Goal: Task Accomplishment & Management: Manage account settings

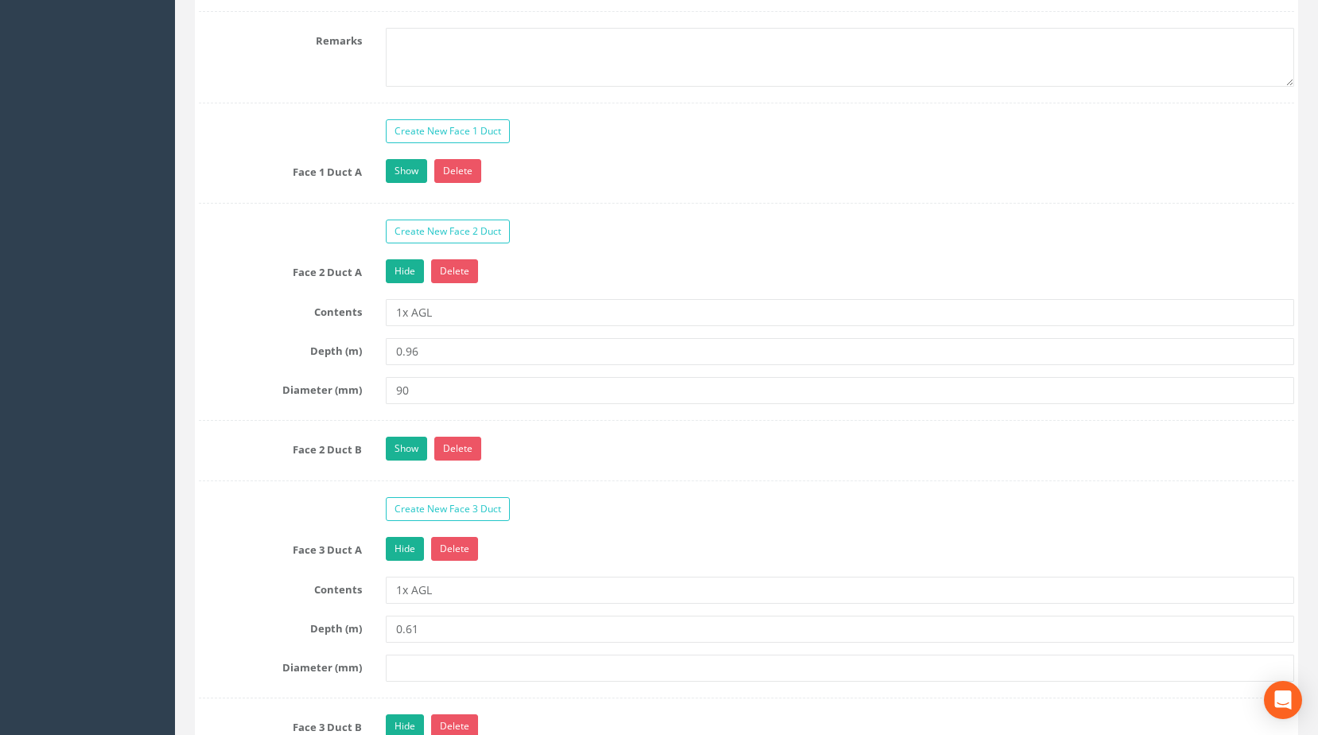
scroll to position [1352, 0]
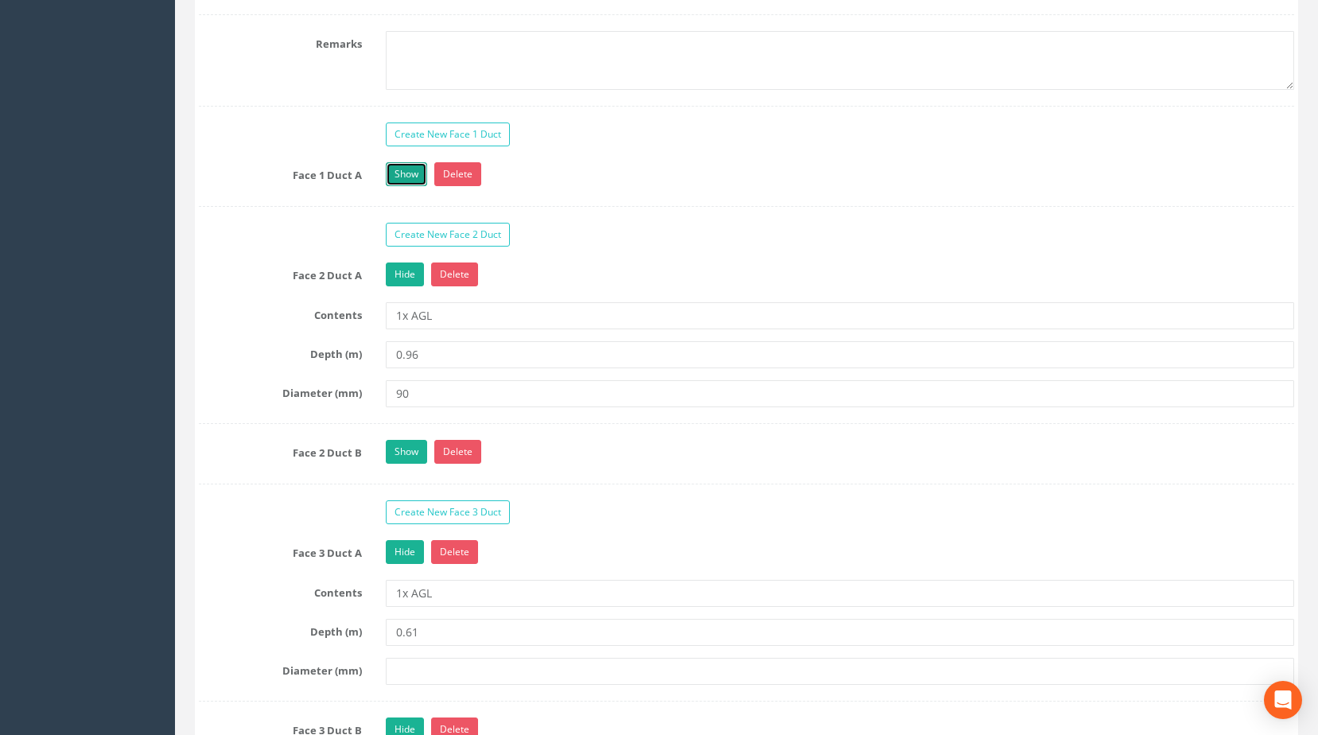
click at [408, 185] on link "Show" at bounding box center [406, 174] width 41 height 24
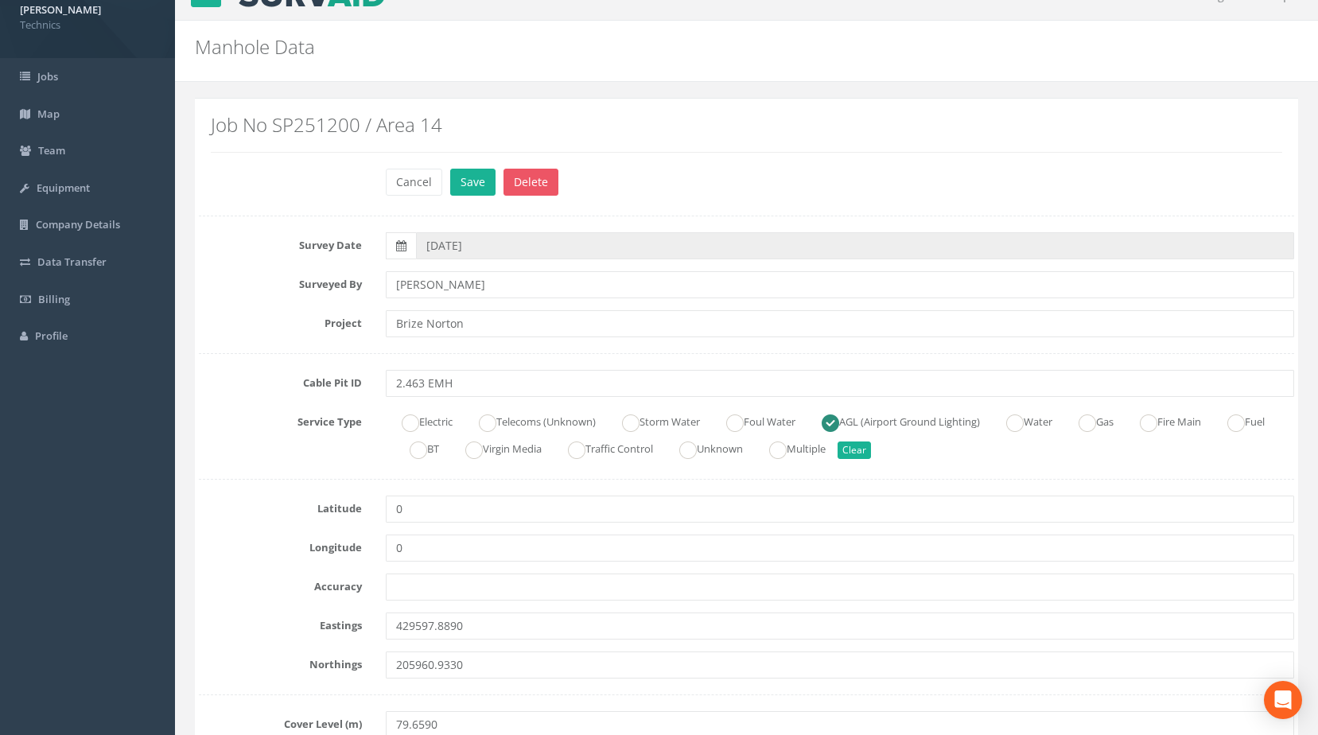
scroll to position [0, 0]
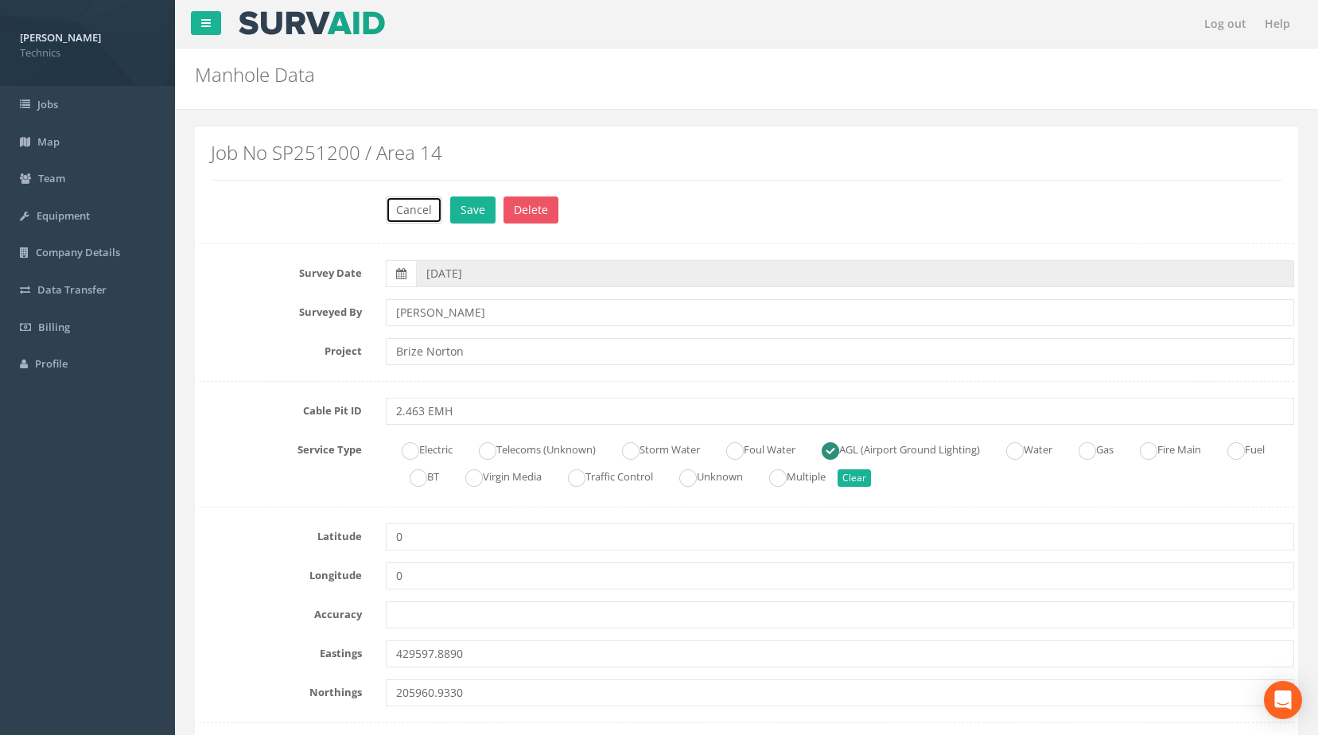
click at [421, 210] on button "Cancel" at bounding box center [414, 209] width 56 height 27
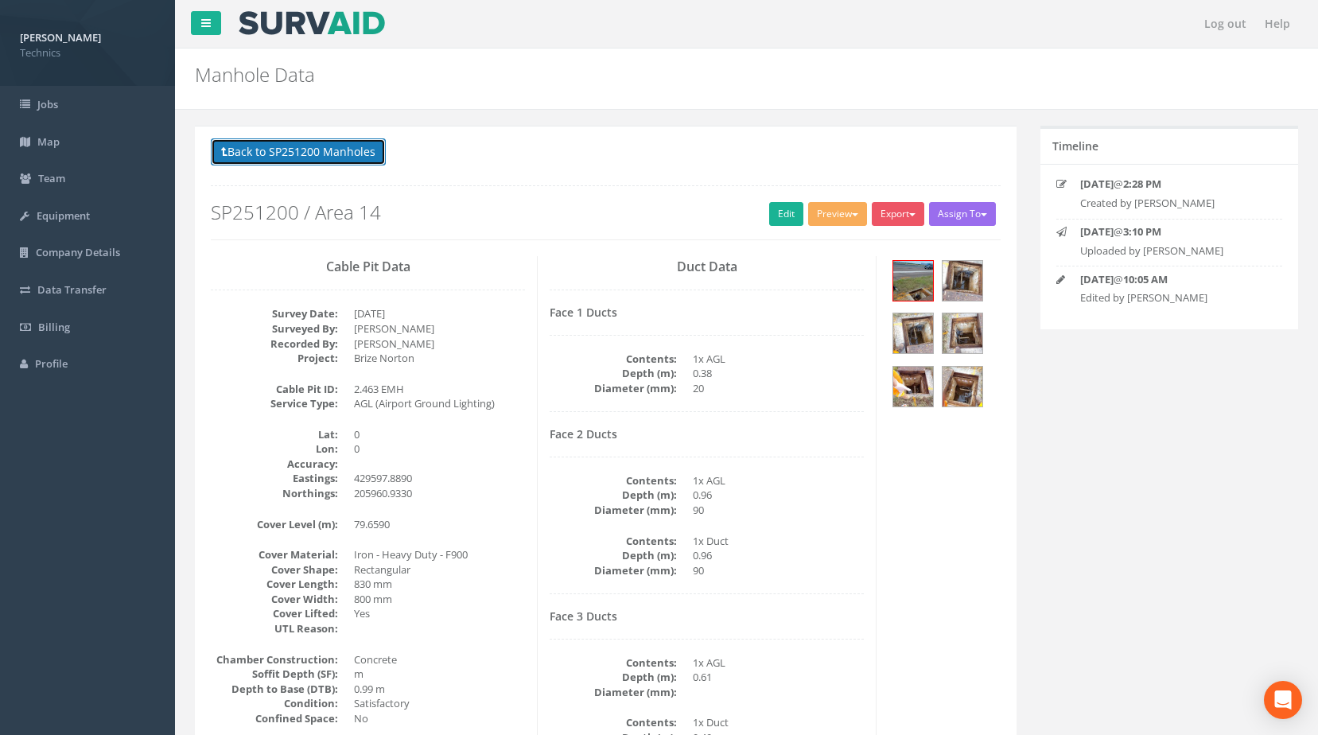
click at [335, 158] on button "Back to SP251200 Manholes" at bounding box center [298, 151] width 175 height 27
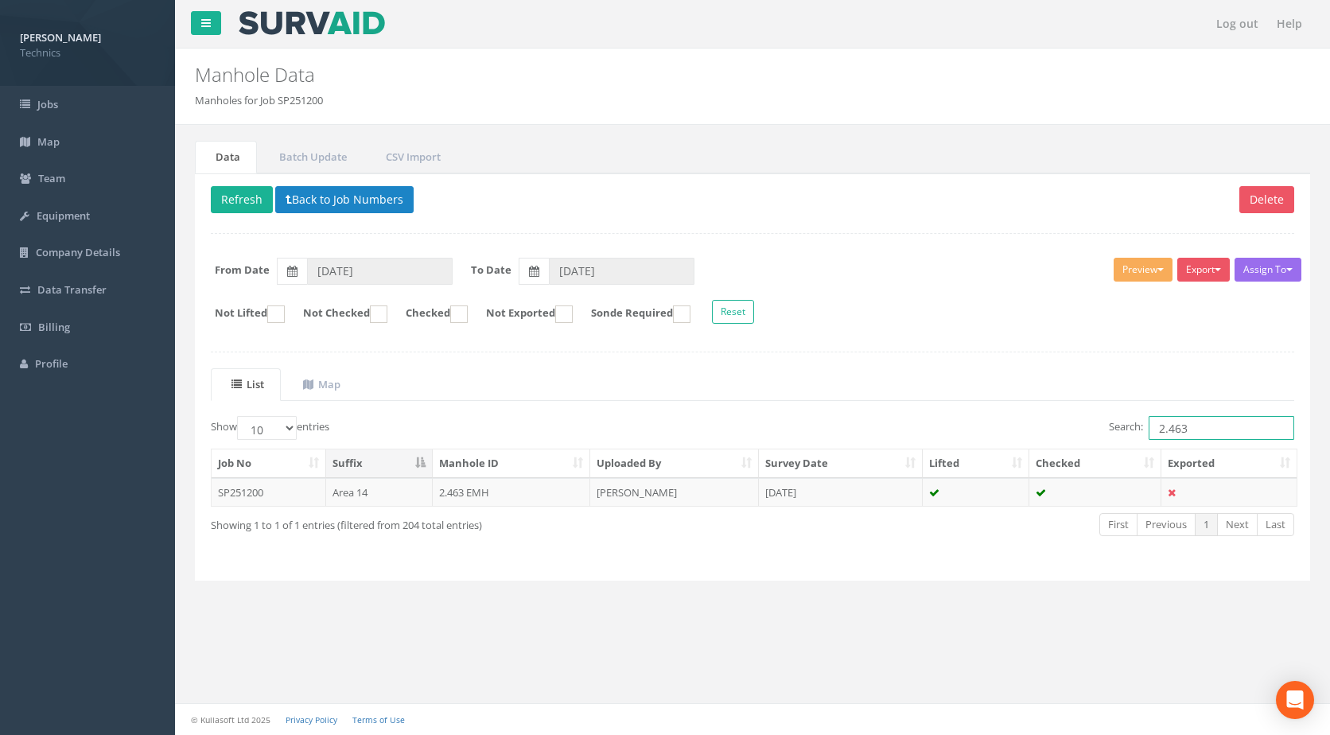
click at [1159, 429] on input "2.463" at bounding box center [1222, 428] width 146 height 24
drag, startPoint x: 1195, startPoint y: 426, endPoint x: 970, endPoint y: 401, distance: 226.5
click at [970, 401] on div "List Map Show 10 25 50 100 entries Search: 1.463 Job No Suffix Manhole ID Uploa…" at bounding box center [752, 466] width 1083 height 196
type input "1.463"
click at [354, 189] on button "Back to Job Numbers" at bounding box center [344, 199] width 138 height 27
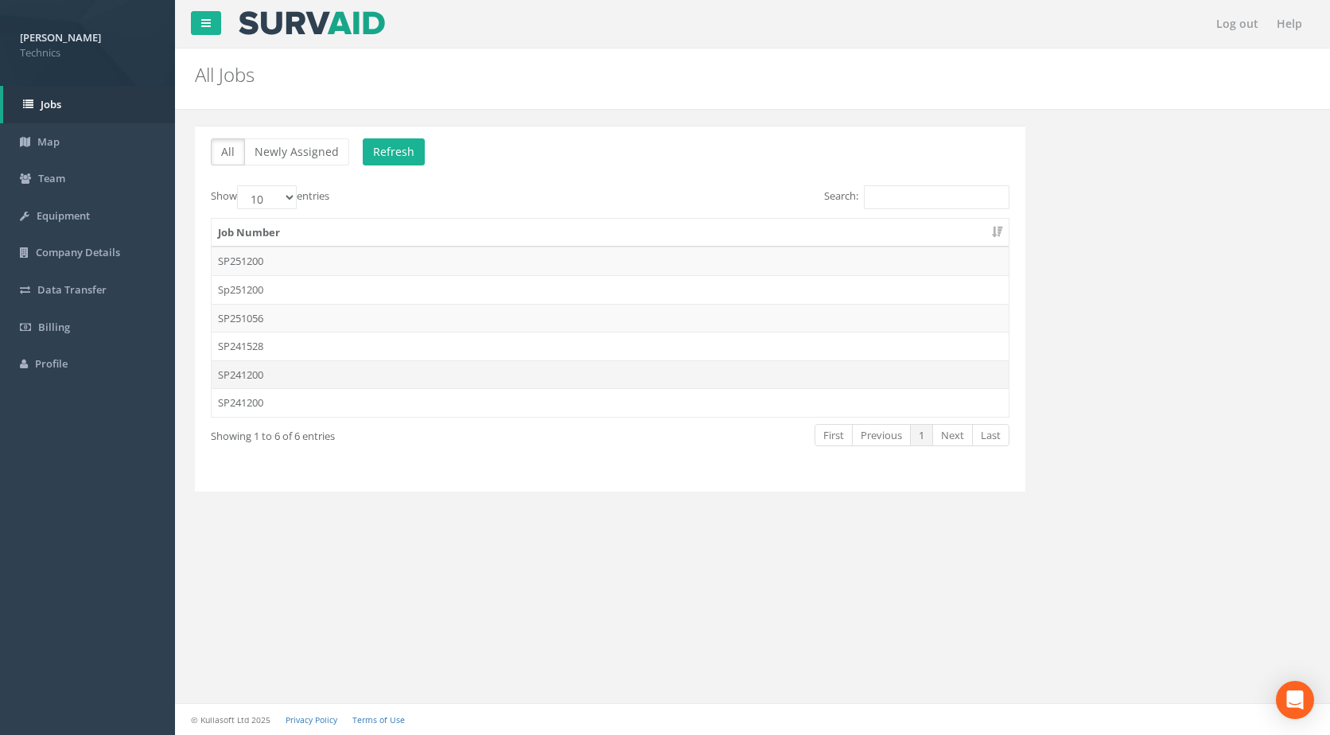
click at [309, 373] on td "SP241200" at bounding box center [610, 374] width 797 height 29
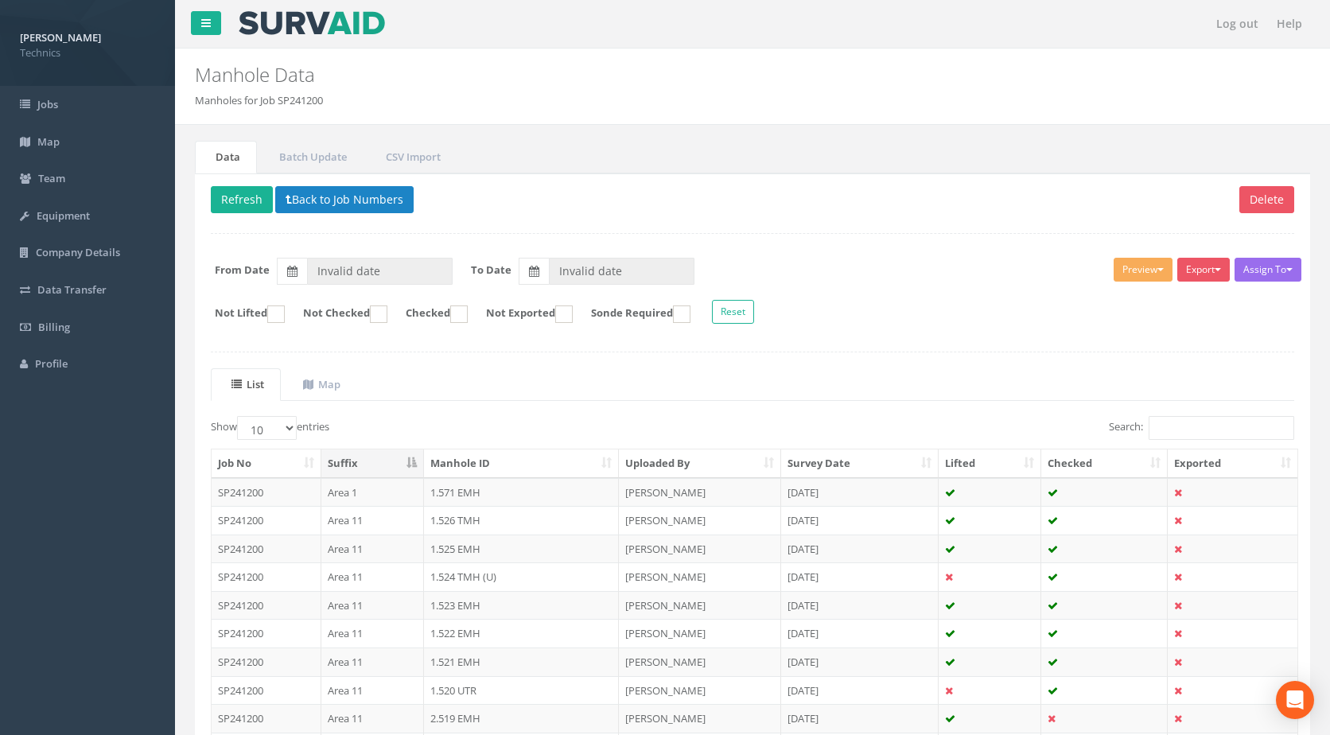
type input "[DATE]"
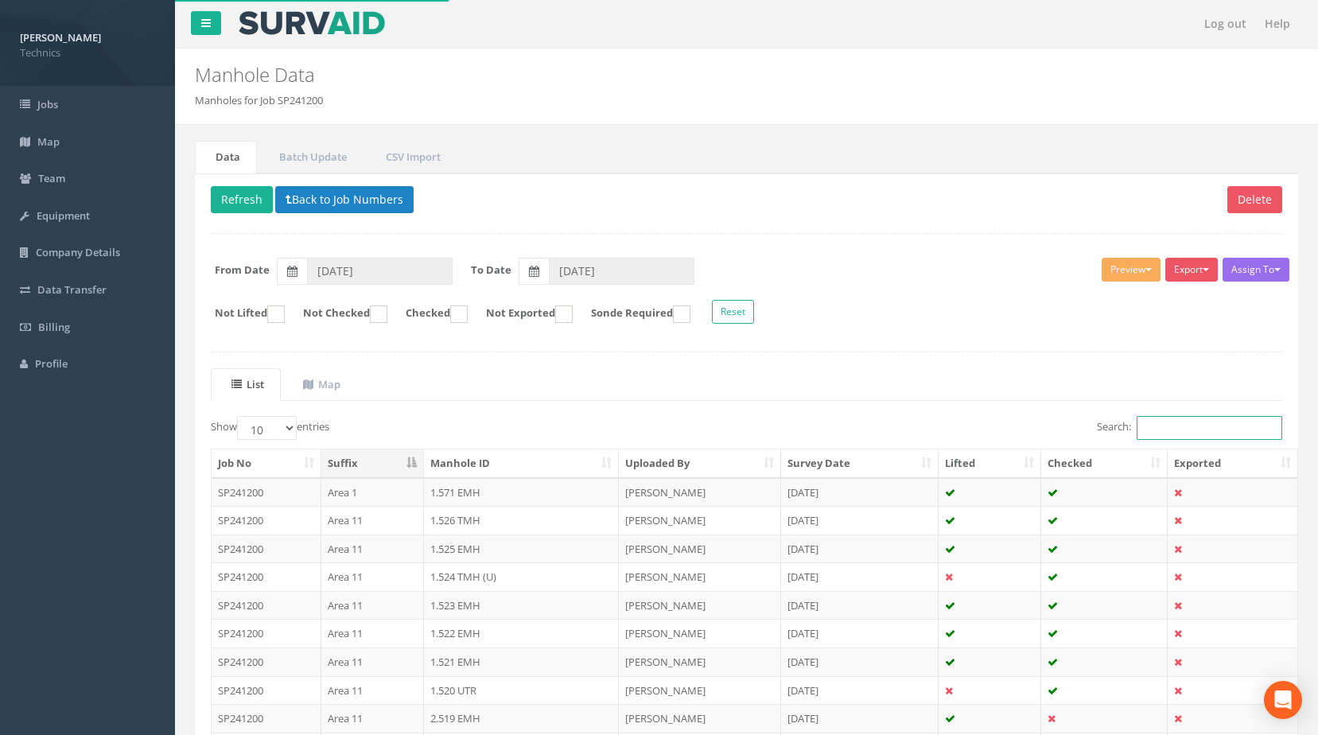
click at [1161, 431] on input "Search:" at bounding box center [1210, 428] width 146 height 24
paste input "1.463"
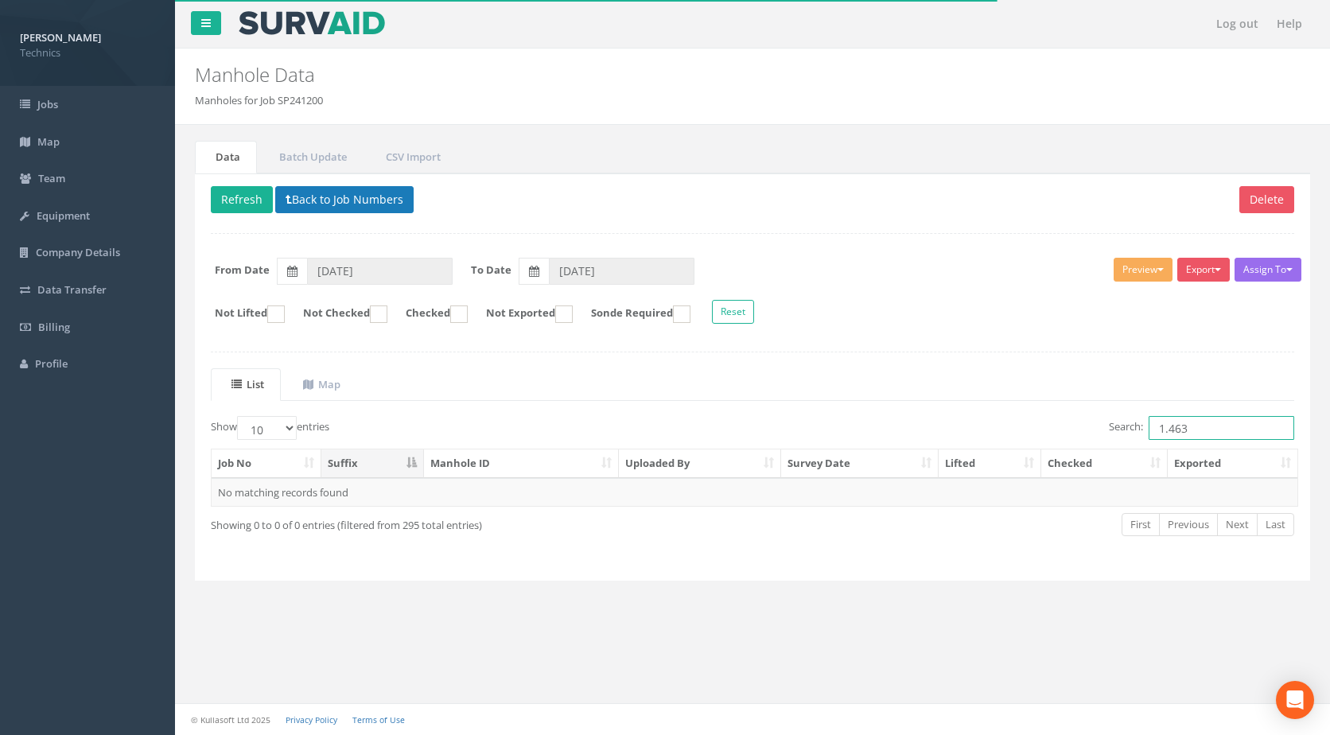
type input "1.463"
click at [300, 198] on button "Back to Job Numbers" at bounding box center [344, 199] width 138 height 27
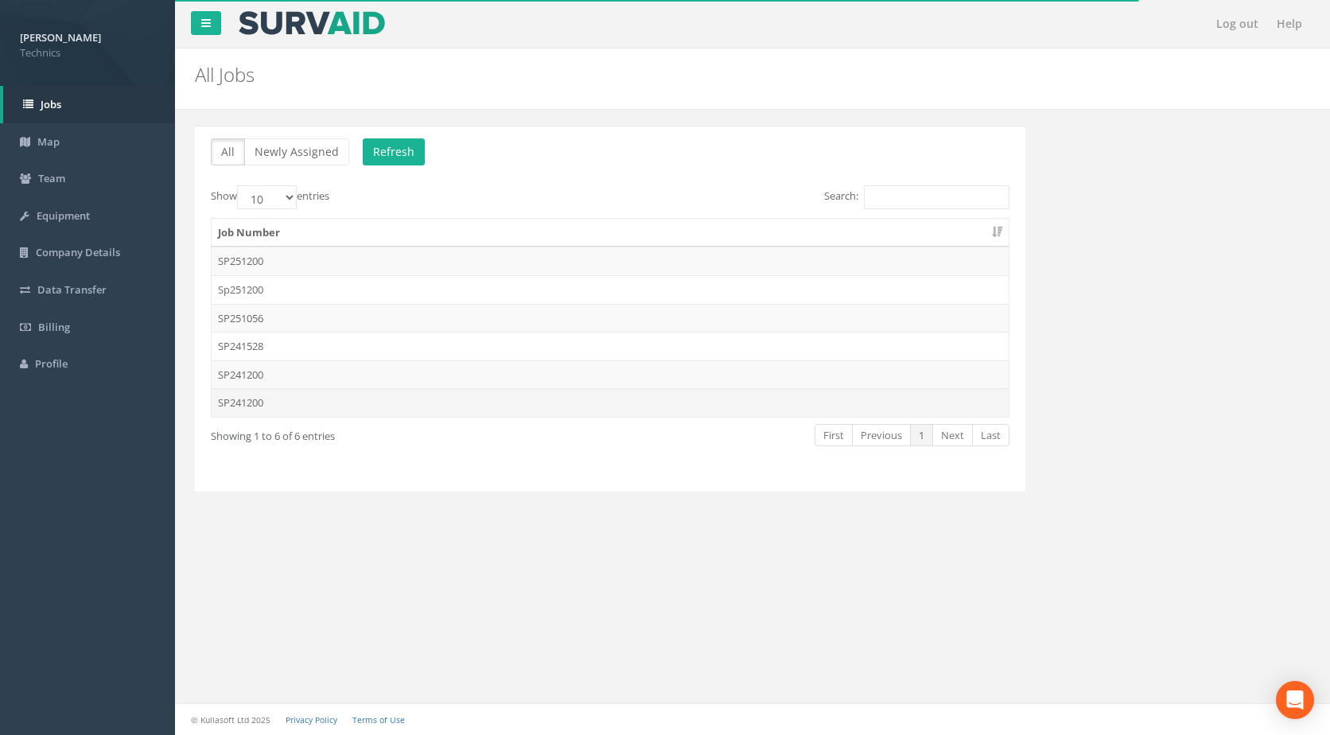
click at [282, 395] on td "SP241200" at bounding box center [610, 402] width 797 height 29
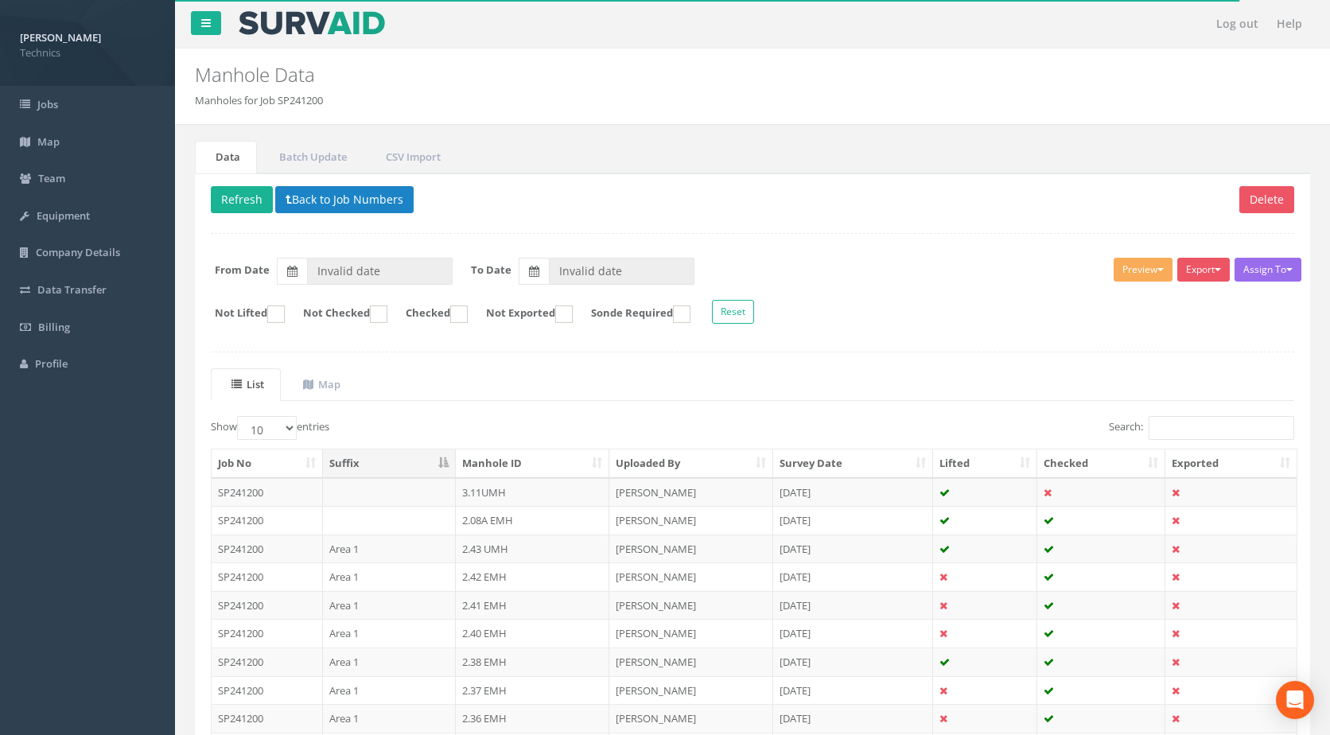
type input "[DATE]"
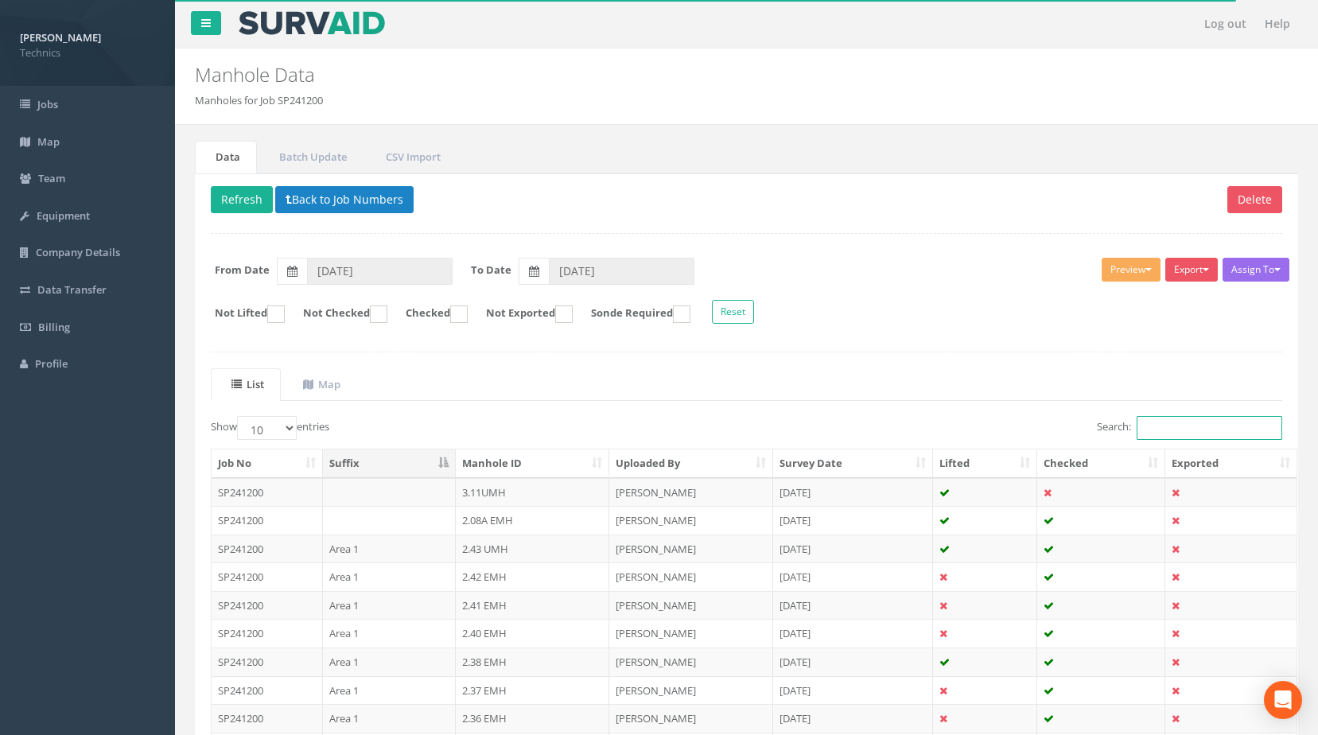
click at [1167, 424] on input "Search:" at bounding box center [1210, 428] width 146 height 24
paste input "1.463"
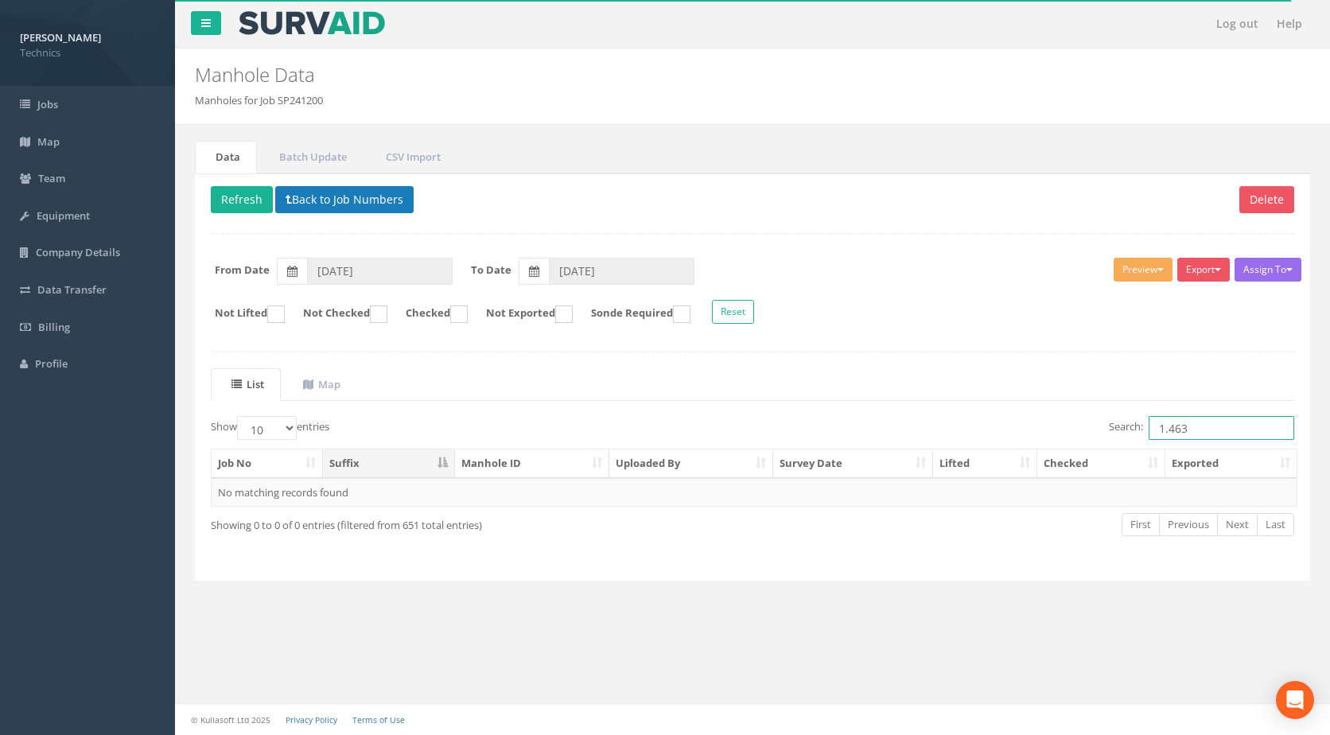
type input "1.463"
click at [286, 195] on icon at bounding box center [289, 199] width 6 height 11
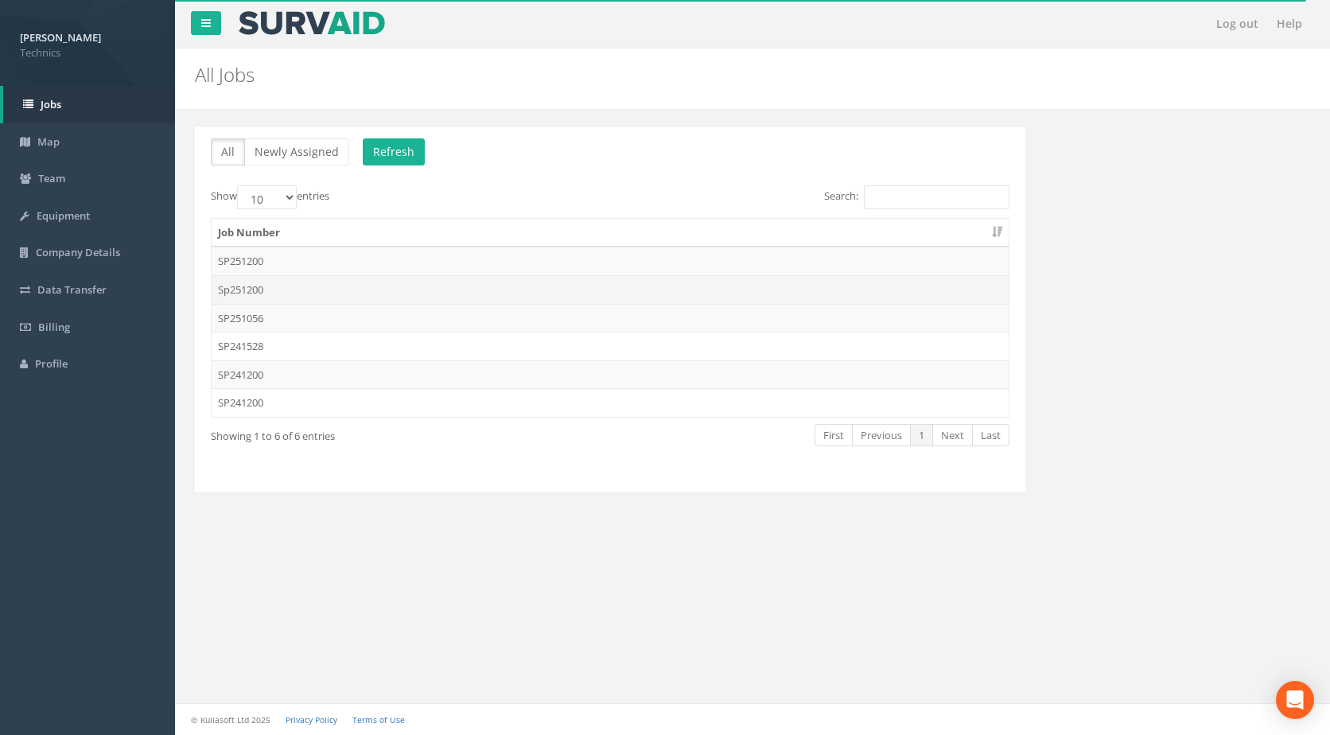
click at [277, 285] on td "Sp251200" at bounding box center [610, 289] width 797 height 29
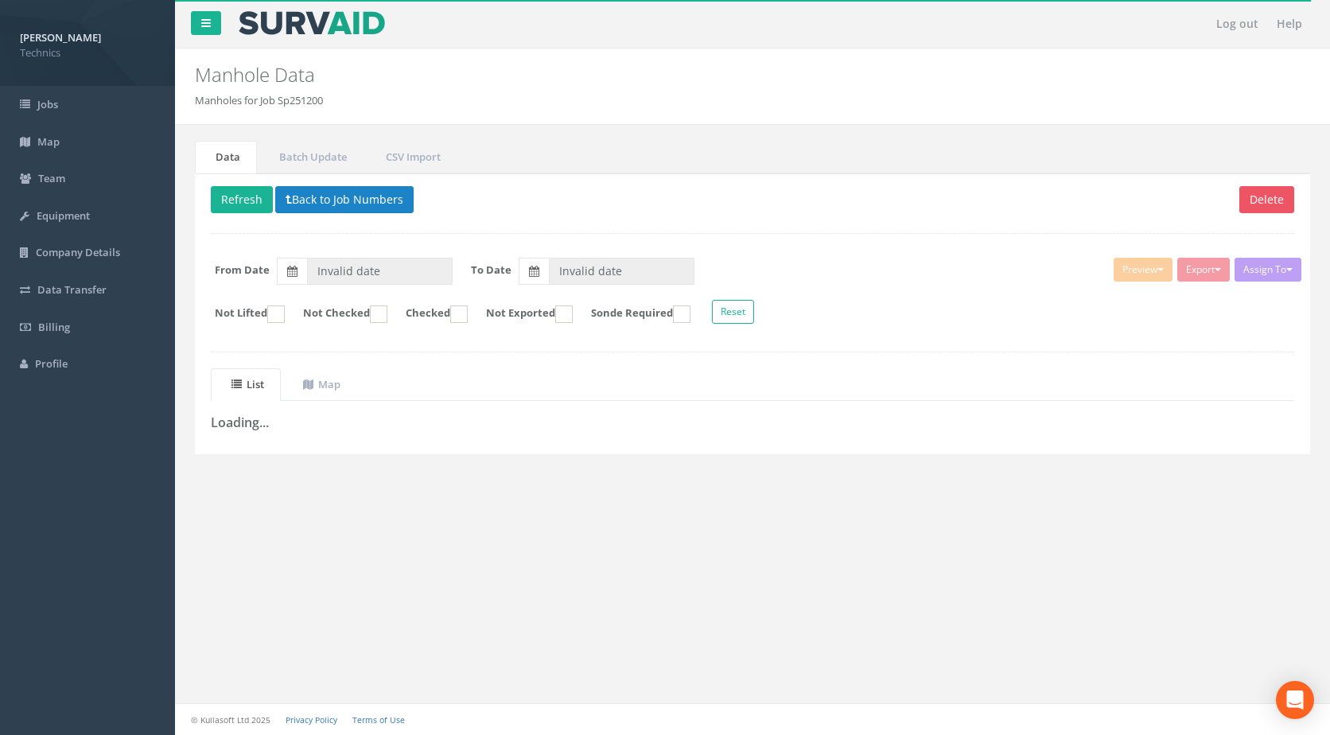
type input "[DATE]"
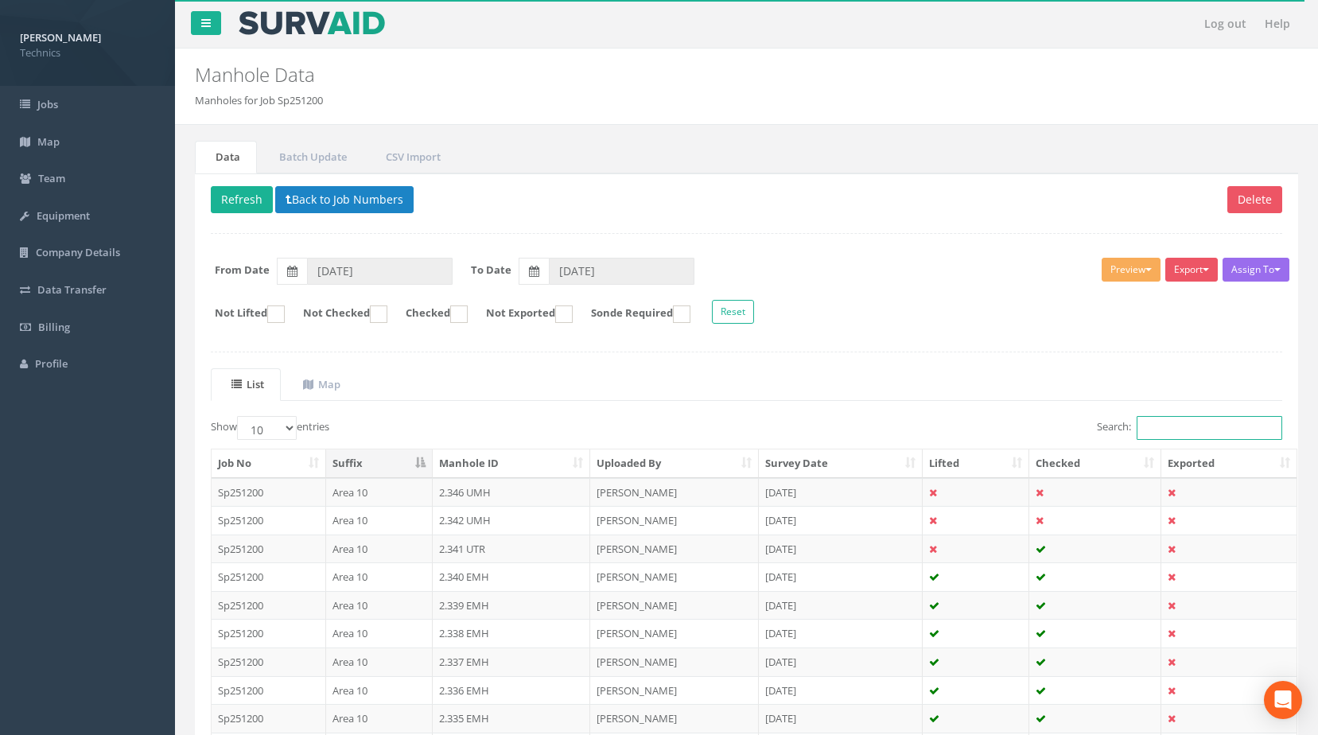
click at [1174, 437] on input "Search:" at bounding box center [1210, 428] width 146 height 24
paste input "1.463"
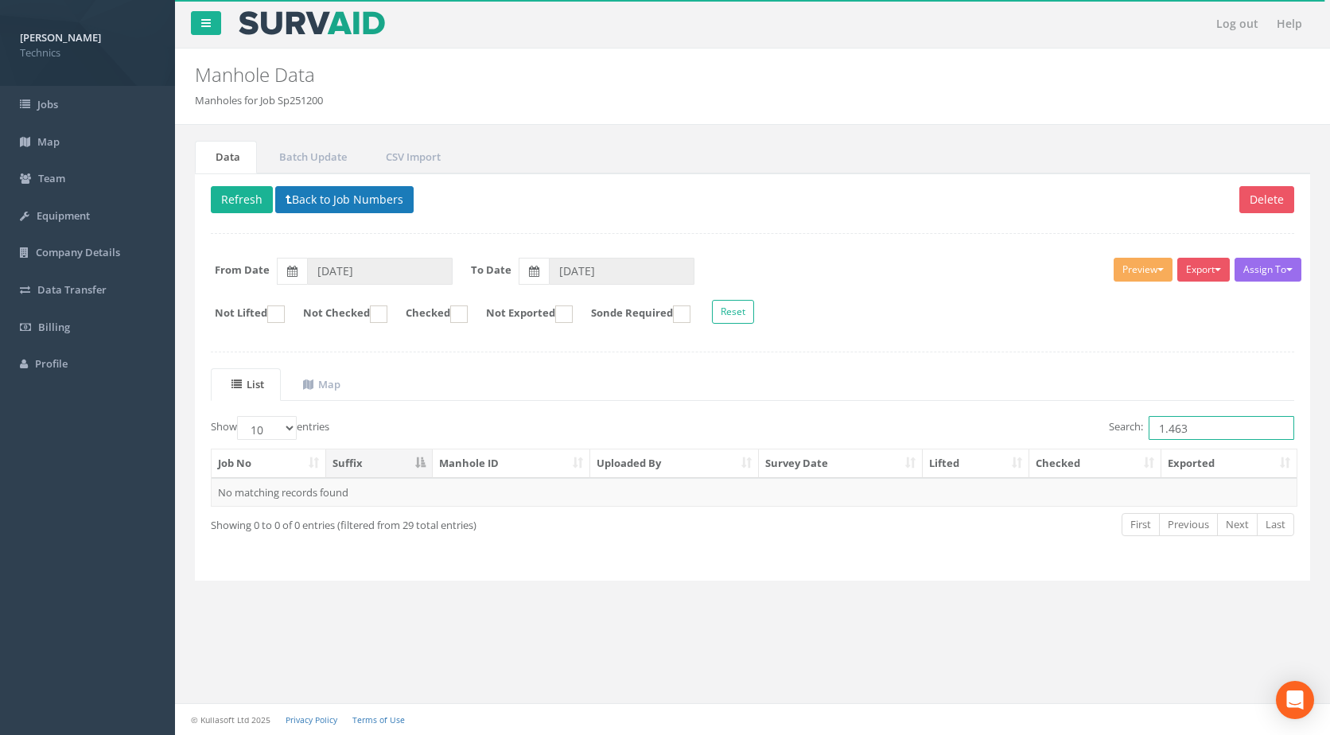
type input "1.463"
click at [364, 204] on button "Back to Job Numbers" at bounding box center [344, 199] width 138 height 27
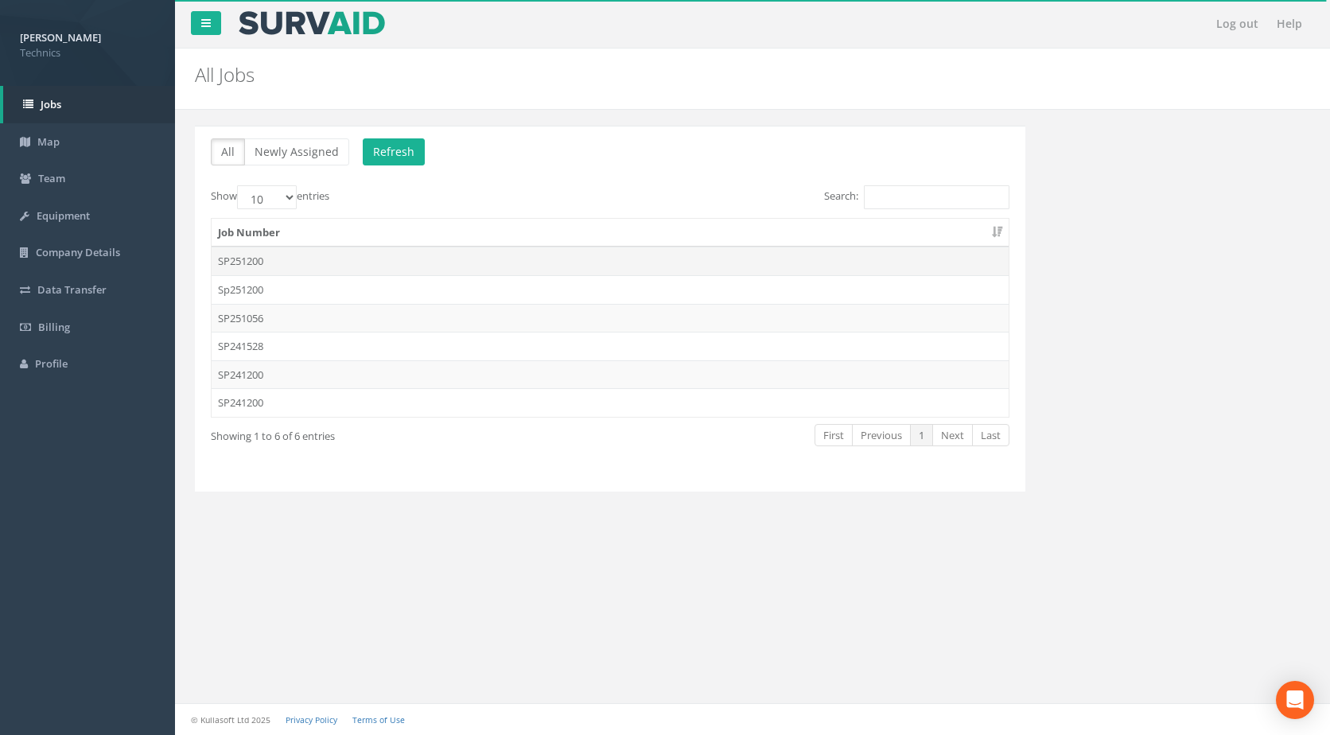
click at [273, 261] on td "SP251200" at bounding box center [610, 261] width 797 height 29
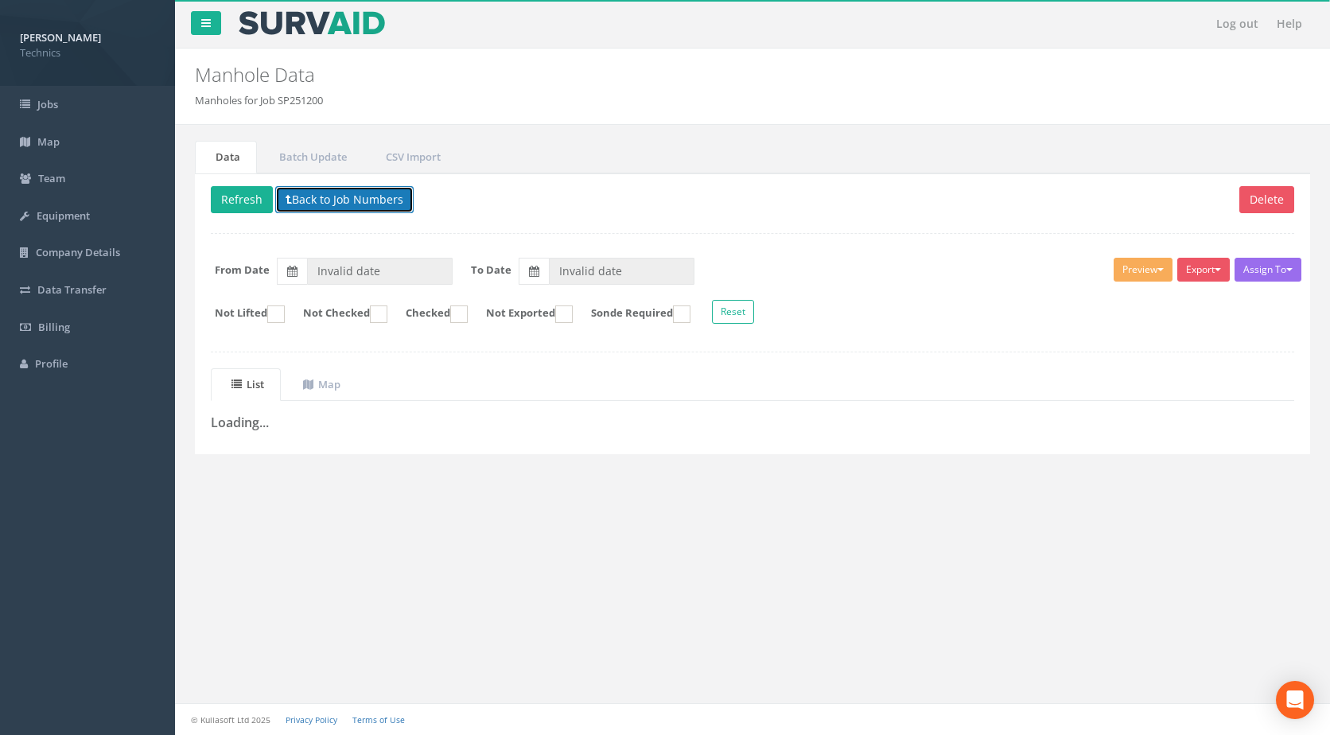
click at [313, 204] on button "Back to Job Numbers" at bounding box center [344, 199] width 138 height 27
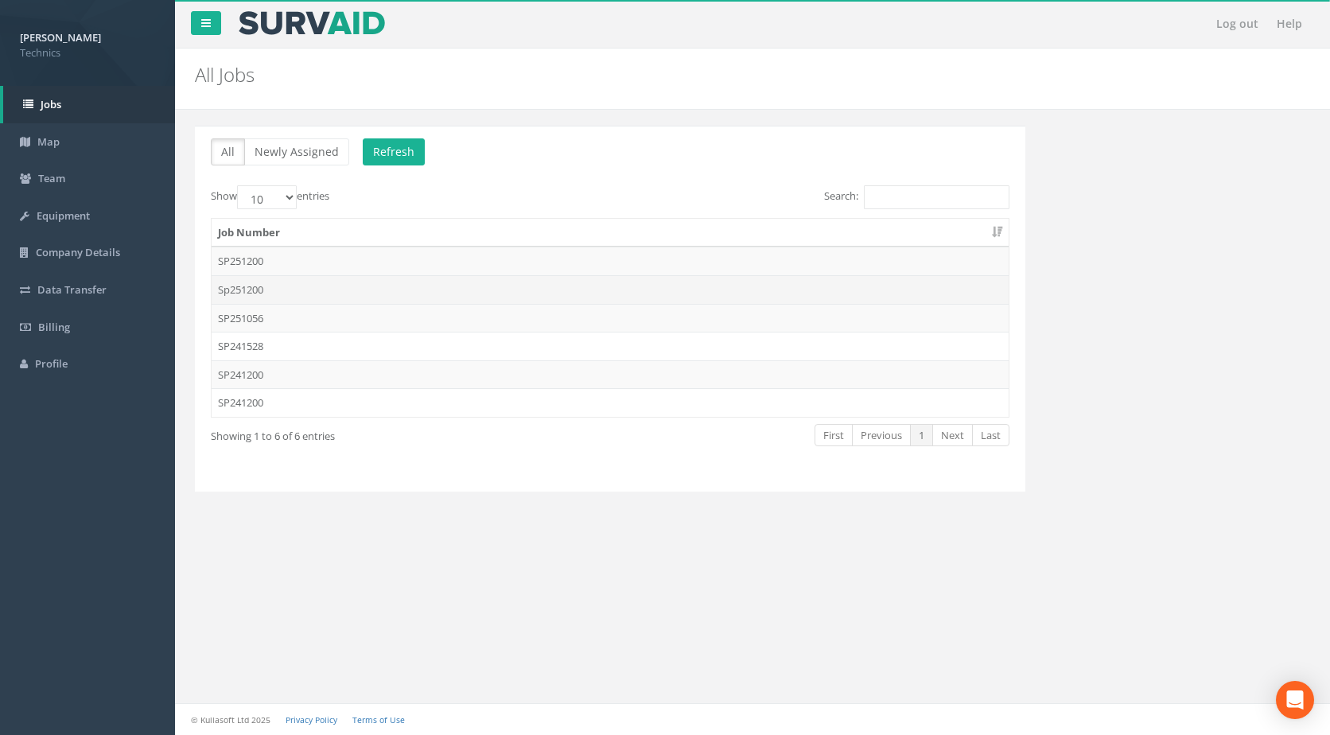
click at [290, 297] on td "Sp251200" at bounding box center [610, 289] width 797 height 29
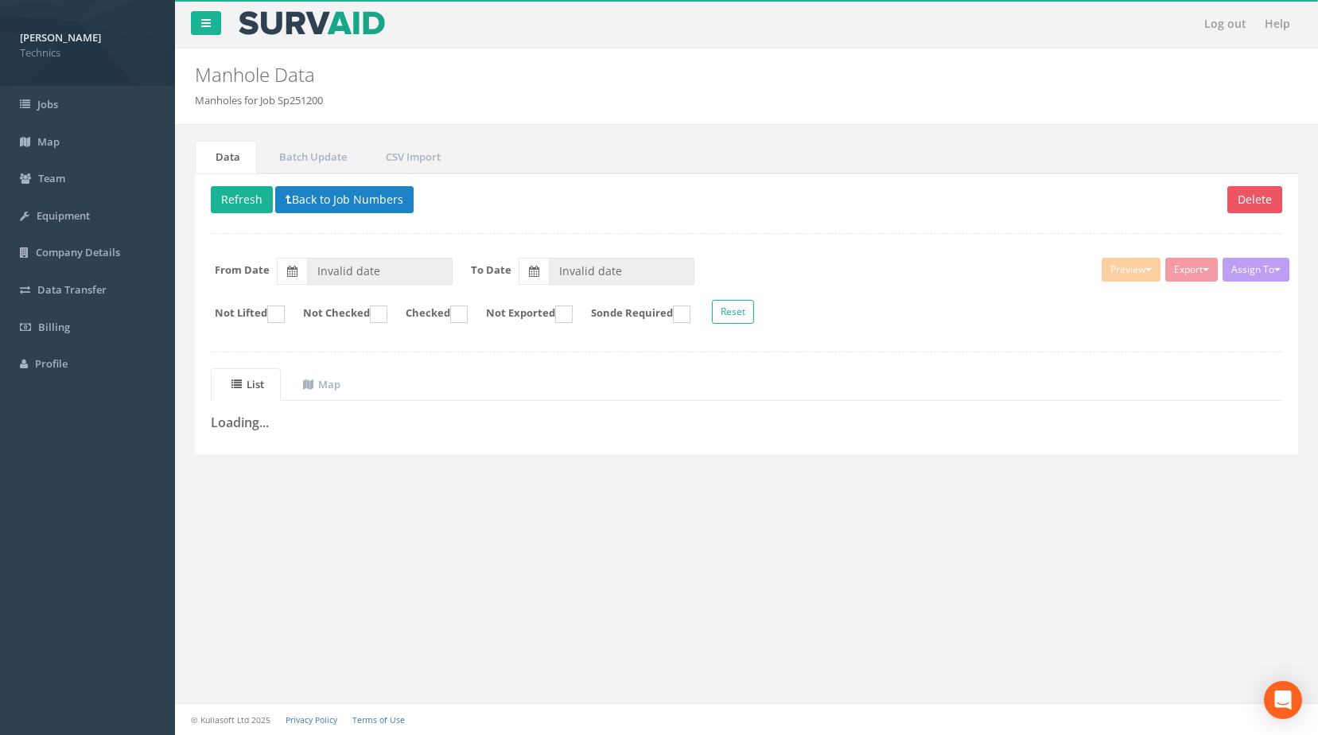
type input "[DATE]"
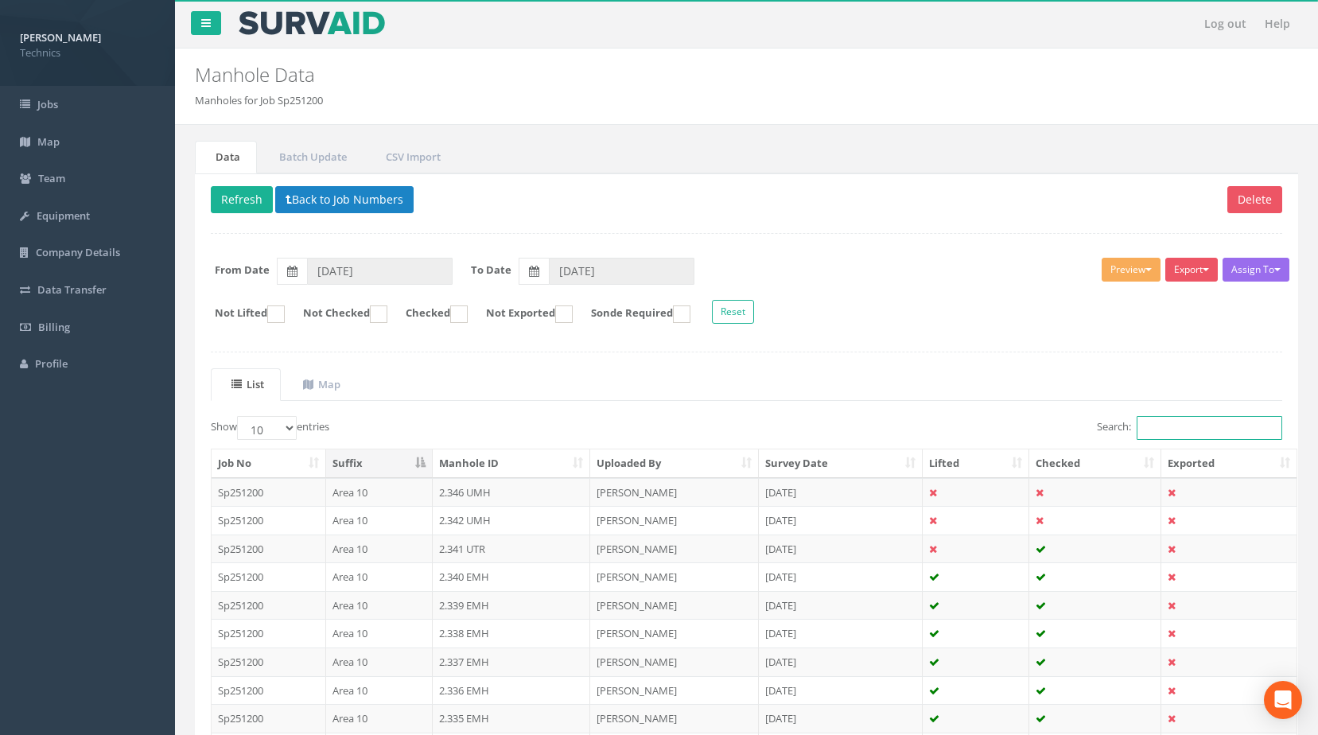
click at [1172, 421] on input "Search:" at bounding box center [1210, 428] width 146 height 24
paste input "1.463"
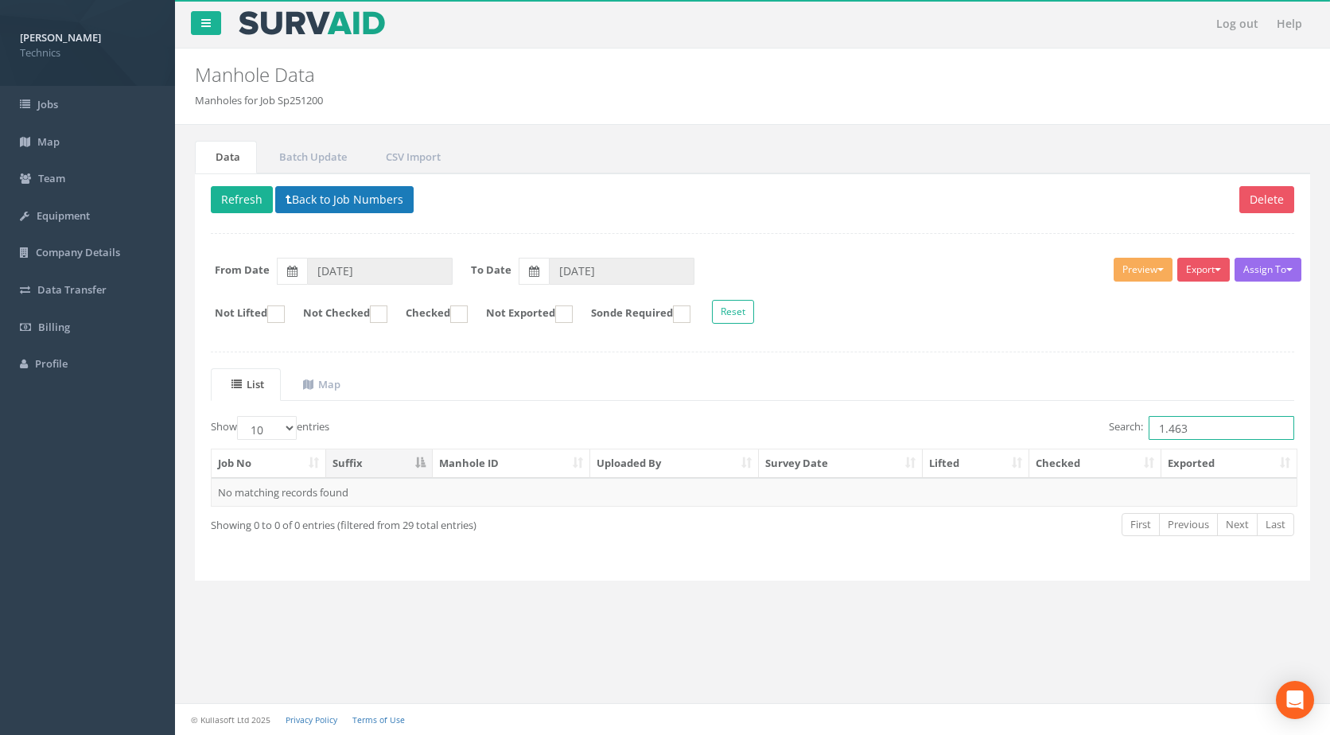
type input "1.463"
click at [336, 187] on button "Back to Job Numbers" at bounding box center [344, 199] width 138 height 27
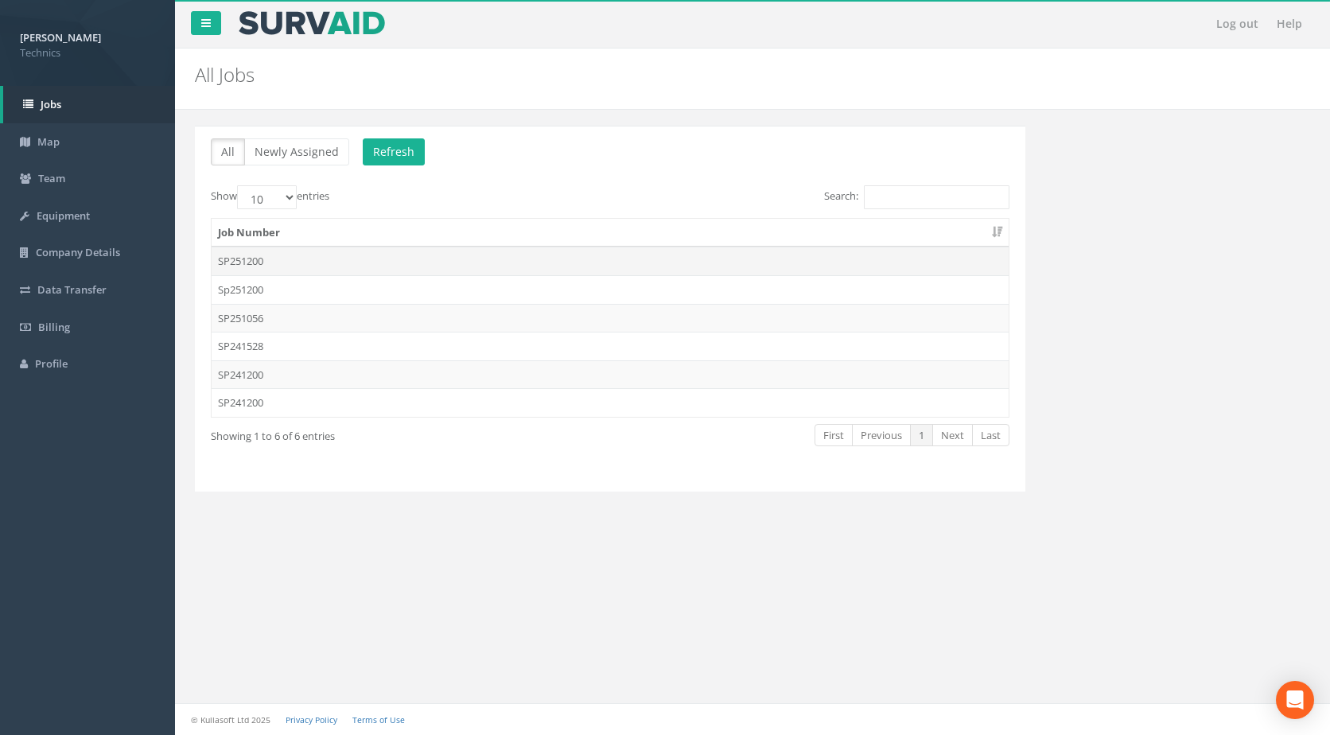
click at [268, 256] on td "SP251200" at bounding box center [610, 261] width 797 height 29
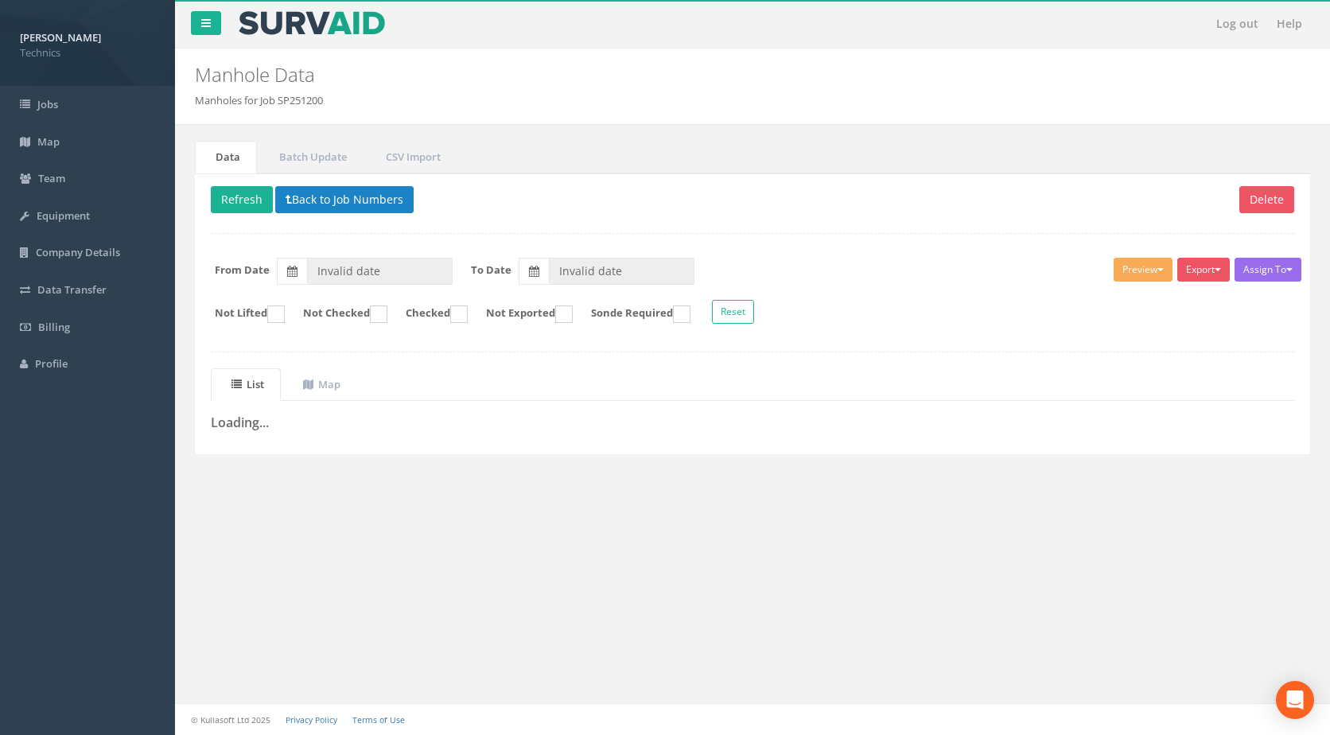
click at [375, 445] on div "Delete Refresh Back to Job Numbers Assign To No Companies Added Export Technics…" at bounding box center [752, 313] width 1115 height 281
click at [227, 196] on button "Refresh" at bounding box center [242, 199] width 62 height 27
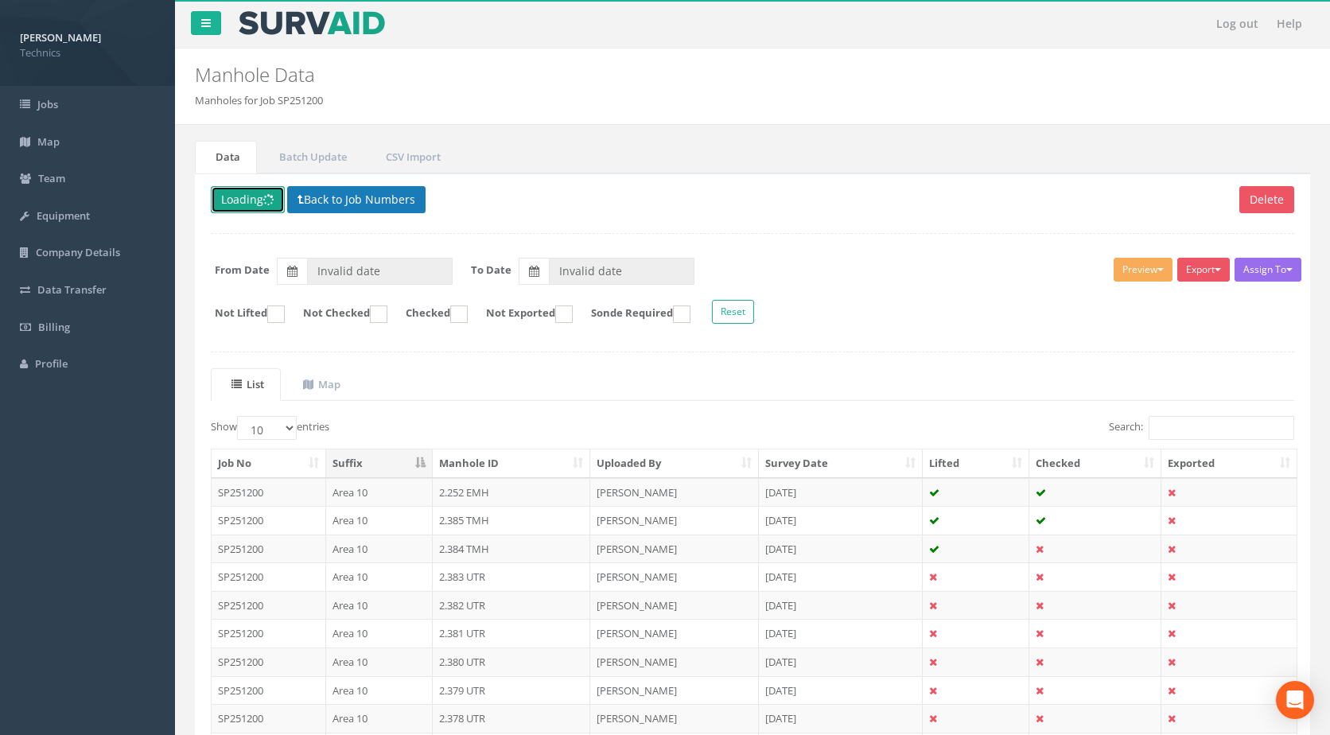
type input "[DATE]"
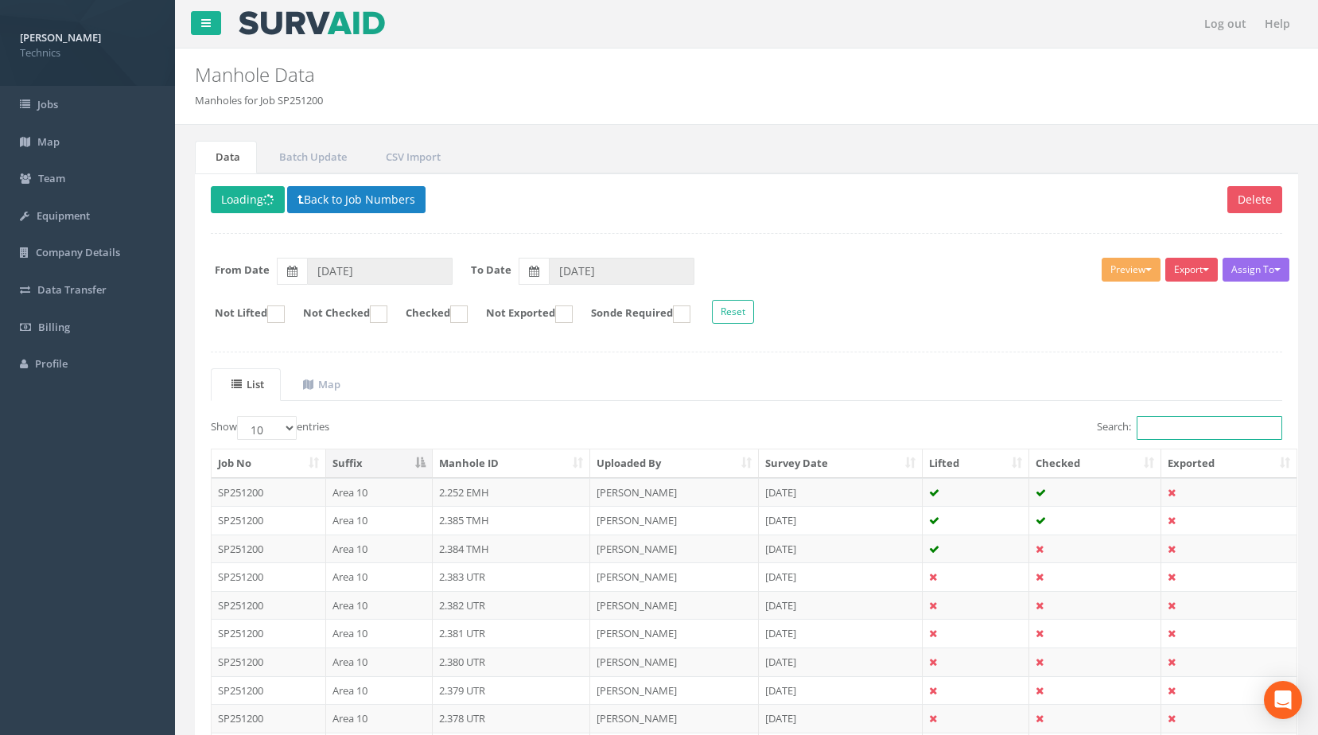
click at [1190, 426] on input "Search:" at bounding box center [1210, 428] width 146 height 24
paste input "1.463"
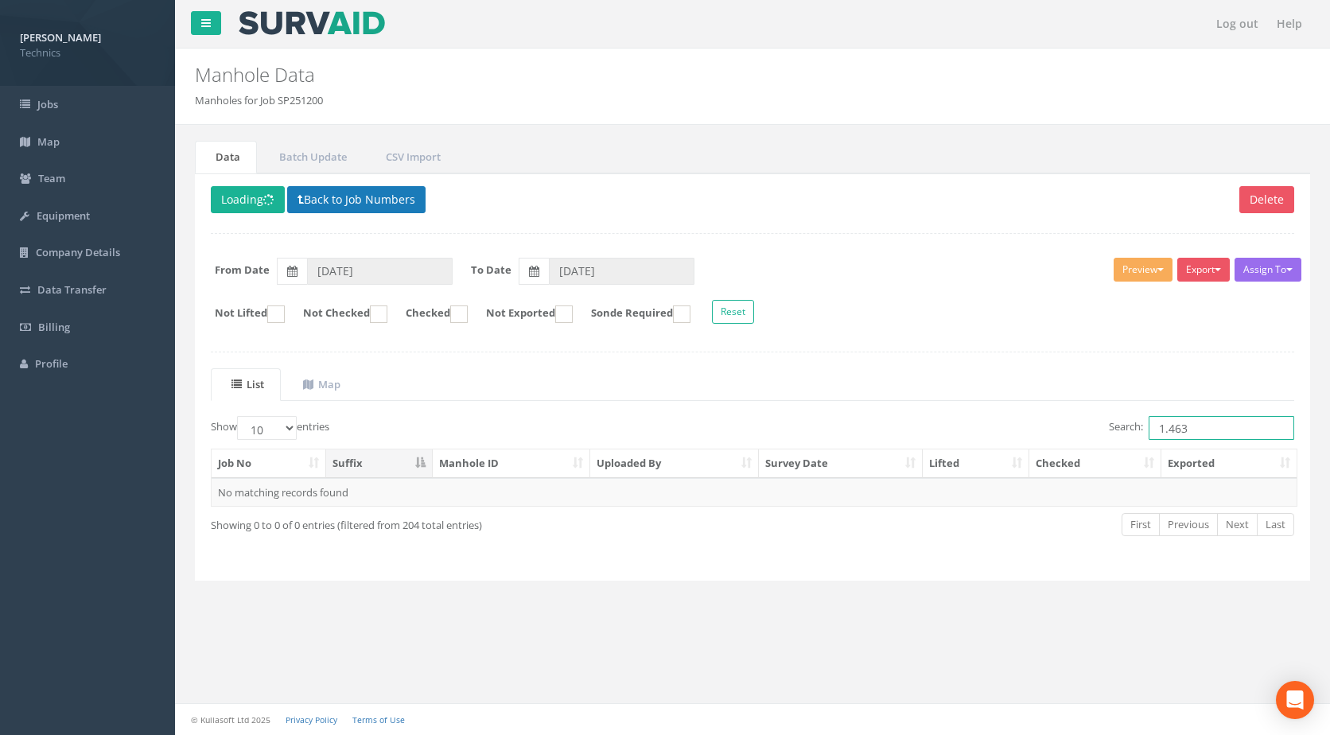
type input "1.463"
click at [343, 192] on button "Back to Job Numbers" at bounding box center [356, 199] width 138 height 27
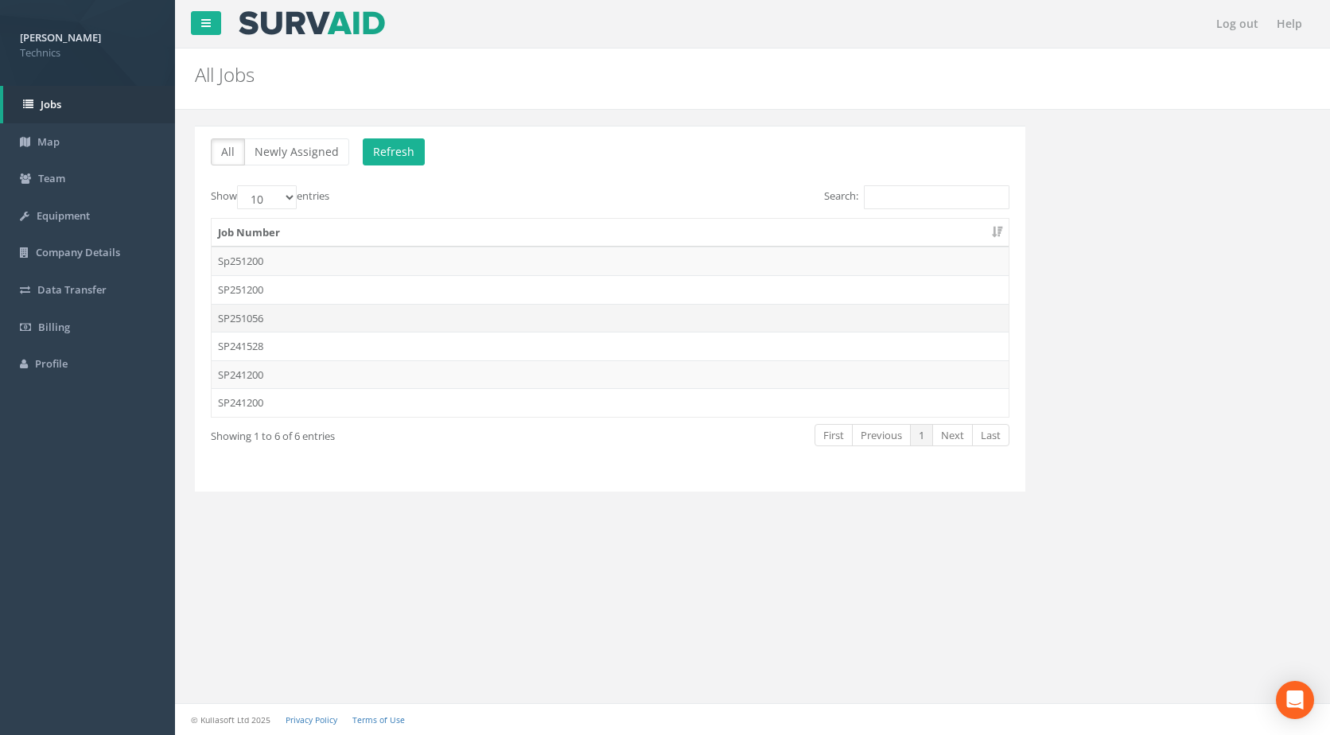
click at [300, 319] on td "SP251056" at bounding box center [610, 318] width 797 height 29
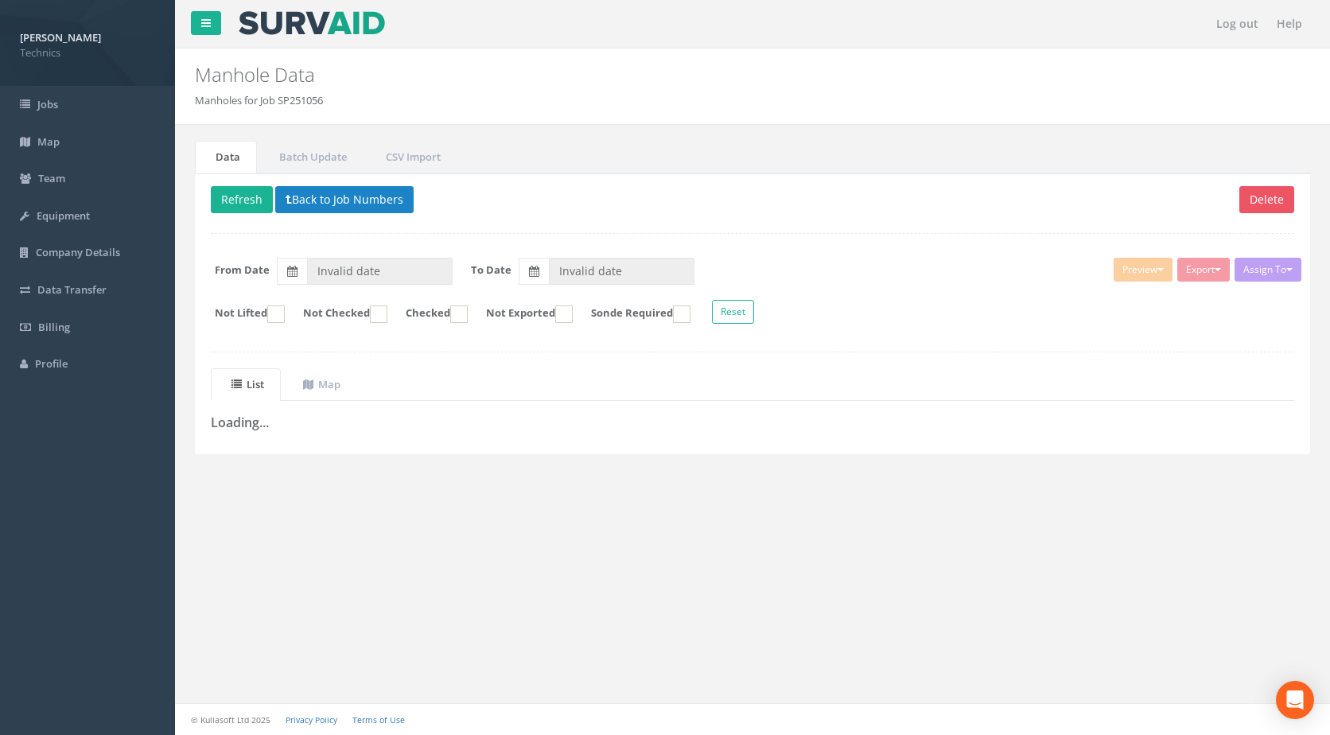
type input "[DATE]"
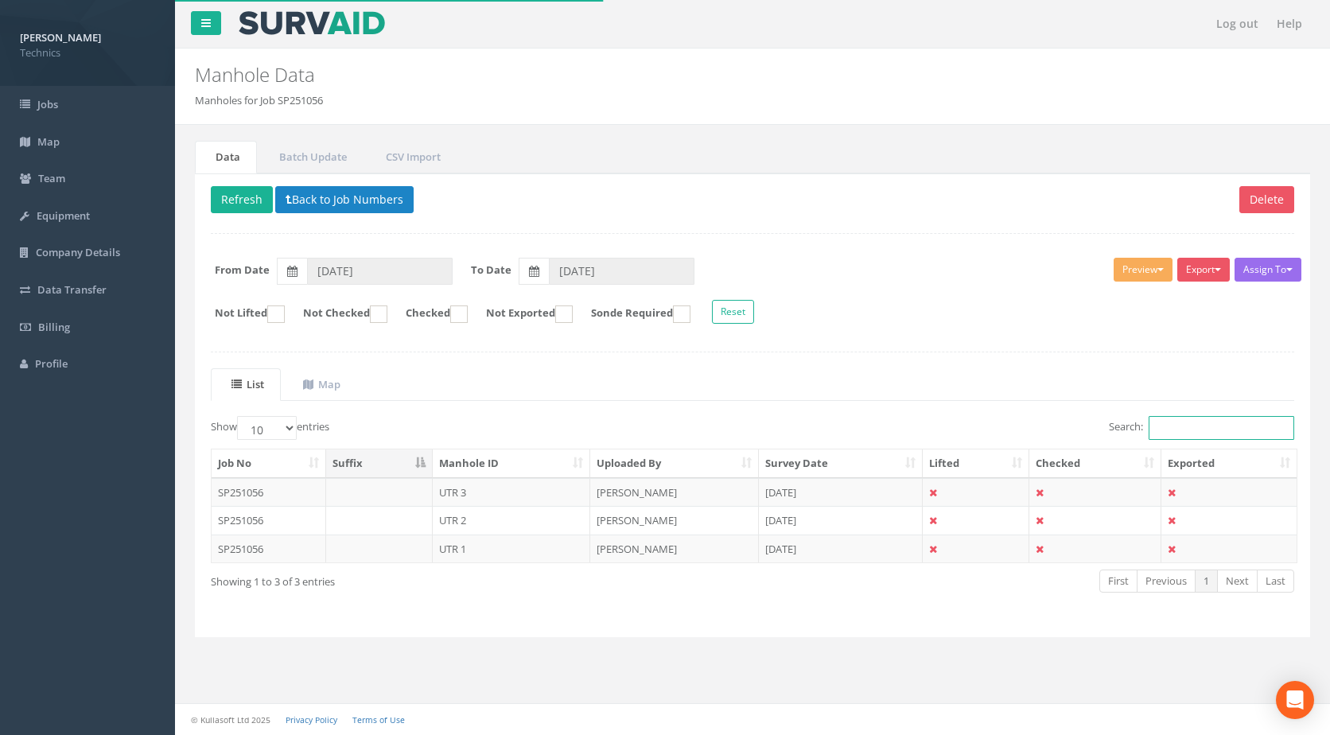
click at [1166, 423] on input "Search:" at bounding box center [1222, 428] width 146 height 24
paste input "1.463"
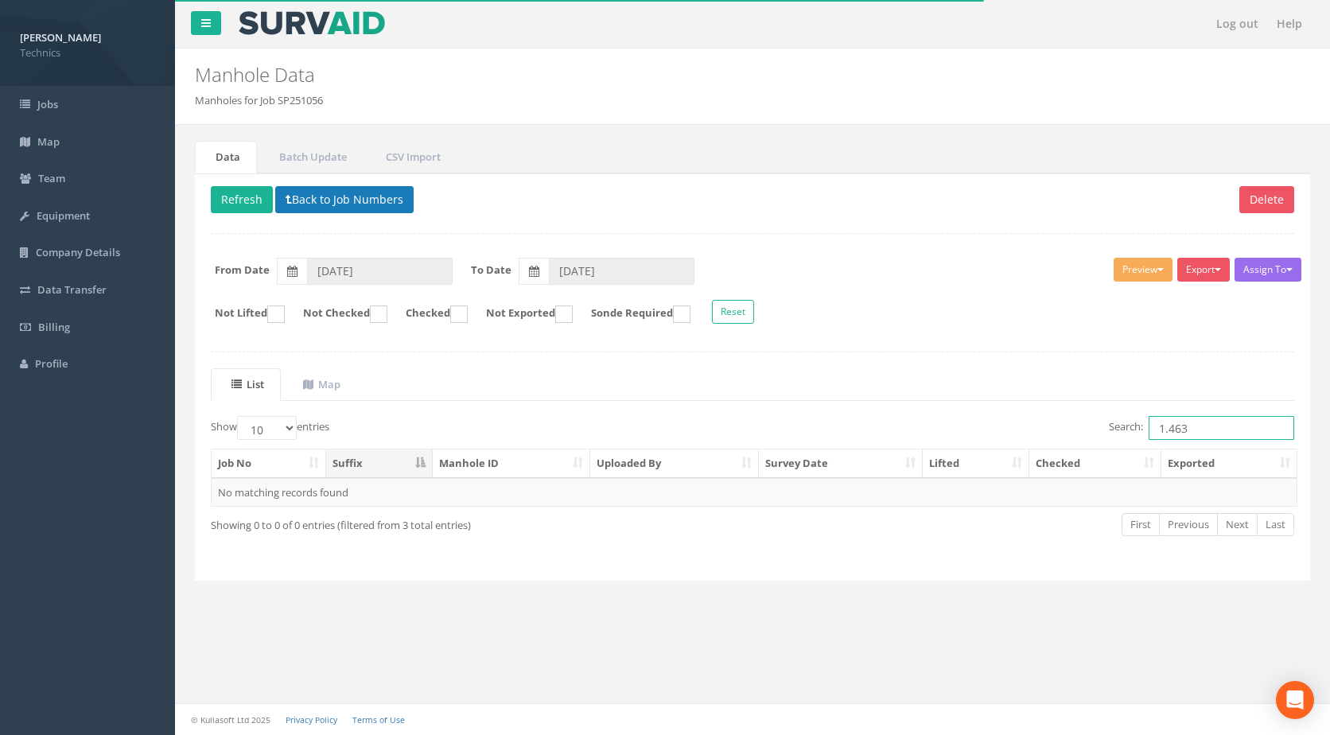
type input "1.463"
click at [333, 196] on button "Back to Job Numbers" at bounding box center [344, 199] width 138 height 27
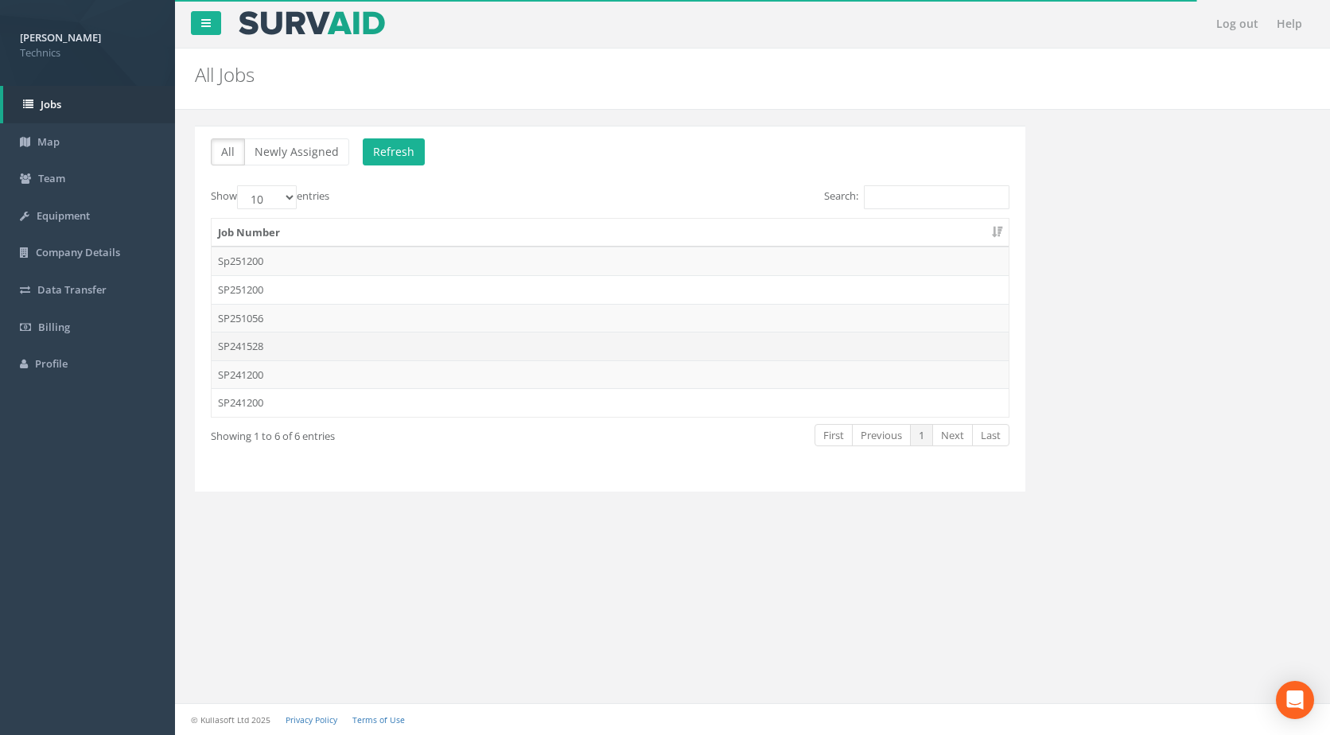
click at [274, 344] on td "SP241528" at bounding box center [610, 346] width 797 height 29
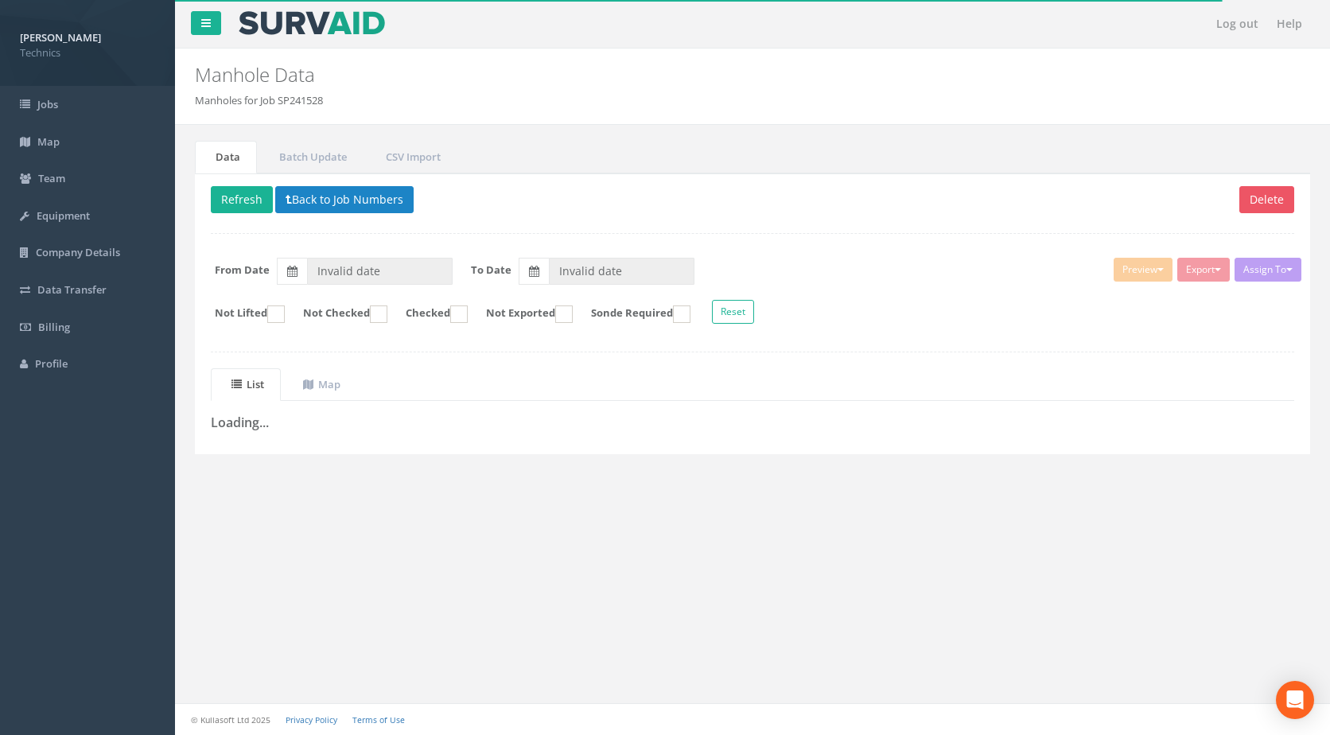
type input "[DATE]"
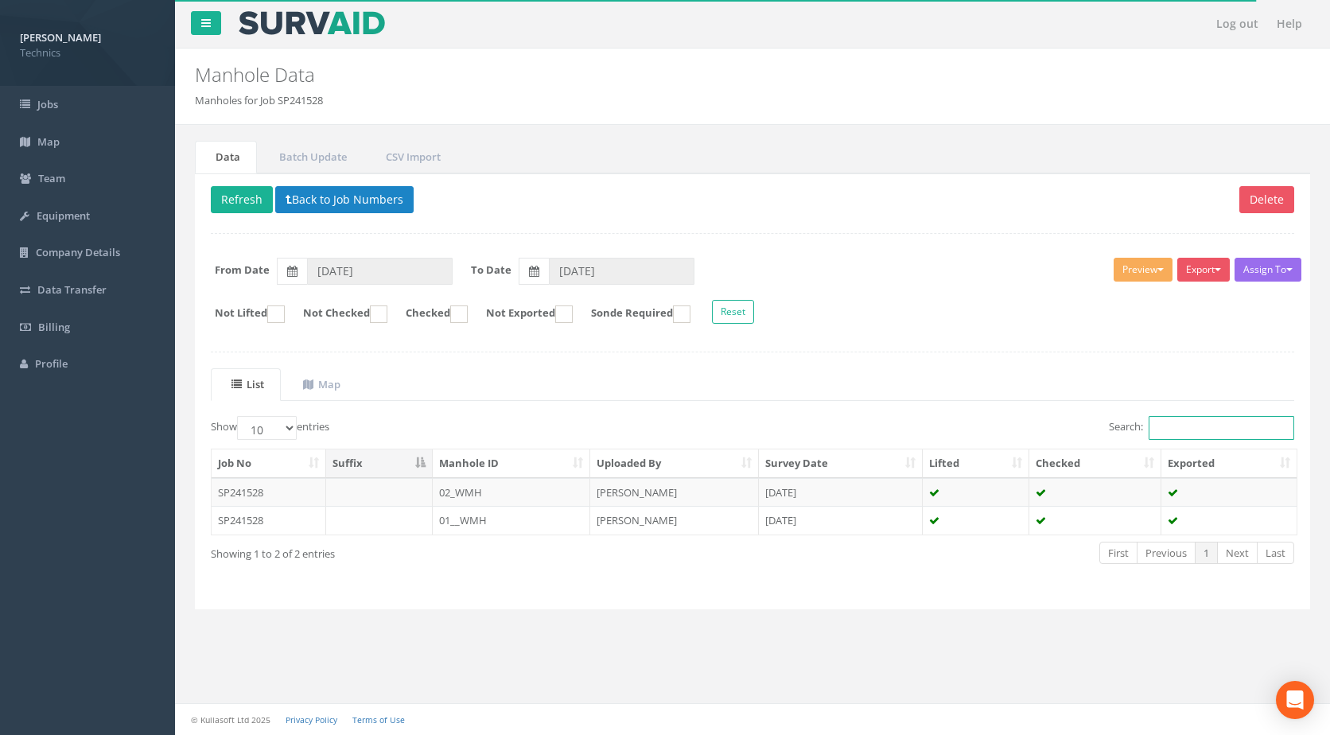
click at [1157, 428] on input "Search:" at bounding box center [1222, 428] width 146 height 24
paste input "1.463"
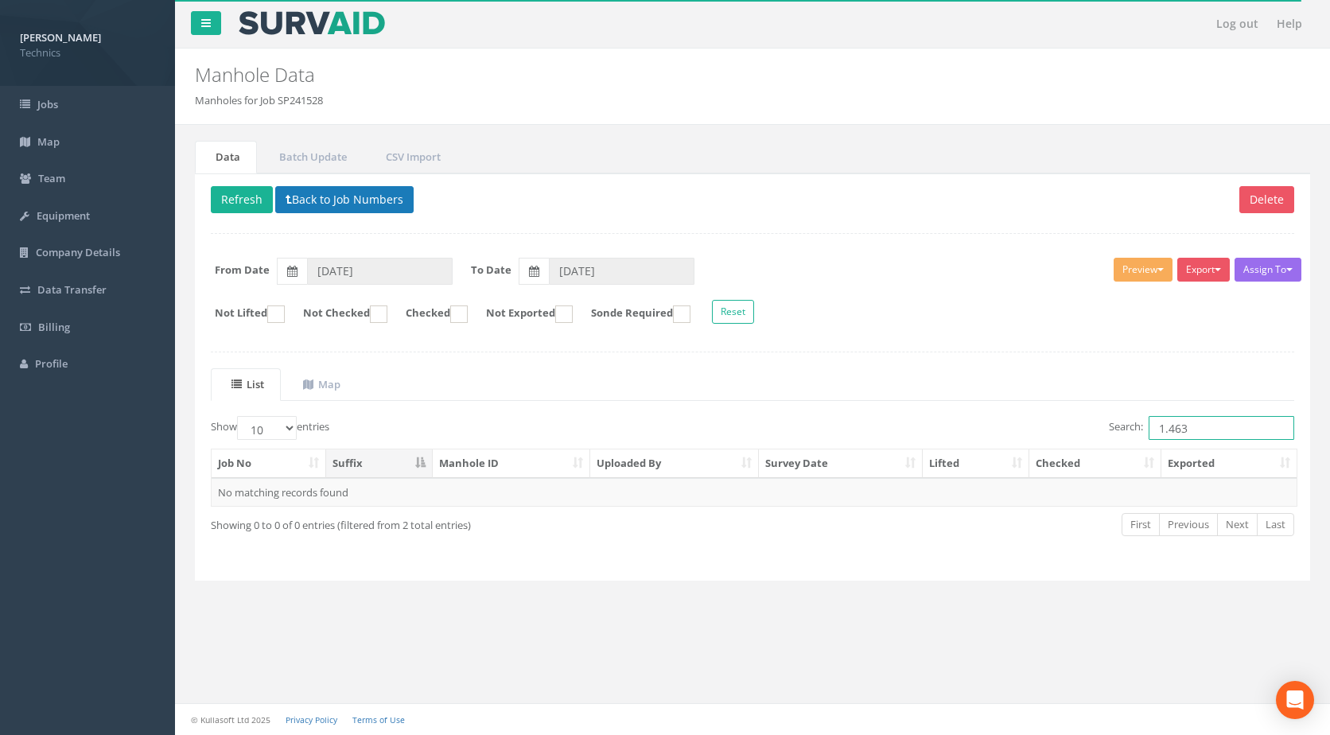
type input "1.463"
click at [317, 208] on button "Back to Job Numbers" at bounding box center [344, 199] width 138 height 27
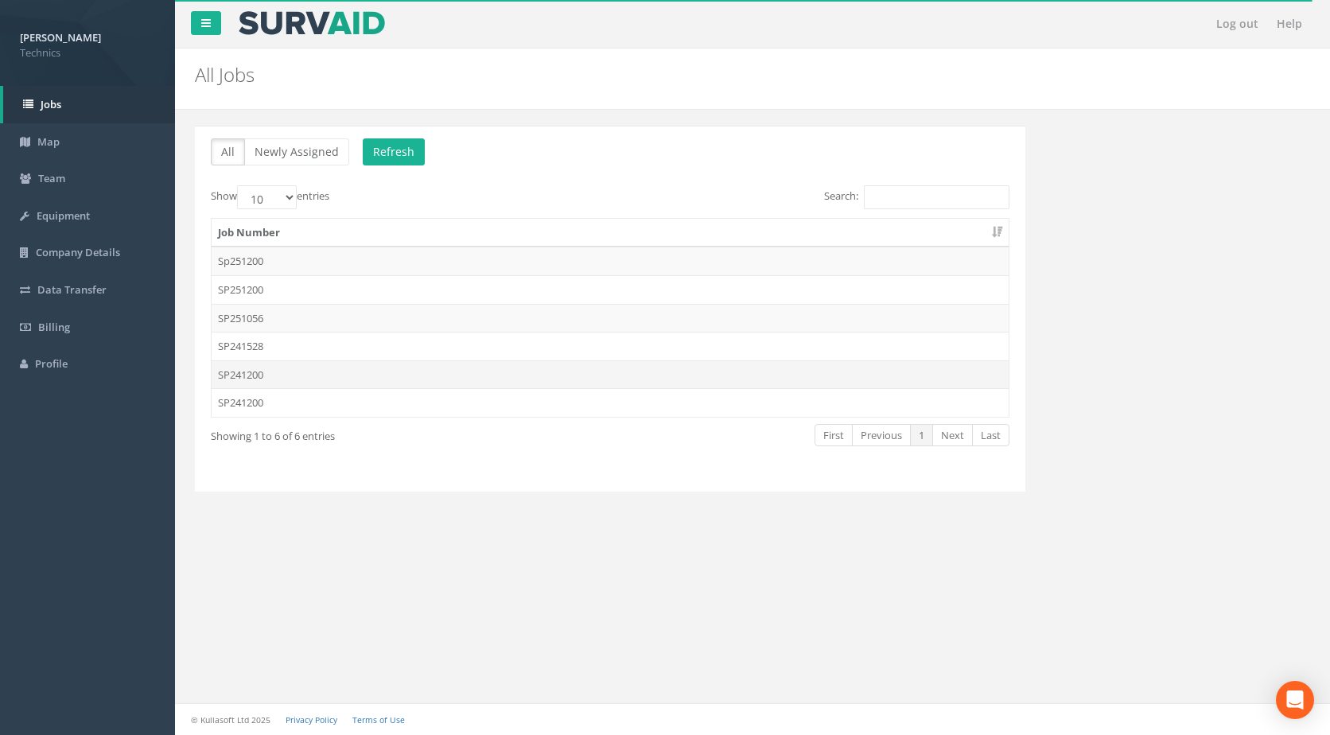
click at [269, 371] on td "SP241200" at bounding box center [610, 374] width 797 height 29
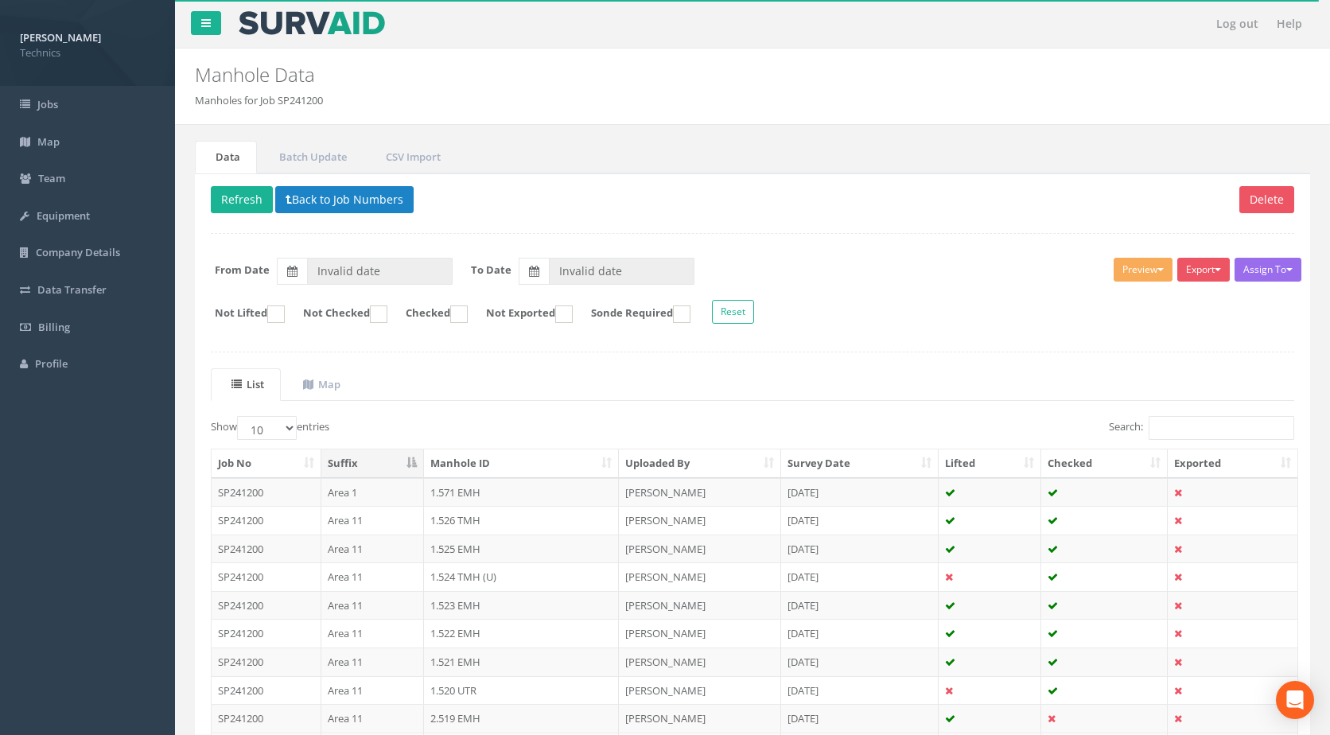
type input "[DATE]"
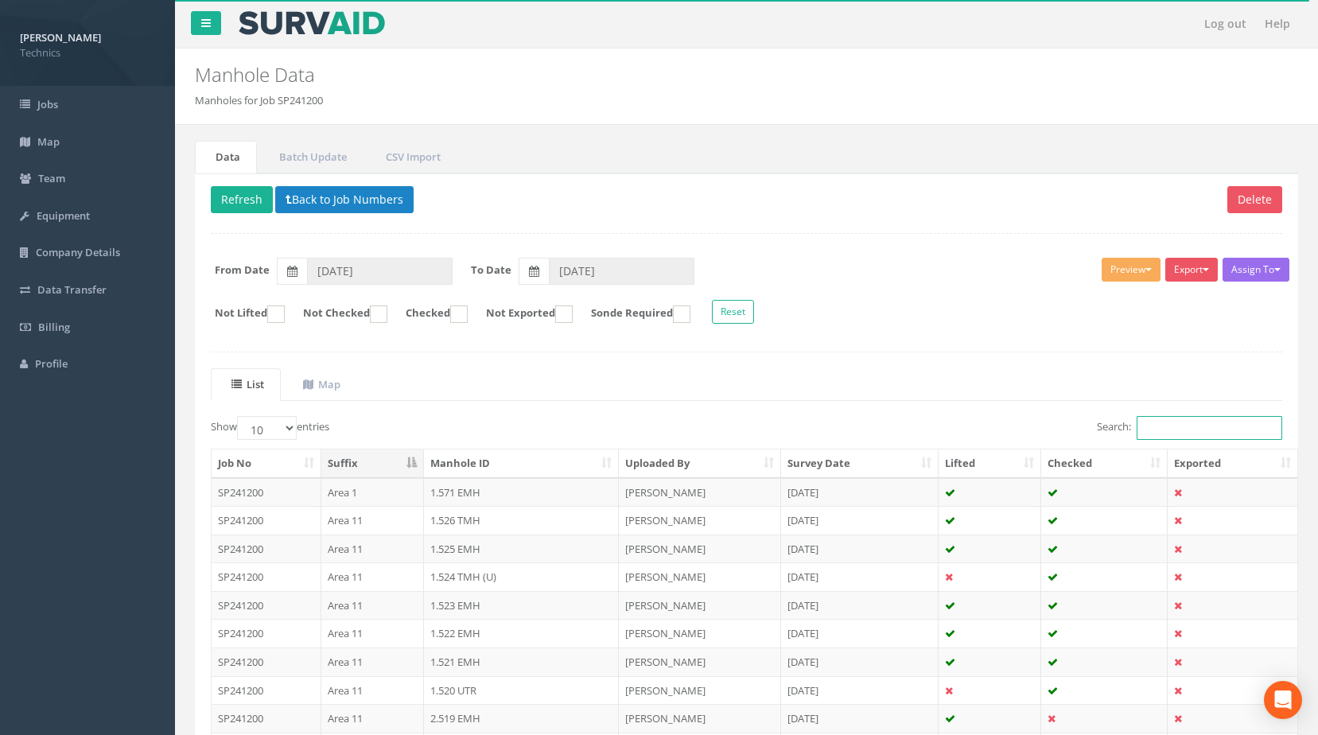
click at [1173, 433] on input "Search:" at bounding box center [1210, 428] width 146 height 24
paste input "1.463"
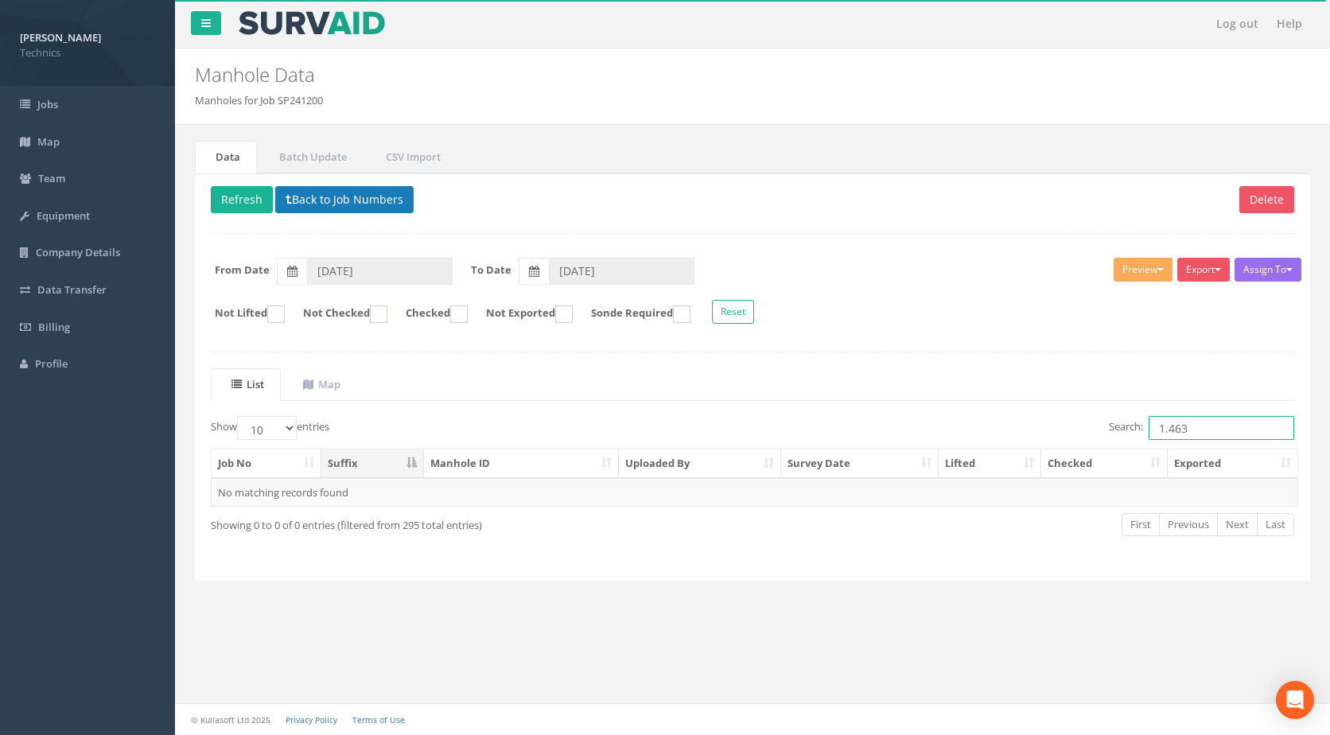
type input "1.463"
click at [324, 189] on button "Back to Job Numbers" at bounding box center [344, 199] width 138 height 27
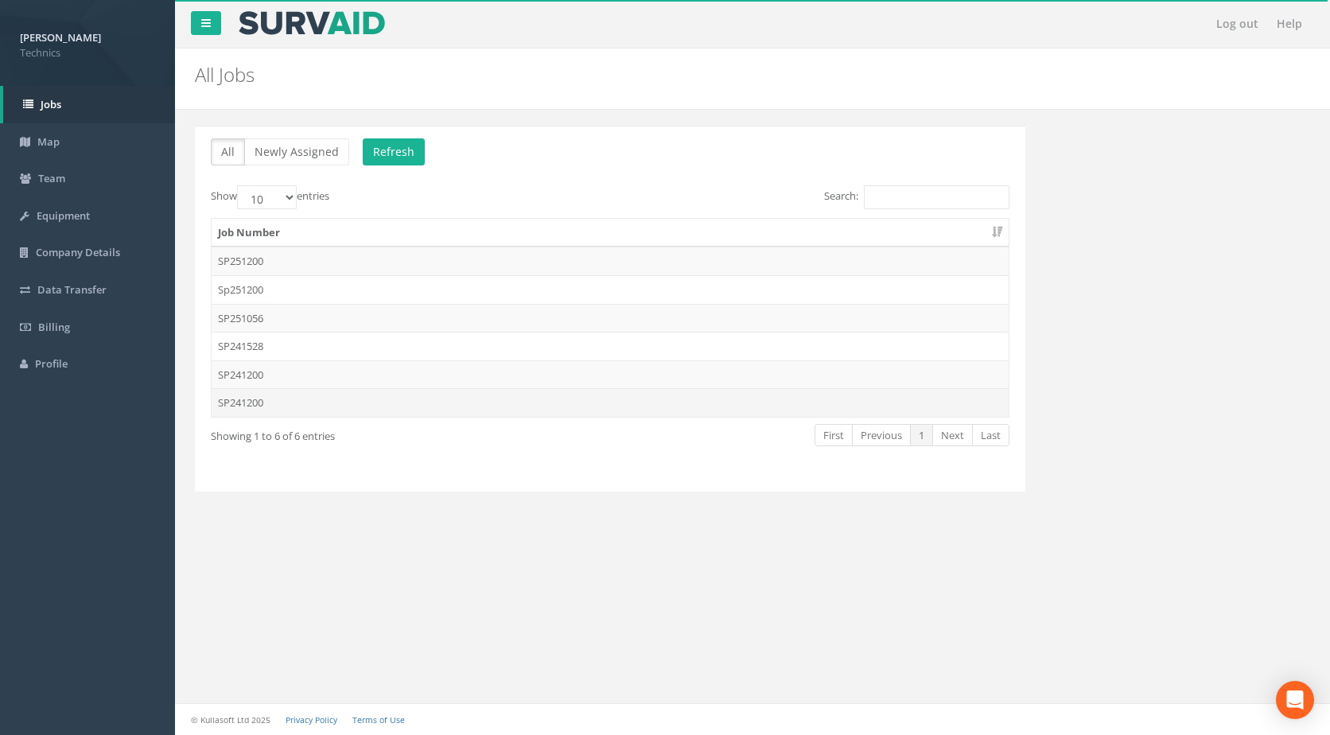
click at [292, 406] on td "SP241200" at bounding box center [610, 402] width 797 height 29
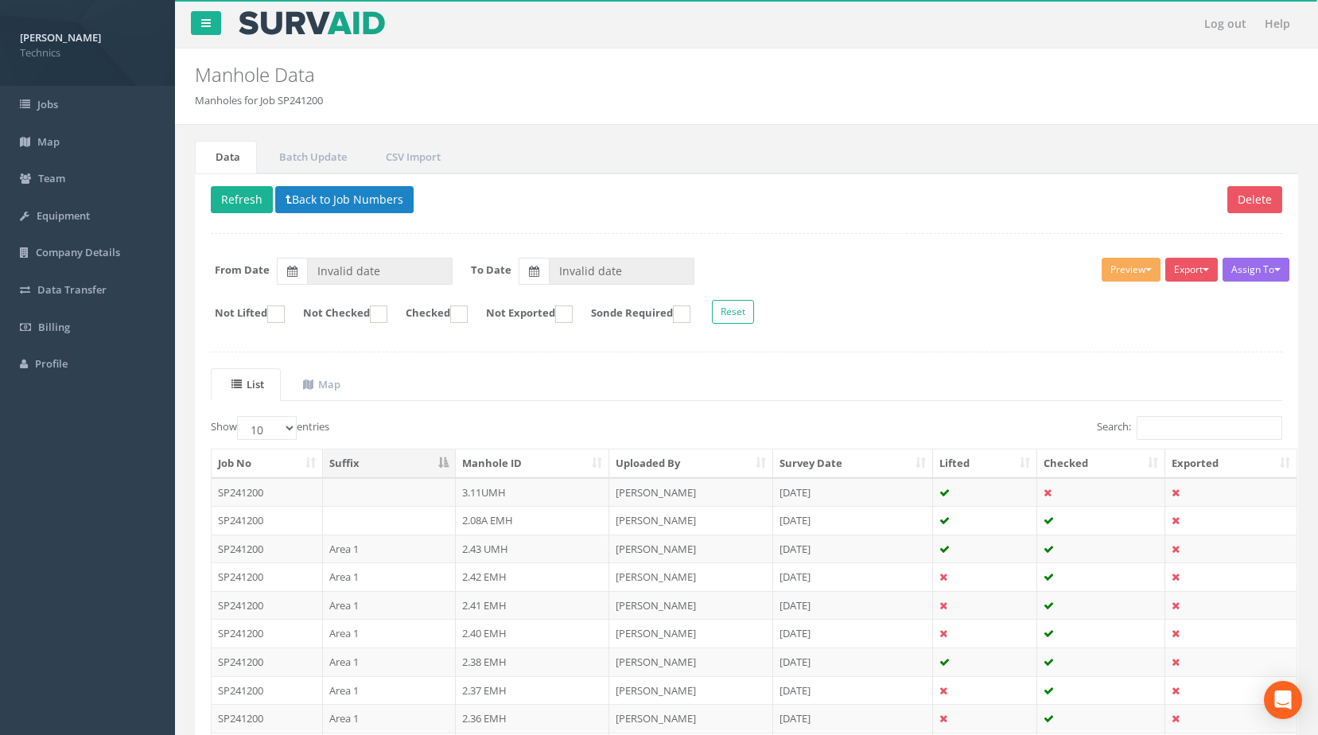
type input "[DATE]"
click at [1184, 429] on input "Search:" at bounding box center [1210, 428] width 146 height 24
paste input "1.463"
type input "1.463"
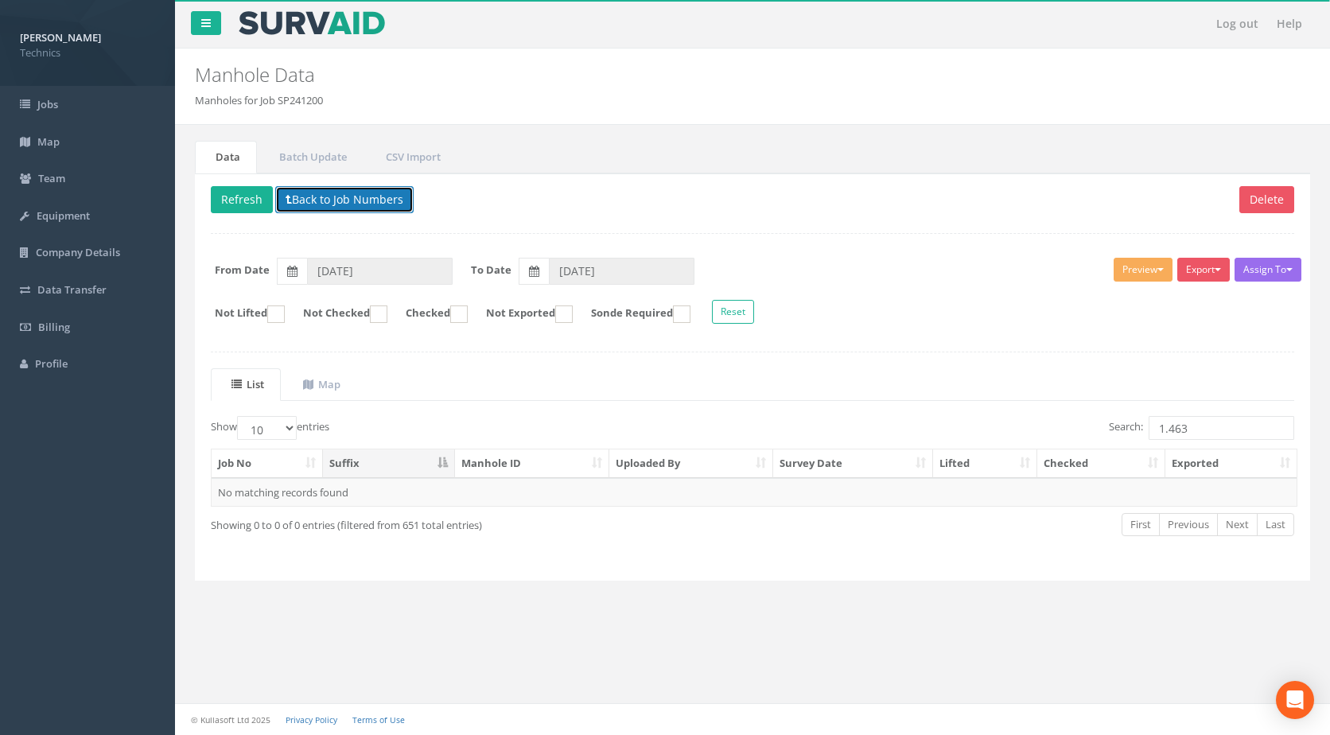
click at [348, 194] on button "Back to Job Numbers" at bounding box center [344, 199] width 138 height 27
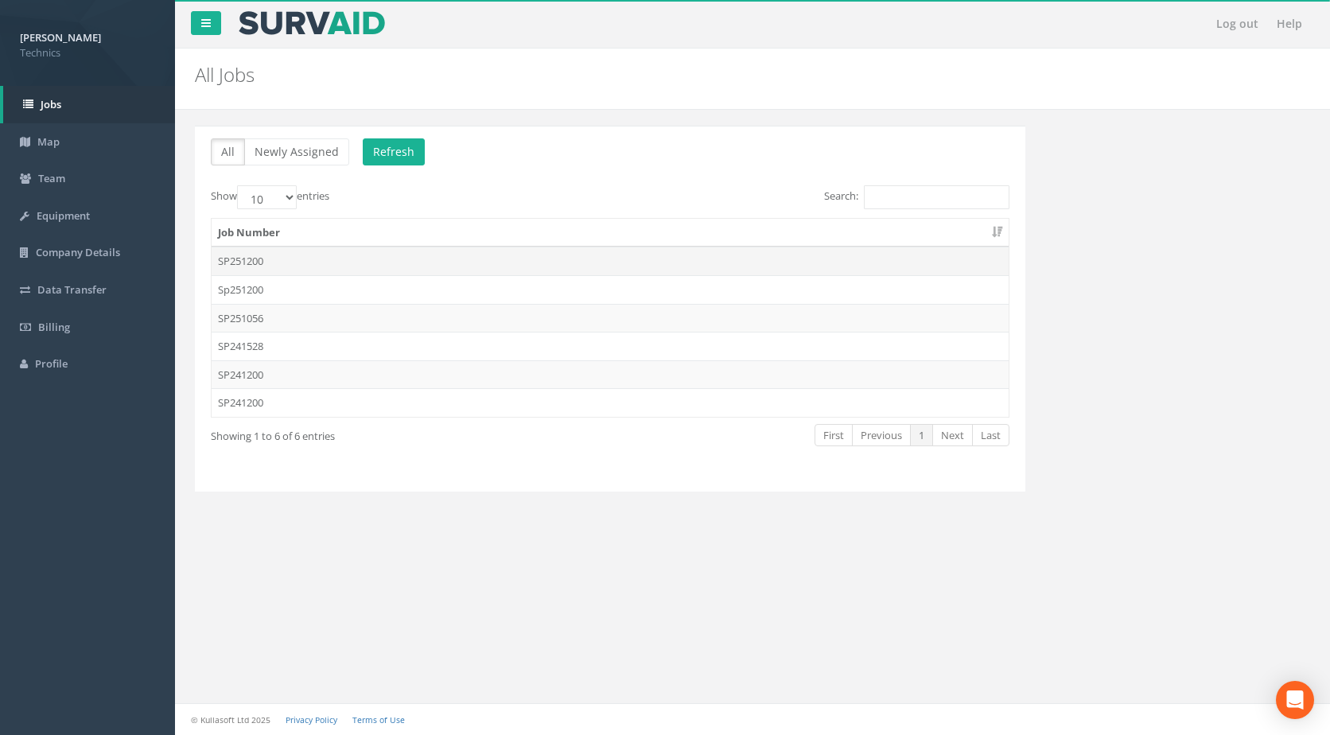
click at [242, 262] on td "SP251200" at bounding box center [610, 261] width 797 height 29
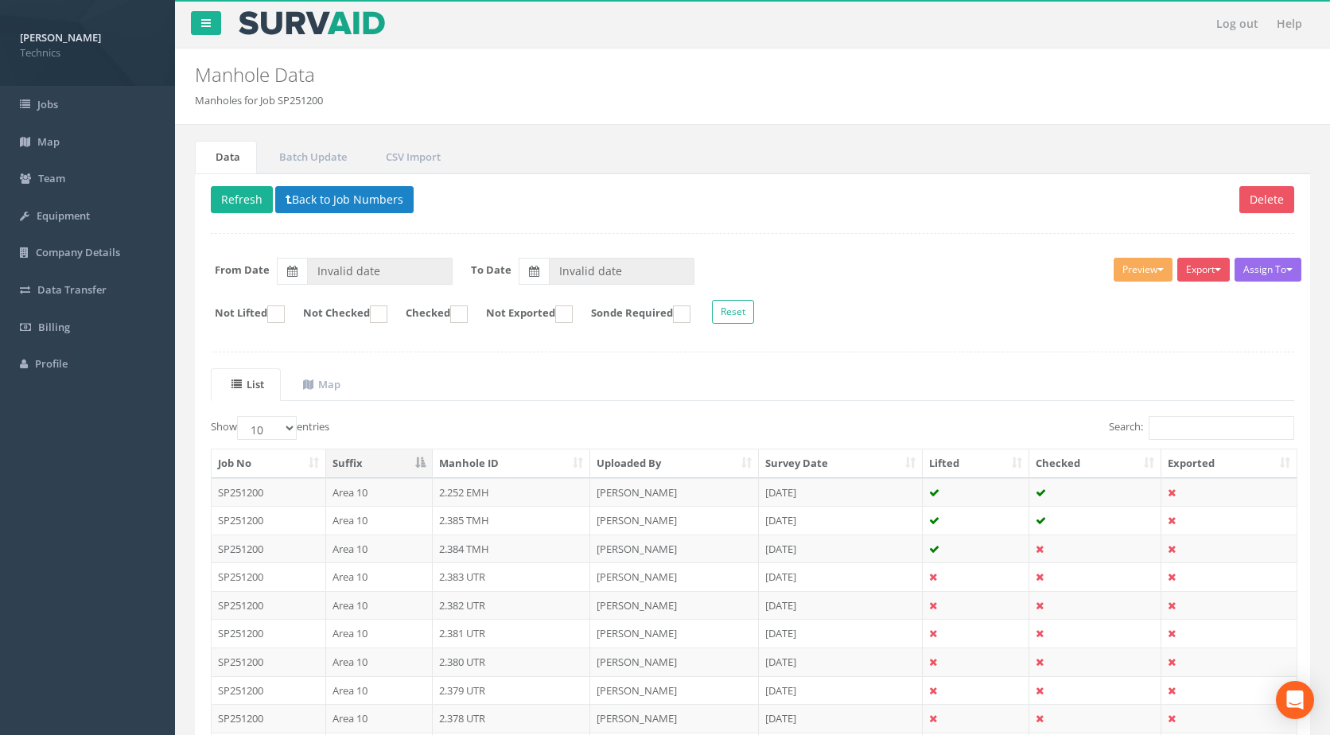
type input "[DATE]"
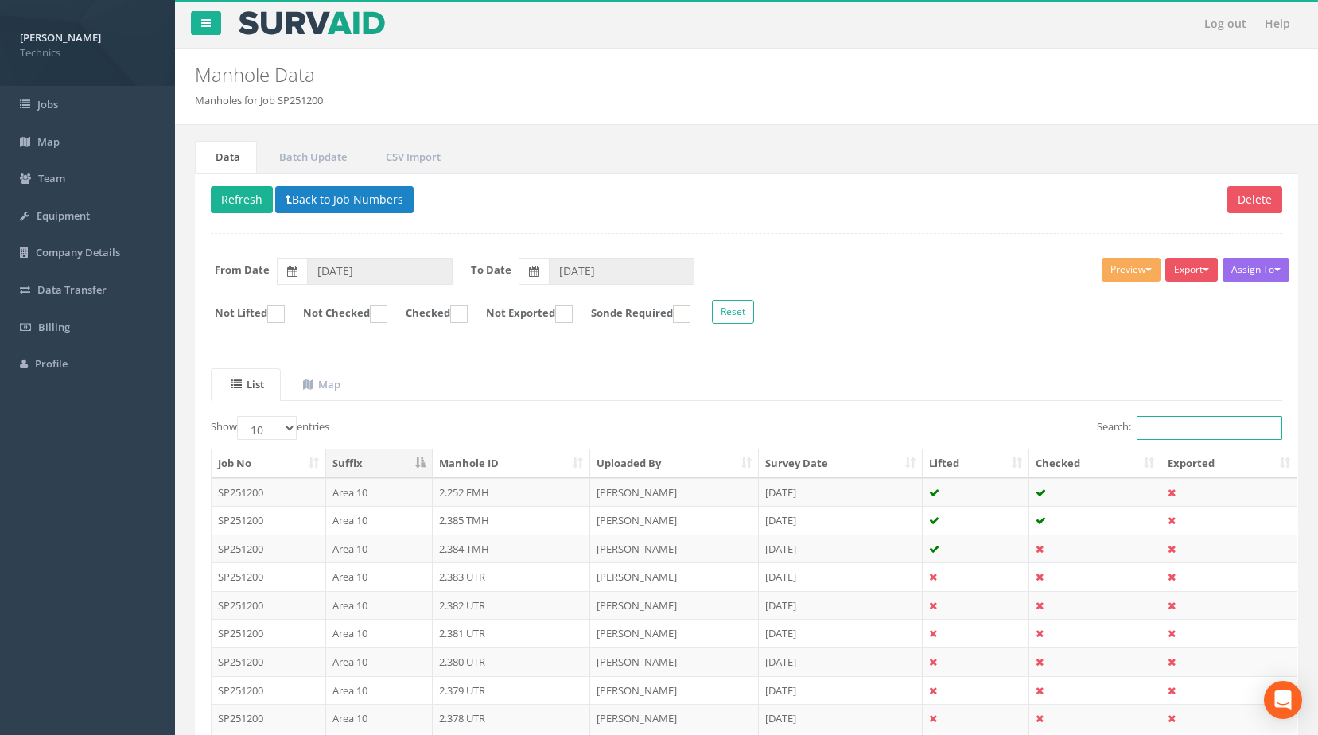
click at [1174, 420] on input "Search:" at bounding box center [1210, 428] width 146 height 24
paste input "1.463"
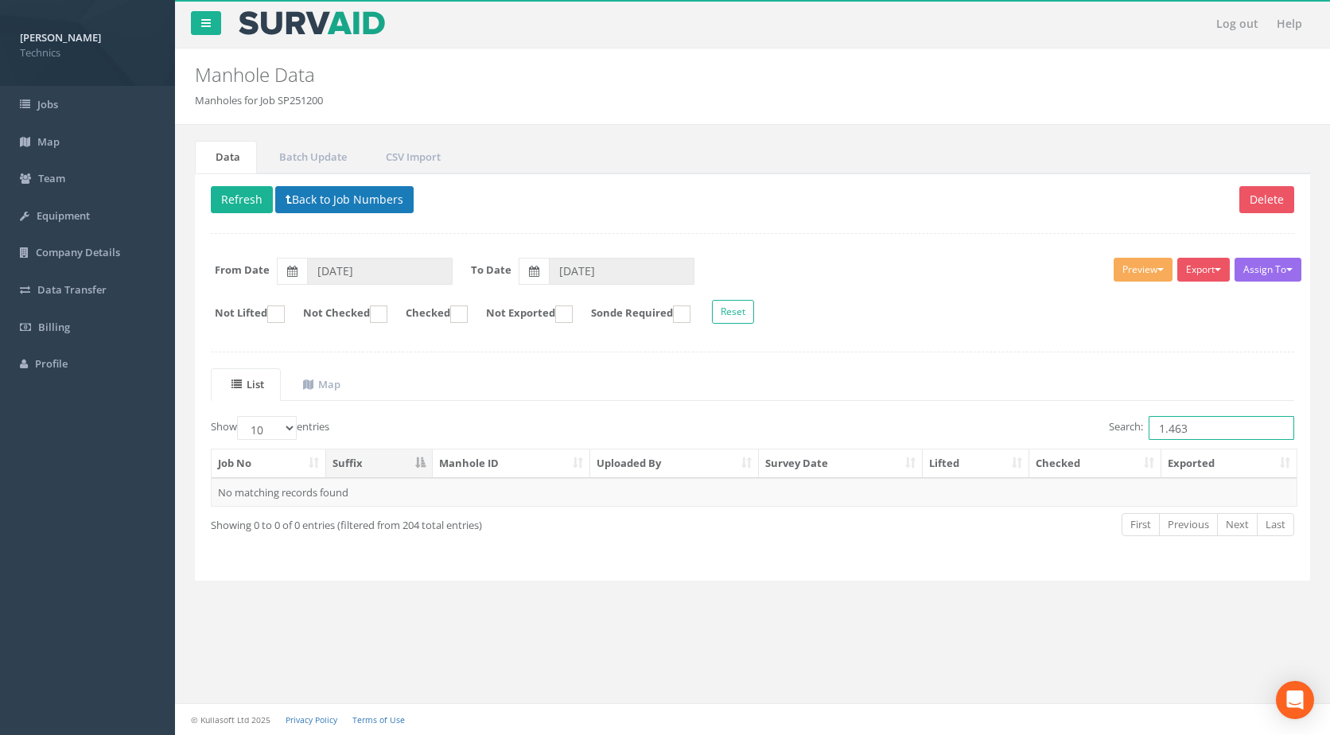
type input "1.463"
click at [313, 200] on button "Back to Job Numbers" at bounding box center [344, 199] width 138 height 27
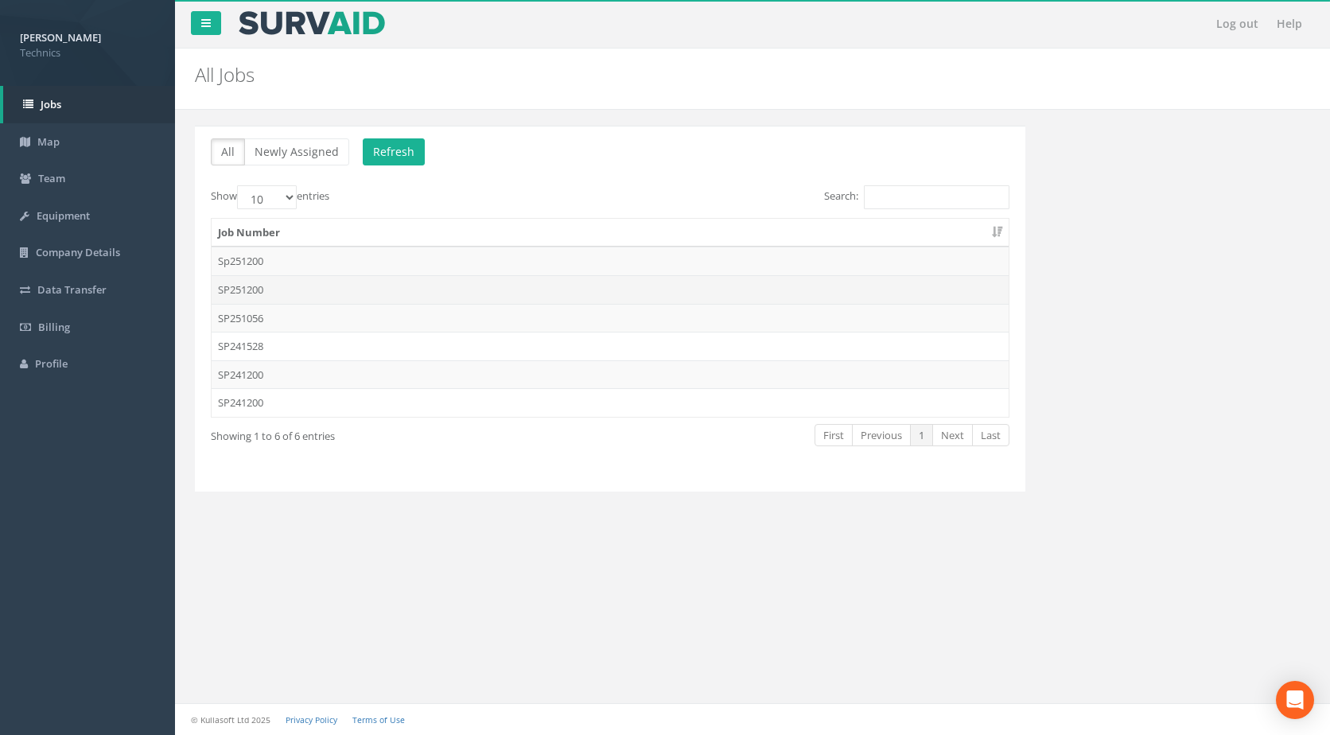
click at [262, 291] on td "SP251200" at bounding box center [610, 289] width 797 height 29
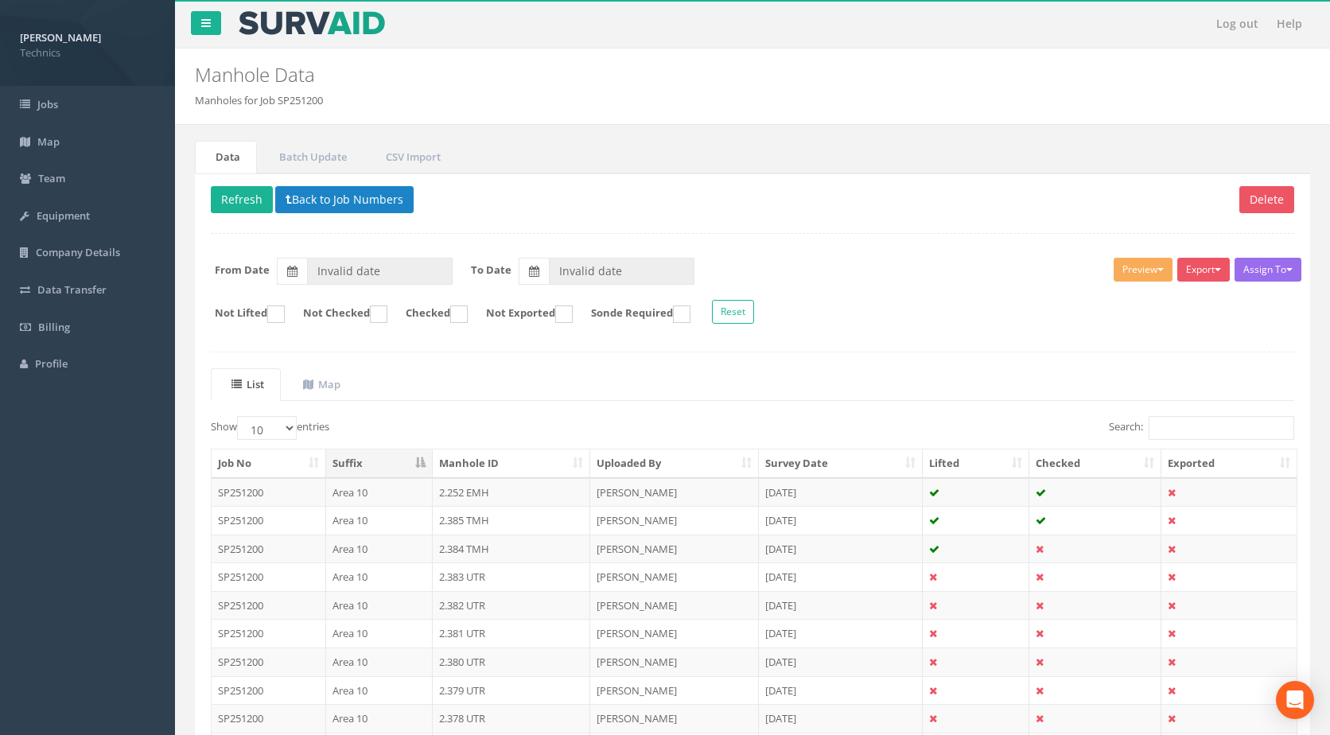
type input "[DATE]"
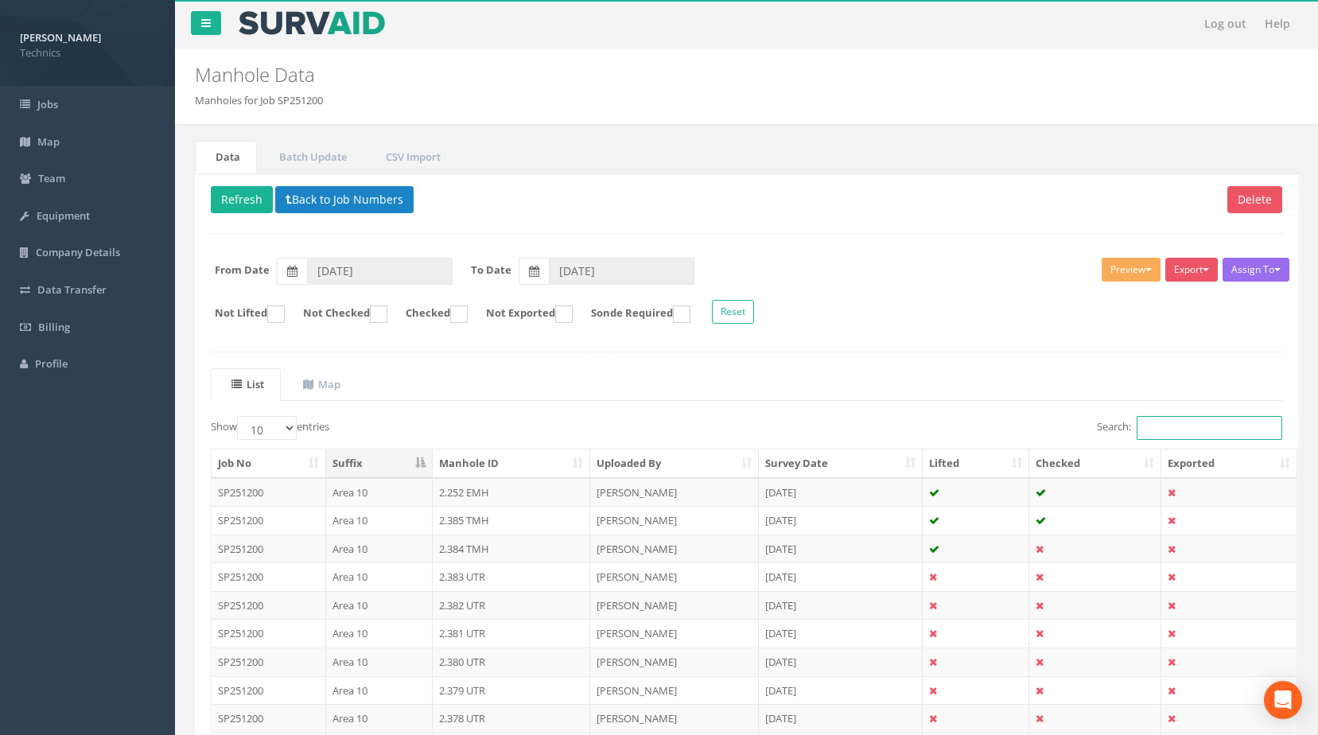
click at [1176, 428] on input "Search:" at bounding box center [1210, 428] width 146 height 24
paste input "1.463"
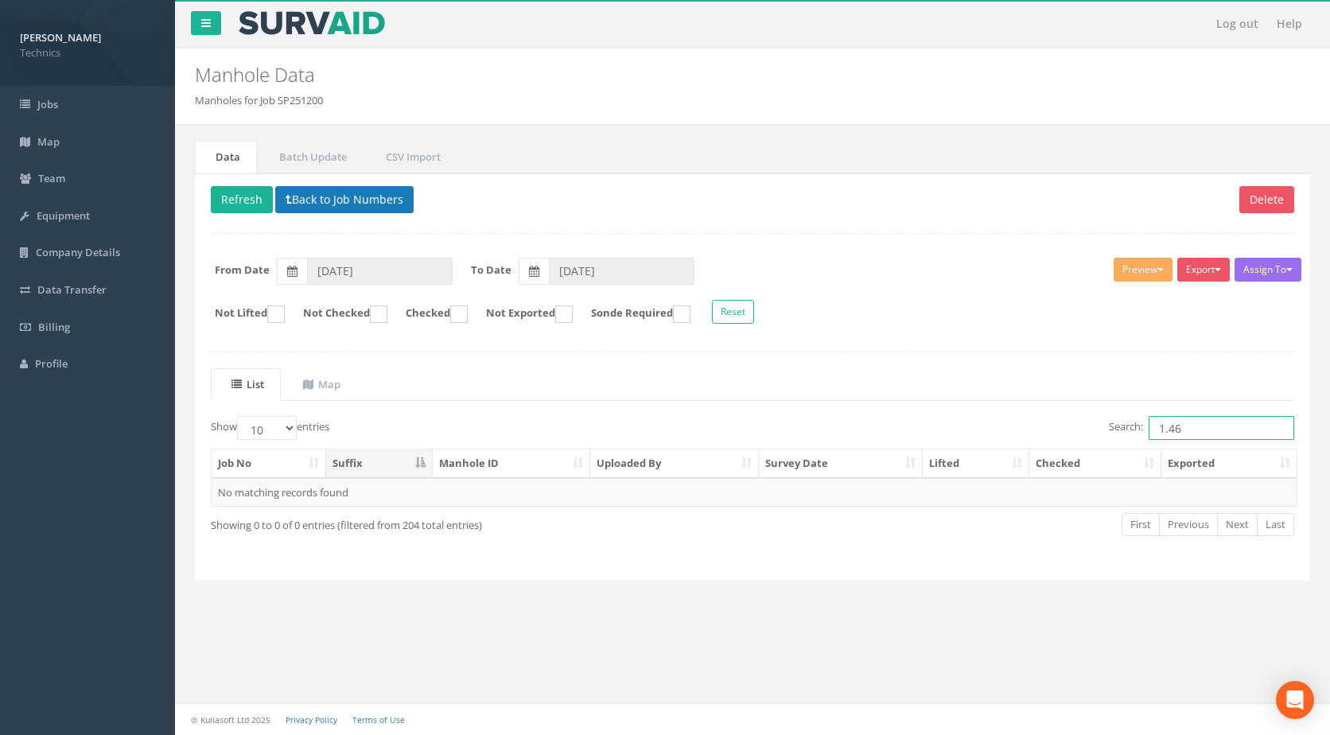
type input "1.46"
click at [344, 192] on button "Back to Job Numbers" at bounding box center [344, 199] width 138 height 27
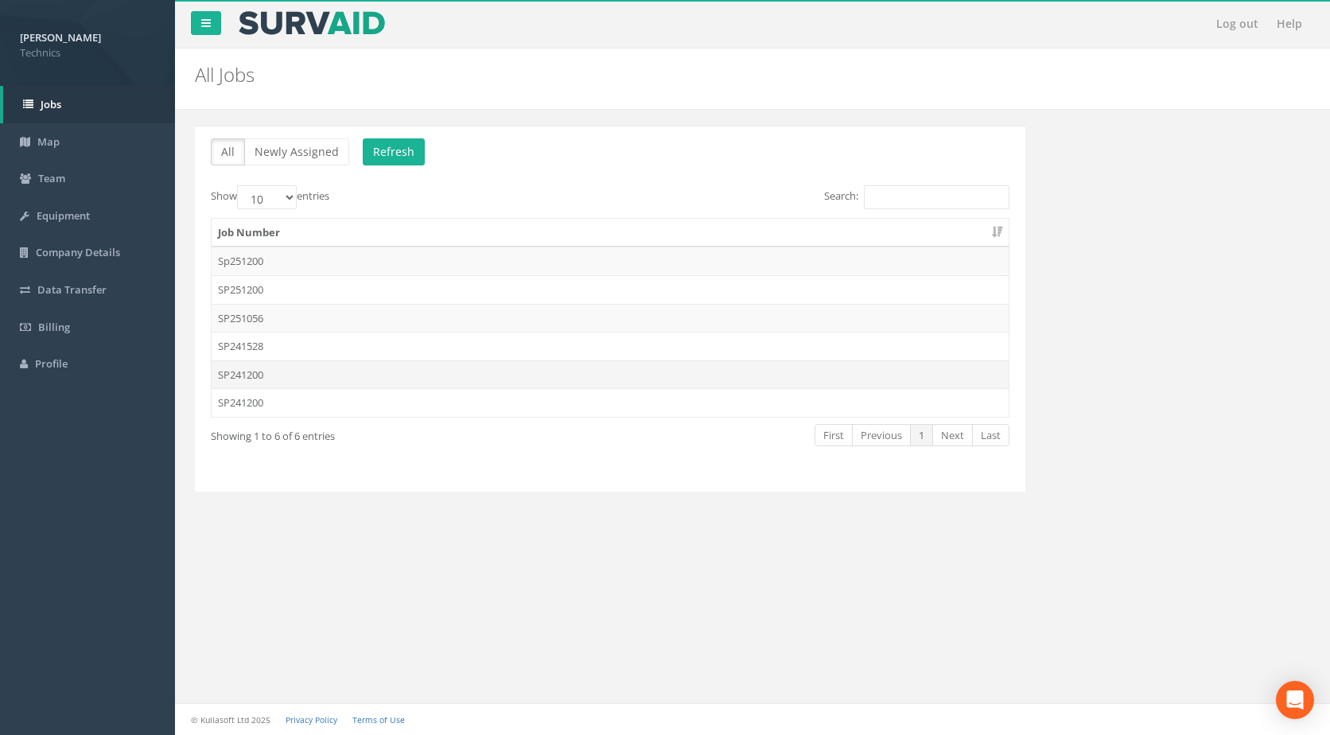
click at [314, 362] on td "SP241200" at bounding box center [610, 374] width 797 height 29
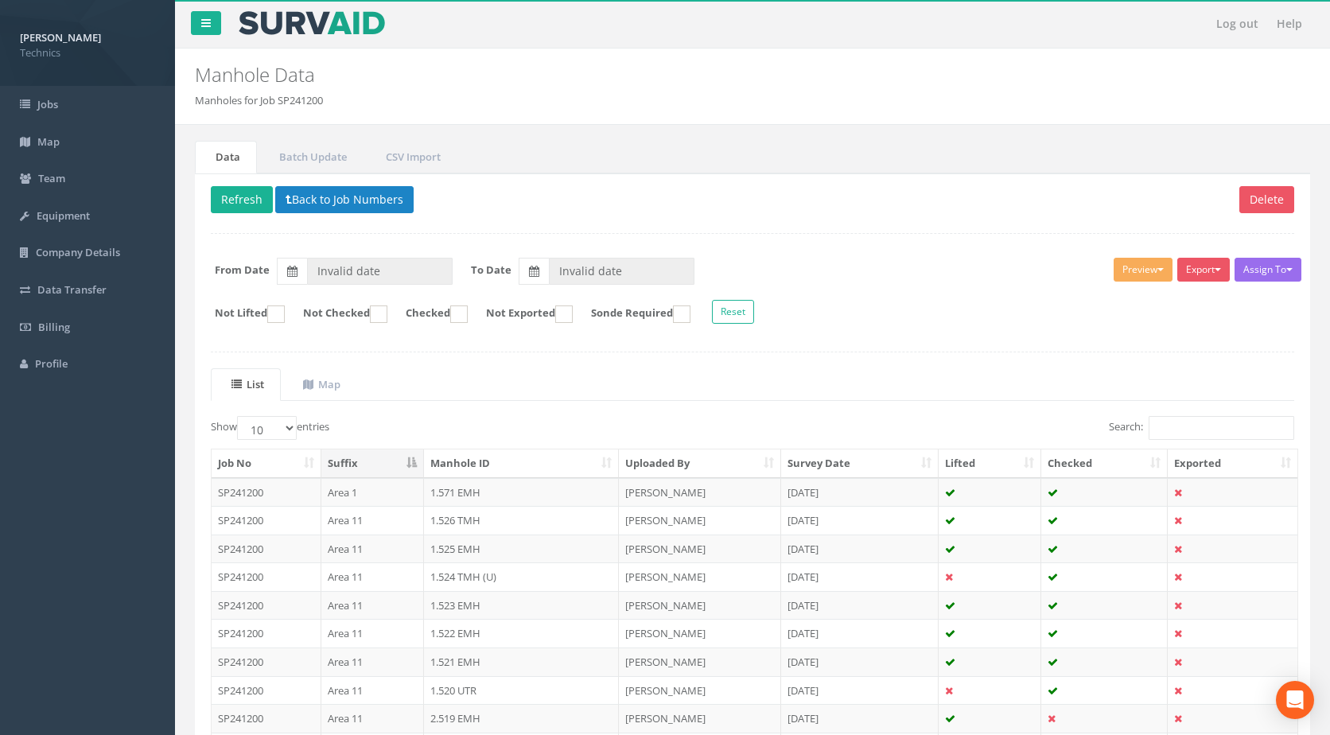
type input "[DATE]"
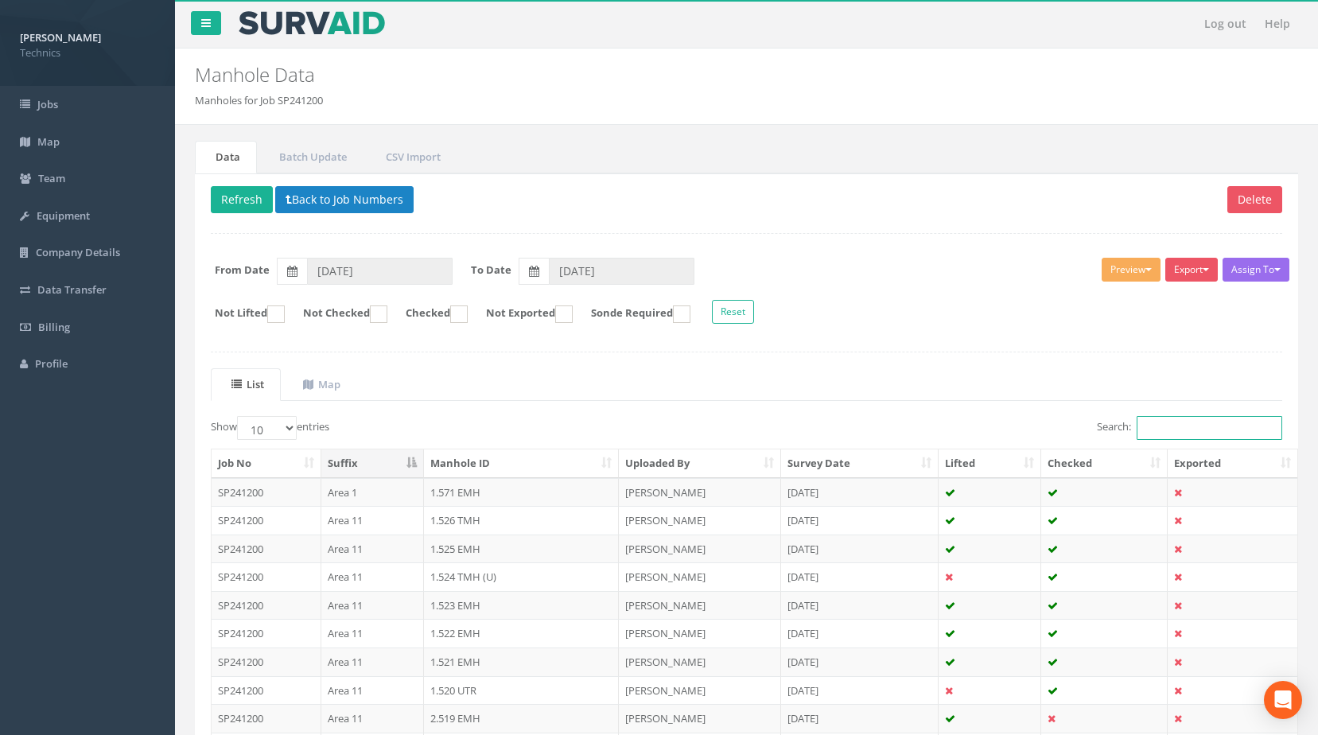
click at [1180, 422] on input "Search:" at bounding box center [1210, 428] width 146 height 24
paste input "1.463"
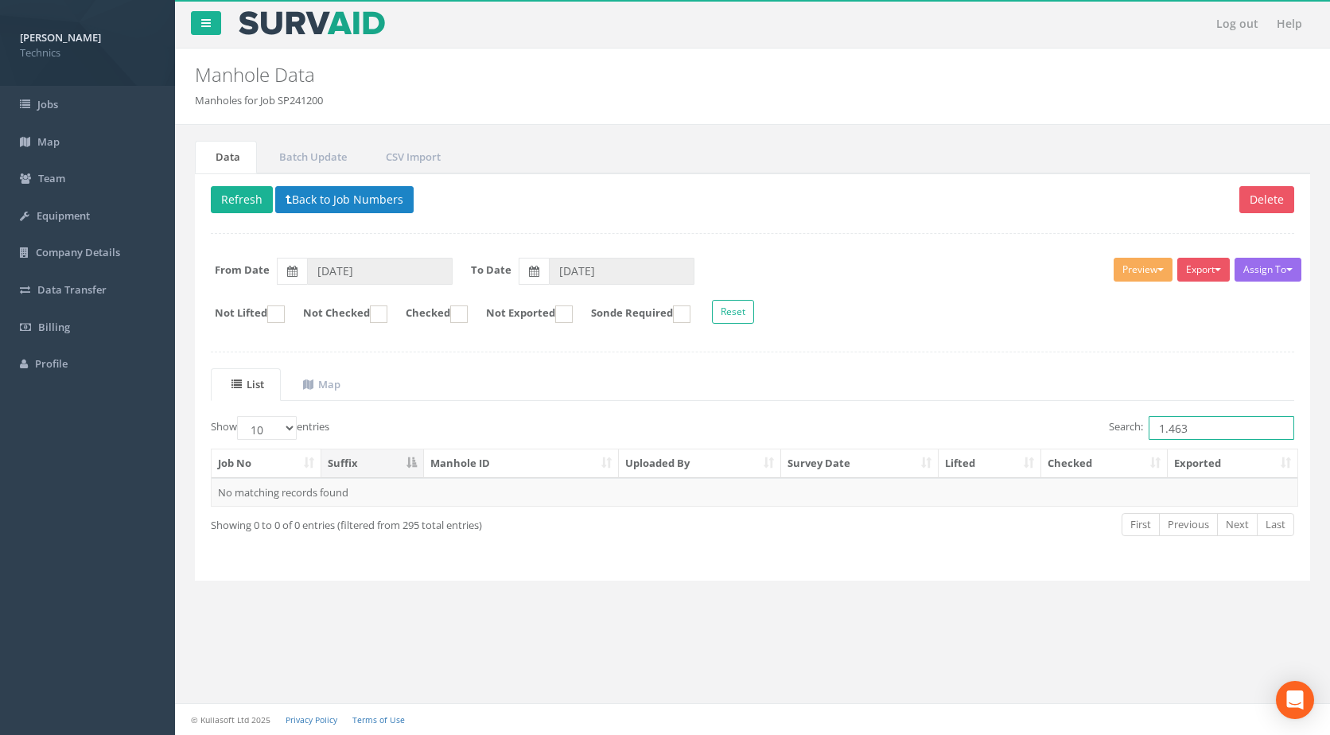
type input "1.463"
click at [301, 199] on button "Back to Job Numbers" at bounding box center [344, 199] width 138 height 27
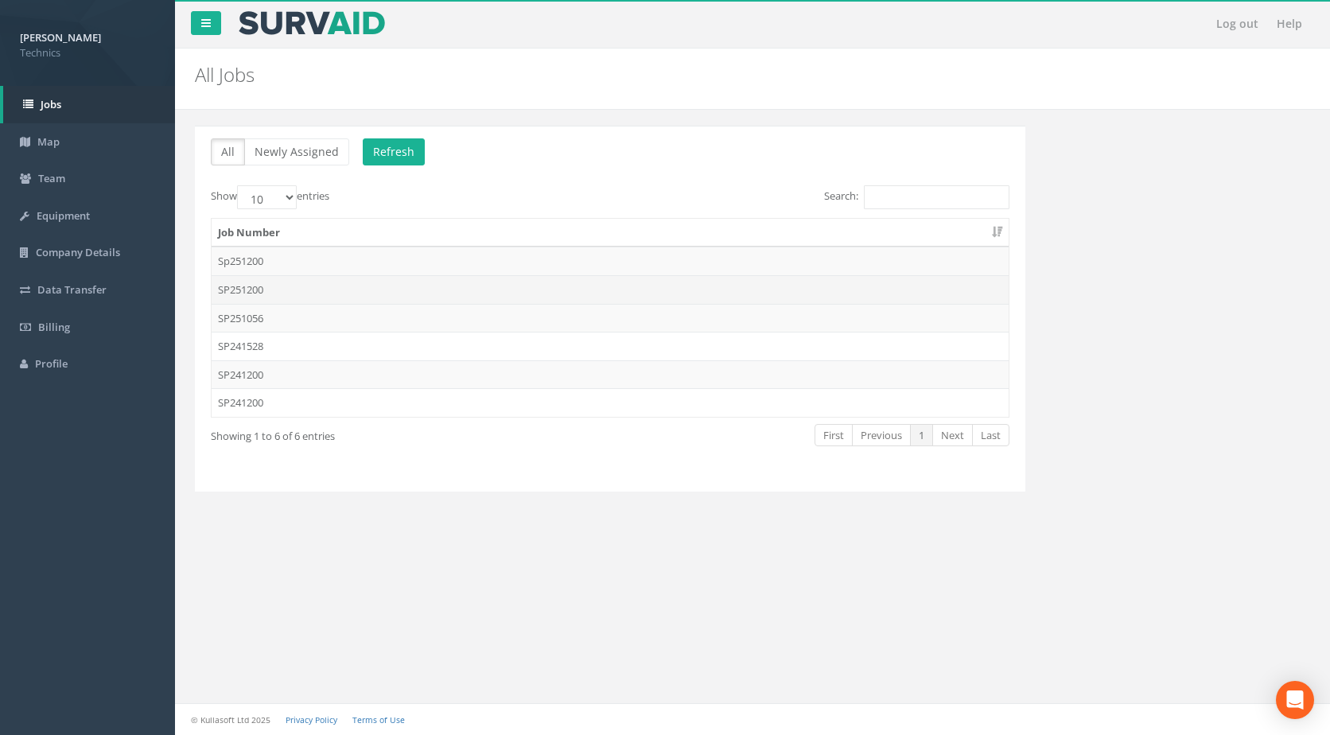
click at [314, 284] on td "SP251200" at bounding box center [610, 289] width 797 height 29
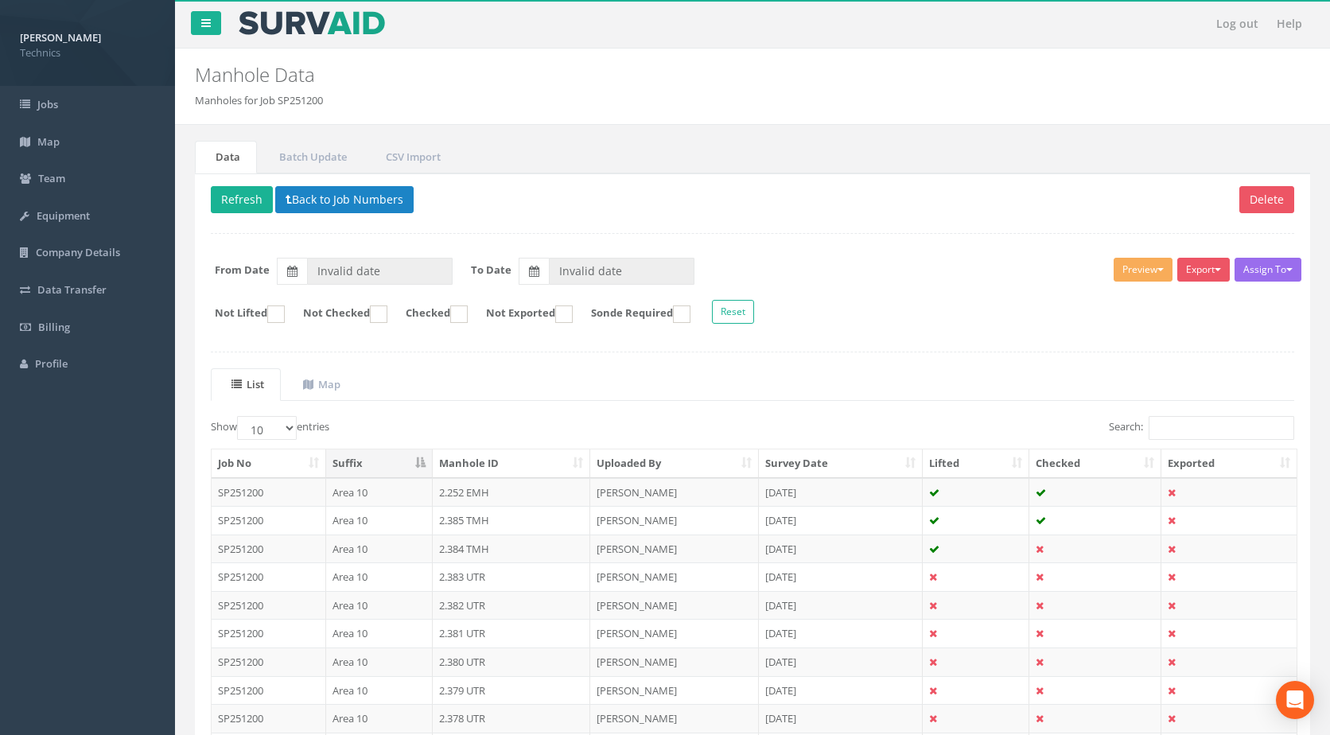
type input "[DATE]"
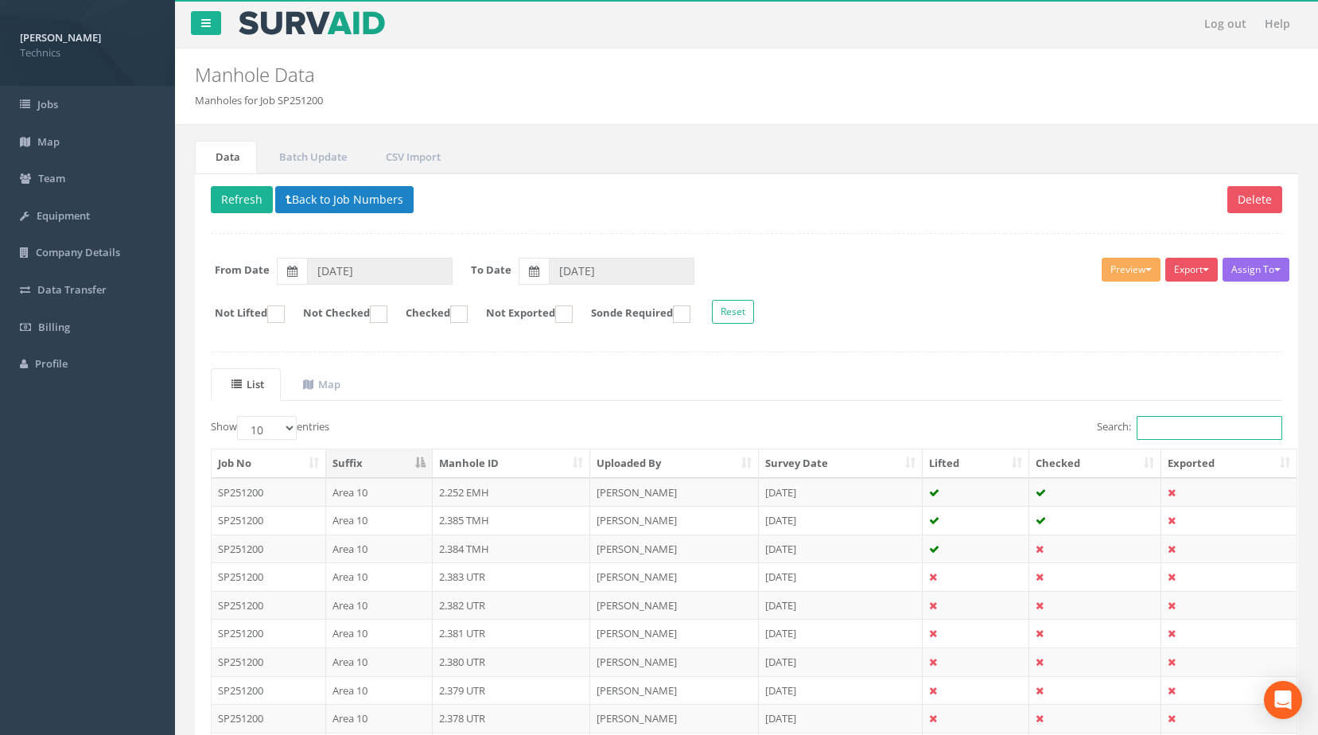
click at [1178, 421] on input "Search:" at bounding box center [1210, 428] width 146 height 24
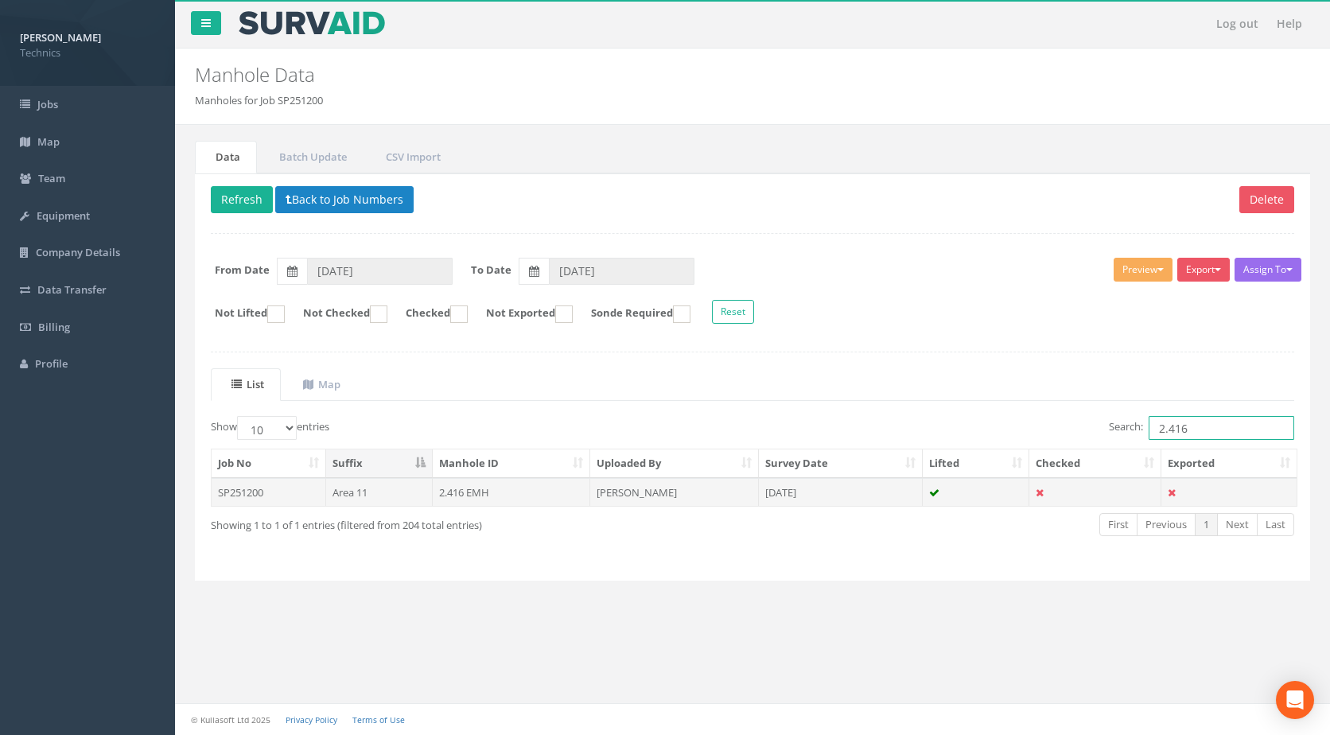
type input "2.416"
click at [542, 488] on td "2.416 EMH" at bounding box center [512, 492] width 158 height 29
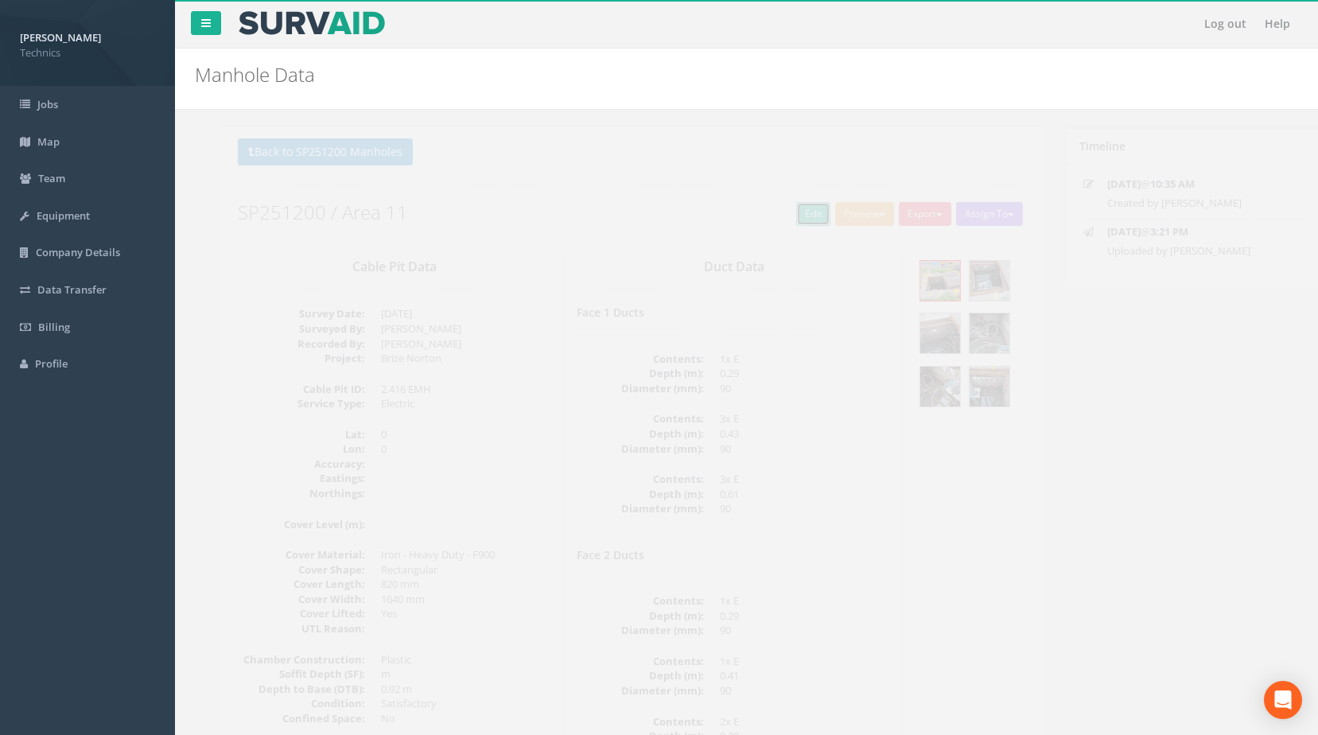
click at [790, 211] on link "Edit" at bounding box center [786, 214] width 34 height 24
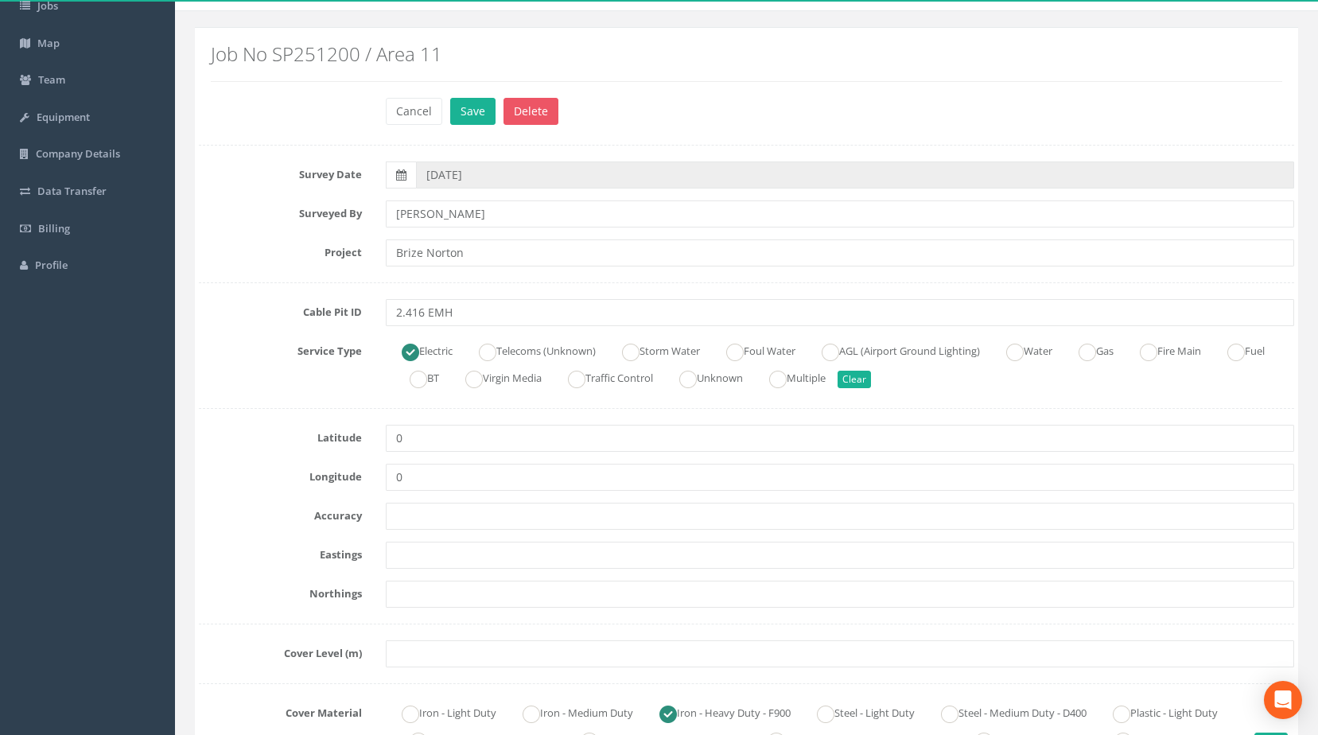
scroll to position [239, 0]
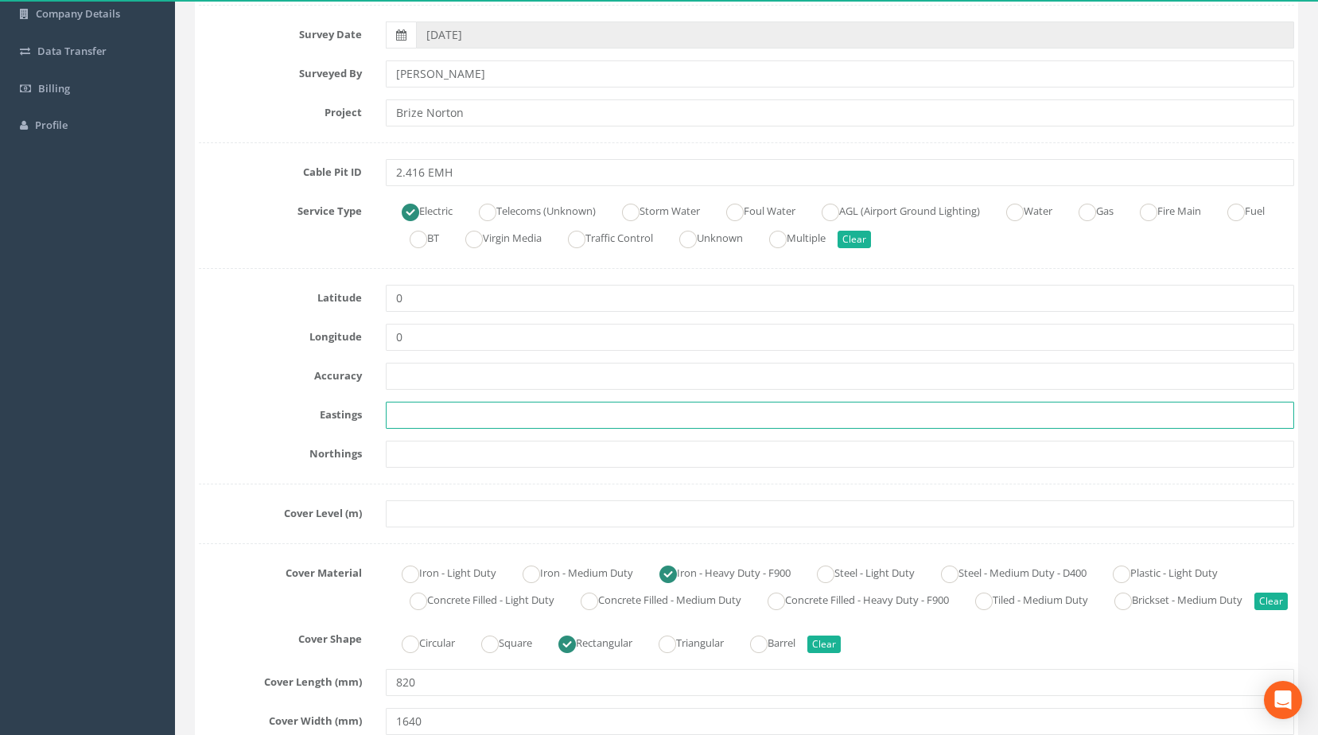
click at [420, 418] on input "text" at bounding box center [840, 415] width 909 height 27
paste input "427680.7330"
type input "427680.7330"
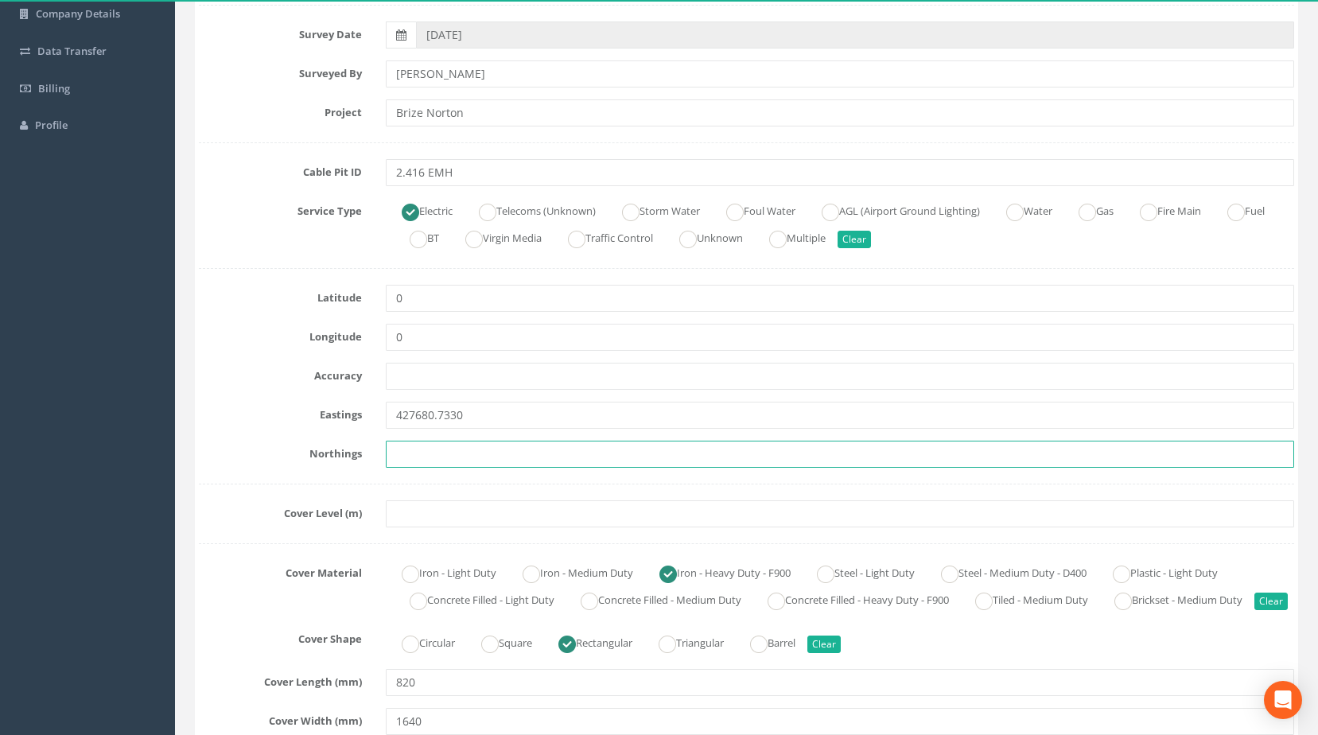
click at [433, 451] on input "text" at bounding box center [840, 454] width 909 height 27
paste input "205182.4490"
type input "205182.4490"
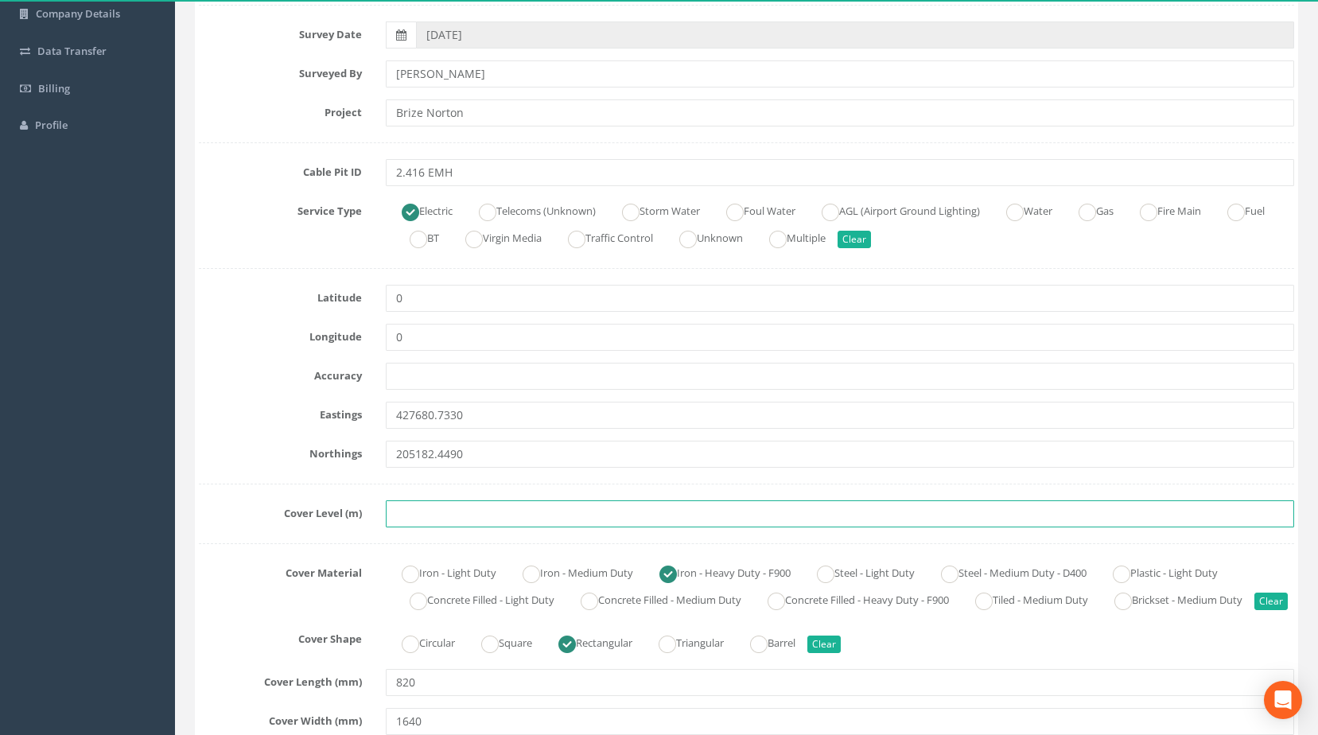
click at [474, 517] on input "text" at bounding box center [840, 513] width 909 height 27
paste input "83.4840"
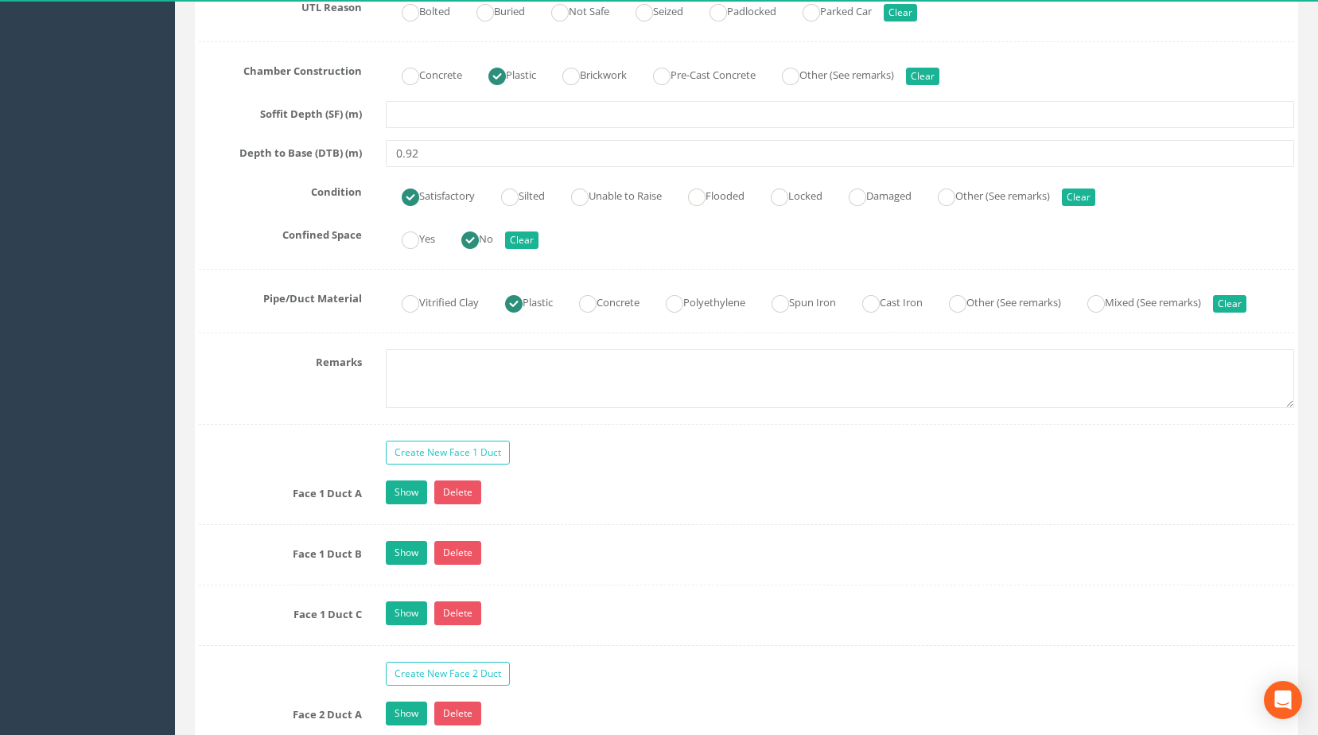
scroll to position [1114, 0]
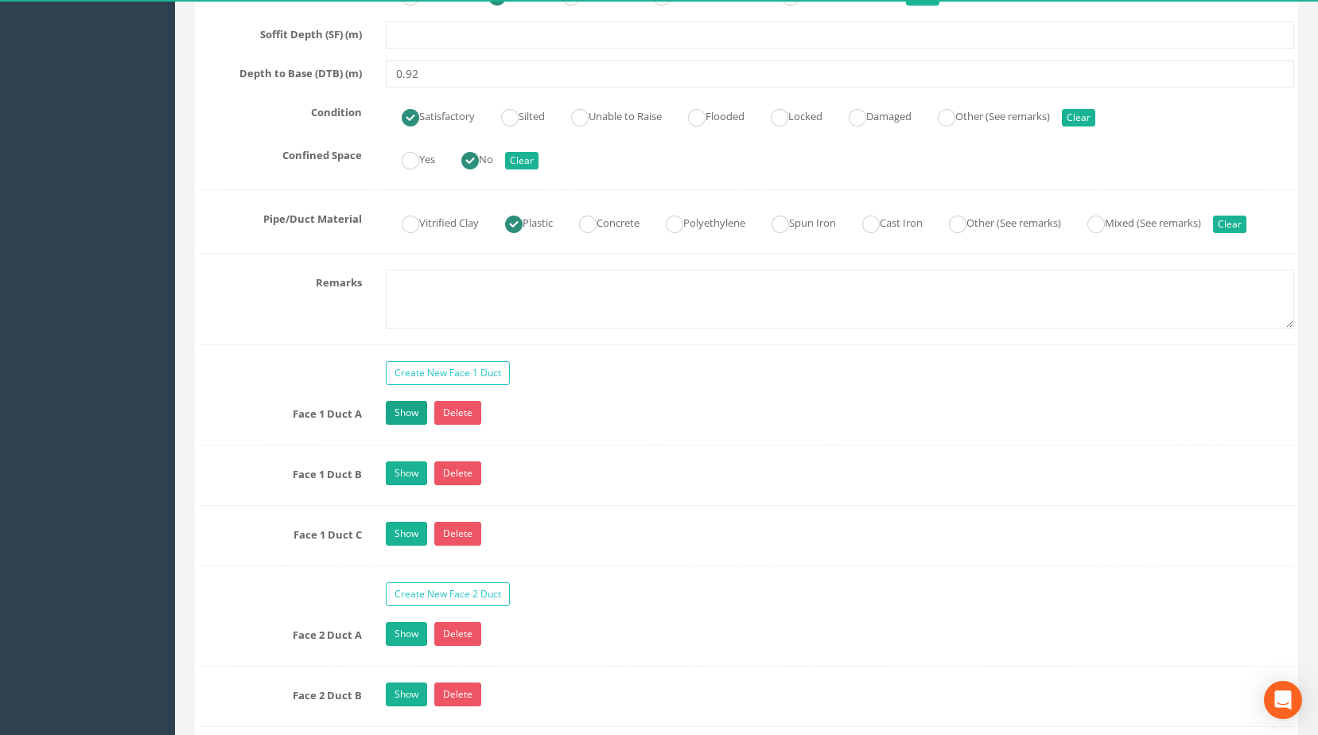
type input "83.4840"
click at [400, 425] on link "Show" at bounding box center [406, 413] width 41 height 24
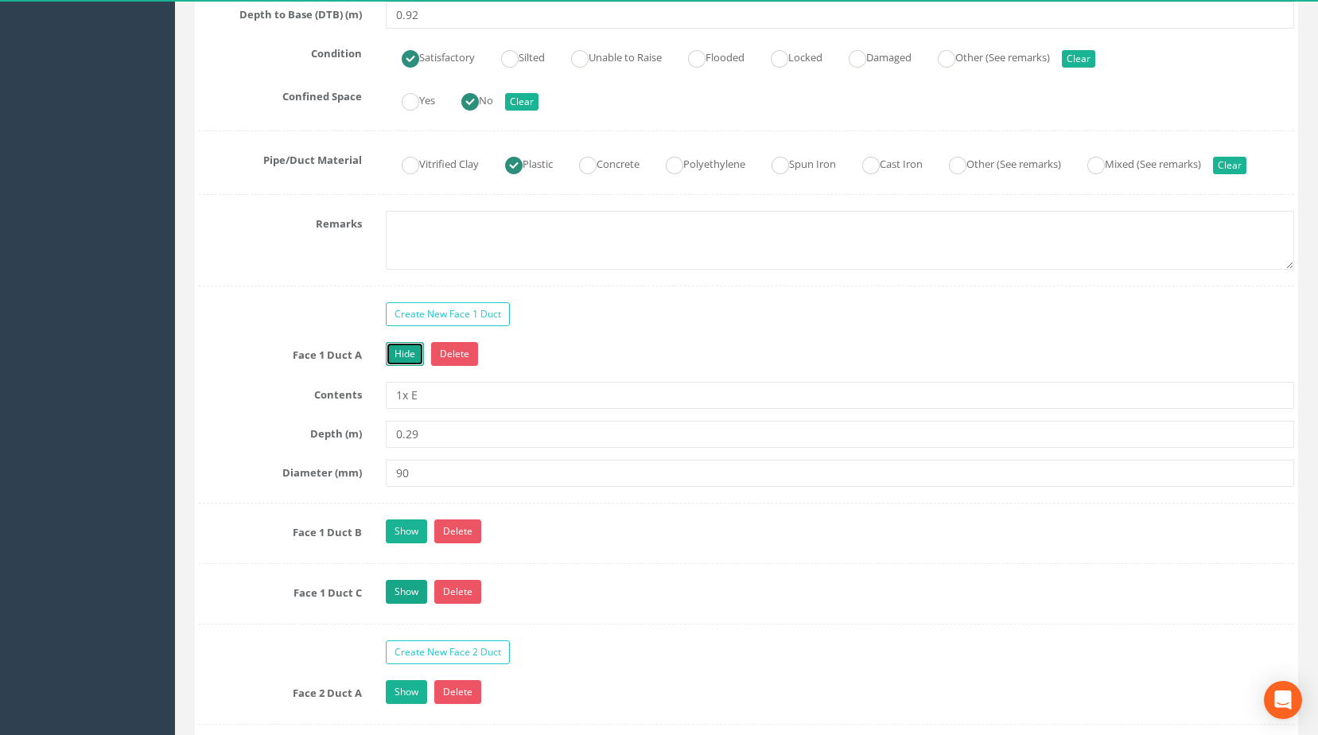
scroll to position [1273, 0]
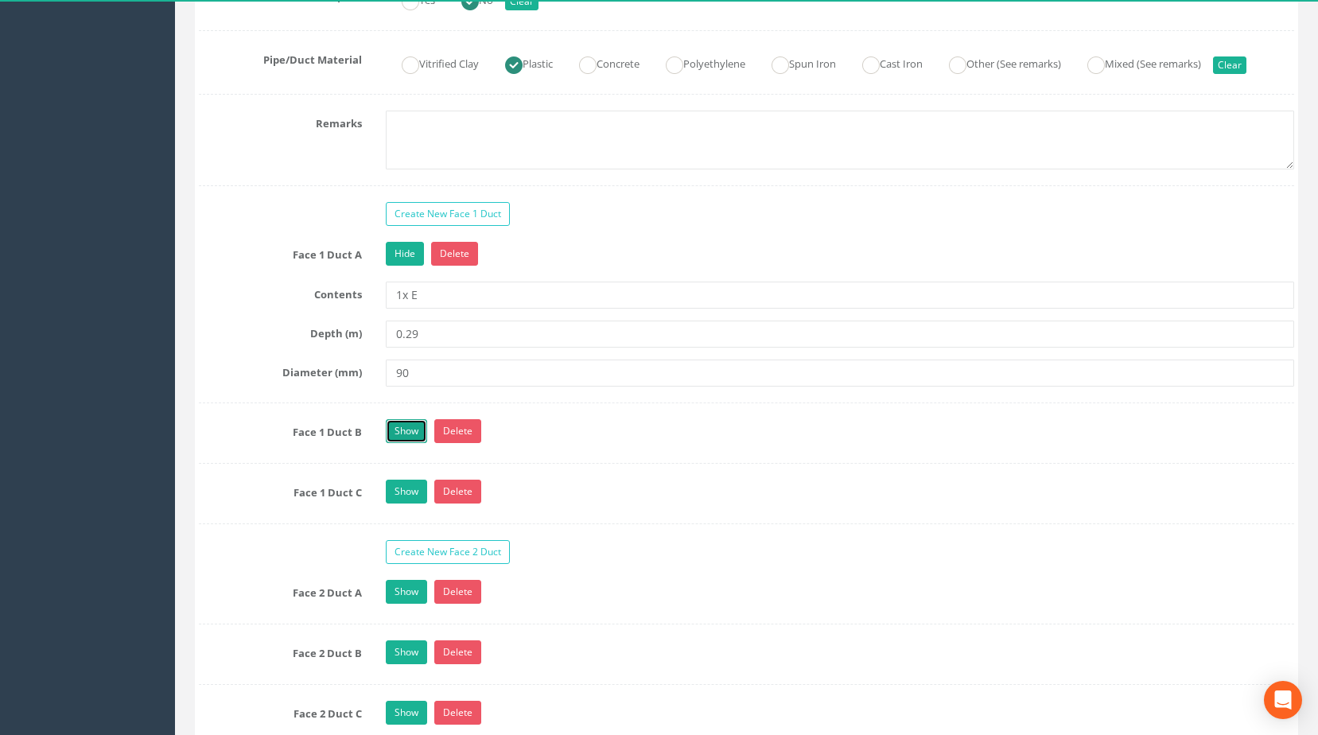
click at [410, 443] on link "Show" at bounding box center [406, 431] width 41 height 24
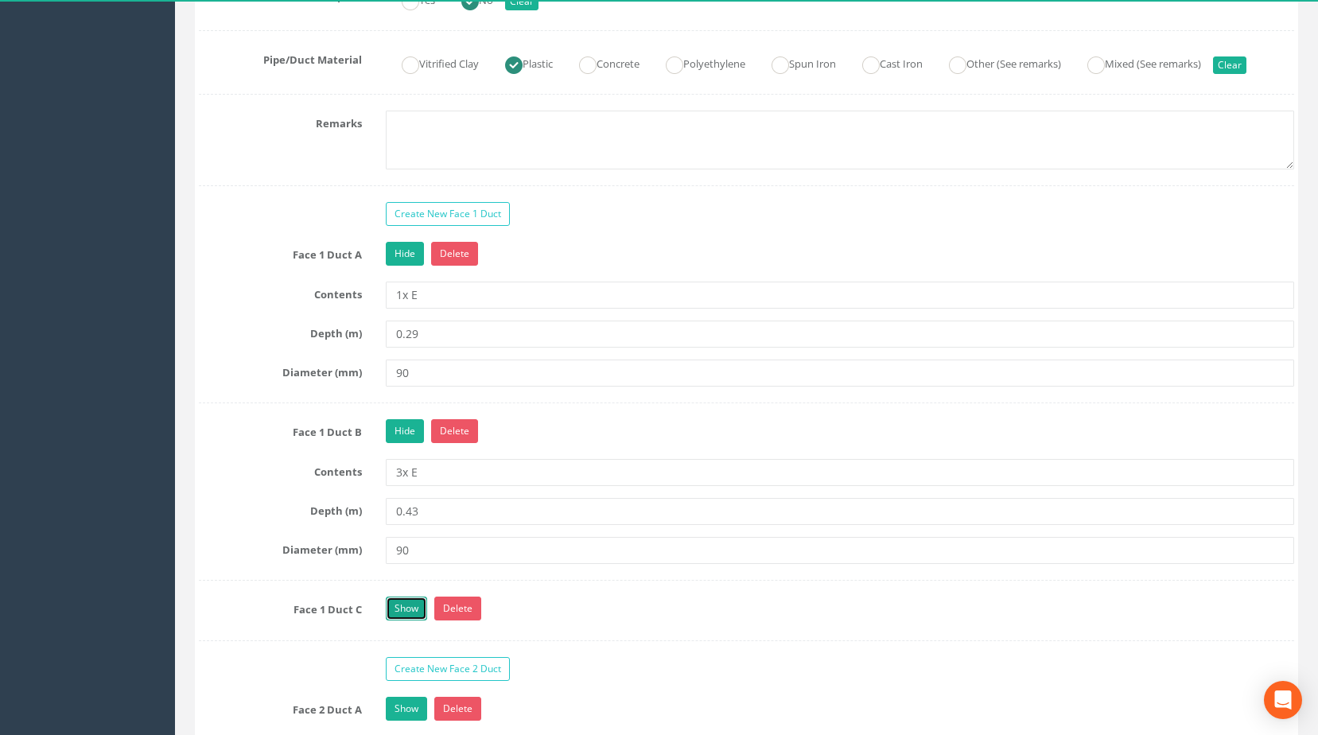
click at [406, 620] on link "Show" at bounding box center [406, 609] width 41 height 24
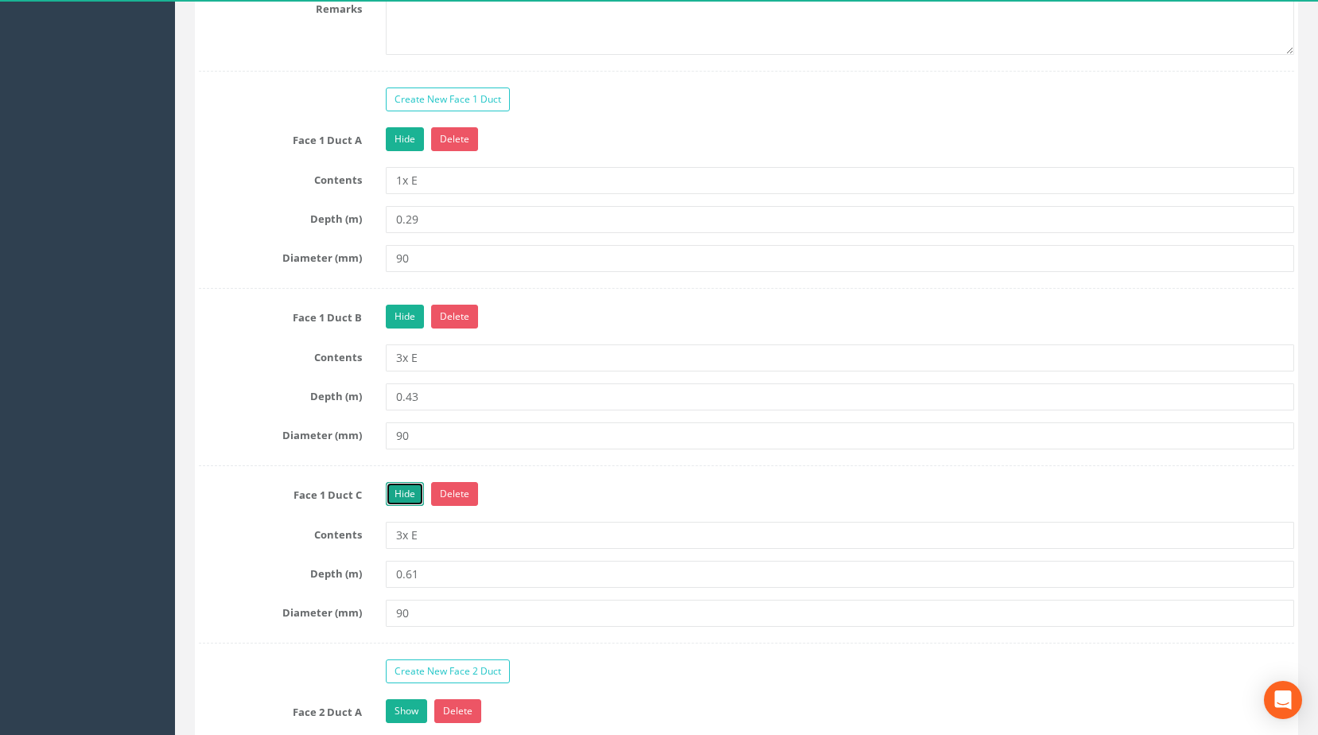
scroll to position [1670, 0]
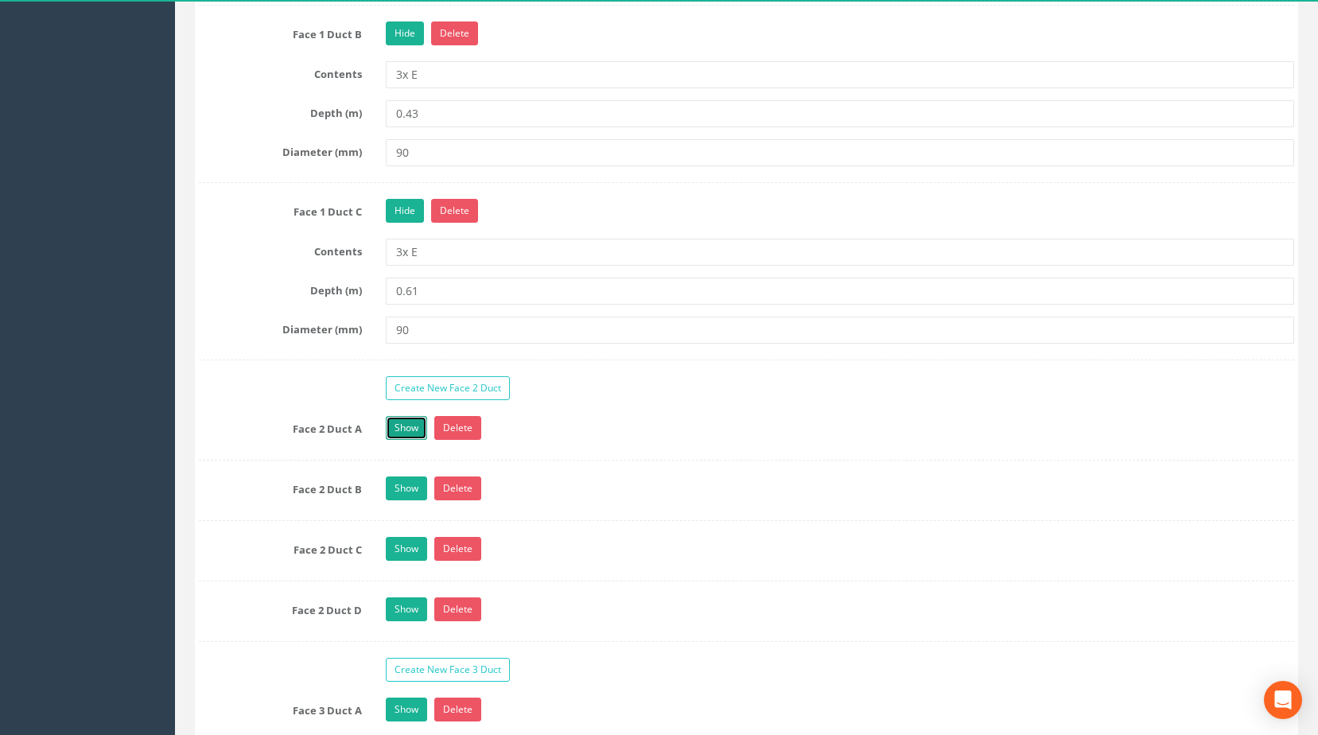
click at [418, 440] on link "Show" at bounding box center [406, 428] width 41 height 24
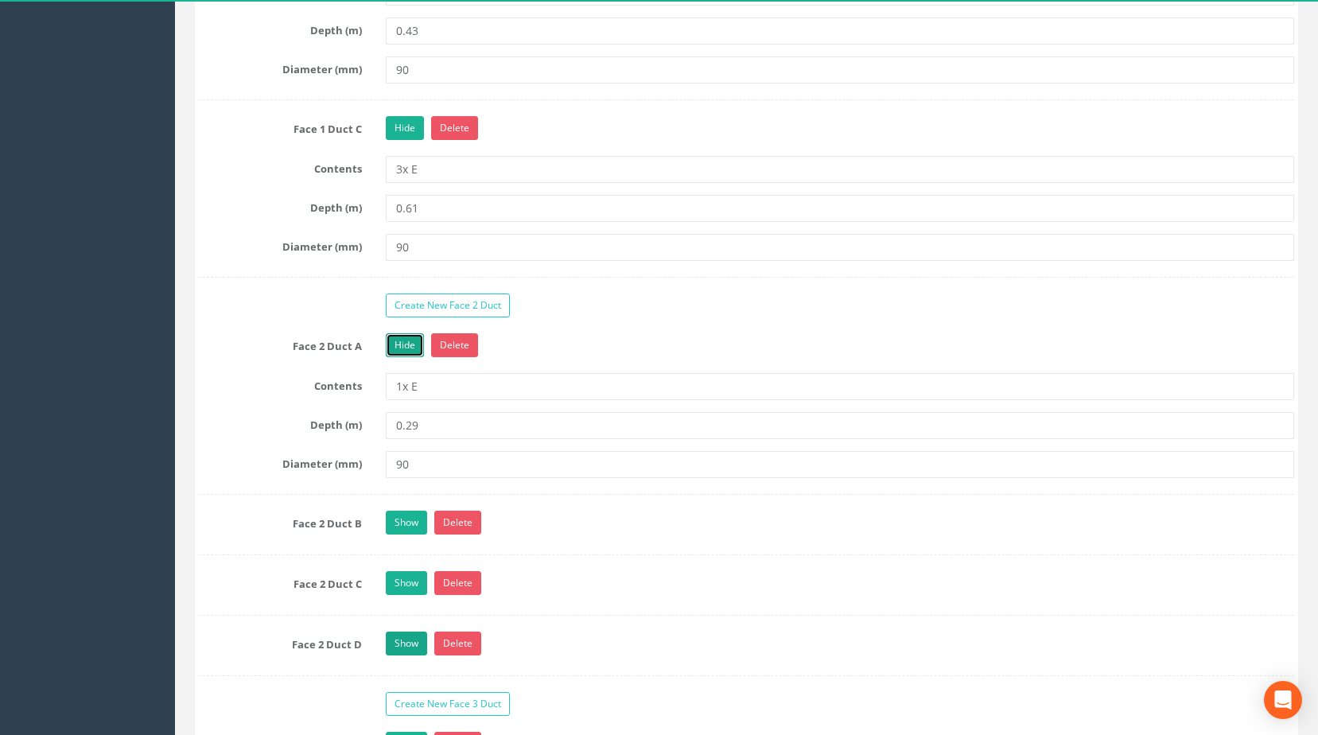
scroll to position [1829, 0]
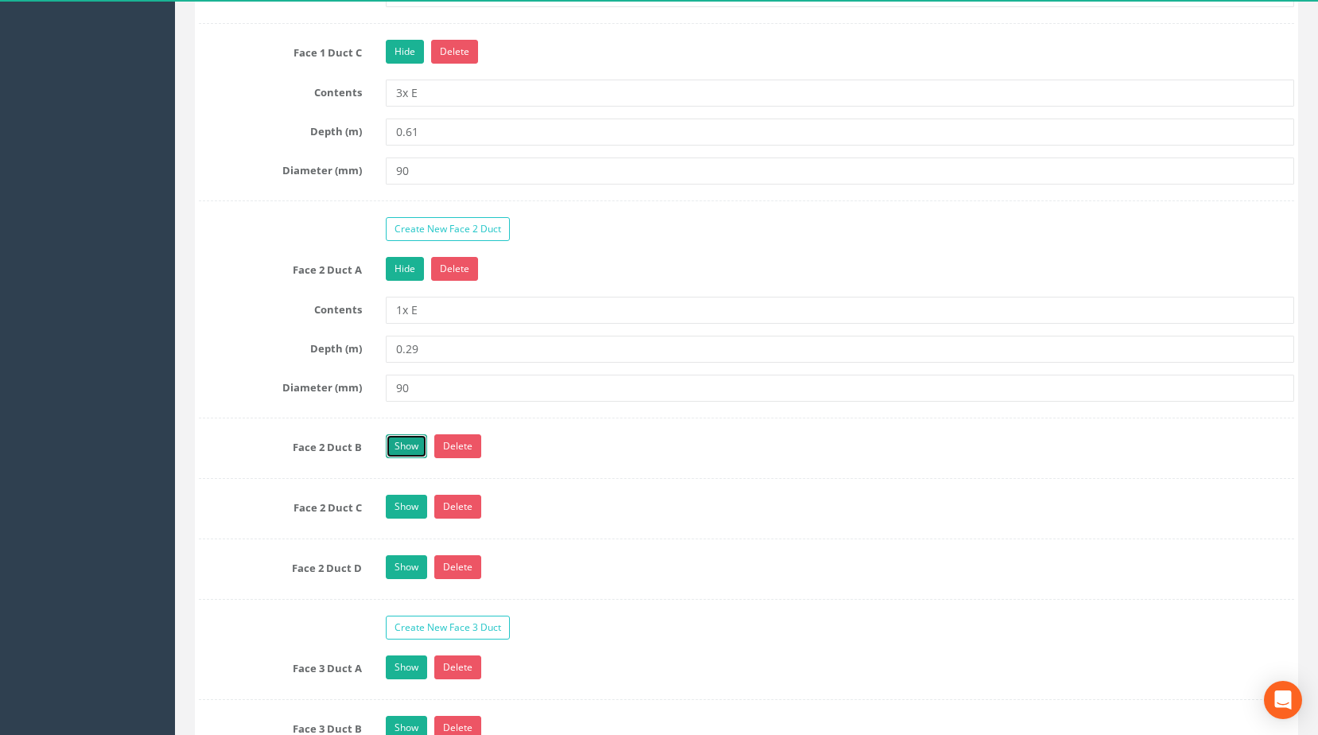
click at [398, 458] on link "Show" at bounding box center [406, 446] width 41 height 24
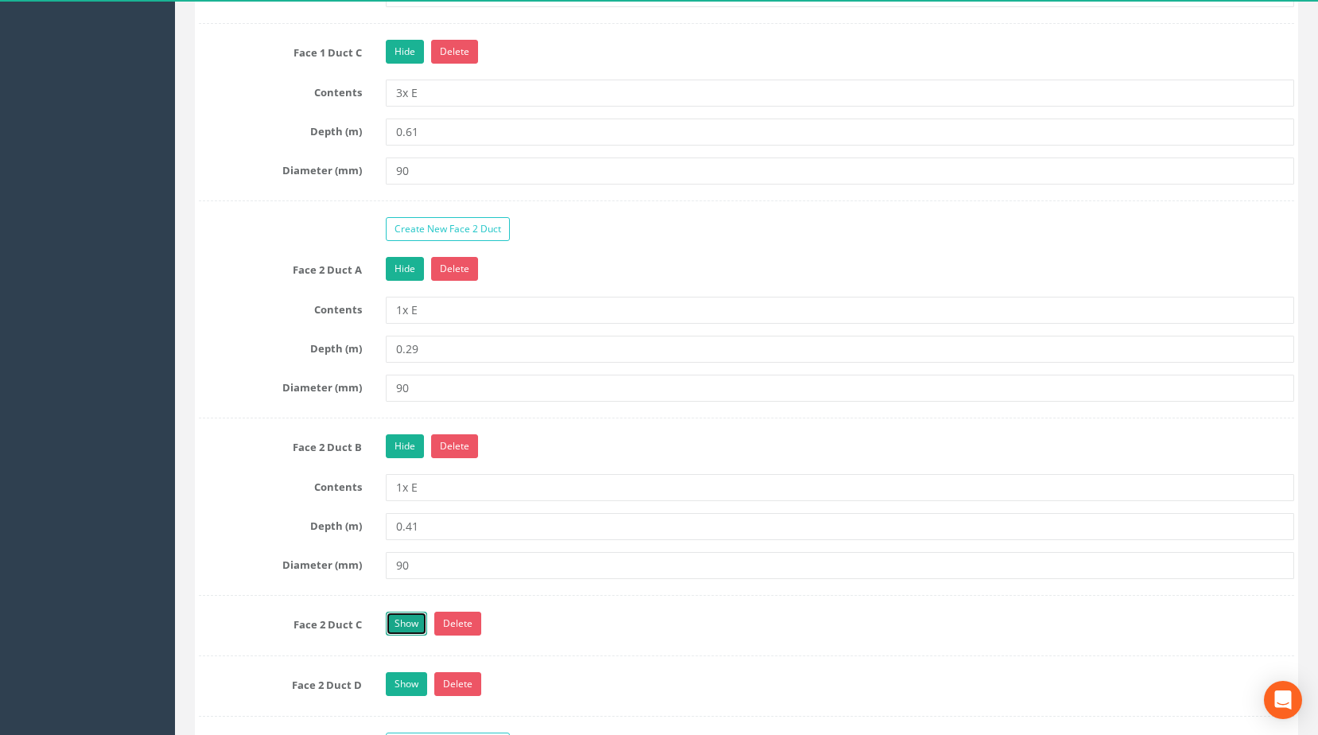
click at [406, 636] on link "Show" at bounding box center [406, 624] width 41 height 24
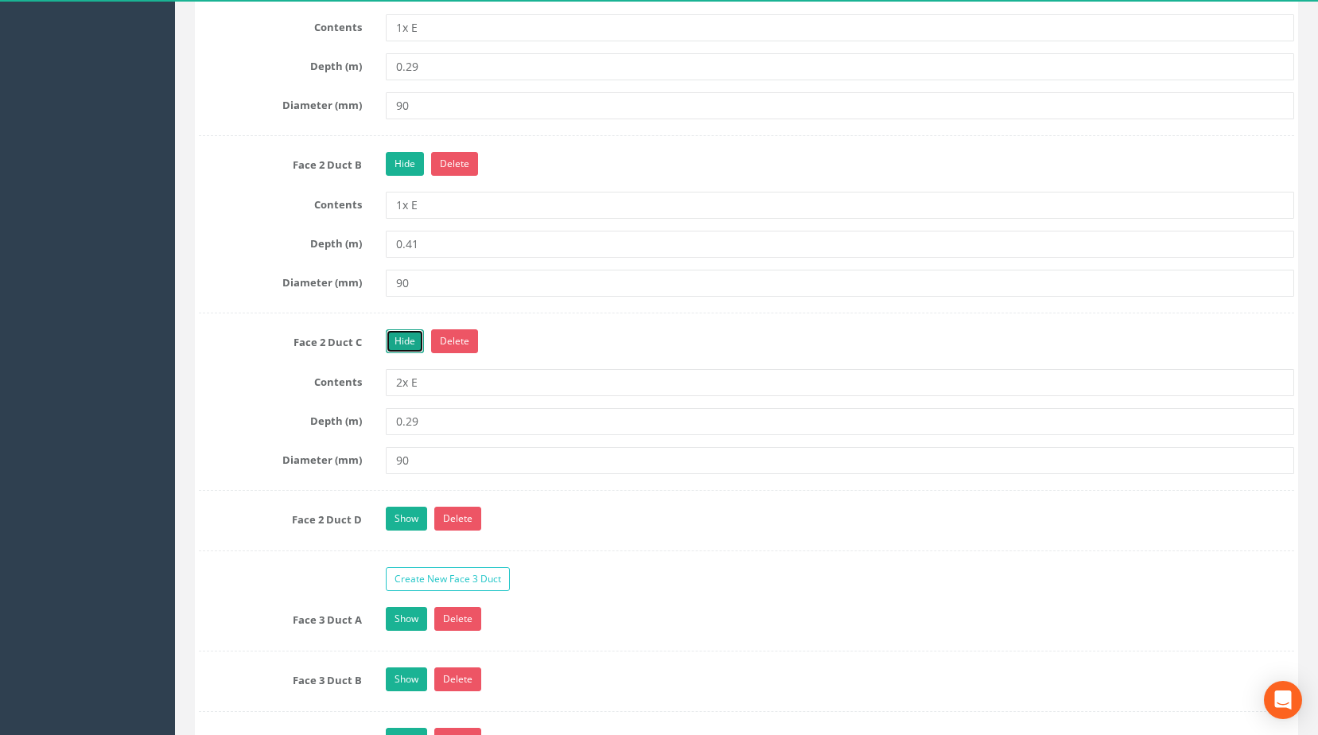
scroll to position [2227, 0]
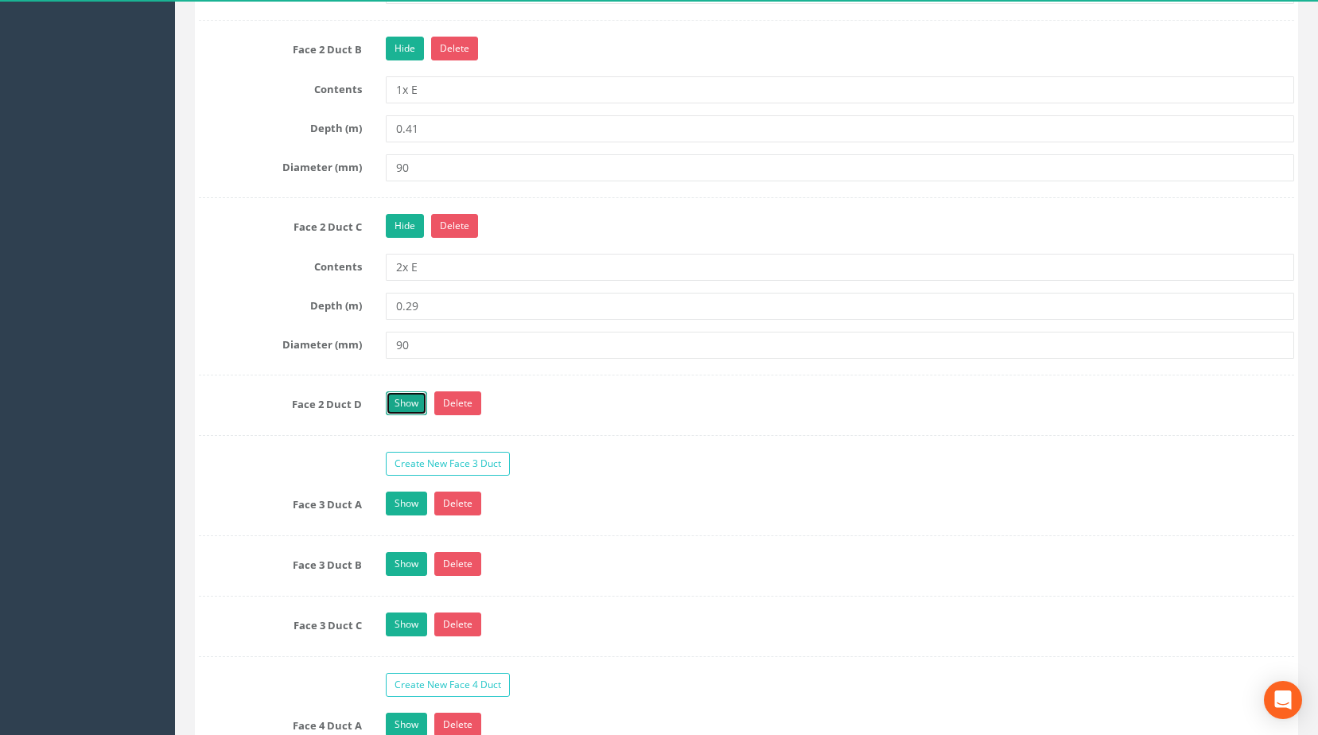
click at [415, 415] on link "Show" at bounding box center [406, 403] width 41 height 24
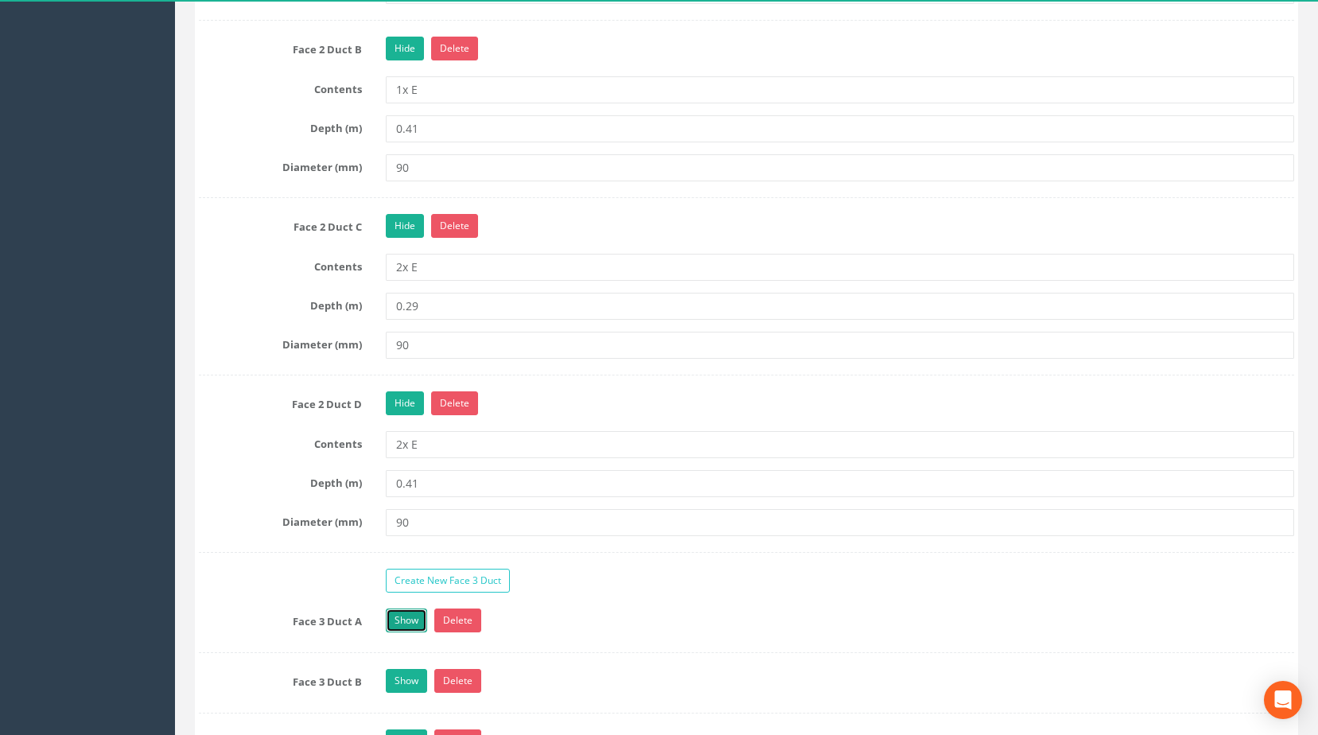
click at [409, 632] on link "Show" at bounding box center [406, 620] width 41 height 24
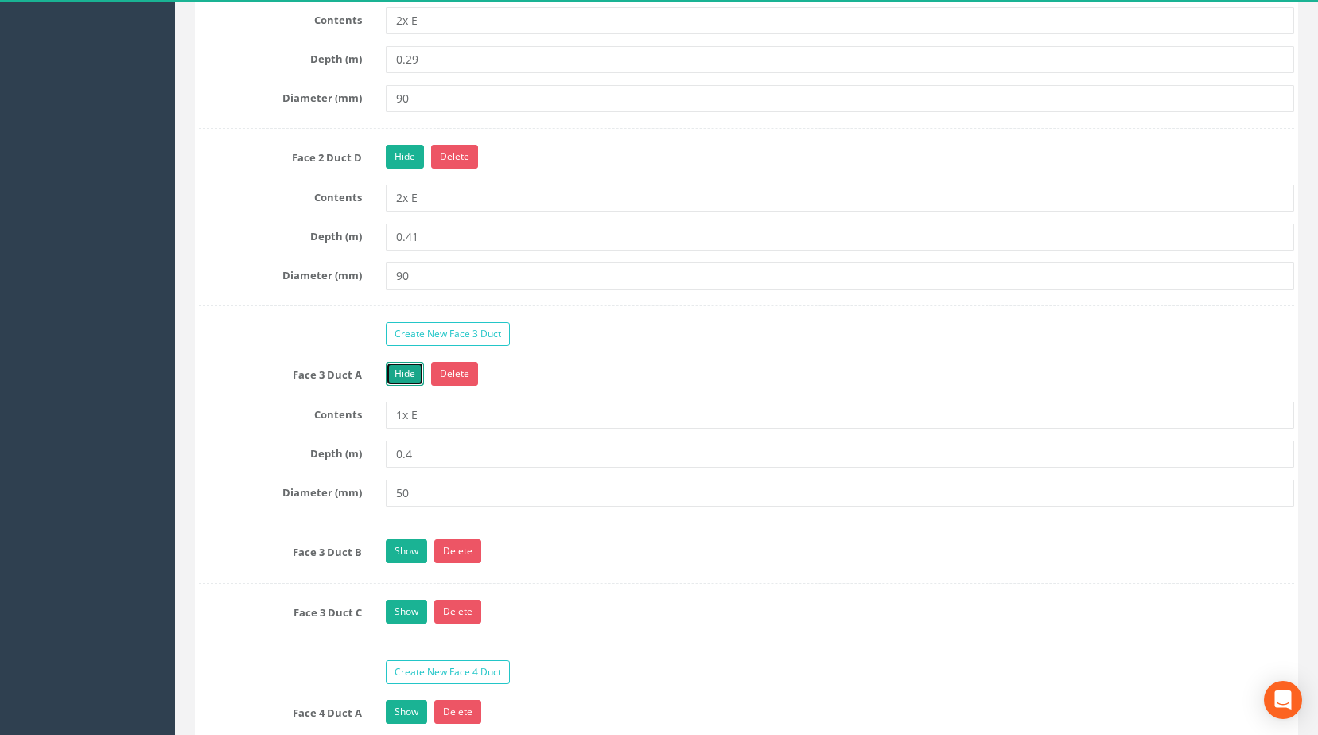
scroll to position [2625, 0]
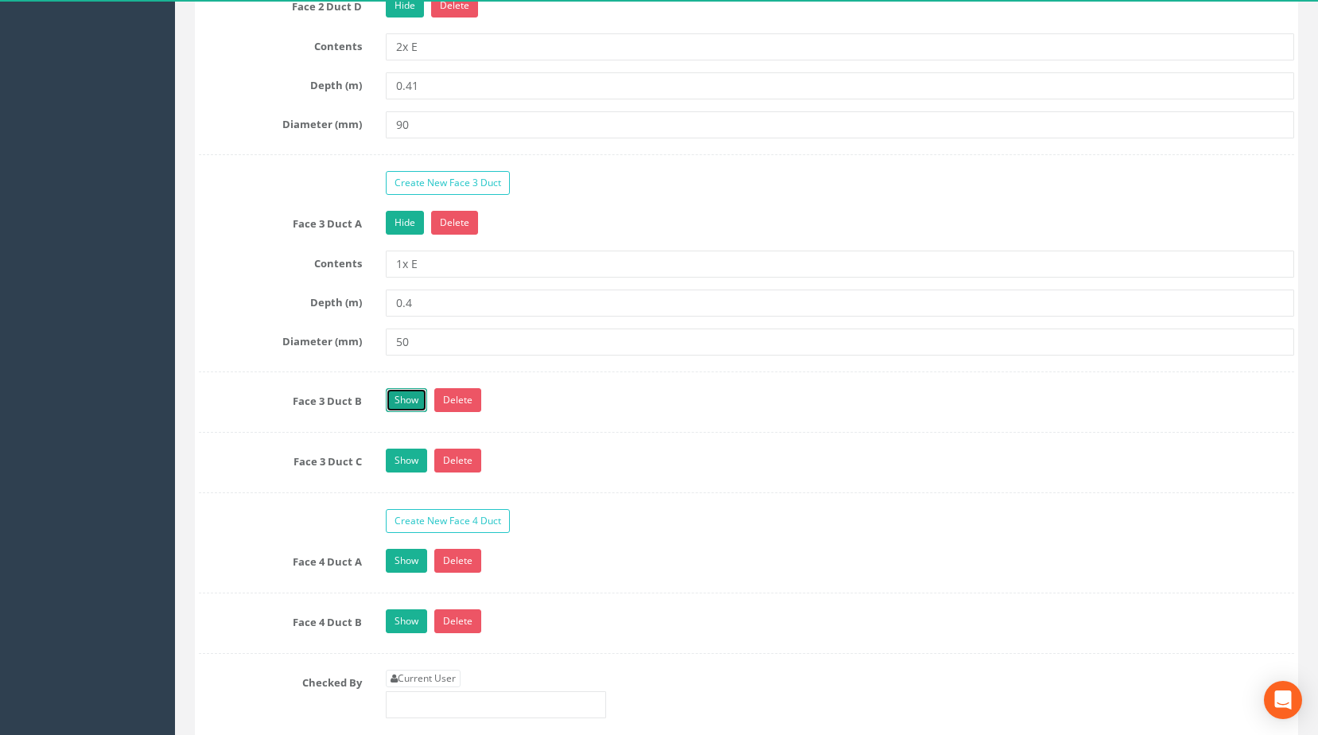
click at [406, 412] on link "Show" at bounding box center [406, 400] width 41 height 24
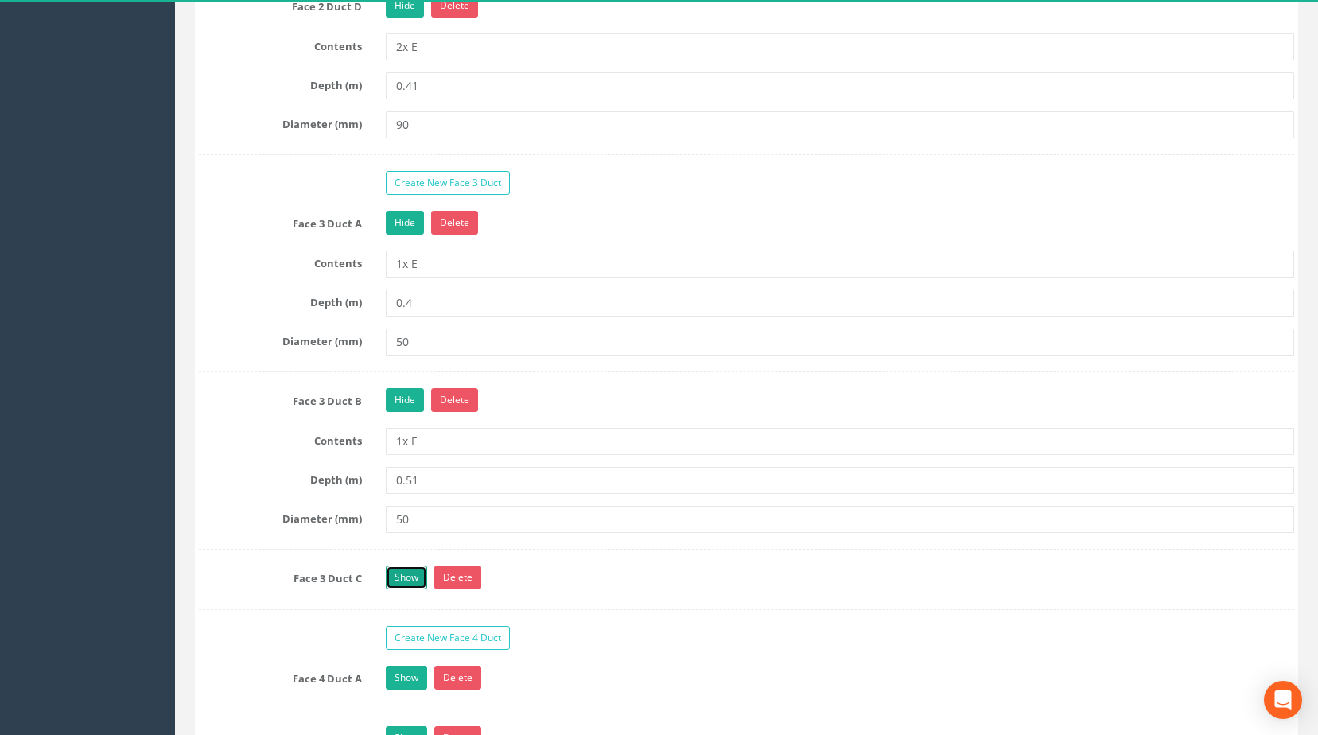
click at [400, 588] on link "Show" at bounding box center [406, 578] width 41 height 24
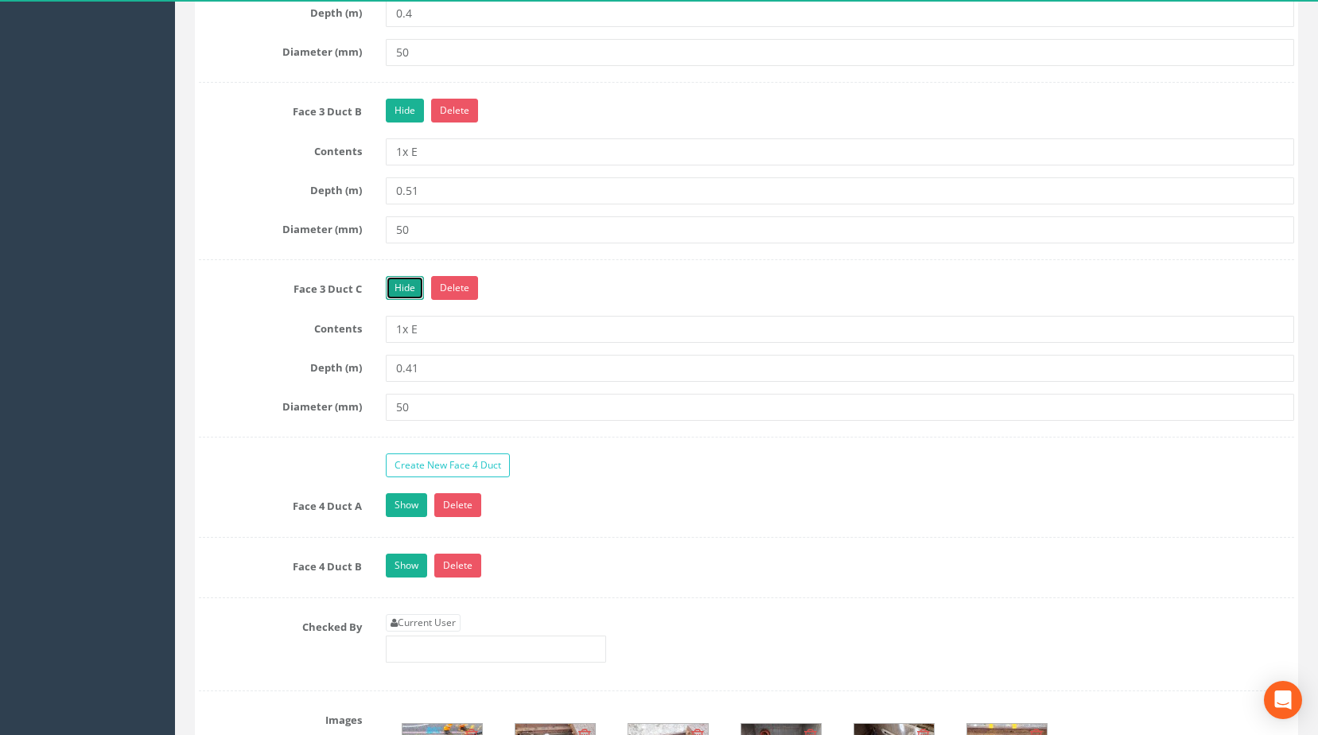
scroll to position [3102, 0]
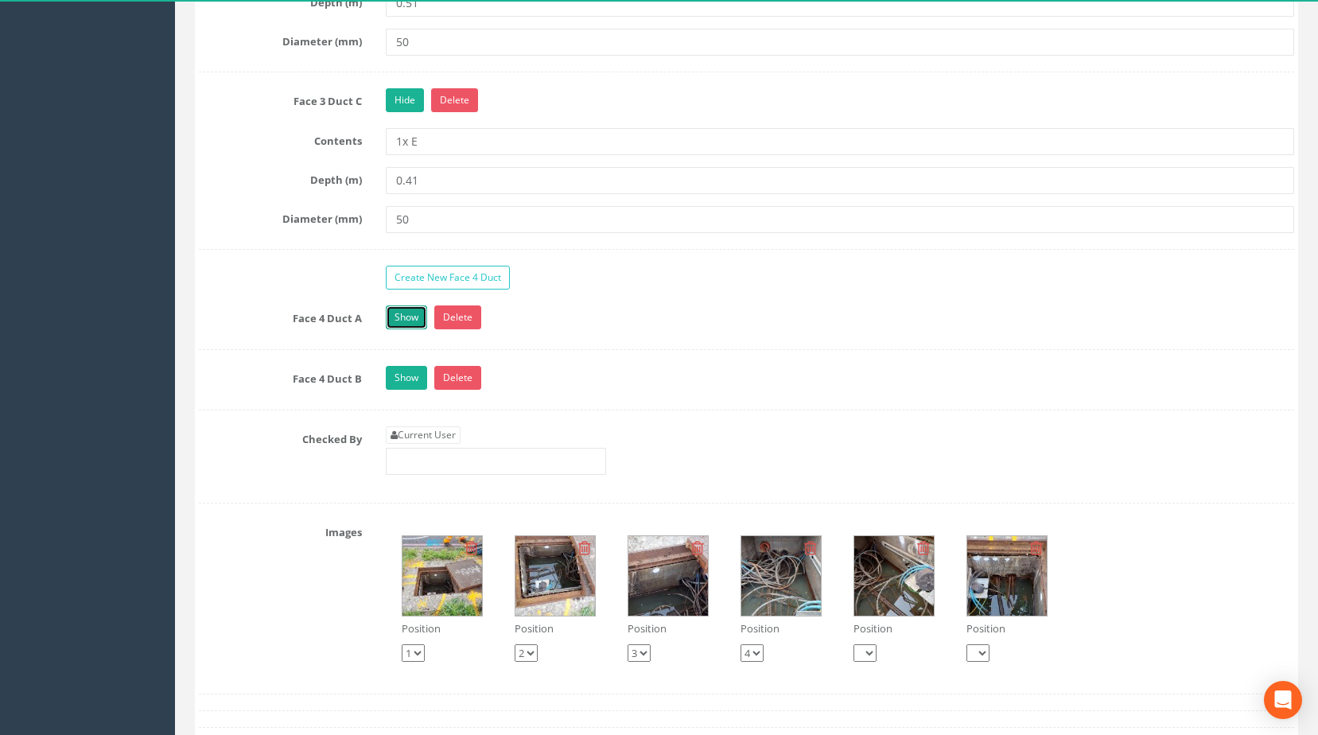
click at [410, 329] on link "Show" at bounding box center [406, 317] width 41 height 24
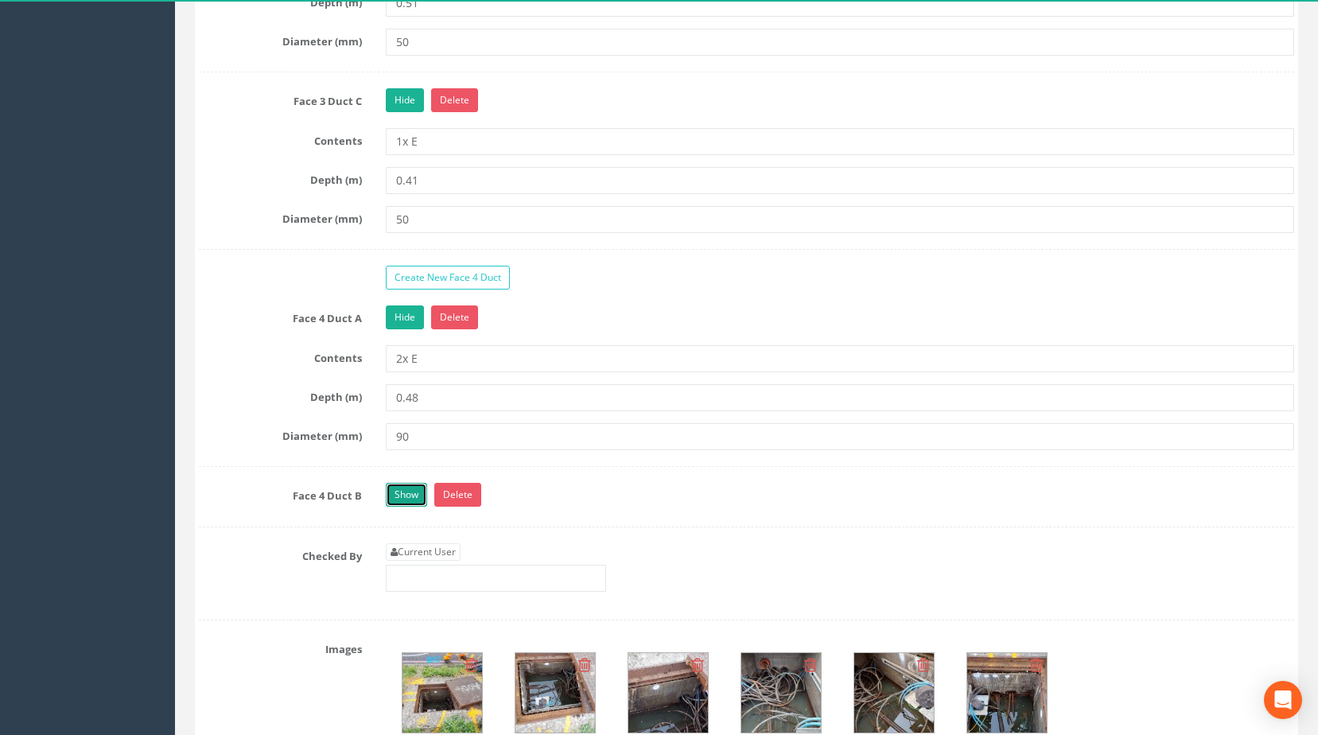
click at [395, 507] on link "Show" at bounding box center [406, 495] width 41 height 24
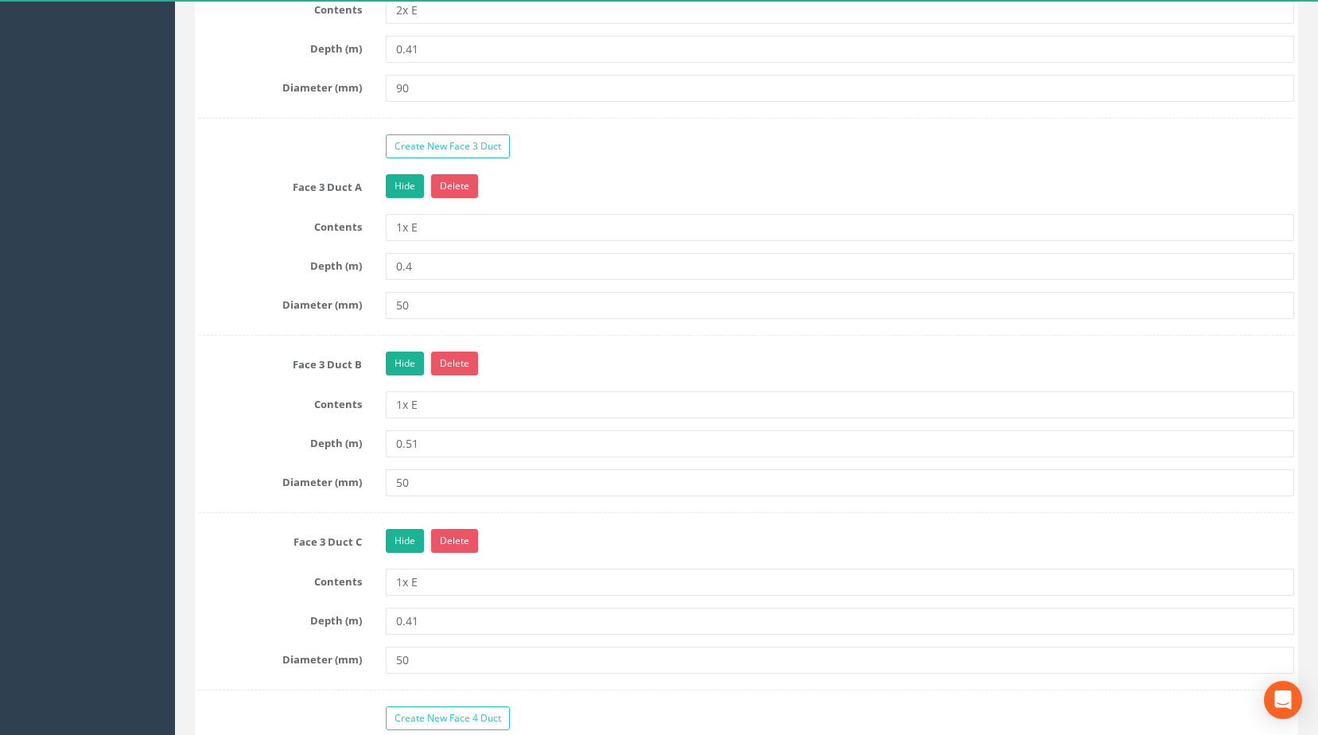
scroll to position [2664, 0]
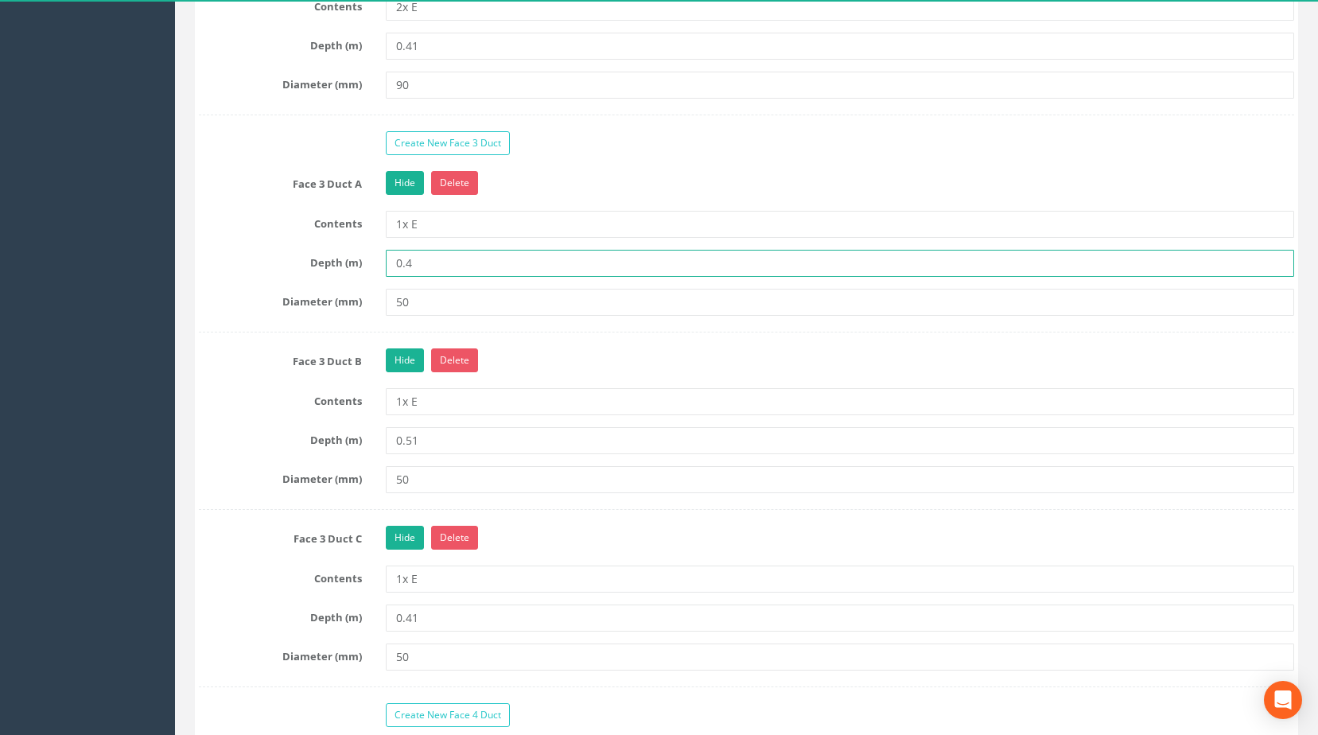
click at [416, 277] on input "0.4" at bounding box center [840, 263] width 909 height 27
type input "0.41"
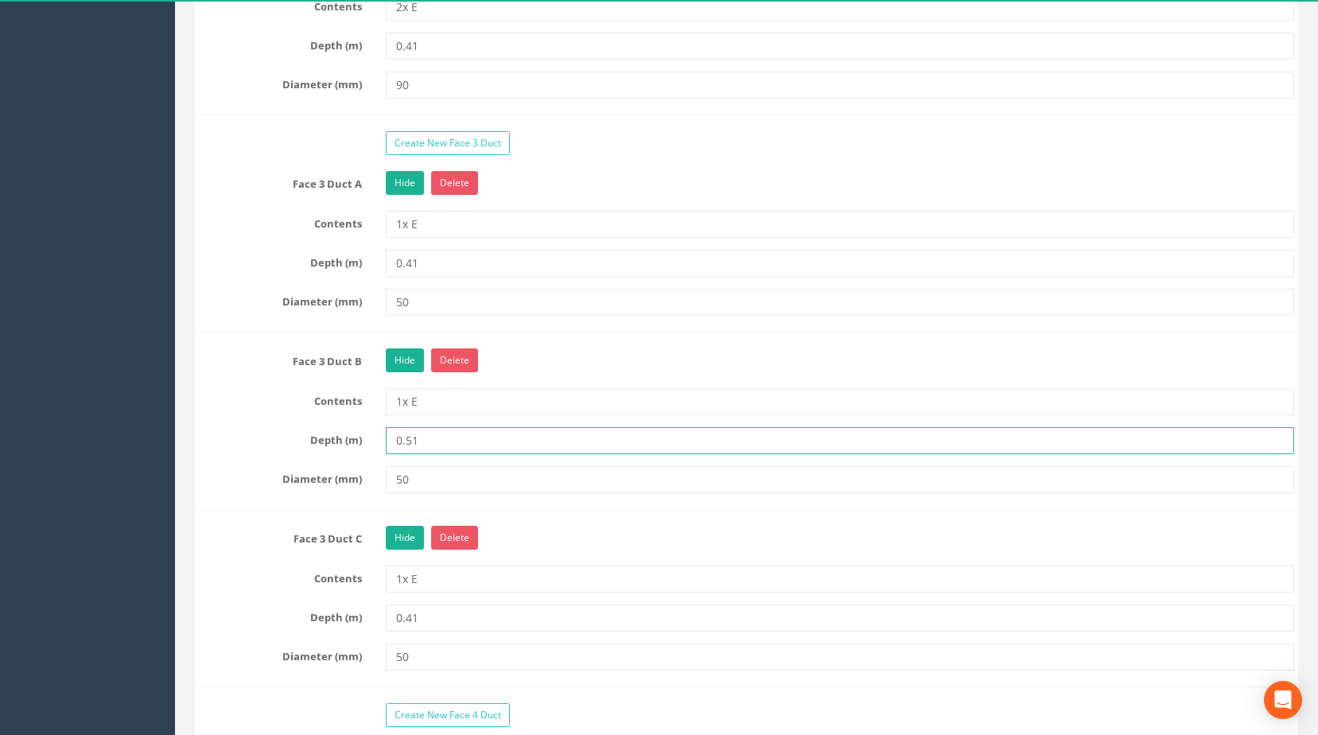
click at [441, 454] on input "0.51" at bounding box center [840, 440] width 909 height 27
type input "0.34"
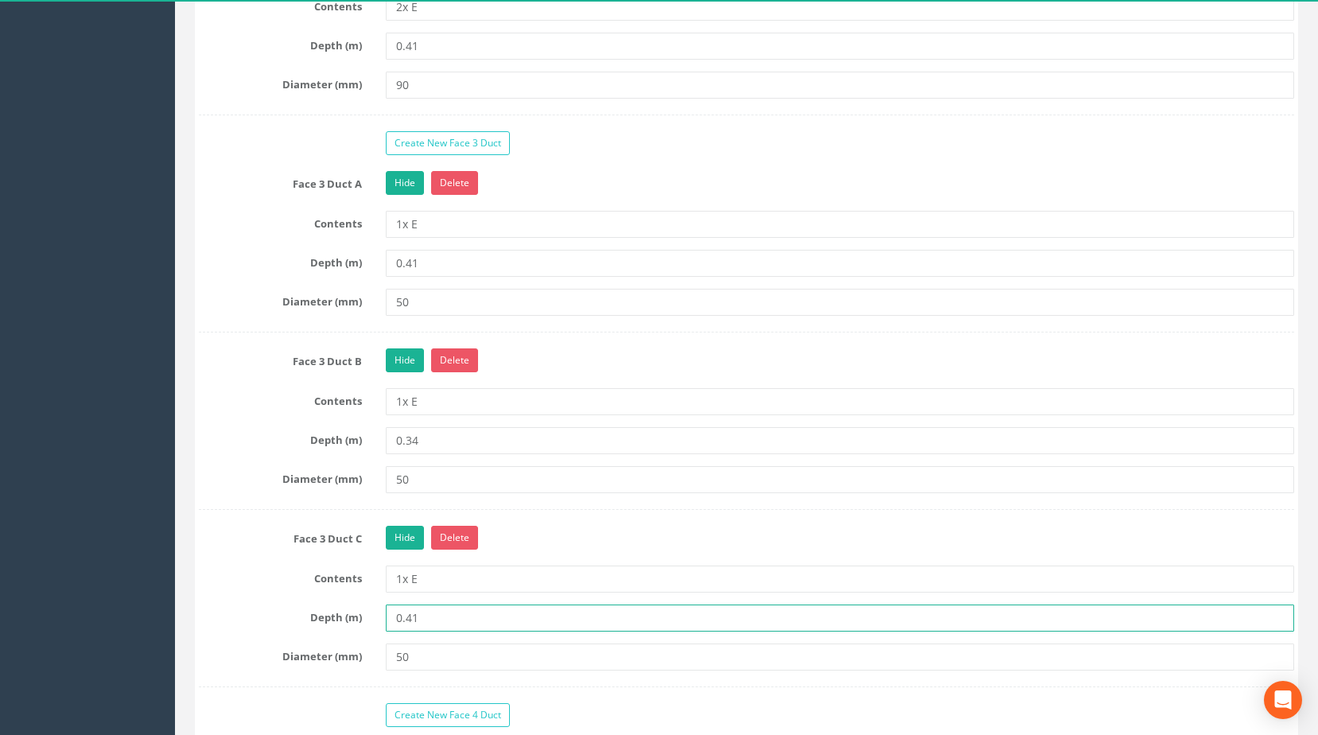
click at [428, 632] on input "0.41" at bounding box center [840, 617] width 909 height 27
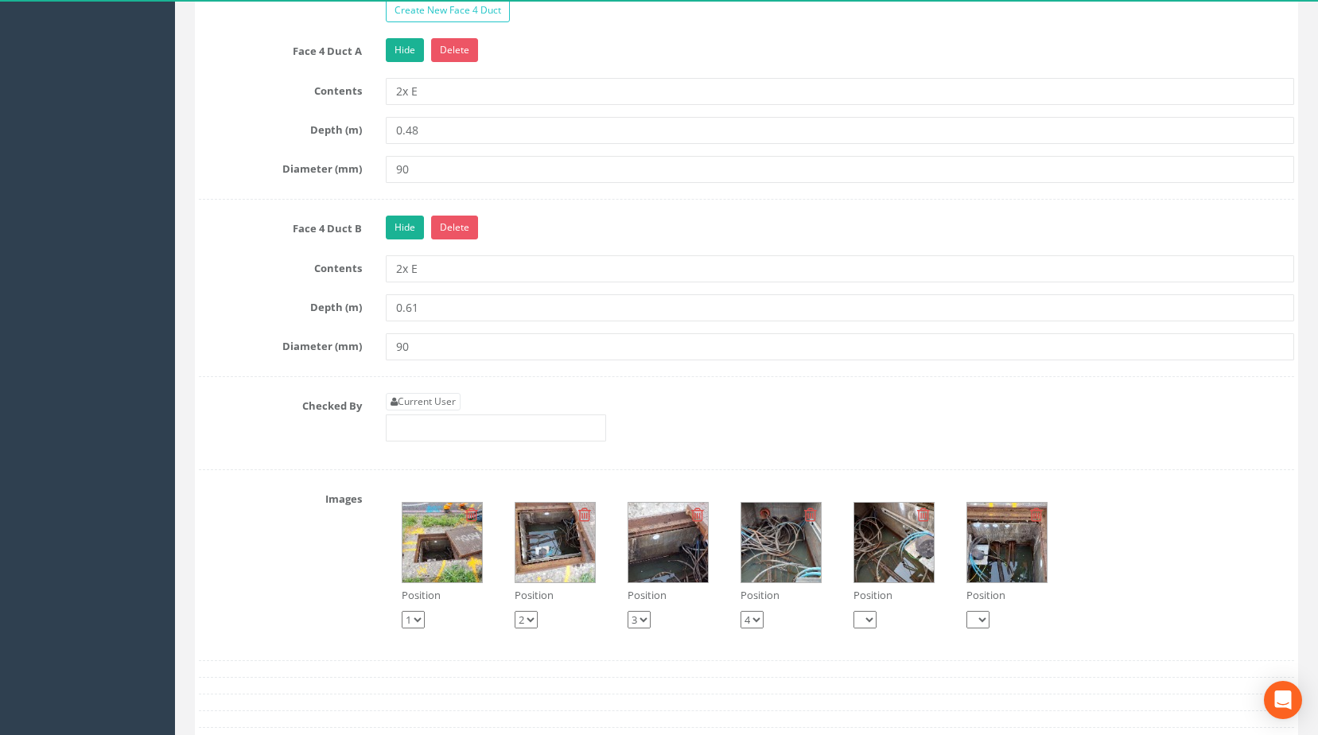
scroll to position [3380, 0]
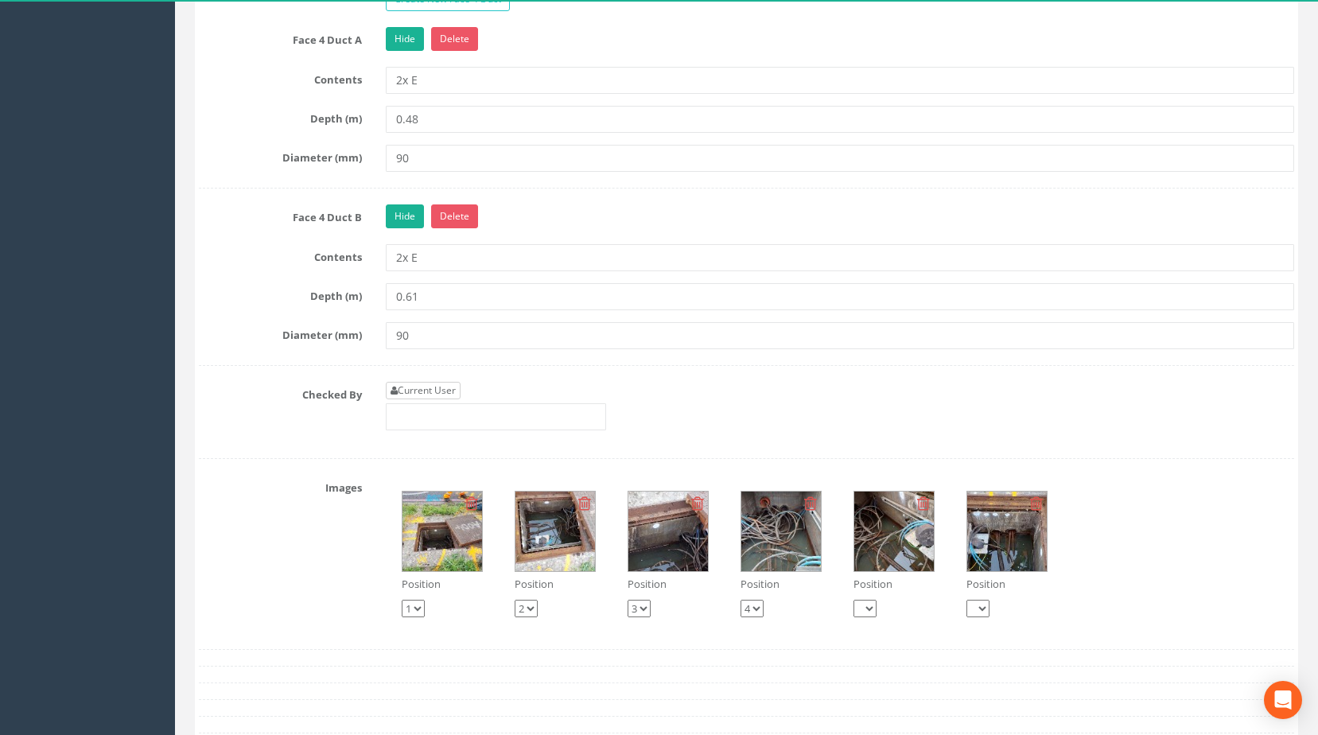
type input "0.34"
click at [443, 399] on link "Current User" at bounding box center [423, 390] width 75 height 17
type input "[PERSON_NAME]"
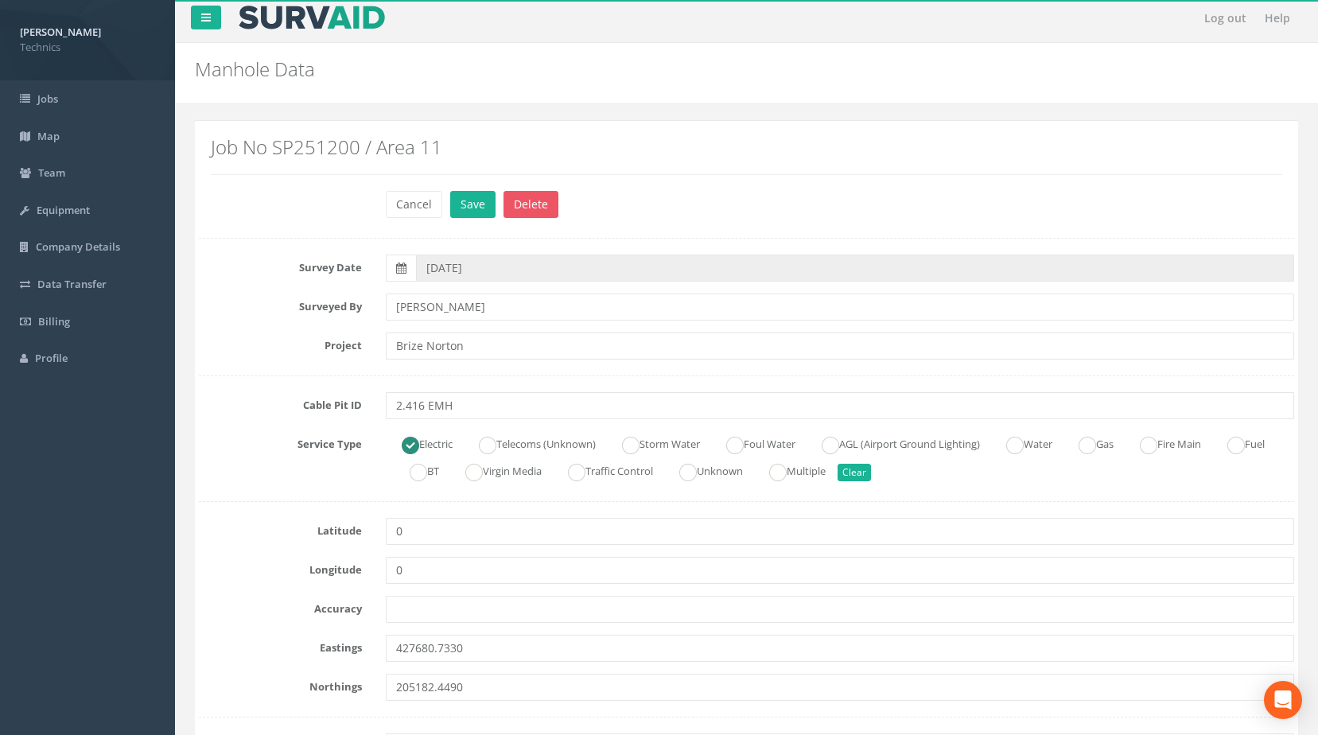
scroll to position [0, 0]
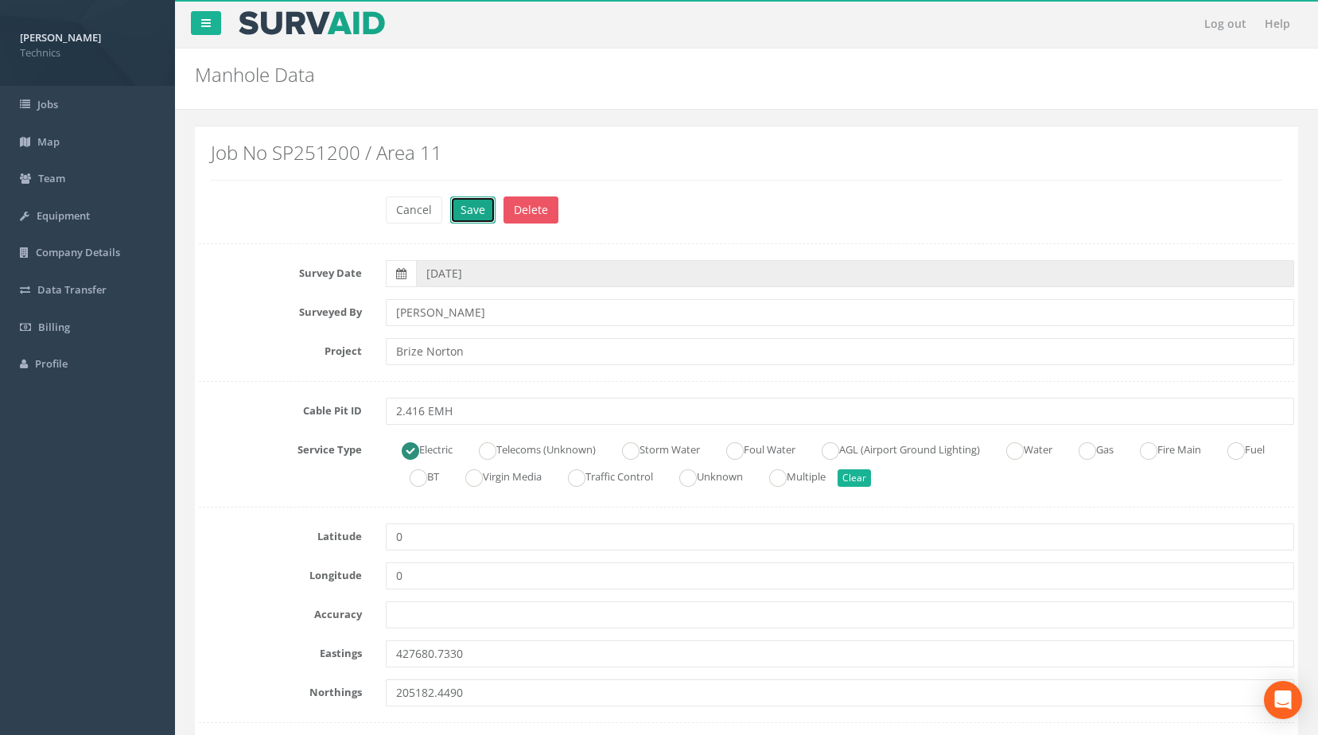
click at [470, 215] on button "Save" at bounding box center [472, 209] width 45 height 27
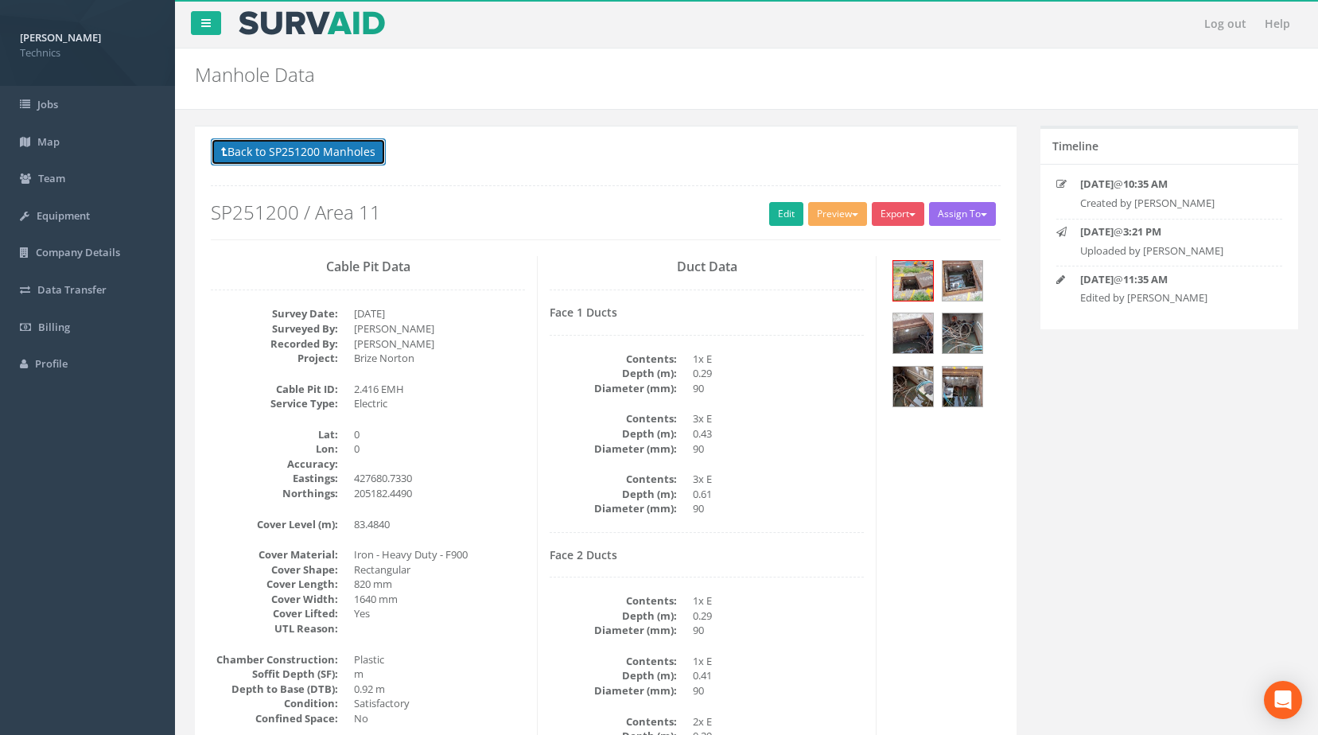
click at [318, 146] on button "Back to SP251200 Manholes" at bounding box center [298, 151] width 175 height 27
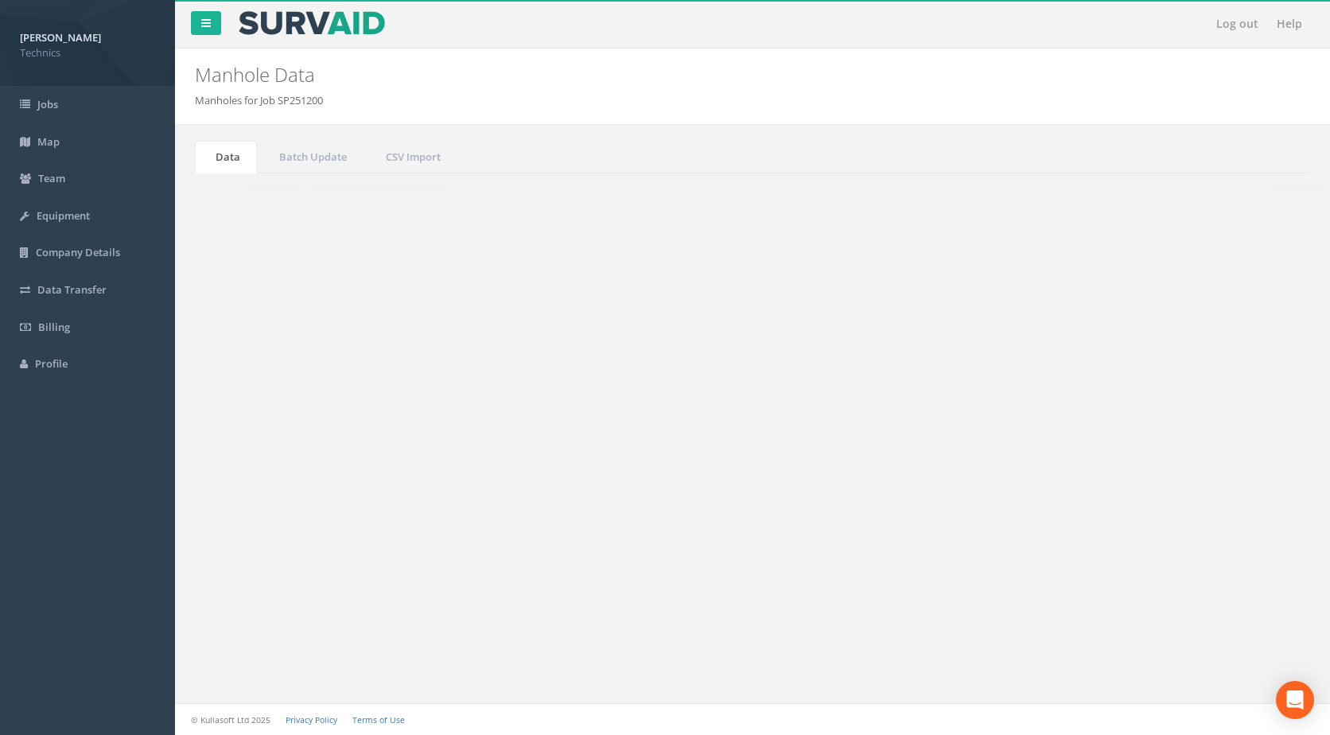
click at [227, 193] on button "Refresh" at bounding box center [242, 199] width 62 height 27
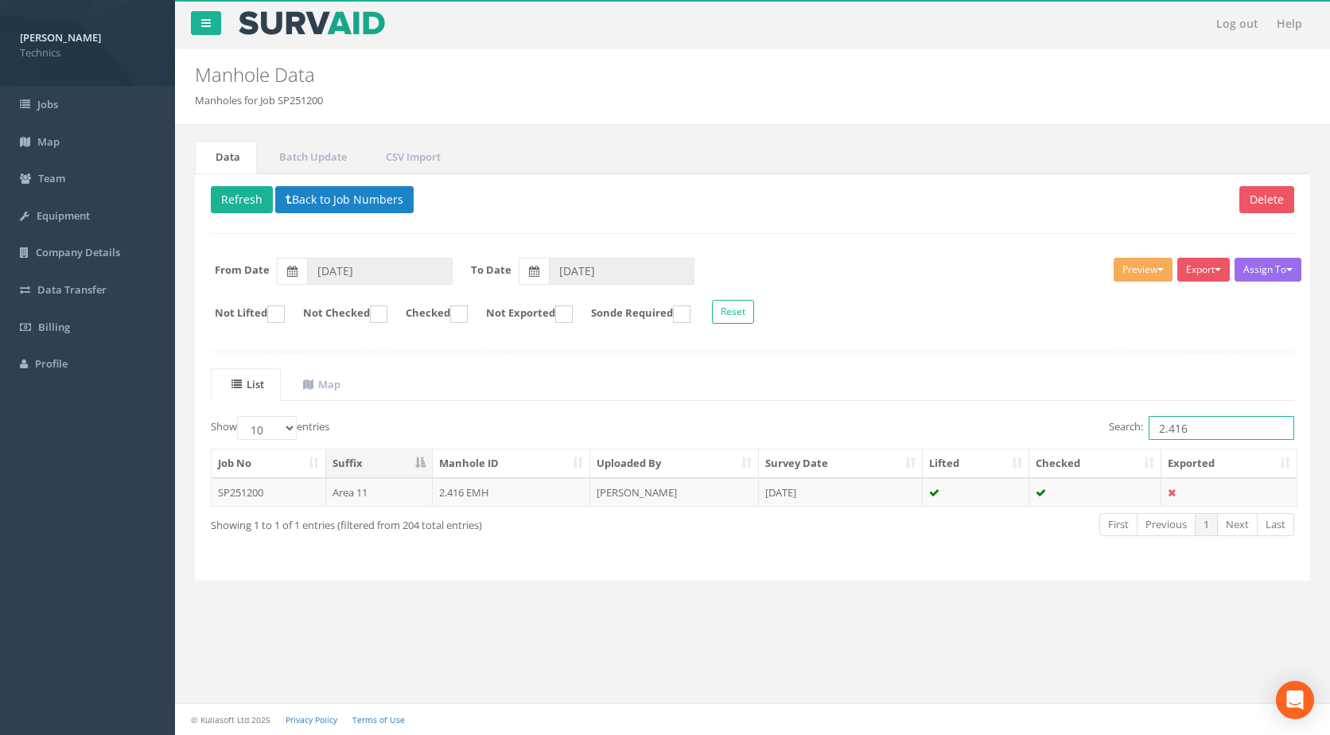
drag, startPoint x: 1196, startPoint y: 423, endPoint x: 1102, endPoint y: 437, distance: 94.8
click at [1102, 437] on div "Search: 2.416" at bounding box center [1029, 430] width 530 height 28
type input "2.414"
click at [497, 487] on td "2.414 EMH" at bounding box center [512, 492] width 158 height 29
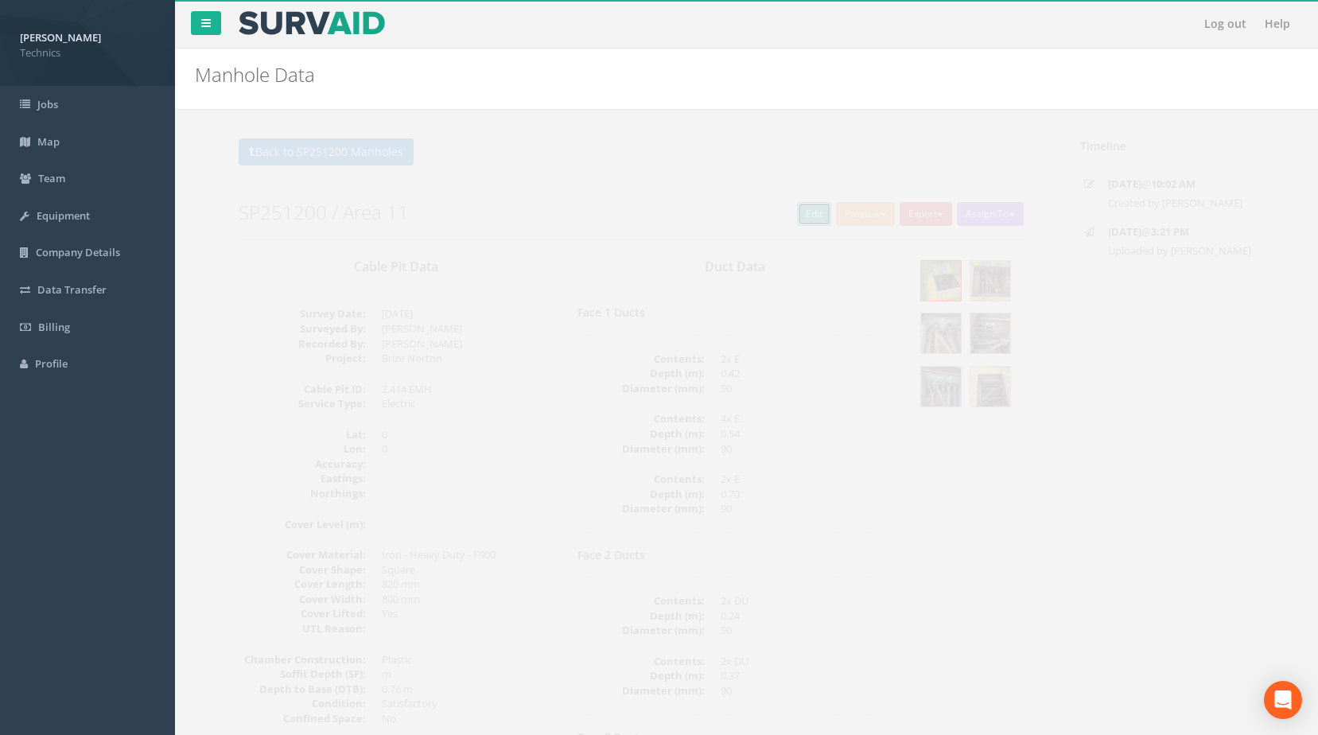
click at [779, 214] on link "Edit" at bounding box center [786, 214] width 34 height 24
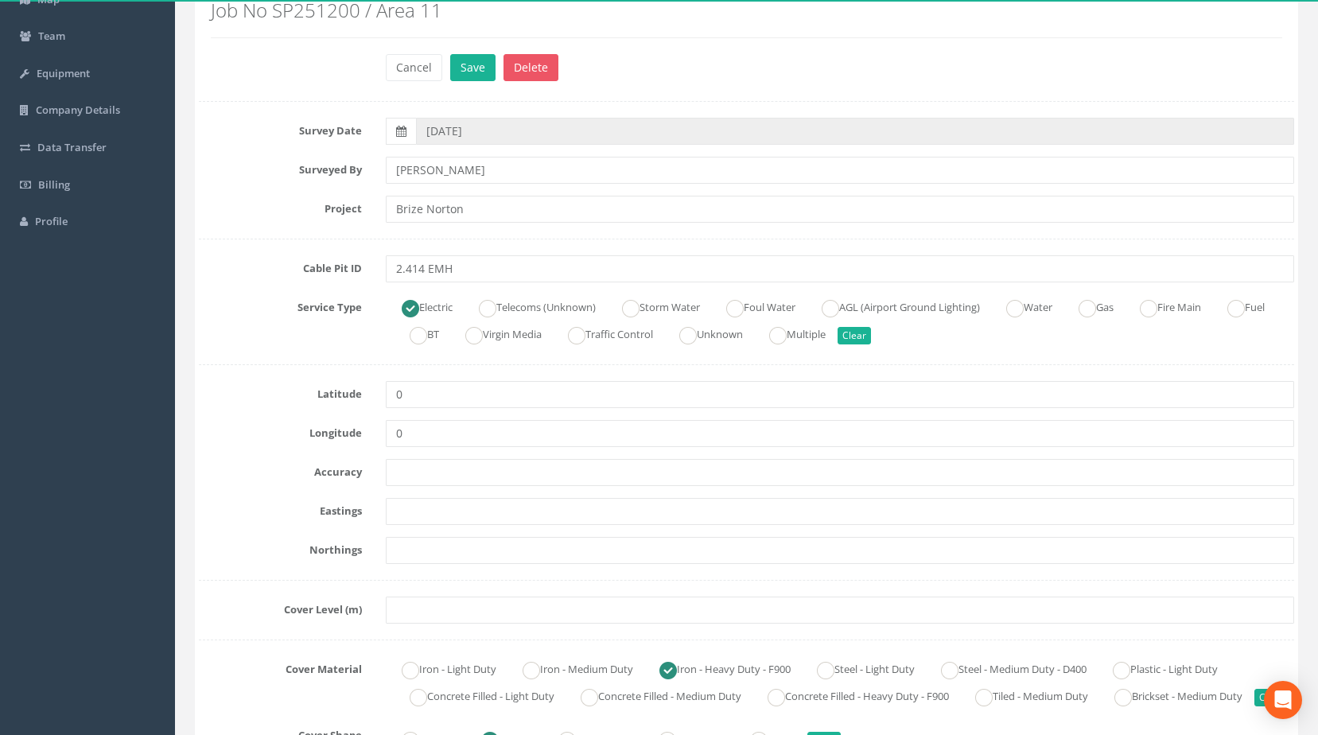
scroll to position [159, 0]
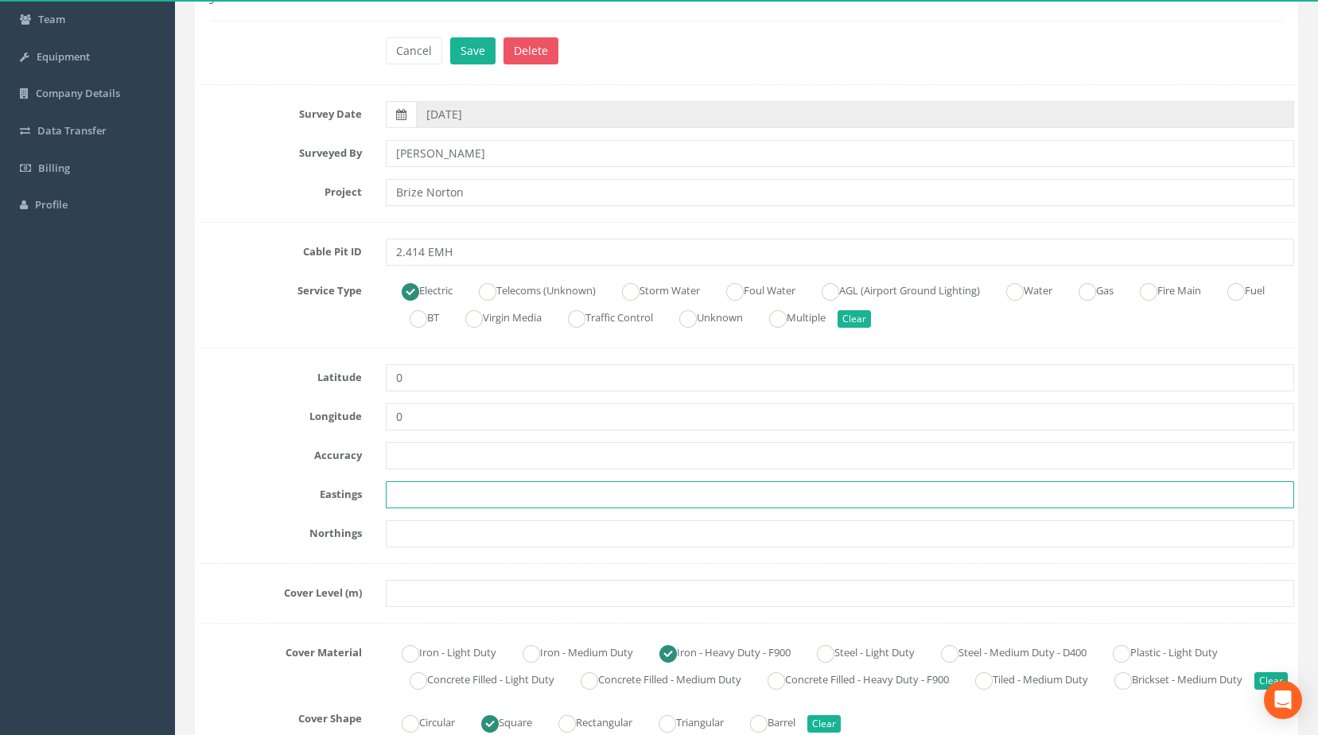
click at [464, 497] on input "text" at bounding box center [840, 494] width 909 height 27
paste input "427711.4280"
type input "427711.4280"
click at [402, 532] on input "text" at bounding box center [840, 533] width 909 height 27
paste input "205151.5710"
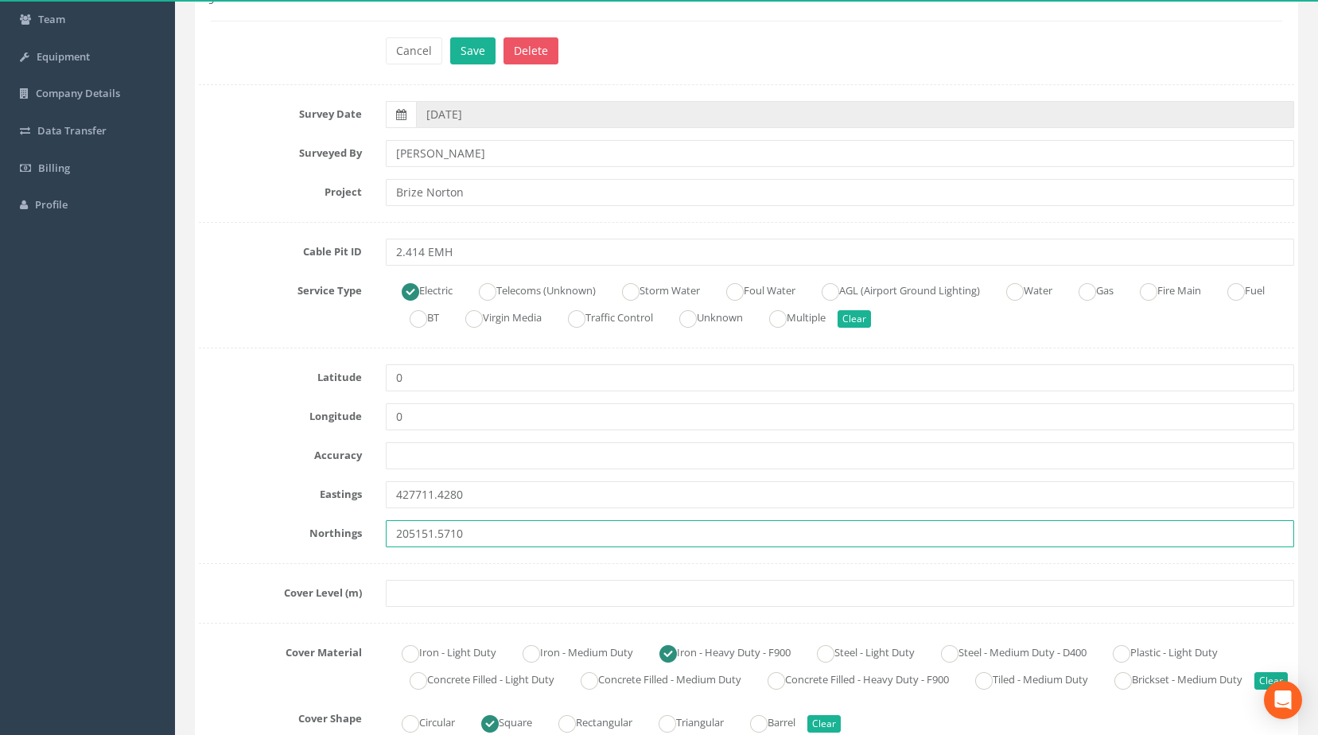
type input "205151.5710"
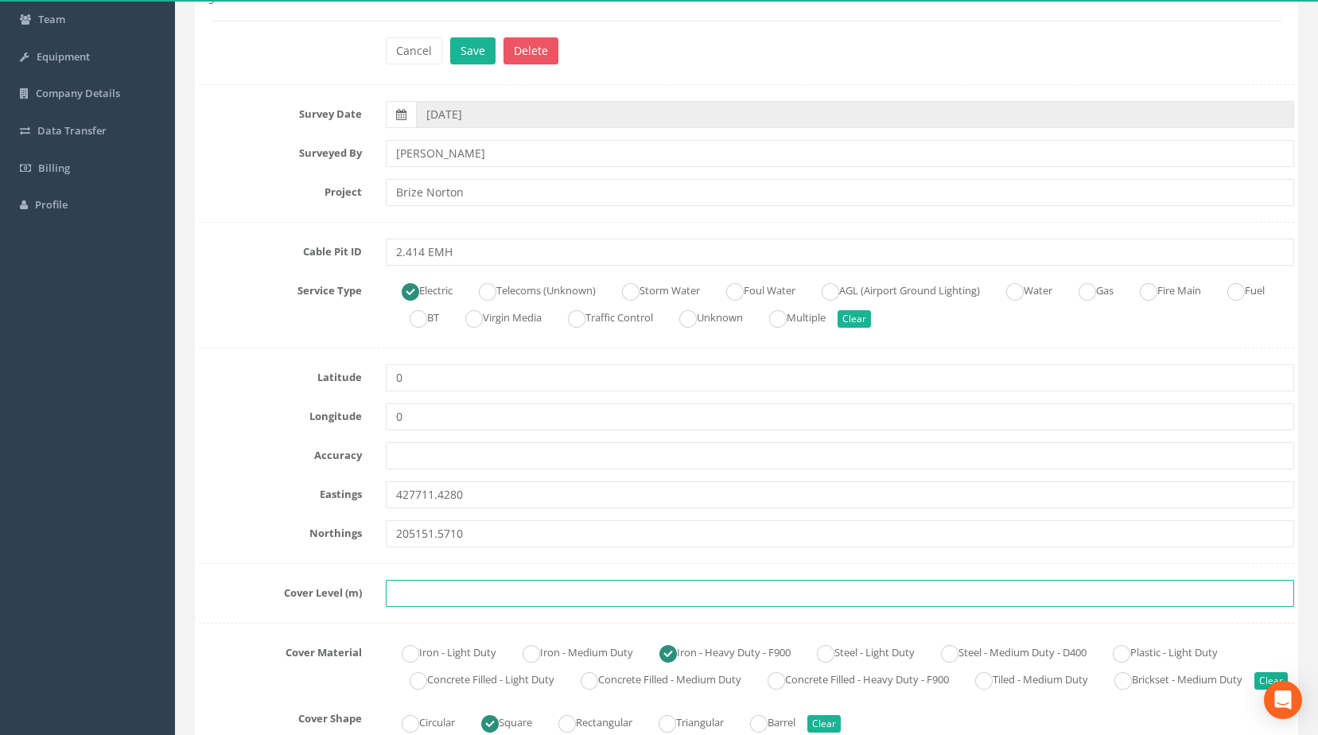
click at [474, 593] on input "text" at bounding box center [840, 593] width 909 height 27
paste input "82.4370"
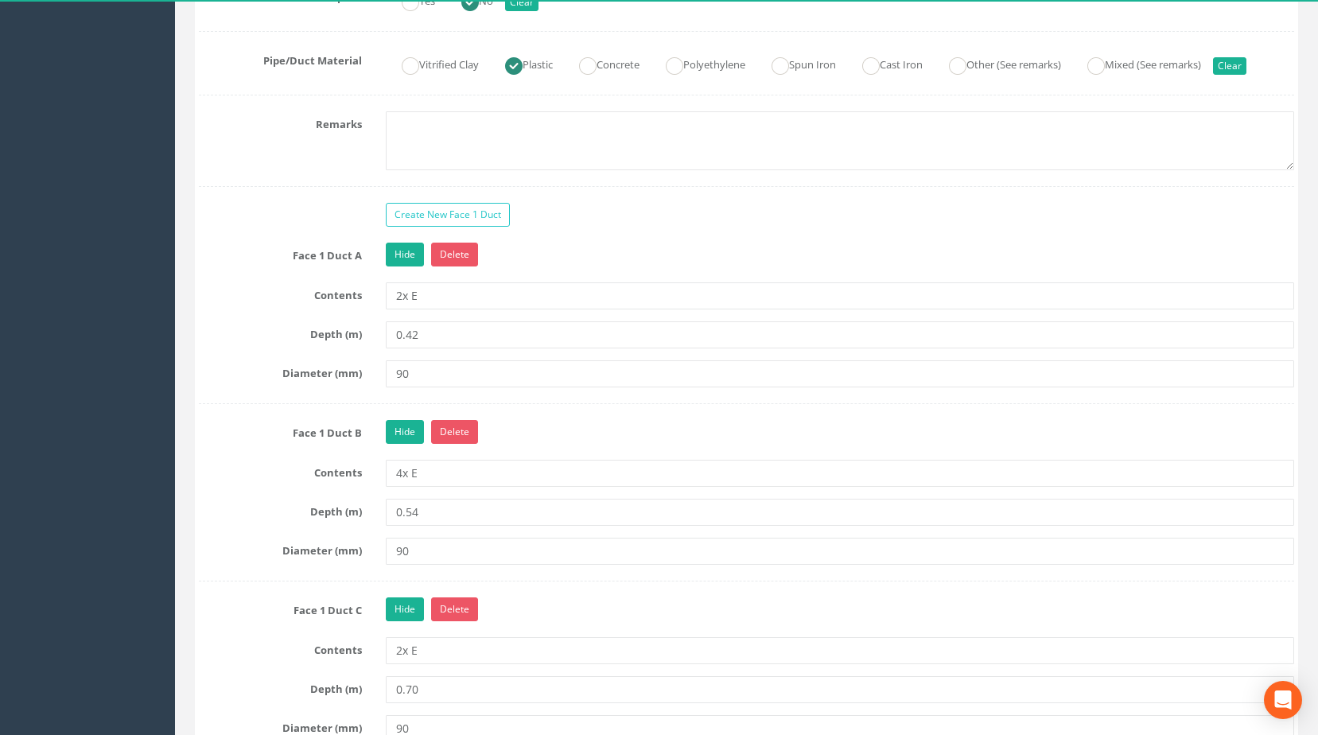
scroll to position [1273, 0]
type input "82.4370"
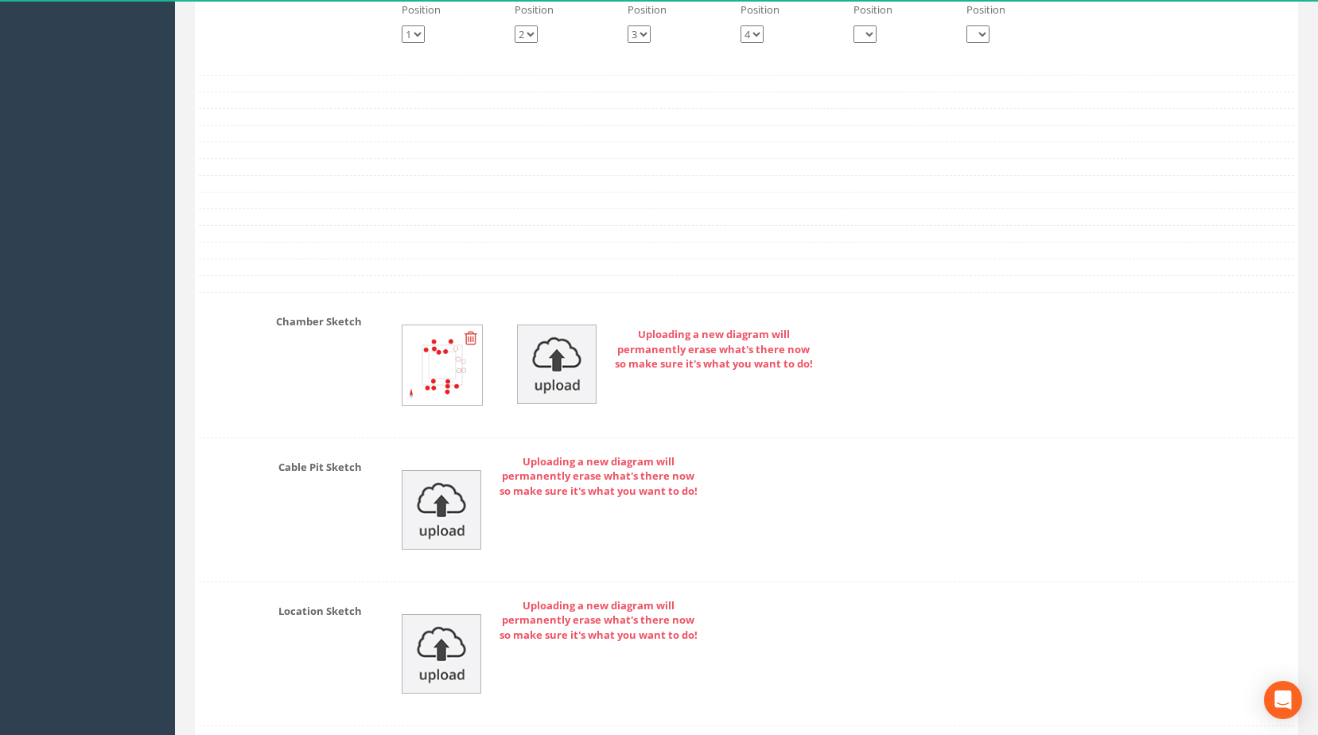
scroll to position [3500, 0]
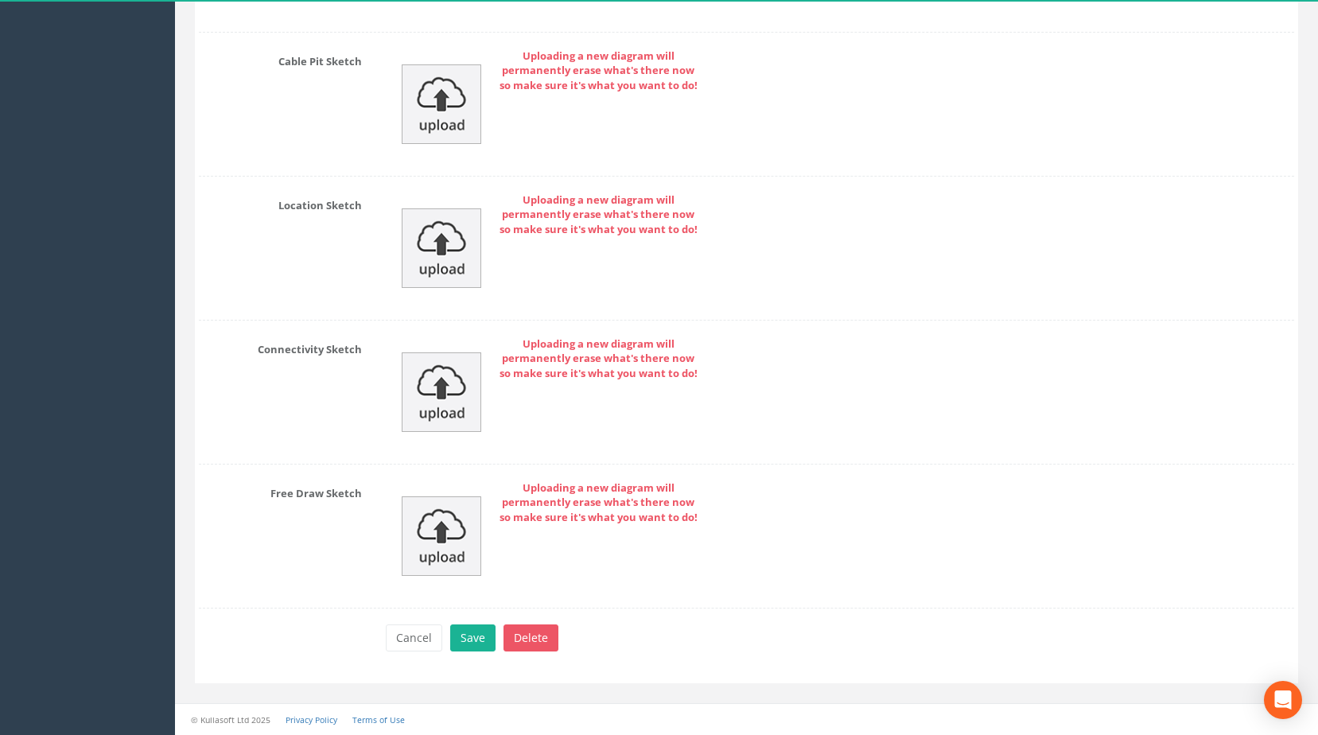
drag, startPoint x: 496, startPoint y: 254, endPoint x: 489, endPoint y: 383, distance: 129.0
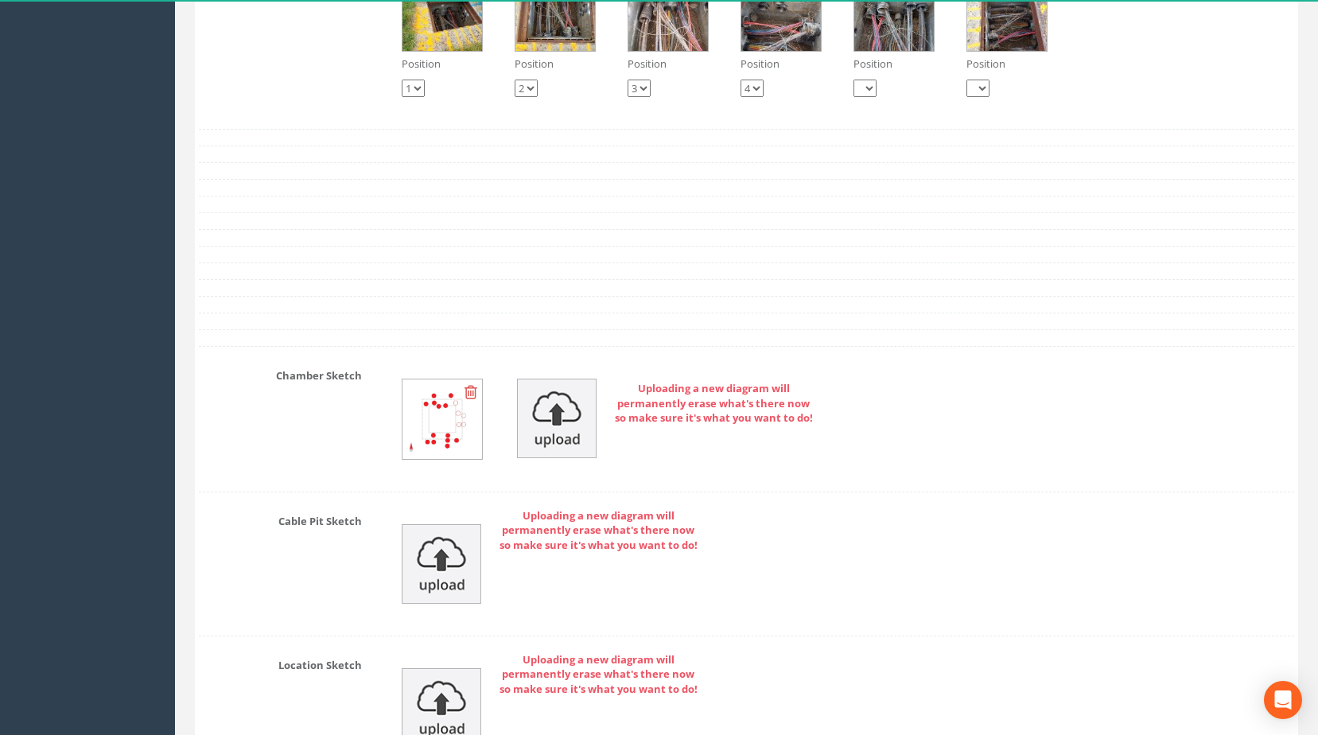
scroll to position [3317, 0]
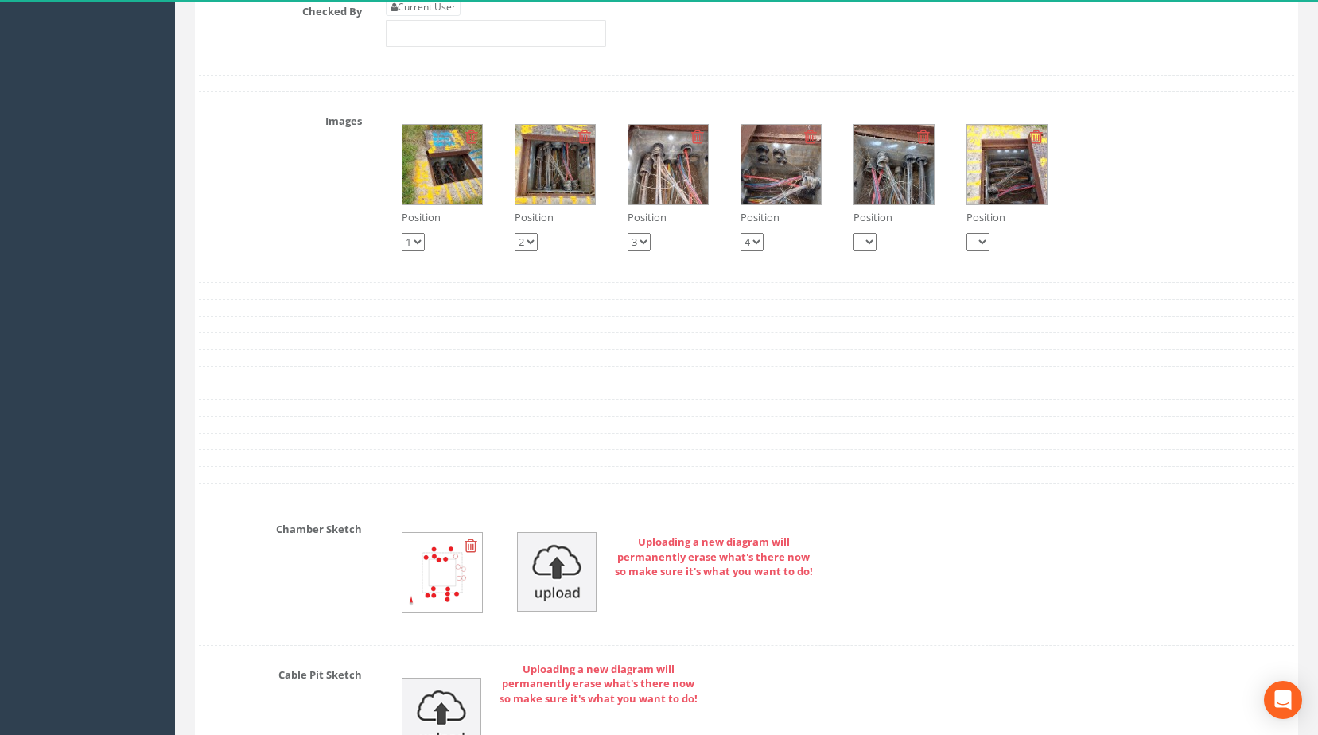
click at [450, 204] on img at bounding box center [442, 165] width 80 height 80
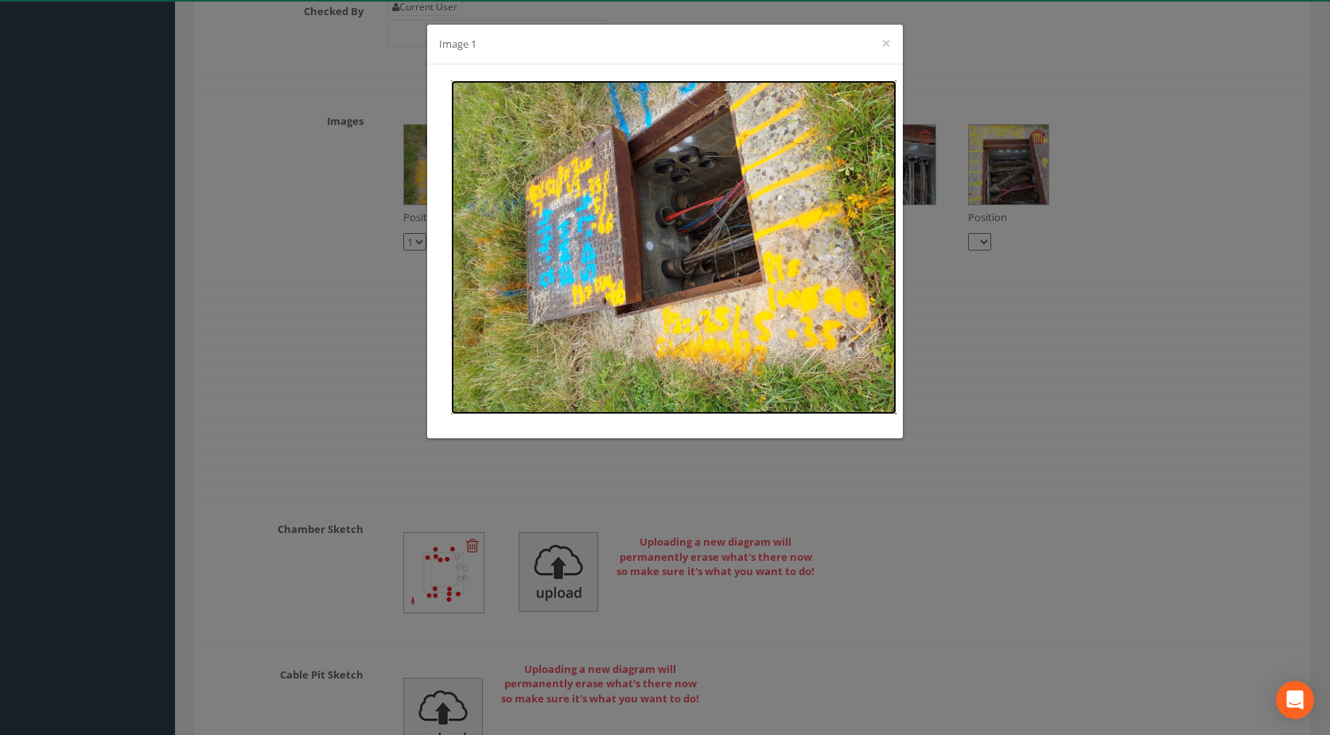
drag, startPoint x: 768, startPoint y: 238, endPoint x: 769, endPoint y: 347, distance: 109.0
click at [935, 207] on div "Image 1 ×" at bounding box center [665, 367] width 1330 height 735
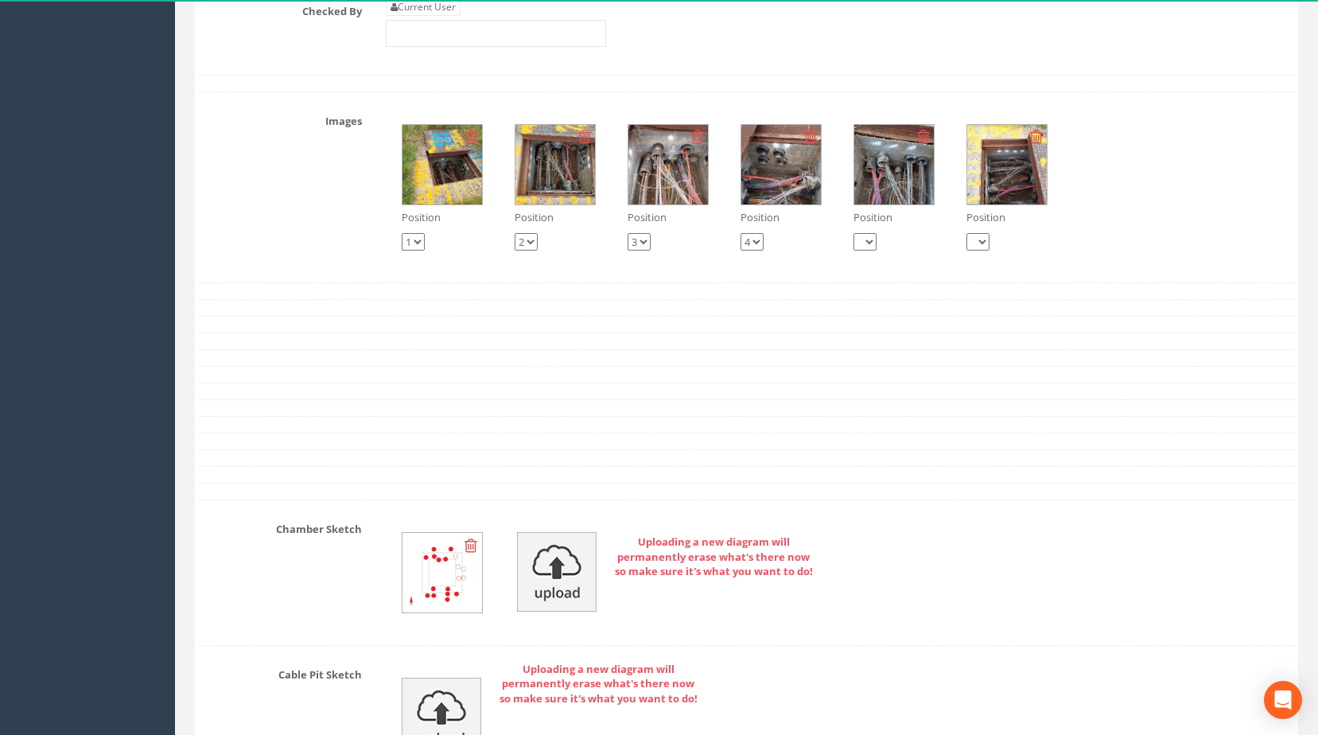
click at [553, 174] on img at bounding box center [555, 165] width 80 height 80
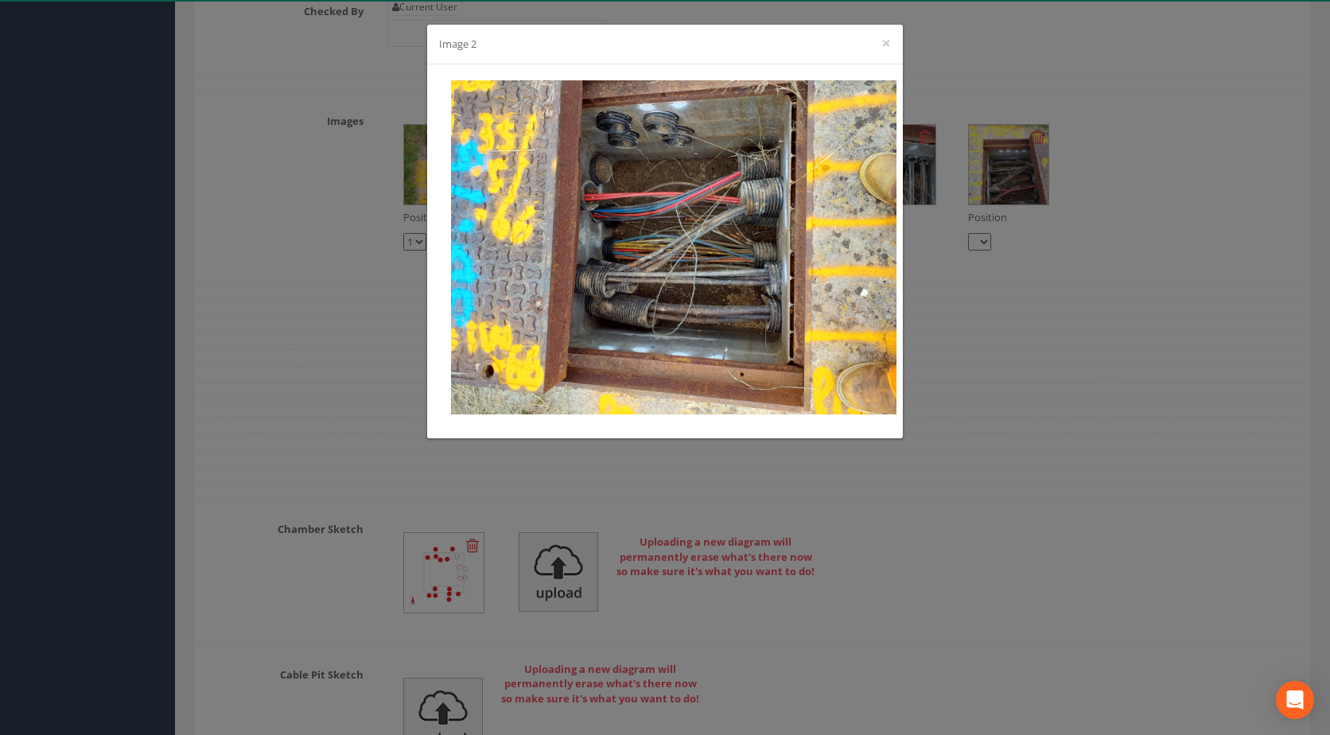
click at [670, 496] on div "Image 2 ×" at bounding box center [665, 367] width 1330 height 735
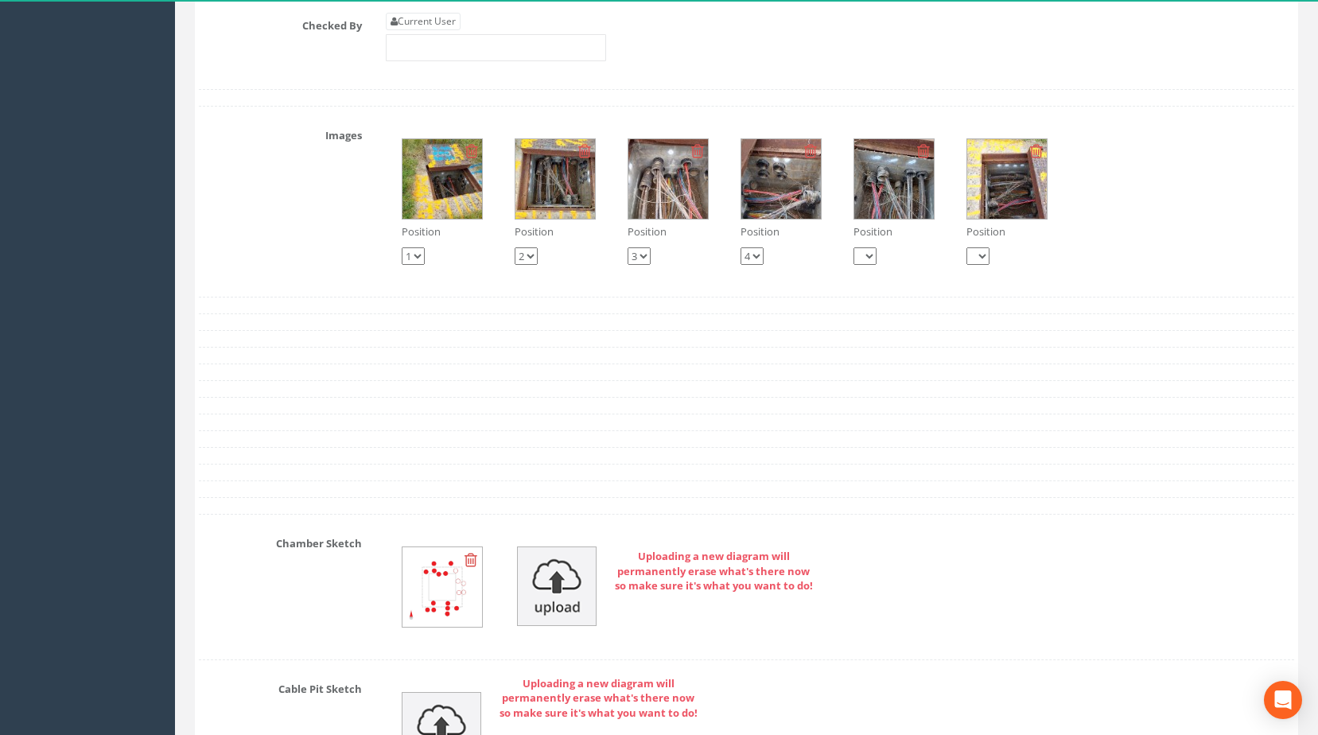
scroll to position [3396, 0]
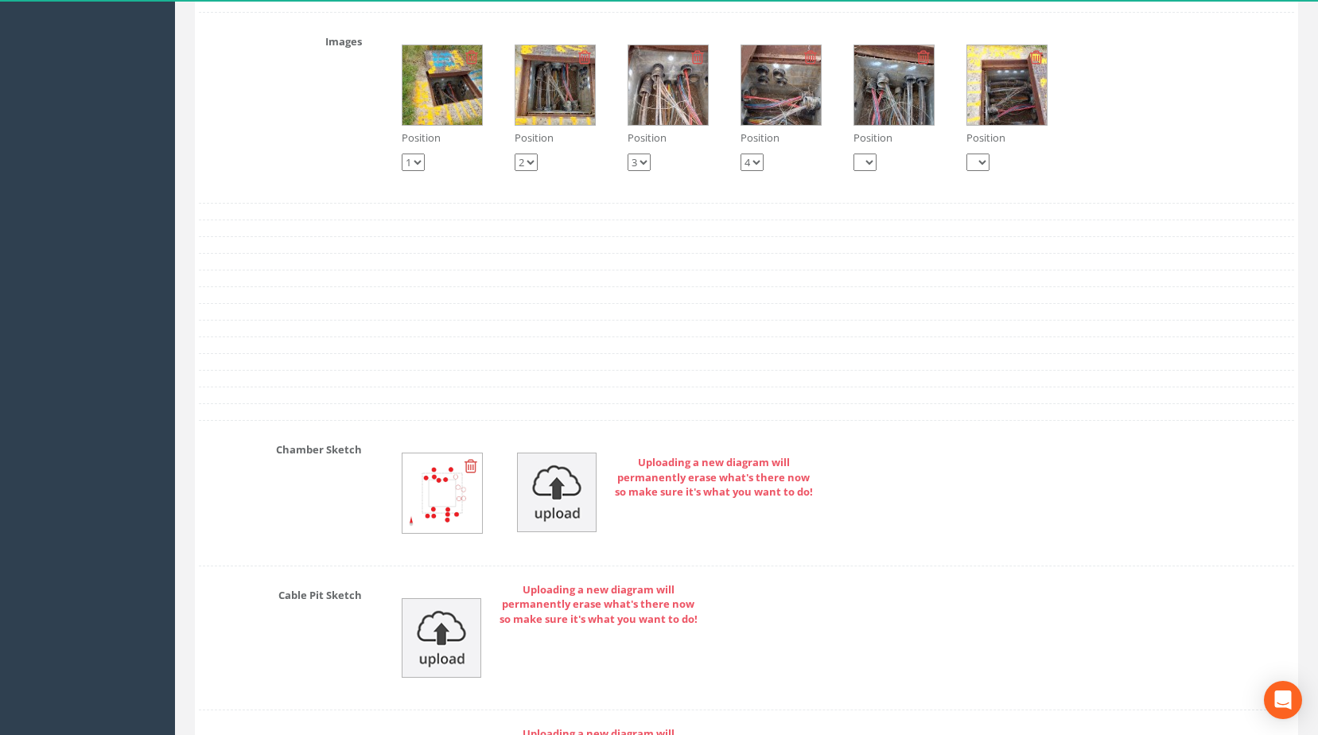
click at [544, 117] on img at bounding box center [555, 85] width 80 height 80
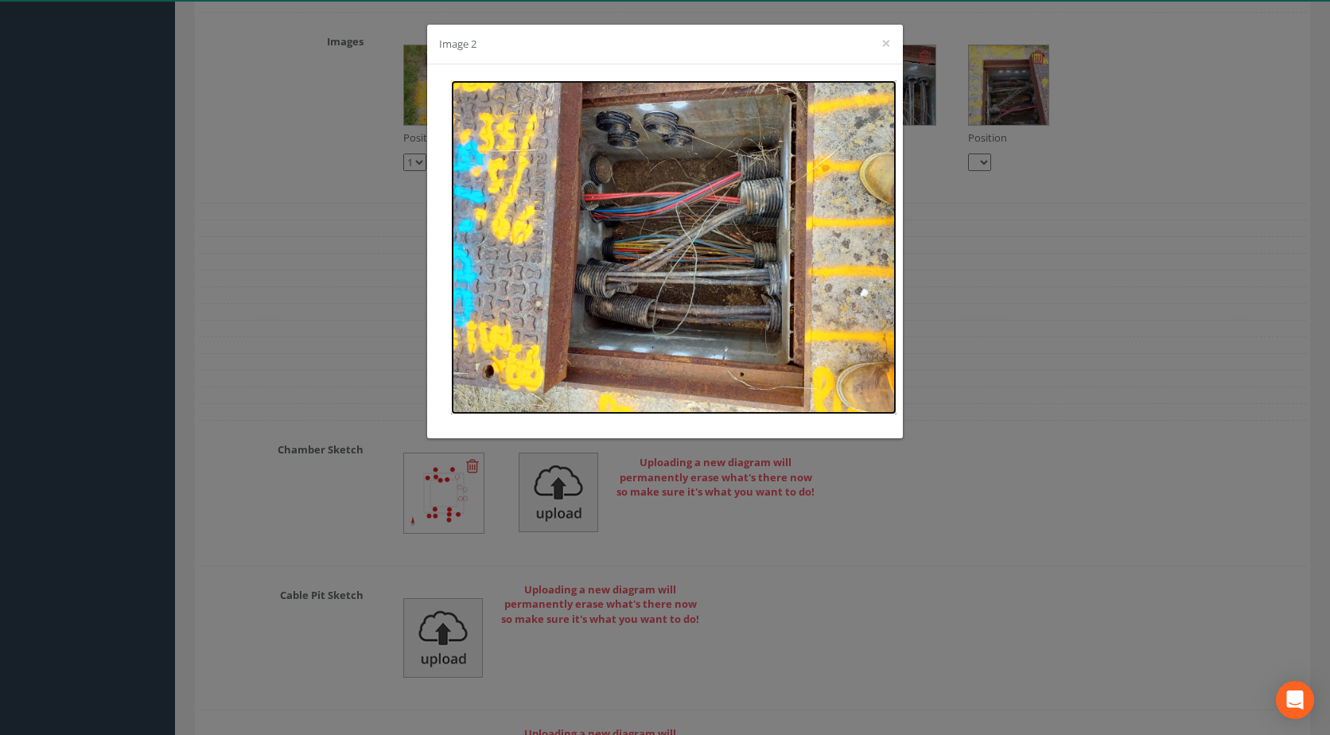
click at [611, 184] on img at bounding box center [673, 247] width 445 height 334
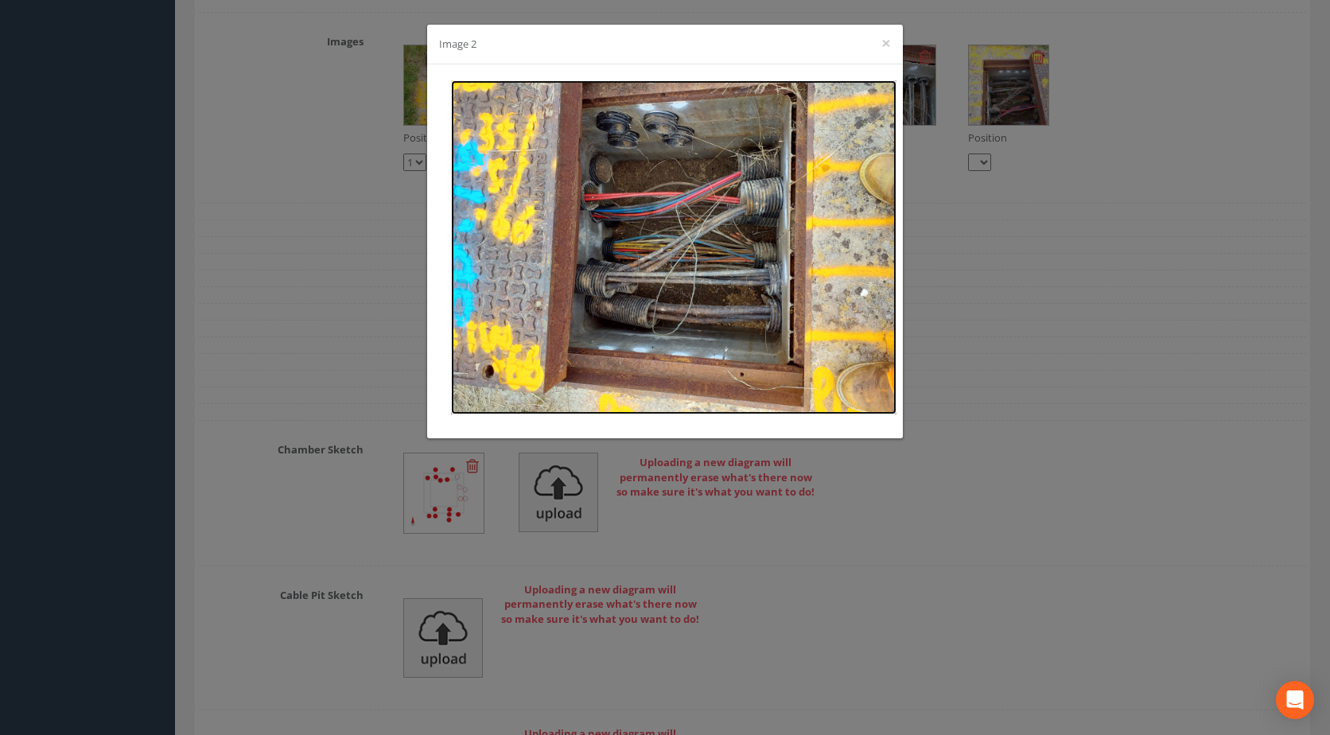
click at [624, 228] on img at bounding box center [673, 247] width 445 height 334
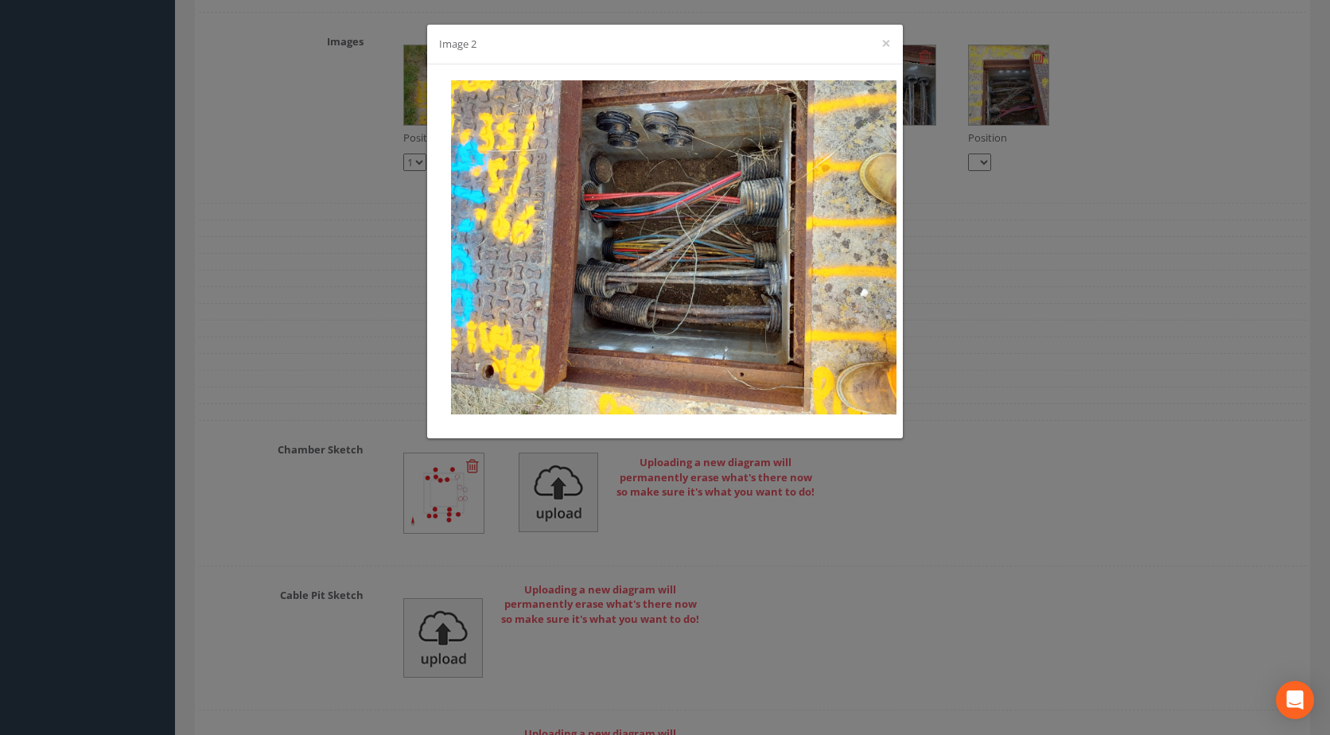
click at [1059, 283] on div "Image 2 ×" at bounding box center [665, 367] width 1330 height 735
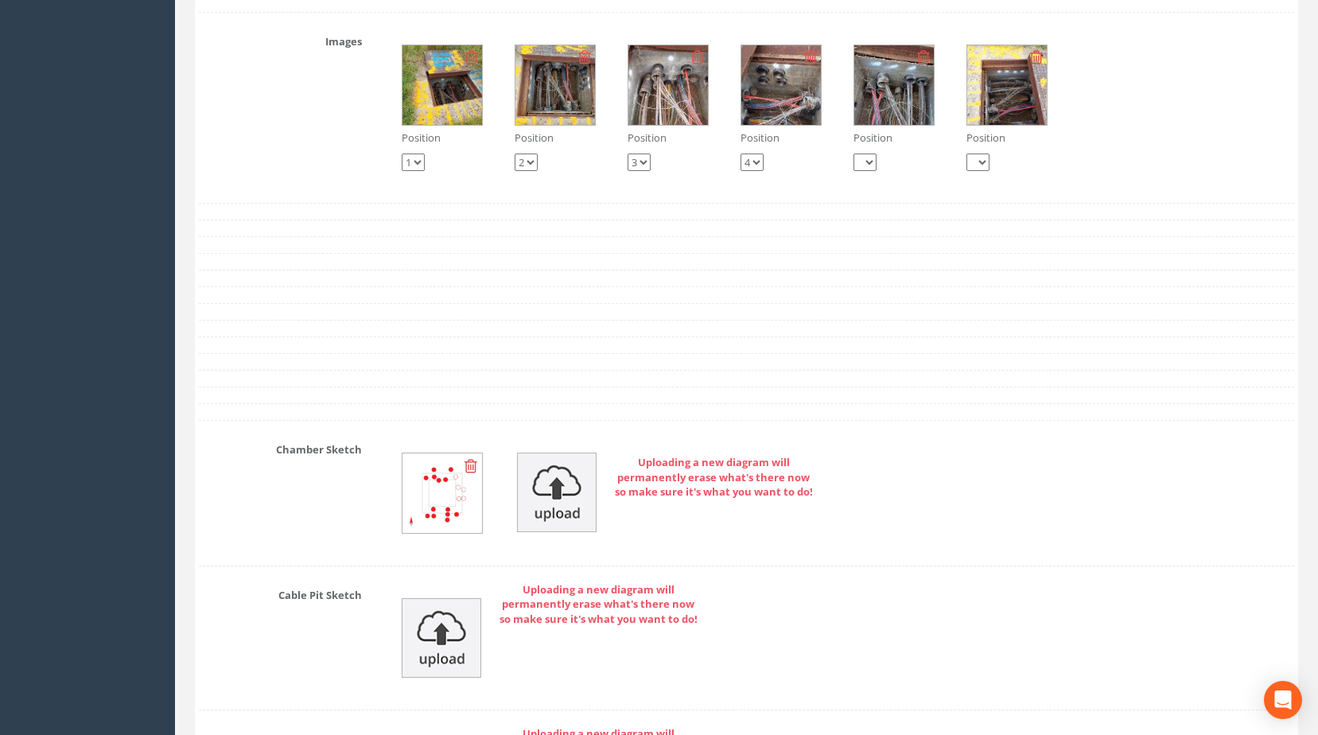
click at [670, 115] on img at bounding box center [668, 85] width 80 height 80
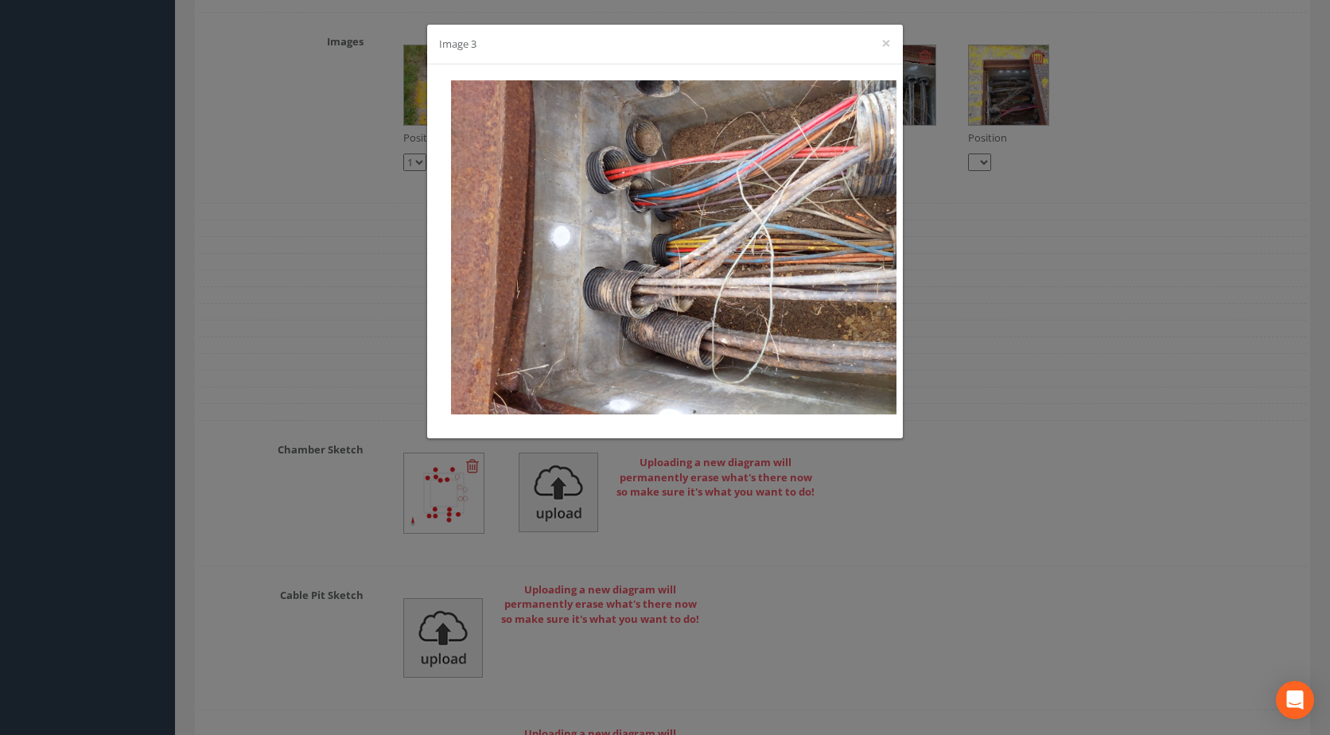
click at [1075, 231] on div "Image 3 ×" at bounding box center [665, 367] width 1330 height 735
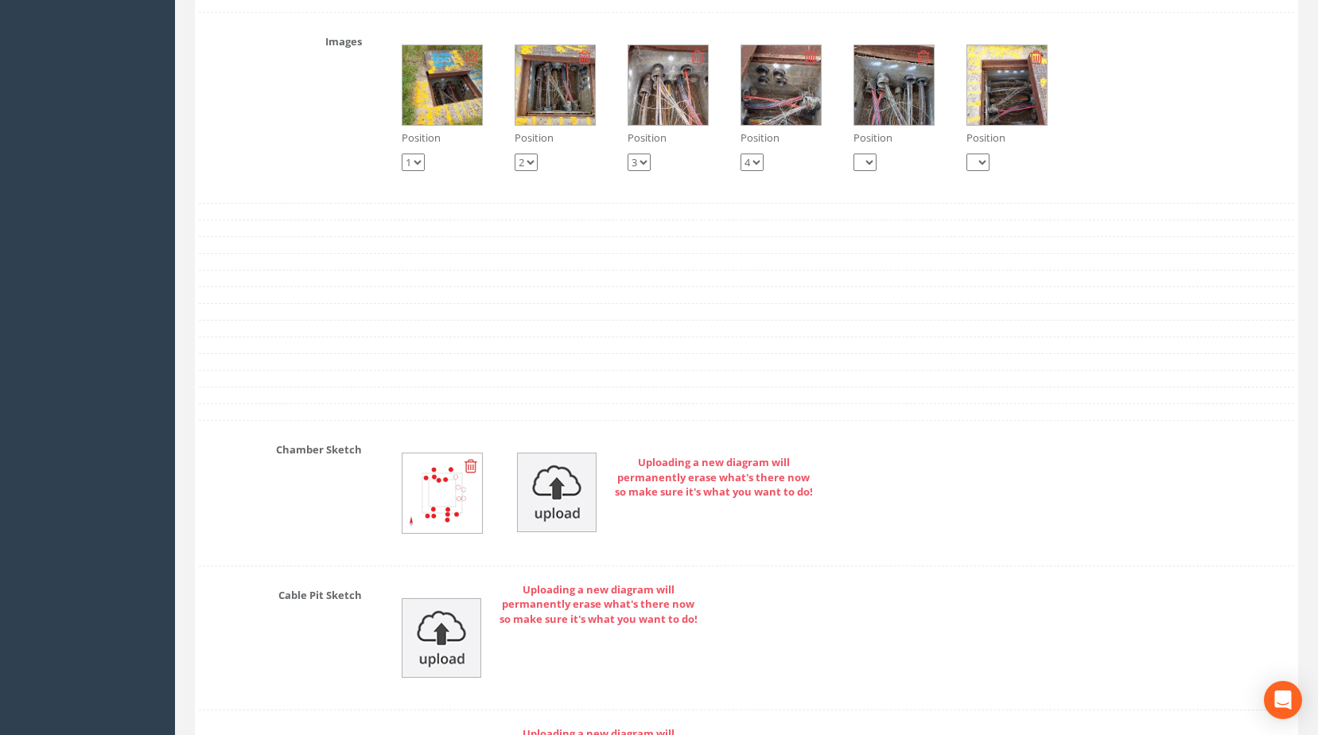
click at [806, 125] on img at bounding box center [781, 85] width 80 height 80
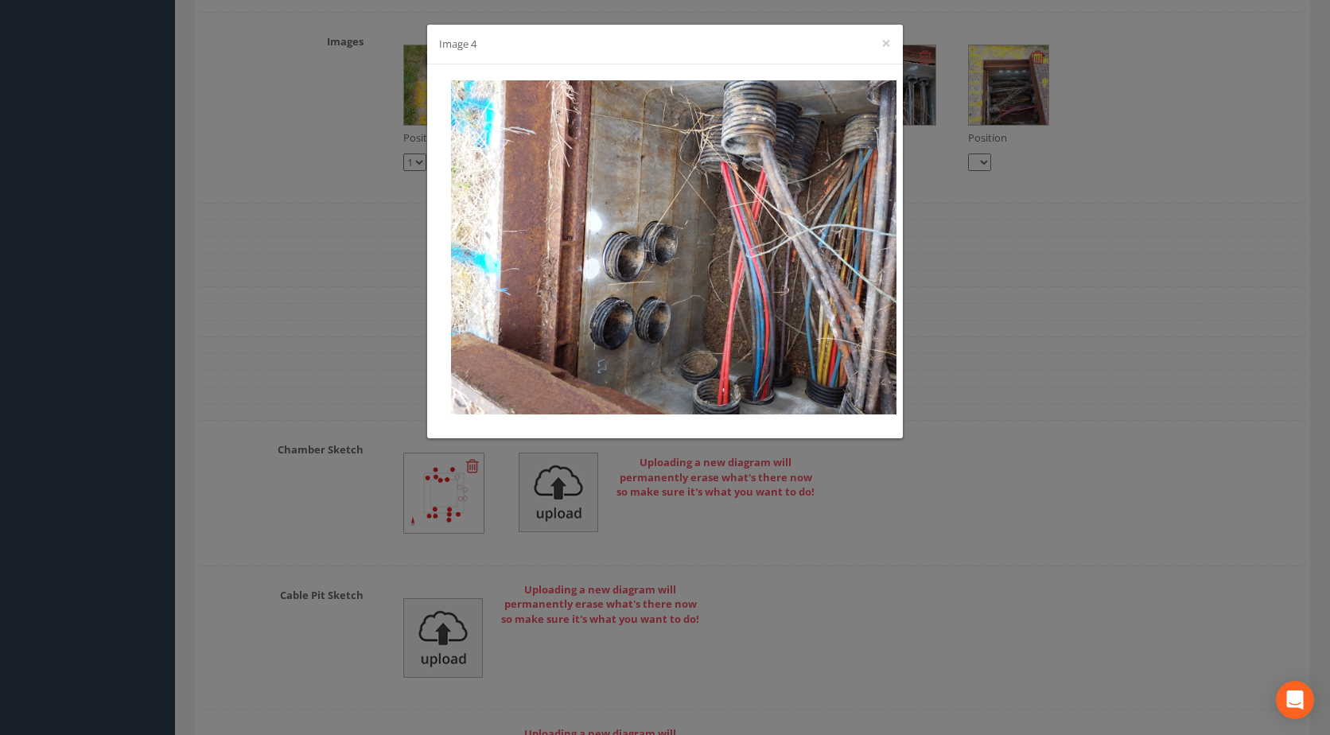
click at [929, 208] on div "Image 4 ×" at bounding box center [665, 367] width 1330 height 735
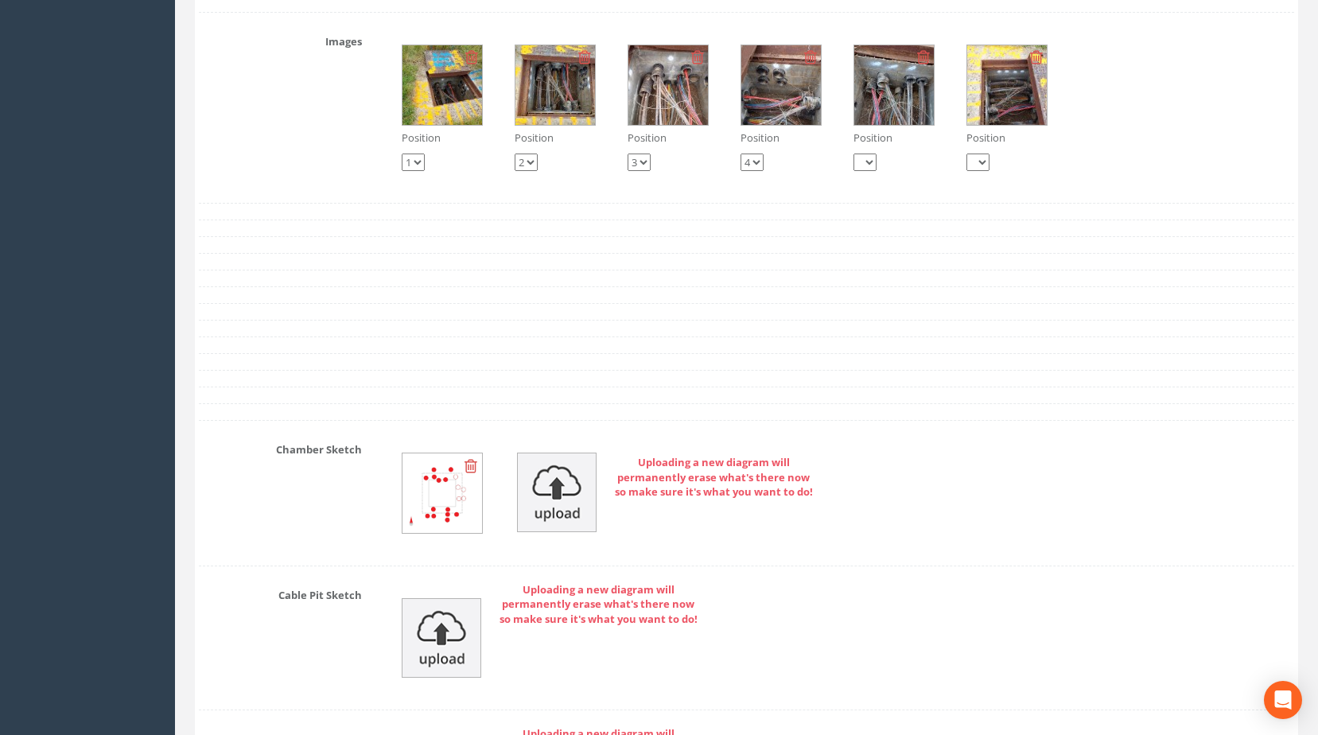
click at [1000, 109] on img at bounding box center [1007, 85] width 80 height 80
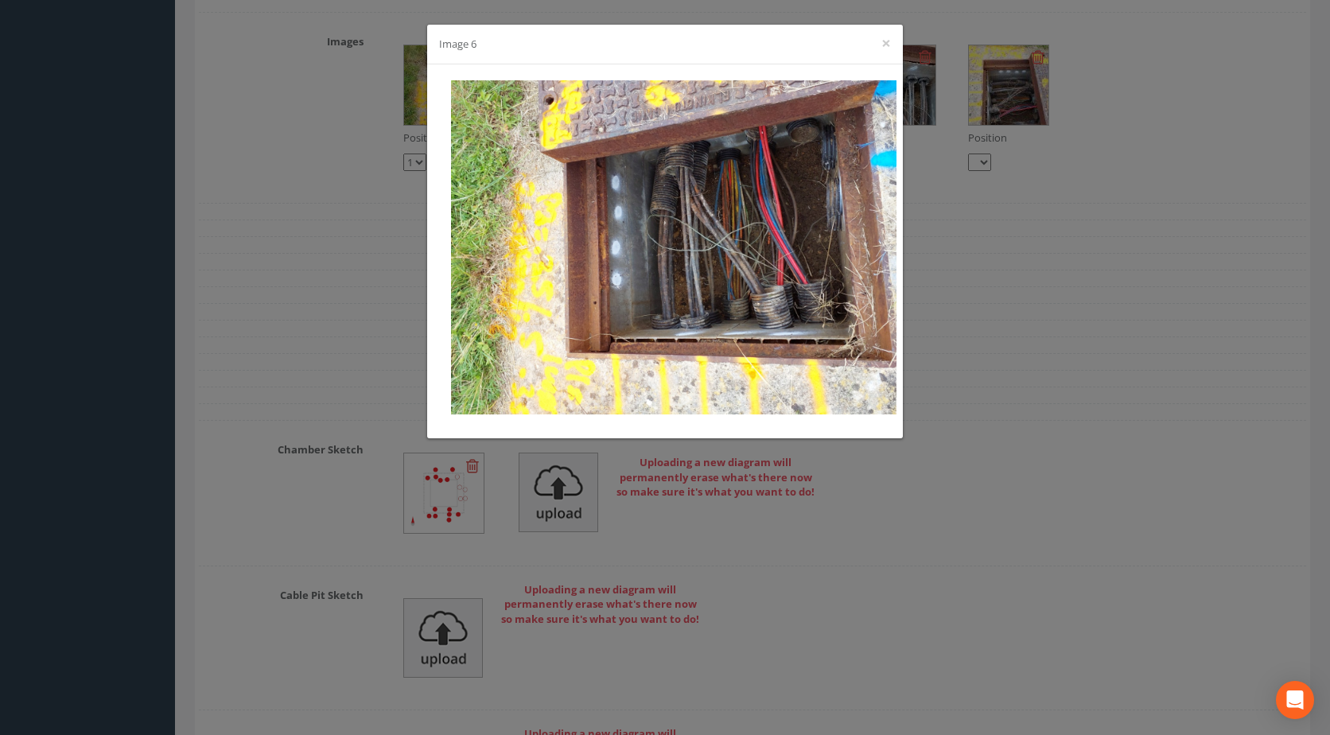
click at [965, 230] on div "Image 6 ×" at bounding box center [665, 367] width 1330 height 735
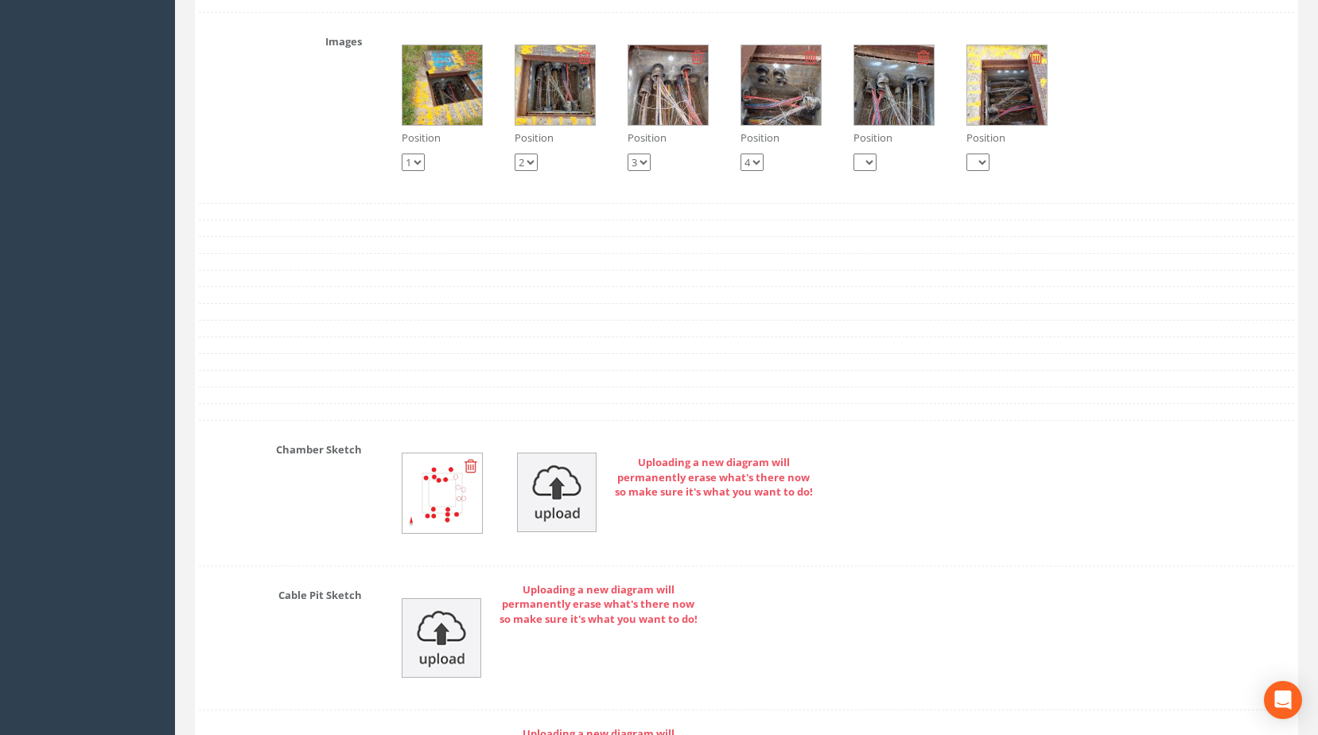
click at [543, 125] on img at bounding box center [555, 85] width 80 height 80
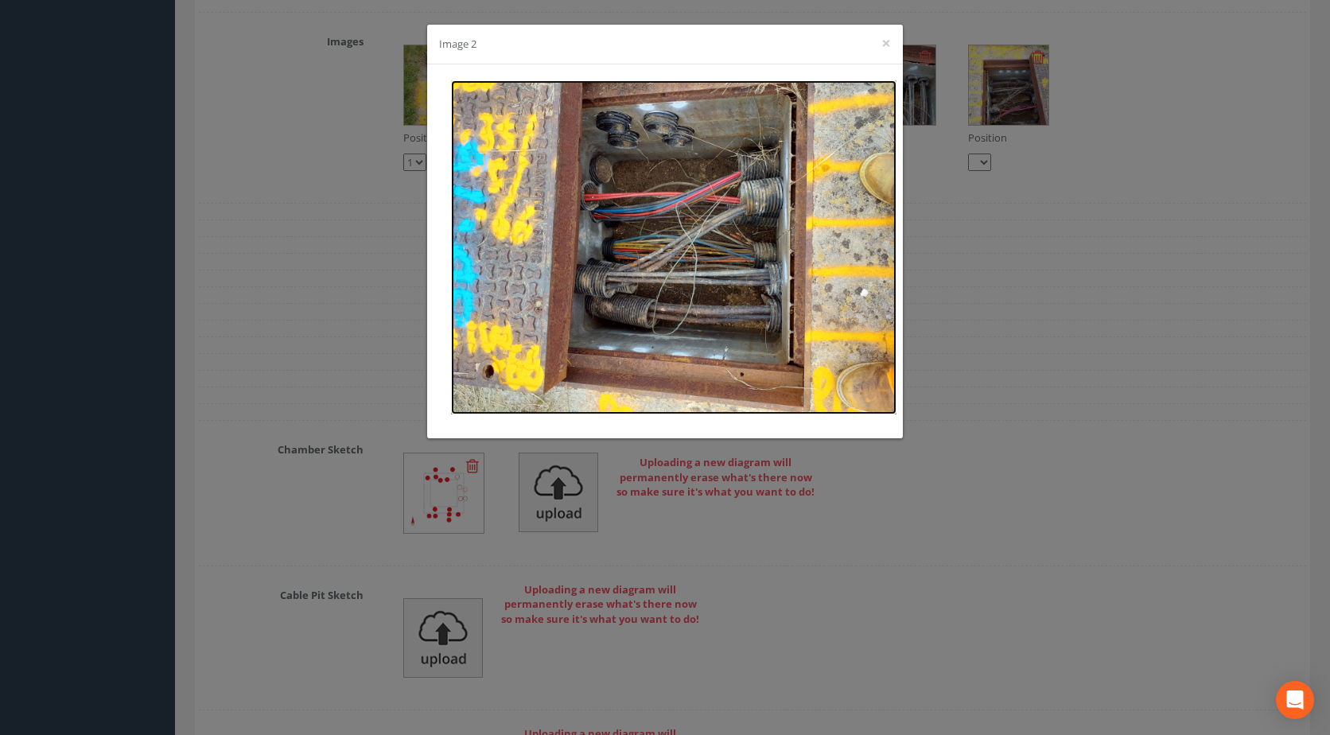
click at [753, 260] on img at bounding box center [673, 247] width 445 height 334
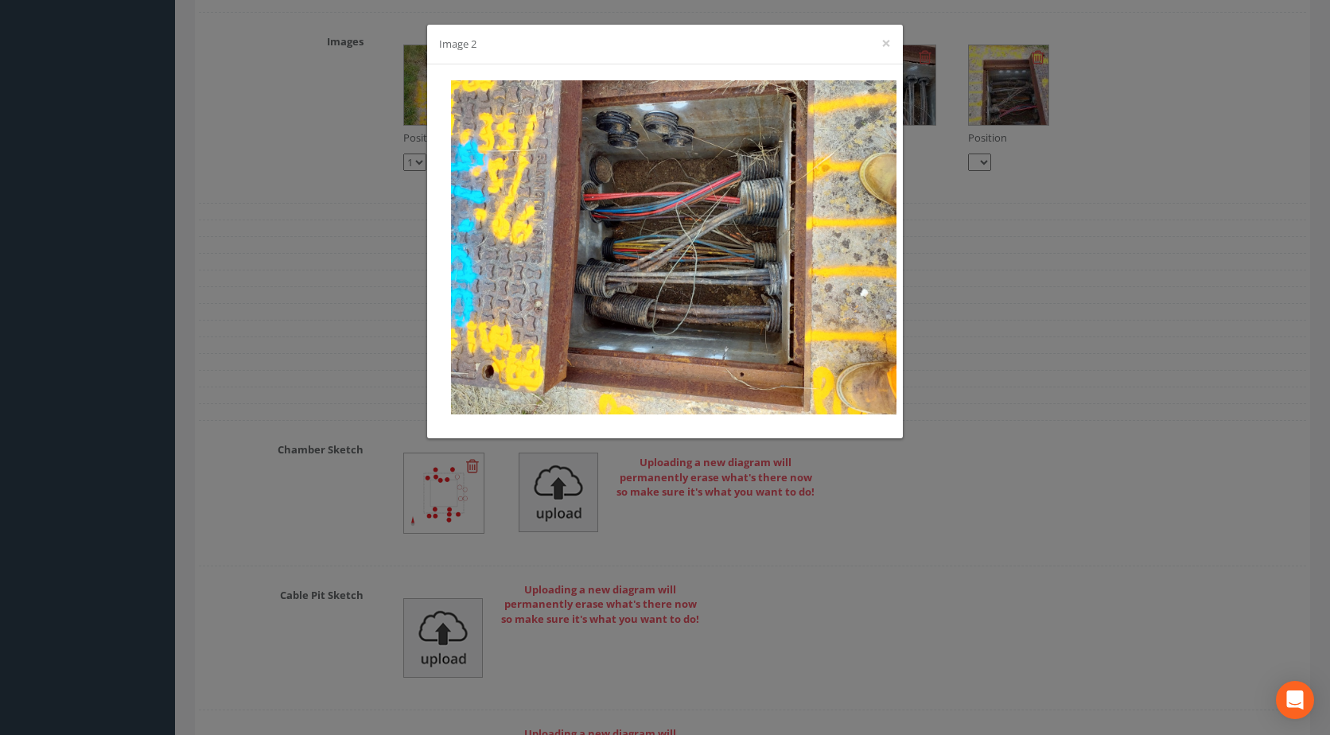
click at [707, 461] on div "Image 2 ×" at bounding box center [665, 367] width 1330 height 735
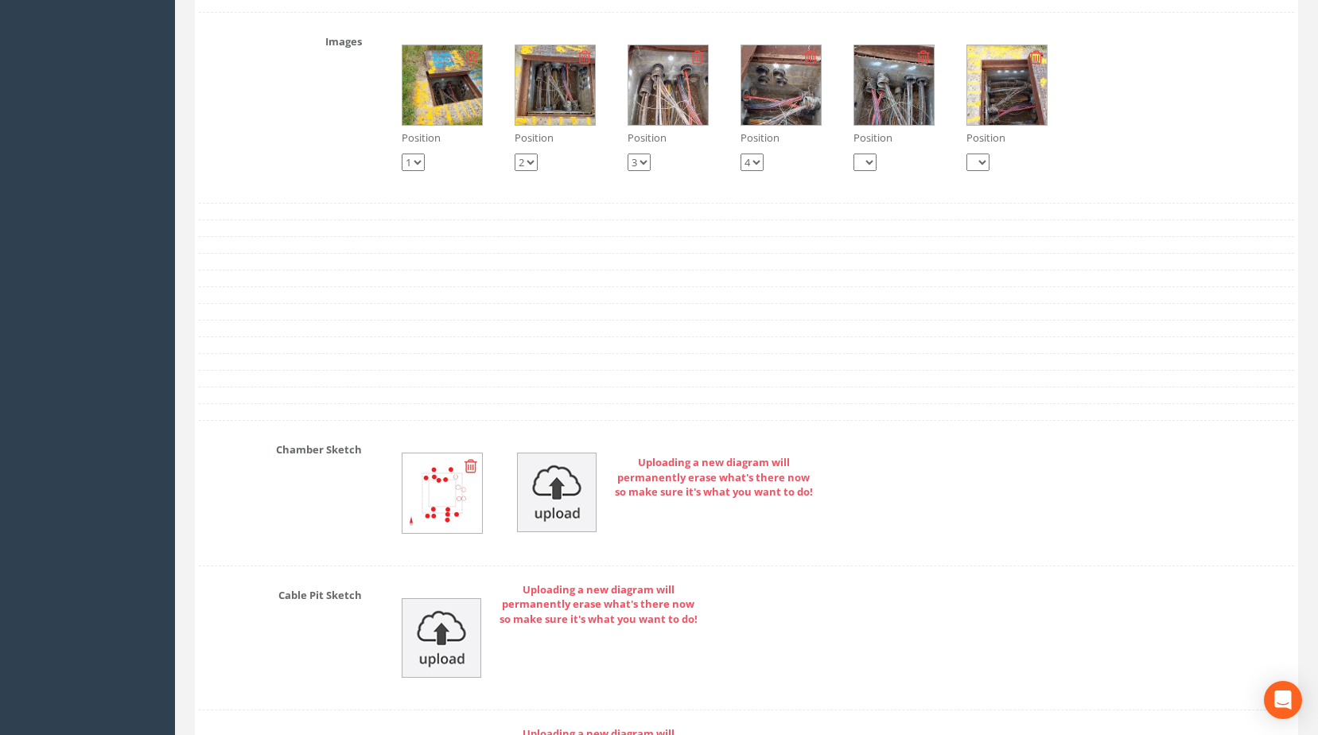
click at [972, 111] on img at bounding box center [1007, 85] width 80 height 80
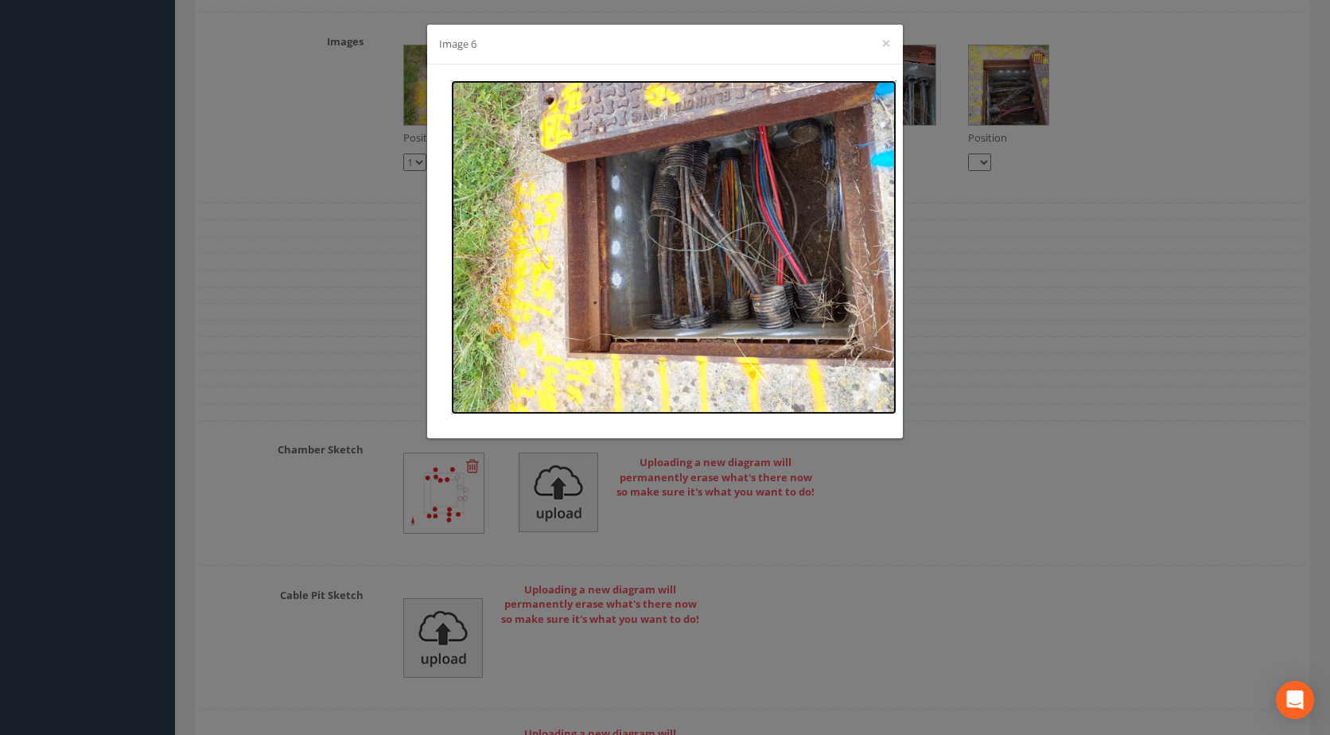
click at [670, 305] on img at bounding box center [673, 247] width 445 height 334
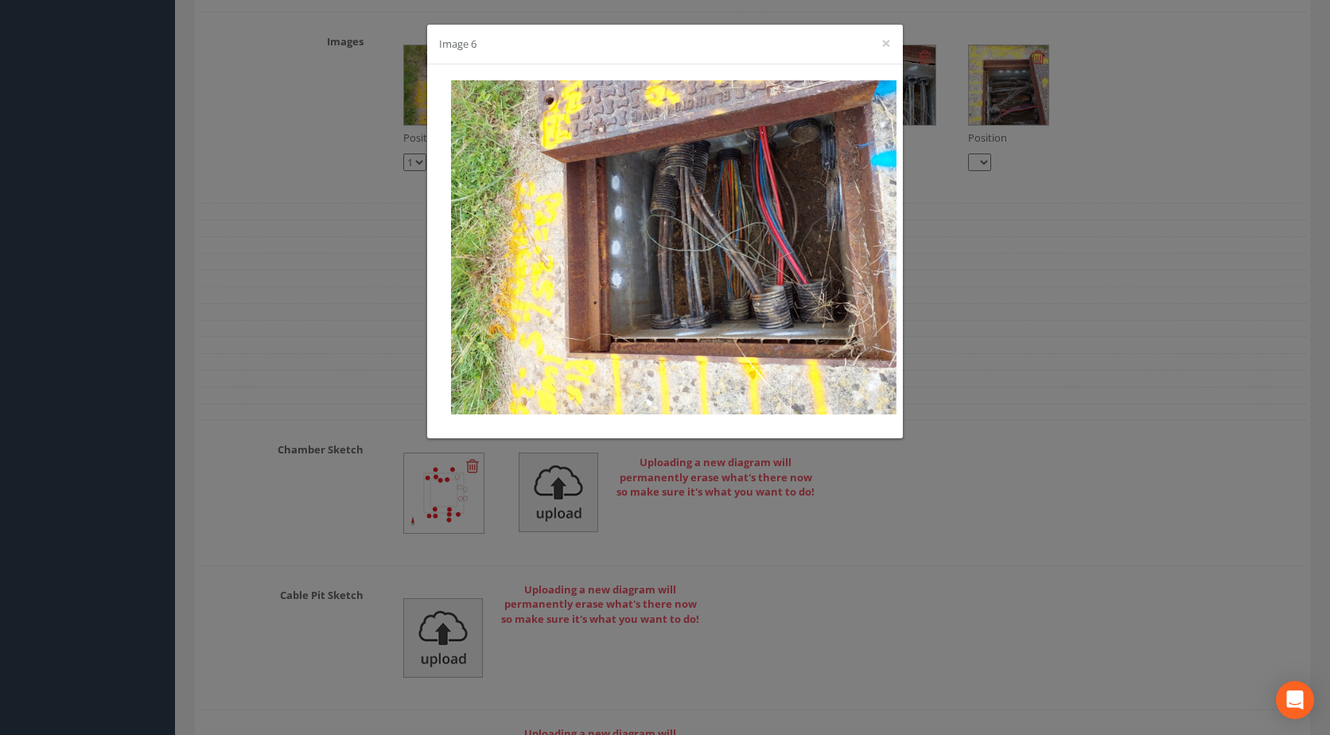
click at [362, 334] on div "Image 6 ×" at bounding box center [665, 367] width 1330 height 735
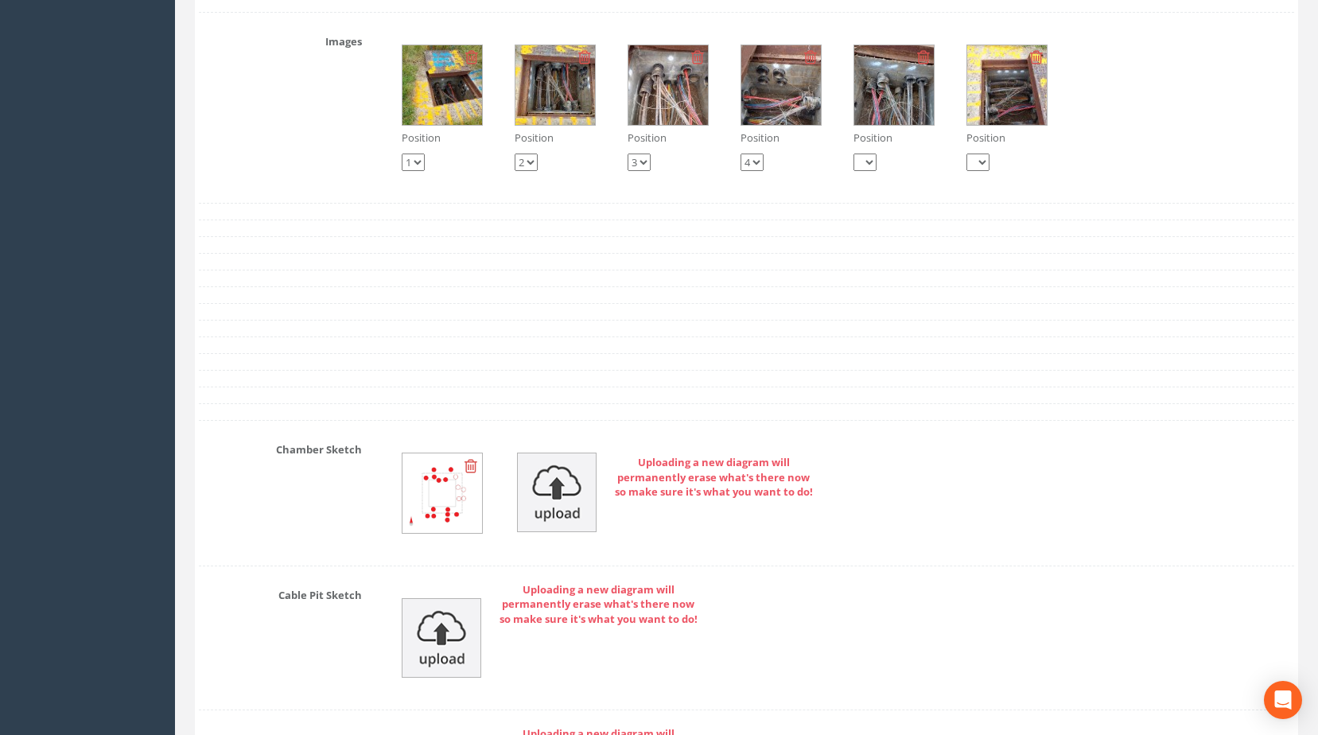
scroll to position [3158, 0]
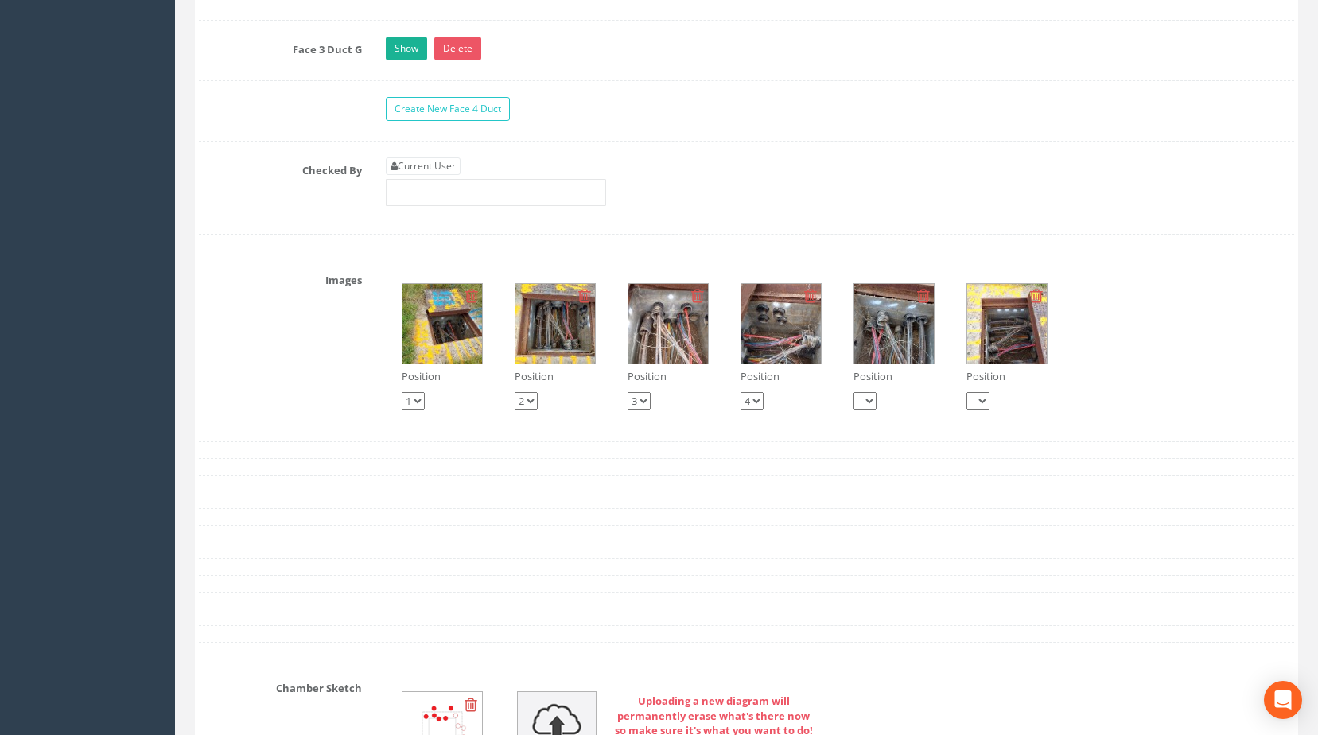
click at [463, 344] on img at bounding box center [442, 324] width 80 height 80
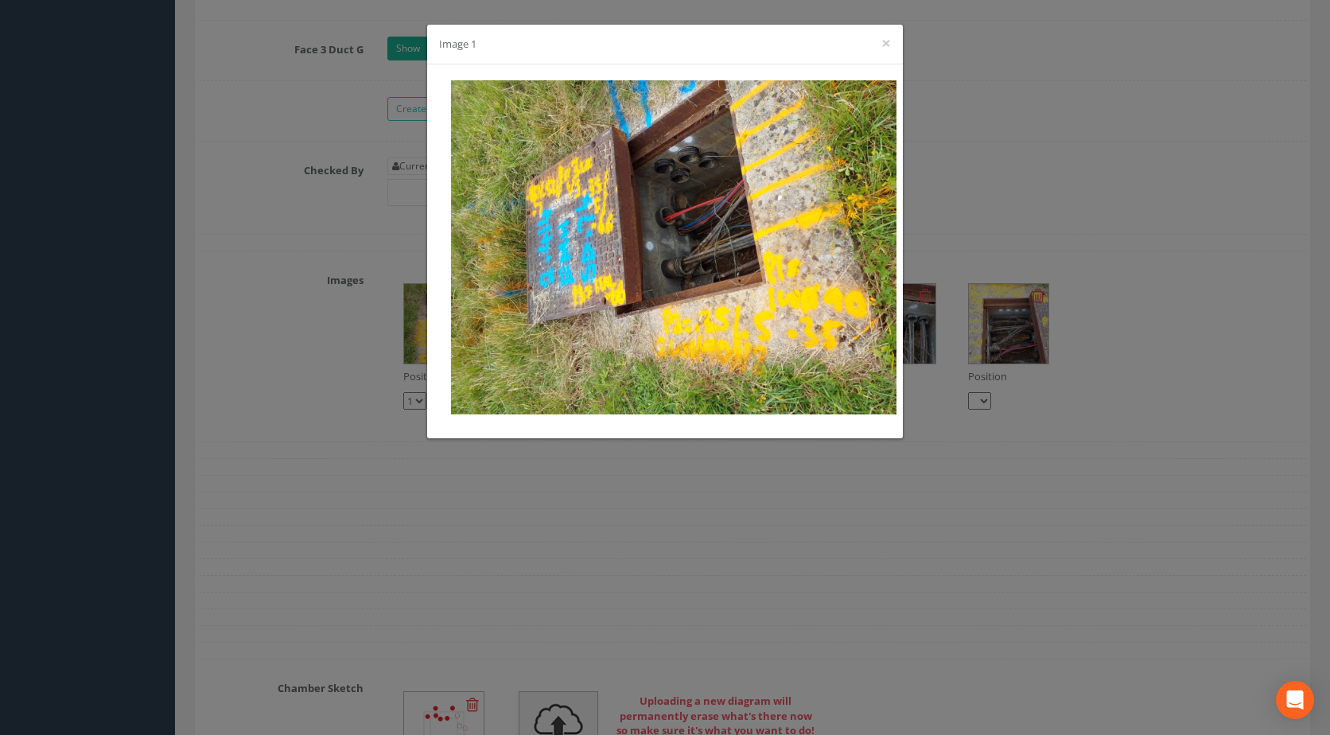
click at [506, 504] on div "Image 1 ×" at bounding box center [665, 367] width 1330 height 735
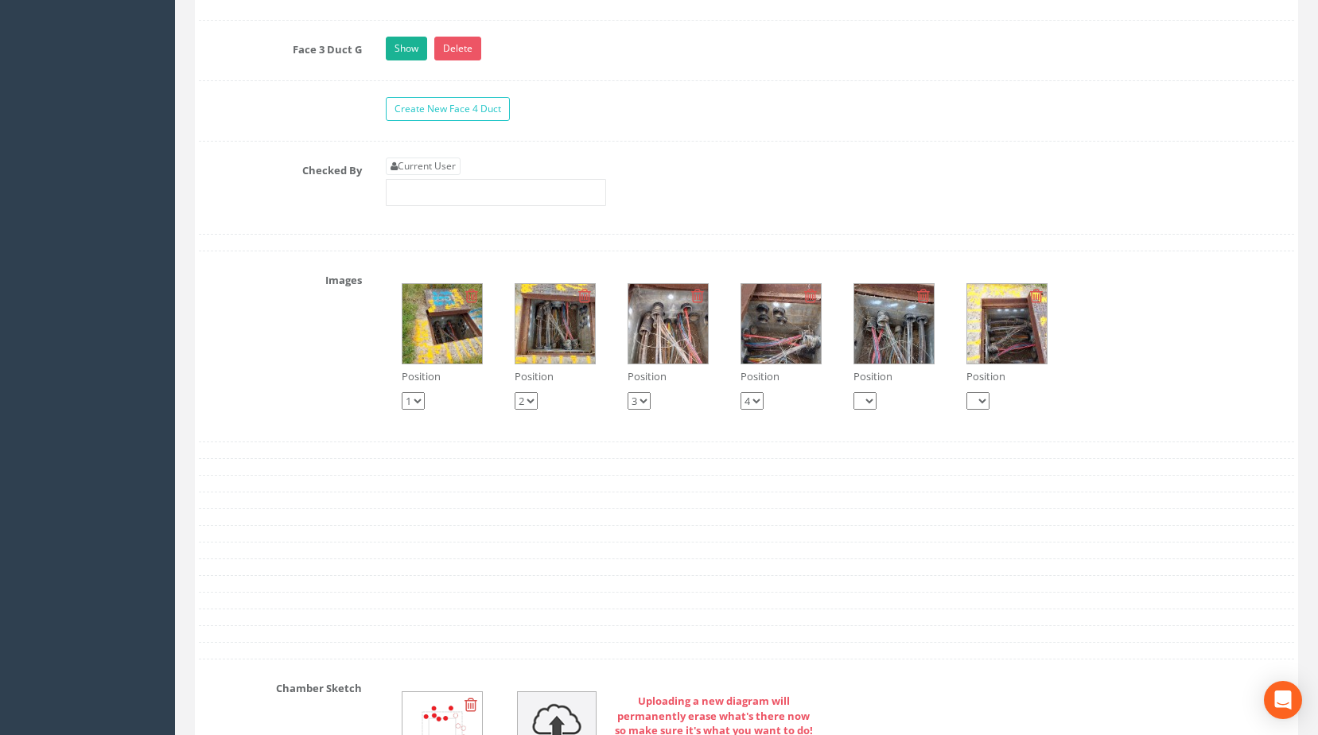
click at [678, 347] on img at bounding box center [668, 324] width 80 height 80
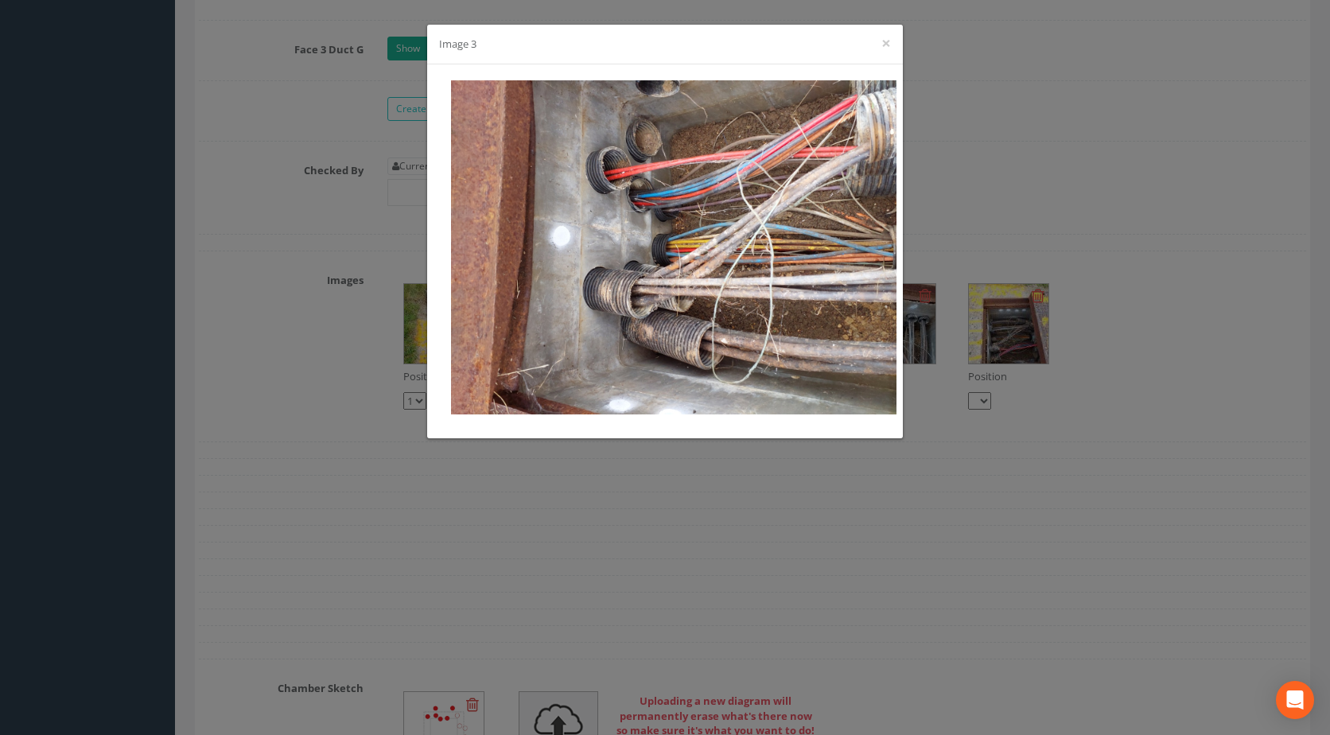
click at [619, 487] on div "Image 3 ×" at bounding box center [665, 367] width 1330 height 735
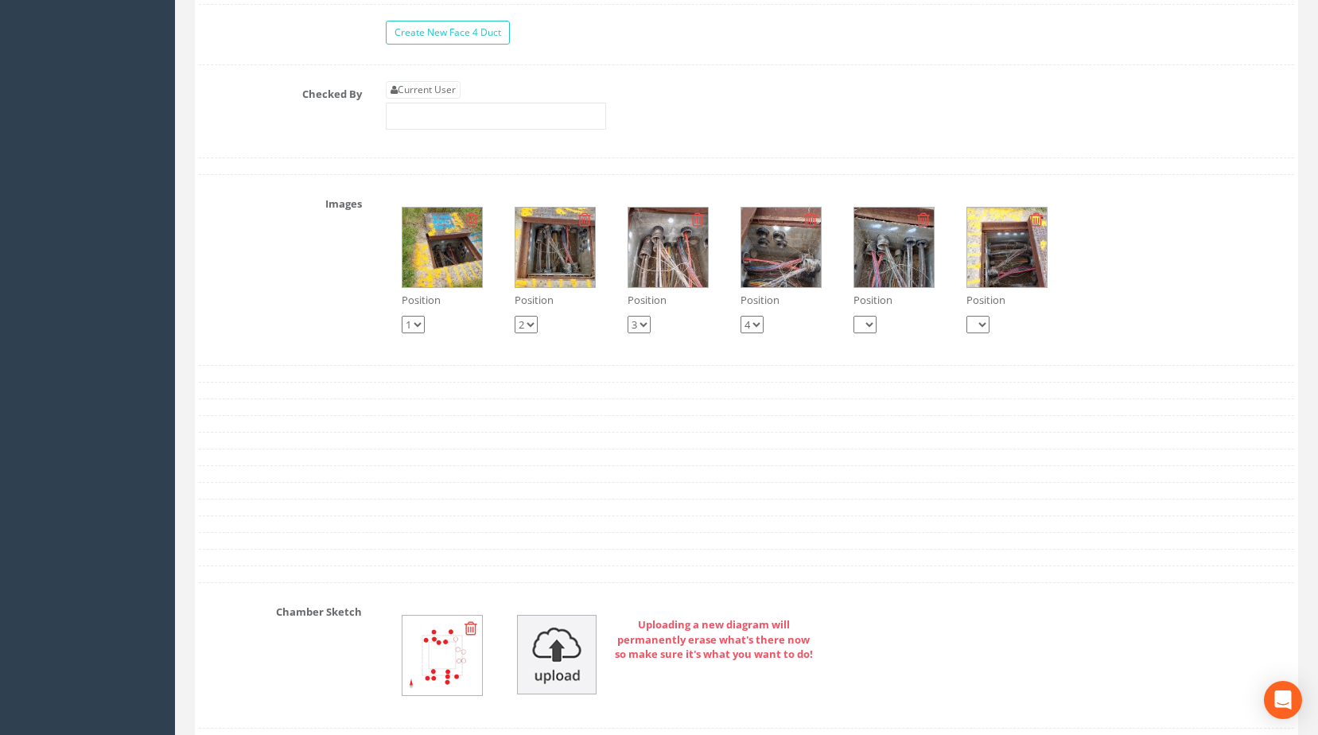
scroll to position [3317, 0]
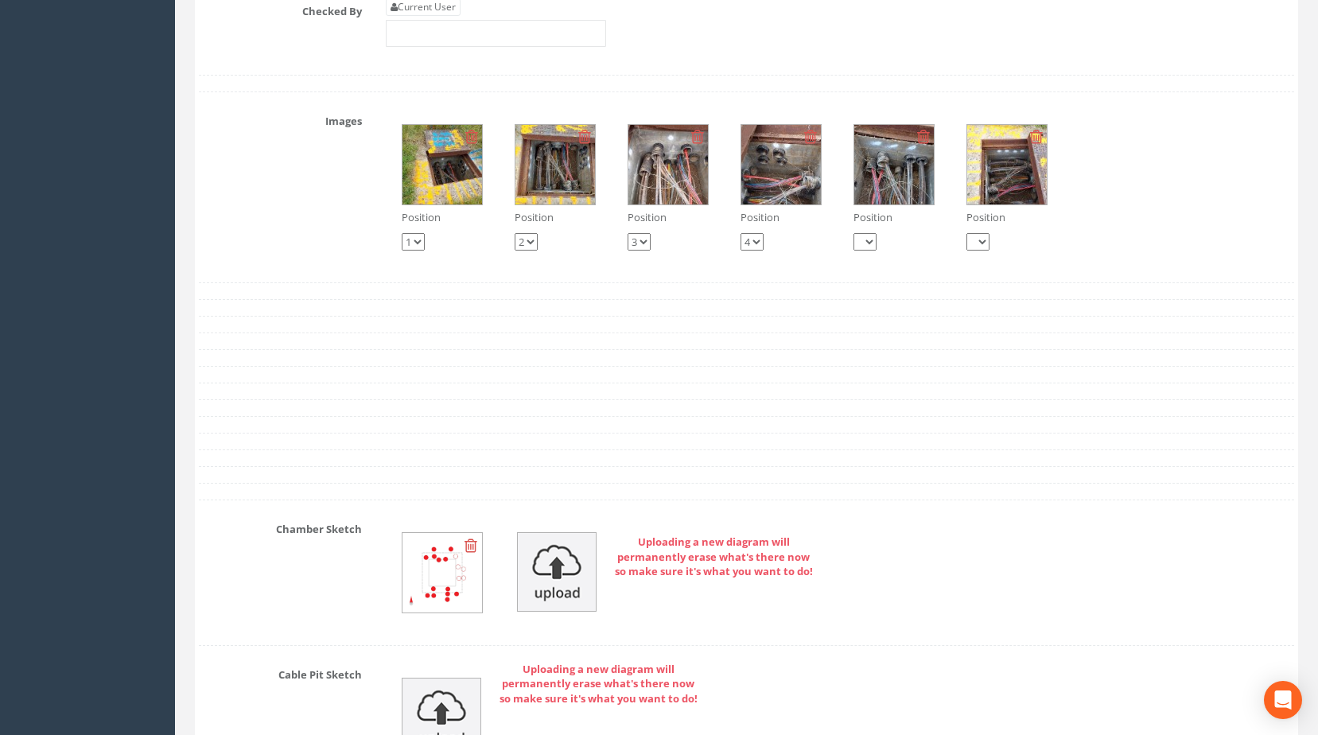
click at [644, 179] on img at bounding box center [668, 165] width 80 height 80
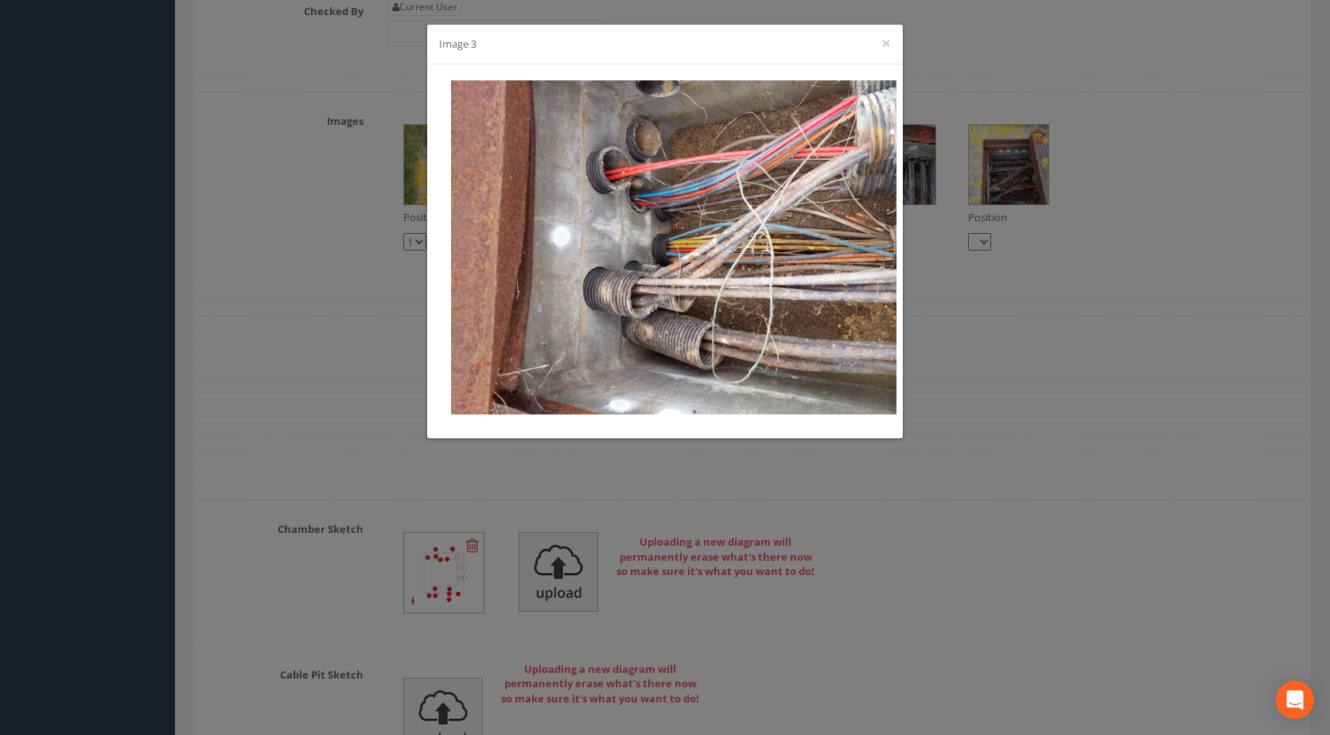
drag, startPoint x: 916, startPoint y: 409, endPoint x: 901, endPoint y: 417, distance: 17.1
click at [916, 409] on div "Image 3 ×" at bounding box center [665, 367] width 1330 height 735
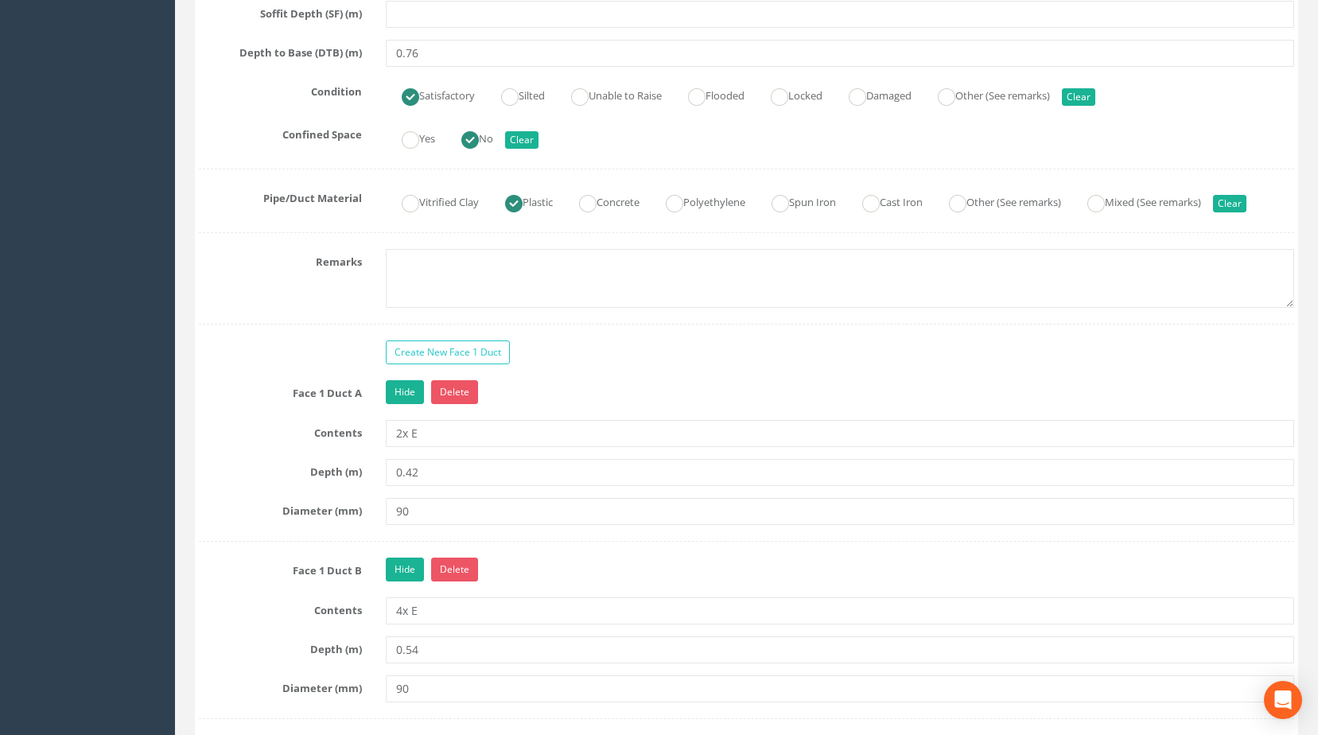
scroll to position [1408, 0]
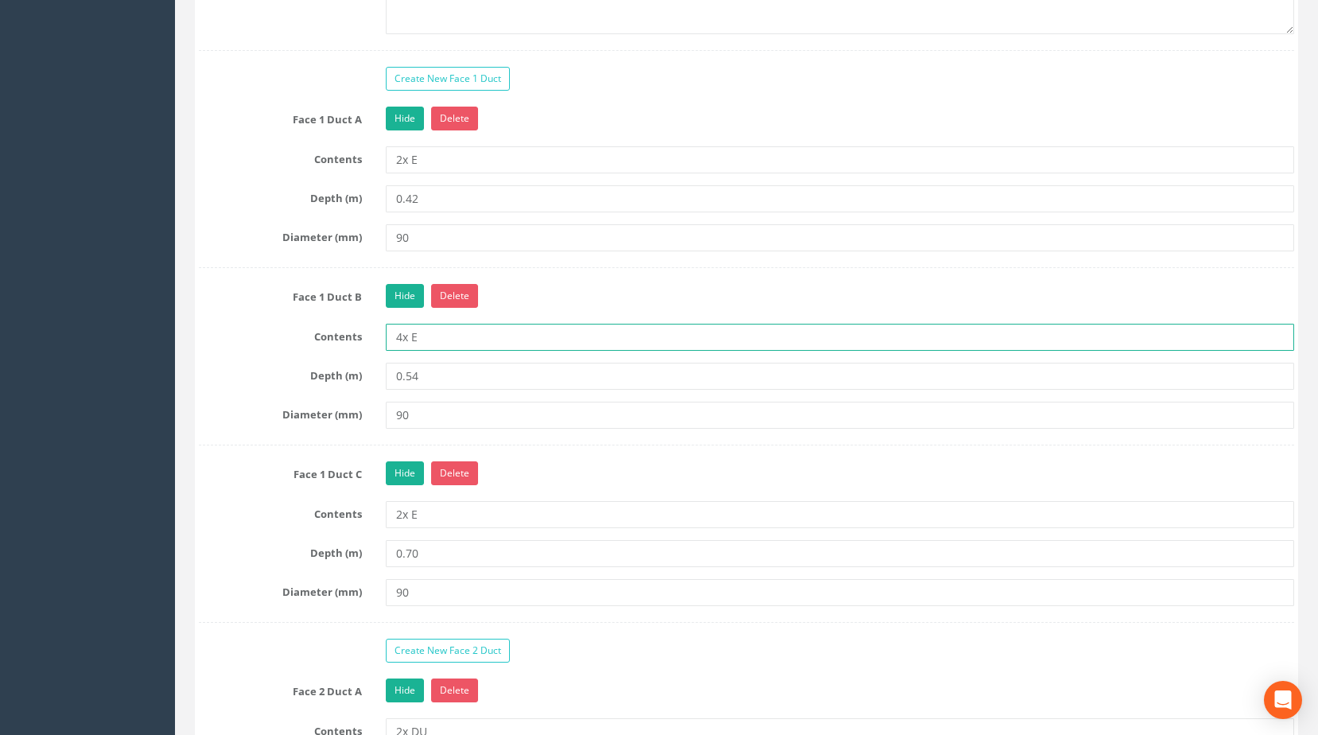
click at [400, 351] on input "4x E" at bounding box center [840, 337] width 909 height 27
type input "3x E"
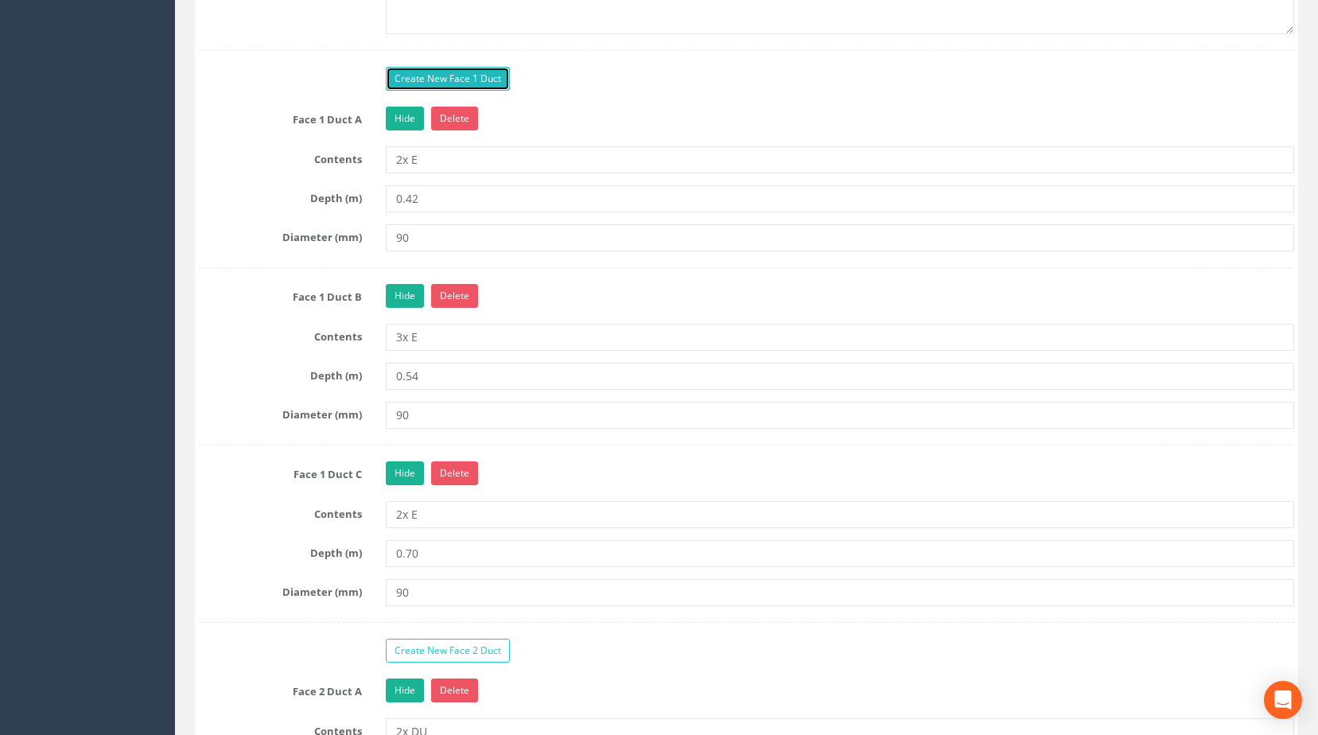
click at [472, 91] on link "Create New Face 1 Duct" at bounding box center [448, 79] width 124 height 24
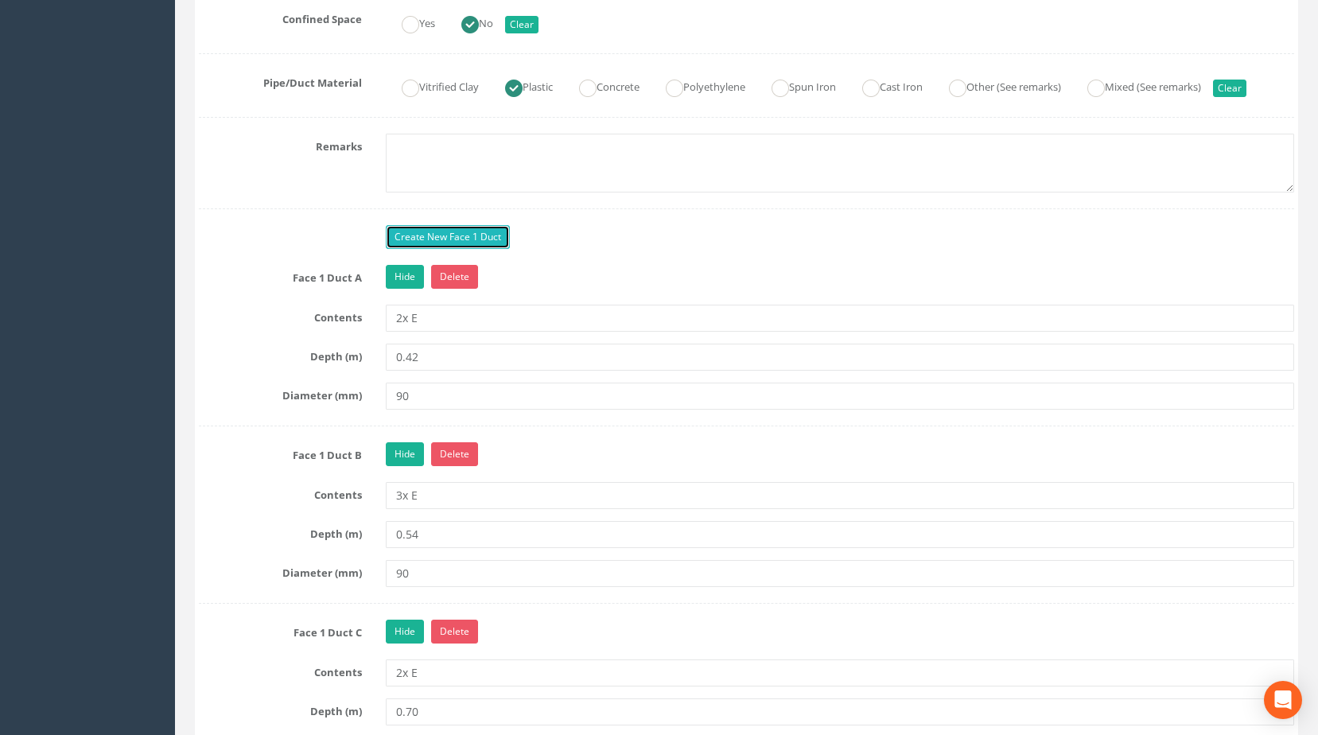
scroll to position [1487, 0]
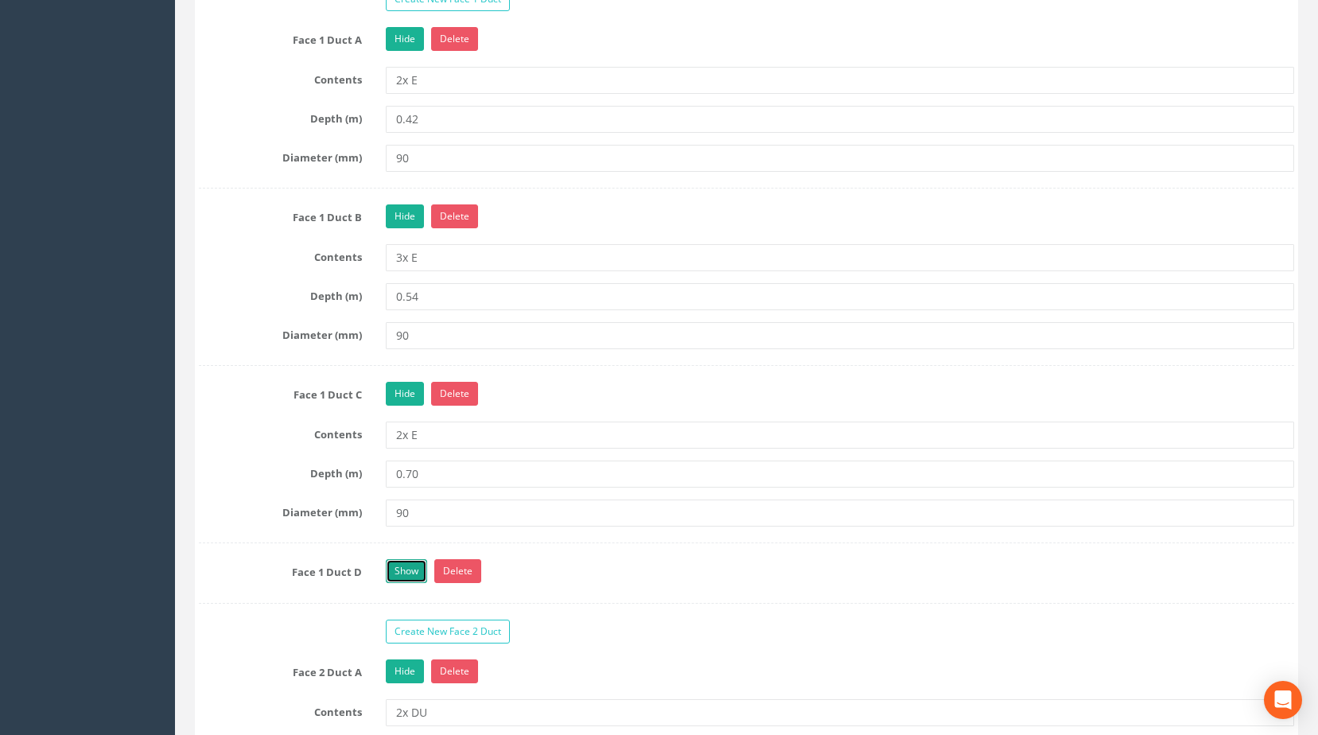
click at [397, 583] on link "Show" at bounding box center [406, 571] width 41 height 24
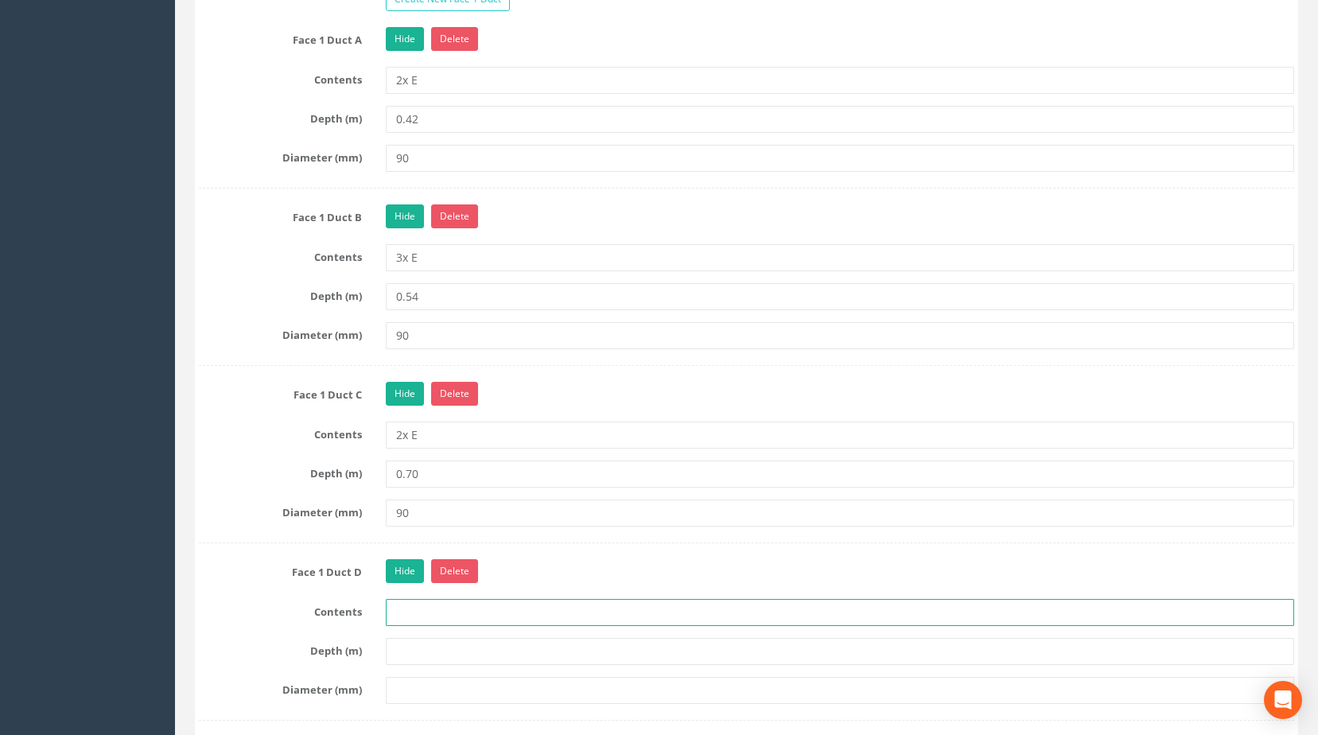
click at [407, 626] on input "text" at bounding box center [840, 612] width 909 height 27
type input "1X DU"
click at [440, 665] on input "text" at bounding box center [840, 651] width 909 height 27
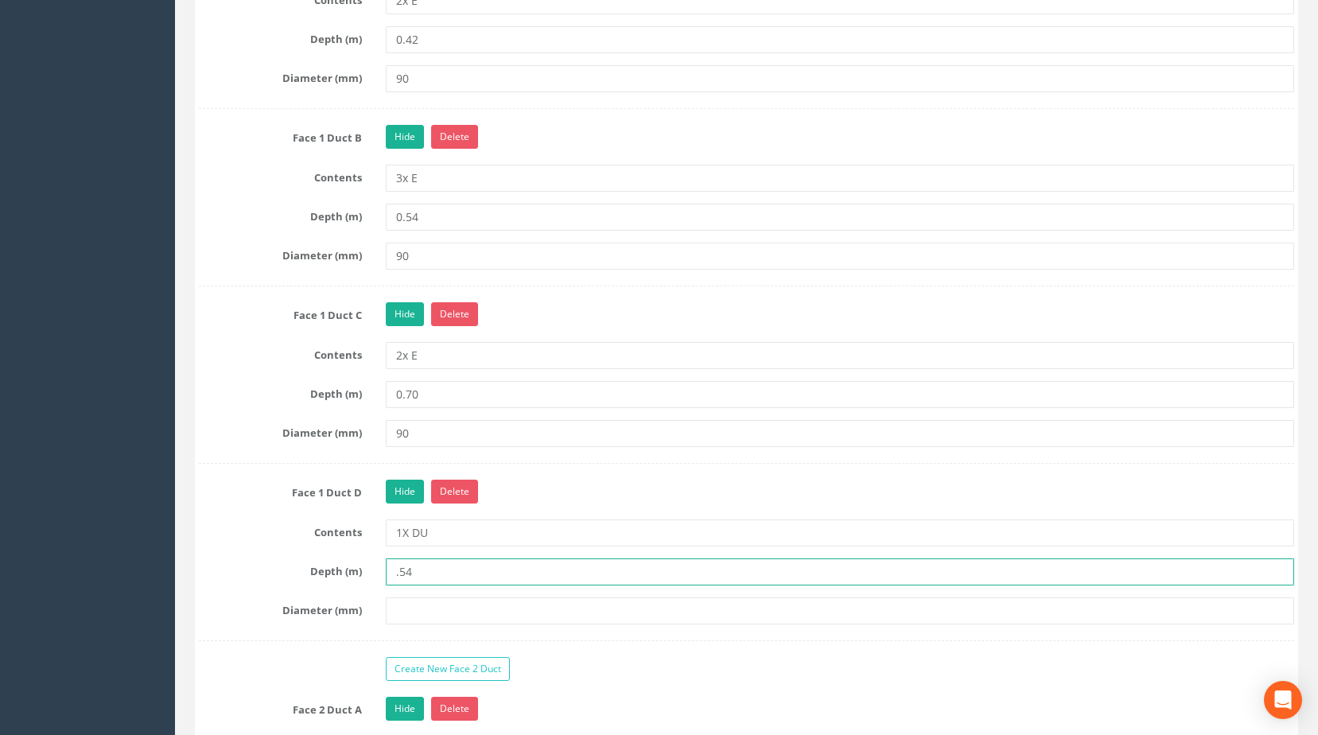
type input ".54"
click at [443, 624] on input "text" at bounding box center [840, 610] width 909 height 27
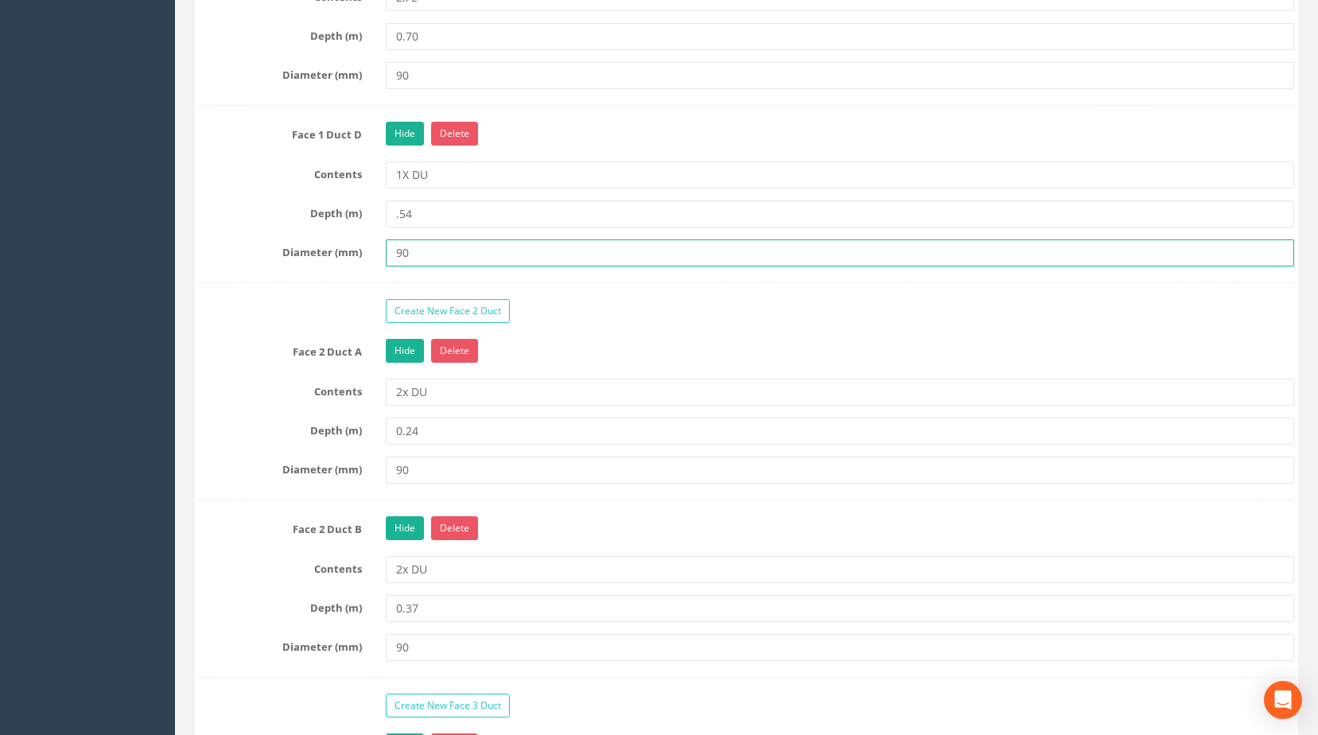
scroll to position [1965, 0]
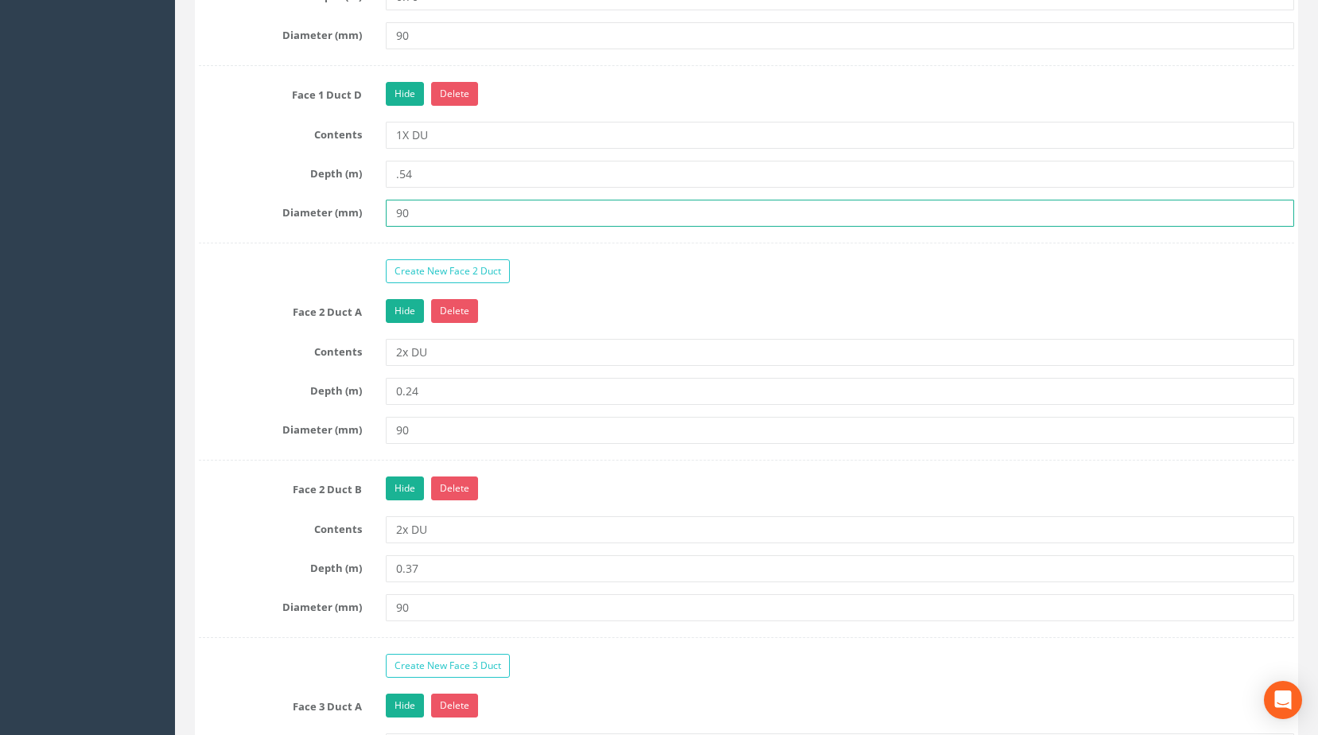
type input "90"
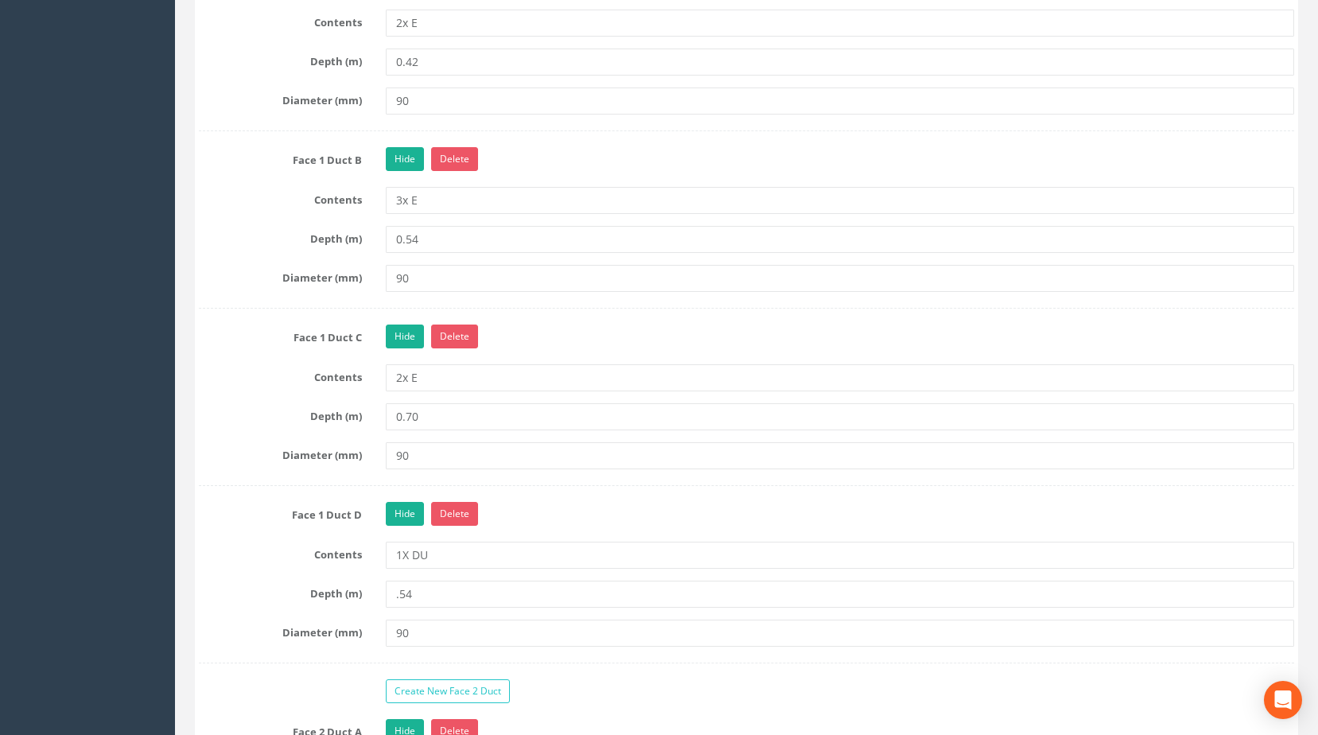
drag, startPoint x: 533, startPoint y: 593, endPoint x: 559, endPoint y: 577, distance: 30.7
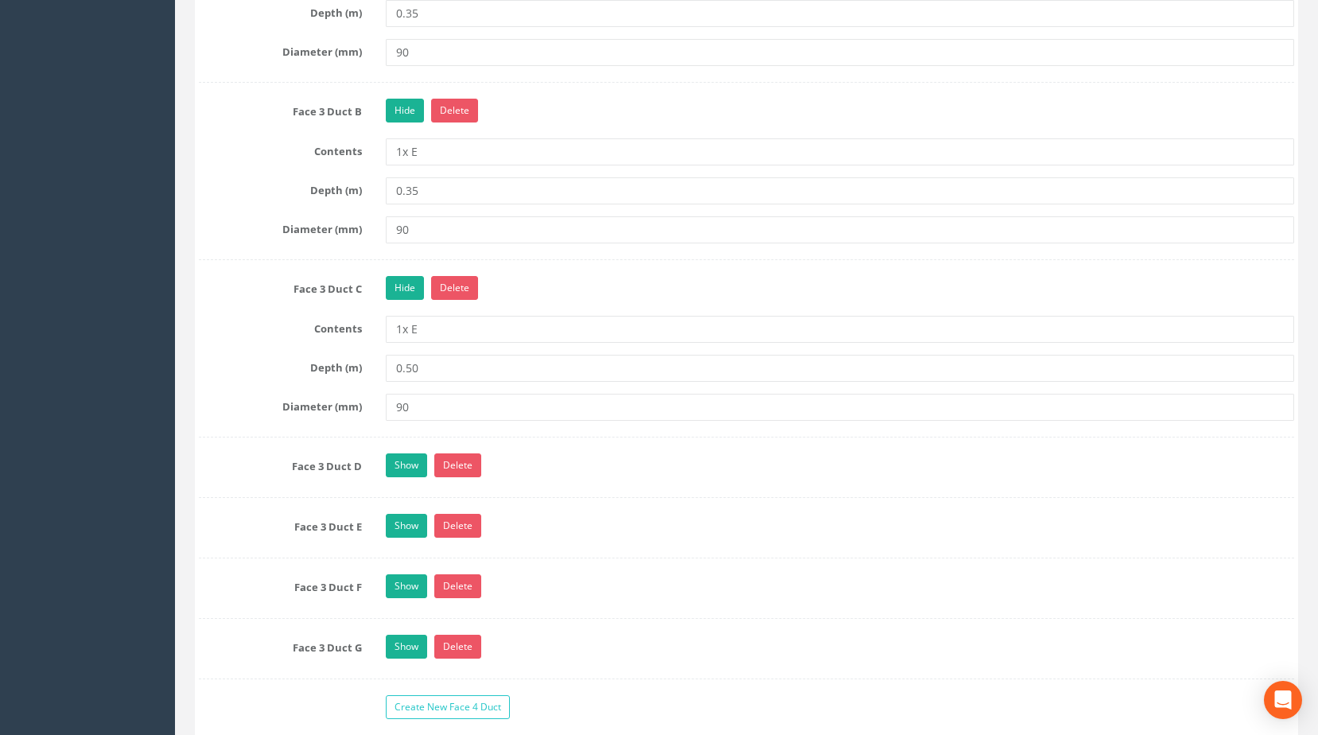
scroll to position [2738, 0]
click at [403, 476] on link "Show" at bounding box center [406, 465] width 41 height 24
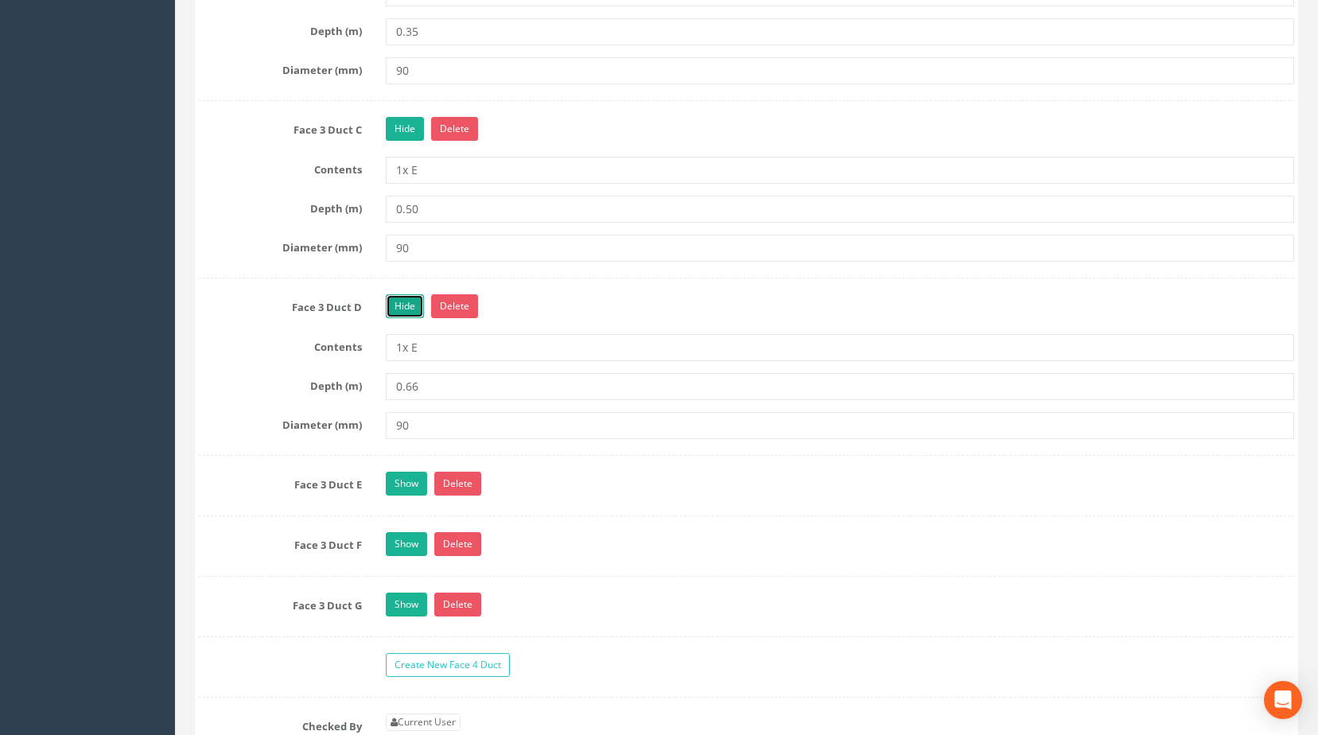
scroll to position [2897, 0]
click at [406, 495] on link "Show" at bounding box center [406, 483] width 41 height 24
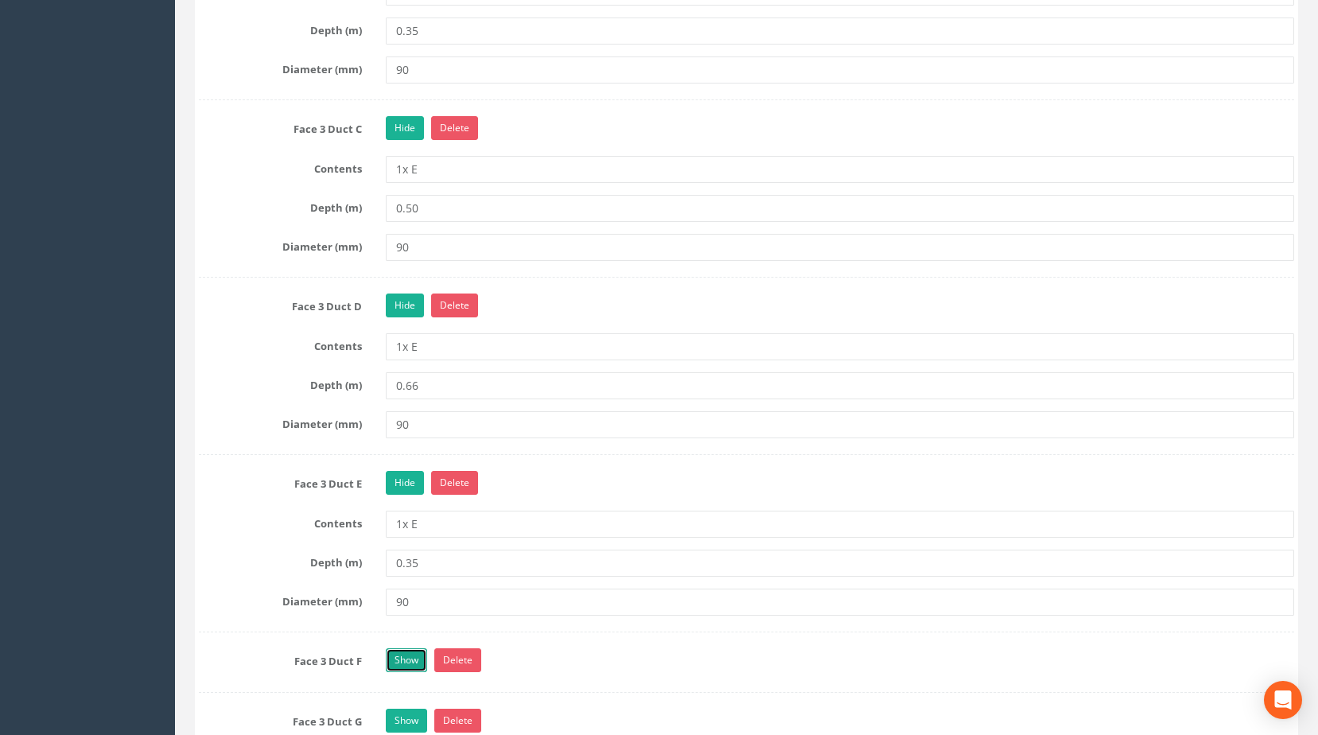
click at [395, 672] on link "Show" at bounding box center [406, 660] width 41 height 24
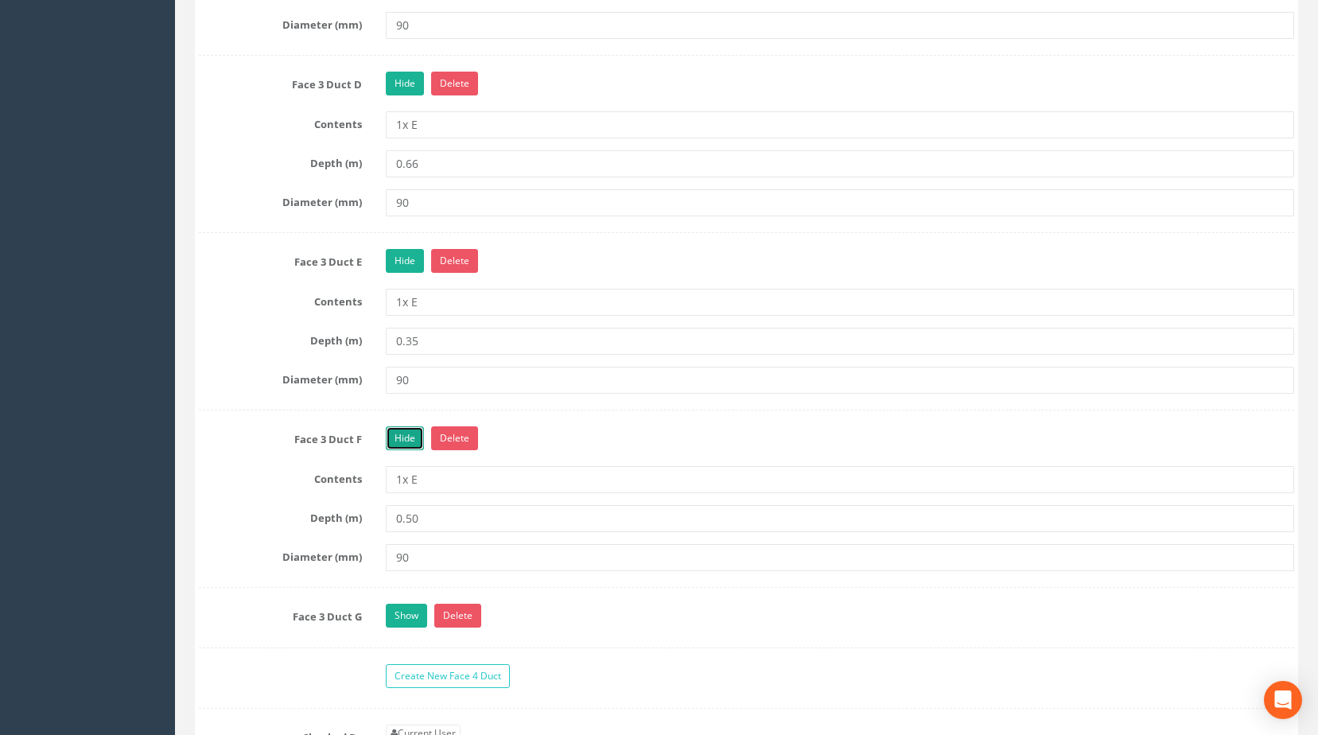
scroll to position [3135, 0]
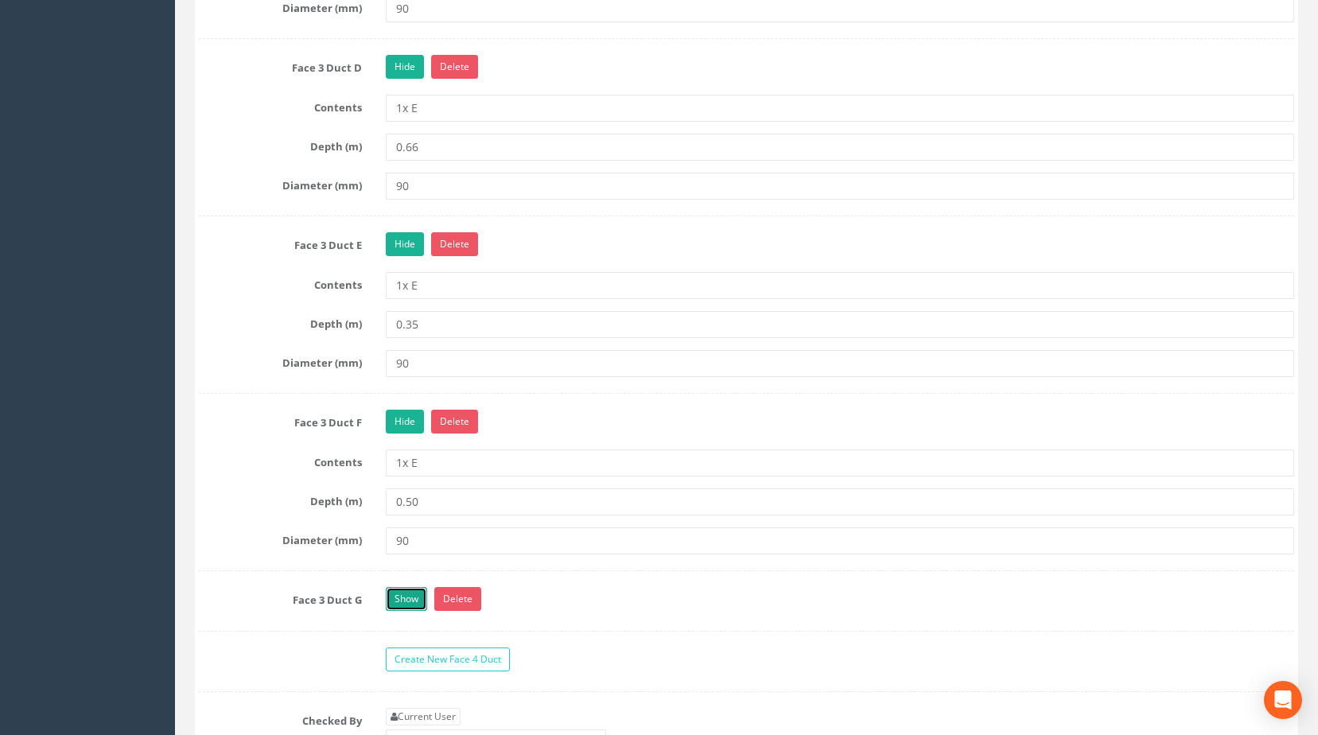
click at [406, 611] on link "Show" at bounding box center [406, 599] width 41 height 24
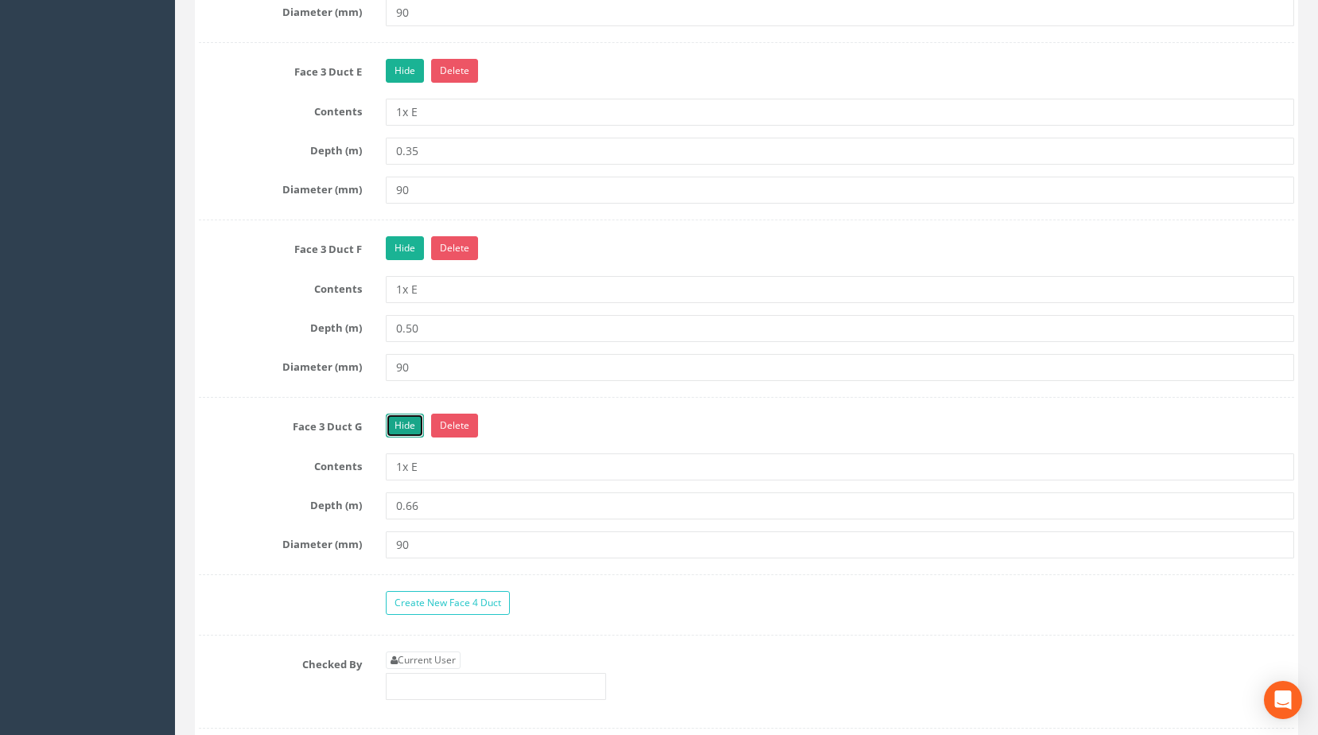
scroll to position [3294, 0]
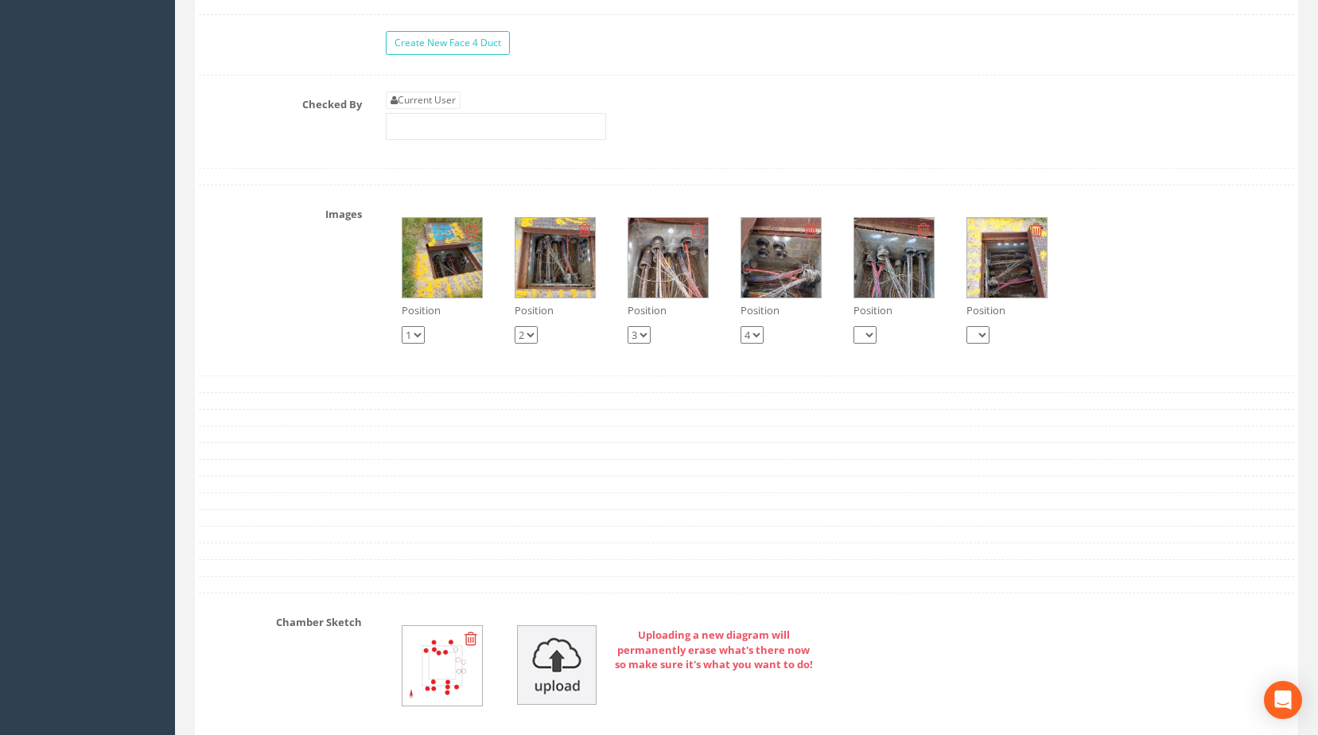
drag, startPoint x: 336, startPoint y: 270, endPoint x: 288, endPoint y: 476, distance: 211.5
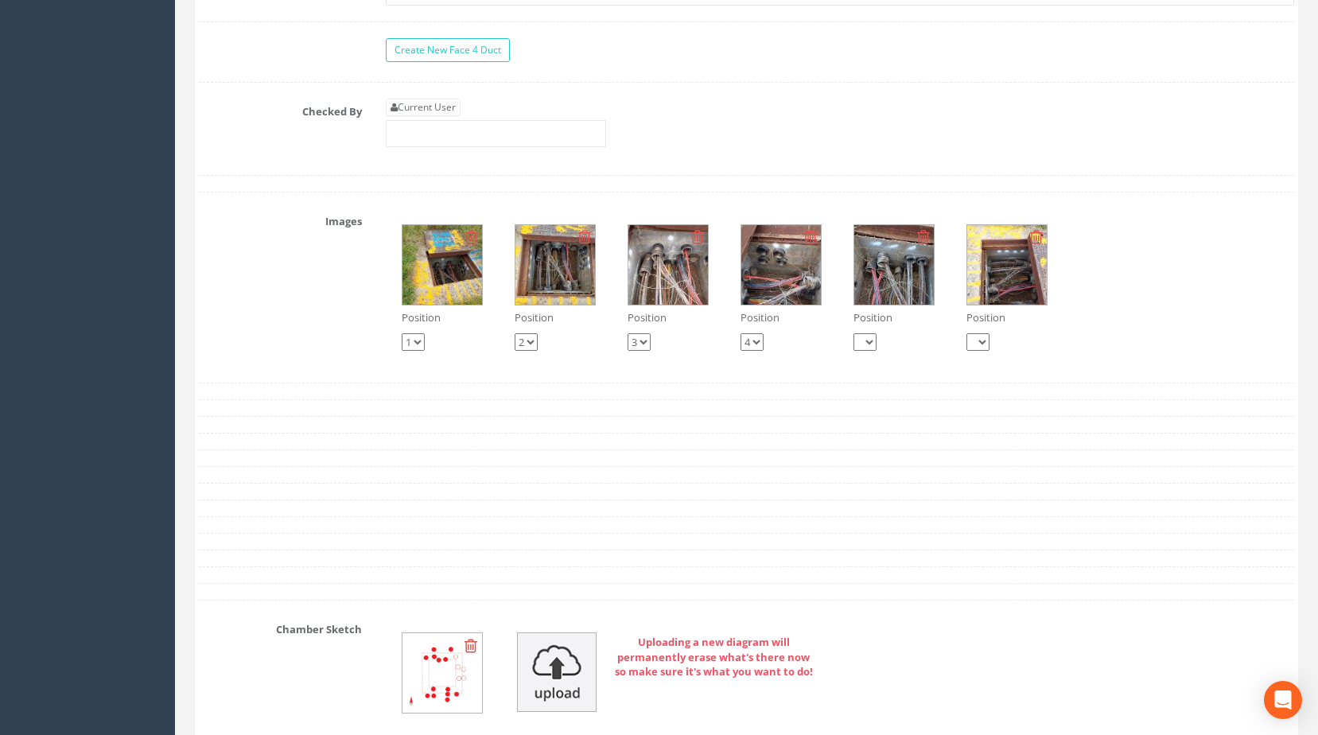
scroll to position [4059, 0]
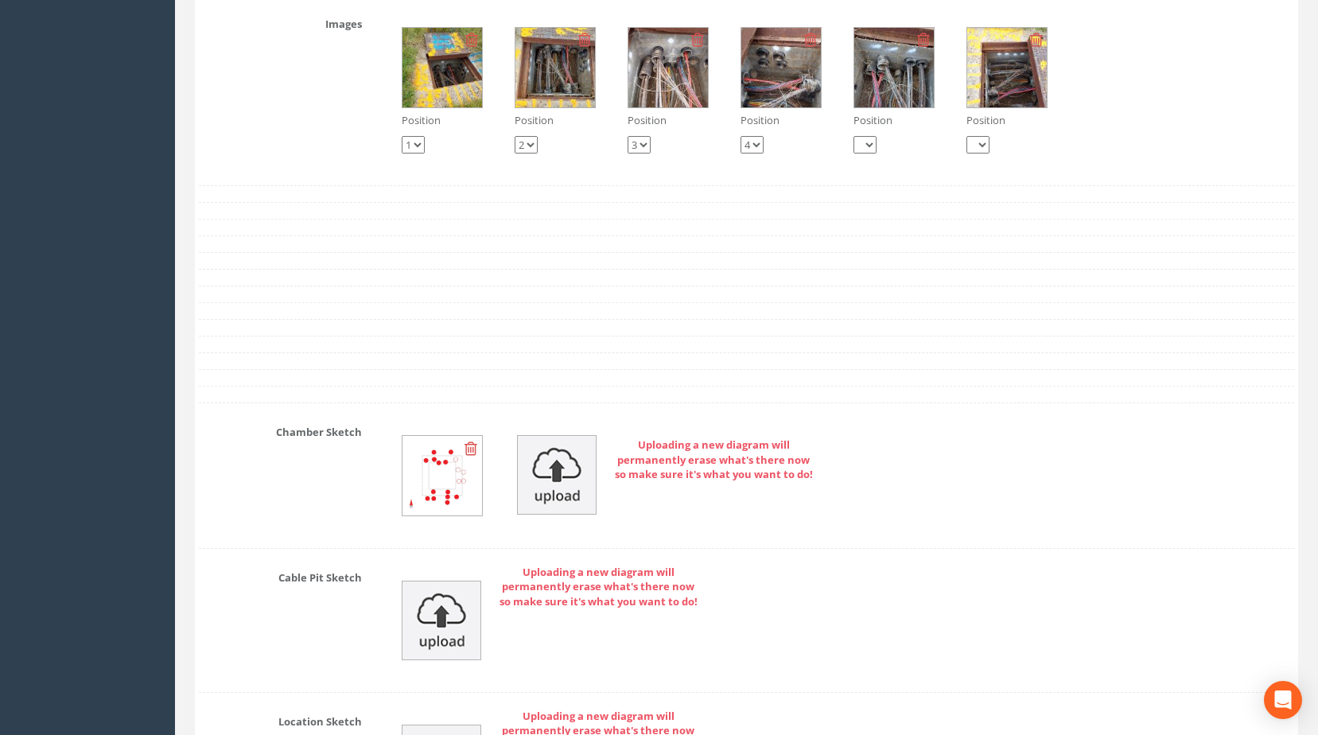
click at [338, 532] on div "Chamber Sketch Uploading a new diagram will permanently erase what's there now …" at bounding box center [746, 475] width 1119 height 113
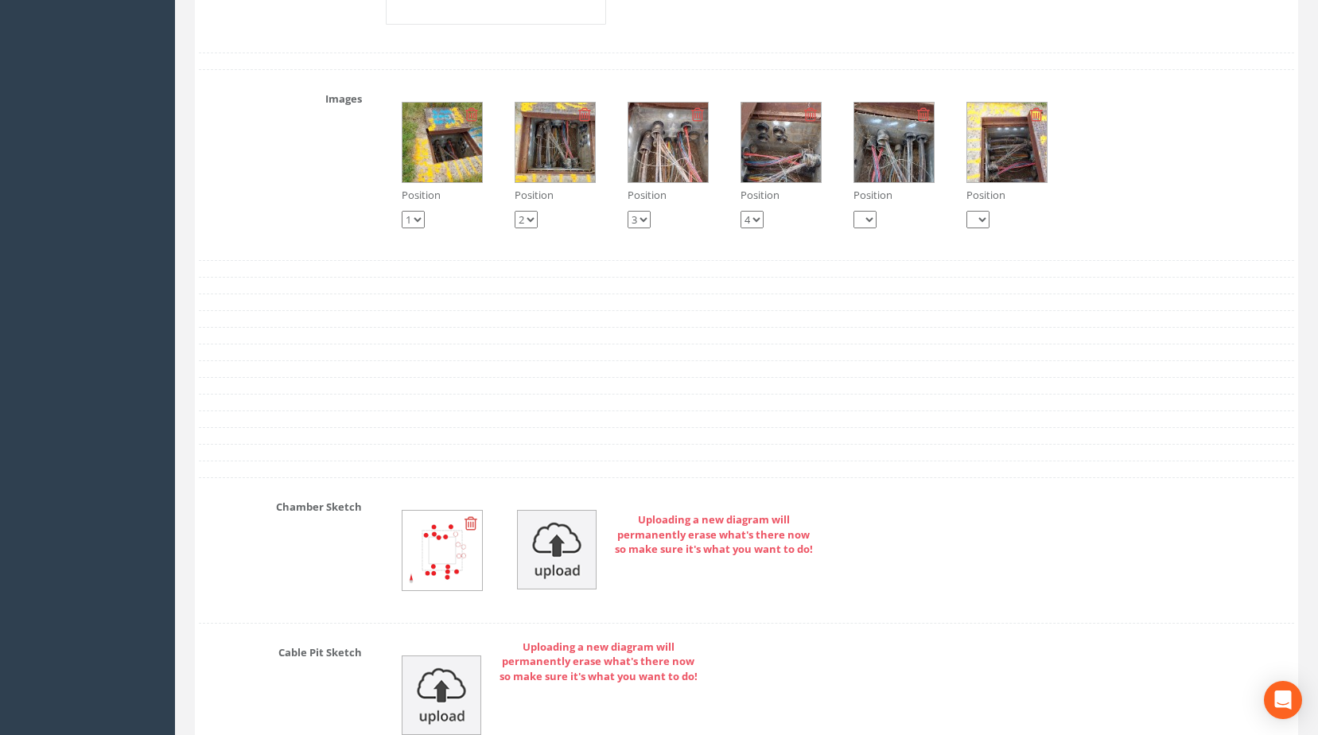
scroll to position [4114, 0]
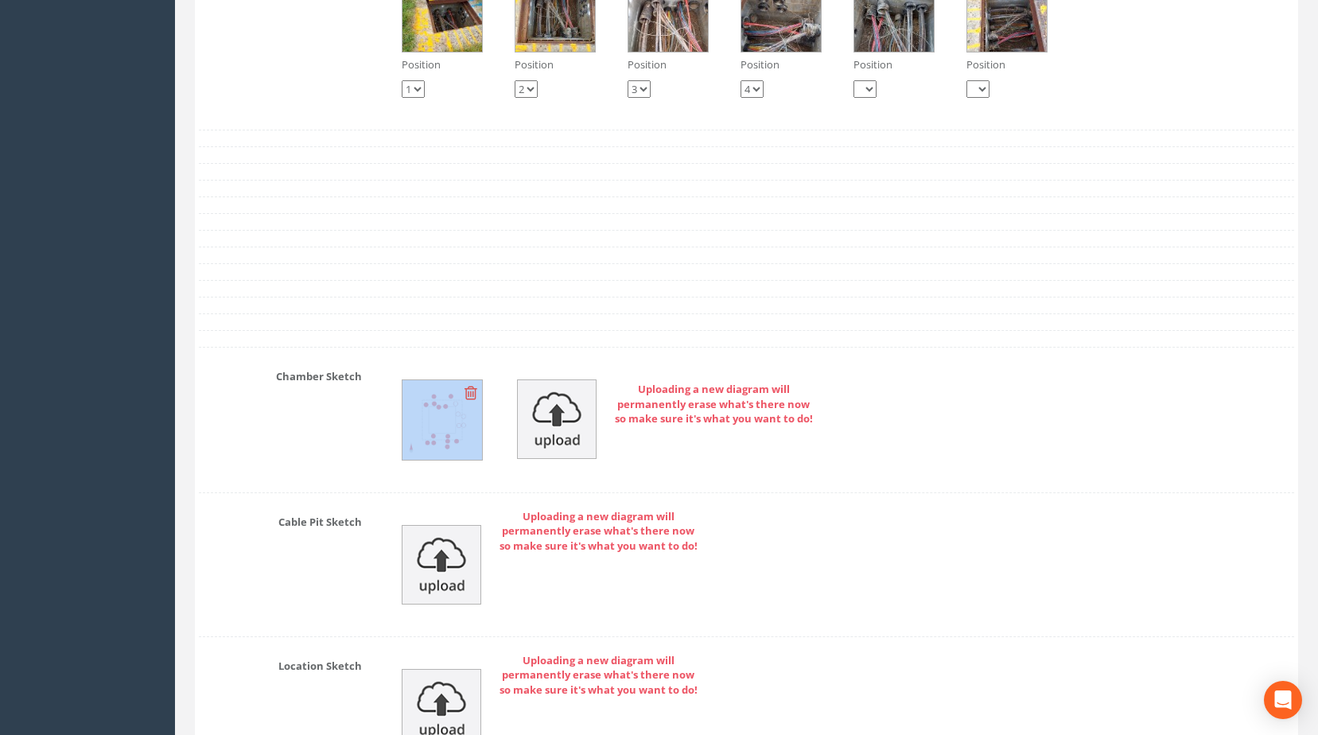
click at [392, 476] on div "Uploading a new diagram will permanently erase what's there now so make sure it…" at bounding box center [840, 419] width 933 height 113
click at [427, 460] on img at bounding box center [442, 420] width 80 height 80
drag, startPoint x: 402, startPoint y: 465, endPoint x: 341, endPoint y: 466, distance: 60.5
click at [341, 466] on div "Chamber Sketch Uploading a new diagram will permanently erase what's there now …" at bounding box center [746, 419] width 1119 height 113
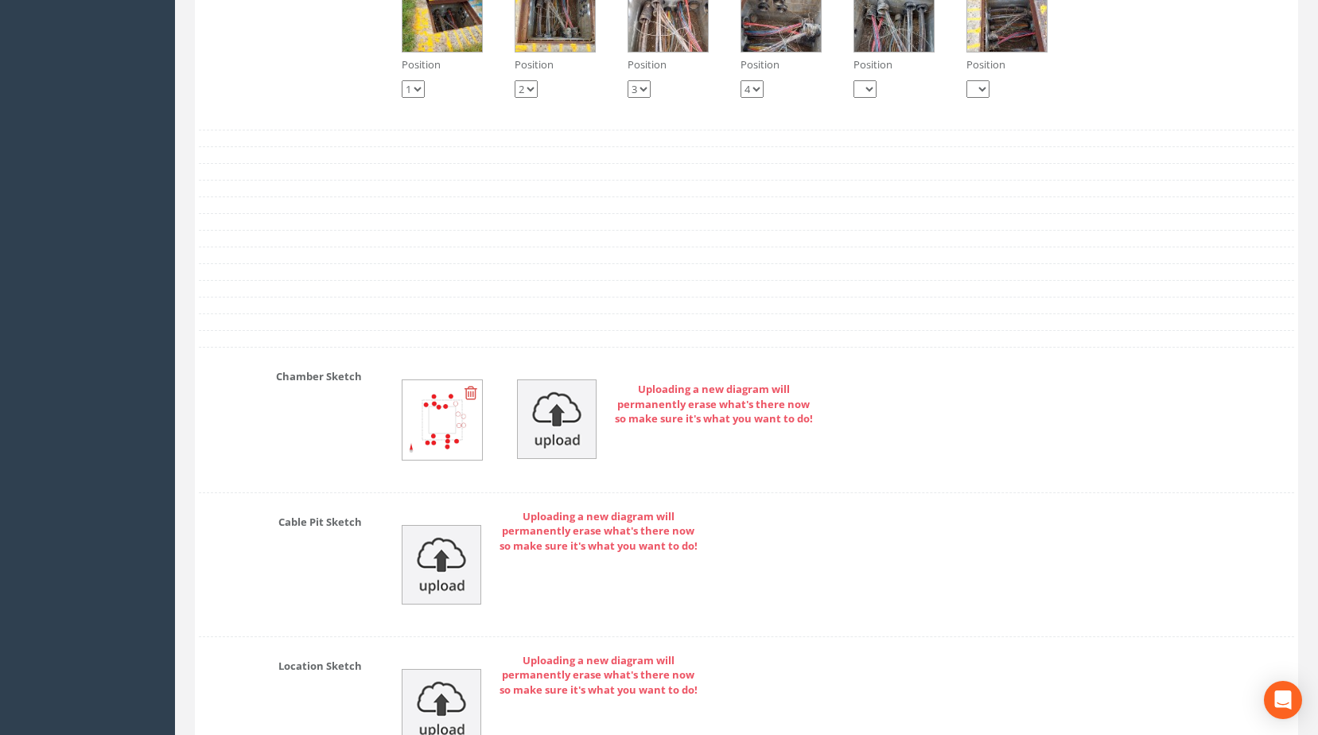
drag, startPoint x: 386, startPoint y: 467, endPoint x: 371, endPoint y: 467, distance: 15.1
click at [371, 467] on div "Chamber Sketch Uploading a new diagram will permanently erase what's there now …" at bounding box center [746, 419] width 1119 height 113
click at [418, 460] on img at bounding box center [442, 420] width 80 height 80
click at [402, 460] on img at bounding box center [442, 420] width 80 height 80
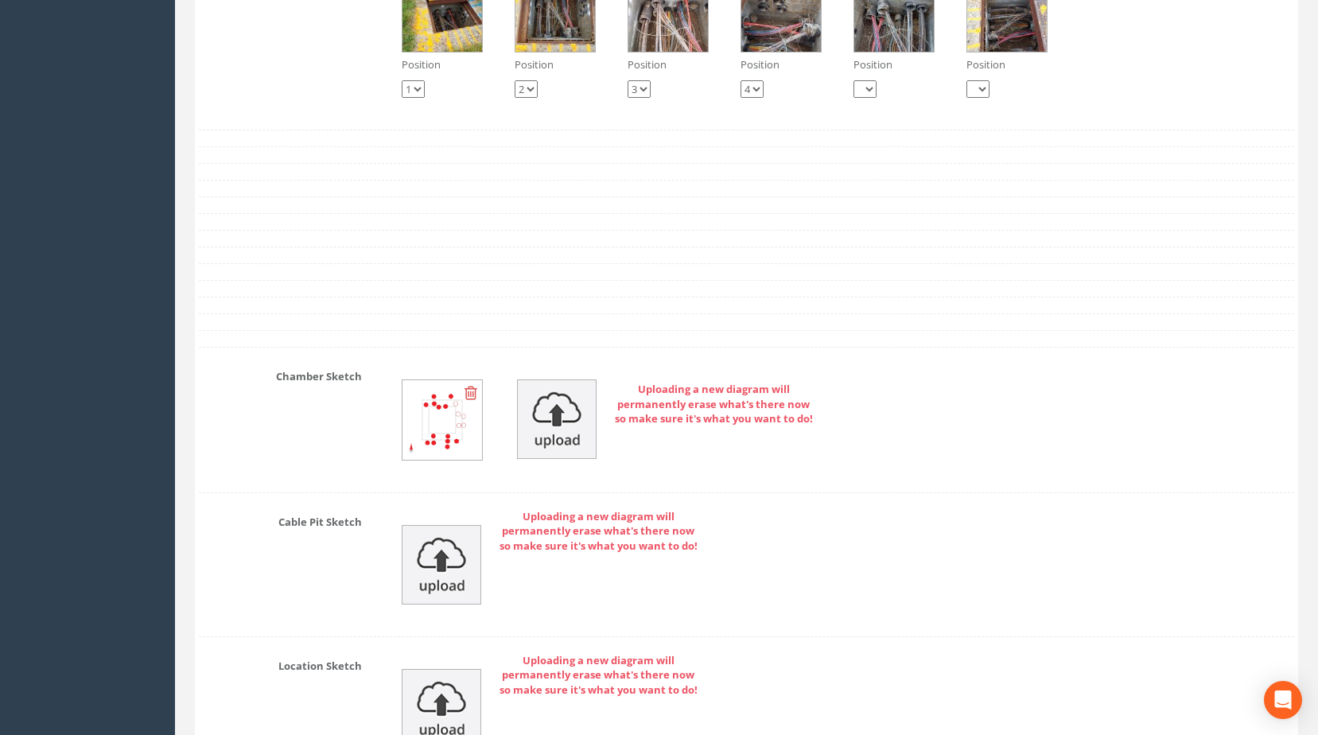
click at [402, 461] on div at bounding box center [442, 419] width 81 height 81
click at [348, 463] on div "Chamber Sketch Uploading a new diagram will permanently erase what's there now …" at bounding box center [746, 419] width 1119 height 113
click at [554, 446] on img at bounding box center [557, 419] width 80 height 80
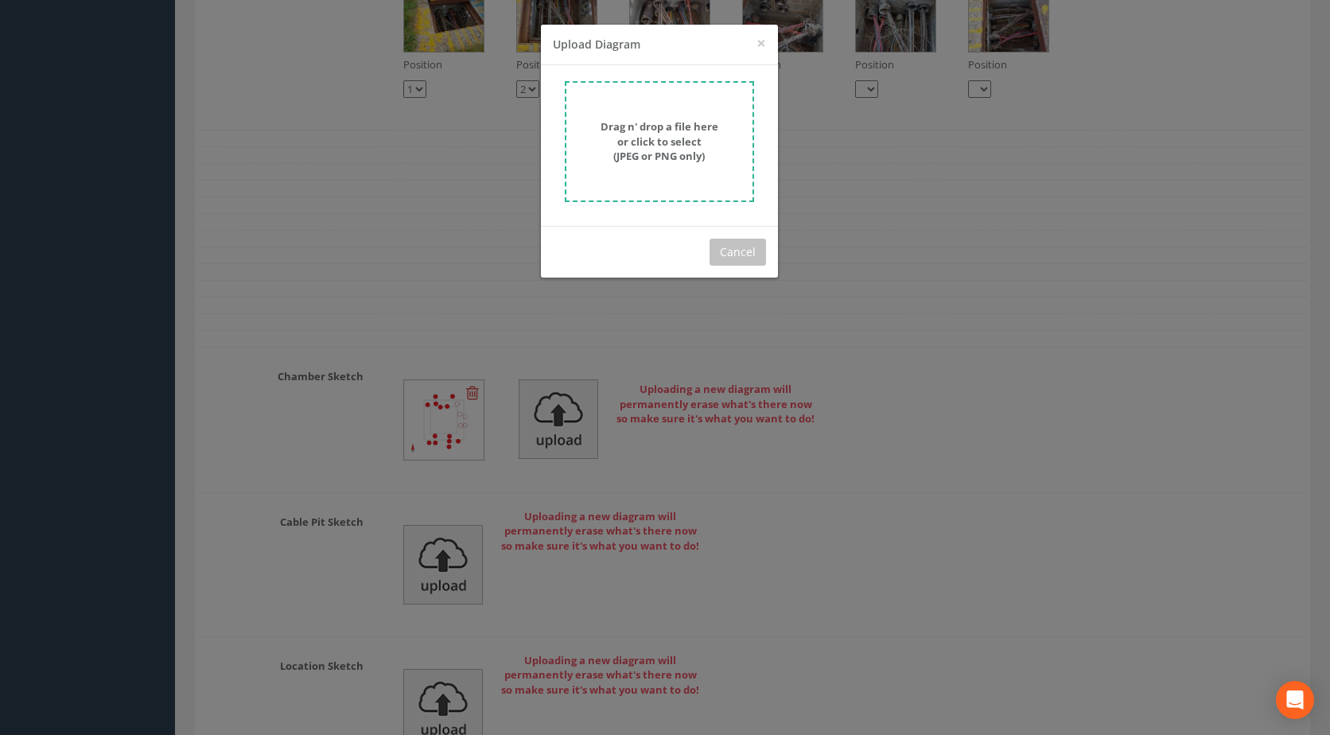
click at [662, 152] on strong "Drag n' drop a file here or click to select (JPEG or PNG only)" at bounding box center [660, 141] width 118 height 44
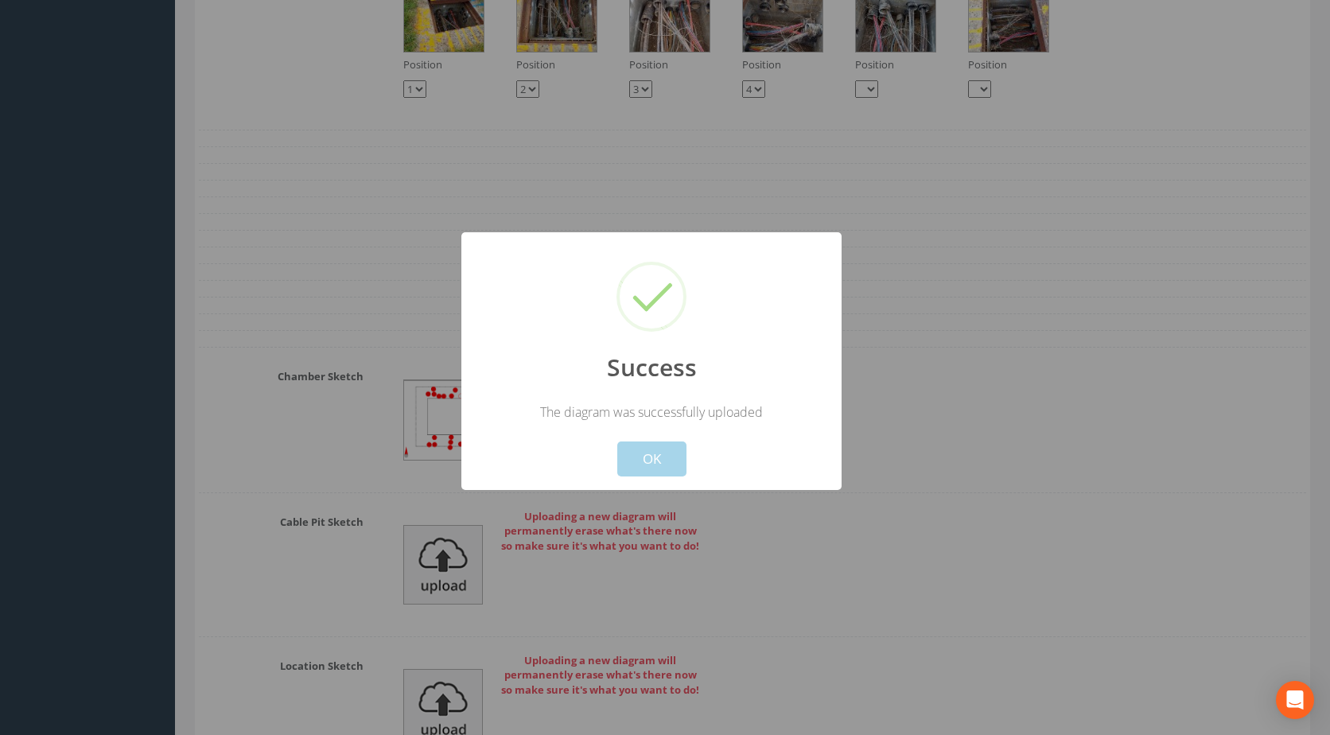
click at [667, 456] on button "OK" at bounding box center [651, 458] width 69 height 35
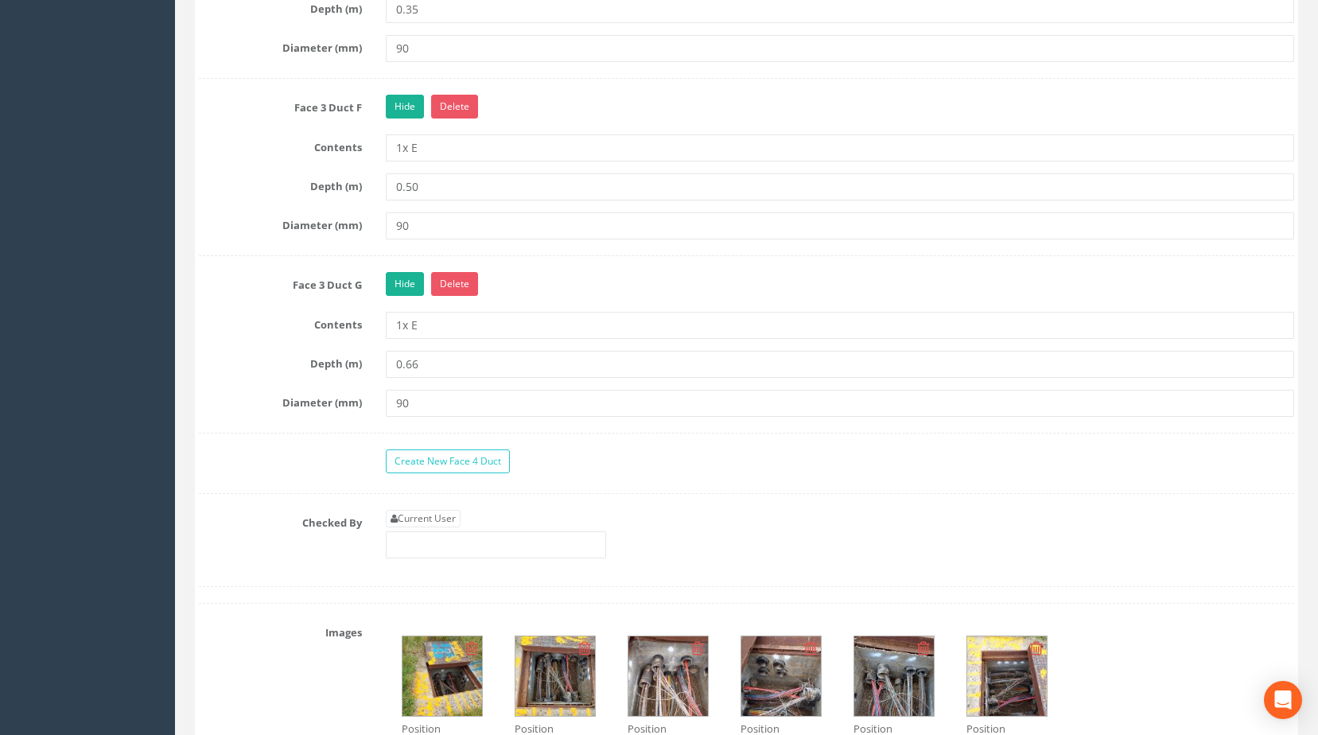
scroll to position [3478, 0]
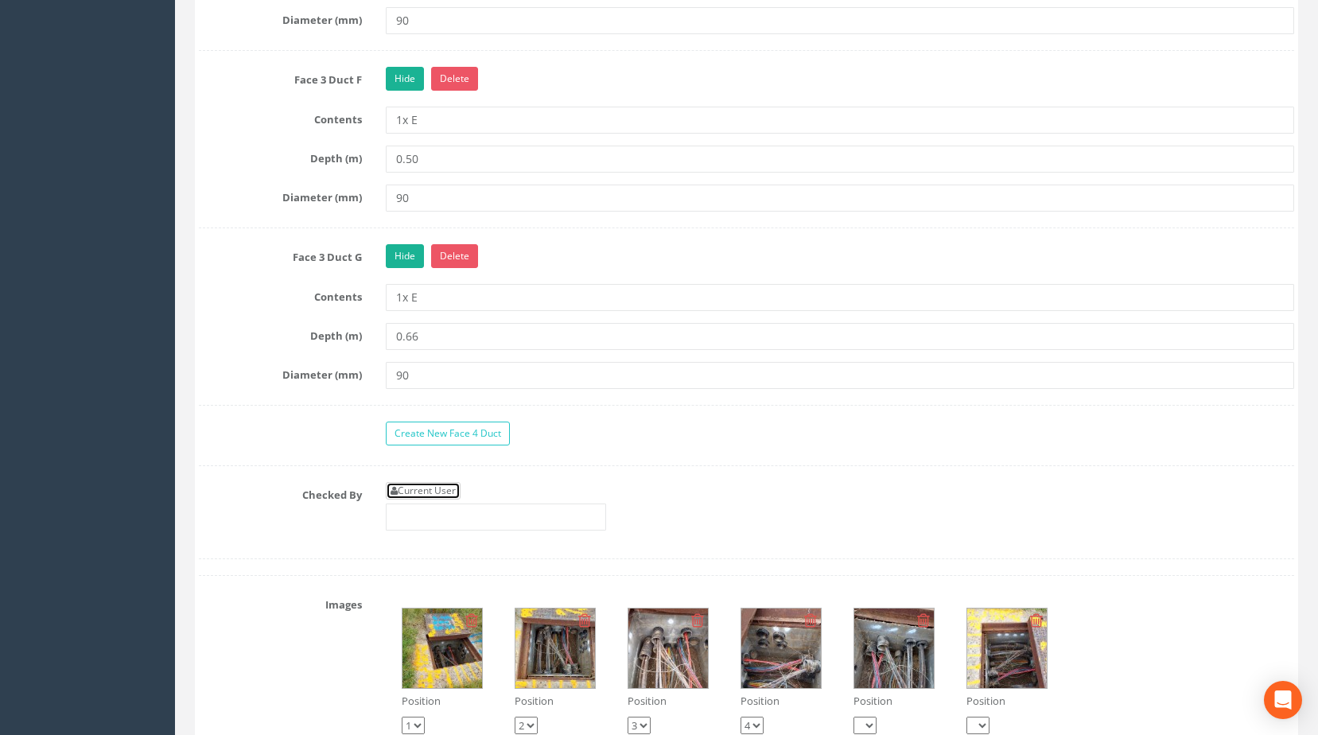
click at [446, 499] on link "Current User" at bounding box center [423, 490] width 75 height 17
type input "[PERSON_NAME]"
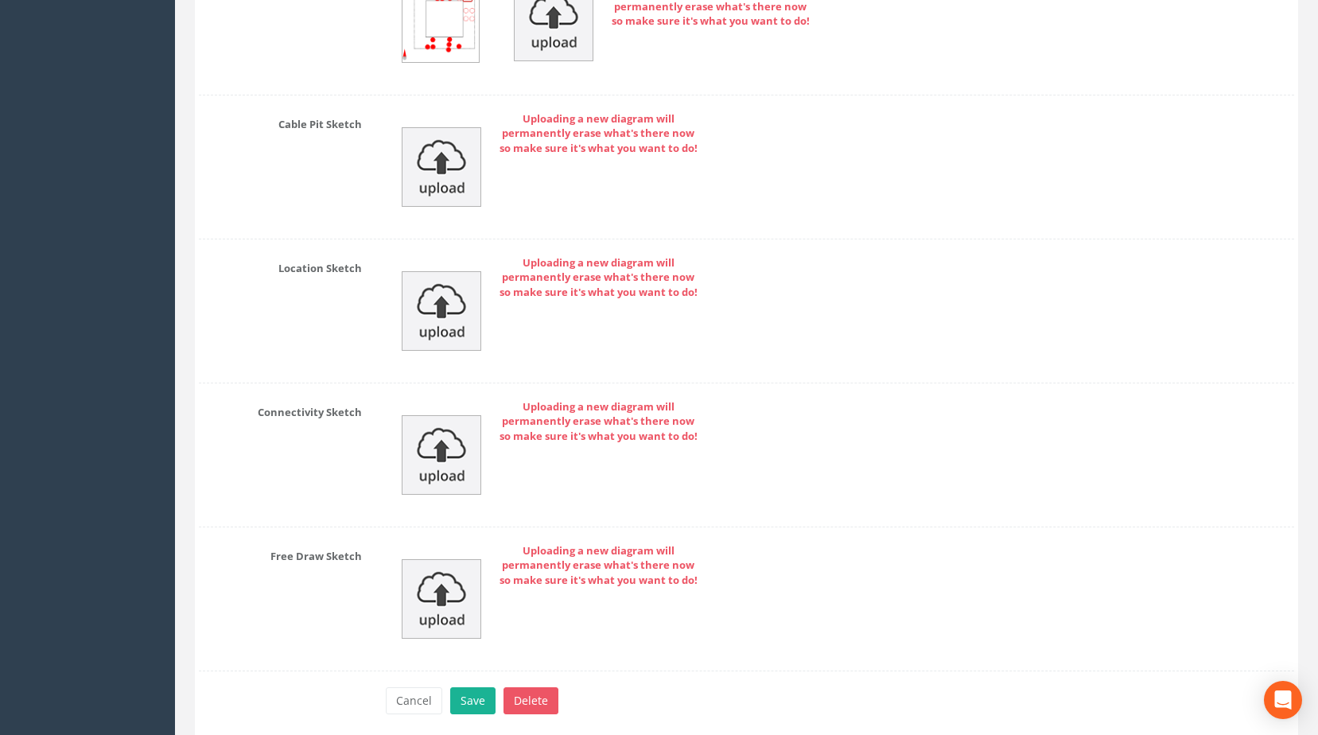
scroll to position [4598, 0]
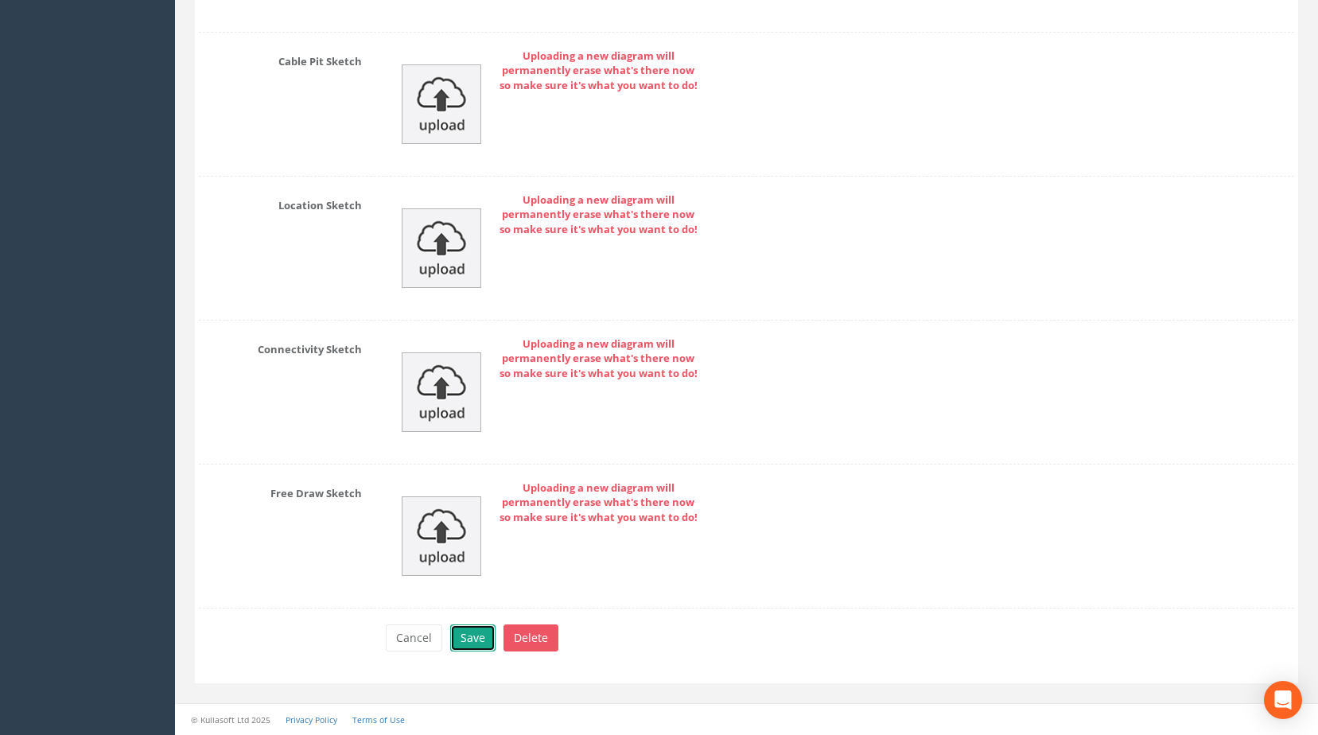
click at [483, 642] on button "Save" at bounding box center [472, 637] width 45 height 27
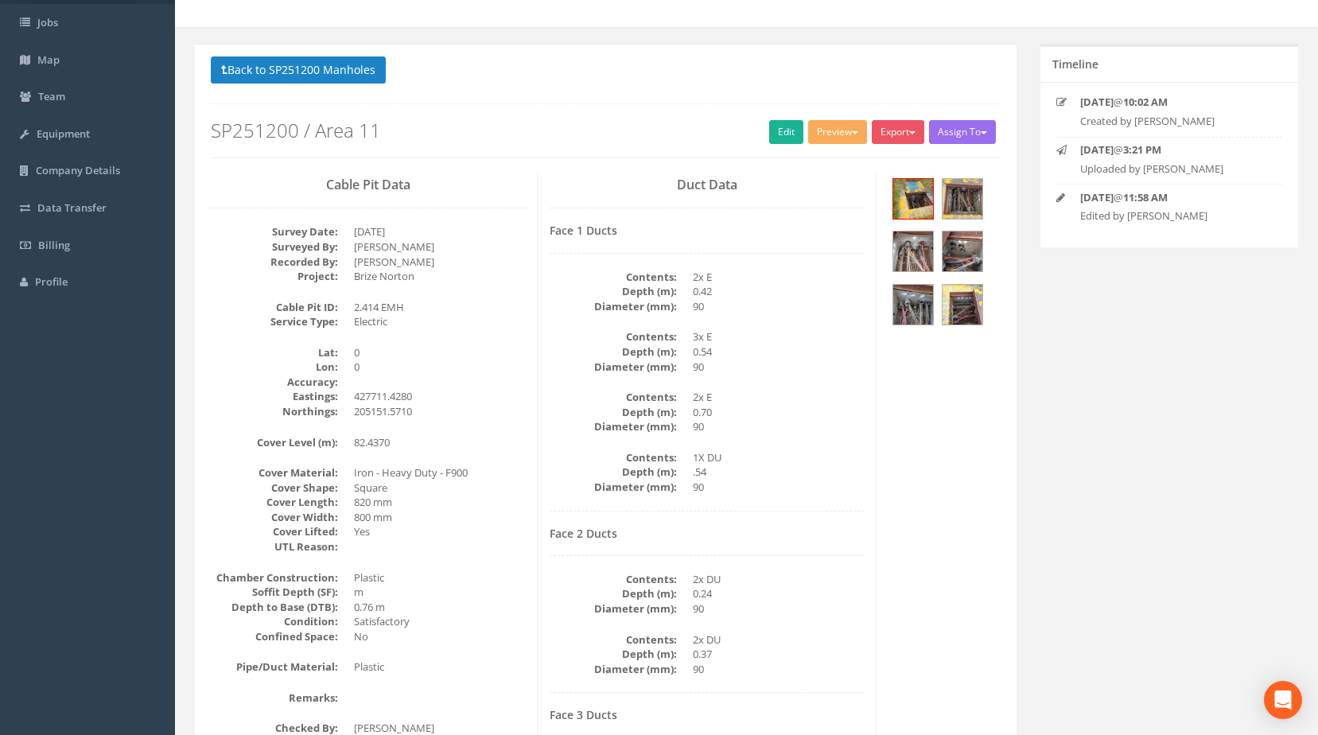
scroll to position [0, 0]
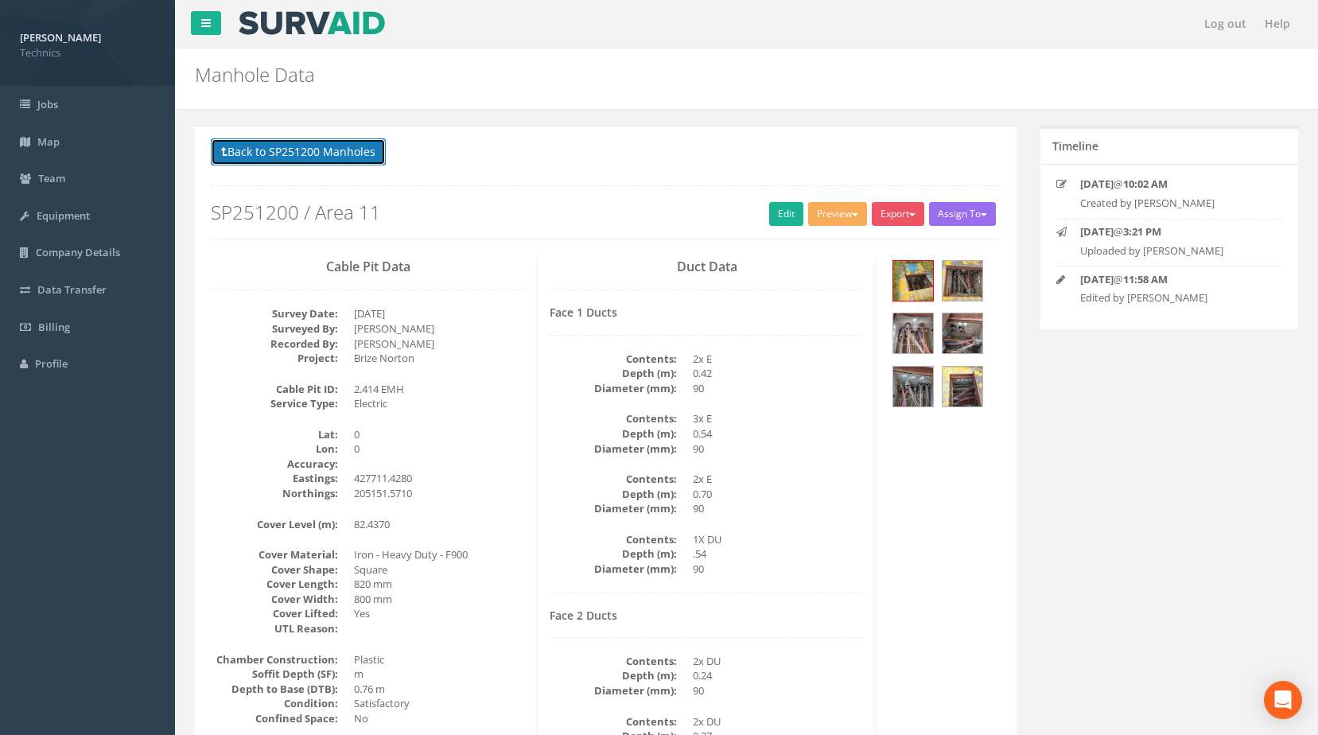
click at [305, 150] on button "Back to SP251200 Manholes" at bounding box center [298, 151] width 175 height 27
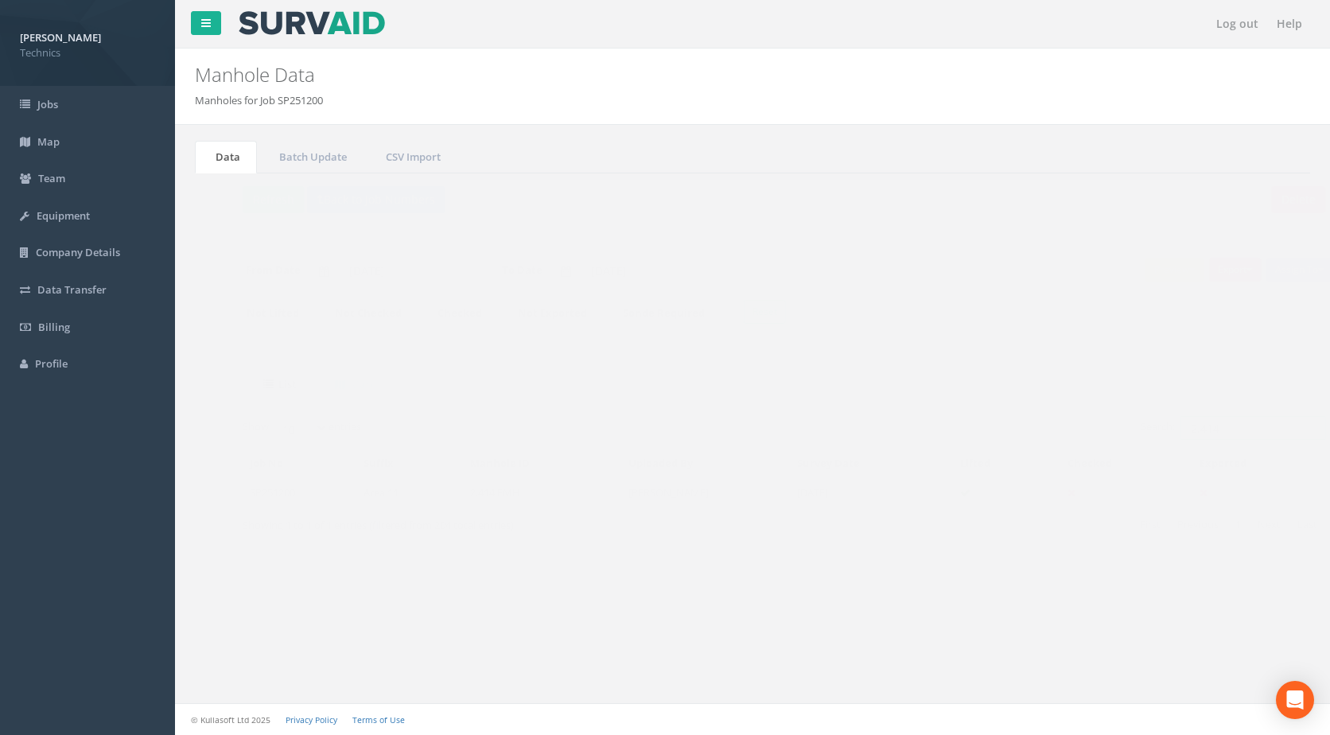
click at [1190, 426] on input "2.414" at bounding box center [1222, 428] width 146 height 24
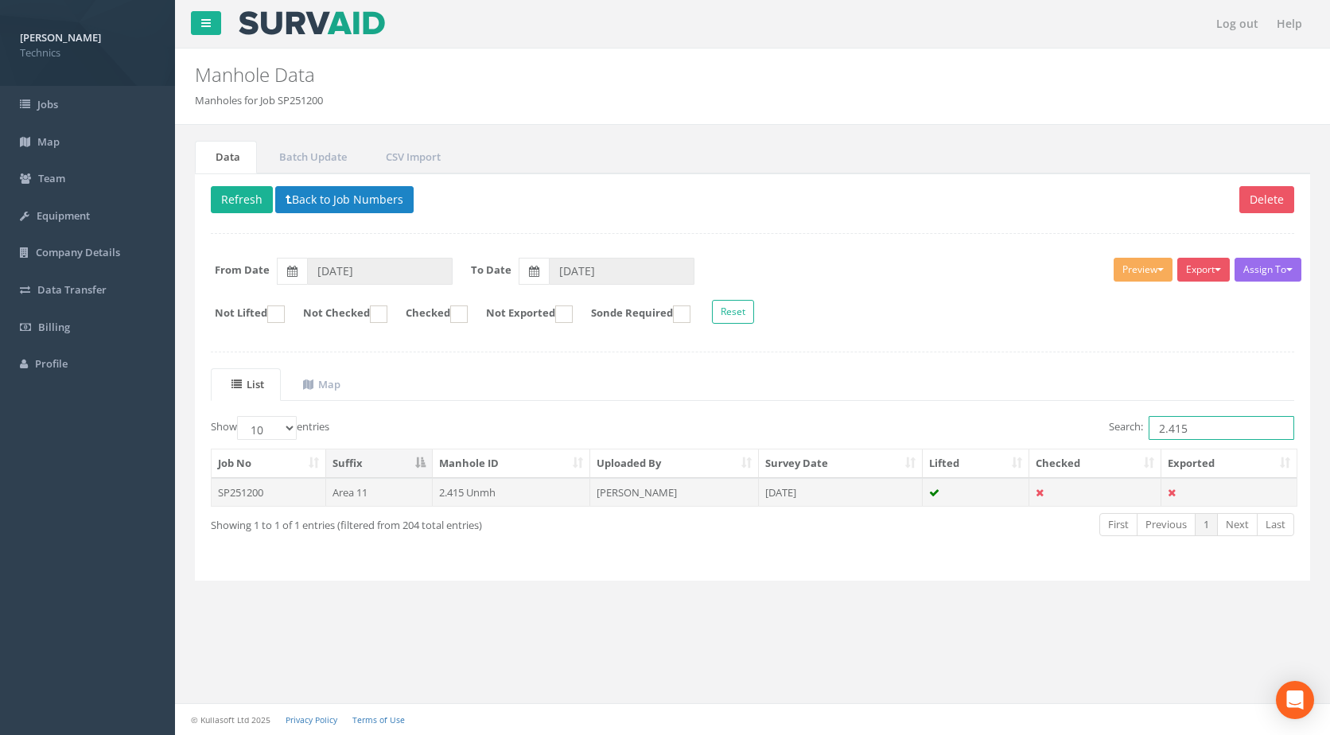
type input "2.415"
click at [477, 496] on td "2.415 Unmh" at bounding box center [512, 492] width 158 height 29
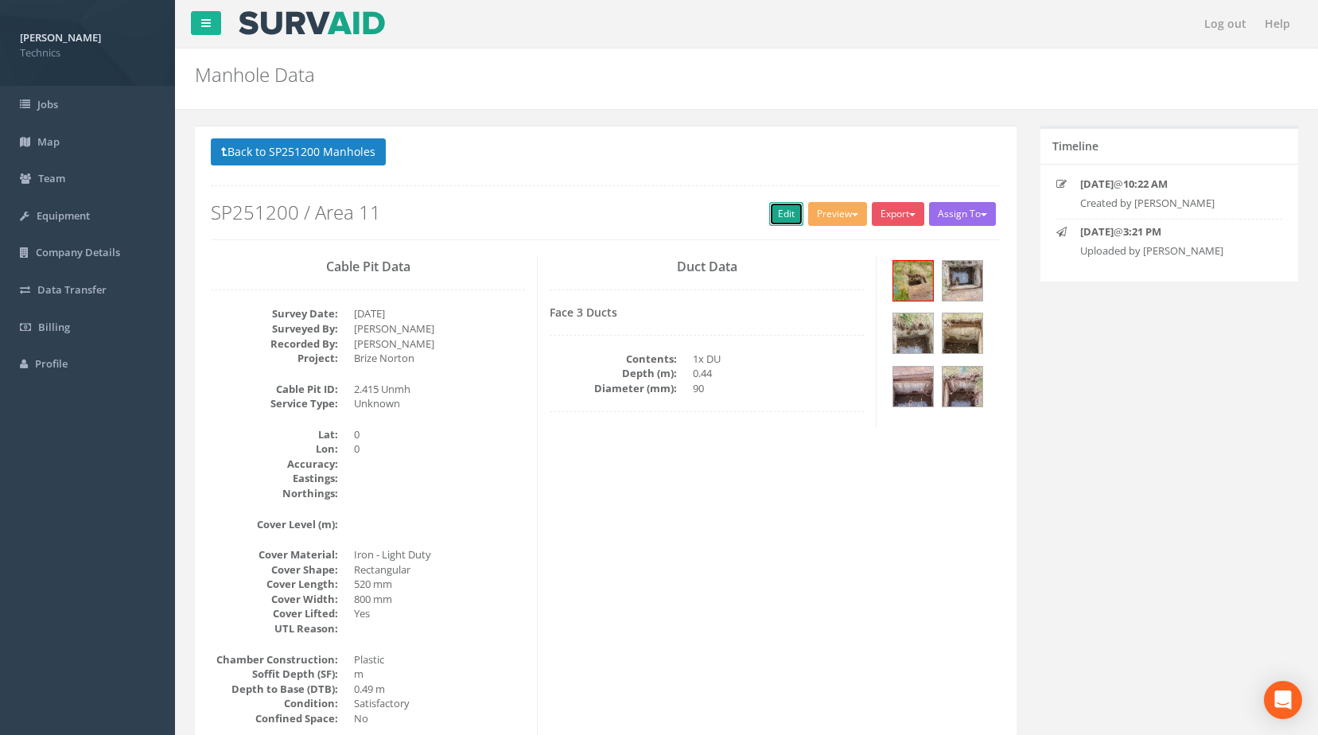
drag, startPoint x: 776, startPoint y: 212, endPoint x: 31, endPoint y: 452, distance: 783.0
click at [776, 212] on link "Edit" at bounding box center [786, 214] width 34 height 24
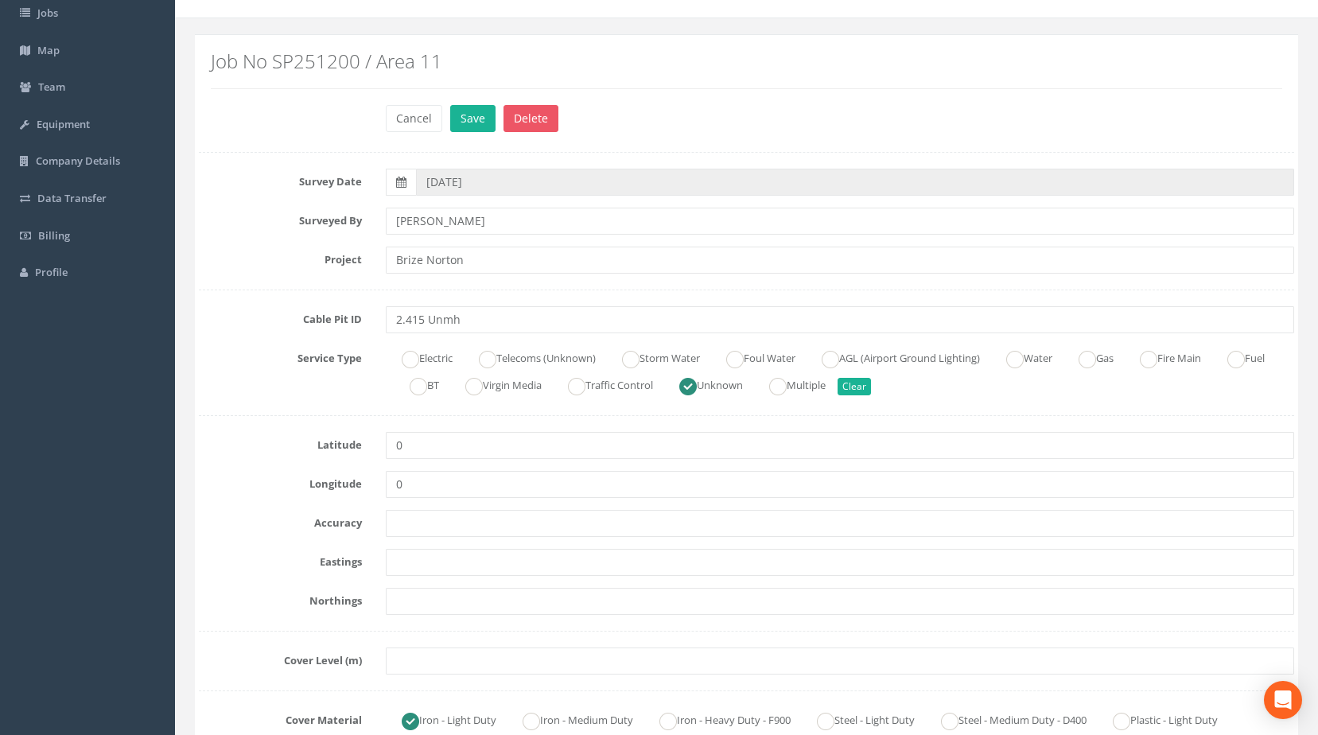
scroll to position [318, 0]
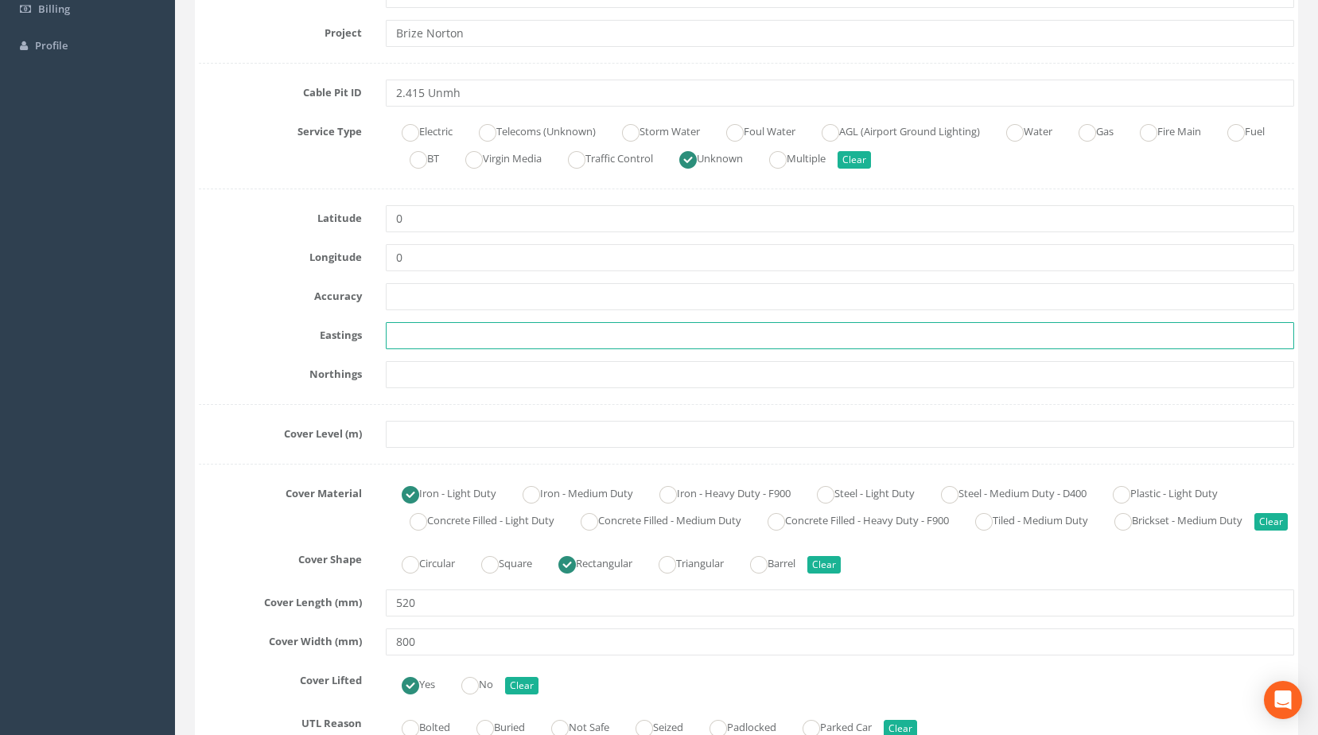
click at [434, 344] on input "text" at bounding box center [840, 335] width 909 height 27
paste input "427715.0200"
type input "427715.0200"
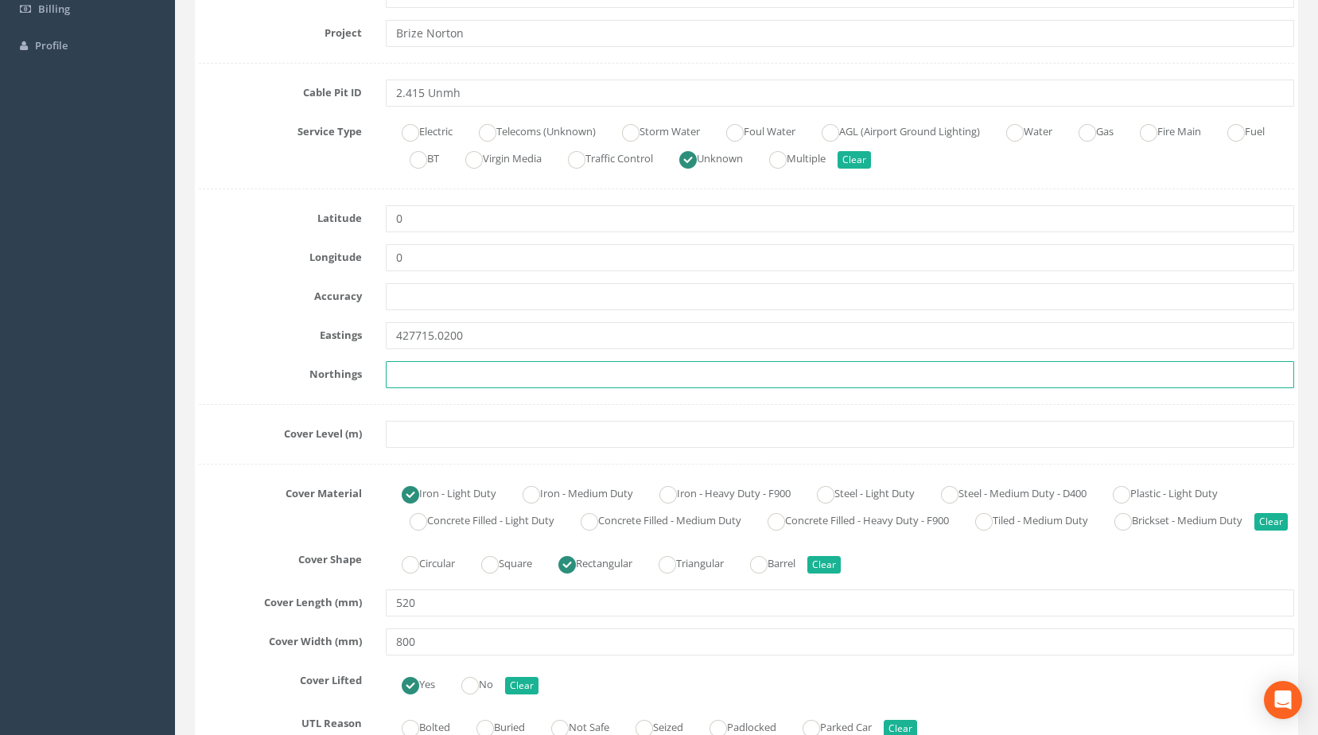
click at [496, 369] on input "text" at bounding box center [840, 374] width 909 height 27
paste input "205146.4660"
type input "205146.4660"
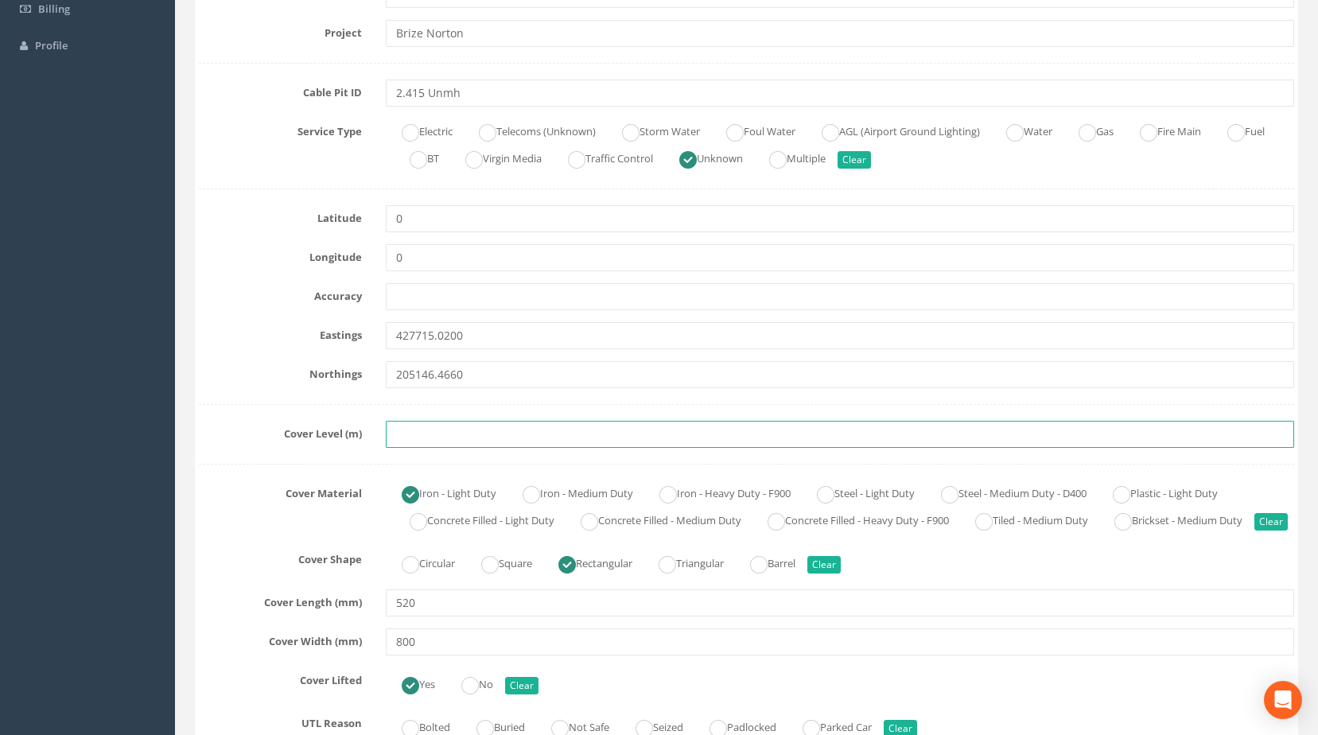
click at [434, 427] on input "text" at bounding box center [840, 434] width 909 height 27
paste input "82.1070"
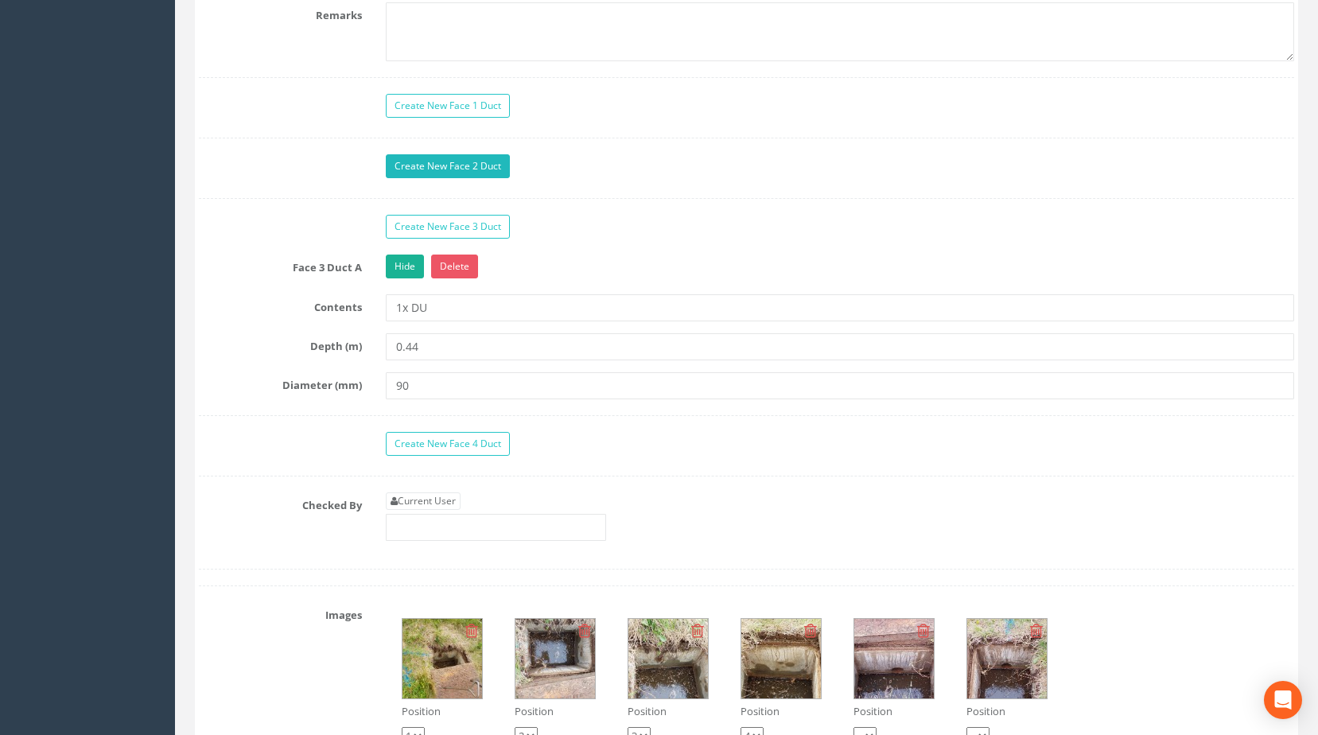
scroll to position [1432, 0]
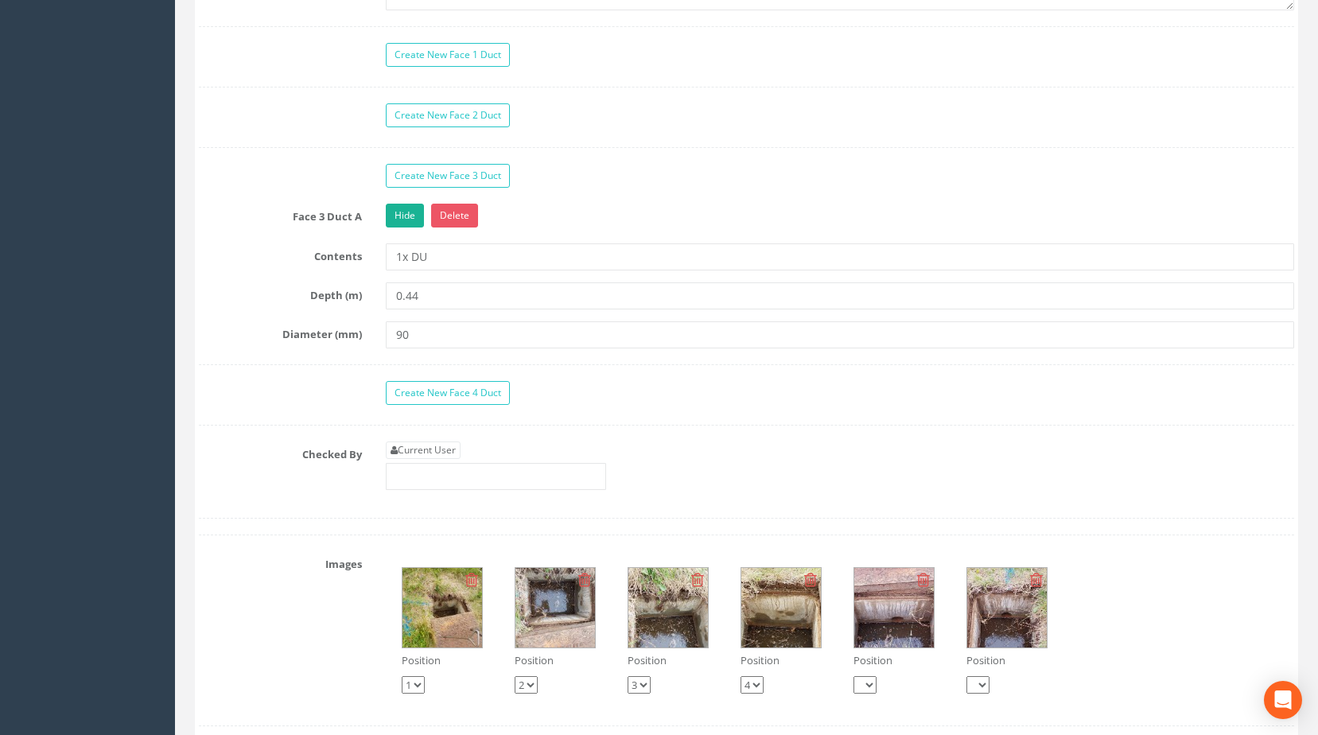
type input "82.1070"
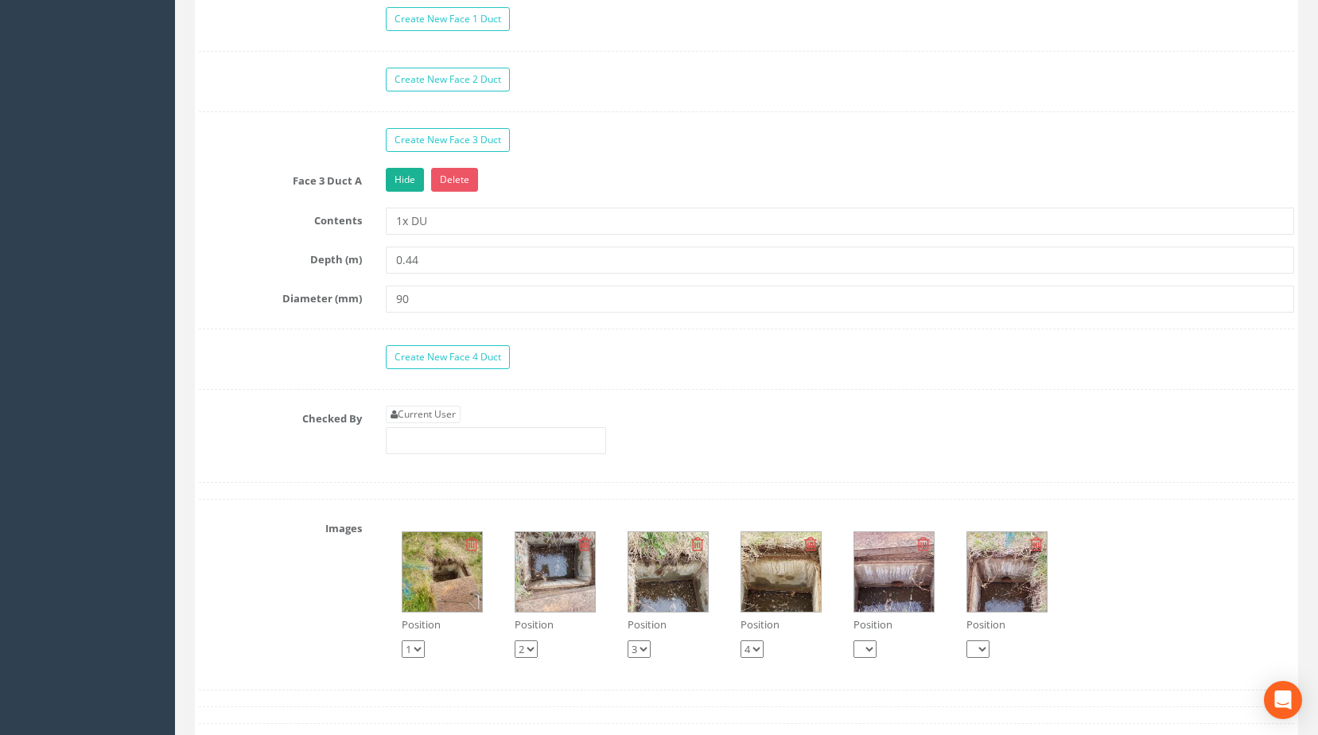
drag, startPoint x: 581, startPoint y: 597, endPoint x: 488, endPoint y: 489, distance: 142.2
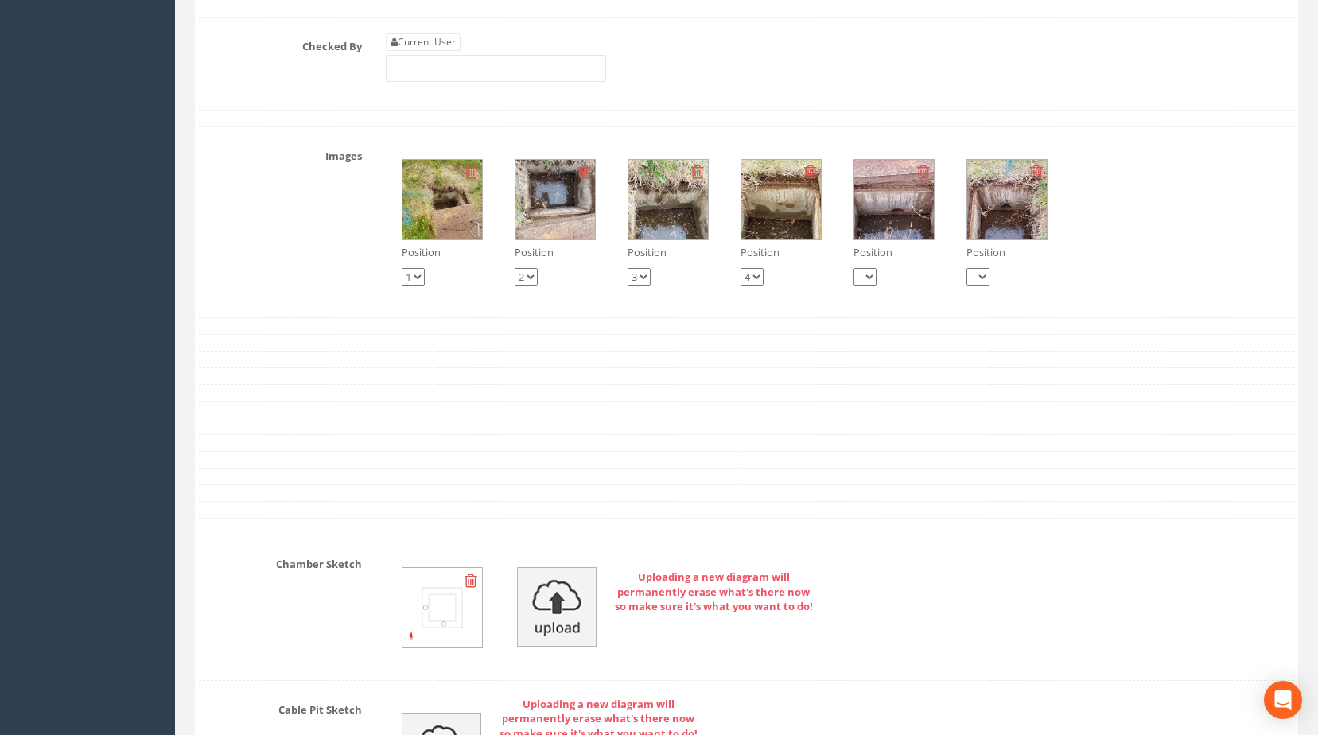
scroll to position [1815, 0]
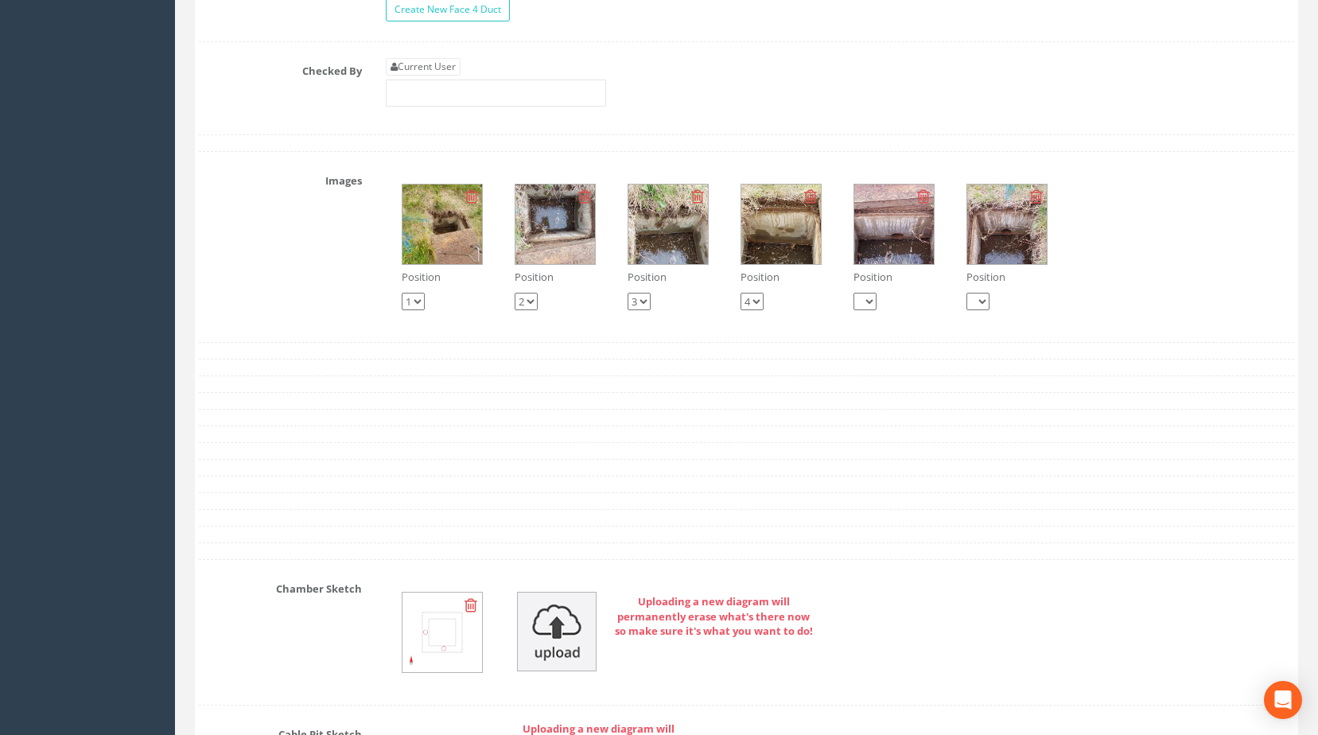
click at [443, 262] on img at bounding box center [442, 225] width 80 height 80
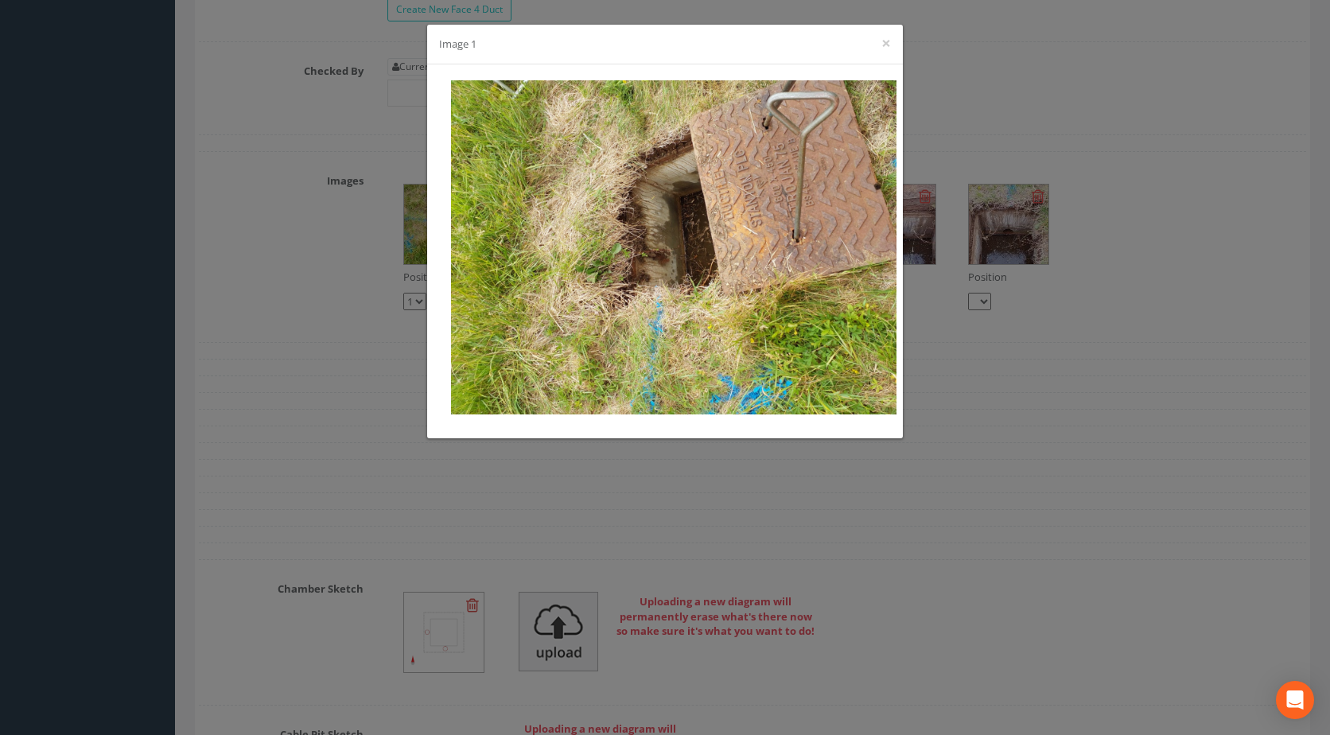
click at [977, 199] on div "Image 1 ×" at bounding box center [665, 367] width 1330 height 735
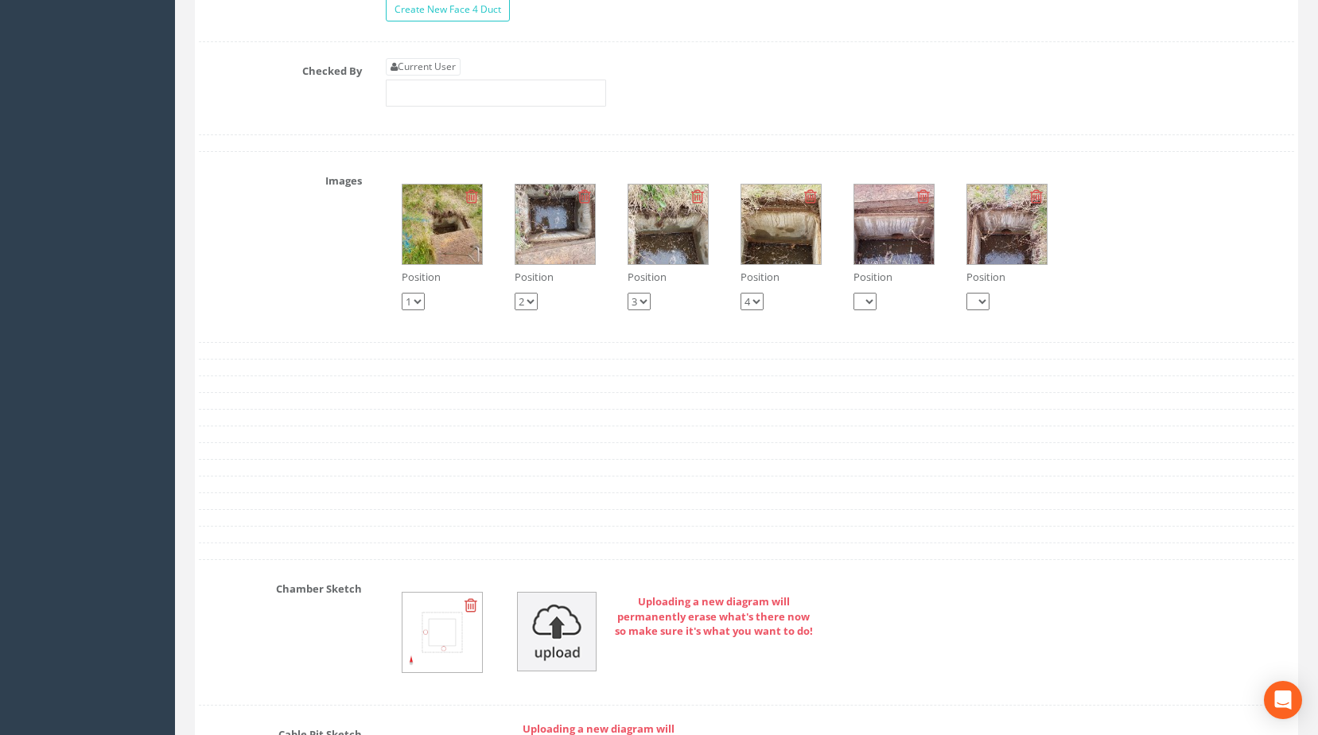
click at [535, 238] on img at bounding box center [555, 225] width 80 height 80
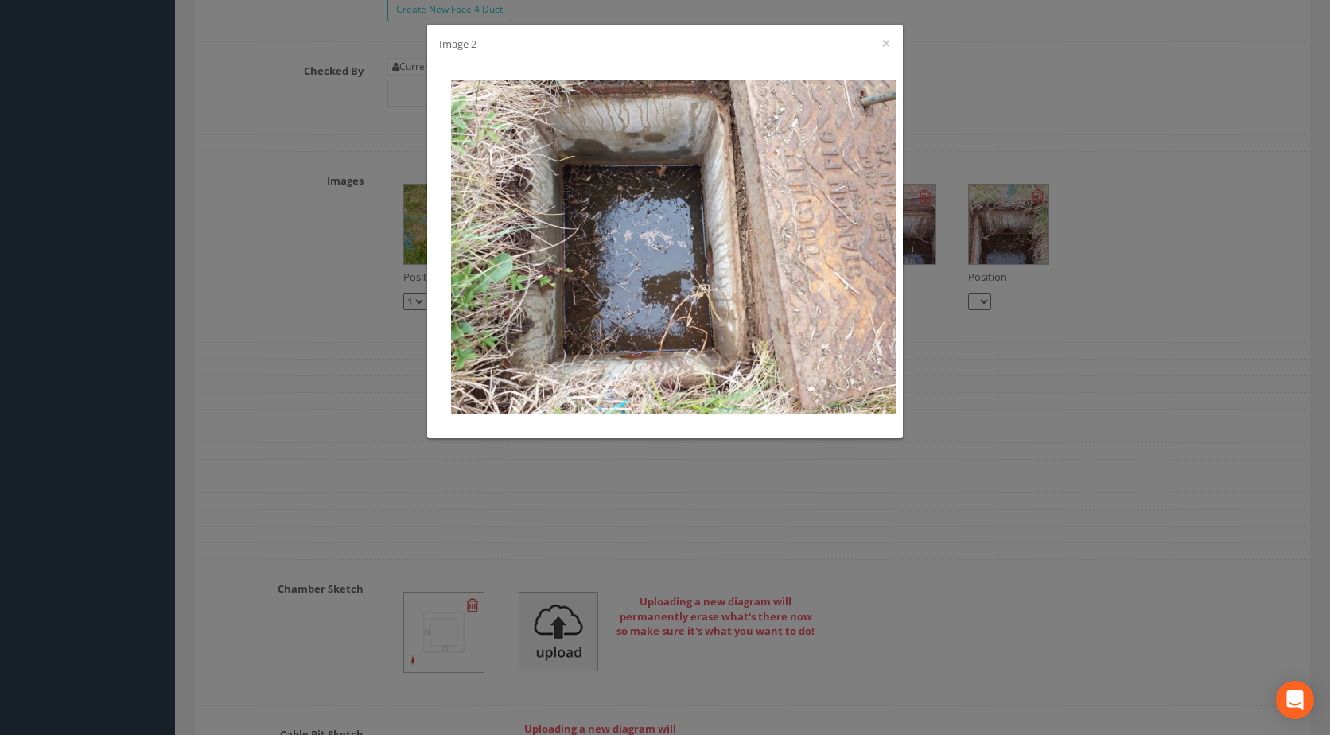
click at [988, 261] on div "Image 2 ×" at bounding box center [665, 367] width 1330 height 735
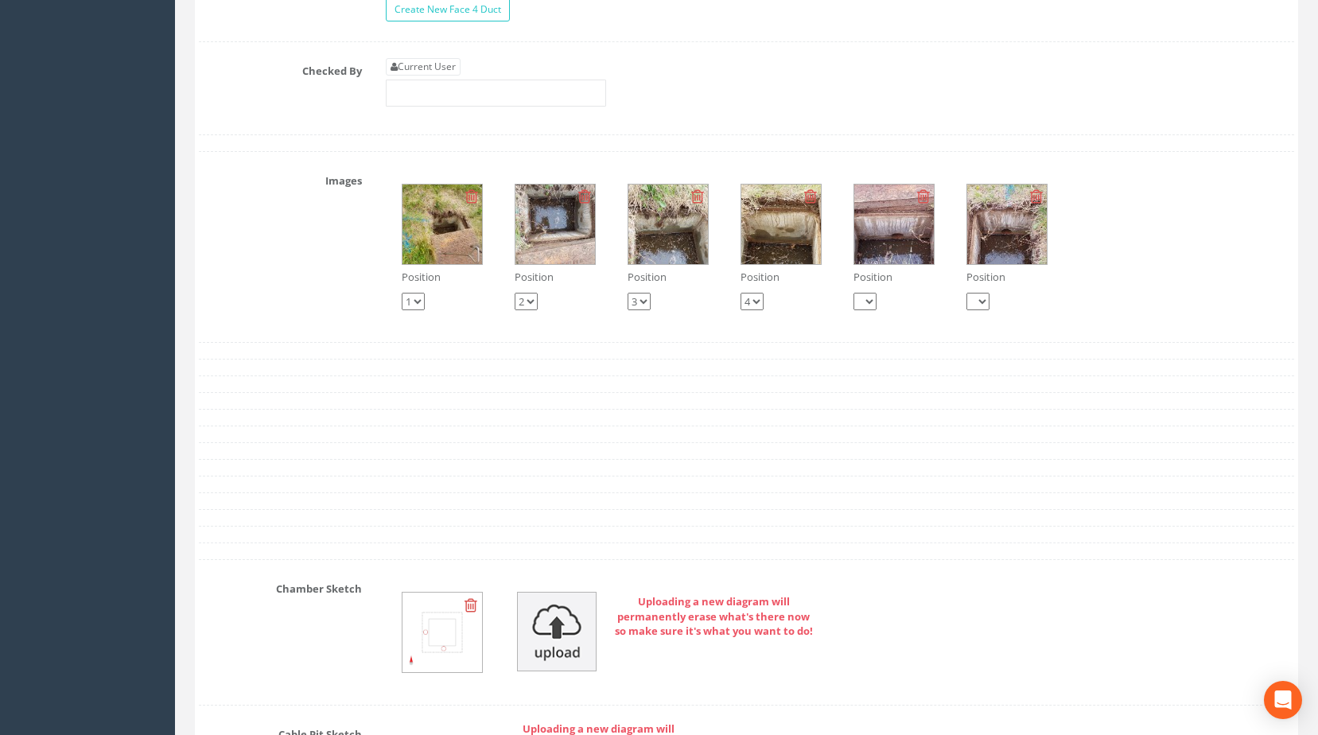
click at [663, 259] on img at bounding box center [668, 225] width 80 height 80
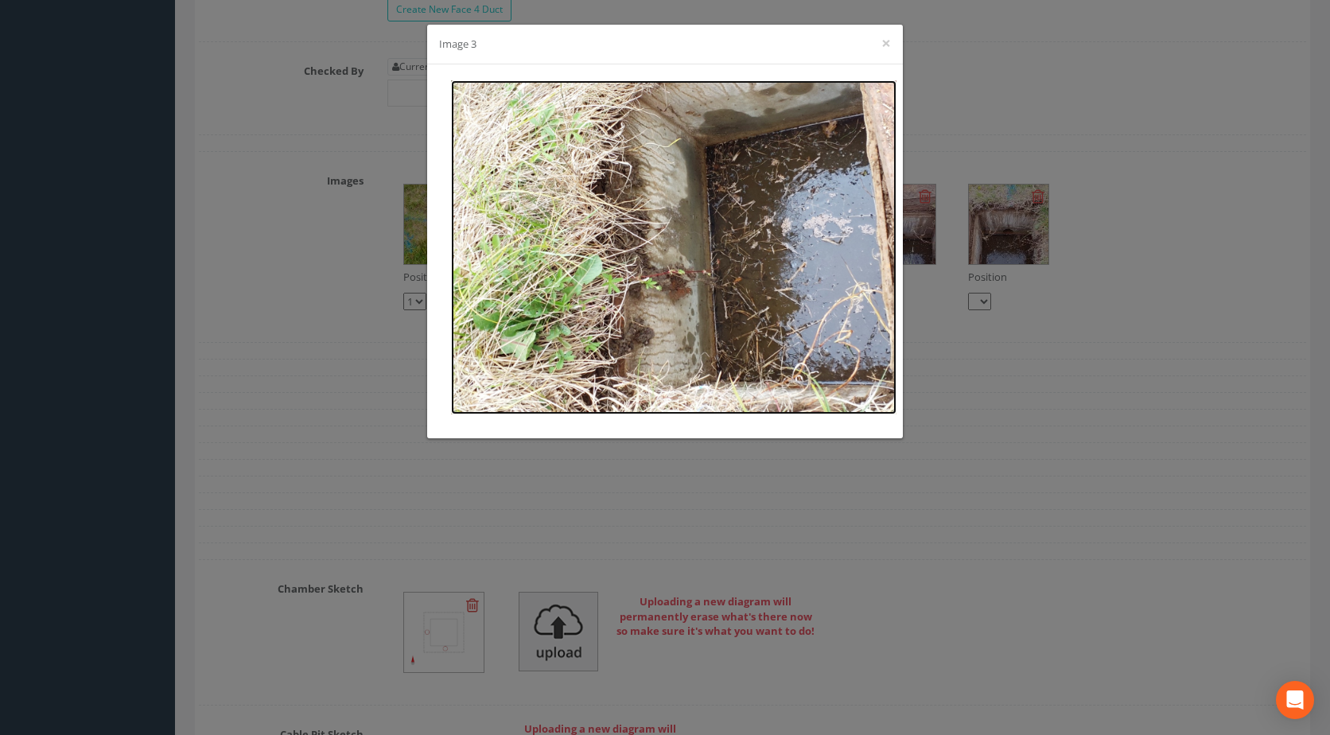
click at [679, 278] on img at bounding box center [673, 247] width 445 height 334
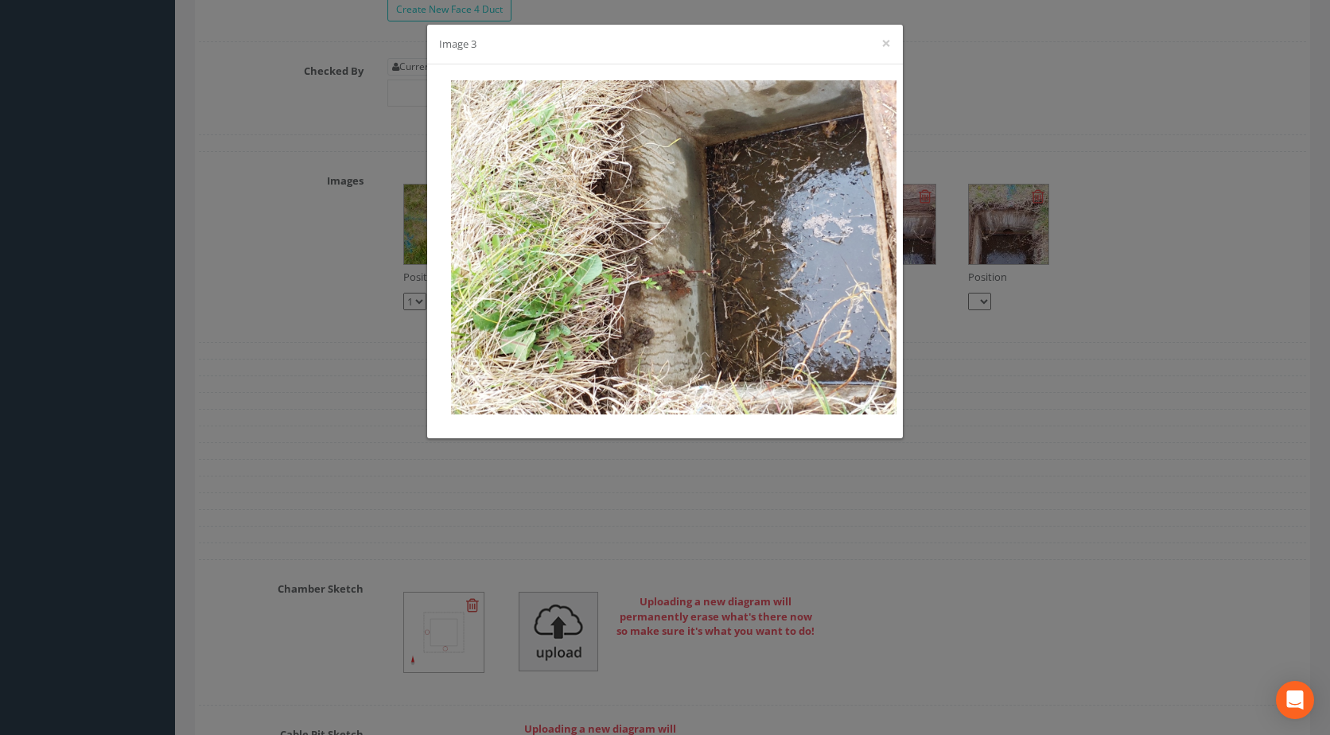
click at [929, 259] on div "Image 3 ×" at bounding box center [665, 367] width 1330 height 735
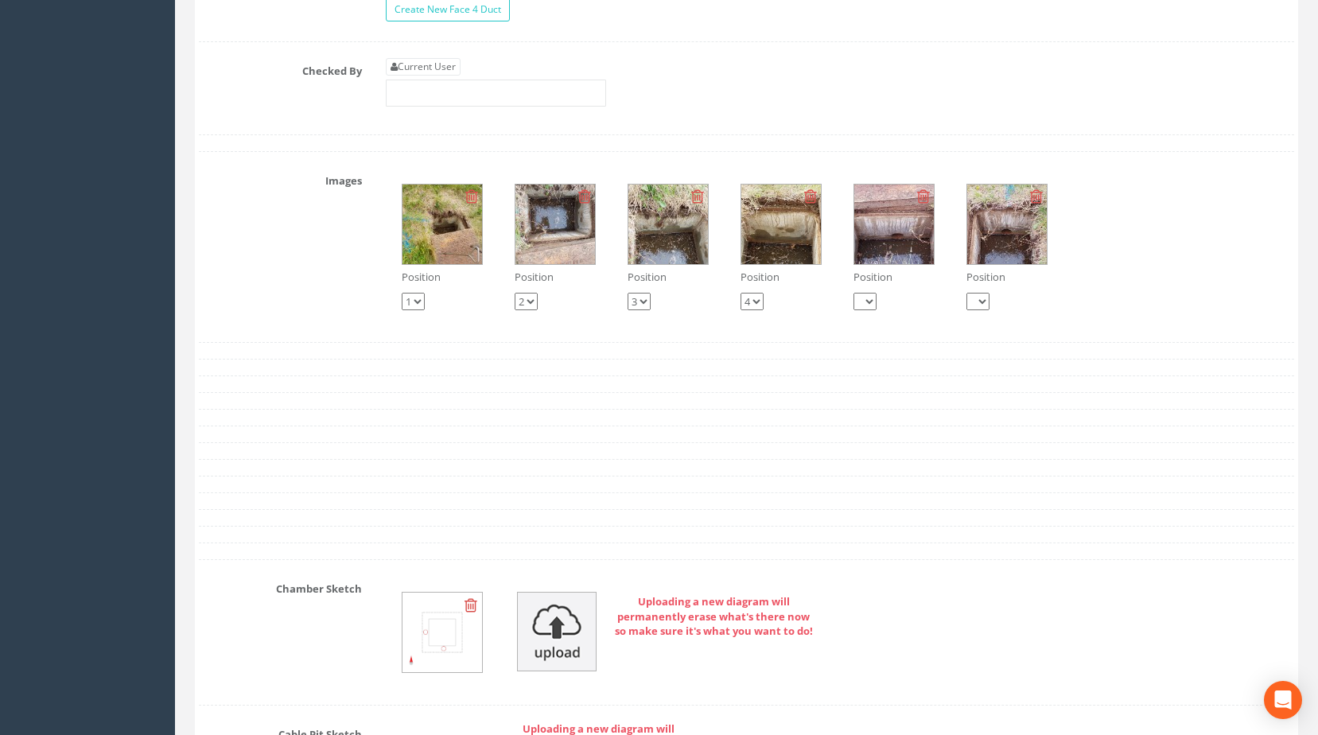
click at [568, 241] on img at bounding box center [555, 225] width 80 height 80
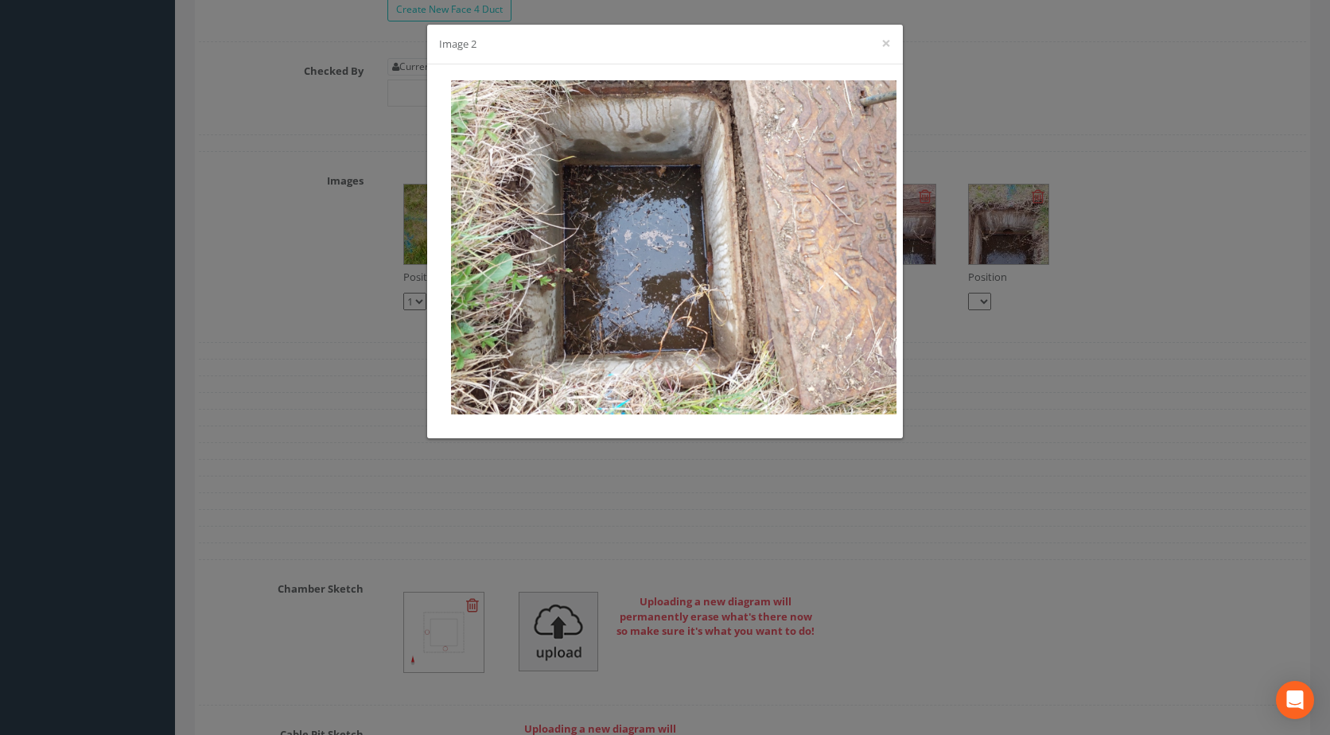
click at [967, 191] on div "Image 2 ×" at bounding box center [665, 367] width 1330 height 735
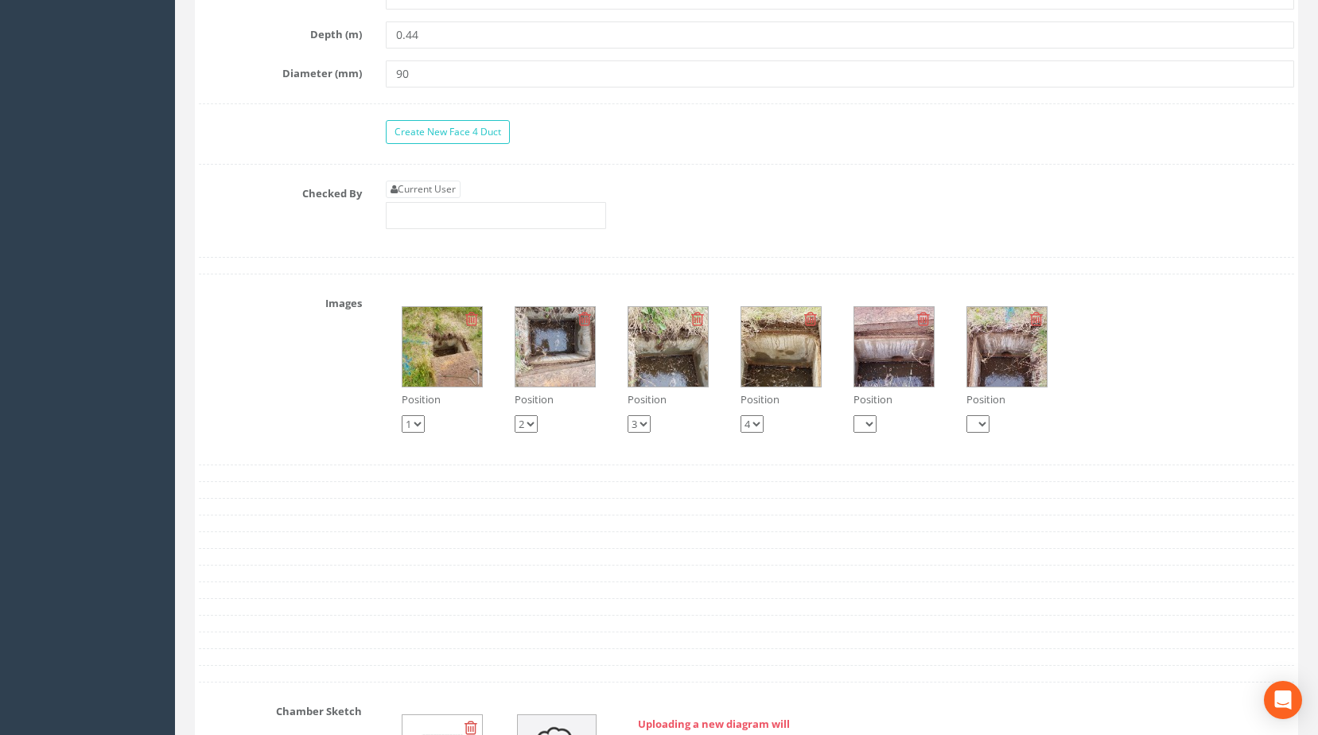
scroll to position [1417, 0]
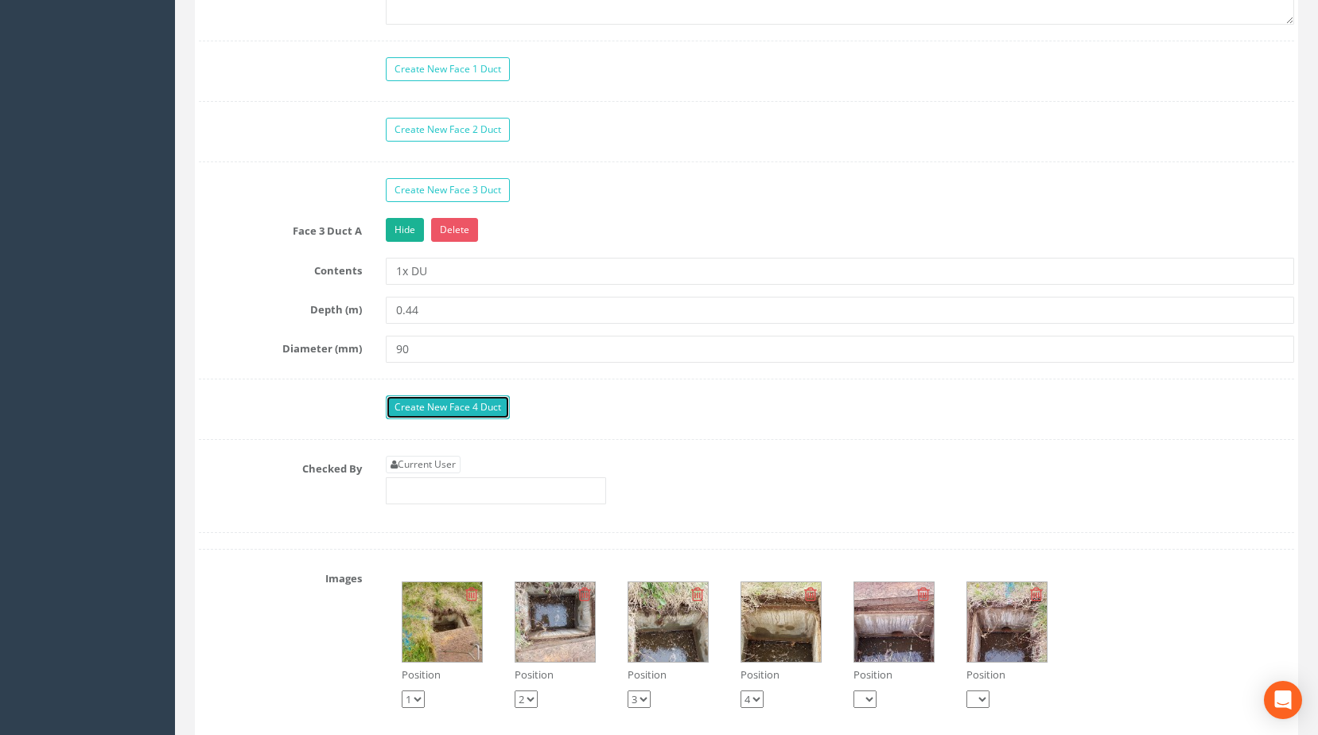
click at [441, 419] on link "Create New Face 4 Duct" at bounding box center [448, 407] width 124 height 24
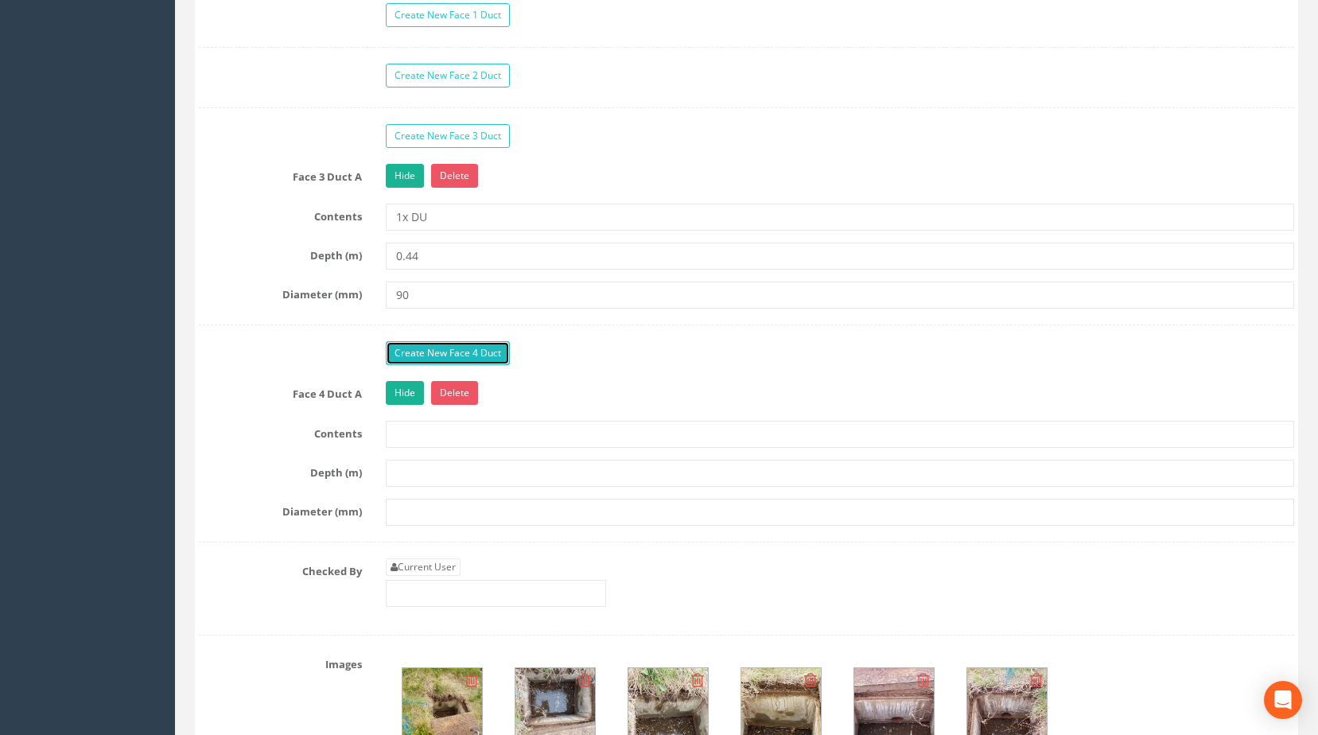
scroll to position [1497, 0]
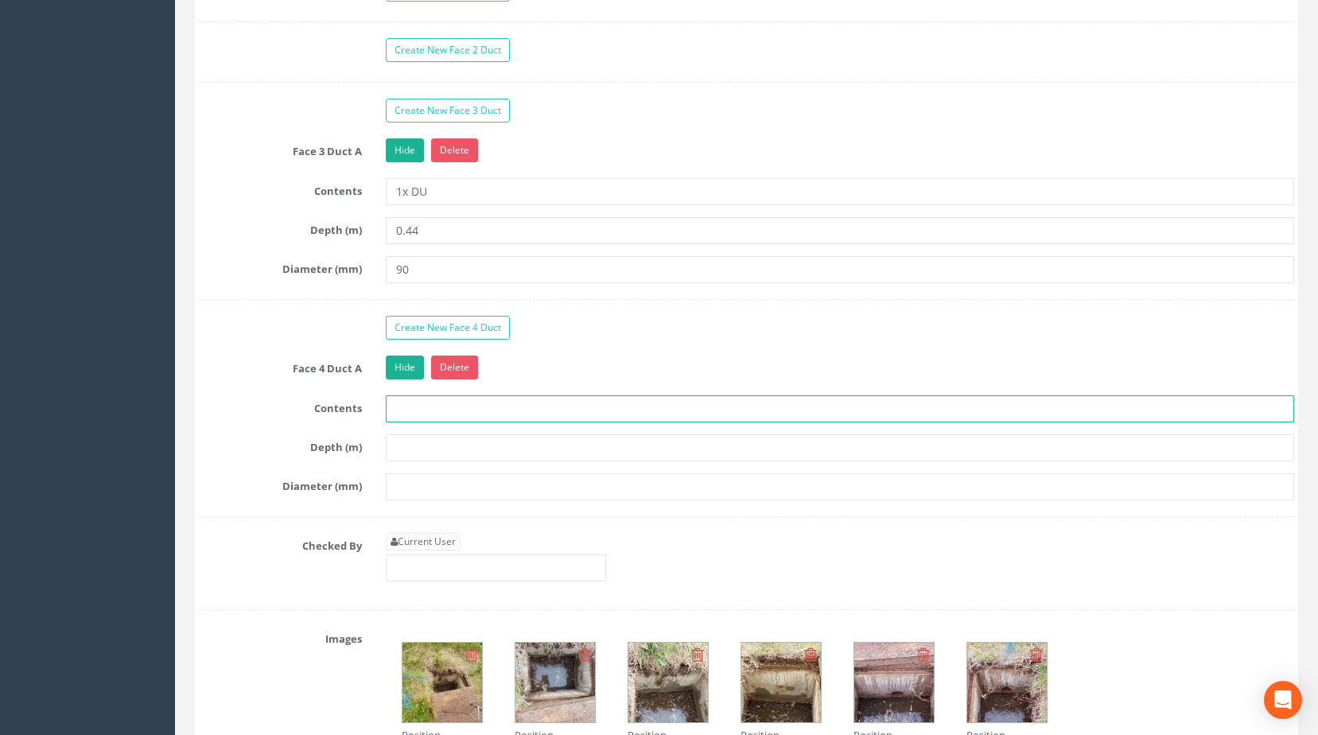
click at [441, 422] on input "text" at bounding box center [840, 408] width 909 height 27
type input "1 X DU"
click at [755, 461] on input "text" at bounding box center [840, 447] width 909 height 27
type input ".44"
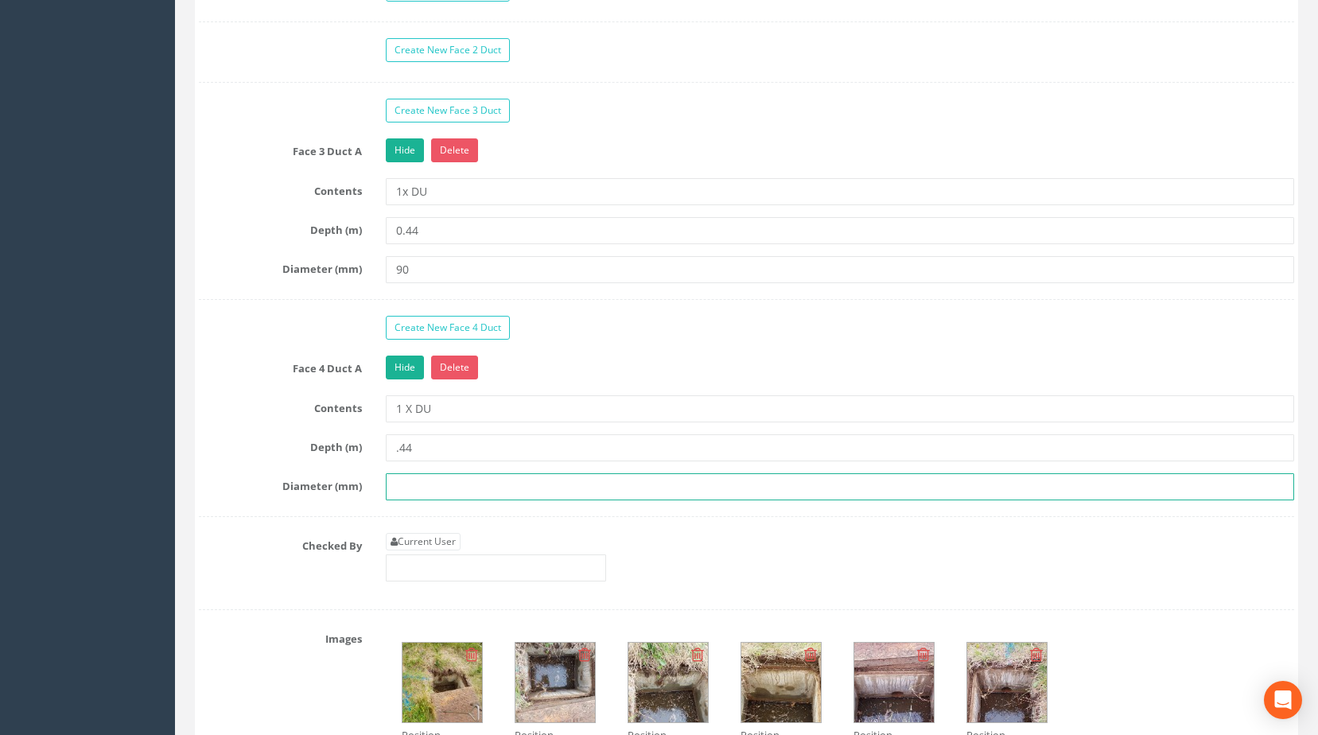
click at [487, 500] on input "text" at bounding box center [840, 486] width 909 height 27
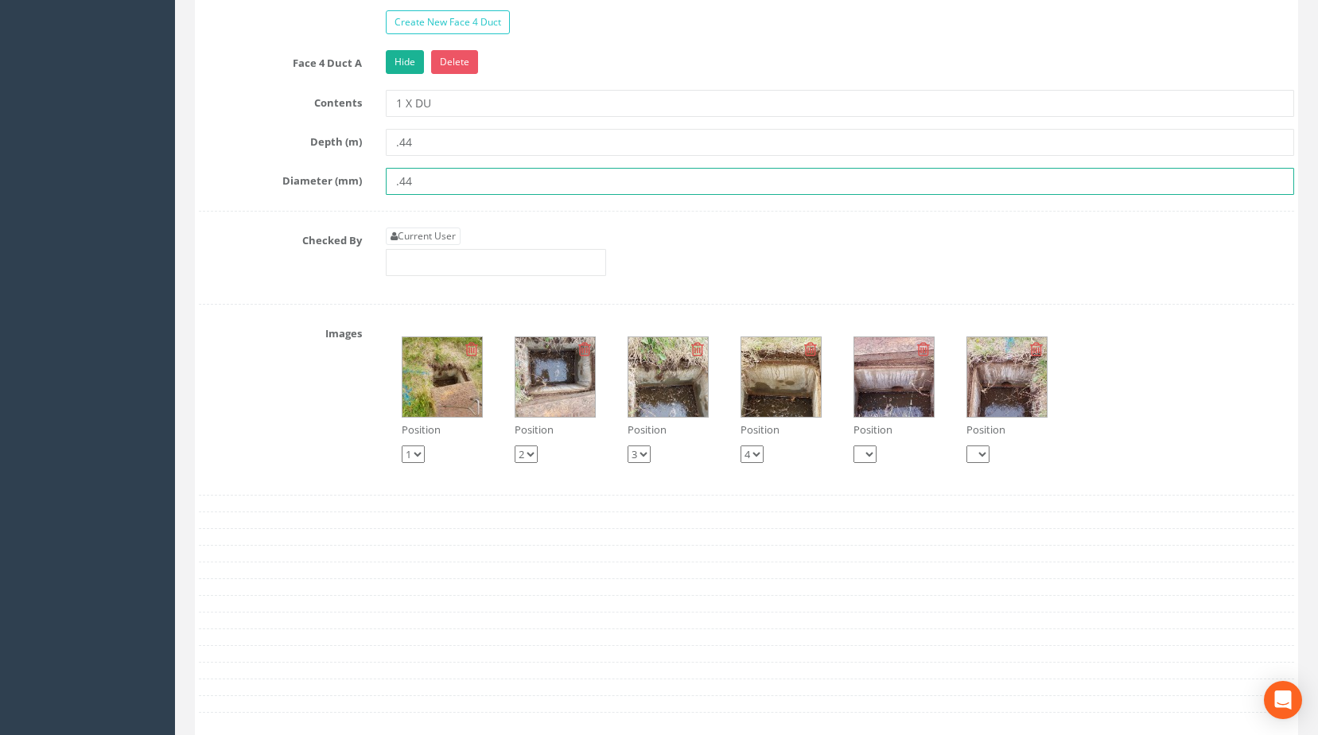
scroll to position [1815, 0]
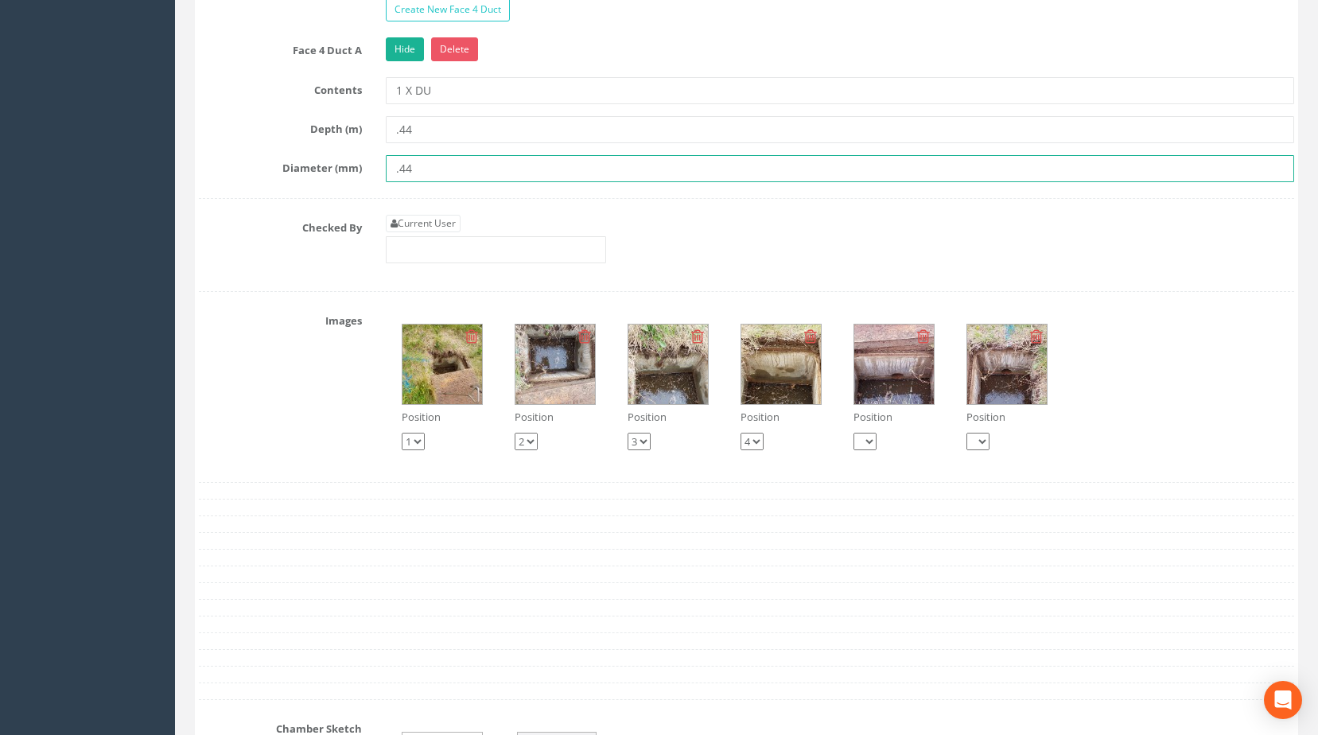
type input ".44"
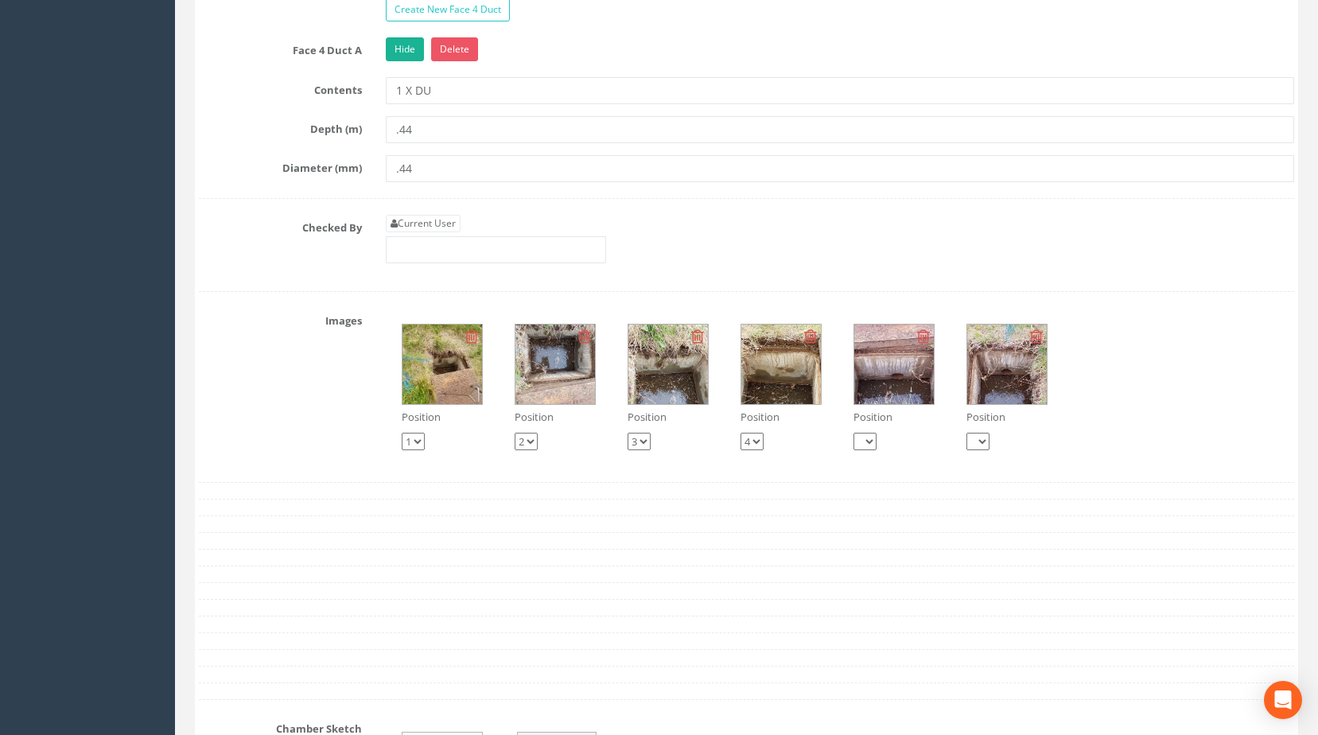
click at [448, 232] on link "Current User" at bounding box center [423, 223] width 75 height 17
type input "[PERSON_NAME]"
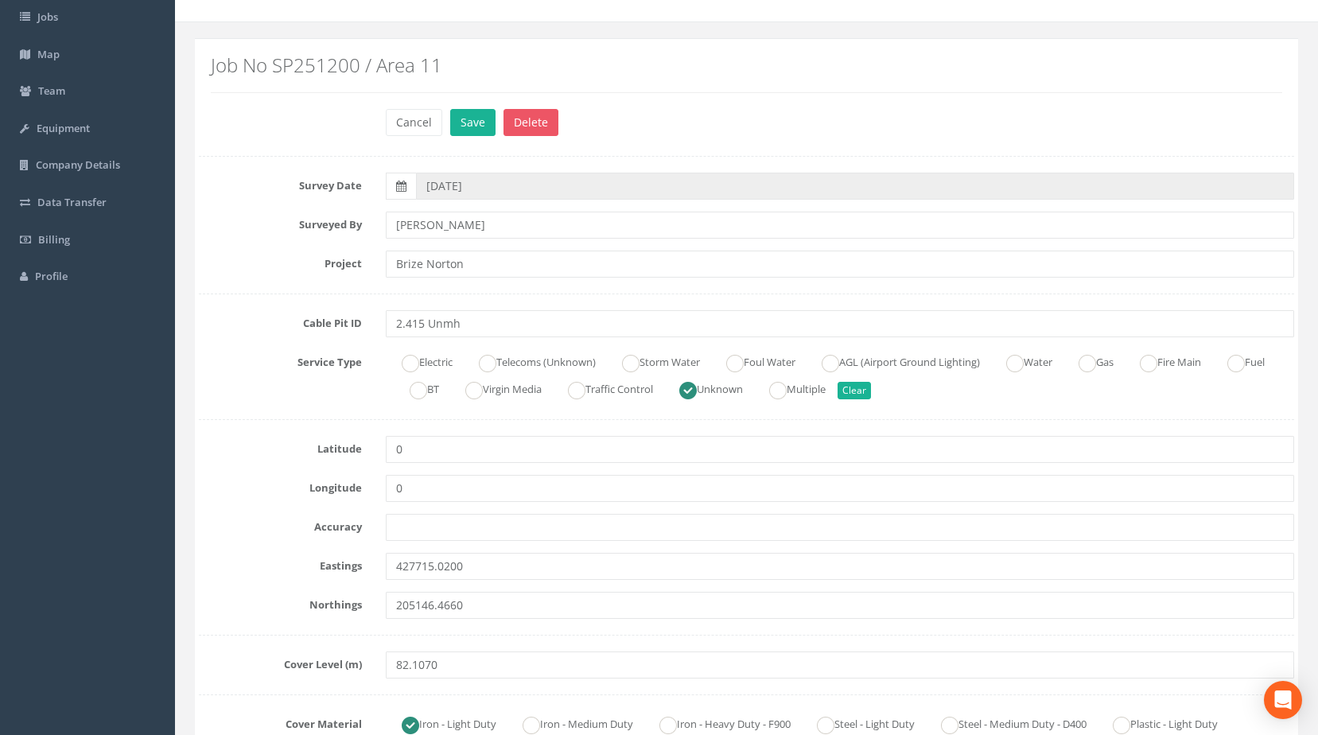
scroll to position [0, 0]
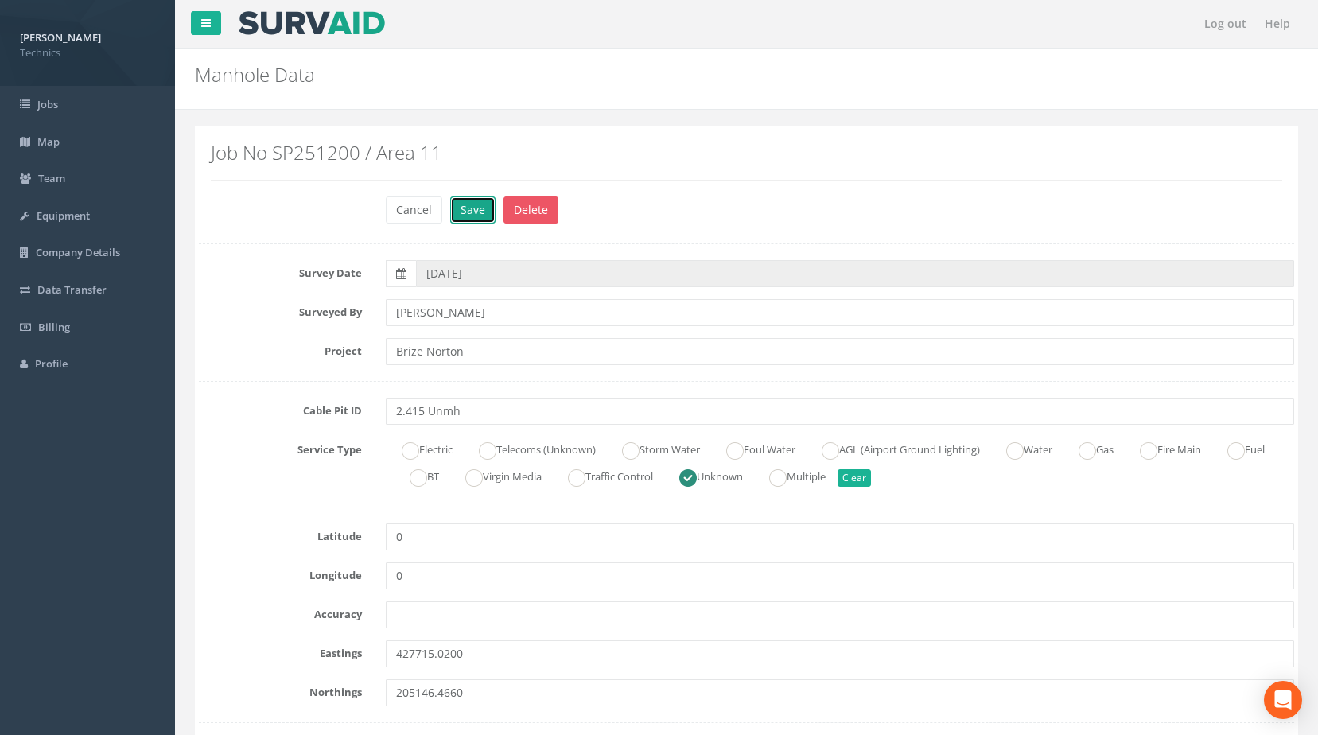
click at [475, 212] on button "Save" at bounding box center [472, 209] width 45 height 27
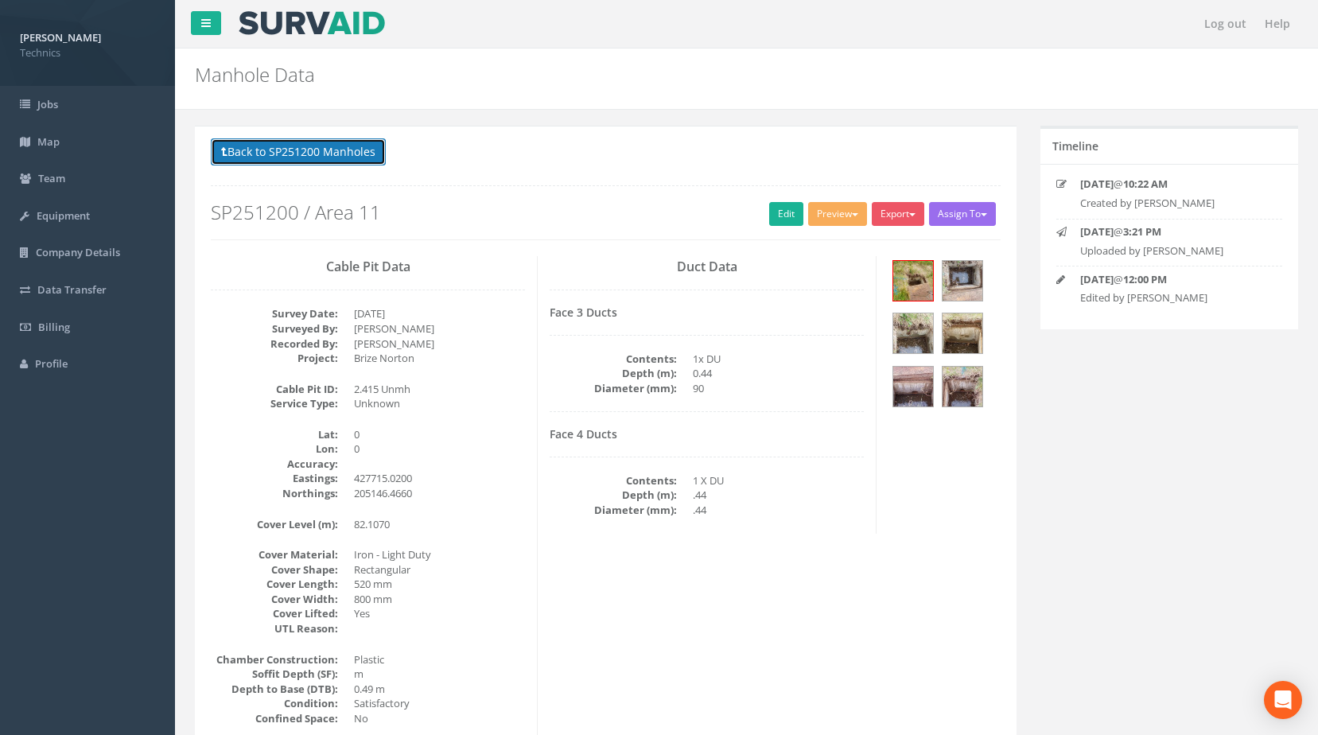
click at [361, 148] on button "Back to SP251200 Manholes" at bounding box center [298, 151] width 175 height 27
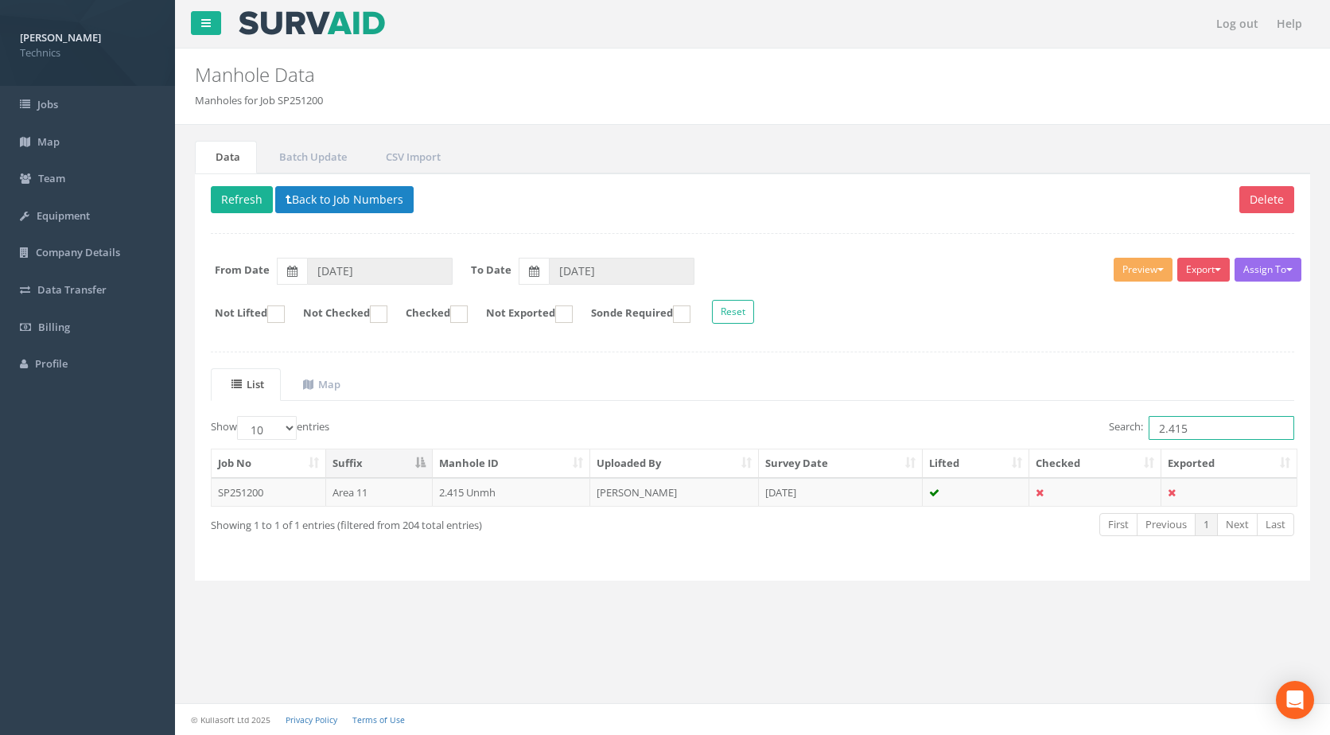
click at [1188, 429] on input "2.415" at bounding box center [1222, 428] width 146 height 24
type input "2.443"
click at [427, 499] on td "Area 11" at bounding box center [379, 492] width 107 height 29
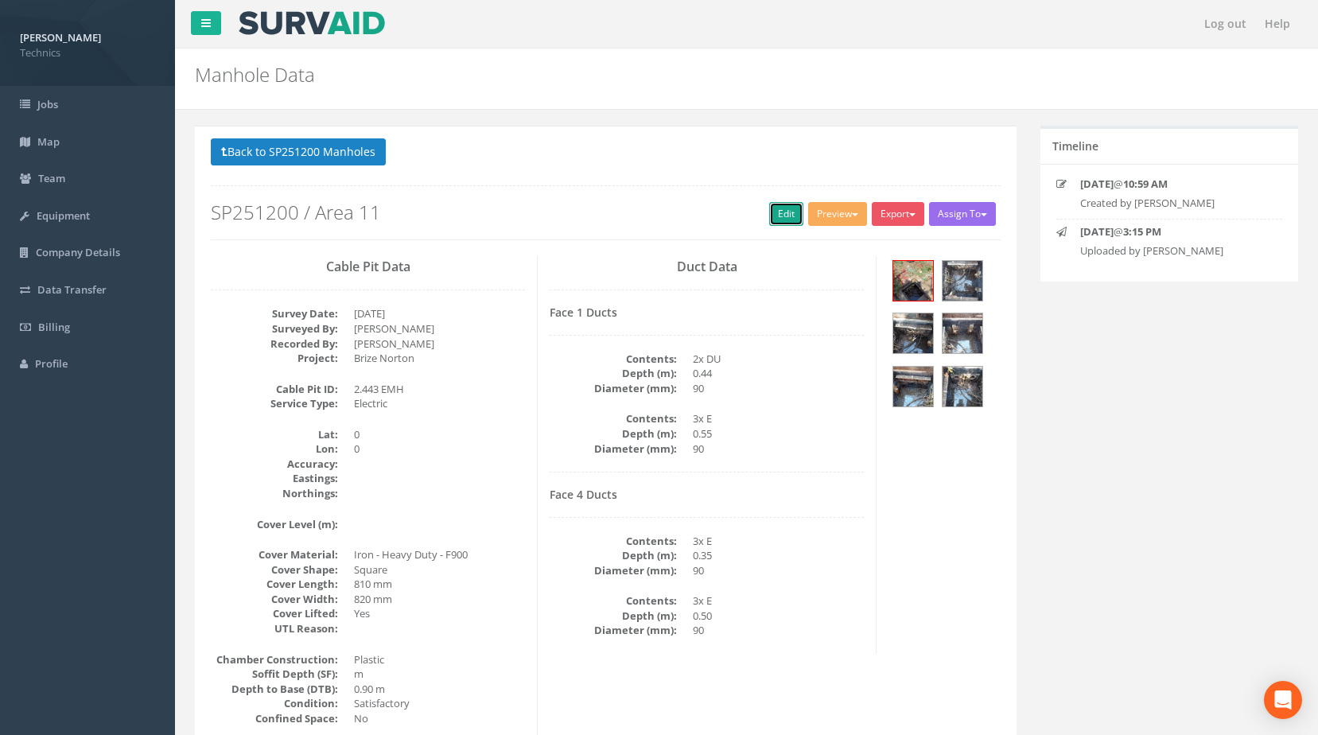
click at [775, 210] on link "Edit" at bounding box center [786, 214] width 34 height 24
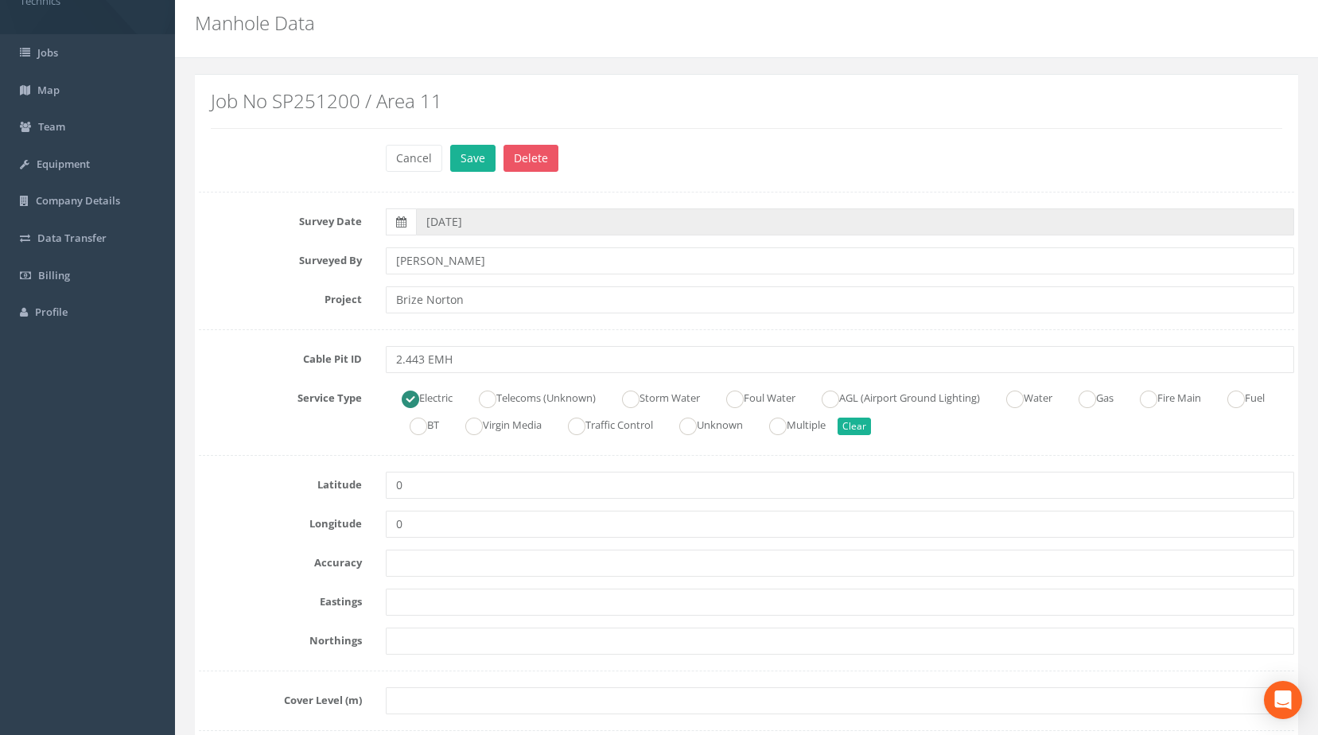
scroll to position [80, 0]
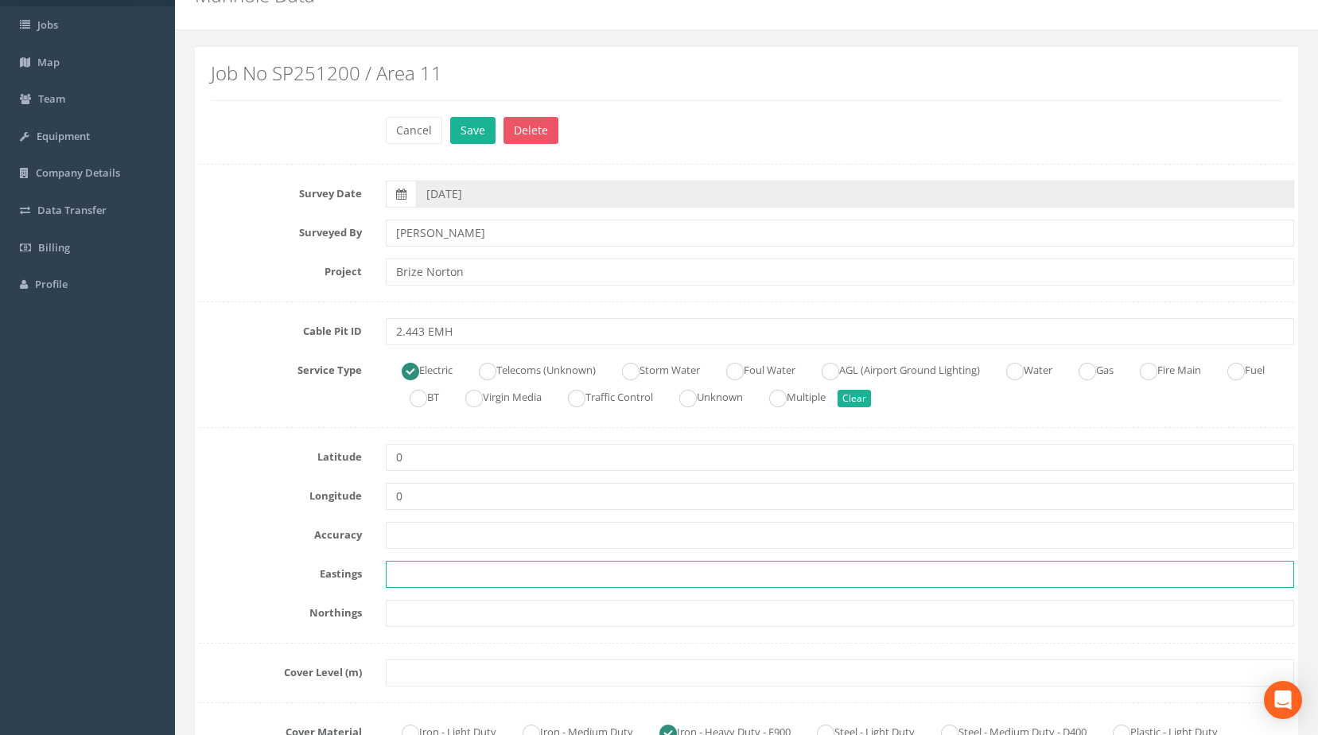
click at [401, 581] on input "text" at bounding box center [840, 574] width 909 height 27
paste input "427702.8620"
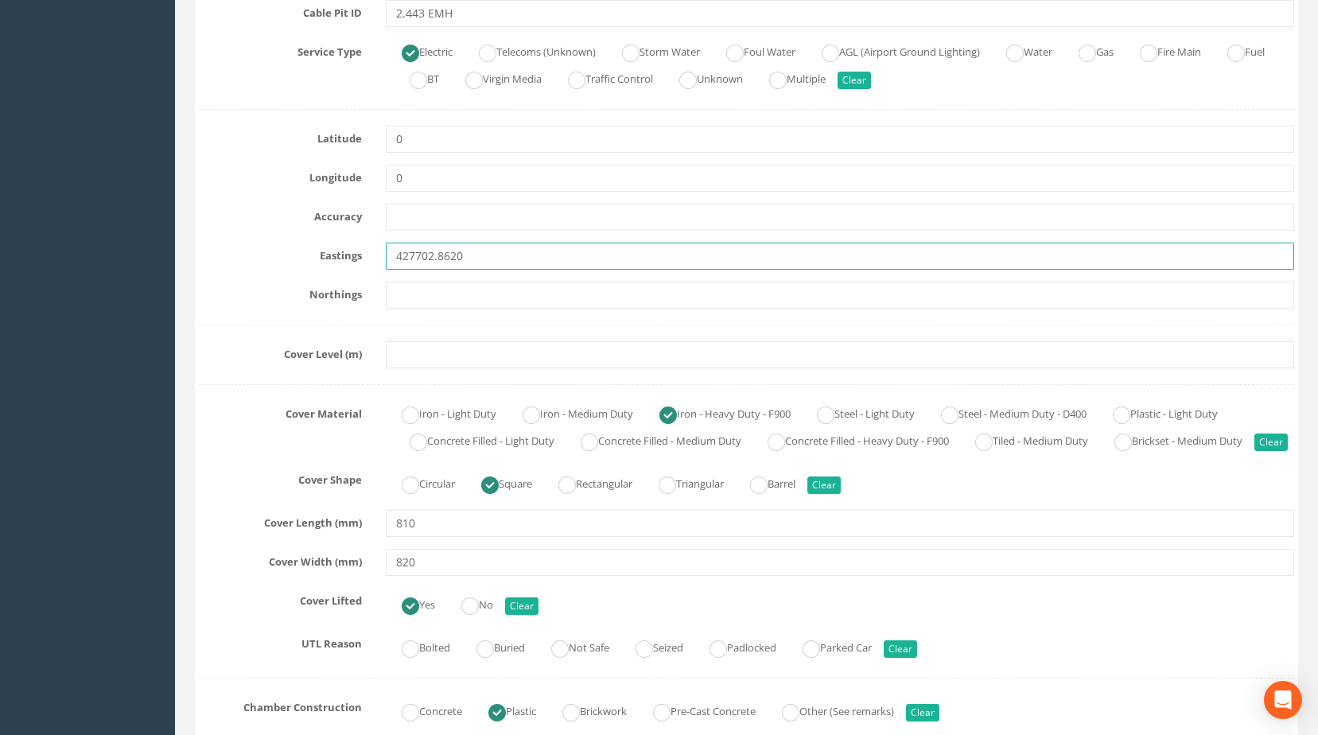
type input "427702.8620"
click at [444, 293] on input "text" at bounding box center [840, 295] width 909 height 27
paste input "205137.8020"
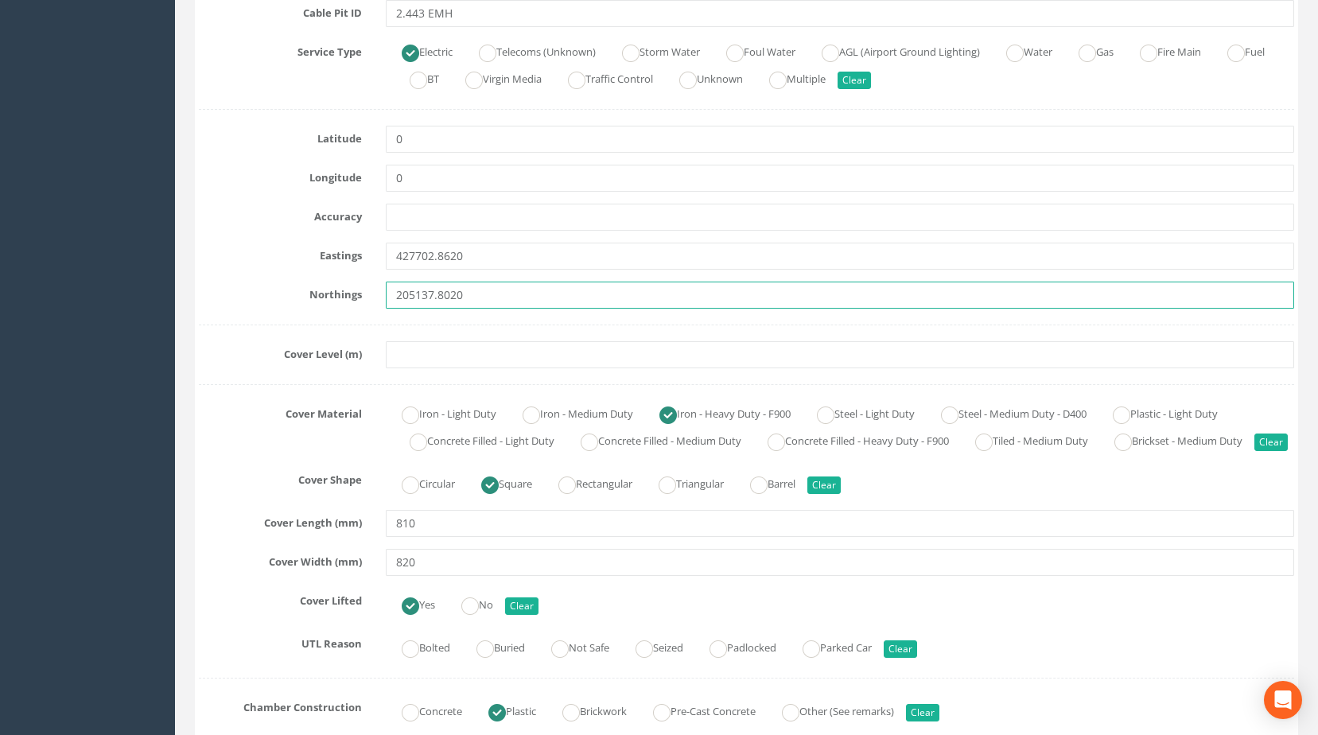
type input "205137.8020"
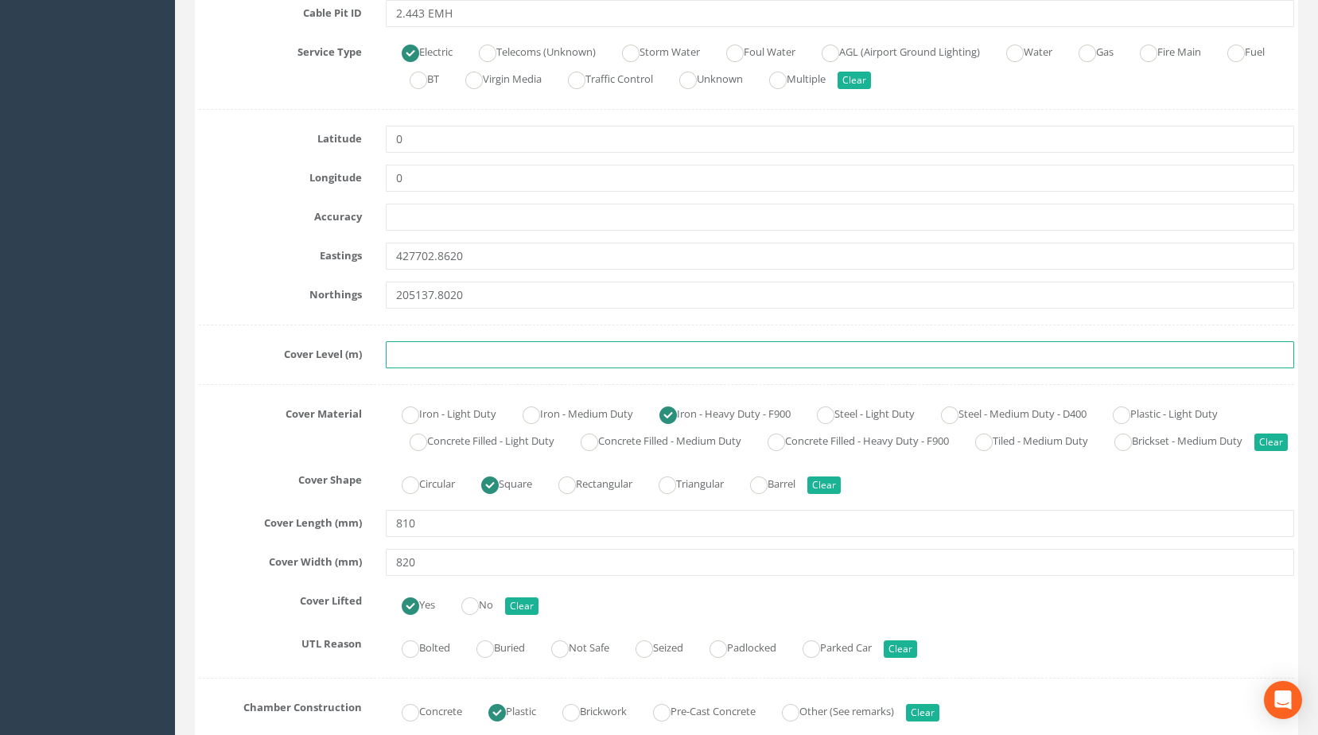
click at [453, 348] on input "text" at bounding box center [840, 354] width 909 height 27
paste input "81.8880"
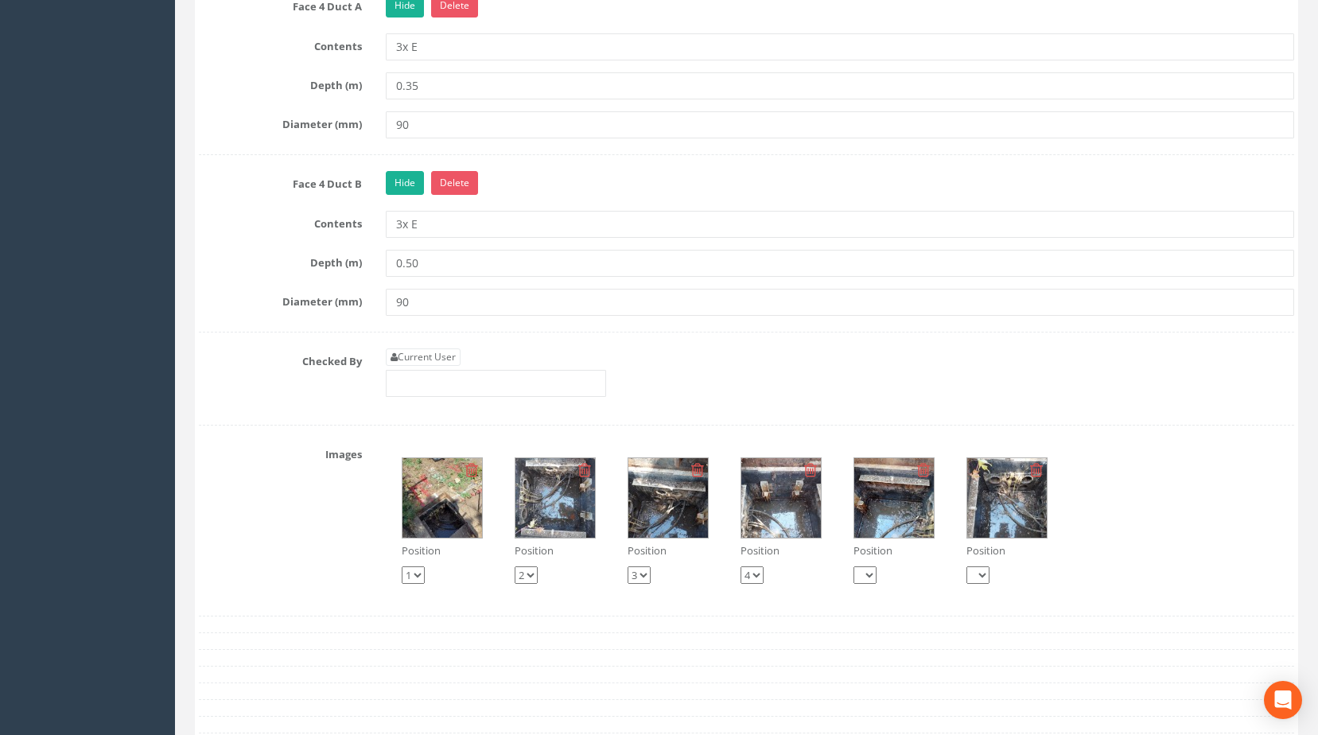
scroll to position [2227, 0]
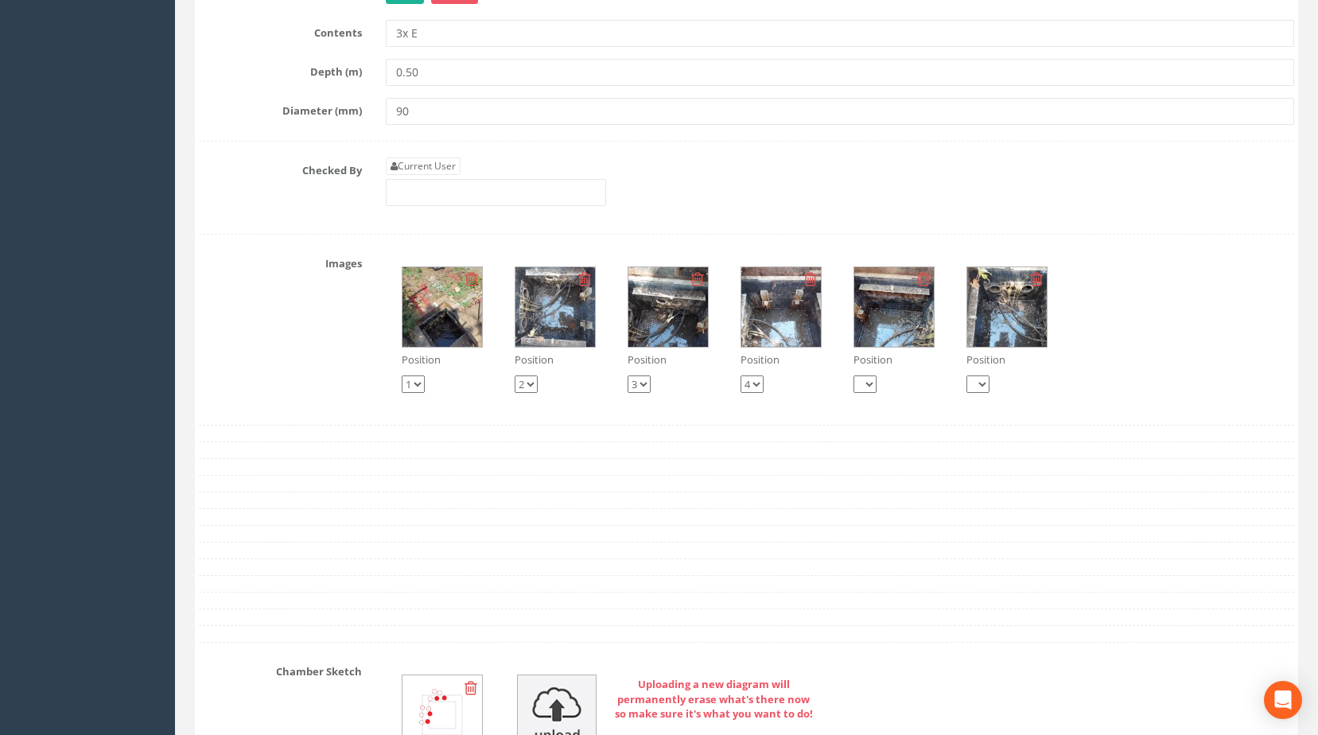
type input "81.8880"
click at [451, 325] on img at bounding box center [442, 307] width 80 height 80
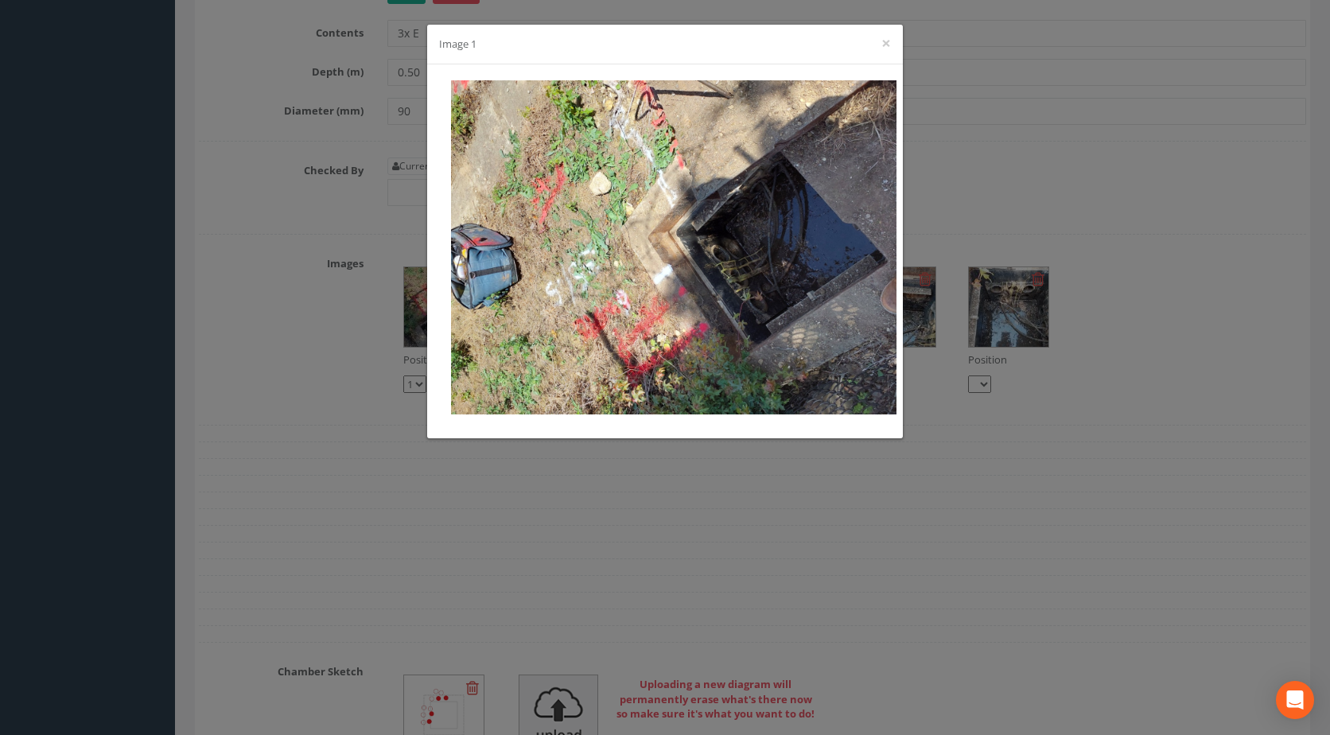
click at [915, 215] on div "Image 1 ×" at bounding box center [665, 367] width 1330 height 735
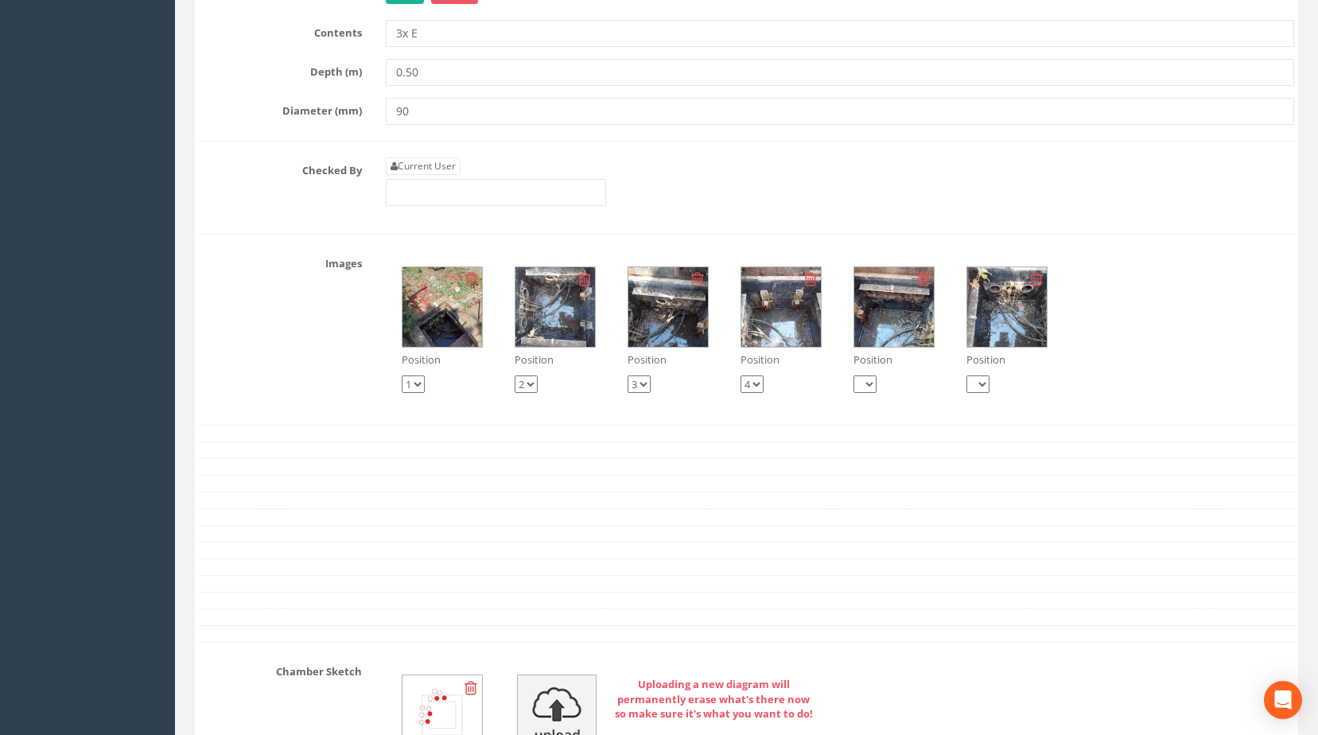
click at [550, 316] on img at bounding box center [555, 307] width 80 height 80
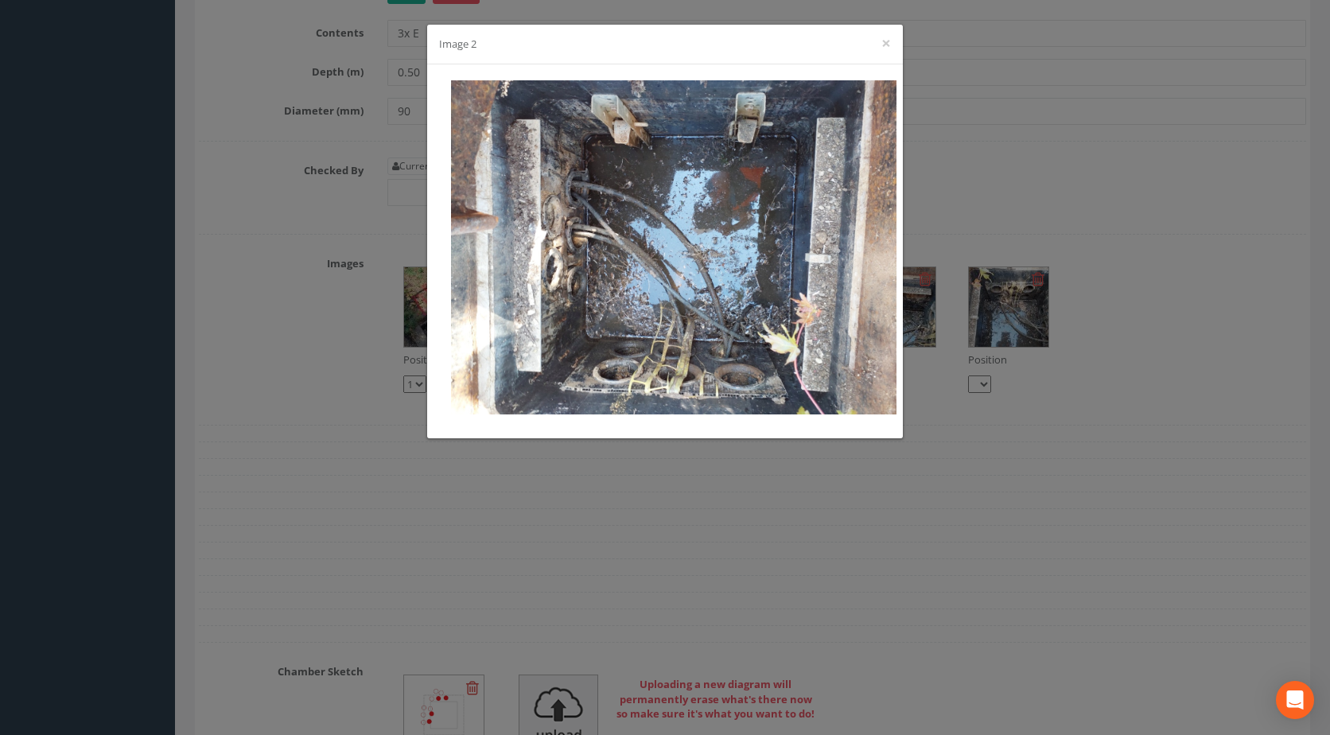
click at [492, 642] on div "Image 2 ×" at bounding box center [665, 367] width 1330 height 735
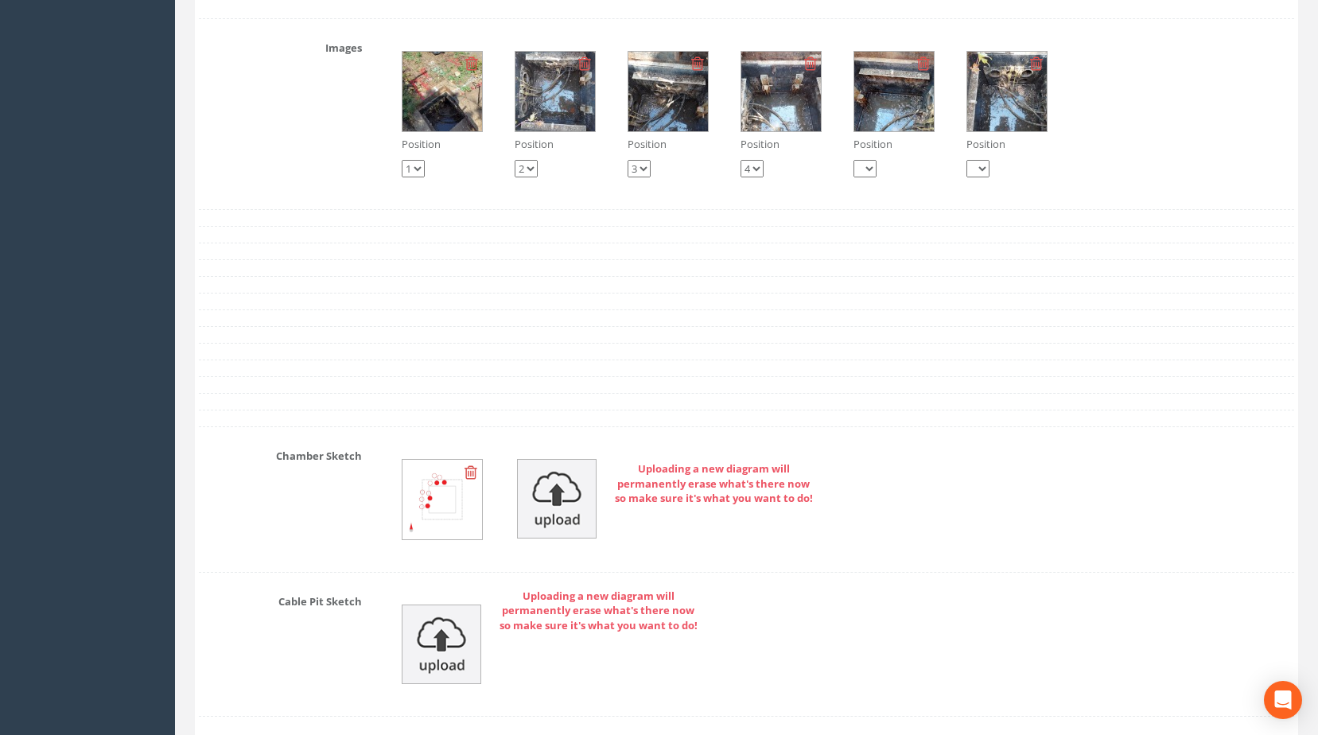
scroll to position [2466, 0]
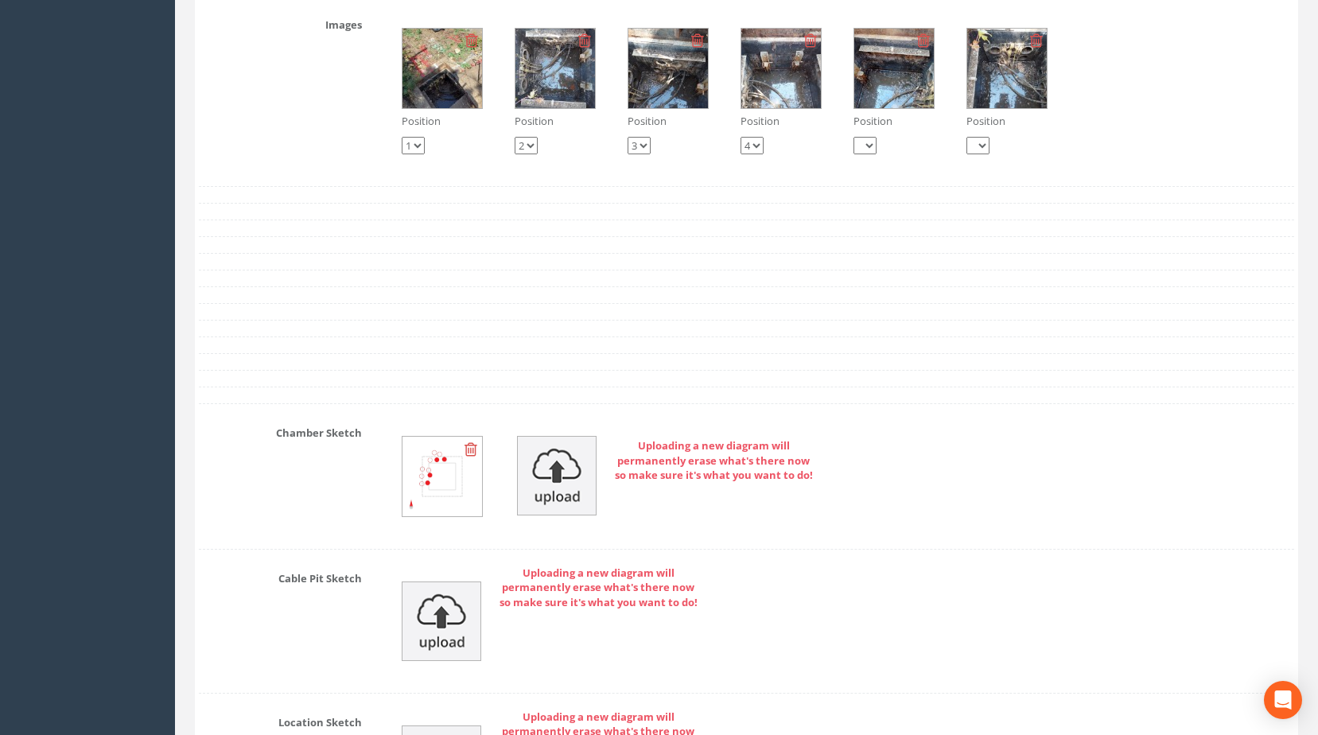
click at [527, 99] on img at bounding box center [555, 69] width 80 height 80
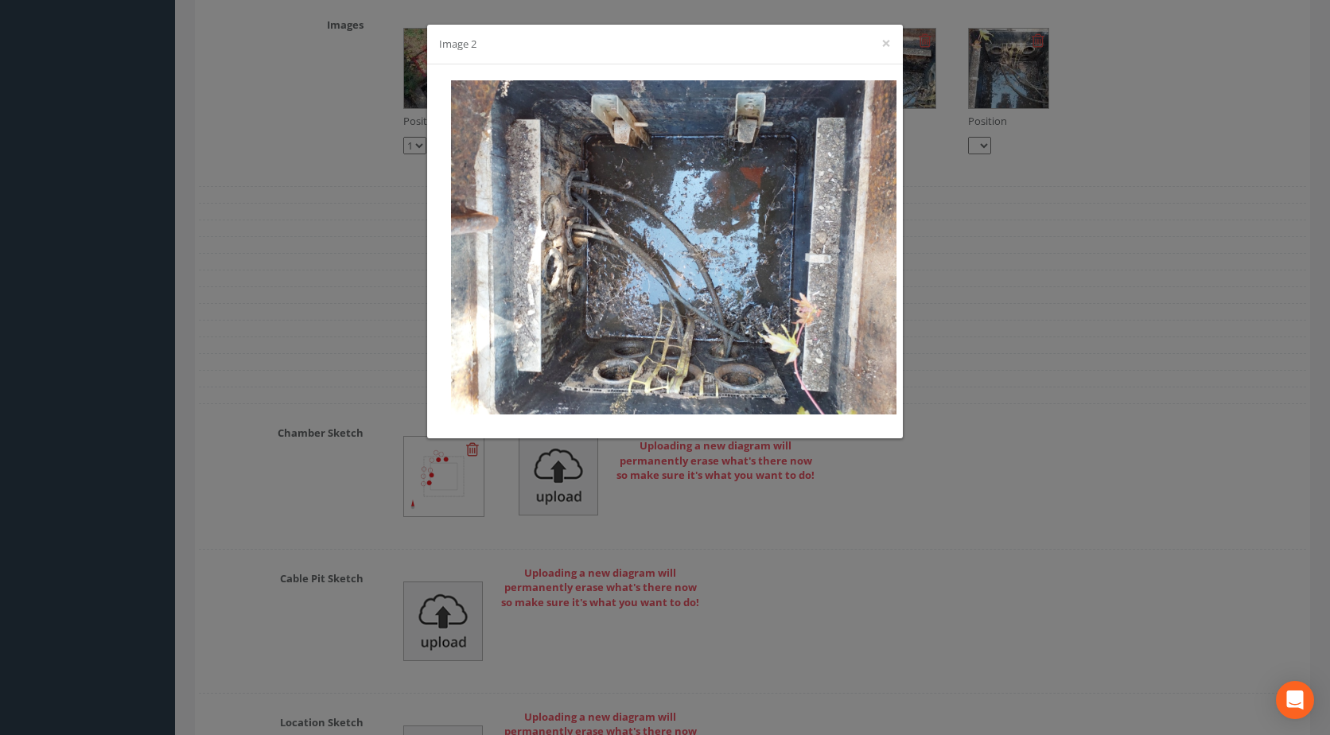
click at [282, 294] on div "Image 2 ×" at bounding box center [665, 367] width 1330 height 735
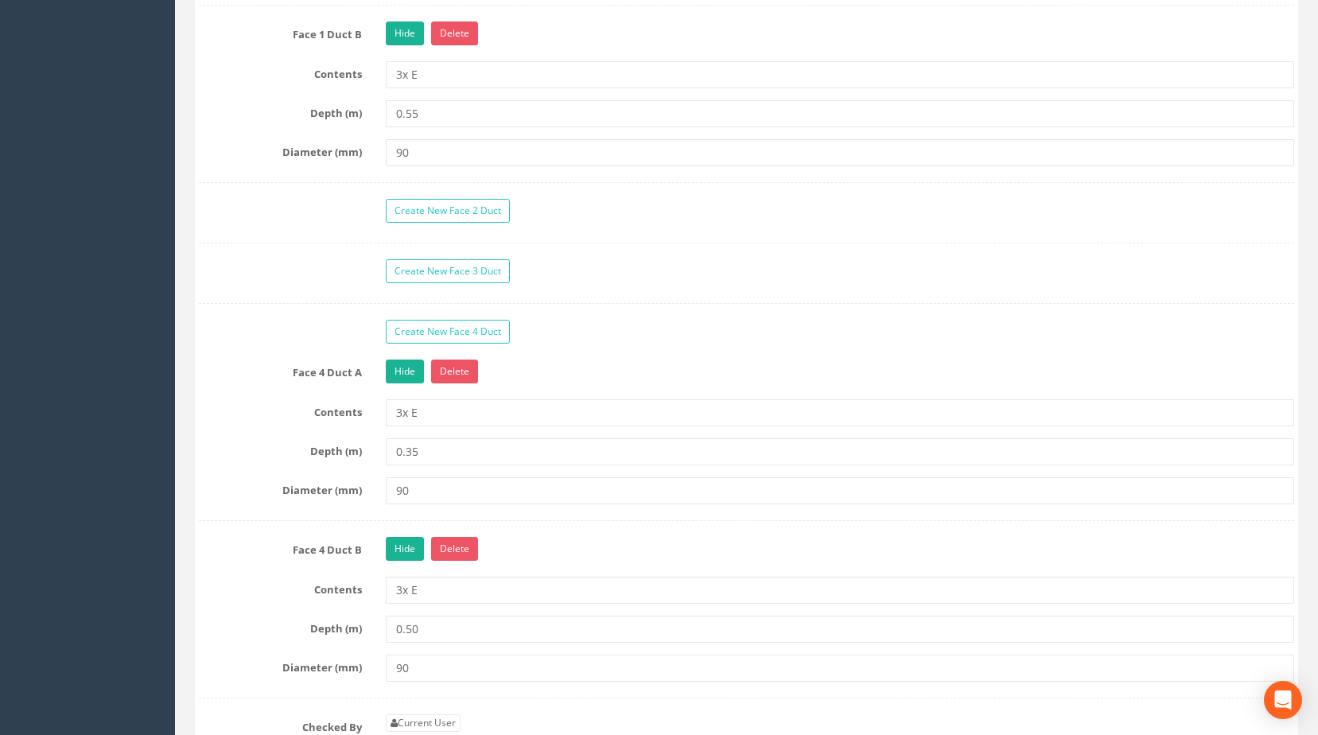
scroll to position [1909, 0]
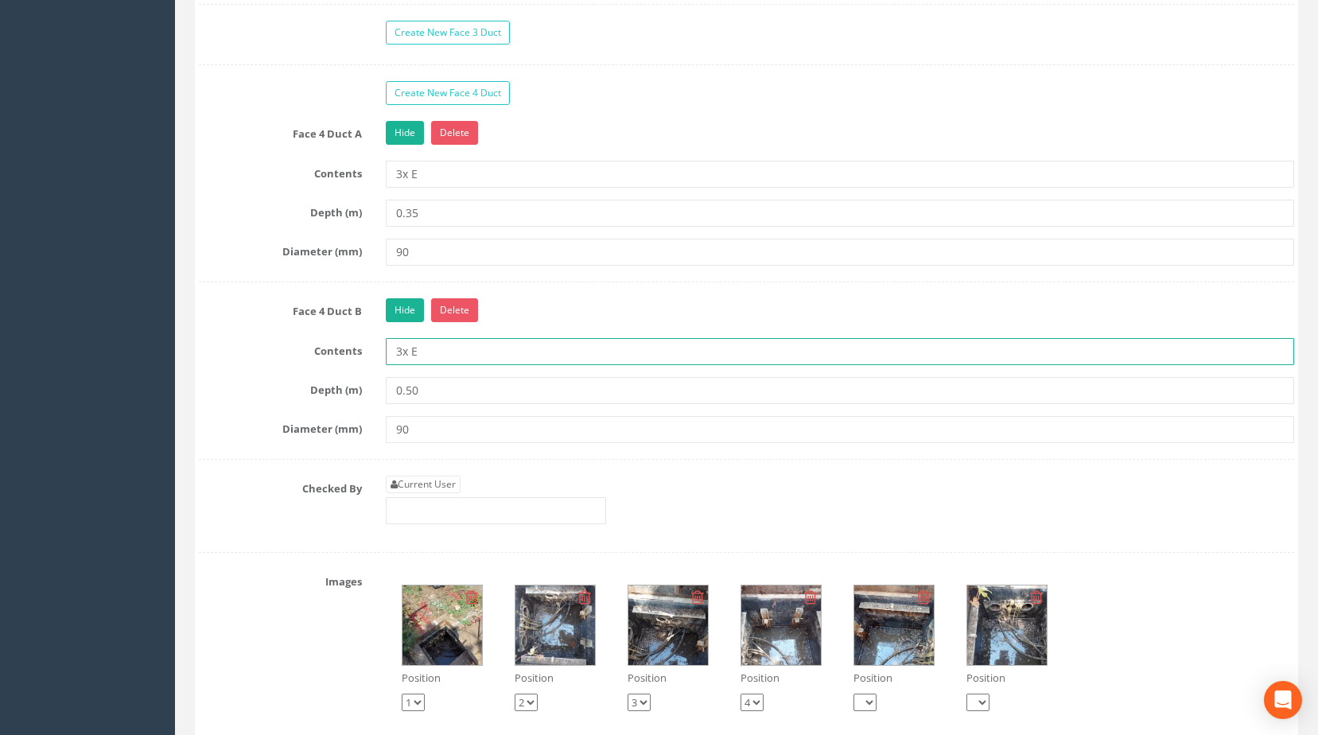
click at [402, 365] on input "3x E" at bounding box center [840, 351] width 909 height 27
type input "2x E"
click at [429, 188] on input "3x E" at bounding box center [840, 174] width 909 height 27
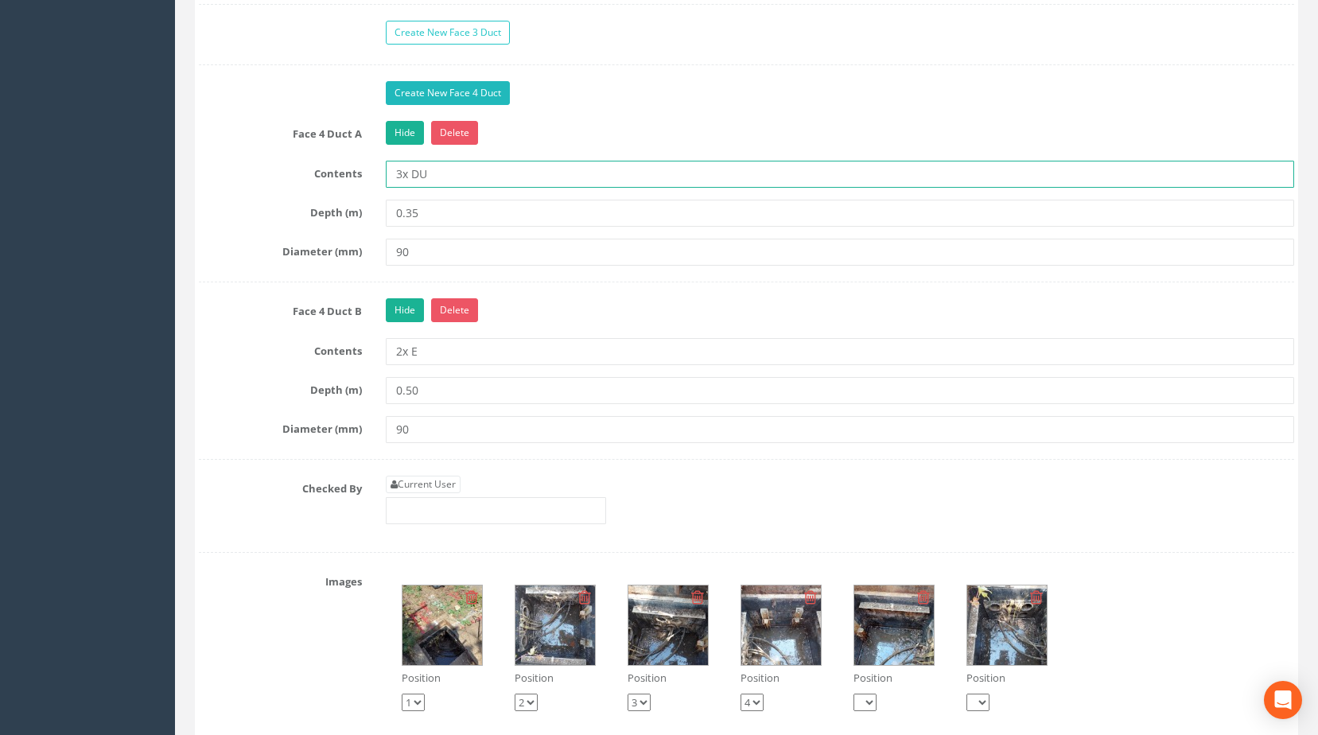
type input "3x DU"
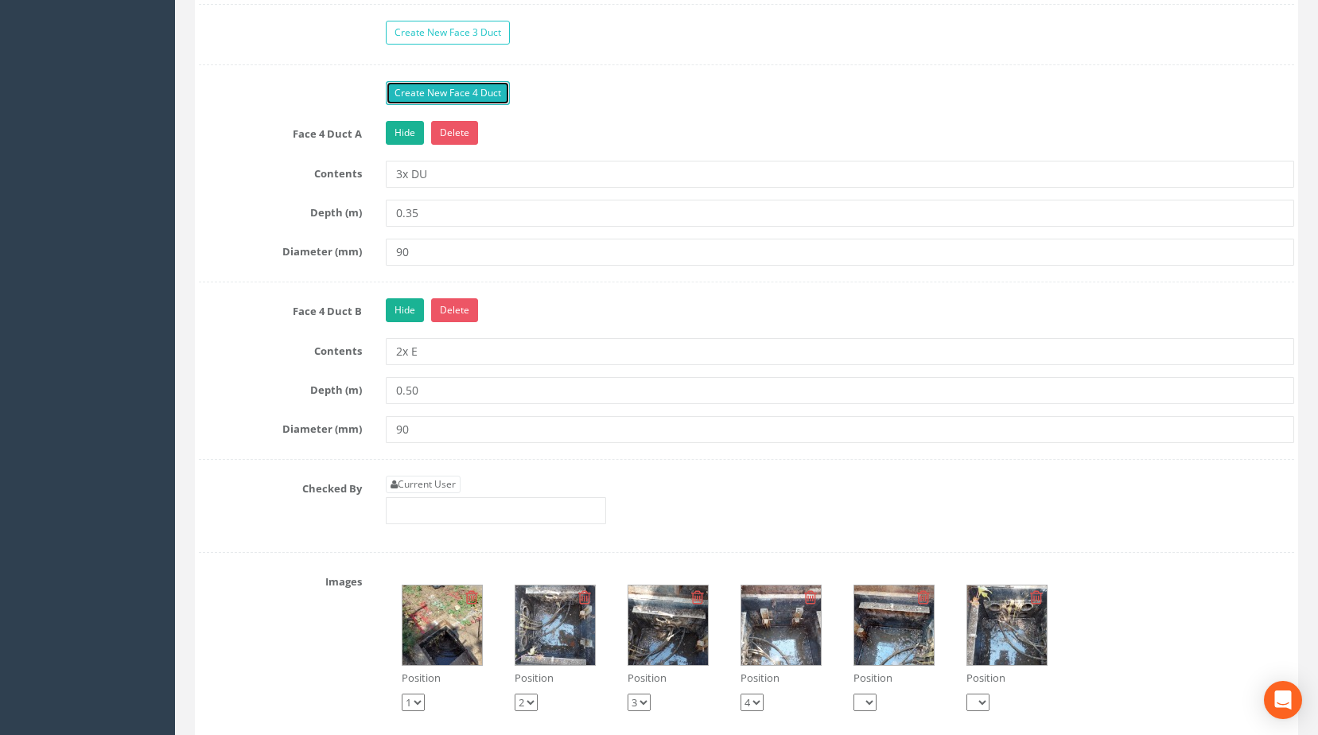
click at [450, 105] on link "Create New Face 4 Duct" at bounding box center [448, 93] width 124 height 24
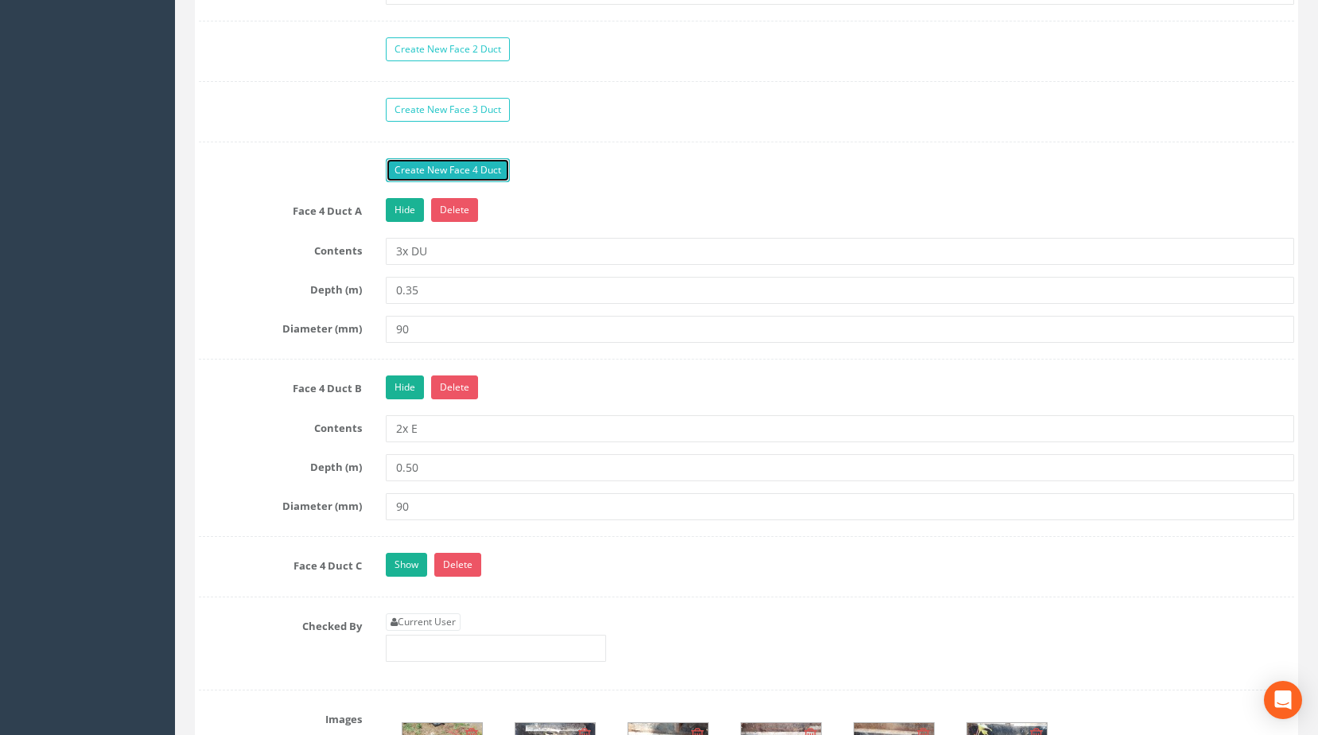
scroll to position [1829, 0]
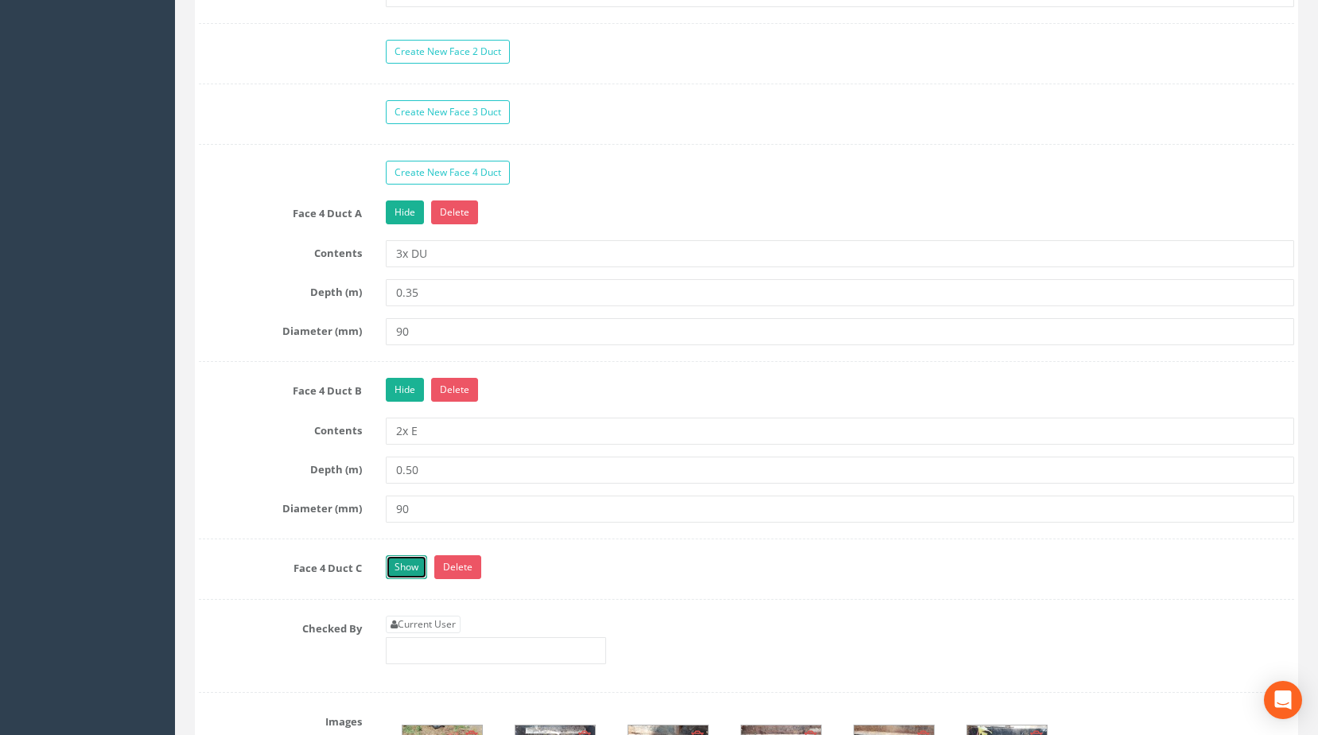
click at [410, 579] on link "Show" at bounding box center [406, 567] width 41 height 24
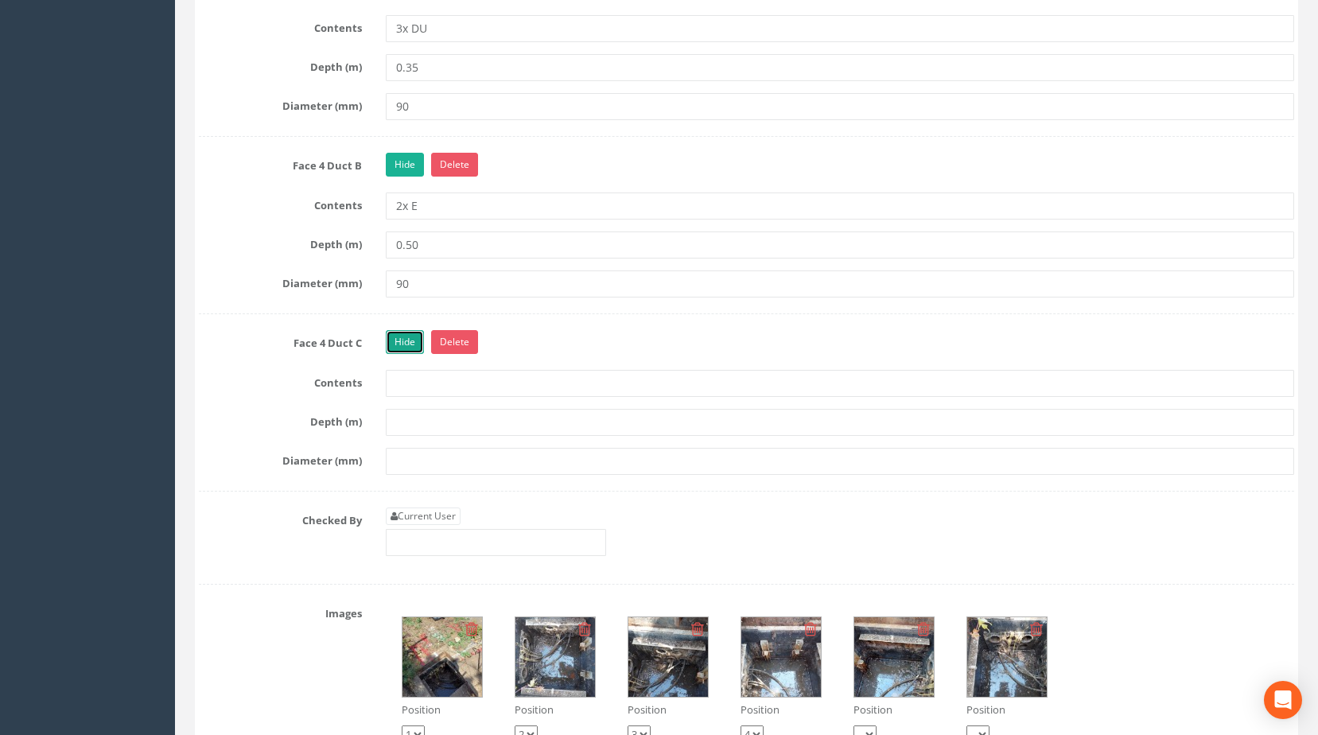
scroll to position [2068, 0]
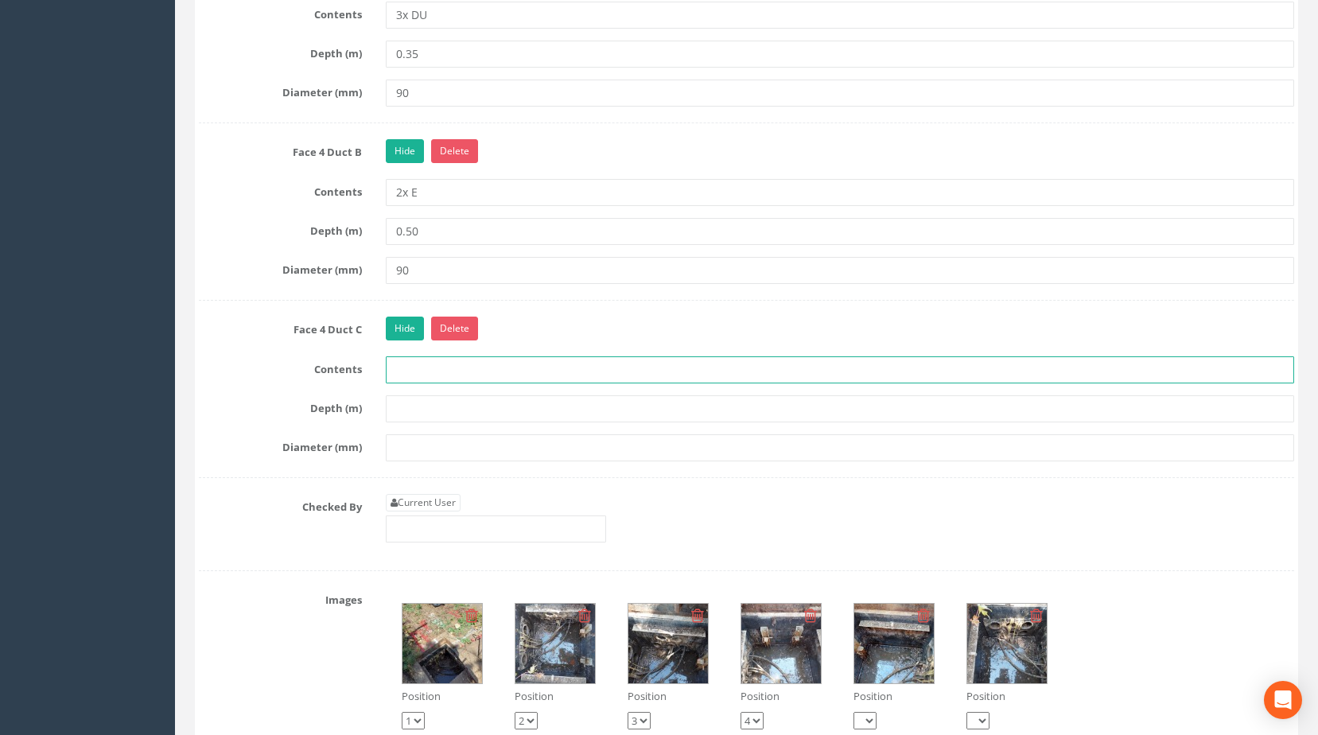
click at [433, 383] on input "text" at bounding box center [840, 369] width 909 height 27
type input "1X DU"
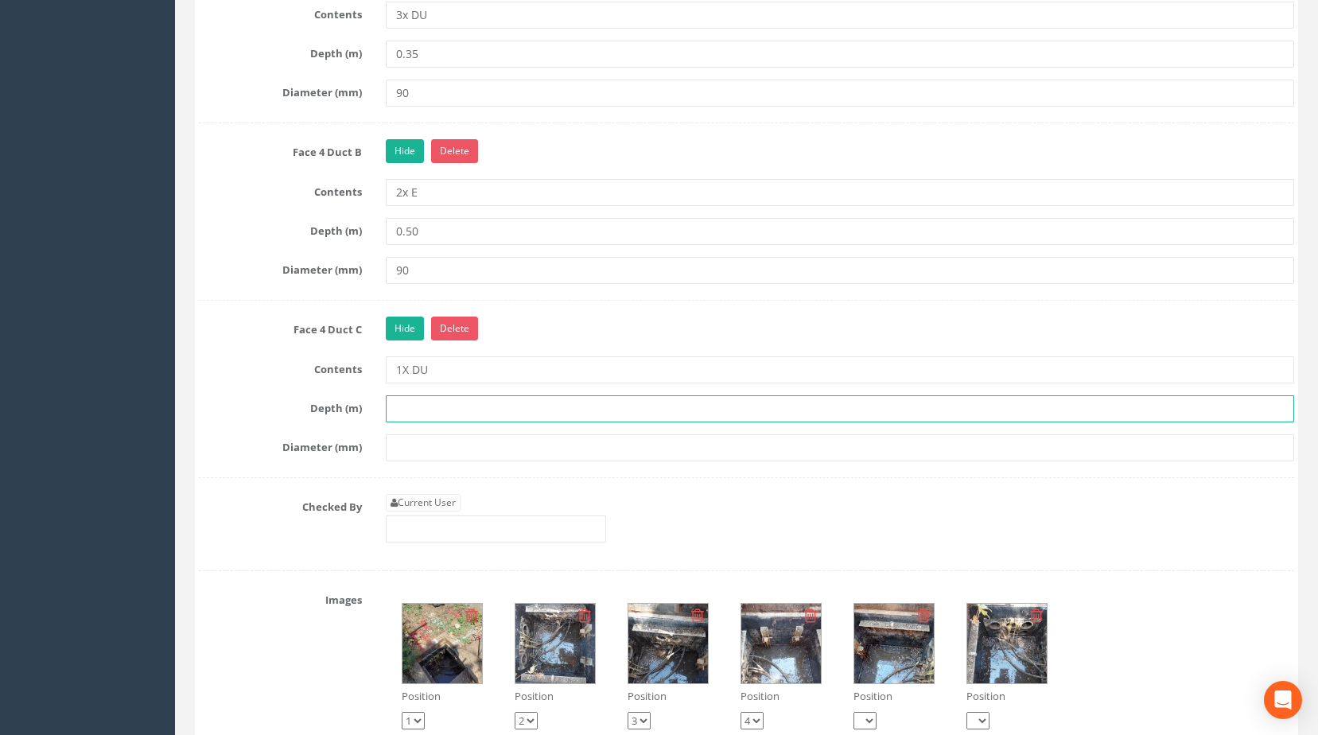
click at [431, 422] on input "text" at bounding box center [840, 408] width 909 height 27
type input ".50"
click at [432, 461] on input "text" at bounding box center [840, 447] width 909 height 27
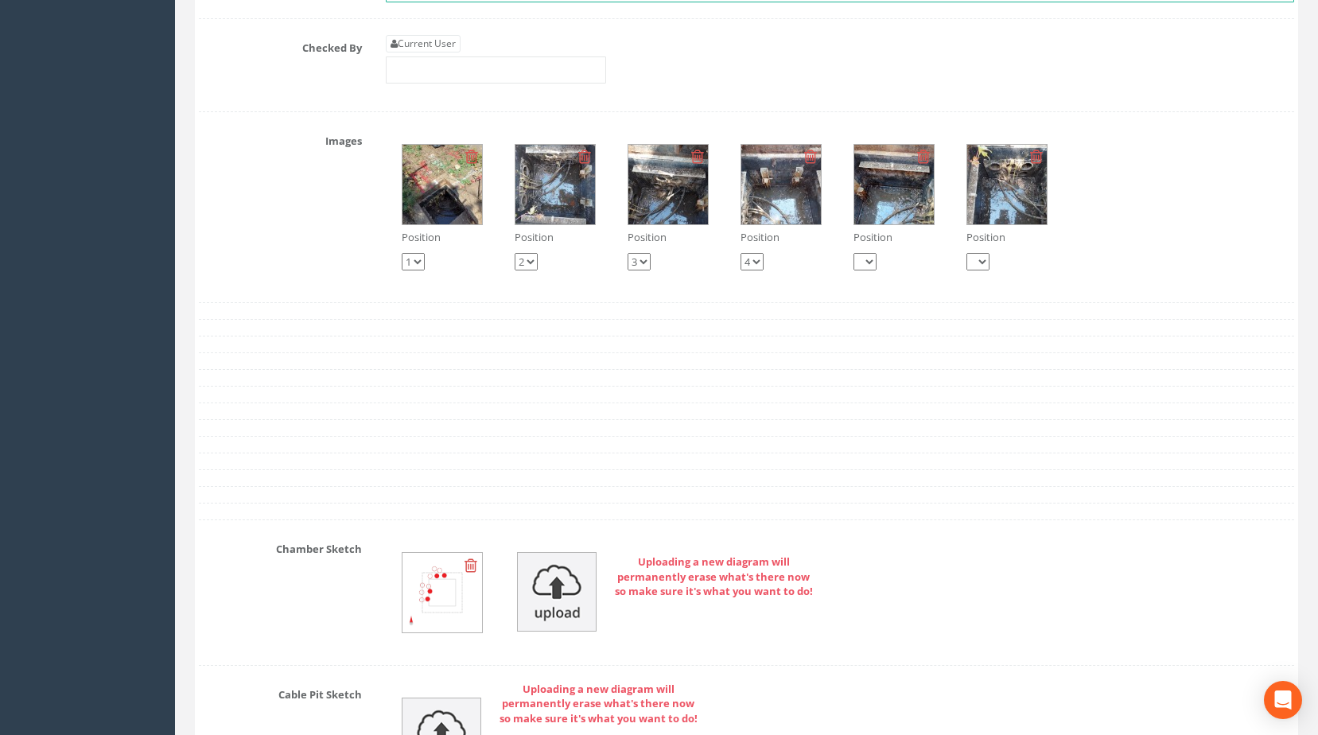
scroll to position [2545, 0]
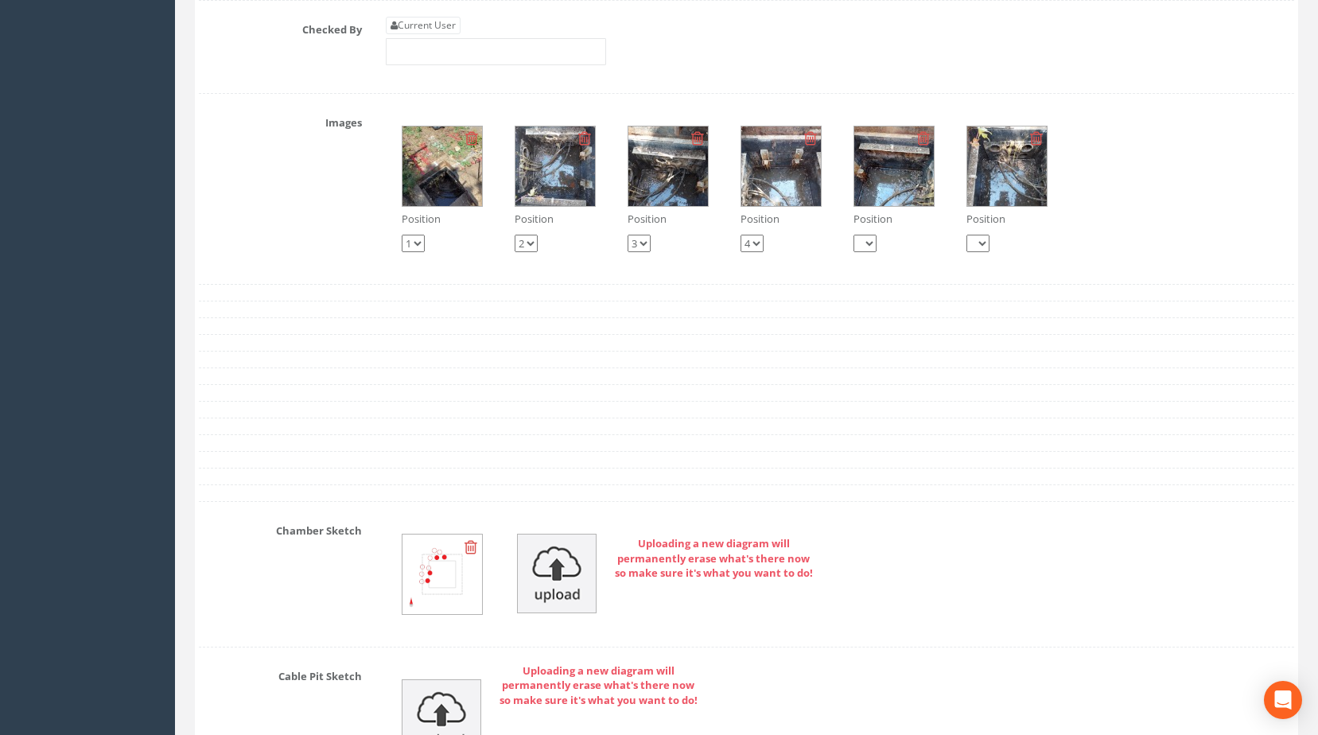
type input "90"
click at [554, 194] on img at bounding box center [555, 166] width 80 height 80
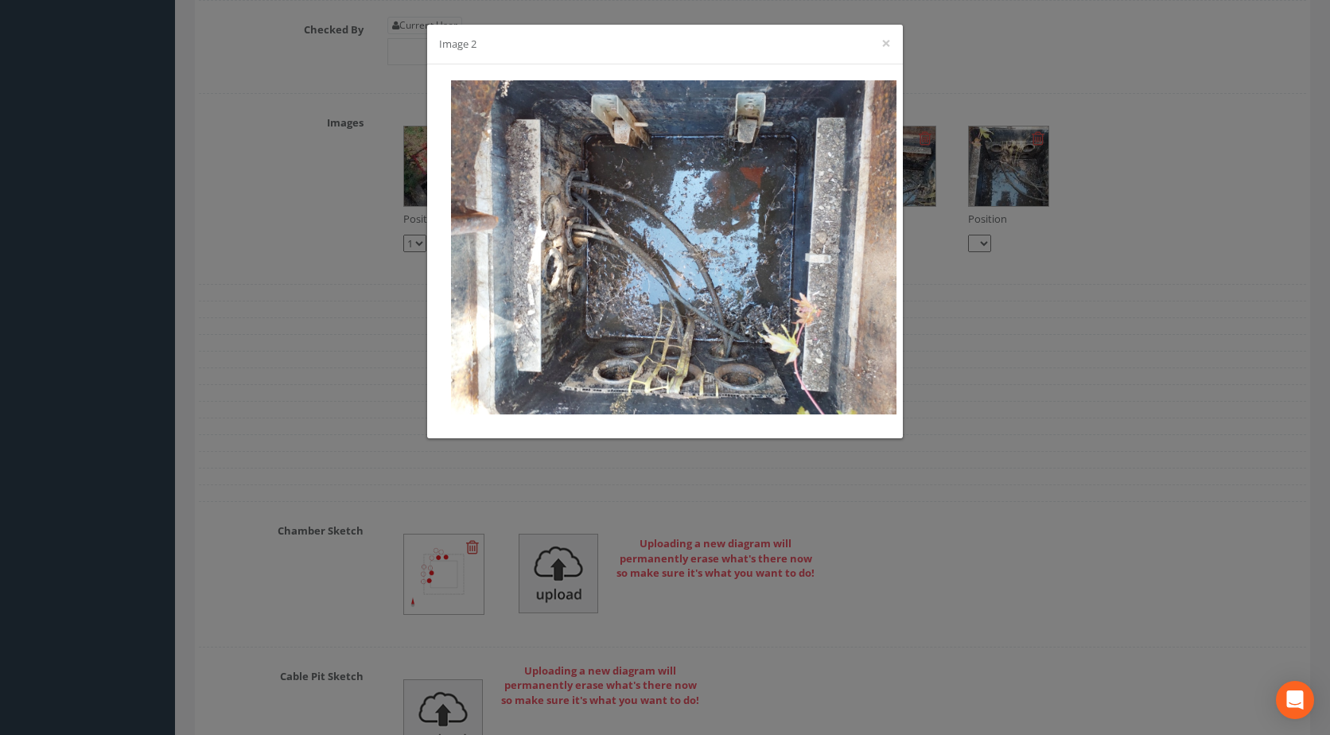
click at [390, 303] on div "Image 2 ×" at bounding box center [665, 367] width 1330 height 735
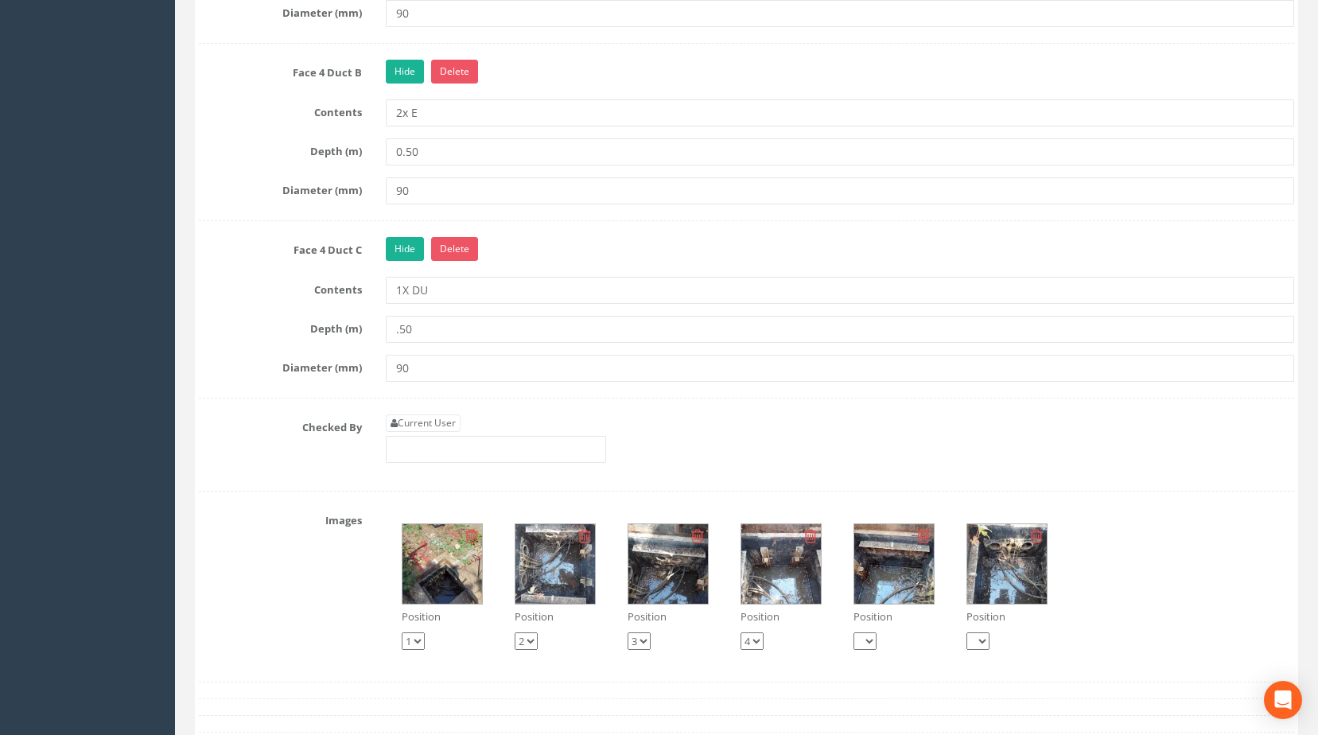
scroll to position [2466, 0]
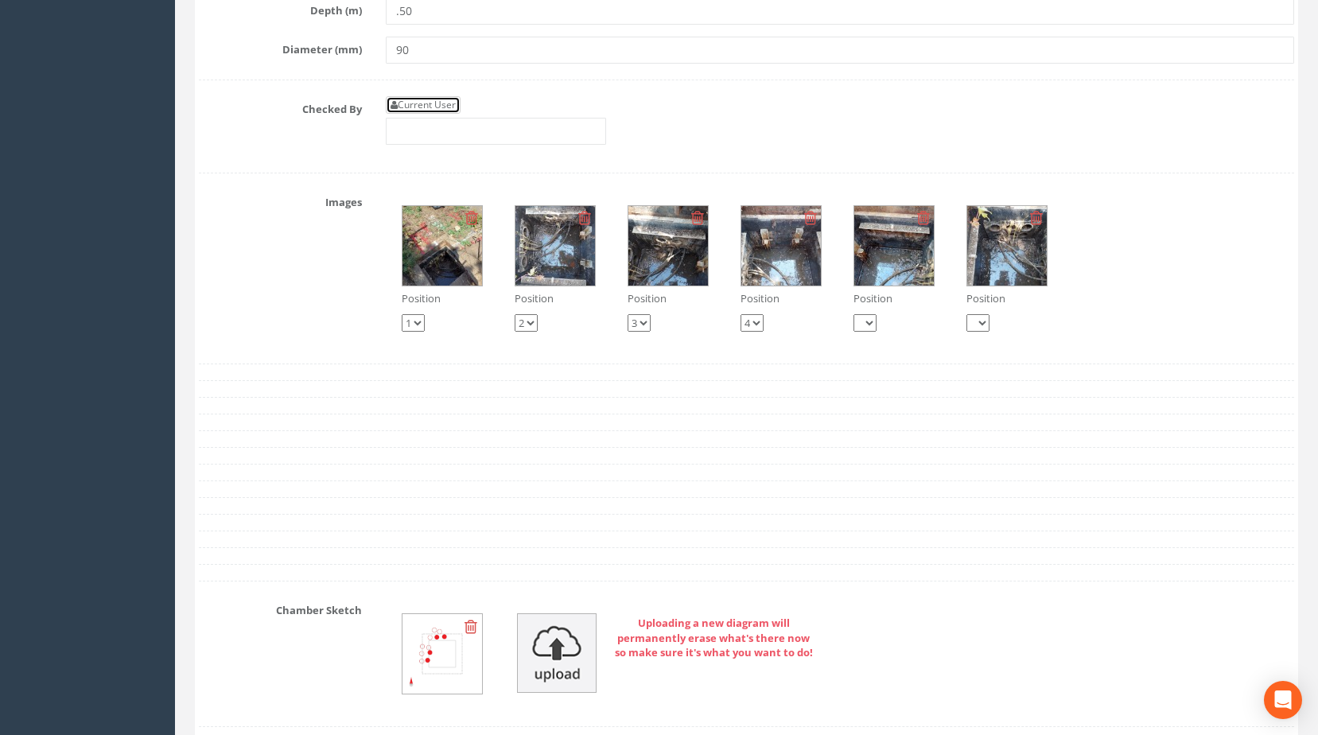
click at [442, 114] on link "Current User" at bounding box center [423, 104] width 75 height 17
type input "[PERSON_NAME]"
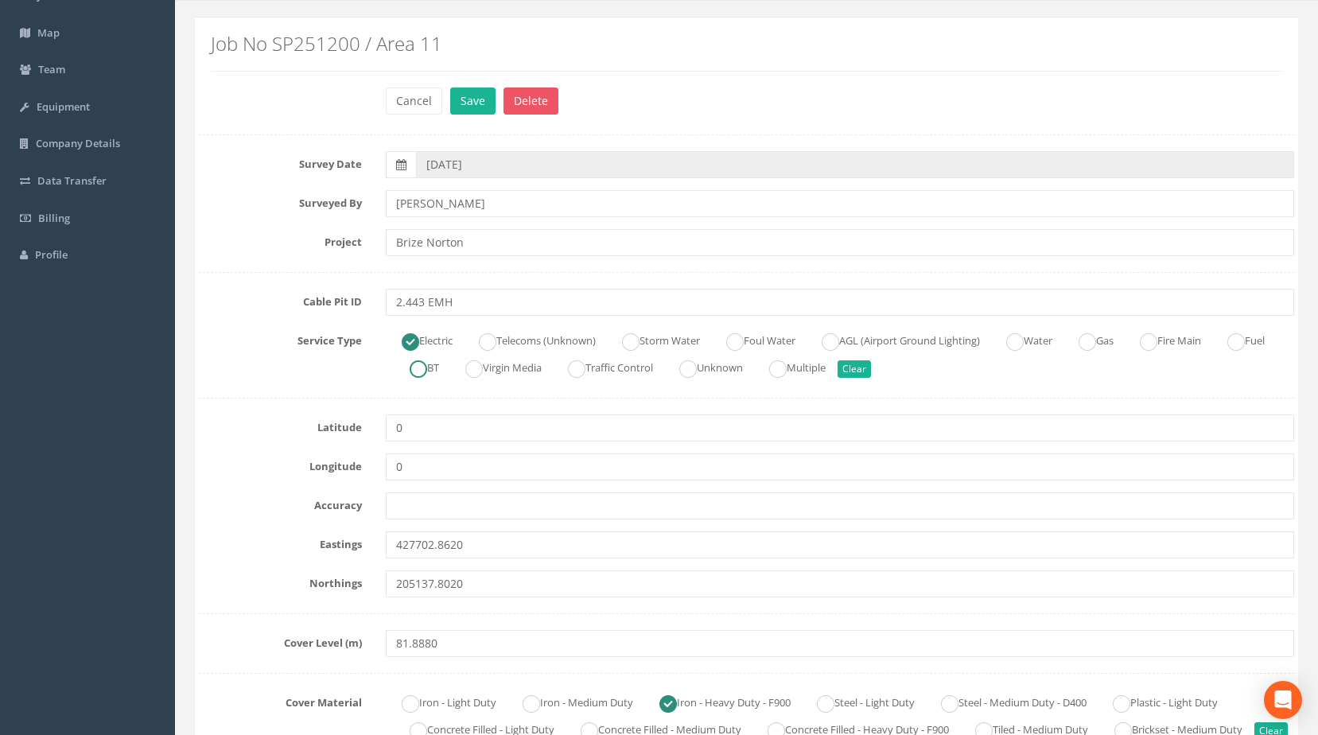
scroll to position [0, 0]
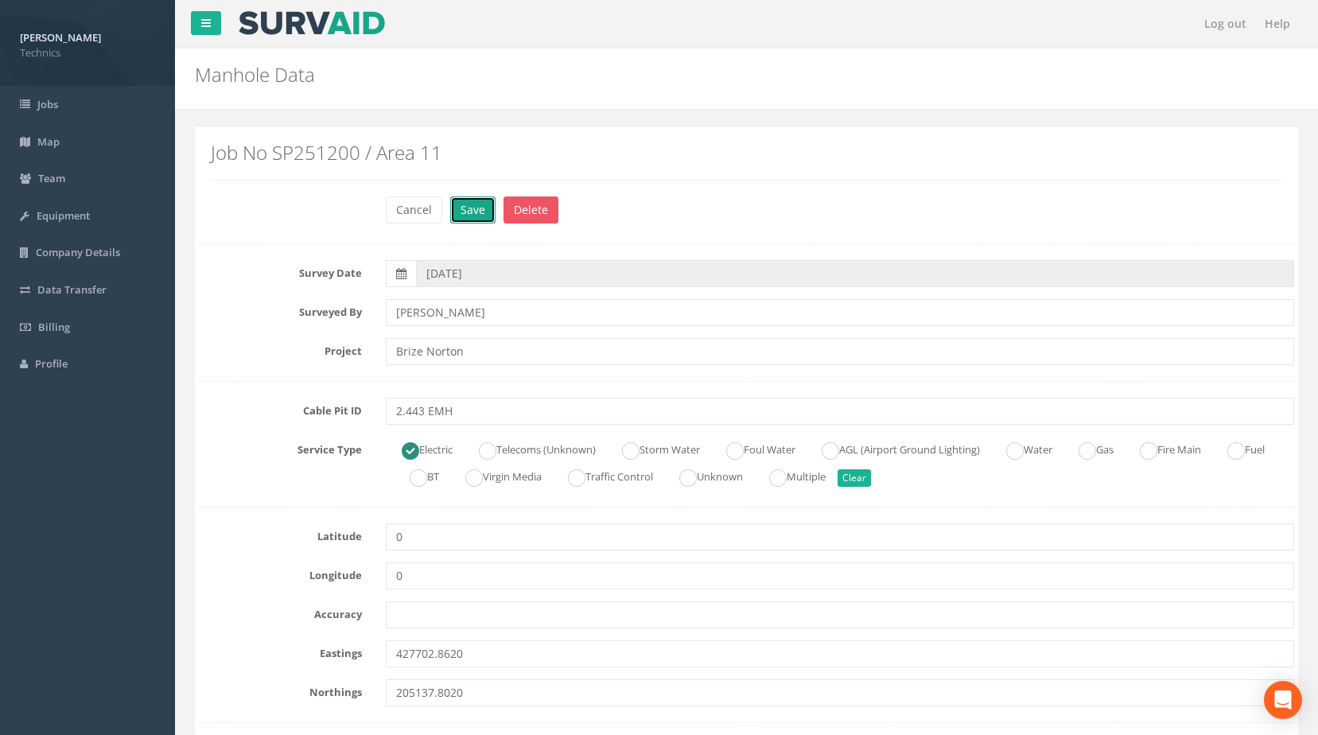
click at [477, 212] on button "Save" at bounding box center [472, 209] width 45 height 27
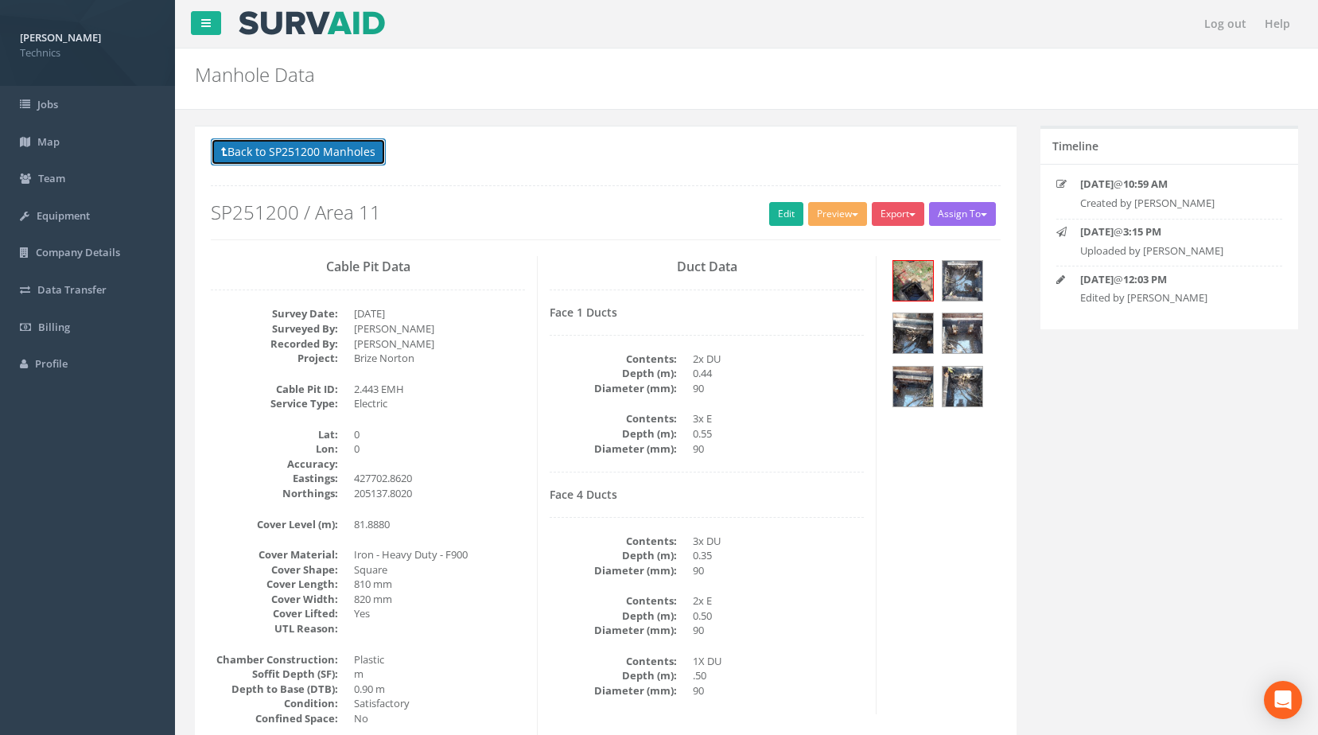
click at [290, 142] on button "Back to SP251200 Manholes" at bounding box center [298, 151] width 175 height 27
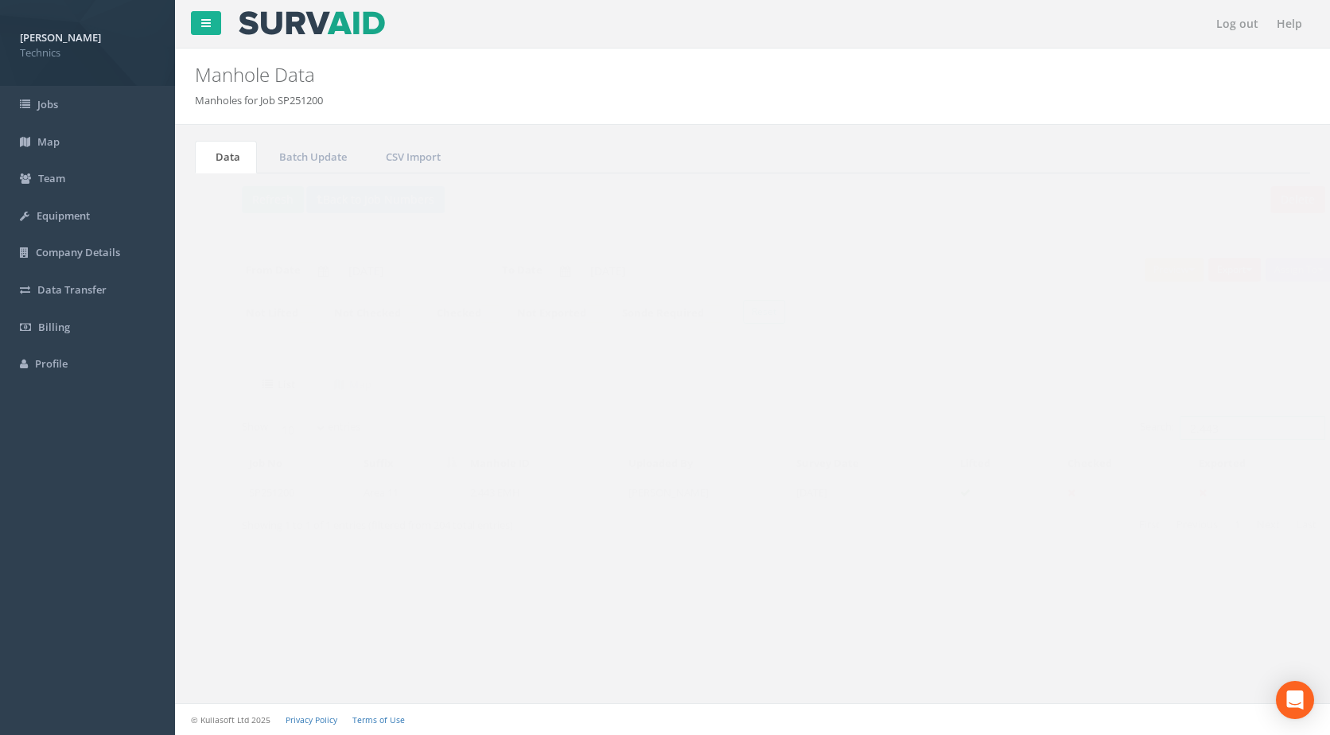
click at [1199, 428] on input "2.443" at bounding box center [1222, 428] width 146 height 24
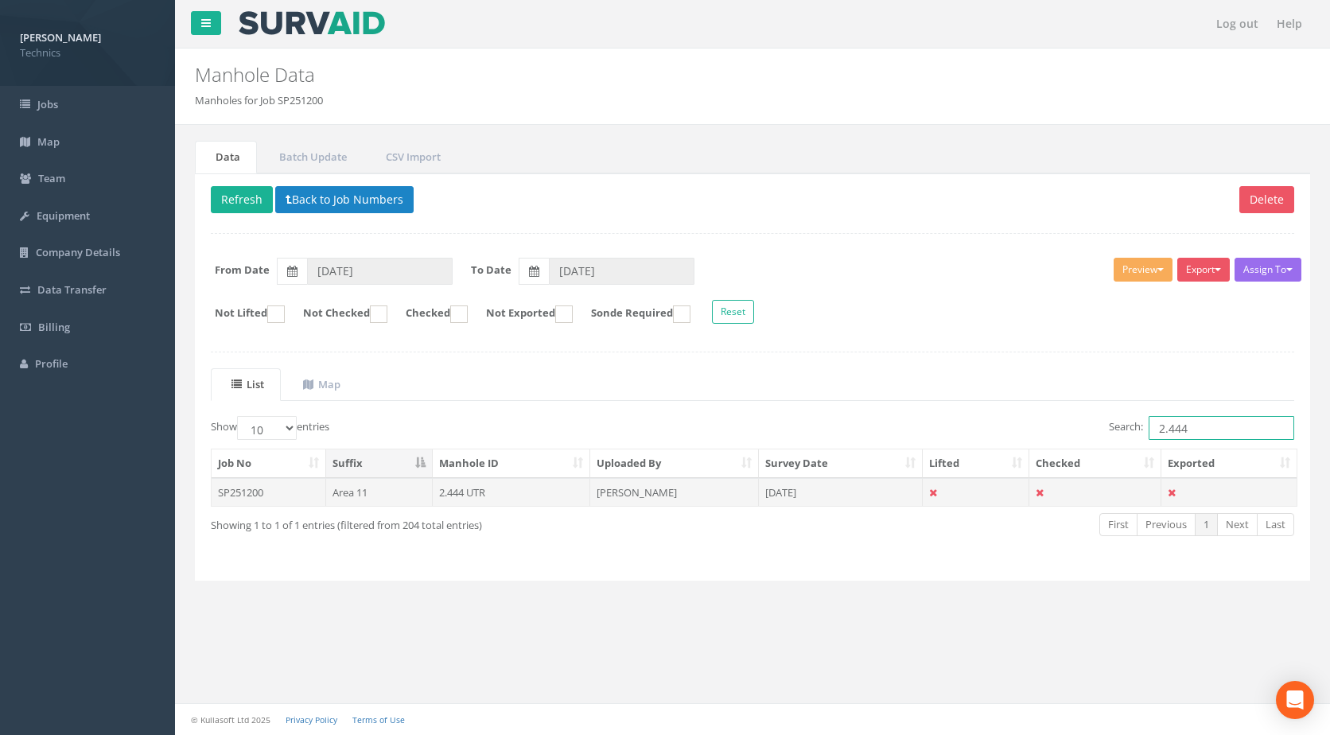
type input "2.444"
click at [479, 504] on td "2.444 UTR" at bounding box center [512, 492] width 158 height 29
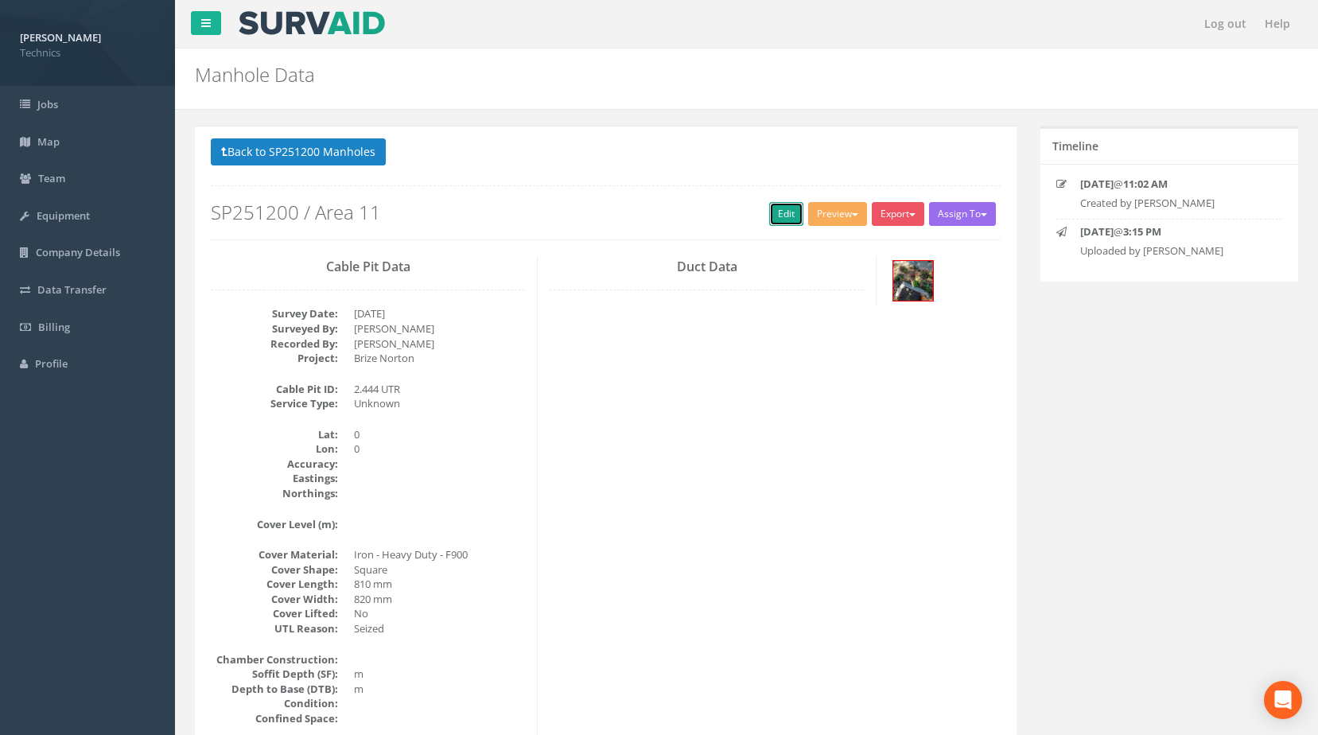
click at [782, 219] on link "Edit" at bounding box center [786, 214] width 34 height 24
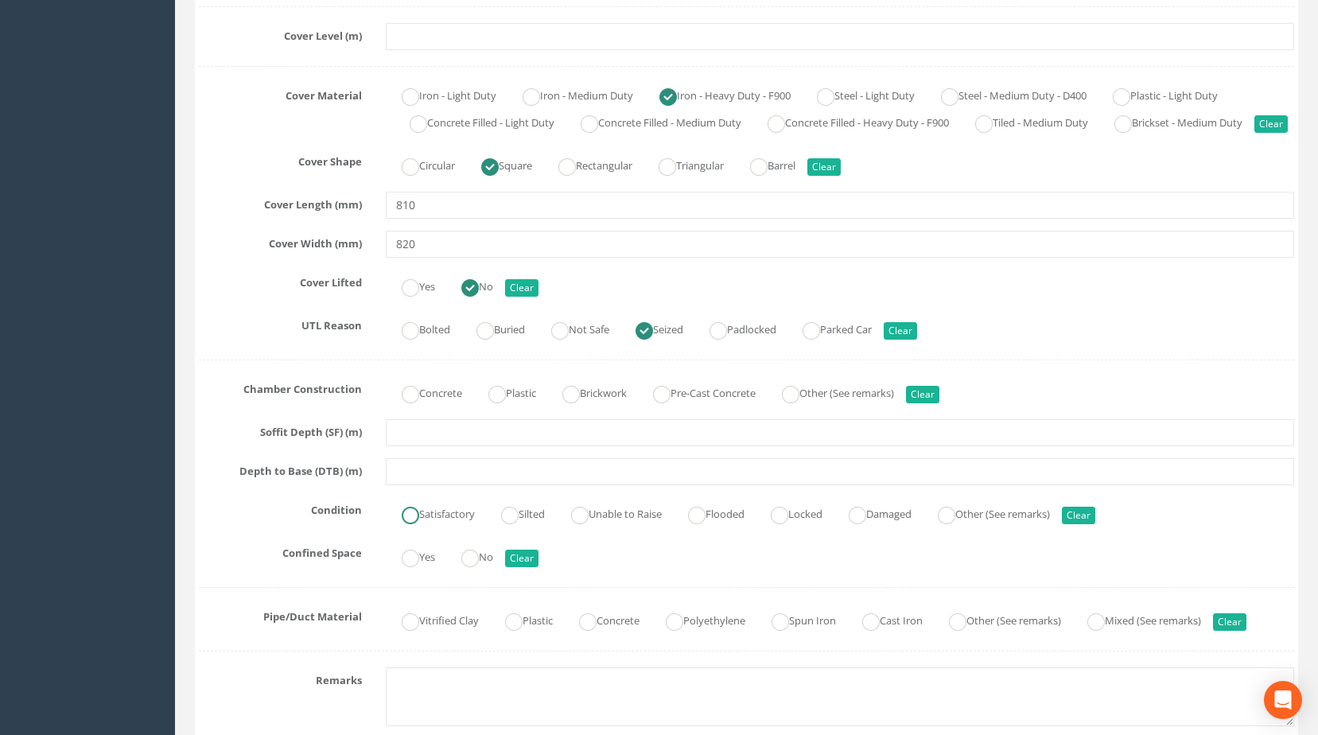
scroll to position [318, 0]
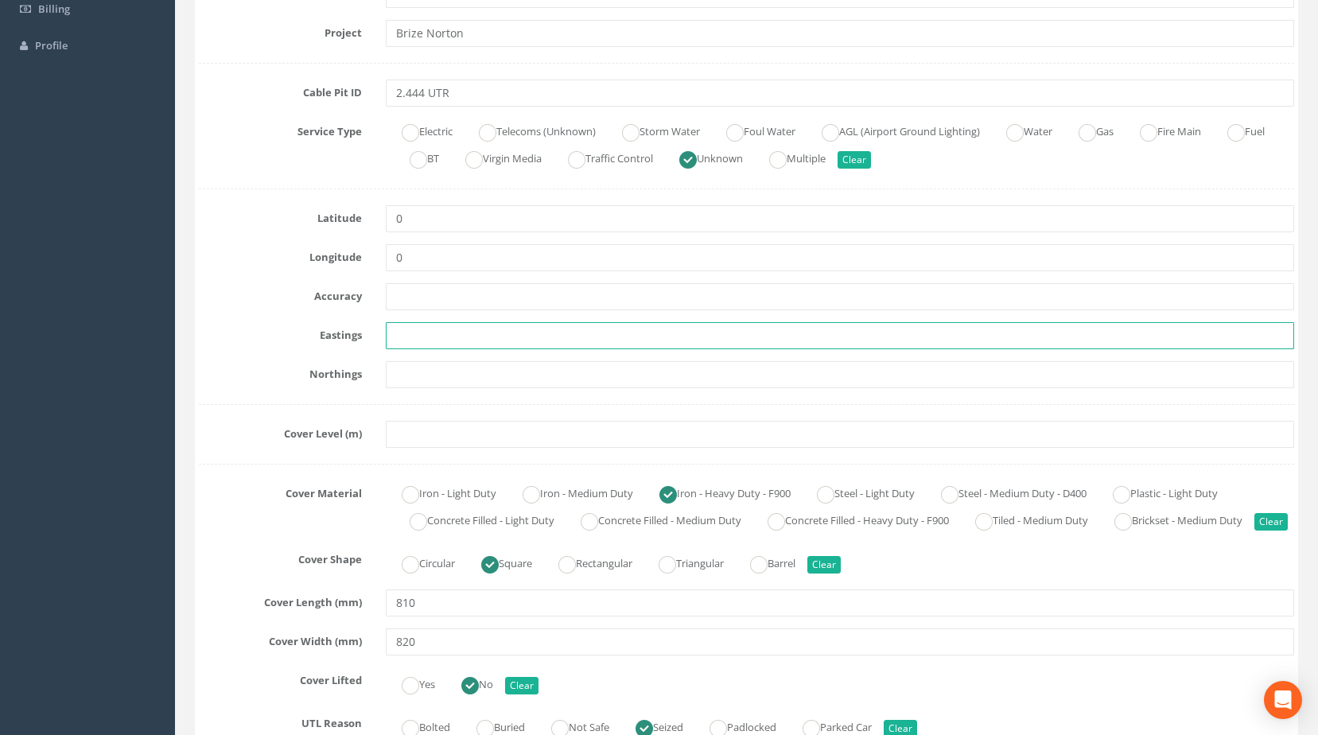
click at [435, 333] on input "text" at bounding box center [840, 335] width 909 height 27
paste input "427709.2780"
type input "427709.2780"
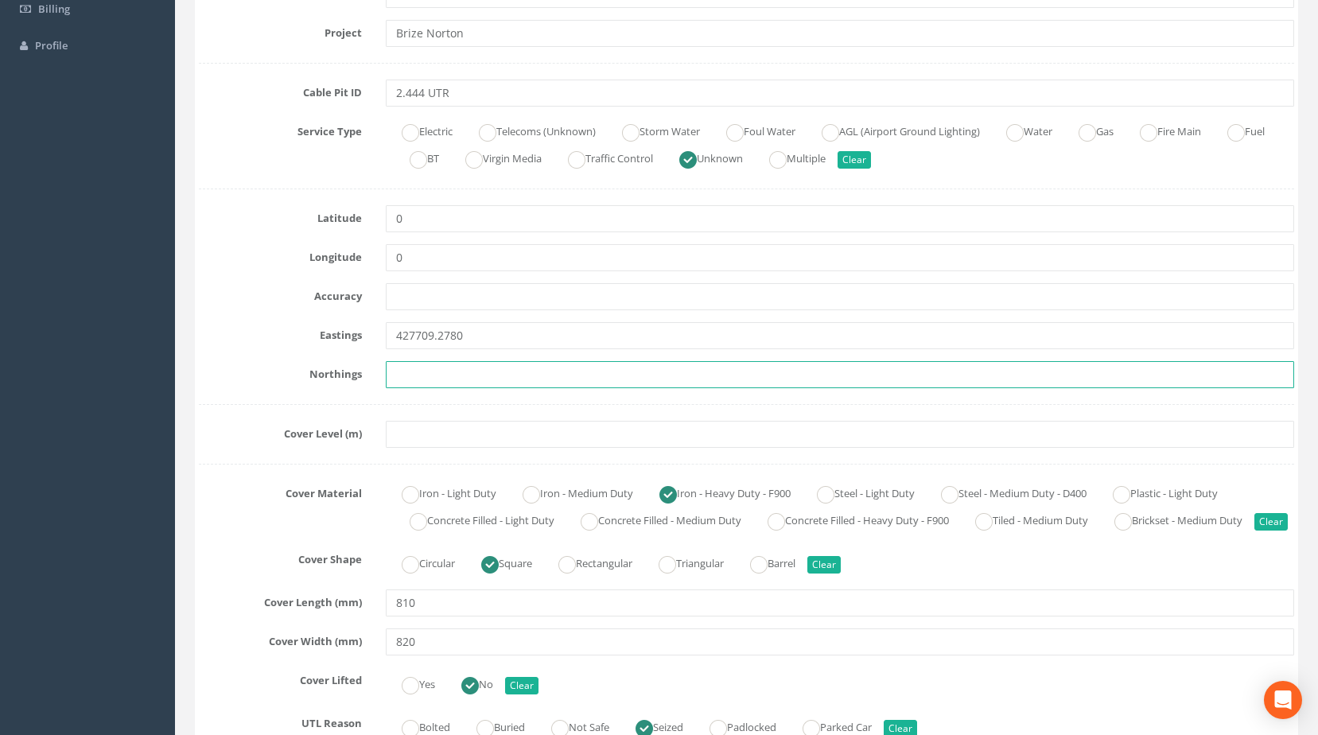
click at [424, 370] on input "text" at bounding box center [840, 374] width 909 height 27
paste input "205134.0170"
type input "205134.0170"
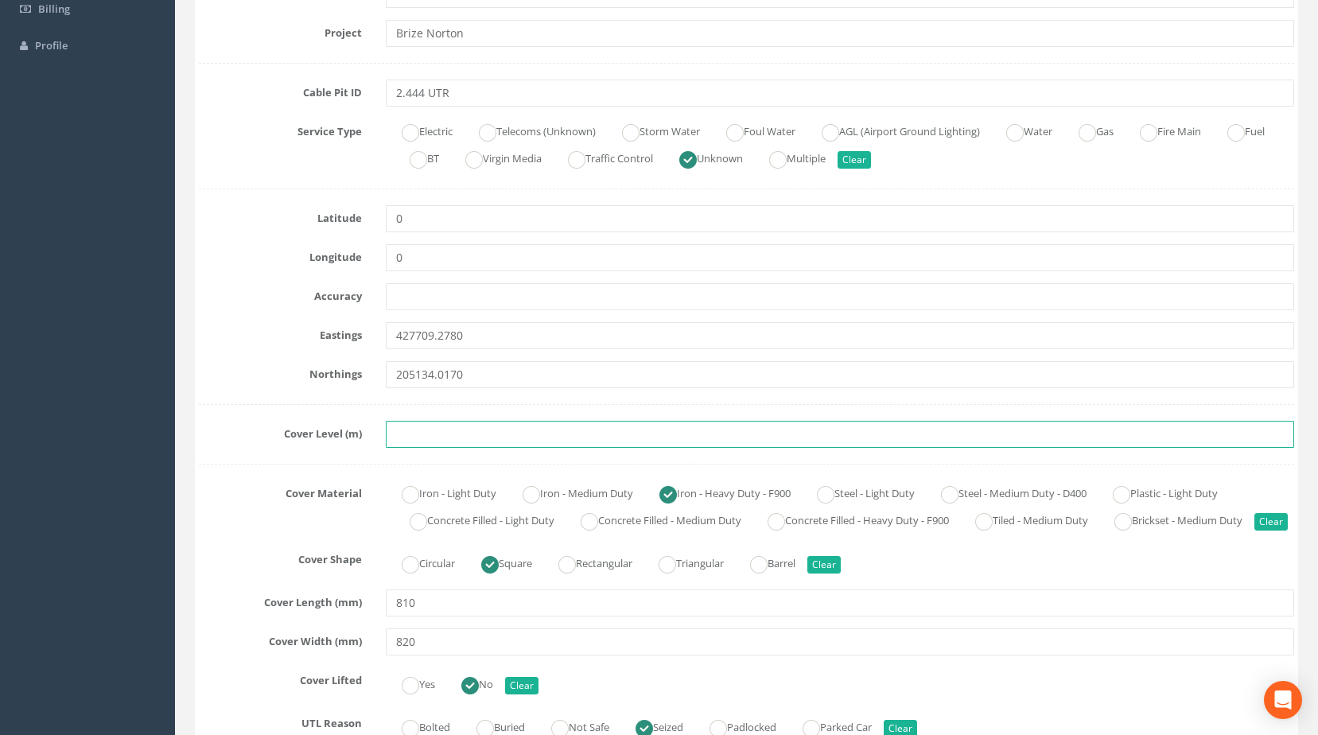
click at [426, 430] on input "text" at bounding box center [840, 434] width 909 height 27
paste input "81.9130"
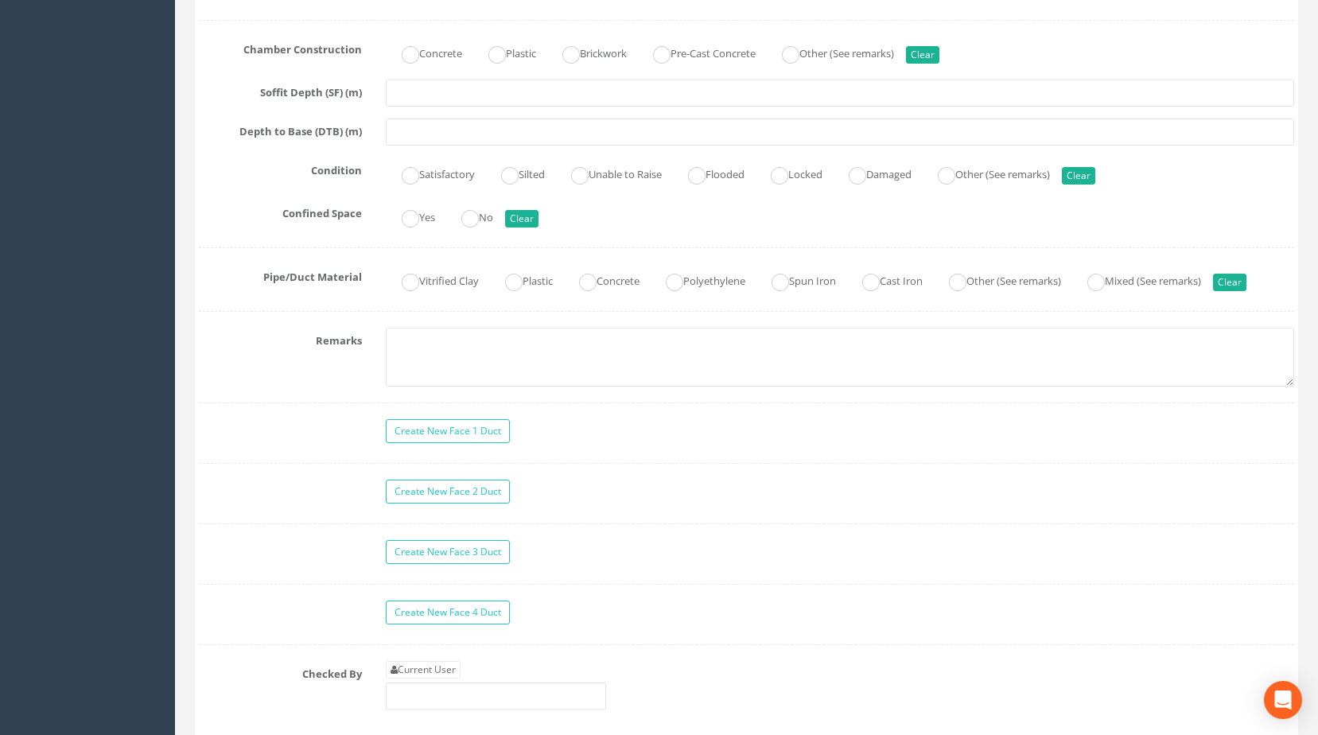
scroll to position [1273, 0]
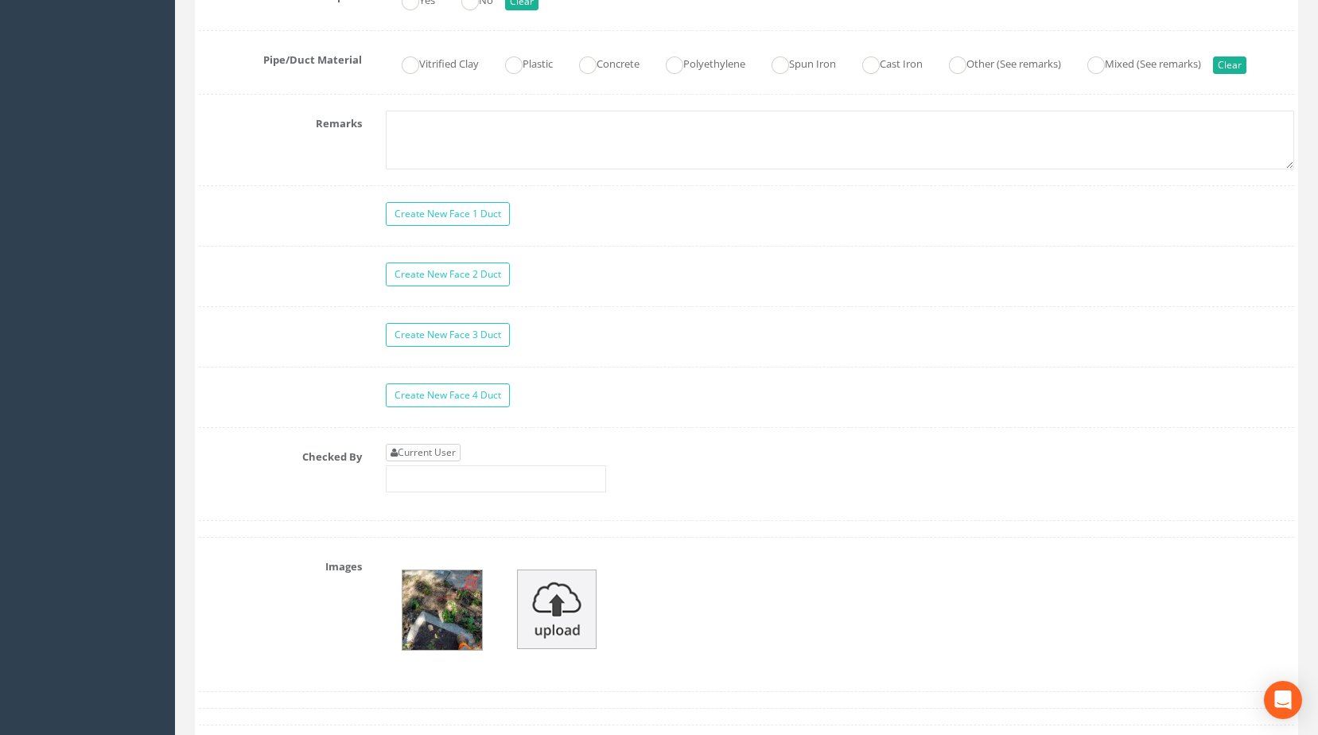
type input "81.9130"
click at [437, 461] on link "Current User" at bounding box center [423, 452] width 75 height 17
type input "[PERSON_NAME]"
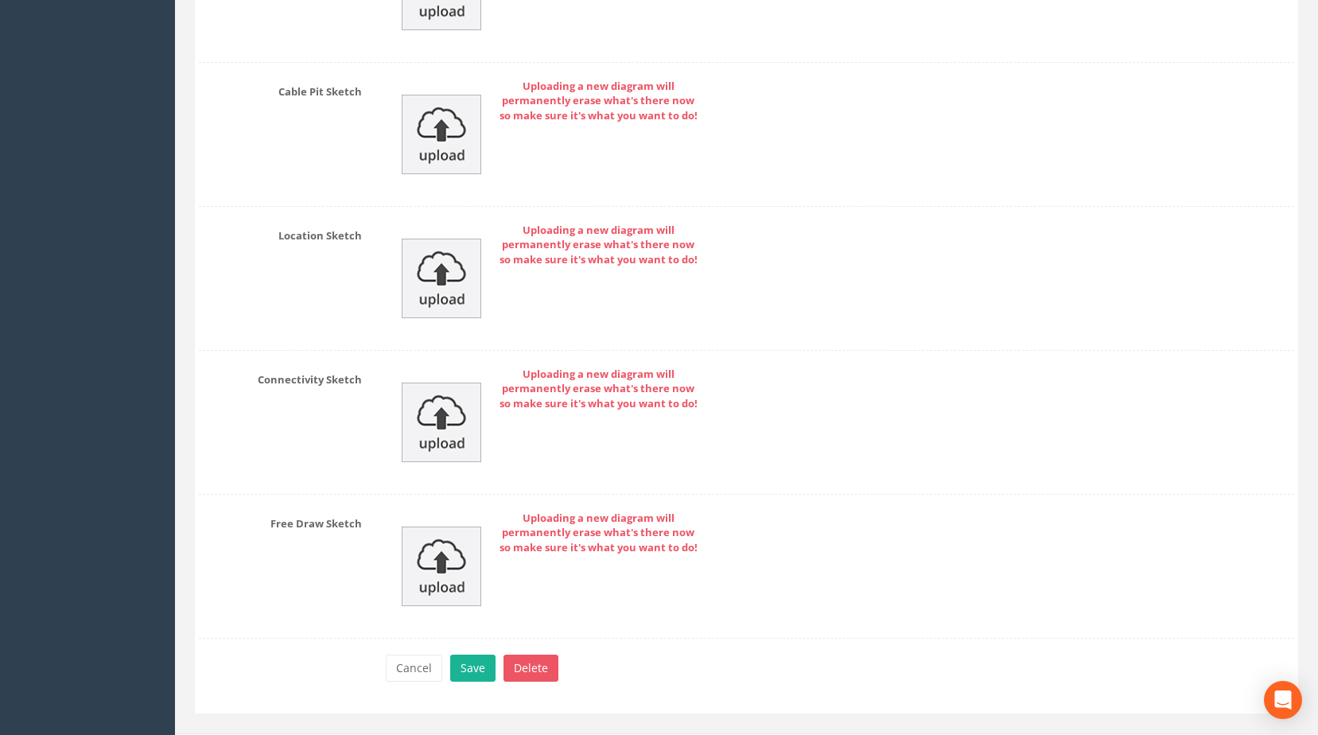
scroll to position [2316, 0]
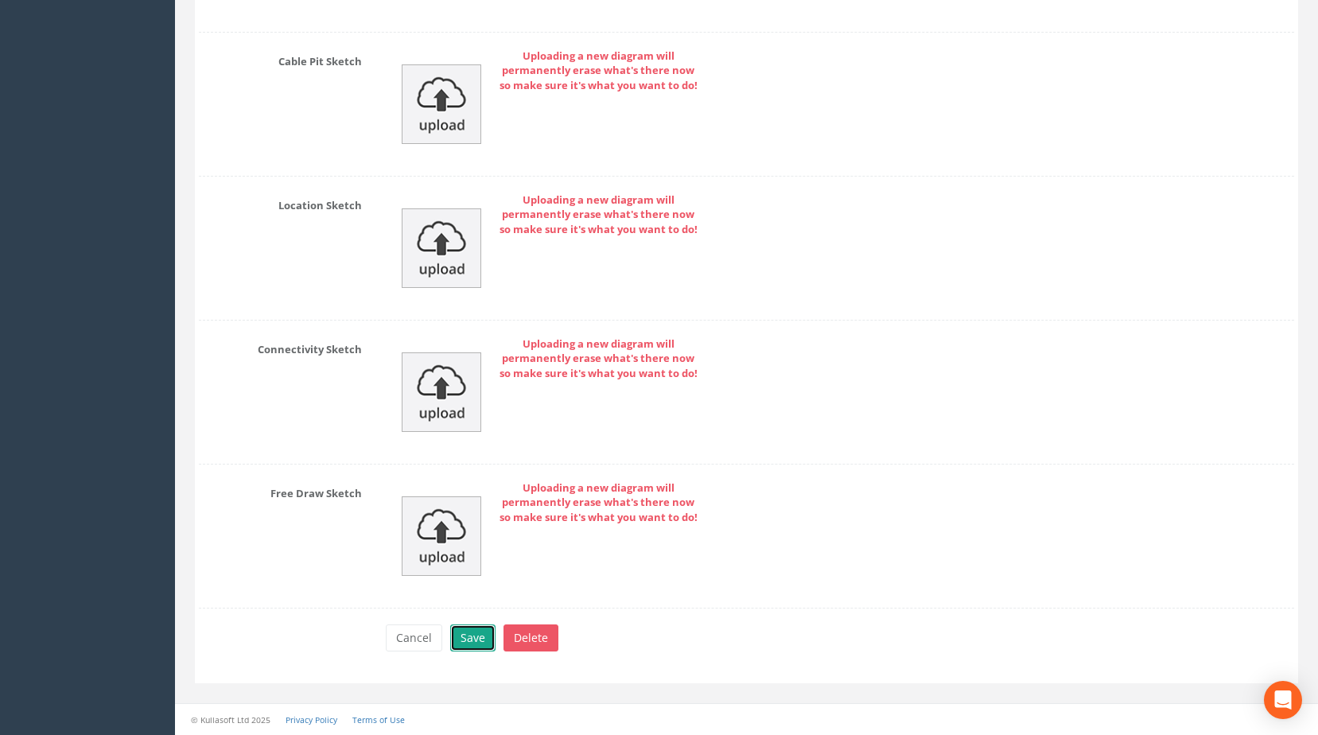
click at [468, 641] on button "Save" at bounding box center [472, 637] width 45 height 27
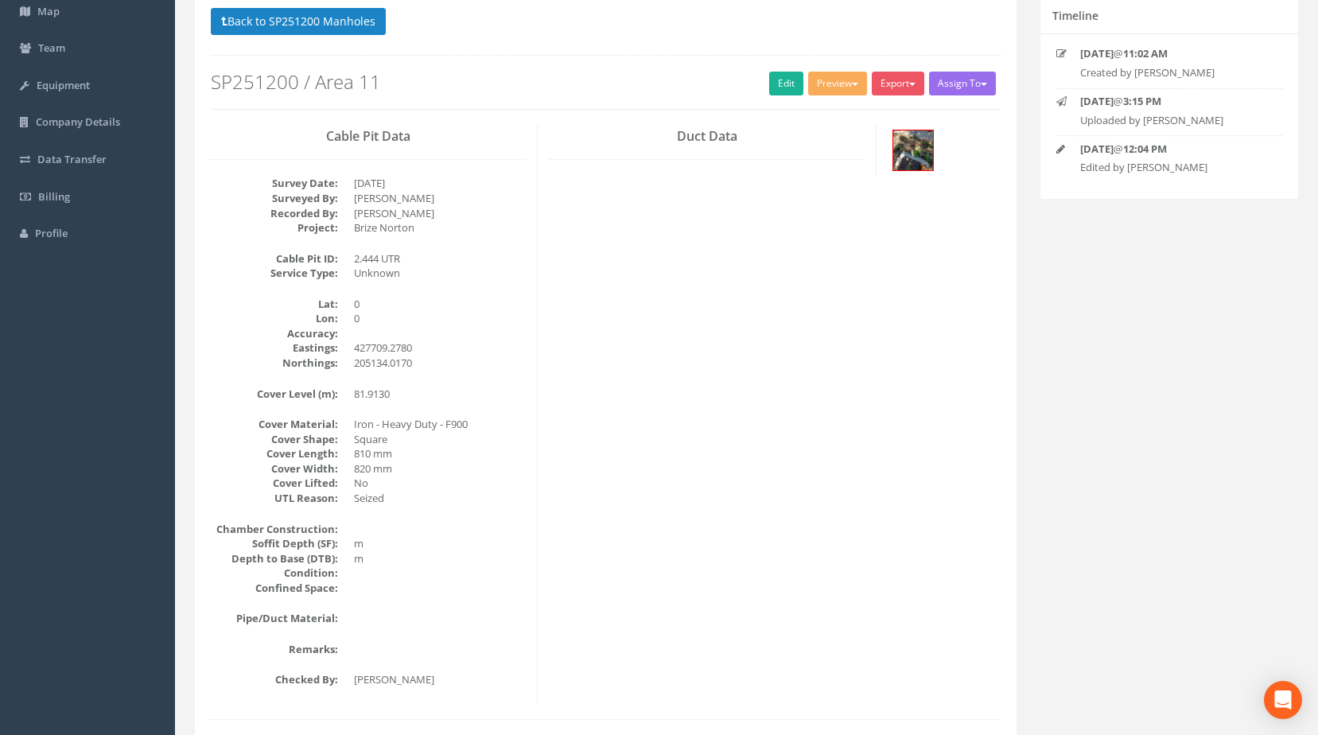
scroll to position [0, 0]
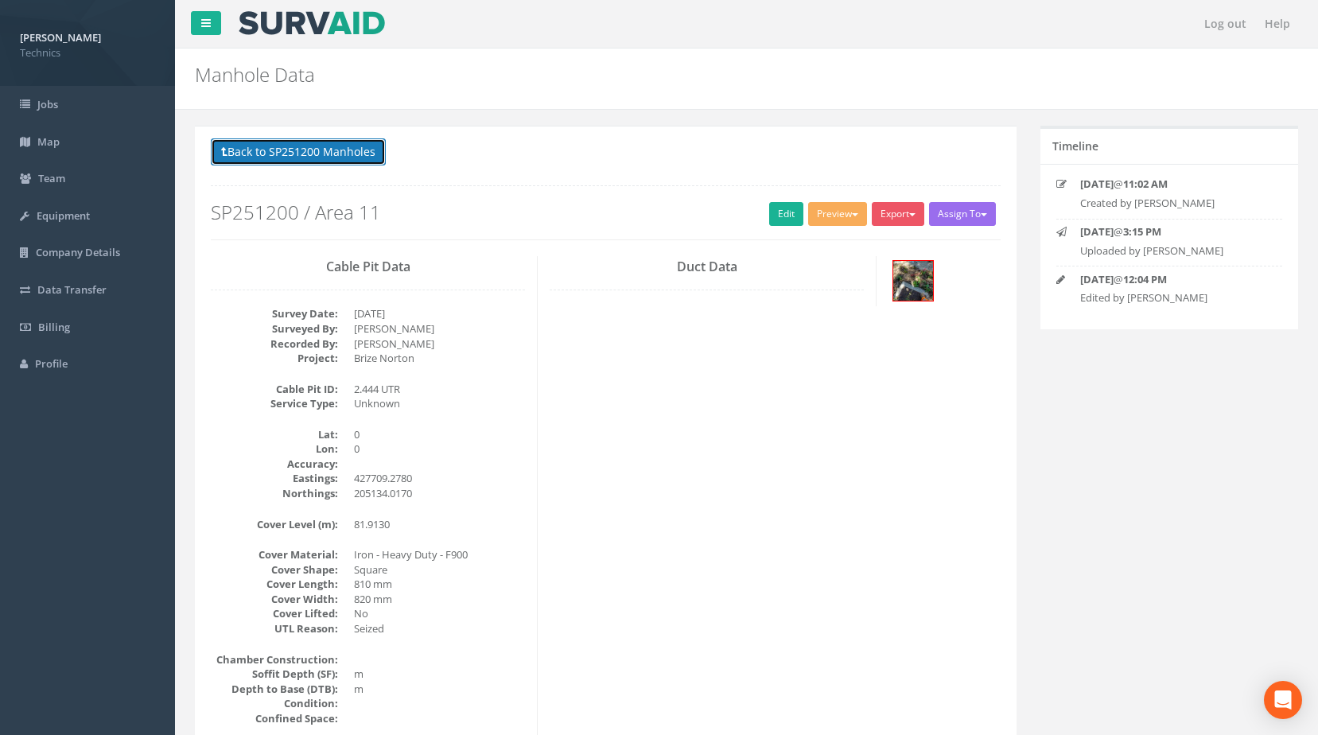
click at [301, 139] on button "Back to SP251200 Manholes" at bounding box center [298, 151] width 175 height 27
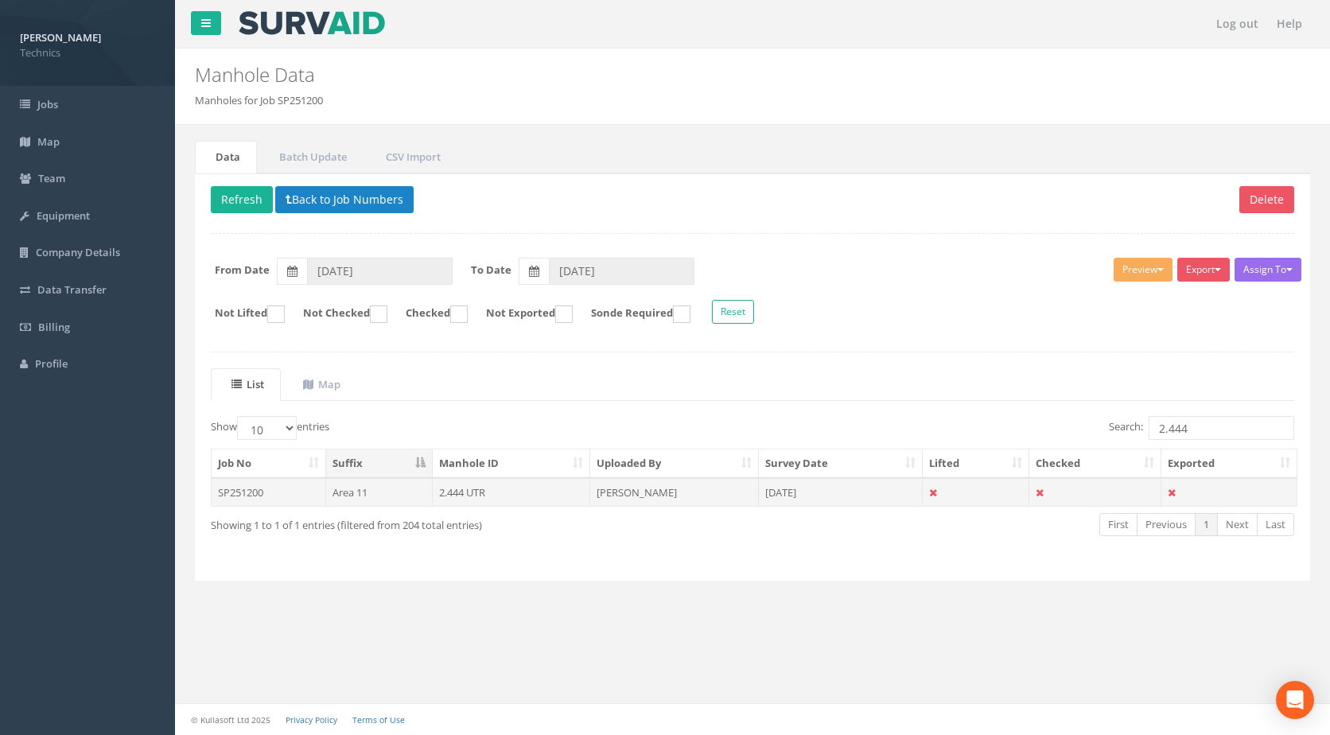
click at [497, 492] on td "2.444 UTR" at bounding box center [512, 492] width 158 height 29
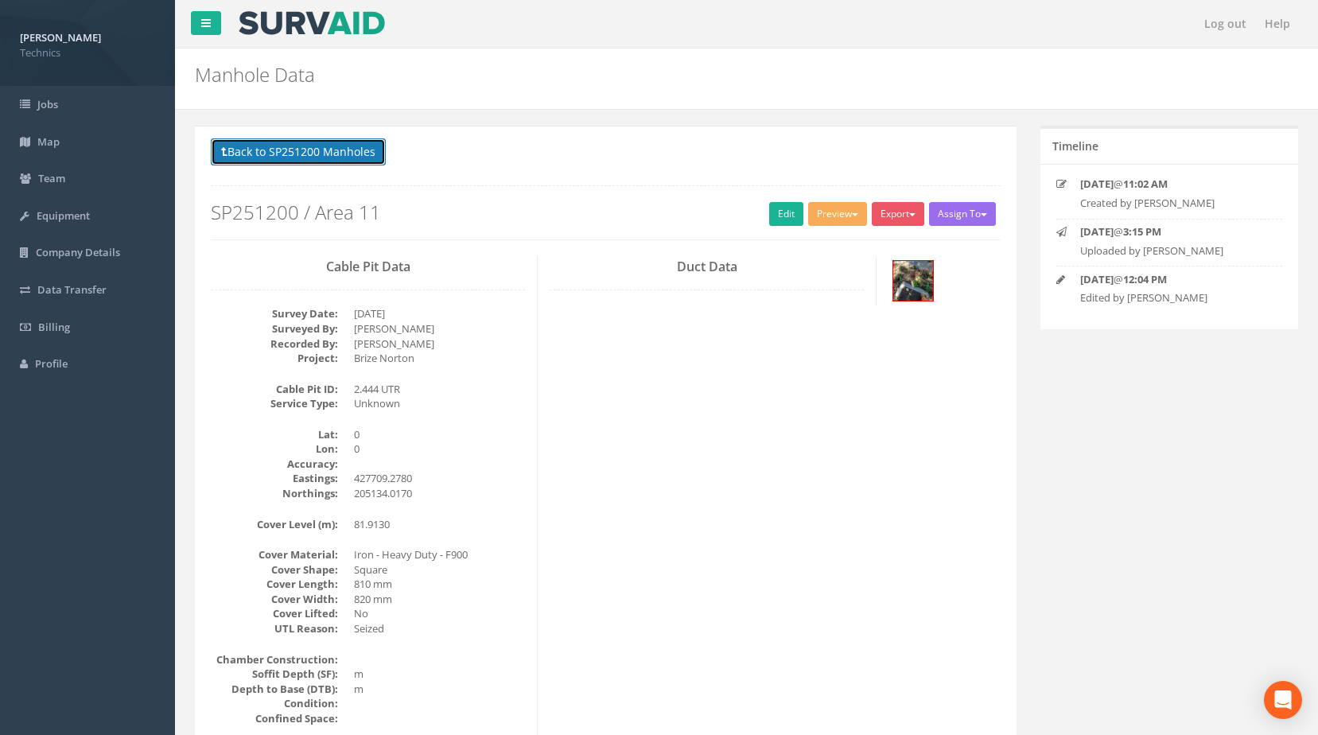
click at [284, 157] on button "Back to SP251200 Manholes" at bounding box center [298, 151] width 175 height 27
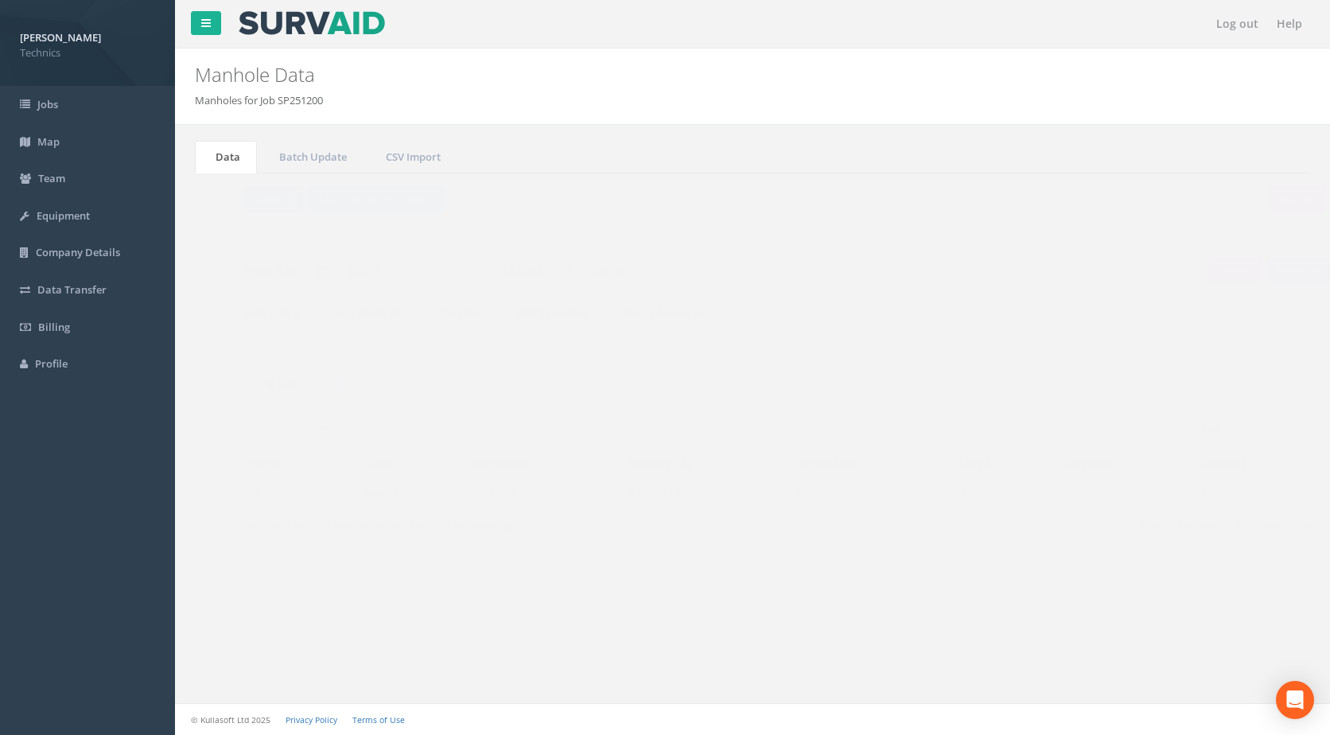
click at [243, 198] on button "Refresh" at bounding box center [242, 199] width 62 height 27
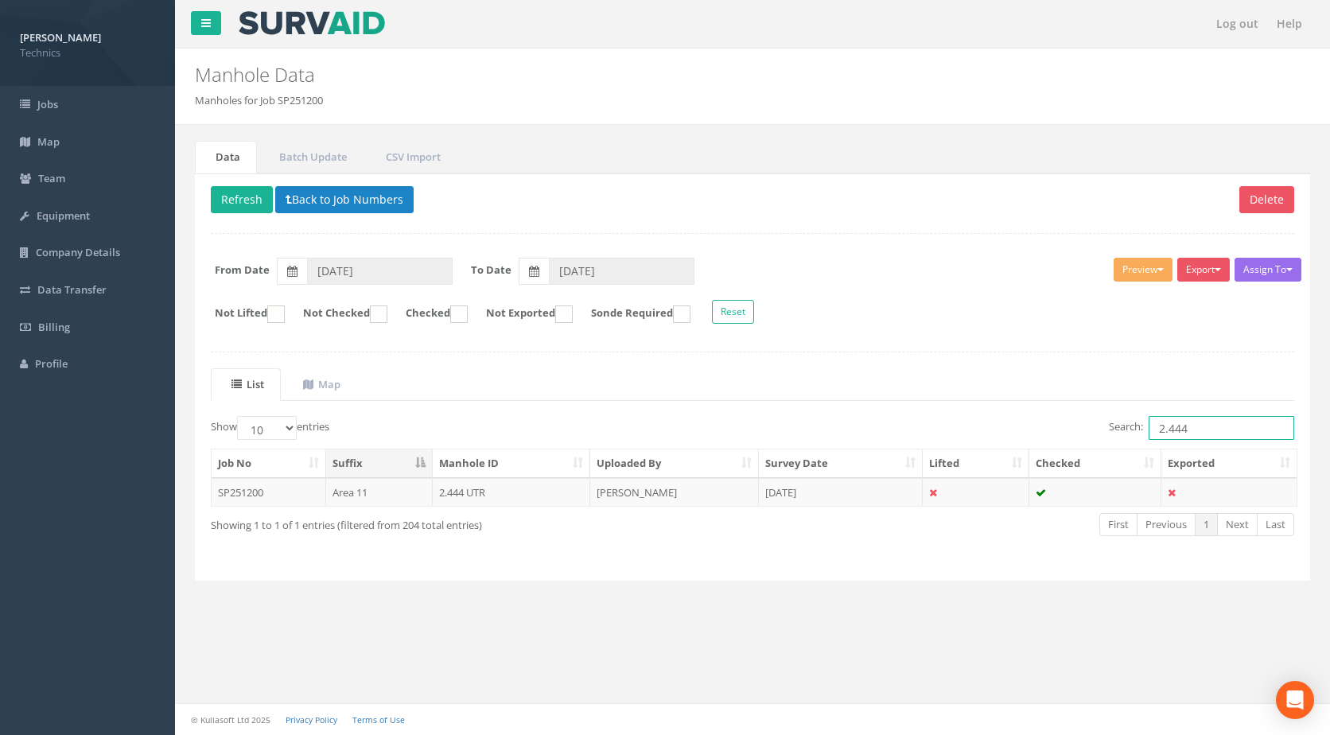
click at [1191, 425] on input "2.444" at bounding box center [1222, 428] width 146 height 24
type input "2.412"
click at [696, 486] on td "[PERSON_NAME]" at bounding box center [674, 492] width 169 height 29
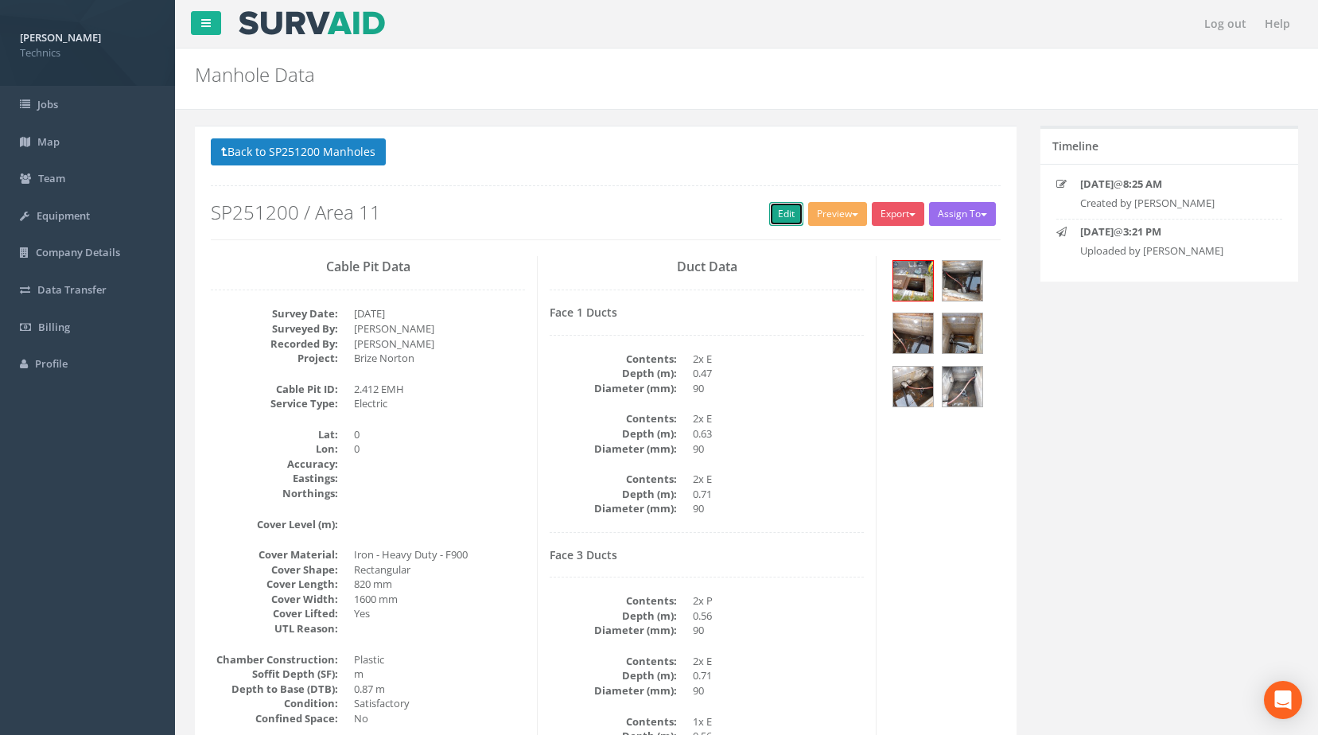
click at [776, 202] on link "Edit" at bounding box center [786, 214] width 34 height 24
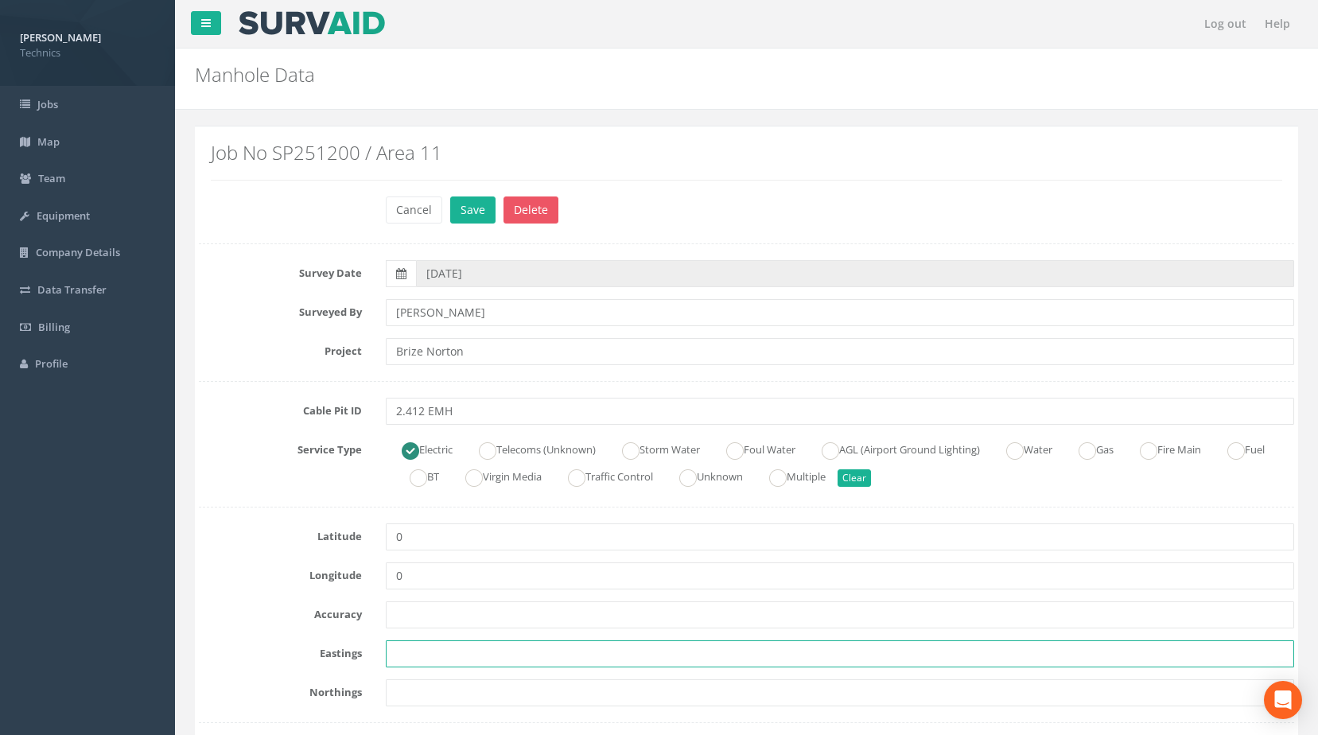
click at [445, 647] on input "text" at bounding box center [840, 653] width 909 height 27
paste input "427714.5860"
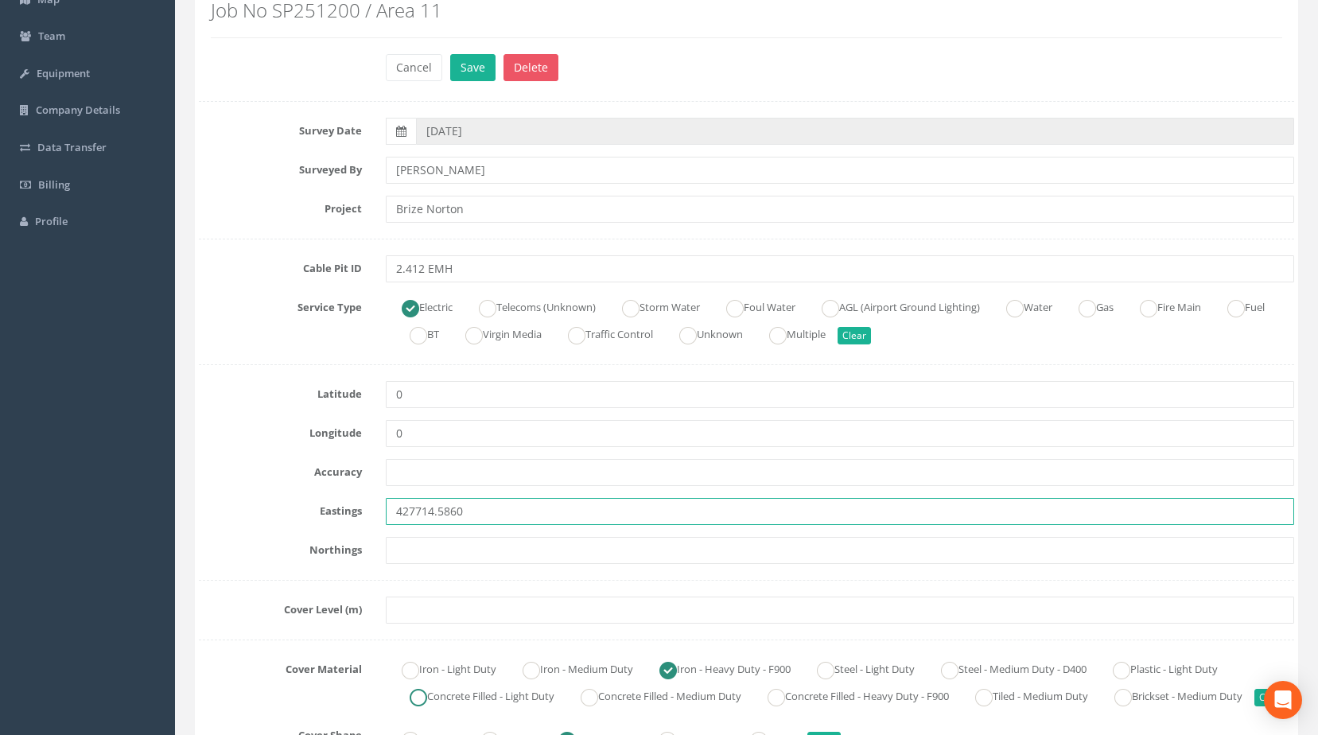
scroll to position [318, 0]
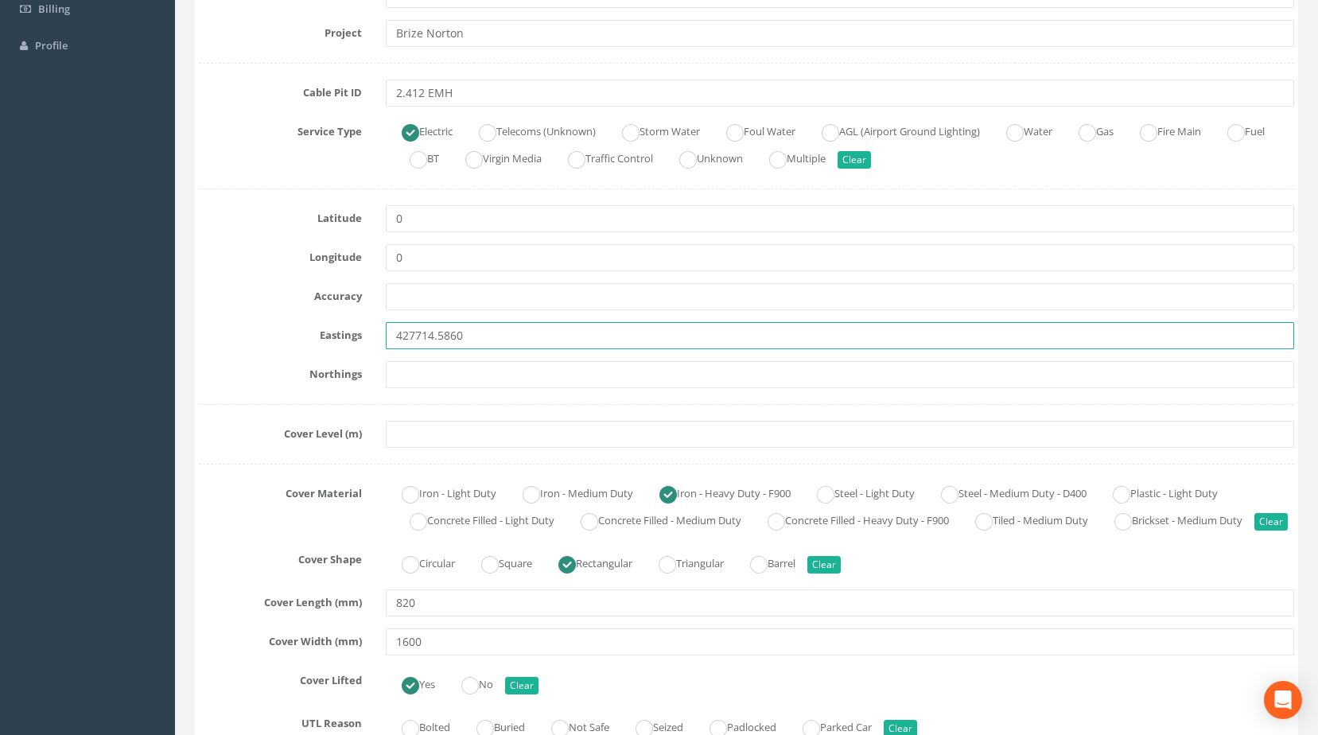
type input "427714.5860"
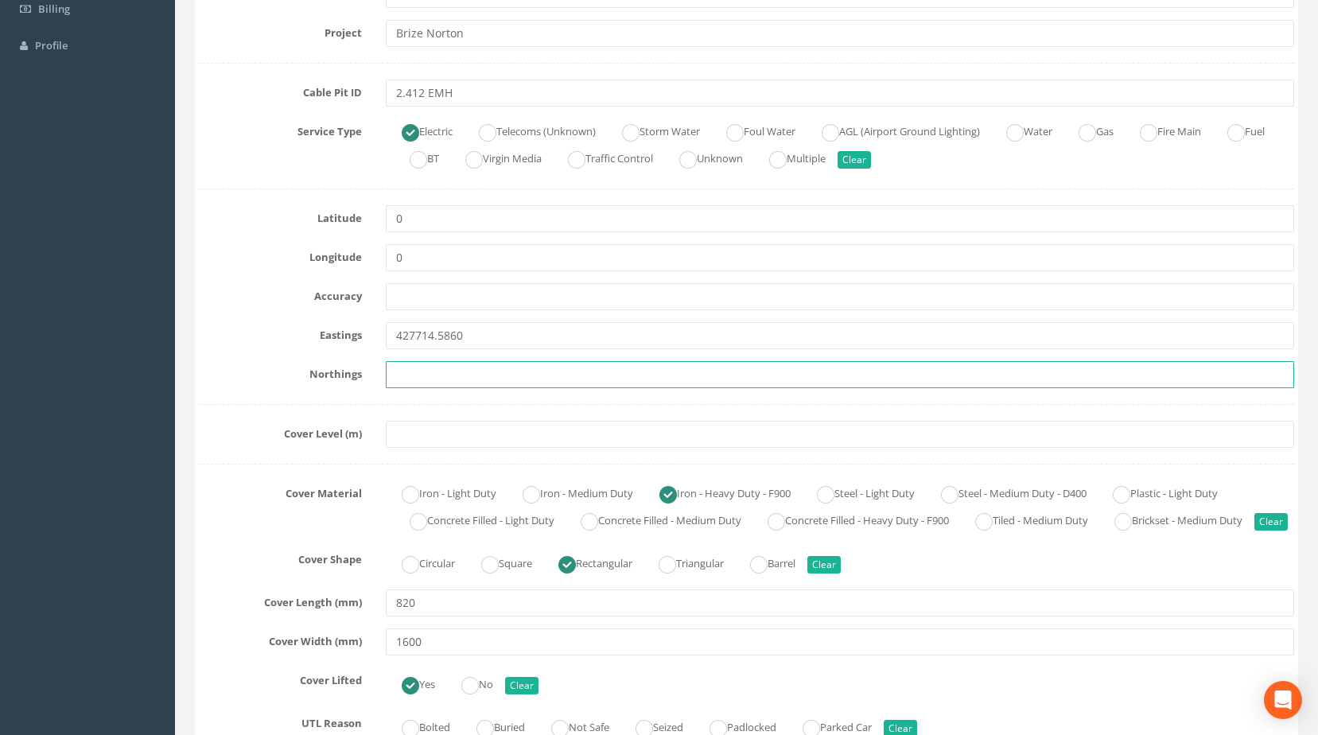
click at [522, 380] on input "text" at bounding box center [840, 374] width 909 height 27
paste input "205171.0080"
type input "205171.0080"
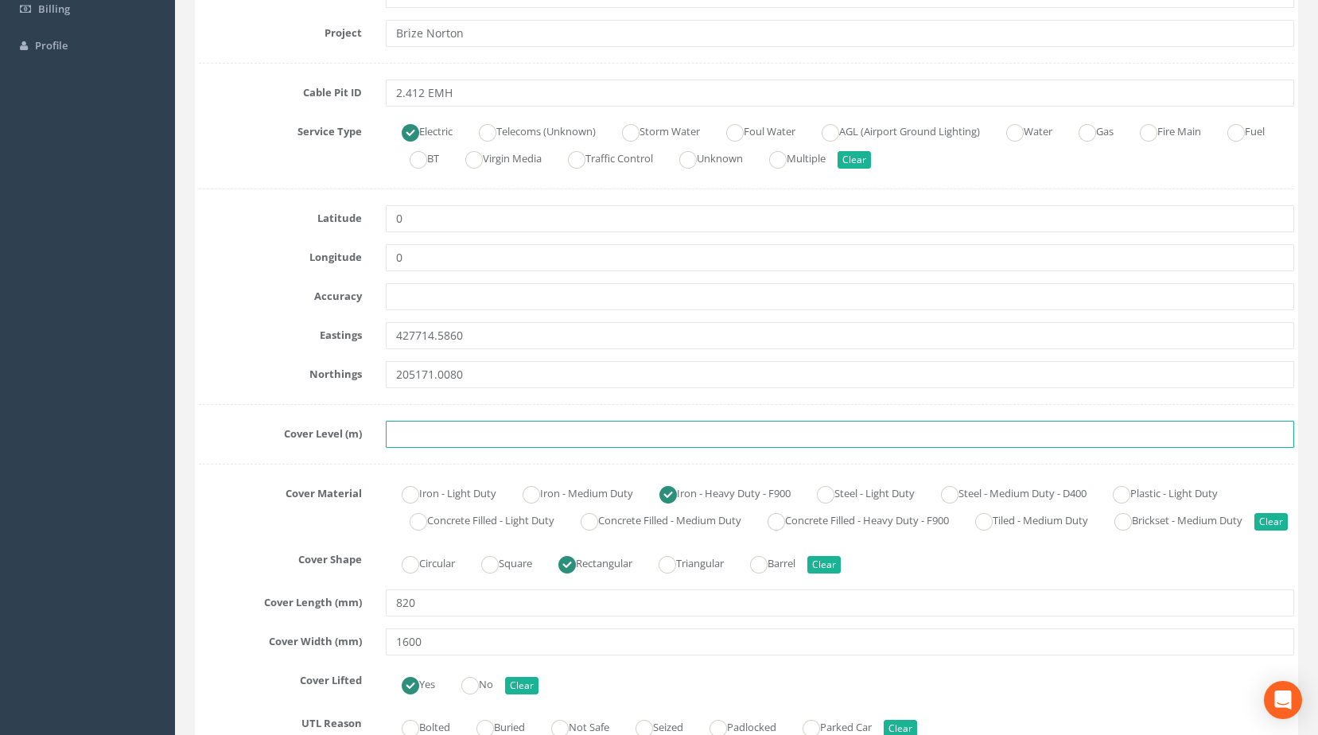
click at [467, 441] on input "text" at bounding box center [840, 434] width 909 height 27
paste input "83.3340"
type input "83.3340"
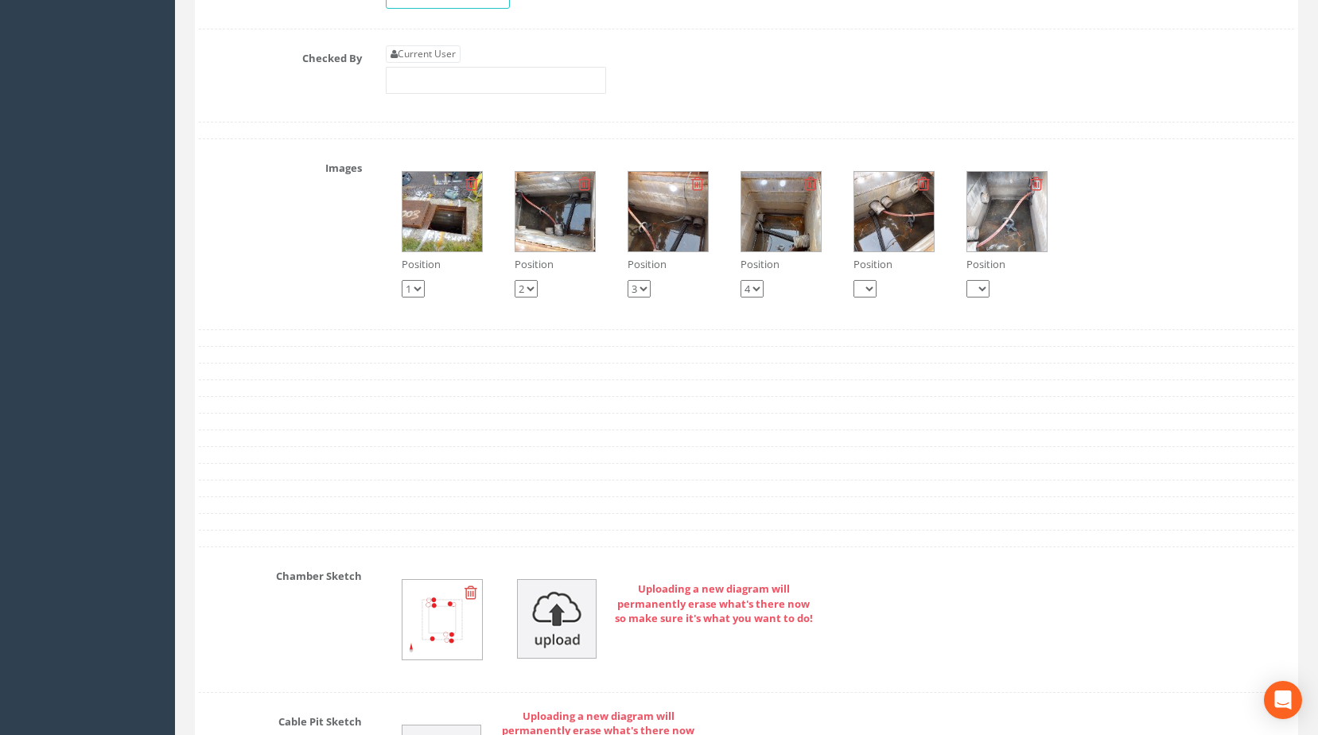
scroll to position [2863, 0]
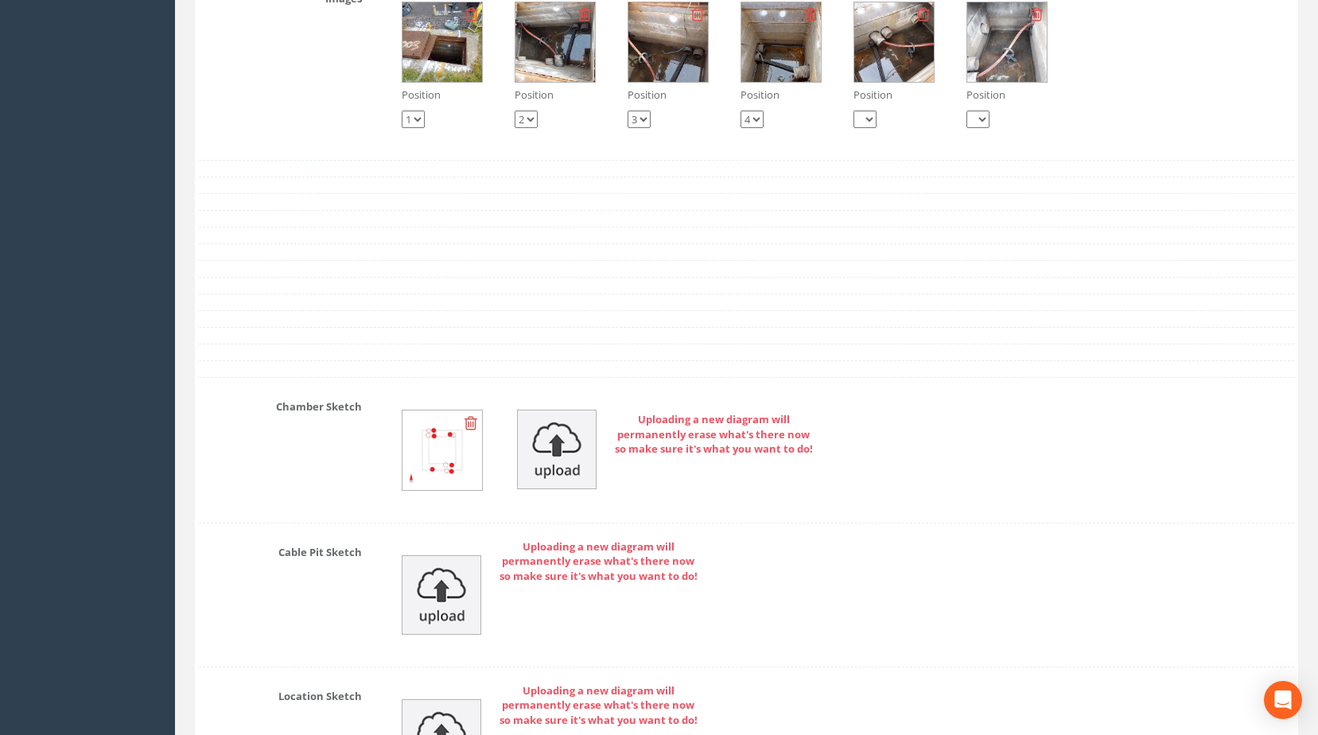
click at [894, 82] on img at bounding box center [894, 42] width 80 height 80
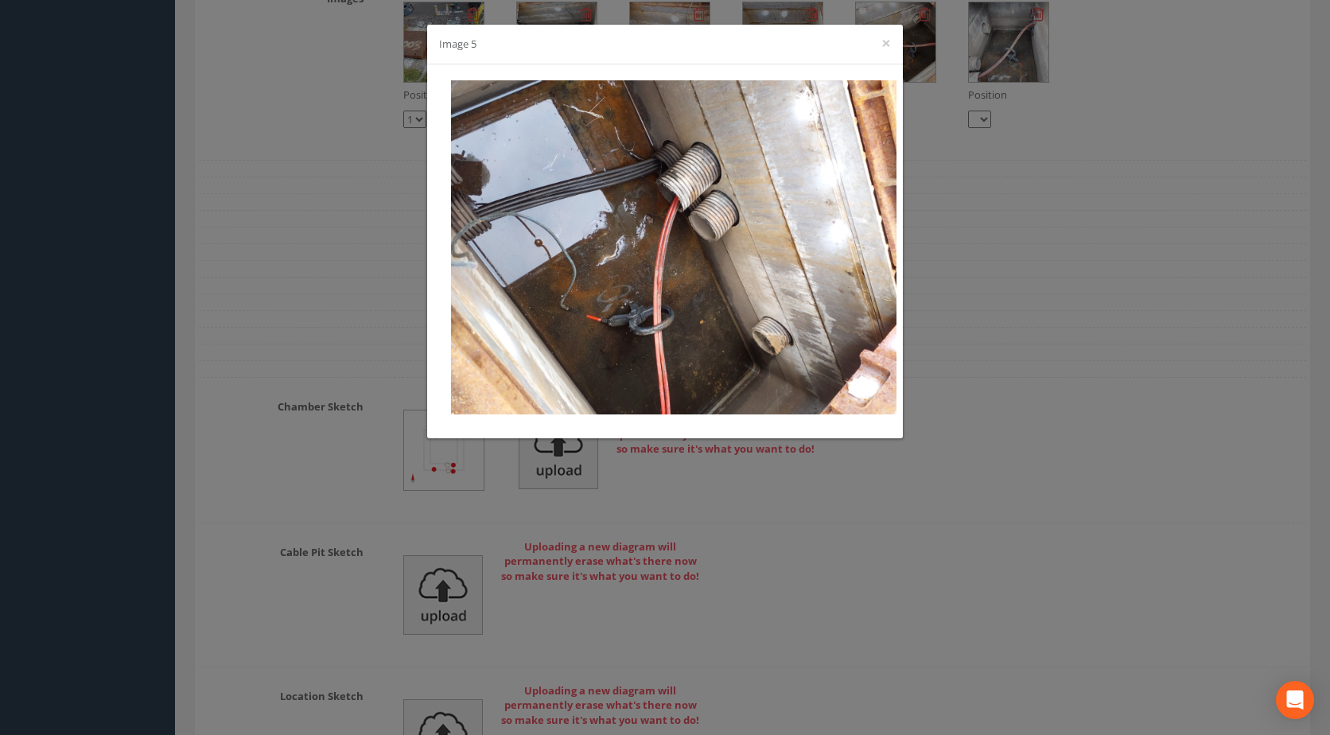
click at [369, 286] on div "Image 5 ×" at bounding box center [665, 367] width 1330 height 735
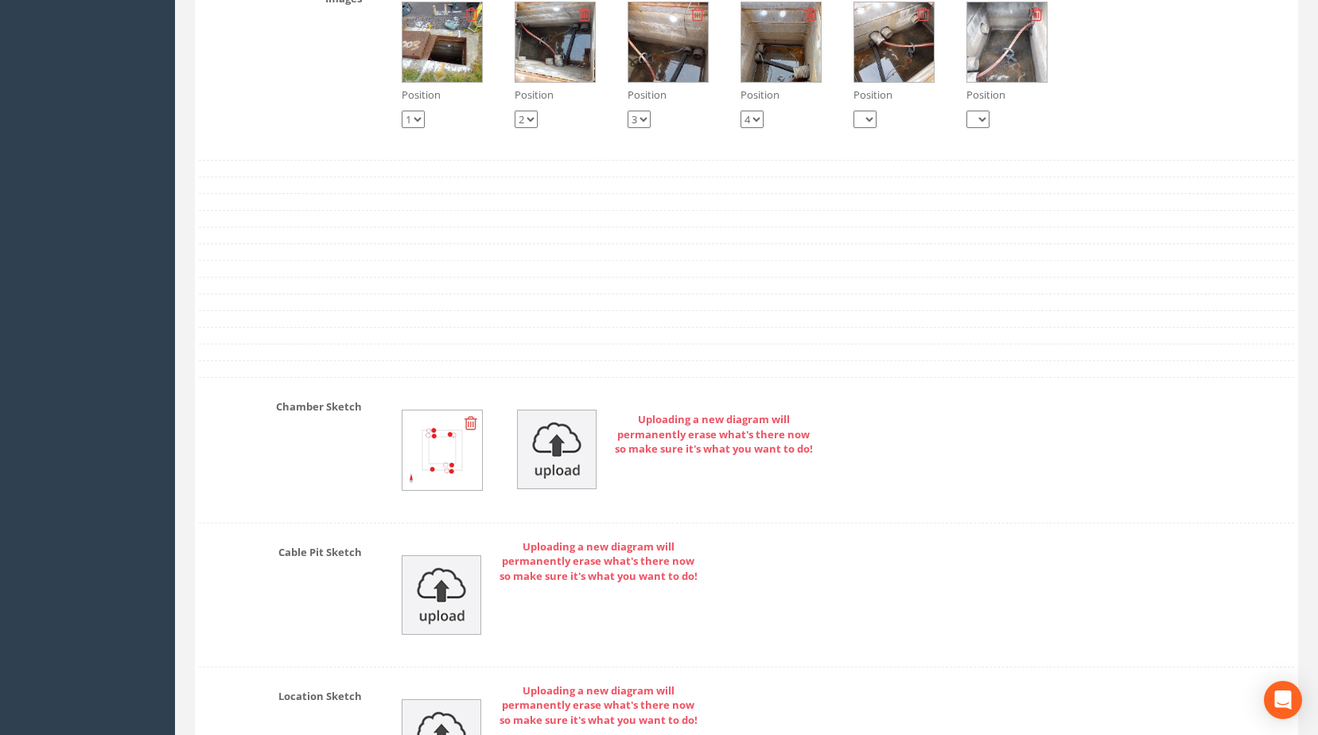
click at [692, 76] on img at bounding box center [668, 42] width 80 height 80
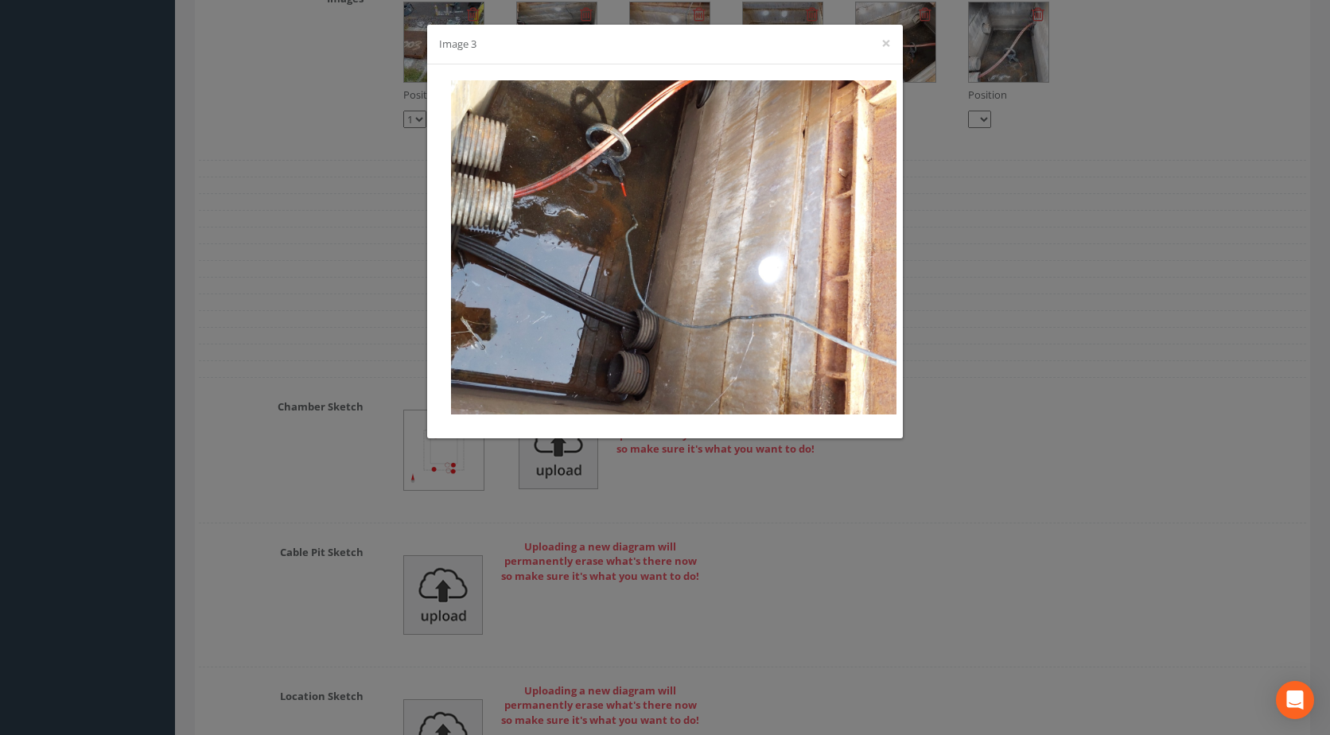
click at [926, 469] on div "Image 3 ×" at bounding box center [665, 367] width 1330 height 735
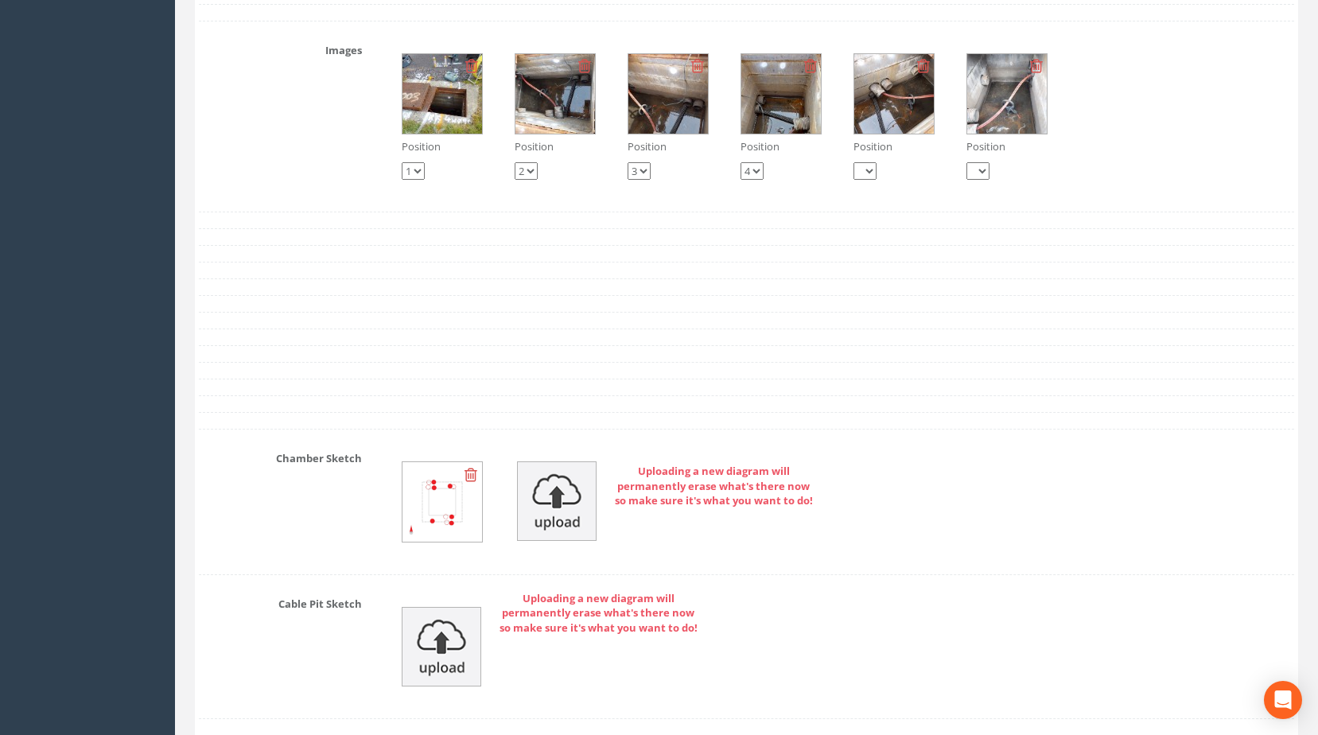
scroll to position [2784, 0]
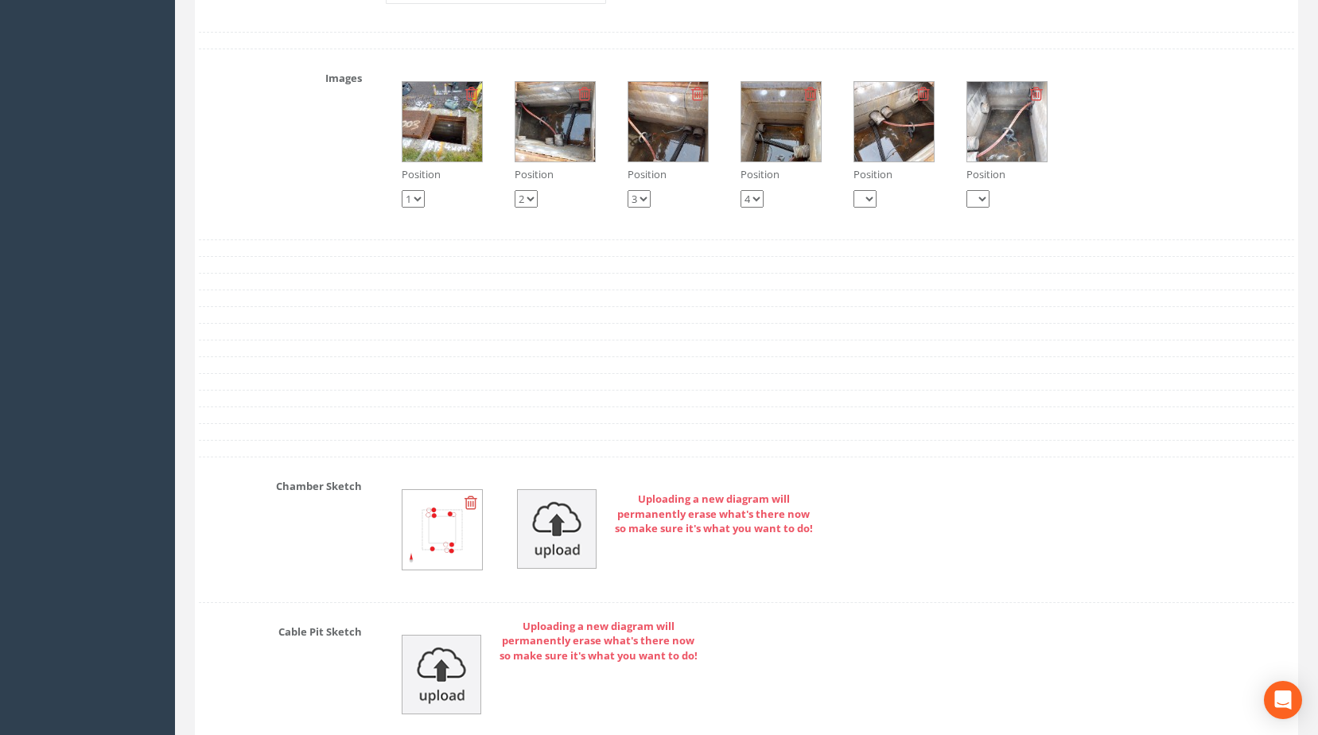
click at [470, 161] on img at bounding box center [442, 122] width 80 height 80
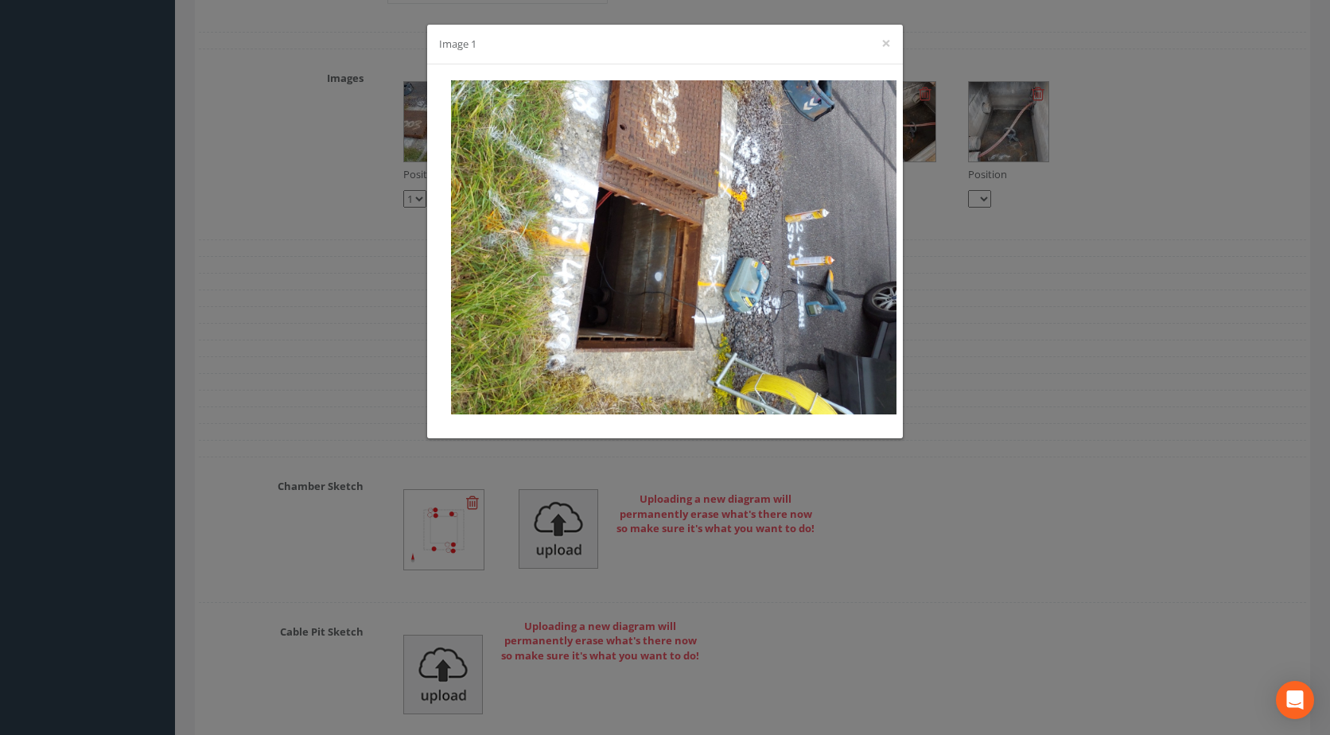
click at [1165, 497] on div "Image 1 ×" at bounding box center [665, 367] width 1330 height 735
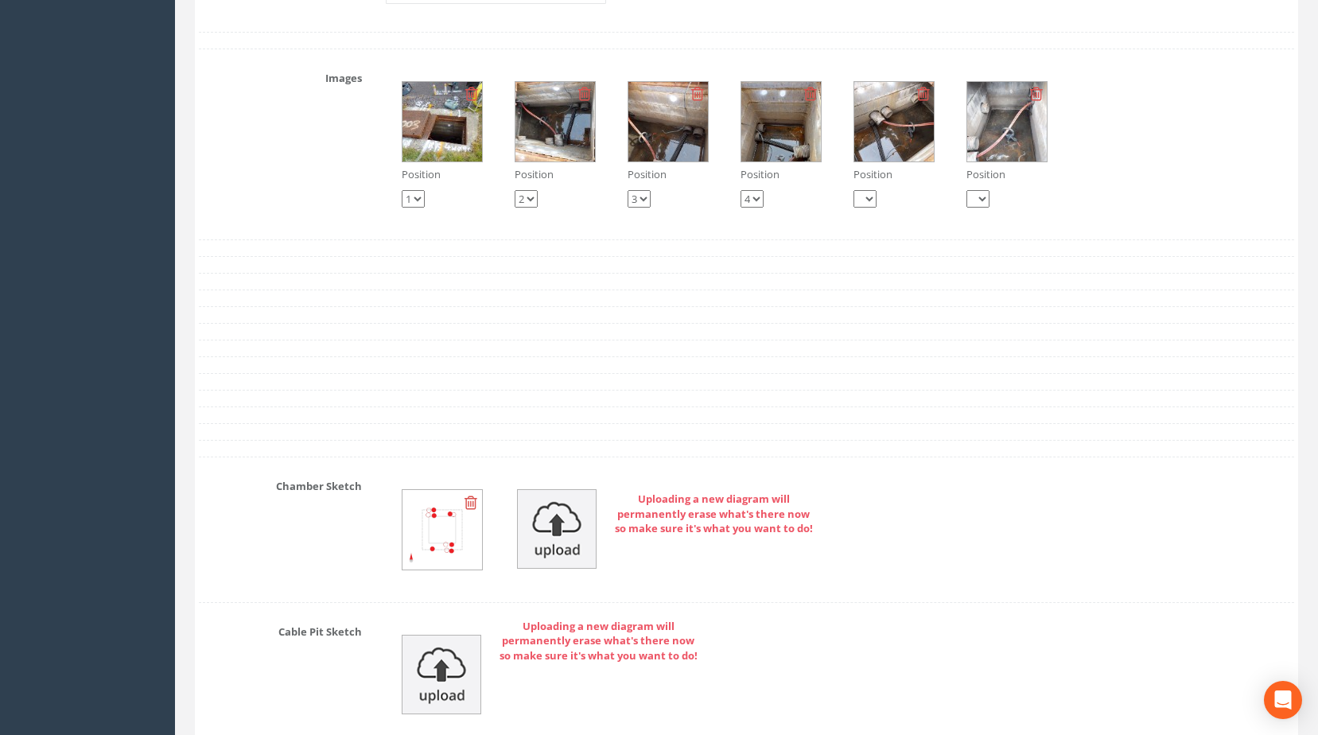
click at [448, 161] on img at bounding box center [442, 122] width 80 height 80
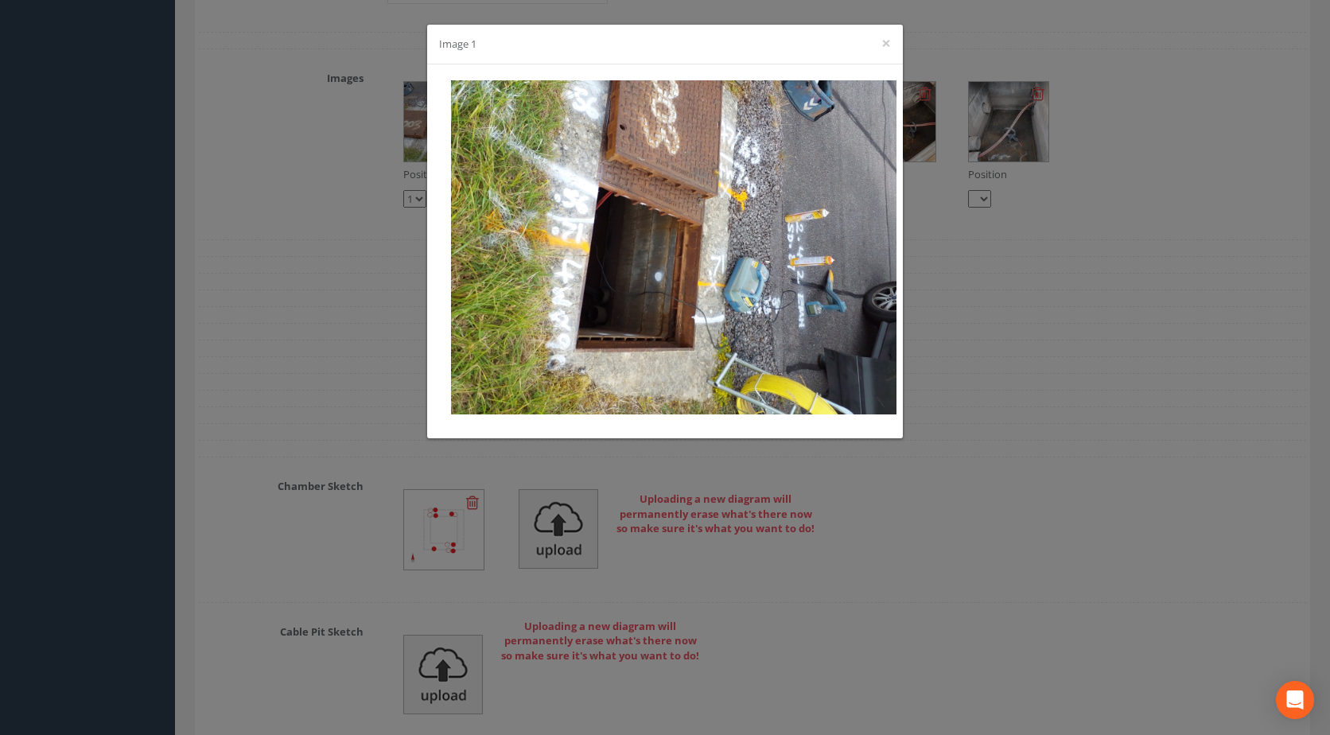
click at [667, 508] on div "Image 1 ×" at bounding box center [665, 367] width 1330 height 735
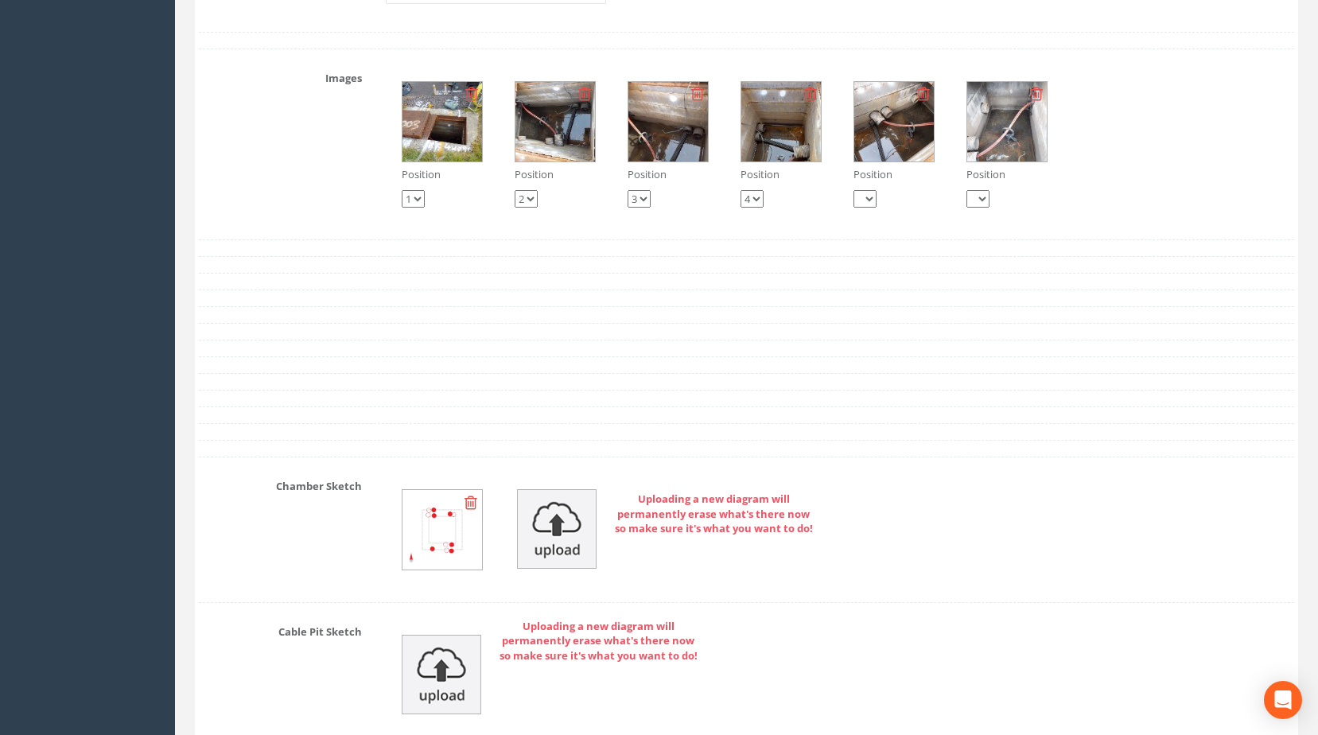
click at [457, 146] on img at bounding box center [442, 122] width 80 height 80
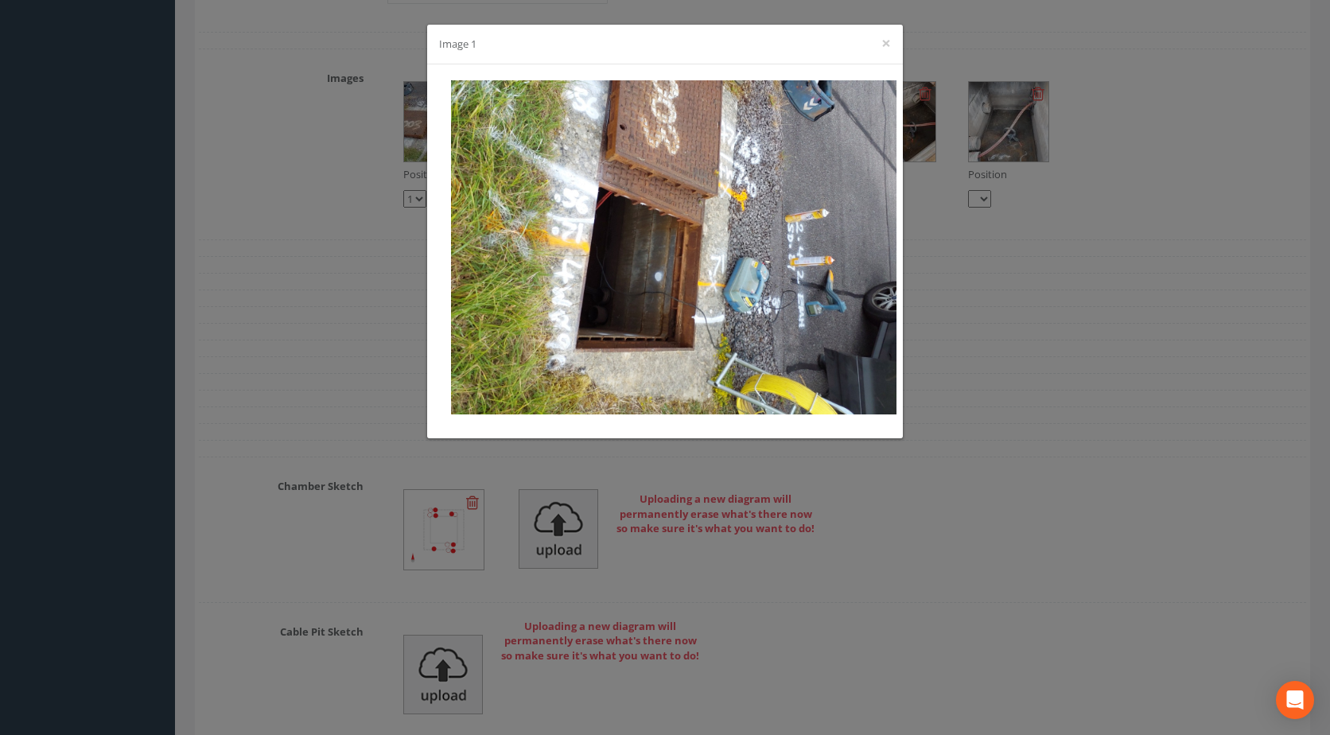
click at [931, 486] on div "Image 1 ×" at bounding box center [665, 367] width 1330 height 735
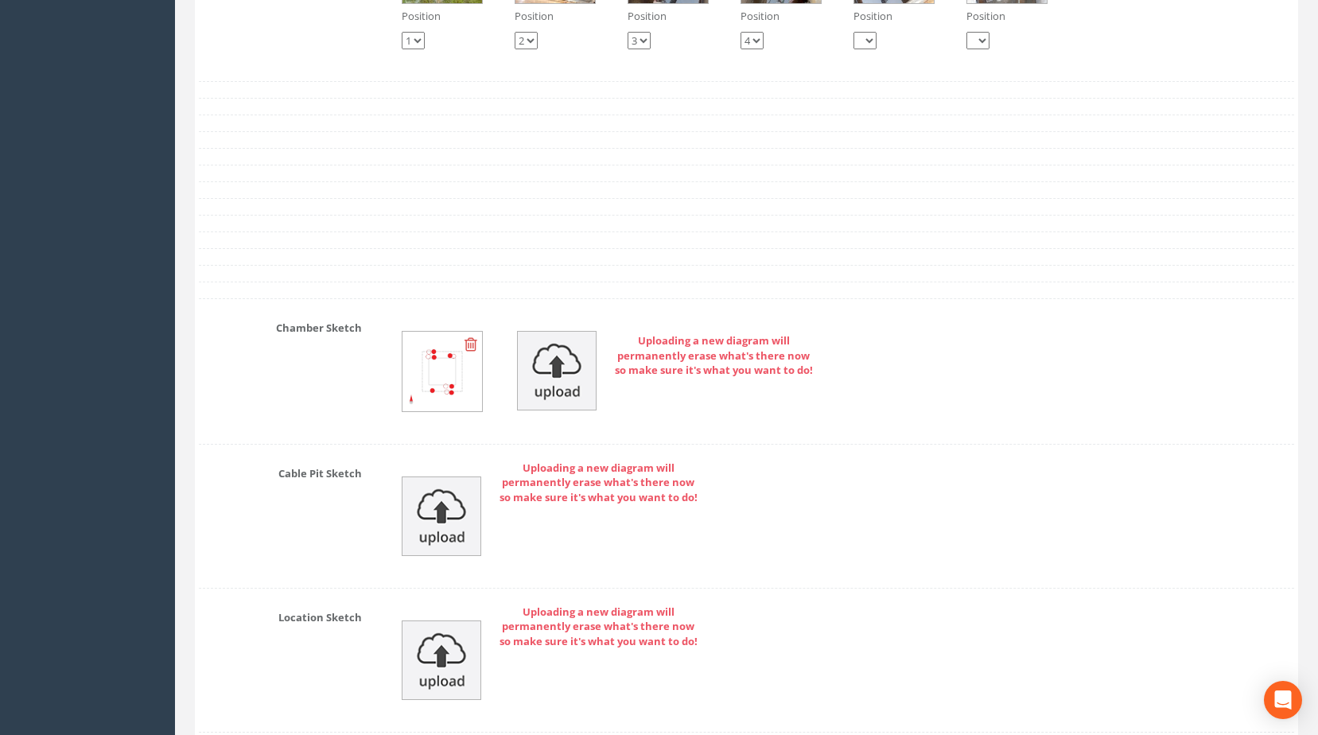
scroll to position [2943, 0]
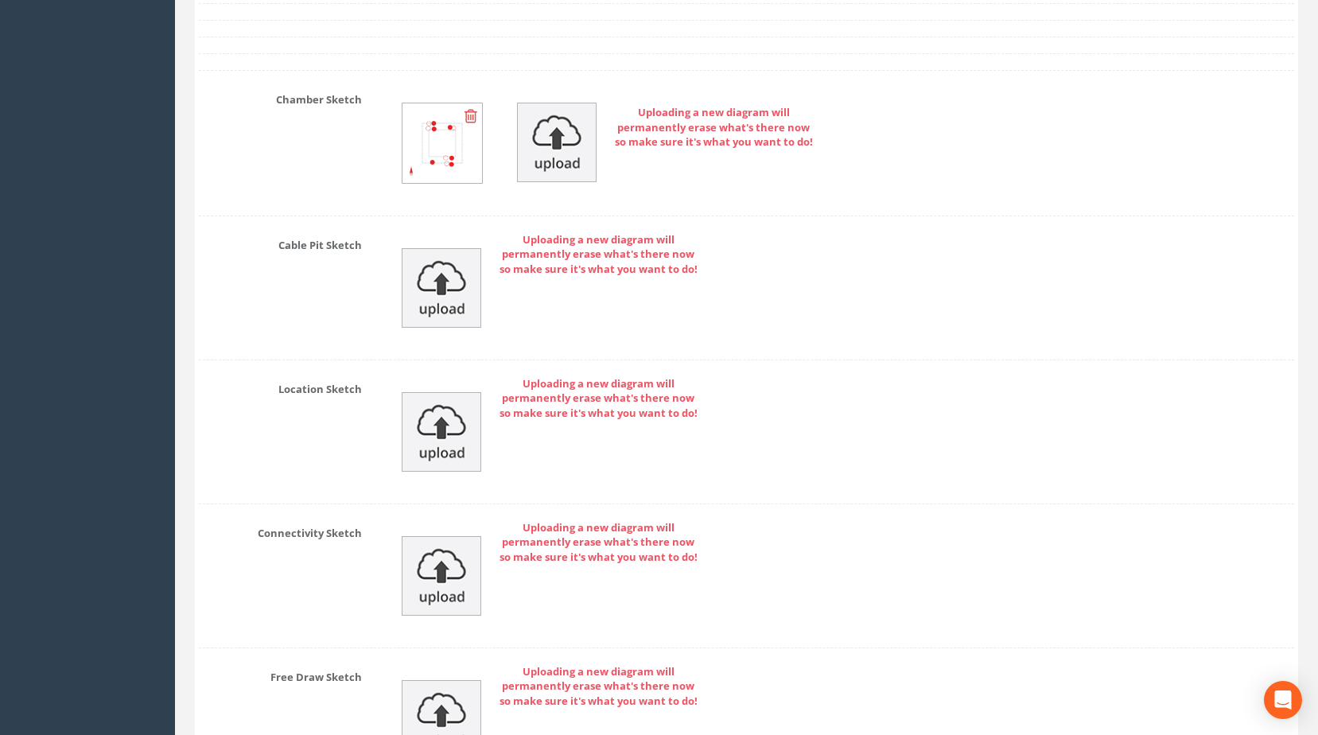
drag, startPoint x: 629, startPoint y: 321, endPoint x: 615, endPoint y: 405, distance: 84.7
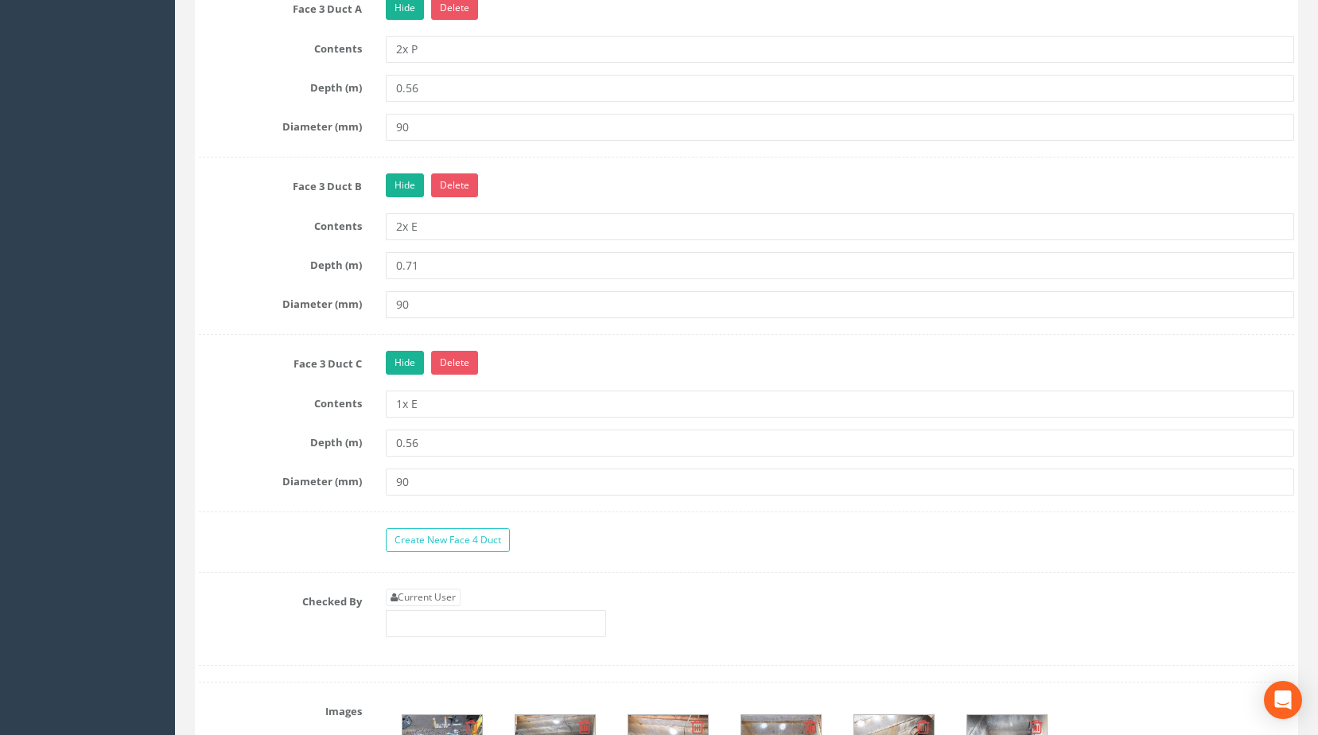
scroll to position [2423, 0]
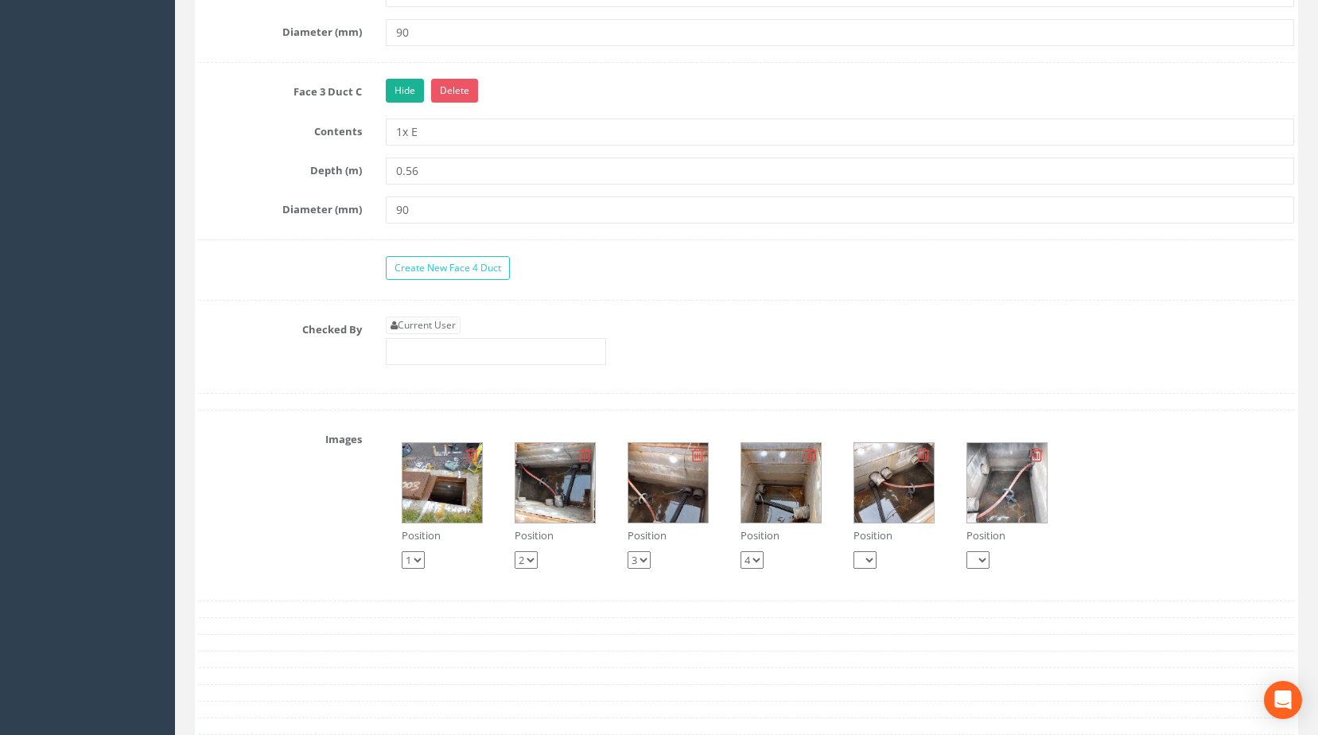
click at [577, 496] on img at bounding box center [555, 483] width 80 height 80
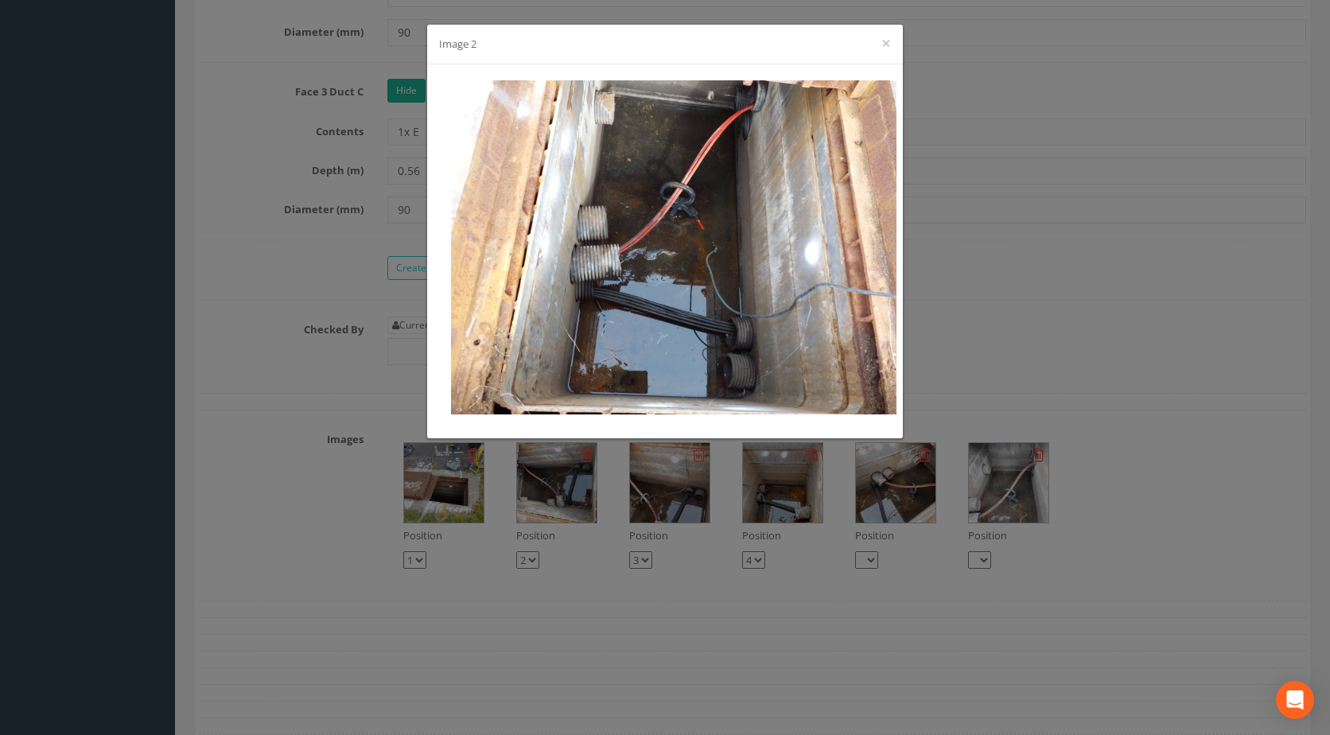
drag, startPoint x: 1122, startPoint y: 401, endPoint x: 1086, endPoint y: 423, distance: 42.2
click at [1121, 402] on div "Image 2 ×" at bounding box center [665, 367] width 1330 height 735
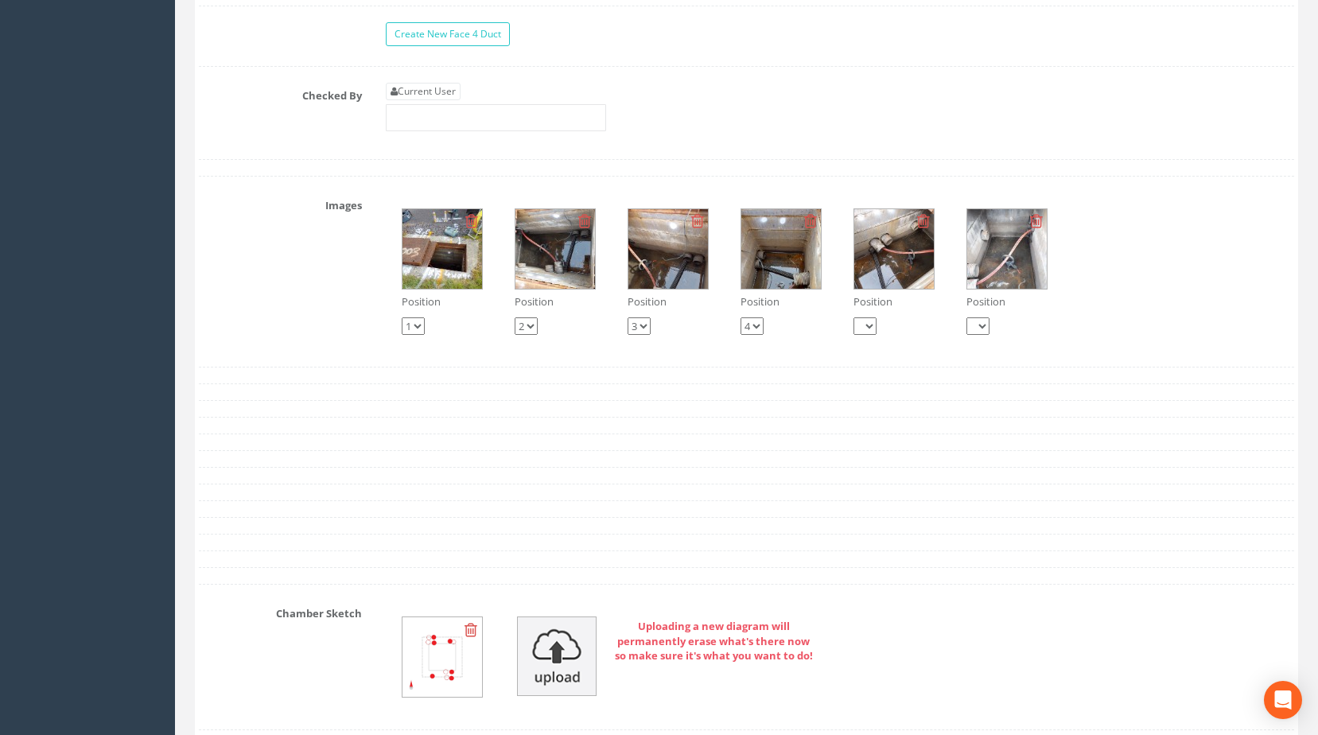
scroll to position [2741, 0]
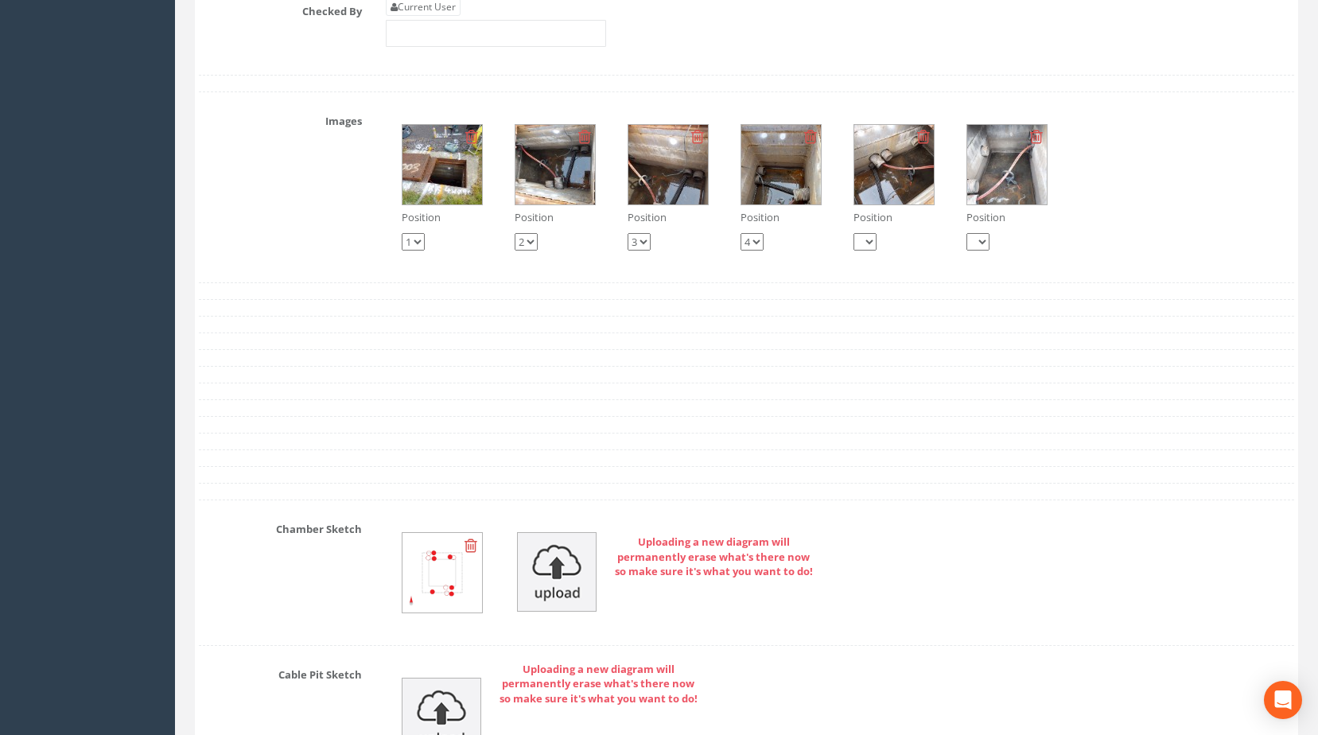
click at [569, 204] on img at bounding box center [555, 165] width 80 height 80
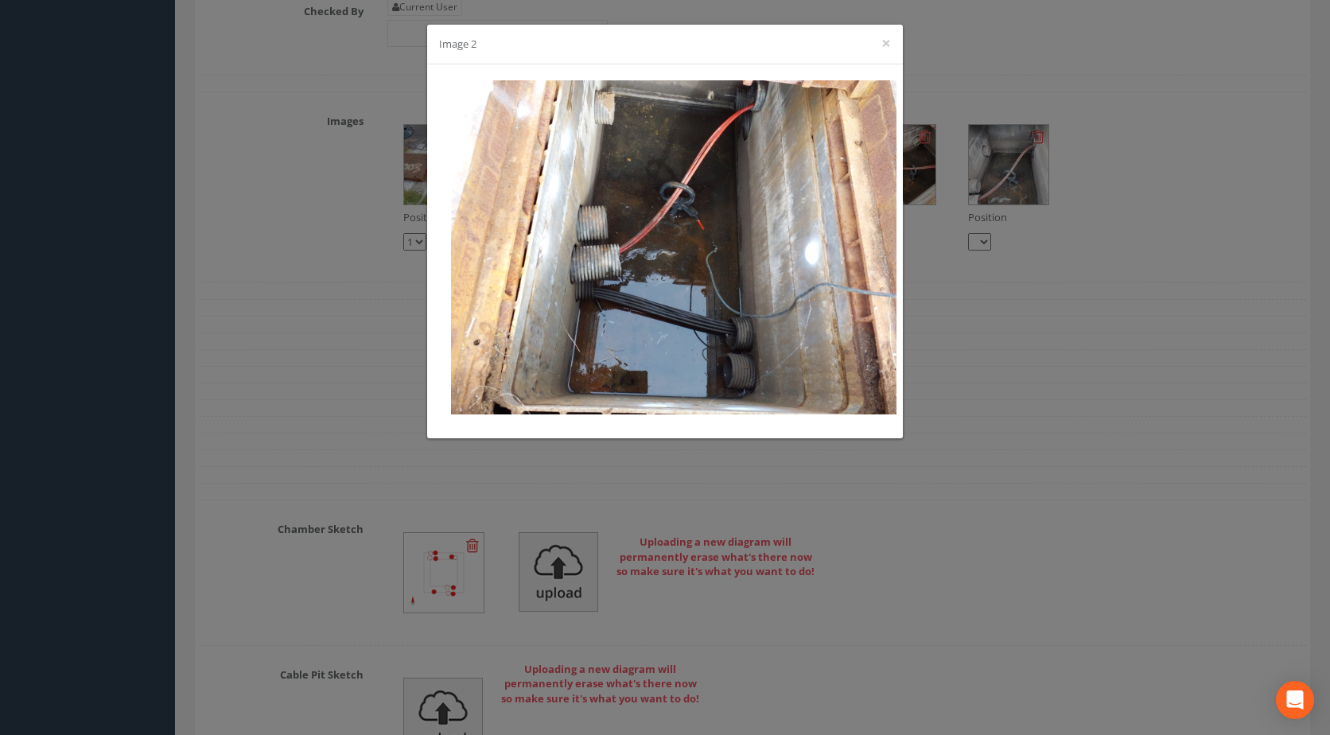
click at [340, 454] on div "Image 2 ×" at bounding box center [665, 367] width 1330 height 735
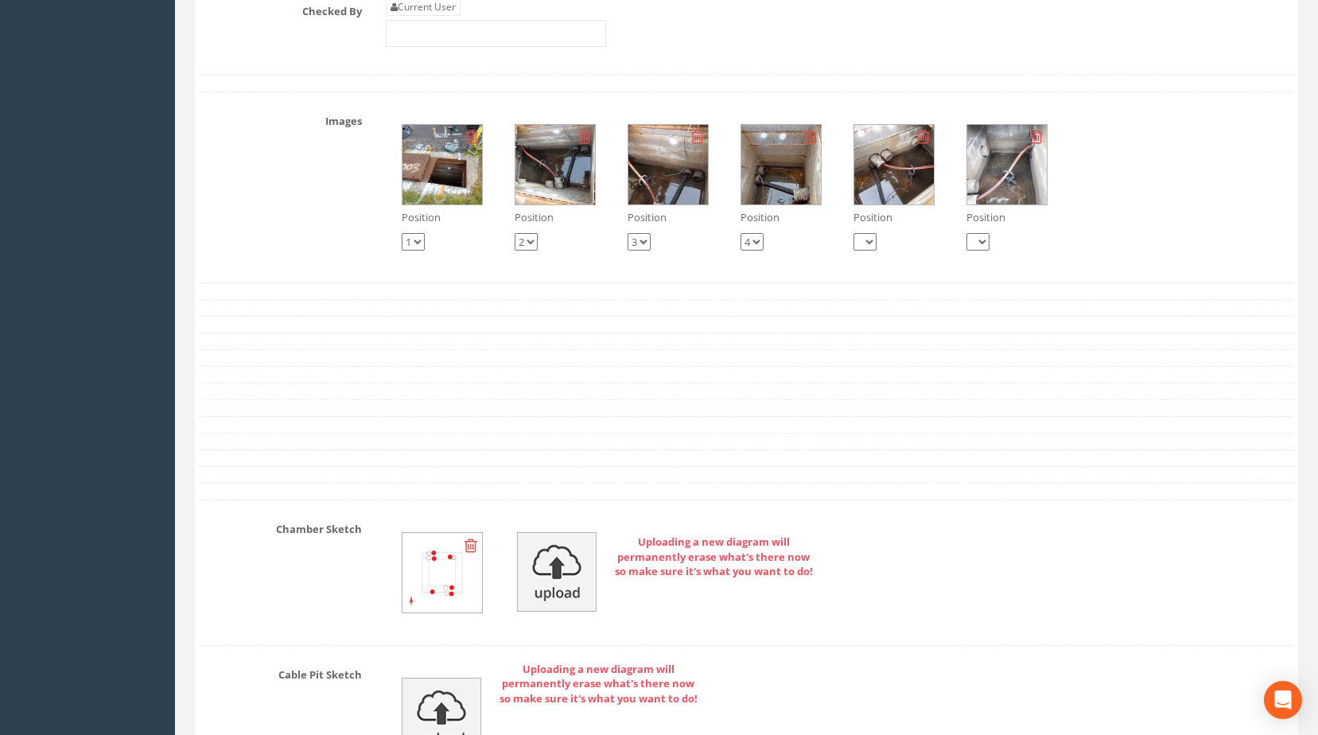
click at [457, 191] on img at bounding box center [442, 165] width 80 height 80
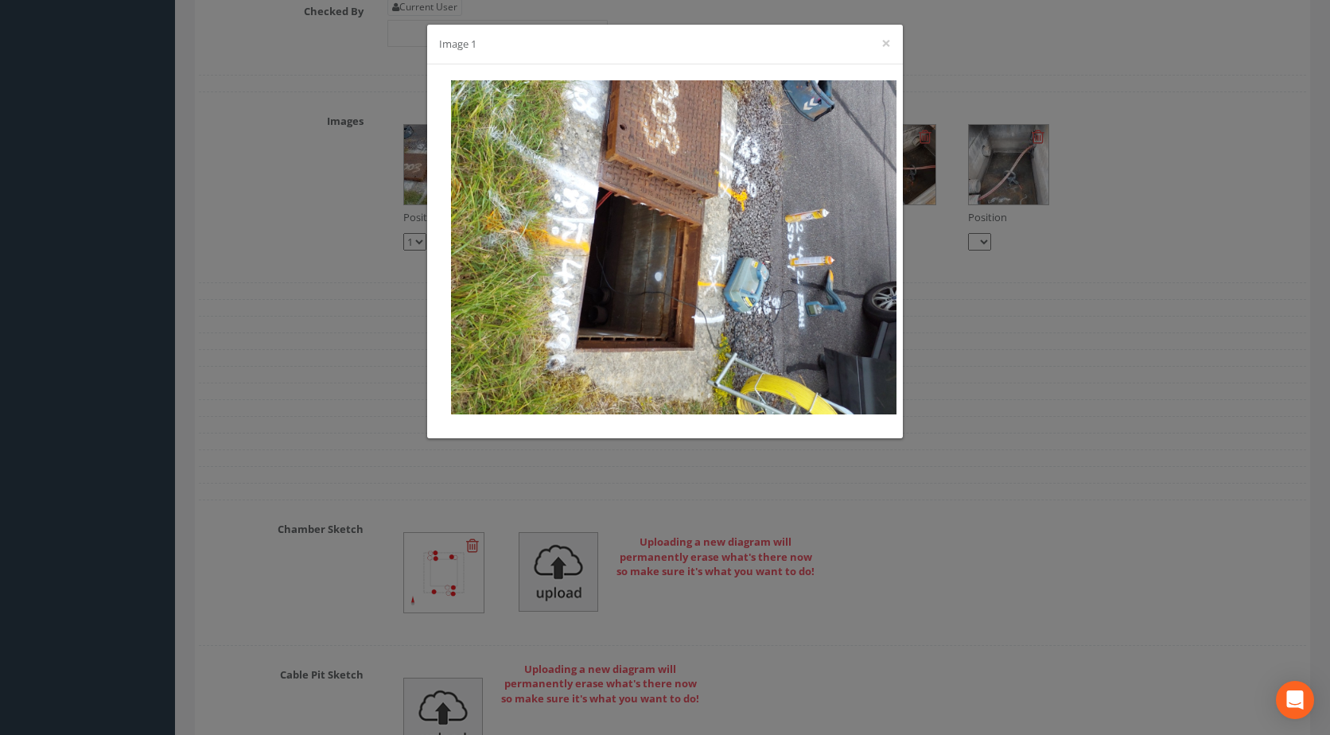
click at [601, 476] on div "Image 1 ×" at bounding box center [665, 367] width 1330 height 735
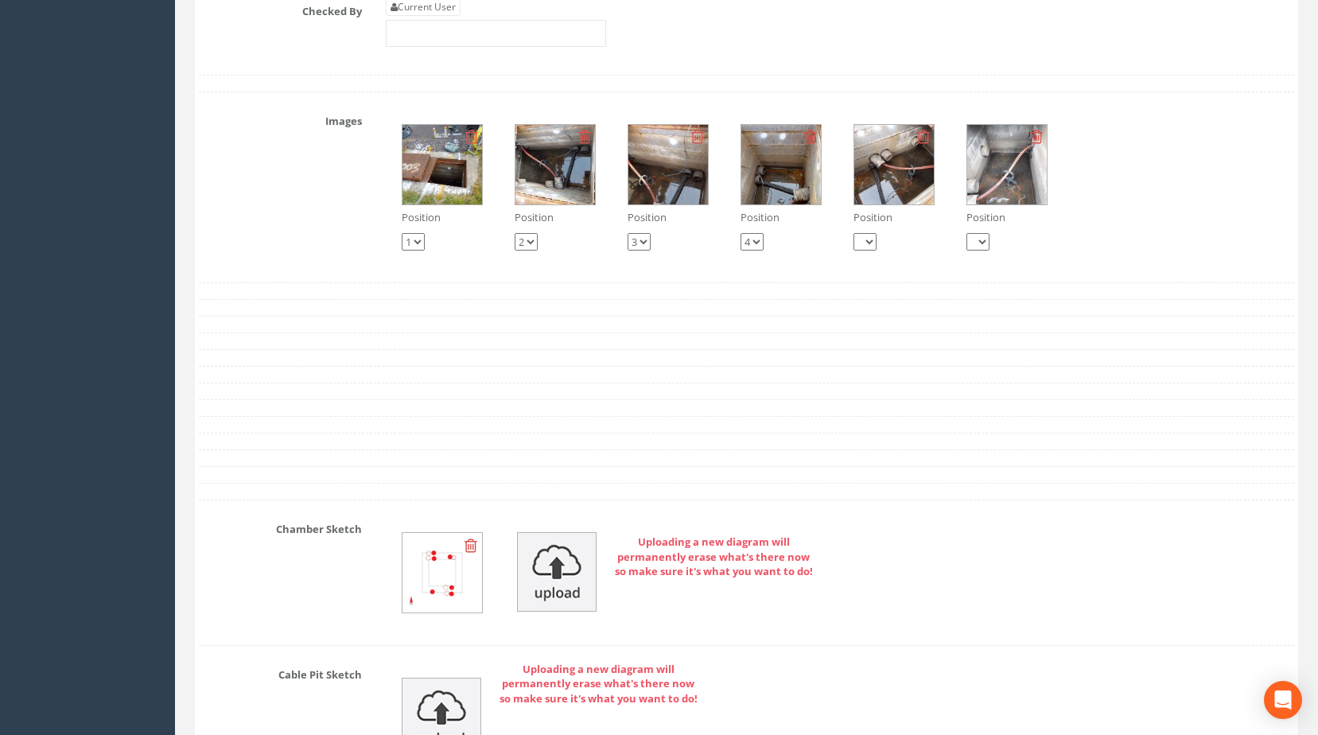
click at [550, 201] on img at bounding box center [555, 165] width 80 height 80
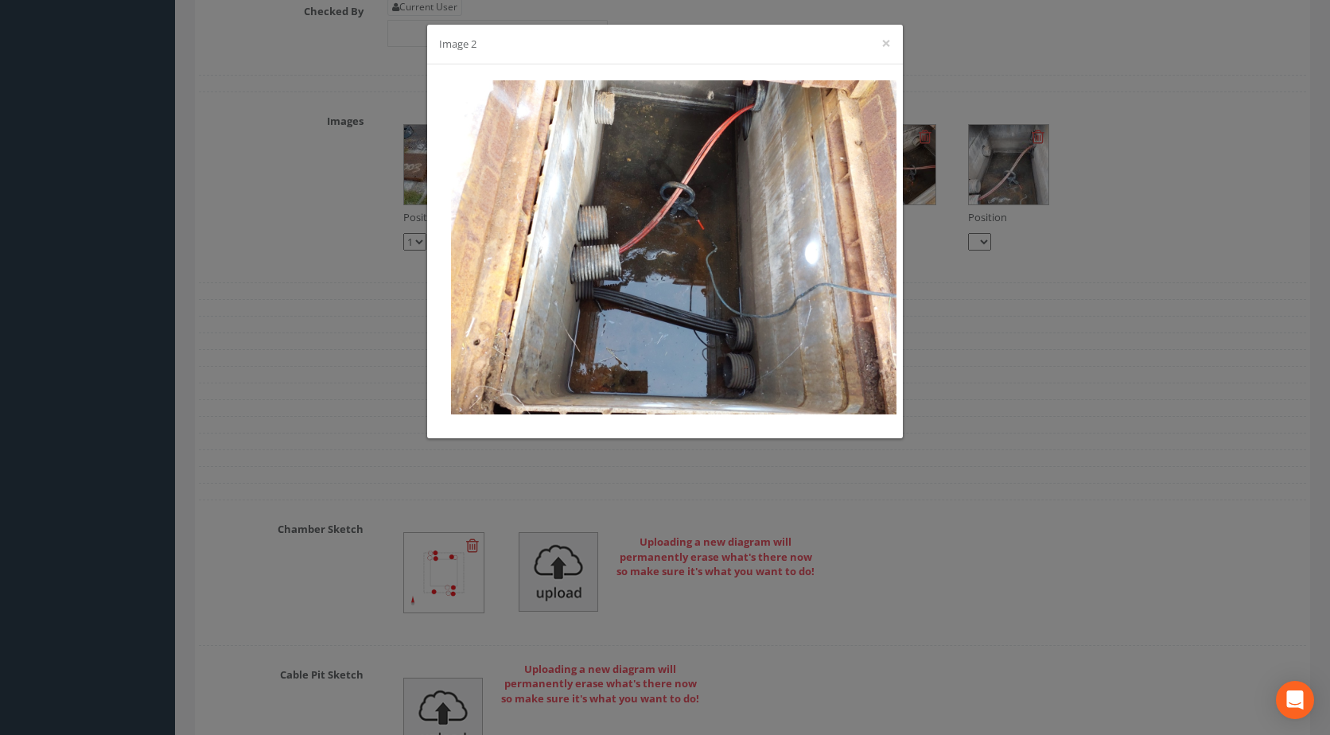
click at [544, 480] on div "Image 2 ×" at bounding box center [665, 367] width 1330 height 735
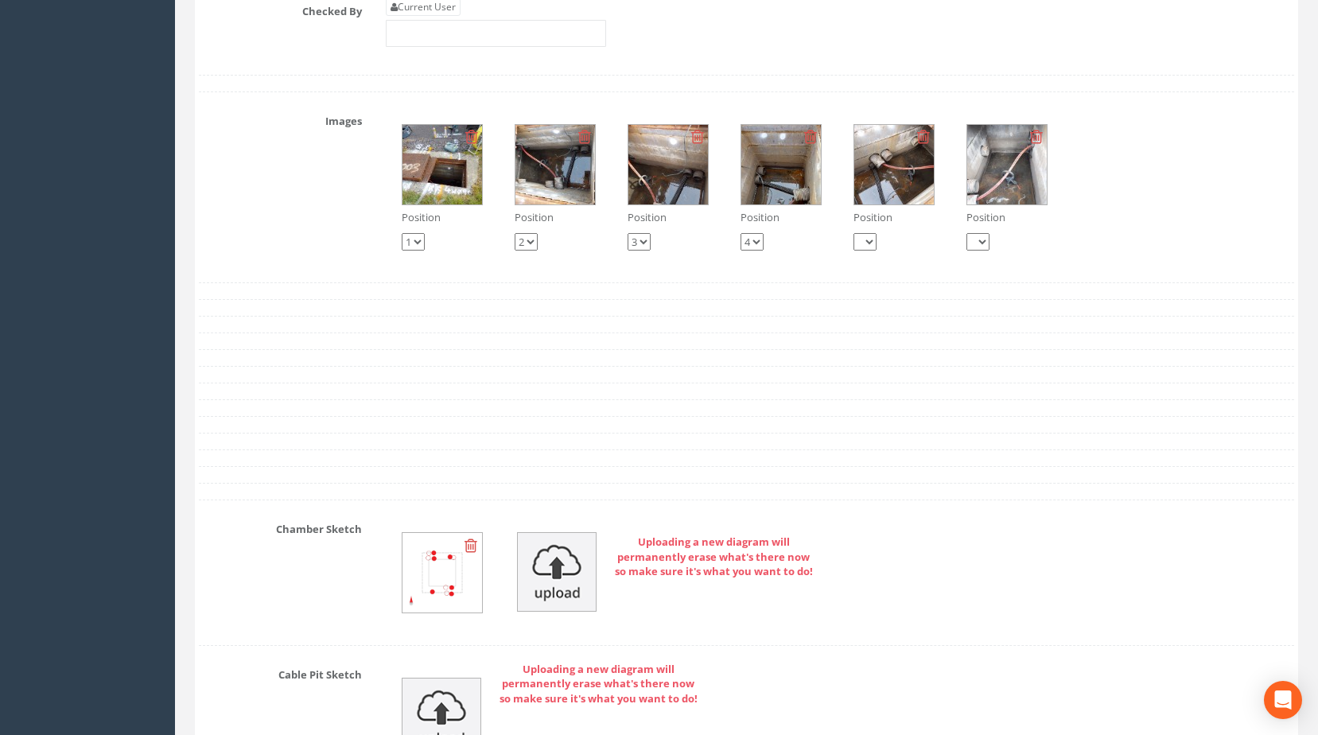
click at [570, 204] on img at bounding box center [555, 165] width 80 height 80
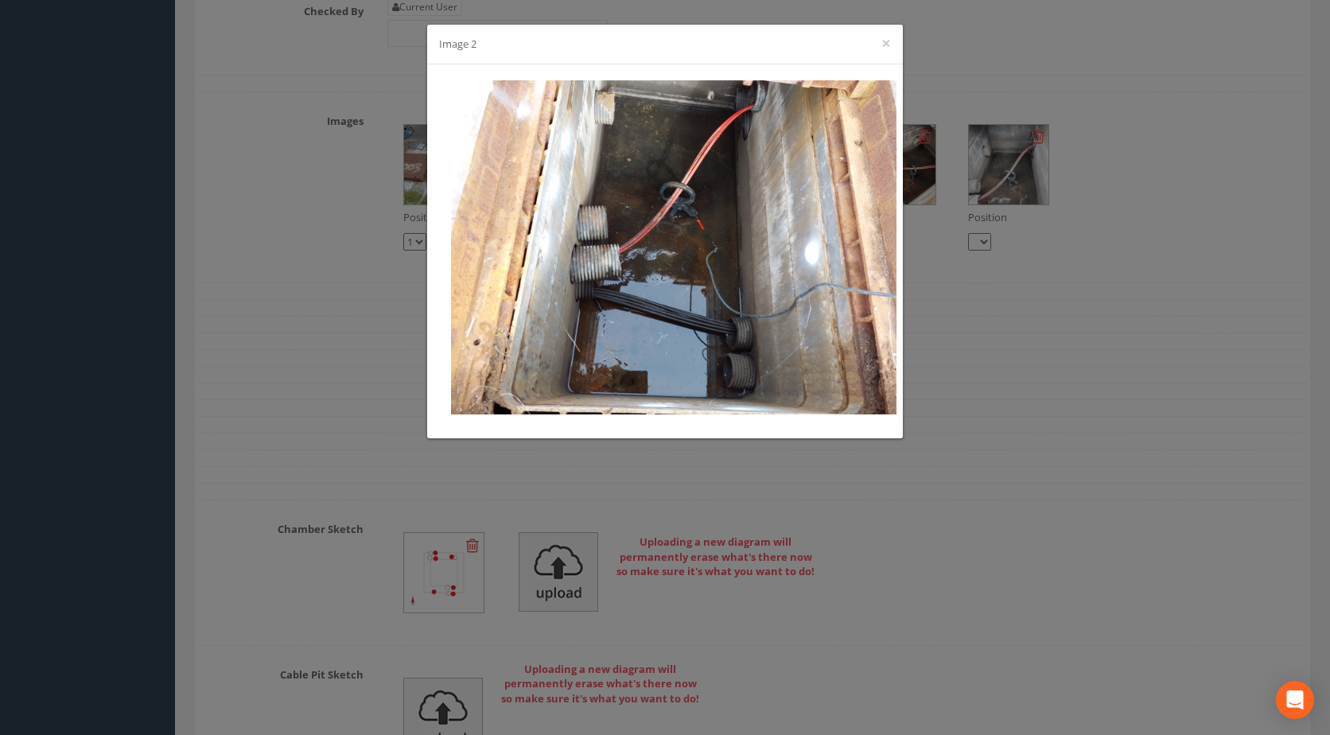
drag, startPoint x: 954, startPoint y: 323, endPoint x: 908, endPoint y: 321, distance: 47.0
click at [954, 323] on div "Image 2 ×" at bounding box center [665, 367] width 1330 height 735
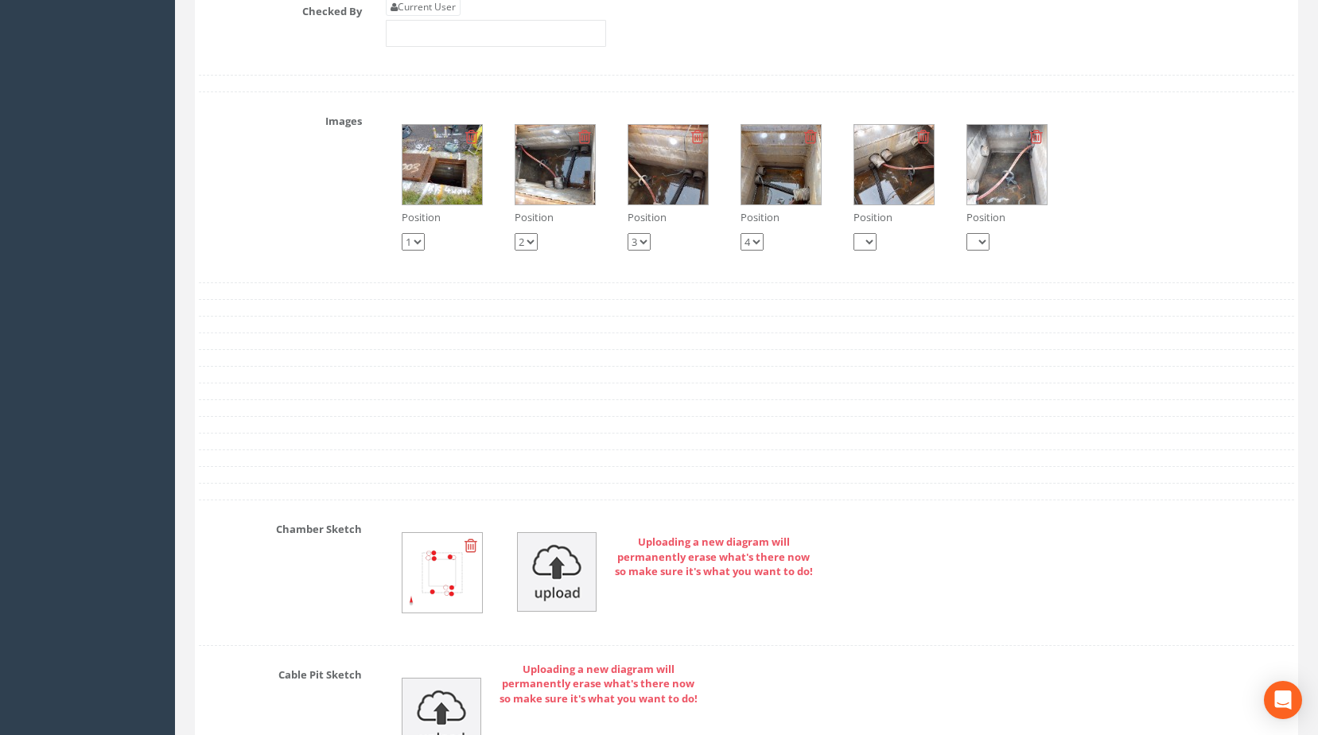
click at [553, 180] on img at bounding box center [555, 165] width 80 height 80
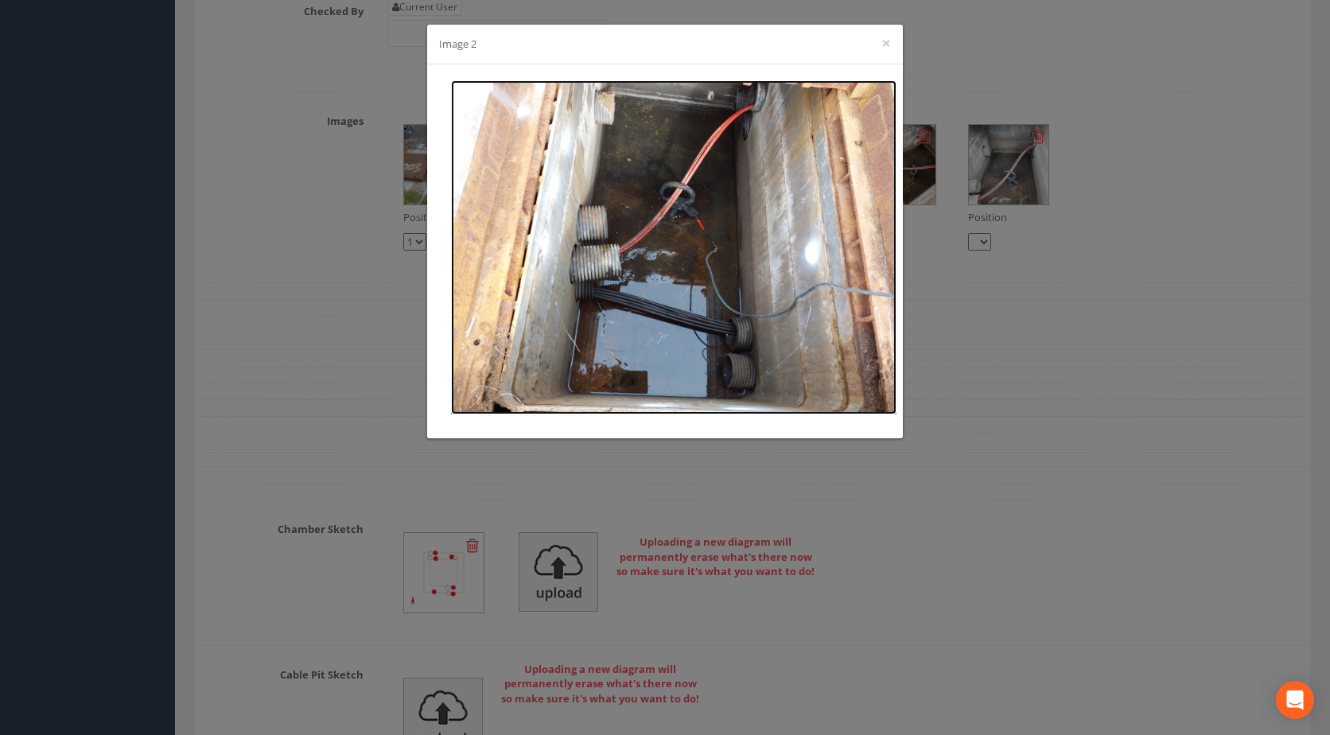
click at [883, 196] on img at bounding box center [673, 247] width 445 height 334
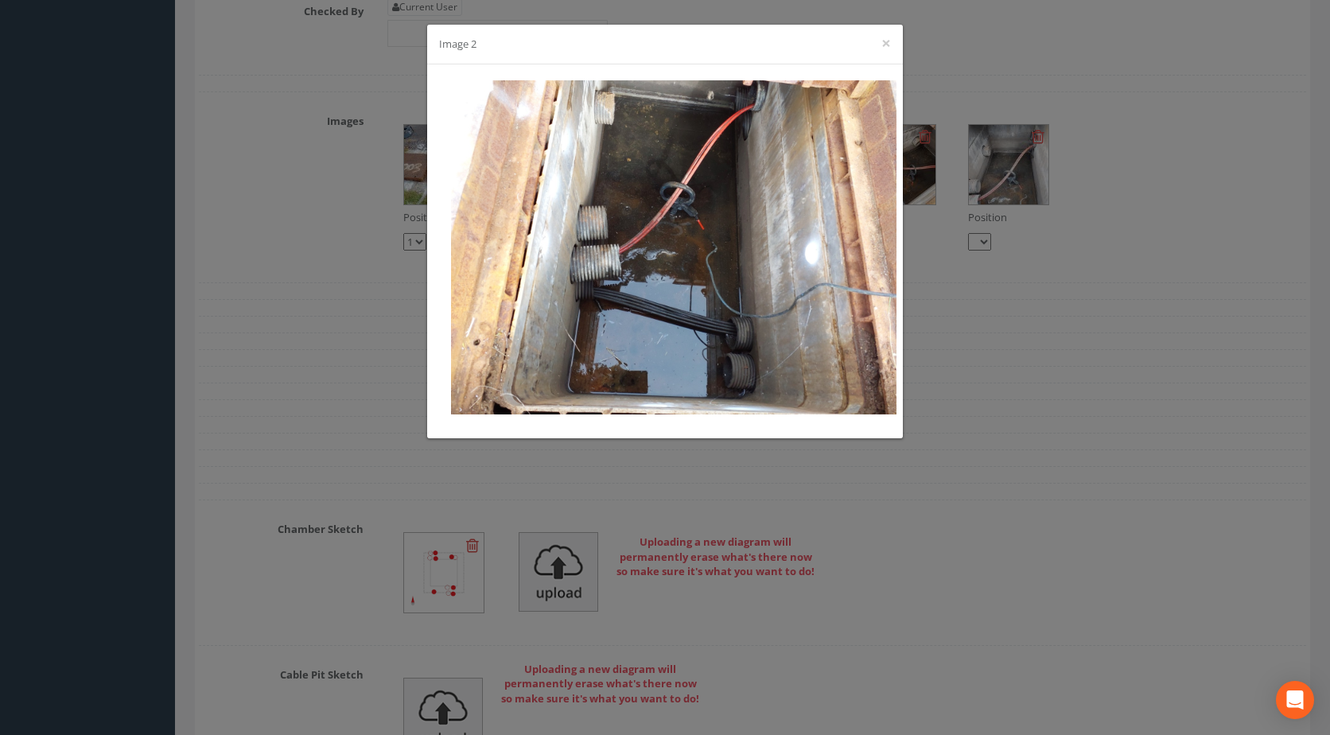
click at [996, 198] on div "Image 2 ×" at bounding box center [665, 367] width 1330 height 735
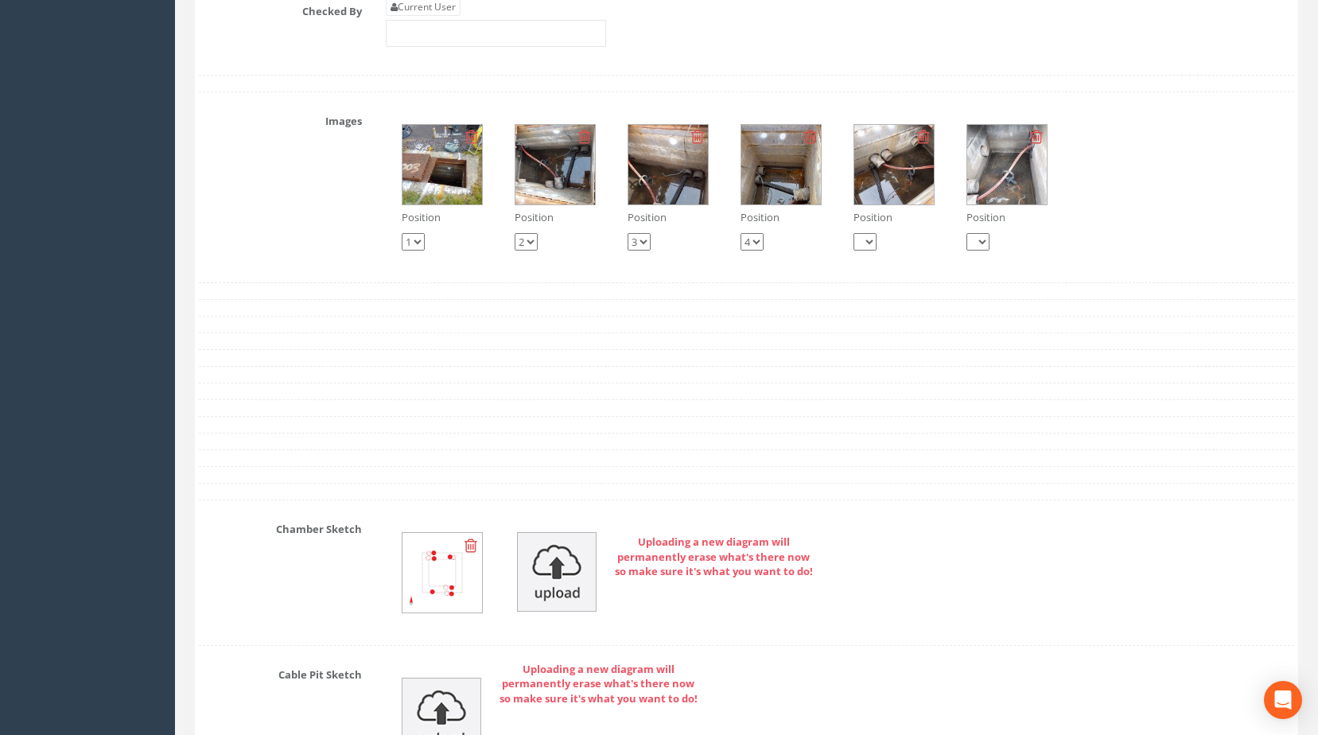
click at [880, 189] on img at bounding box center [894, 165] width 80 height 80
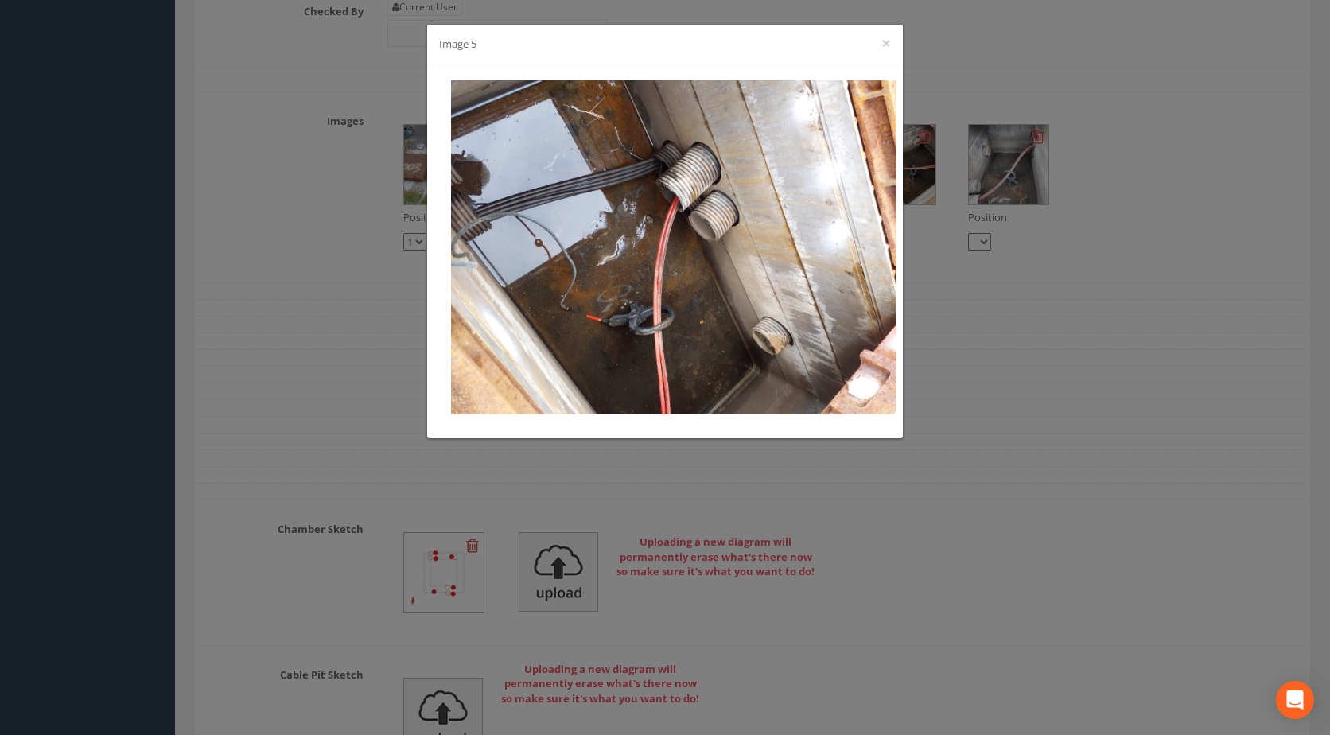
drag, startPoint x: 360, startPoint y: 174, endPoint x: 374, endPoint y: 179, distance: 15.1
click at [360, 174] on div "Image 5 ×" at bounding box center [665, 367] width 1330 height 735
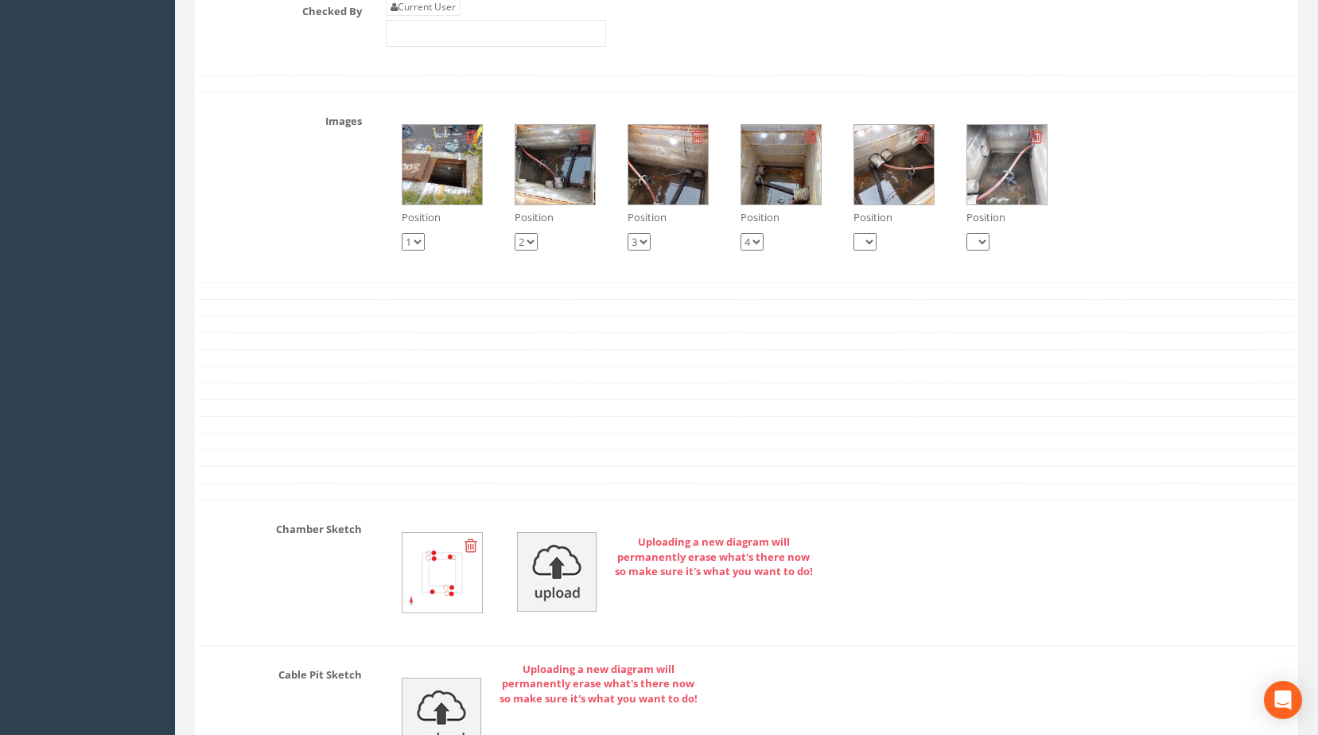
click at [546, 192] on img at bounding box center [555, 165] width 80 height 80
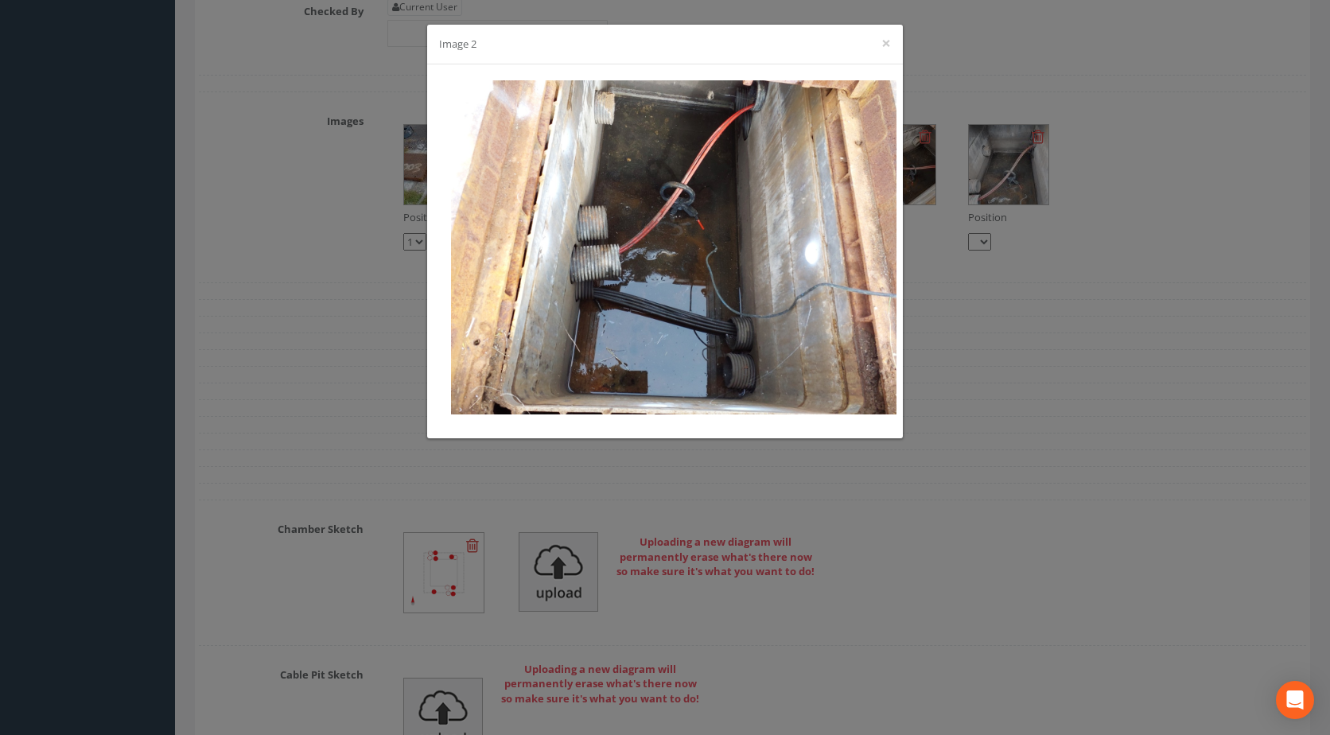
click at [517, 472] on div "Image 2 ×" at bounding box center [665, 367] width 1330 height 735
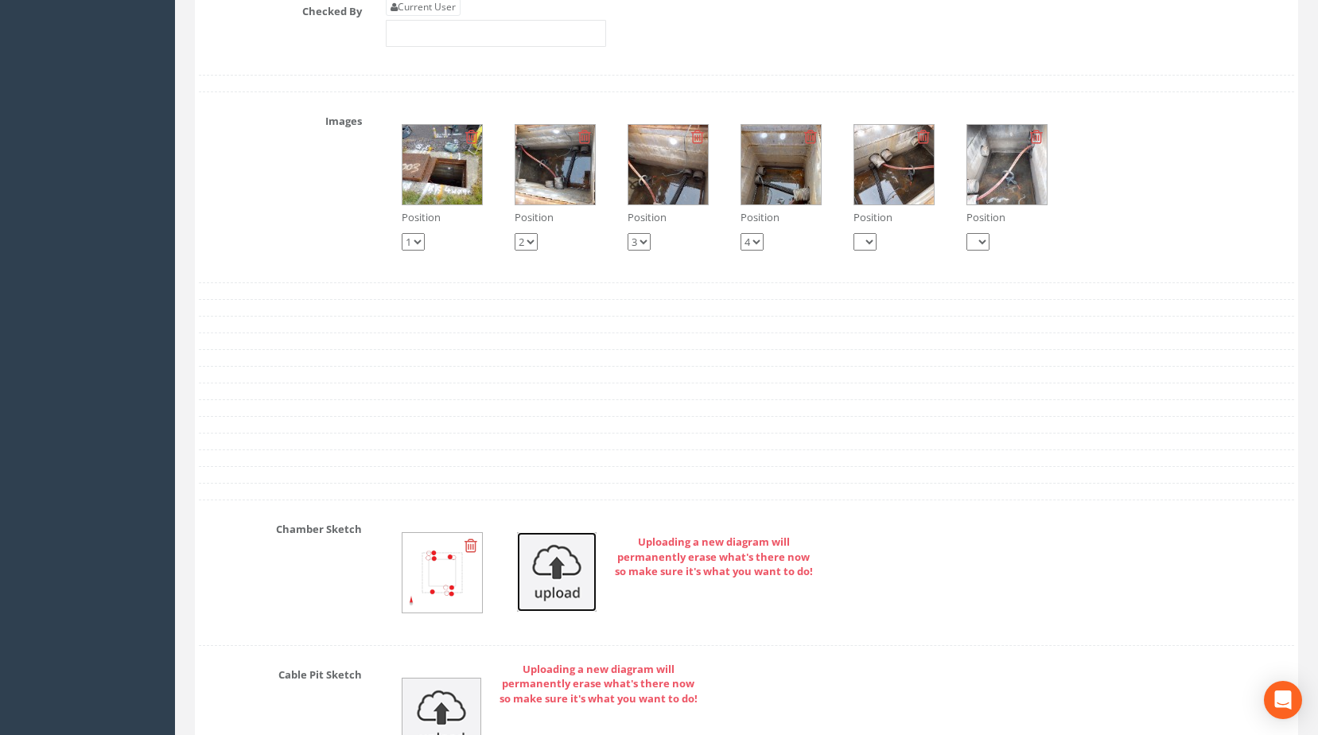
click at [542, 595] on img at bounding box center [557, 572] width 80 height 80
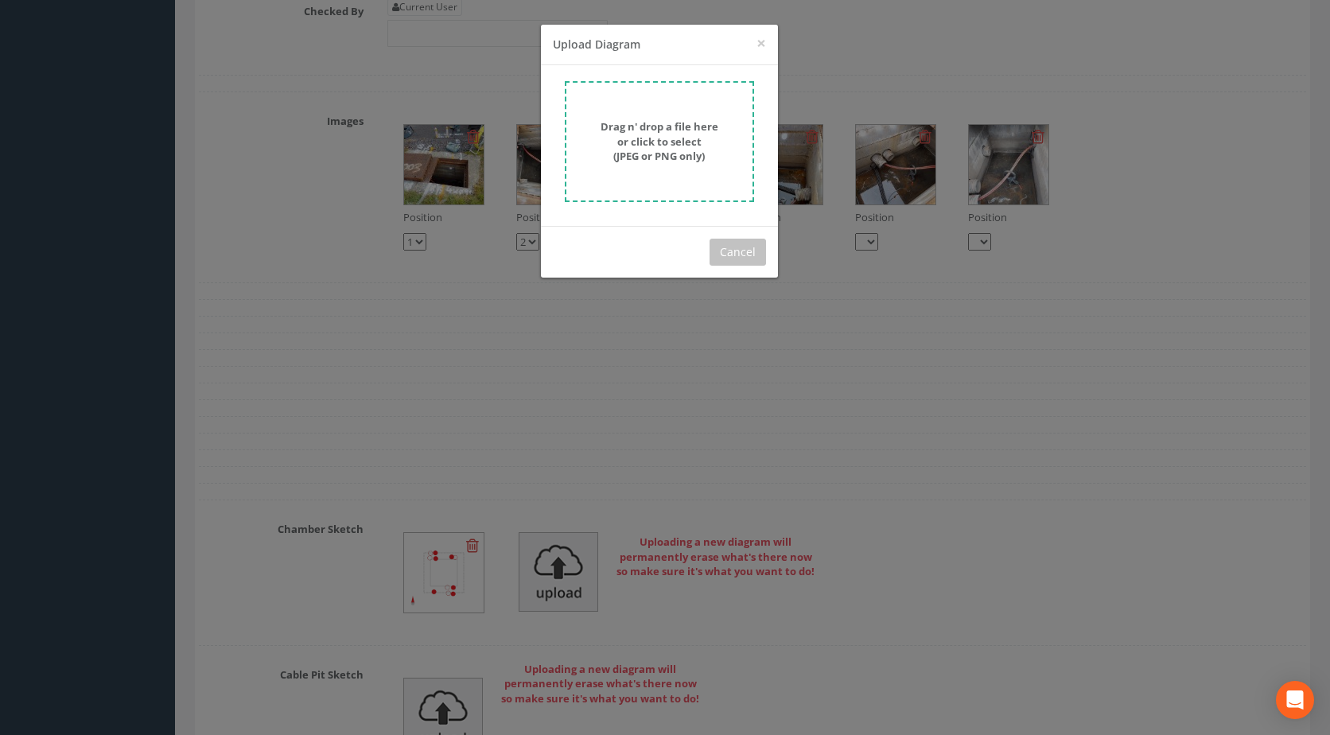
drag, startPoint x: 632, startPoint y: 103, endPoint x: 632, endPoint y: 122, distance: 19.9
click at [632, 122] on form "Drag n' drop a file here or click to select (JPEG or PNG only)" at bounding box center [659, 141] width 189 height 121
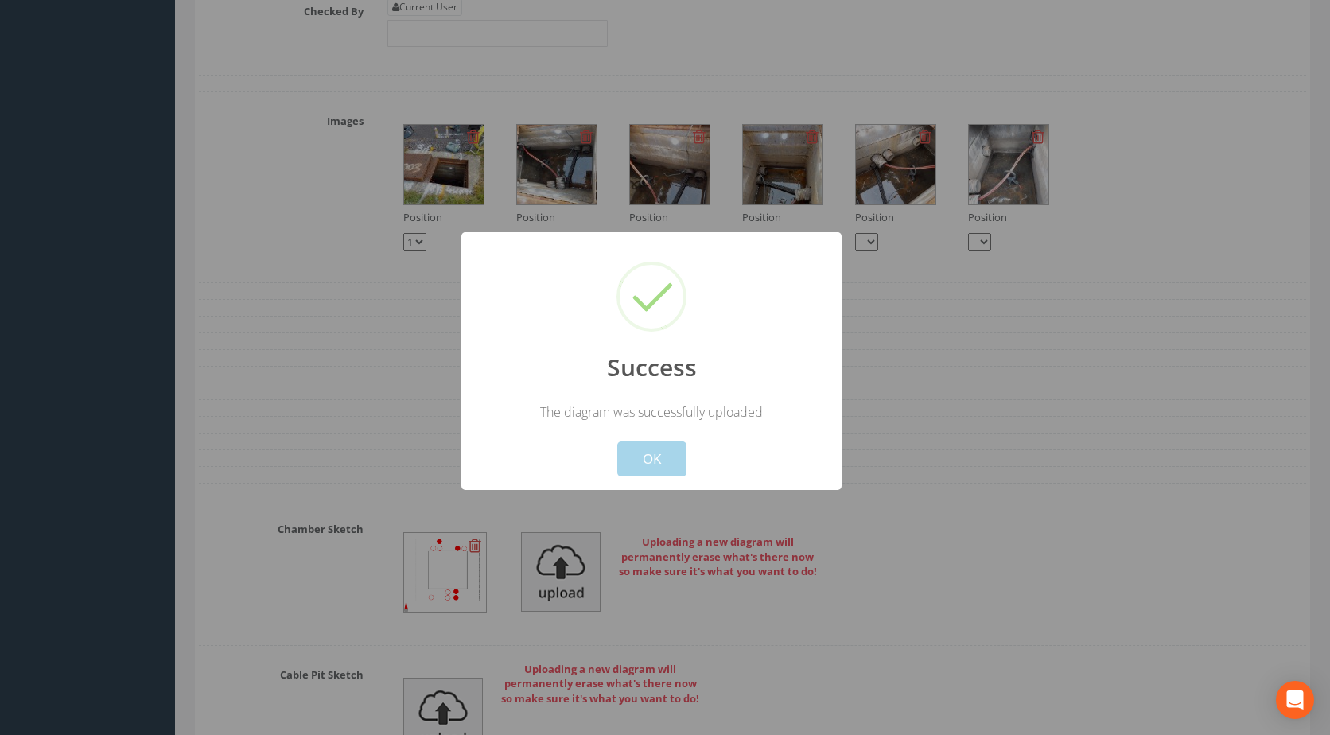
click at [641, 464] on button "OK" at bounding box center [651, 458] width 69 height 35
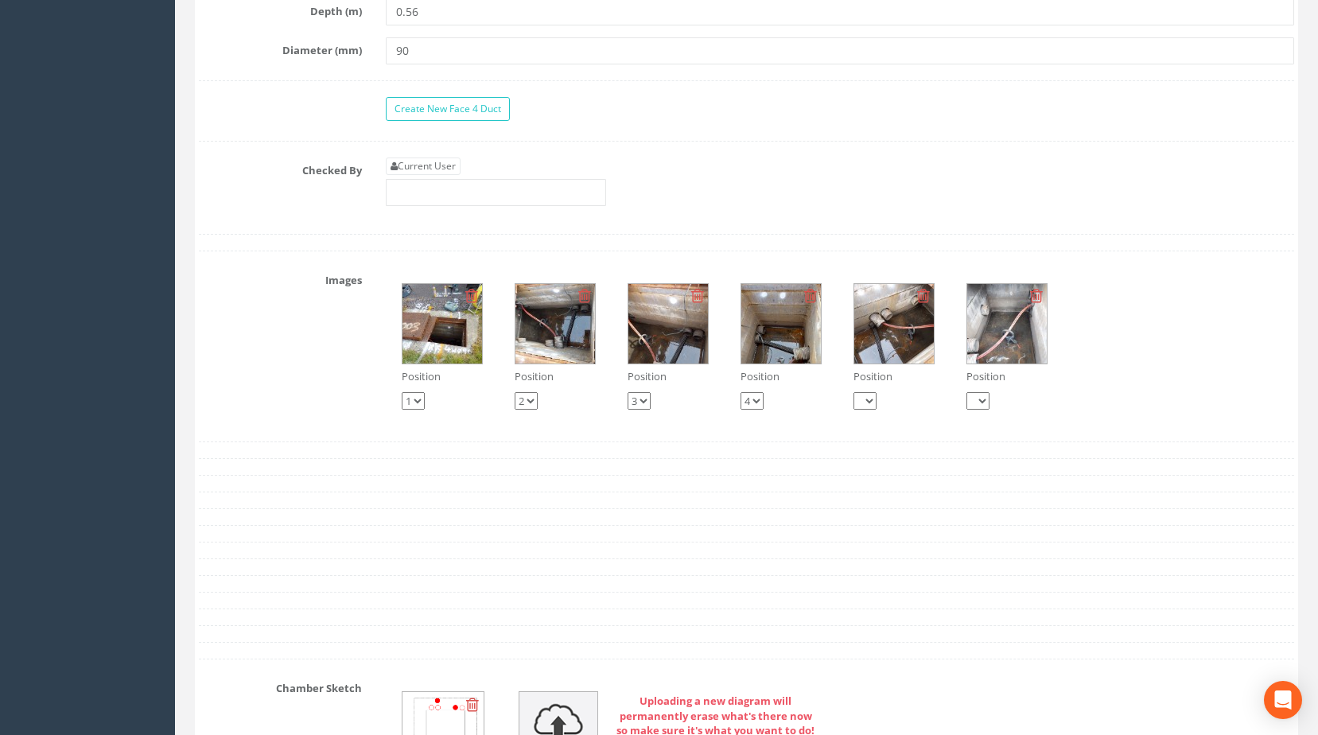
scroll to position [2105, 0]
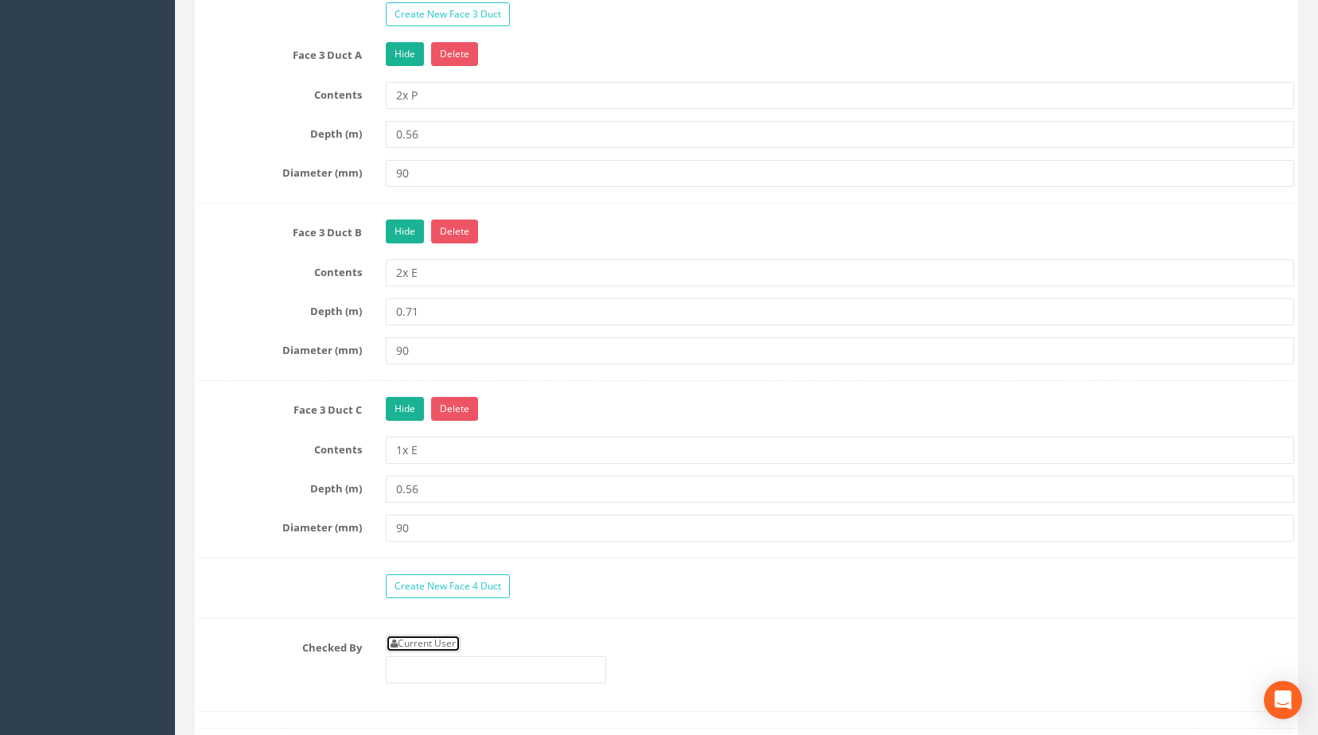
click at [434, 652] on link "Current User" at bounding box center [423, 643] width 75 height 17
type input "[PERSON_NAME]"
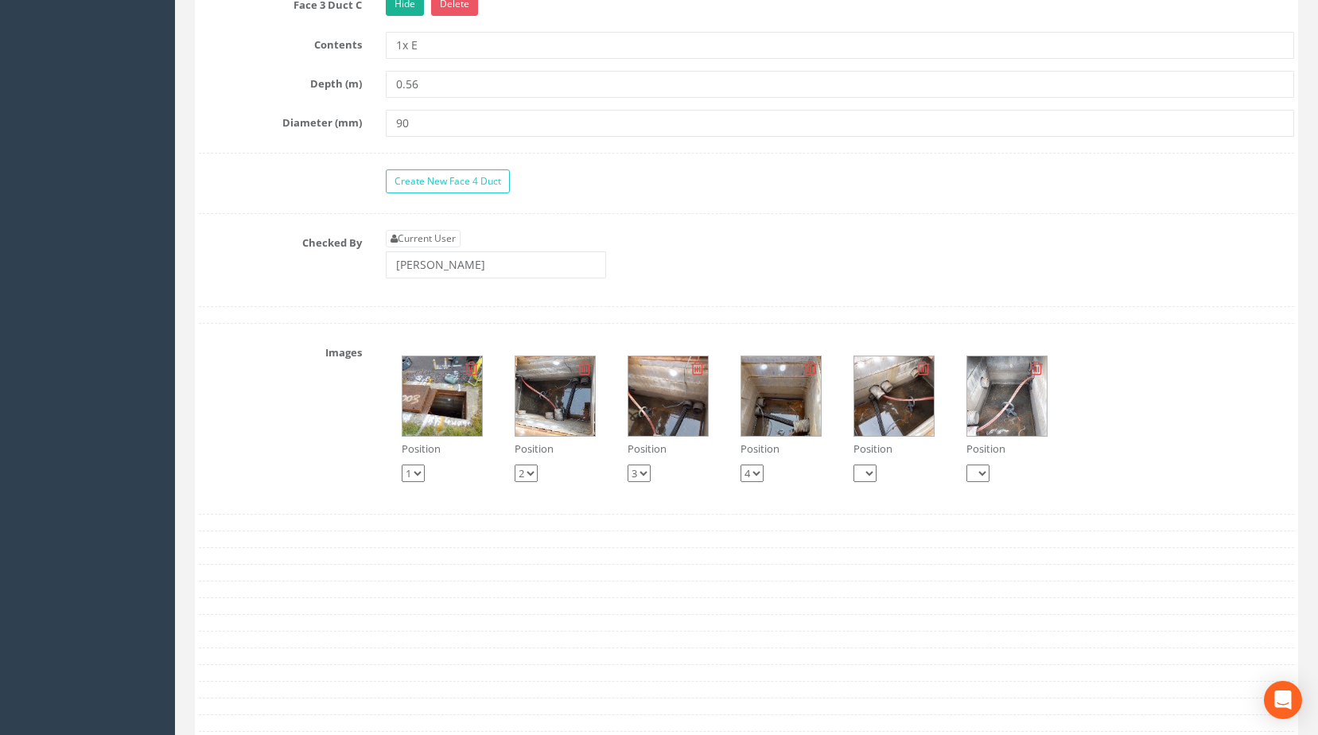
scroll to position [2661, 0]
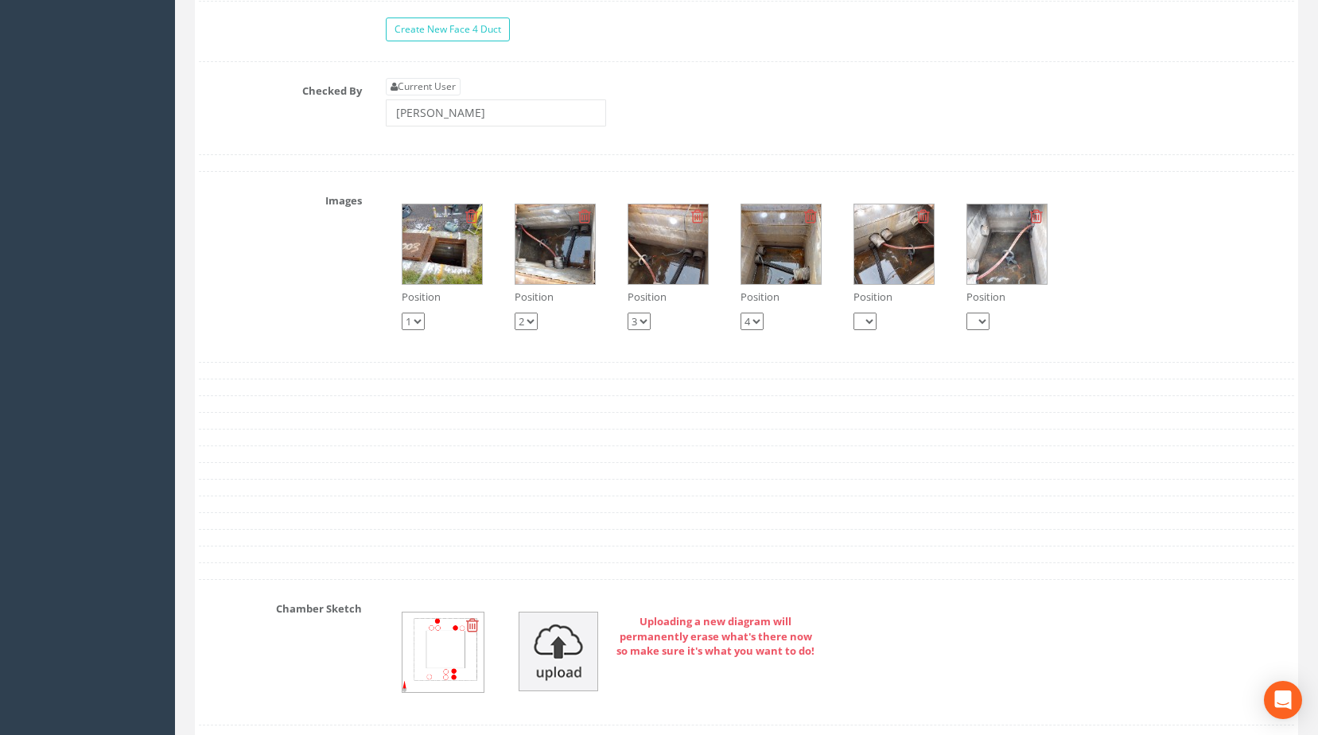
click at [568, 279] on img at bounding box center [555, 244] width 80 height 80
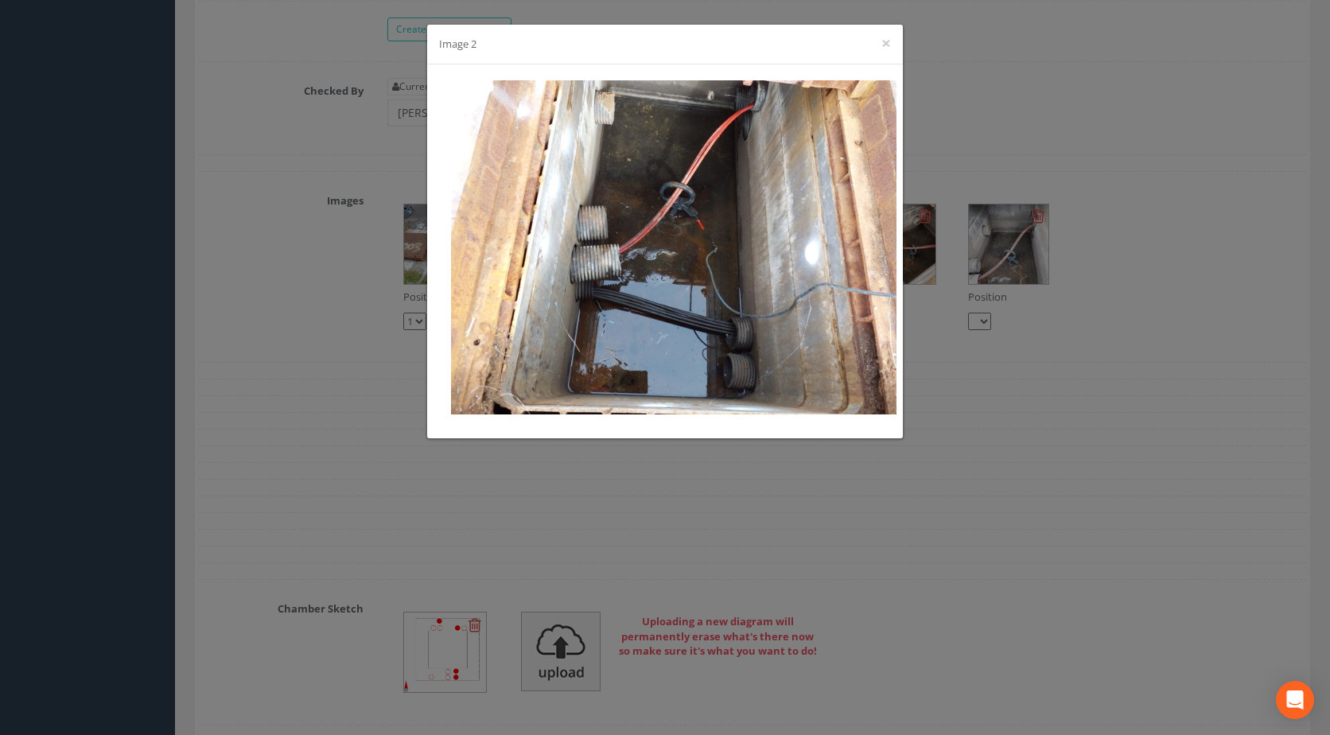
click at [939, 247] on div "Image 2 ×" at bounding box center [665, 367] width 1330 height 735
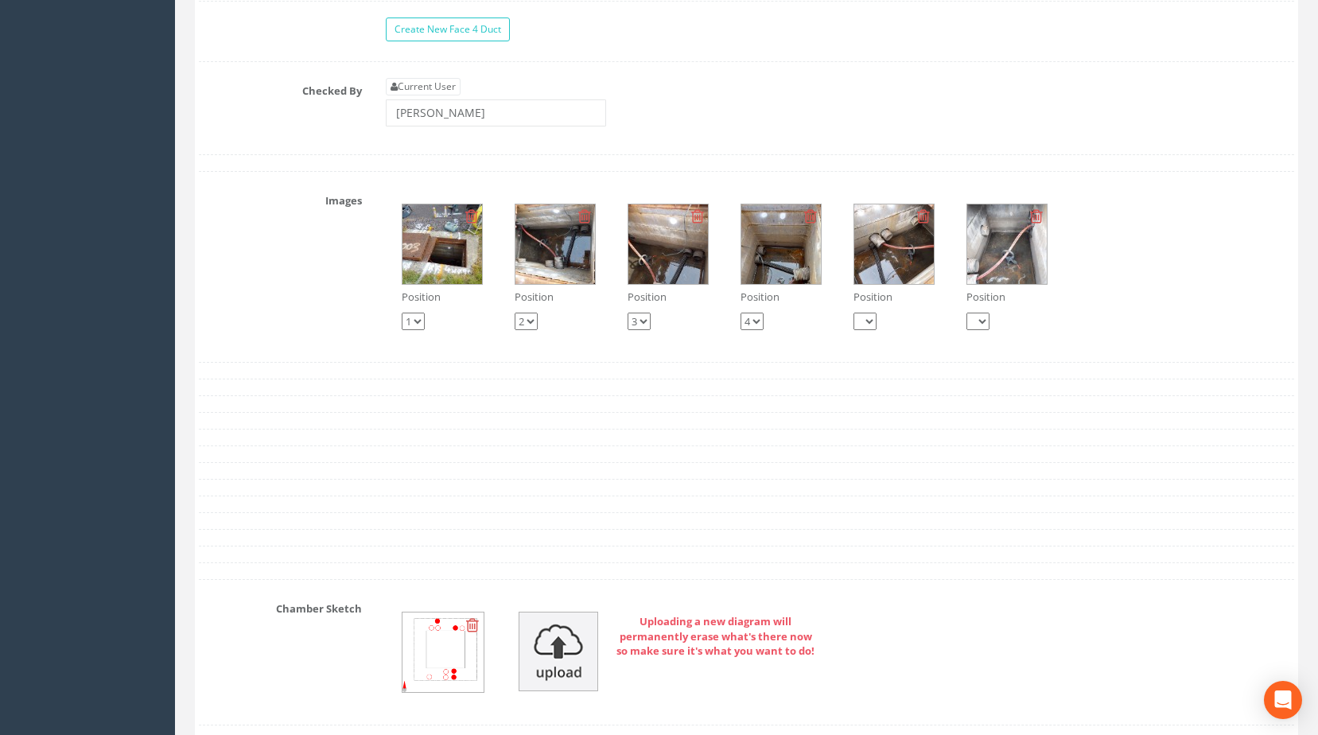
click at [978, 262] on img at bounding box center [1007, 244] width 80 height 80
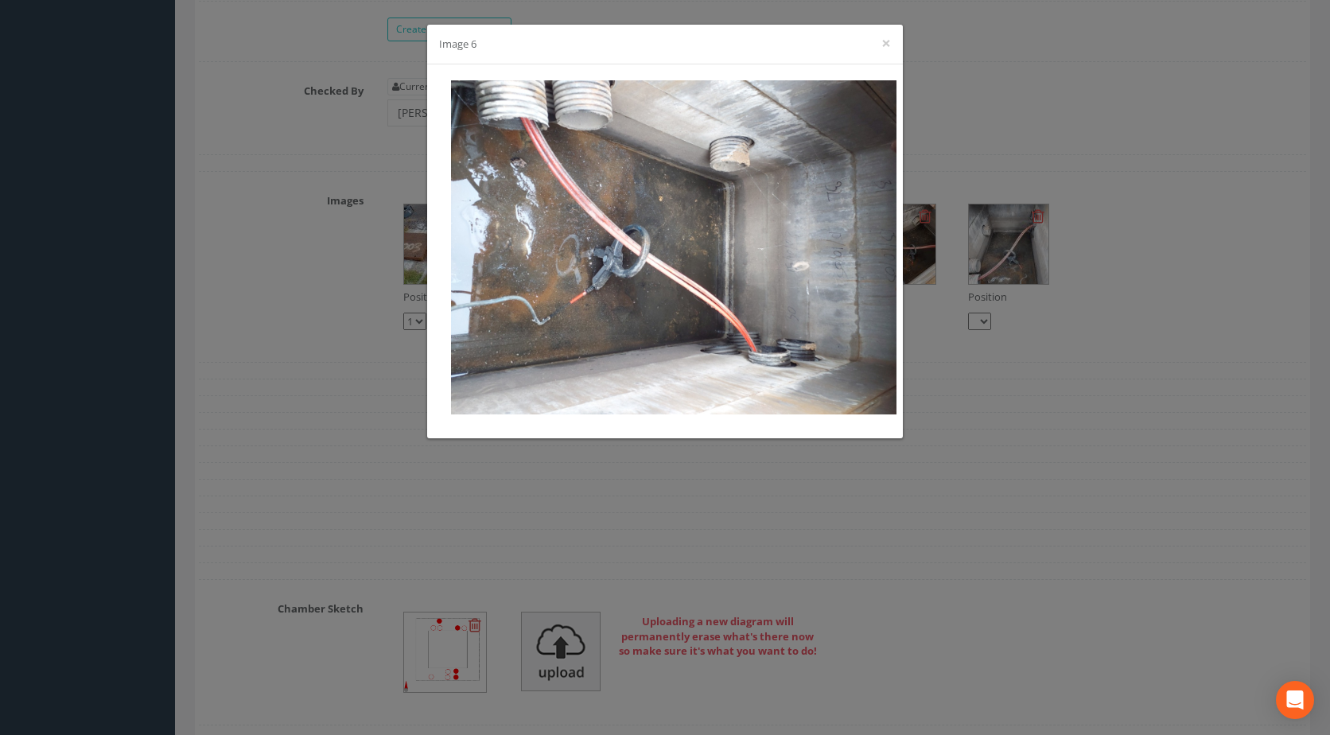
click at [942, 278] on div "Image 6 ×" at bounding box center [665, 367] width 1330 height 735
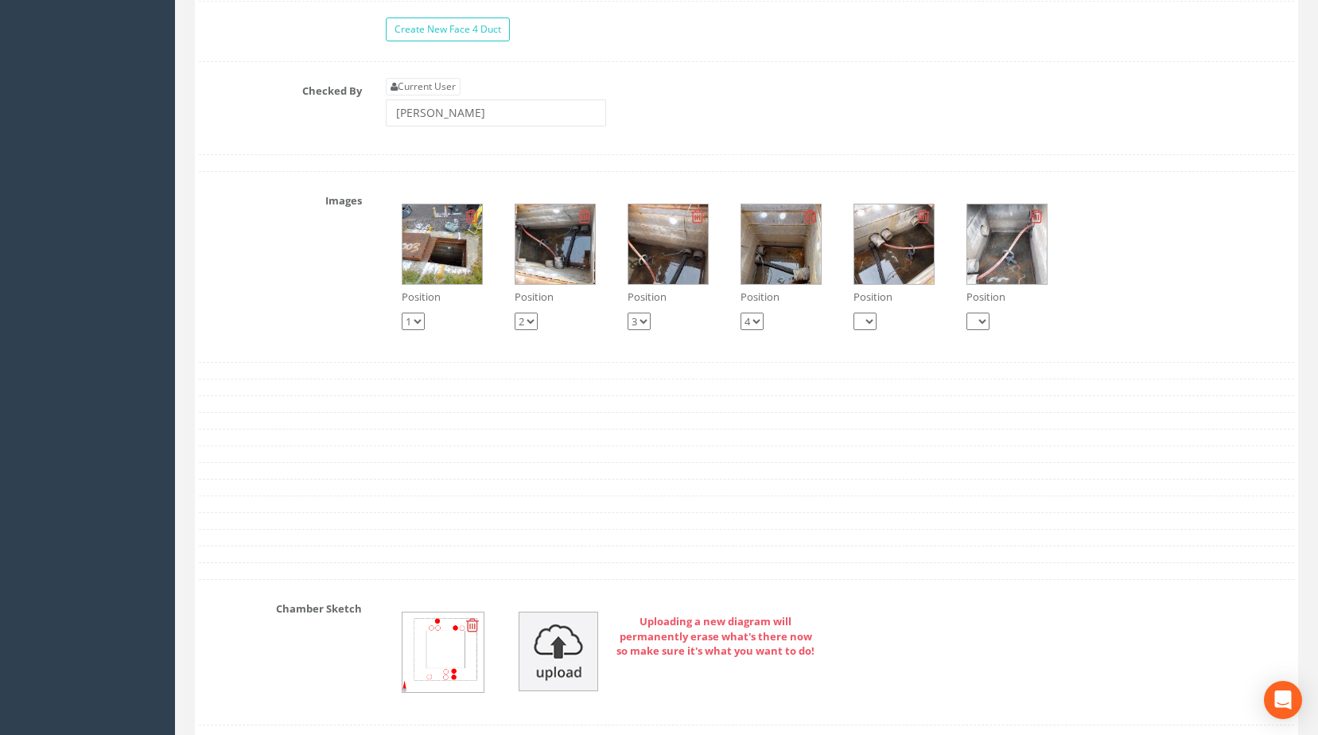
click at [997, 271] on img at bounding box center [1007, 244] width 80 height 80
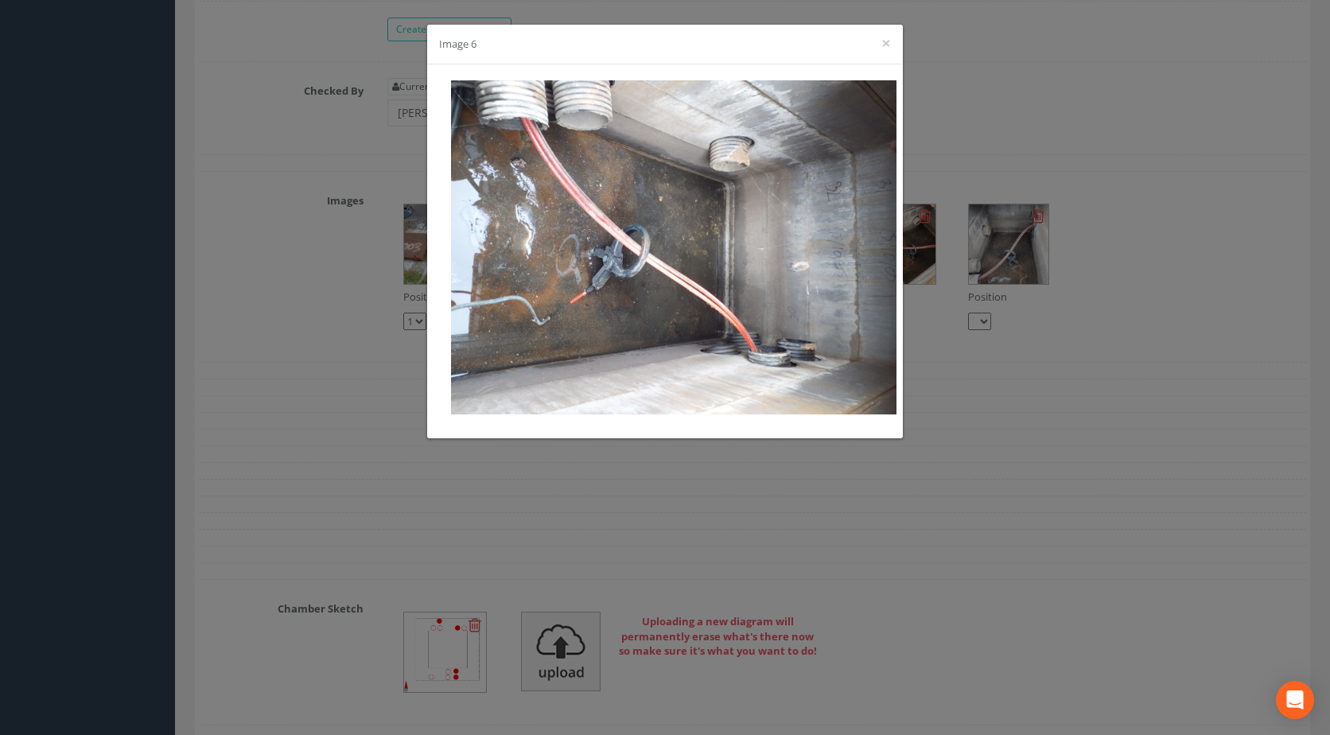
click at [927, 367] on div "Image 6 ×" at bounding box center [665, 367] width 1330 height 735
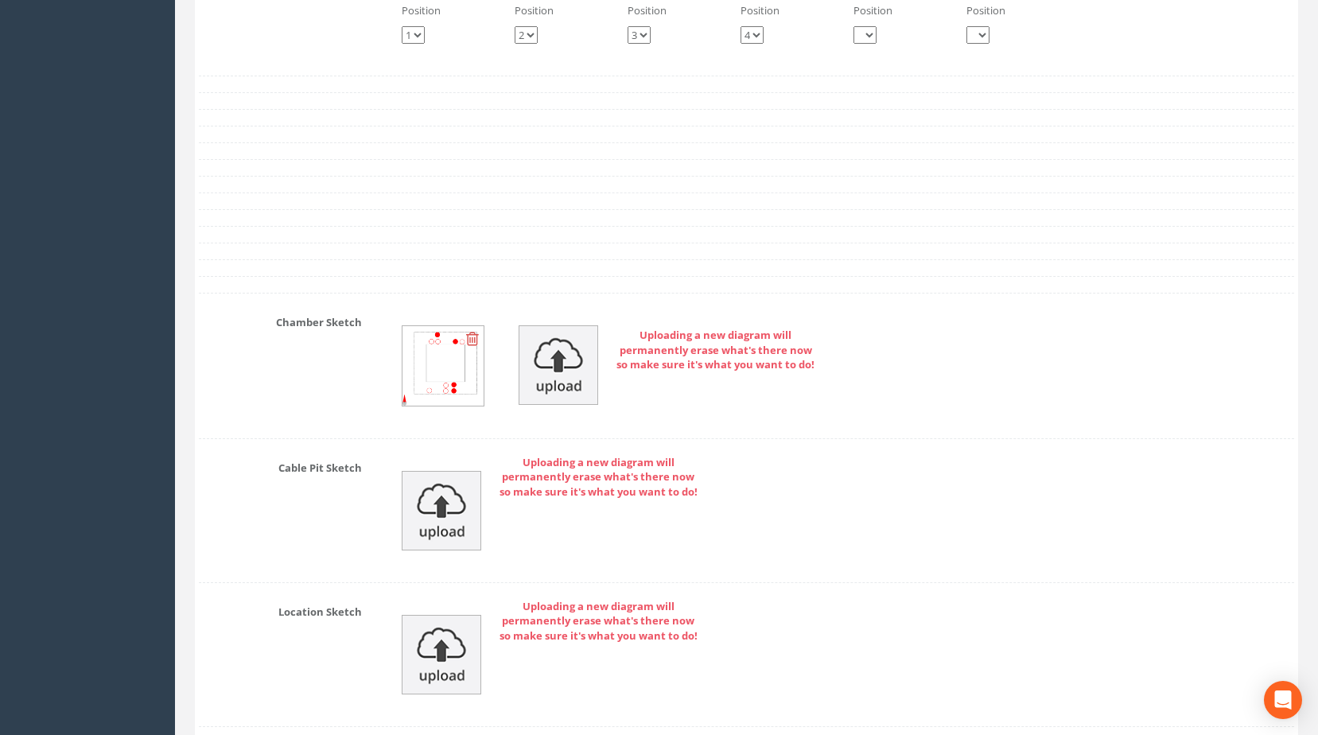
scroll to position [2979, 0]
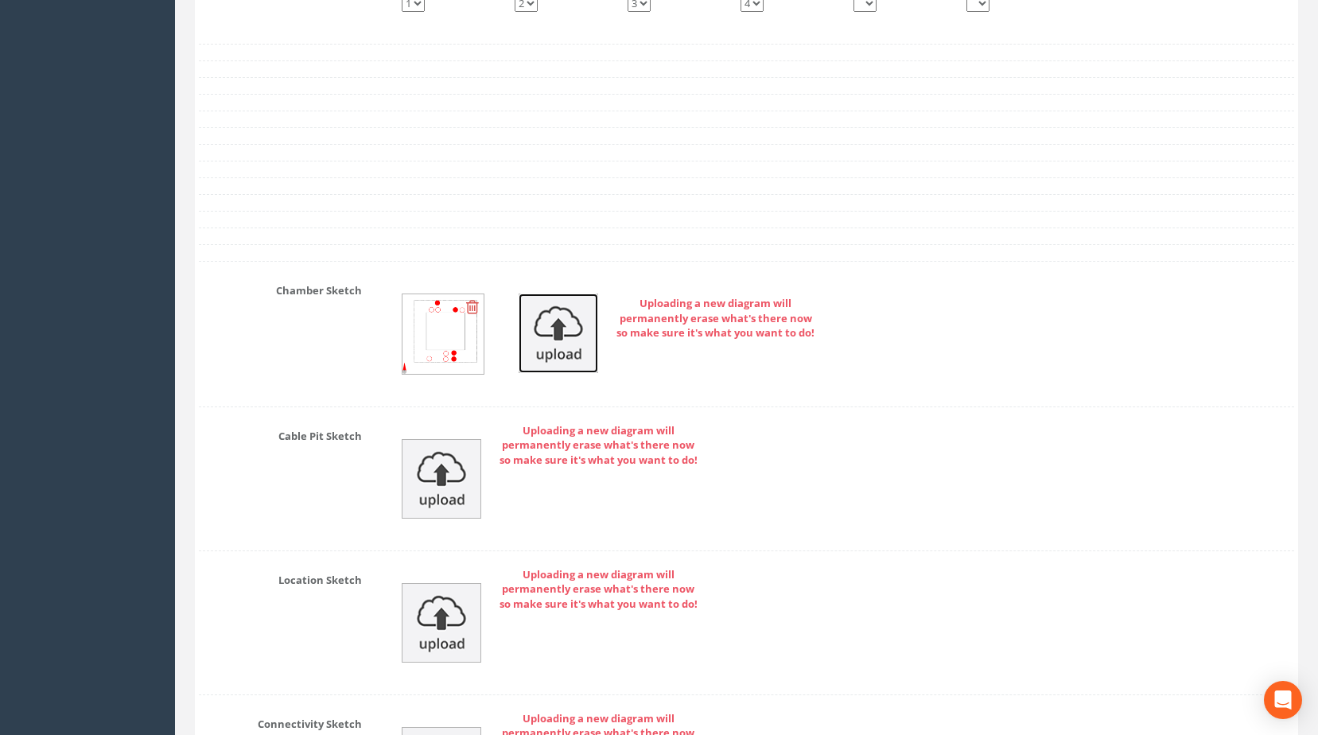
click at [559, 359] on img at bounding box center [559, 333] width 80 height 80
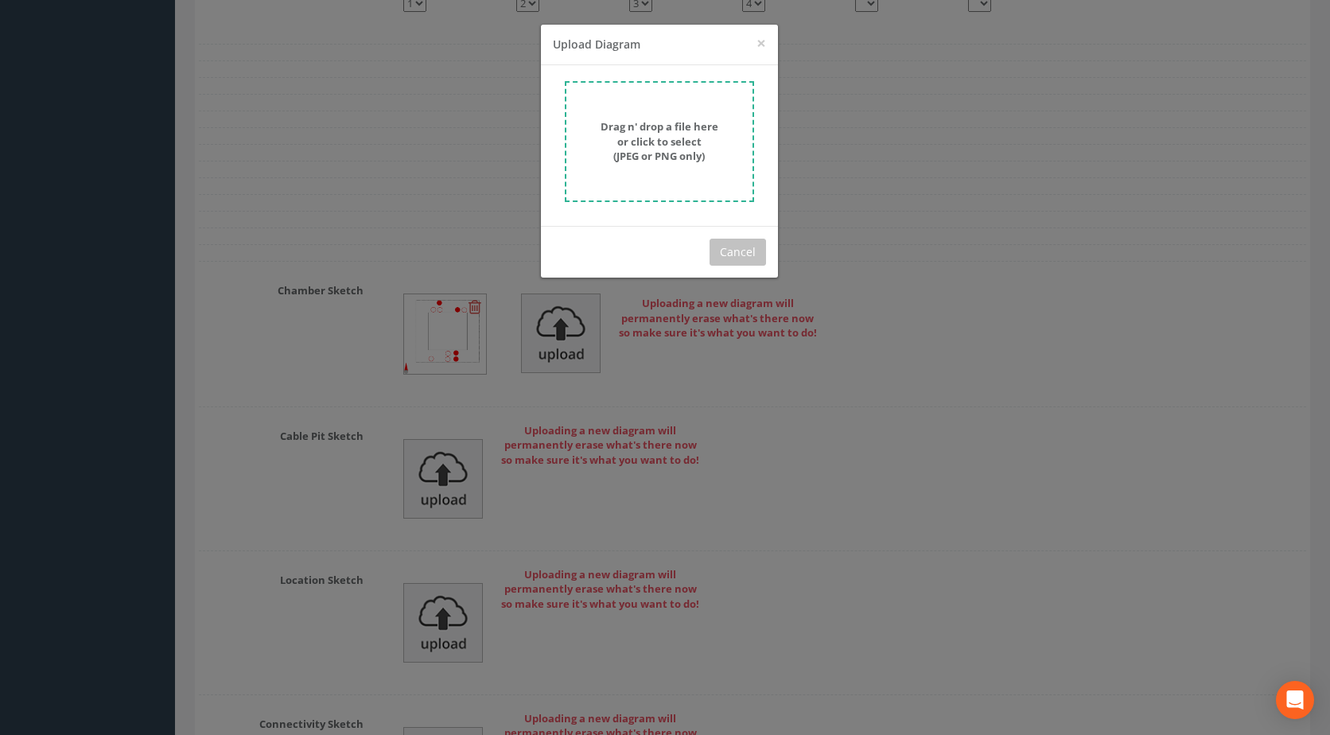
click at [684, 145] on strong "Drag n' drop a file here or click to select (JPEG or PNG only)" at bounding box center [660, 141] width 118 height 44
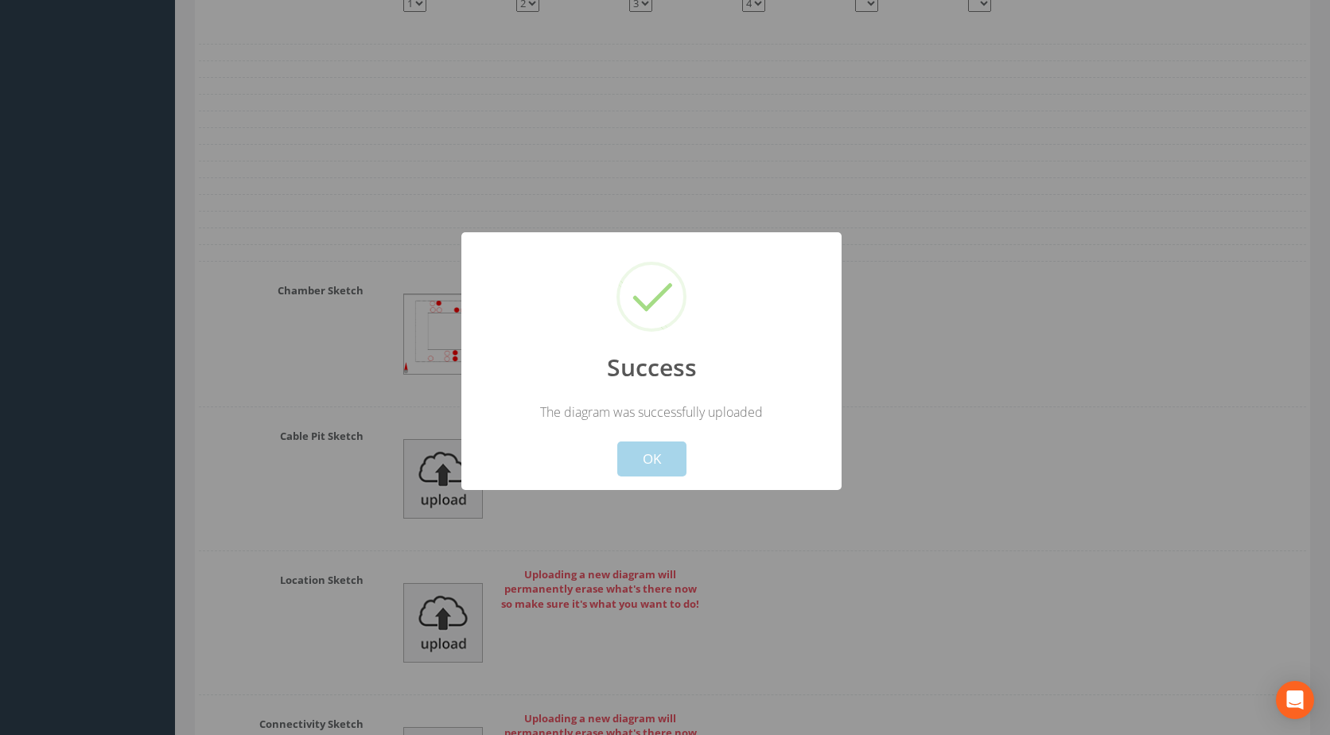
click at [632, 454] on button "OK" at bounding box center [651, 458] width 69 height 35
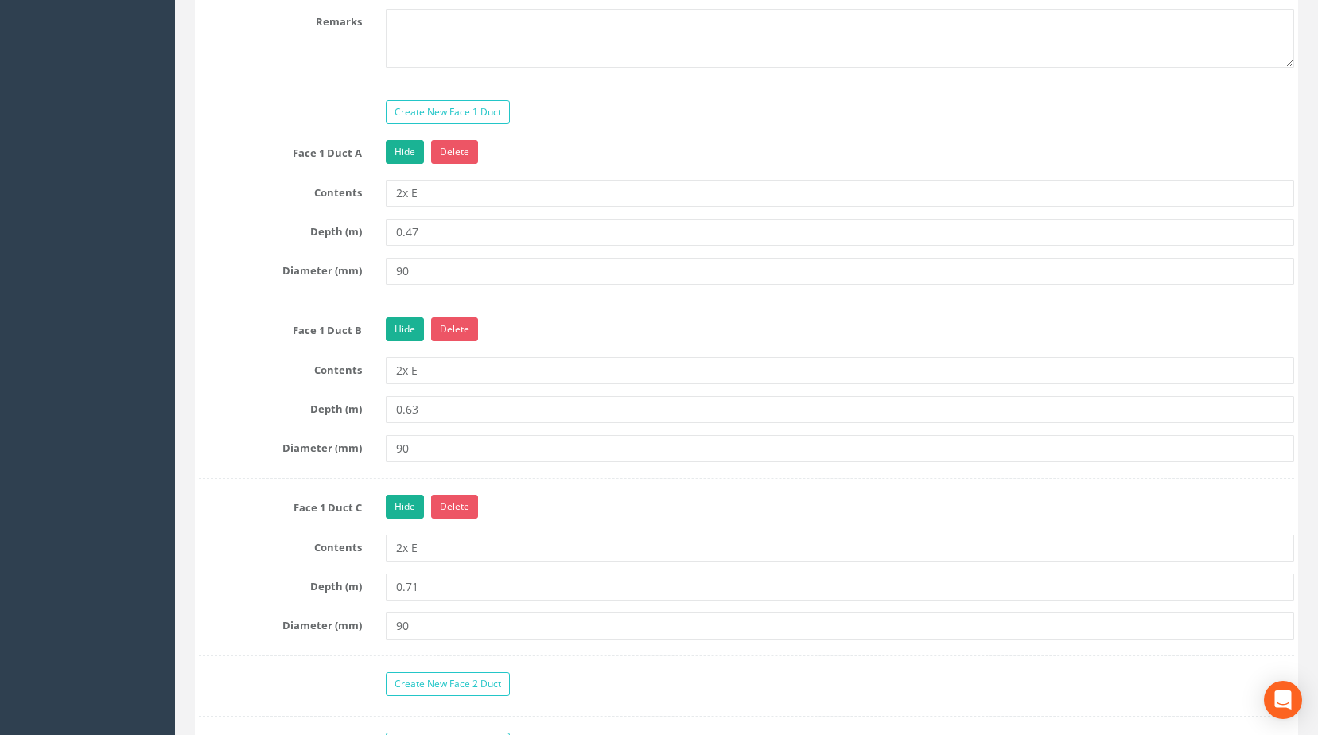
scroll to position [1468, 0]
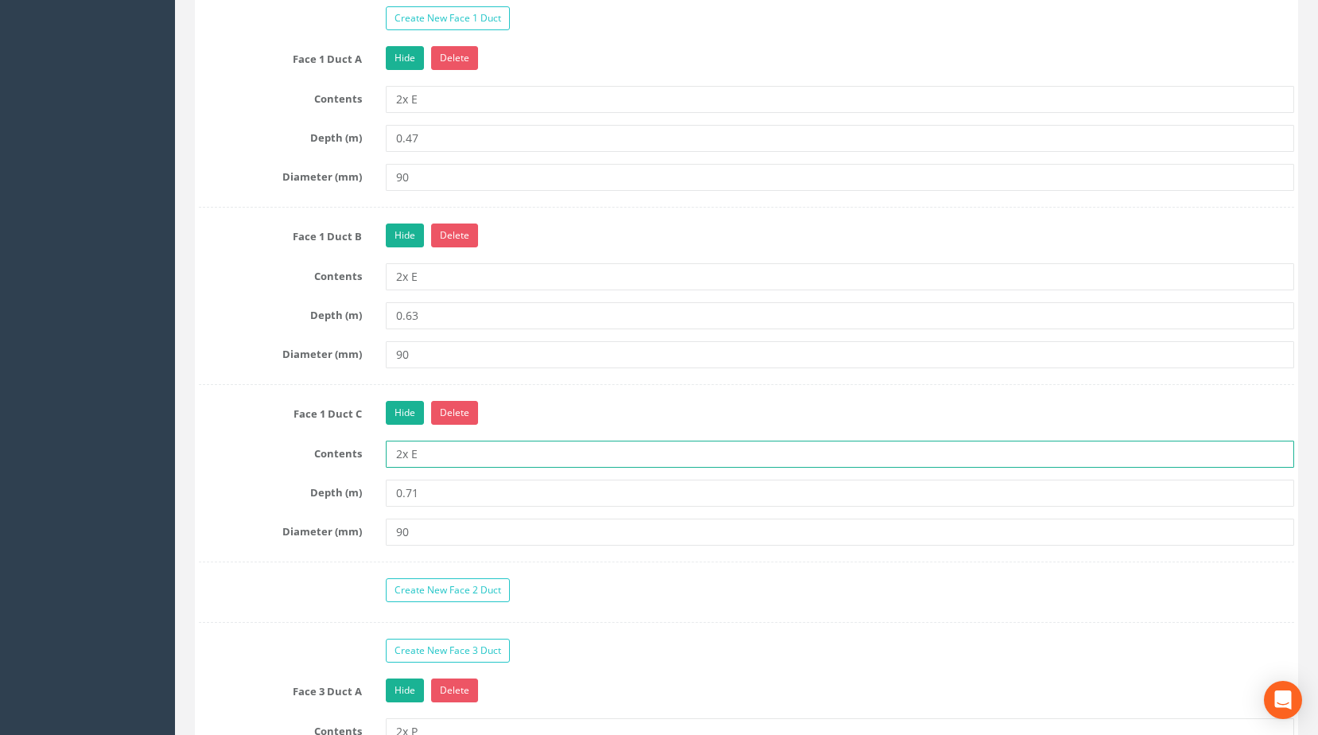
click at [400, 468] on input "2x E" at bounding box center [840, 454] width 909 height 27
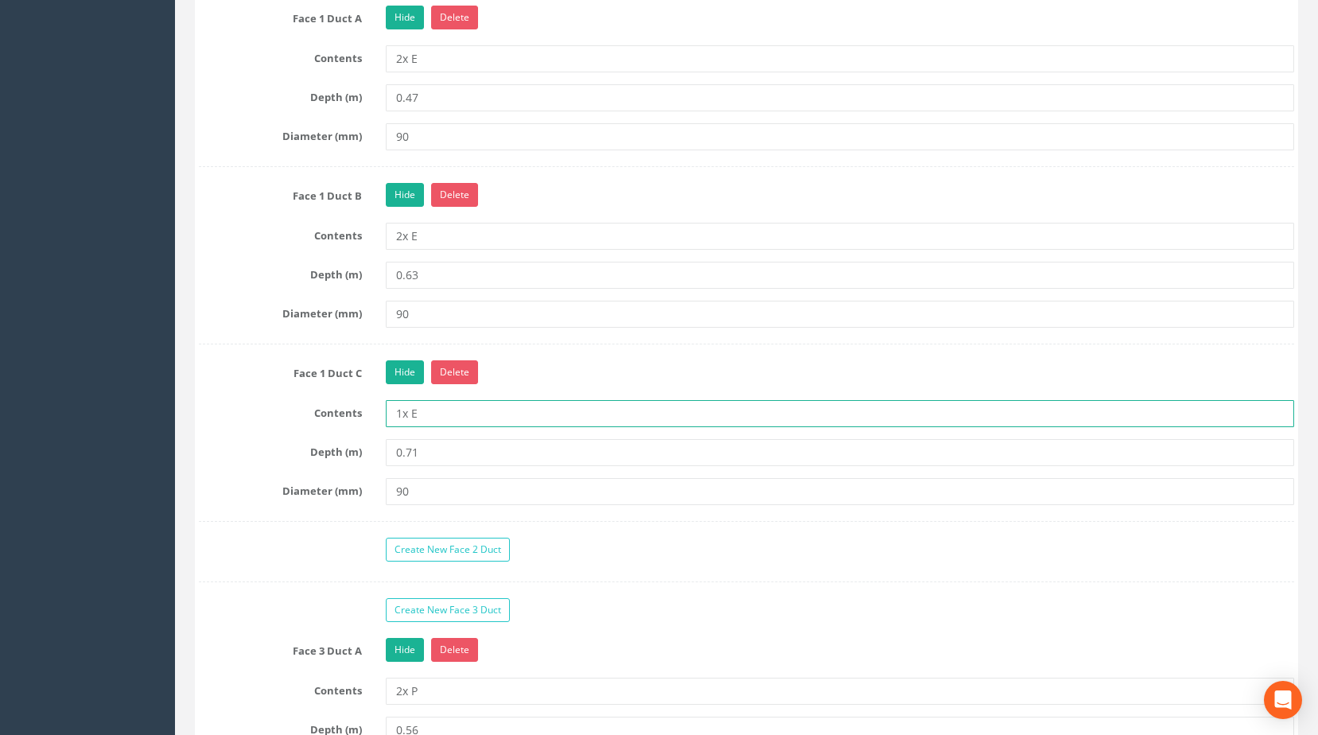
scroll to position [1309, 0]
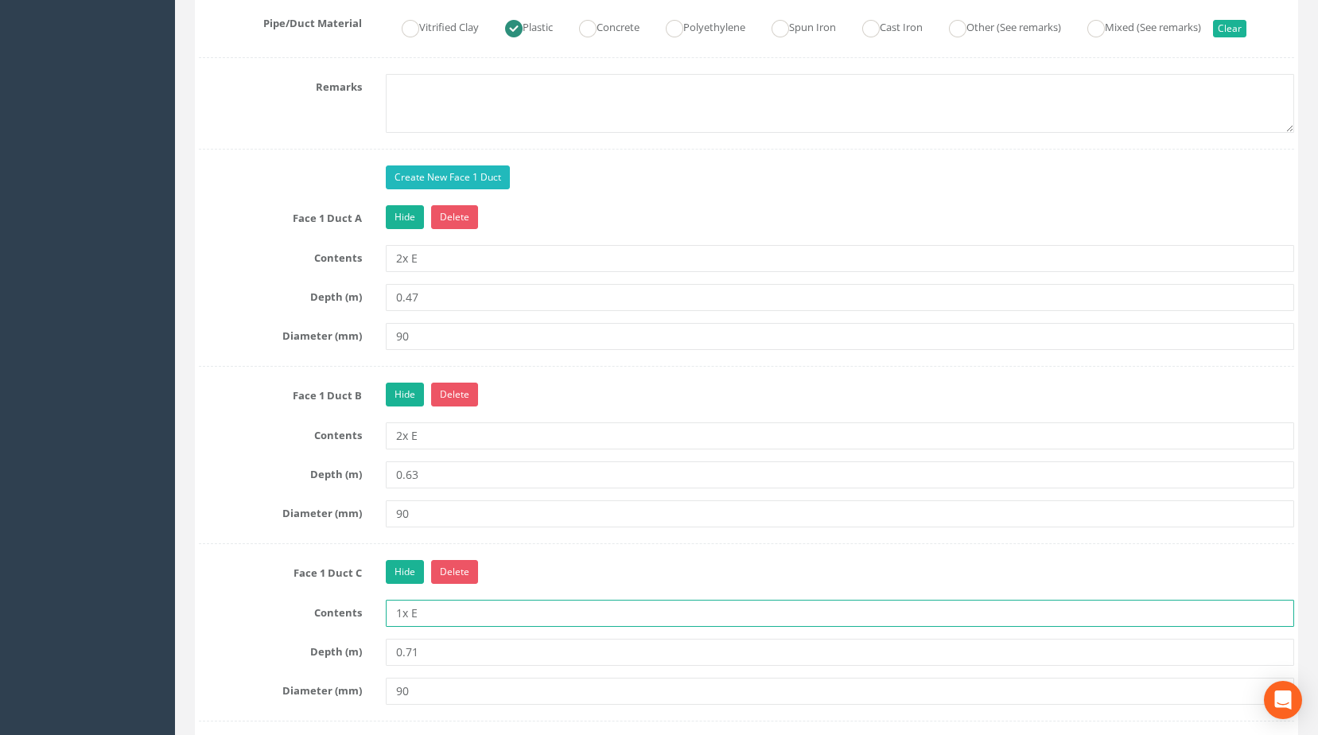
type input "1x E"
click at [472, 189] on link "Create New Face 1 Duct" at bounding box center [448, 177] width 124 height 24
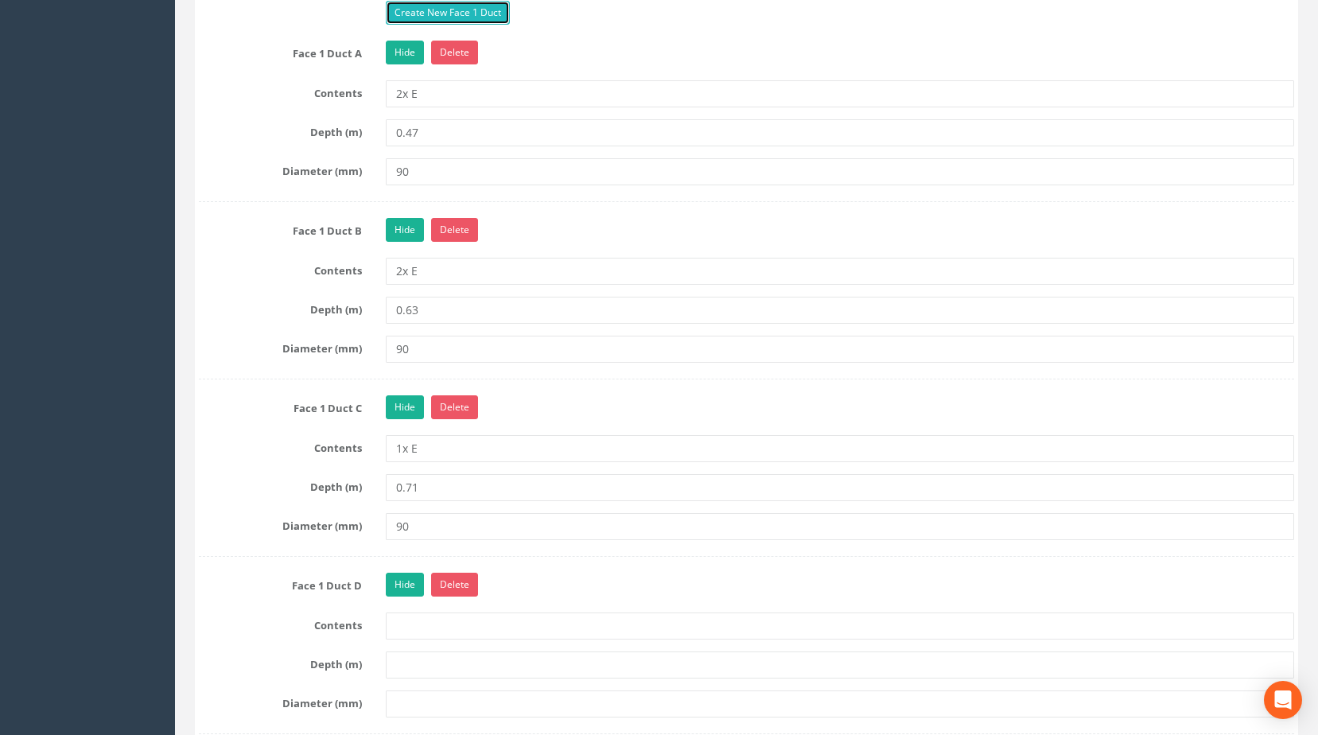
scroll to position [1627, 0]
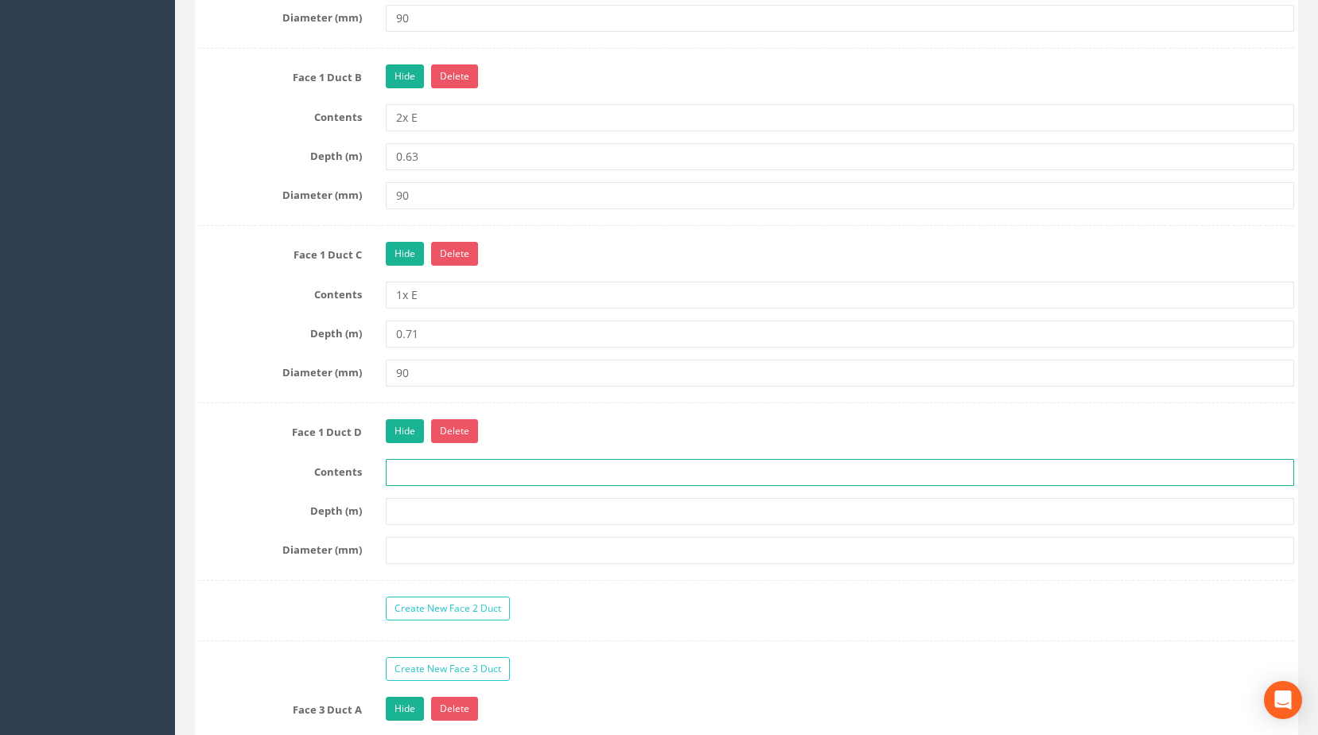
click at [427, 486] on input "text" at bounding box center [840, 472] width 909 height 27
type input "1X DU"
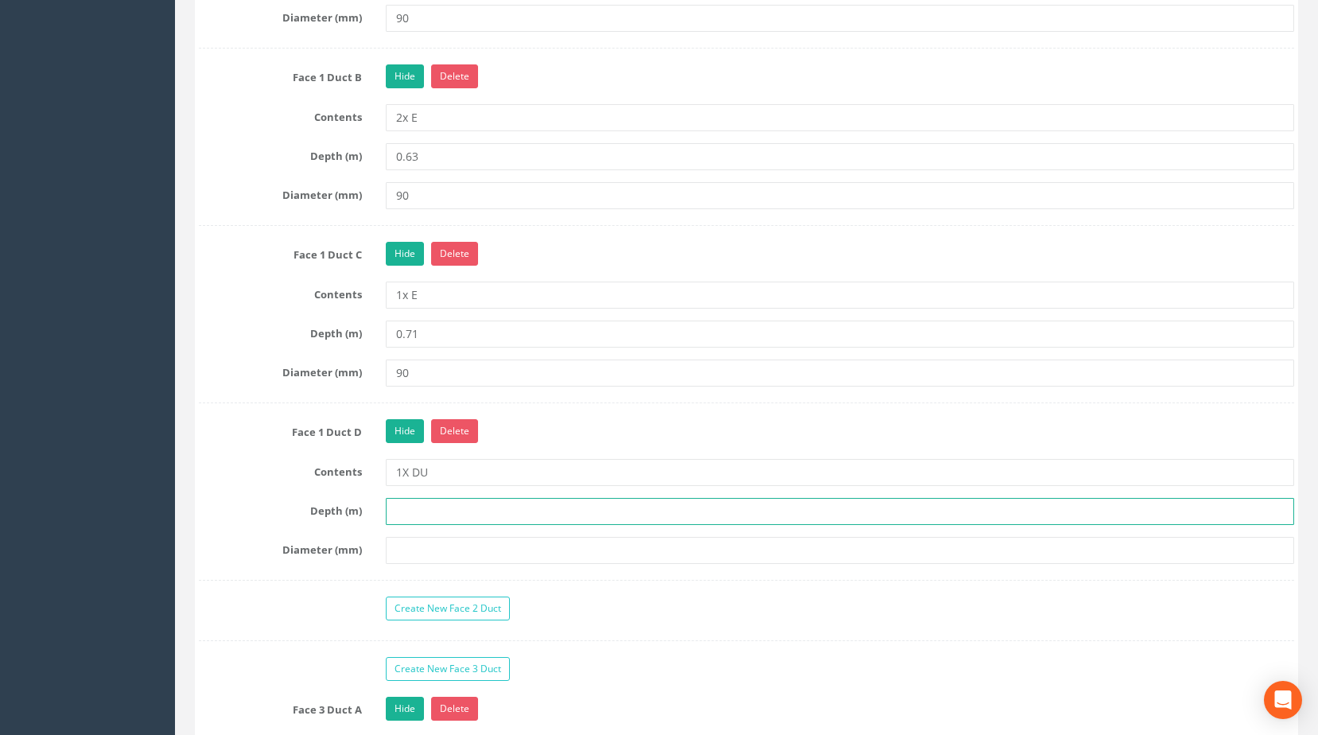
click at [460, 525] on input "text" at bounding box center [840, 511] width 909 height 27
type input "0.71"
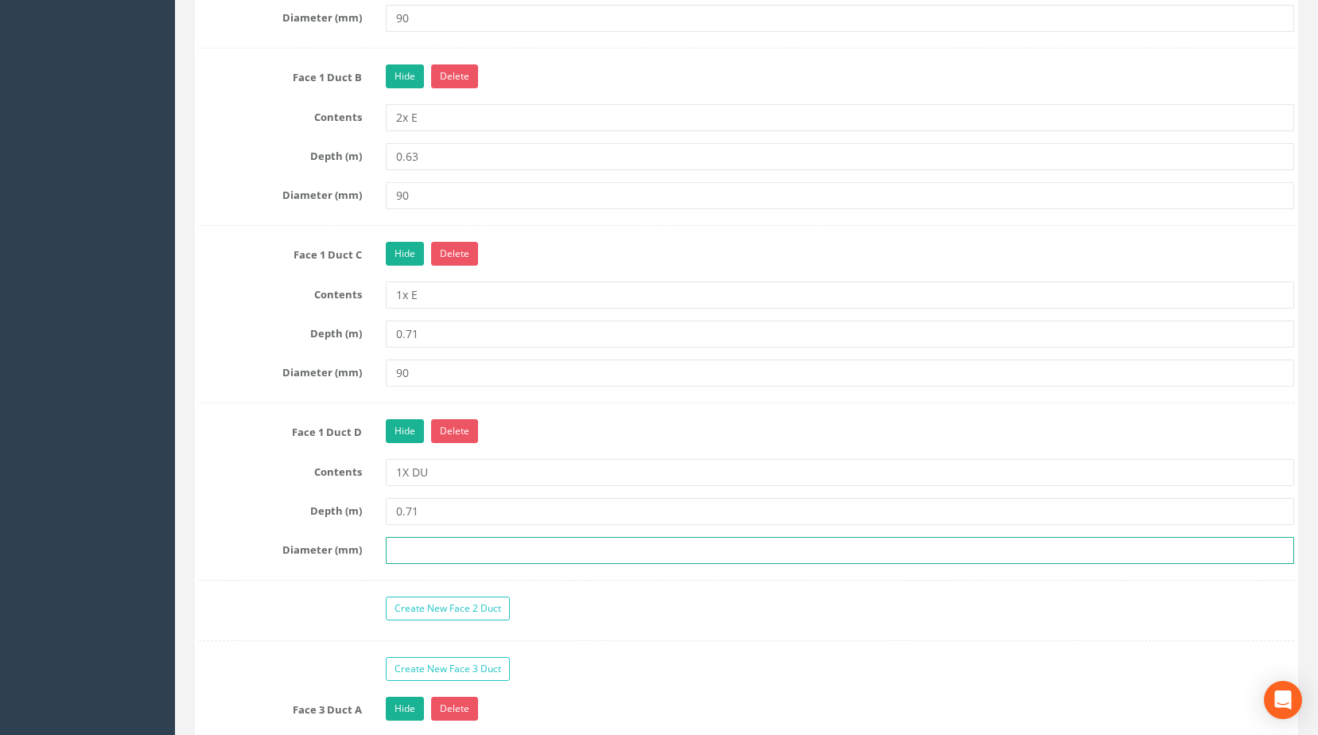
click at [486, 564] on input "text" at bounding box center [840, 550] width 909 height 27
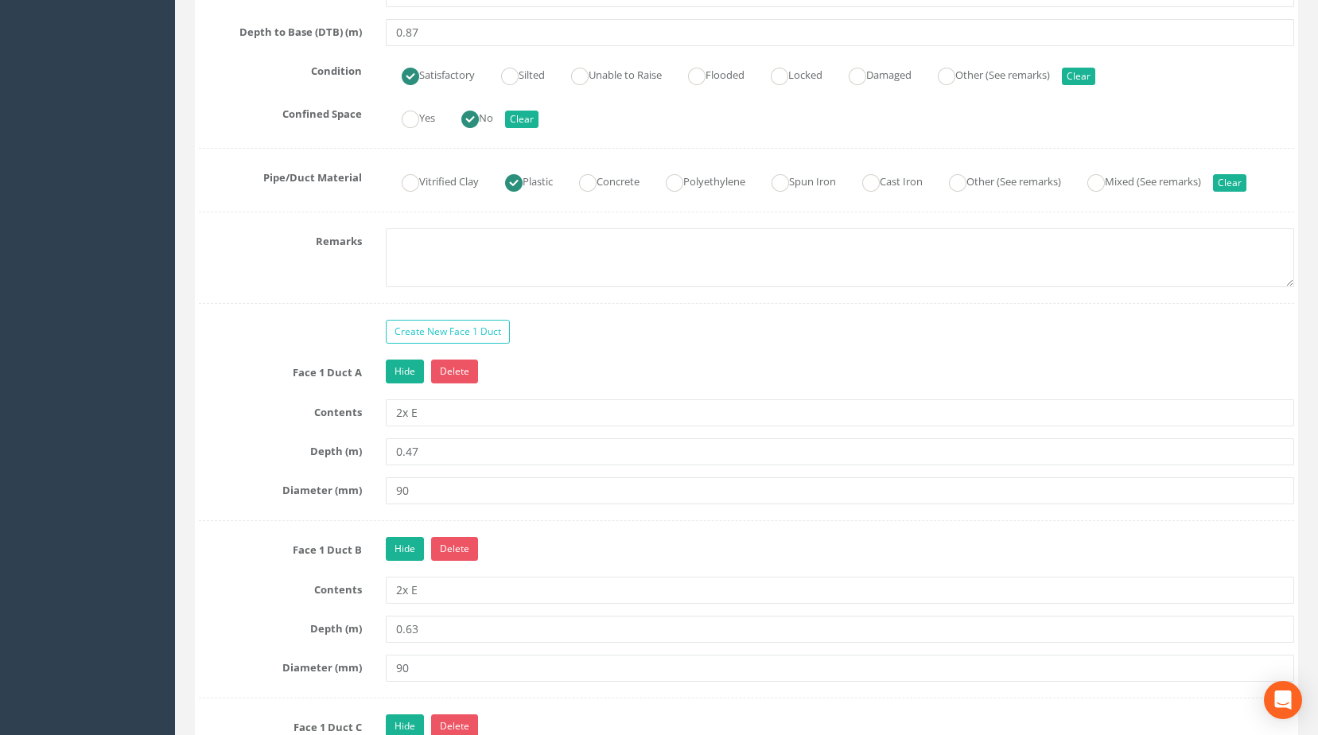
scroll to position [1150, 0]
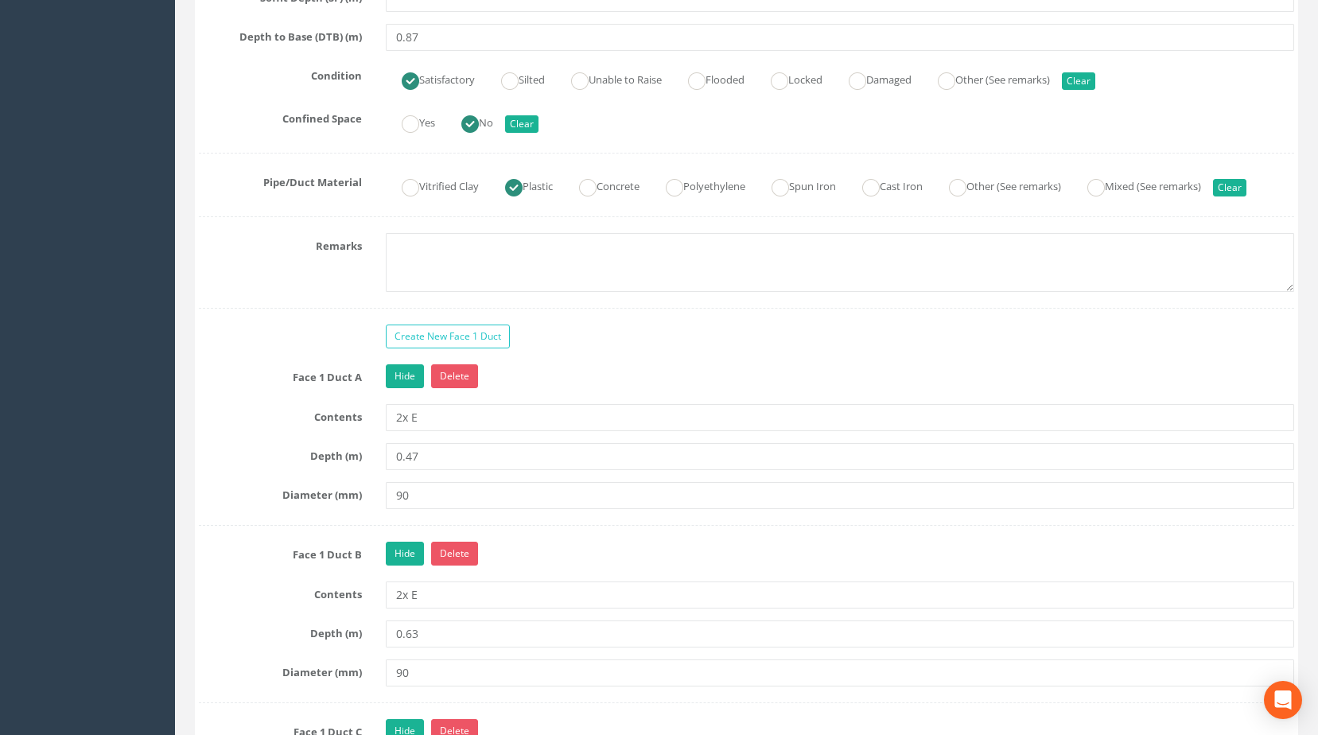
type input "90"
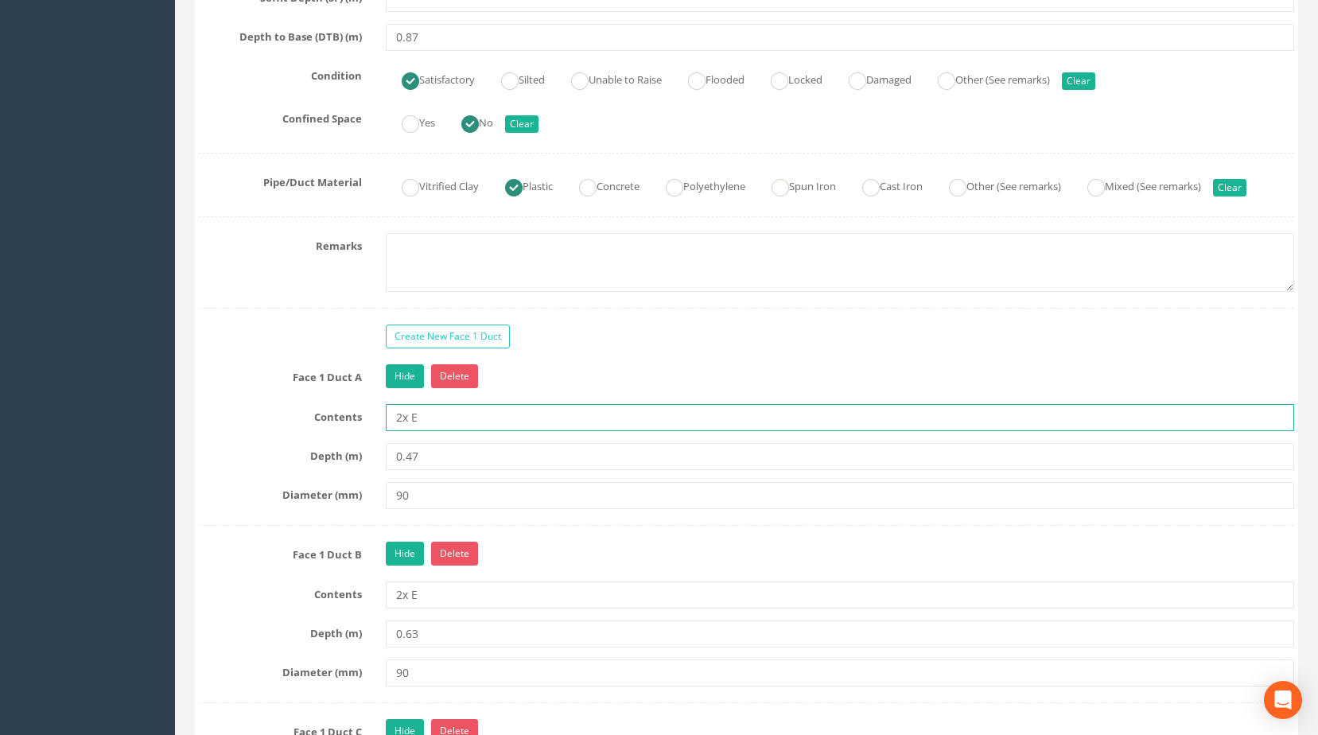
click at [400, 431] on input "2x E" at bounding box center [840, 417] width 909 height 27
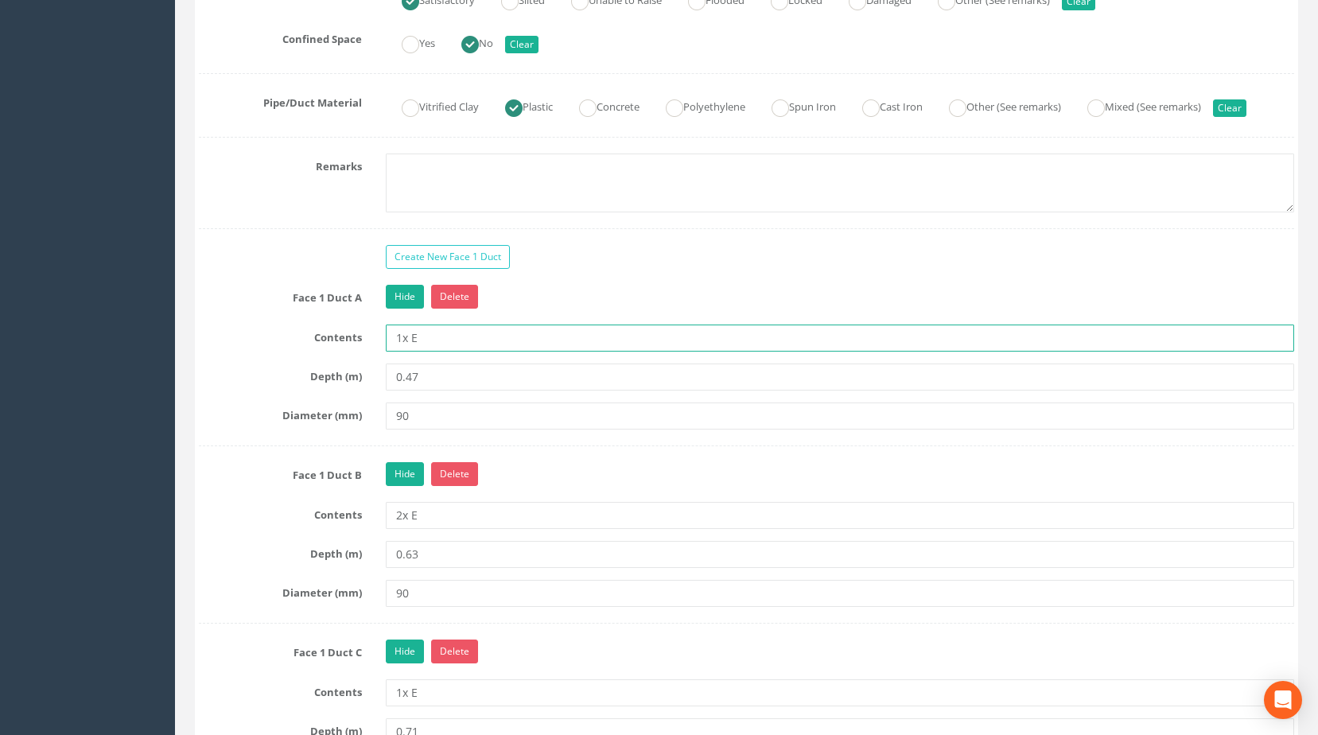
type input "1x E"
click at [424, 529] on input "2x E" at bounding box center [840, 515] width 909 height 27
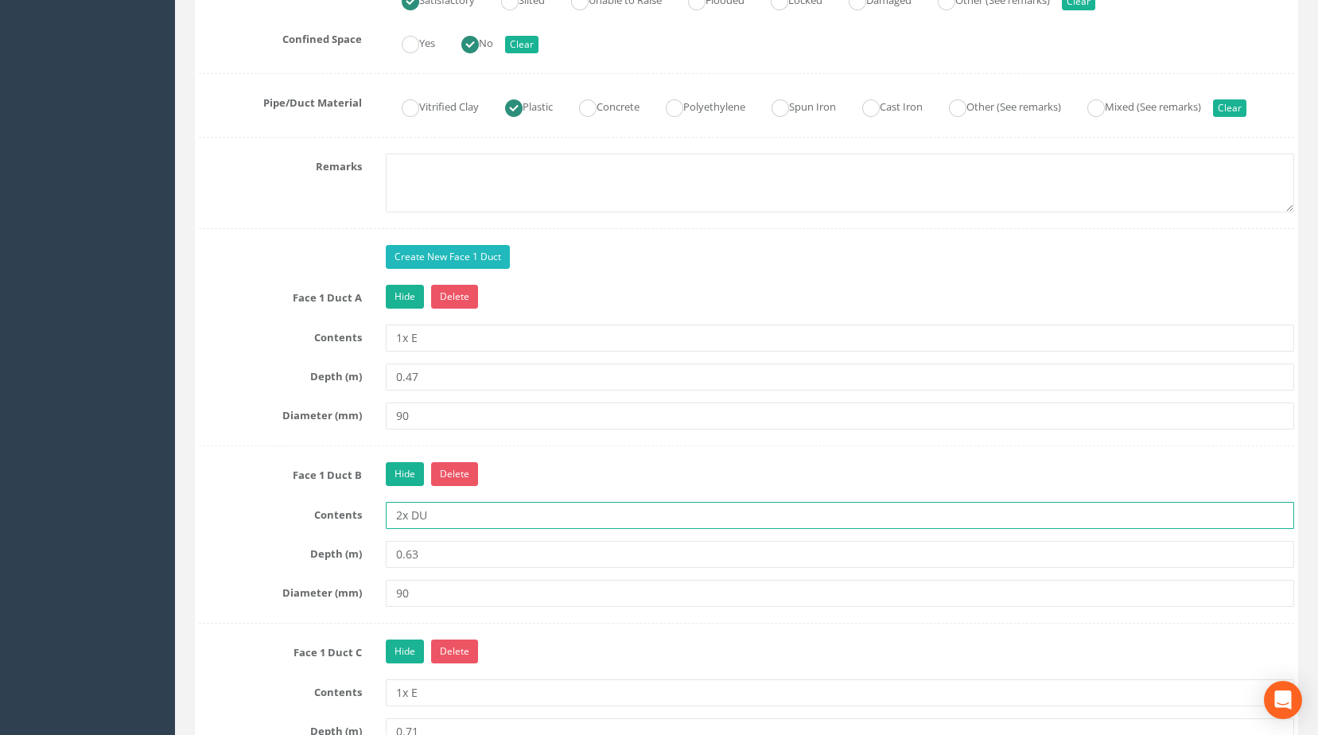
type input "2x DU"
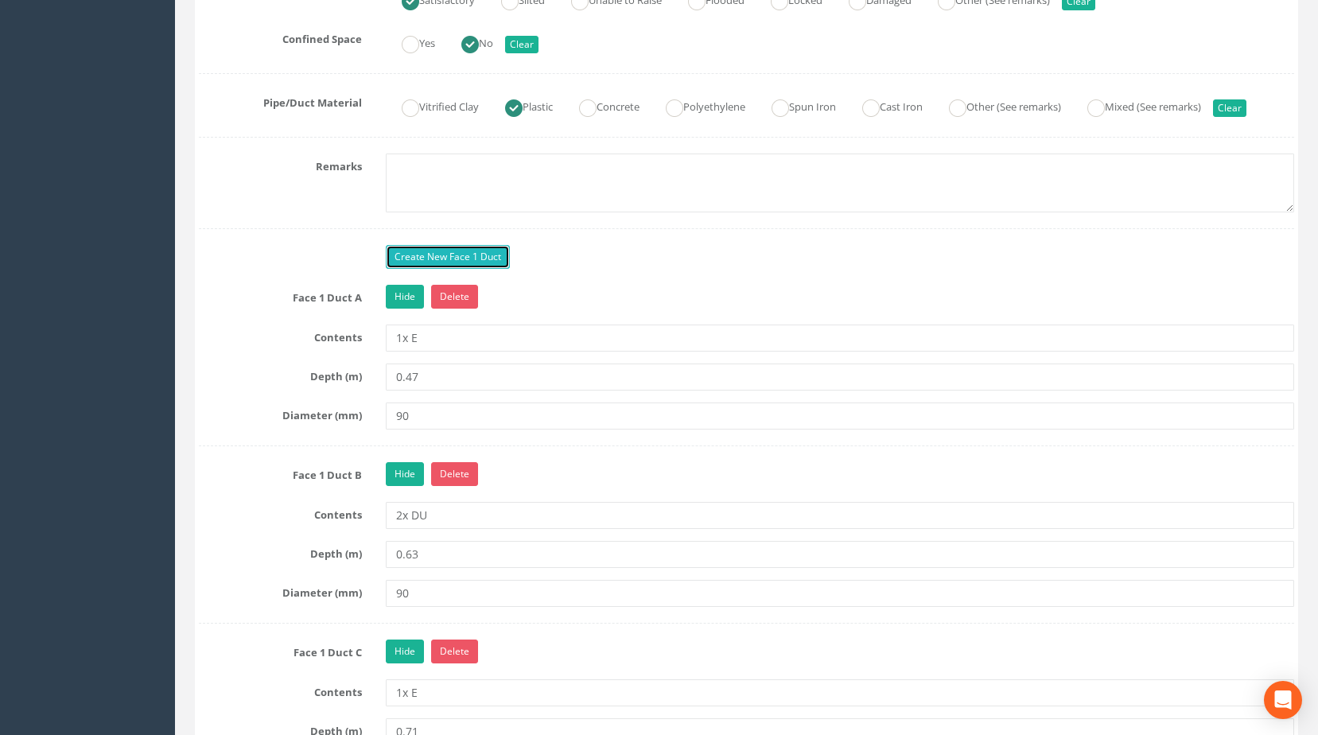
click at [432, 269] on link "Create New Face 1 Duct" at bounding box center [448, 257] width 124 height 24
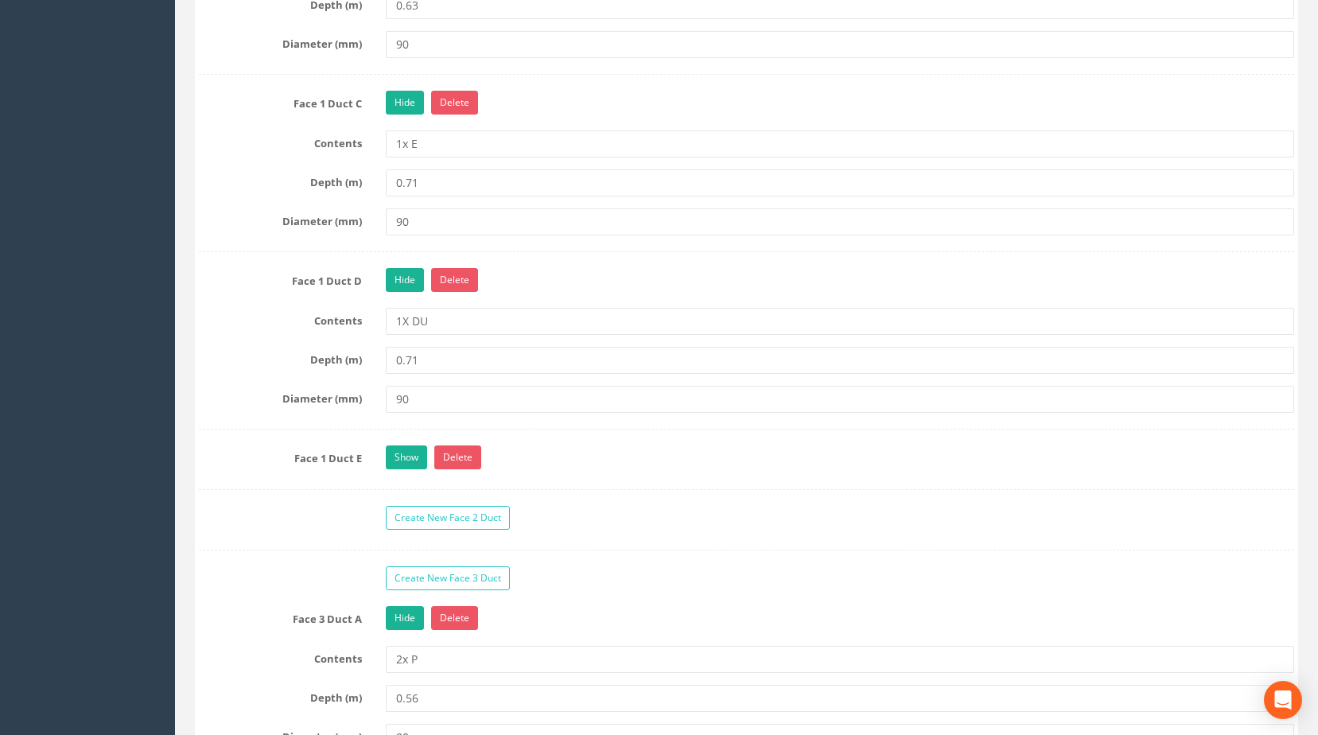
scroll to position [1866, 0]
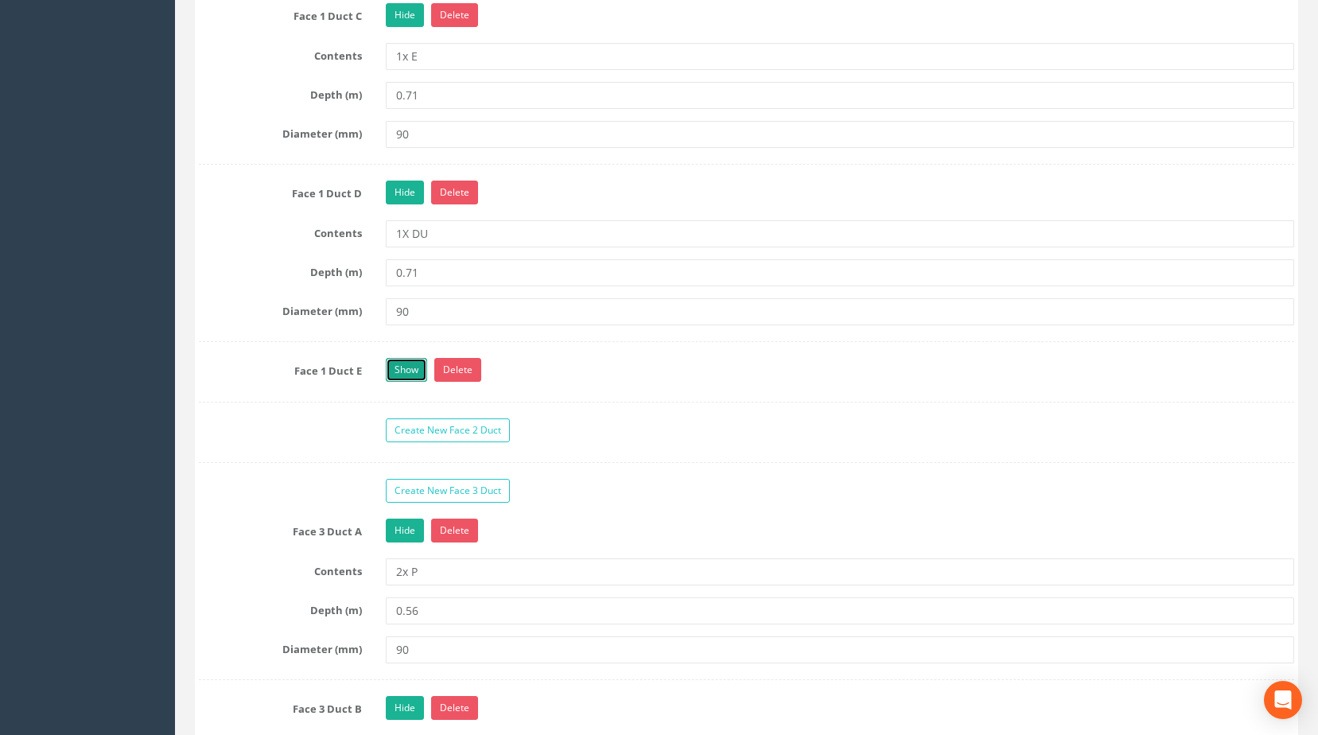
click at [405, 382] on link "Show" at bounding box center [406, 370] width 41 height 24
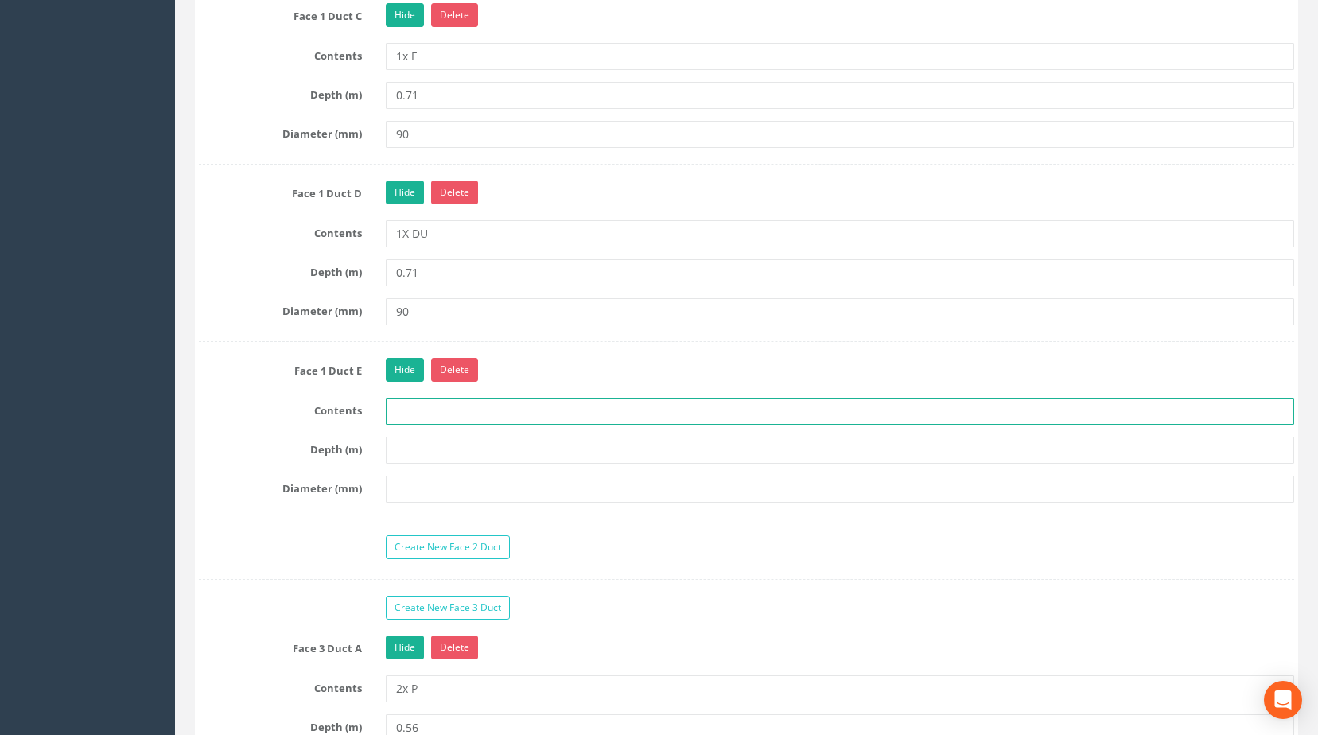
click at [429, 425] on input "text" at bounding box center [840, 411] width 909 height 27
type input "1 X DU"
click at [421, 464] on input "text" at bounding box center [840, 450] width 909 height 27
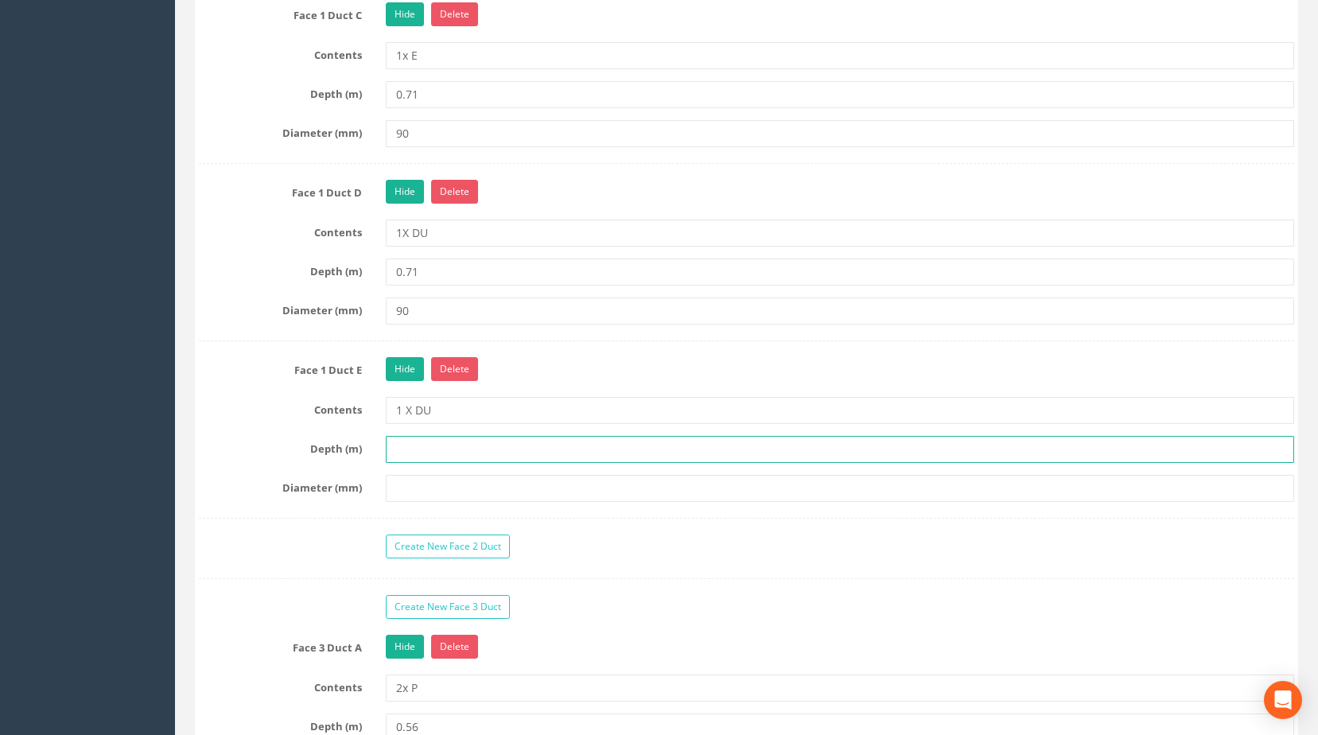
scroll to position [2105, 0]
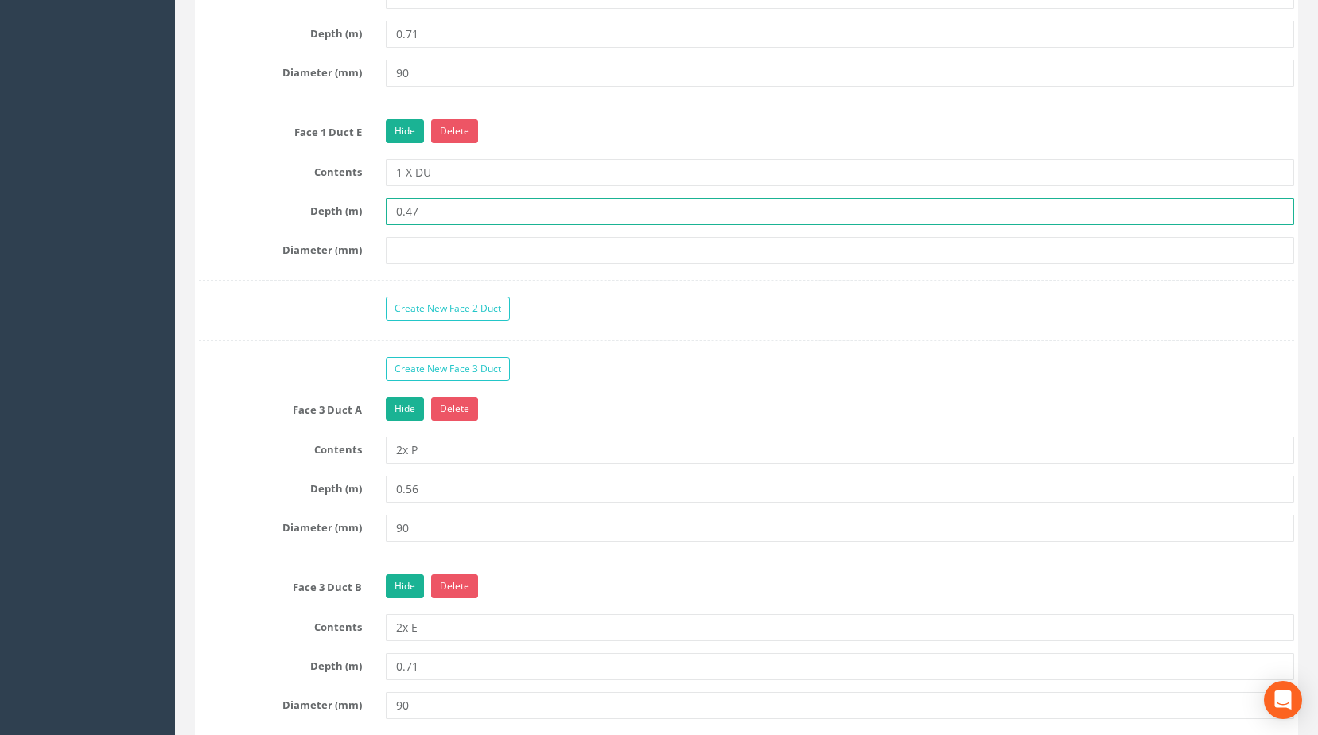
type input "0.47"
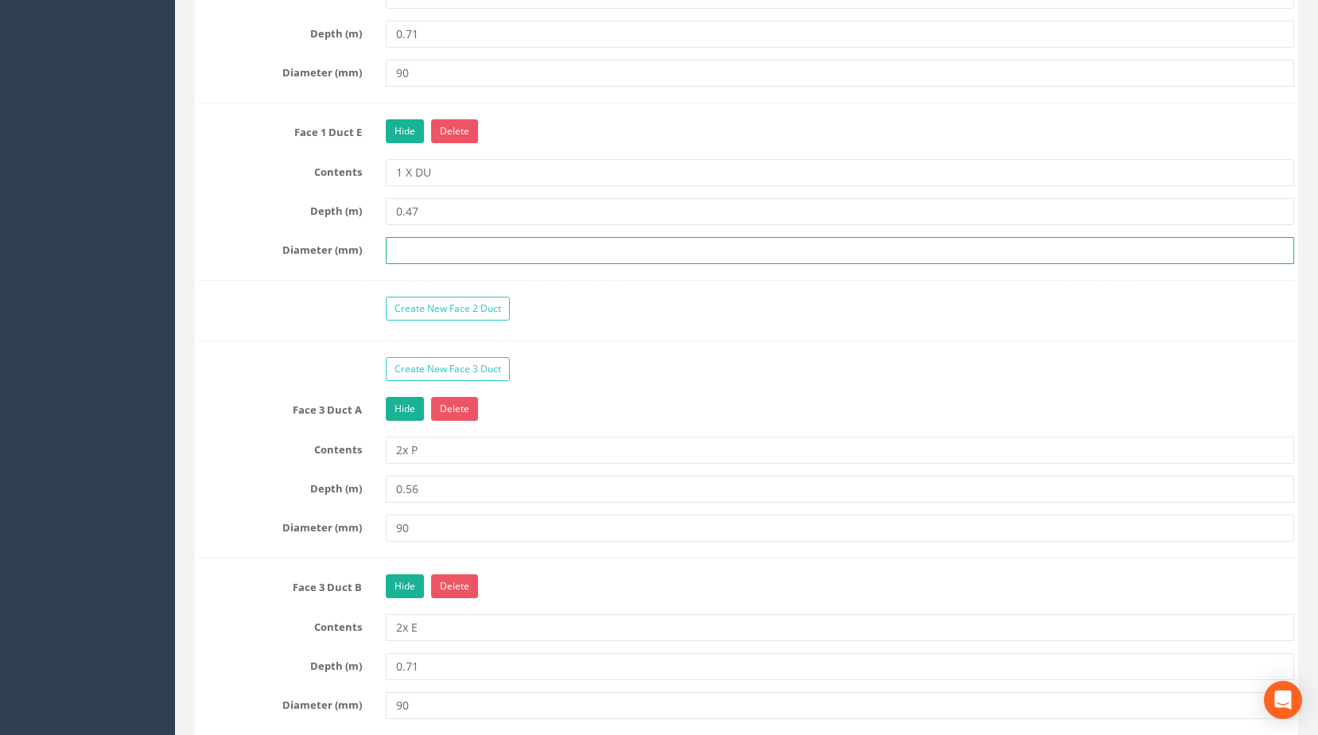
click at [462, 264] on input "text" at bounding box center [840, 250] width 909 height 27
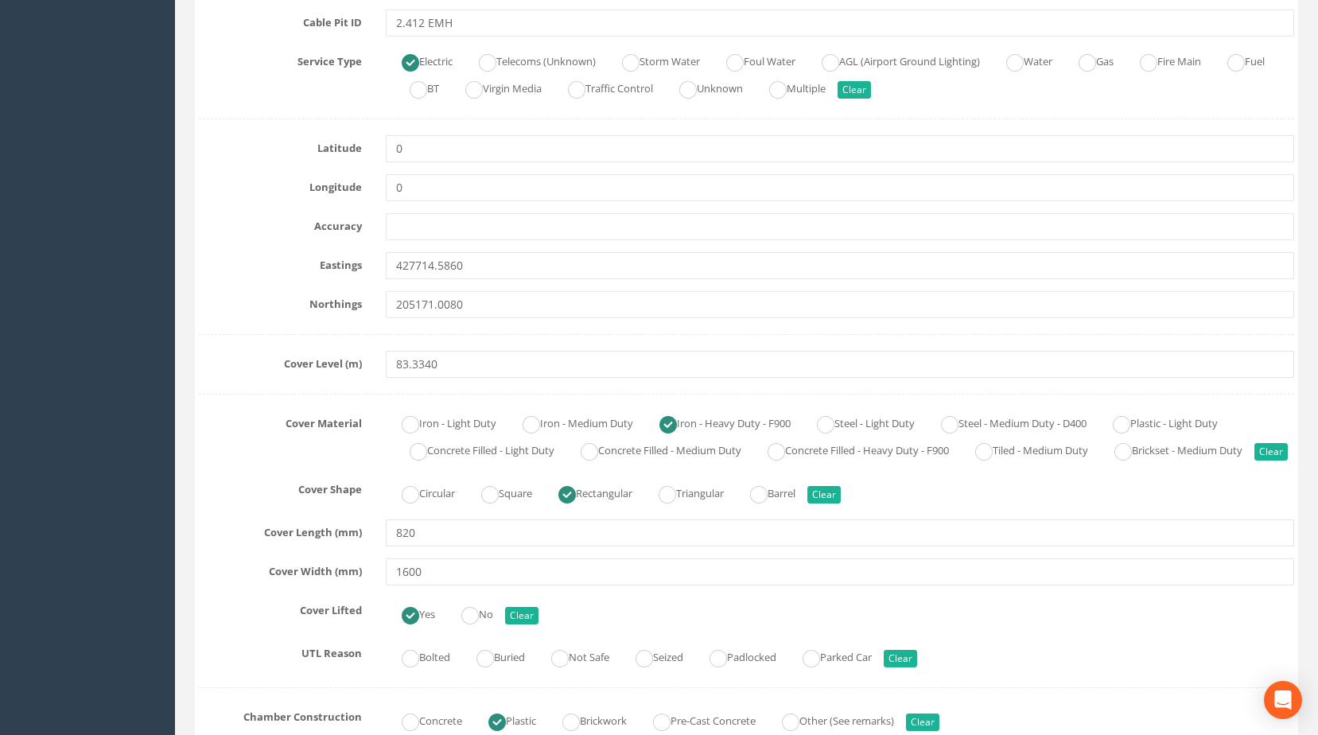
scroll to position [196, 0]
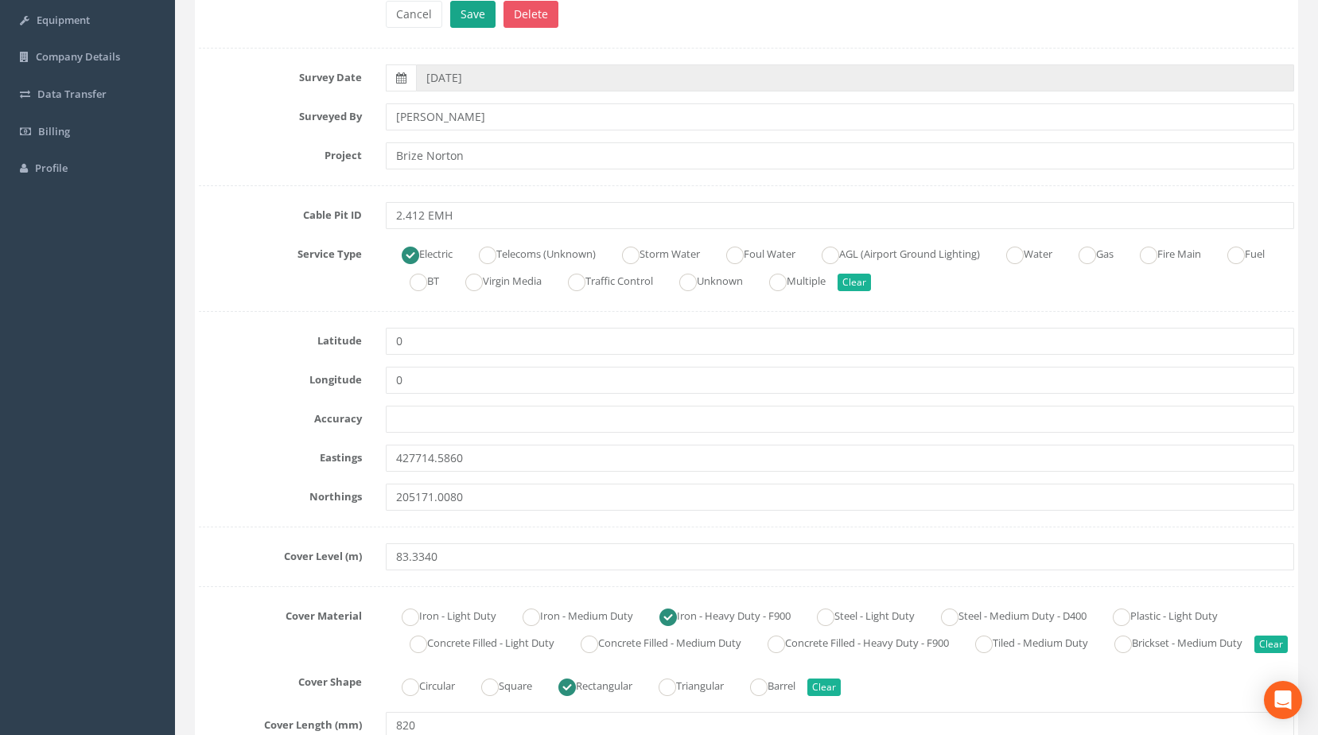
type input "90"
click at [474, 17] on button "Save" at bounding box center [472, 14] width 45 height 27
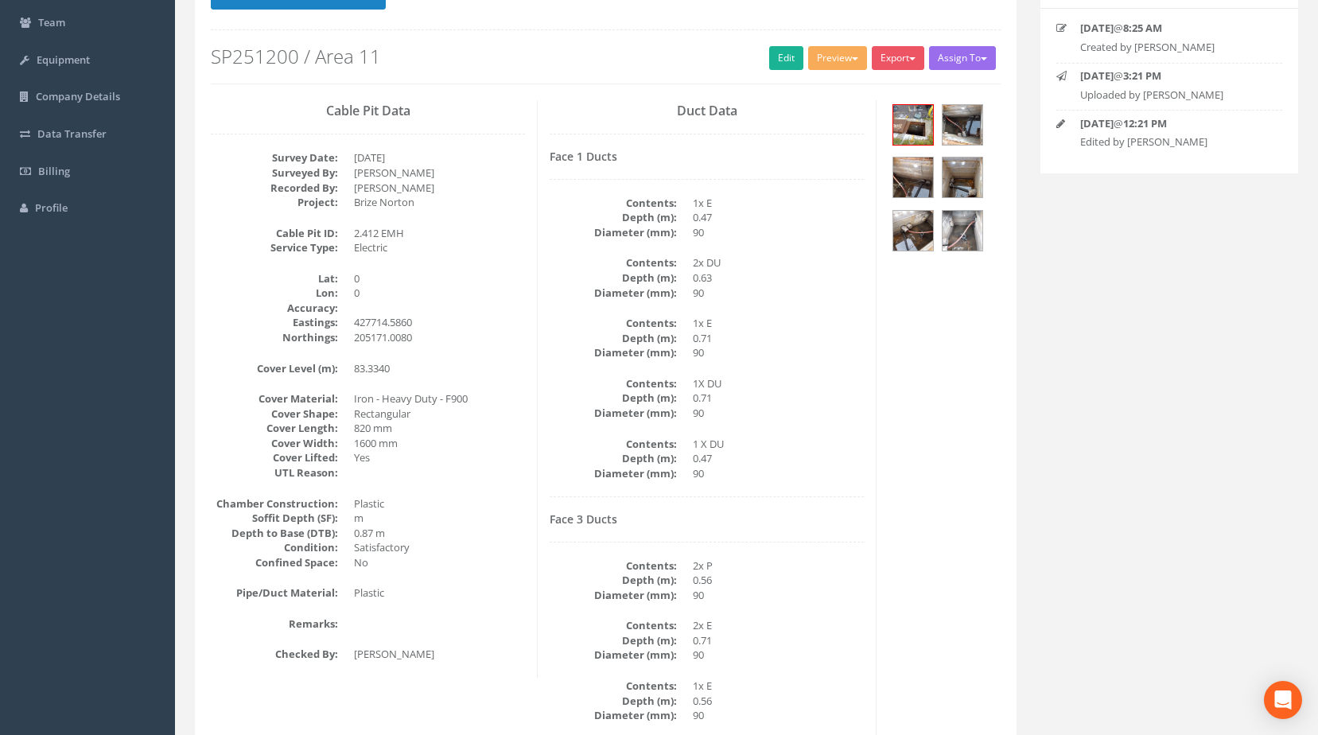
scroll to position [0, 0]
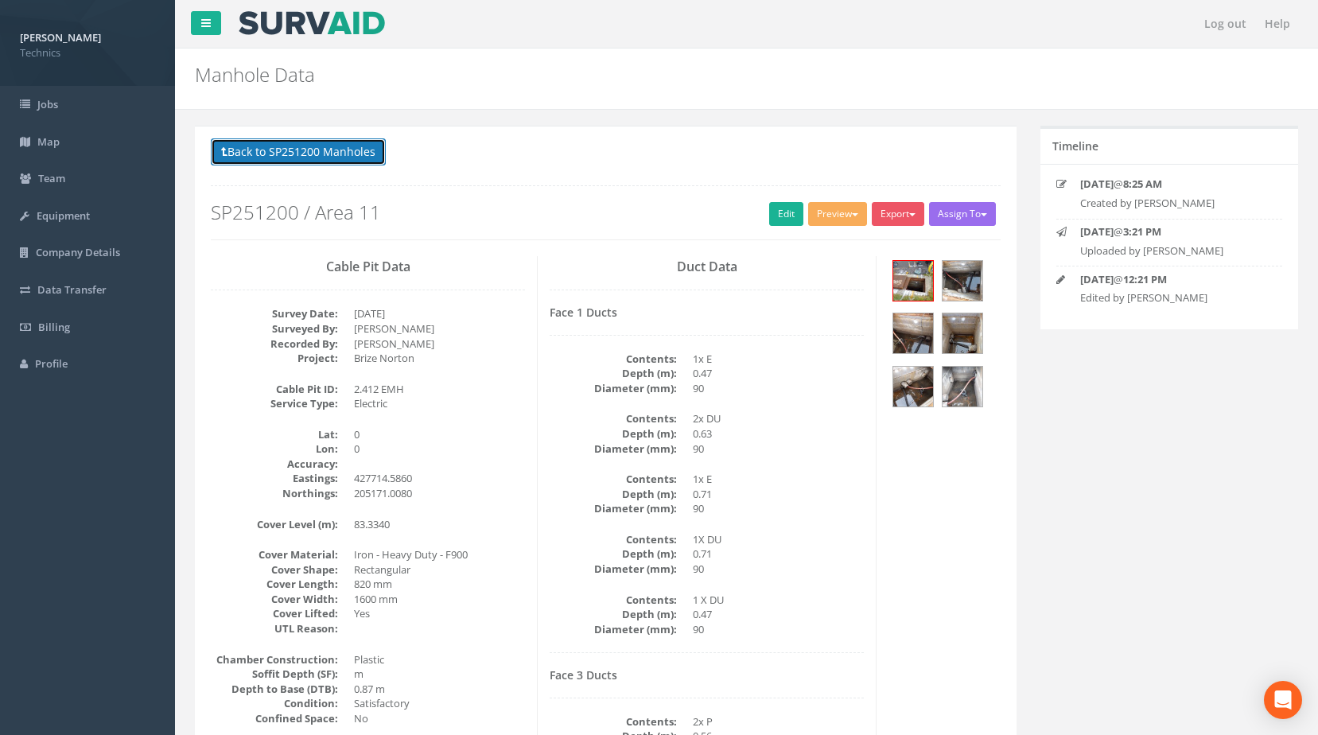
click at [281, 147] on button "Back to SP251200 Manholes" at bounding box center [298, 151] width 175 height 27
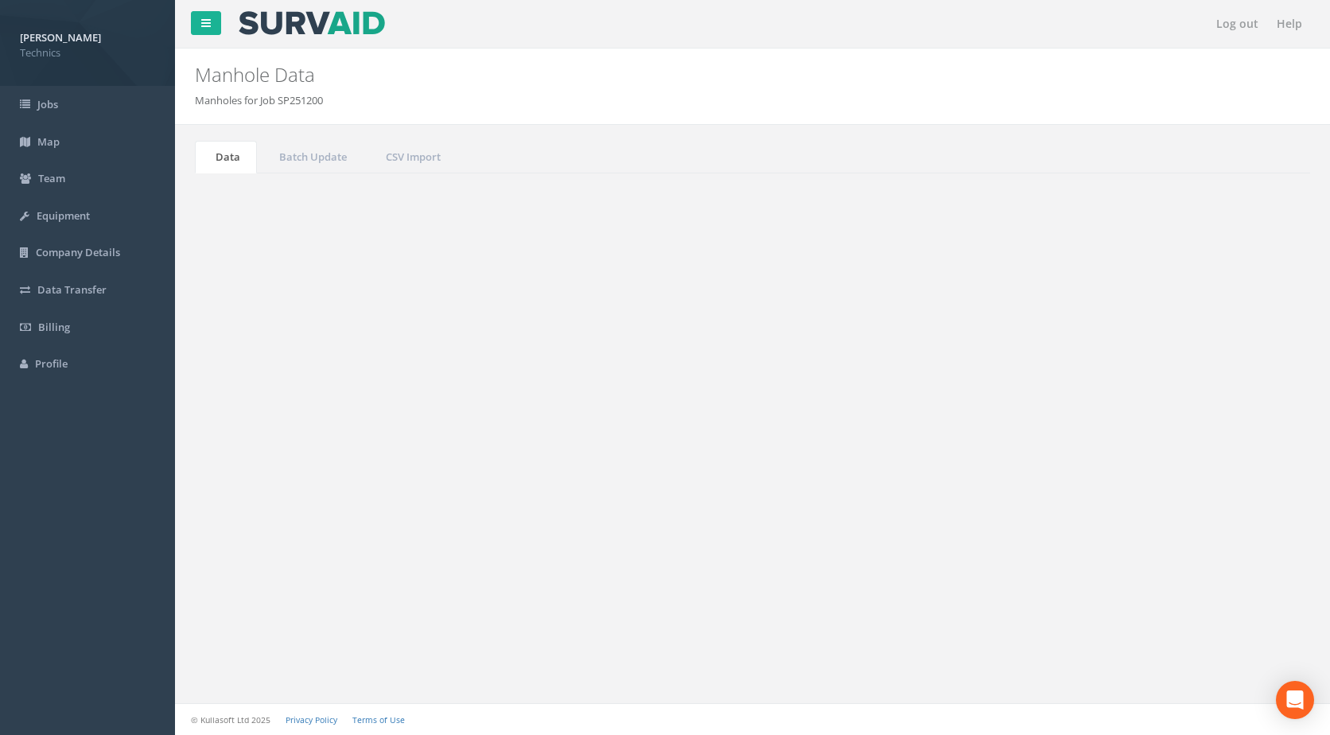
click at [241, 186] on button "Refresh" at bounding box center [242, 199] width 62 height 27
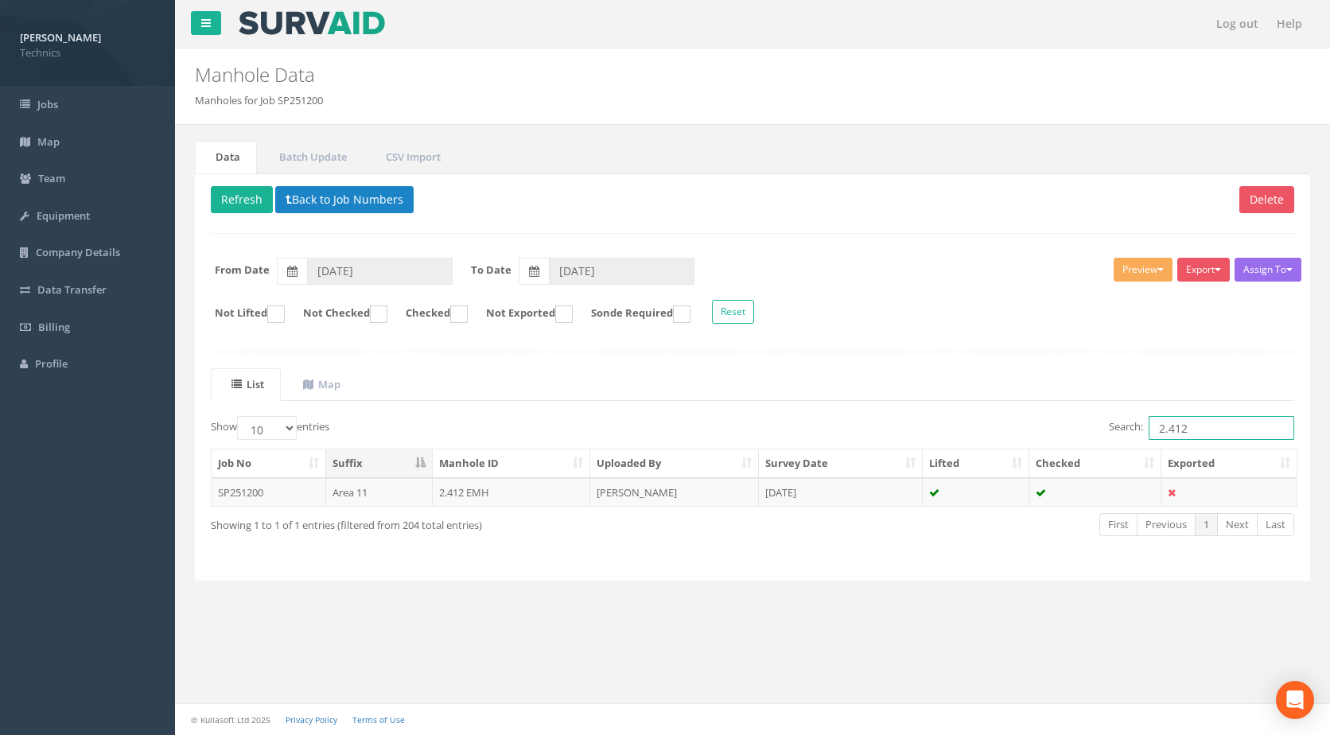
click at [1195, 428] on input "2.412" at bounding box center [1222, 428] width 146 height 24
type input "2.413"
click at [482, 496] on td "2.413 EMH" at bounding box center [512, 492] width 158 height 29
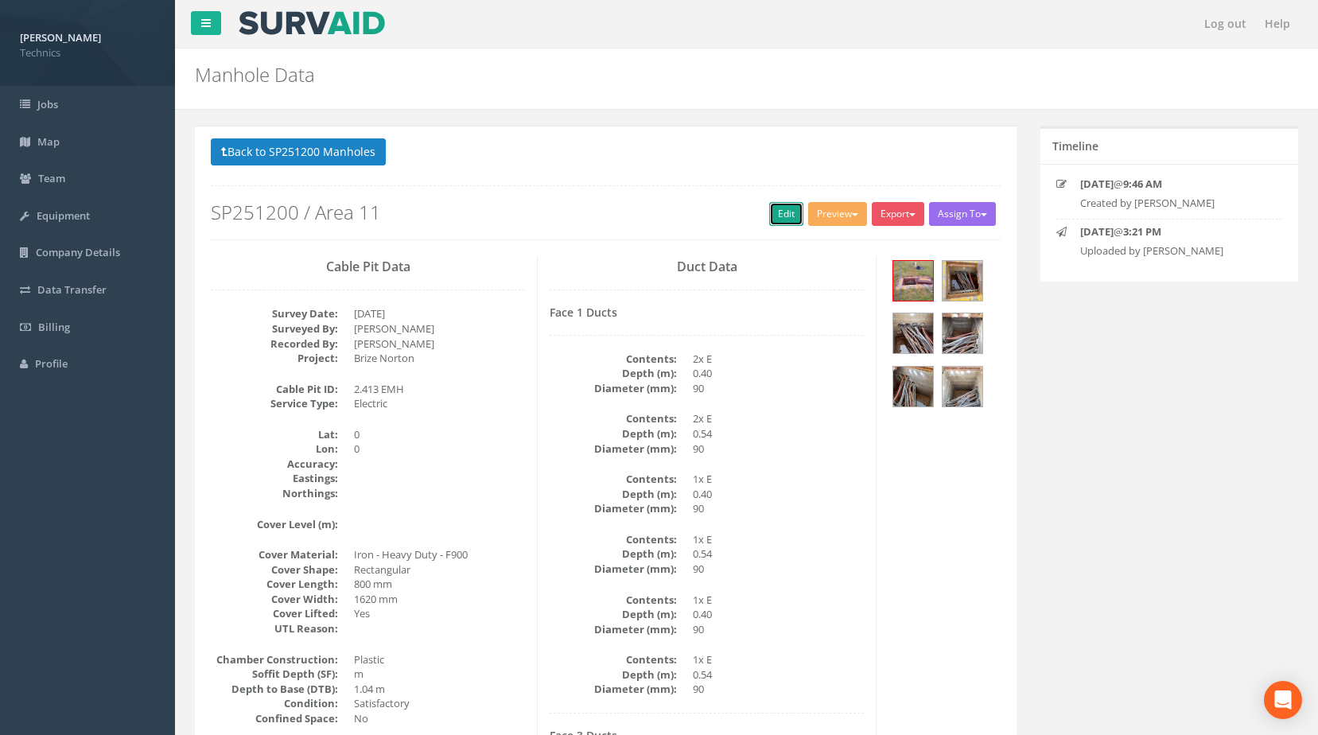
click at [777, 214] on link "Edit" at bounding box center [786, 214] width 34 height 24
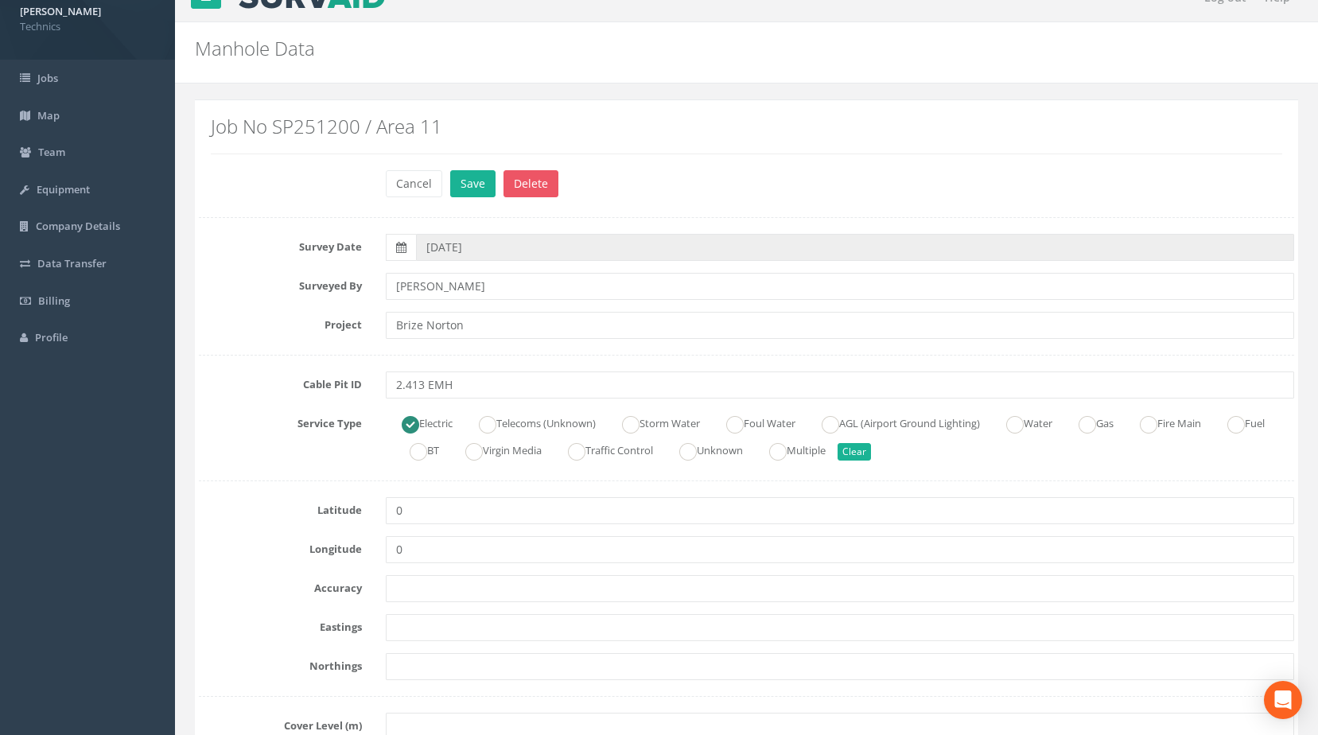
scroll to position [159, 0]
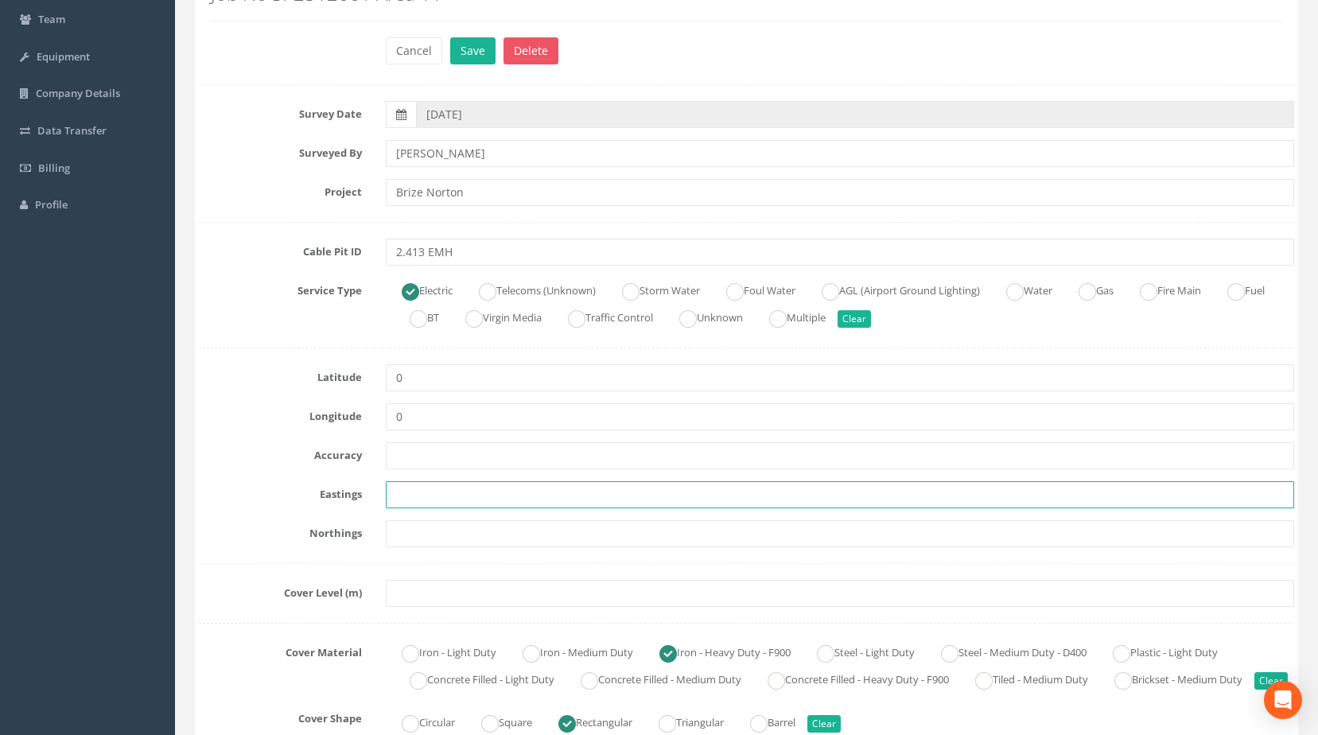
click at [410, 485] on input "text" at bounding box center [840, 494] width 909 height 27
paste input "427710.2040"
type input "427710.2040"
click at [448, 534] on input "text" at bounding box center [840, 533] width 909 height 27
paste input "205157.9740"
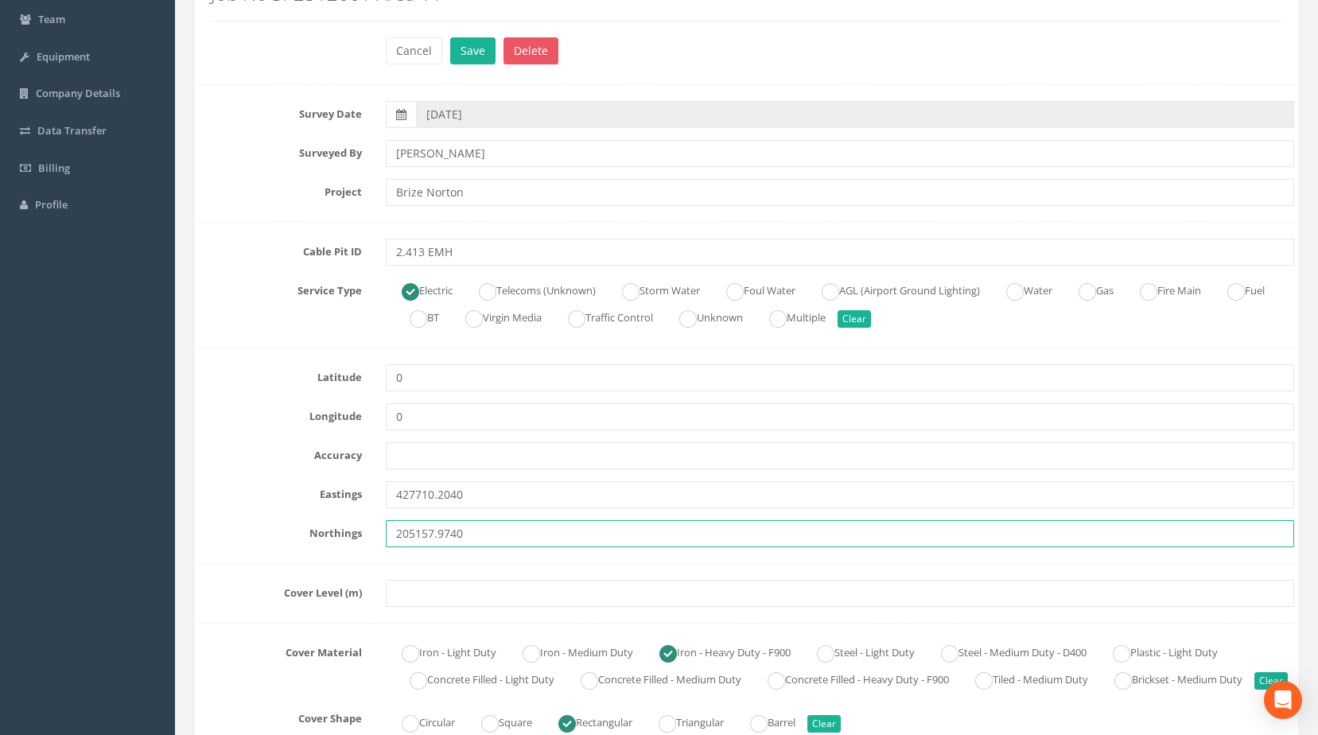
type input "205157.9740"
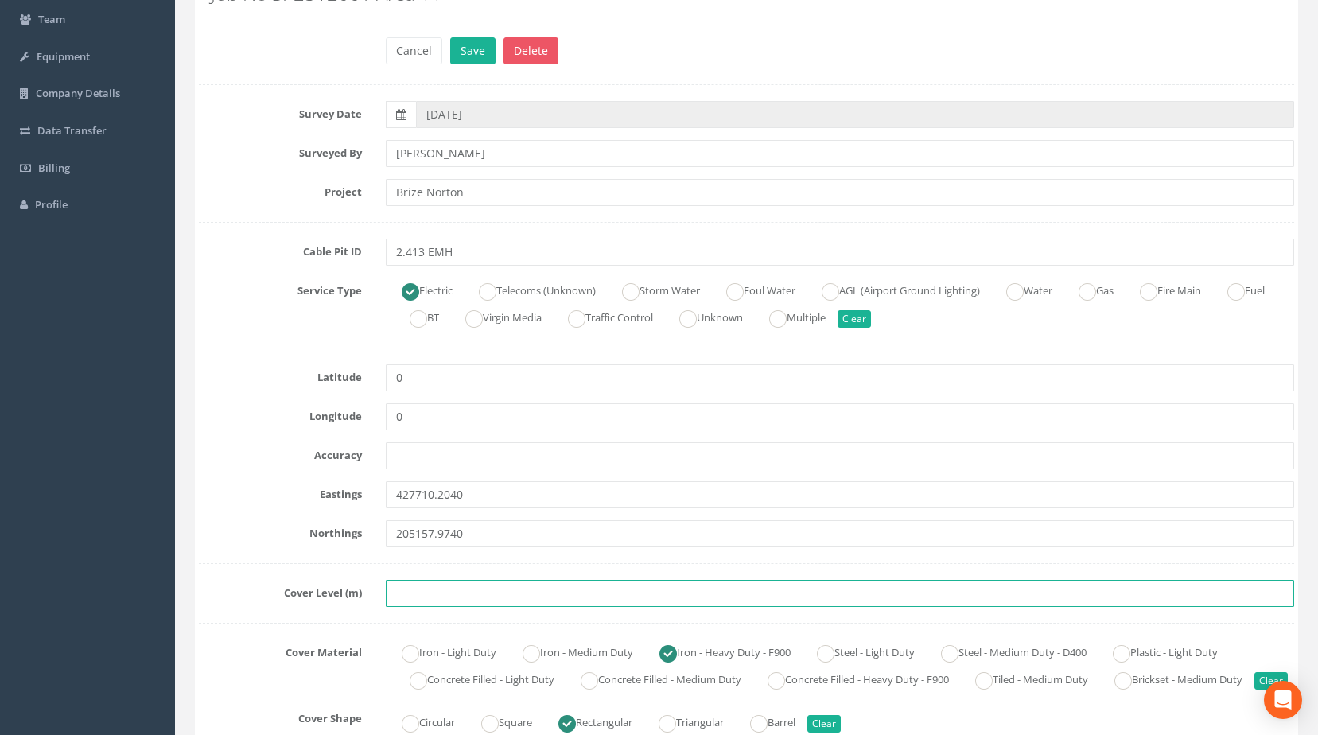
click at [445, 592] on input "text" at bounding box center [840, 593] width 909 height 27
paste input "82.9160"
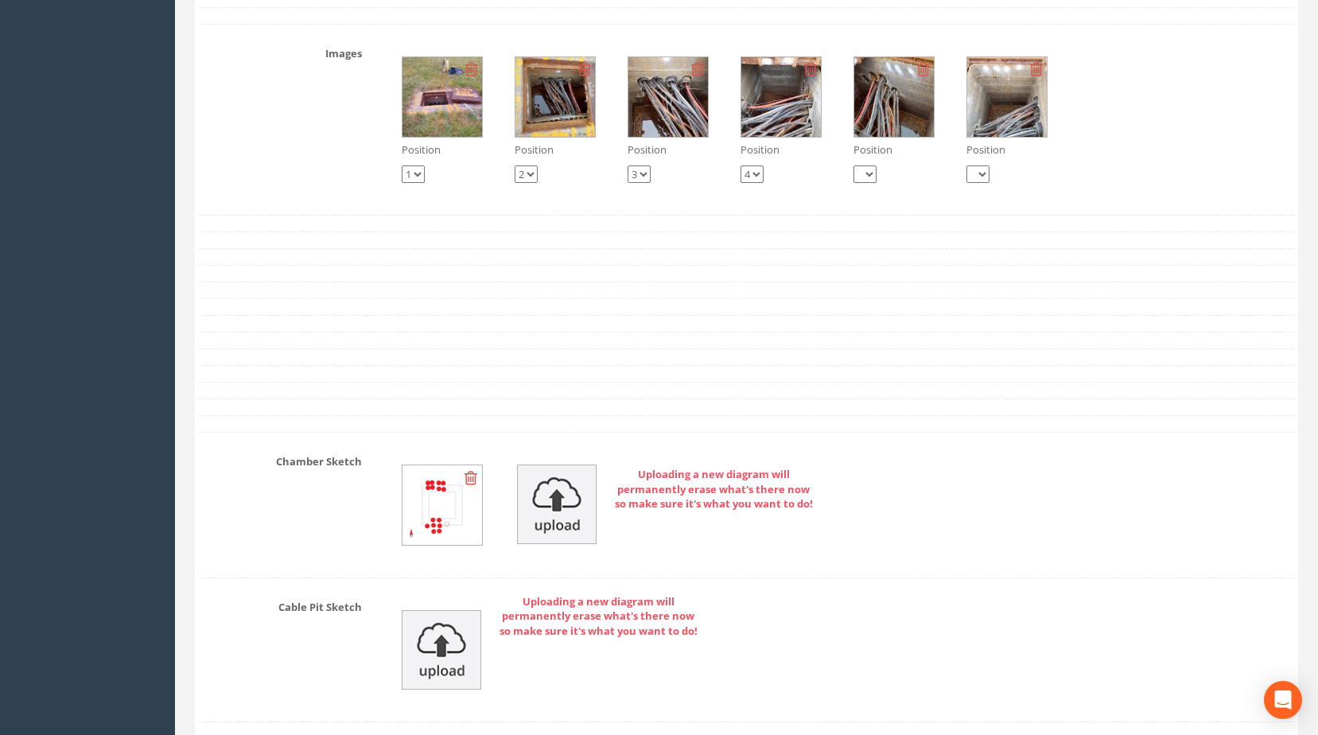
scroll to position [2917, 0]
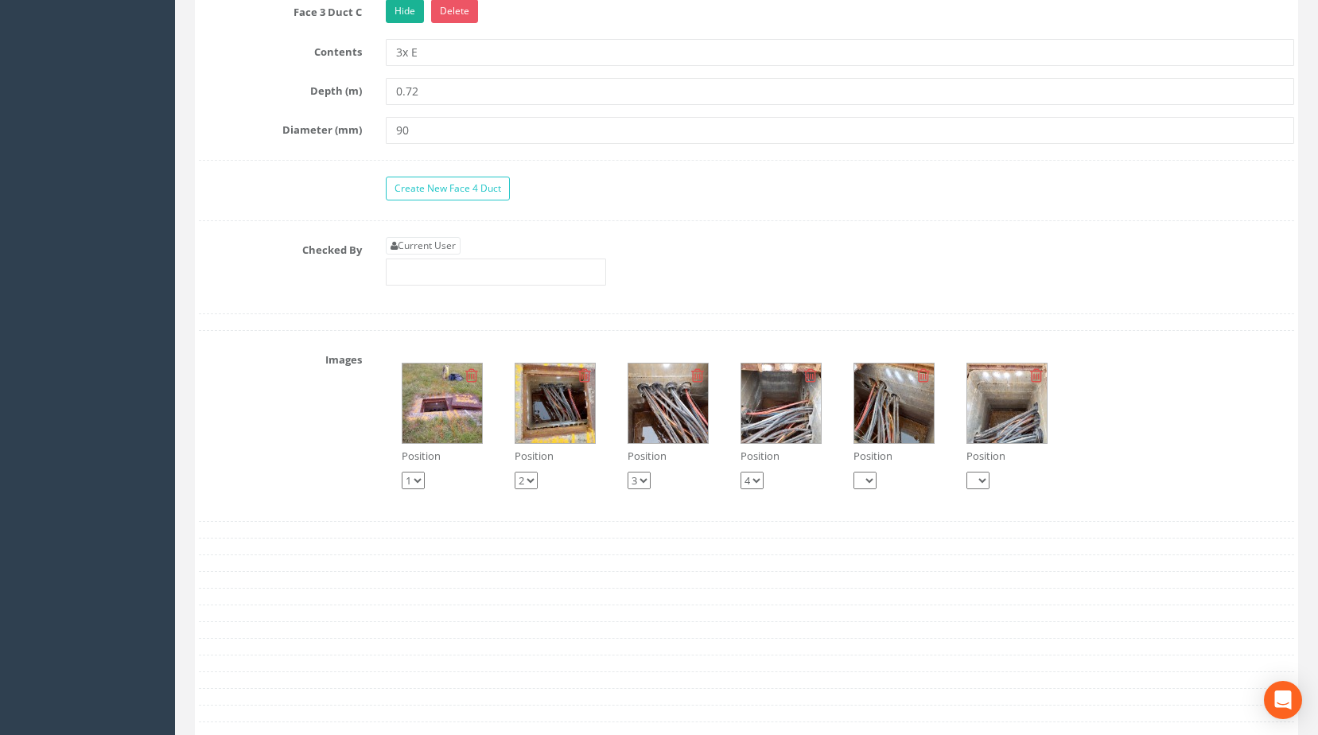
type input "82.9160"
click at [546, 422] on img at bounding box center [555, 403] width 80 height 80
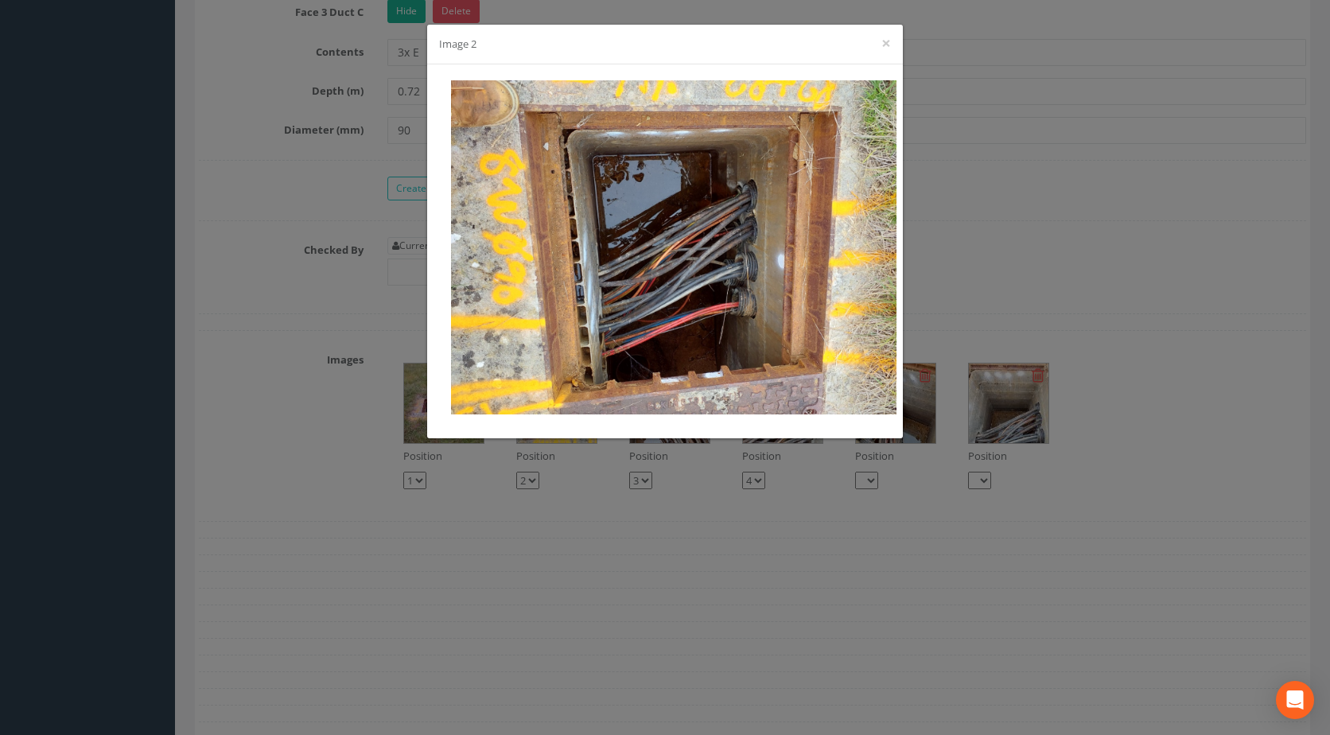
click at [1008, 257] on div "Image 2 ×" at bounding box center [665, 367] width 1330 height 735
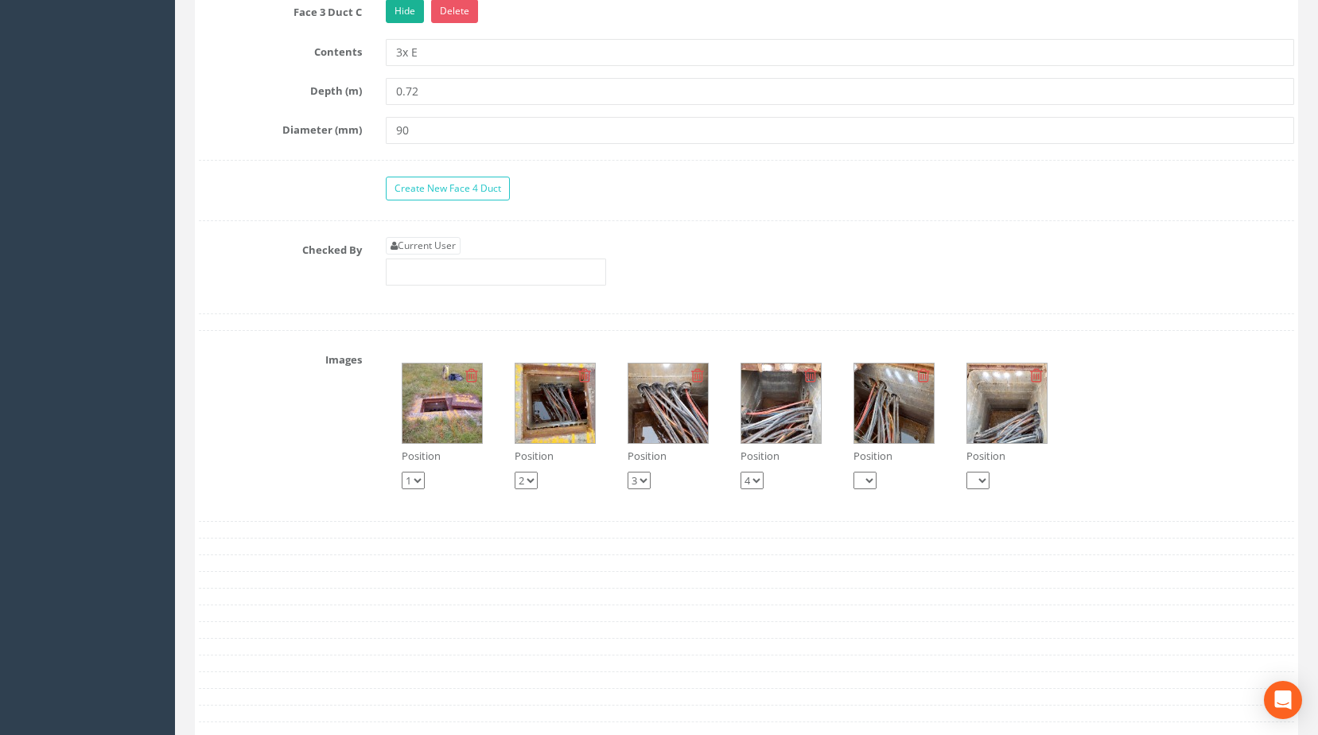
click at [418, 424] on img at bounding box center [442, 403] width 80 height 80
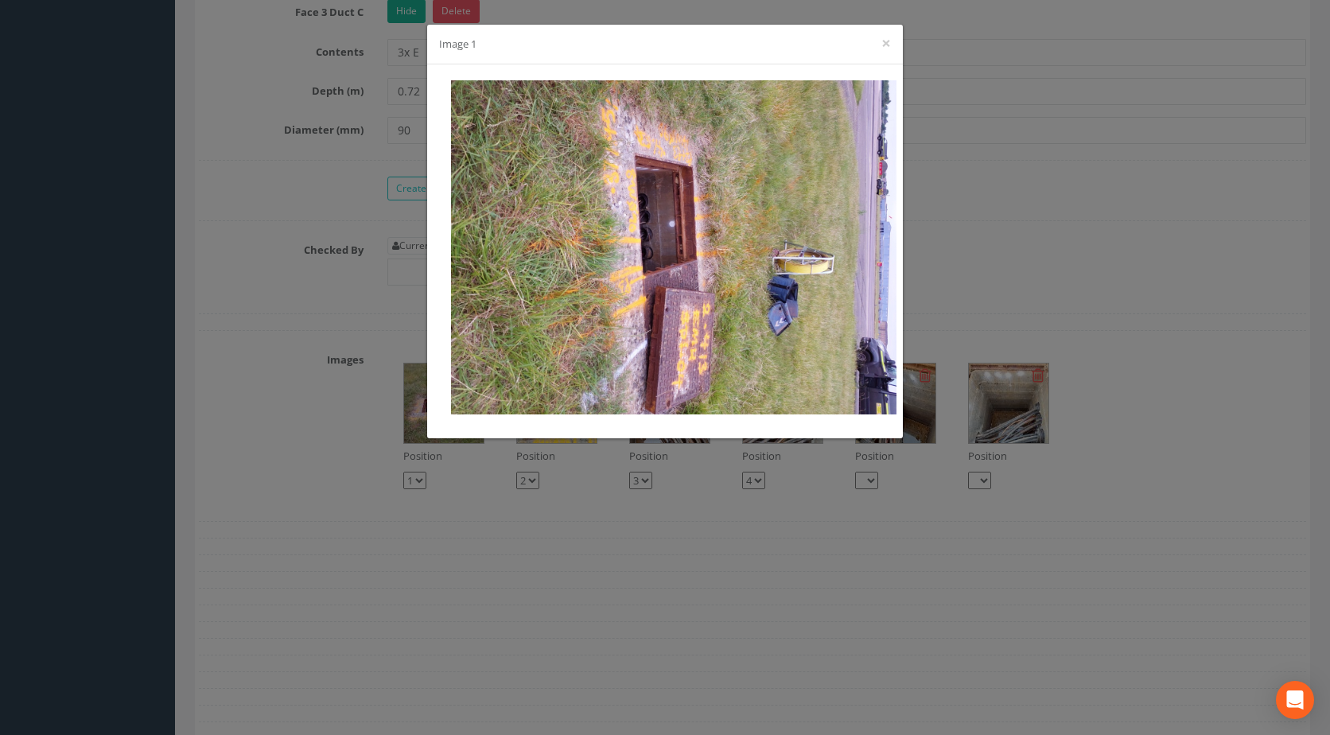
click at [1110, 292] on div "Image 1 ×" at bounding box center [665, 367] width 1330 height 735
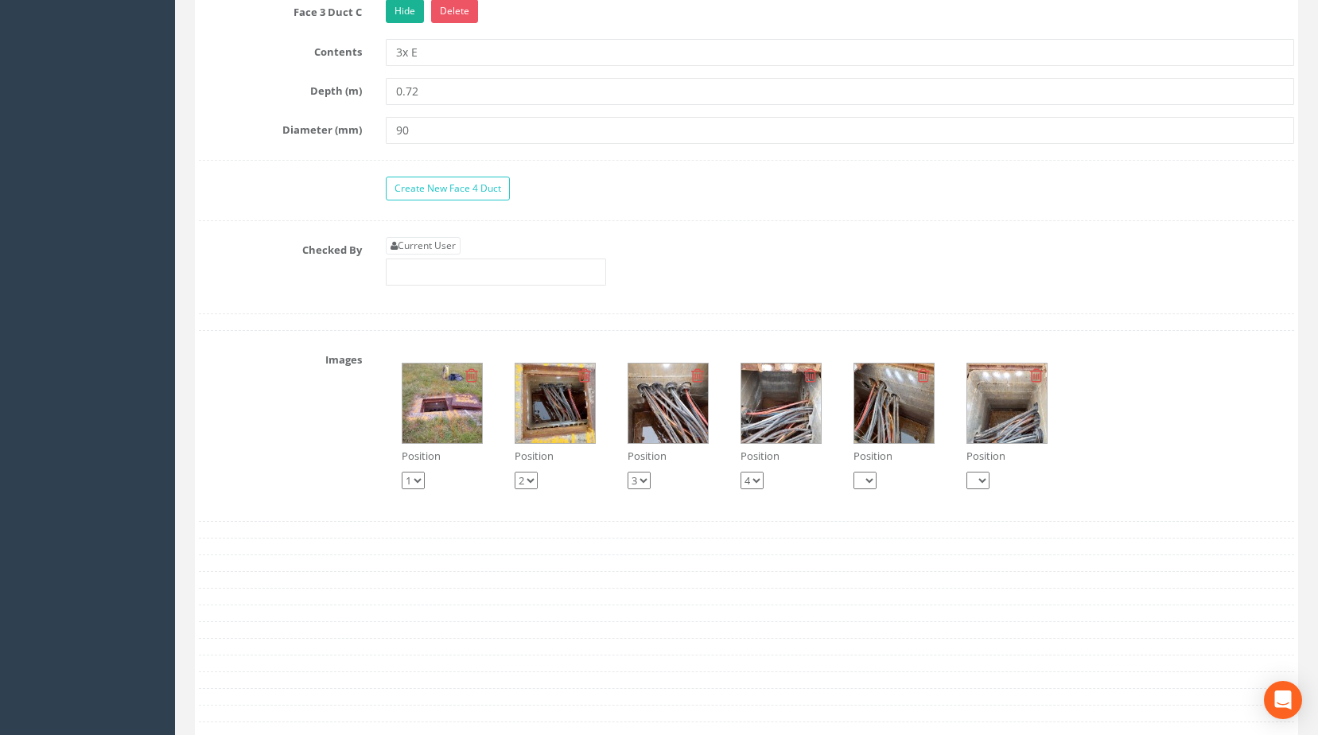
click at [425, 418] on img at bounding box center [442, 403] width 80 height 80
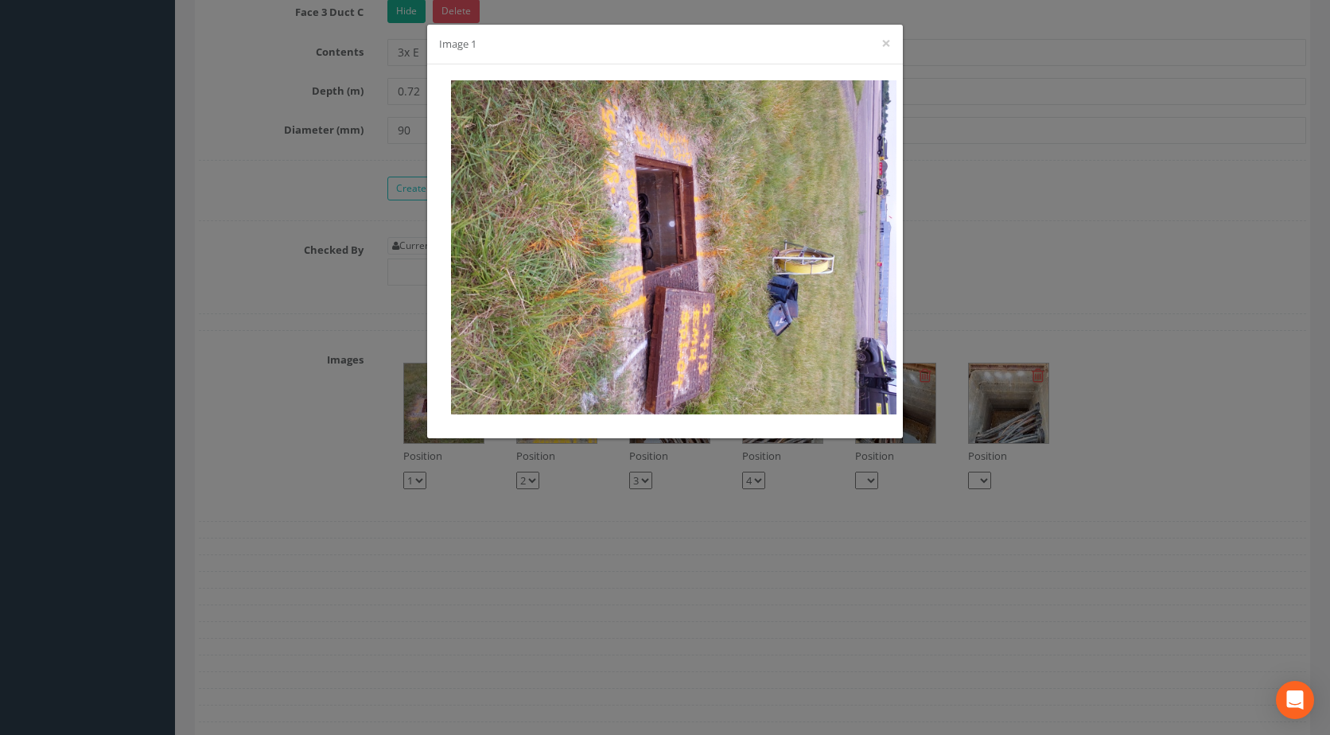
click at [595, 448] on div "Image 1 ×" at bounding box center [665, 367] width 1330 height 735
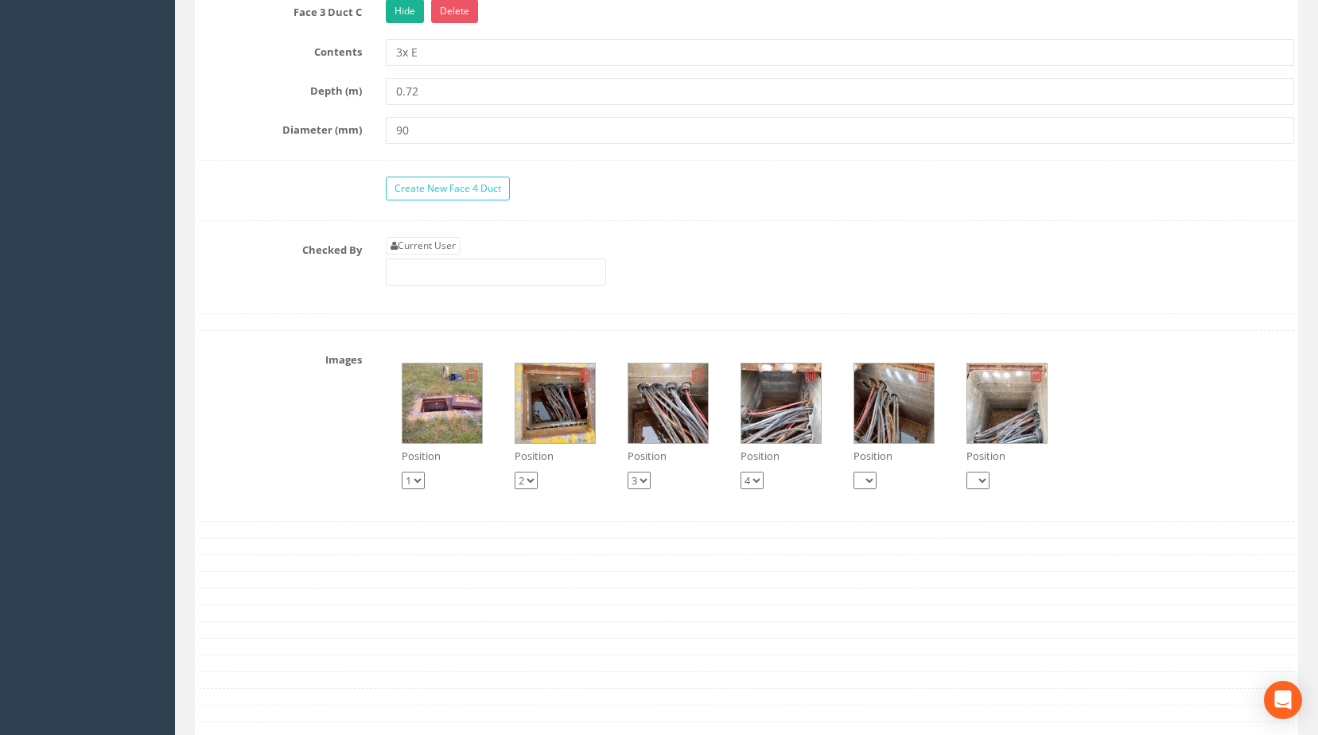
click at [573, 443] on img at bounding box center [555, 403] width 80 height 80
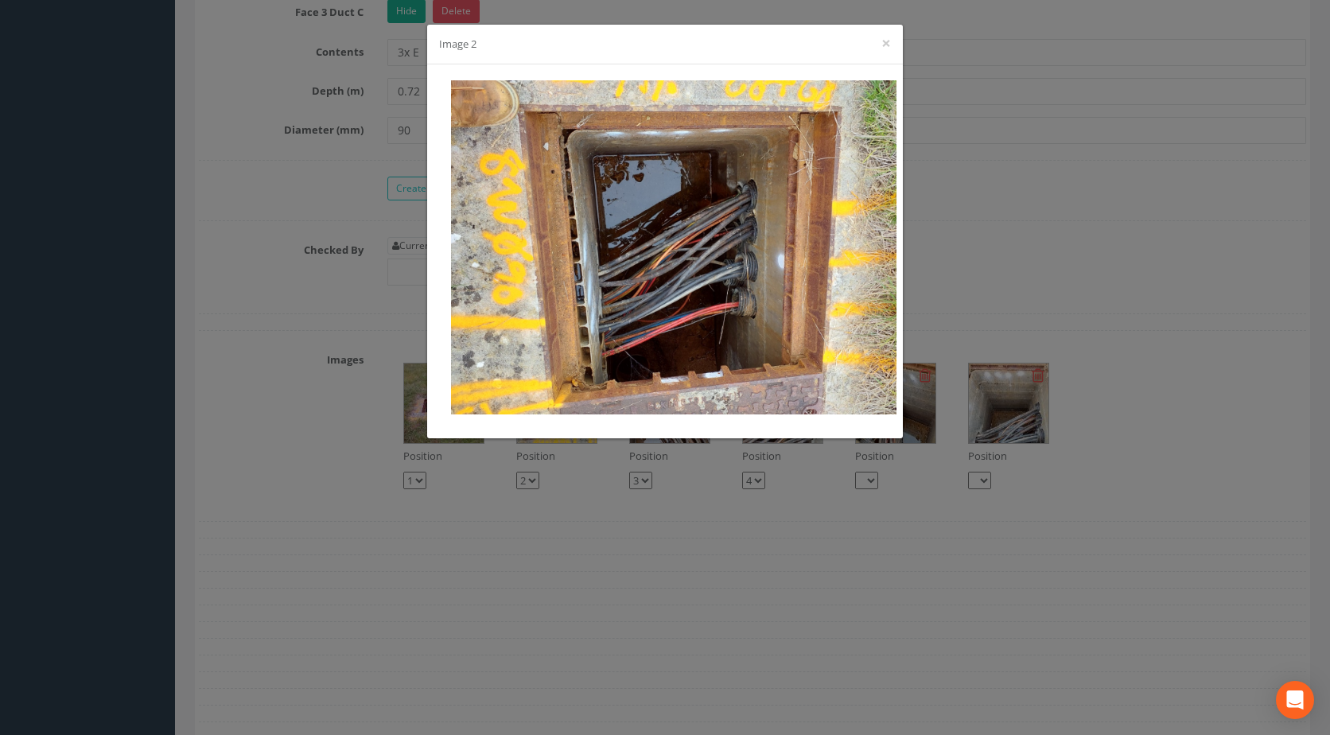
click at [737, 464] on div "Image 2 ×" at bounding box center [665, 367] width 1330 height 735
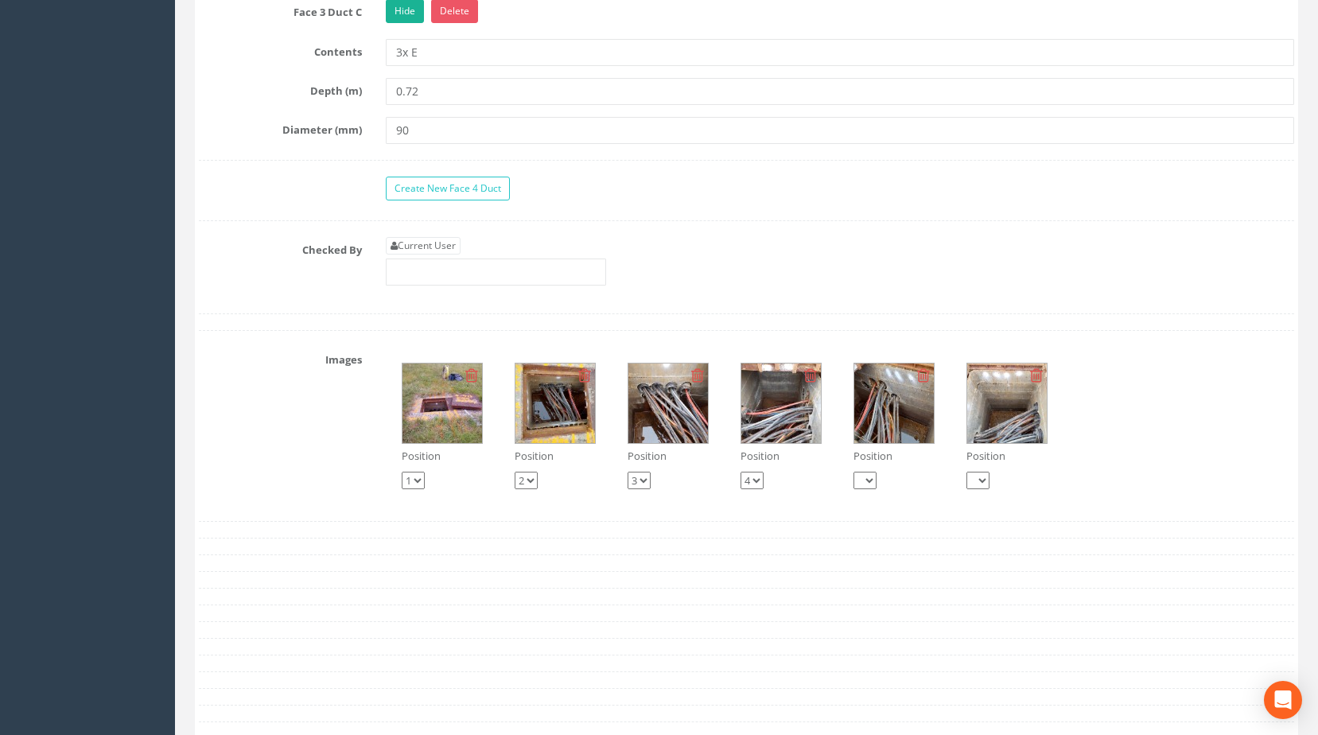
click at [672, 432] on img at bounding box center [668, 403] width 80 height 80
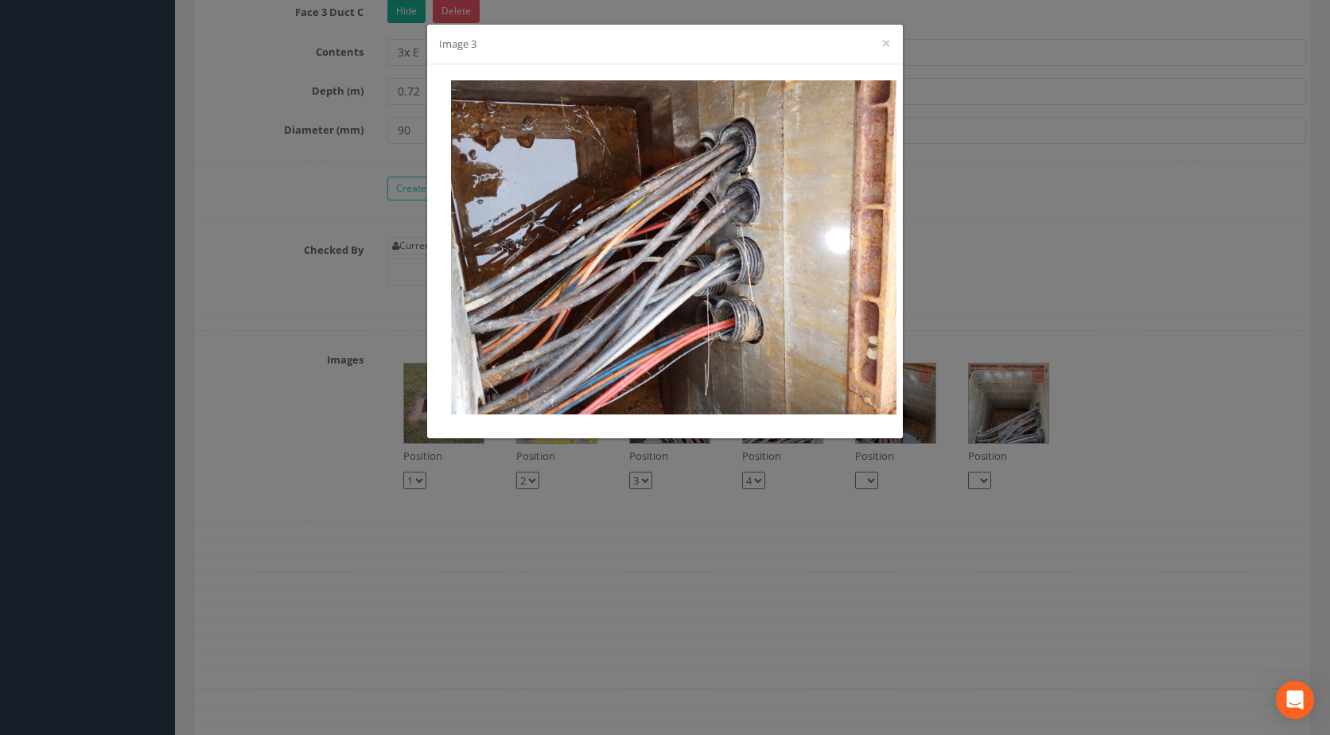
click at [920, 269] on div "Image 3 ×" at bounding box center [665, 367] width 1330 height 735
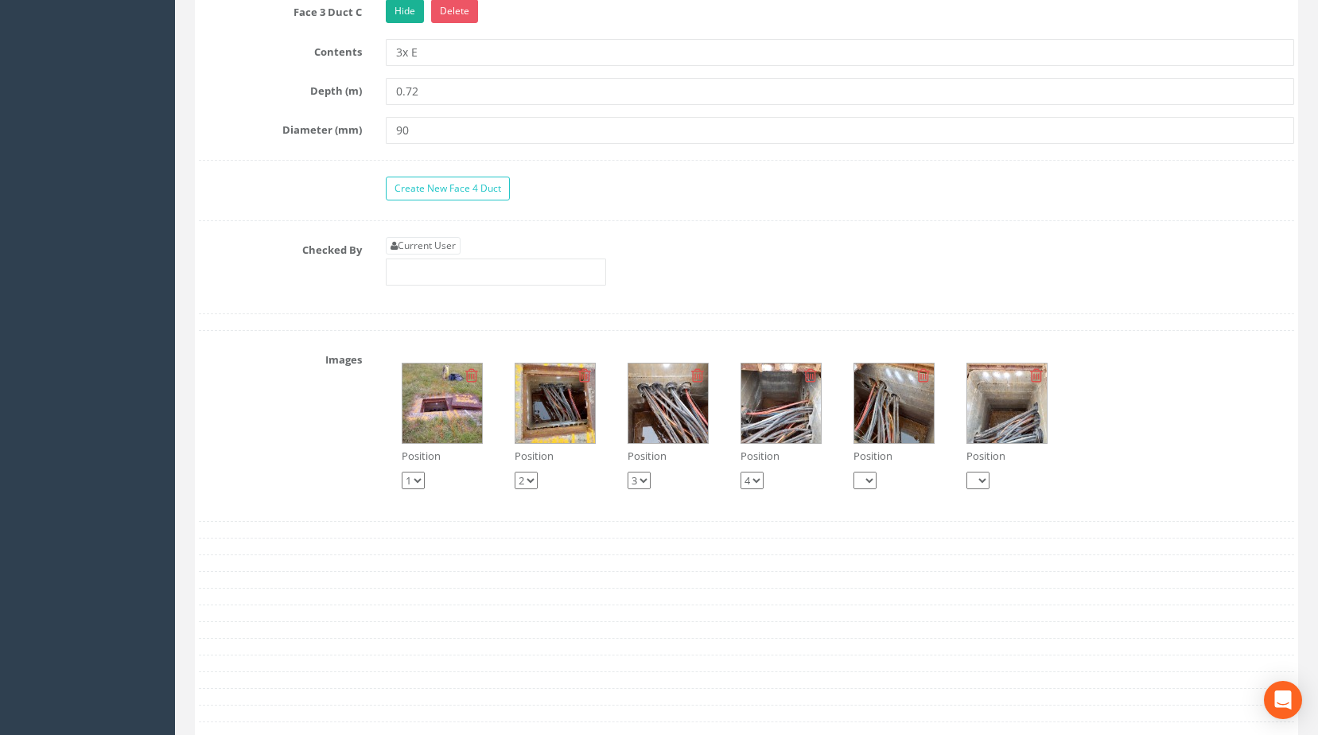
click at [775, 427] on img at bounding box center [781, 403] width 80 height 80
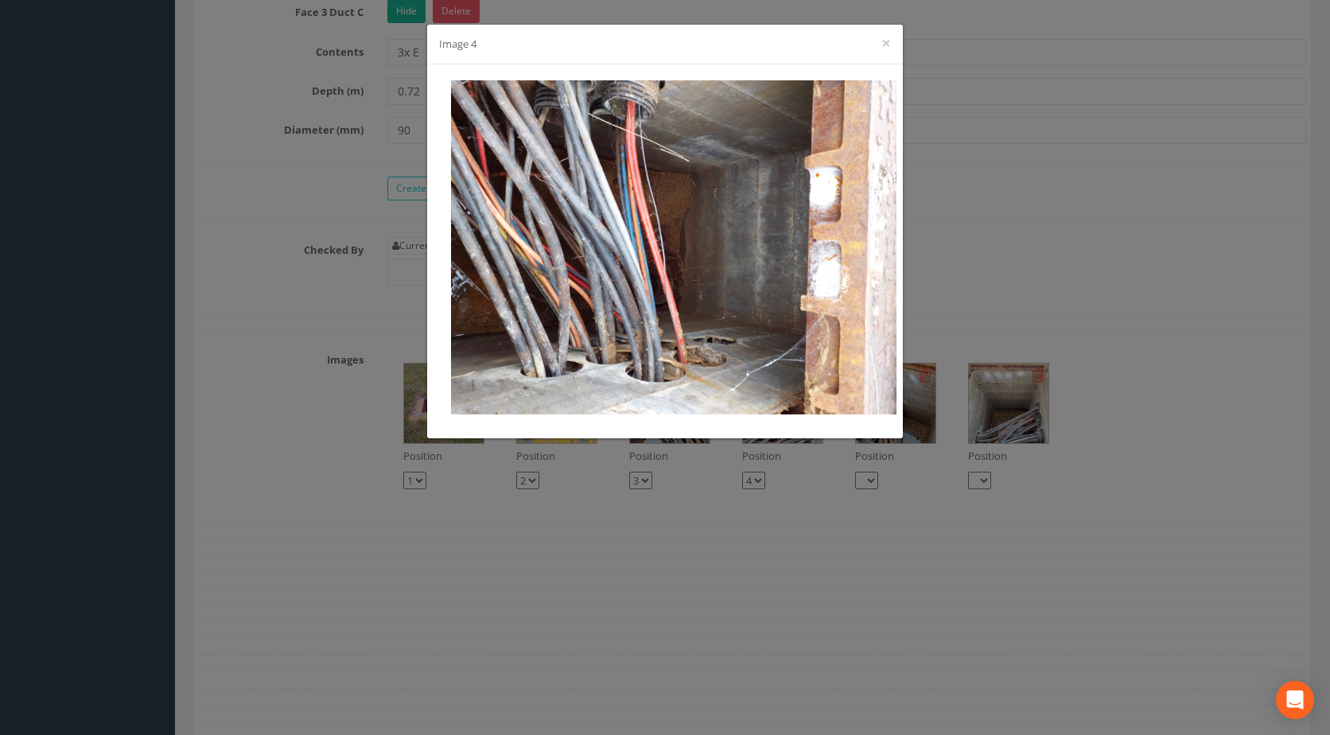
click at [1012, 304] on div "Image 4 ×" at bounding box center [665, 367] width 1330 height 735
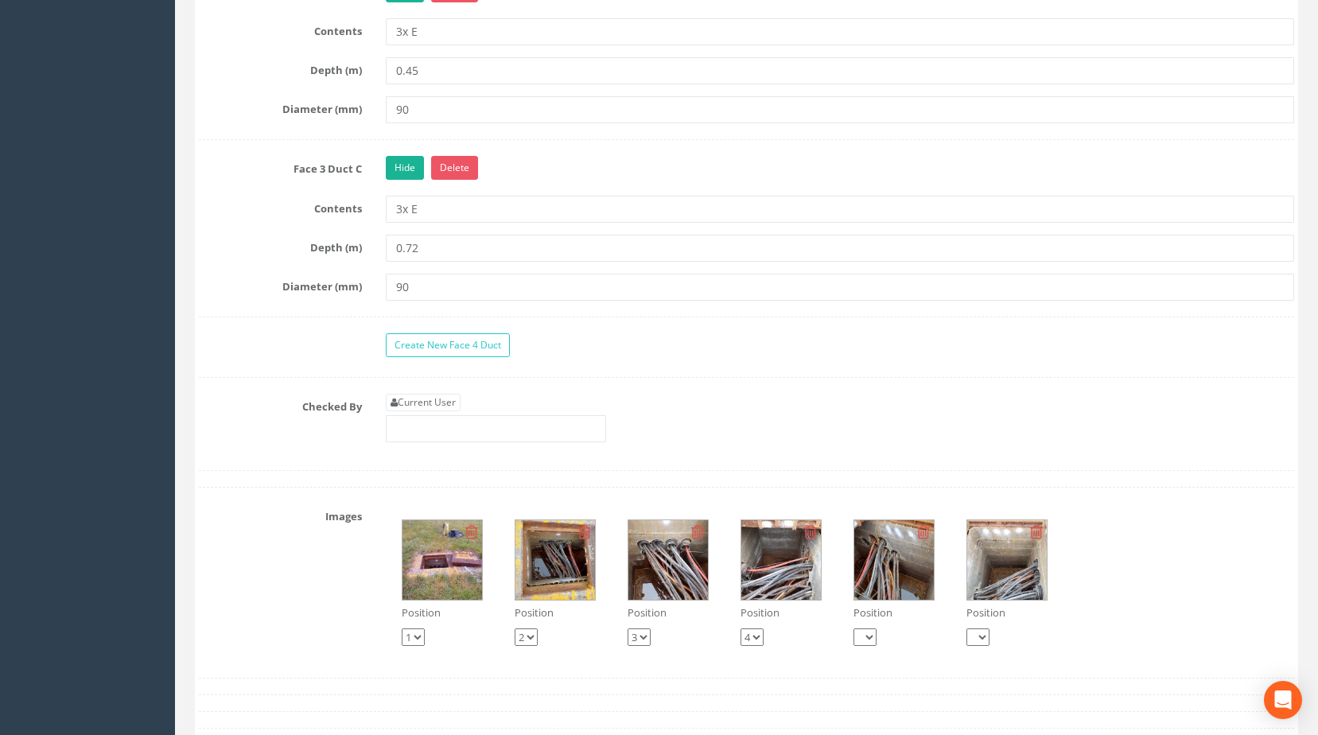
scroll to position [2838, 0]
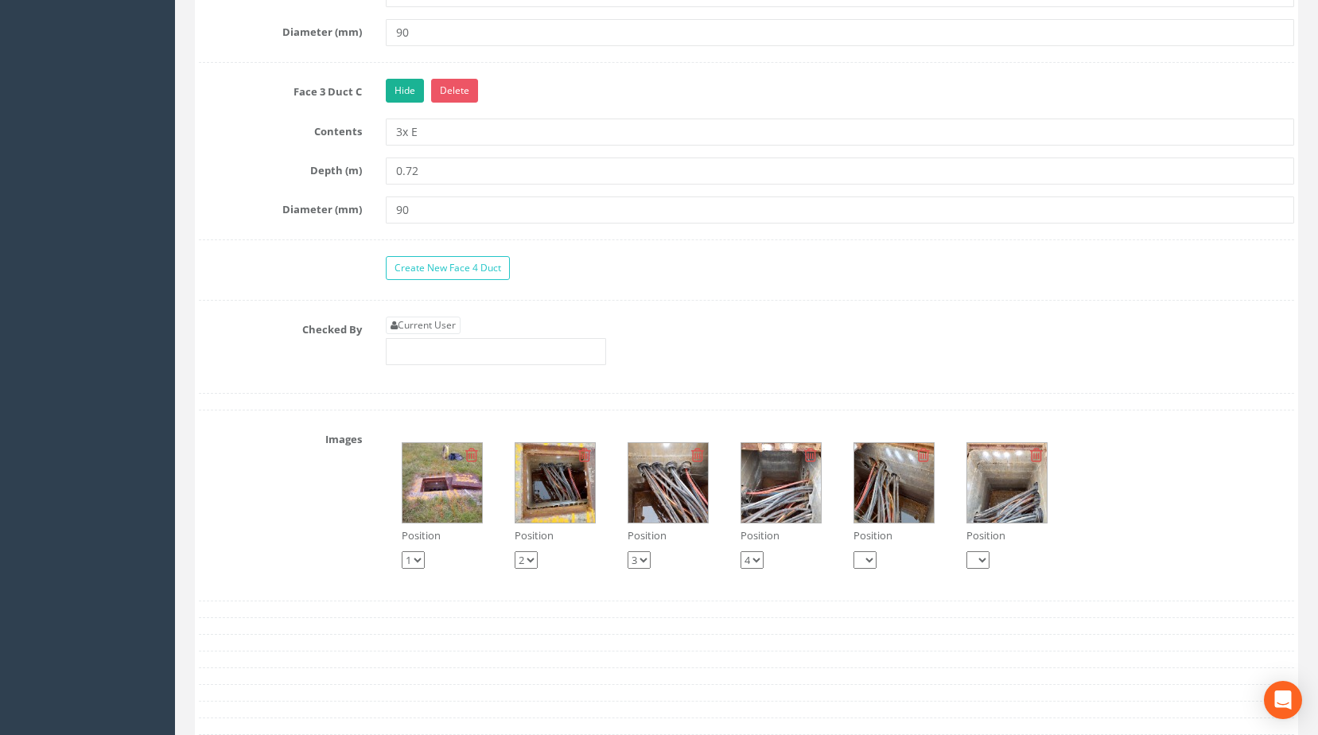
click at [900, 496] on img at bounding box center [894, 483] width 80 height 80
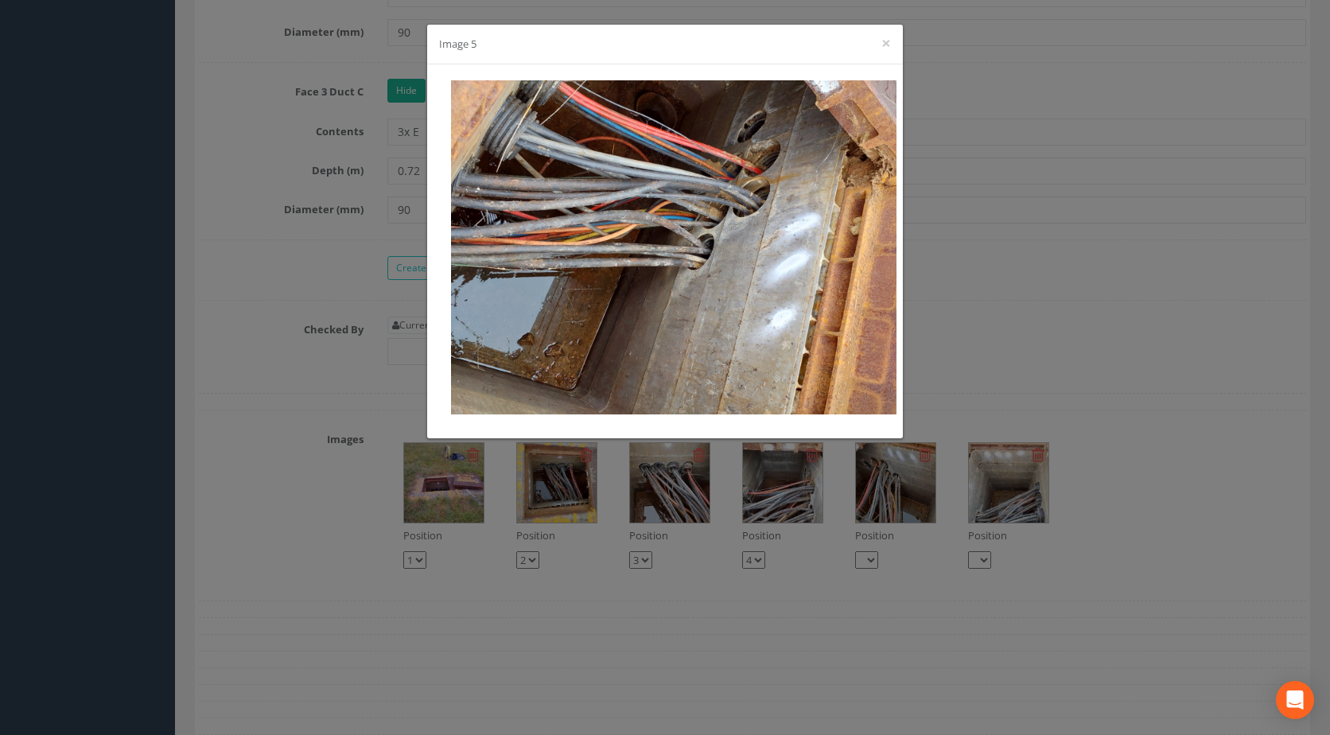
click at [957, 313] on div "Image 5 ×" at bounding box center [665, 367] width 1330 height 735
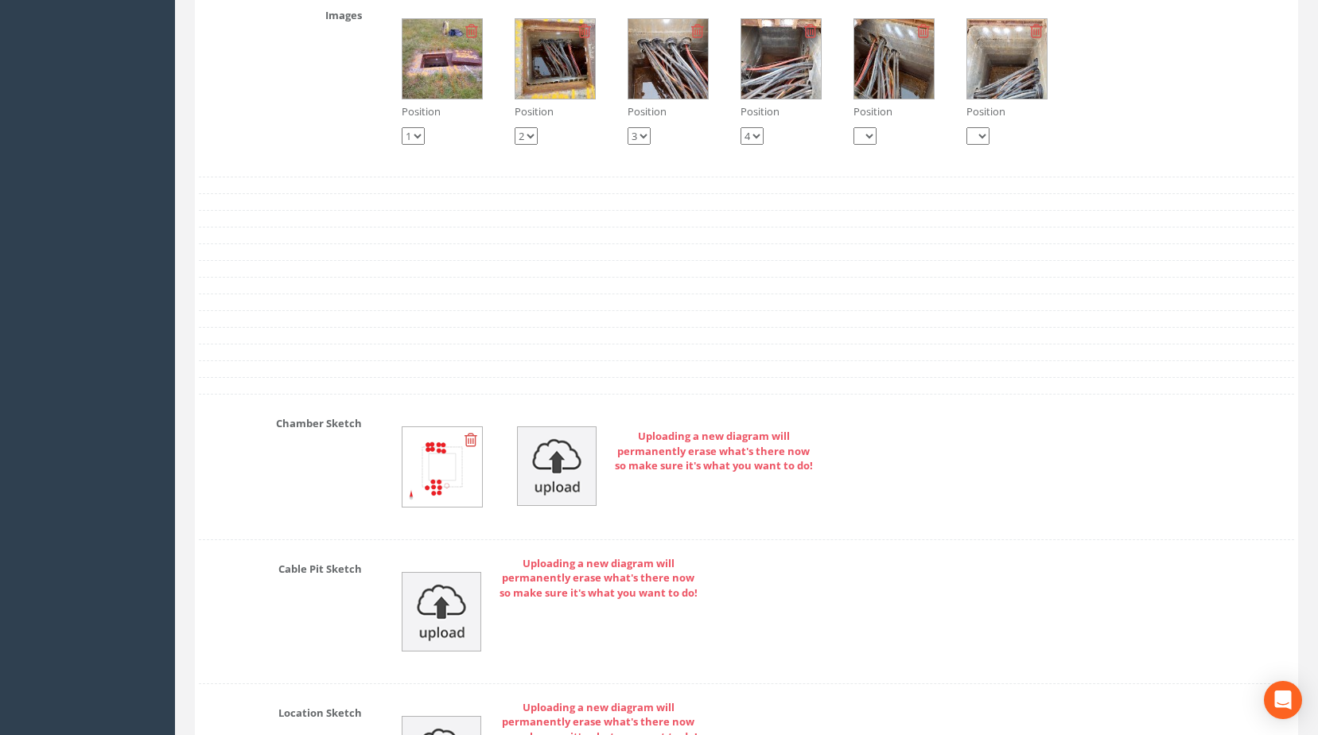
scroll to position [3236, 0]
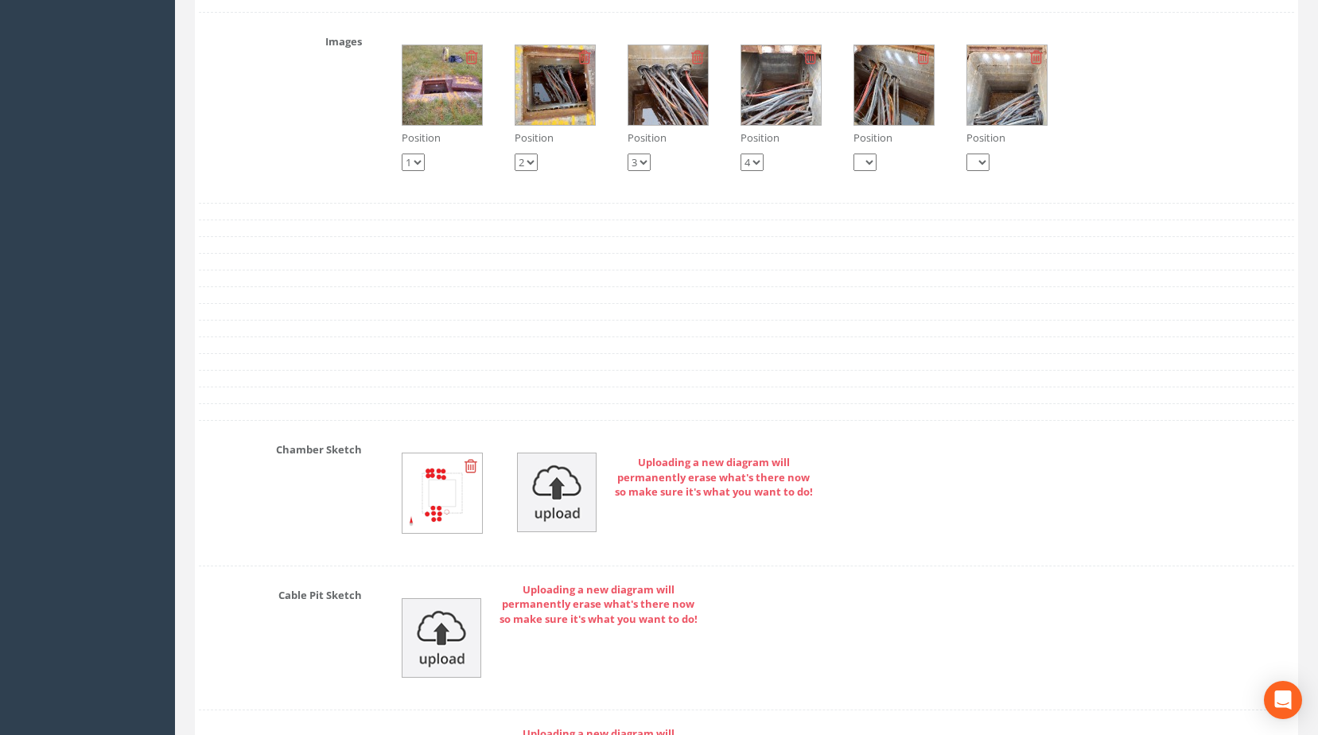
click at [888, 121] on img at bounding box center [894, 85] width 80 height 80
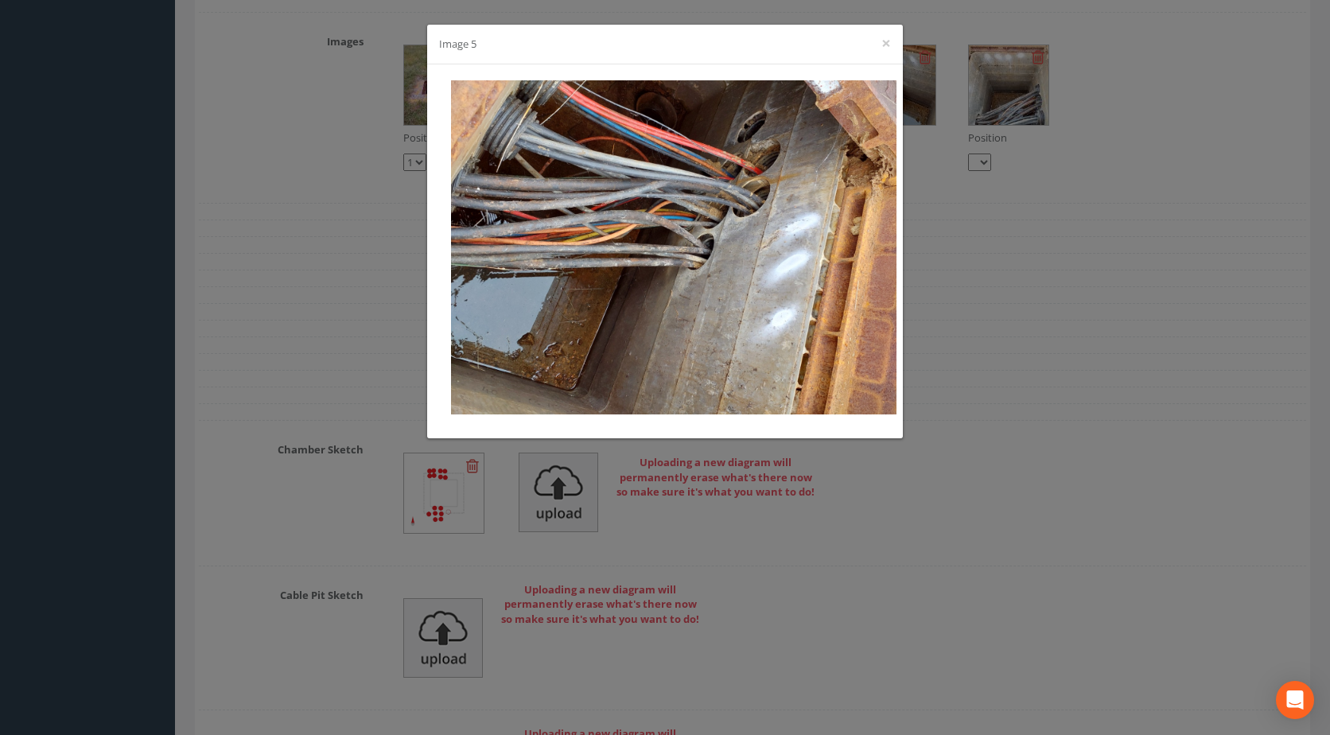
click at [988, 339] on div "Image 5 ×" at bounding box center [665, 367] width 1330 height 735
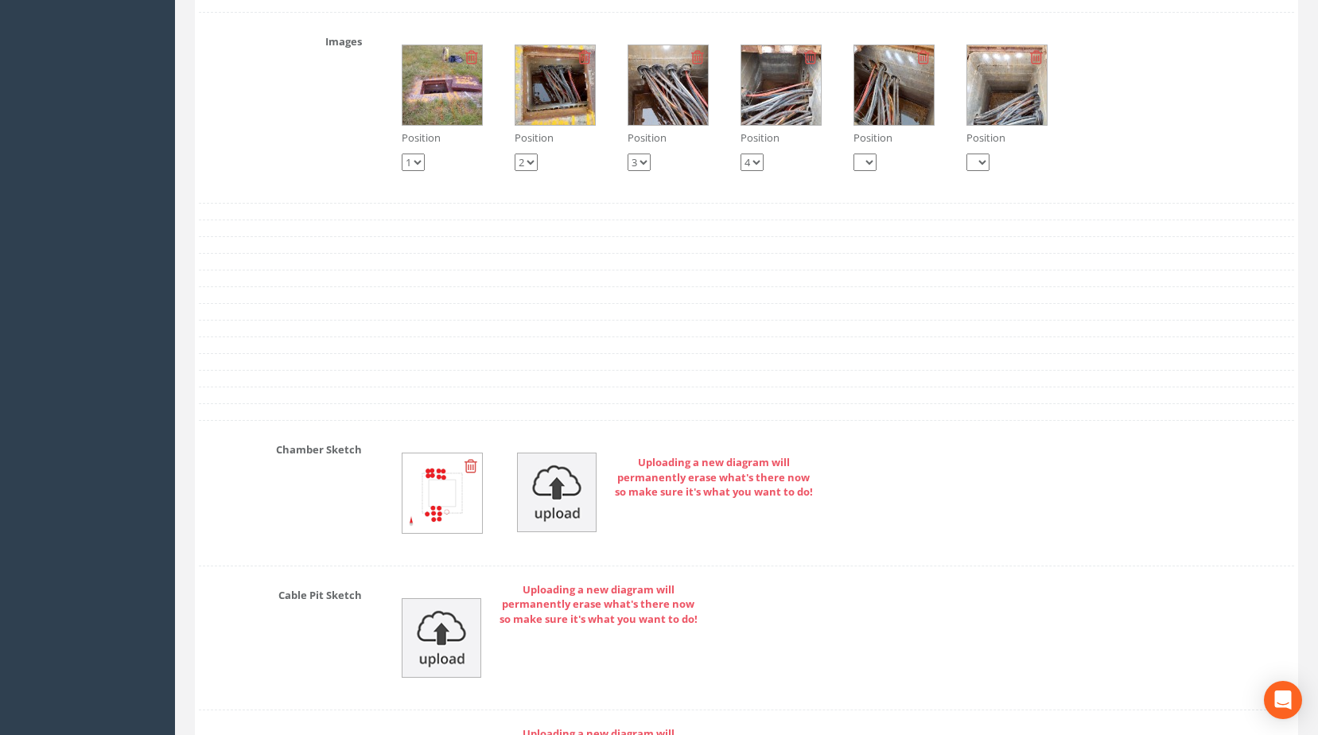
click at [662, 111] on img at bounding box center [668, 85] width 80 height 80
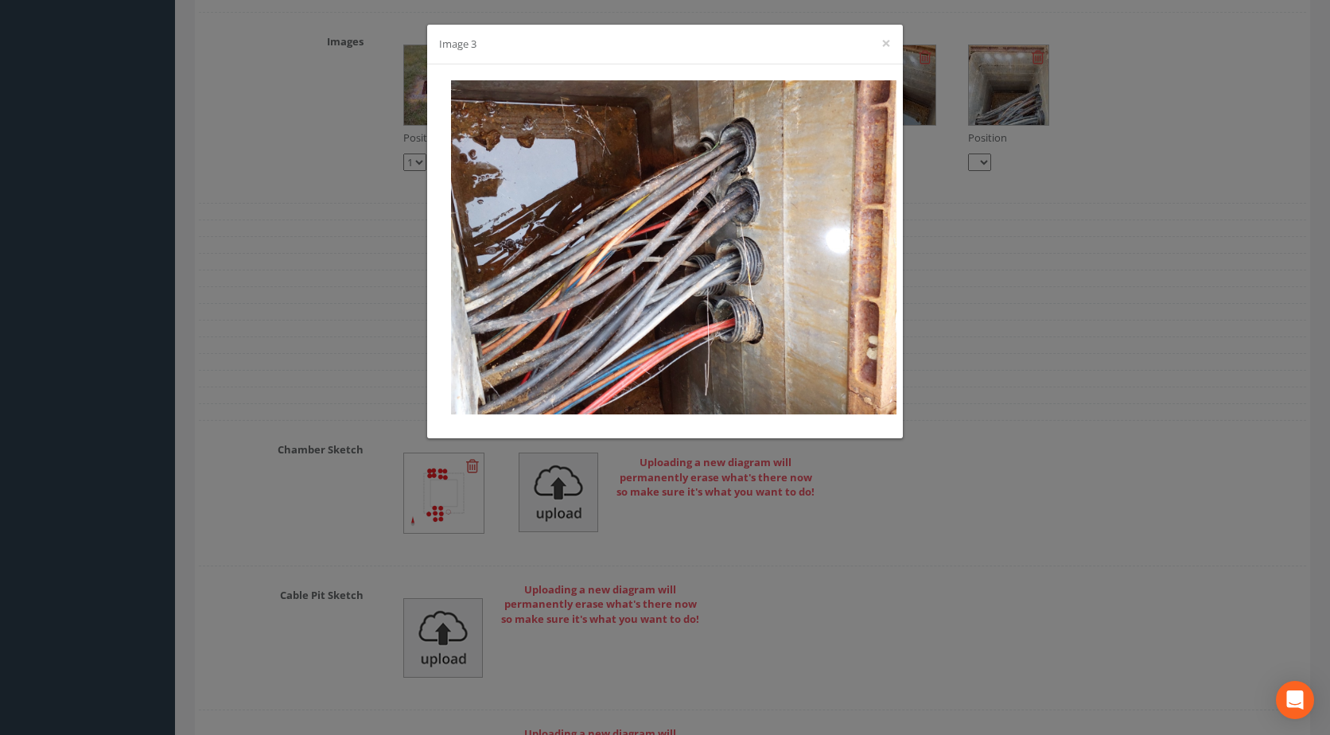
click at [927, 197] on div "Image 3 ×" at bounding box center [665, 367] width 1330 height 735
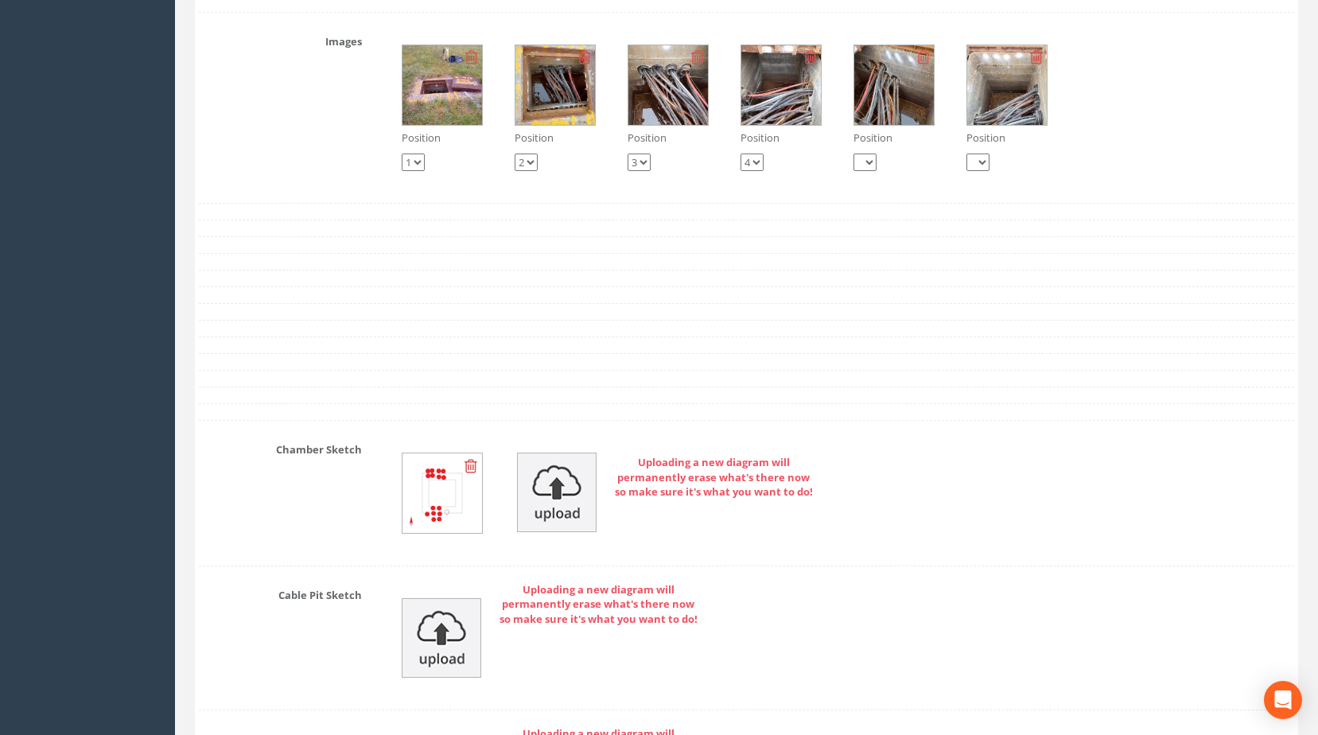
click at [775, 117] on img at bounding box center [781, 85] width 80 height 80
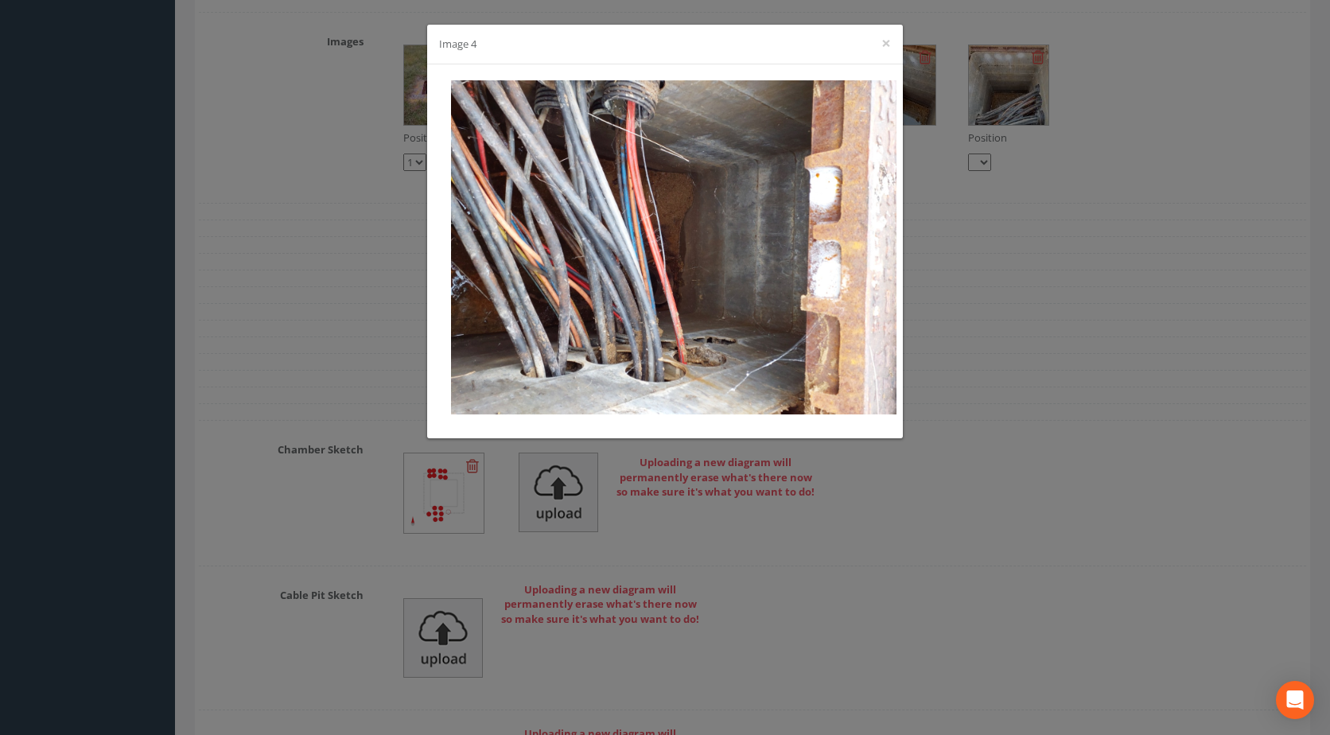
click at [1018, 301] on div "Image 4 ×" at bounding box center [665, 367] width 1330 height 735
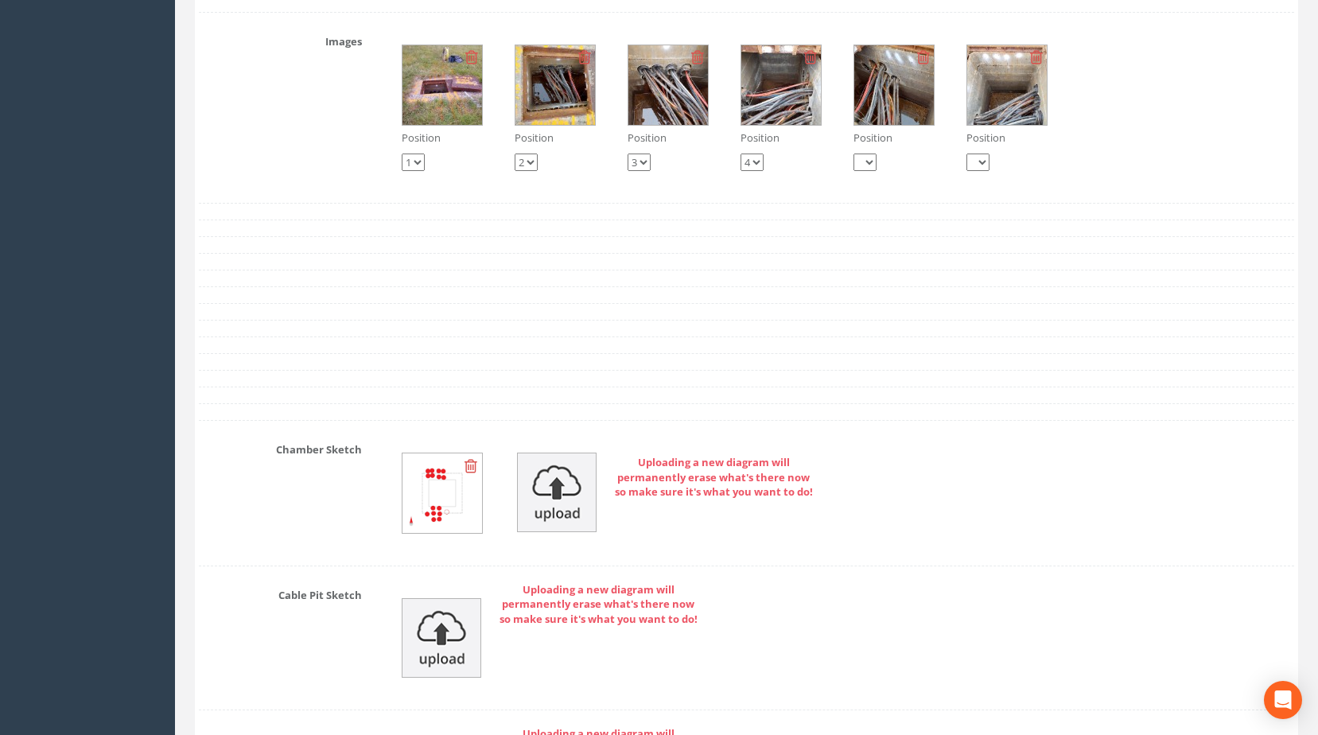
click at [798, 125] on img at bounding box center [781, 85] width 80 height 80
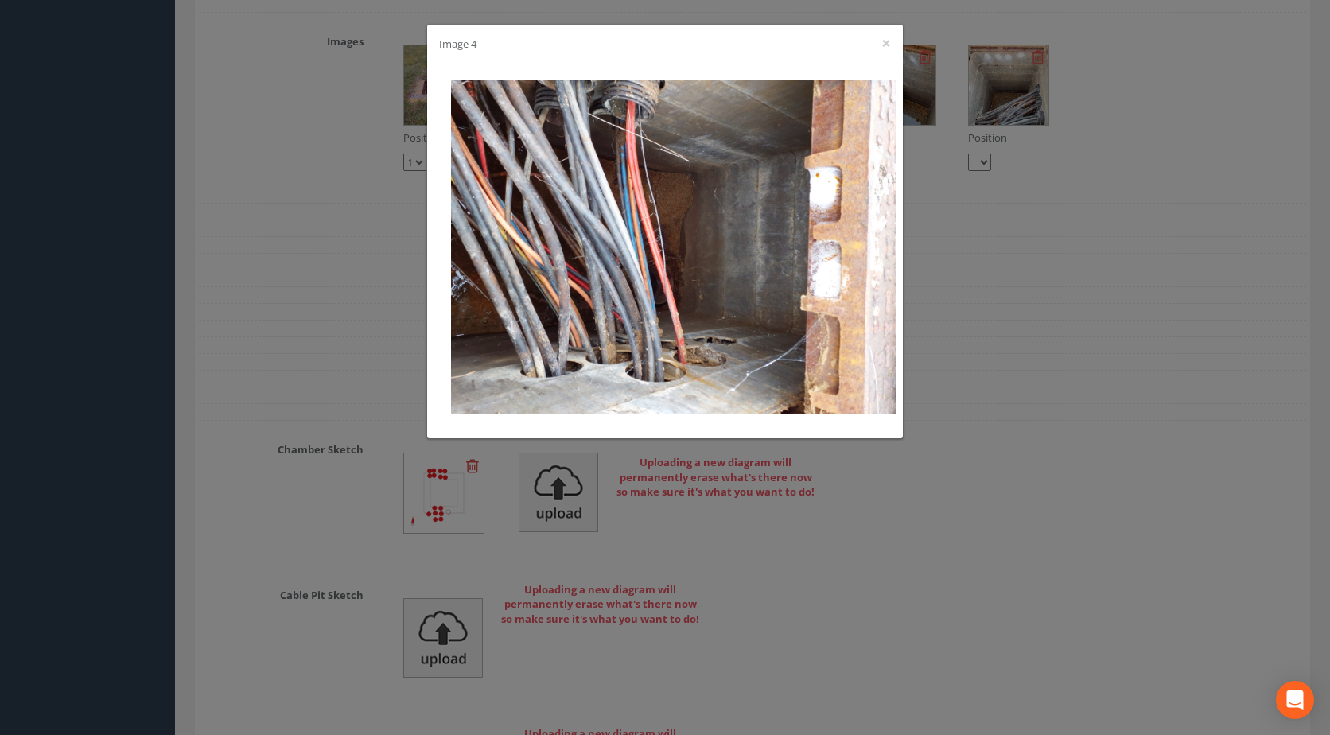
click at [981, 269] on div "Image 4 ×" at bounding box center [665, 367] width 1330 height 735
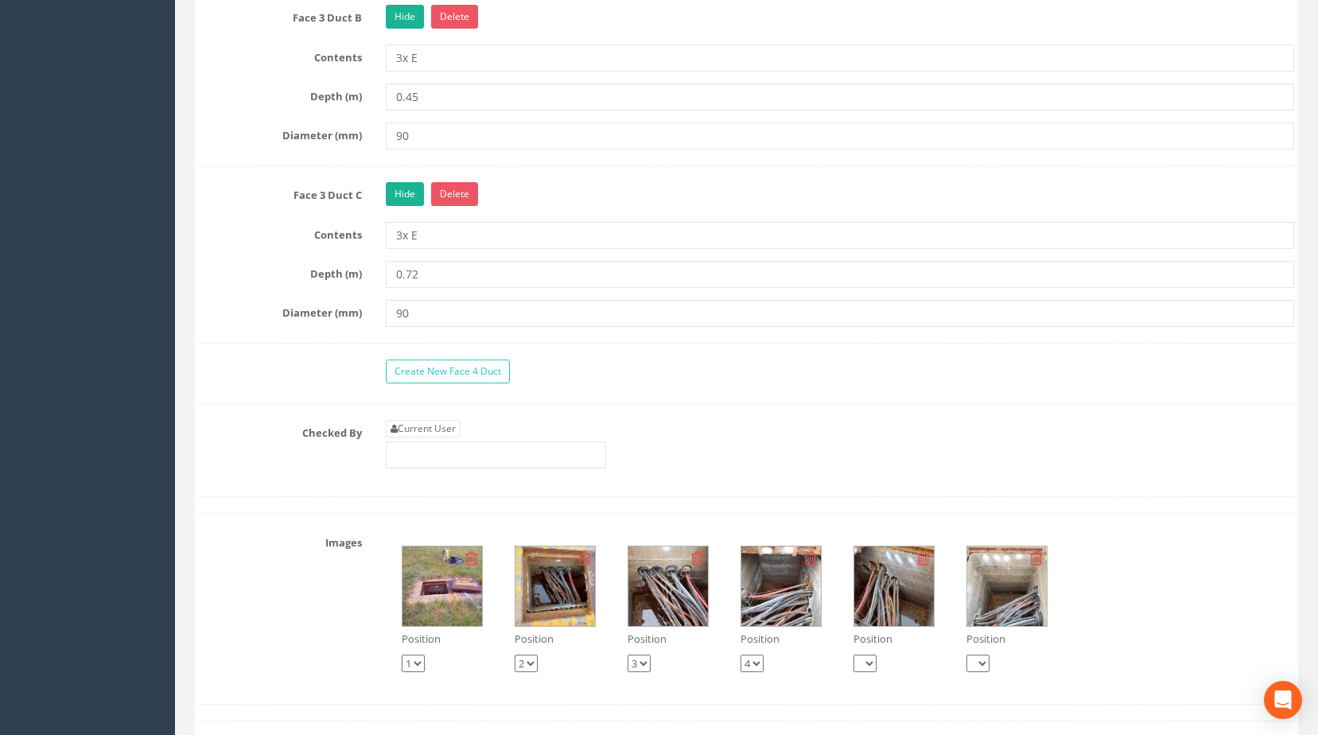
scroll to position [2758, 0]
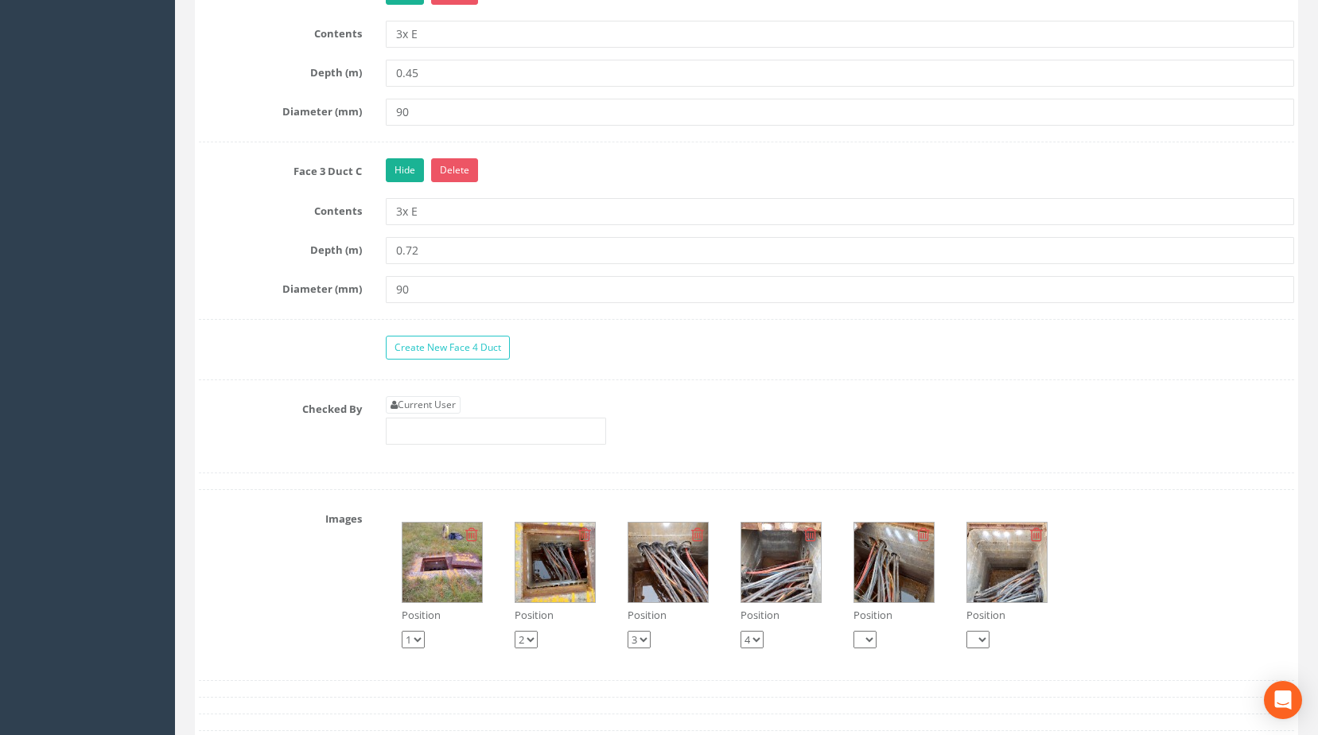
click at [882, 590] on img at bounding box center [894, 563] width 80 height 80
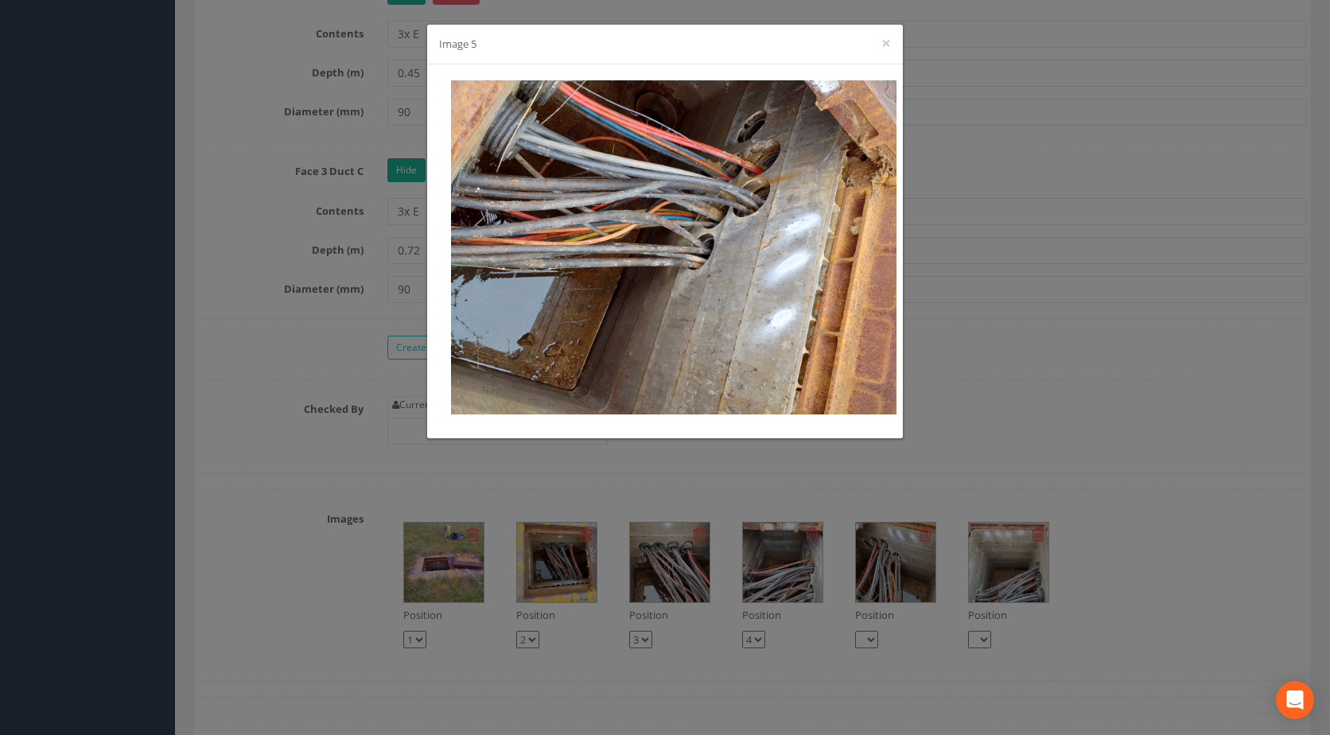
click at [928, 308] on div "Image 5 ×" at bounding box center [665, 367] width 1330 height 735
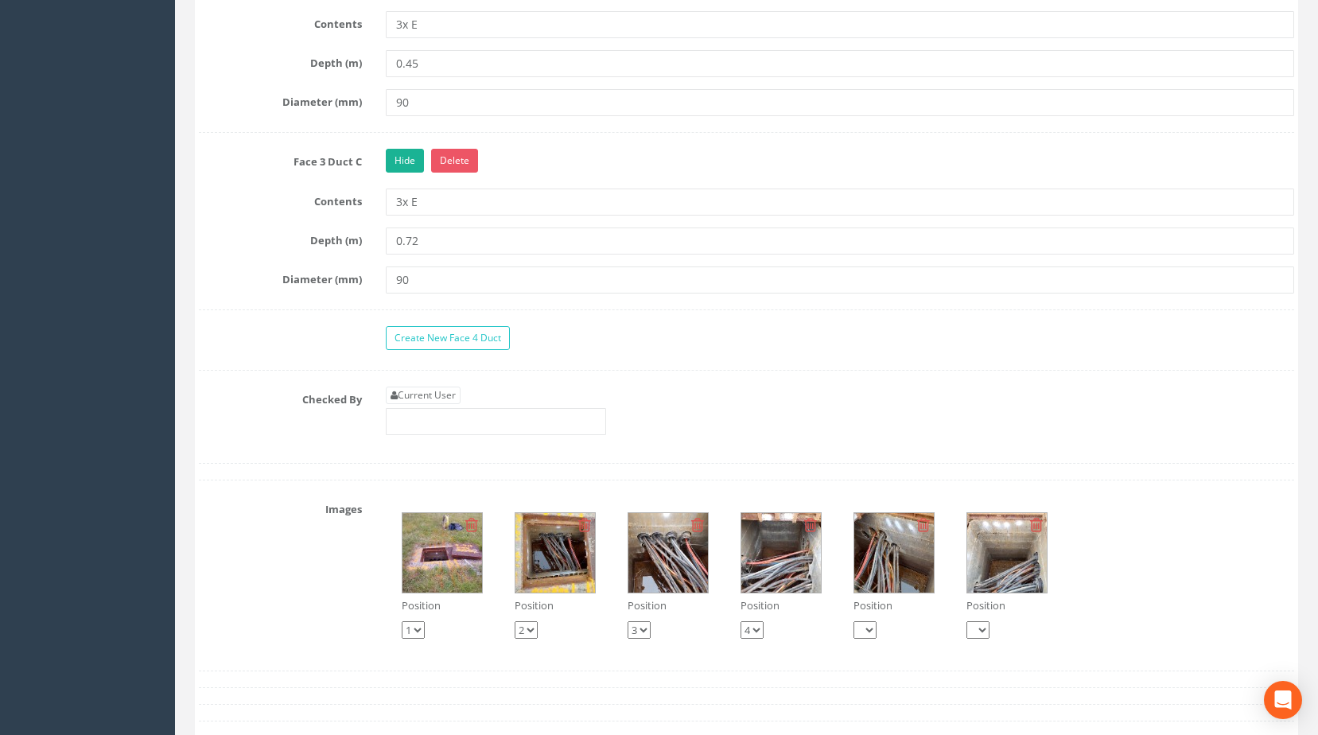
scroll to position [2997, 0]
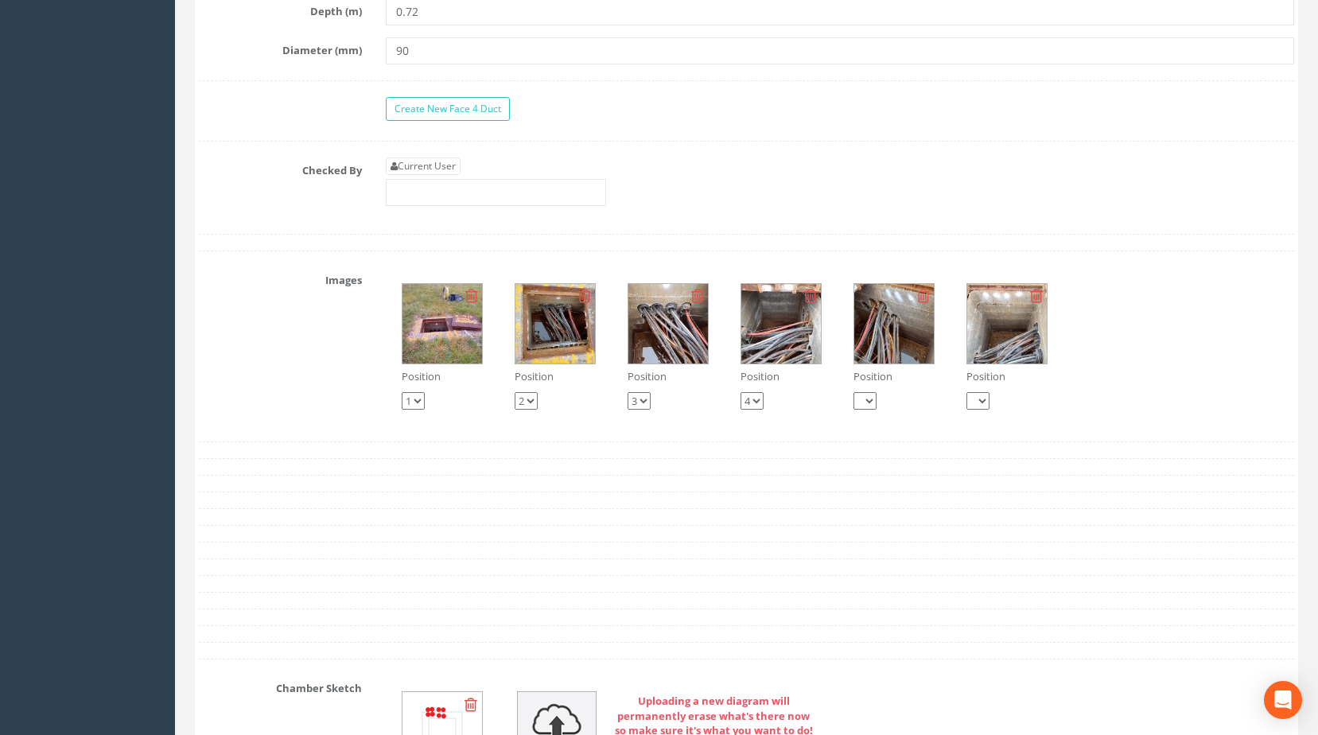
click at [894, 354] on img at bounding box center [894, 324] width 80 height 80
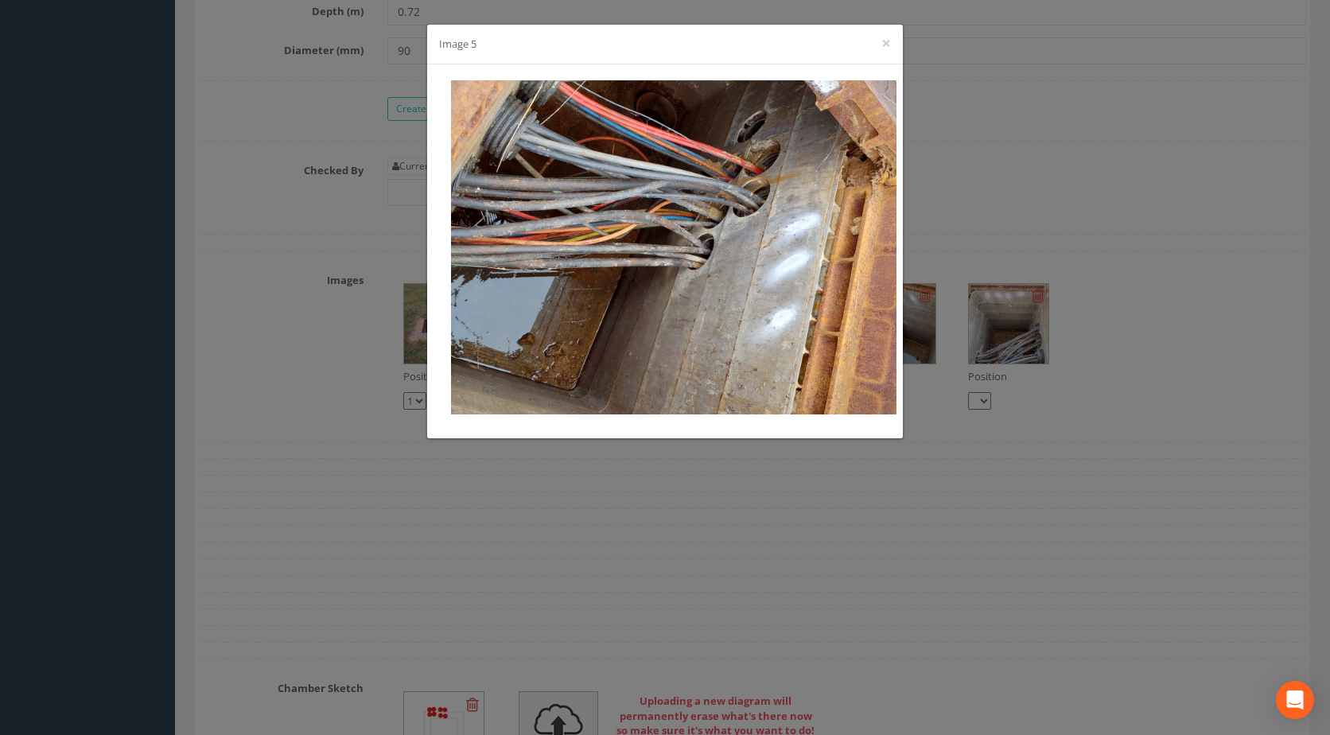
drag, startPoint x: 651, startPoint y: 538, endPoint x: 641, endPoint y: 517, distance: 23.8
click at [649, 534] on div "Image 5 ×" at bounding box center [665, 367] width 1330 height 735
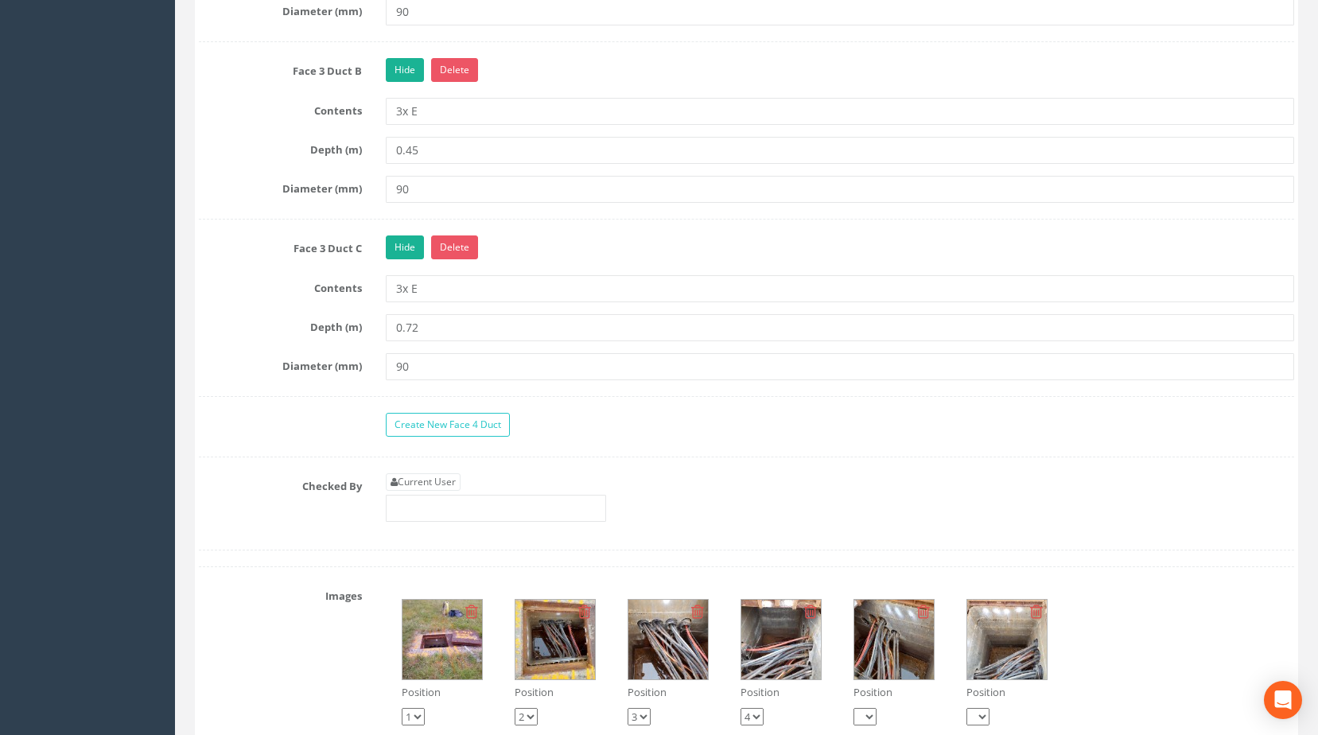
scroll to position [2838, 0]
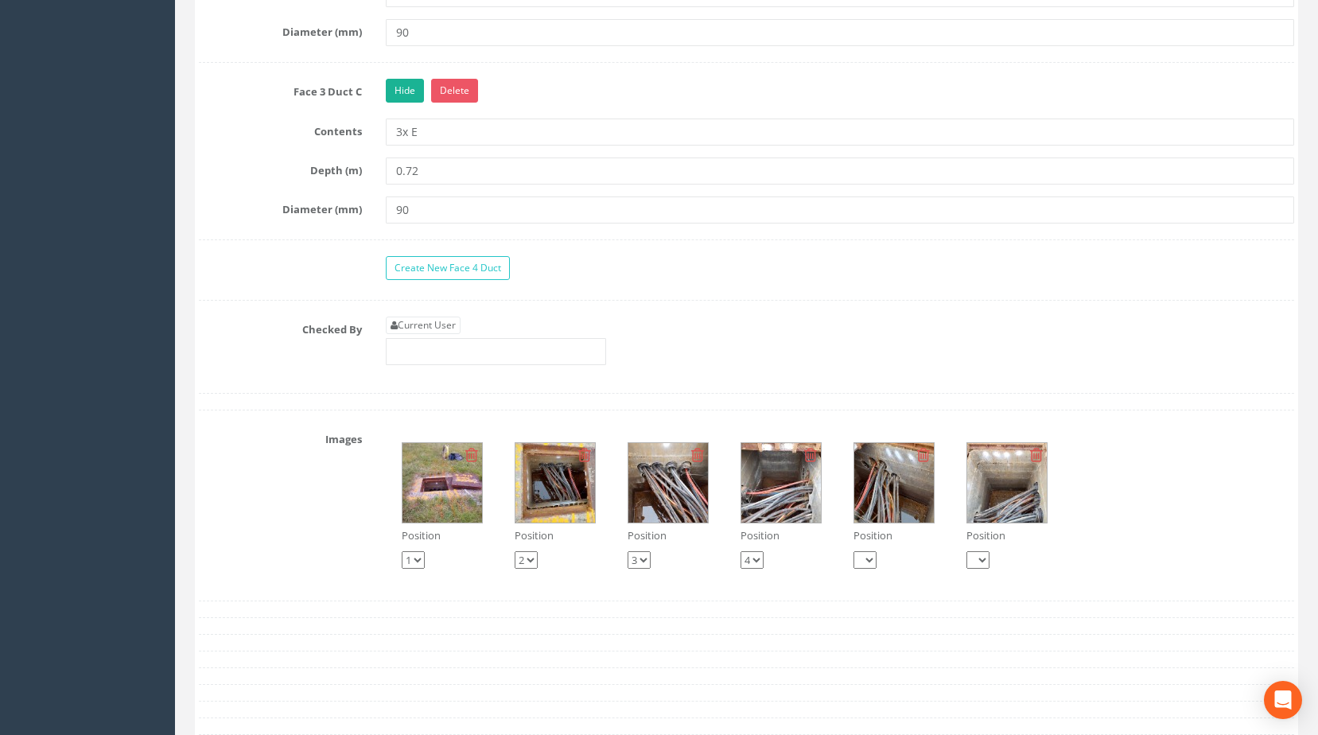
click at [844, 496] on div "Position 1 2 3 4 Position 1 2 3 4 Position 1 2 3 4 Position 1 2 3 4 Position 1 …" at bounding box center [840, 505] width 933 height 158
click at [900, 506] on img at bounding box center [894, 483] width 80 height 80
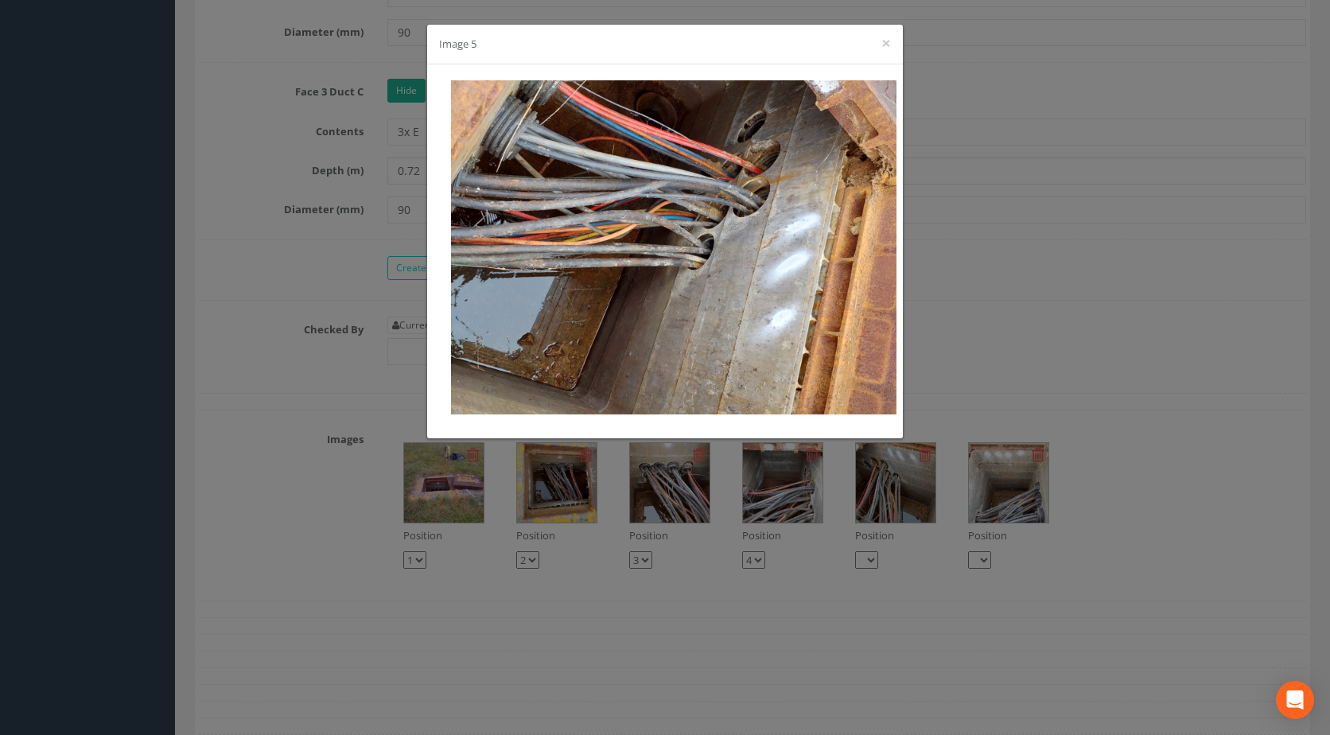
click at [965, 369] on div "Image 5 ×" at bounding box center [665, 367] width 1330 height 735
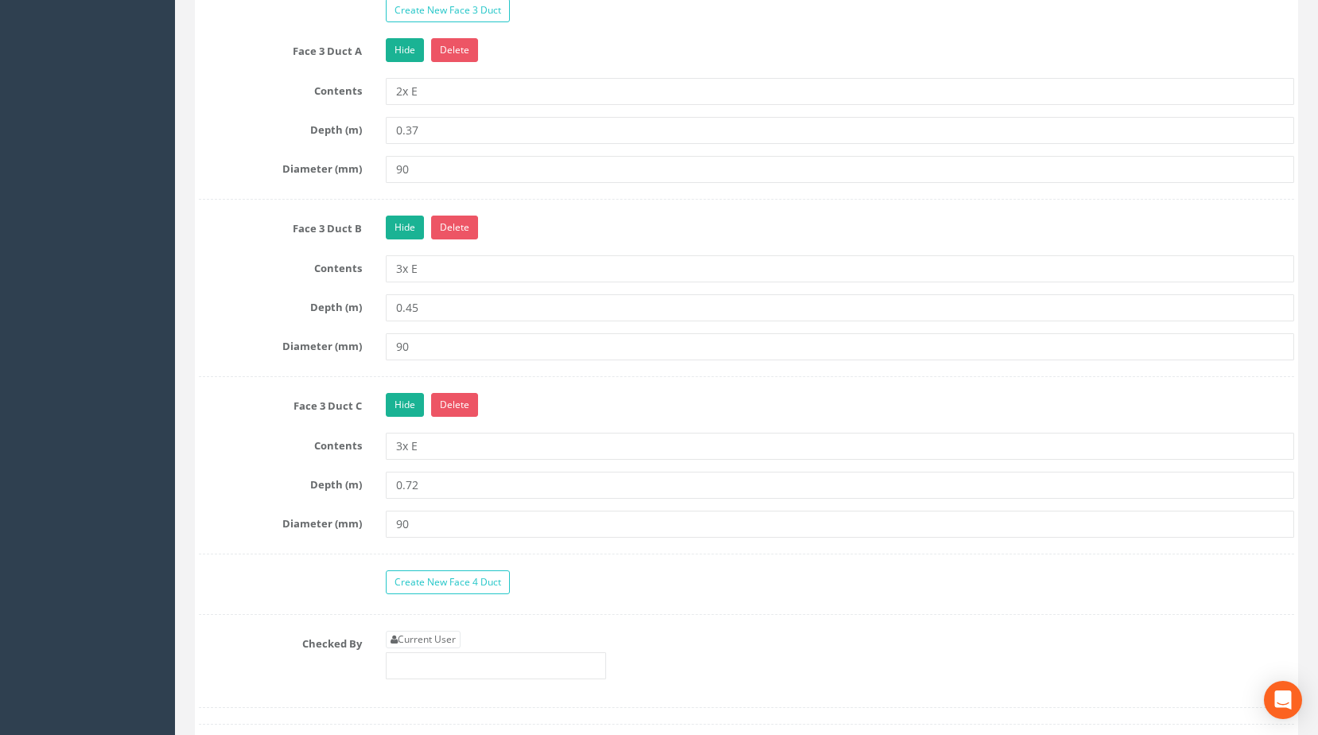
scroll to position [2520, 0]
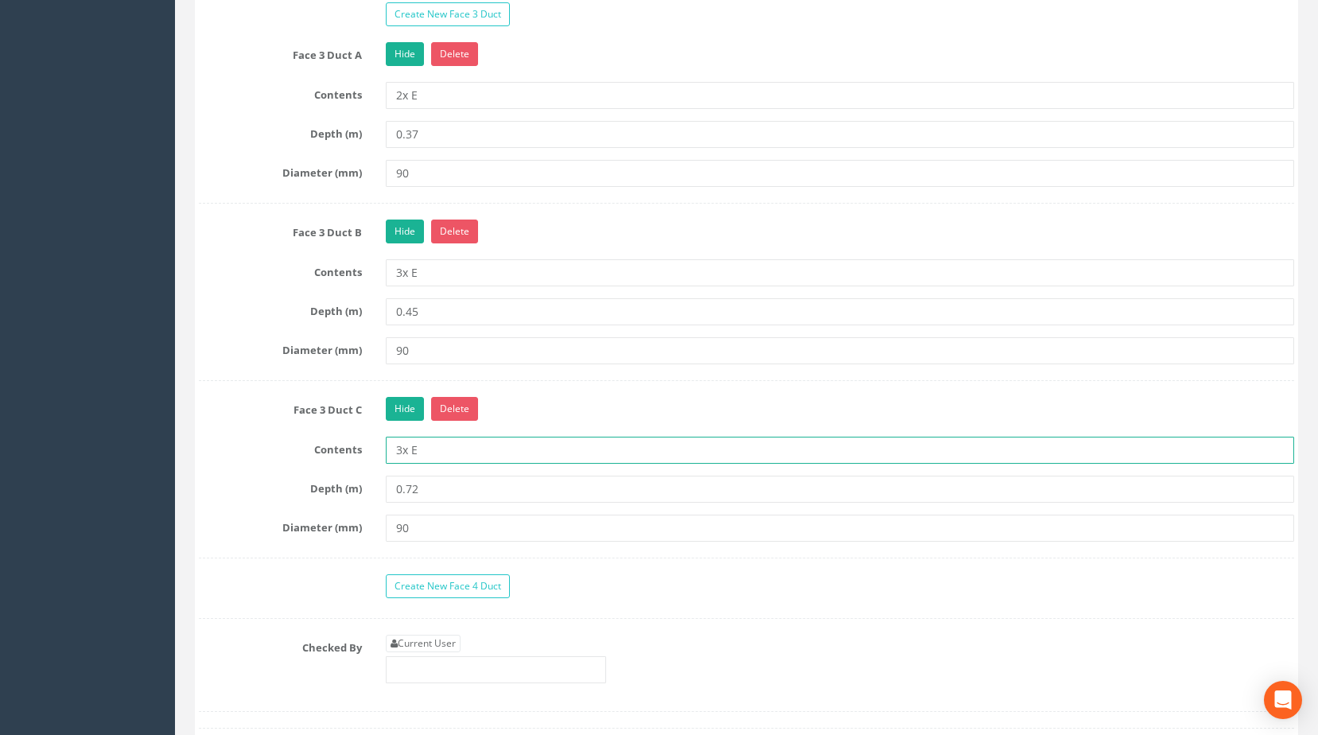
click at [401, 464] on input "3x E" at bounding box center [840, 450] width 909 height 27
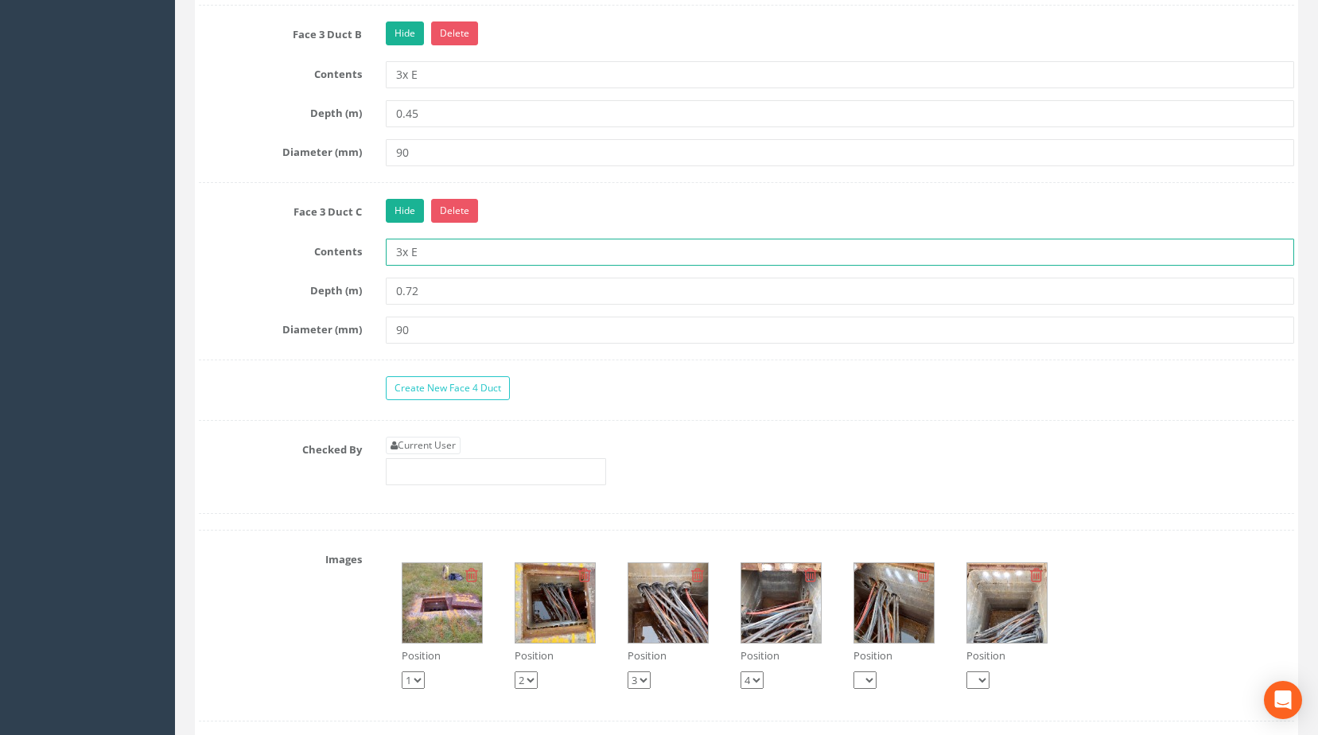
scroll to position [2917, 0]
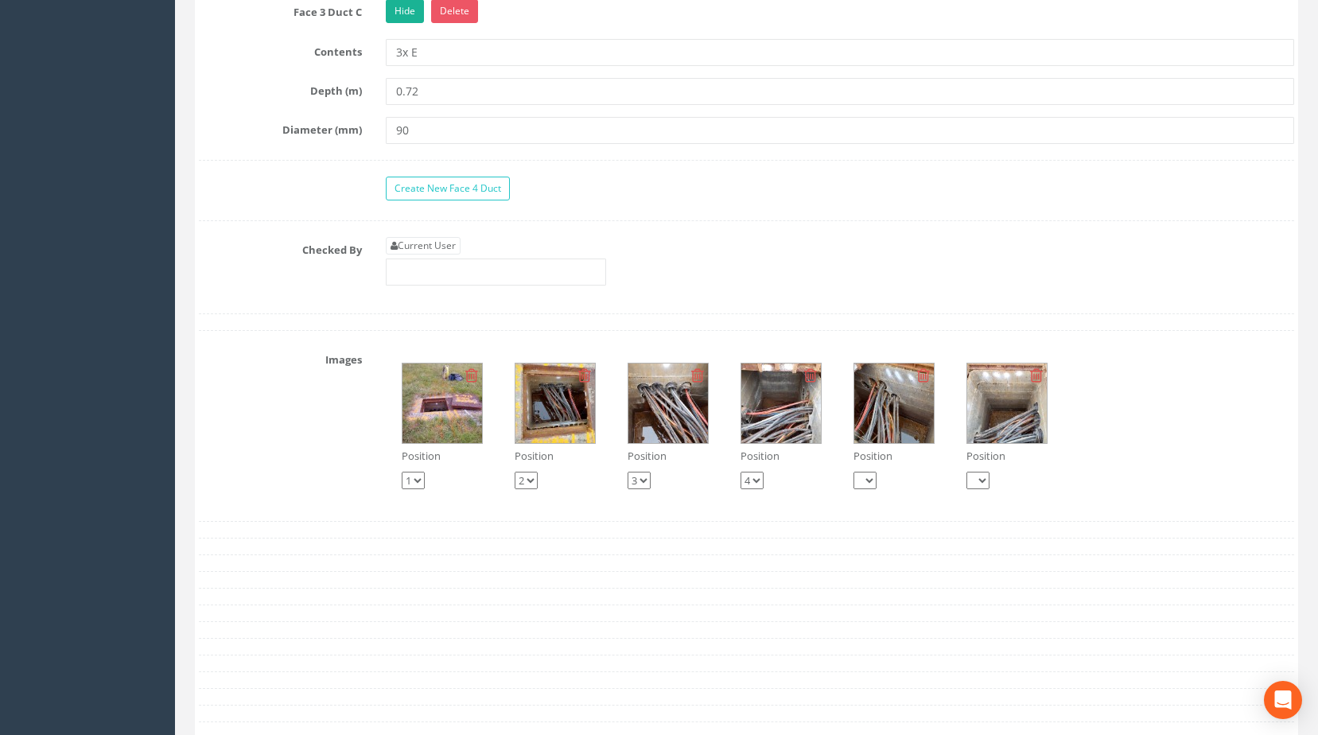
click at [857, 430] on img at bounding box center [894, 403] width 80 height 80
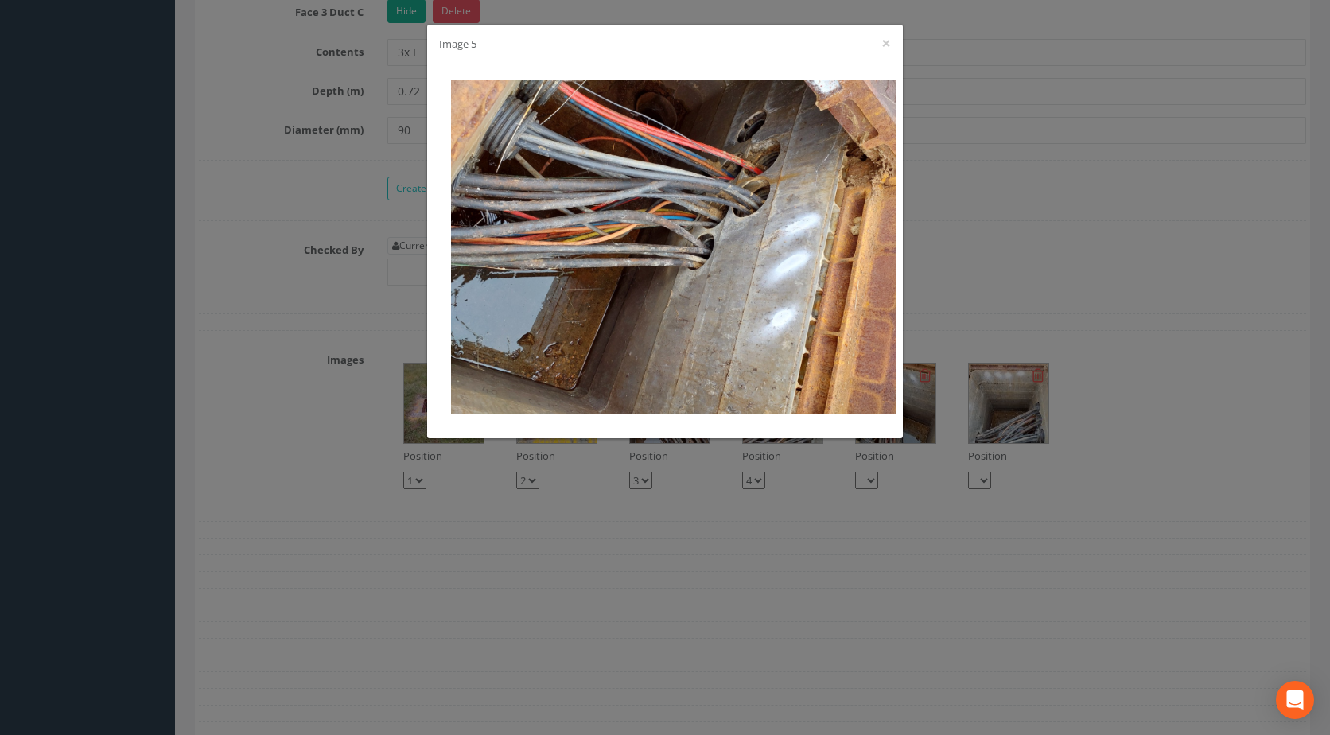
click at [966, 302] on div "Image 5 ×" at bounding box center [665, 367] width 1330 height 735
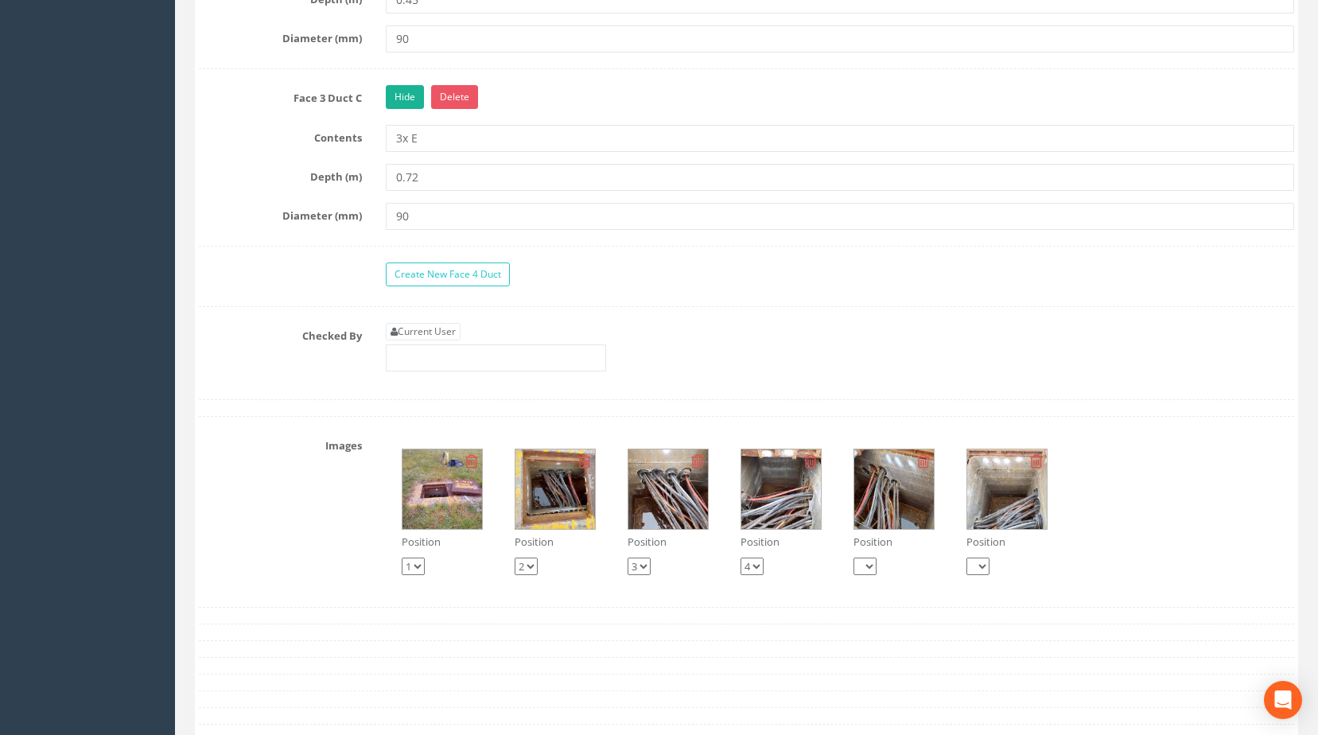
scroll to position [2838, 0]
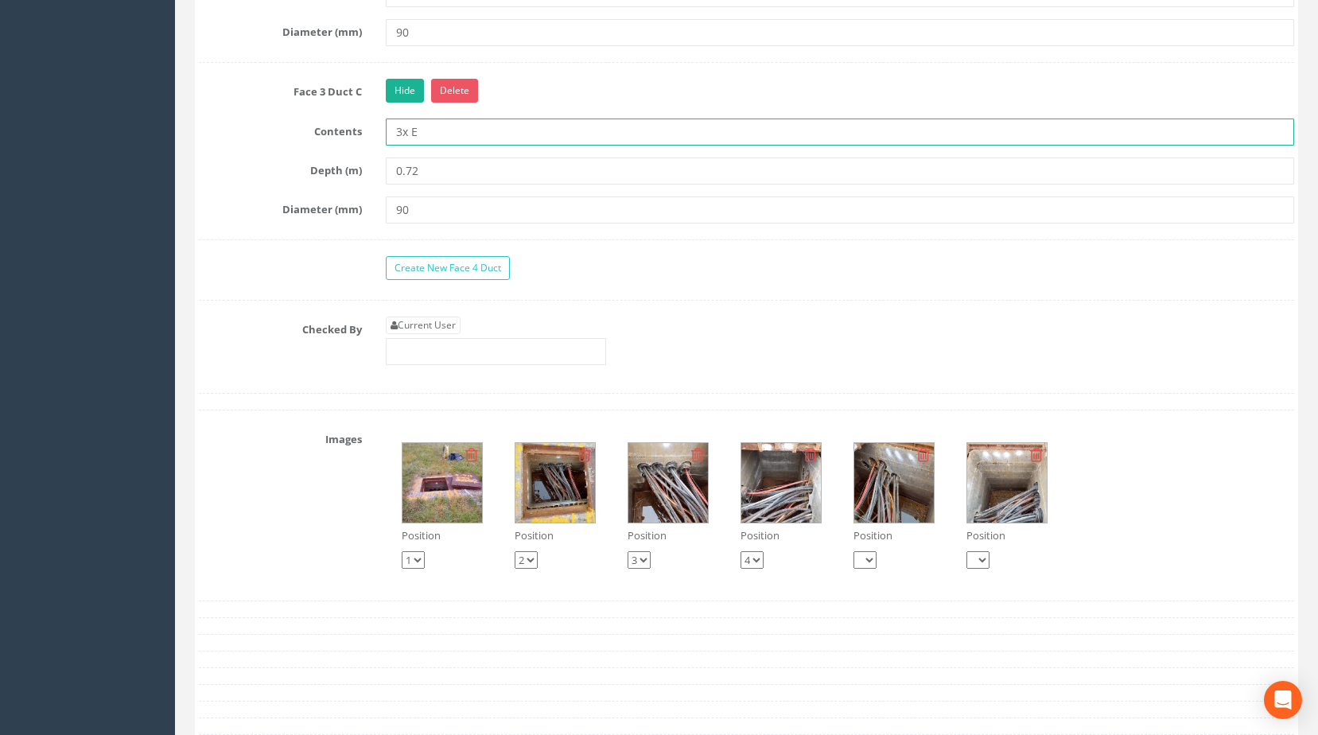
click at [401, 146] on input "3x E" at bounding box center [840, 132] width 909 height 27
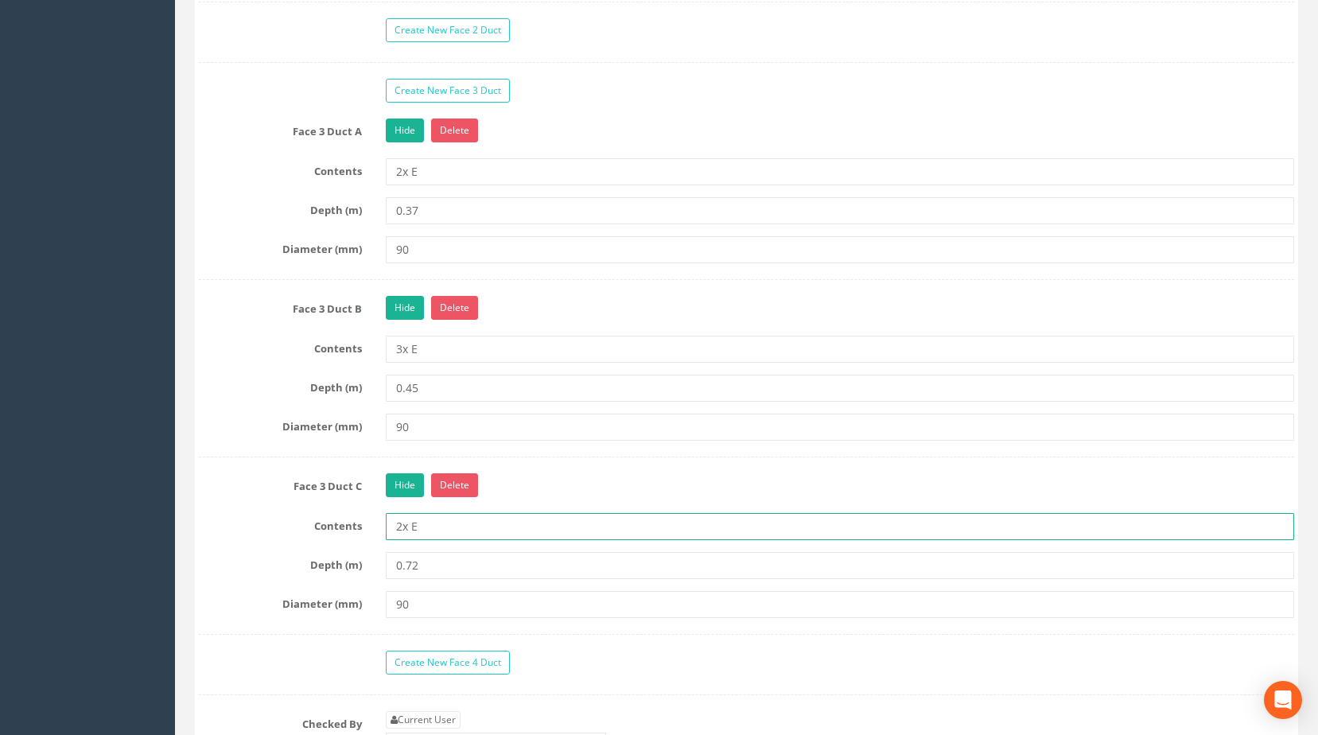
scroll to position [2281, 0]
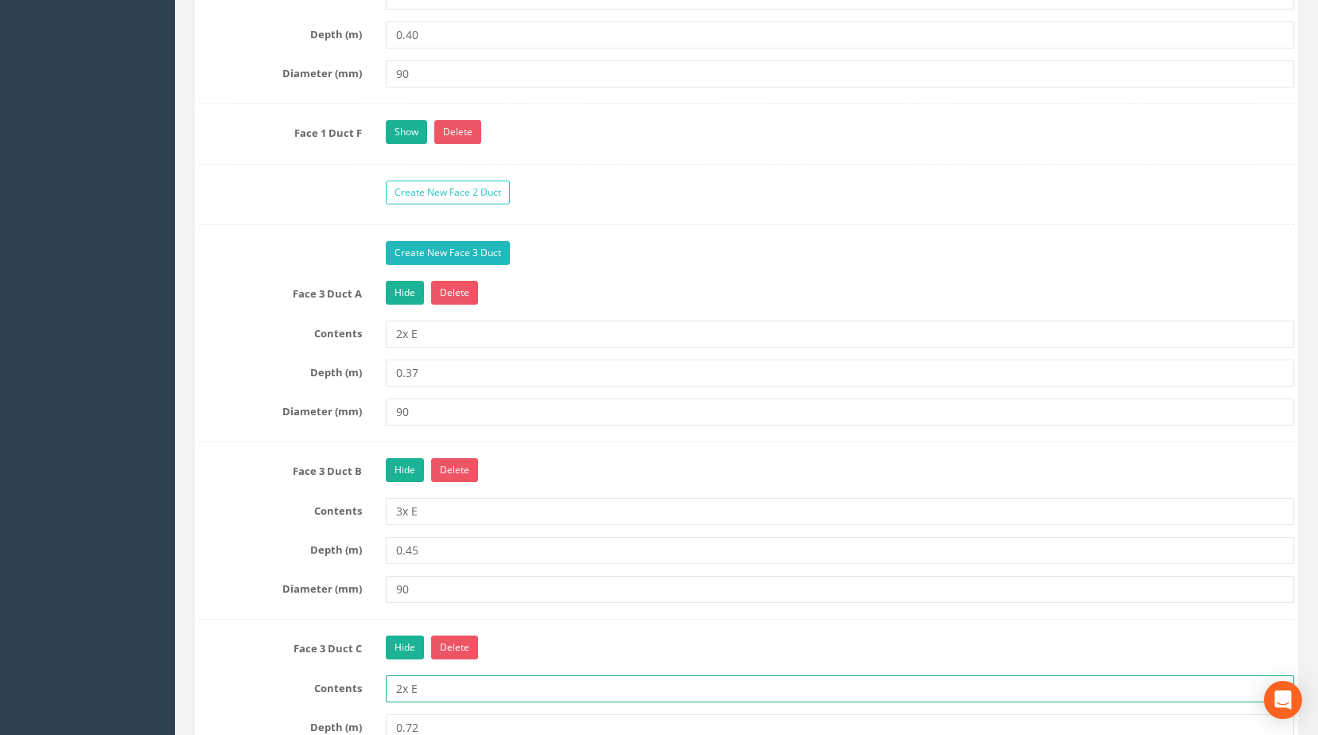
type input "2x E"
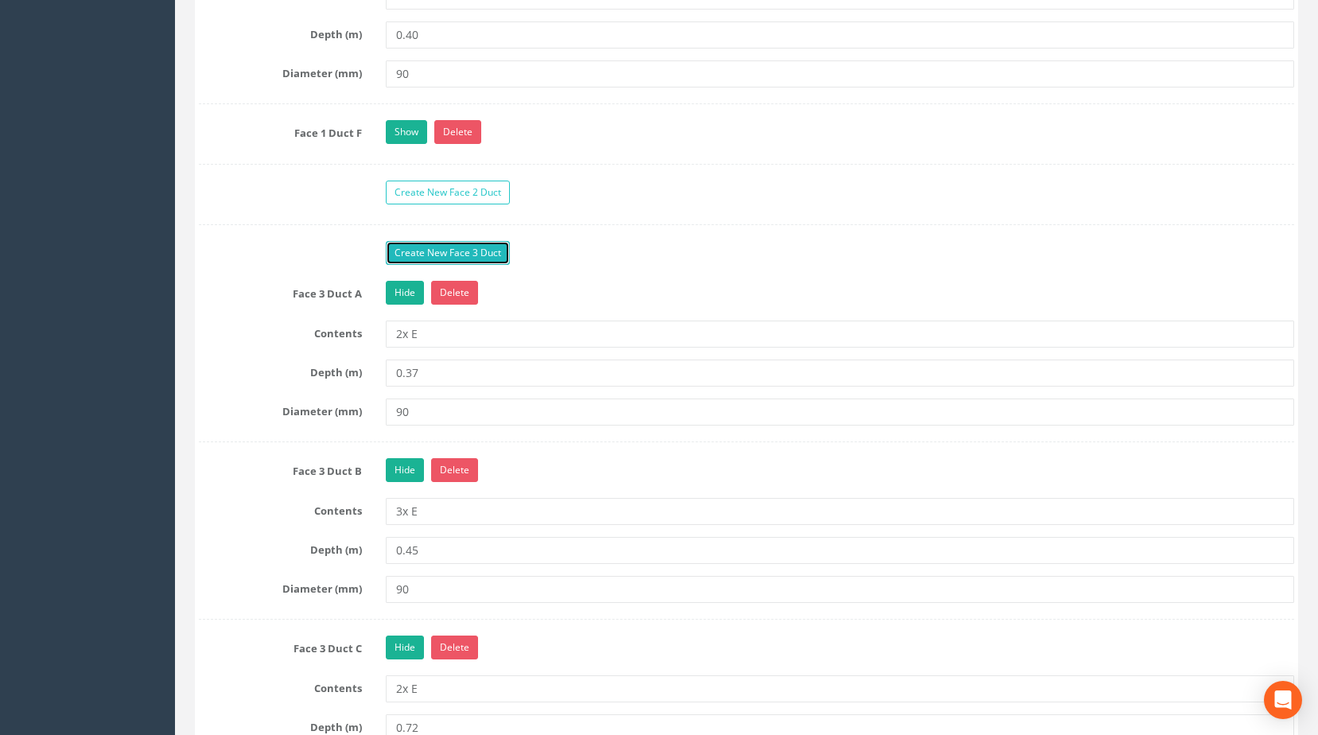
click at [426, 265] on link "Create New Face 3 Duct" at bounding box center [448, 253] width 124 height 24
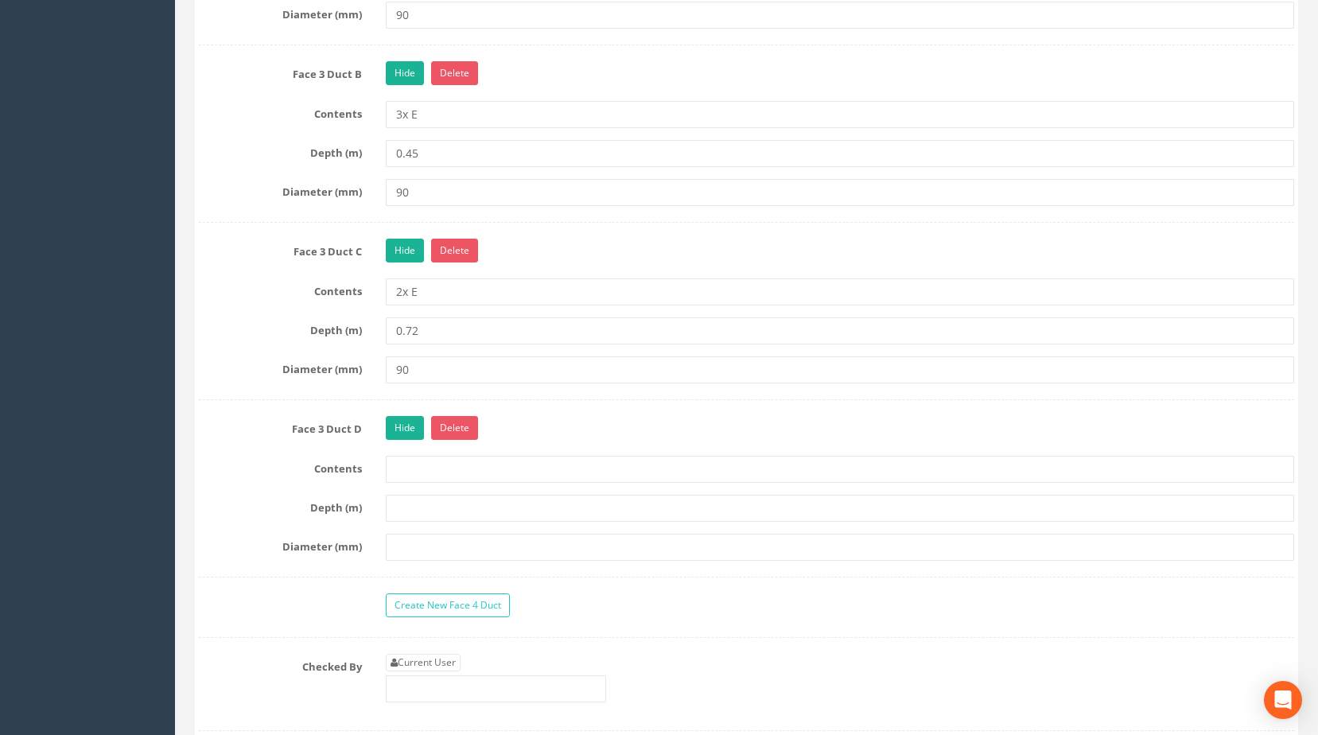
scroll to position [2679, 0]
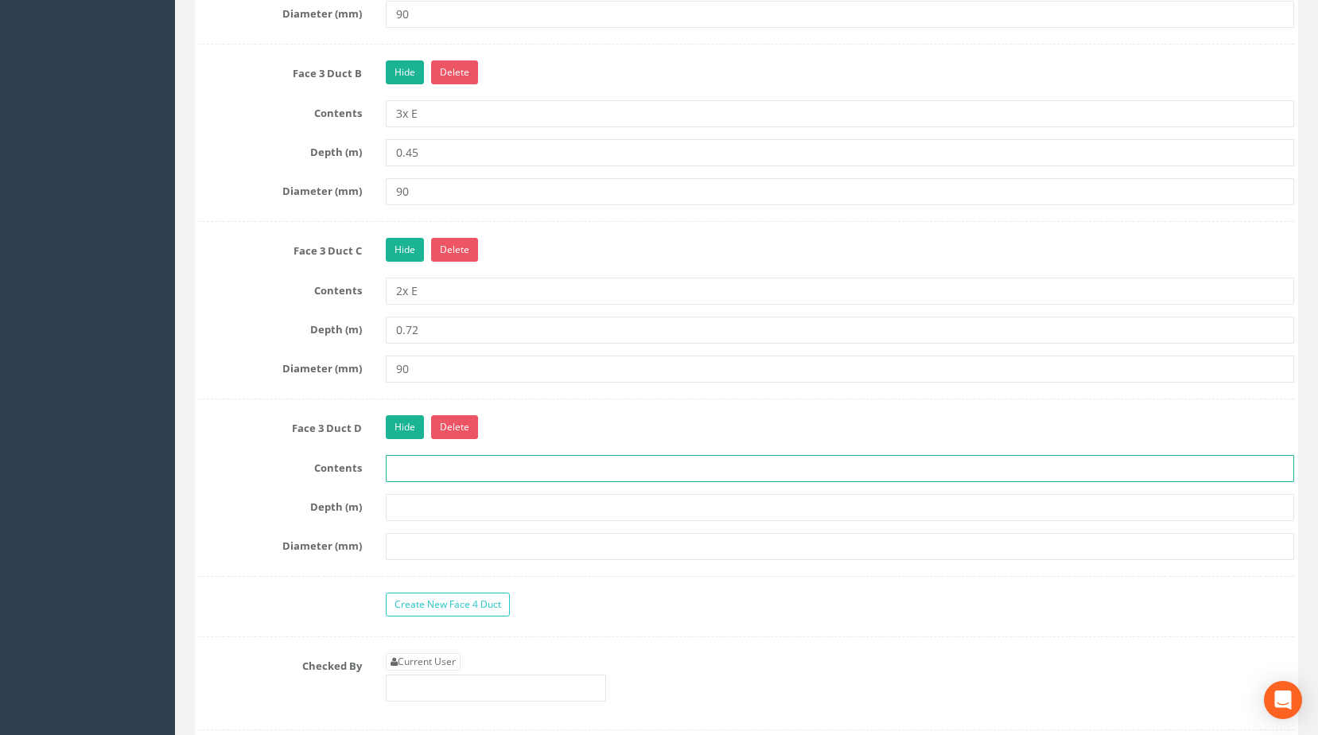
click at [418, 482] on input "text" at bounding box center [840, 468] width 909 height 27
type input "1 X DU"
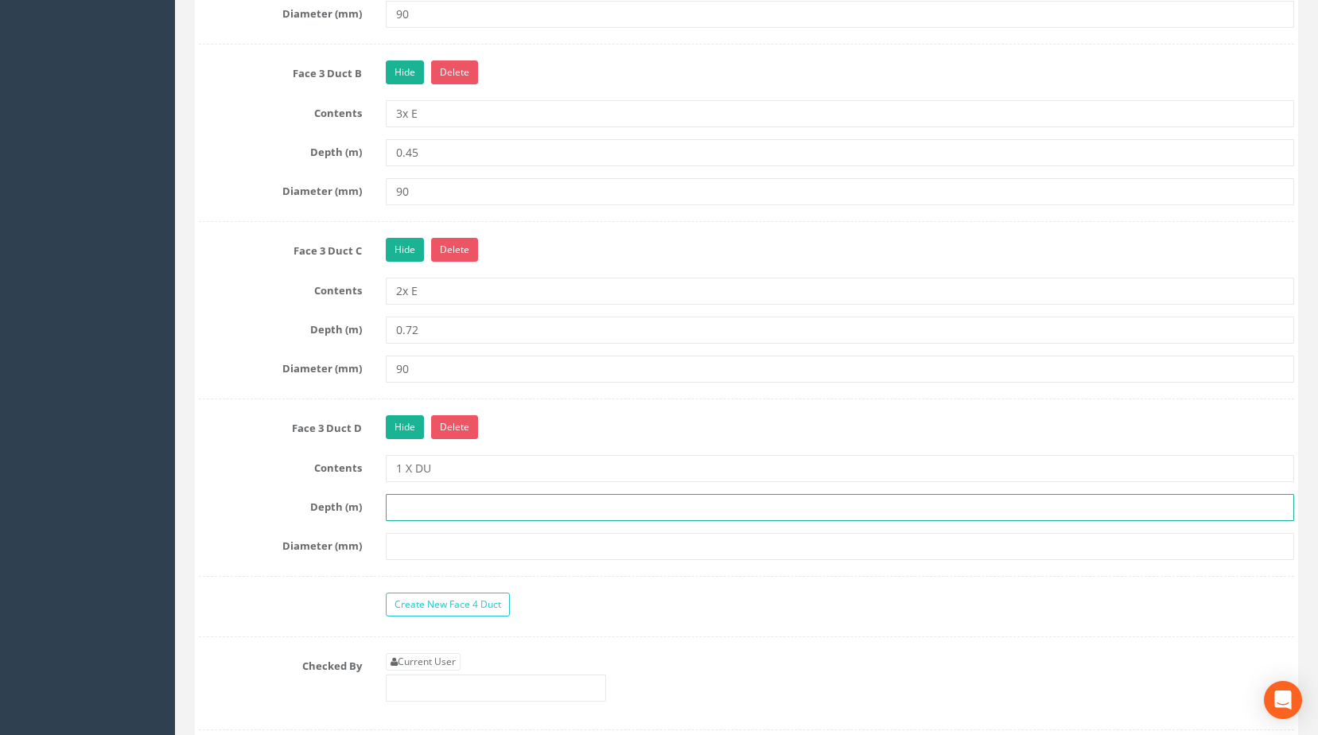
click at [419, 521] on input "text" at bounding box center [840, 507] width 909 height 27
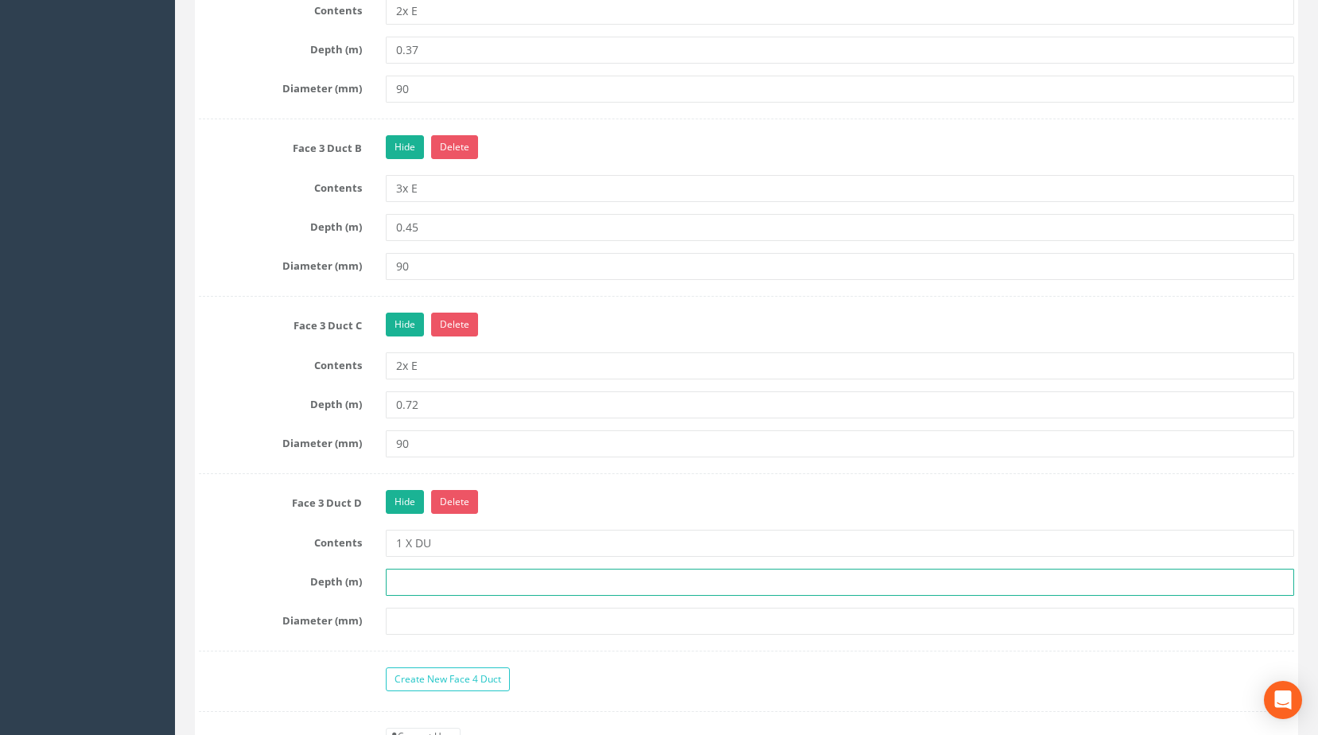
scroll to position [2758, 0]
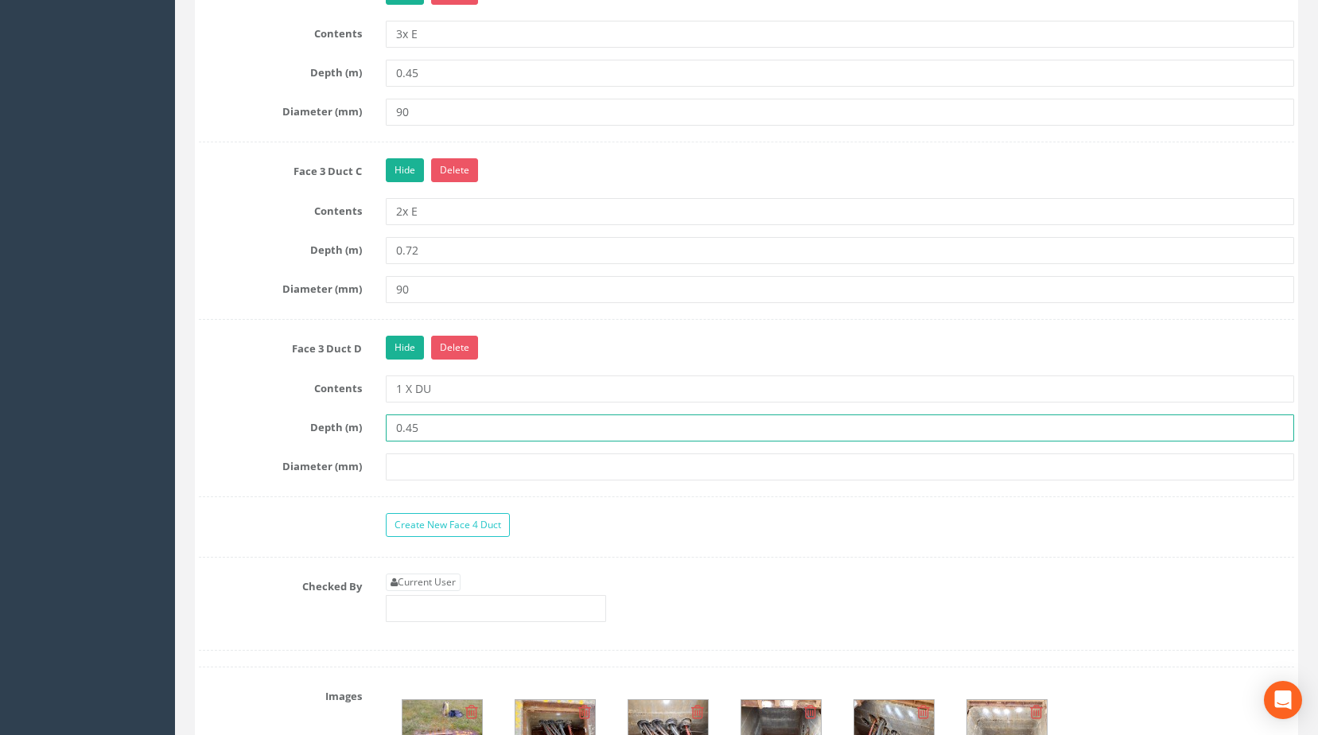
type input "0.45"
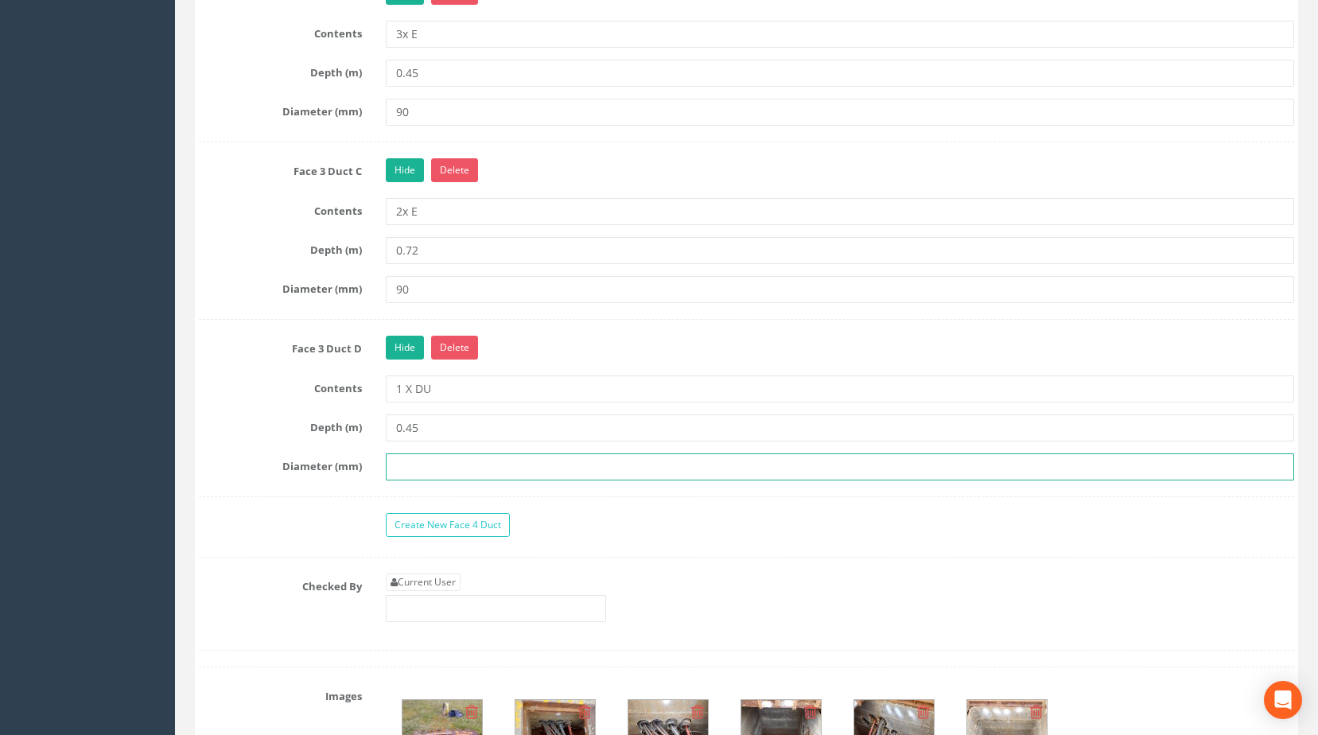
click at [428, 480] on input "text" at bounding box center [840, 466] width 909 height 27
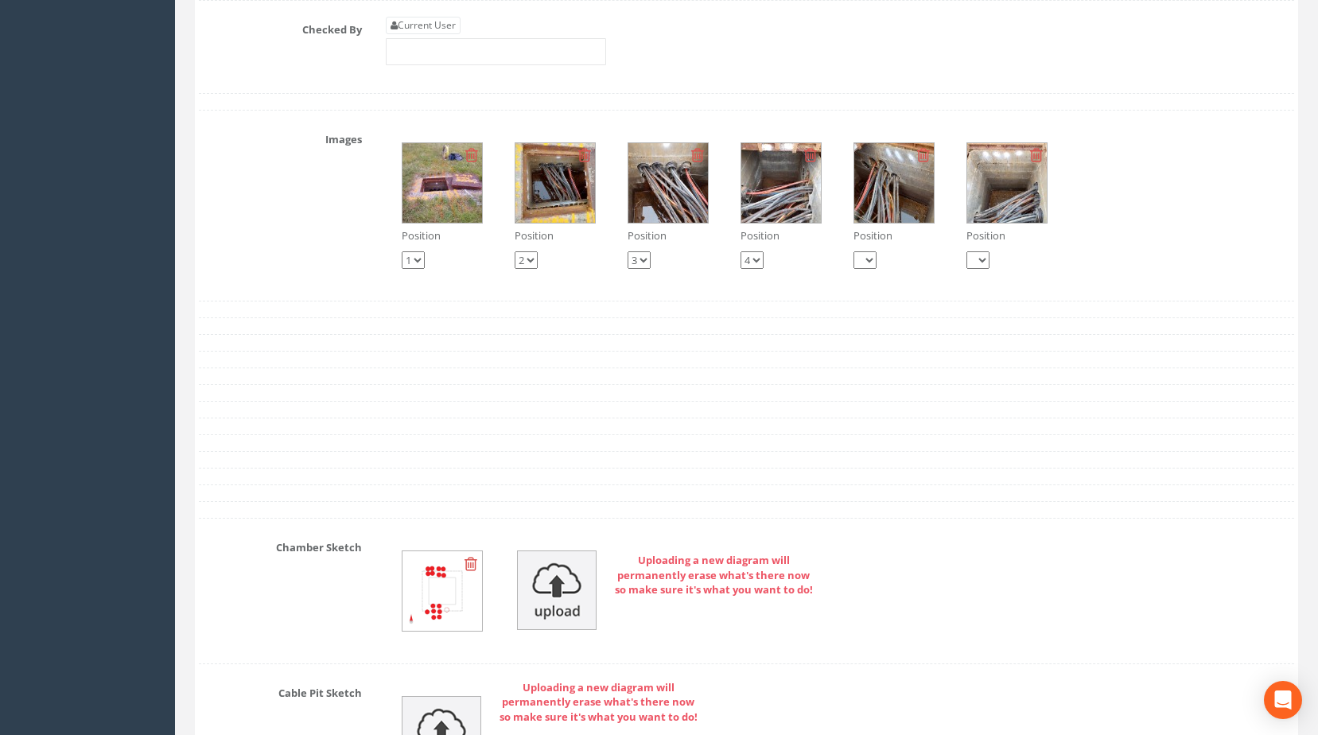
scroll to position [3236, 0]
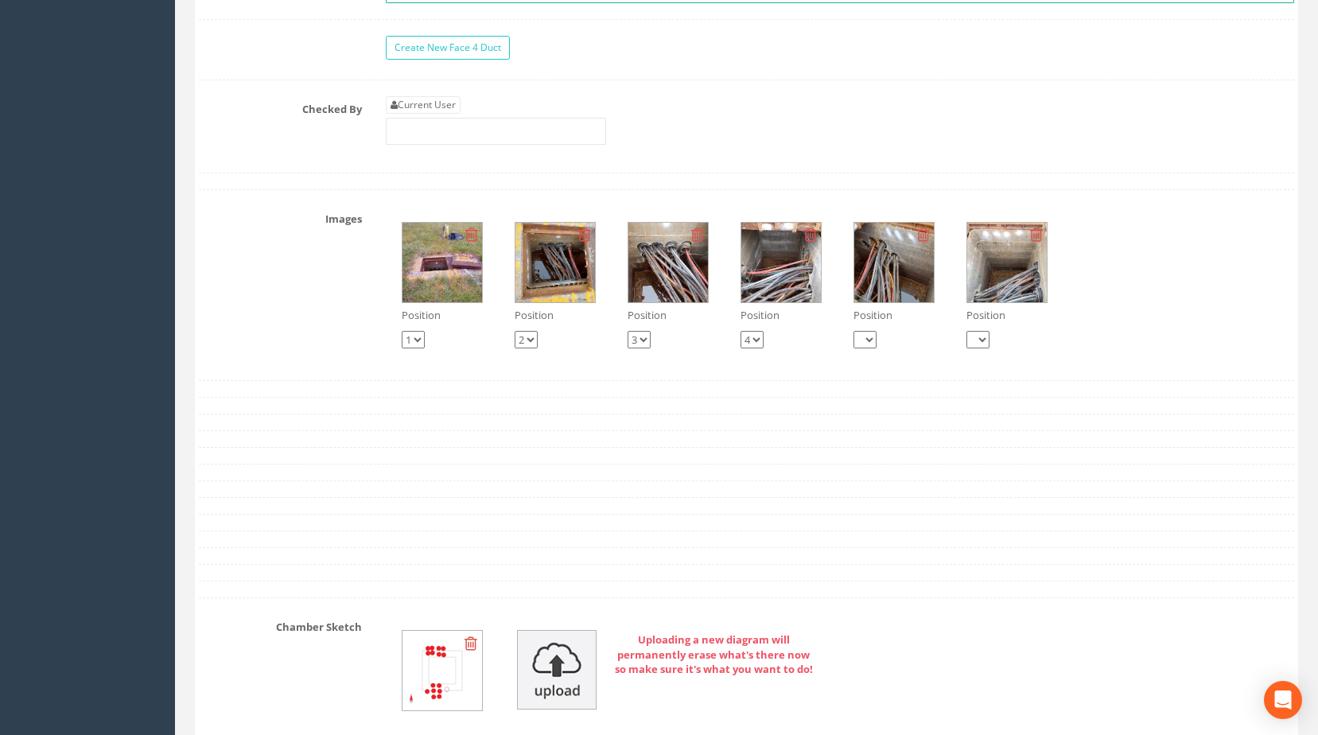
type input "90"
click at [564, 277] on img at bounding box center [555, 263] width 80 height 80
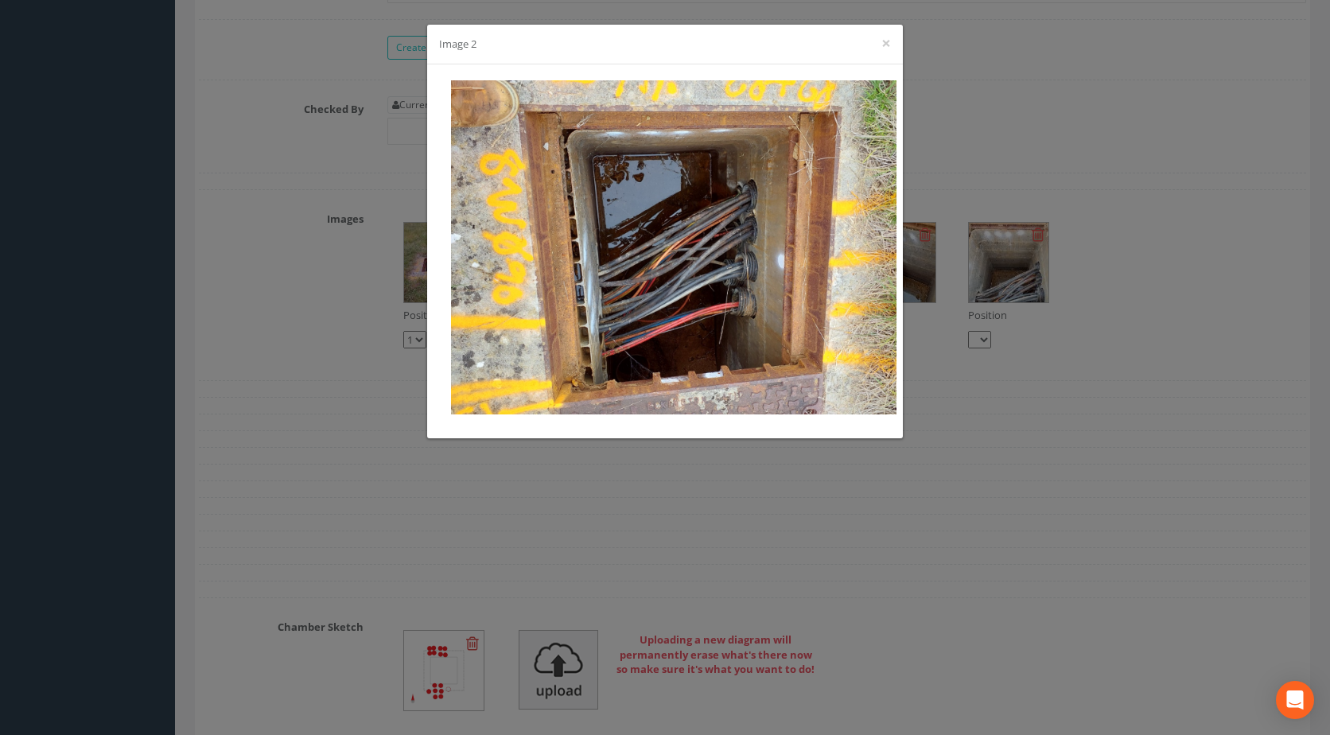
click at [1036, 293] on div "Image 2 ×" at bounding box center [665, 367] width 1330 height 735
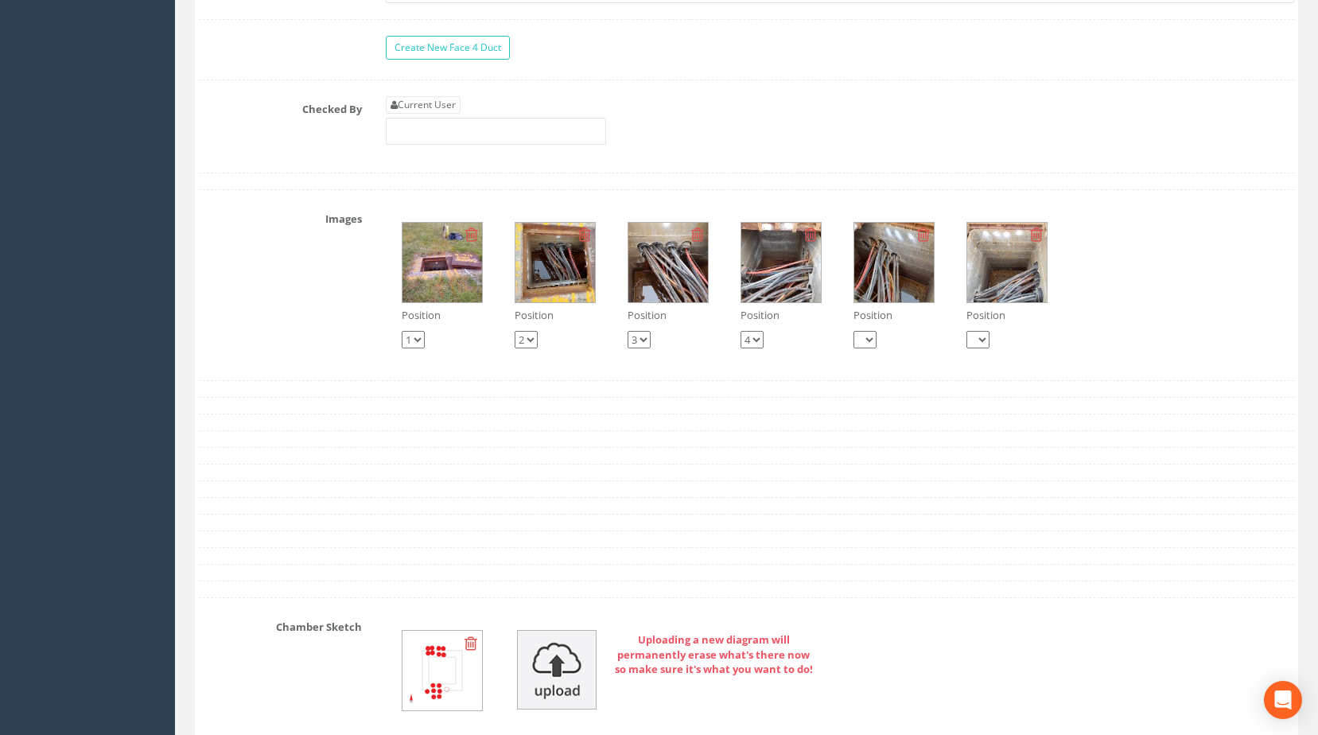
click at [667, 302] on img at bounding box center [668, 263] width 80 height 80
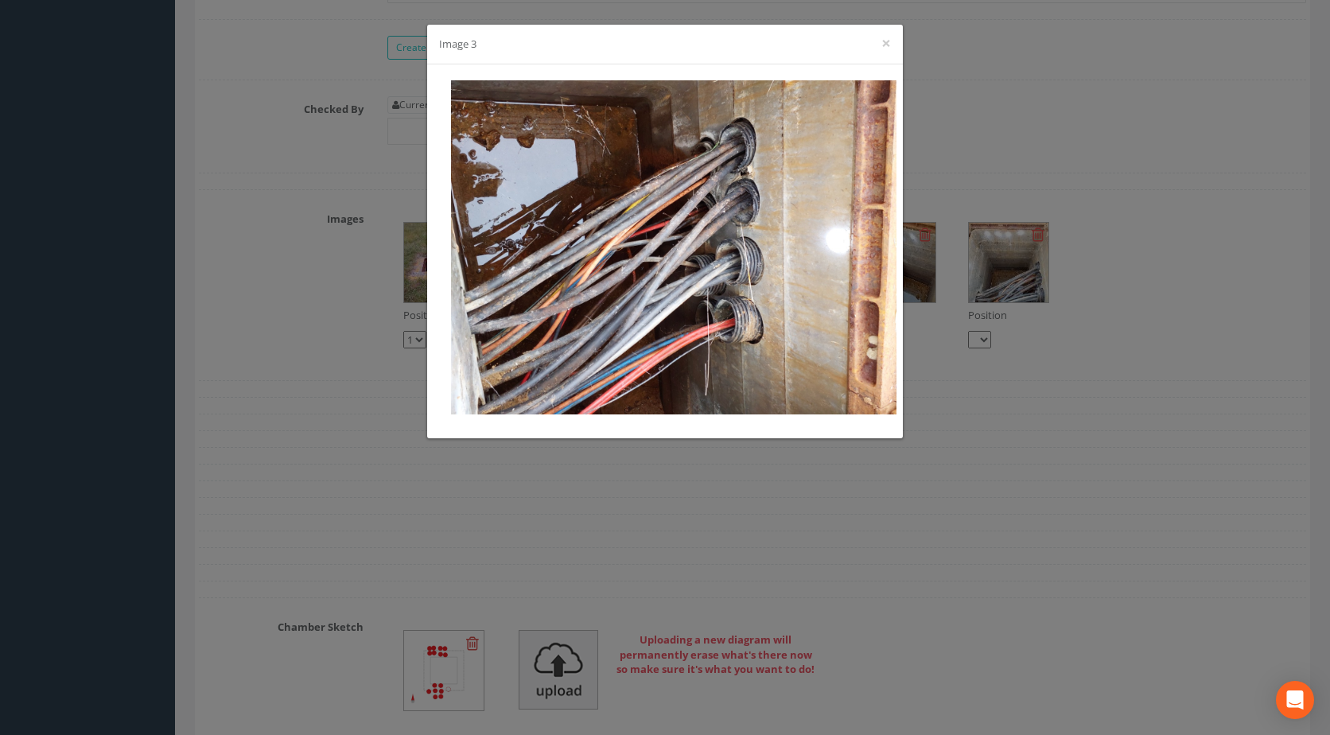
click at [942, 200] on div "Image 3 ×" at bounding box center [665, 367] width 1330 height 735
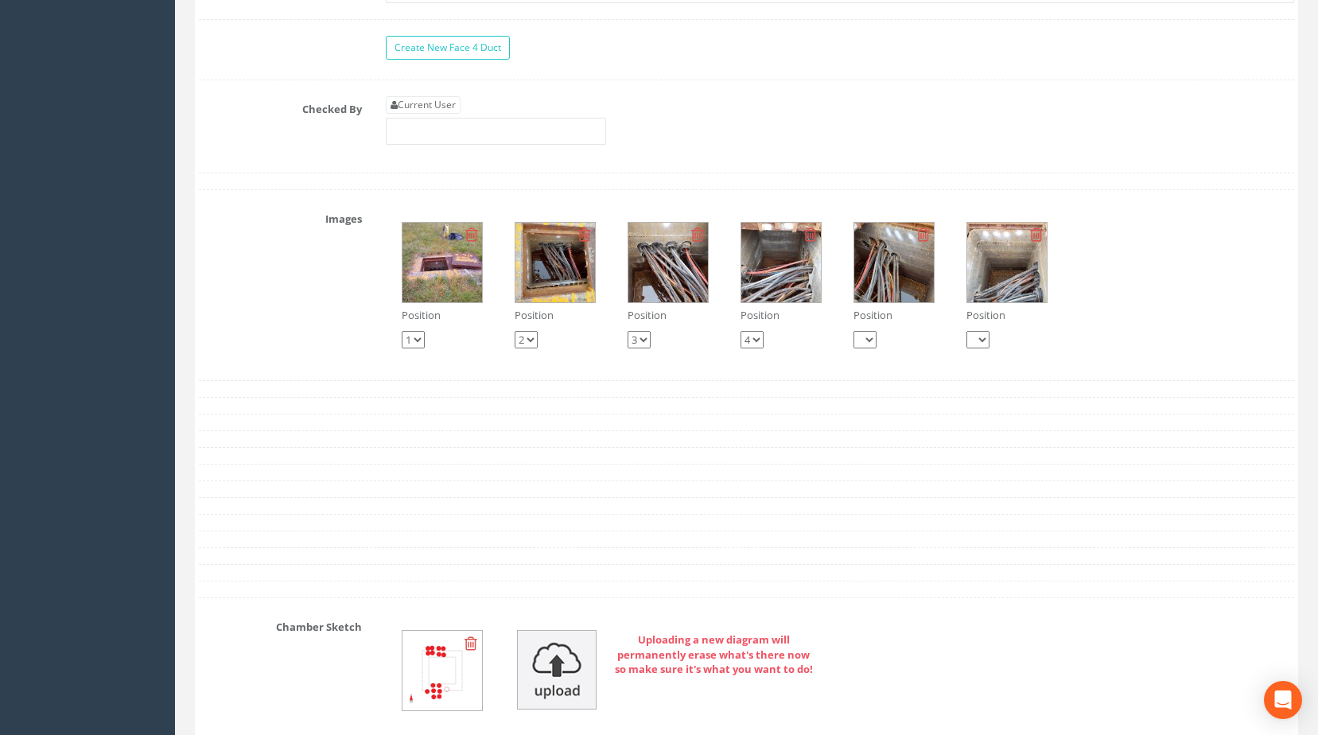
click at [709, 276] on div "Position 1 2 3 4 Position 1 2 3 4 Position 1 2 3 4 Position 1 2 3 4 Position 1 …" at bounding box center [840, 285] width 933 height 158
click at [663, 282] on img at bounding box center [668, 263] width 80 height 80
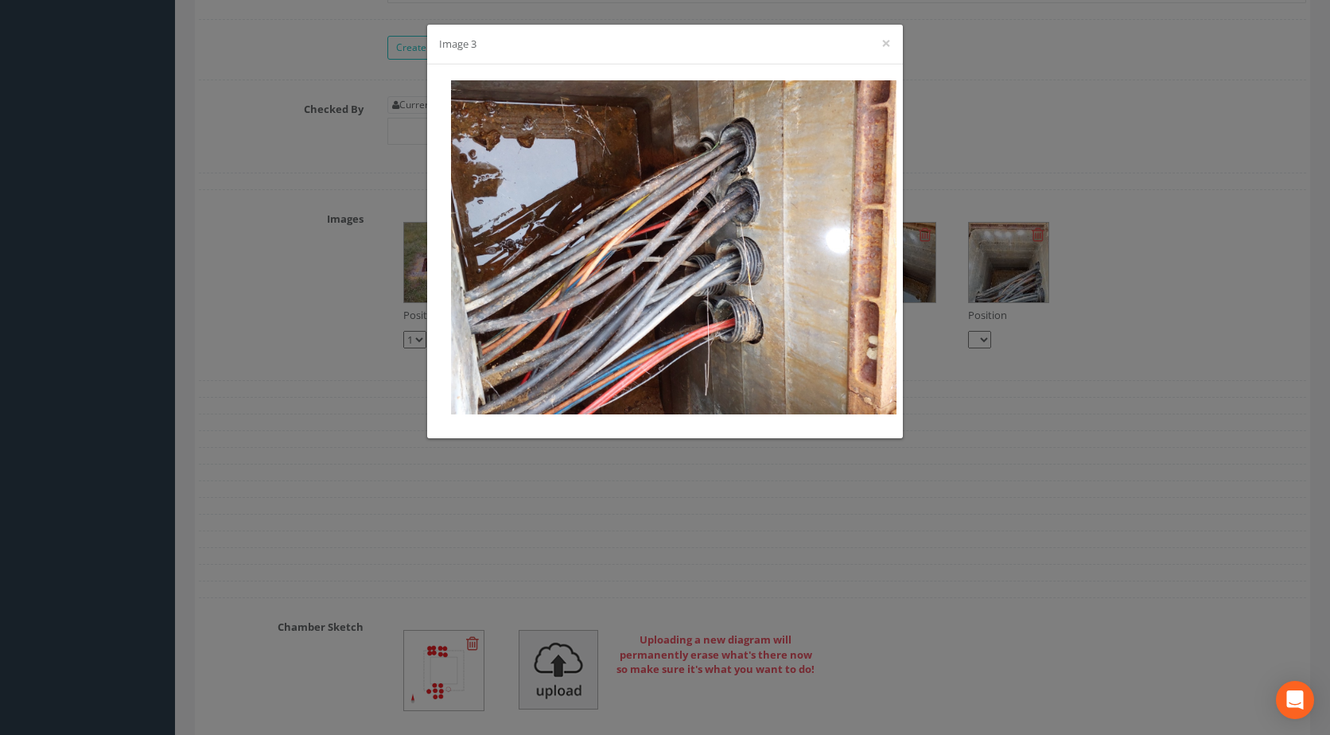
click at [968, 215] on div "Image 3 ×" at bounding box center [665, 367] width 1330 height 735
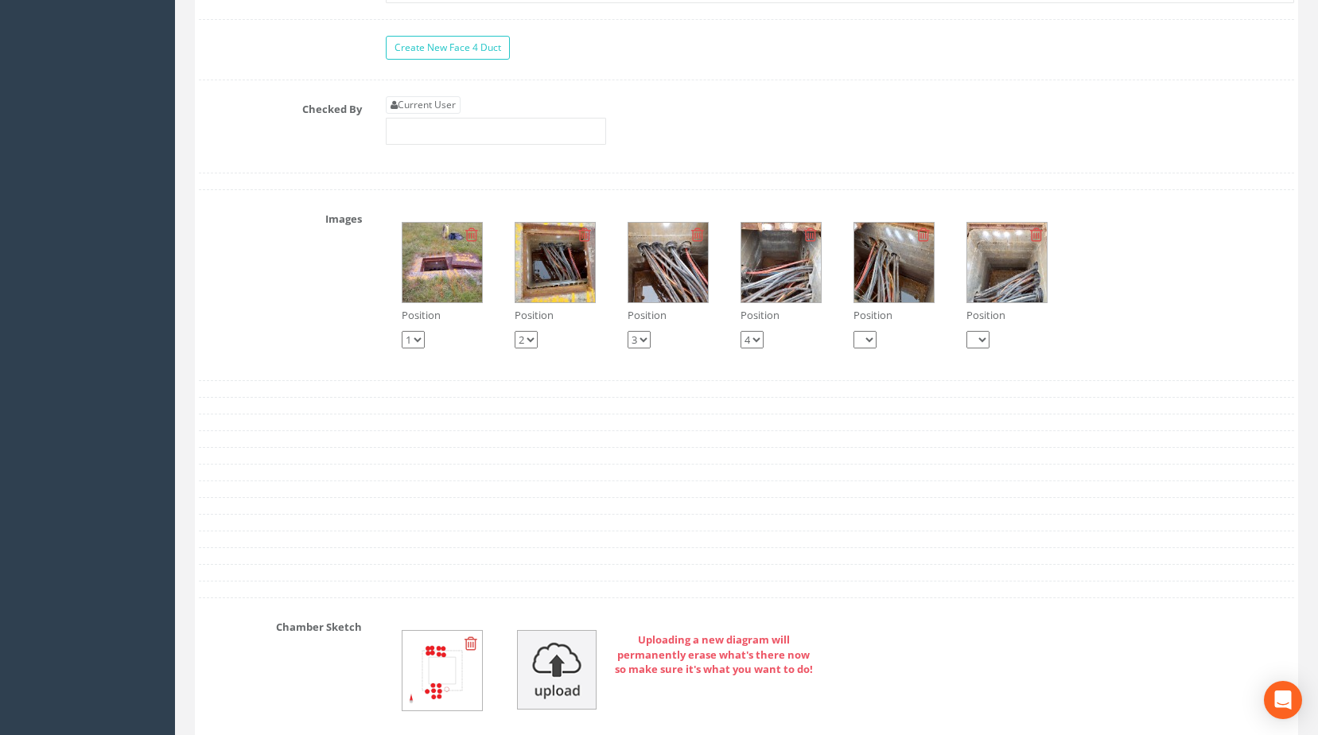
click at [525, 283] on img at bounding box center [555, 263] width 80 height 80
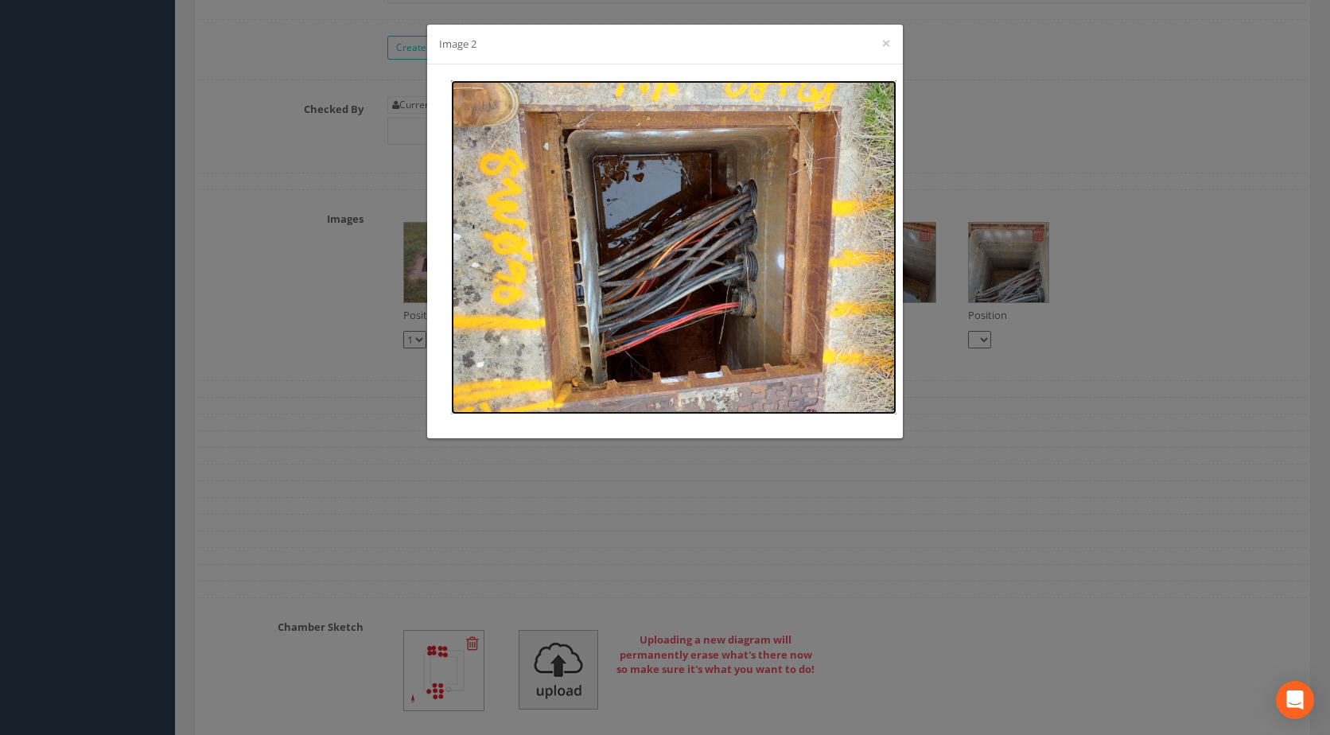
click at [750, 247] on img at bounding box center [673, 247] width 445 height 334
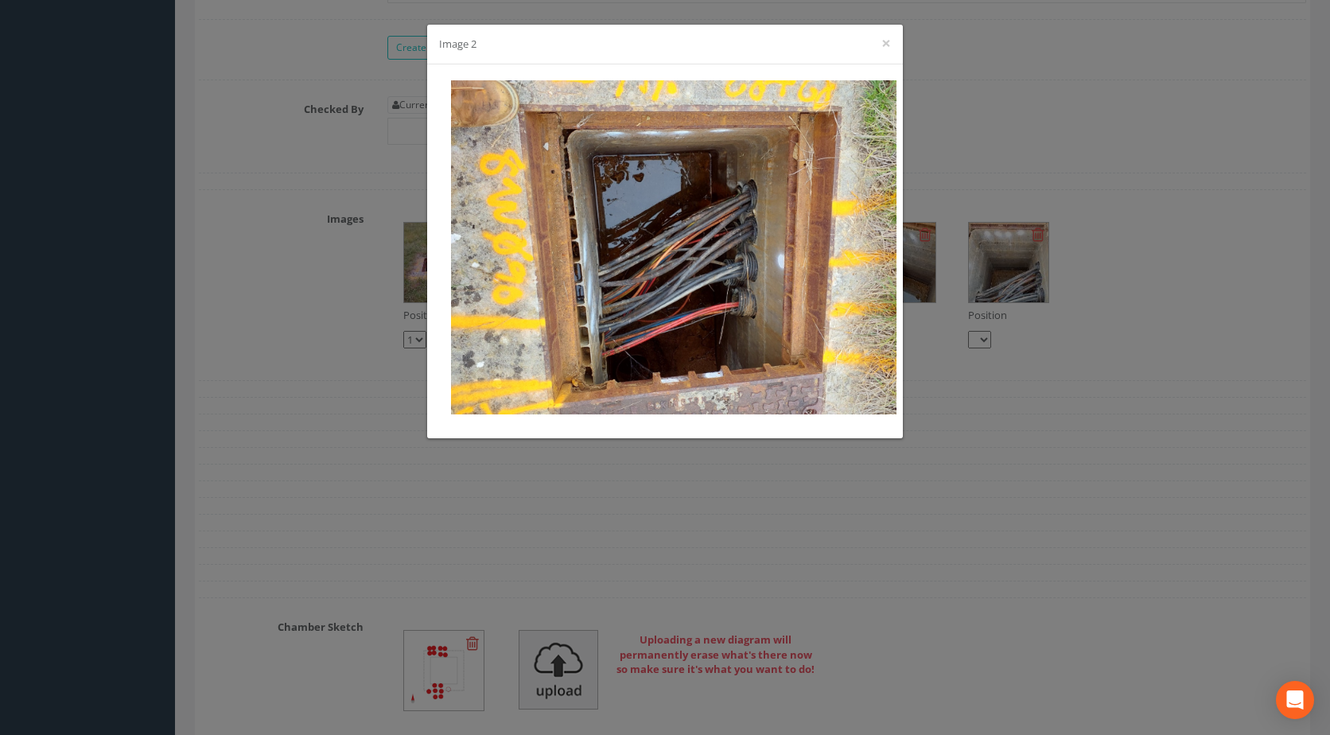
click at [995, 224] on div "Image 2 ×" at bounding box center [665, 367] width 1330 height 735
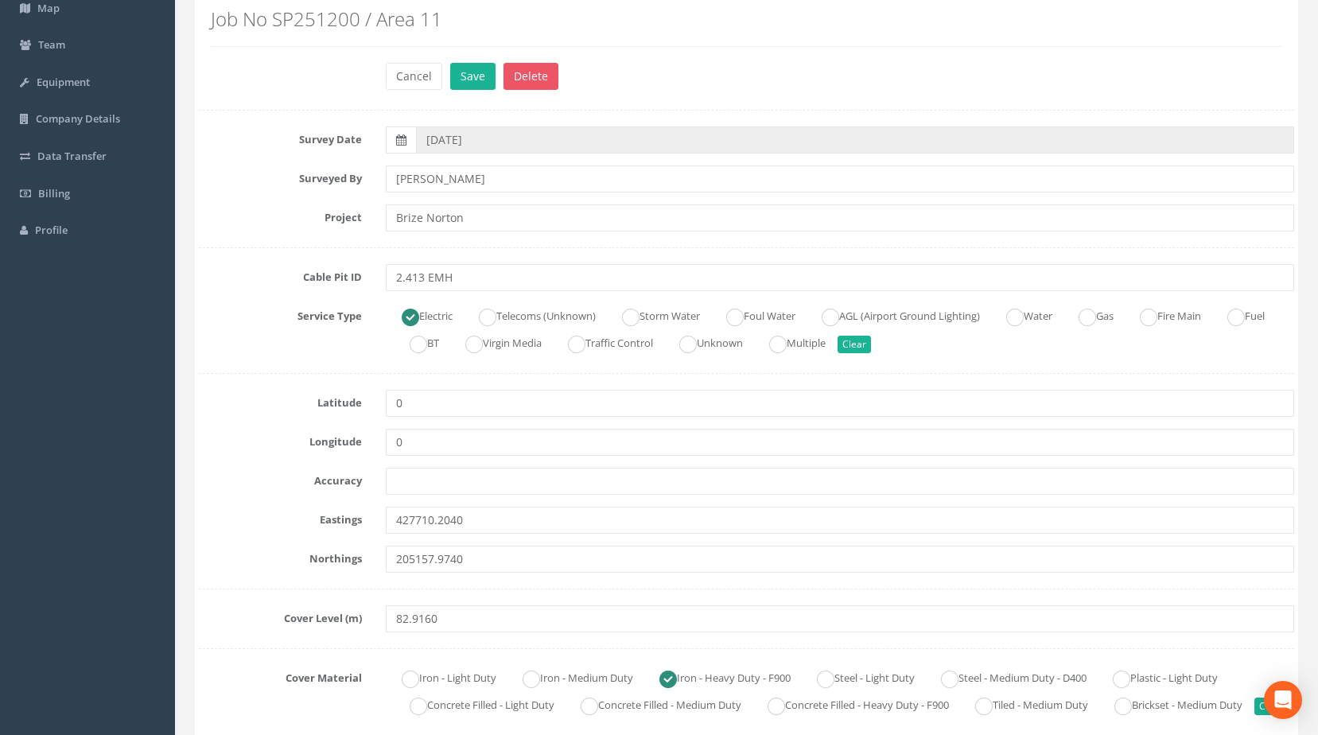
scroll to position [0, 0]
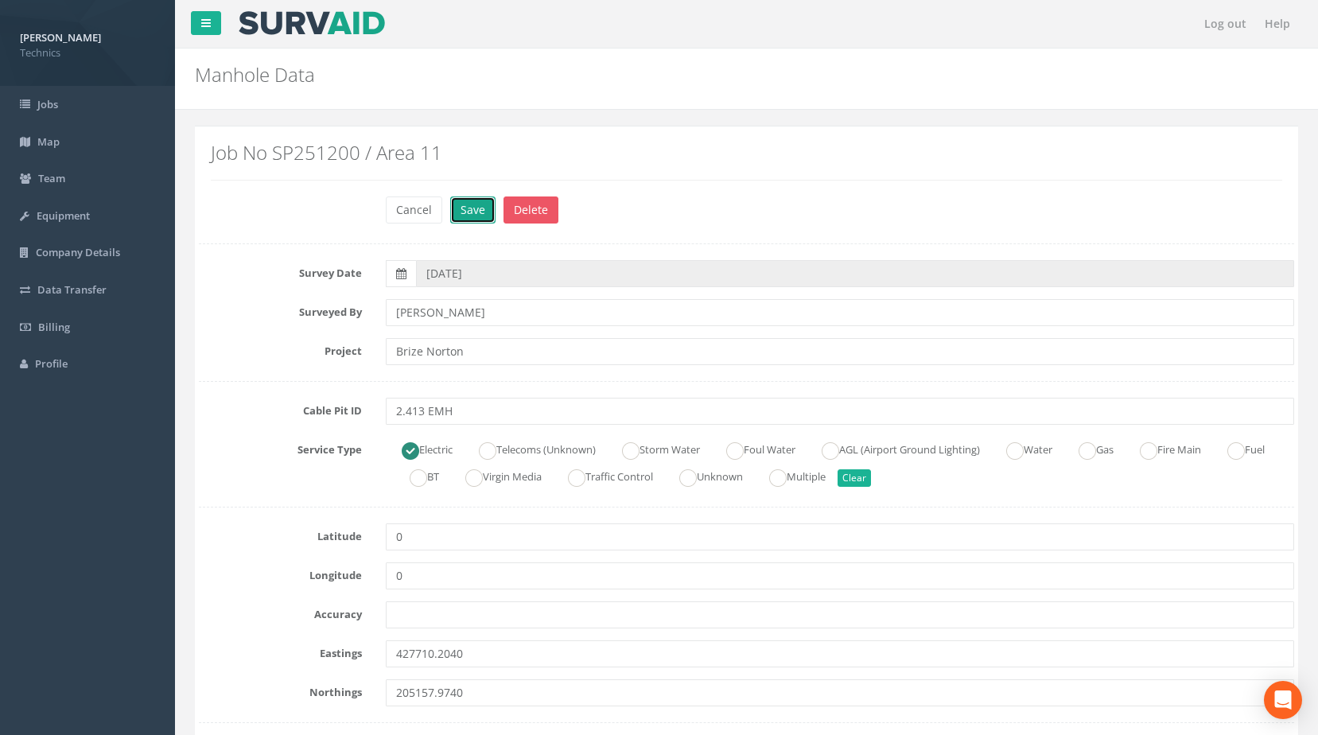
click at [461, 201] on button "Save" at bounding box center [472, 209] width 45 height 27
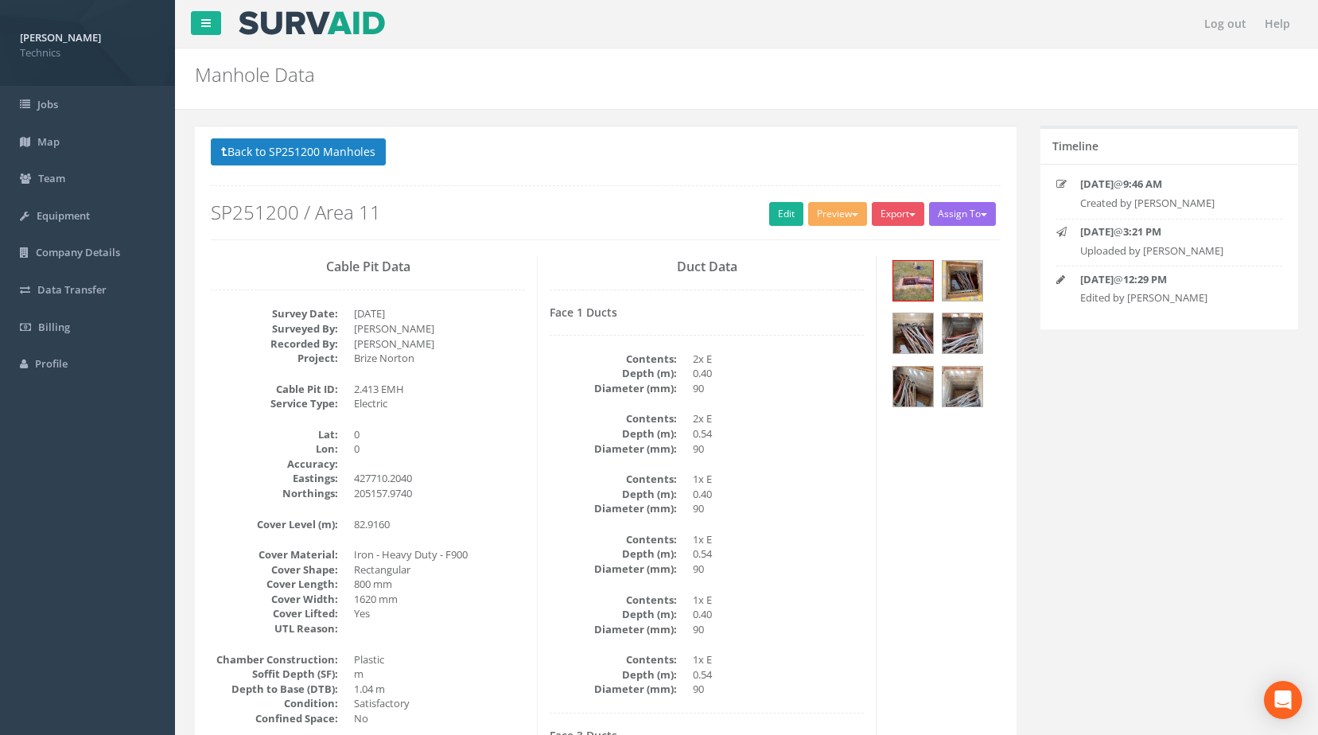
click at [353, 135] on div "Back to SP251200 Manholes Back to Map Assign To No Companies Added Export Techn…" at bounding box center [606, 679] width 822 height 1106
click at [352, 154] on button "Back to SP251200 Manholes" at bounding box center [298, 151] width 175 height 27
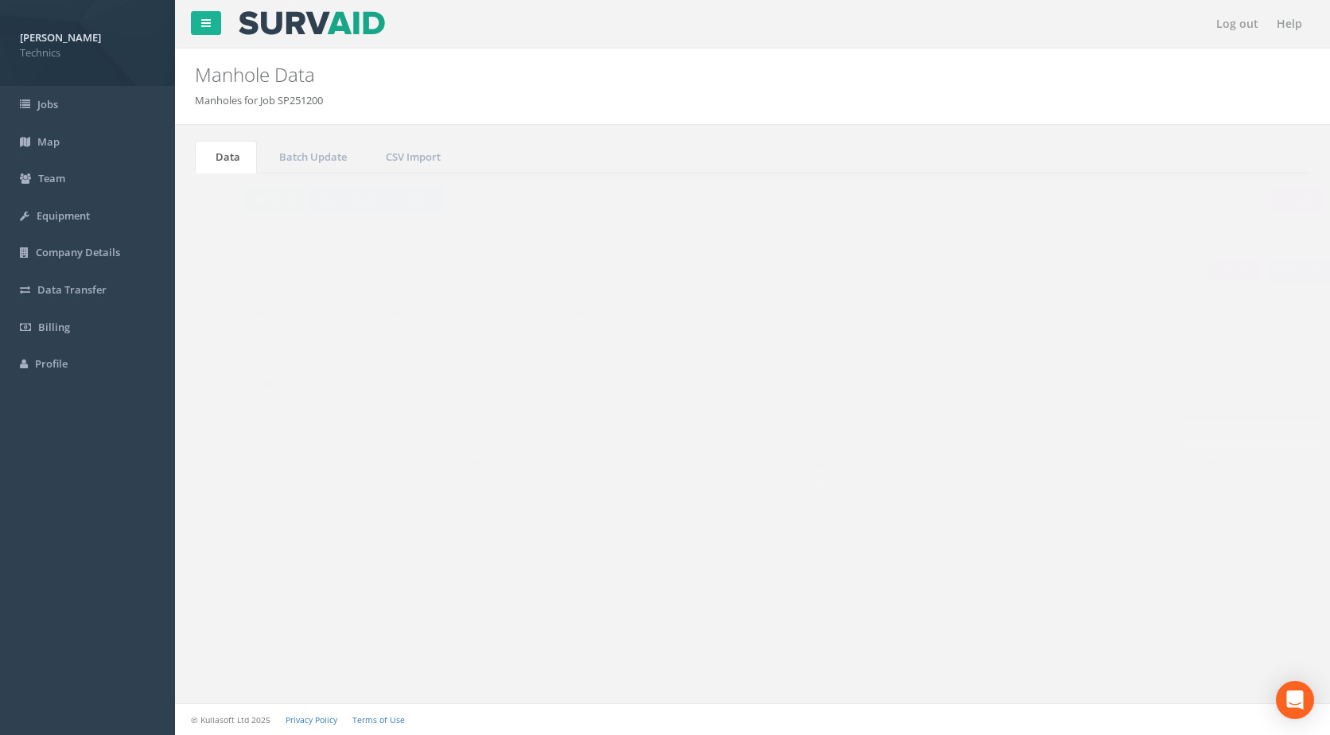
click at [1205, 429] on input "2.413" at bounding box center [1222, 428] width 146 height 24
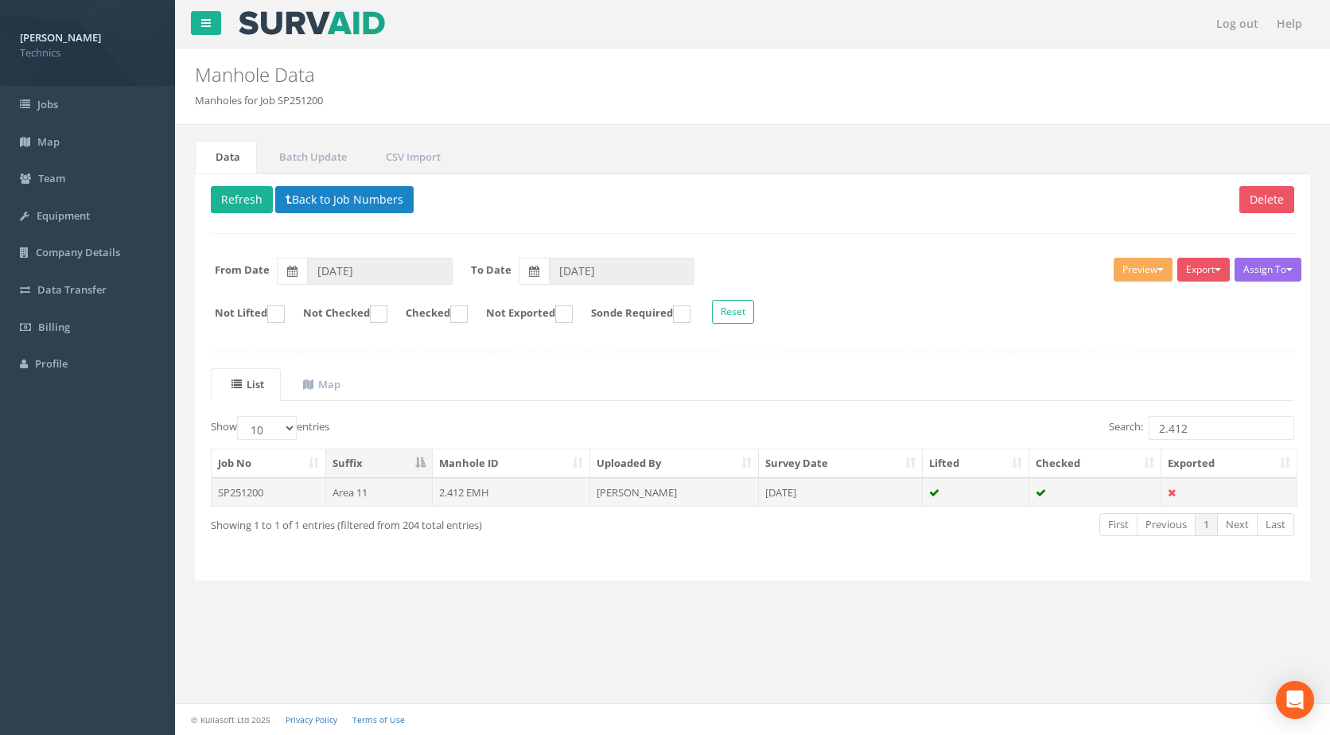
click at [612, 484] on td "[PERSON_NAME]" at bounding box center [674, 492] width 169 height 29
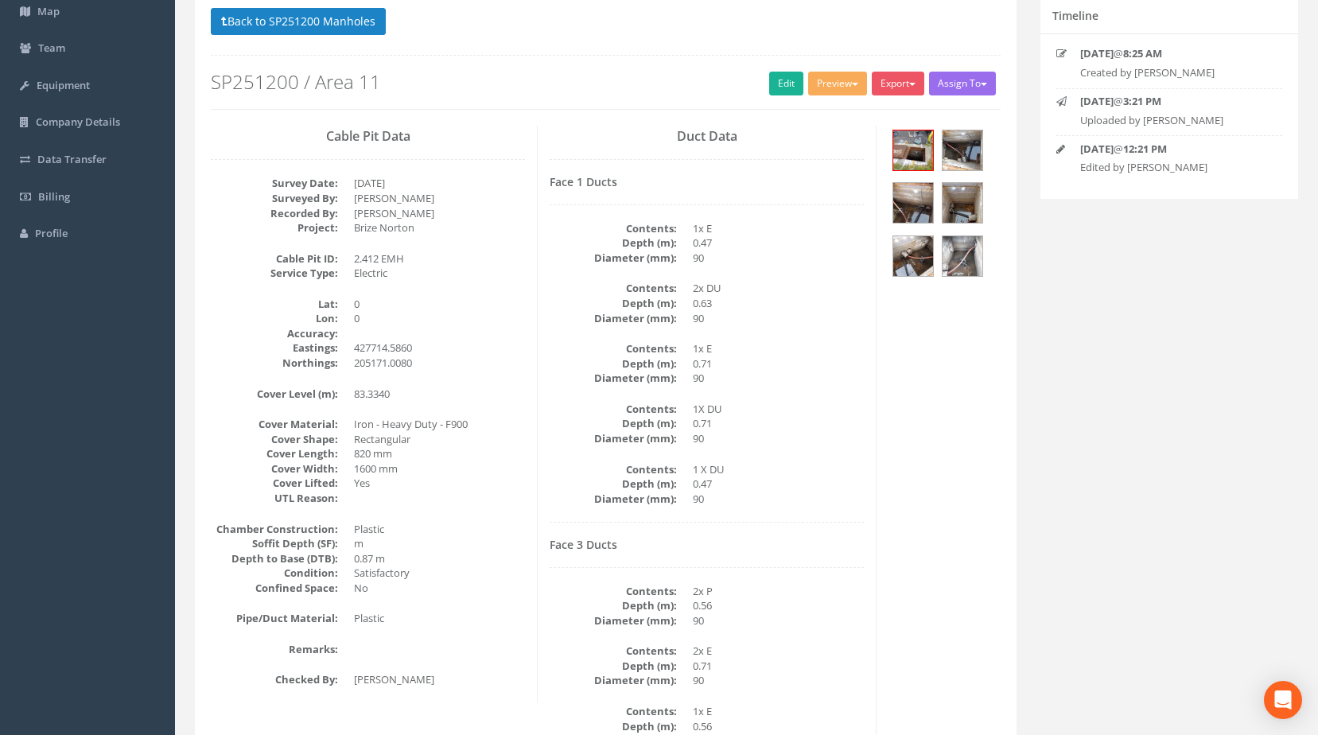
scroll to position [31, 0]
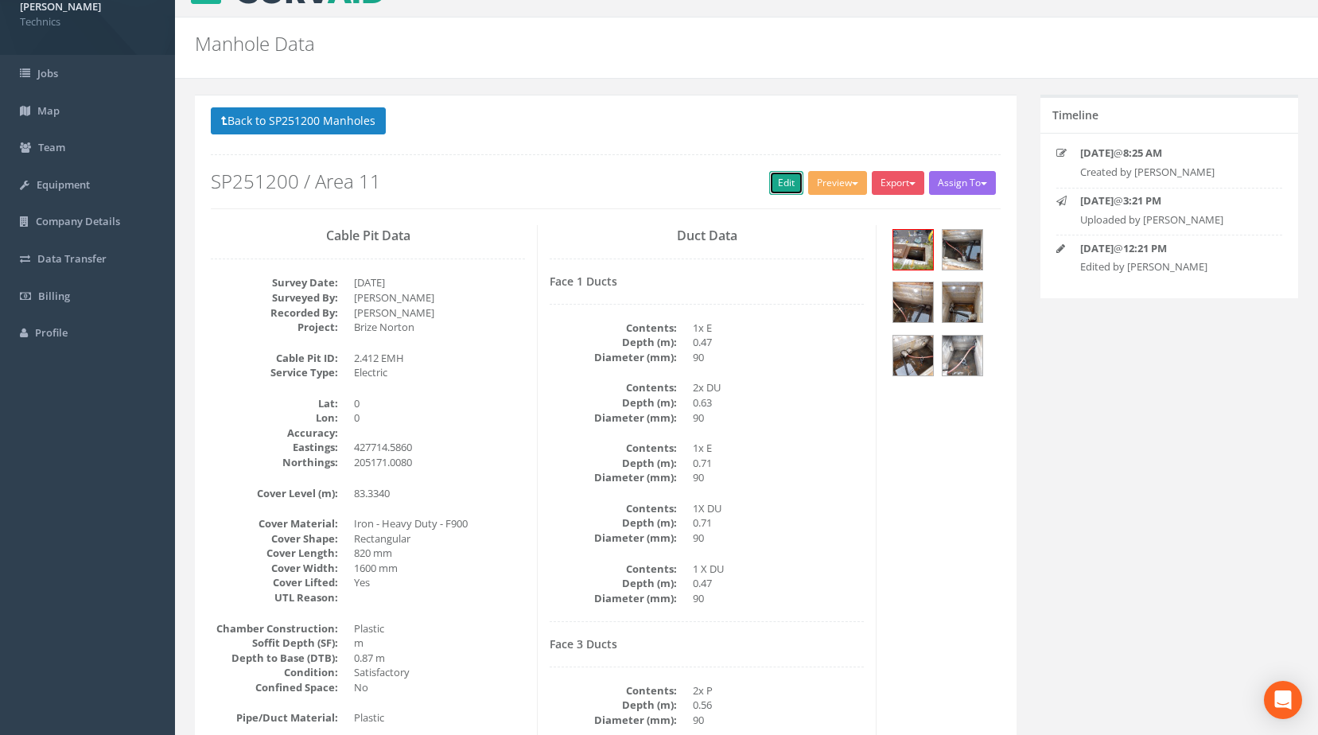
click at [772, 183] on link "Edit" at bounding box center [786, 183] width 34 height 24
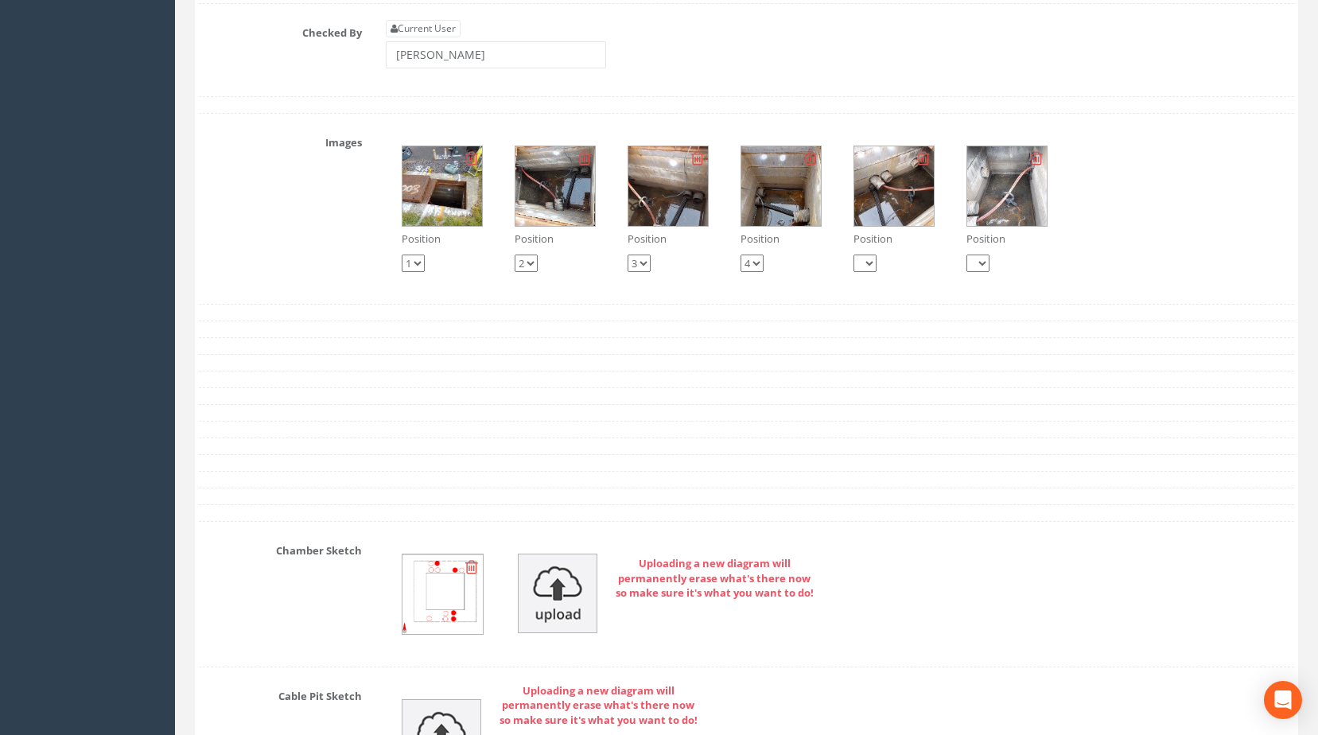
scroll to position [2894, 0]
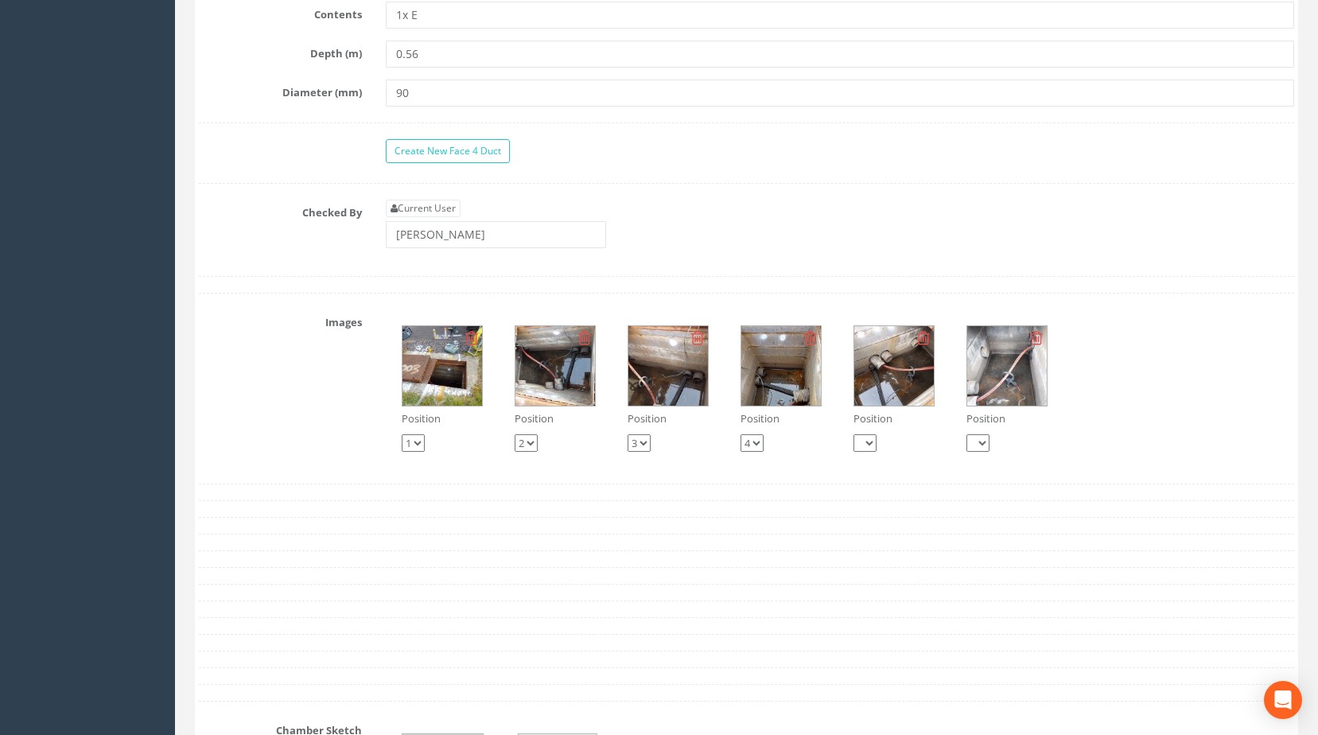
click at [554, 399] on img at bounding box center [555, 366] width 80 height 80
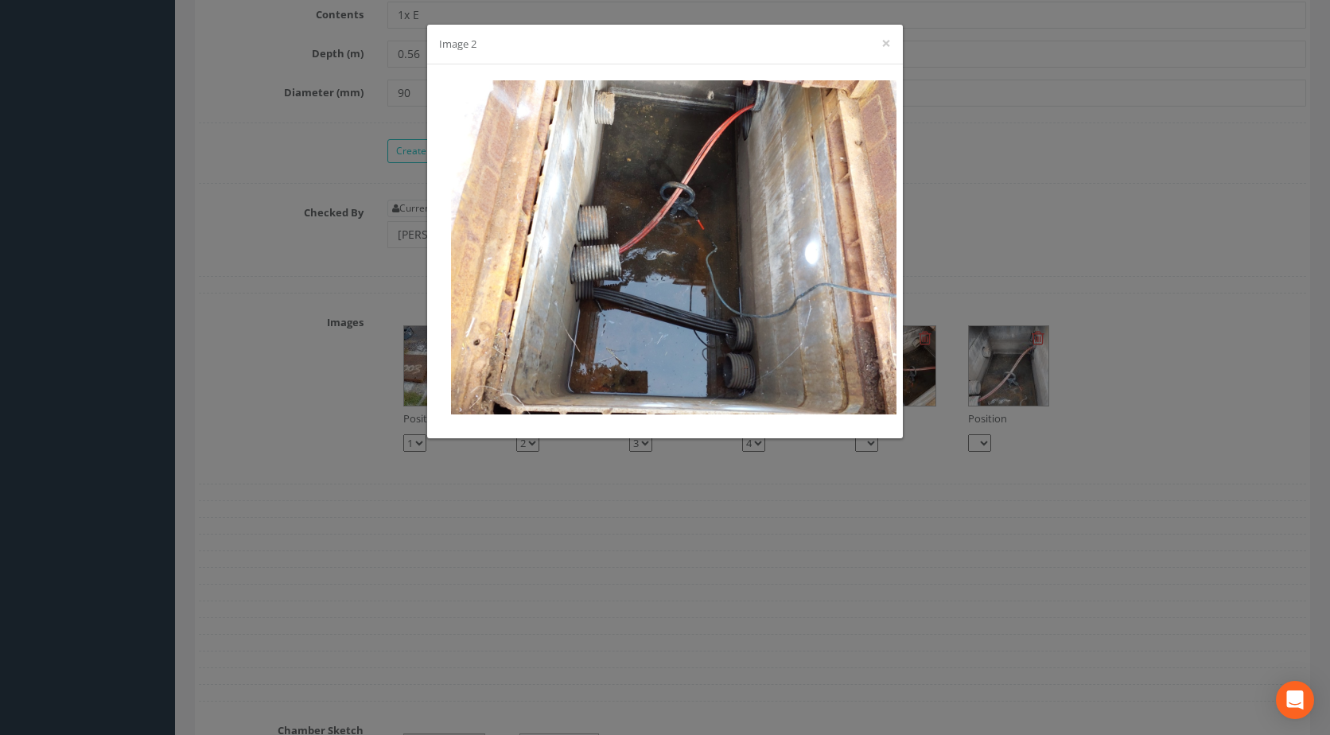
click at [531, 542] on div "Image 2 ×" at bounding box center [665, 367] width 1330 height 735
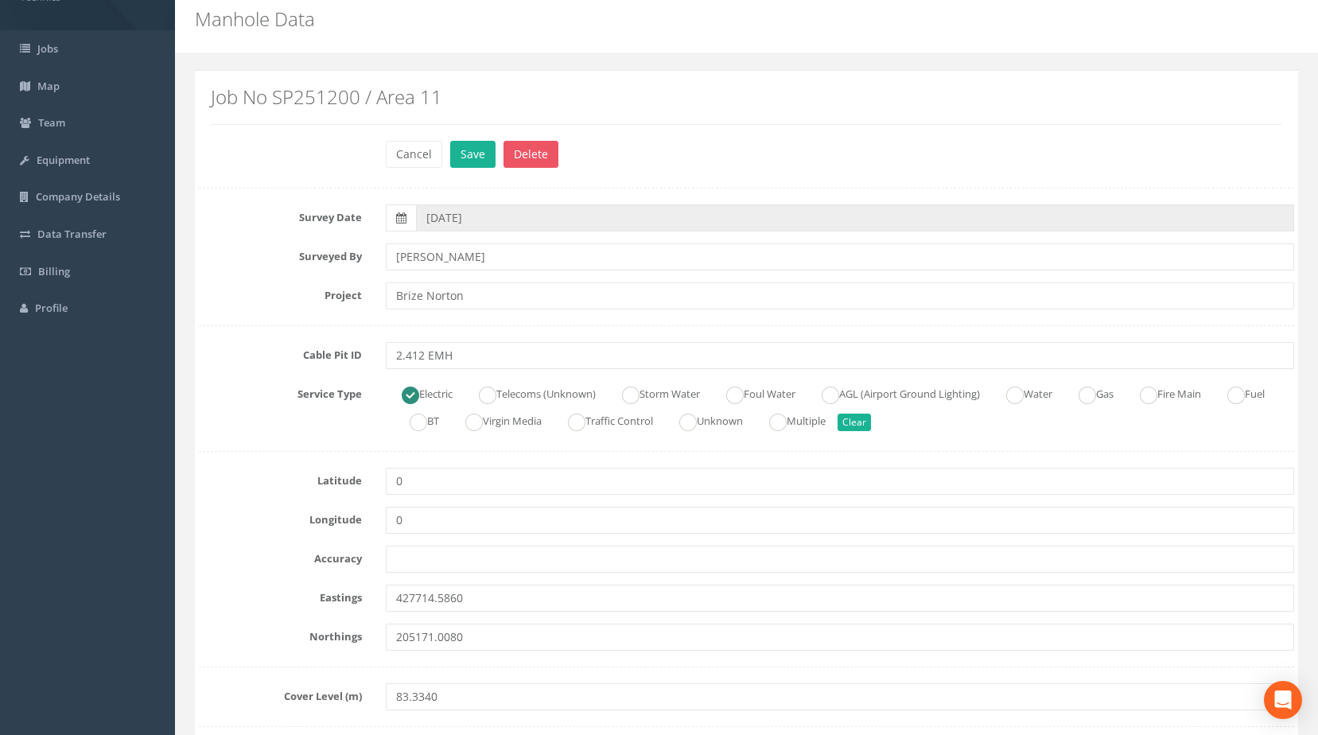
scroll to position [0, 0]
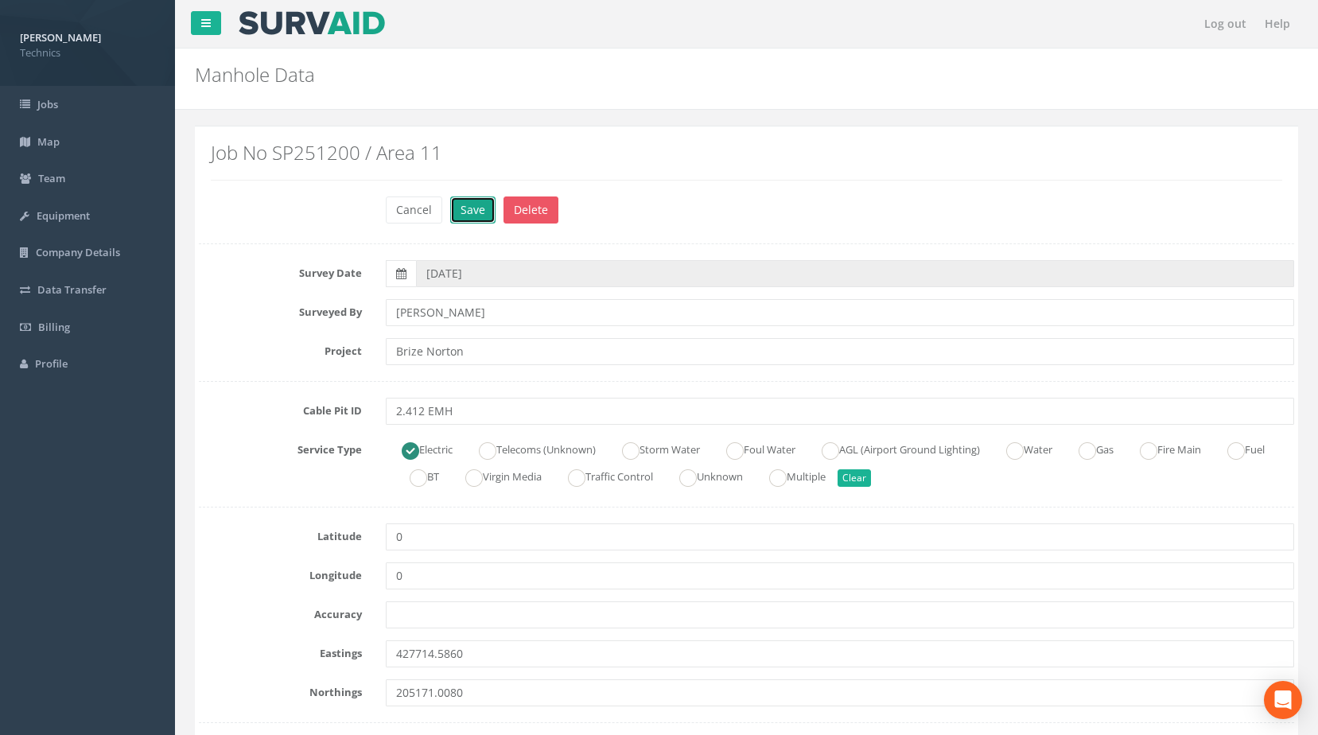
click at [472, 212] on button "Save" at bounding box center [472, 209] width 45 height 27
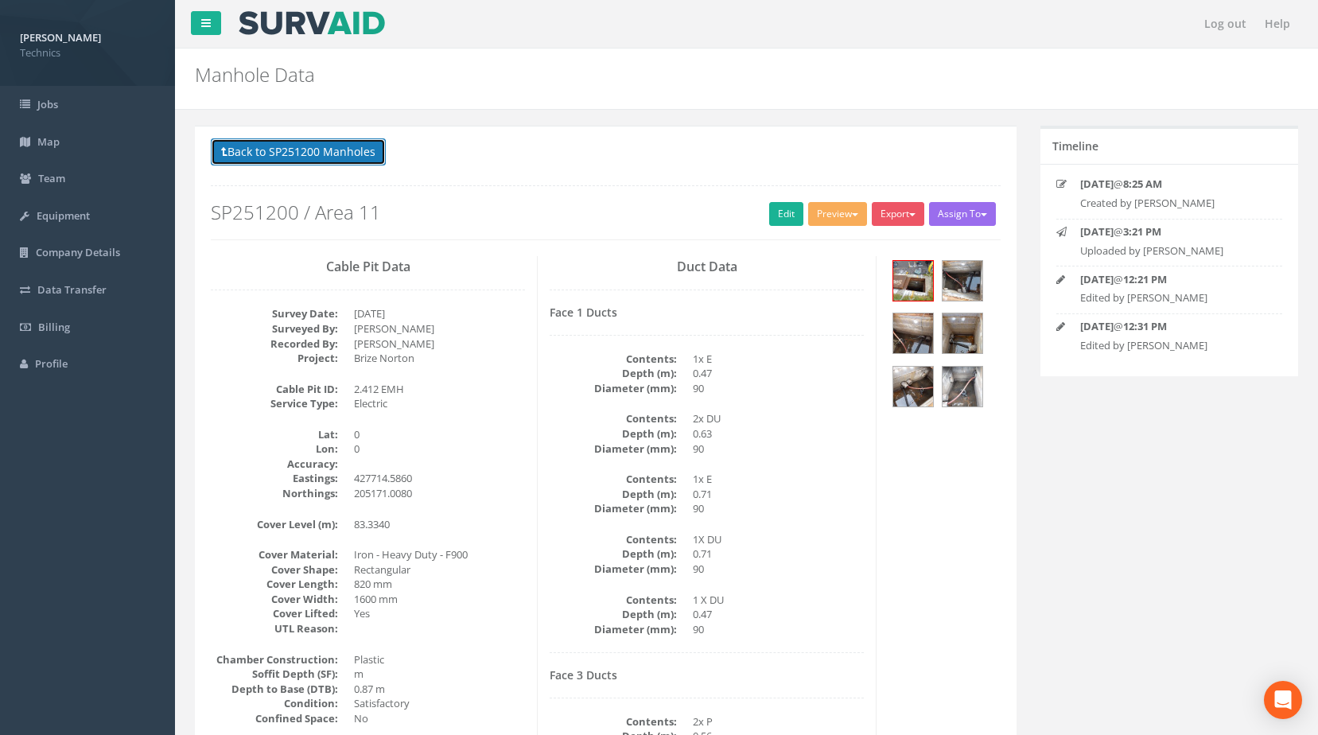
click at [332, 145] on button "Back to SP251200 Manholes" at bounding box center [298, 151] width 175 height 27
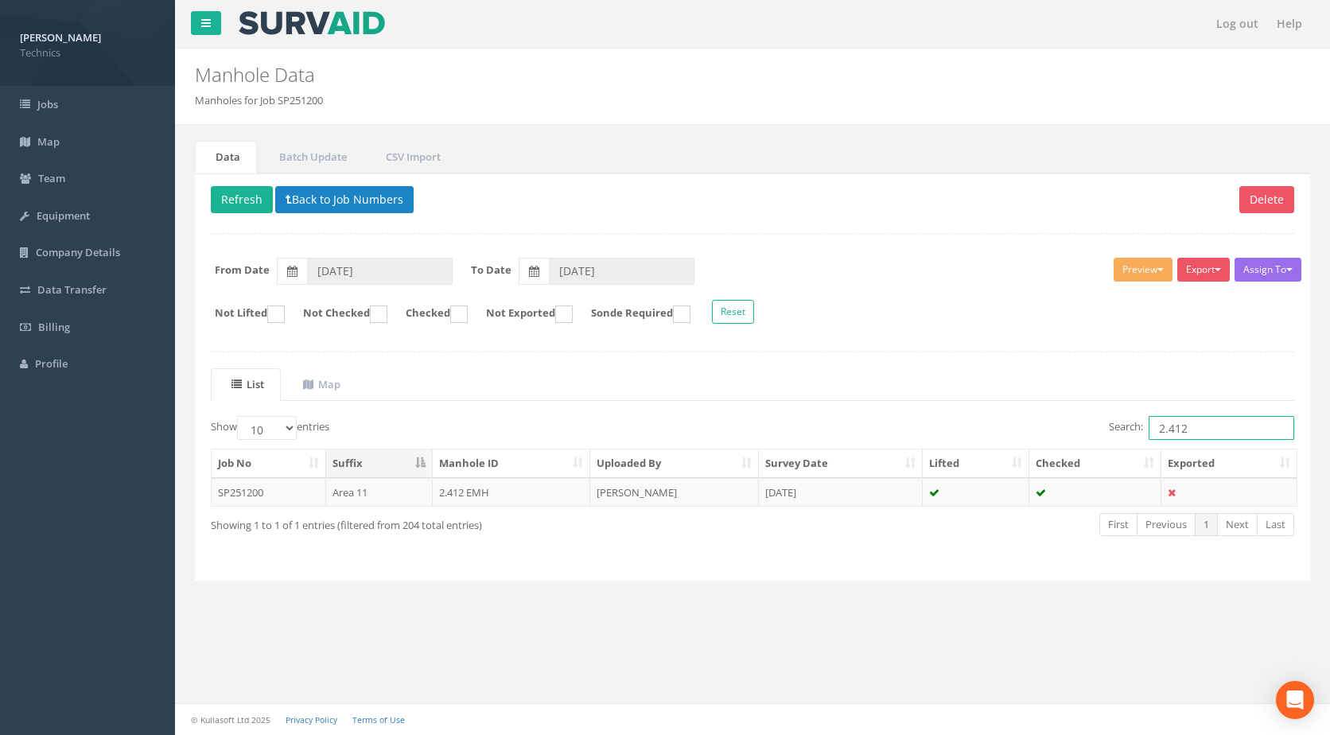
click at [1207, 428] on input "2.412" at bounding box center [1222, 428] width 146 height 24
type input "2.413"
click at [422, 489] on td "Area 11" at bounding box center [379, 492] width 107 height 29
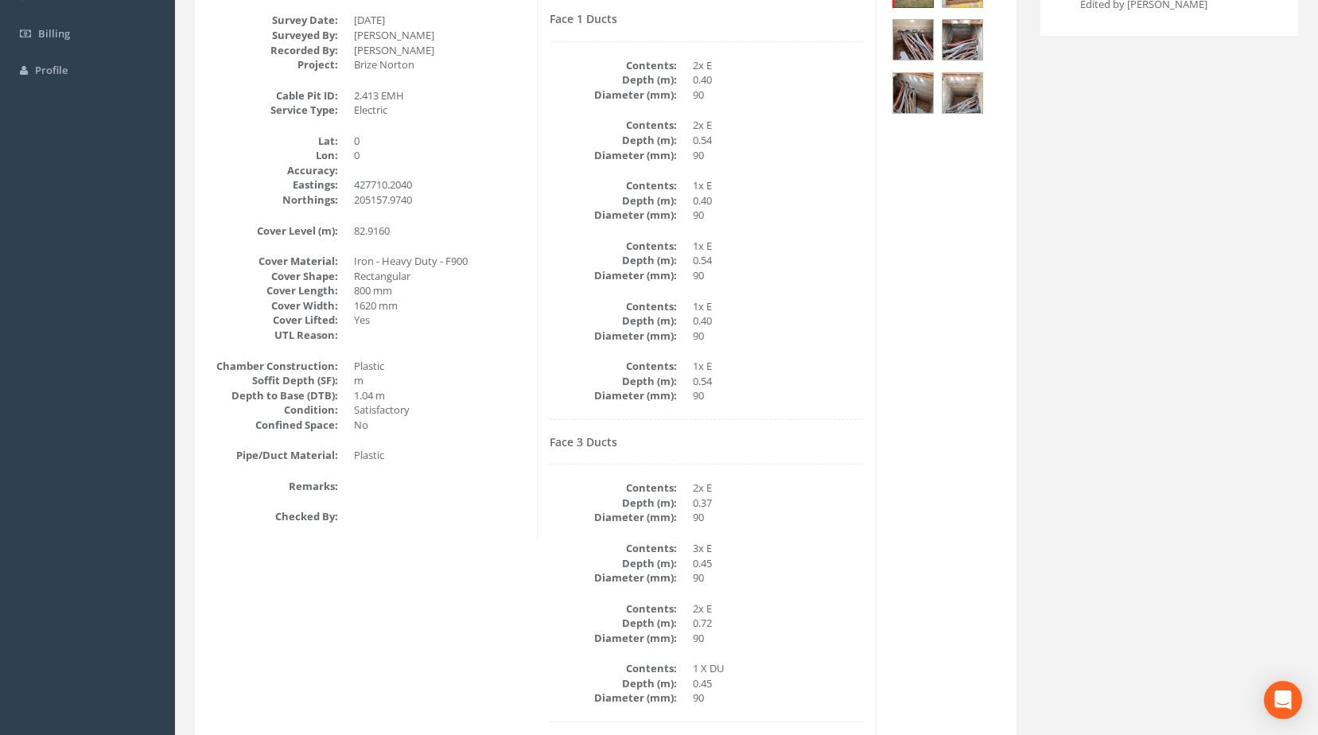
scroll to position [72, 0]
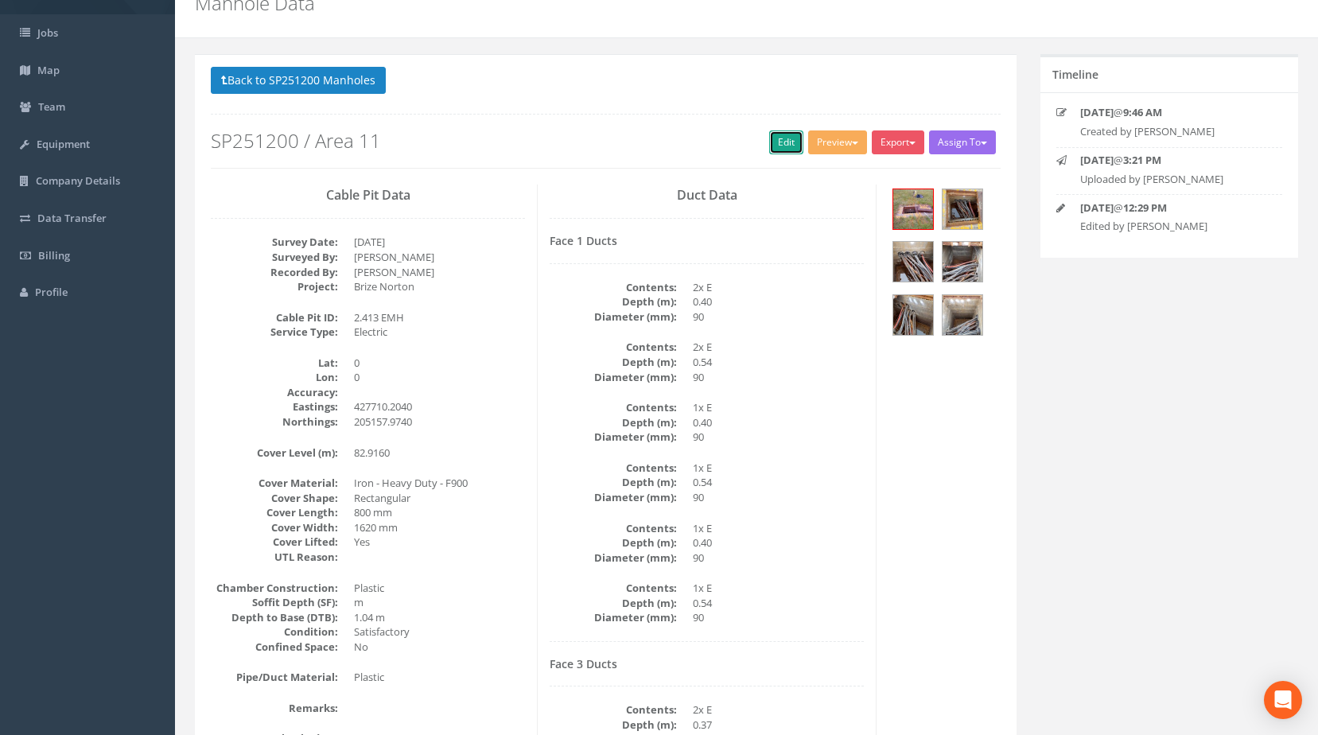
click at [774, 149] on link "Edit" at bounding box center [786, 142] width 34 height 24
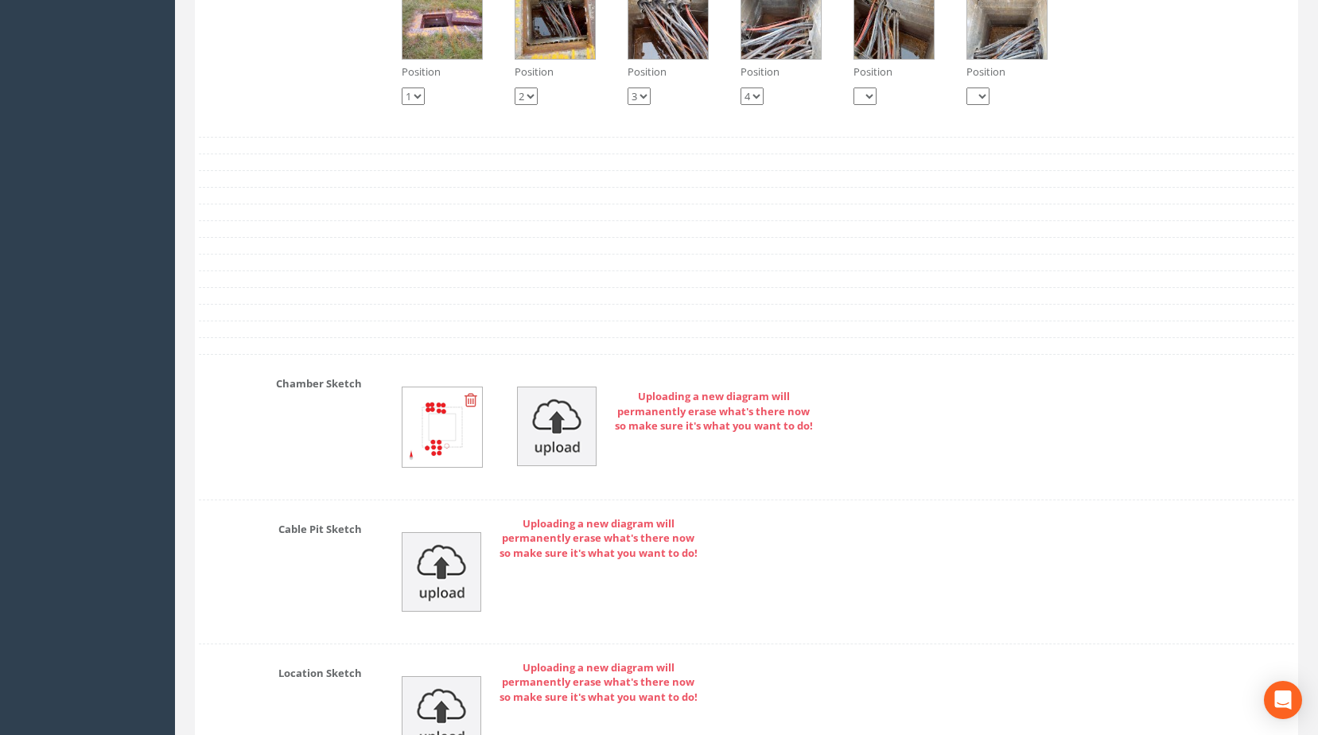
scroll to position [3253, 0]
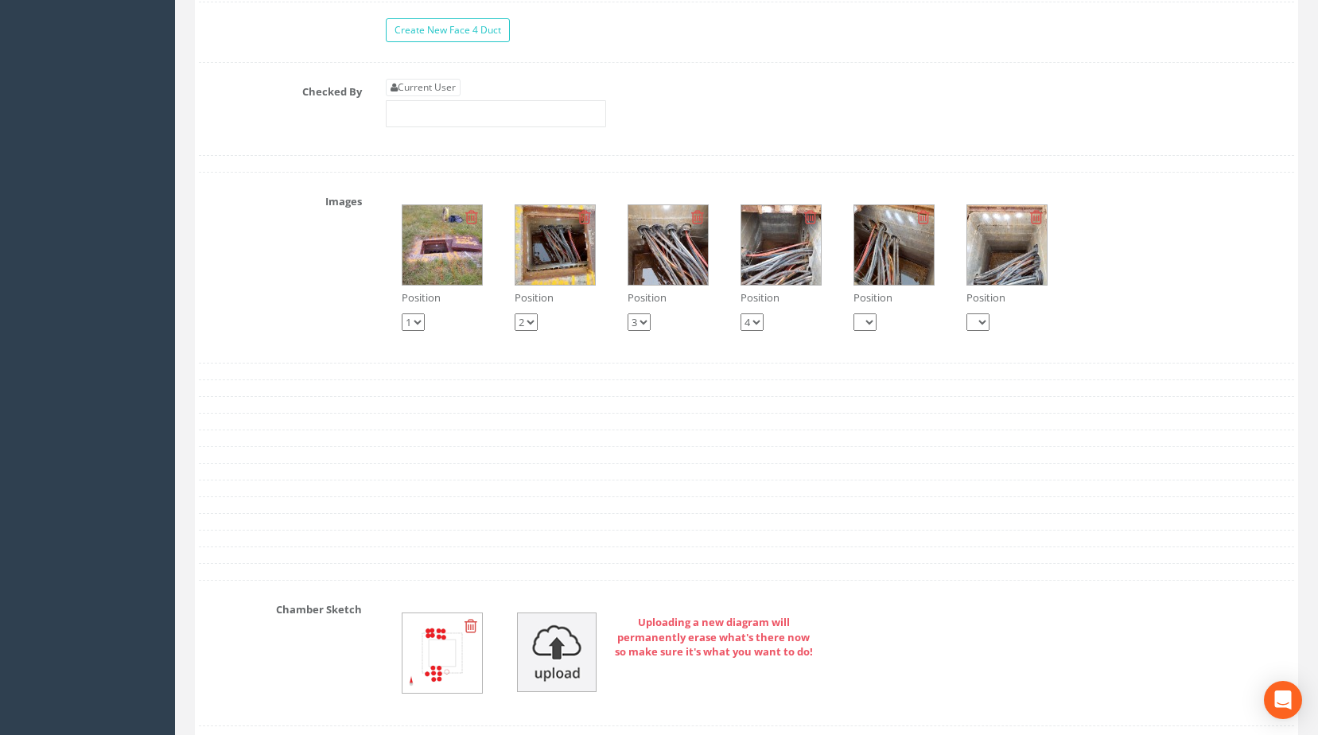
click at [657, 247] on img at bounding box center [668, 245] width 80 height 80
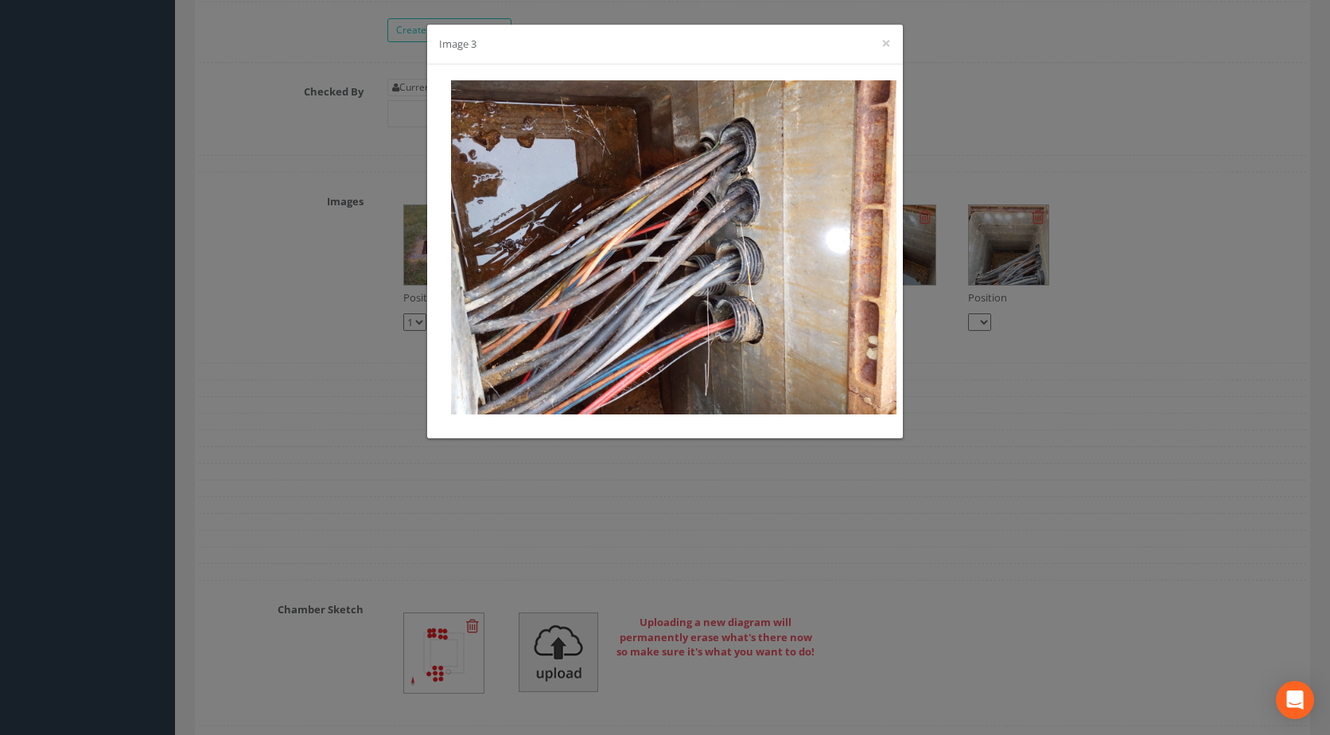
click at [899, 269] on div at bounding box center [665, 251] width 476 height 374
click at [931, 275] on div "Image 3 ×" at bounding box center [665, 367] width 1330 height 735
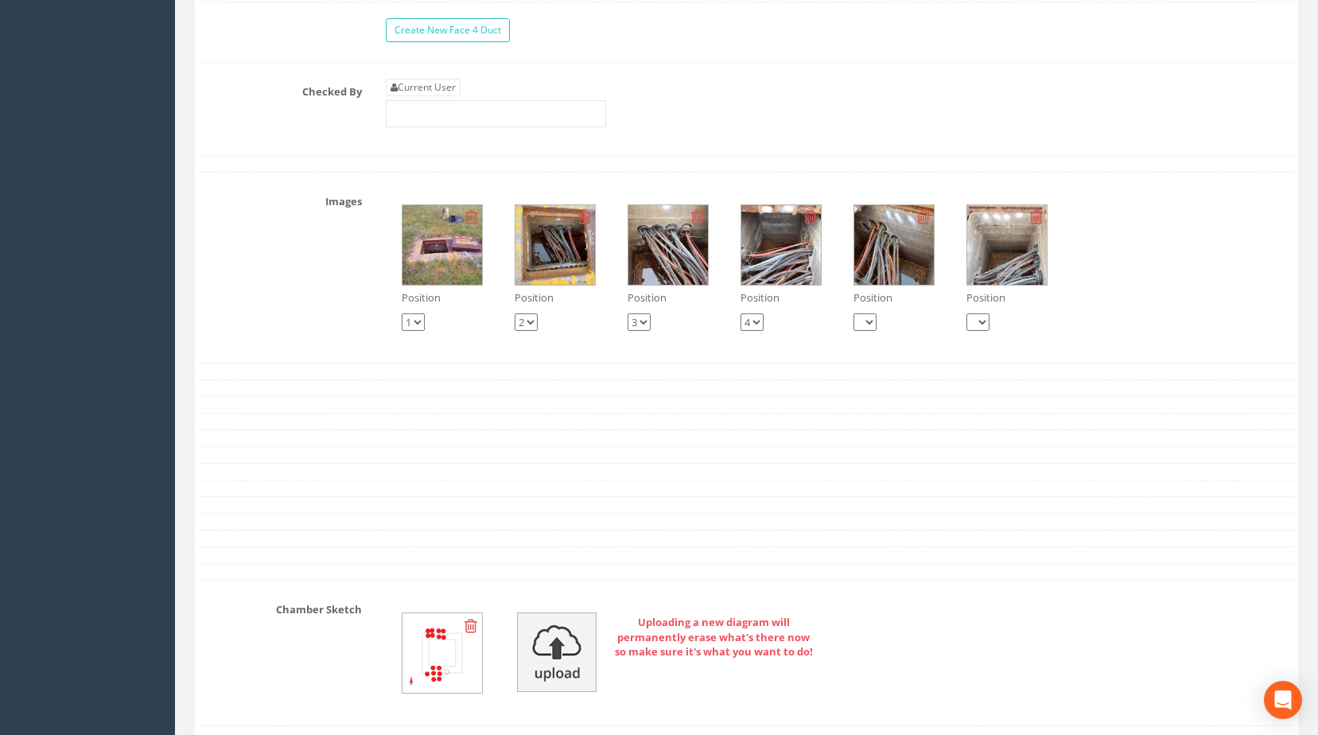
click at [793, 282] on img at bounding box center [781, 245] width 80 height 80
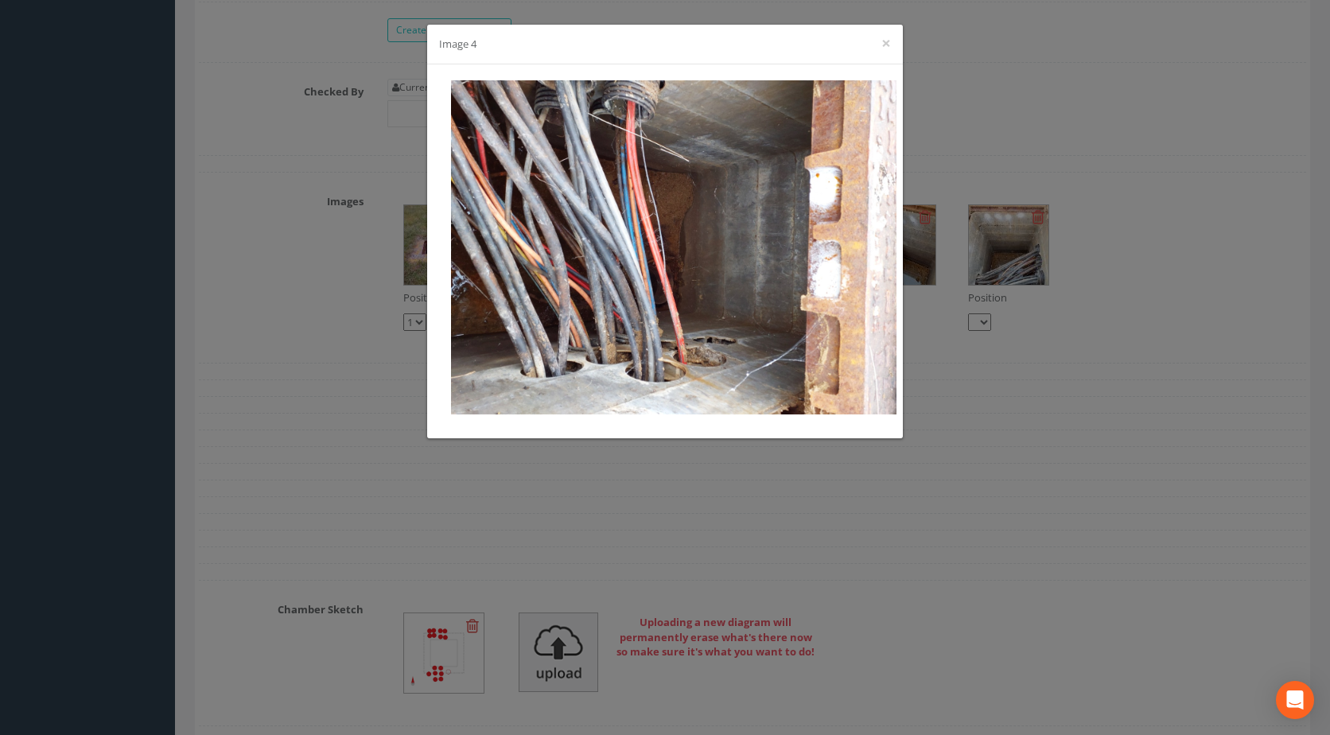
click at [986, 259] on div "Image 4 ×" at bounding box center [665, 367] width 1330 height 735
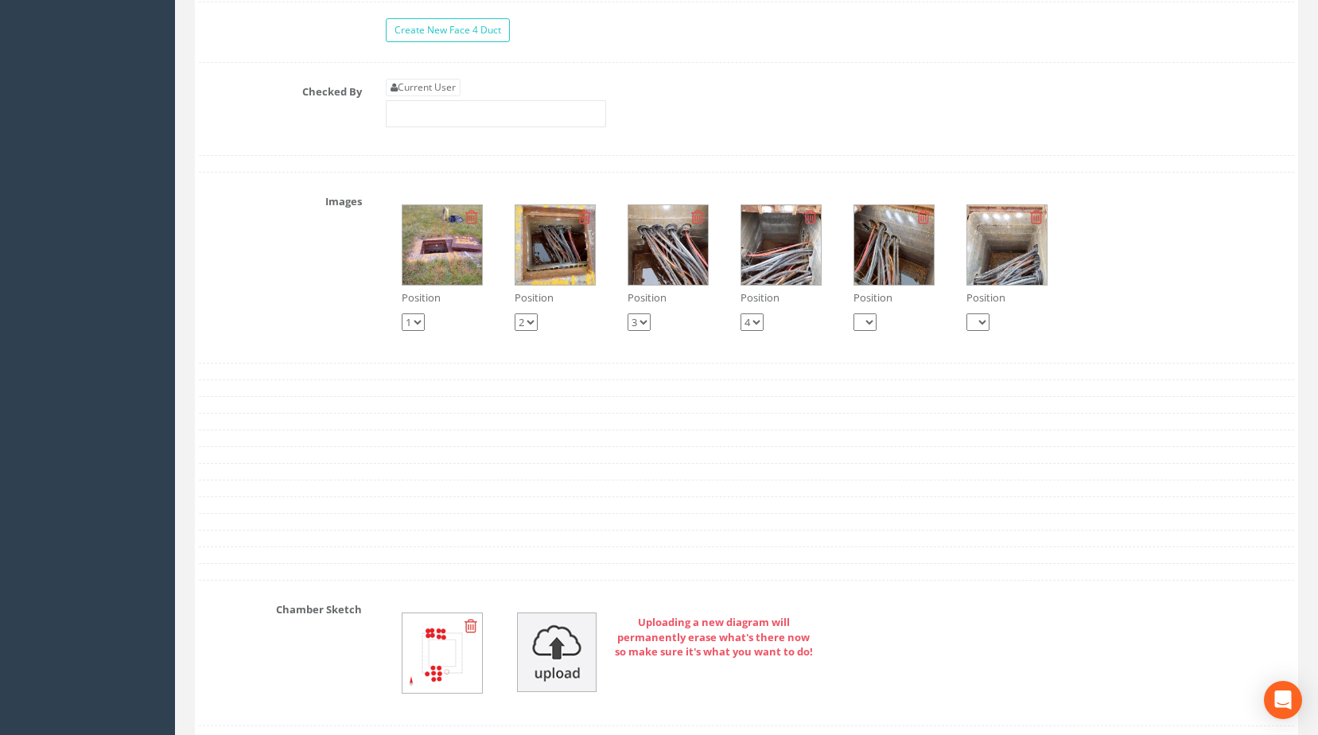
click at [987, 278] on img at bounding box center [1007, 245] width 80 height 80
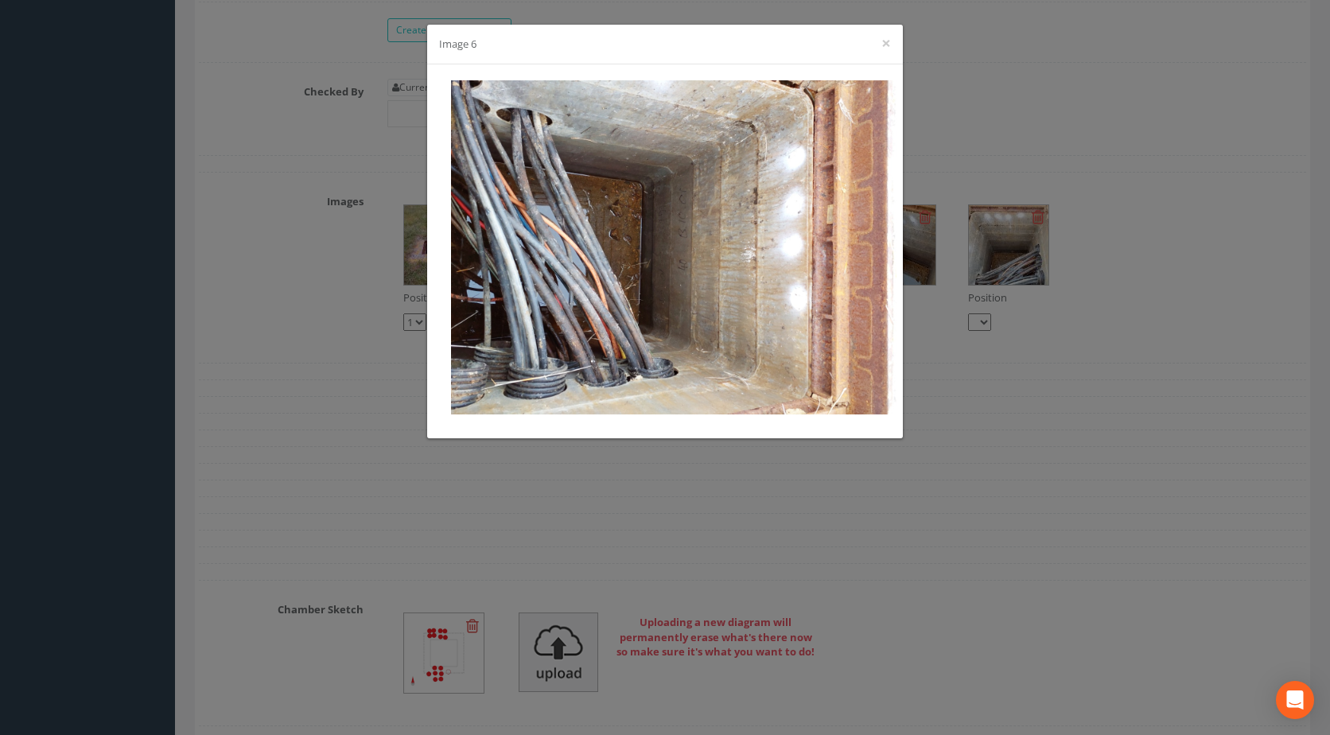
click at [1016, 276] on div "Image 6 ×" at bounding box center [665, 367] width 1330 height 735
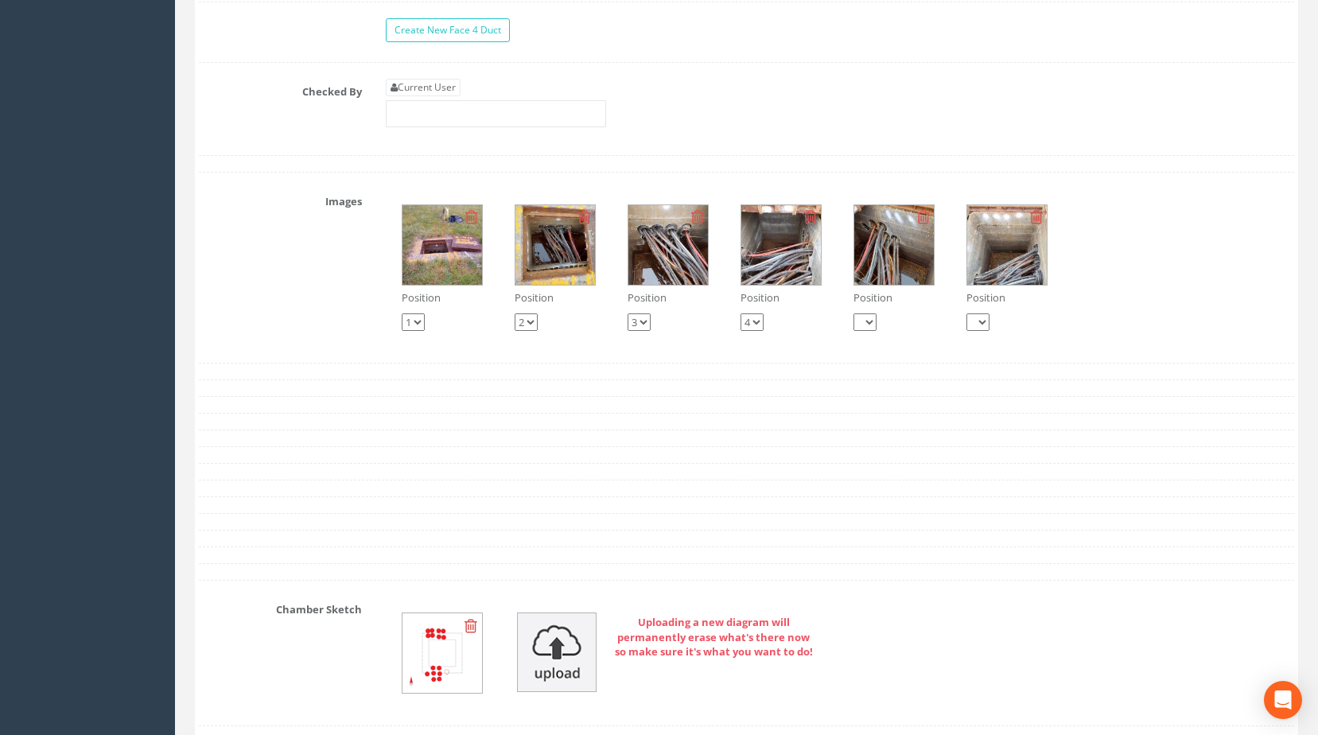
click at [911, 265] on img at bounding box center [894, 245] width 80 height 80
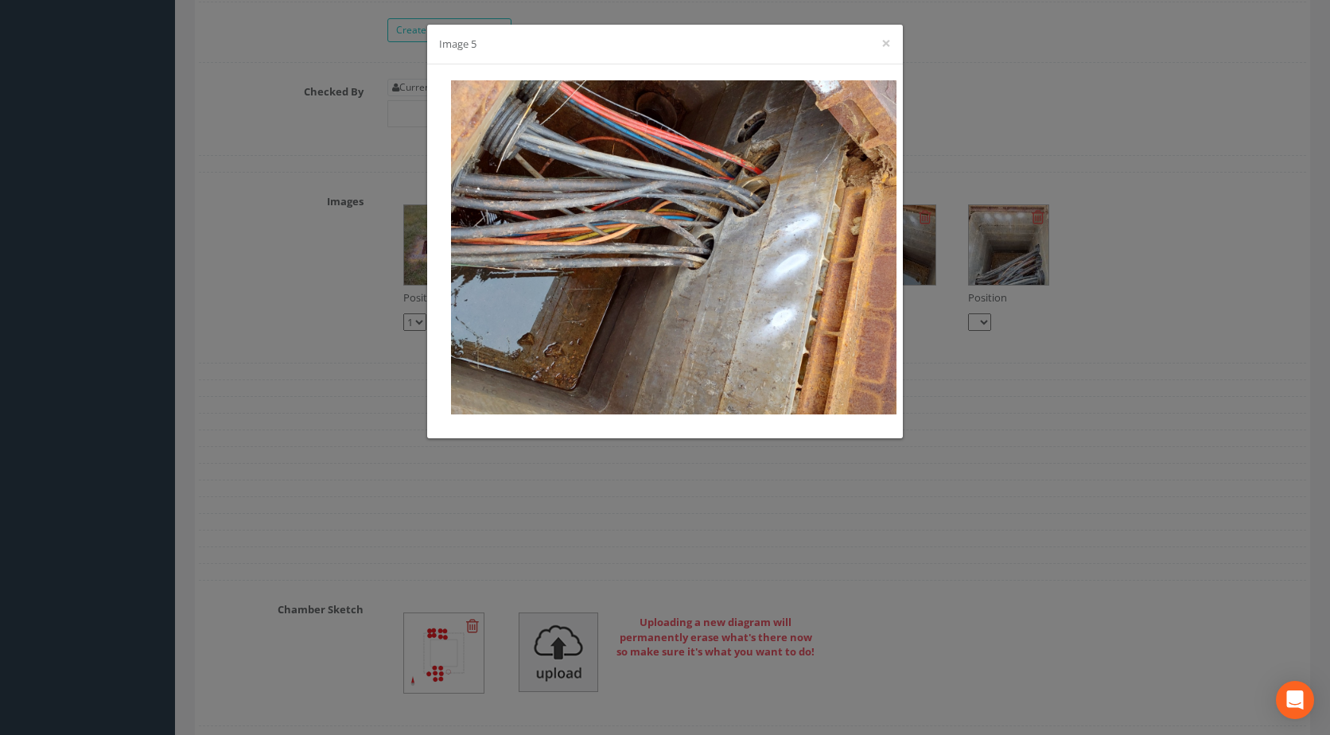
click at [911, 265] on div "Image 5 ×" at bounding box center [665, 367] width 1330 height 735
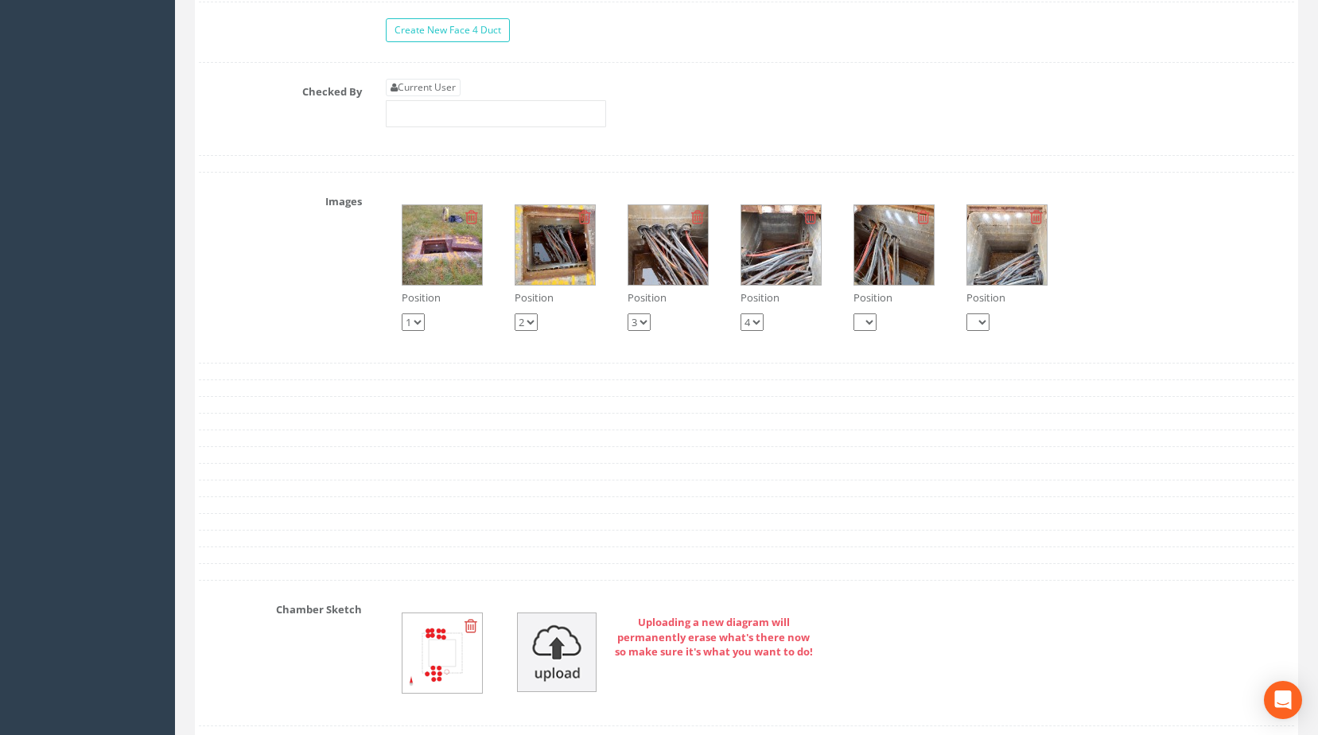
click at [900, 270] on img at bounding box center [894, 245] width 80 height 80
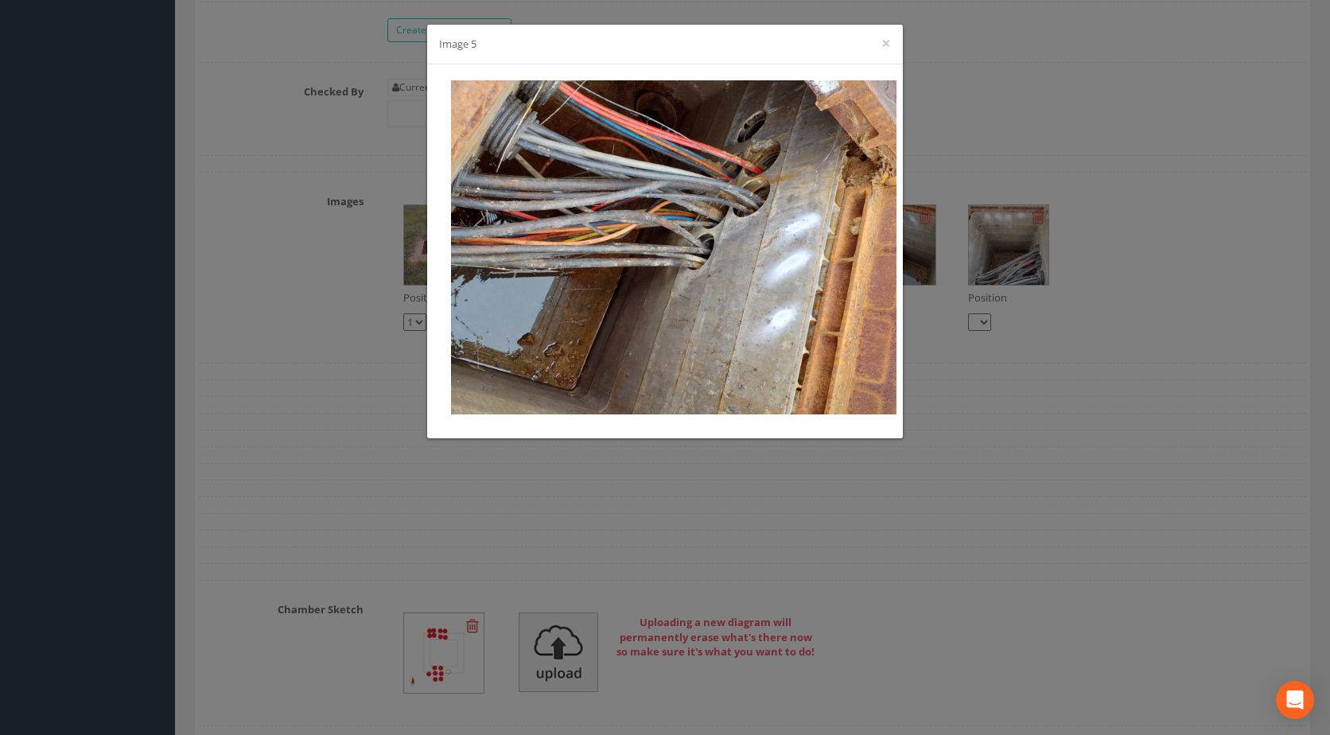
click at [899, 270] on div at bounding box center [665, 251] width 476 height 374
click at [960, 260] on div "Image 5 ×" at bounding box center [665, 367] width 1330 height 735
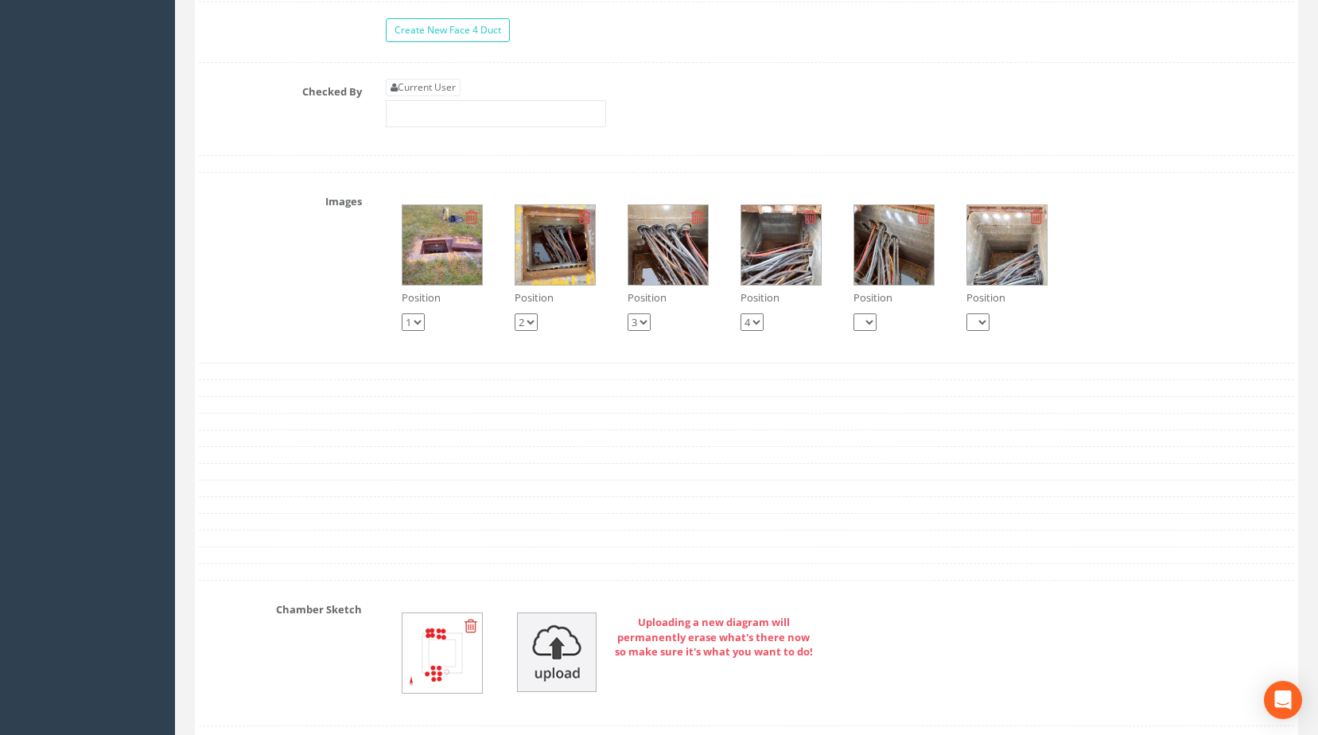
click at [656, 255] on img at bounding box center [668, 245] width 80 height 80
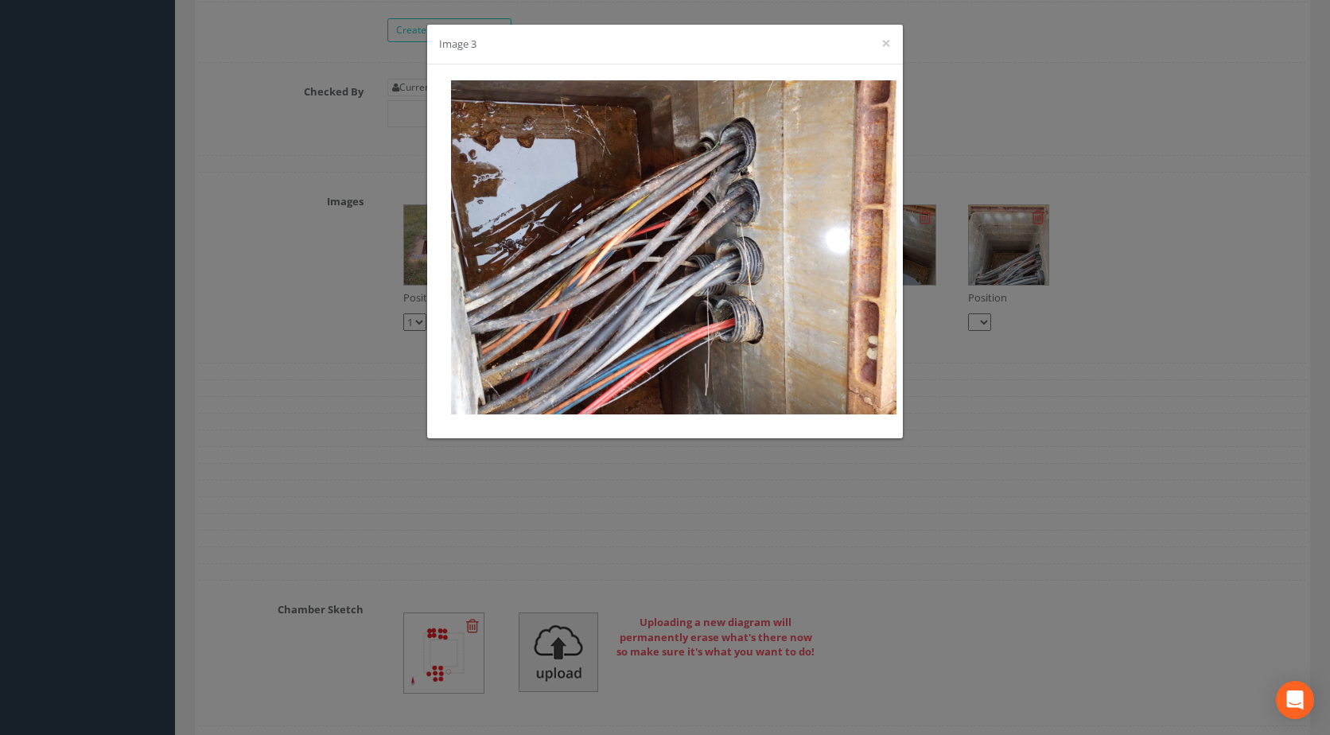
click at [912, 280] on div "Image 3 ×" at bounding box center [665, 367] width 1330 height 735
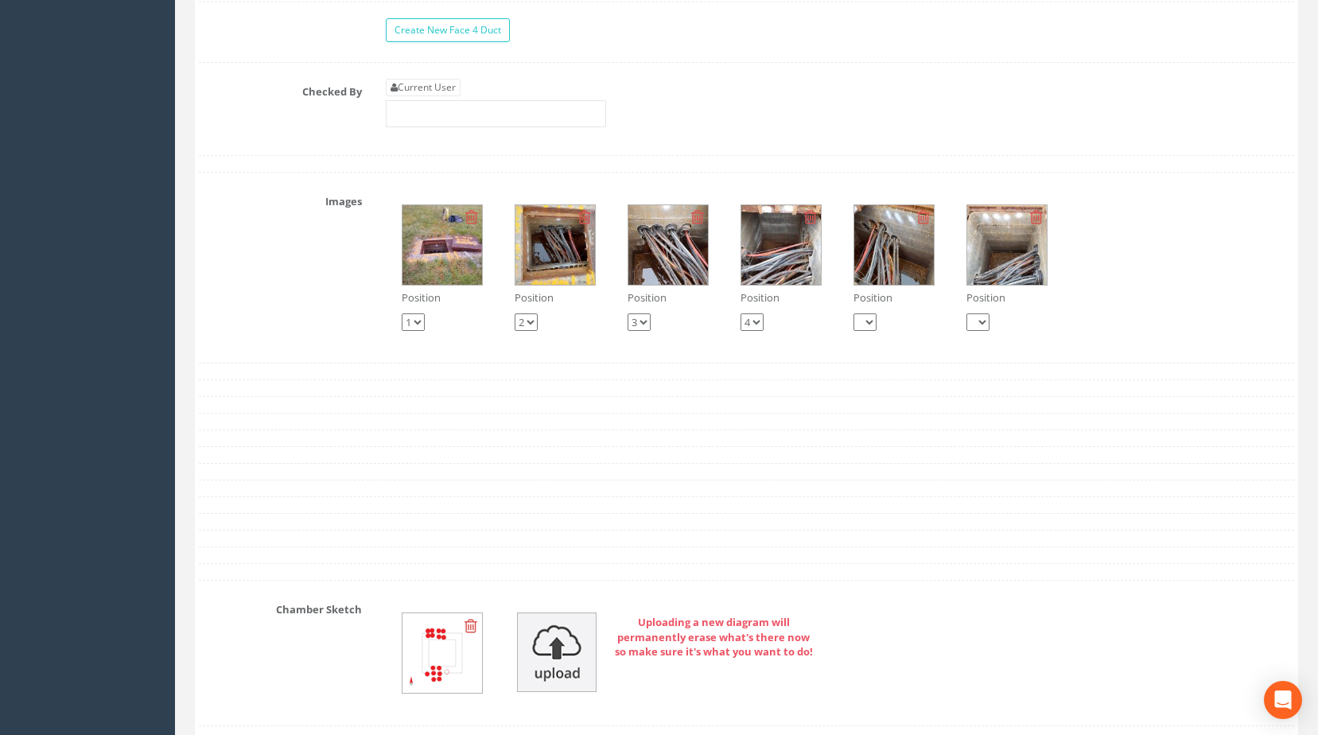
click at [546, 275] on img at bounding box center [555, 245] width 80 height 80
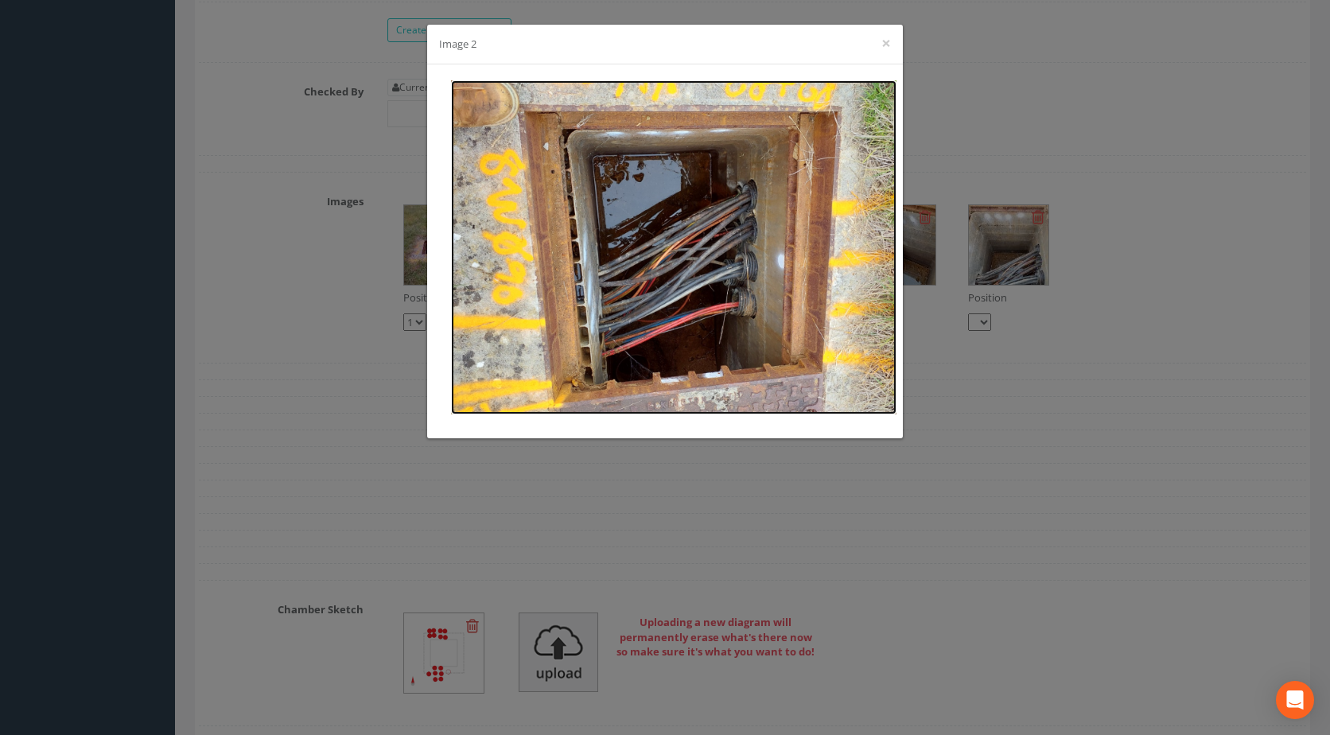
click at [736, 229] on img at bounding box center [673, 247] width 445 height 334
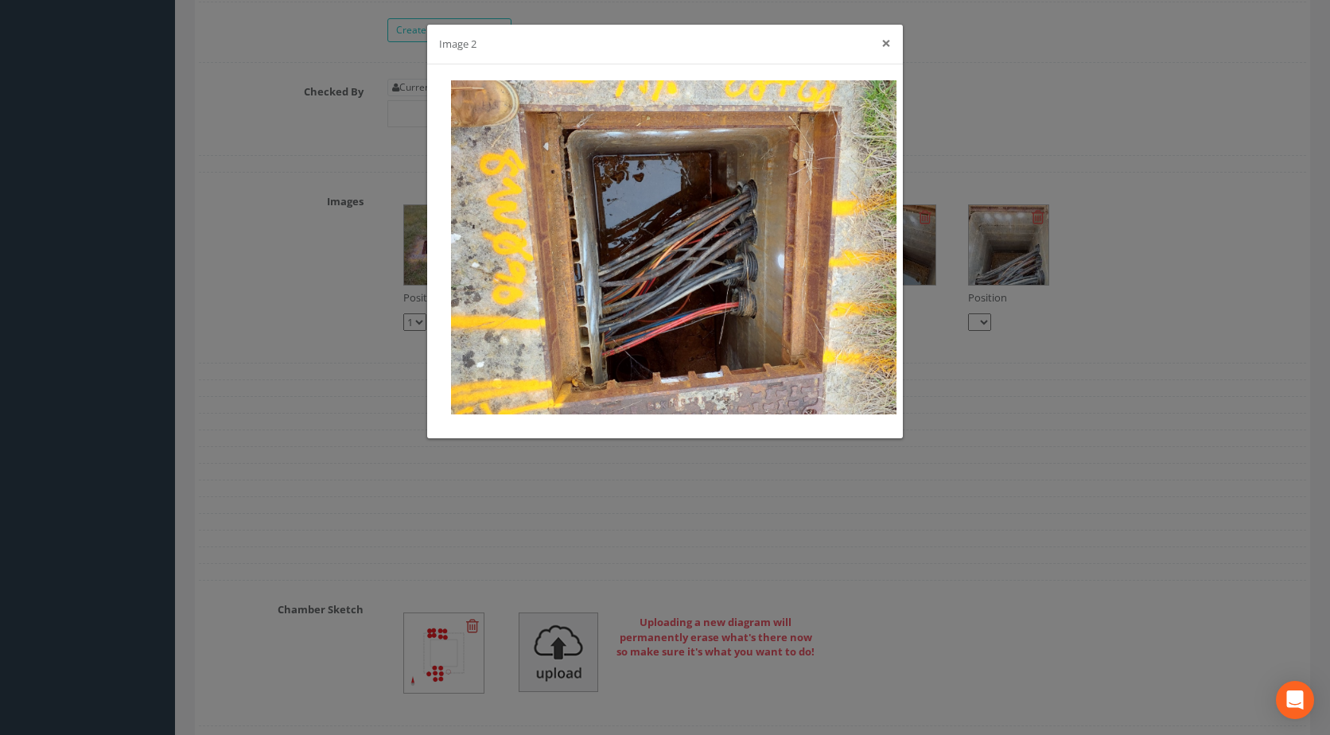
click at [886, 43] on button "×" at bounding box center [886, 43] width 10 height 17
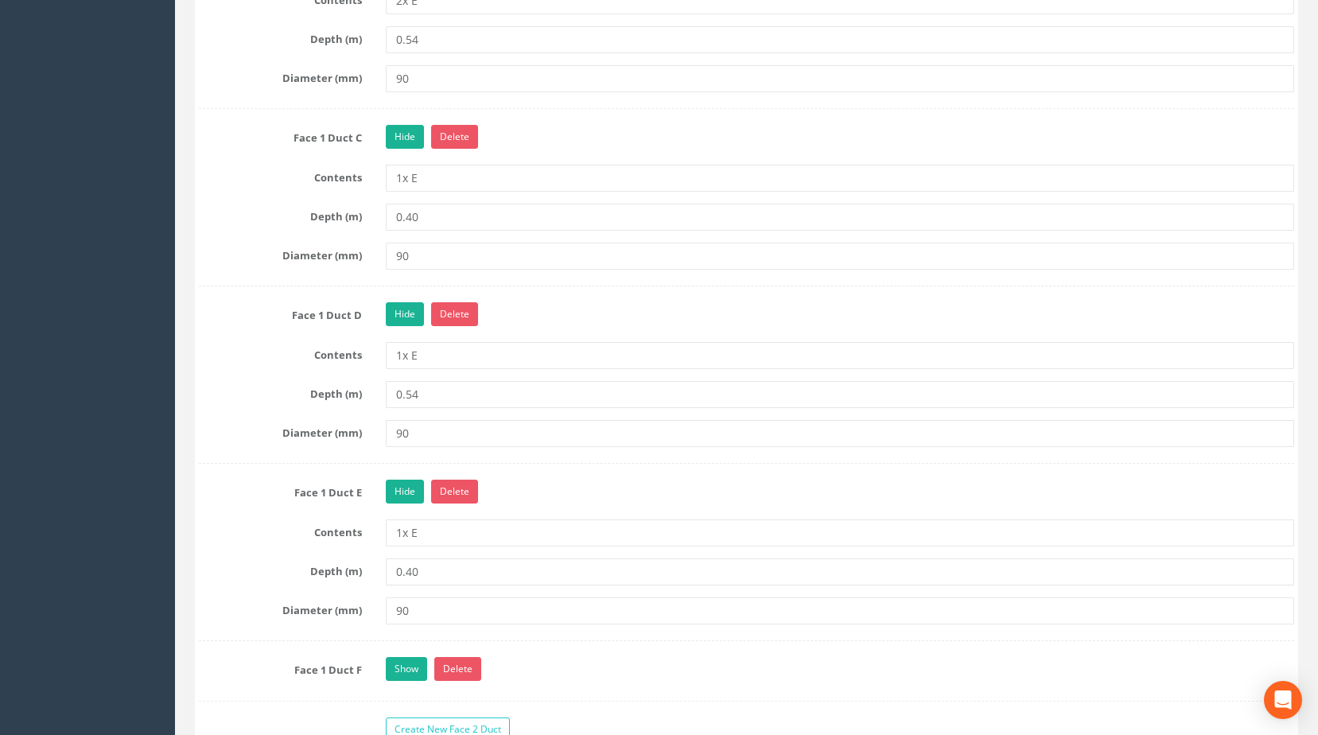
scroll to position [1901, 0]
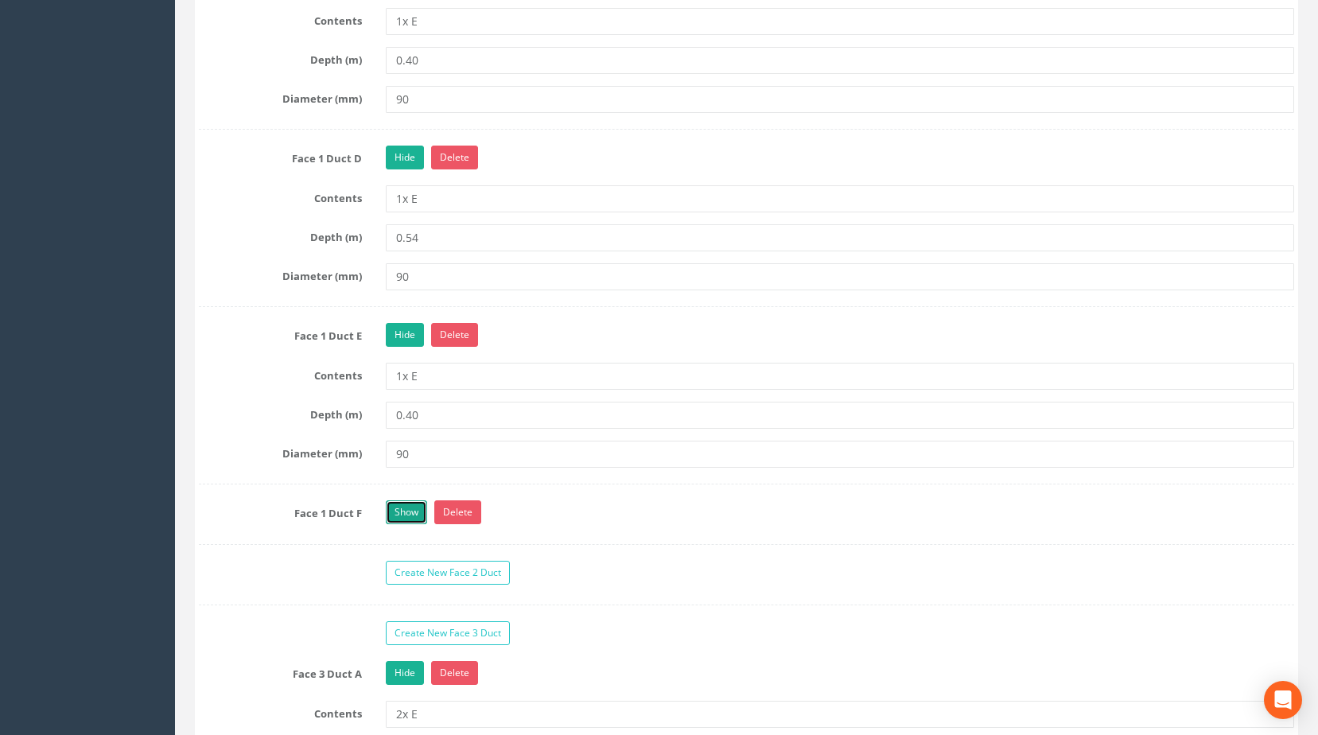
click at [400, 524] on link "Show" at bounding box center [406, 512] width 41 height 24
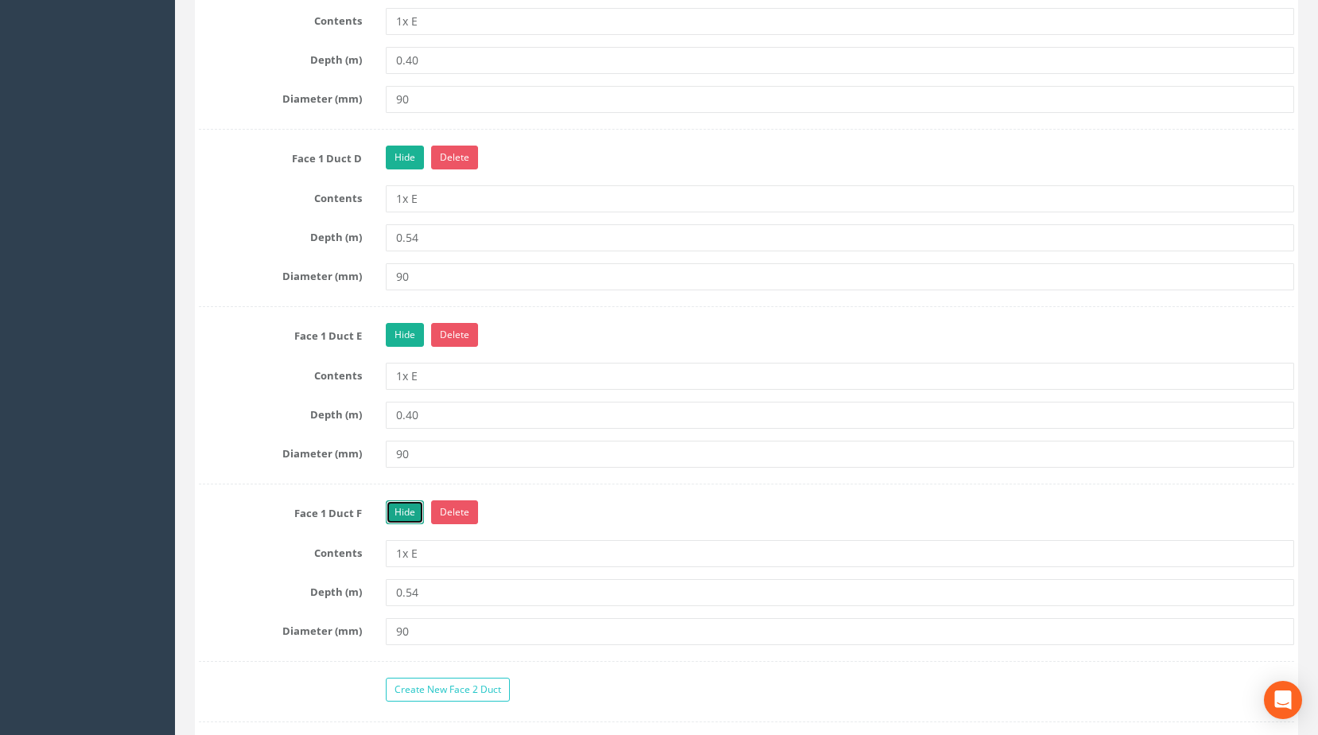
click at [407, 524] on link "Hide" at bounding box center [405, 512] width 38 height 24
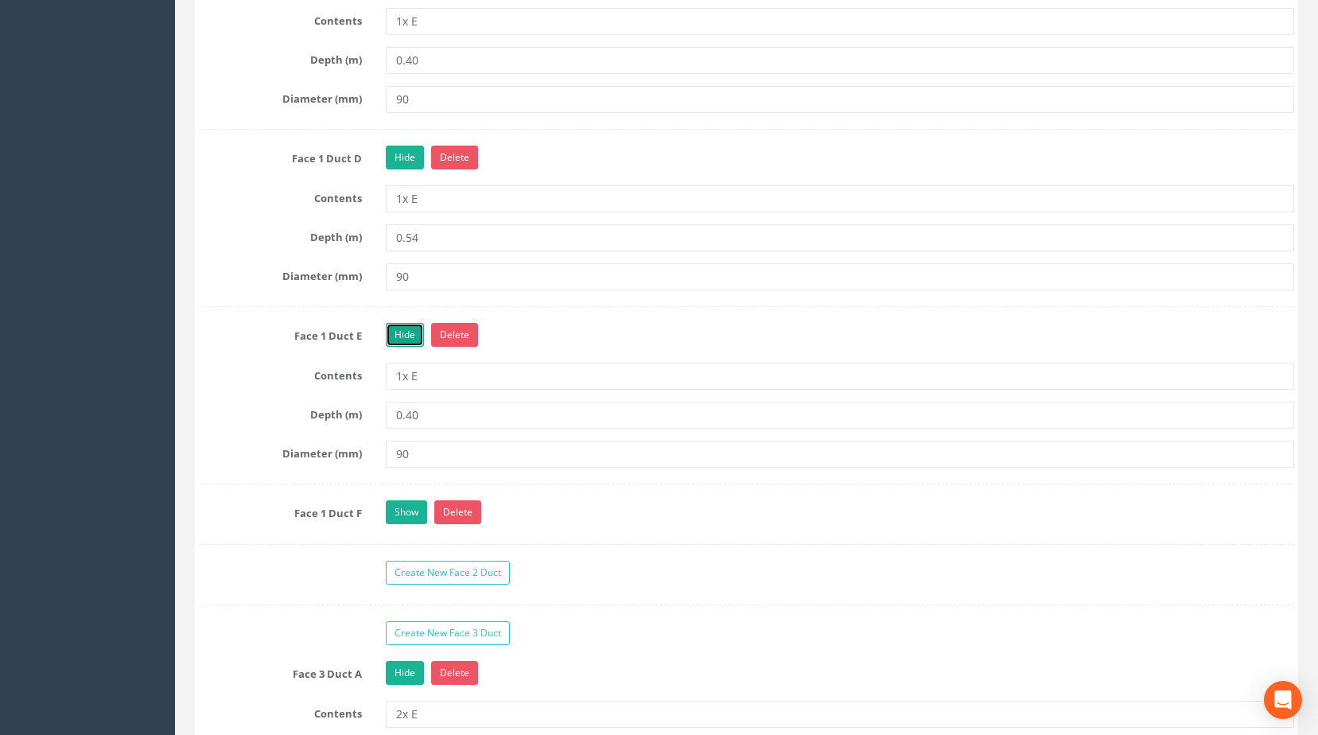
click at [408, 347] on link "Hide" at bounding box center [405, 335] width 38 height 24
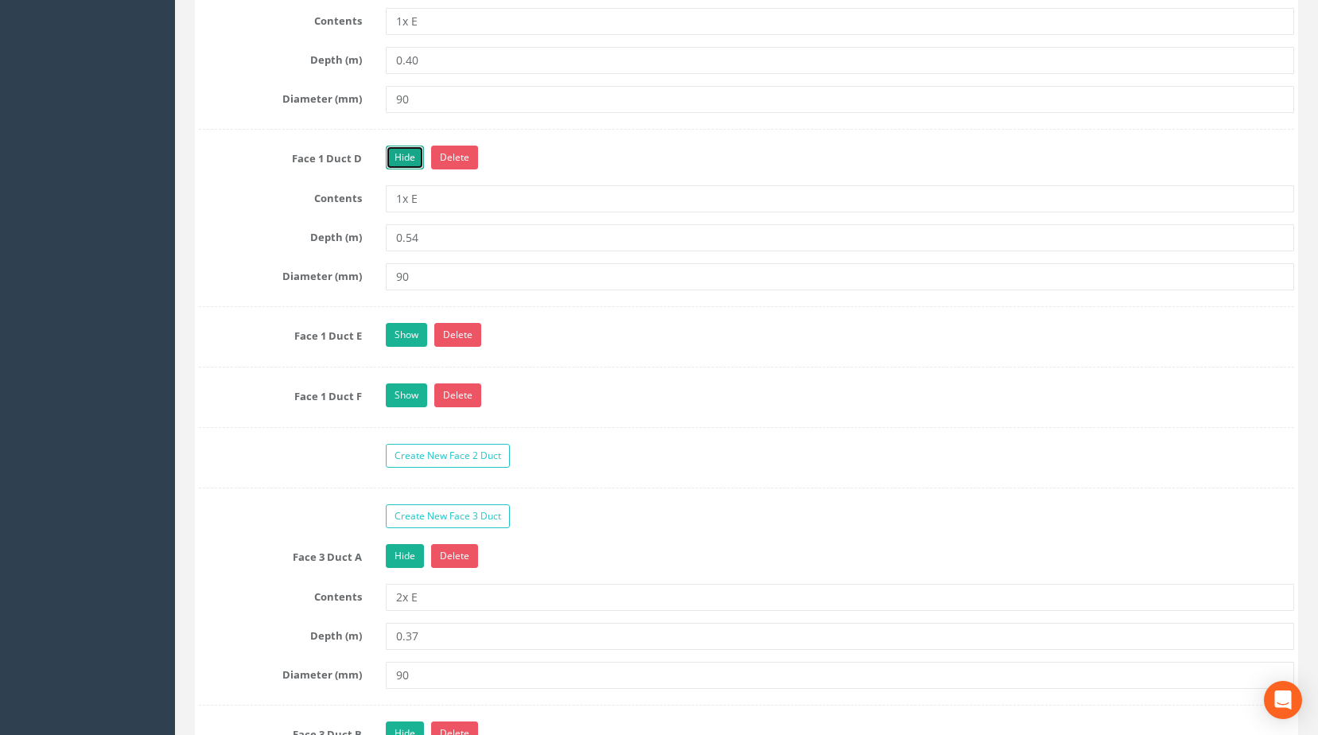
click at [406, 169] on link "Hide" at bounding box center [405, 158] width 38 height 24
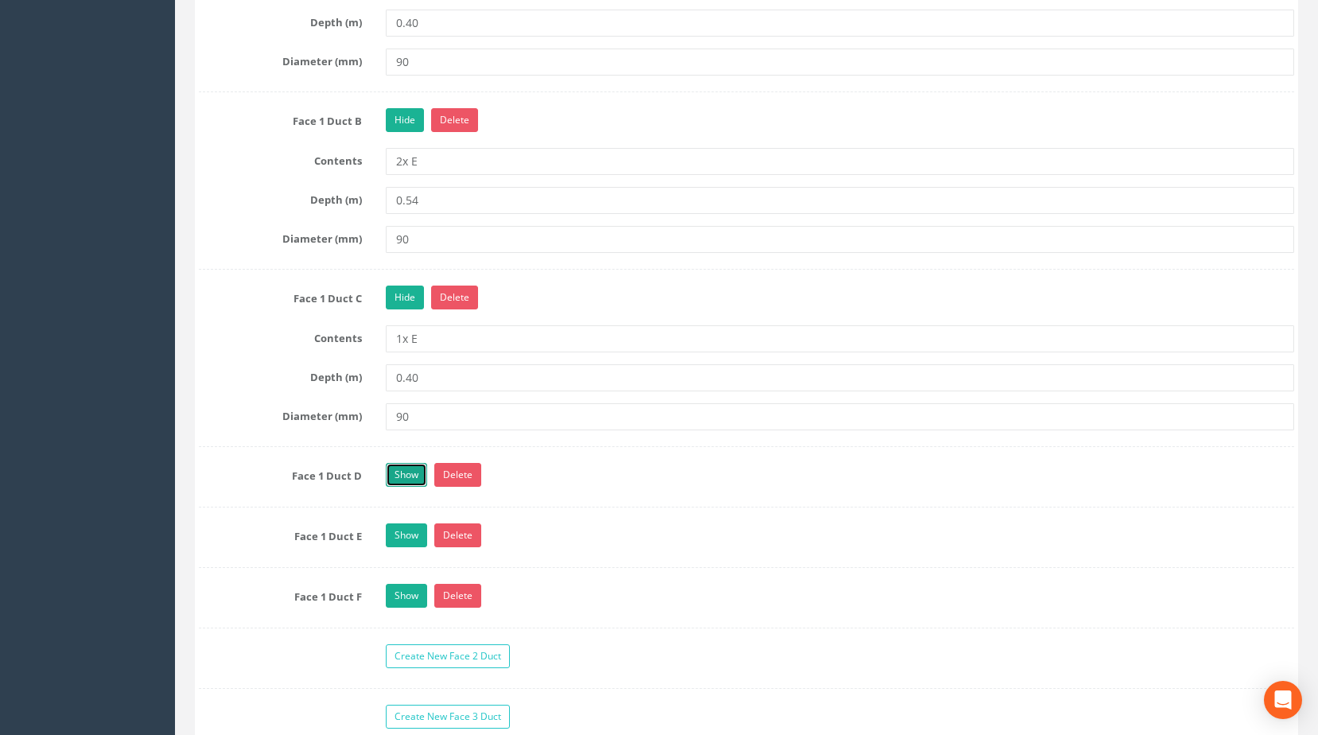
scroll to position [1583, 0]
click at [406, 310] on link "Hide" at bounding box center [405, 298] width 38 height 24
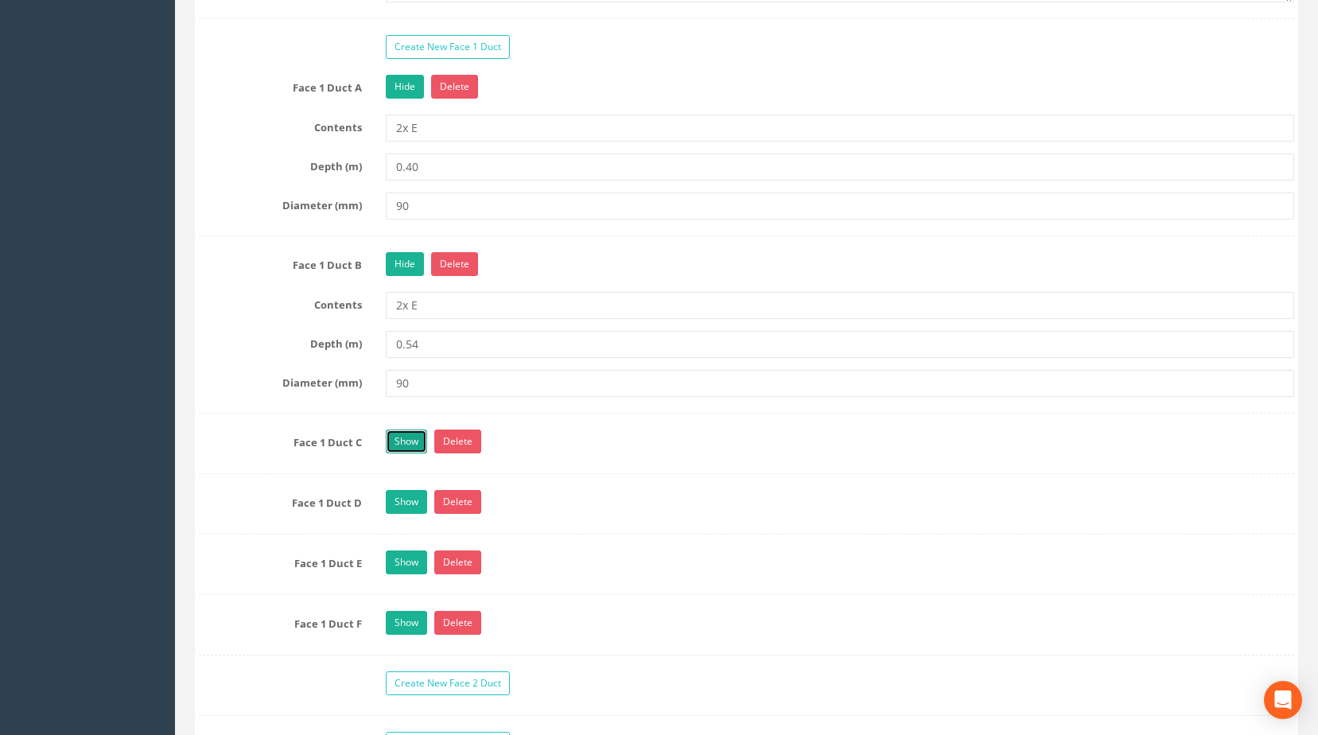
scroll to position [1424, 0]
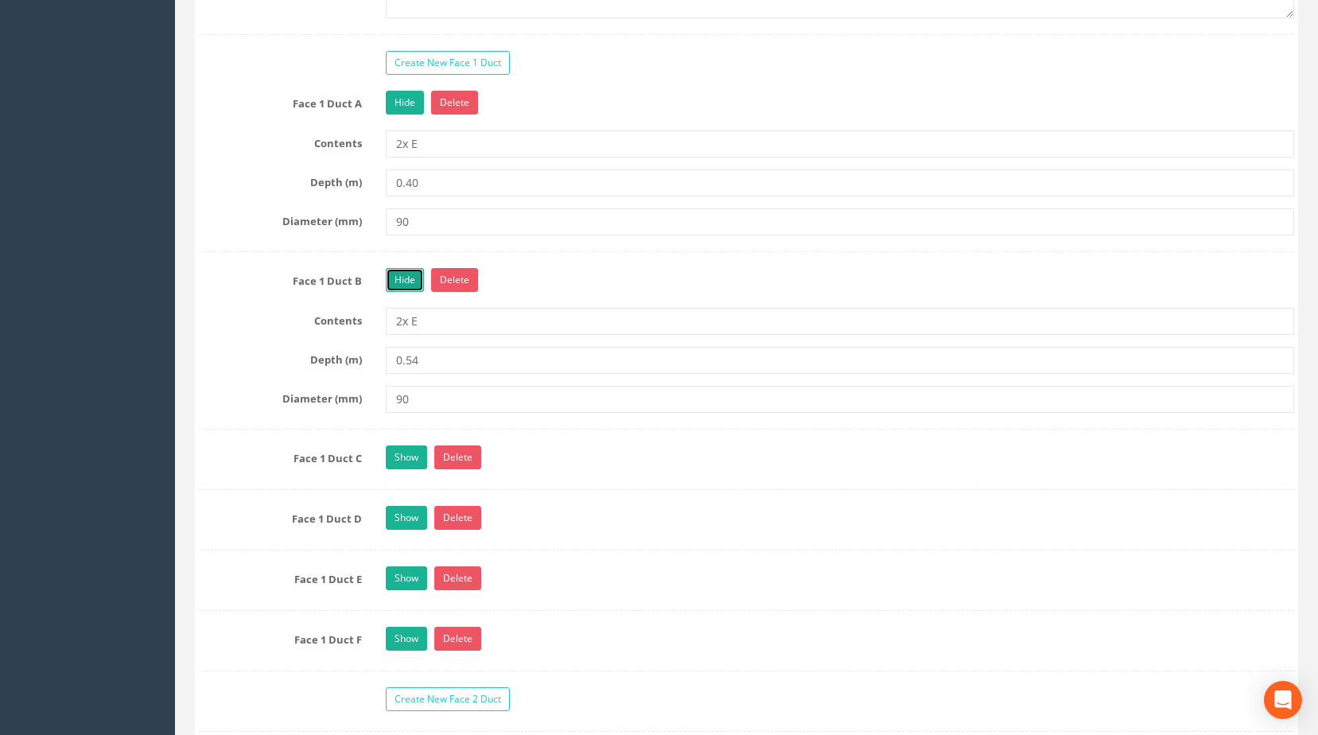
click at [398, 292] on link "Hide" at bounding box center [405, 280] width 38 height 24
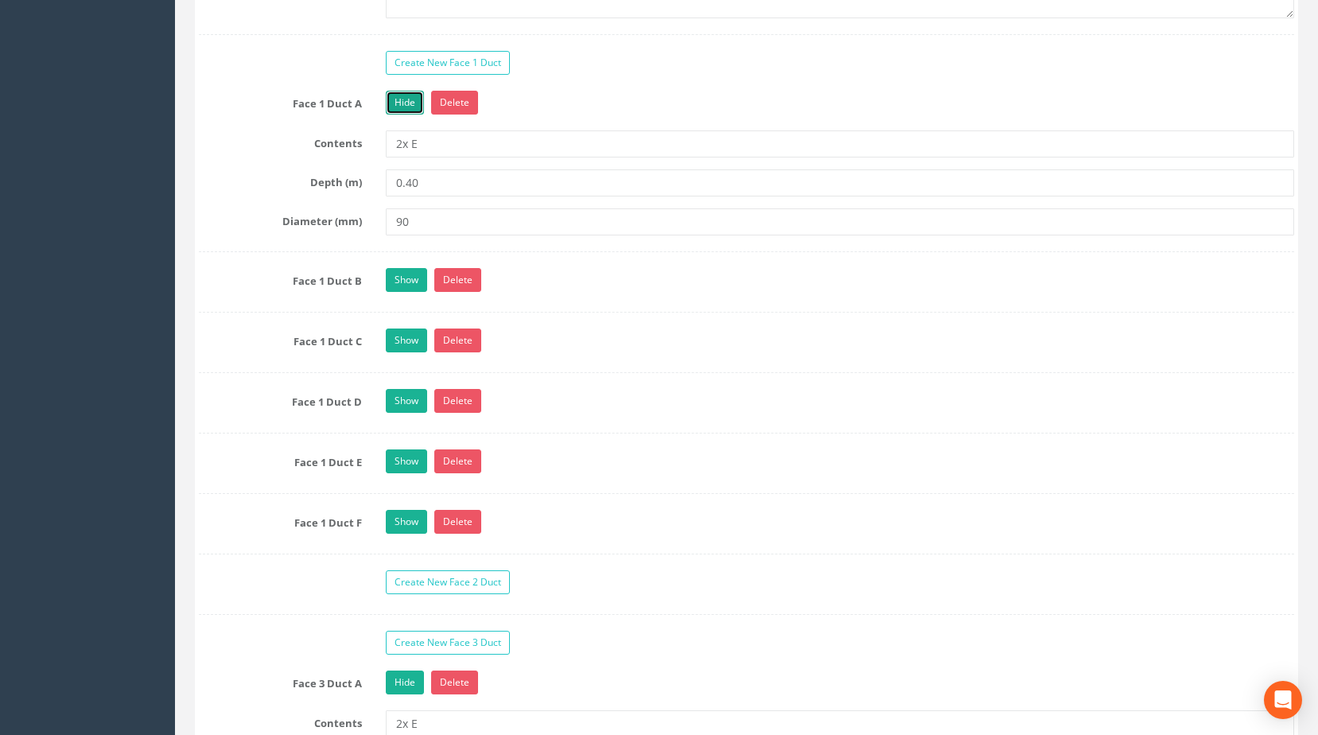
click at [407, 115] on link "Hide" at bounding box center [405, 103] width 38 height 24
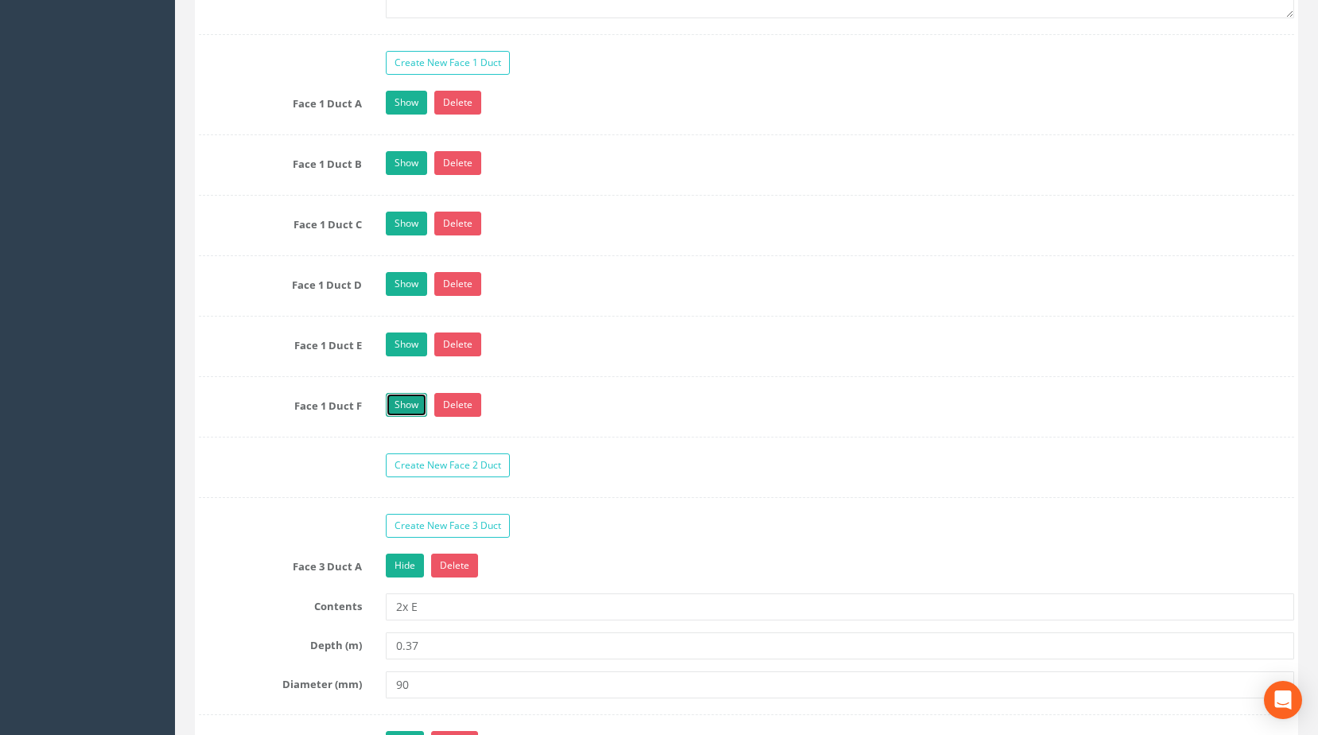
click at [412, 417] on link "Show" at bounding box center [406, 405] width 41 height 24
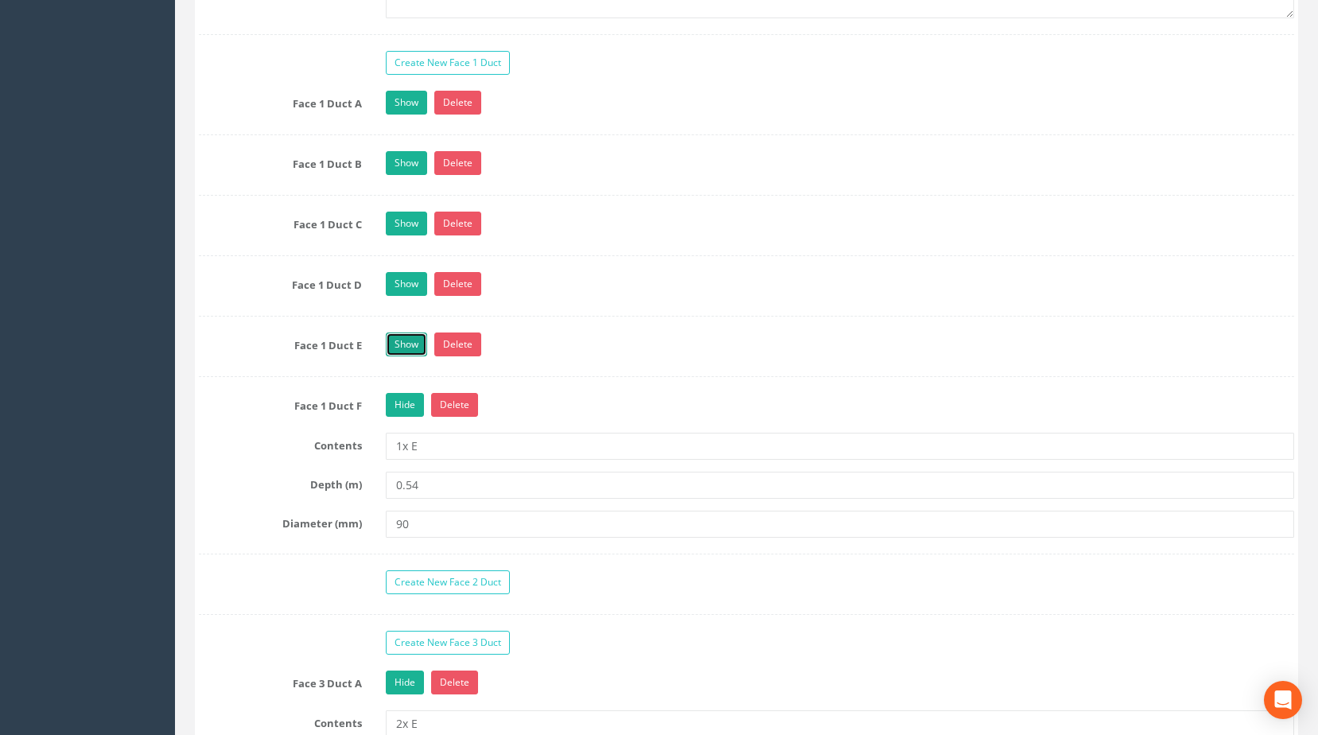
click at [415, 356] on link "Show" at bounding box center [406, 344] width 41 height 24
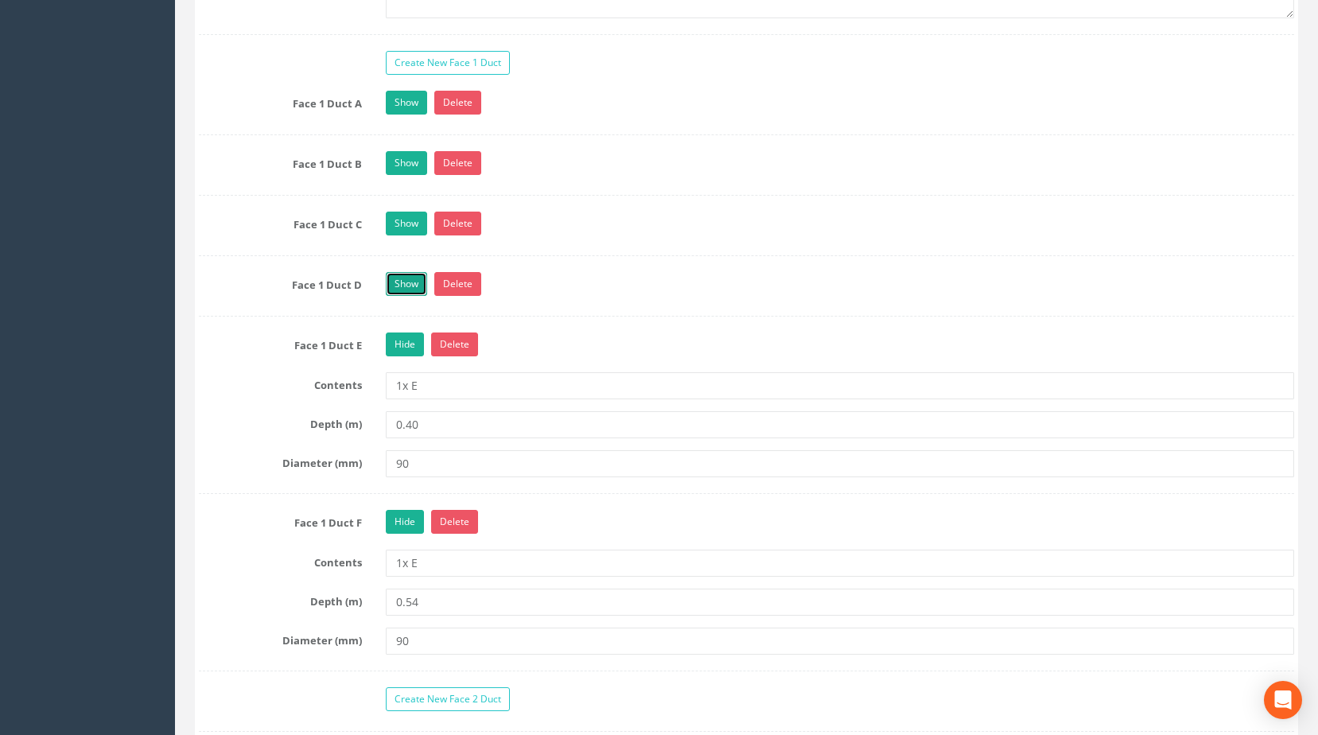
click at [410, 296] on link "Show" at bounding box center [406, 284] width 41 height 24
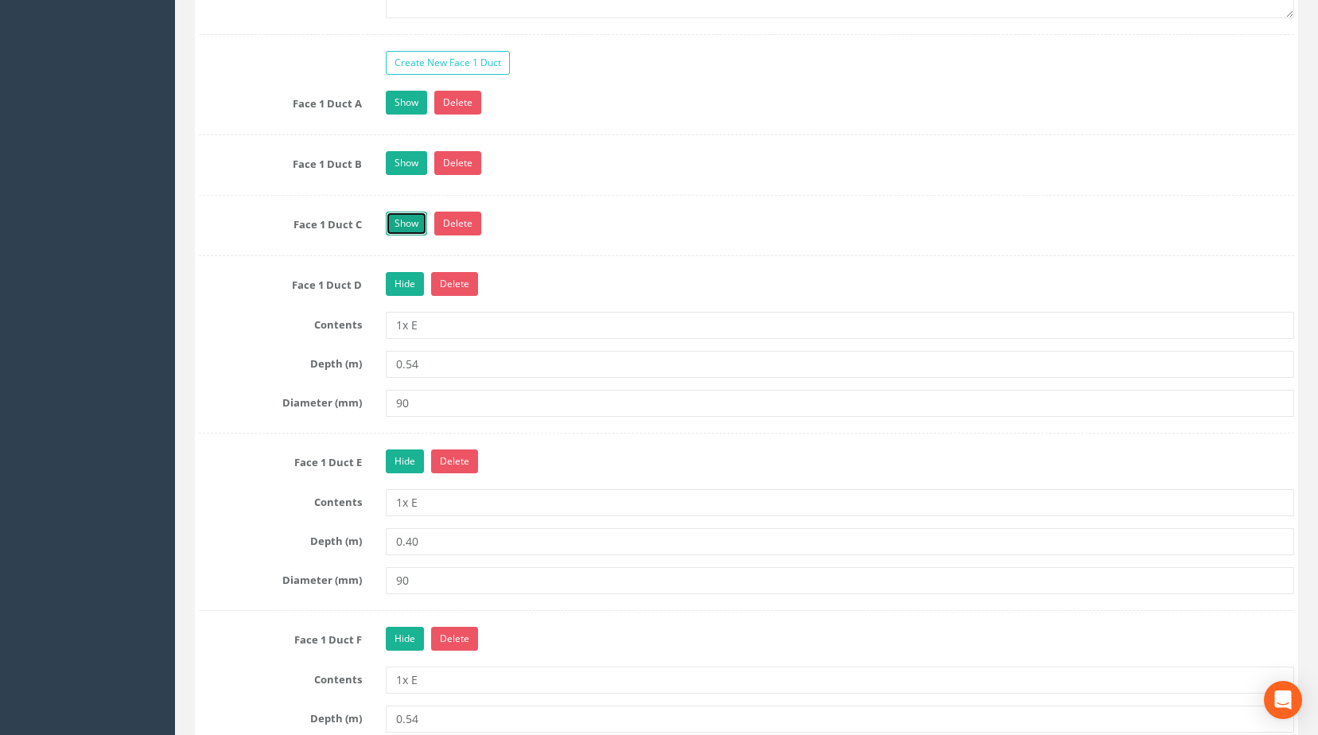
click at [409, 235] on link "Show" at bounding box center [406, 224] width 41 height 24
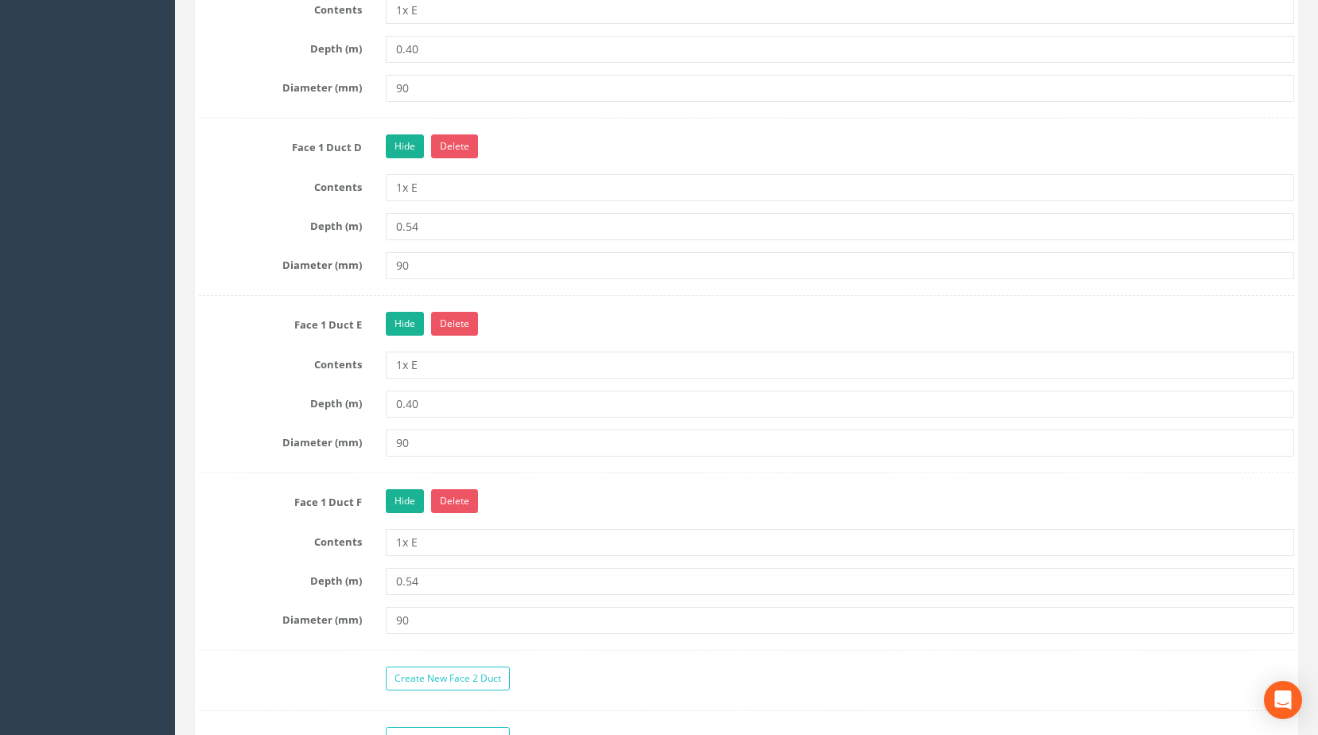
scroll to position [1742, 0]
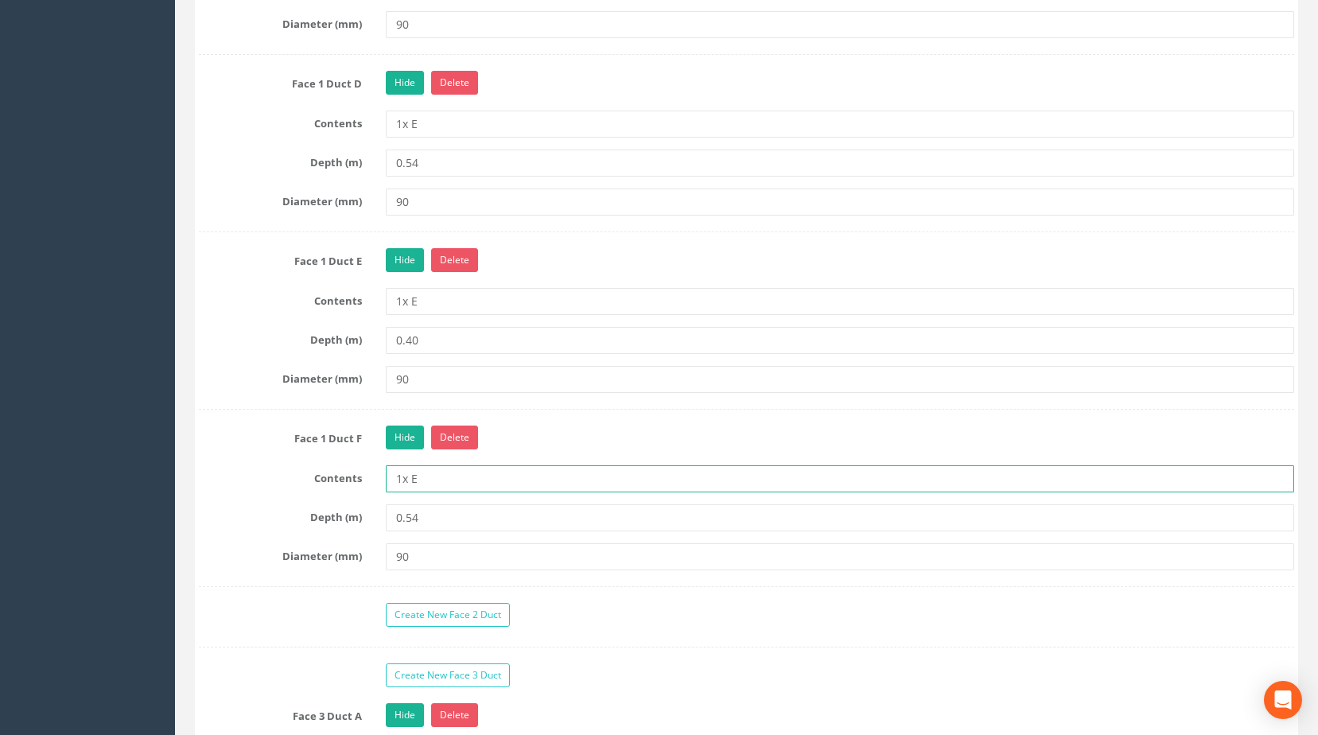
click at [424, 492] on input "1x E" at bounding box center [840, 478] width 909 height 27
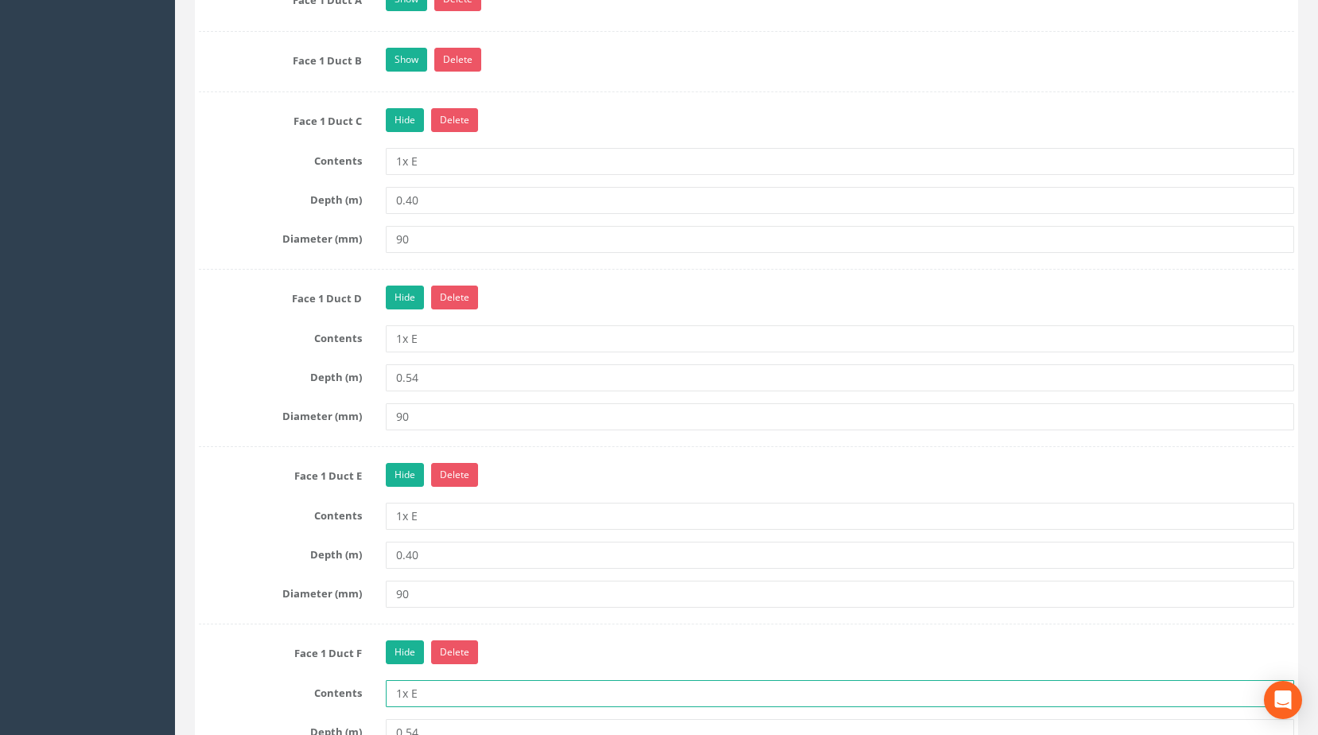
scroll to position [1503, 0]
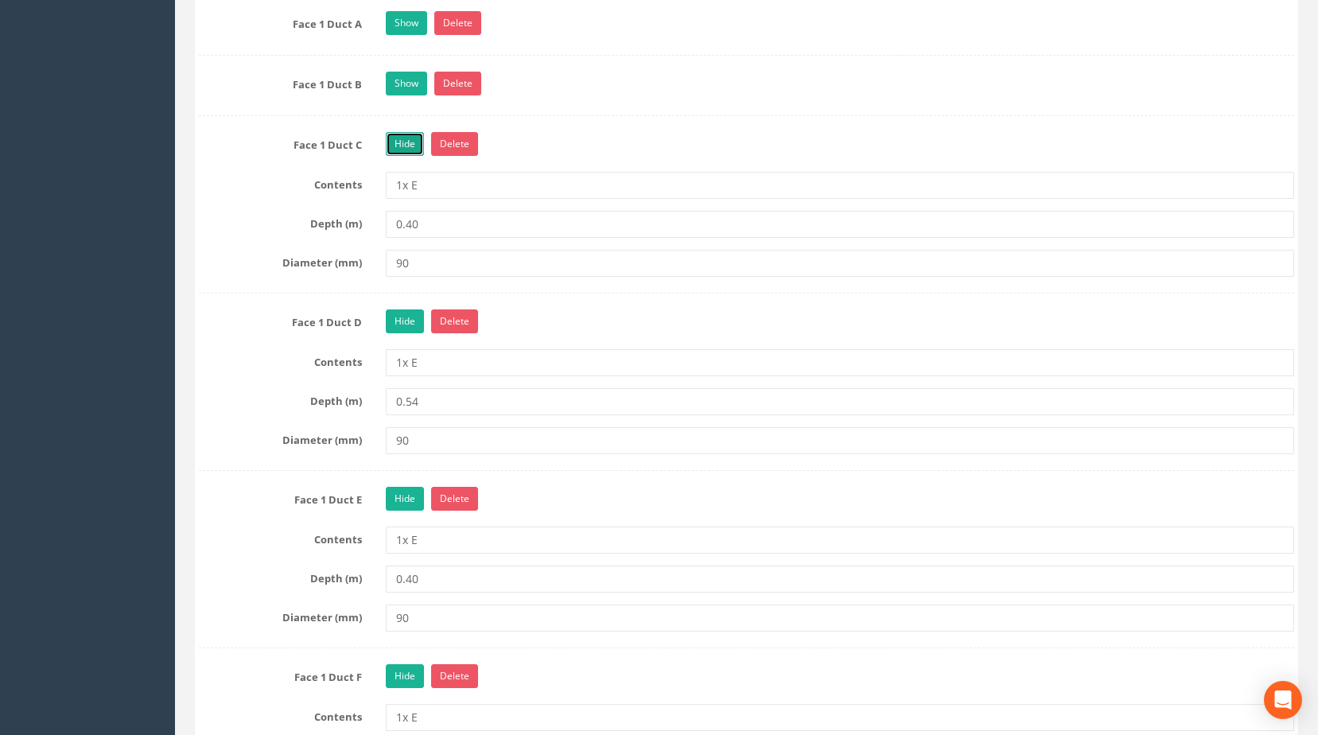
click at [394, 156] on link "Hide" at bounding box center [405, 144] width 38 height 24
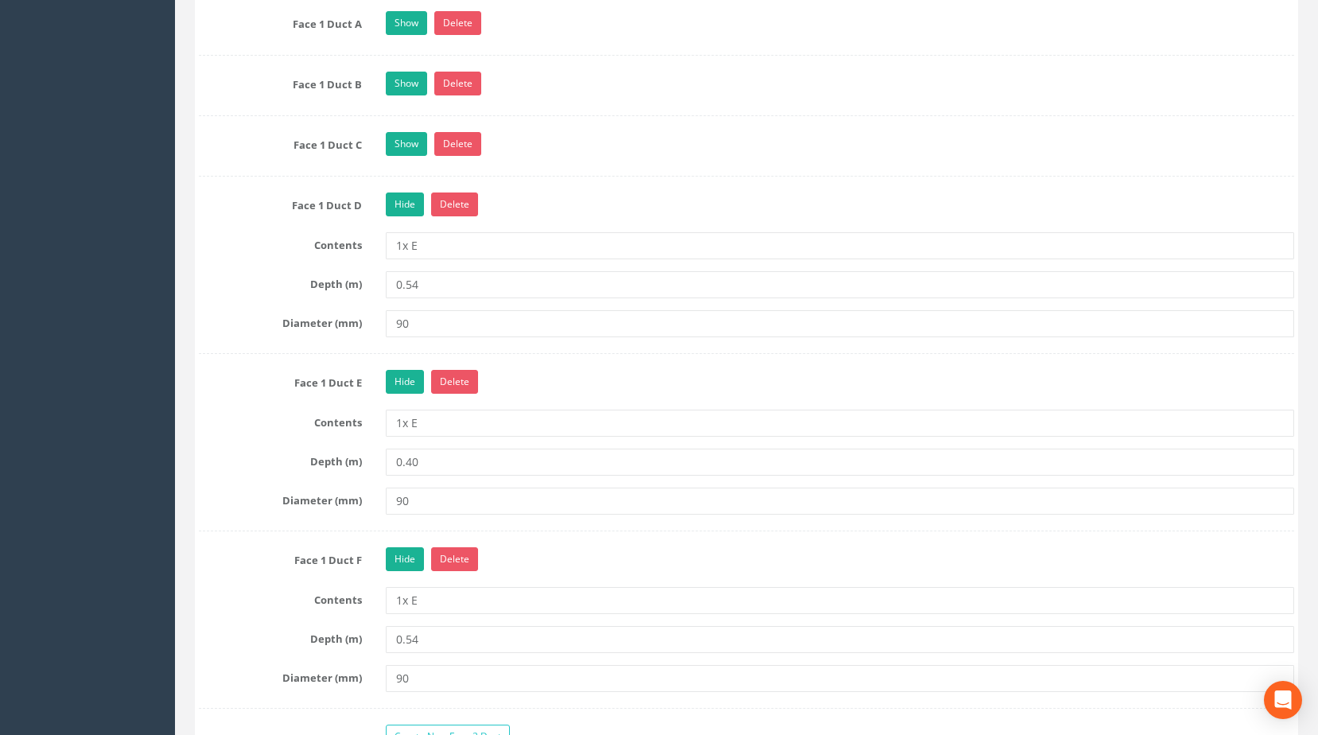
click at [408, 156] on link "Show" at bounding box center [406, 144] width 41 height 24
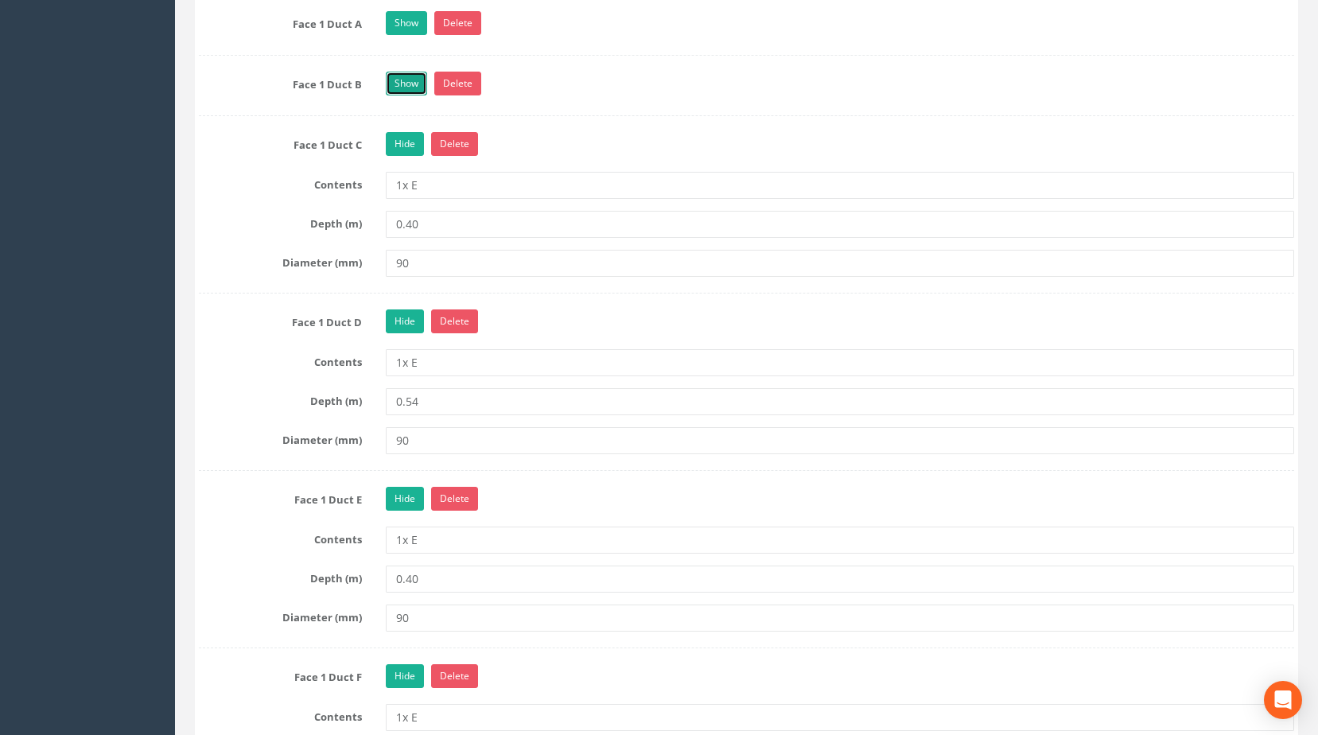
click at [402, 95] on link "Show" at bounding box center [406, 84] width 41 height 24
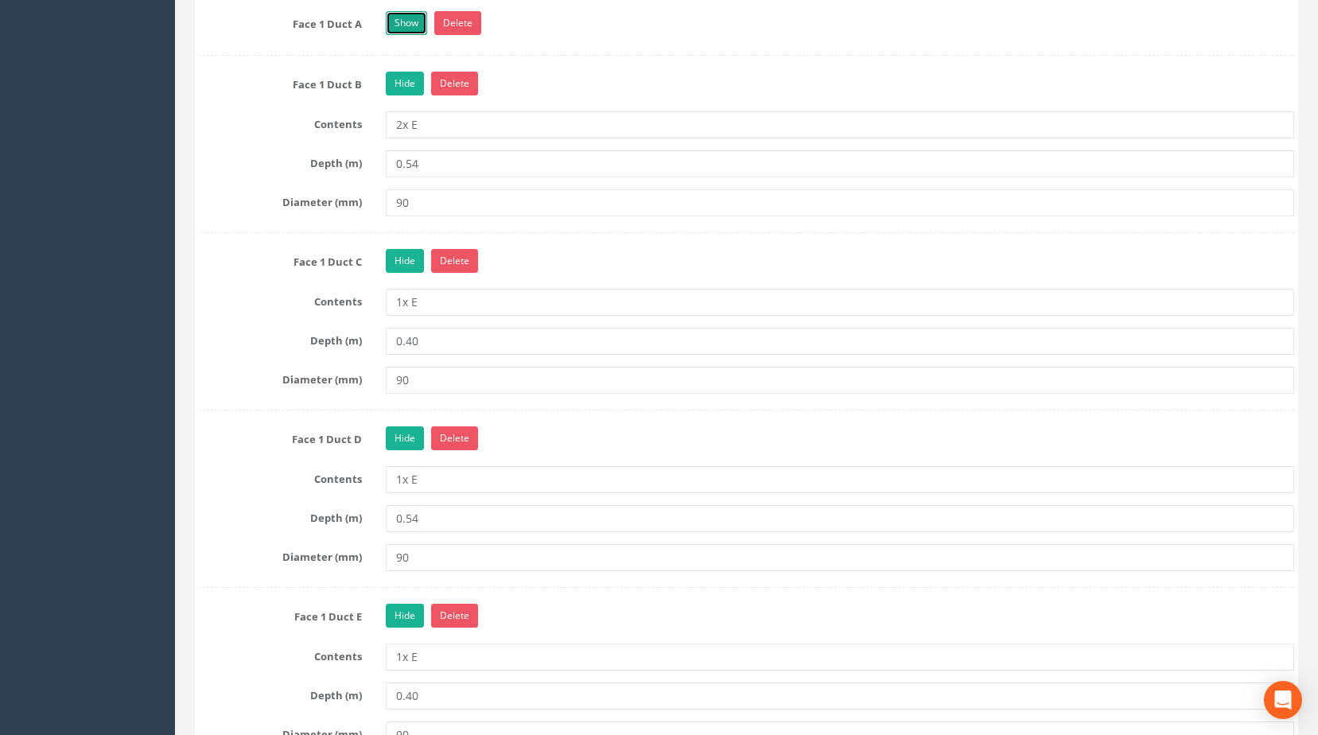
click at [410, 35] on link "Show" at bounding box center [406, 23] width 41 height 24
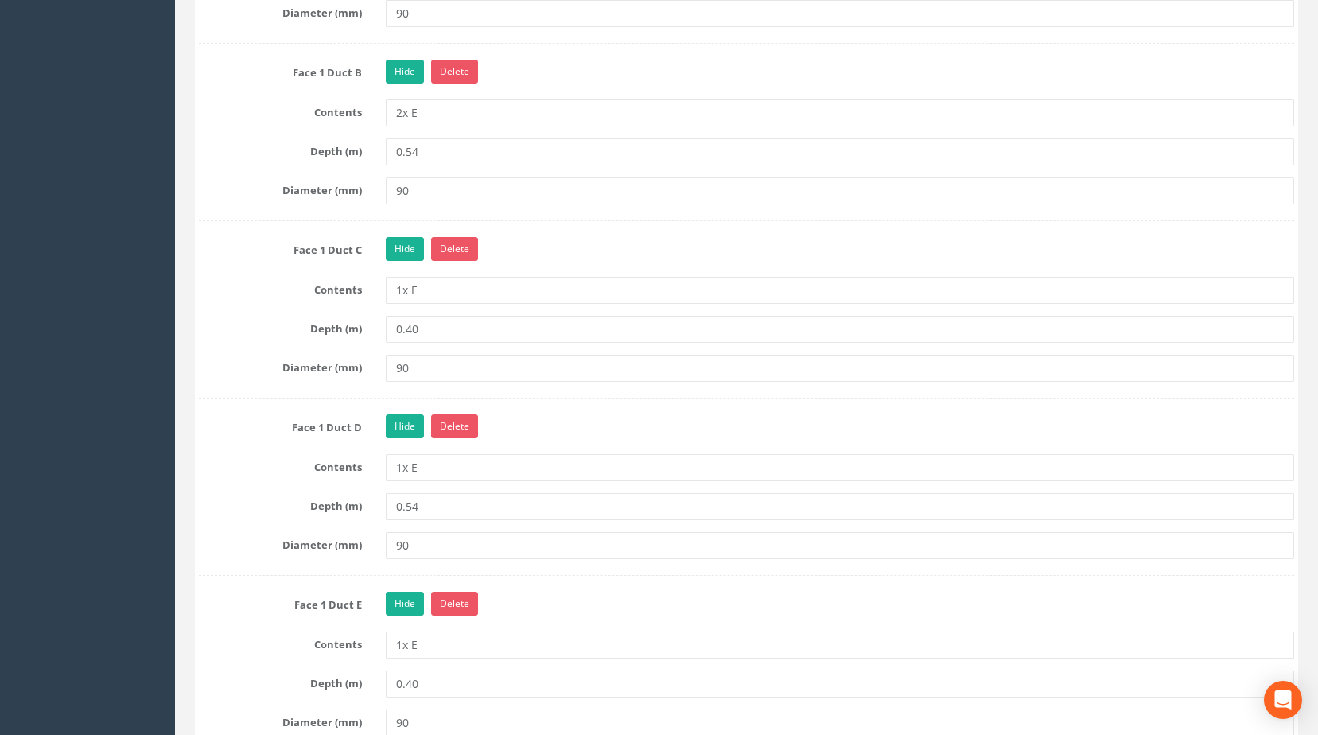
scroll to position [1742, 0]
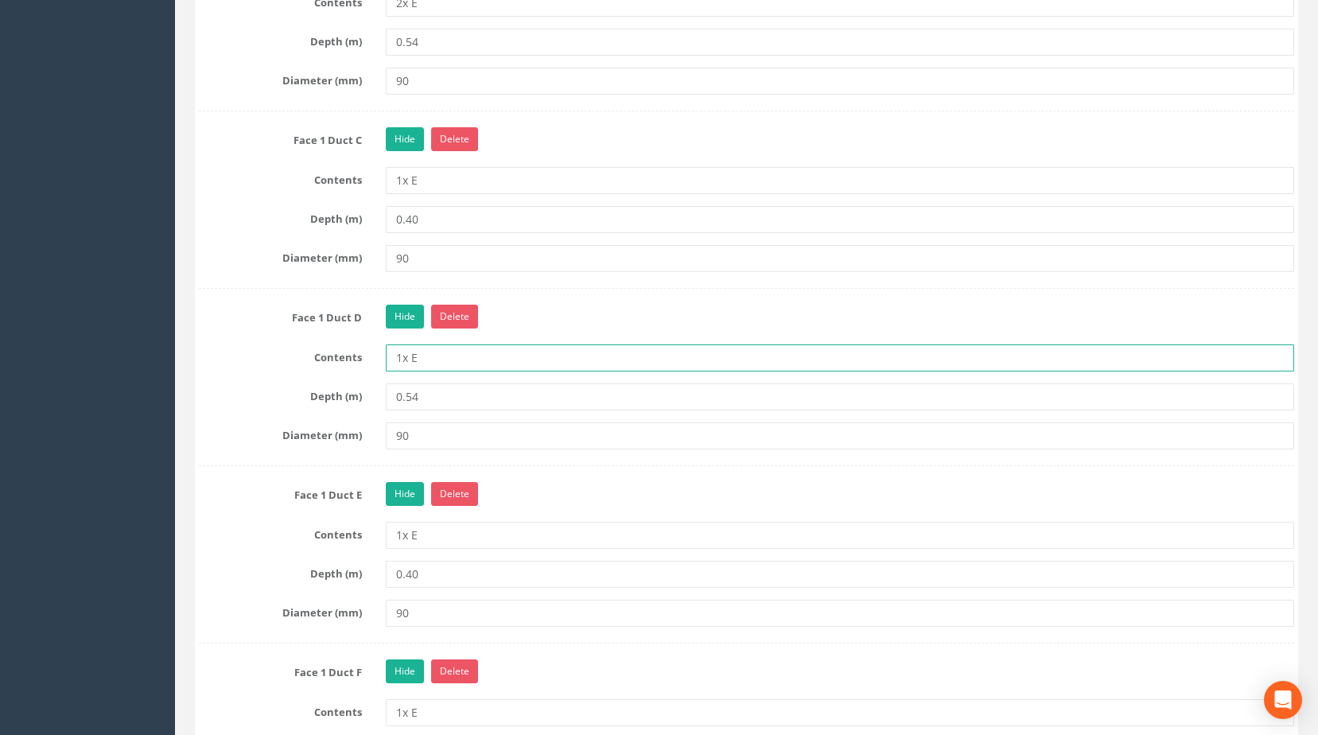
click at [422, 371] on input "1x E" at bounding box center [840, 357] width 909 height 27
type input "1x DU"
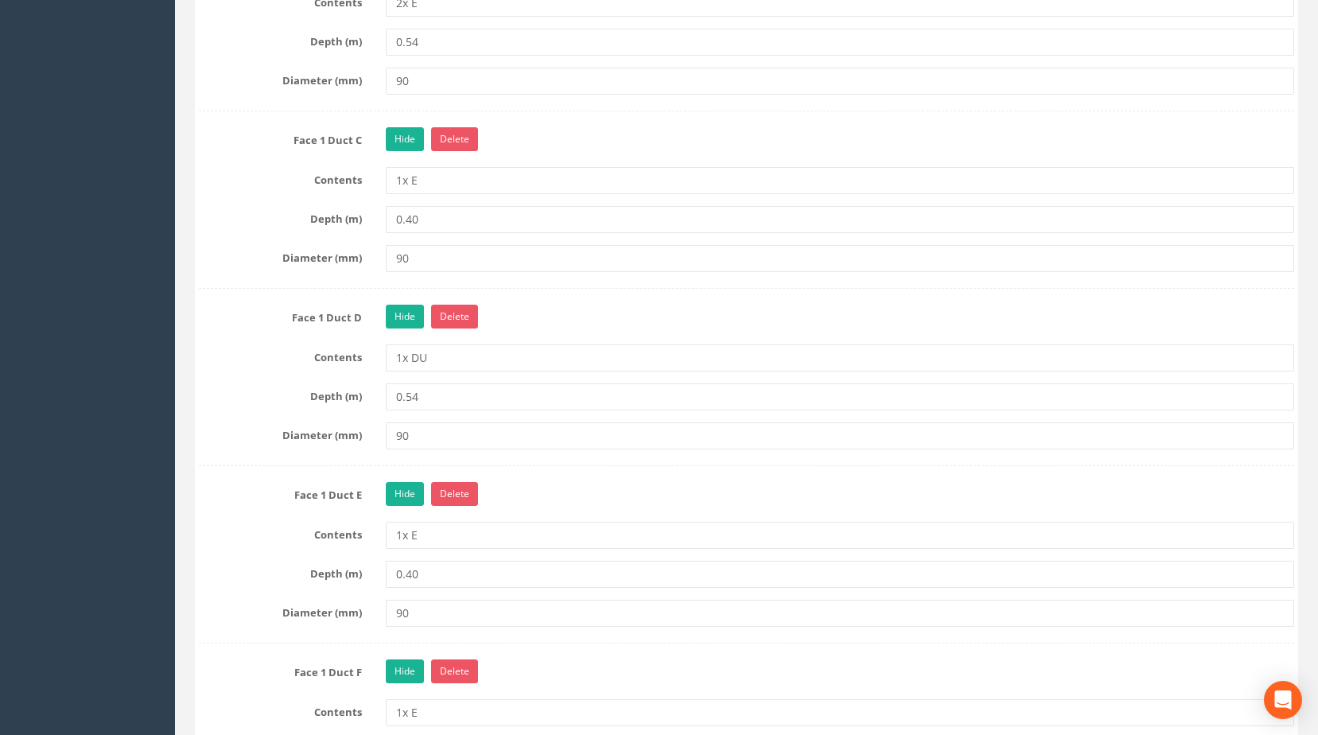
click at [545, 329] on div "Hide Delete" at bounding box center [840, 319] width 933 height 28
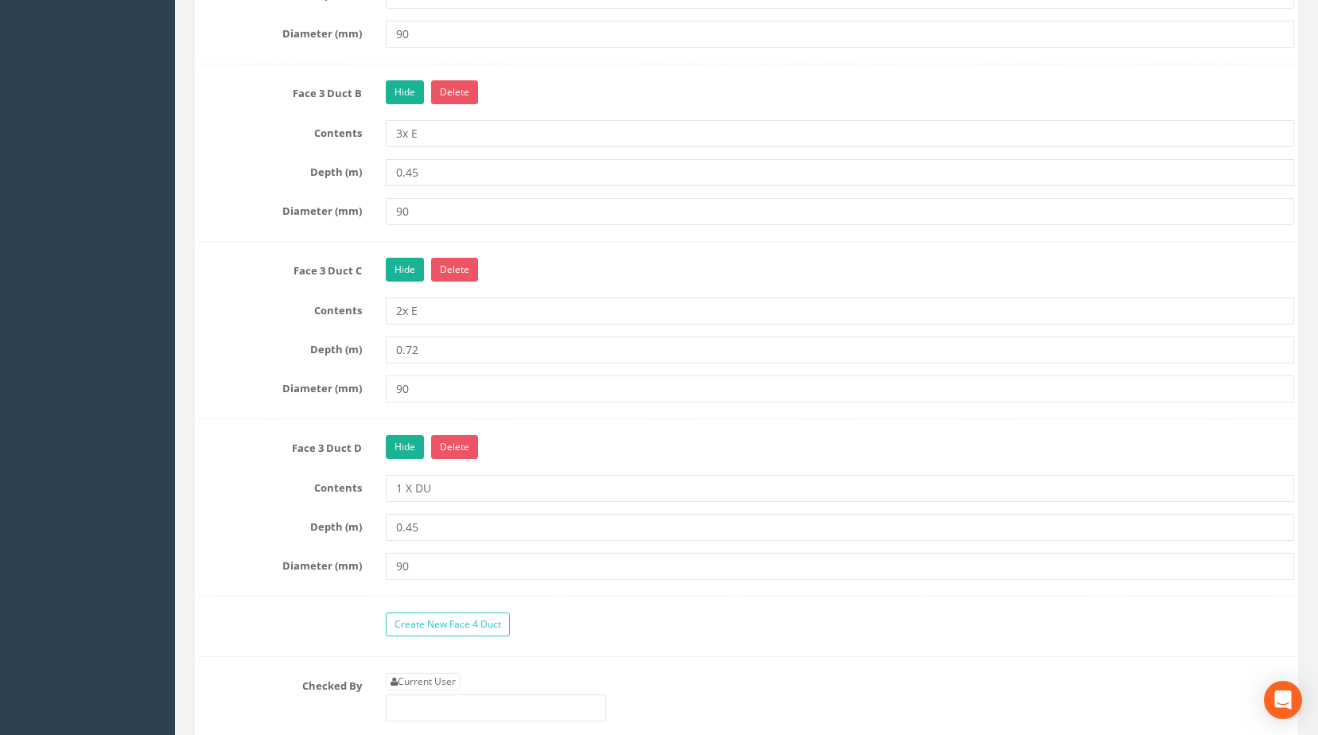
scroll to position [3333, 0]
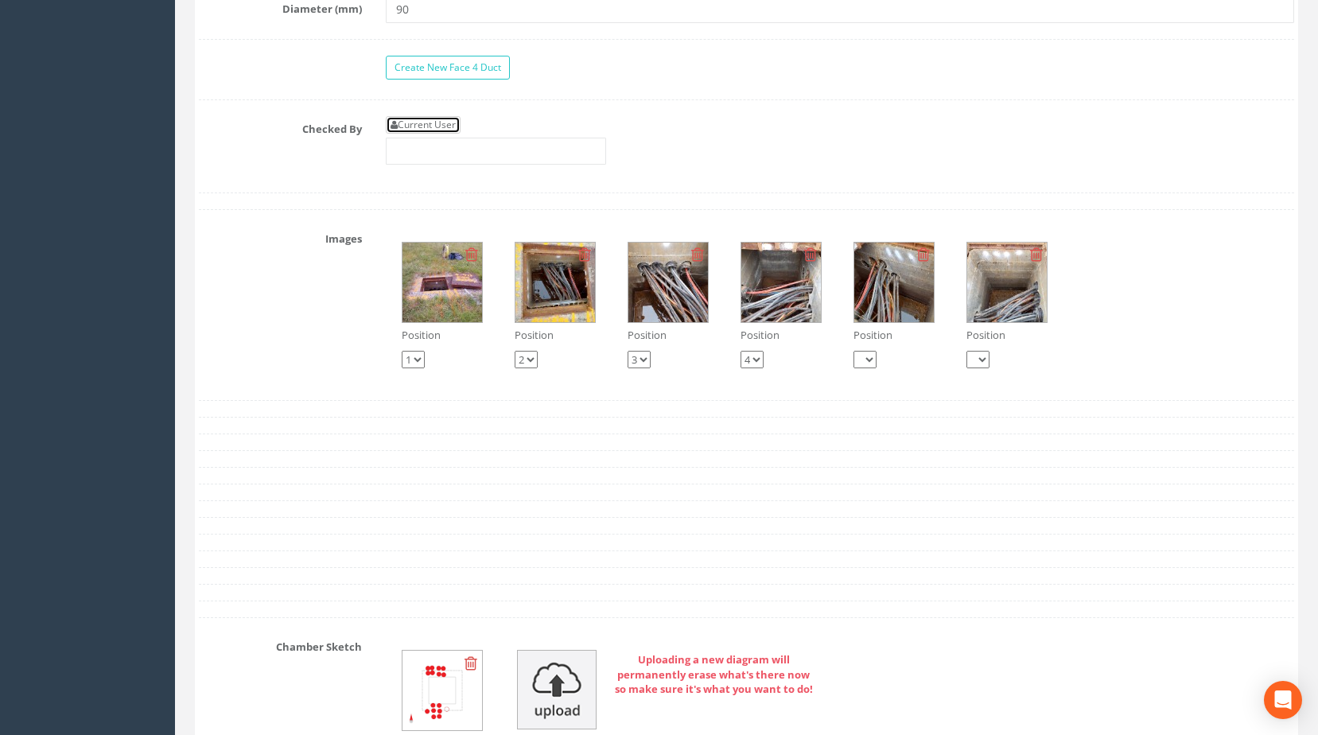
click at [447, 134] on link "Current User" at bounding box center [423, 124] width 75 height 17
type input "[PERSON_NAME]"
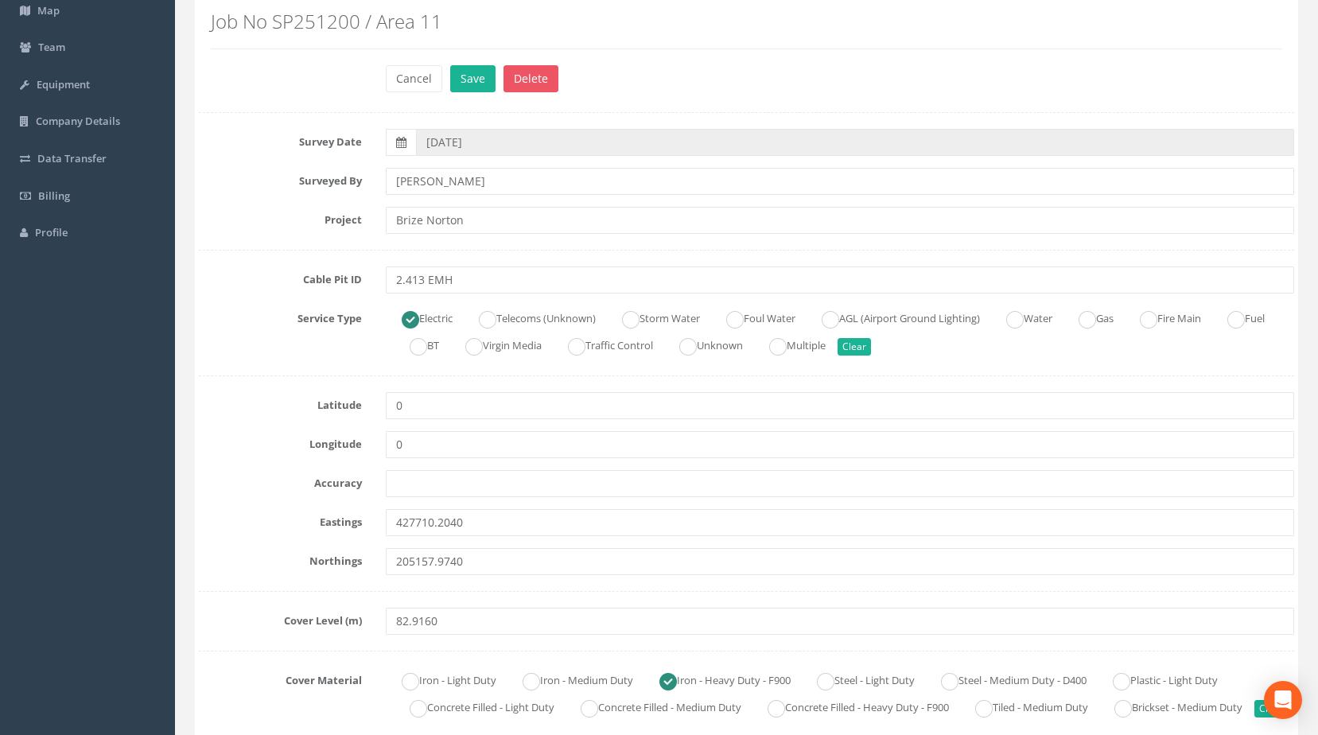
scroll to position [0, 0]
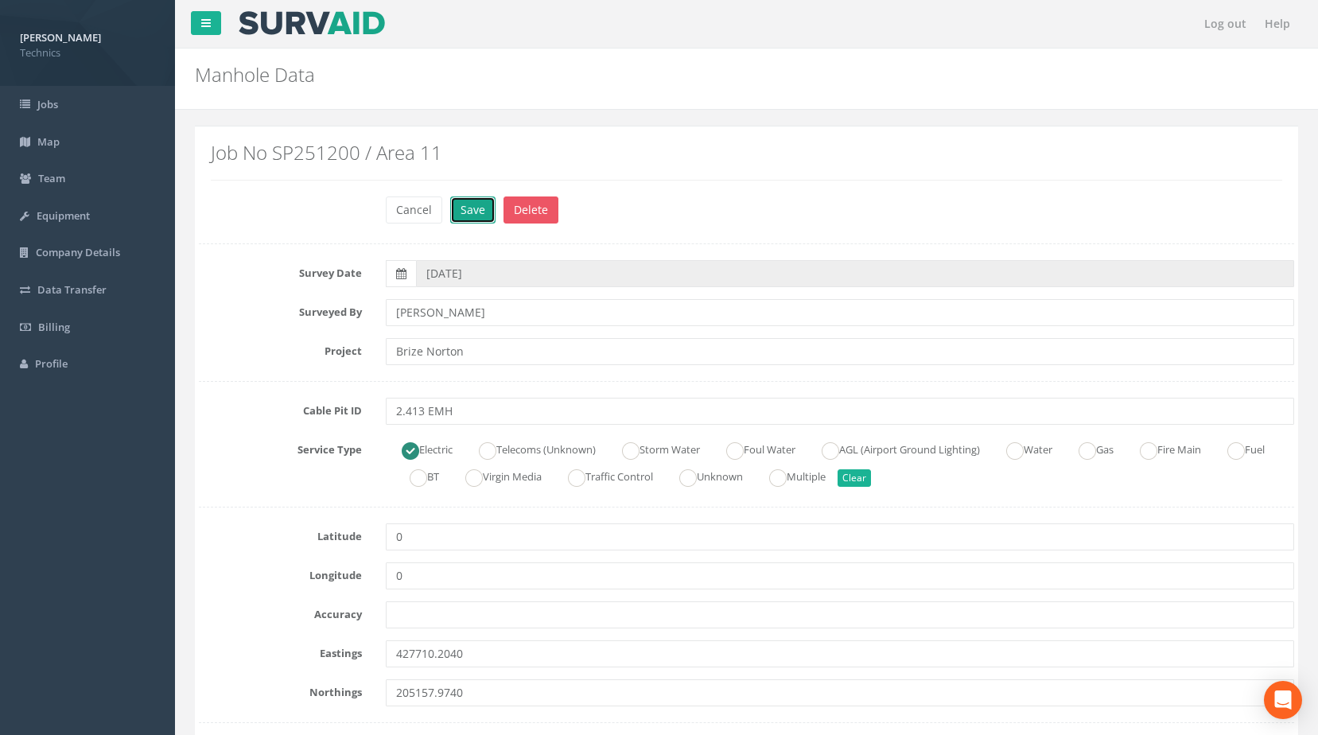
click at [457, 212] on button "Save" at bounding box center [472, 209] width 45 height 27
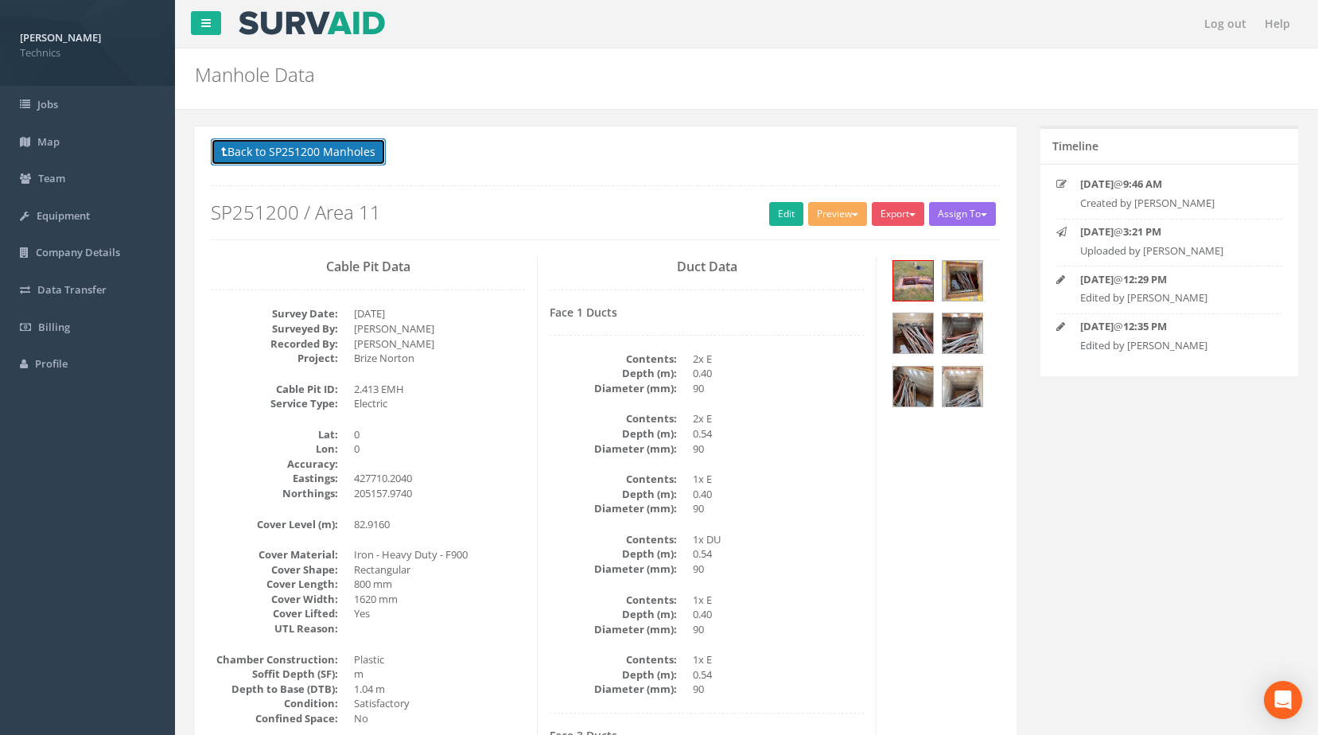
click at [260, 138] on button "Back to SP251200 Manholes" at bounding box center [298, 151] width 175 height 27
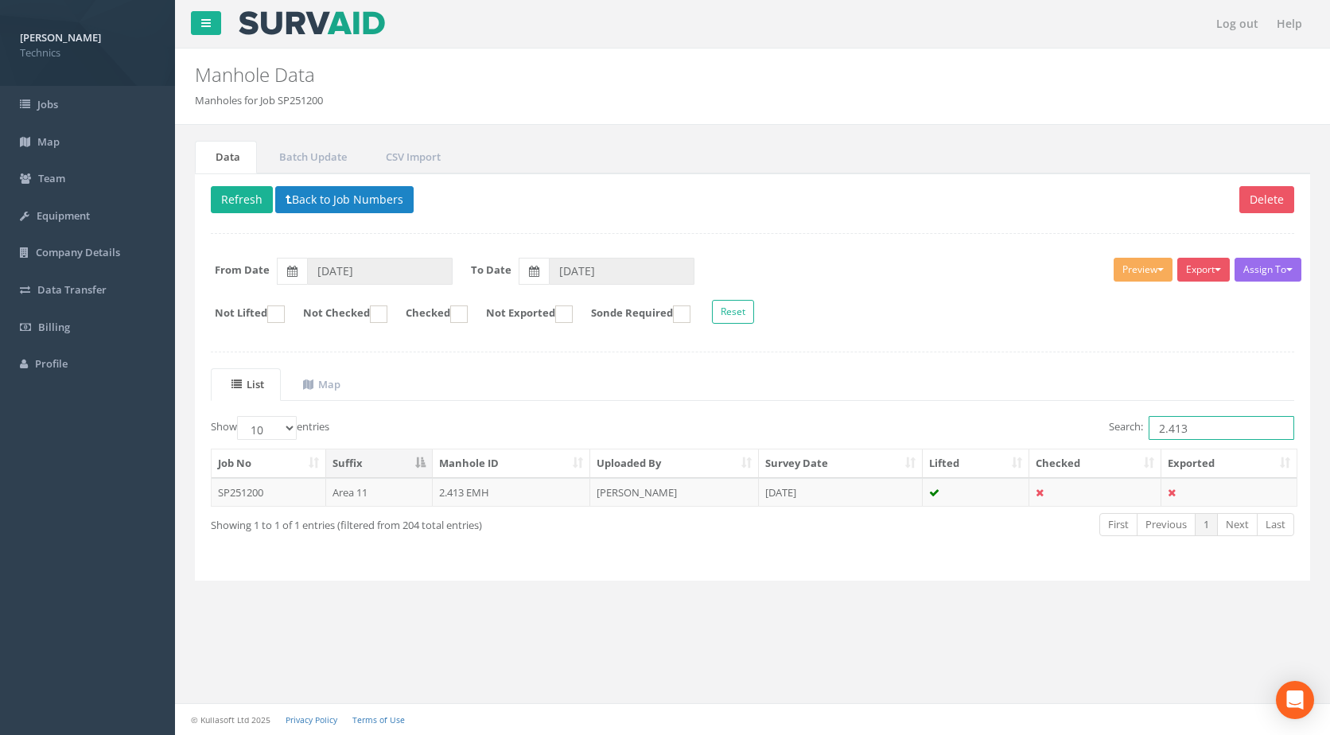
drag, startPoint x: 1210, startPoint y: 429, endPoint x: 1007, endPoint y: 439, distance: 203.0
click at [1007, 439] on div "Search: 2.413" at bounding box center [1029, 430] width 530 height 28
click at [211, 197] on button "Refresh" at bounding box center [242, 199] width 62 height 27
drag, startPoint x: 1187, startPoint y: 422, endPoint x: 1117, endPoint y: 413, distance: 70.5
click at [1117, 413] on div "List Map Show 10 25 50 100 entries Search: 1.455 Job No Suffix Manhole ID Uploa…" at bounding box center [752, 466] width 1083 height 196
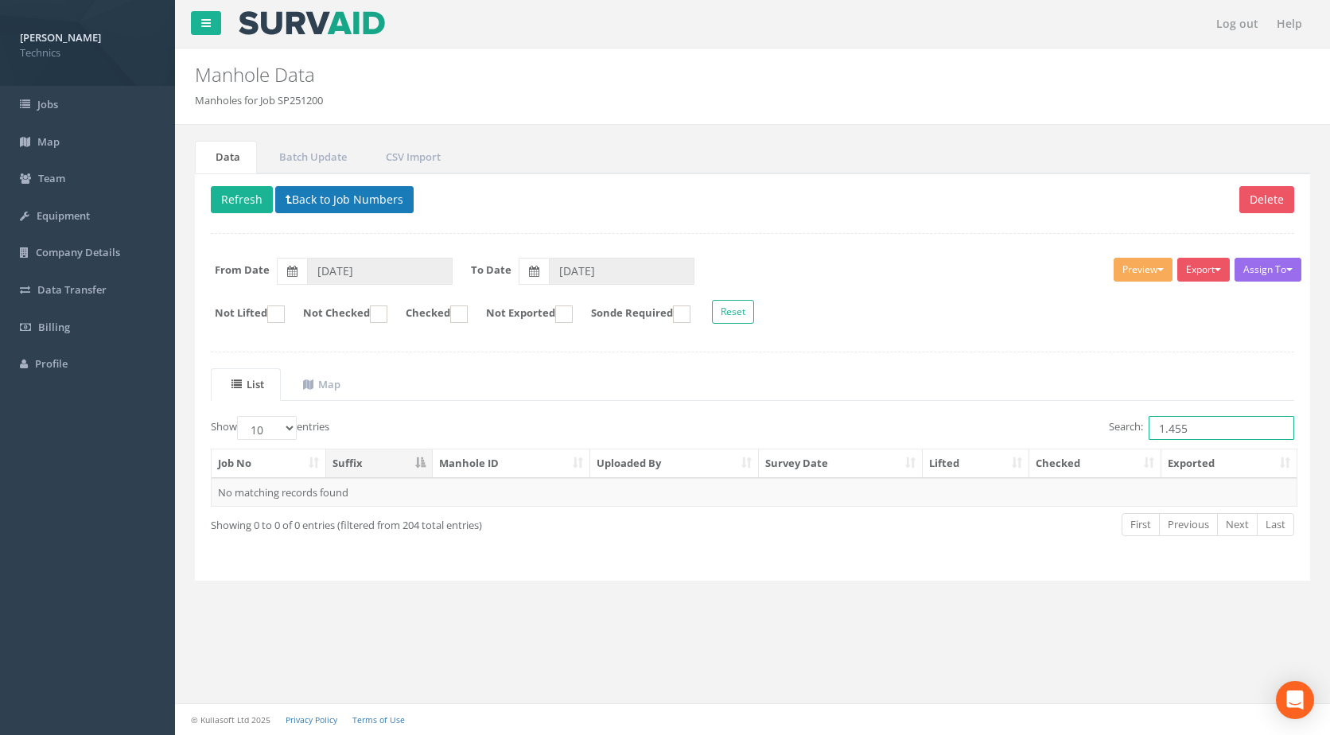
type input "1.455"
click at [350, 198] on button "Back to Job Numbers" at bounding box center [344, 199] width 138 height 27
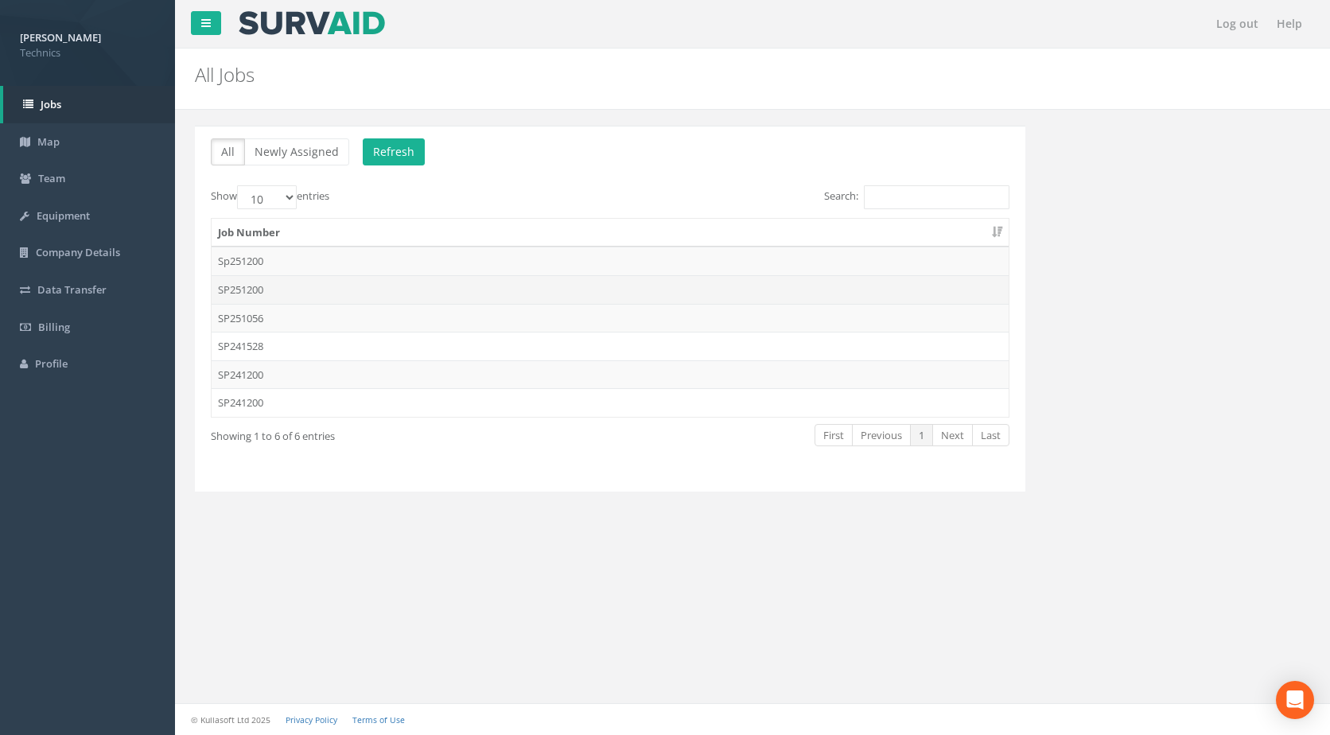
click at [301, 278] on td "SP251200" at bounding box center [610, 289] width 797 height 29
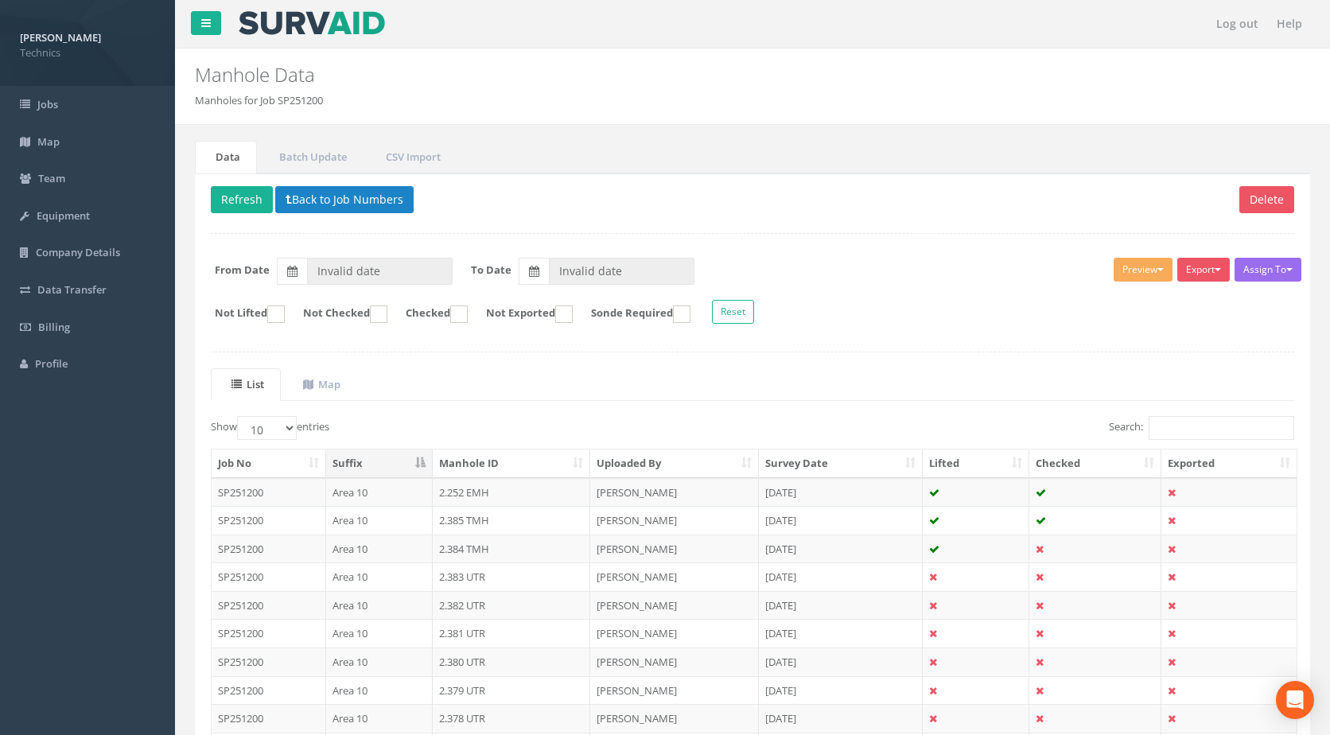
type input "[DATE]"
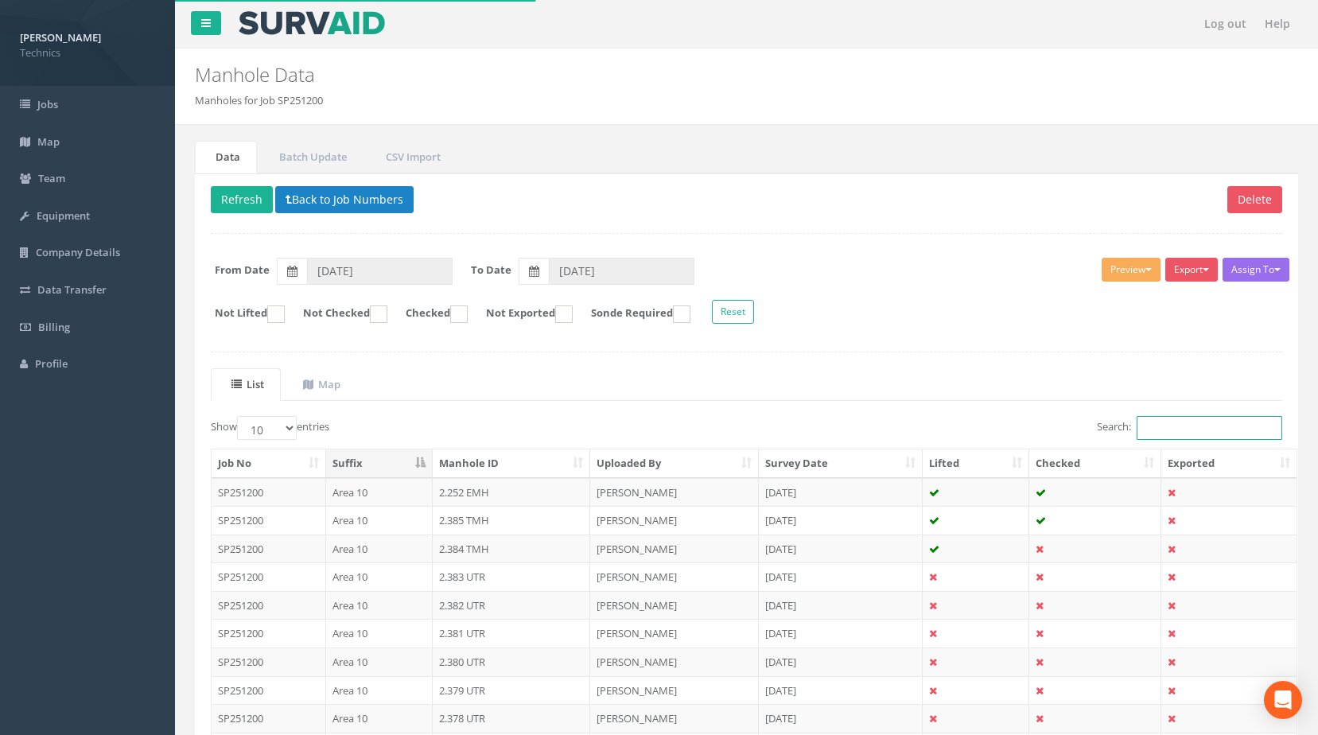
click at [1172, 426] on input "Search:" at bounding box center [1210, 428] width 146 height 24
paste input "1.455"
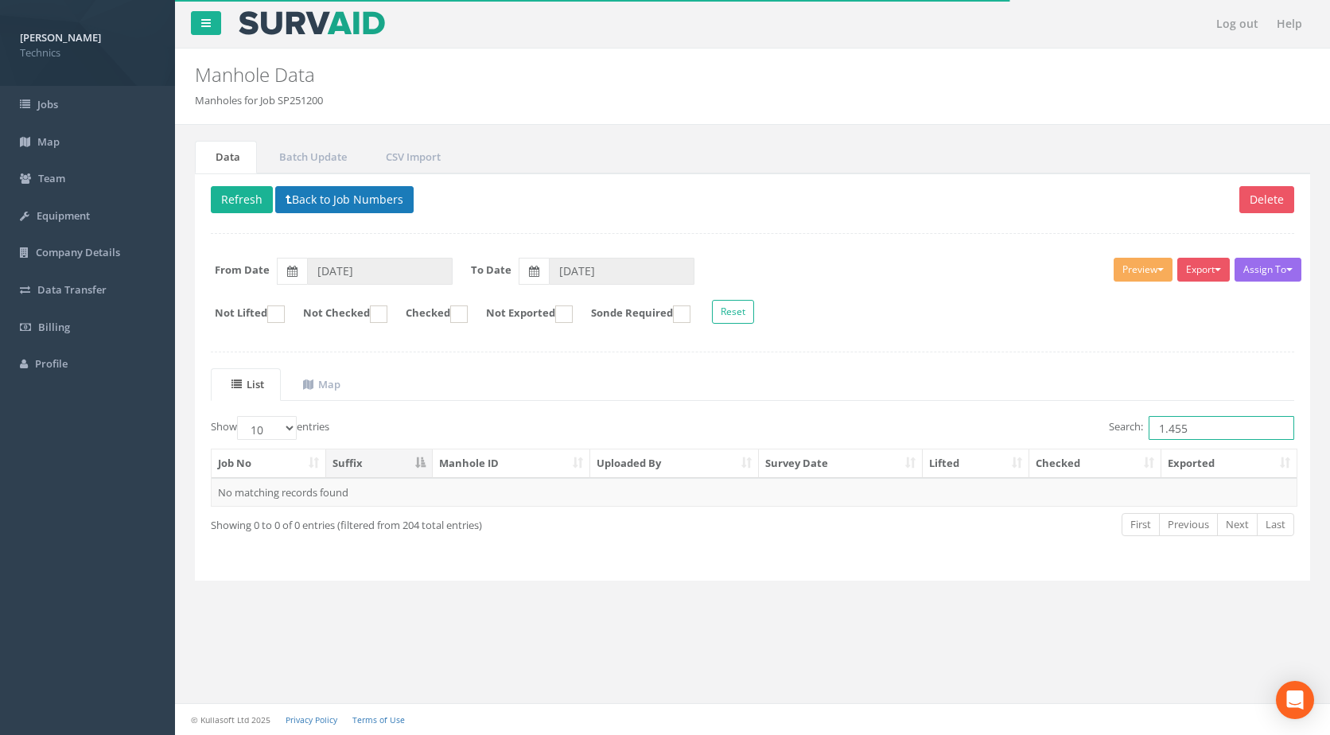
type input "1.455"
click at [312, 199] on button "Back to Job Numbers" at bounding box center [344, 199] width 138 height 27
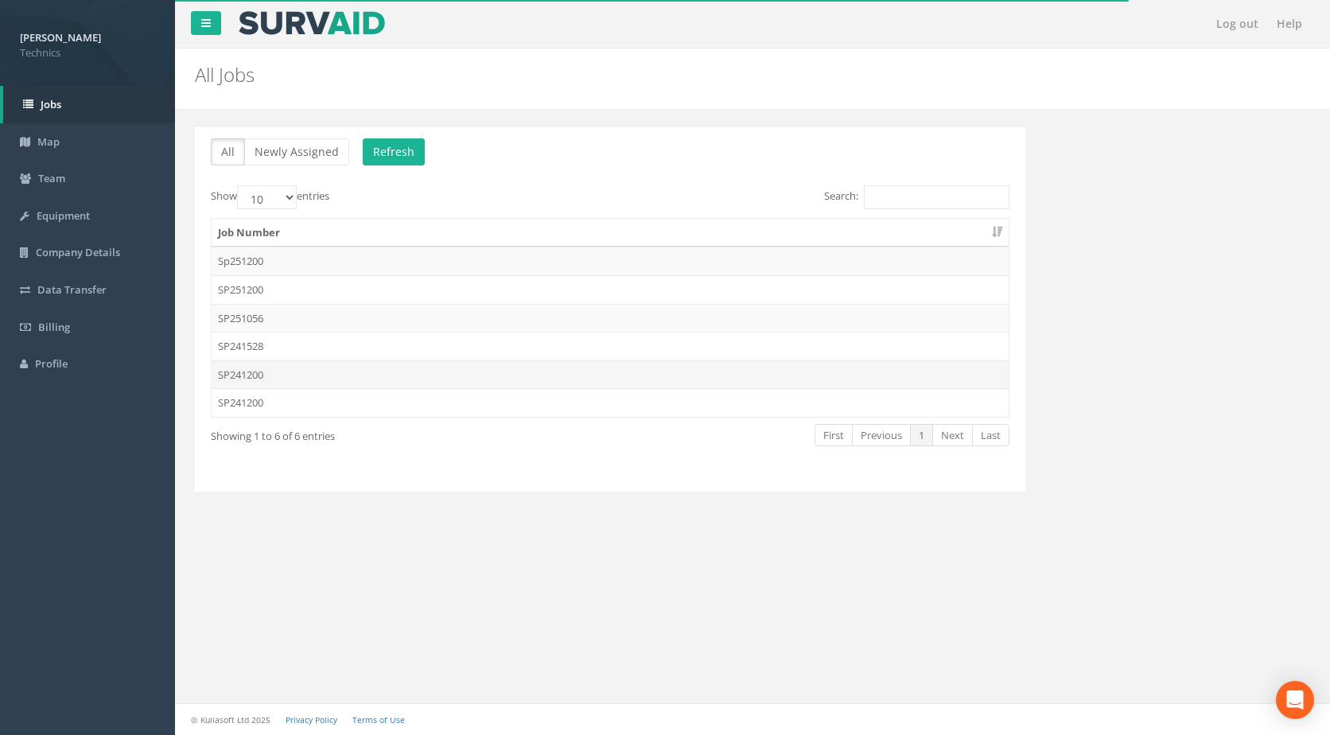
click at [329, 372] on td "SP241200" at bounding box center [610, 374] width 797 height 29
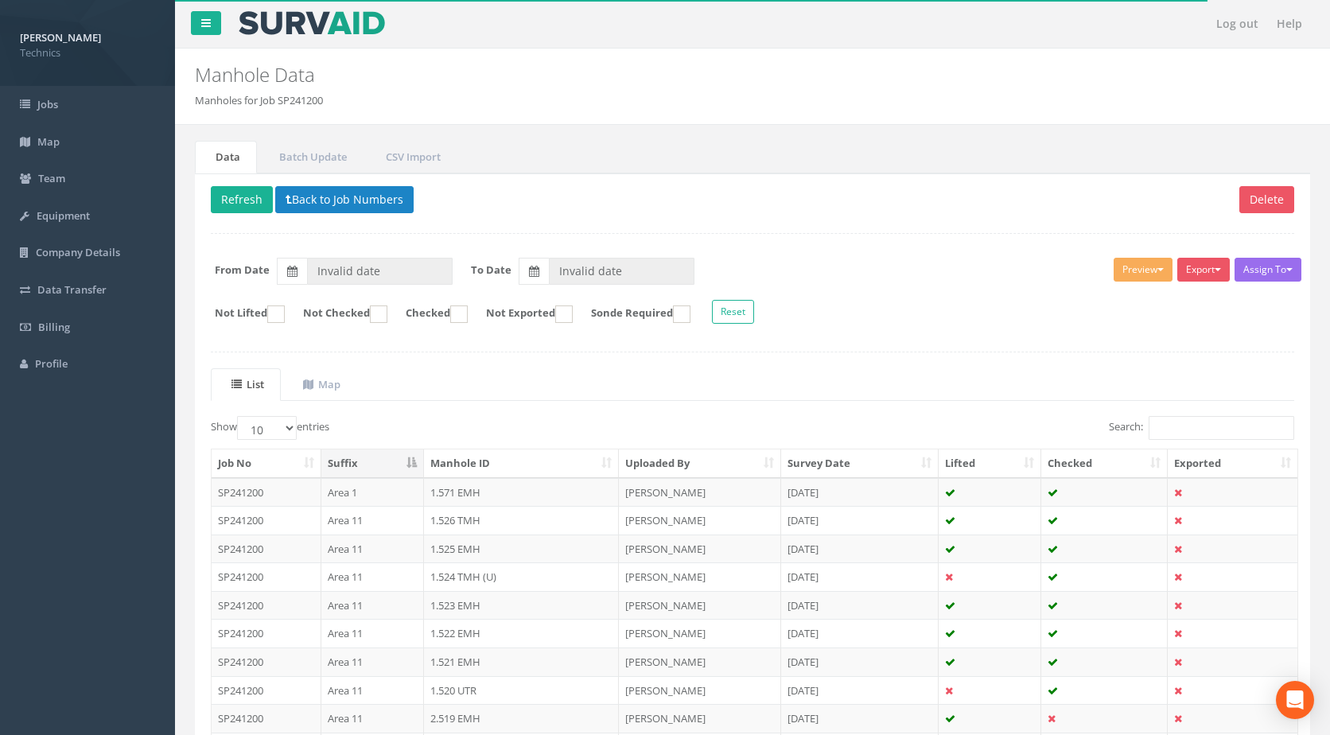
type input "[DATE]"
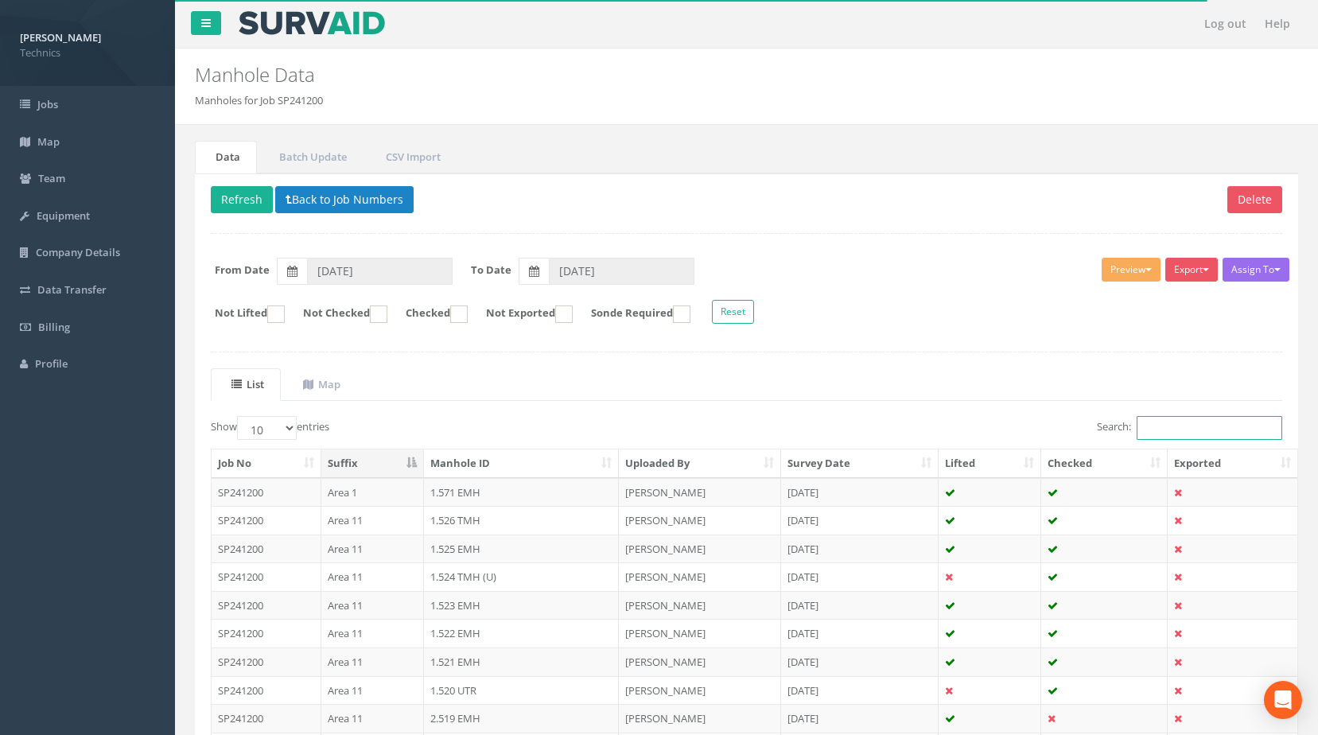
click at [1221, 429] on input "Search:" at bounding box center [1210, 428] width 146 height 24
paste input "1.455"
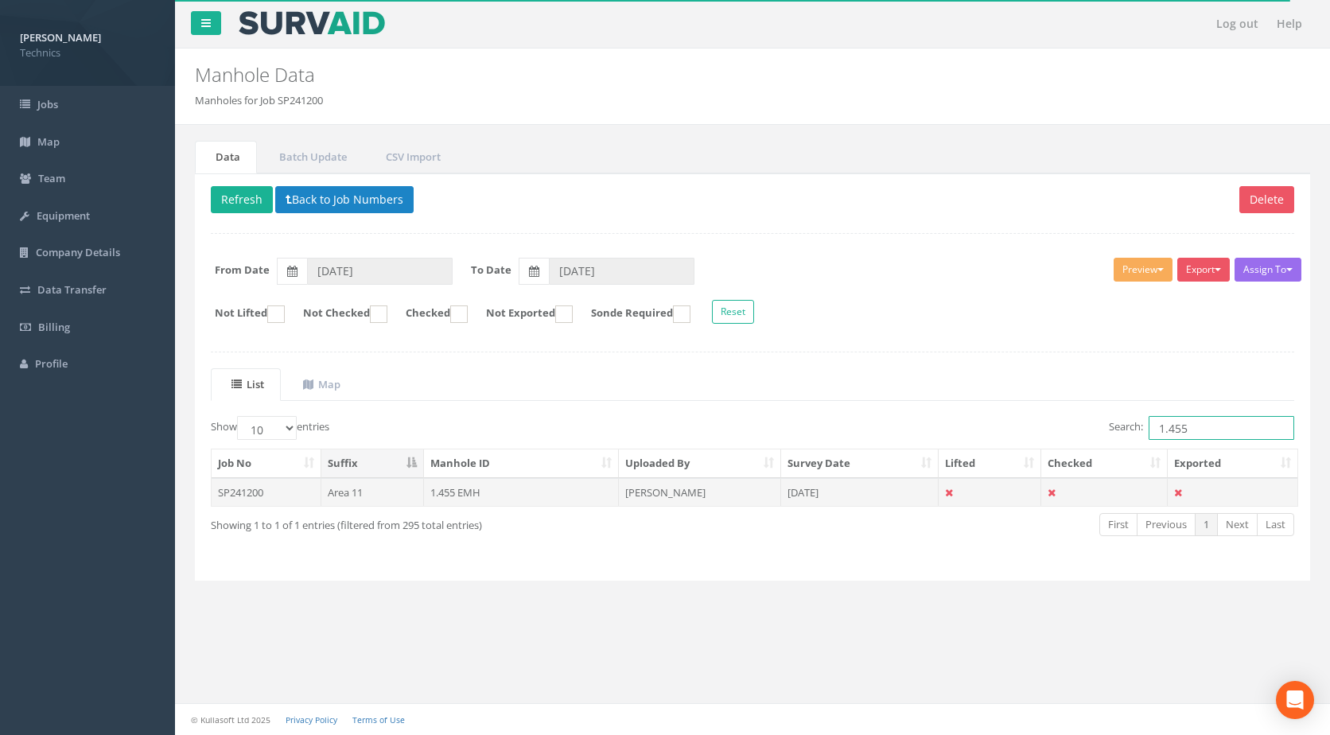
type input "1.455"
click at [515, 489] on td "1.455 EMH" at bounding box center [522, 492] width 196 height 29
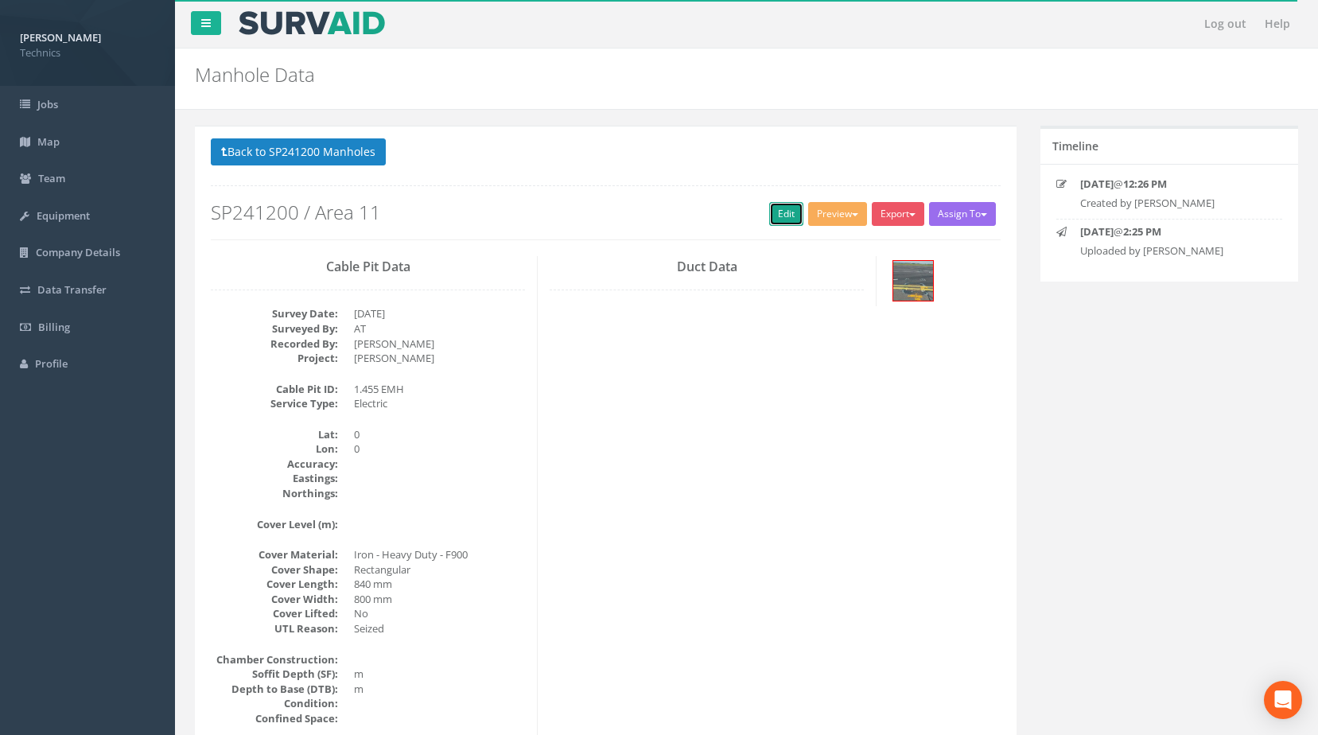
click at [780, 213] on link "Edit" at bounding box center [786, 214] width 34 height 24
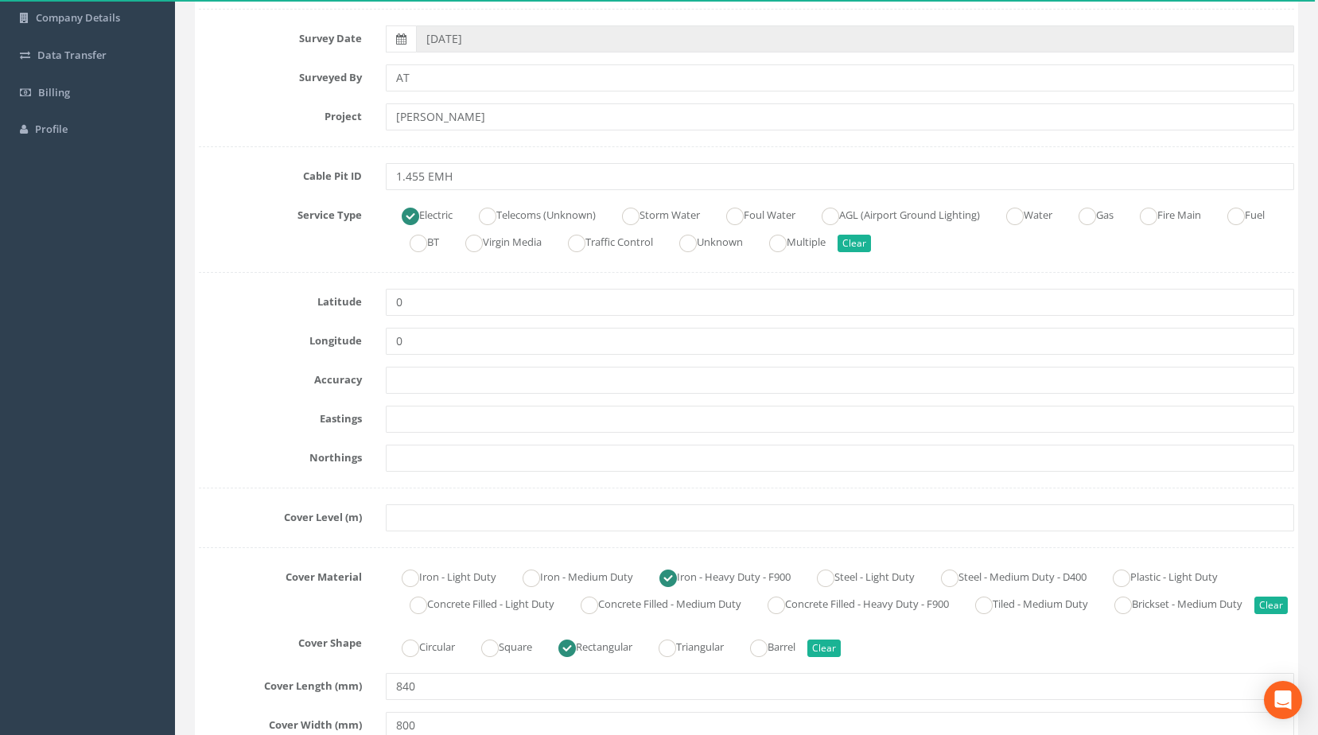
scroll to position [239, 0]
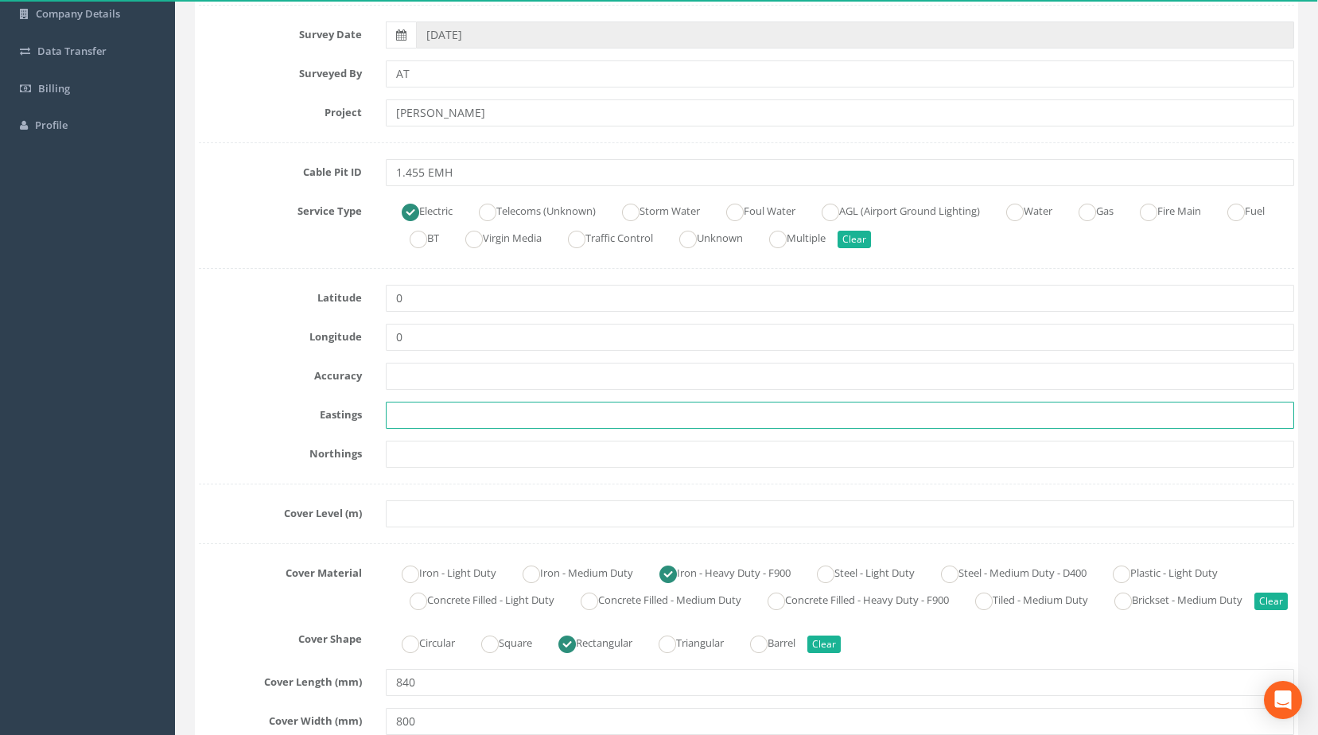
click at [429, 416] on input "text" at bounding box center [840, 415] width 909 height 27
paste input "427719.7429"
type input "427719.7429"
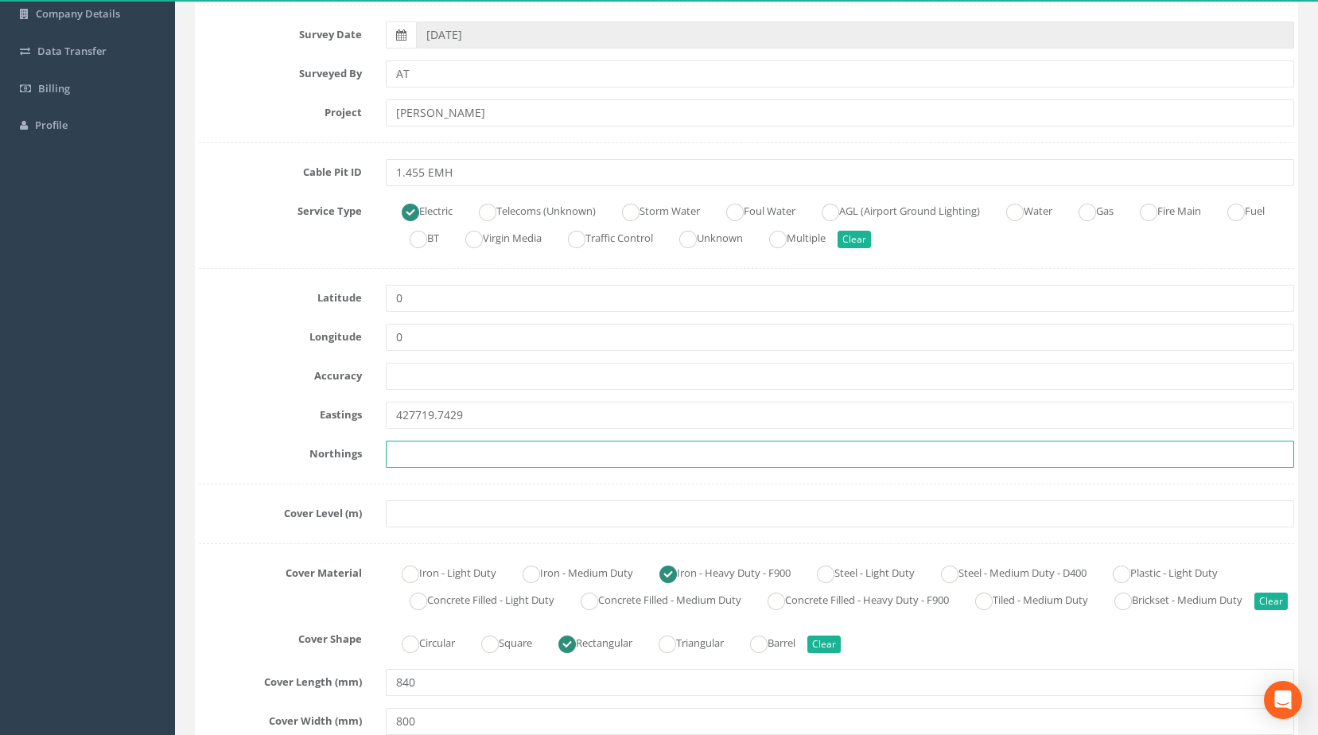
click at [492, 457] on input "text" at bounding box center [840, 454] width 909 height 27
paste input "205184.2380"
type input "205184.2380"
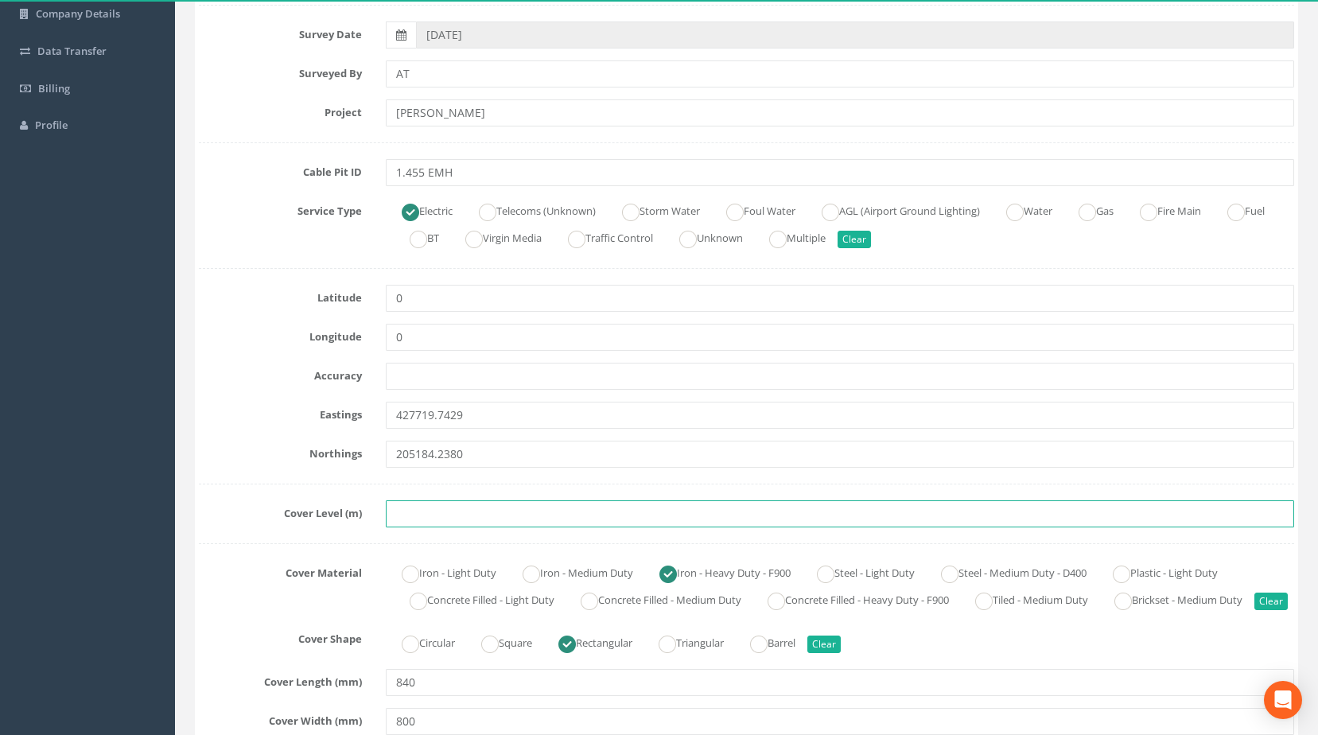
click at [453, 512] on input "text" at bounding box center [840, 513] width 909 height 27
drag, startPoint x: 429, startPoint y: 536, endPoint x: 402, endPoint y: 519, distance: 31.1
click at [402, 519] on input "text" at bounding box center [840, 513] width 909 height 27
paste input "83.7381"
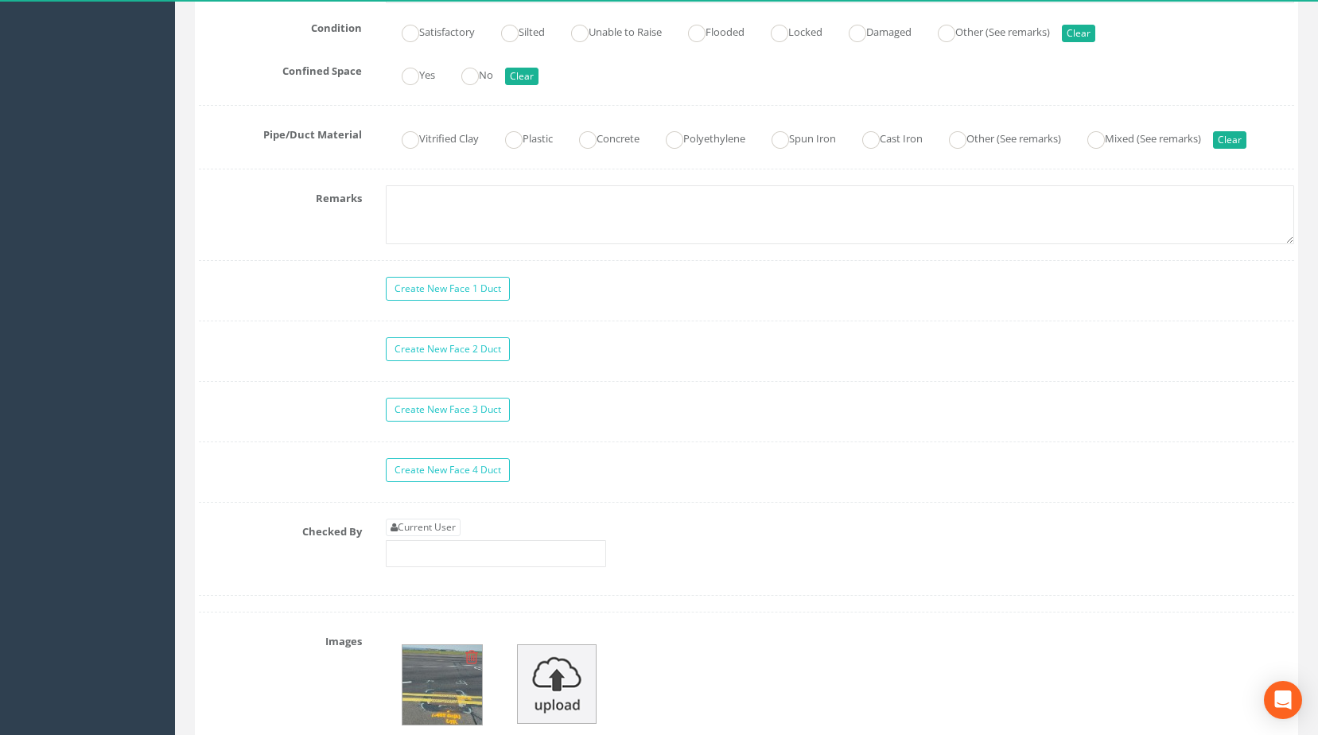
scroll to position [1352, 0]
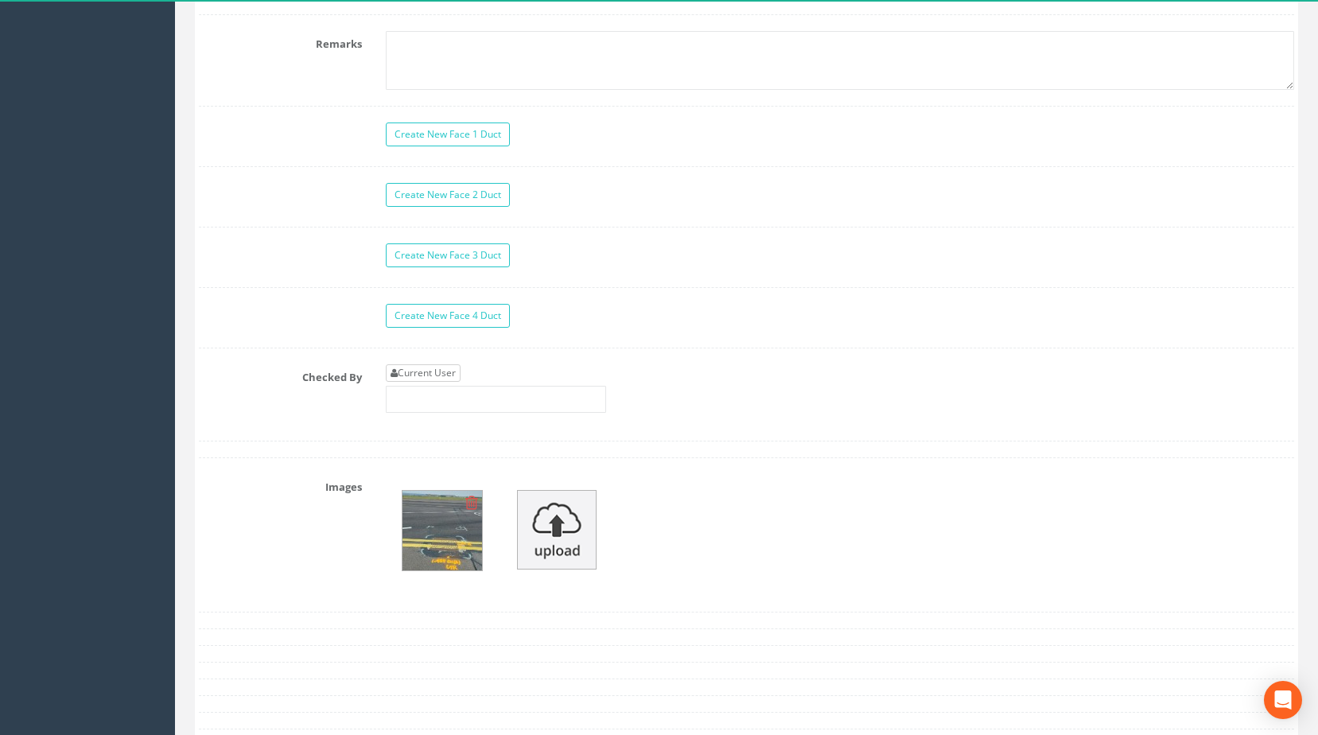
type input "83.7381"
click at [427, 382] on link "Current User" at bounding box center [423, 372] width 75 height 17
type input "[PERSON_NAME]"
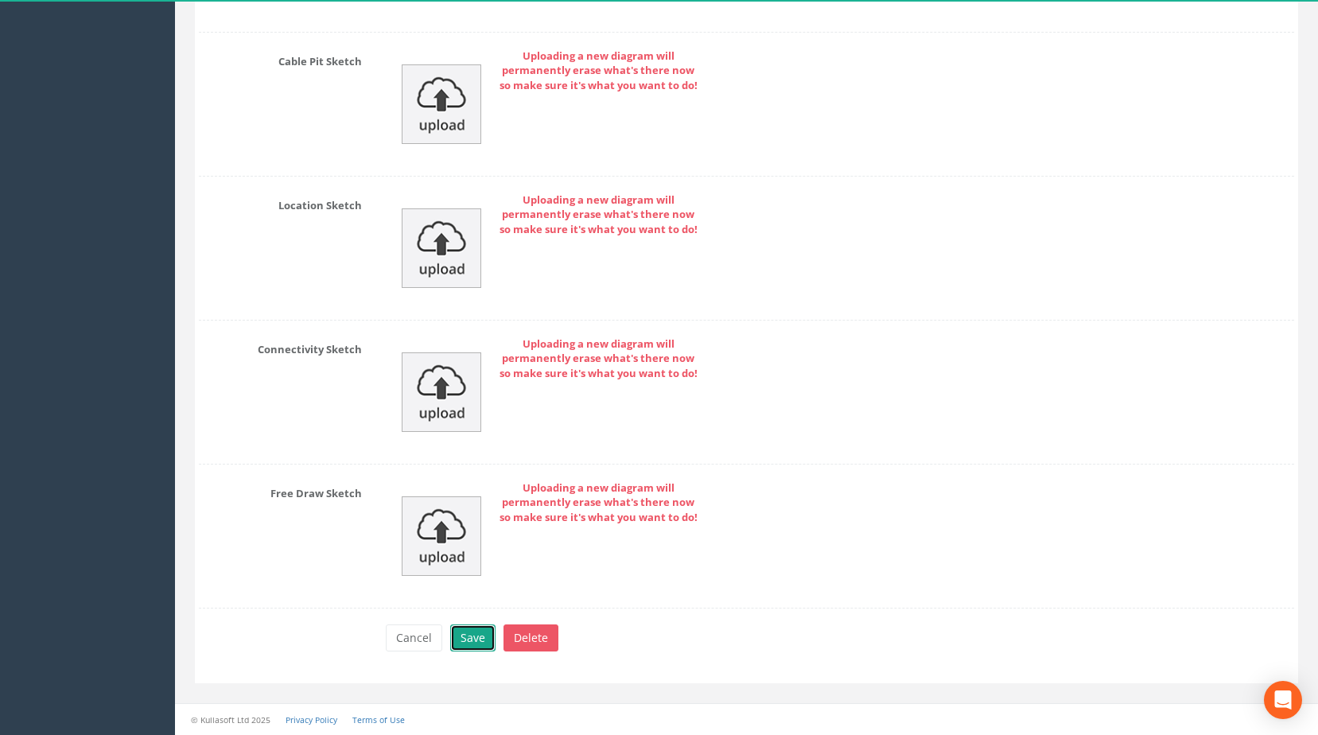
click at [470, 638] on button "Save" at bounding box center [472, 637] width 45 height 27
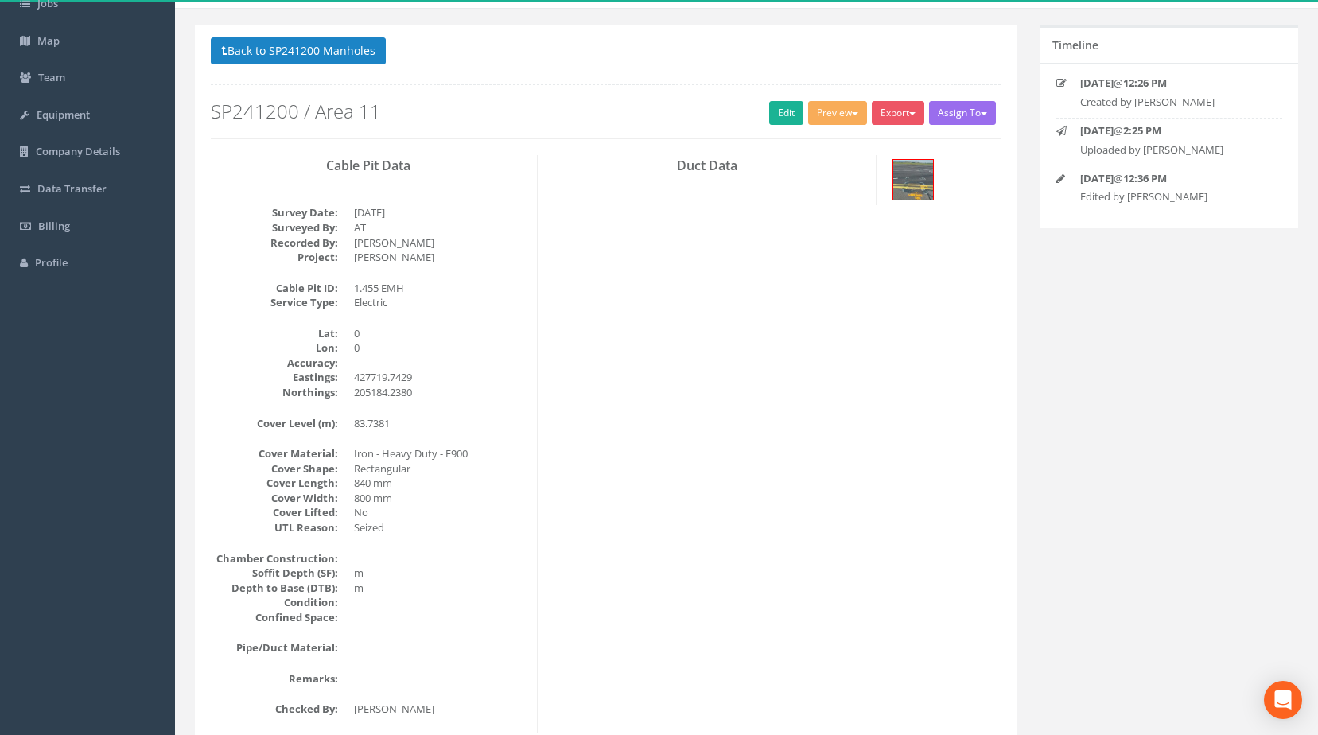
scroll to position [0, 0]
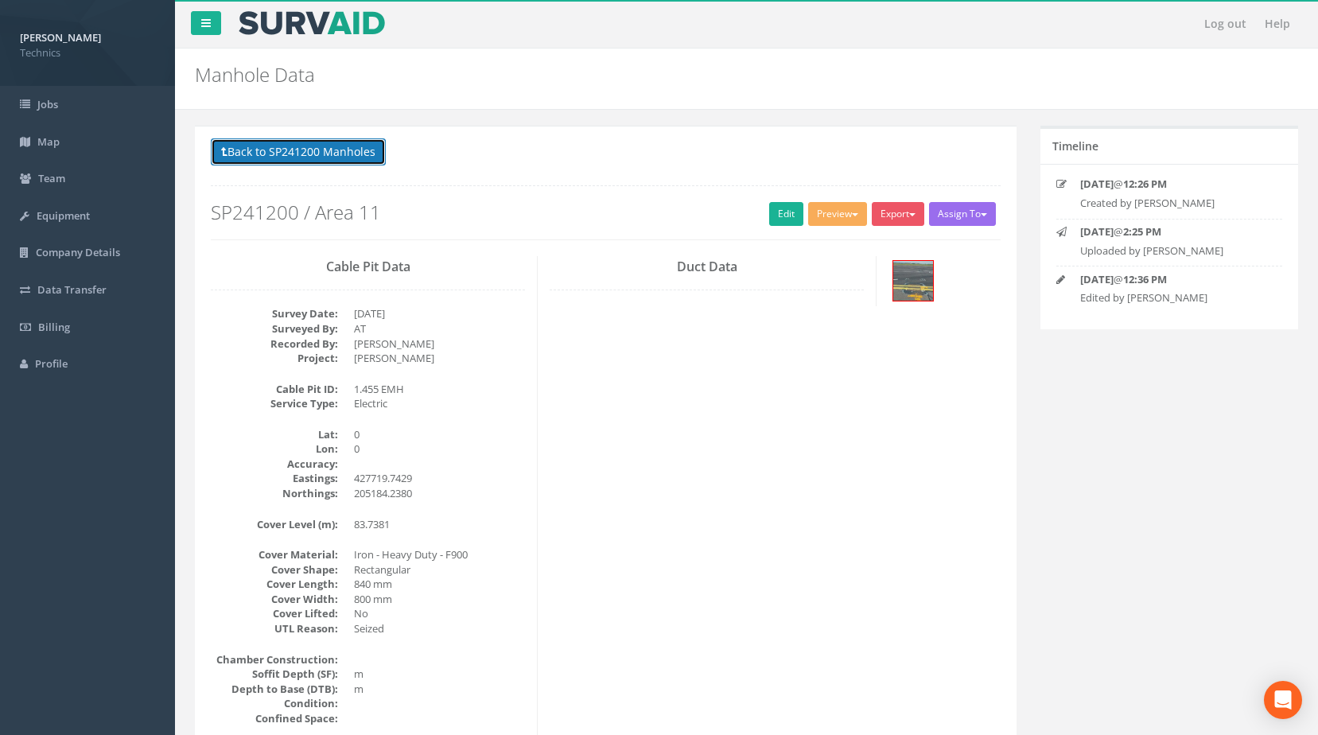
drag, startPoint x: 280, startPoint y: 152, endPoint x: 62, endPoint y: 276, distance: 250.8
click at [279, 152] on button "Back to SP241200 Manholes" at bounding box center [298, 151] width 175 height 27
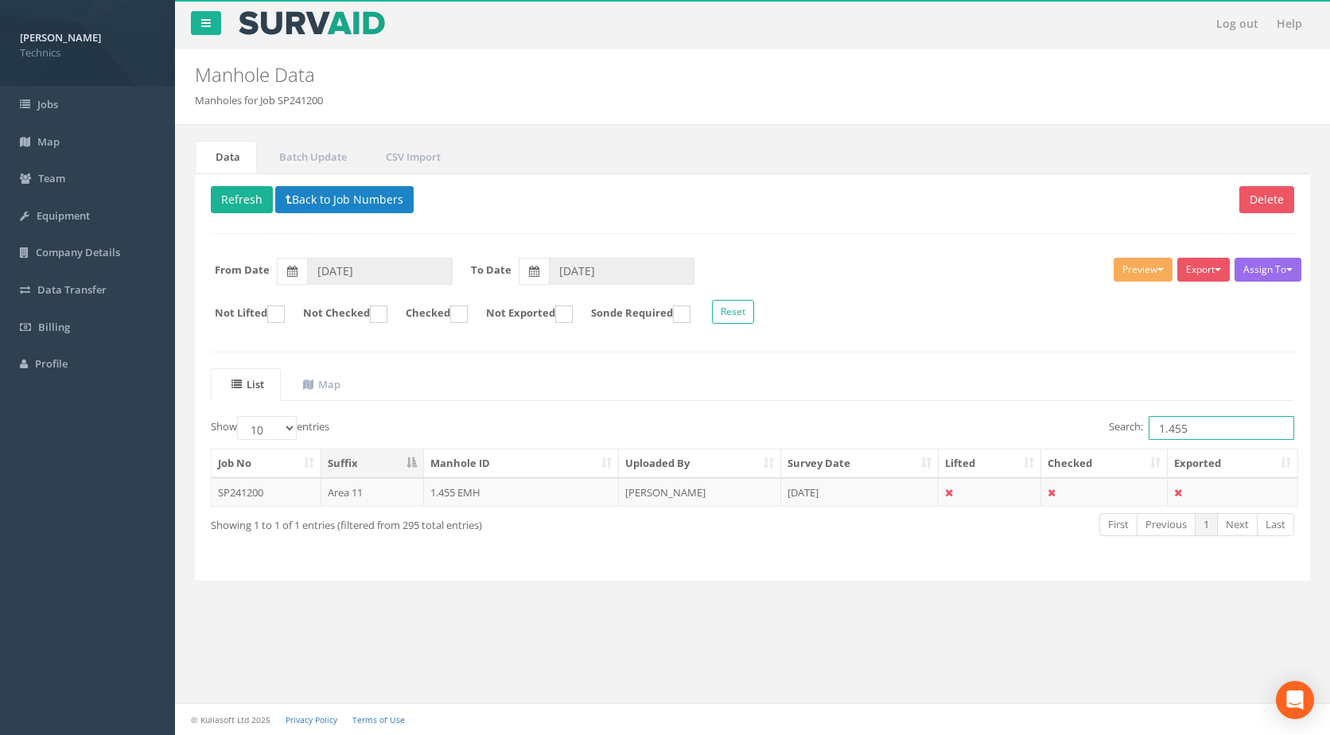
click at [1194, 432] on input "1.455" at bounding box center [1222, 428] width 146 height 24
type input "1.462"
click at [482, 500] on td "1.462 EMH" at bounding box center [522, 492] width 196 height 29
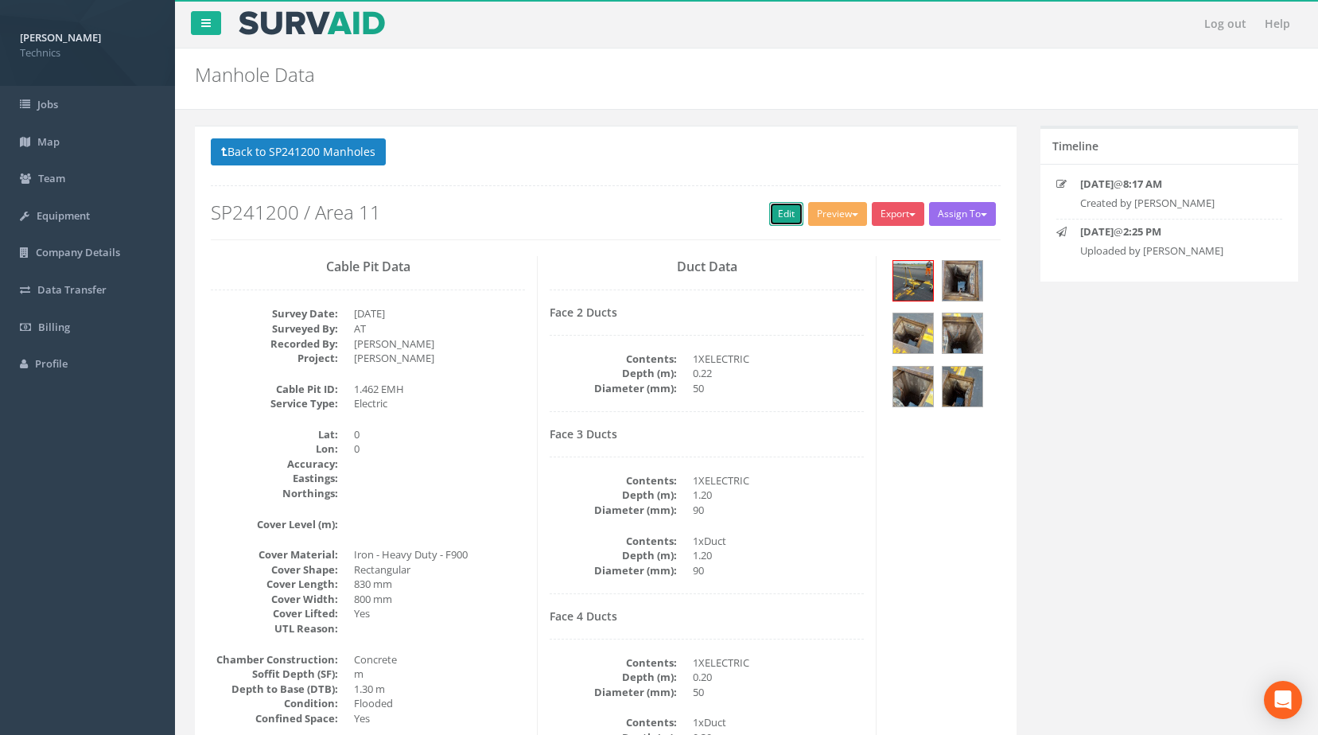
click at [781, 213] on link "Edit" at bounding box center [786, 214] width 34 height 24
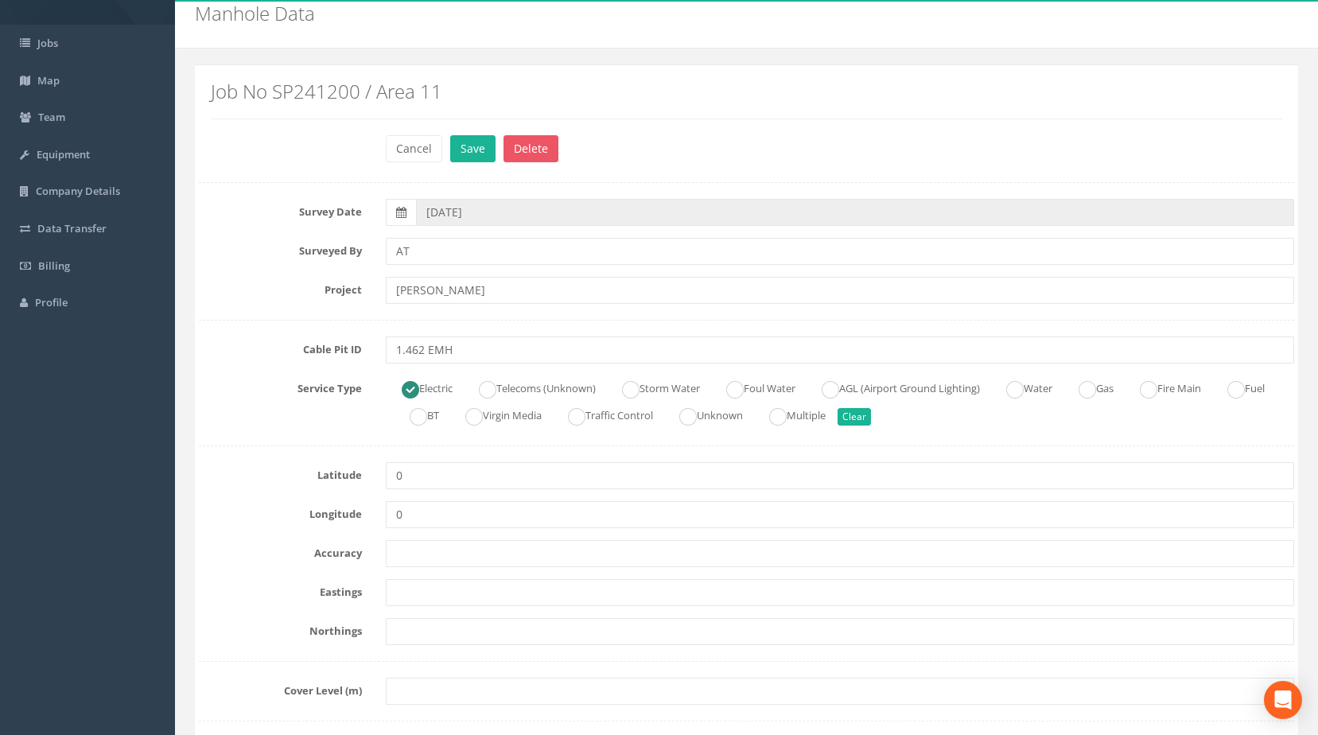
scroll to position [159, 0]
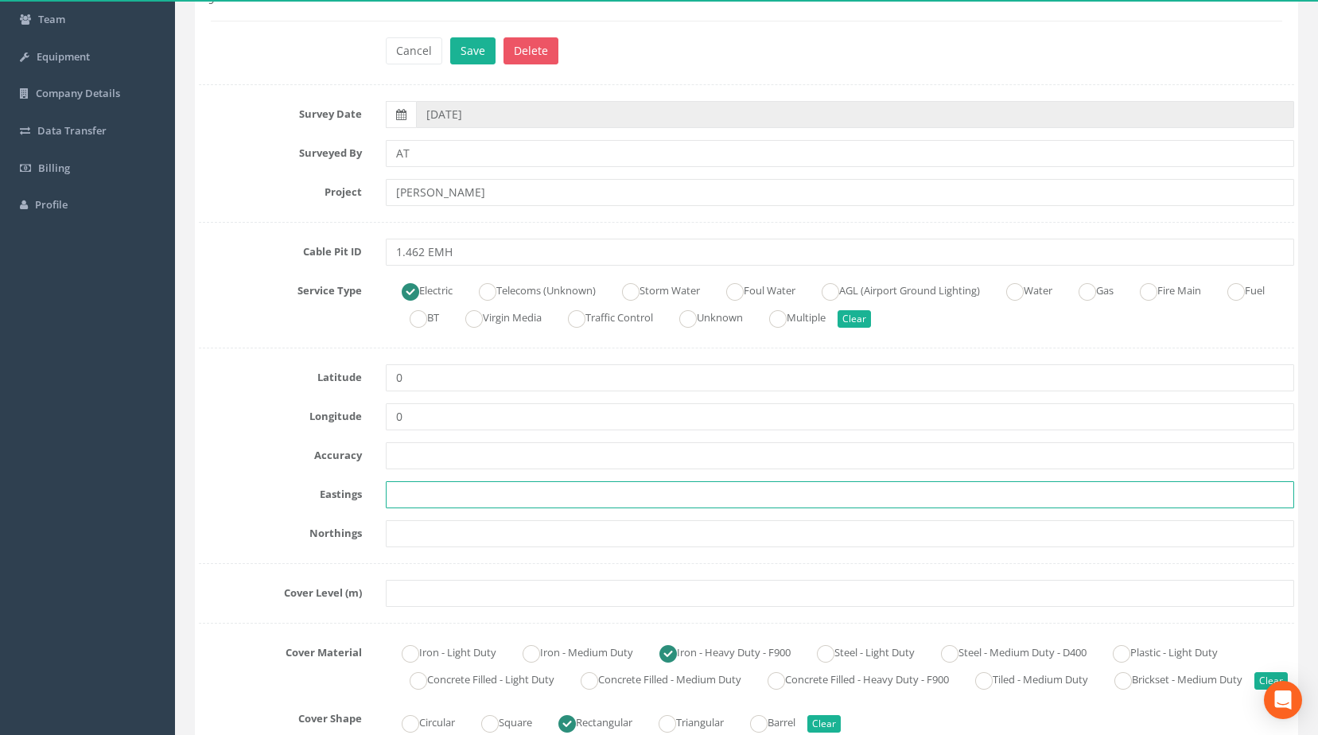
click at [417, 490] on input "text" at bounding box center [840, 494] width 909 height 27
paste input "427726.1200"
type input "427726.1200"
click at [519, 539] on input "text" at bounding box center [840, 533] width 909 height 27
paste input "205193.3584"
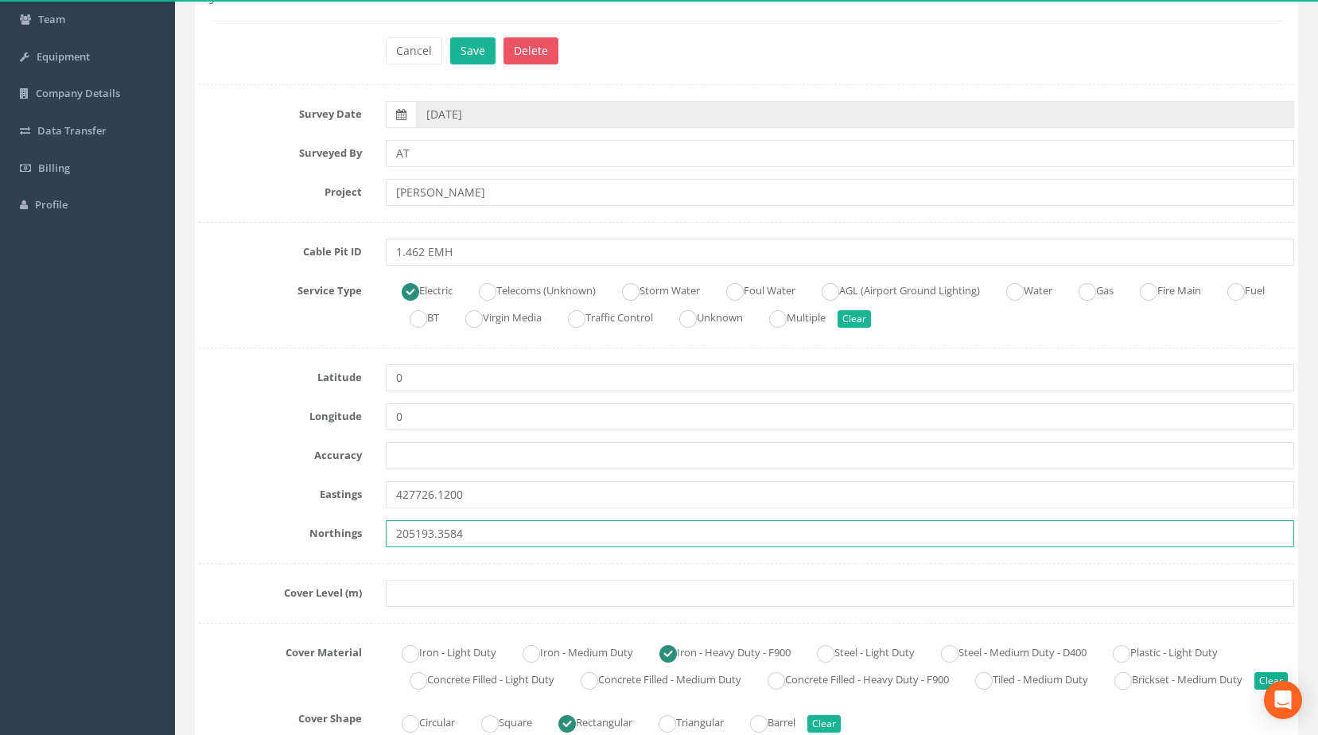
type input "205193.3584"
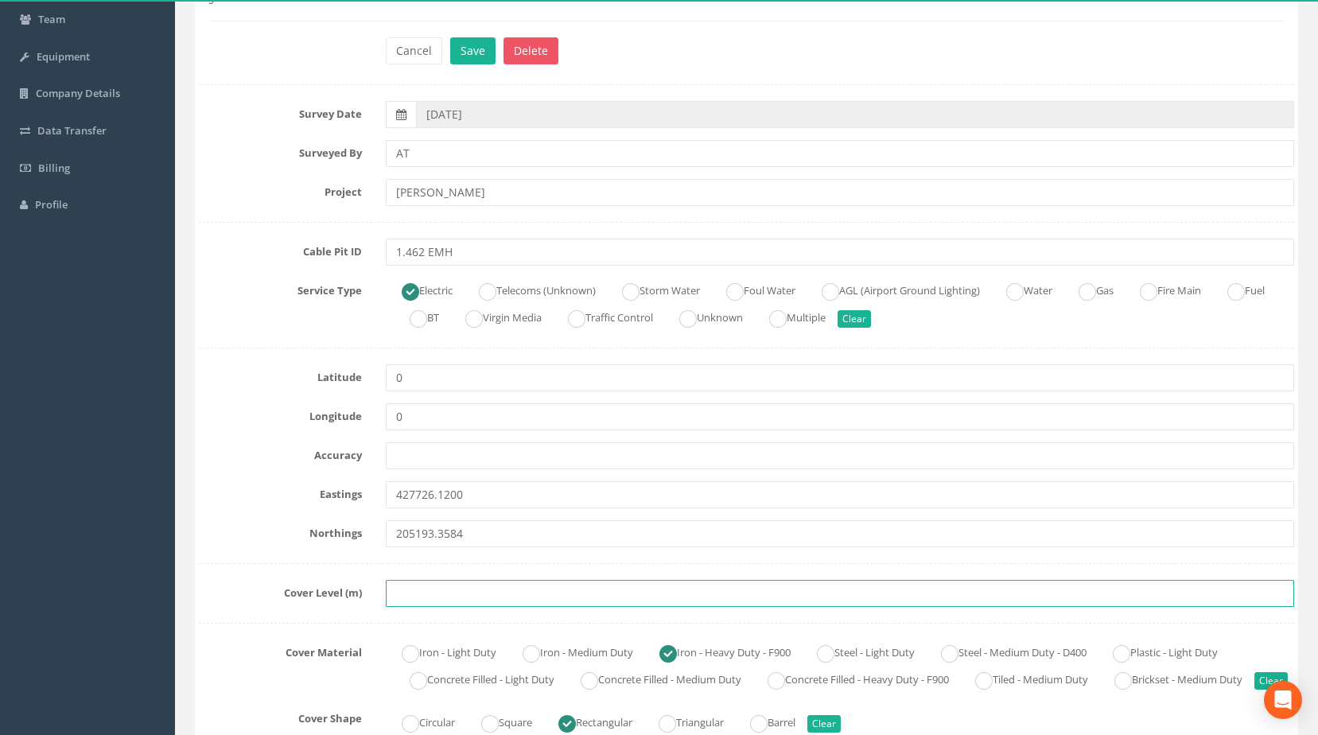
click at [474, 588] on input "text" at bounding box center [840, 593] width 909 height 27
paste input "83.8208"
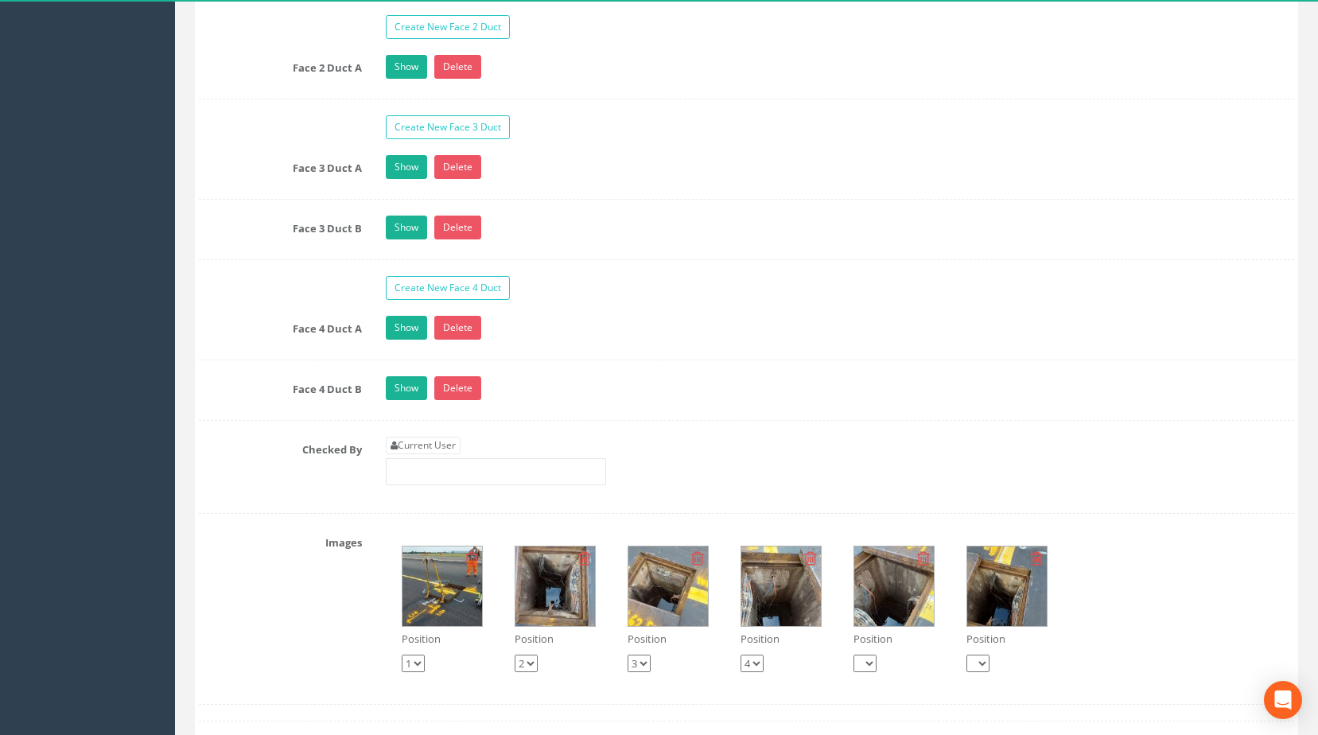
scroll to position [1352, 0]
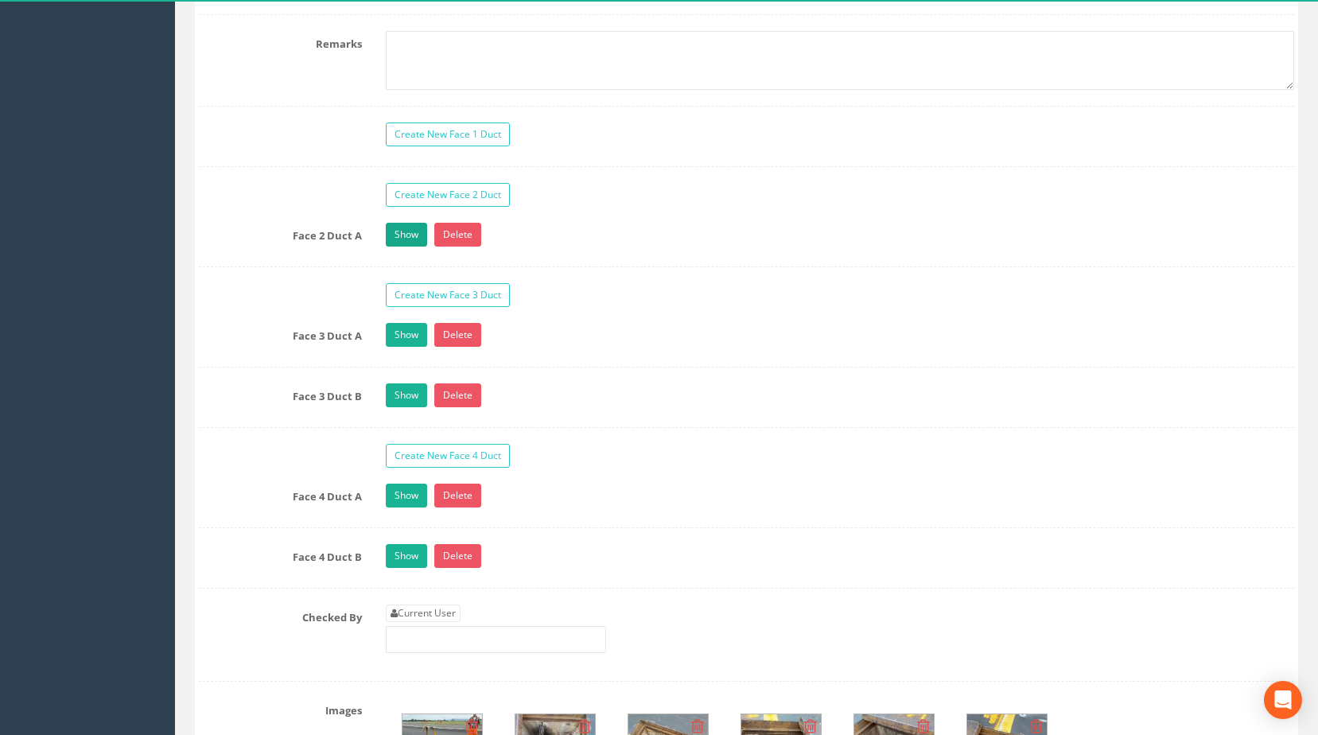
type input "83.8208"
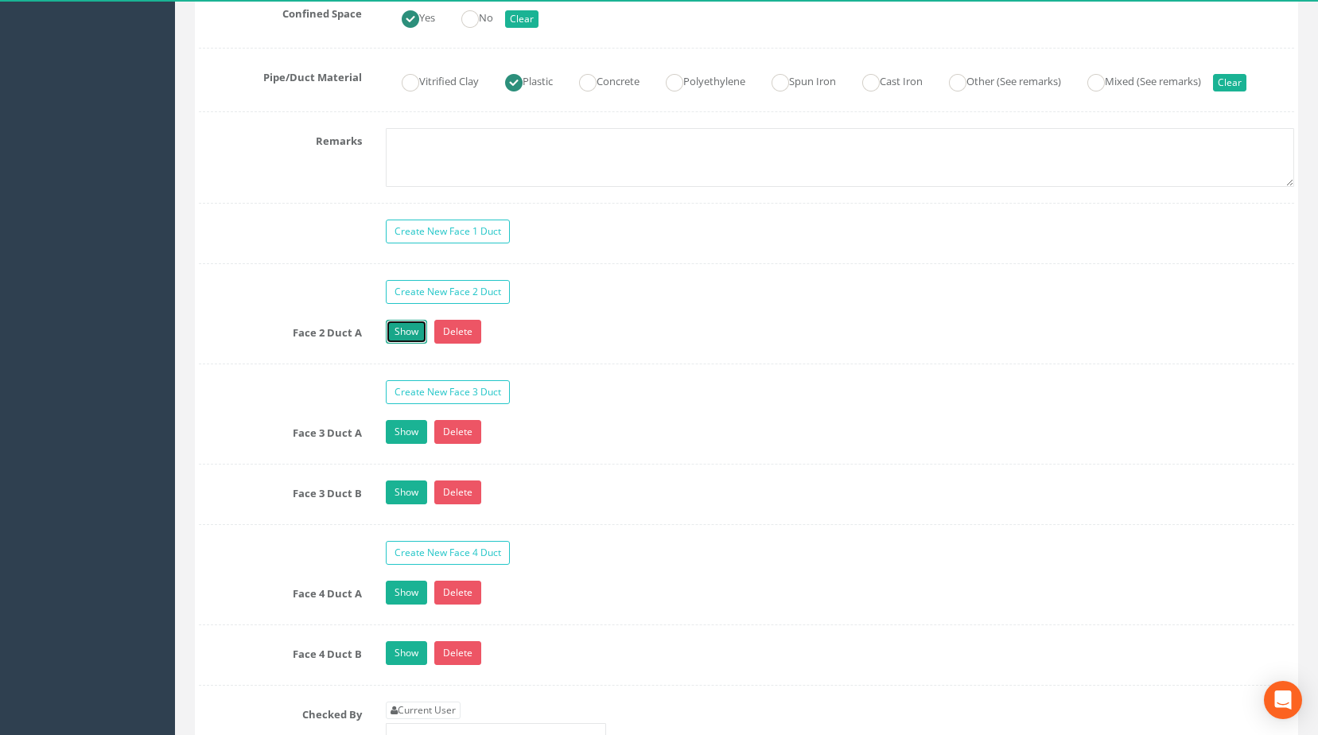
scroll to position [1273, 0]
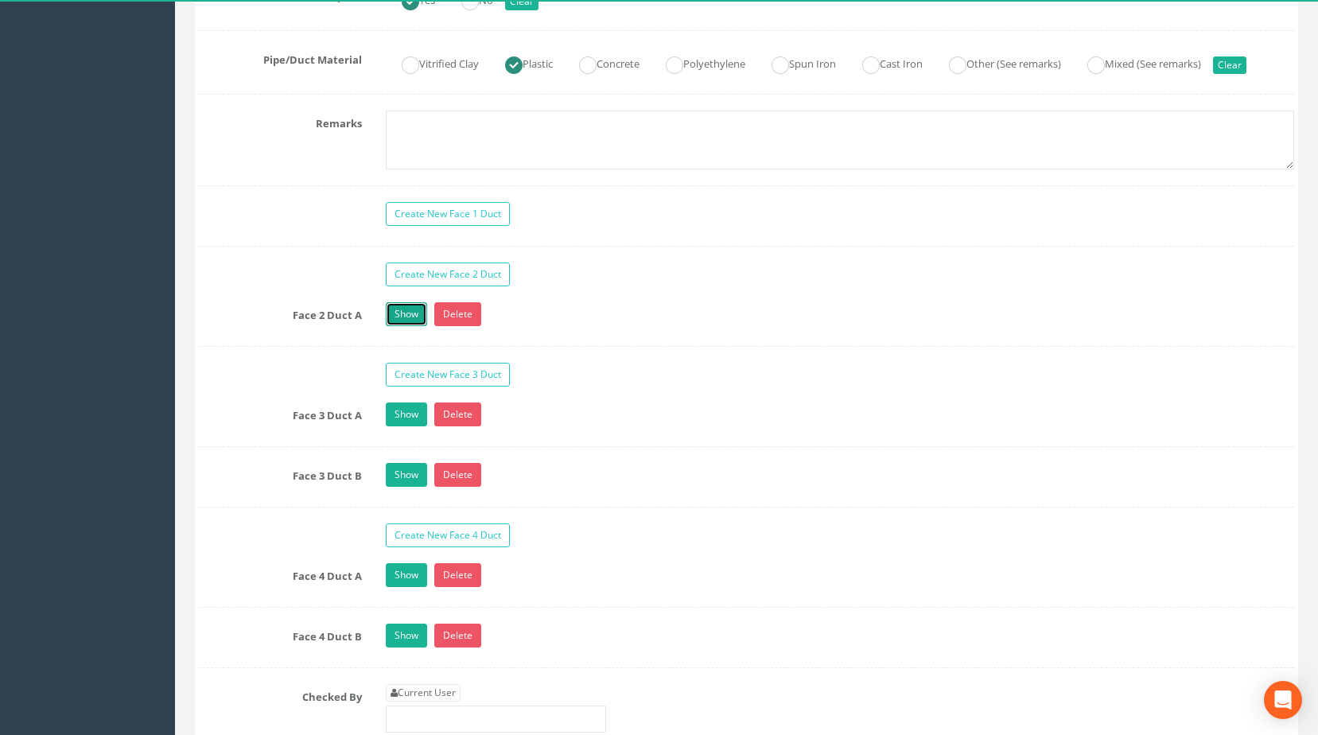
click at [407, 326] on link "Show" at bounding box center [406, 314] width 41 height 24
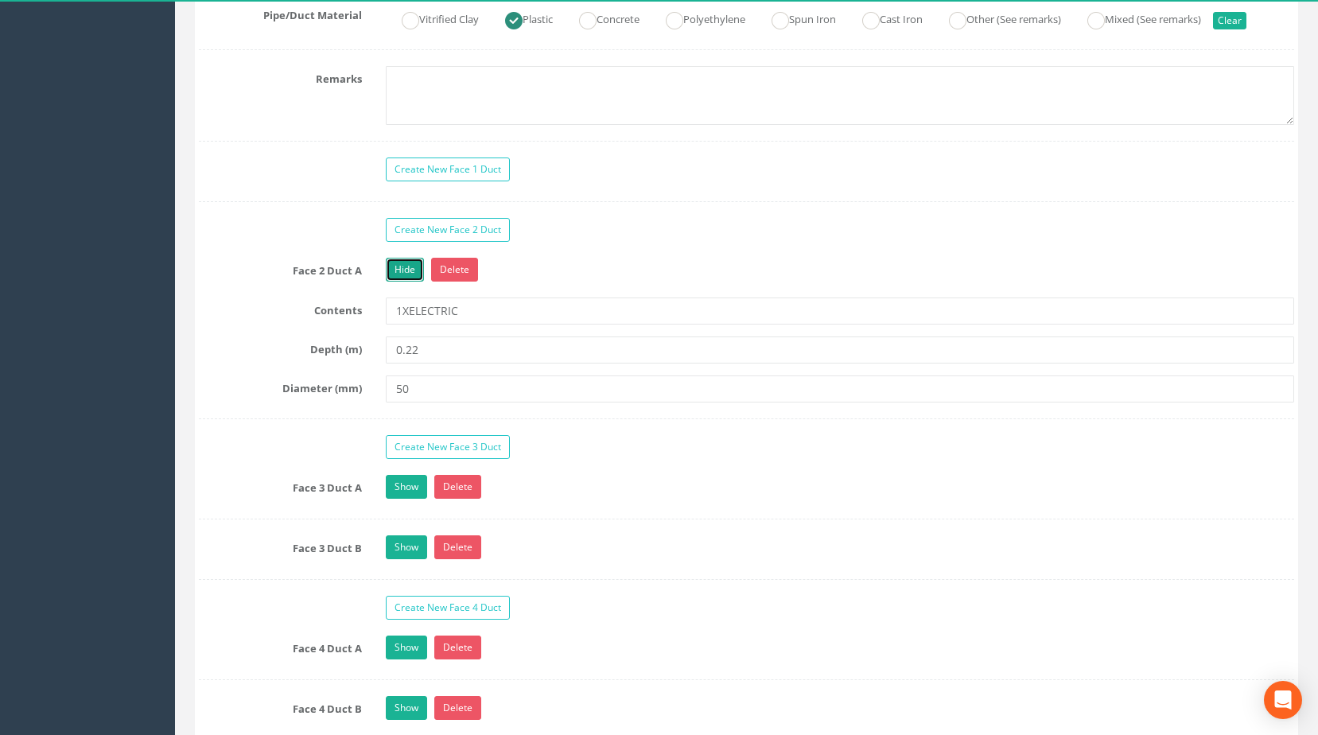
scroll to position [1432, 0]
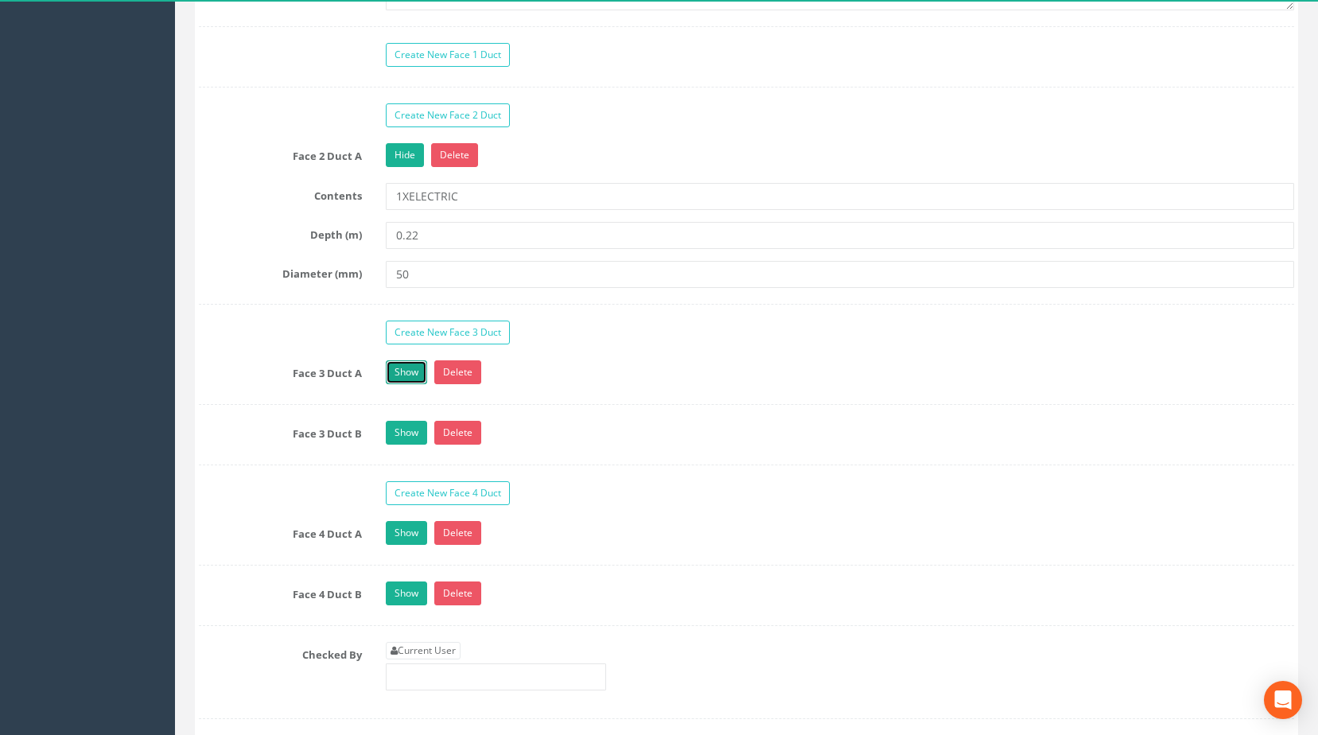
click at [407, 384] on link "Show" at bounding box center [406, 372] width 41 height 24
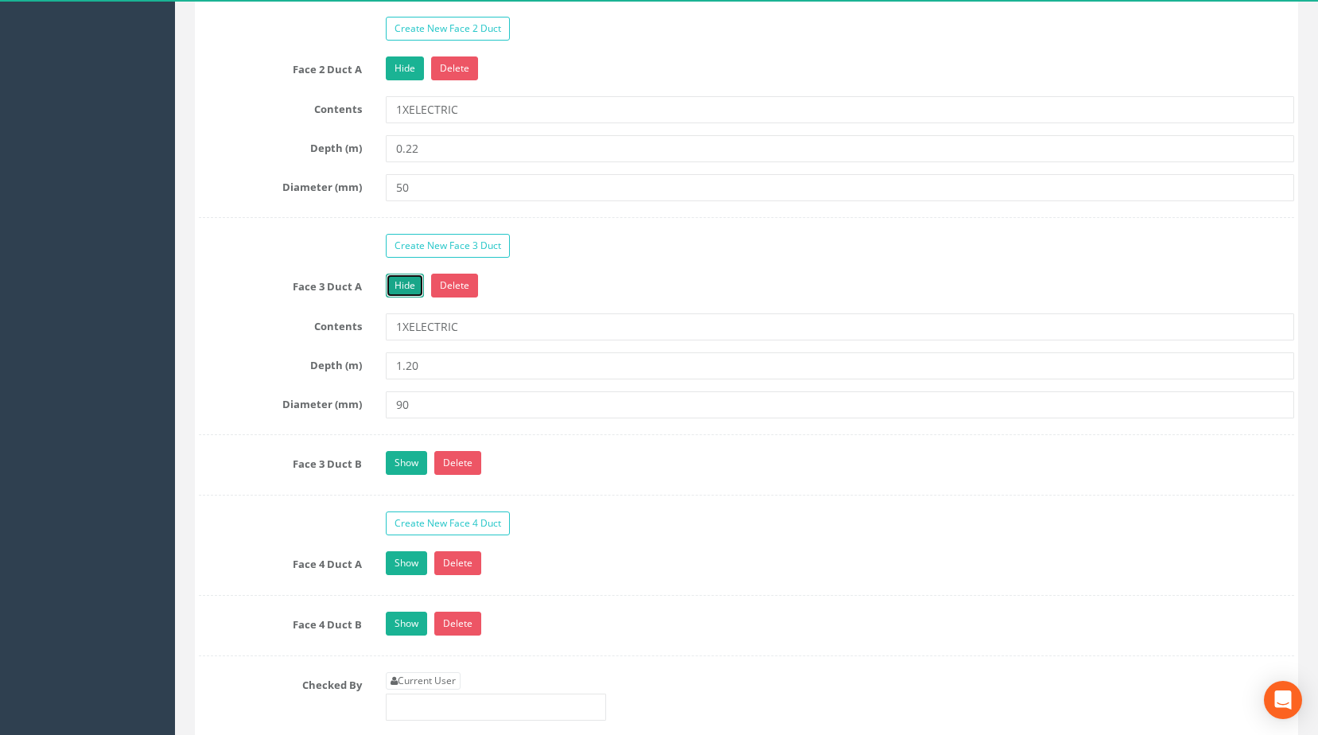
scroll to position [1670, 0]
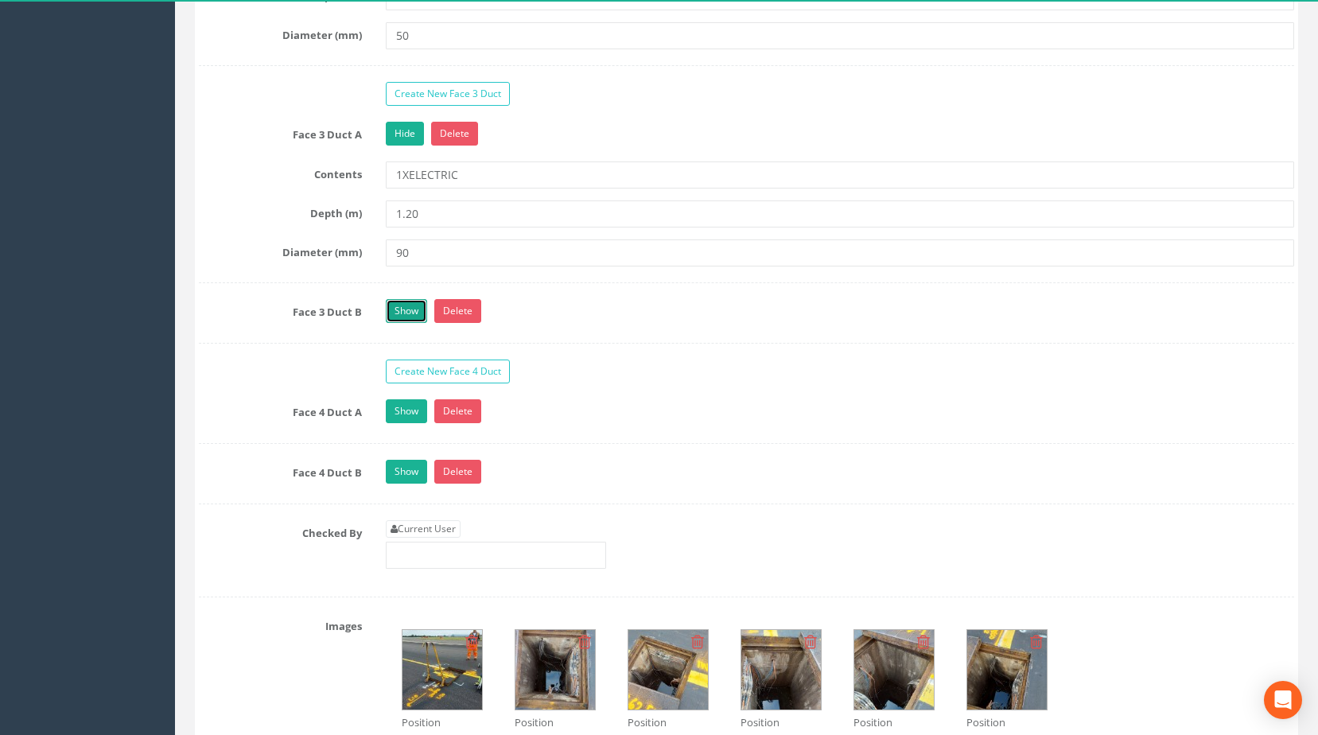
click at [411, 323] on link "Show" at bounding box center [406, 311] width 41 height 24
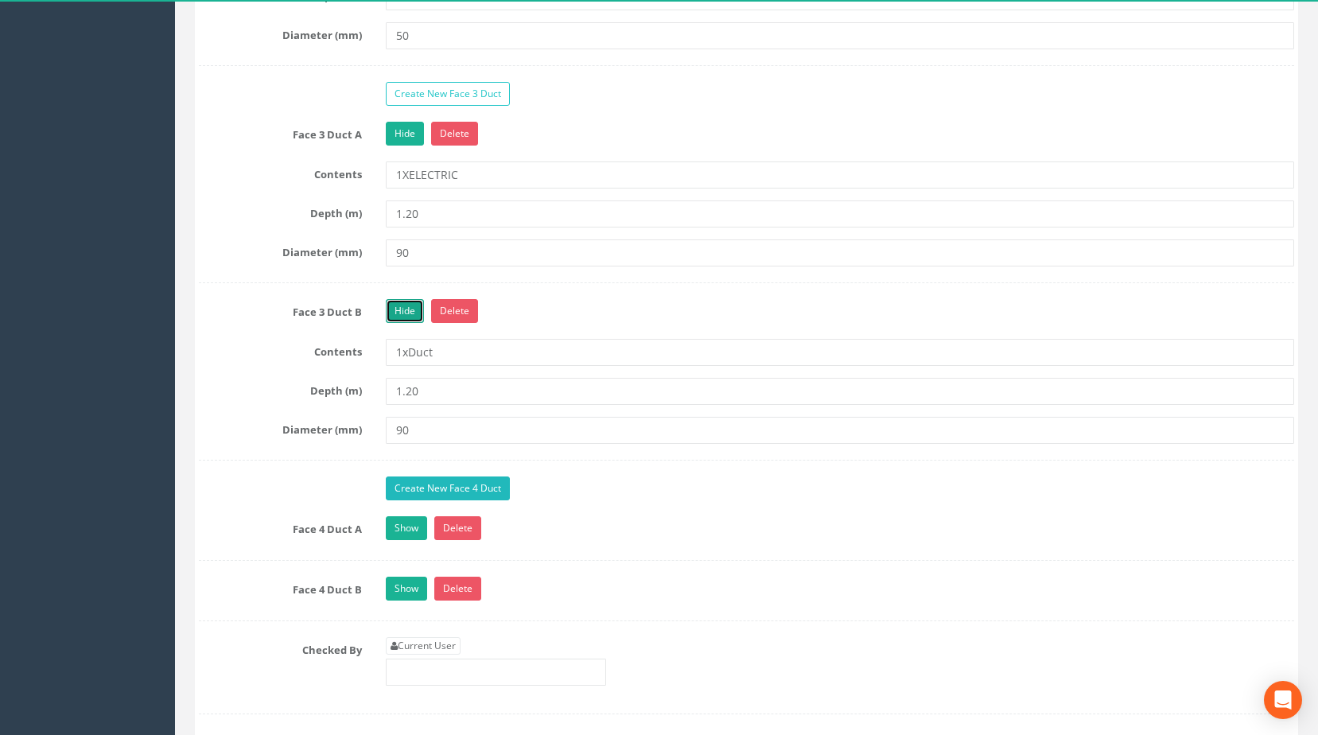
scroll to position [1909, 0]
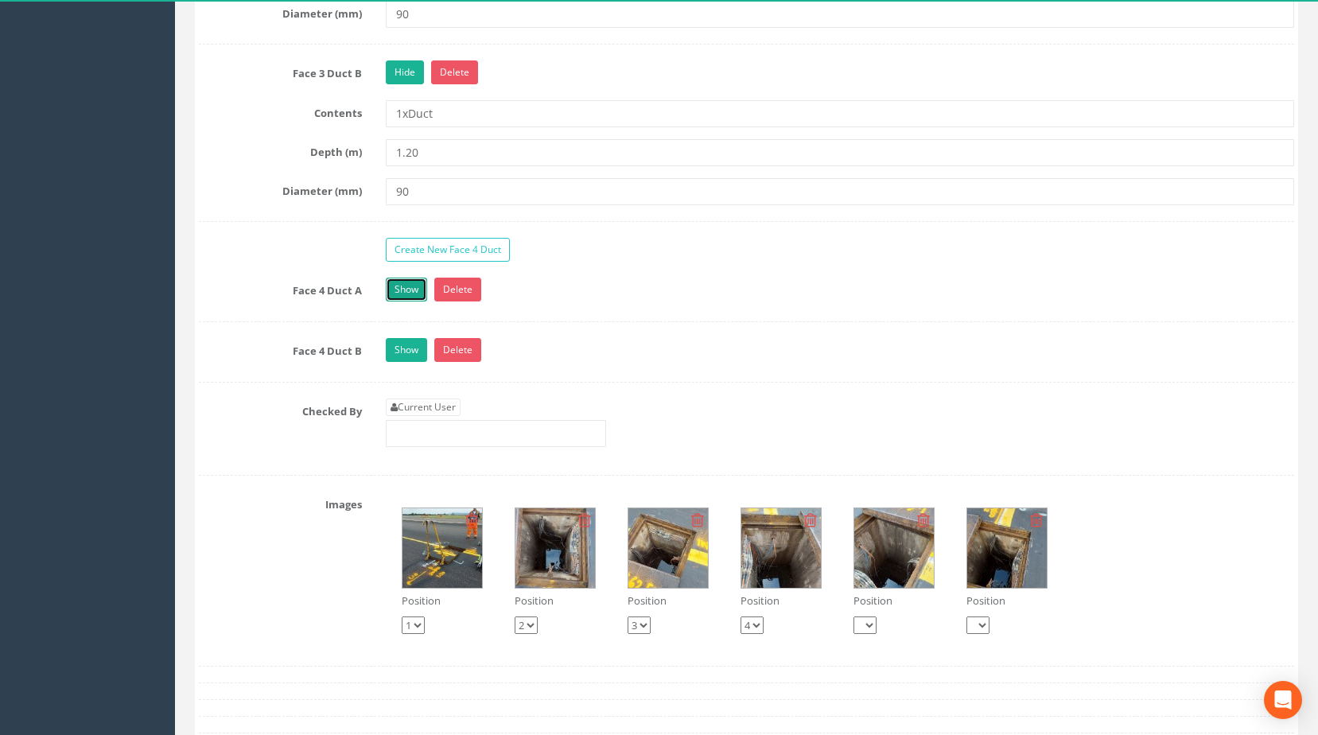
click at [413, 301] on link "Show" at bounding box center [406, 290] width 41 height 24
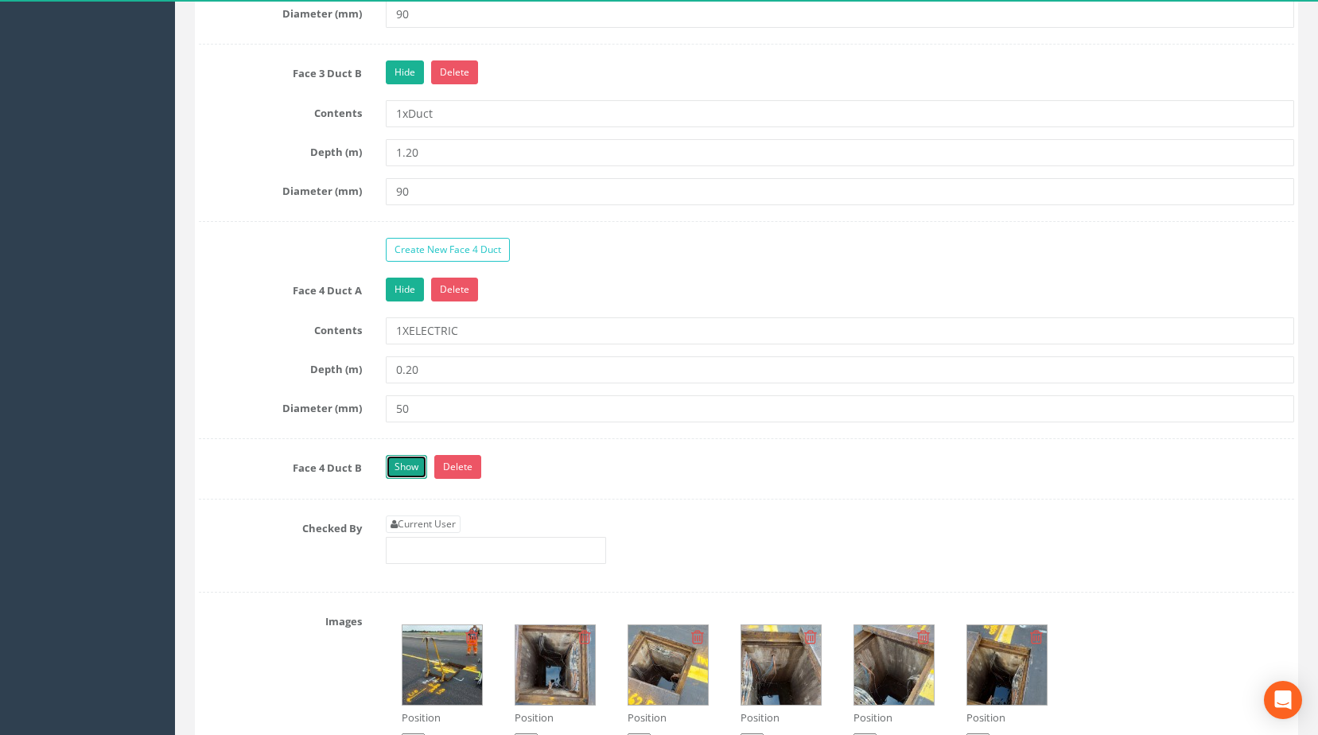
click at [410, 479] on link "Show" at bounding box center [406, 467] width 41 height 24
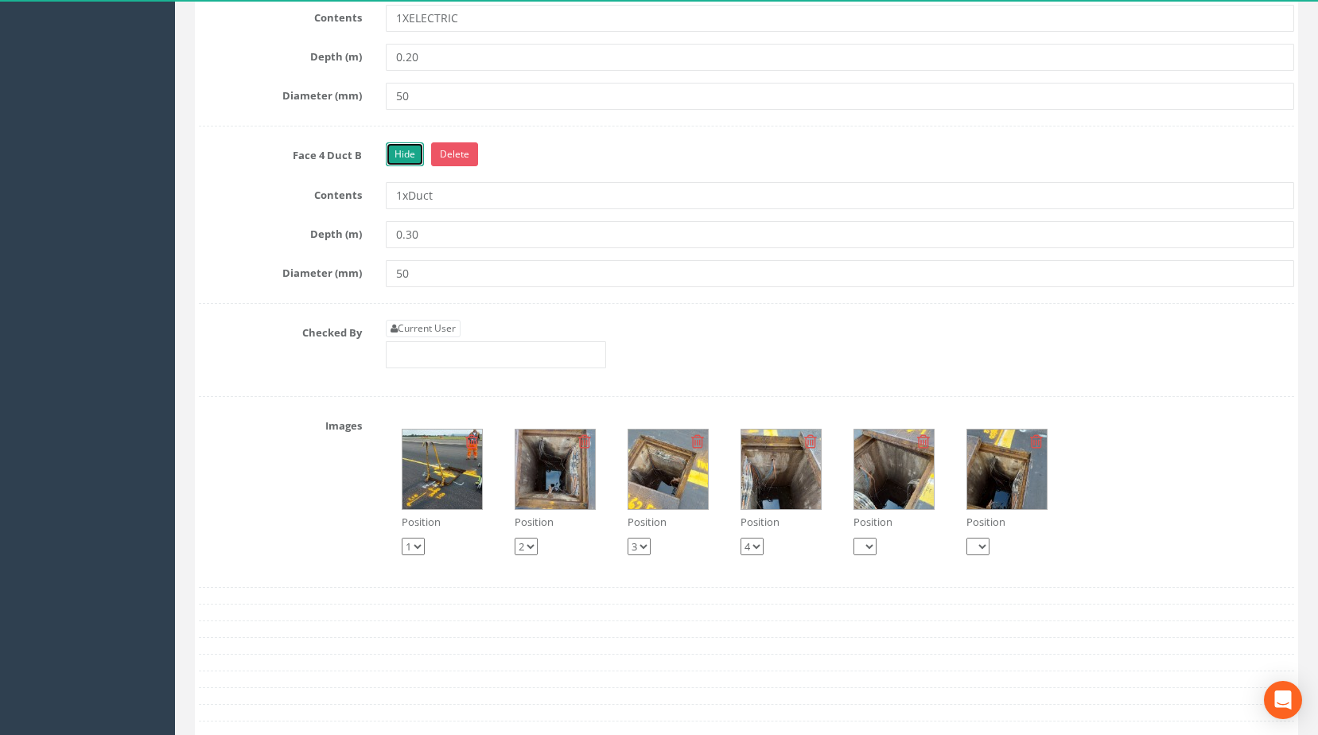
scroll to position [2466, 0]
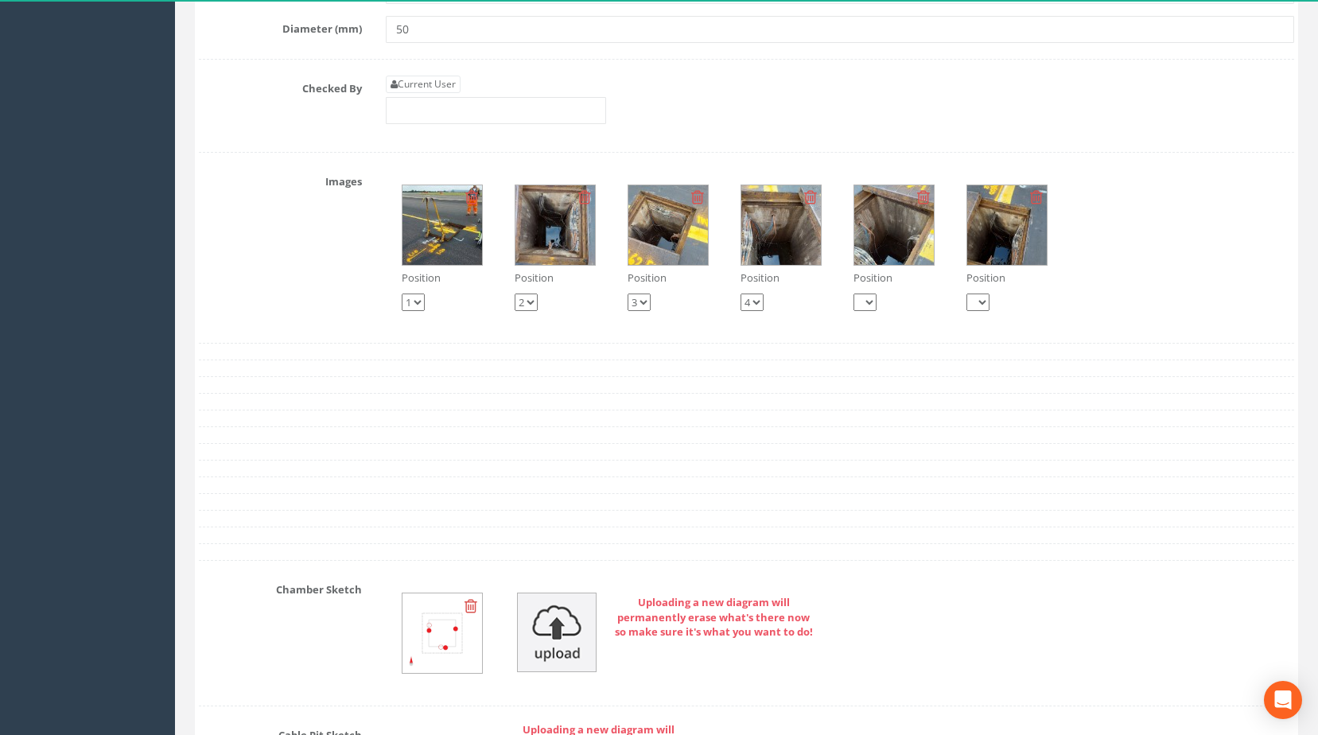
click at [429, 260] on img at bounding box center [442, 225] width 80 height 80
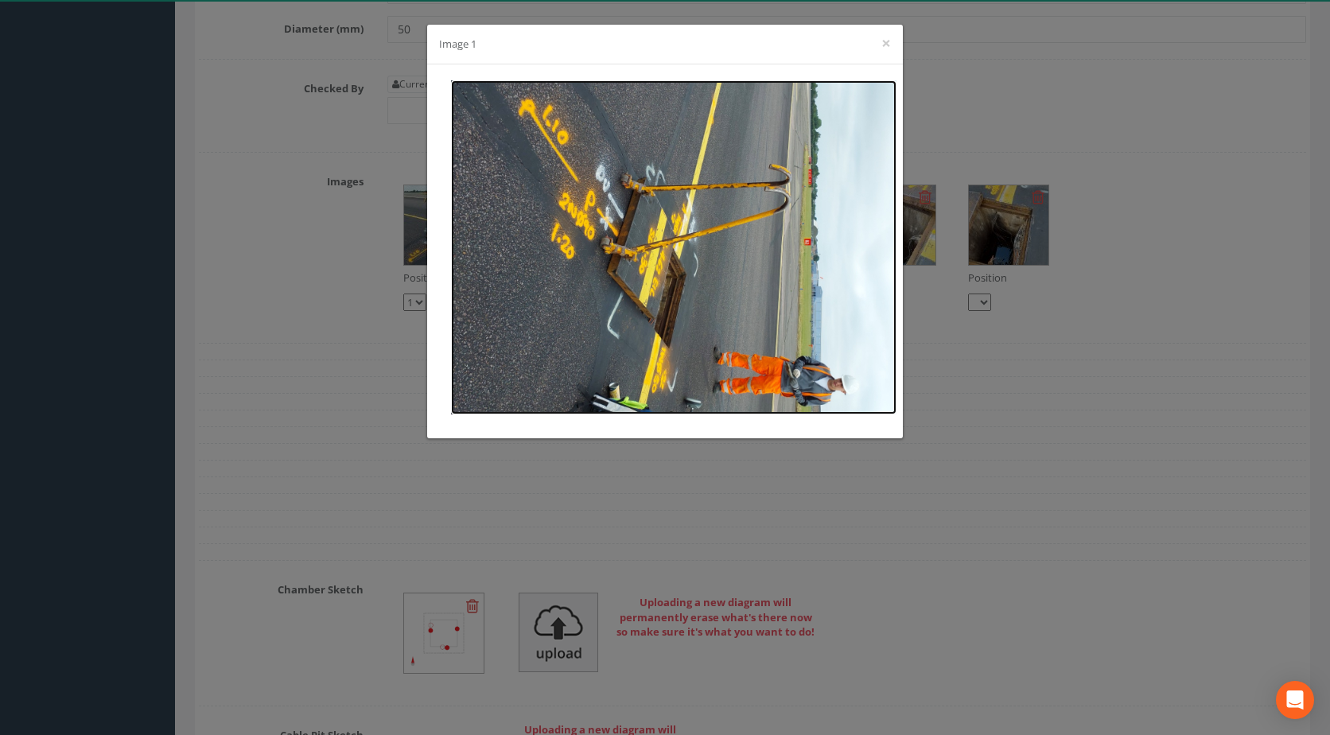
click at [637, 363] on img at bounding box center [673, 247] width 445 height 334
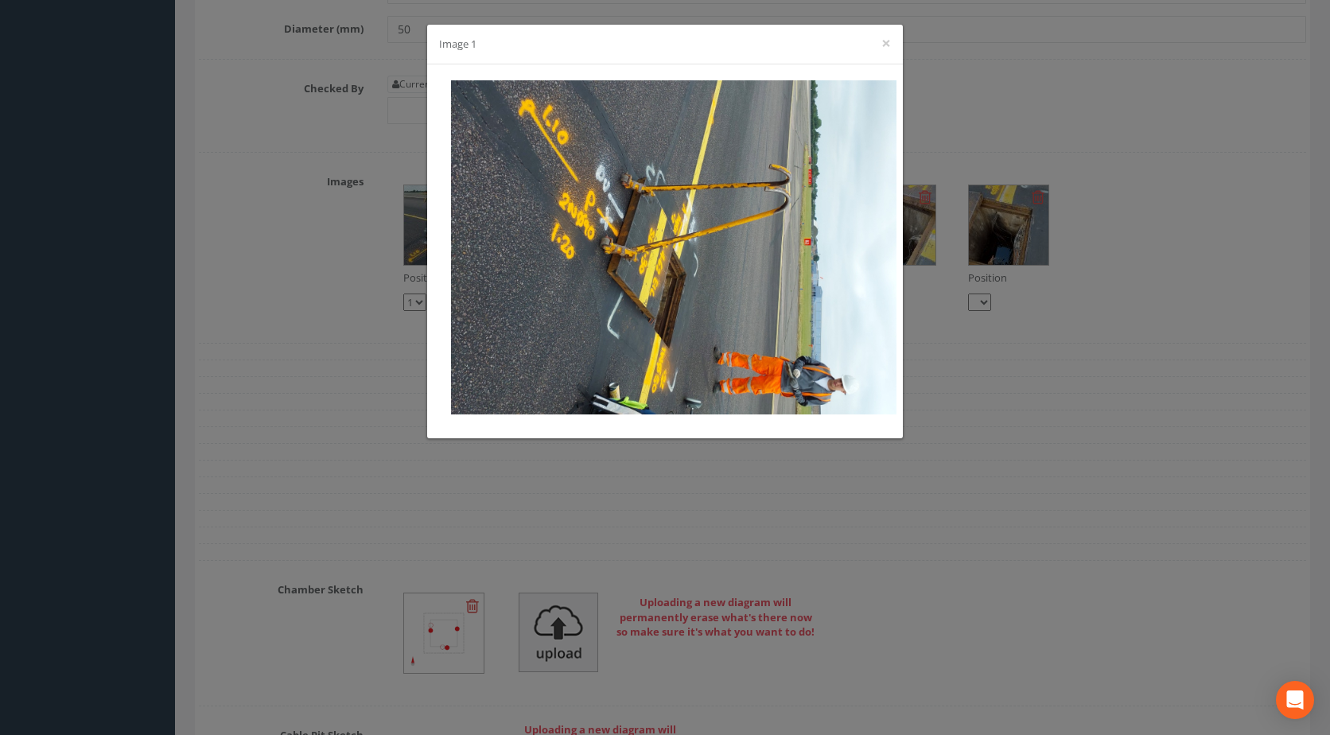
click at [322, 295] on div "Image 1 ×" at bounding box center [665, 367] width 1330 height 735
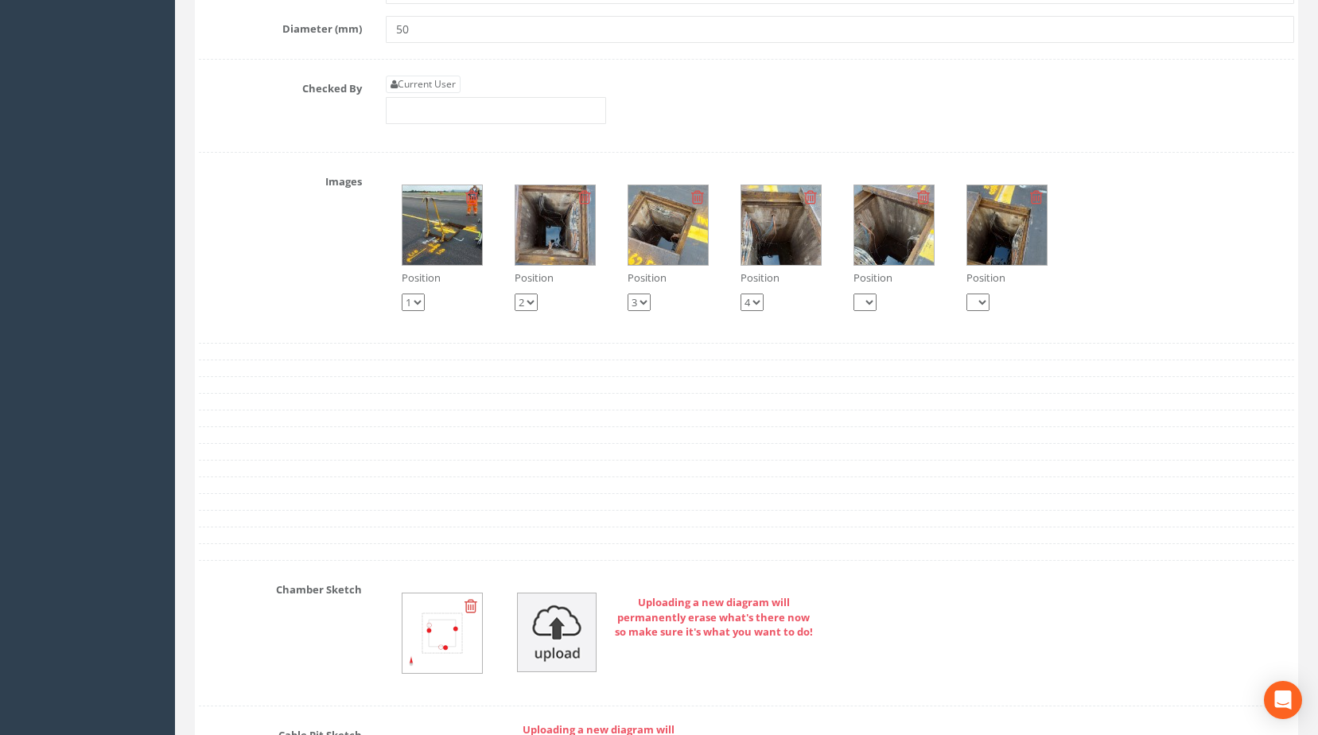
click at [548, 265] on img at bounding box center [555, 225] width 80 height 80
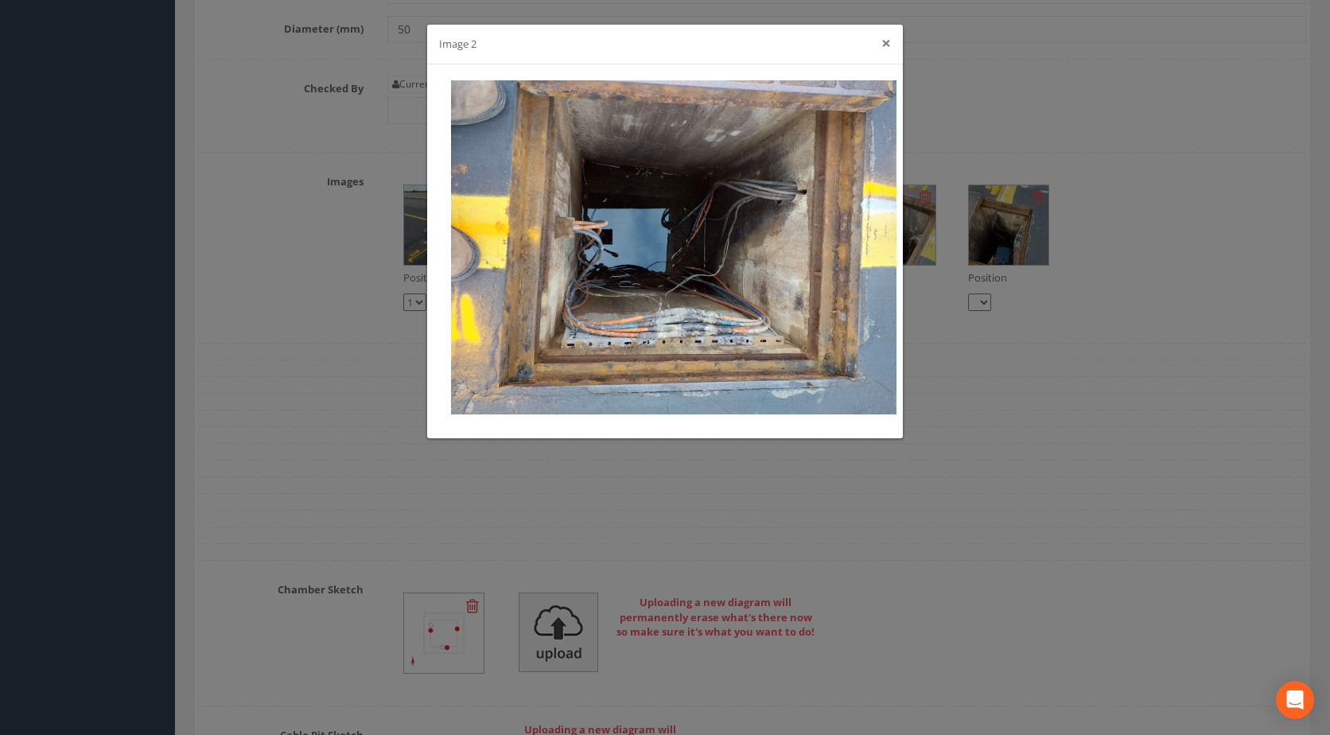
click at [885, 38] on button "×" at bounding box center [886, 43] width 10 height 17
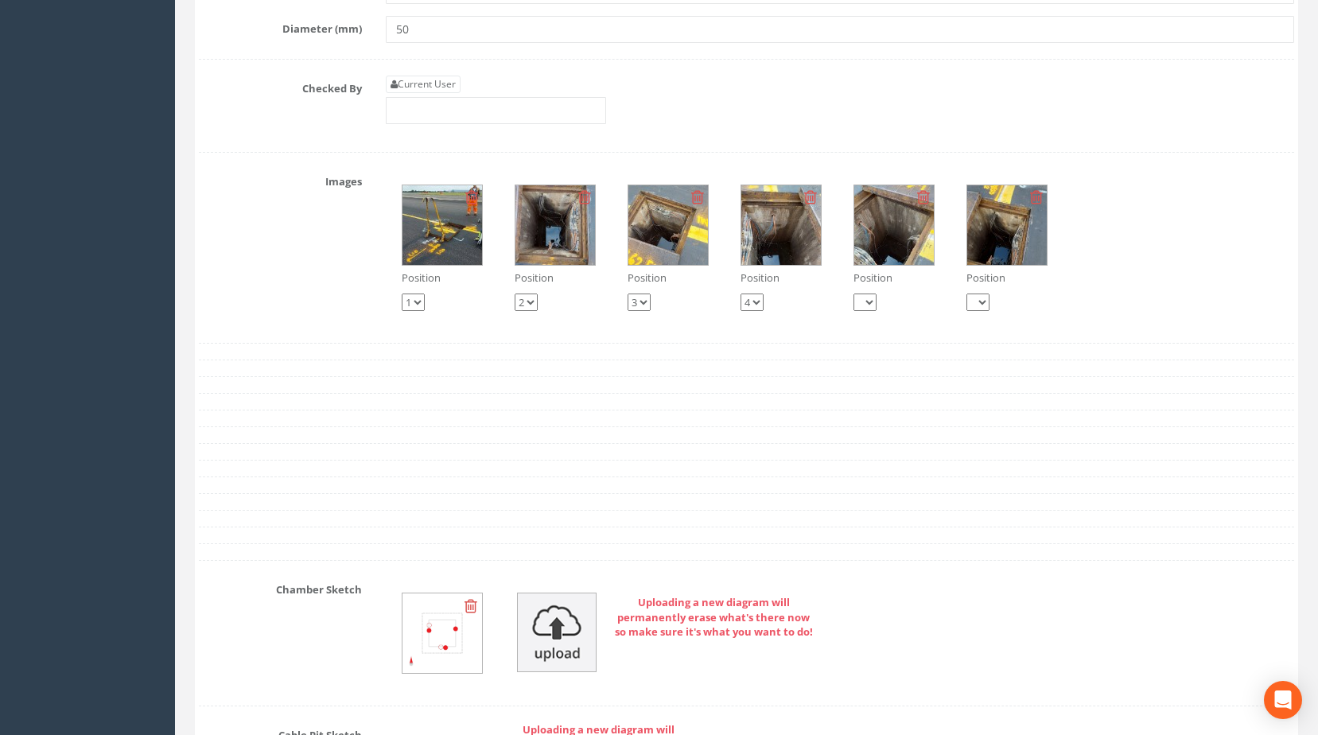
click at [662, 265] on img at bounding box center [668, 225] width 80 height 80
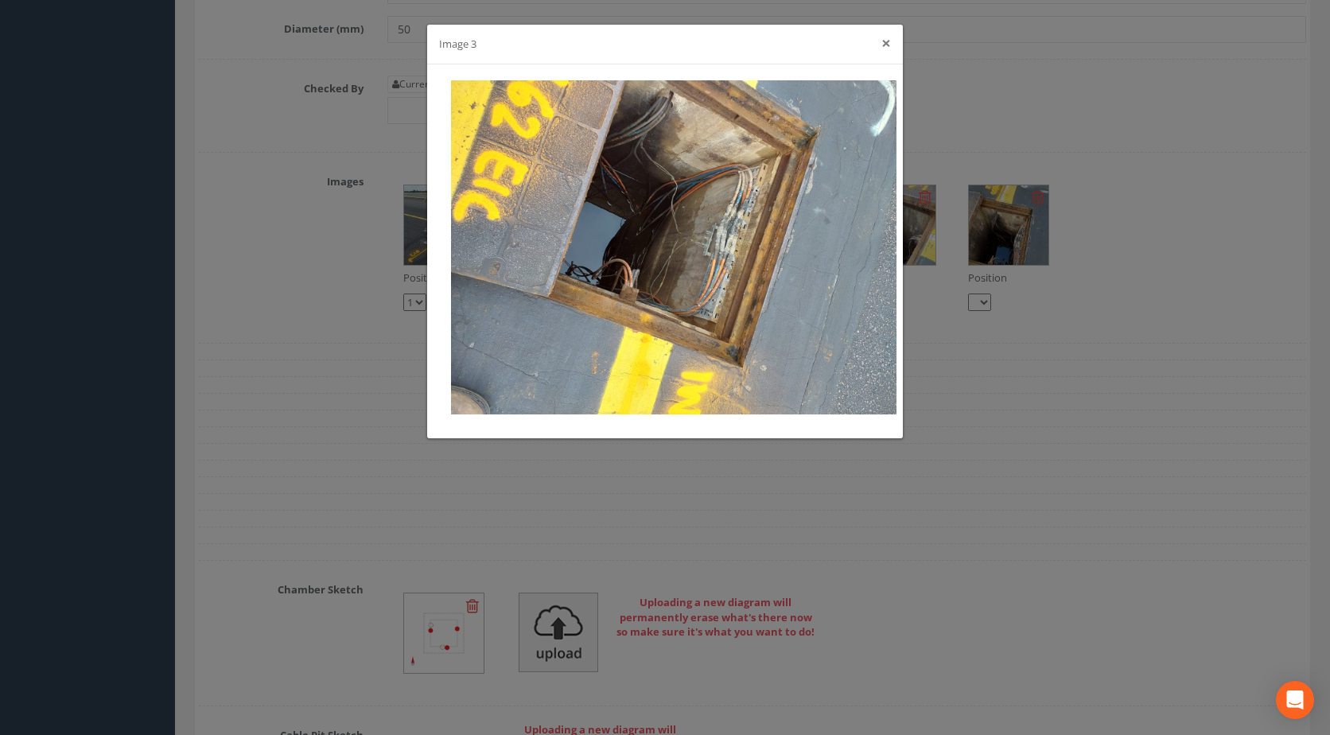
click at [884, 43] on button "×" at bounding box center [886, 43] width 10 height 17
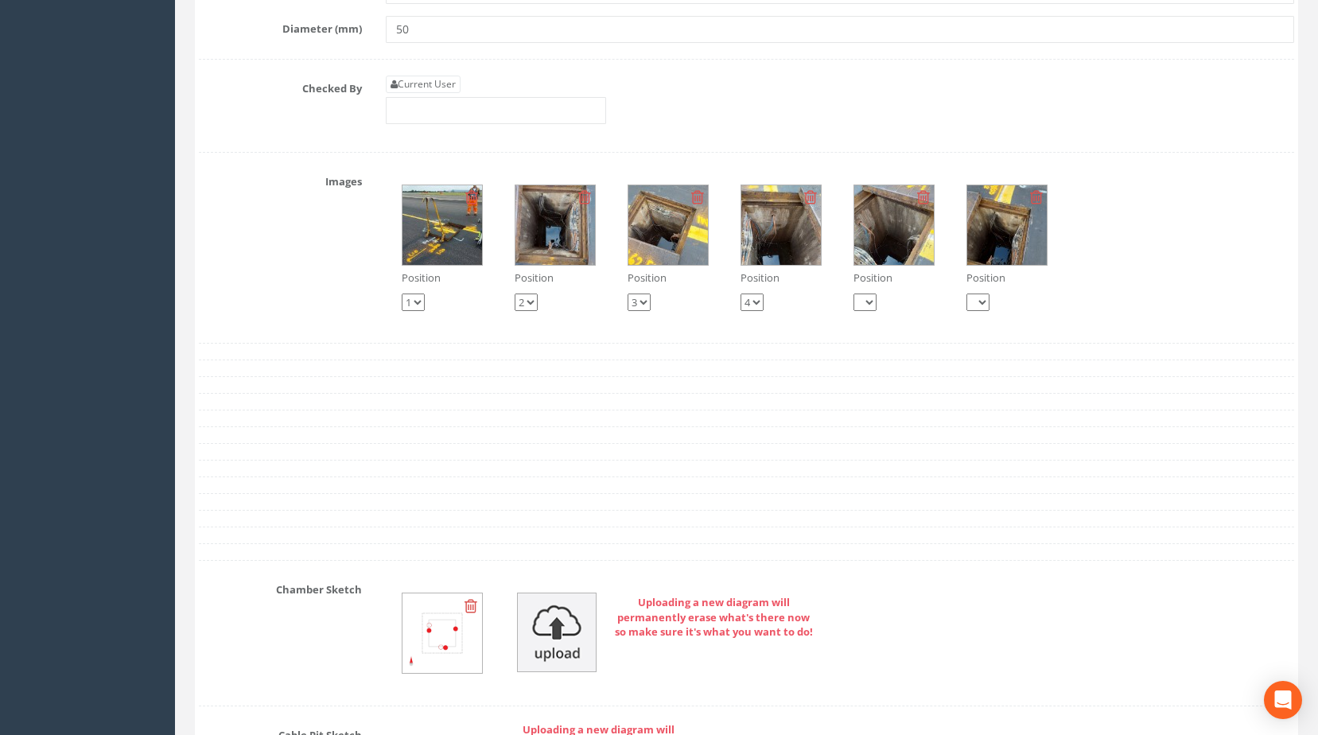
click at [768, 241] on img at bounding box center [781, 225] width 80 height 80
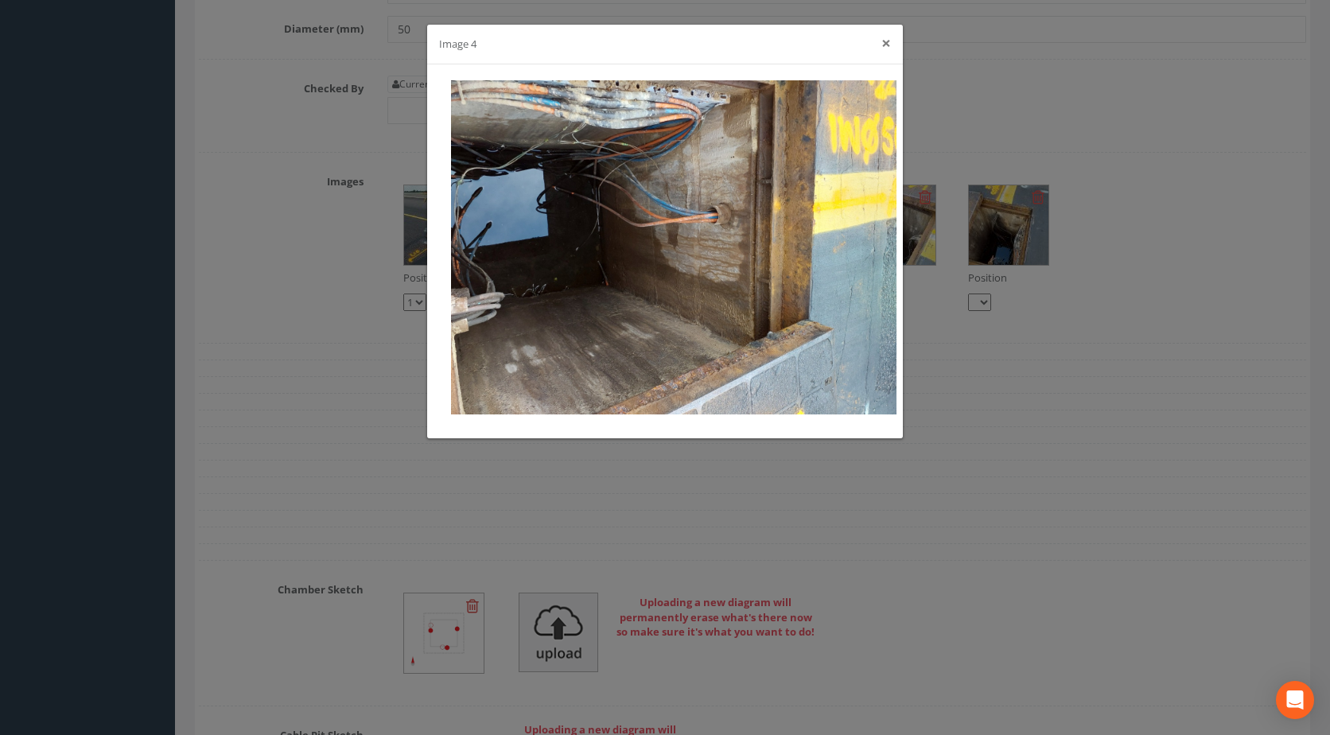
click at [886, 47] on button "×" at bounding box center [886, 43] width 10 height 17
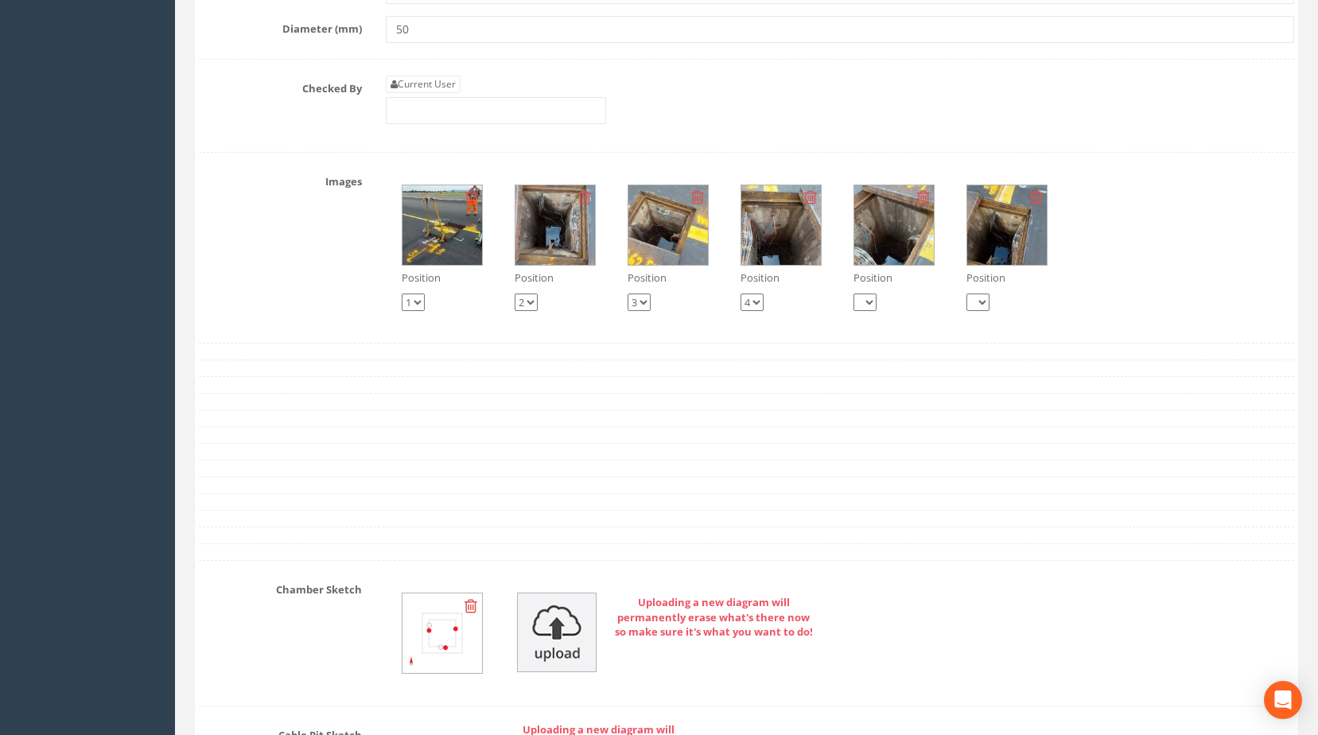
click at [793, 257] on img at bounding box center [781, 225] width 80 height 80
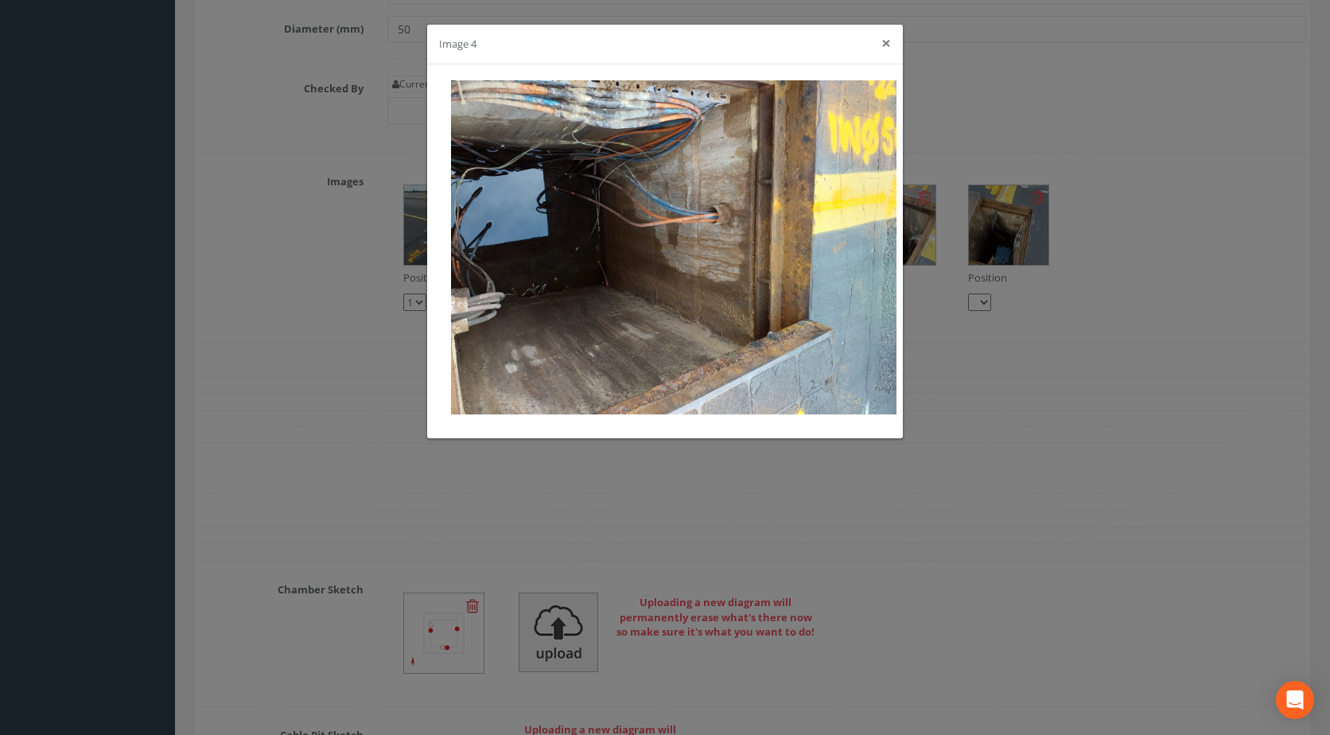
drag, startPoint x: 884, startPoint y: 45, endPoint x: 892, endPoint y: 65, distance: 21.1
click at [884, 45] on button "×" at bounding box center [886, 43] width 10 height 17
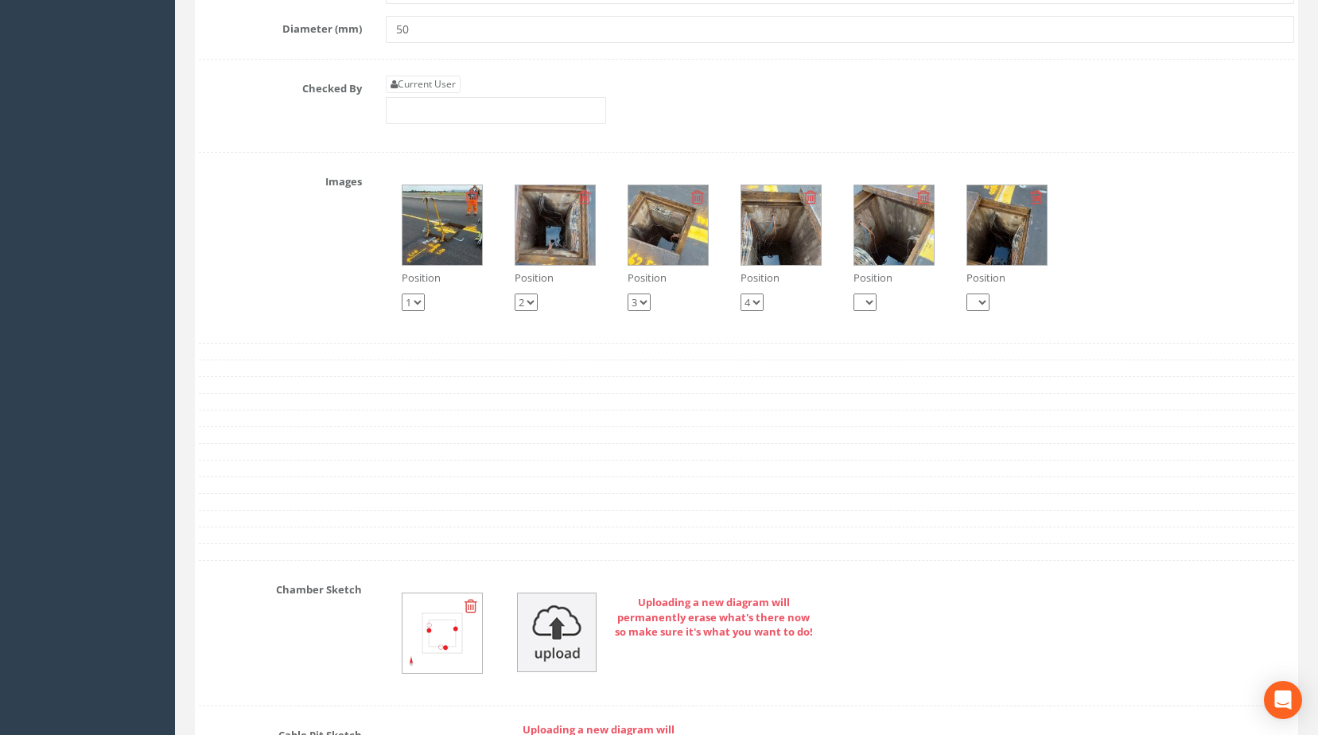
click at [889, 245] on img at bounding box center [894, 225] width 80 height 80
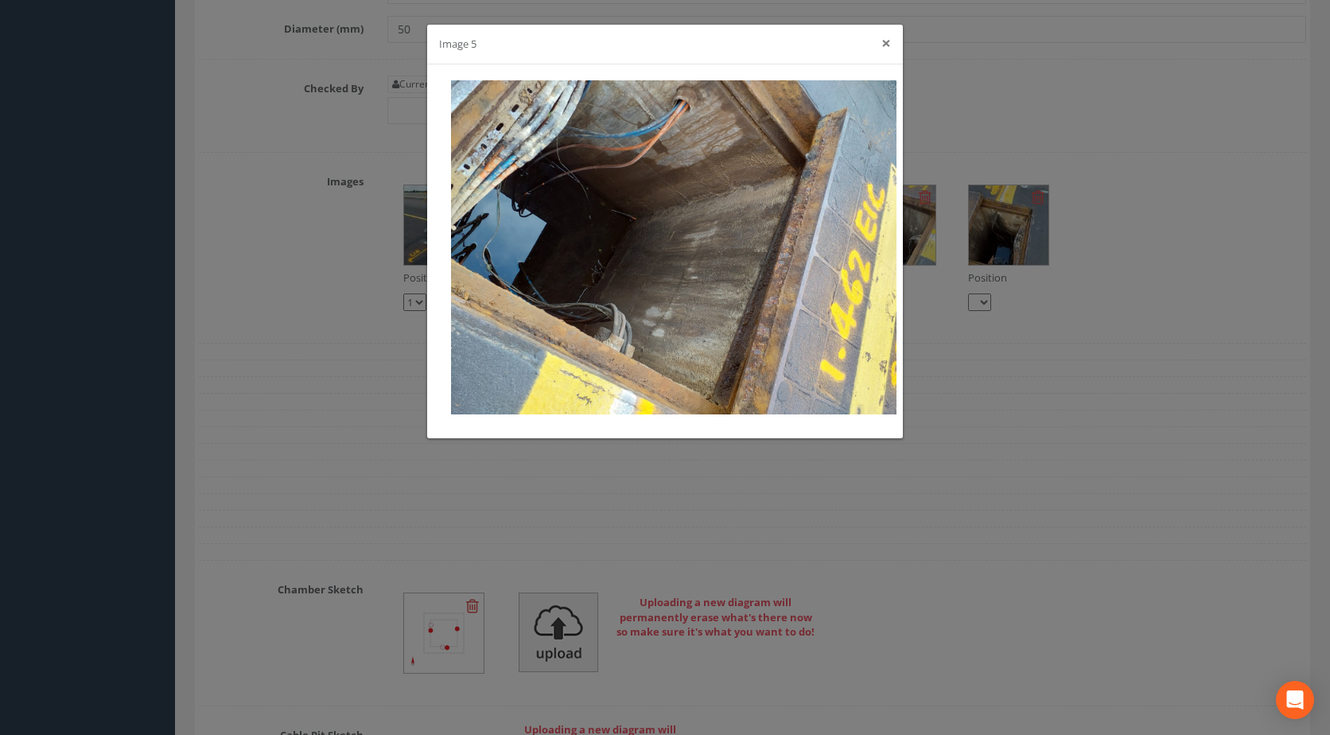
click at [882, 43] on button "×" at bounding box center [886, 43] width 10 height 17
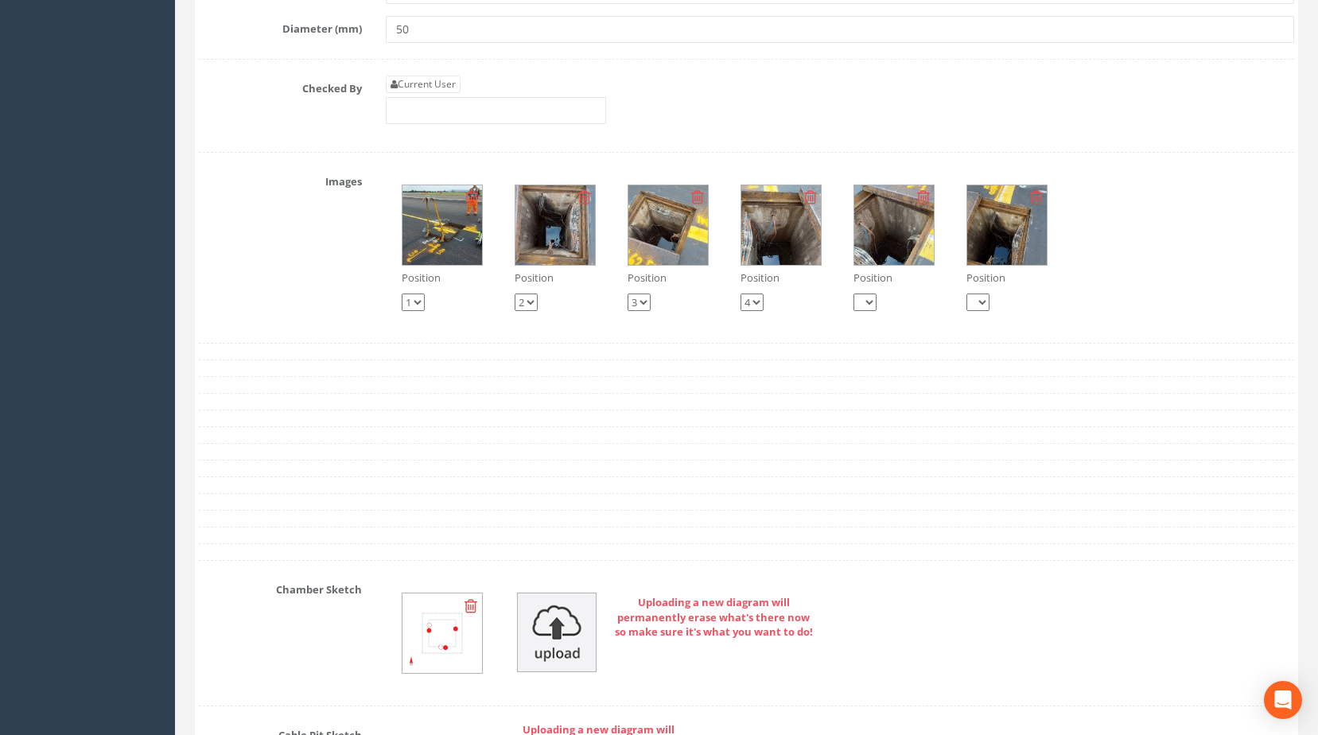
click at [968, 233] on img at bounding box center [1007, 225] width 80 height 80
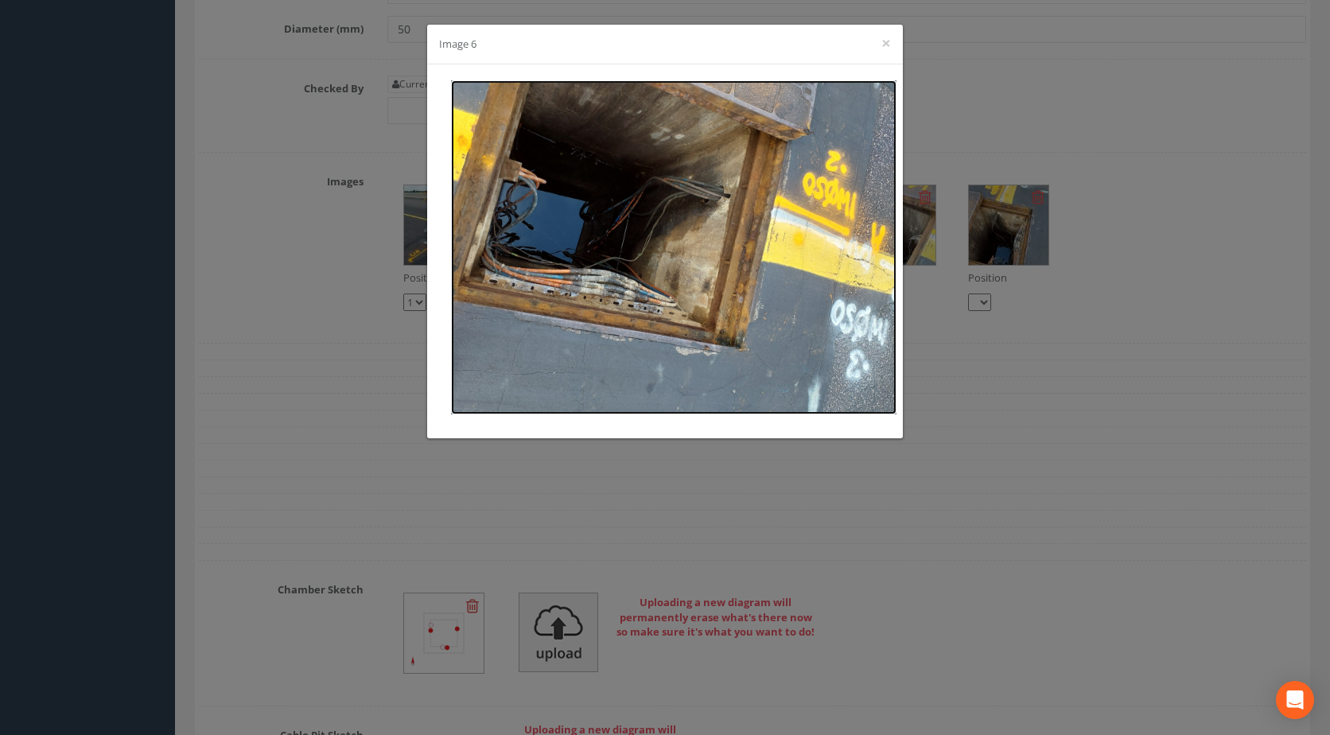
click at [698, 204] on img at bounding box center [673, 247] width 445 height 334
click at [886, 47] on button "×" at bounding box center [886, 43] width 10 height 17
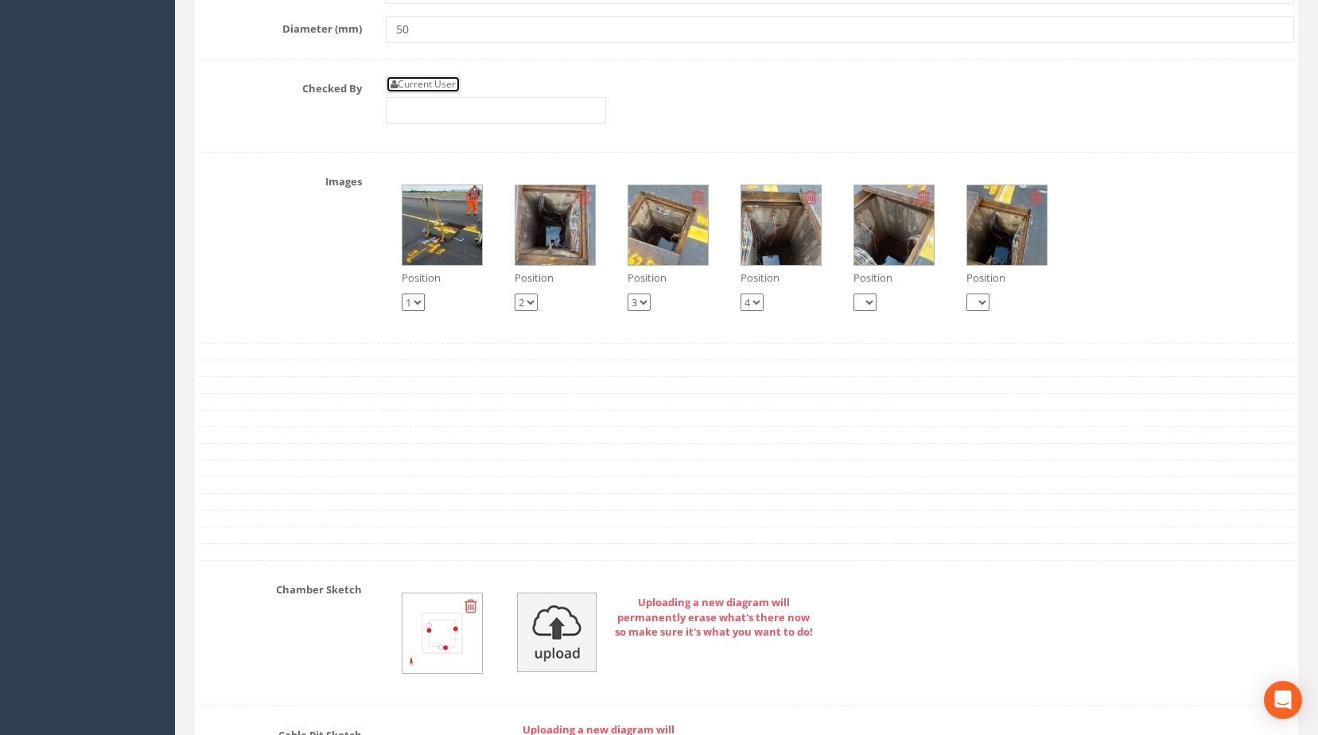
click at [428, 93] on link "Current User" at bounding box center [423, 84] width 75 height 17
type input "[PERSON_NAME]"
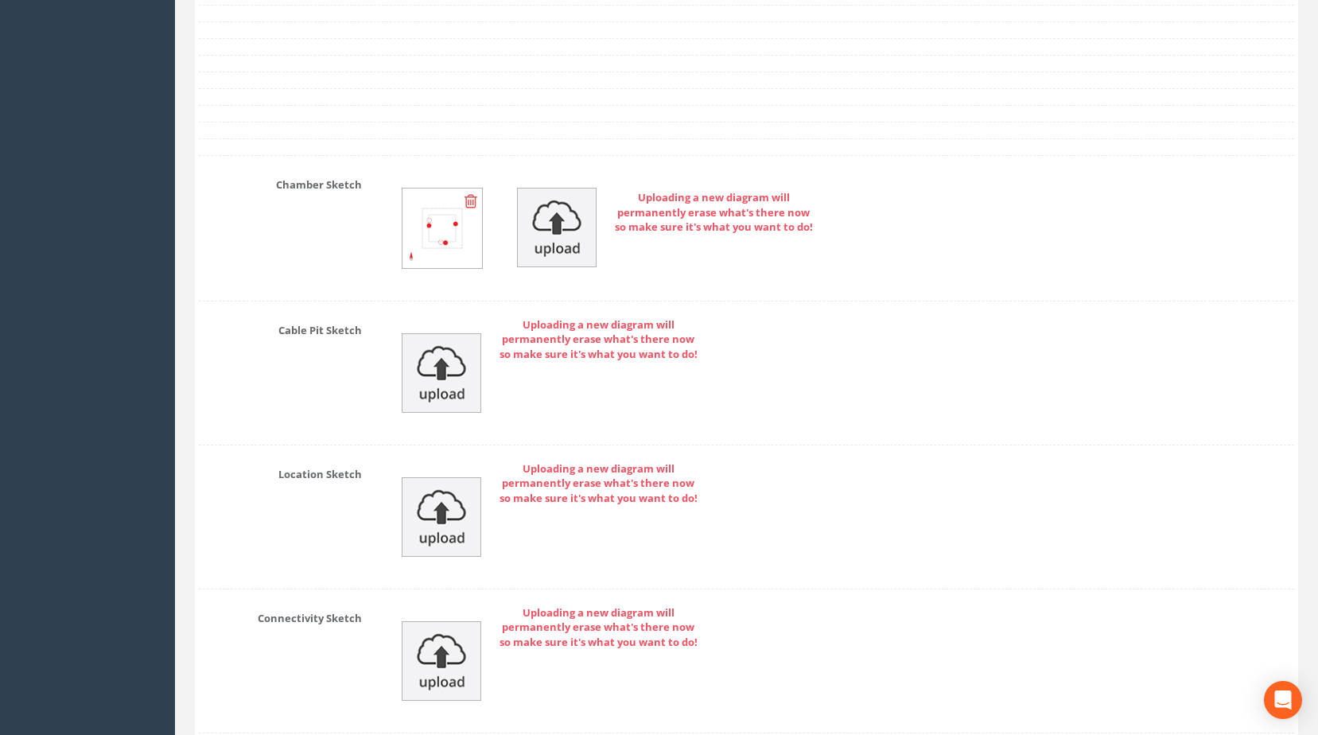
scroll to position [2685, 0]
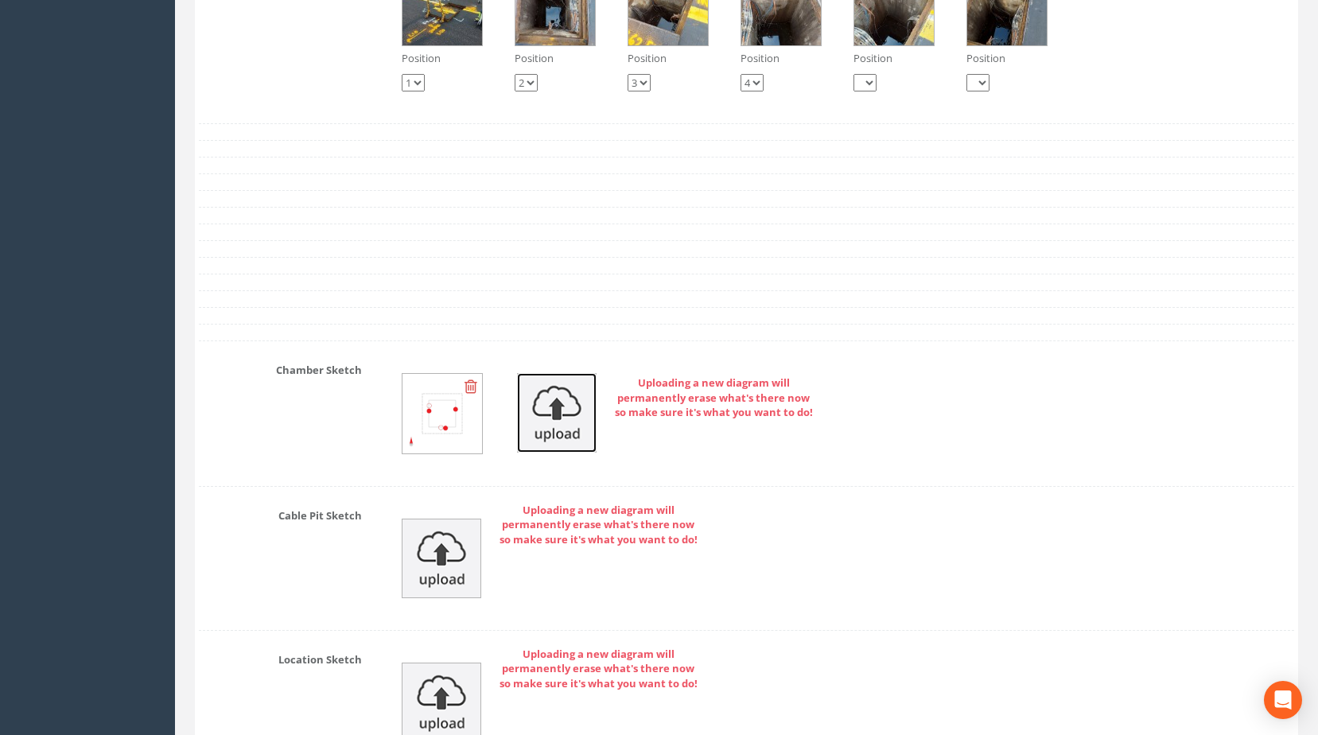
click at [524, 439] on img at bounding box center [557, 413] width 80 height 80
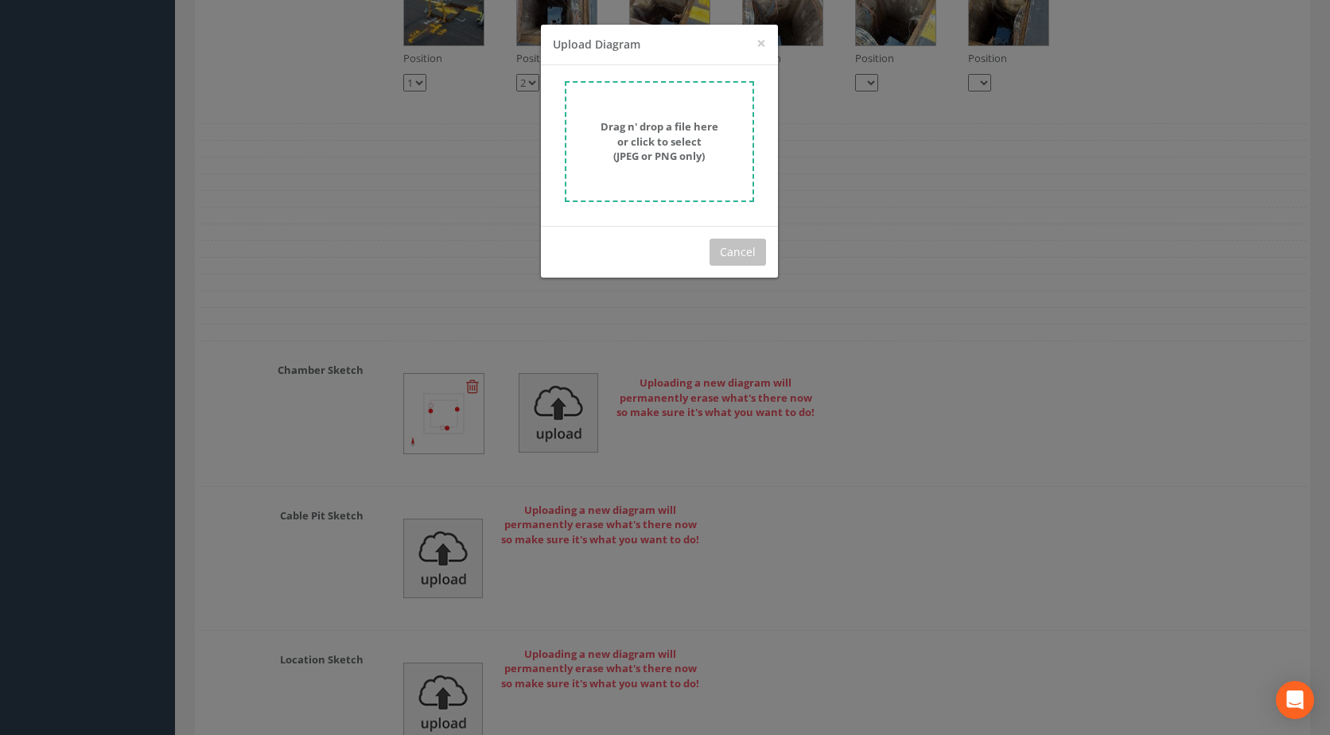
click at [674, 104] on form "Drag n' drop a file here or click to select (JPEG or PNG only)" at bounding box center [659, 141] width 189 height 121
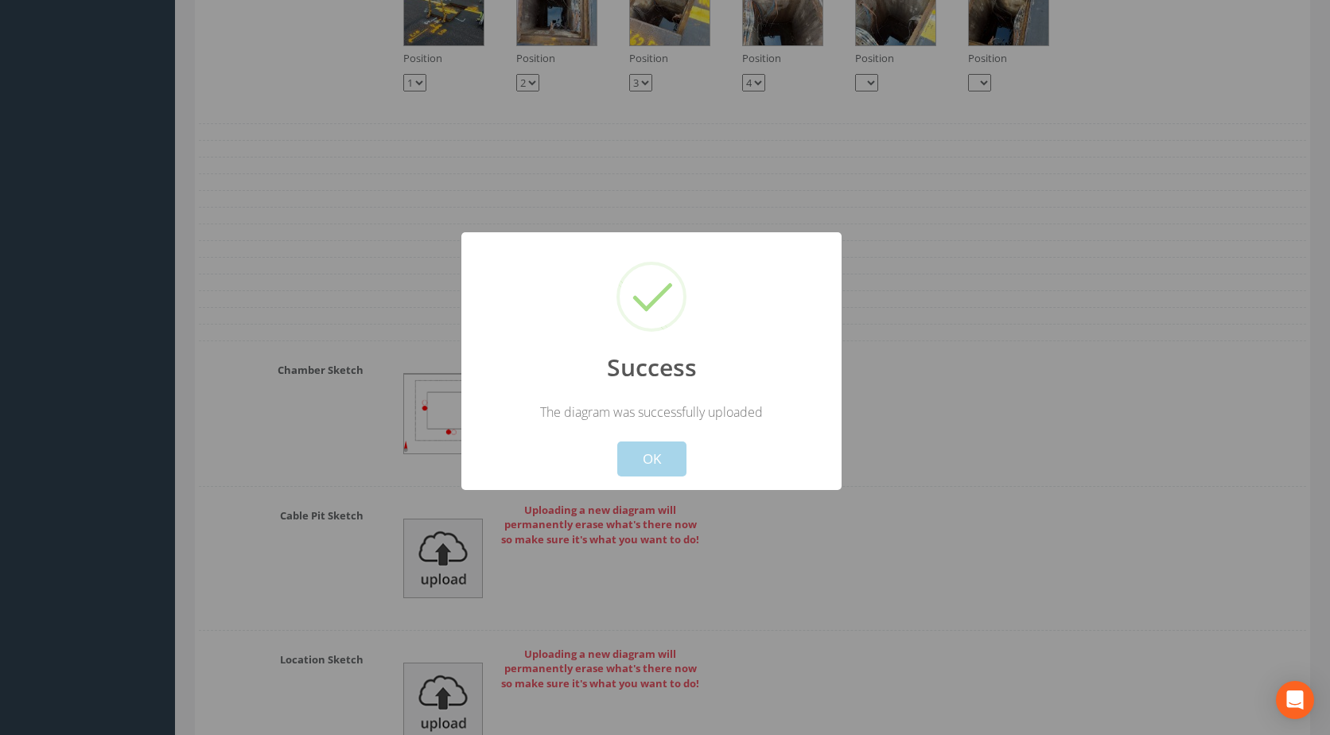
click at [644, 461] on button "OK" at bounding box center [651, 458] width 69 height 35
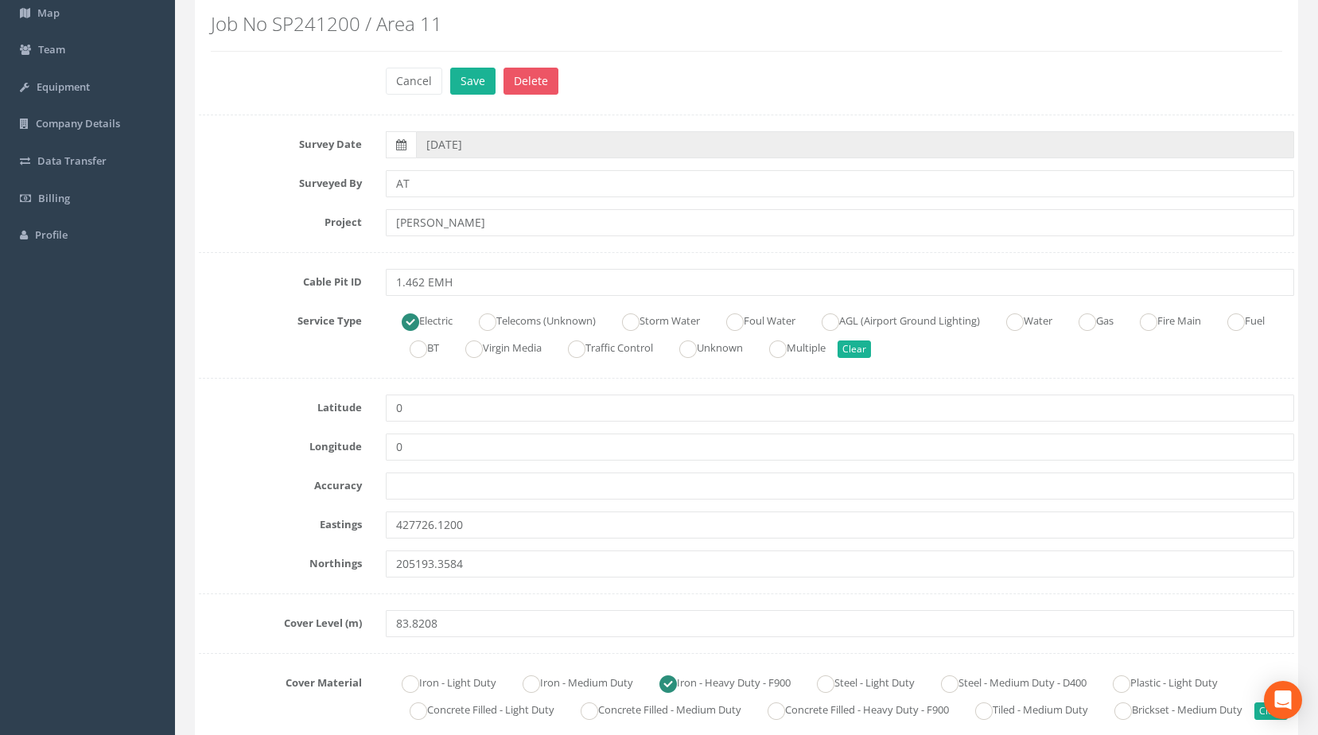
scroll to position [0, 0]
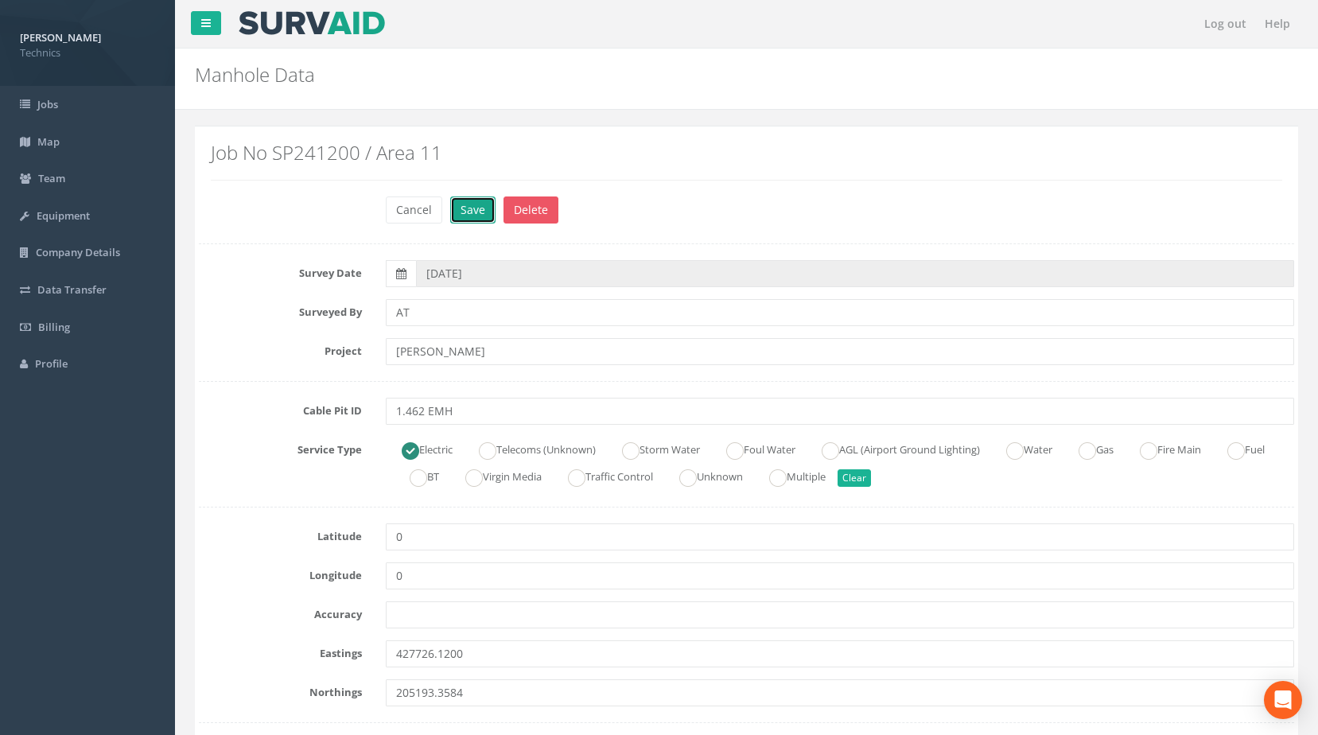
click at [486, 212] on button "Save" at bounding box center [472, 209] width 45 height 27
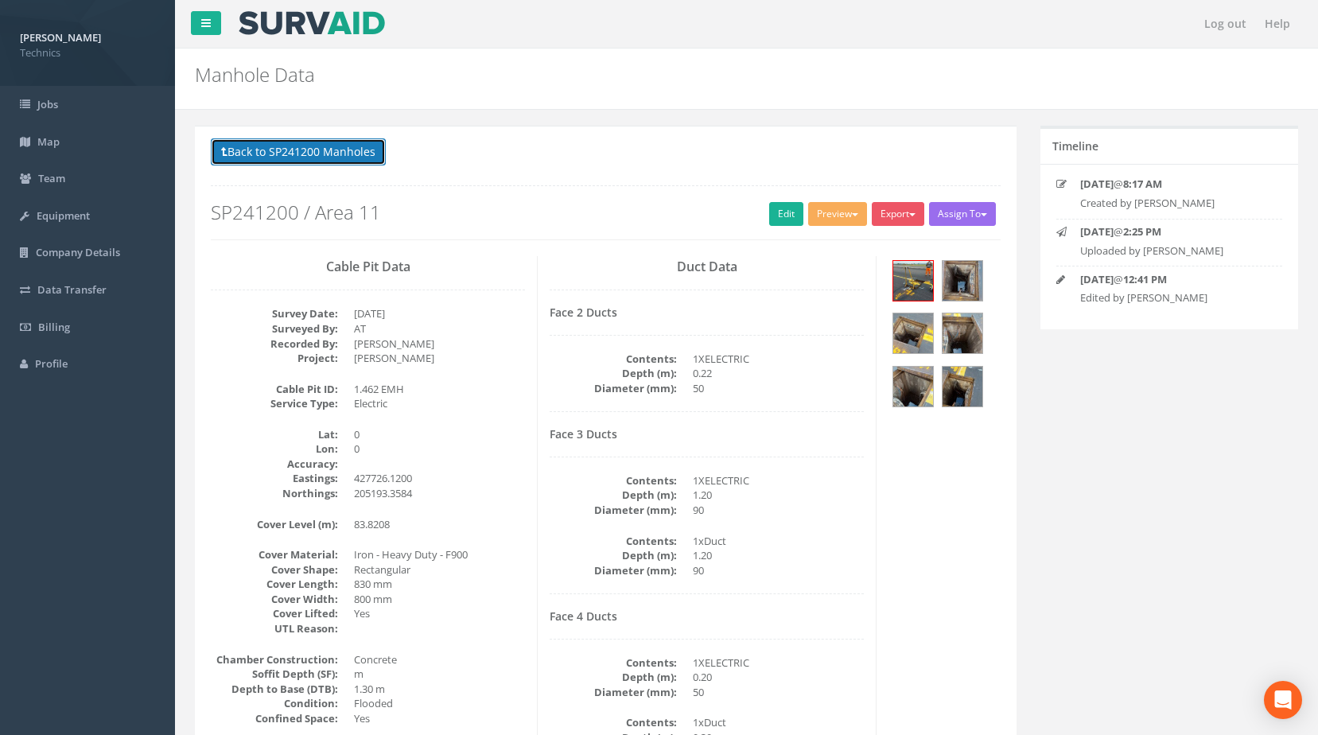
click at [307, 157] on button "Back to SP241200 Manholes" at bounding box center [298, 151] width 175 height 27
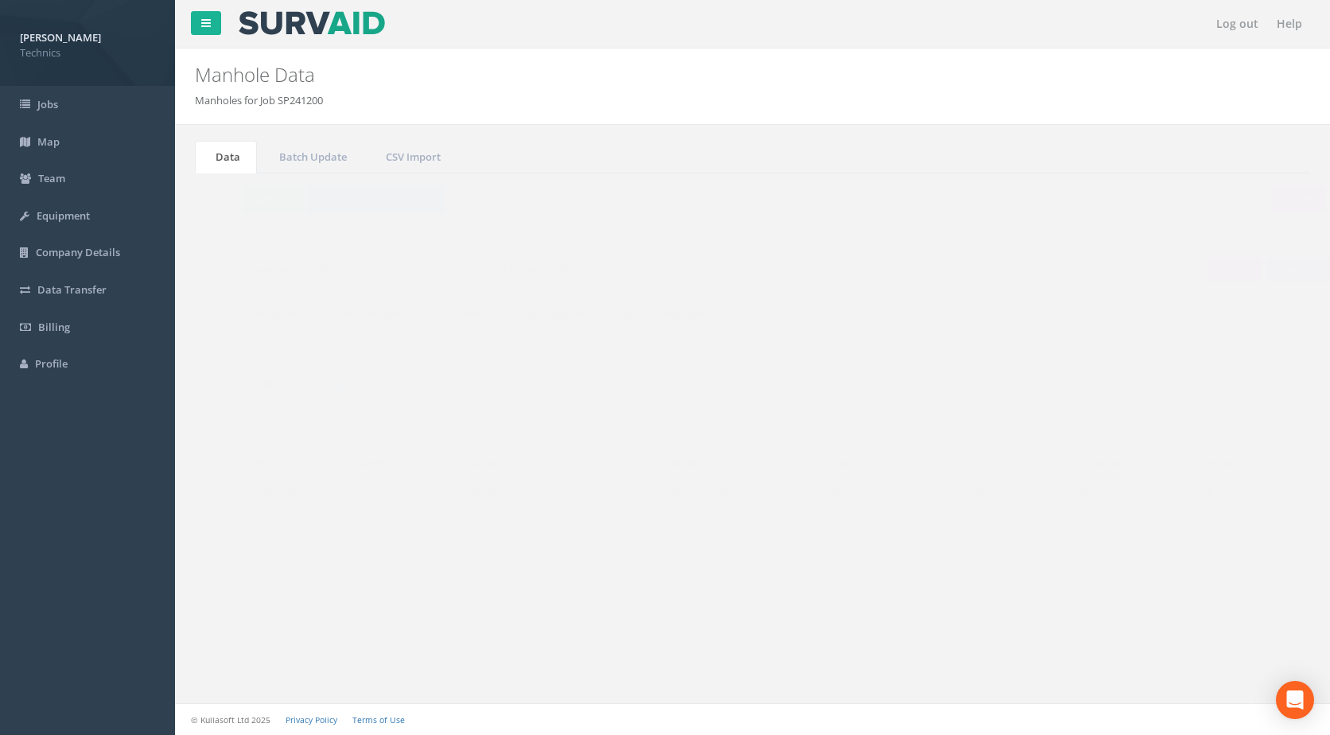
click at [1213, 424] on input "1.462" at bounding box center [1222, 428] width 146 height 24
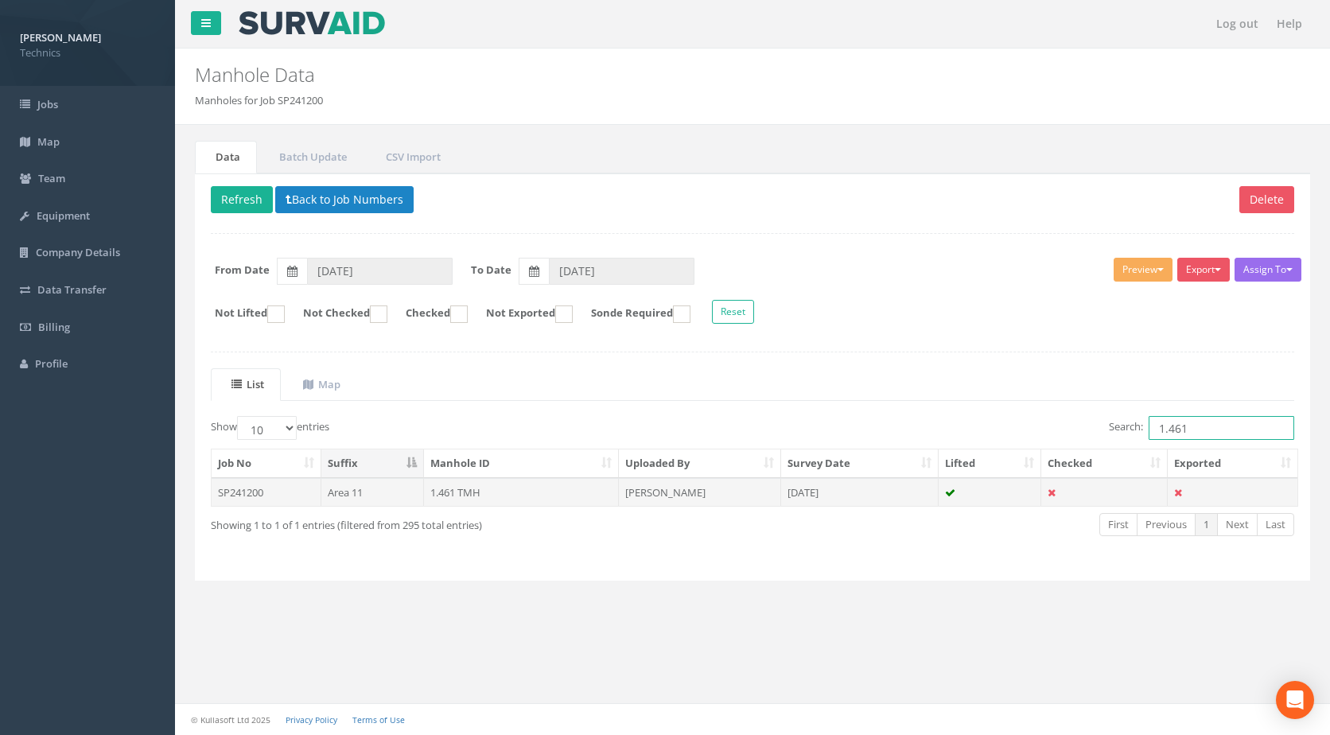
type input "1.461"
click at [457, 486] on td "1.461 TMH" at bounding box center [522, 492] width 196 height 29
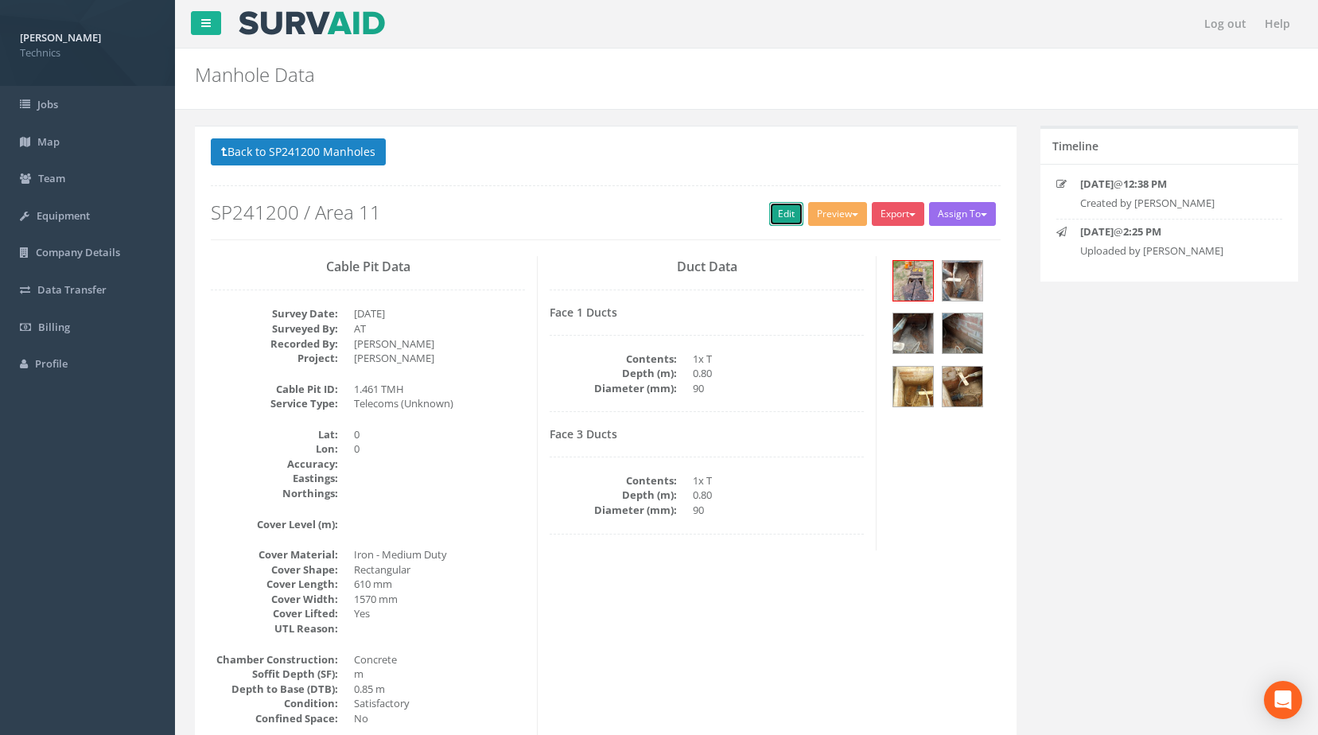
click at [780, 213] on link "Edit" at bounding box center [786, 214] width 34 height 24
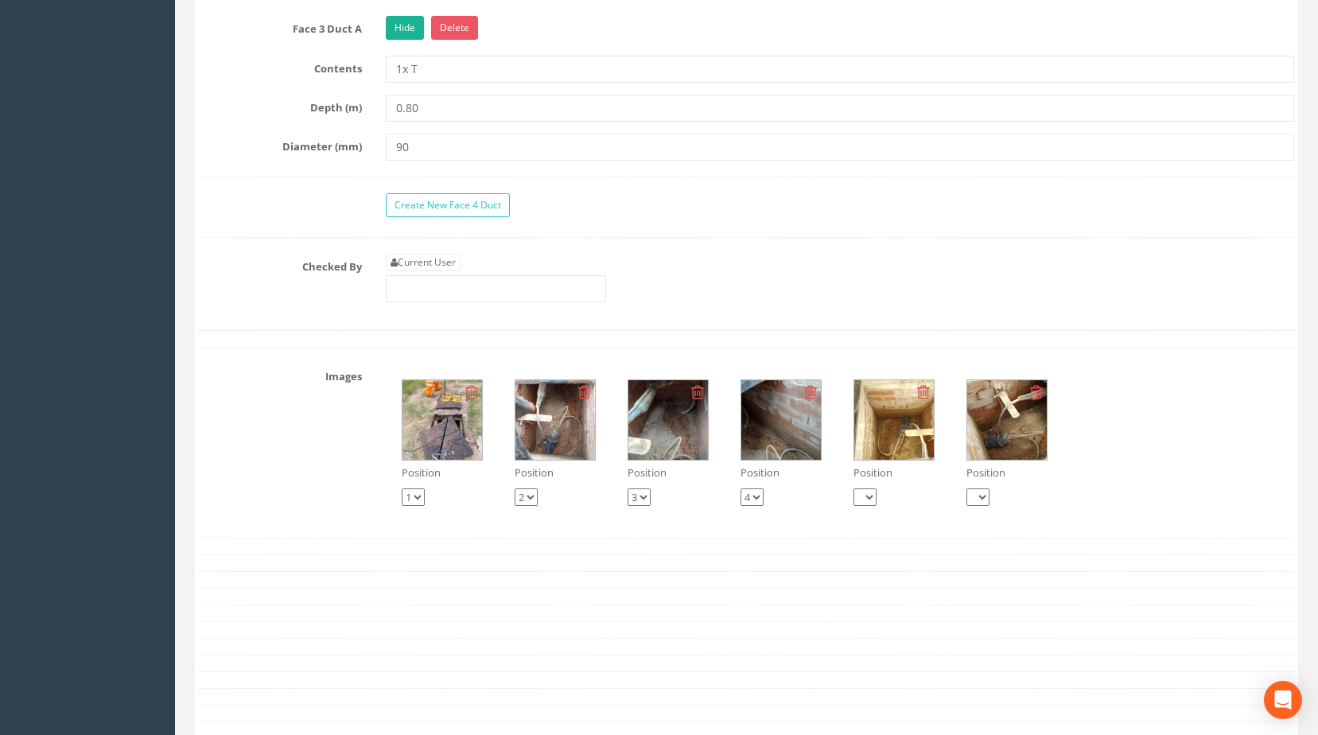
scroll to position [1750, 0]
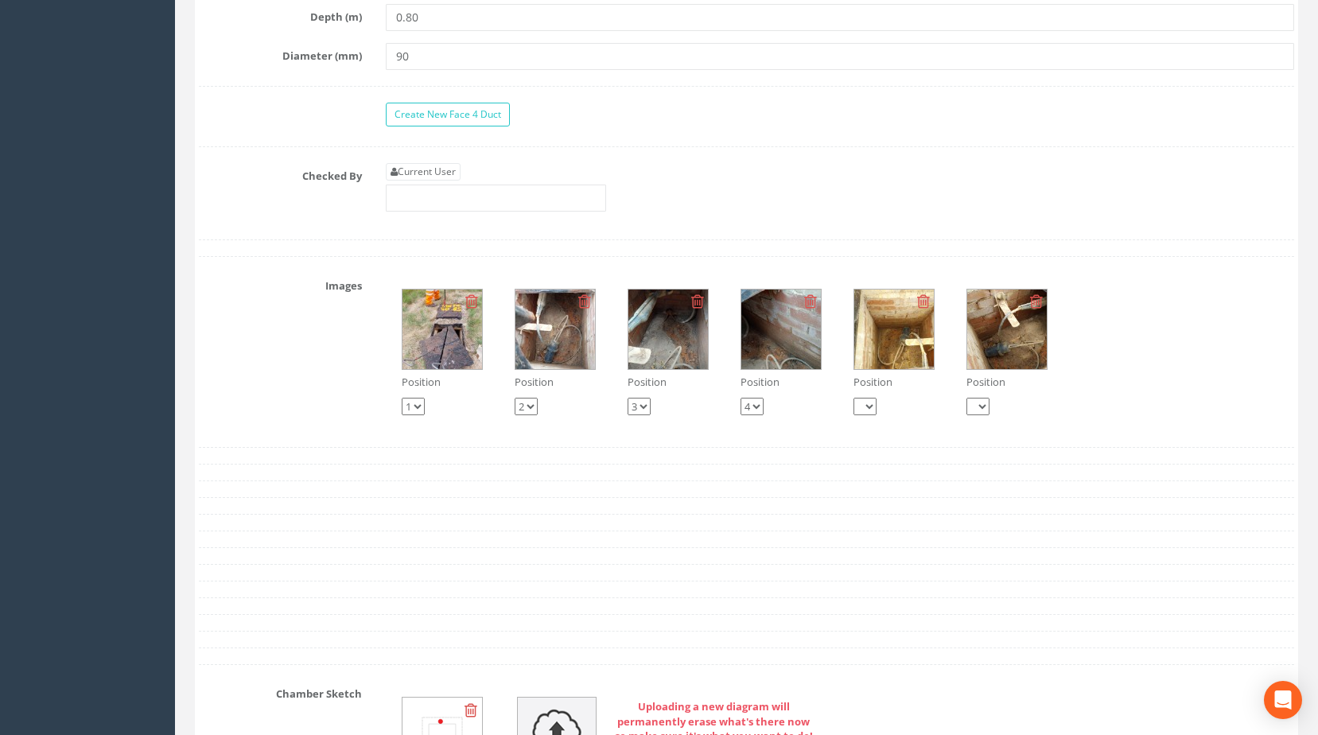
click at [428, 358] on img at bounding box center [442, 330] width 80 height 80
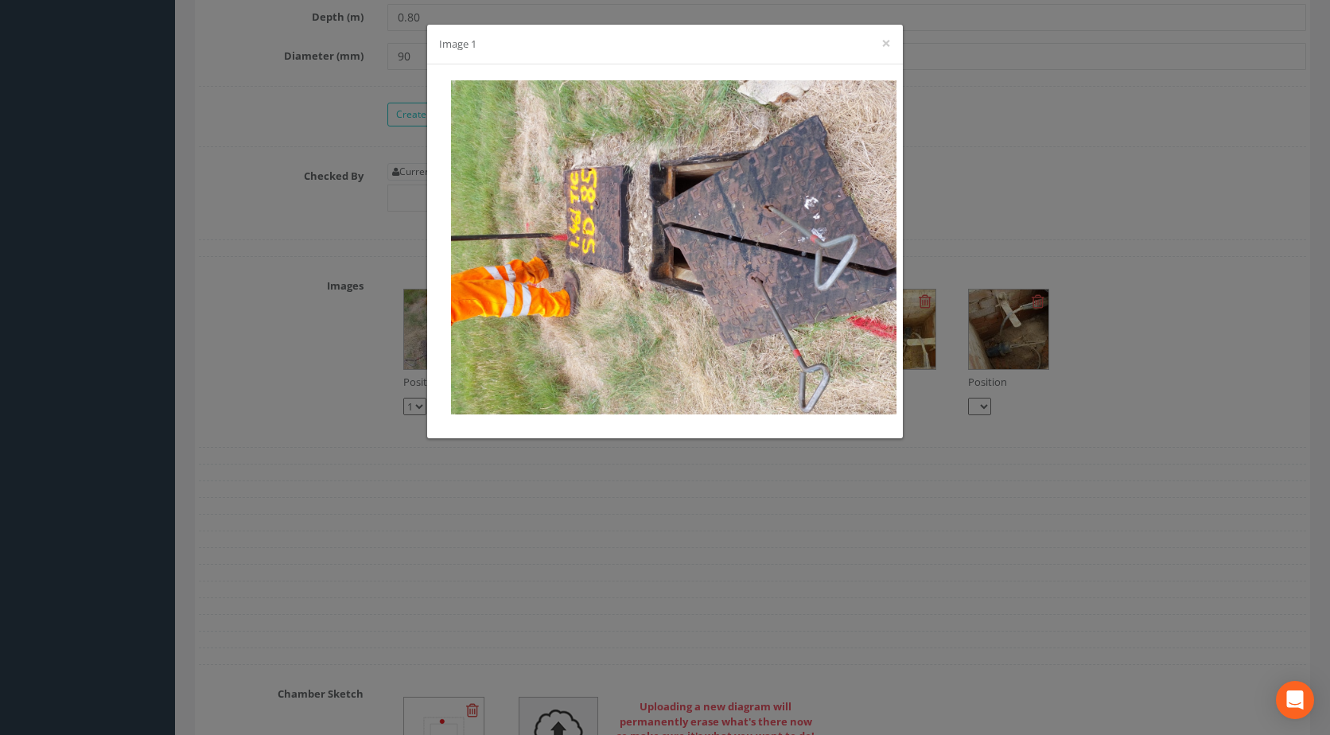
drag, startPoint x: 998, startPoint y: 302, endPoint x: 993, endPoint y: 317, distance: 16.1
click at [998, 302] on div "Image 1 ×" at bounding box center [665, 367] width 1330 height 735
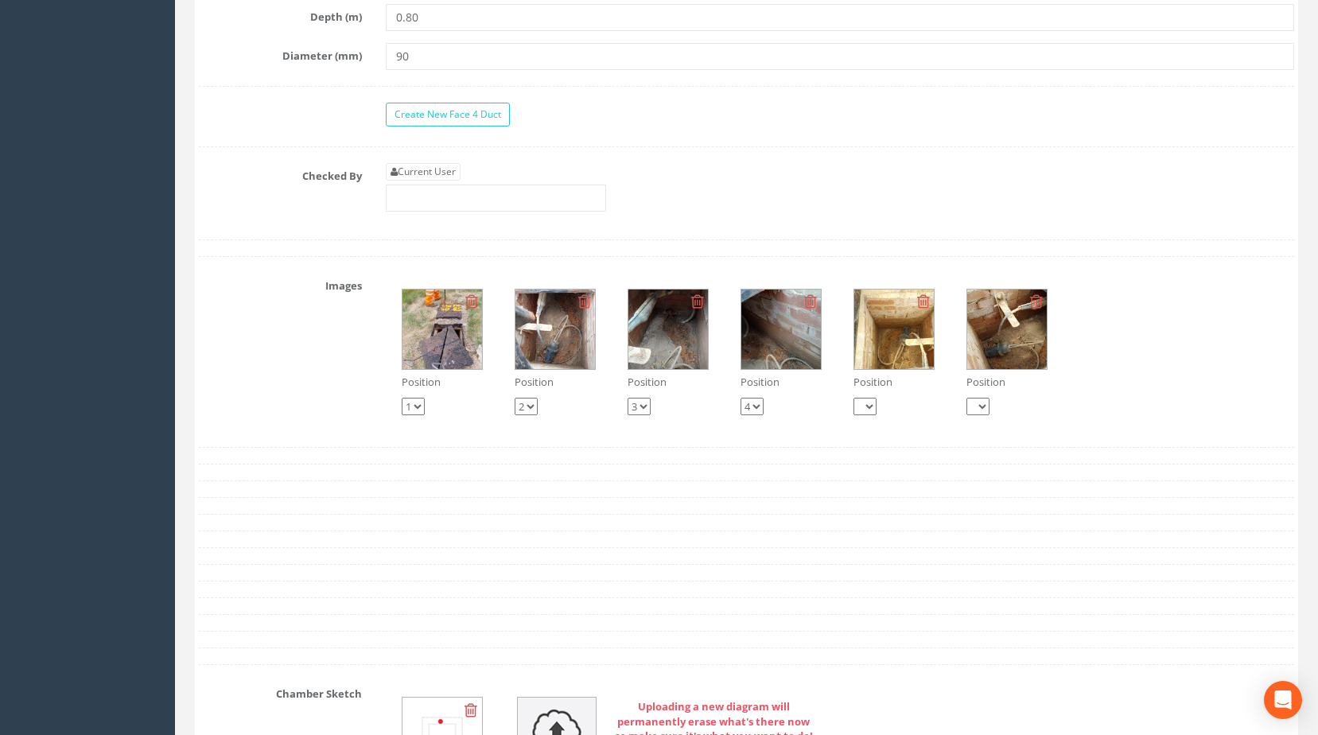
click at [539, 346] on img at bounding box center [555, 330] width 80 height 80
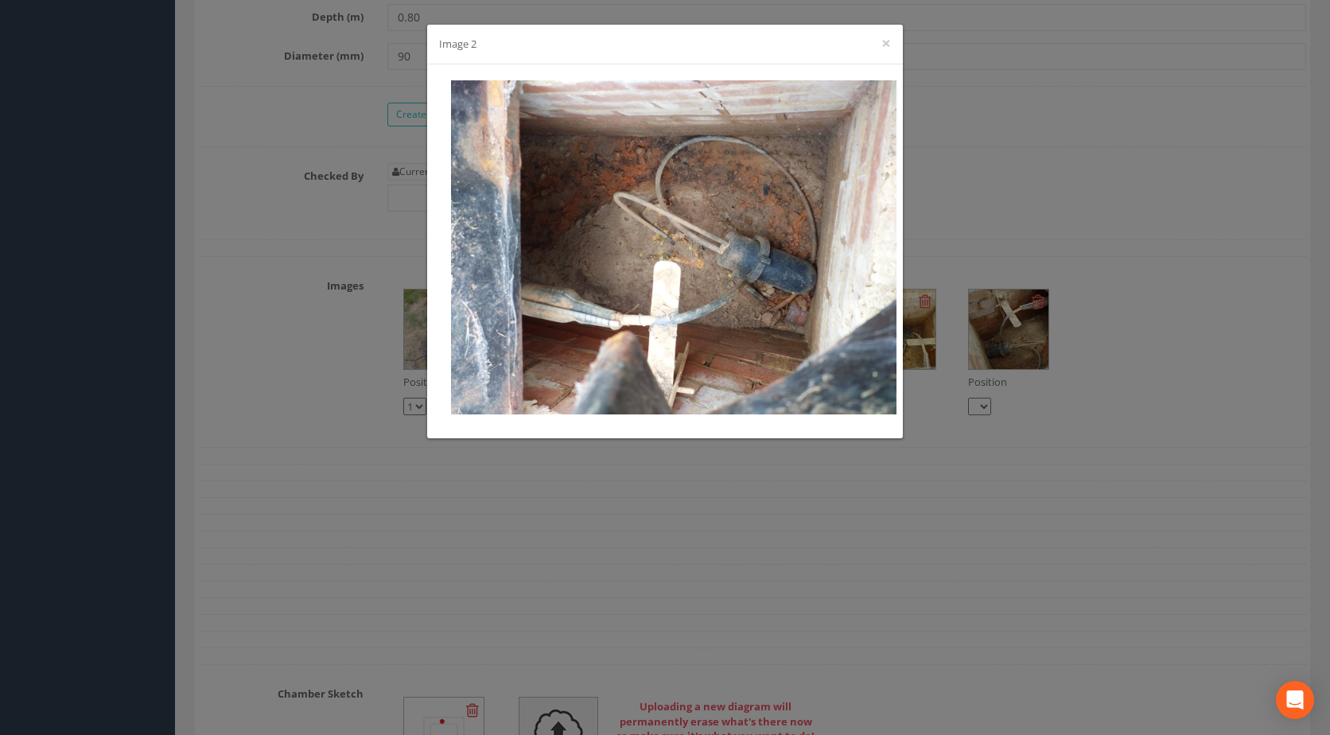
click at [949, 243] on div "Image 2 ×" at bounding box center [665, 367] width 1330 height 735
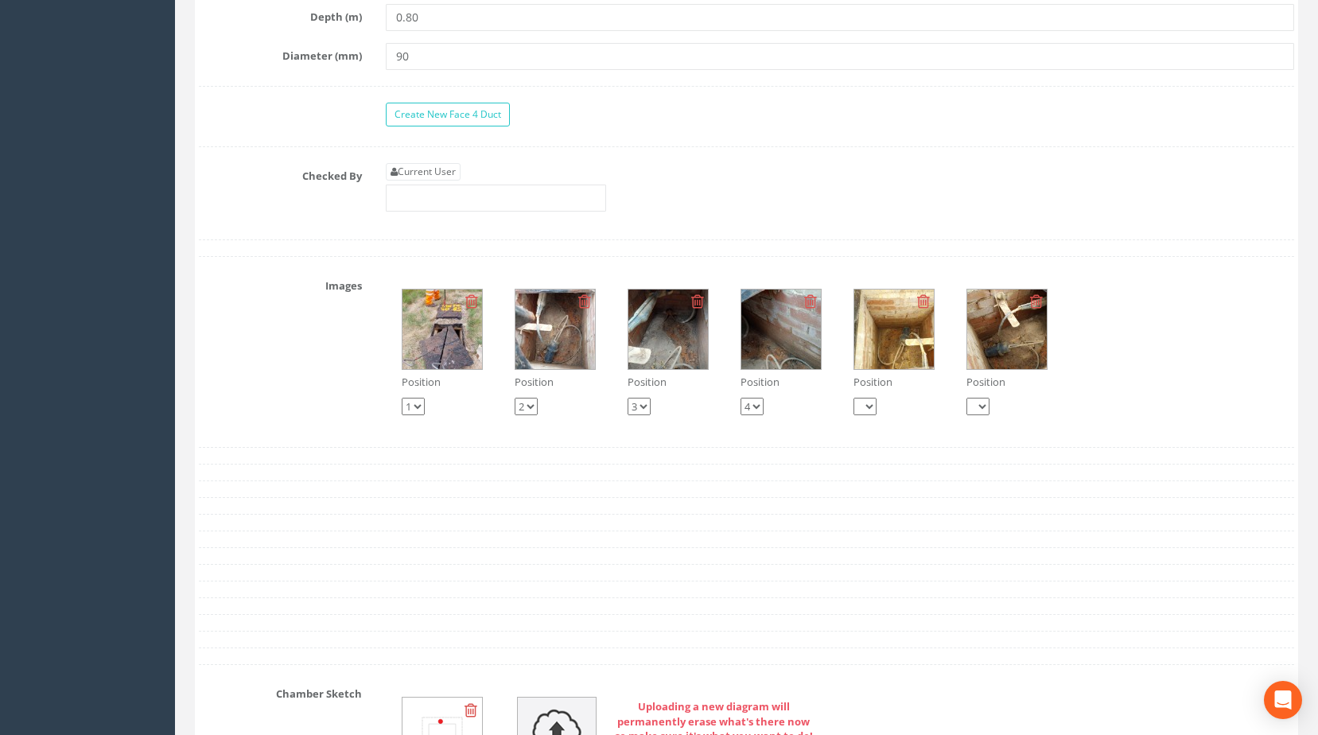
click at [666, 348] on img at bounding box center [668, 330] width 80 height 80
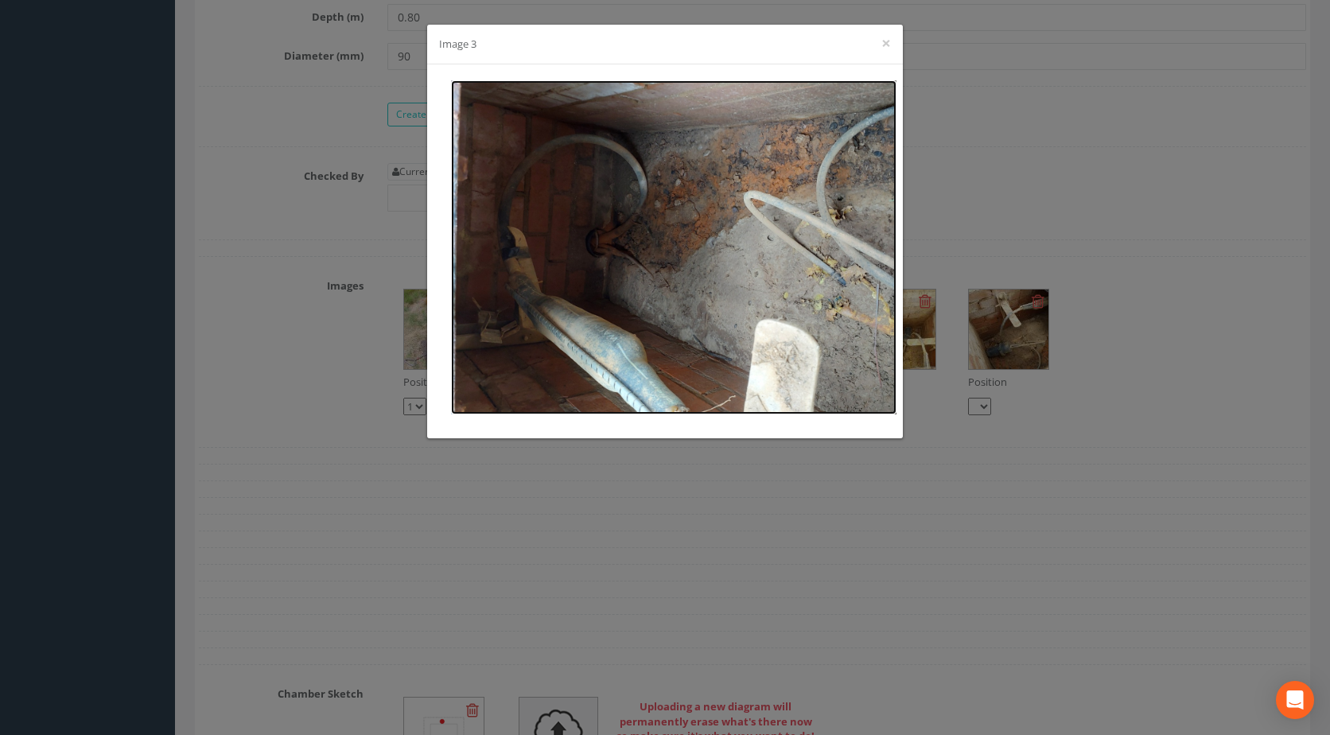
click at [893, 319] on img at bounding box center [673, 247] width 445 height 334
click at [914, 375] on div "Image 3 ×" at bounding box center [665, 367] width 1330 height 735
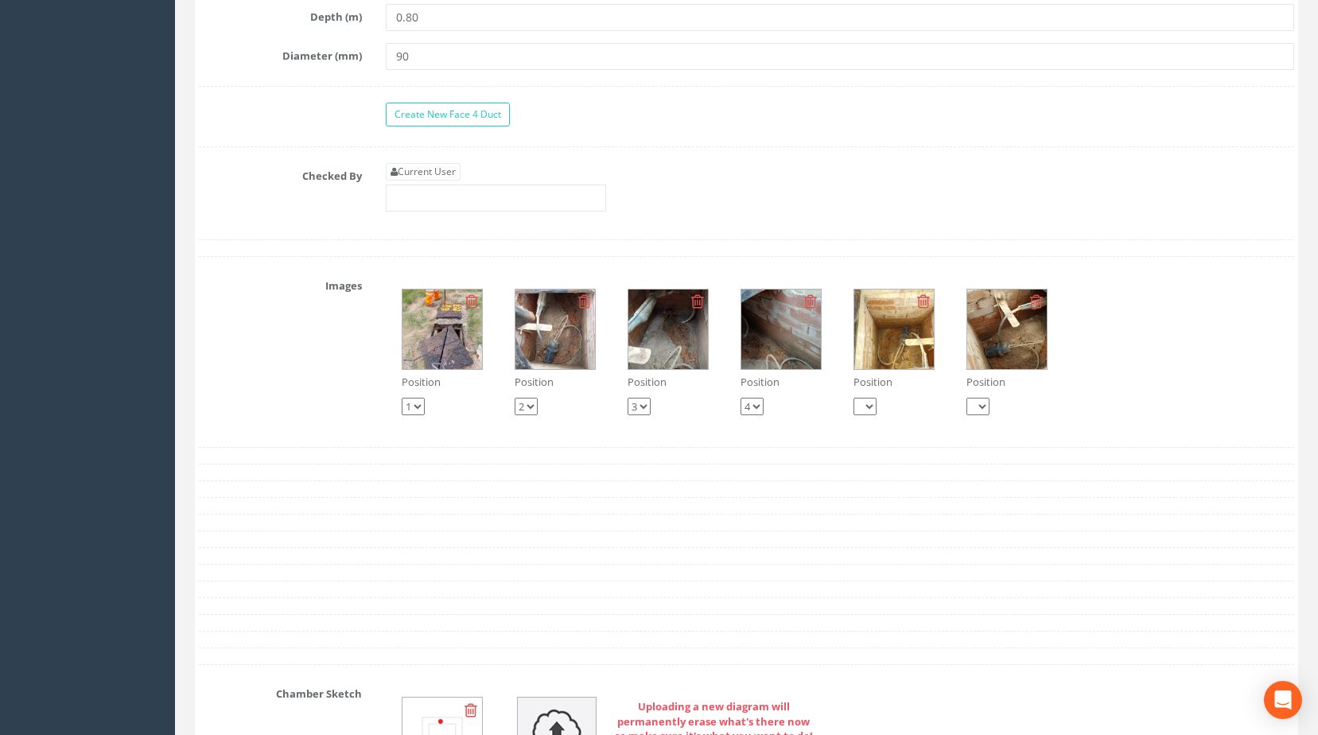
click at [914, 369] on img at bounding box center [894, 330] width 80 height 80
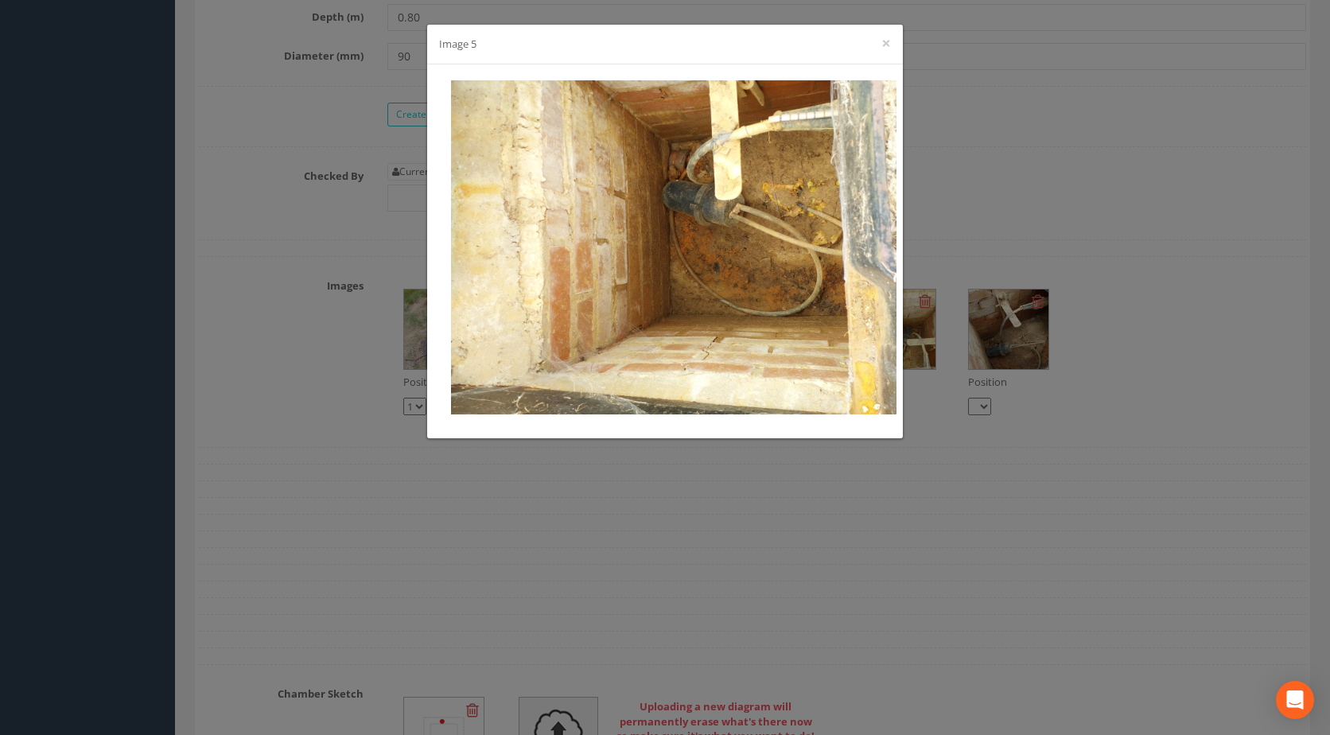
click at [981, 371] on div "Image 5 ×" at bounding box center [665, 367] width 1330 height 735
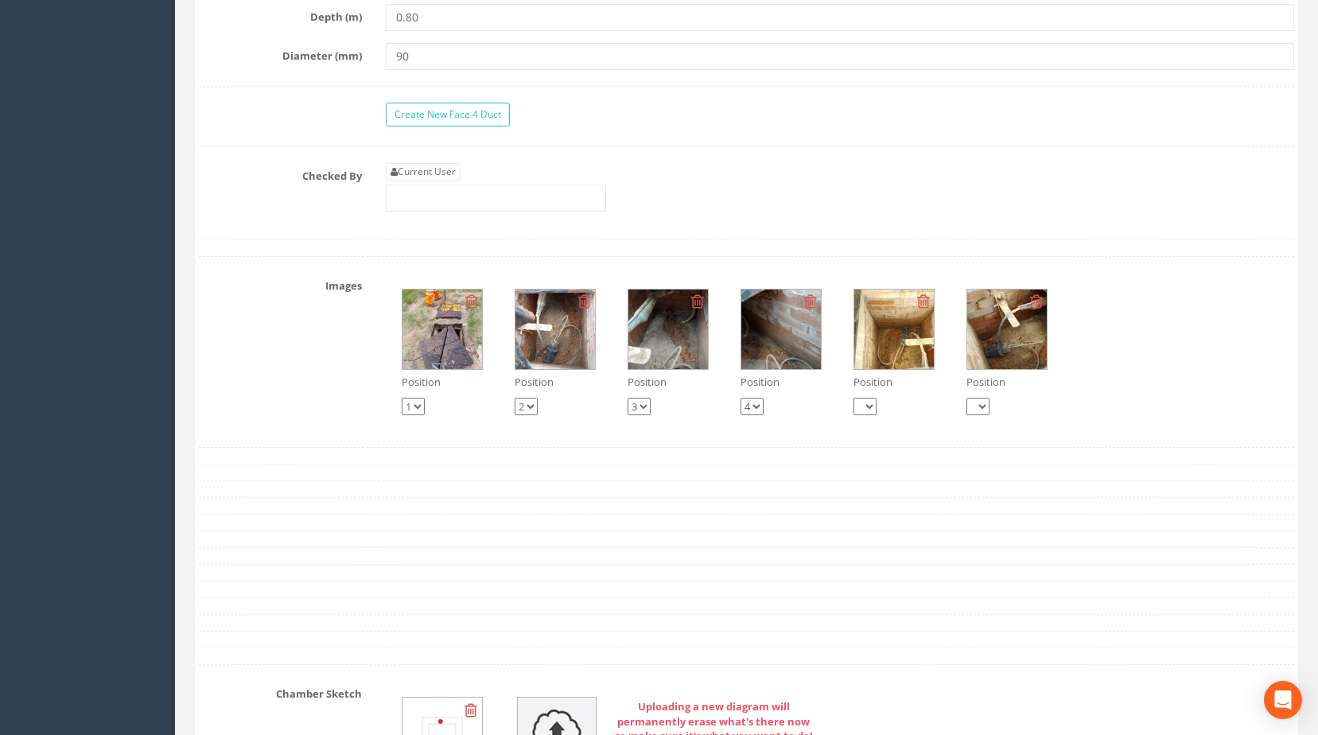
click at [981, 369] on img at bounding box center [1007, 330] width 80 height 80
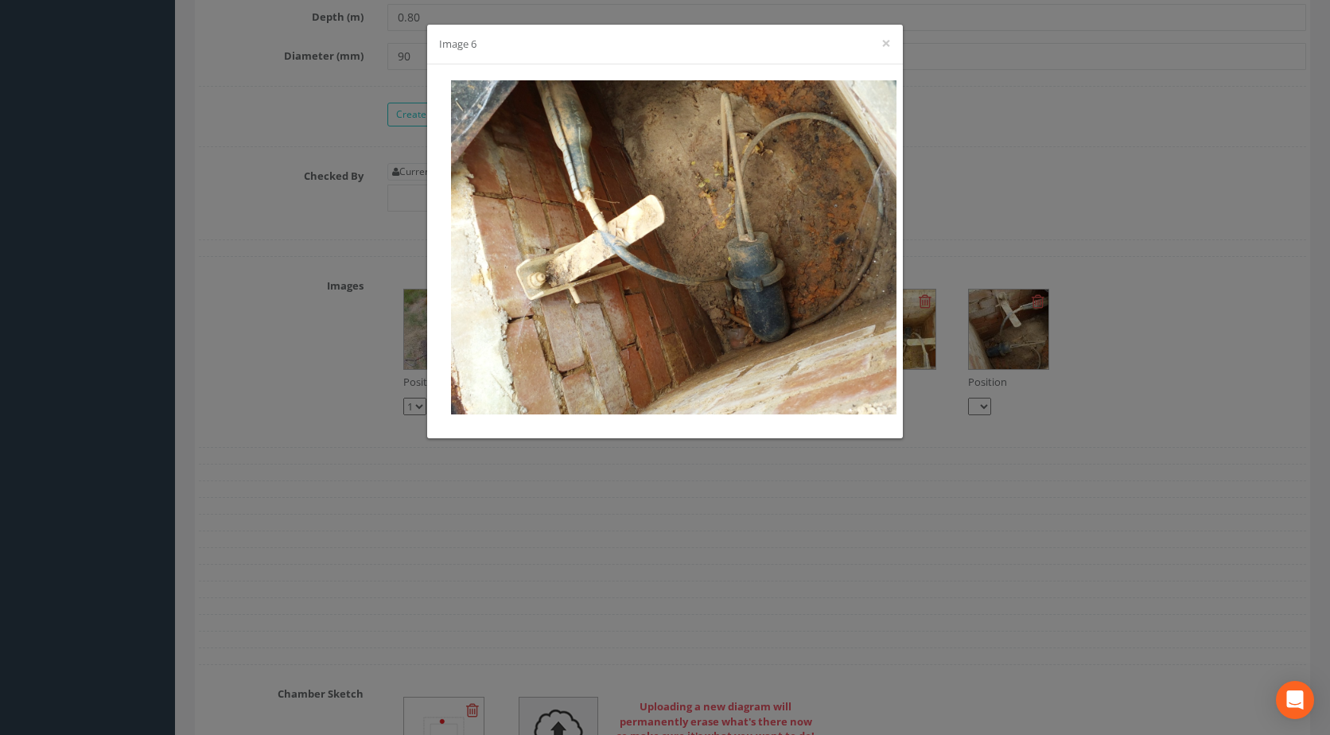
click at [971, 369] on div "Image 6 ×" at bounding box center [665, 367] width 1330 height 735
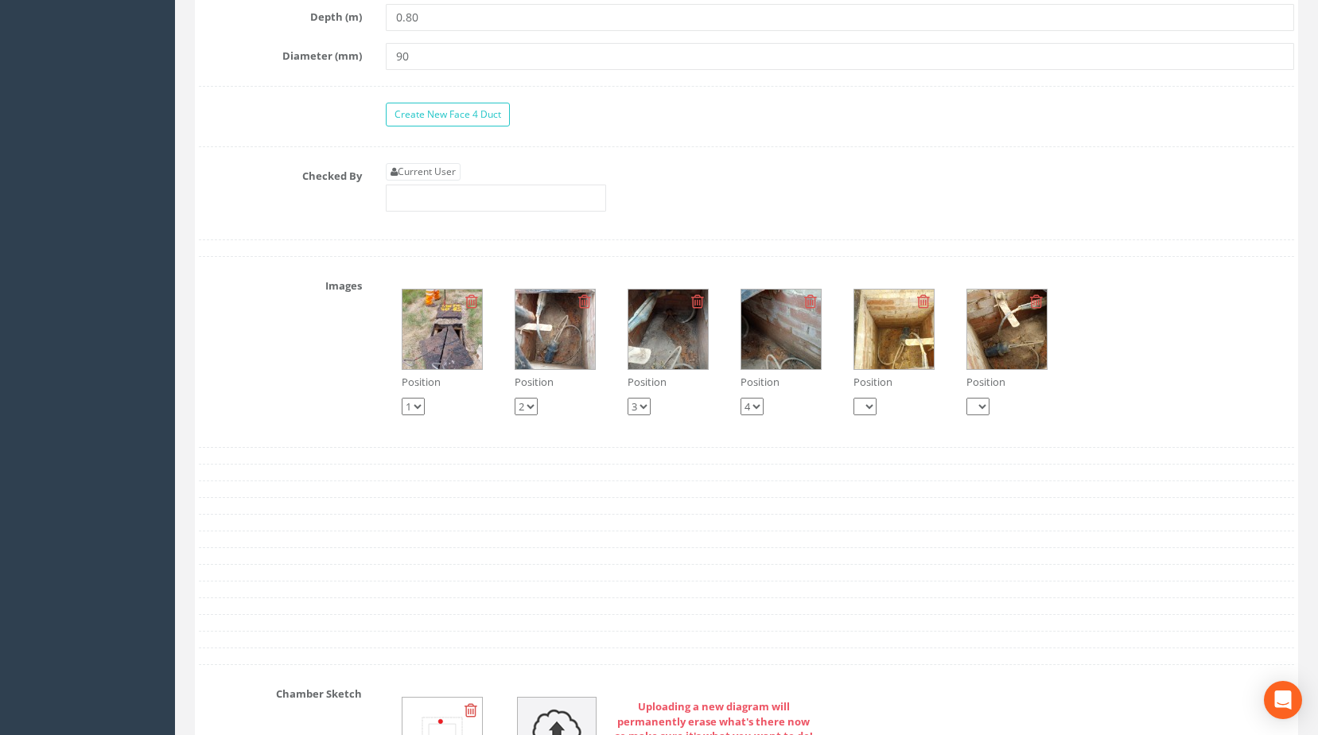
click at [920, 363] on img at bounding box center [894, 330] width 80 height 80
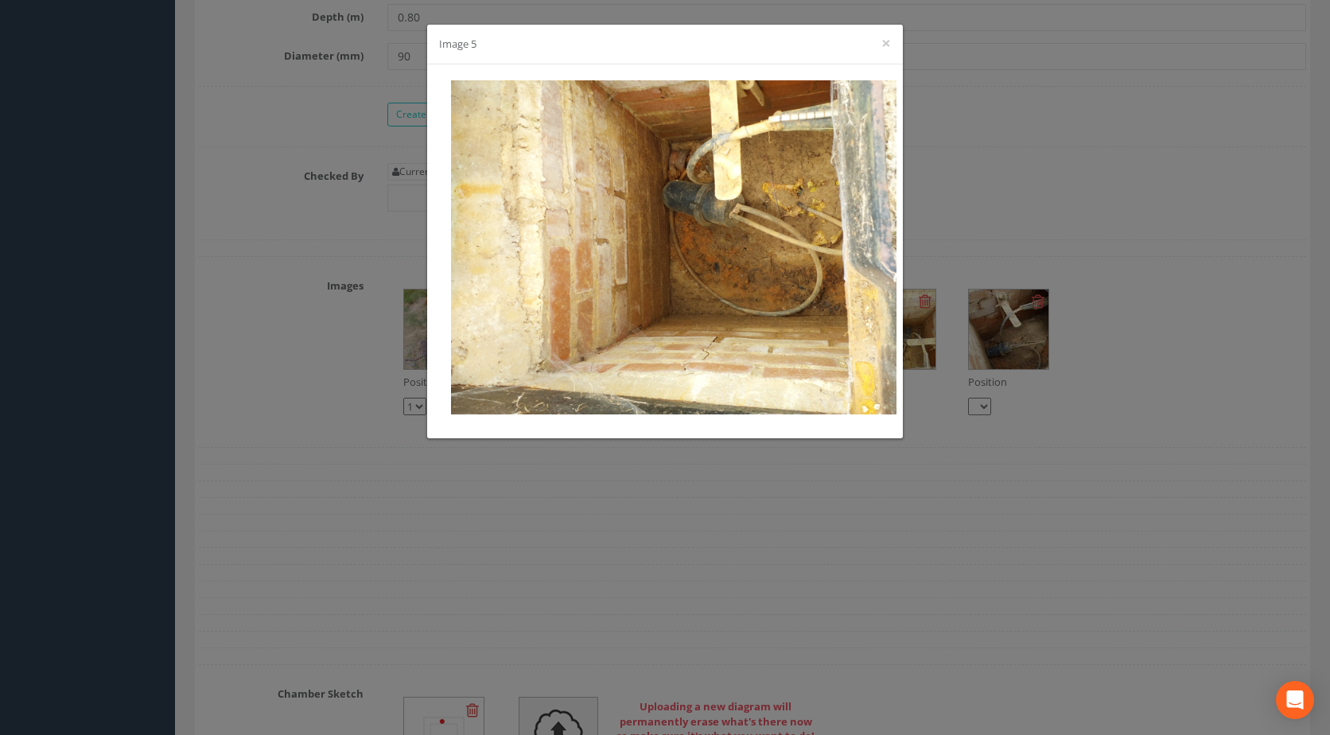
click at [920, 363] on div "Image 5 ×" at bounding box center [665, 367] width 1330 height 735
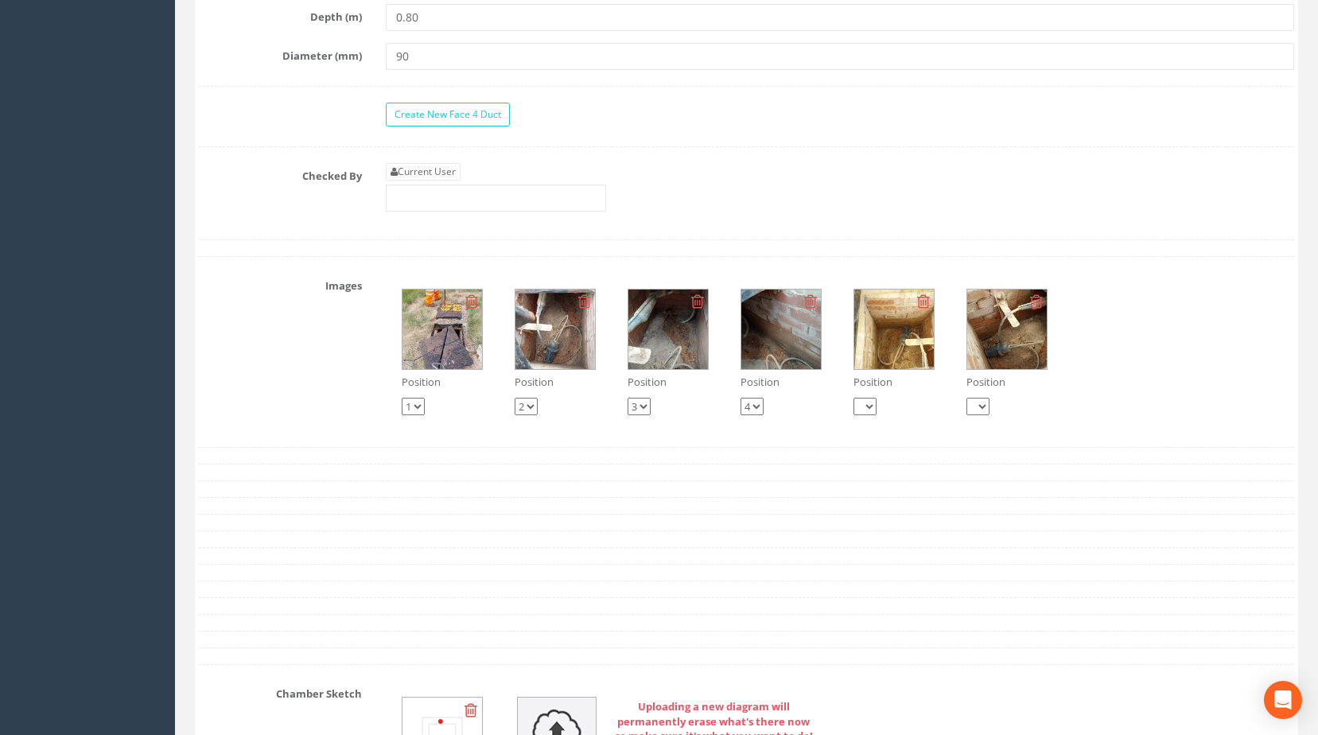
click at [579, 353] on img at bounding box center [555, 330] width 80 height 80
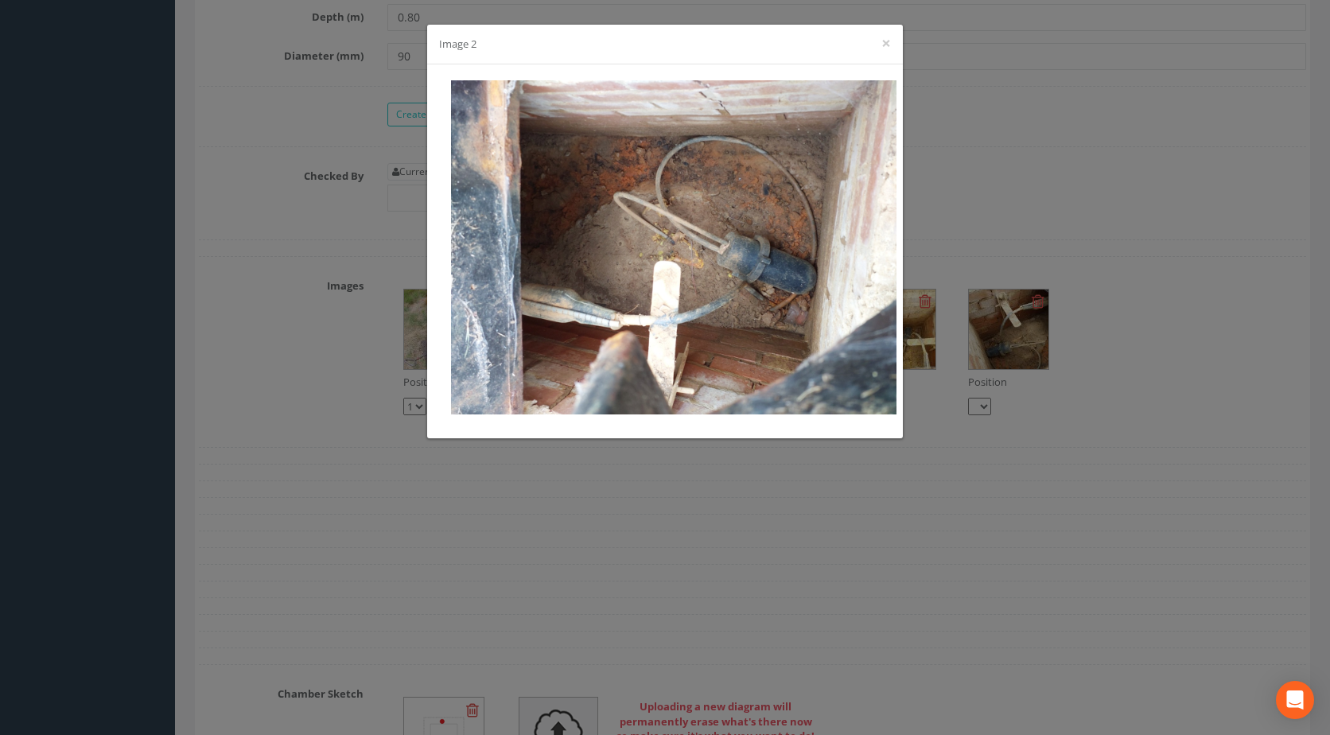
click at [966, 171] on div "Image 2 ×" at bounding box center [665, 367] width 1330 height 735
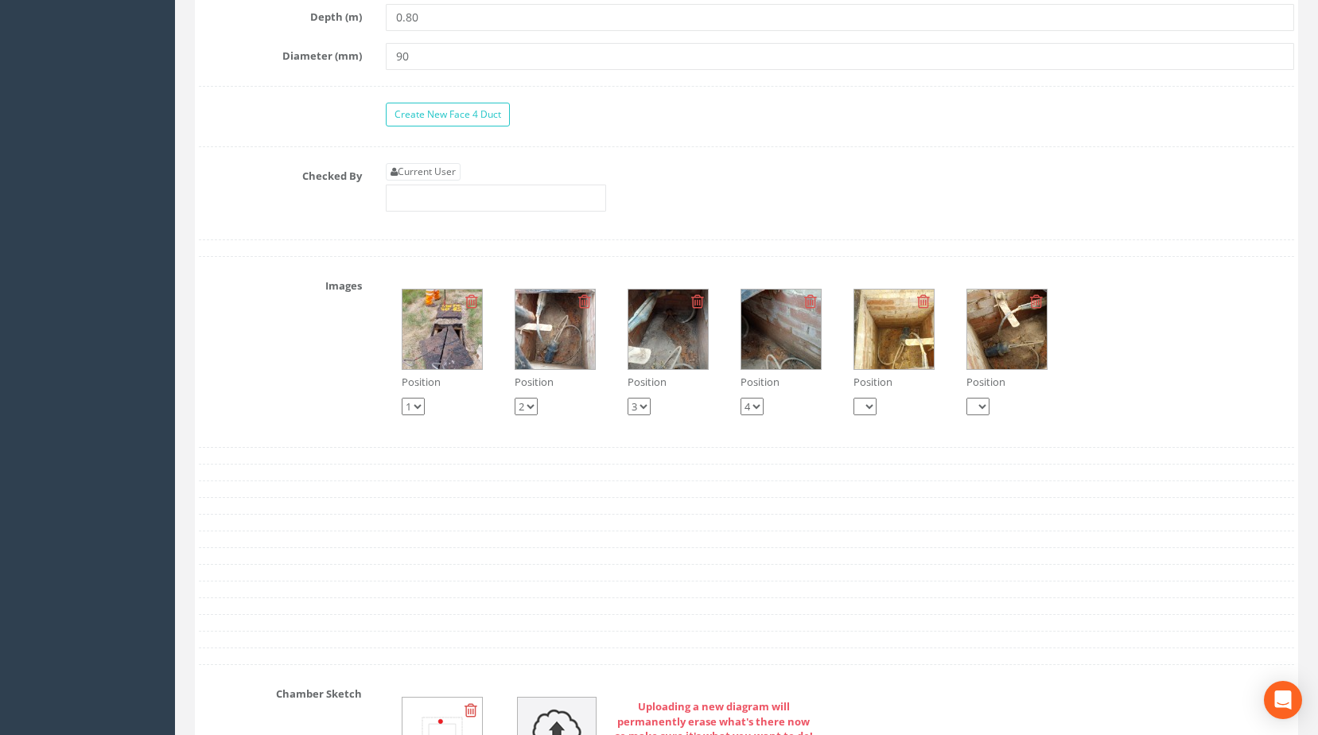
click at [425, 352] on img at bounding box center [442, 330] width 80 height 80
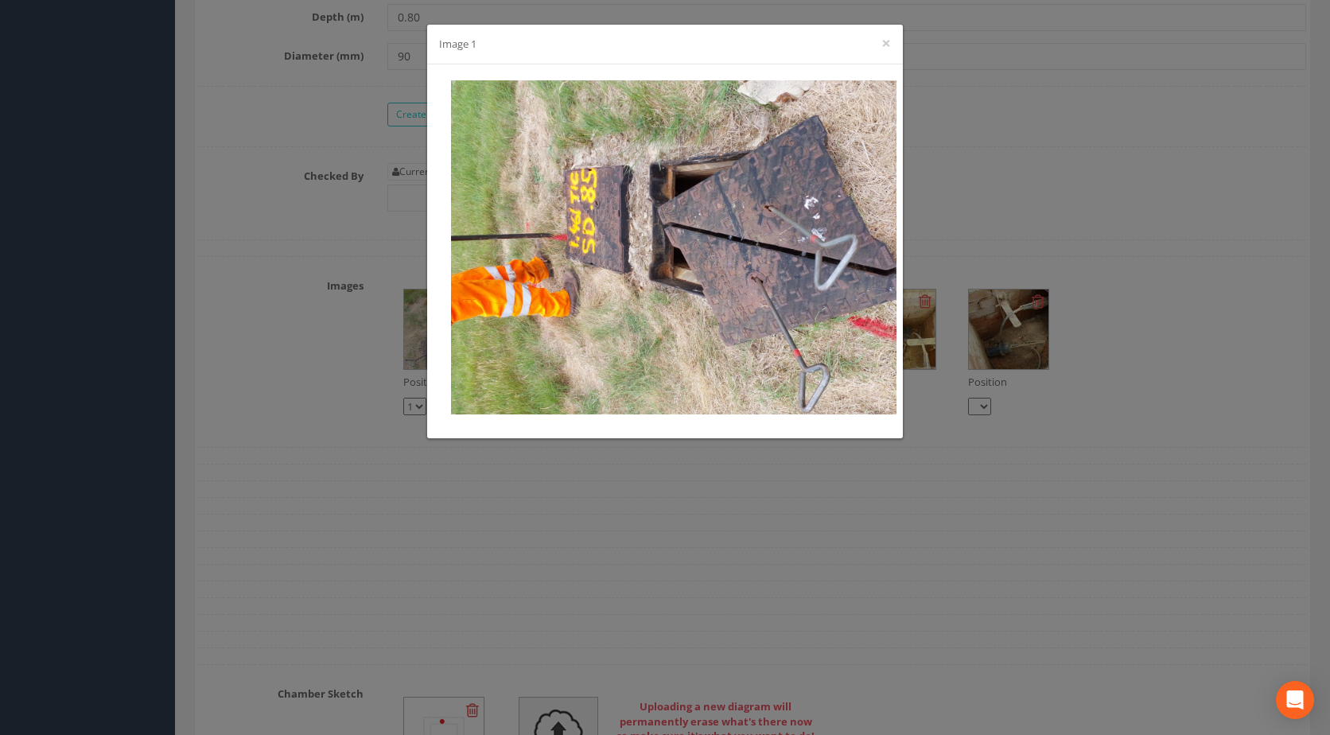
click at [934, 263] on div "Image 1 ×" at bounding box center [665, 367] width 1330 height 735
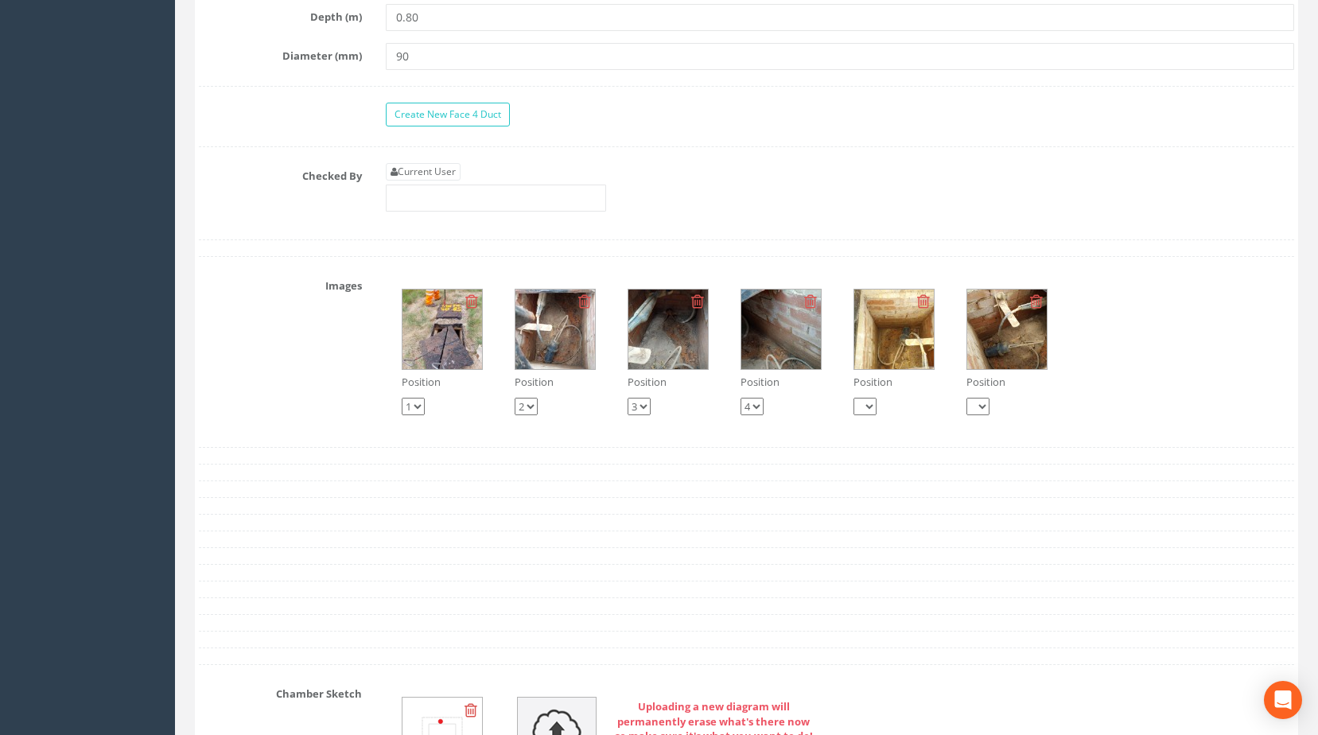
click at [545, 342] on img at bounding box center [555, 330] width 80 height 80
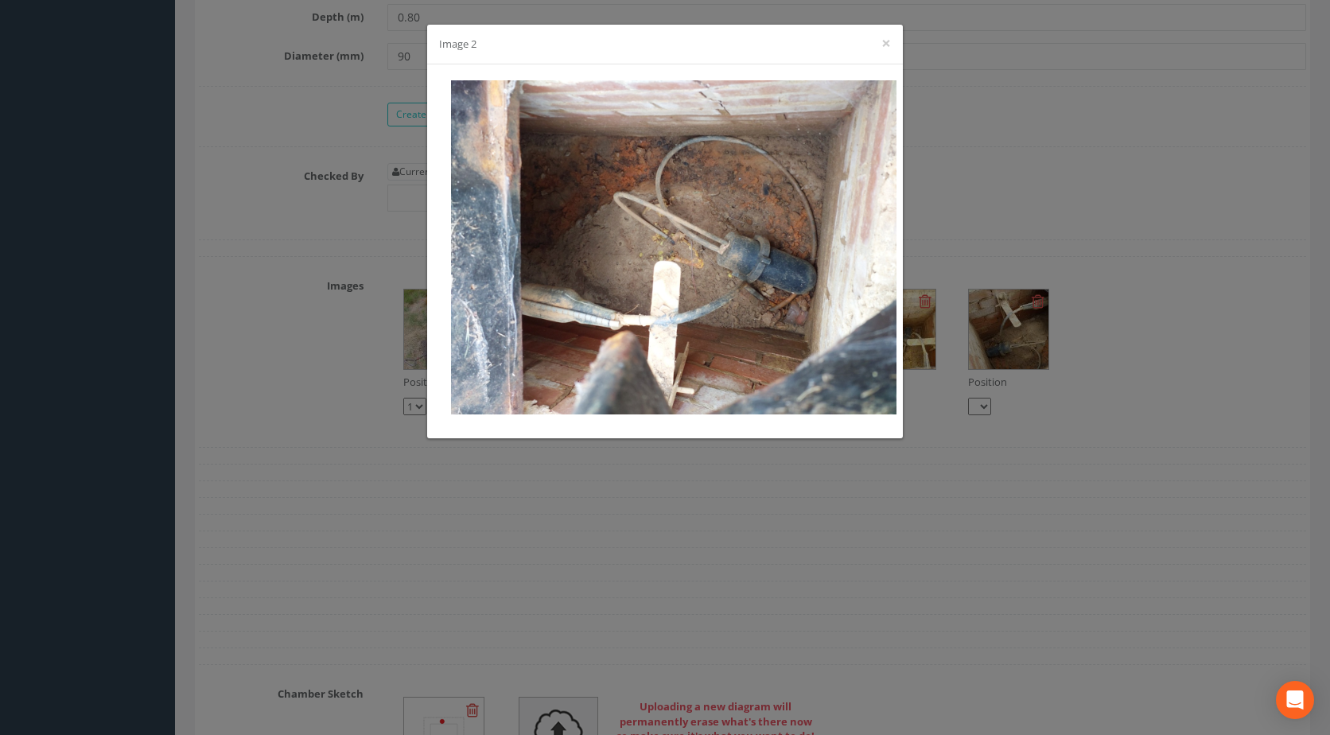
click at [900, 341] on div at bounding box center [665, 251] width 476 height 374
click at [973, 390] on div "Image 2 ×" at bounding box center [665, 367] width 1330 height 735
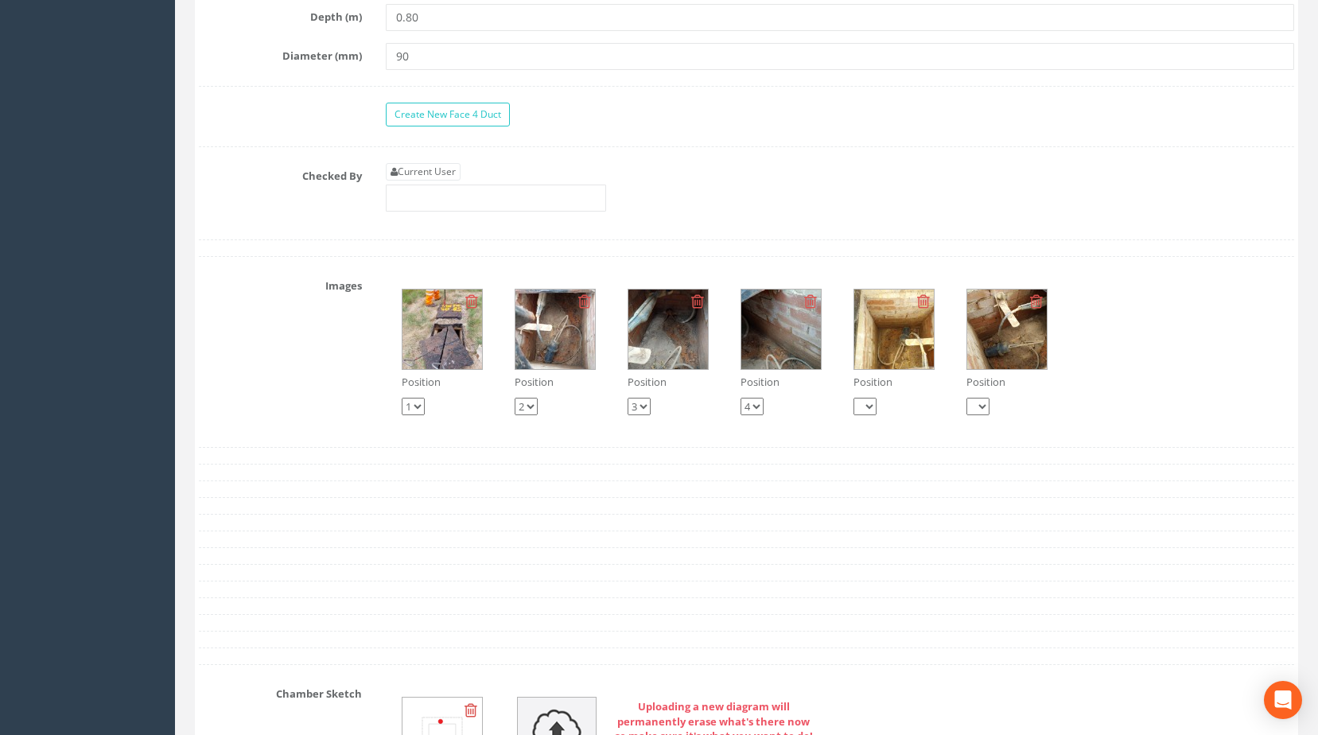
click at [682, 360] on img at bounding box center [668, 330] width 80 height 80
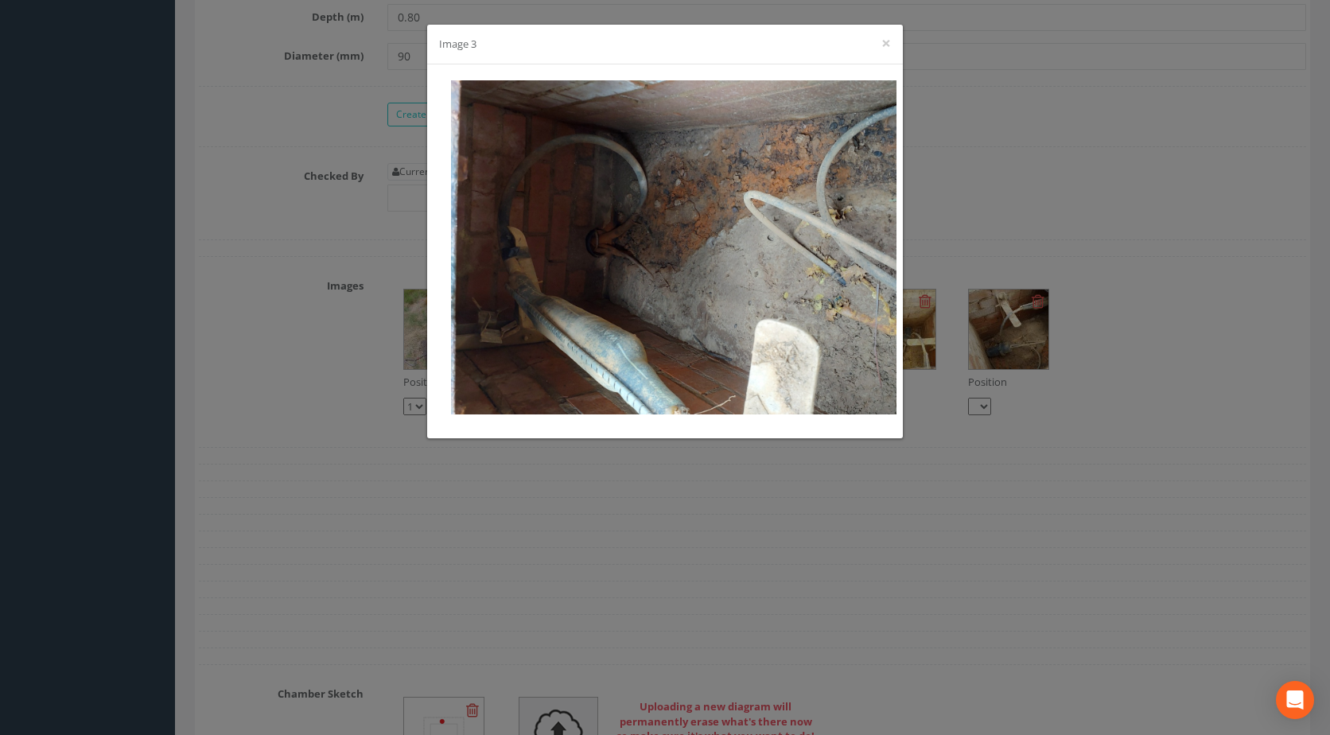
click at [922, 305] on div "Image 3 ×" at bounding box center [665, 367] width 1330 height 735
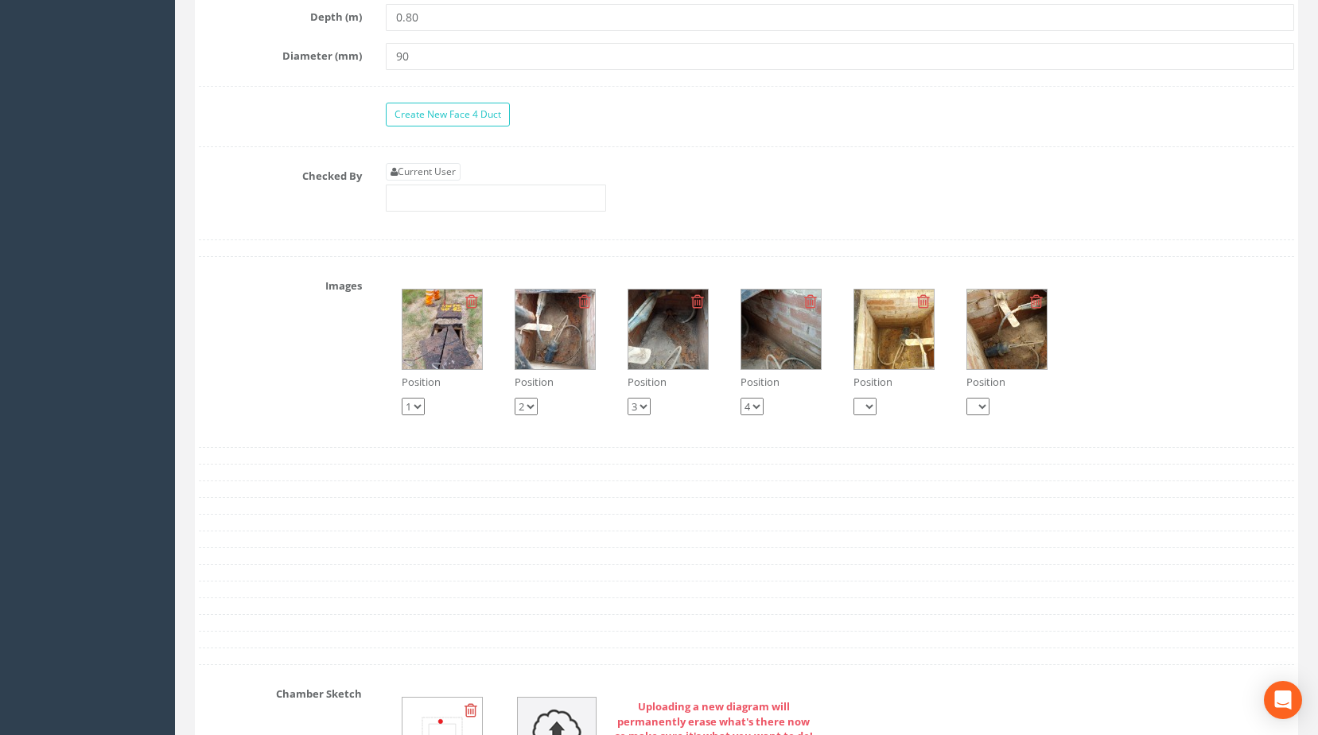
click at [896, 369] on img at bounding box center [894, 330] width 80 height 80
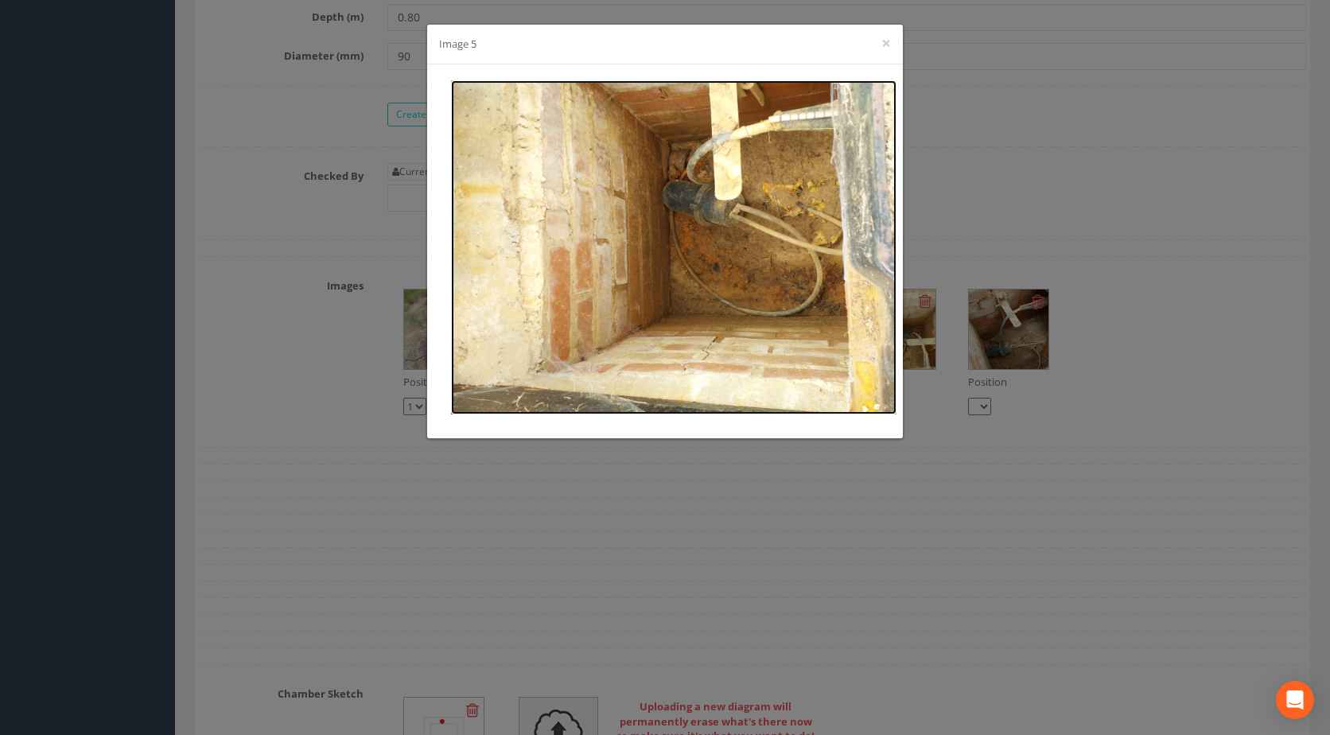
click at [698, 187] on img at bounding box center [673, 247] width 445 height 334
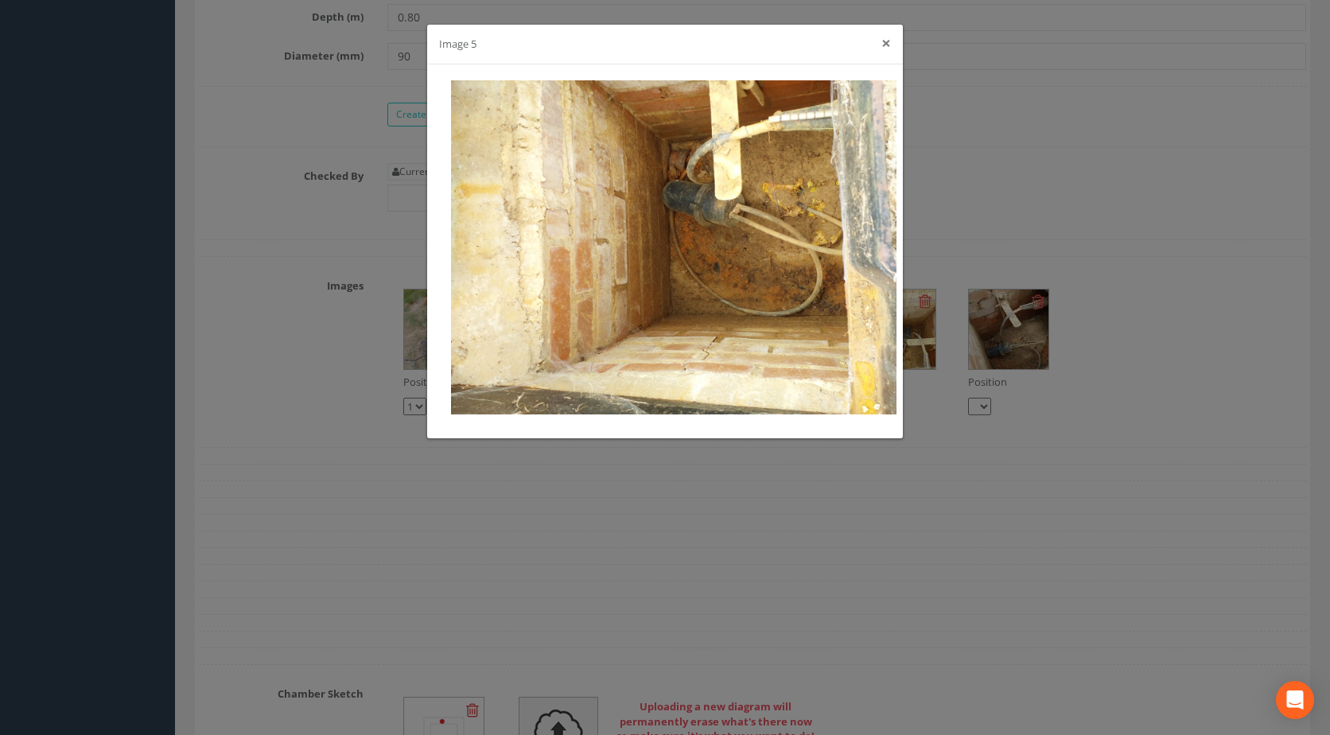
click at [884, 43] on button "×" at bounding box center [886, 43] width 10 height 17
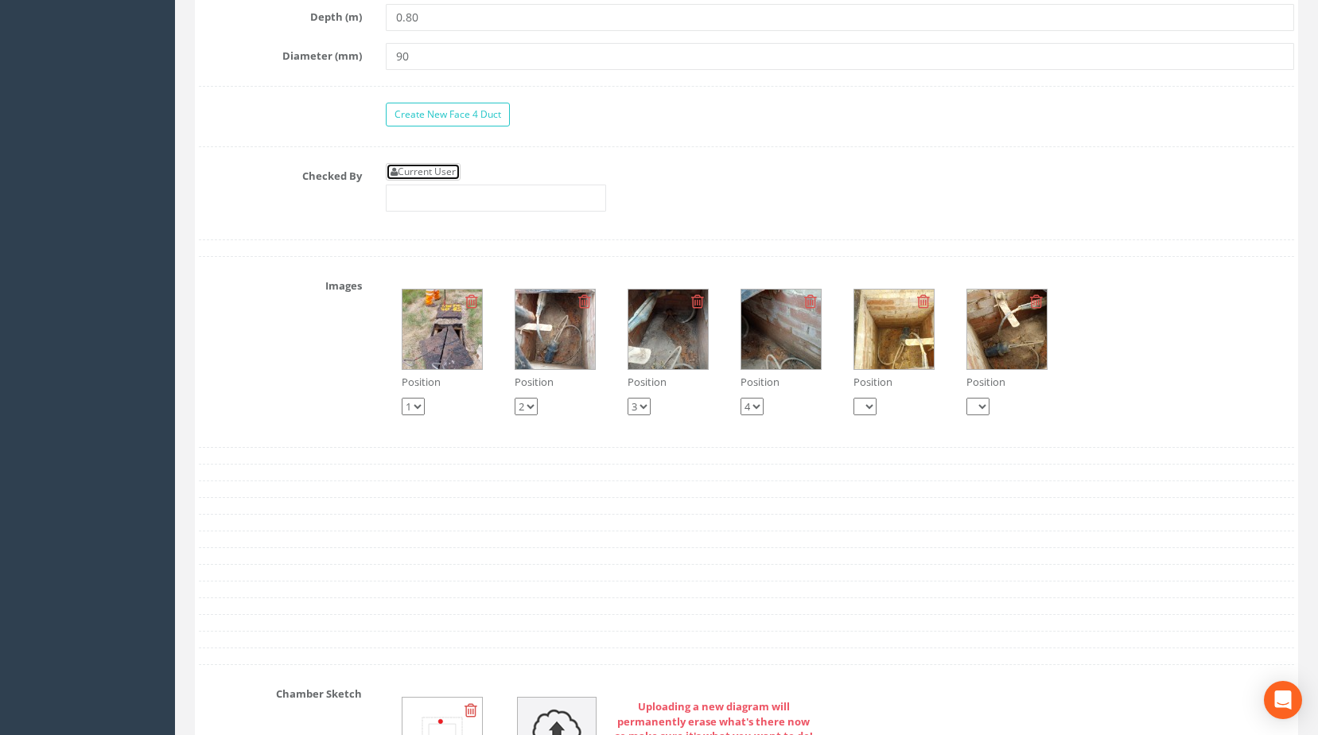
click at [441, 181] on link "Current User" at bounding box center [423, 171] width 75 height 17
type input "[PERSON_NAME]"
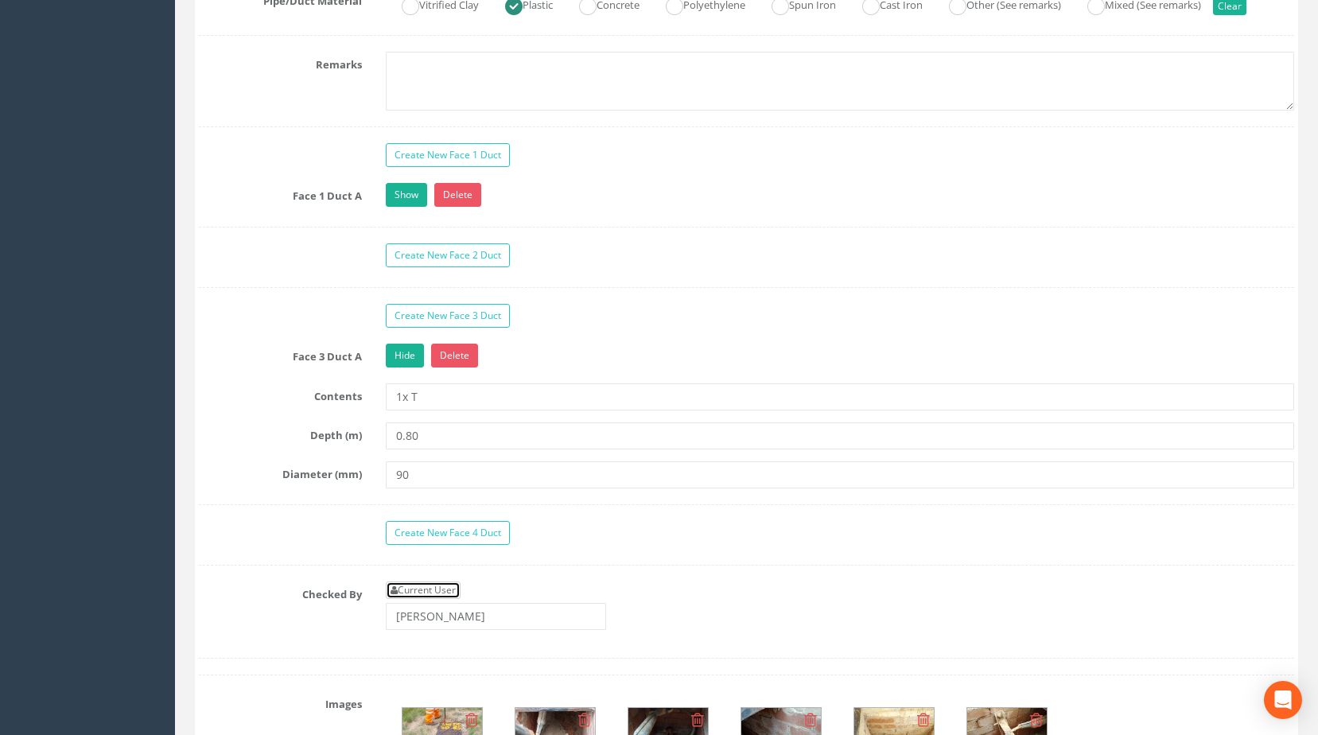
scroll to position [1193, 0]
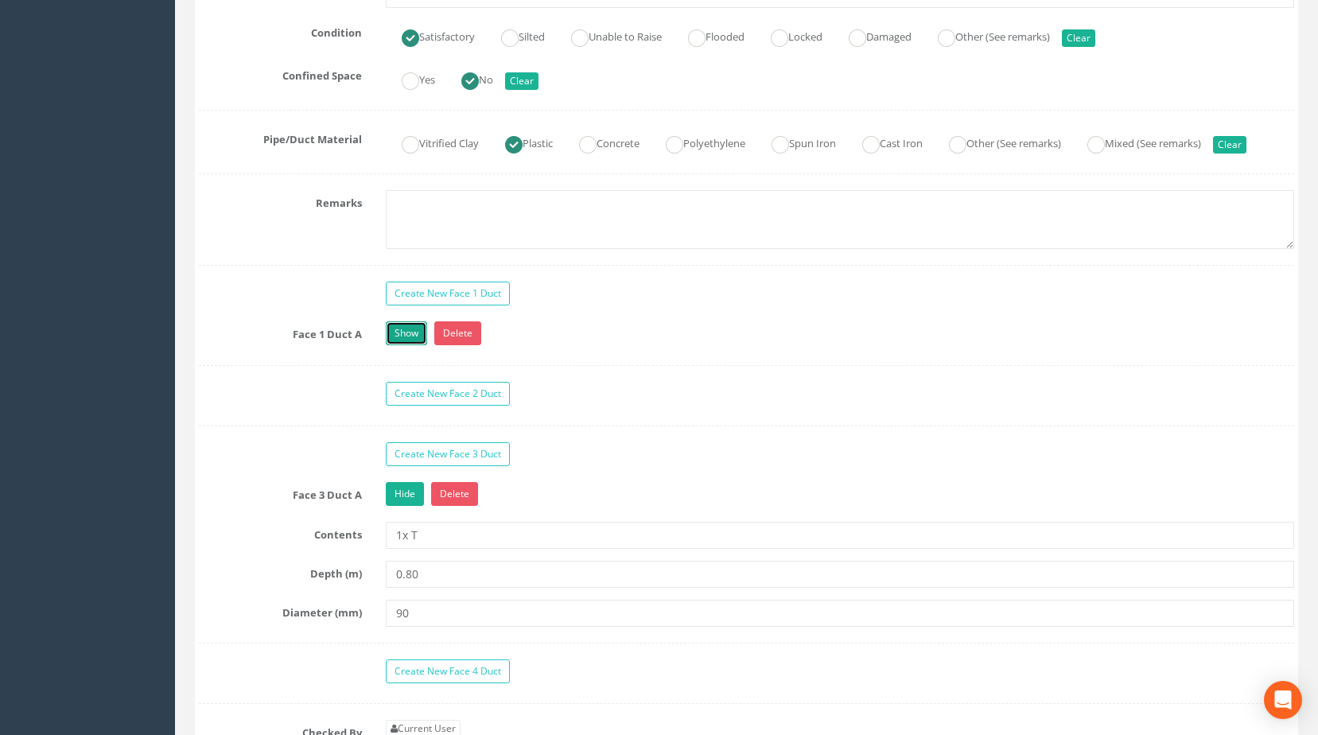
click at [408, 345] on link "Show" at bounding box center [406, 333] width 41 height 24
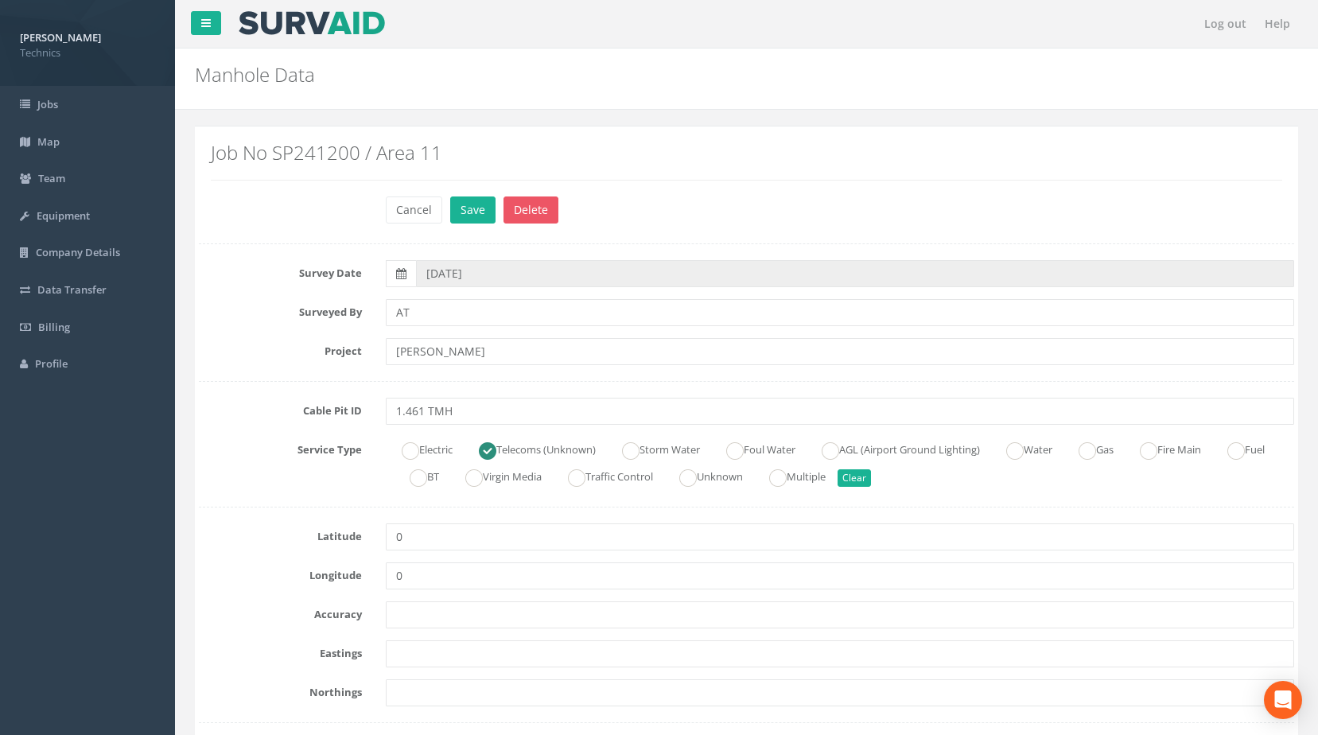
scroll to position [239, 0]
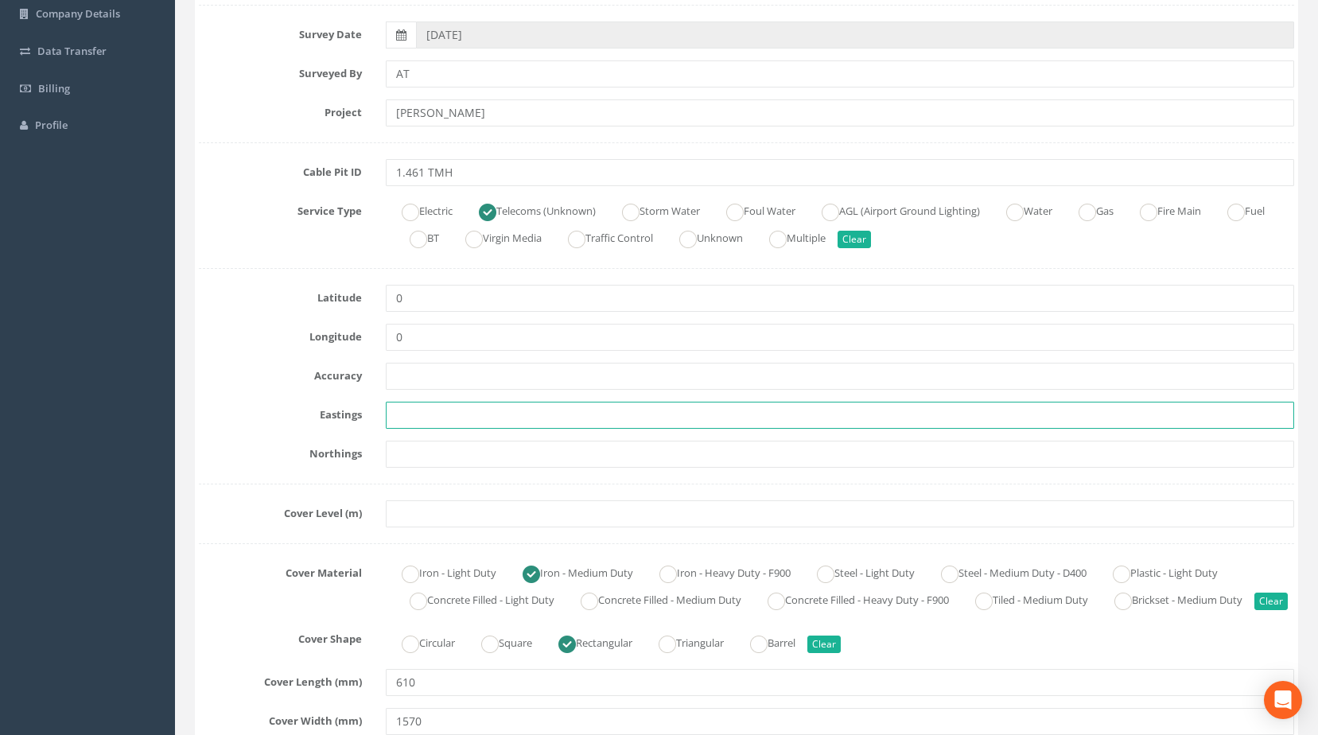
click at [418, 406] on input "text" at bounding box center [840, 415] width 909 height 27
paste input "427825.0620"
type input "427825.0620"
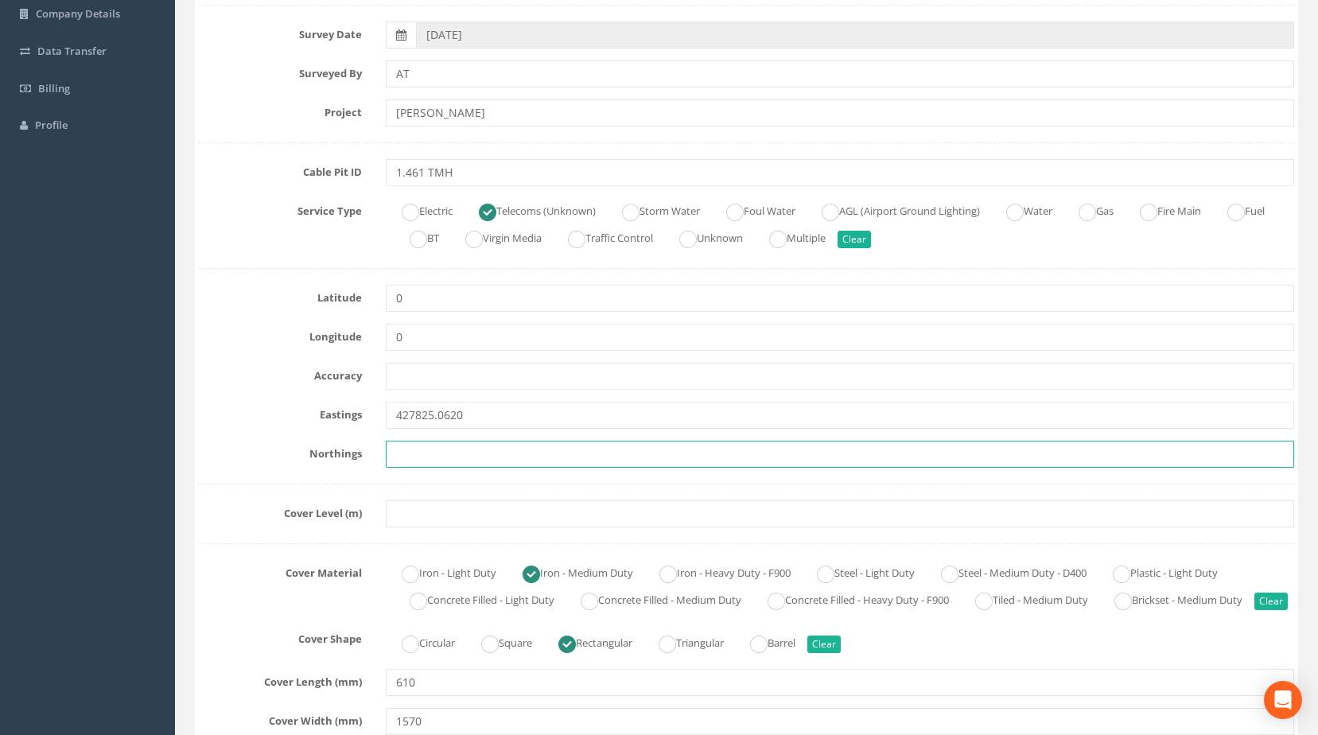
click at [486, 453] on input "text" at bounding box center [840, 454] width 909 height 27
paste input "205184.9600"
type input "205184.9600"
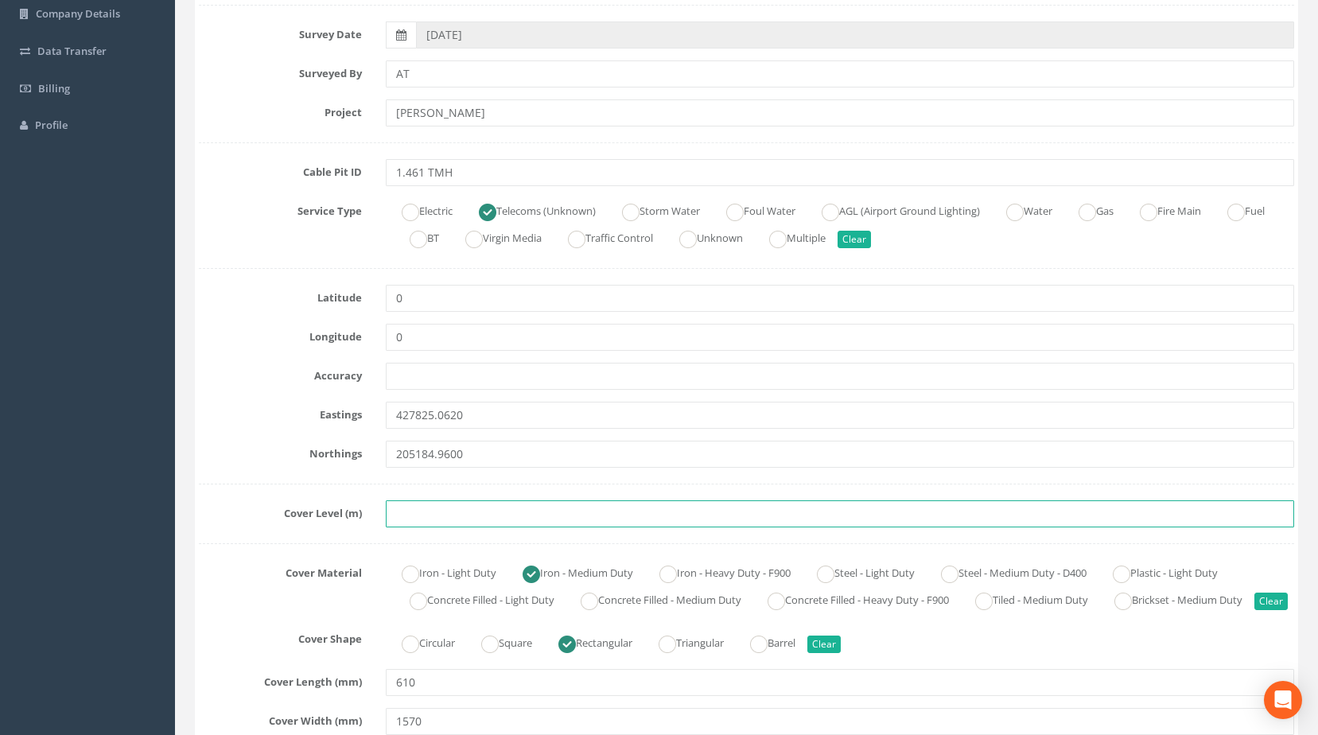
click at [446, 506] on input "text" at bounding box center [840, 513] width 909 height 27
paste input "82.6770"
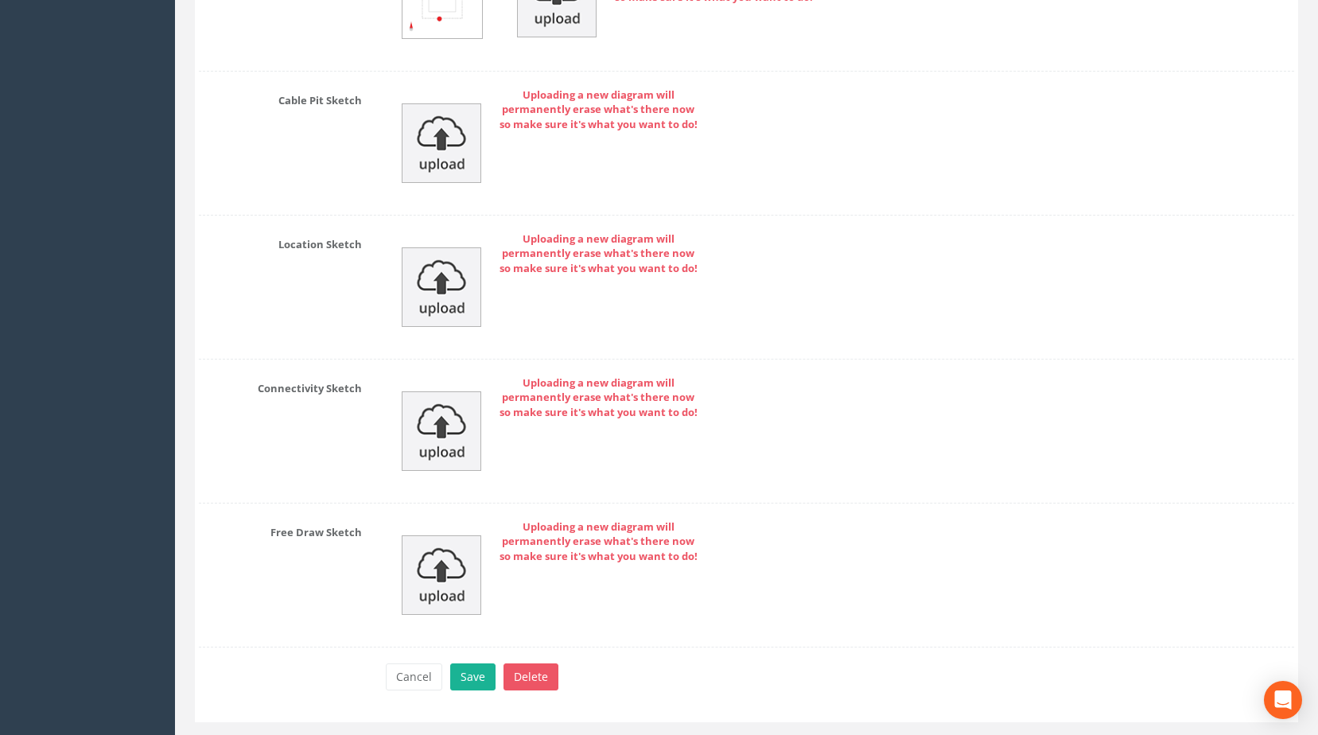
scroll to position [2668, 0]
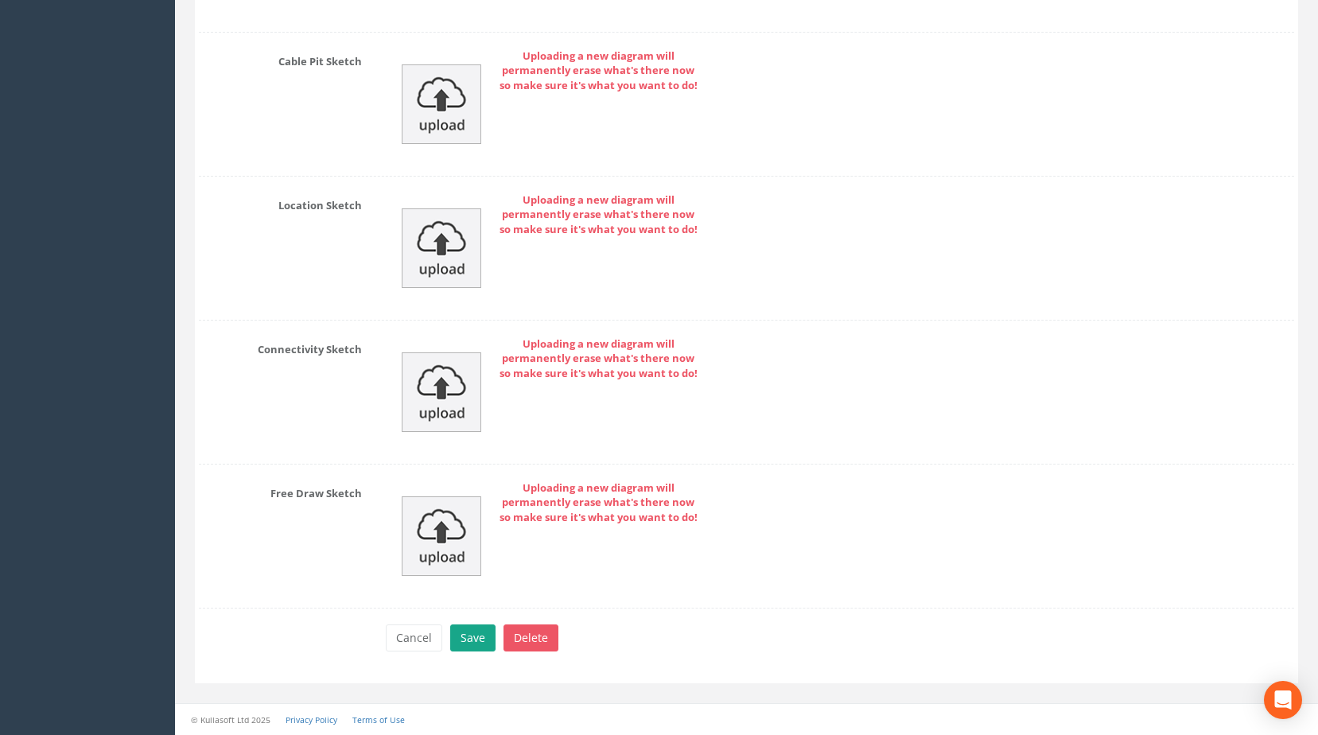
type input "82.6770"
click at [470, 630] on button "Save" at bounding box center [472, 637] width 45 height 27
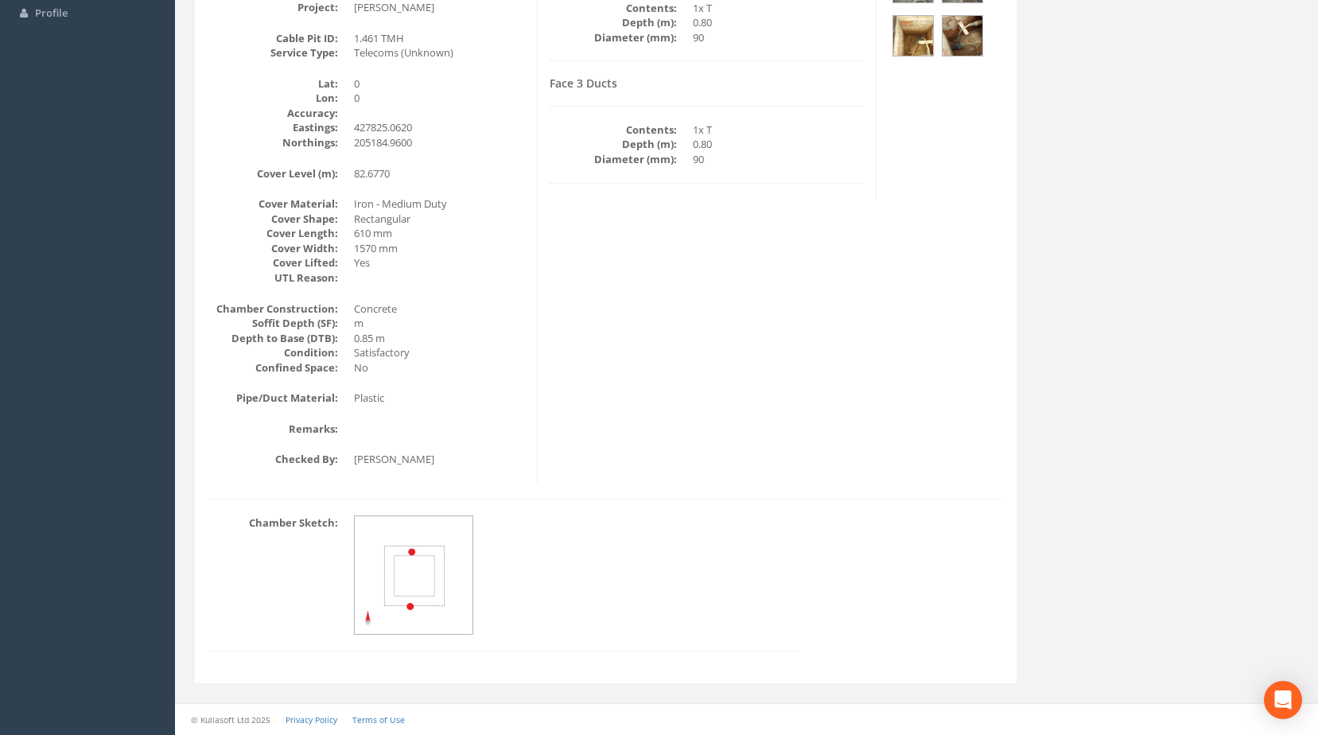
scroll to position [33, 0]
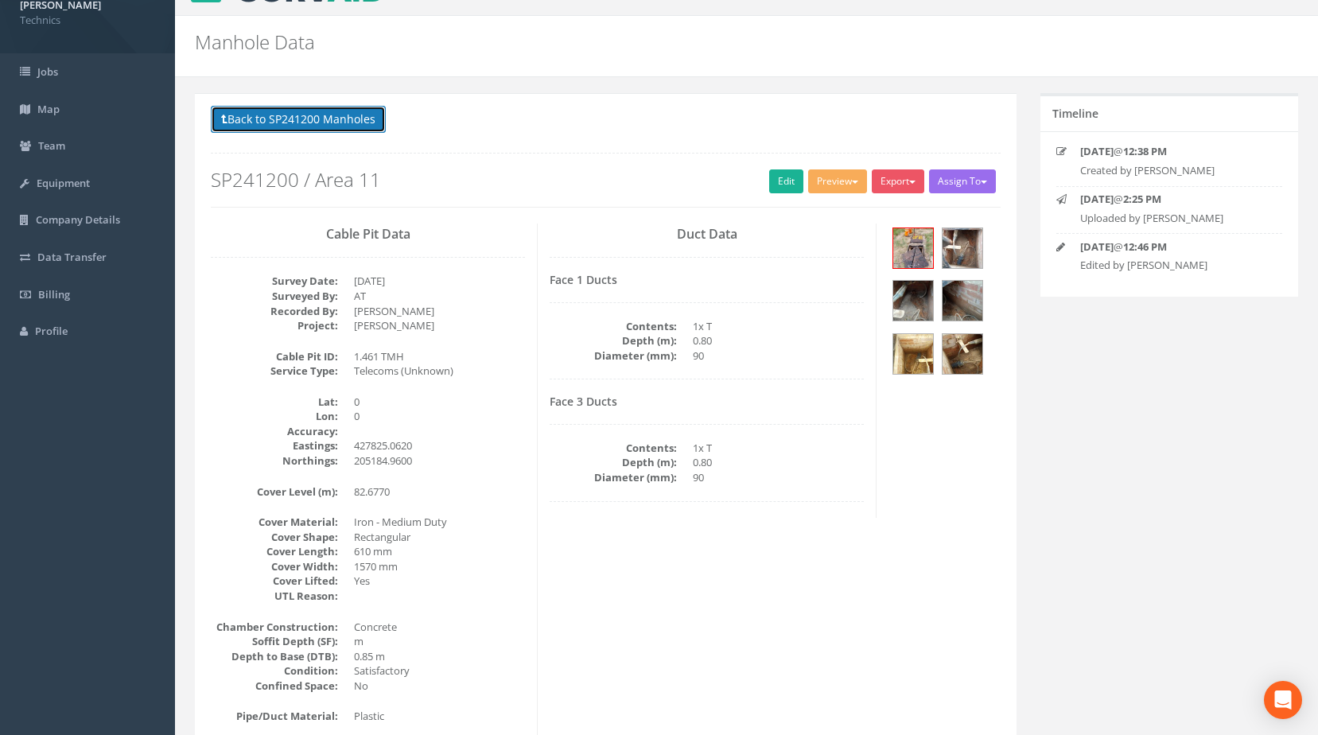
click at [328, 119] on button "Back to SP241200 Manholes" at bounding box center [298, 119] width 175 height 27
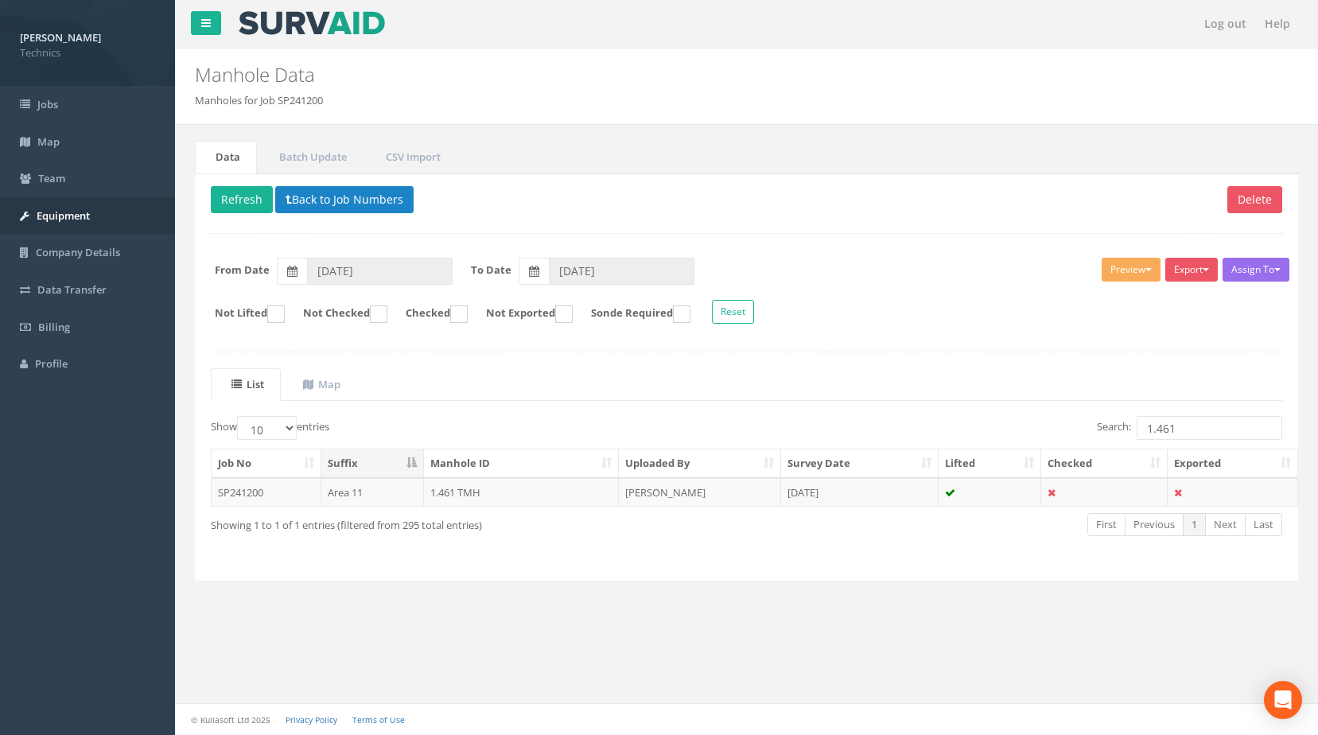
scroll to position [0, 0]
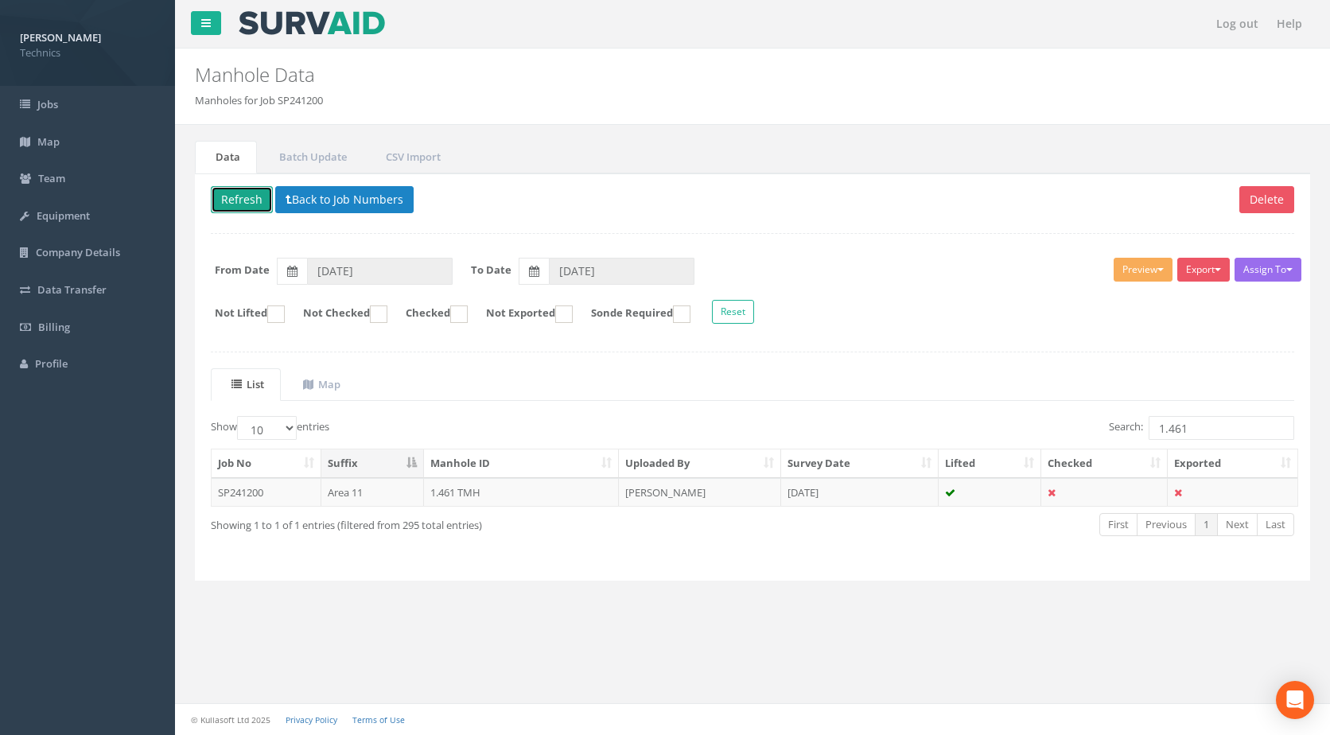
click at [221, 196] on button "Refresh" at bounding box center [242, 199] width 62 height 27
click at [337, 197] on button "Back to Job Numbers" at bounding box center [344, 199] width 138 height 27
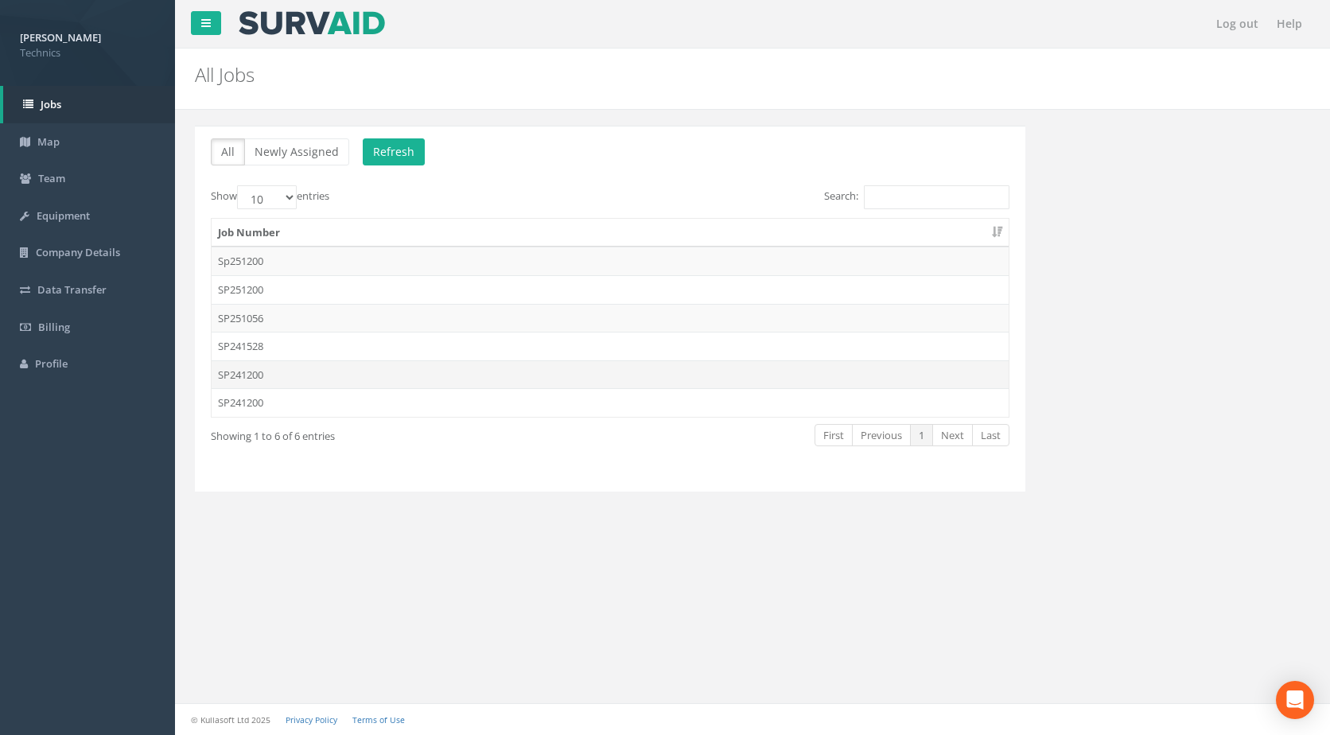
click at [305, 367] on td "SP241200" at bounding box center [610, 374] width 797 height 29
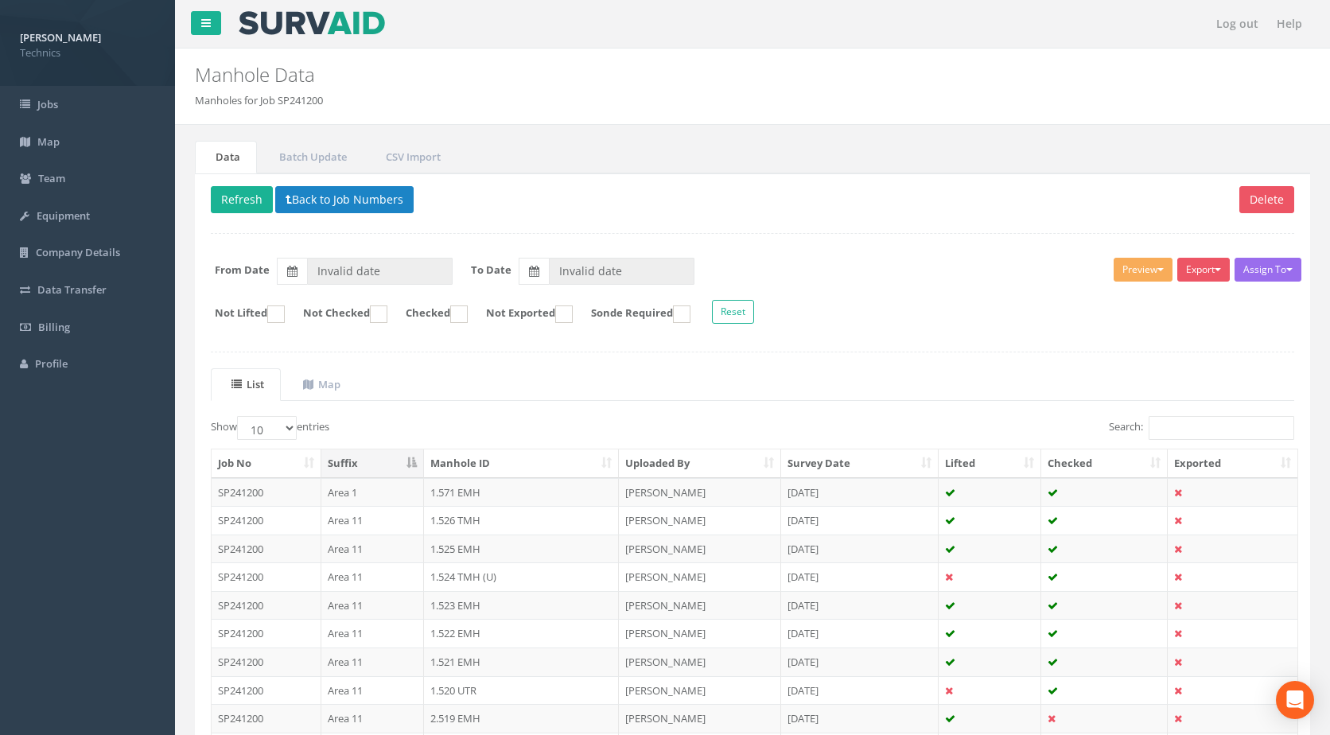
type input "[DATE]"
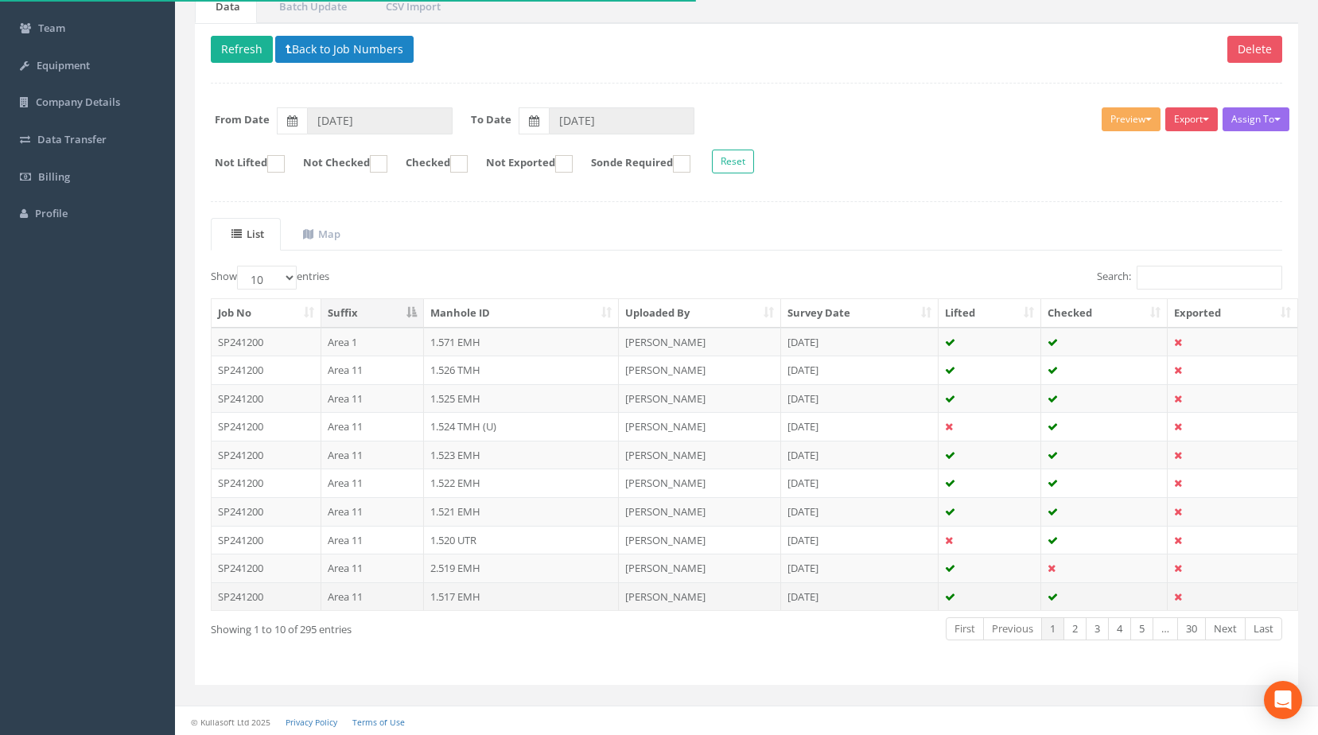
scroll to position [152, 0]
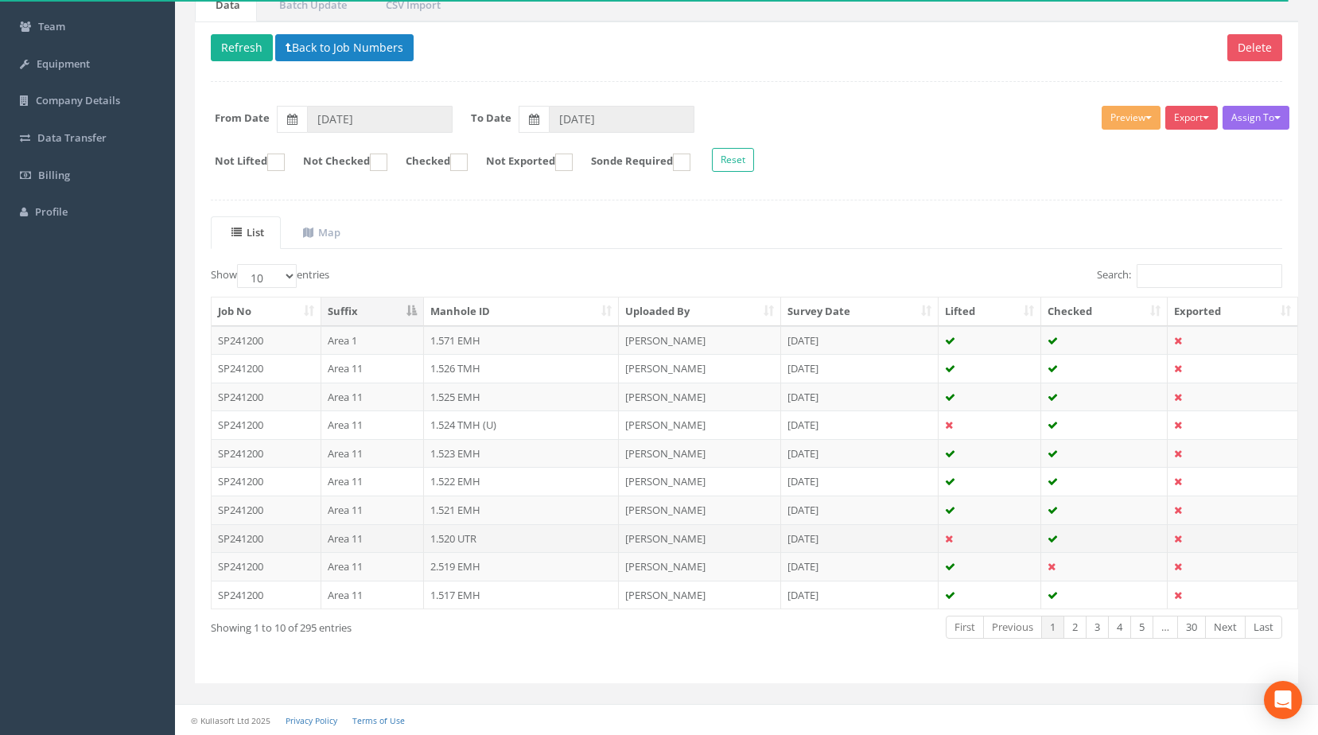
click at [741, 542] on td "[PERSON_NAME]" at bounding box center [700, 538] width 162 height 29
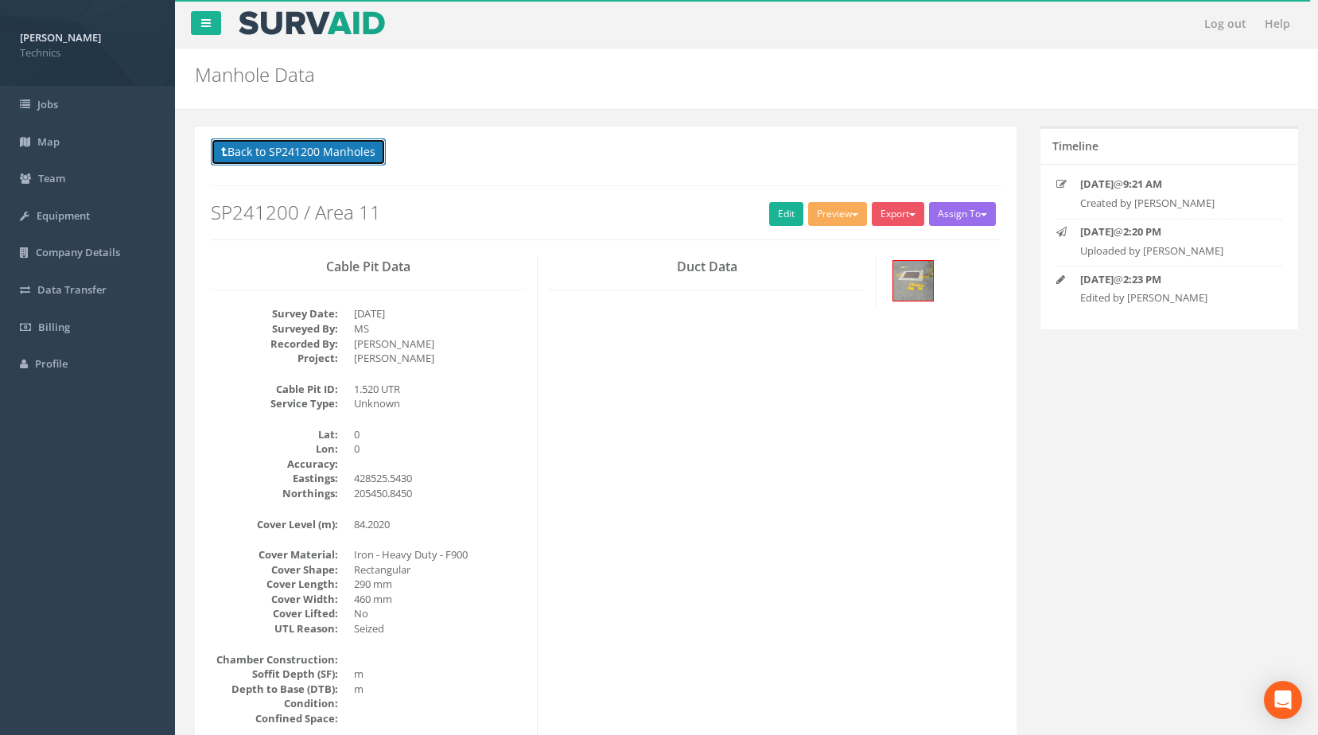
click at [281, 160] on button "Back to SP241200 Manholes" at bounding box center [298, 151] width 175 height 27
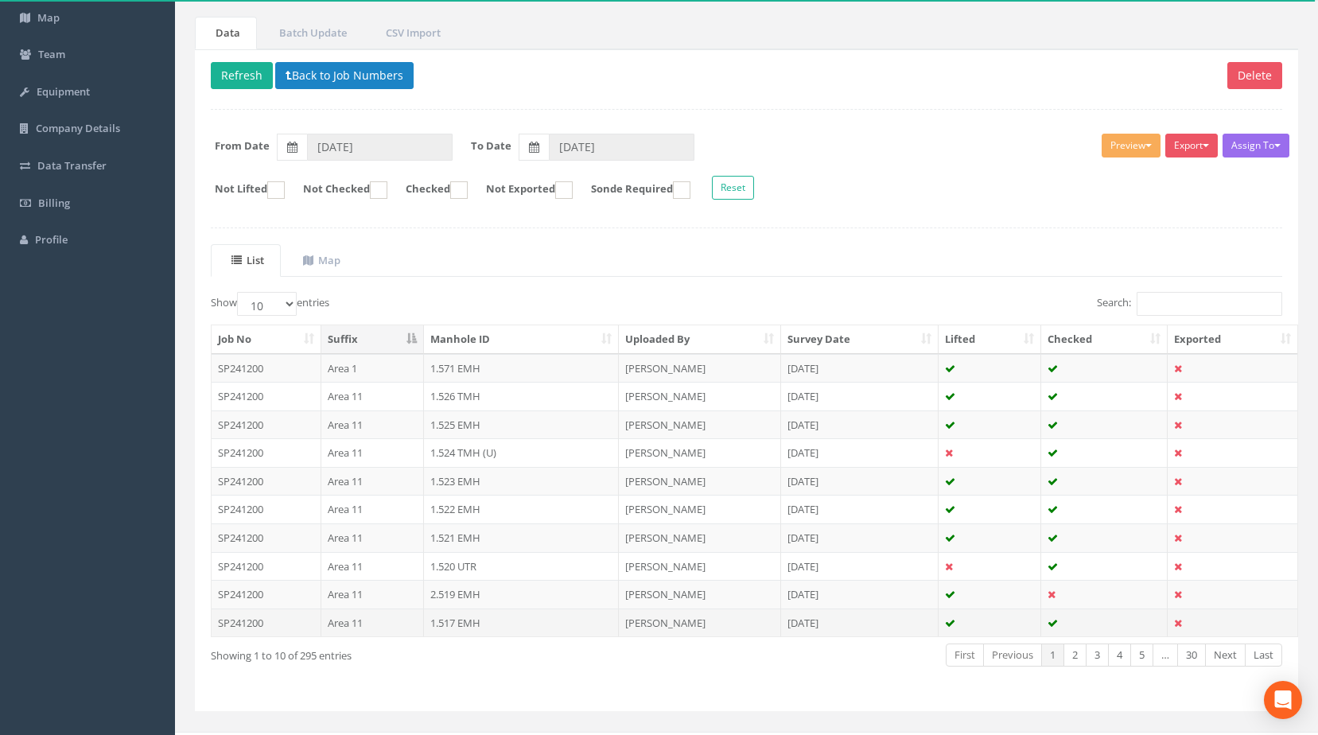
scroll to position [152, 0]
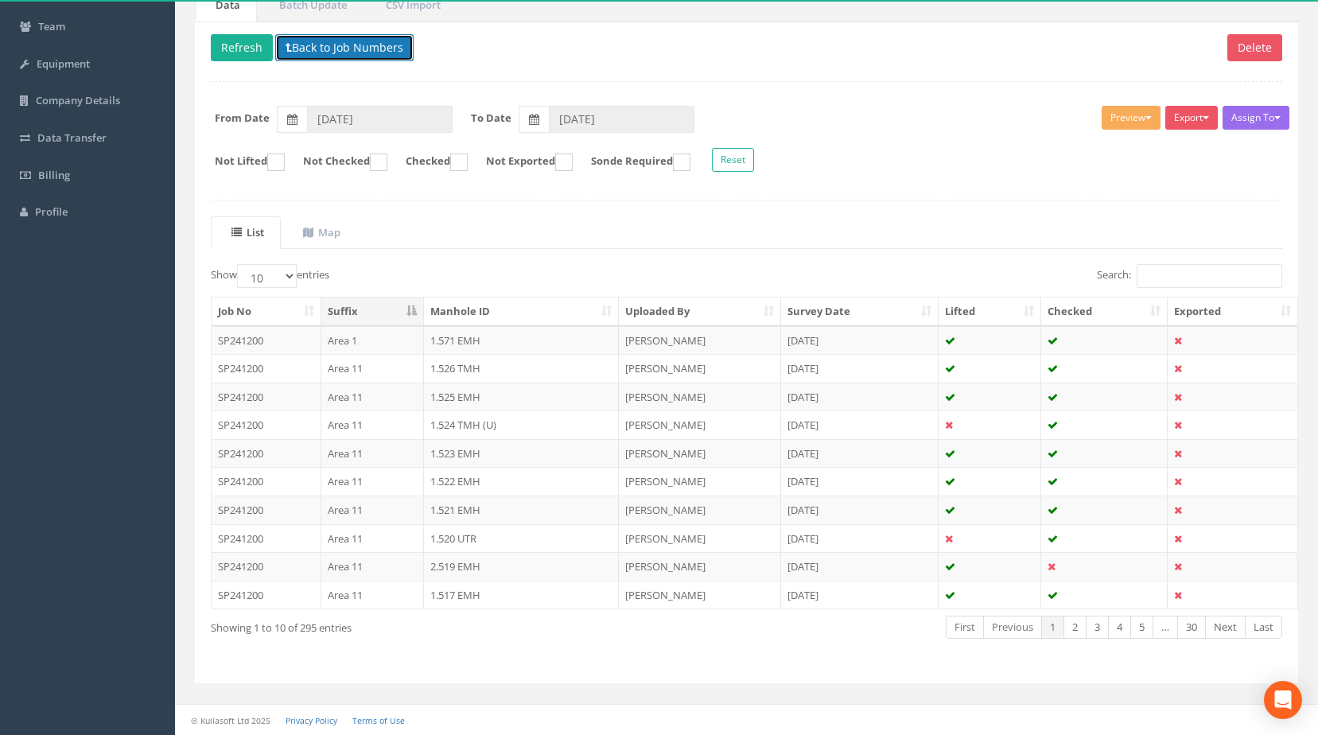
drag, startPoint x: 360, startPoint y: 33, endPoint x: 355, endPoint y: 41, distance: 8.6
click at [360, 34] on button "Back to Job Numbers" at bounding box center [344, 47] width 138 height 27
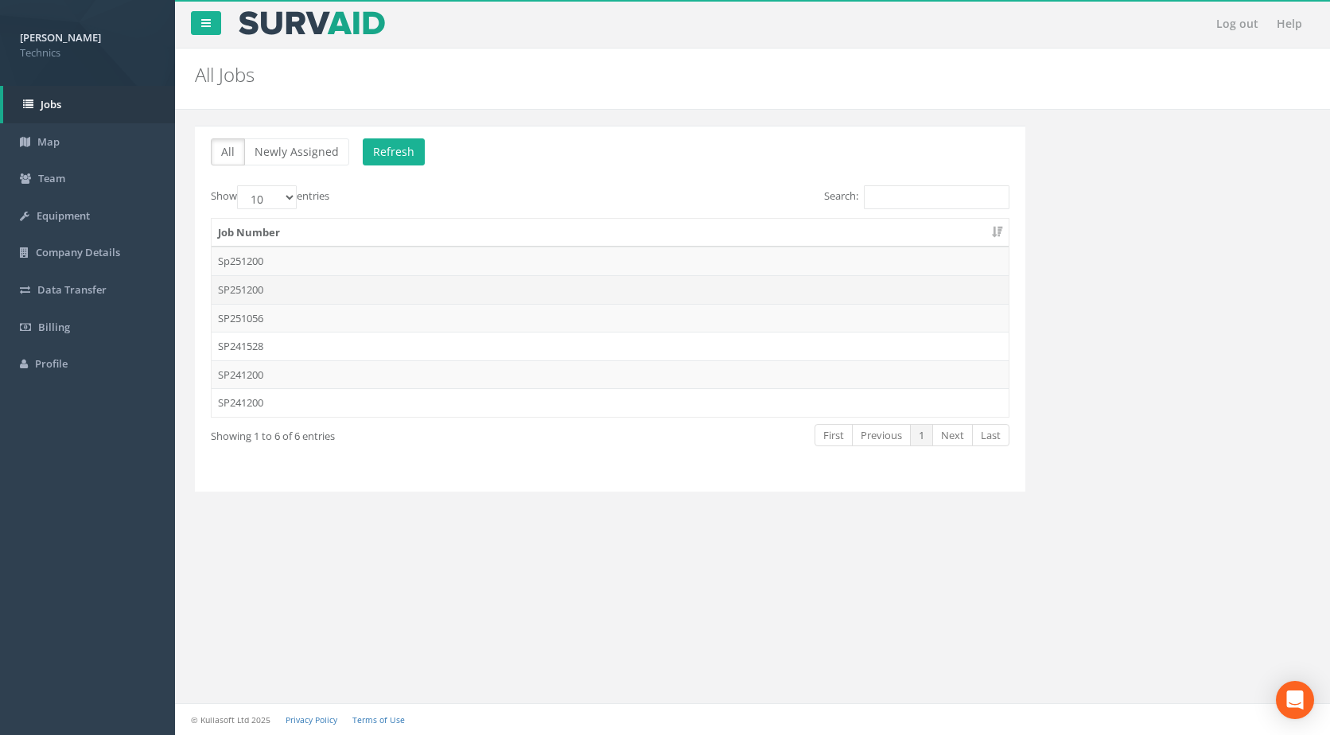
click at [260, 288] on td "SP251200" at bounding box center [610, 289] width 797 height 29
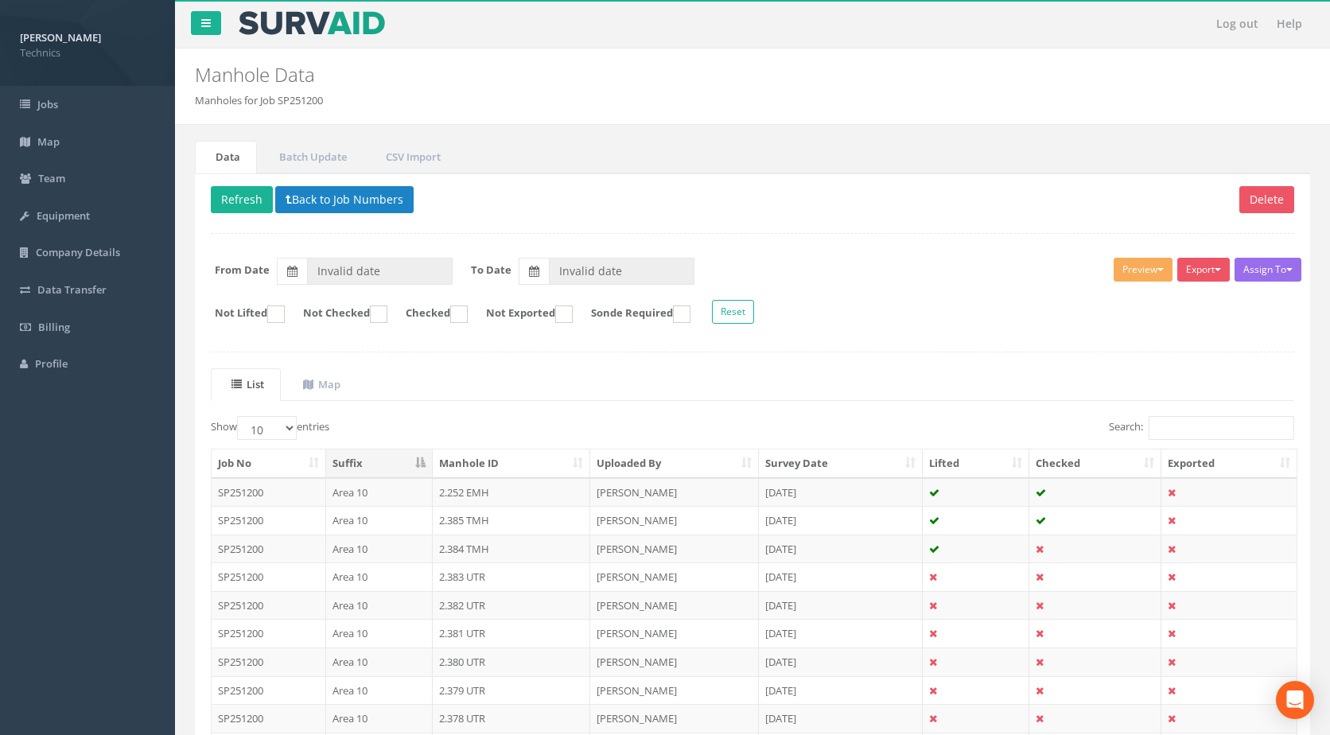
type input "[DATE]"
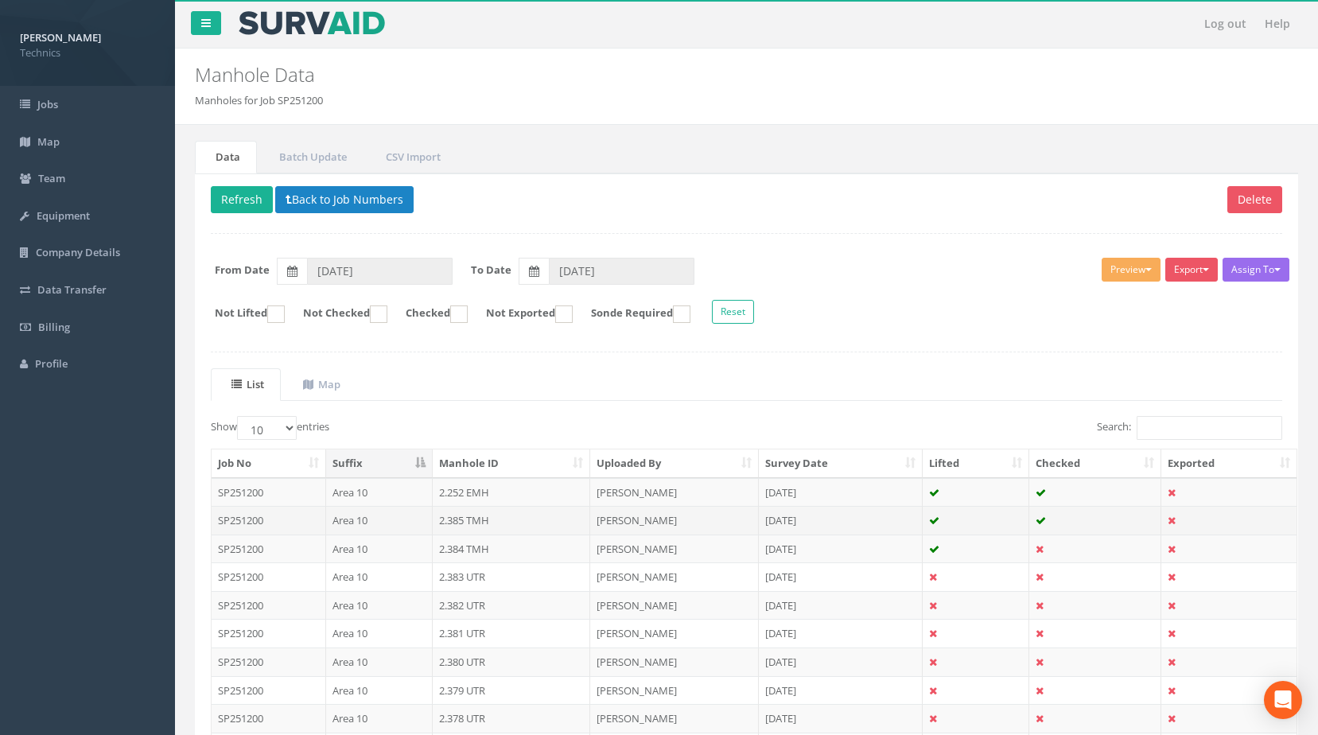
scroll to position [152, 0]
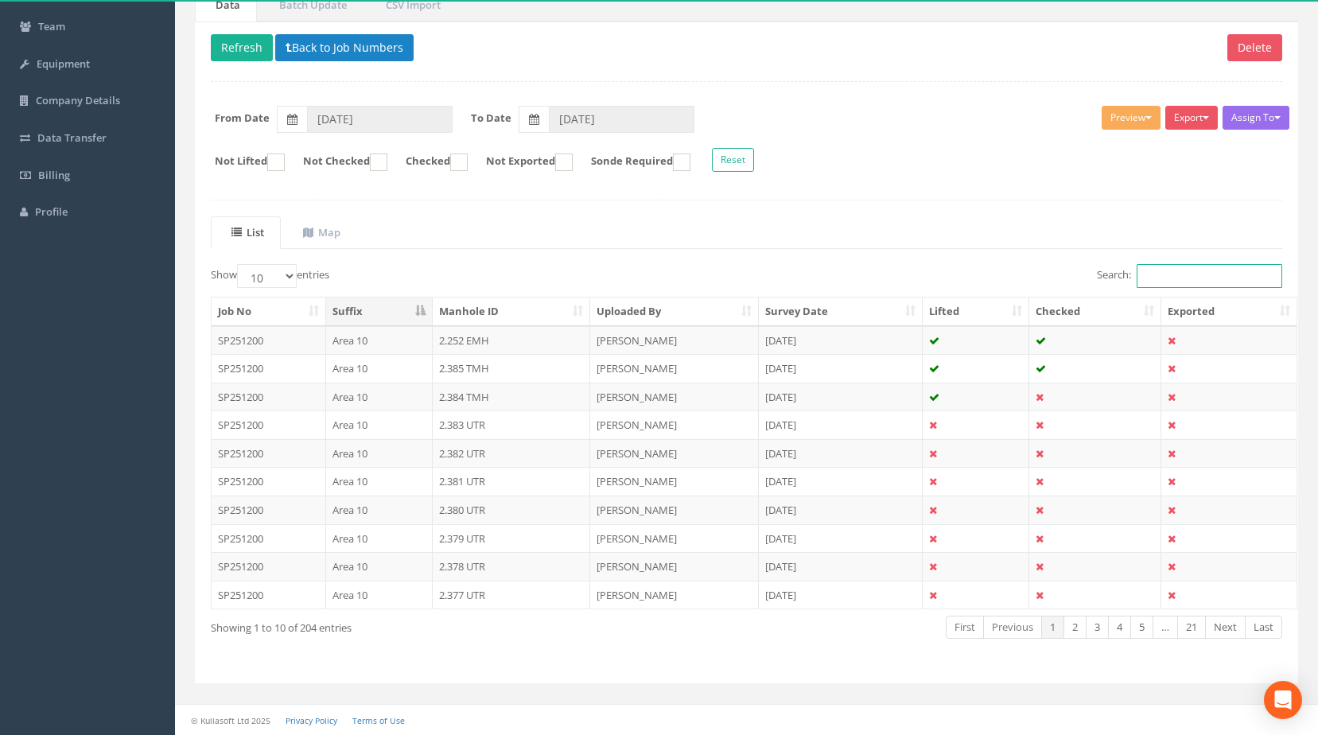
click at [1171, 278] on input "Search:" at bounding box center [1210, 276] width 146 height 24
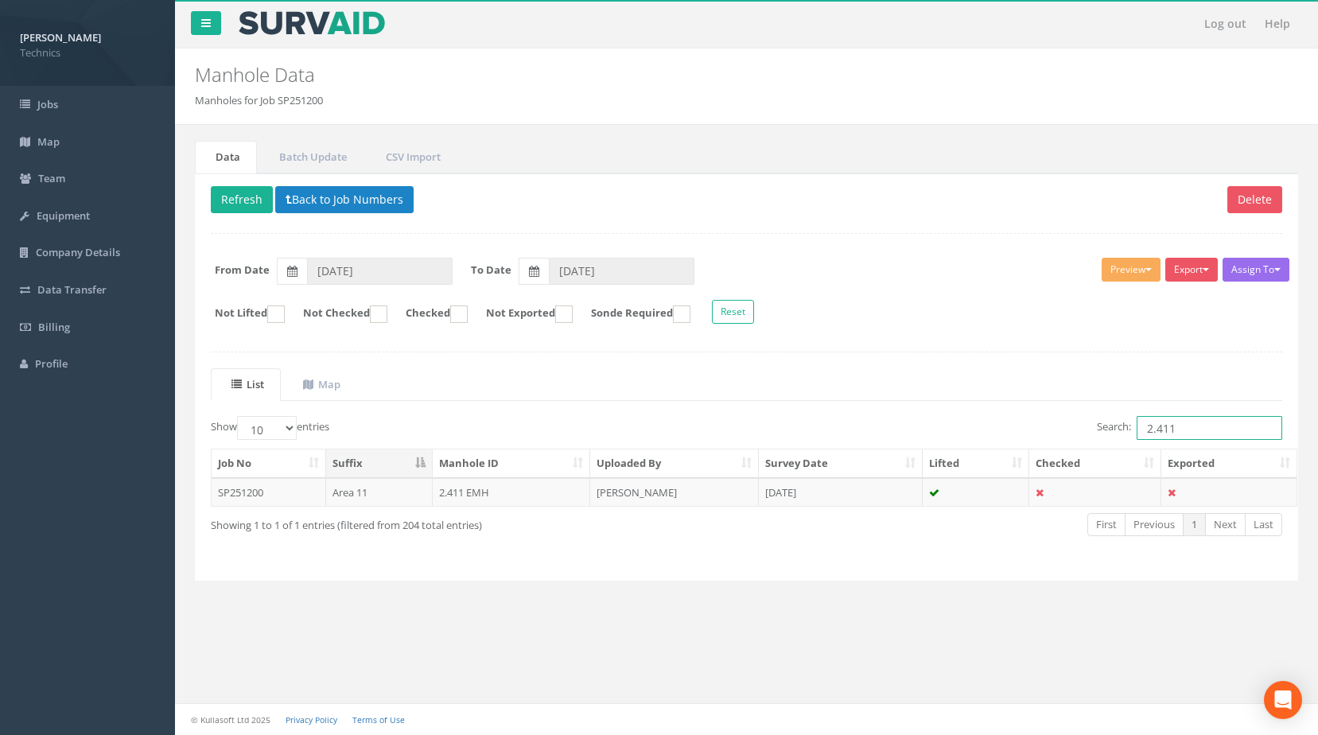
scroll to position [0, 0]
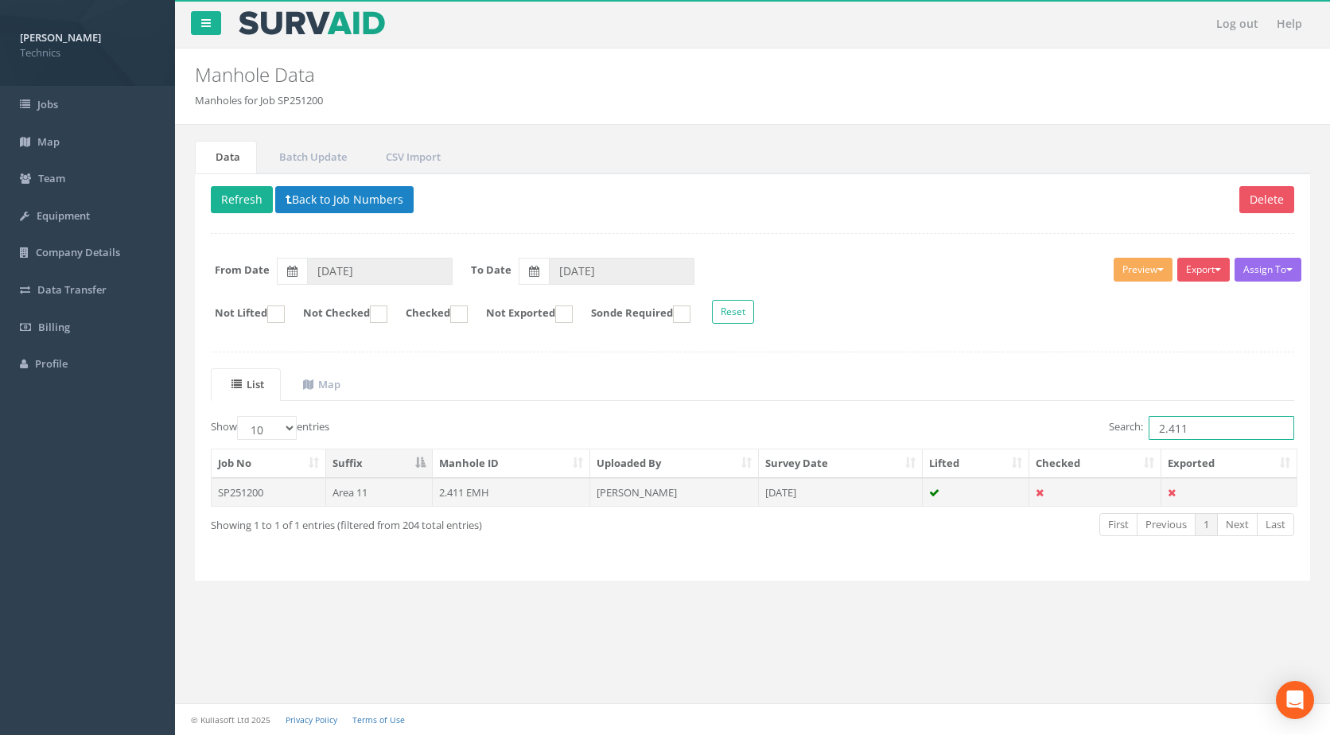
type input "2.411"
click at [439, 482] on td "2.411 EMH" at bounding box center [512, 492] width 158 height 29
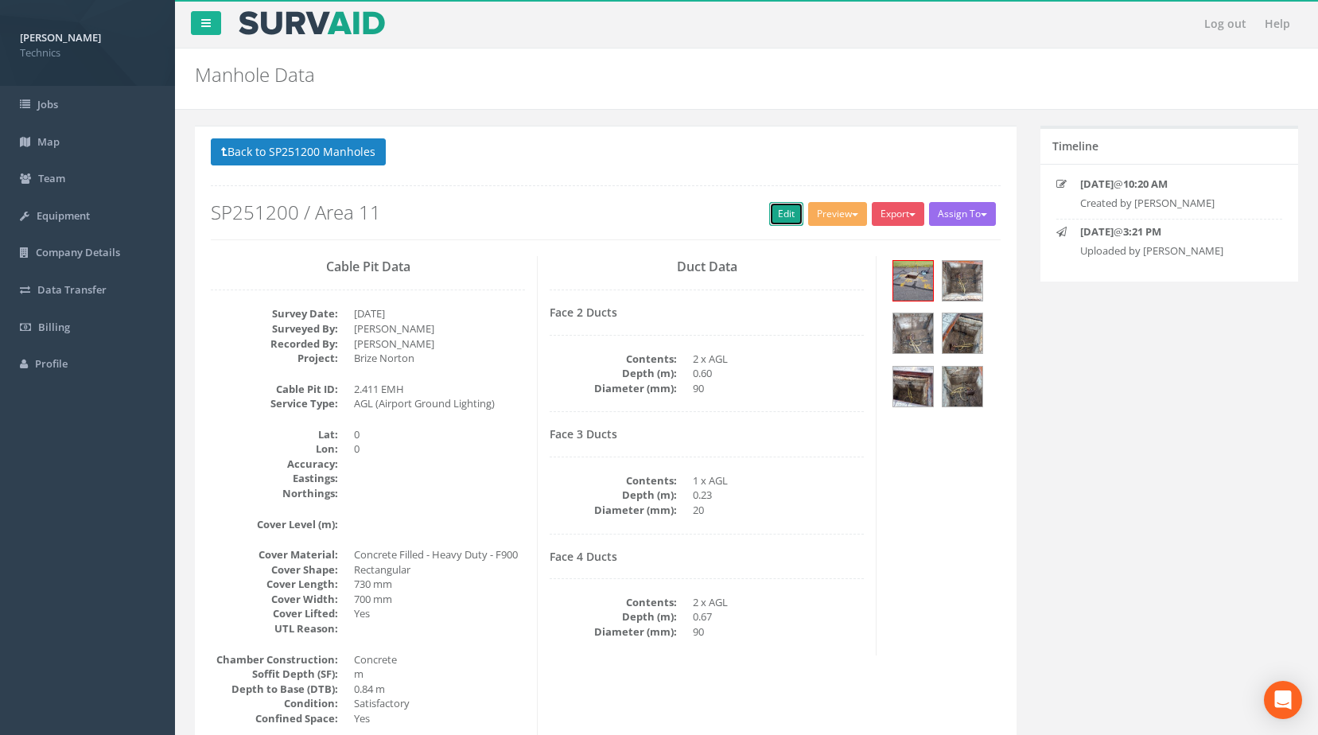
click at [787, 206] on link "Edit" at bounding box center [786, 214] width 34 height 24
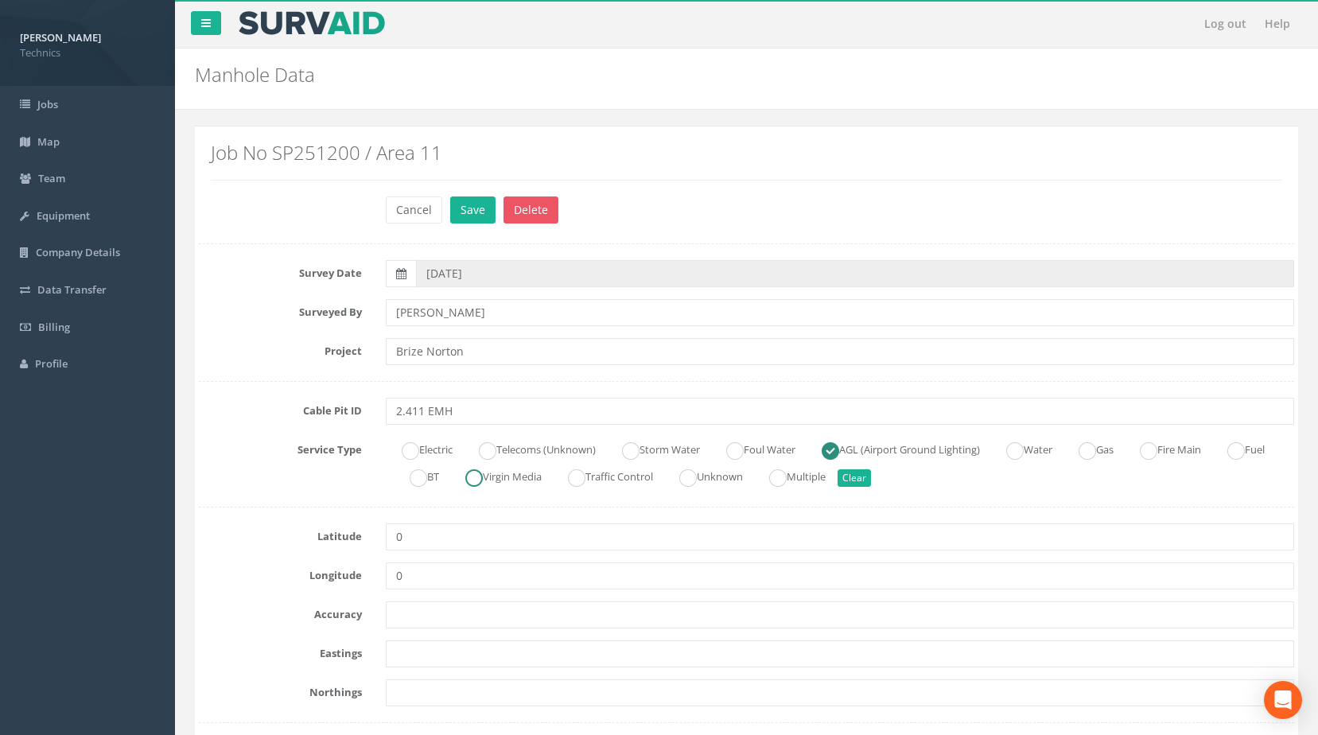
scroll to position [318, 0]
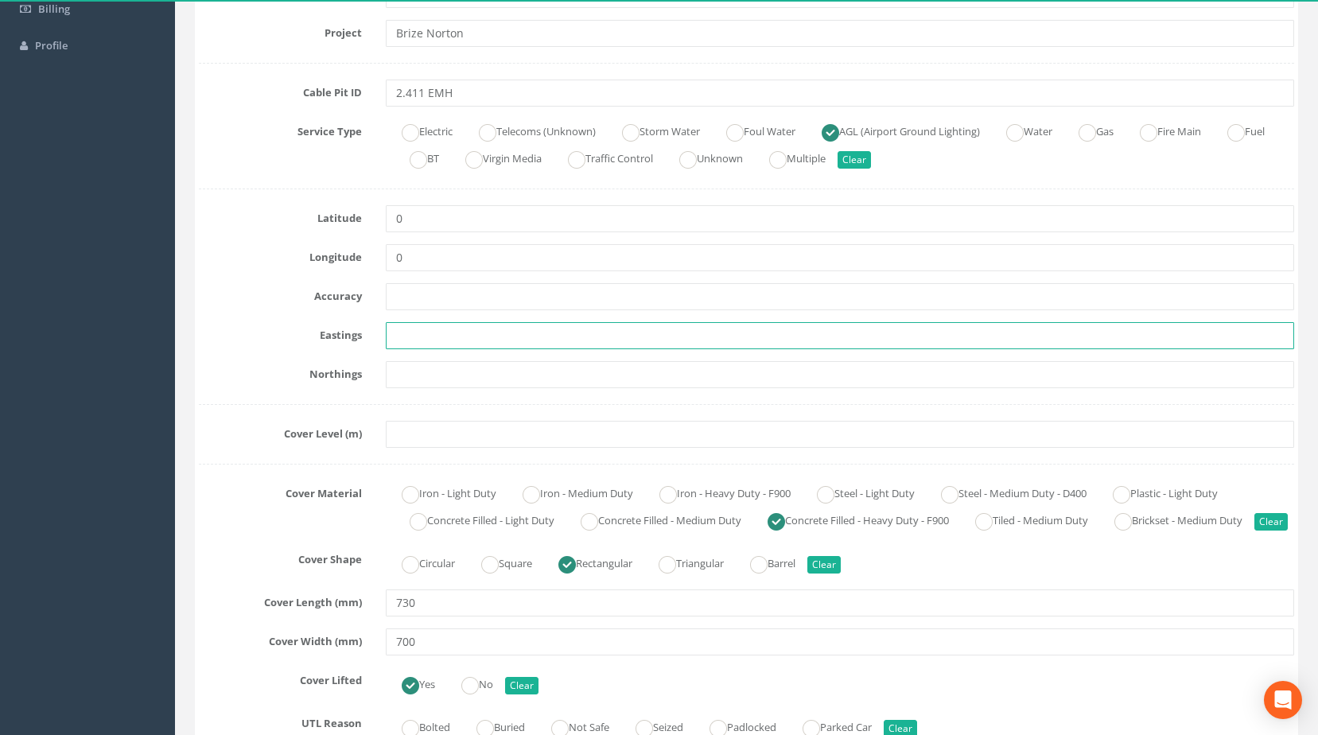
click at [453, 344] on input "text" at bounding box center [840, 335] width 909 height 27
paste input "427773.9204"
type input "427773.9204"
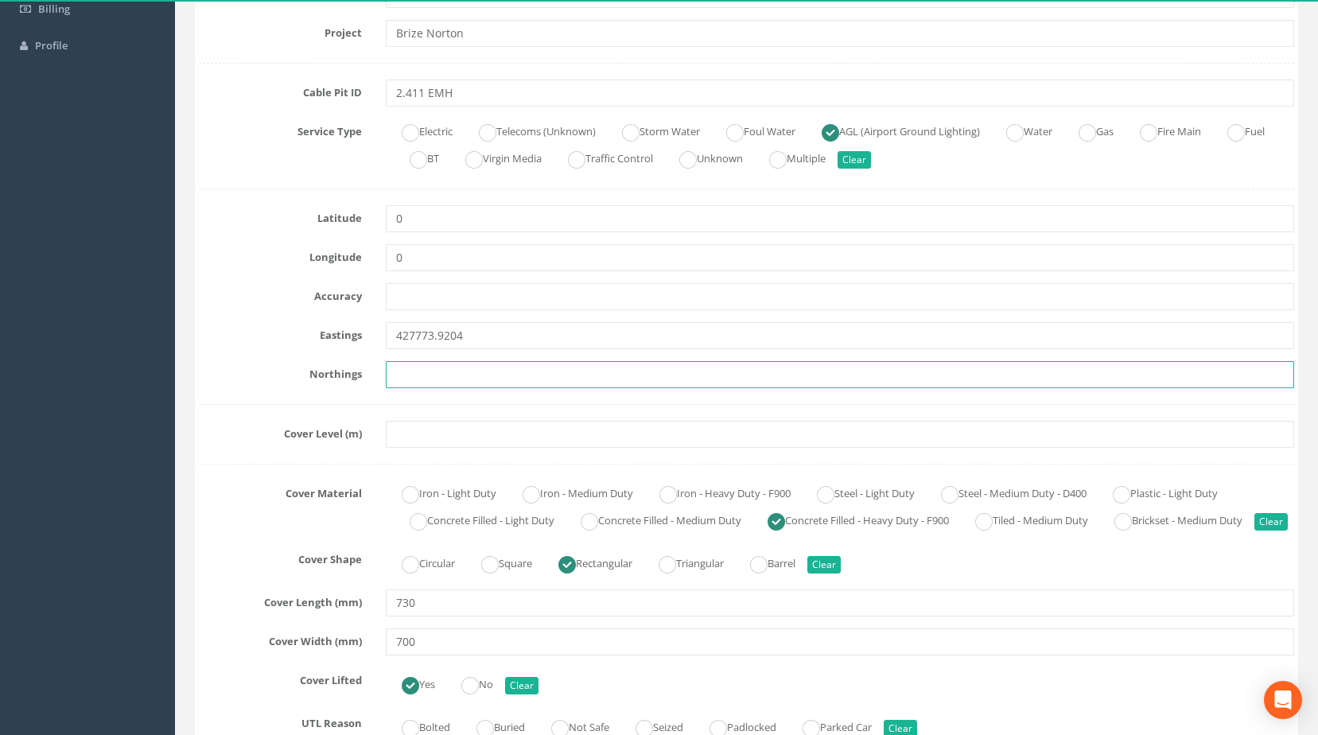
click at [464, 379] on input "text" at bounding box center [840, 374] width 909 height 27
paste input "205196.9908"
type input "205196.9908"
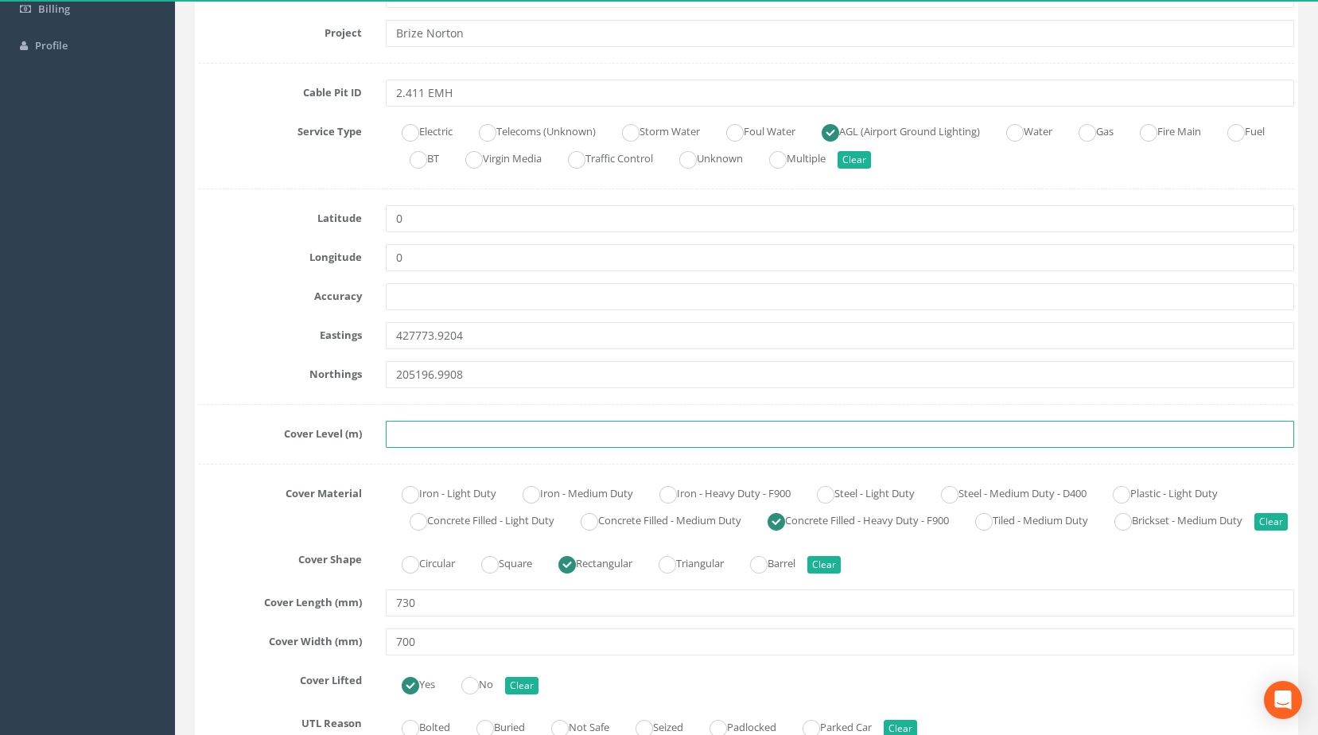
click at [437, 429] on input "text" at bounding box center [840, 434] width 909 height 27
paste input "83.7010"
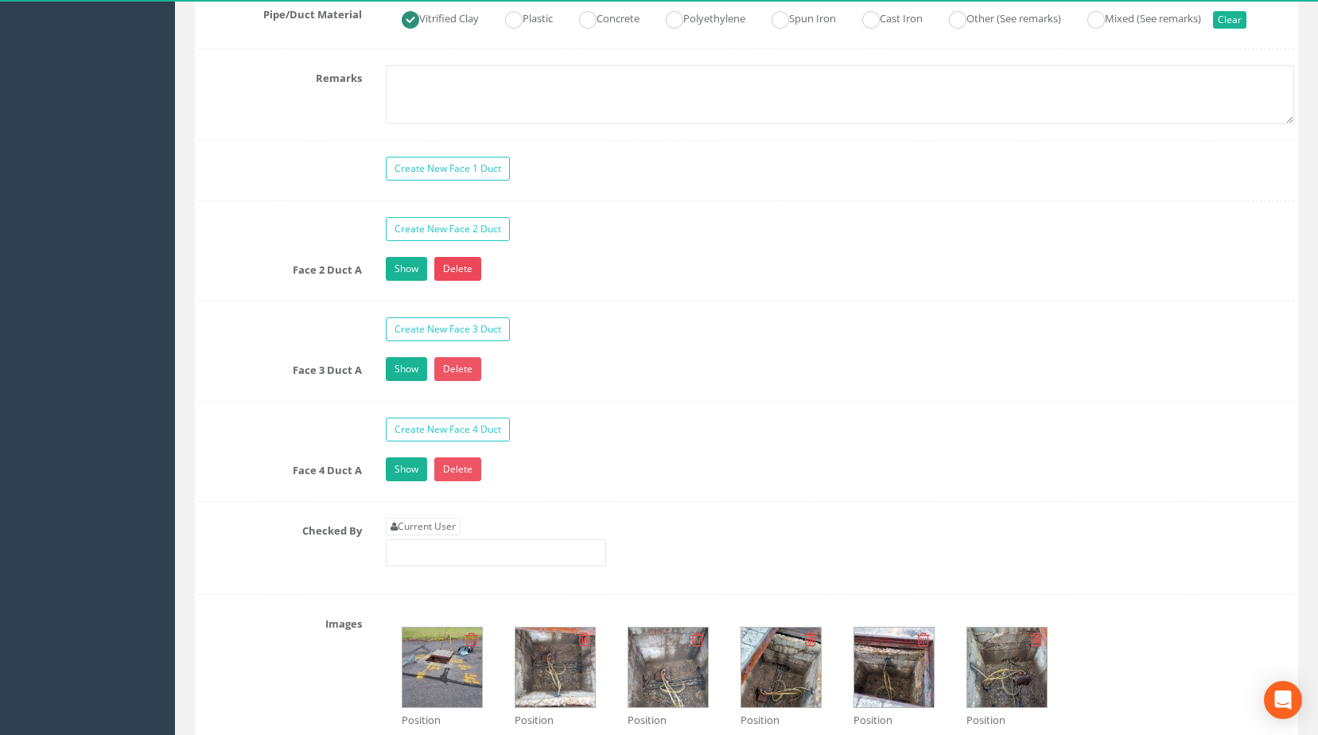
scroll to position [1193, 0]
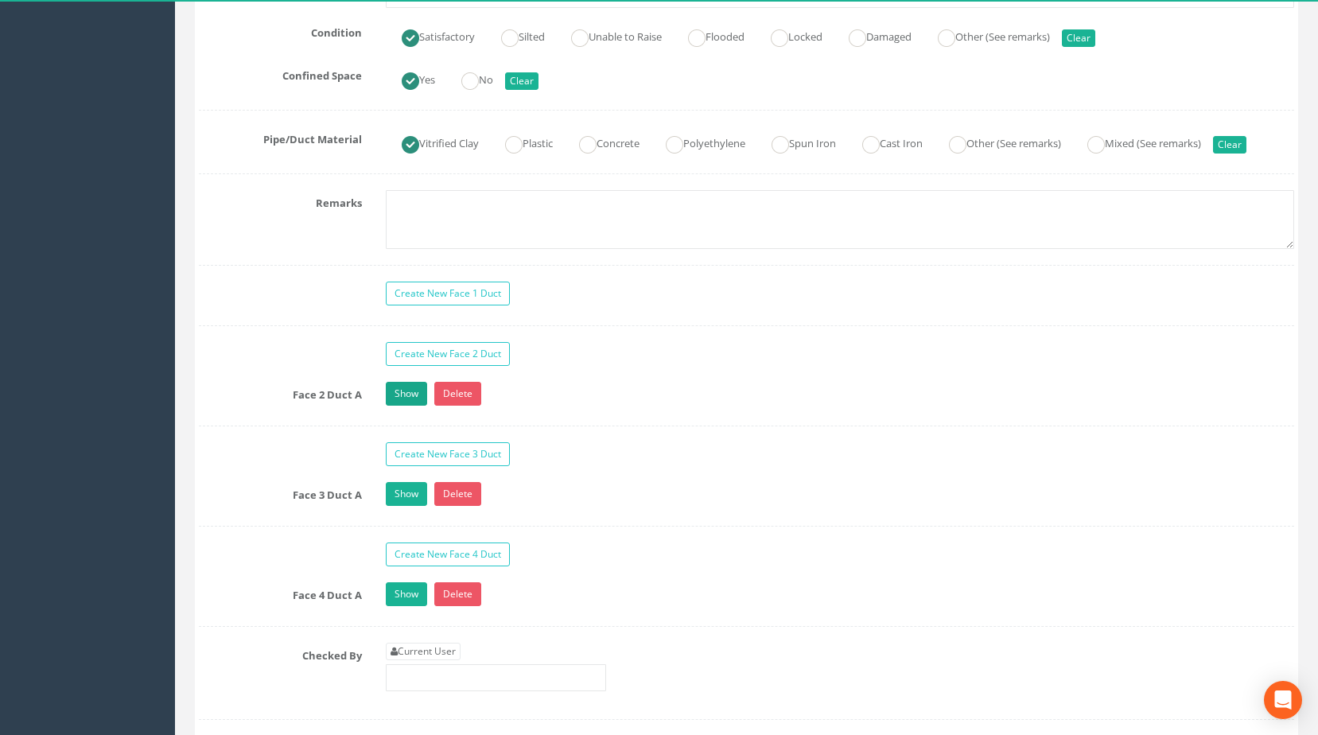
type input "83.7010"
click at [406, 406] on link "Show" at bounding box center [406, 394] width 41 height 24
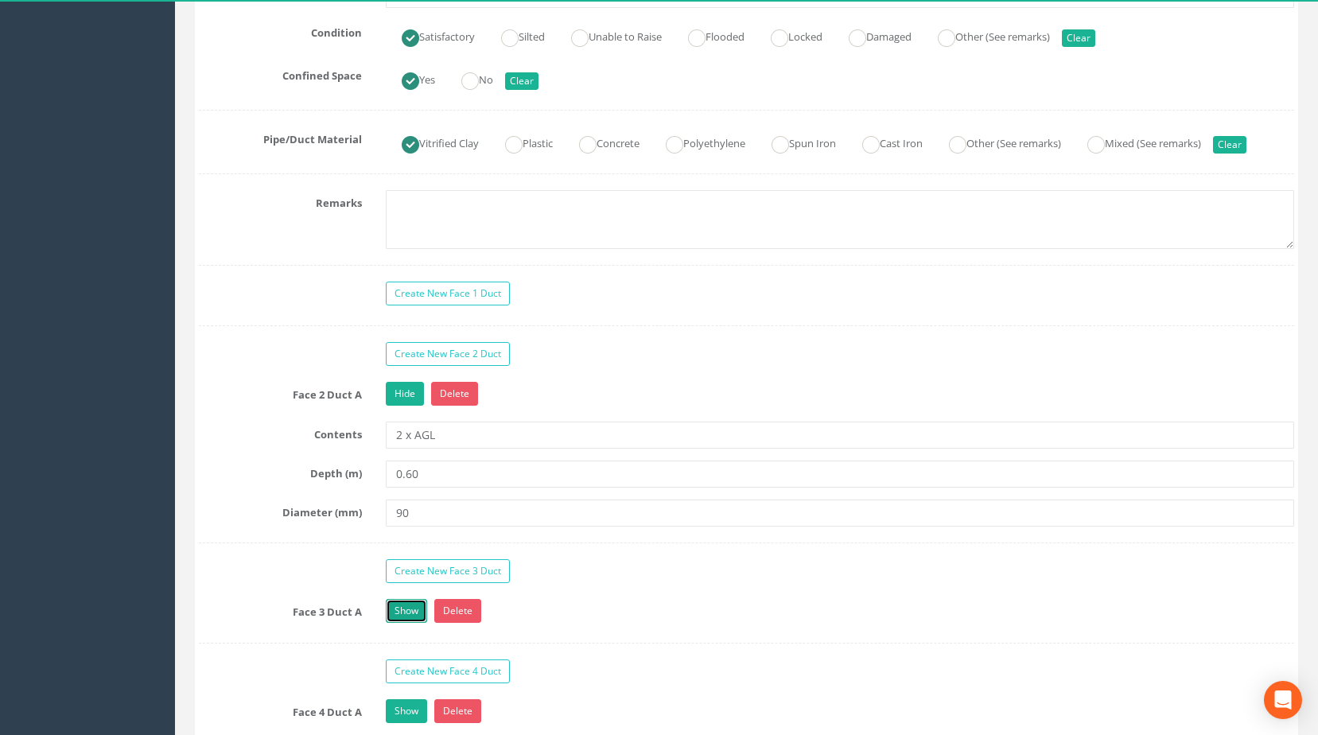
click at [403, 623] on link "Show" at bounding box center [406, 611] width 41 height 24
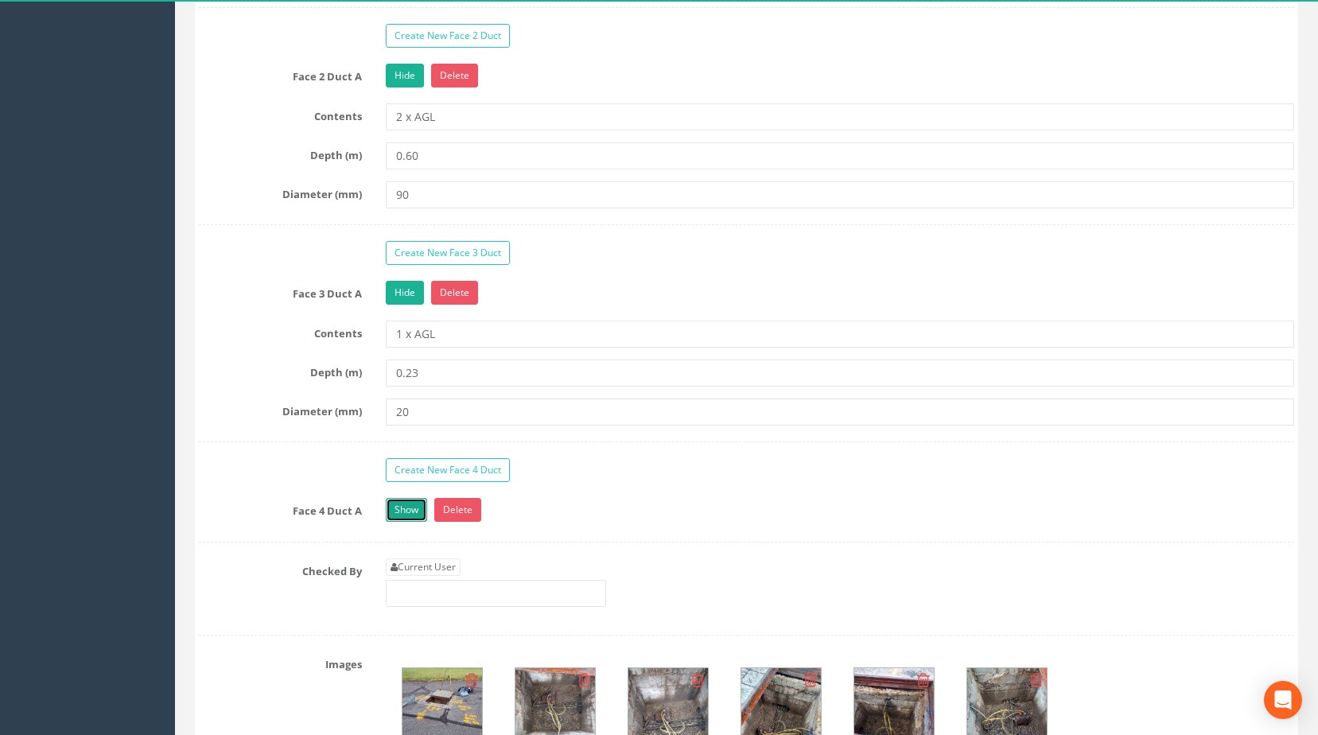
click at [411, 522] on link "Show" at bounding box center [406, 510] width 41 height 24
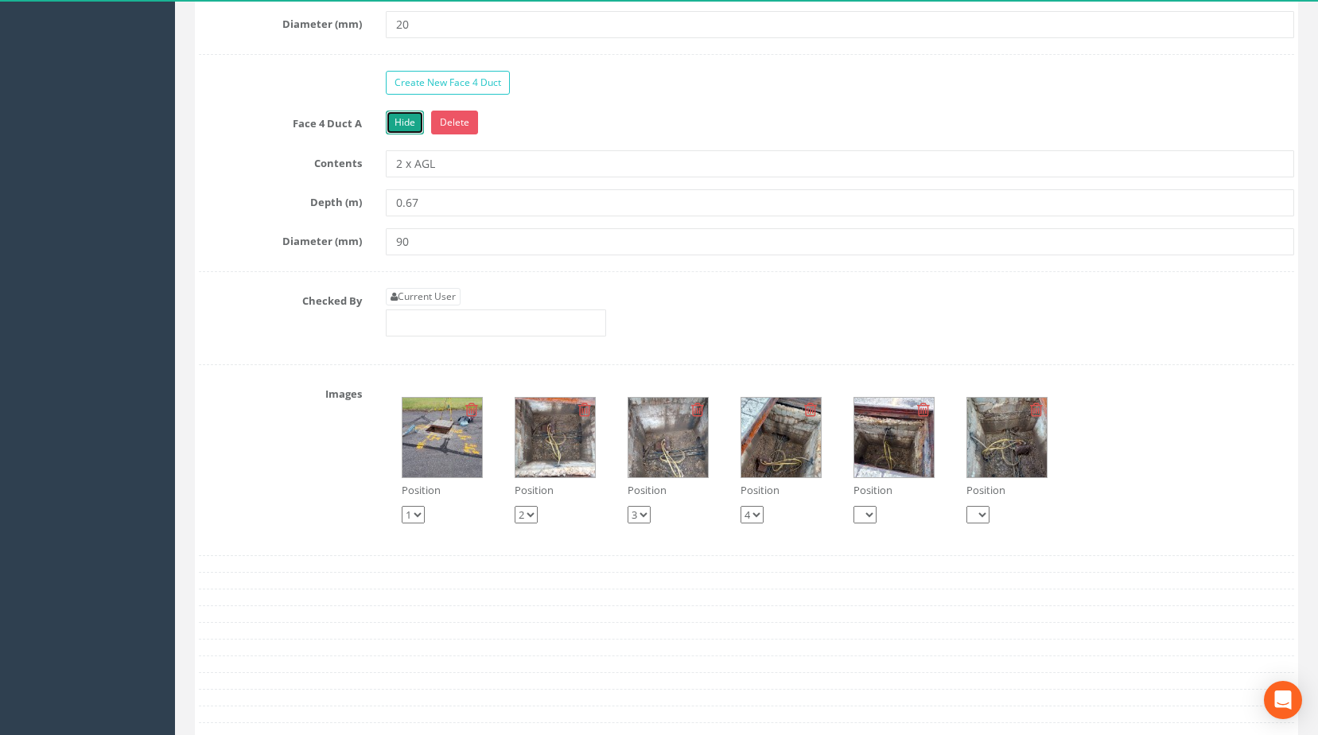
scroll to position [1909, 0]
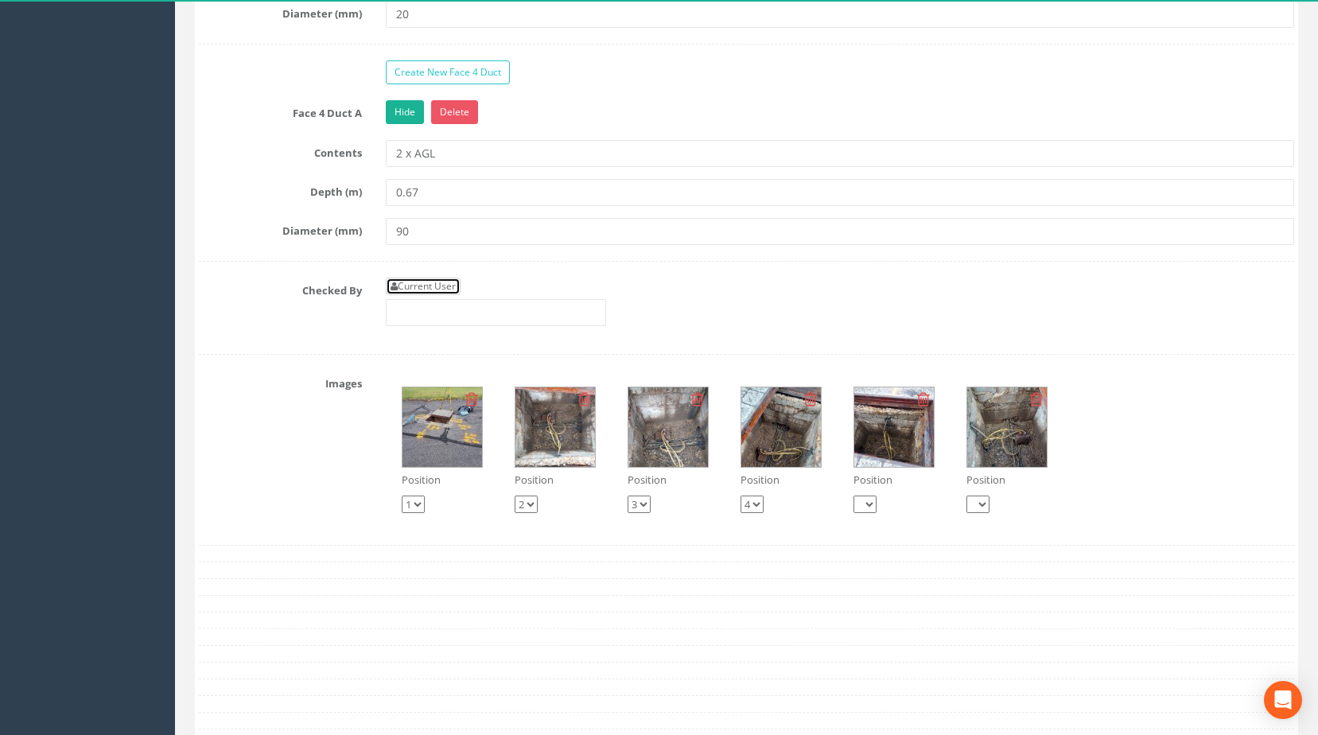
click at [428, 295] on link "Current User" at bounding box center [423, 286] width 75 height 17
type input "[PERSON_NAME]"
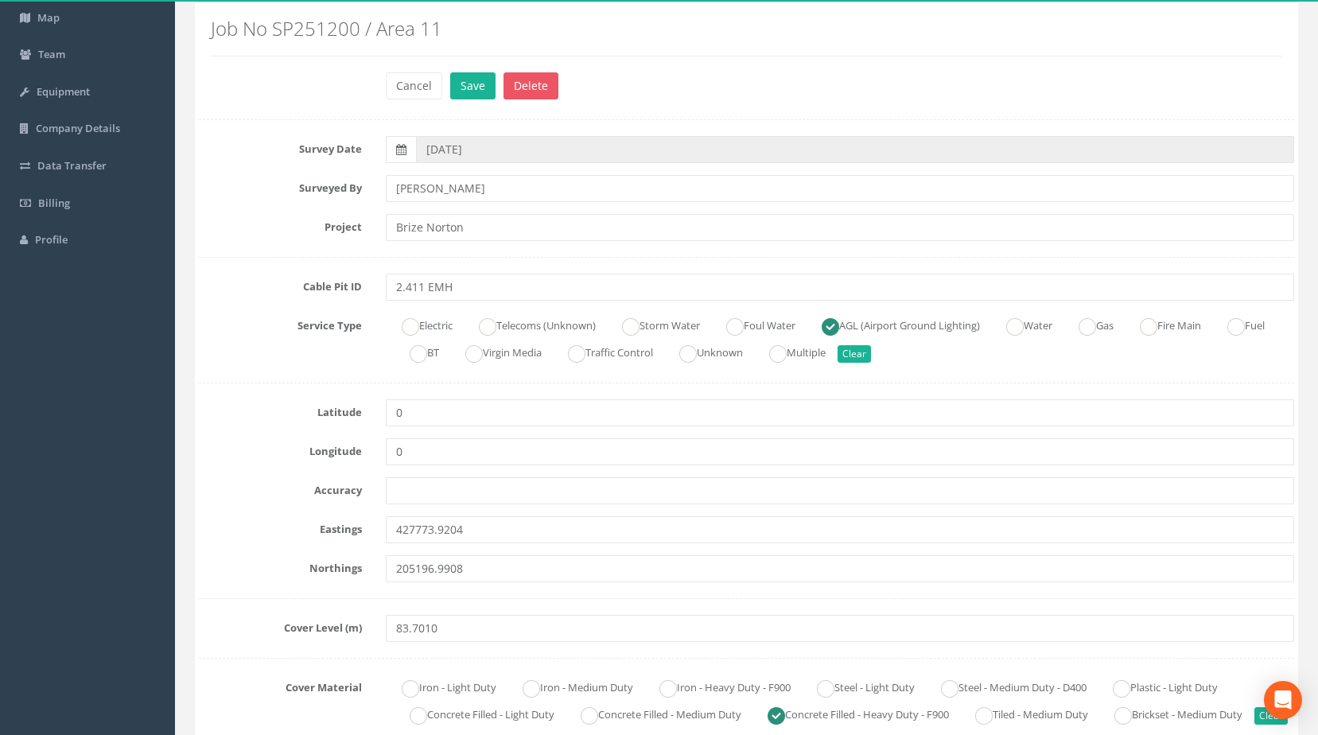
scroll to position [0, 0]
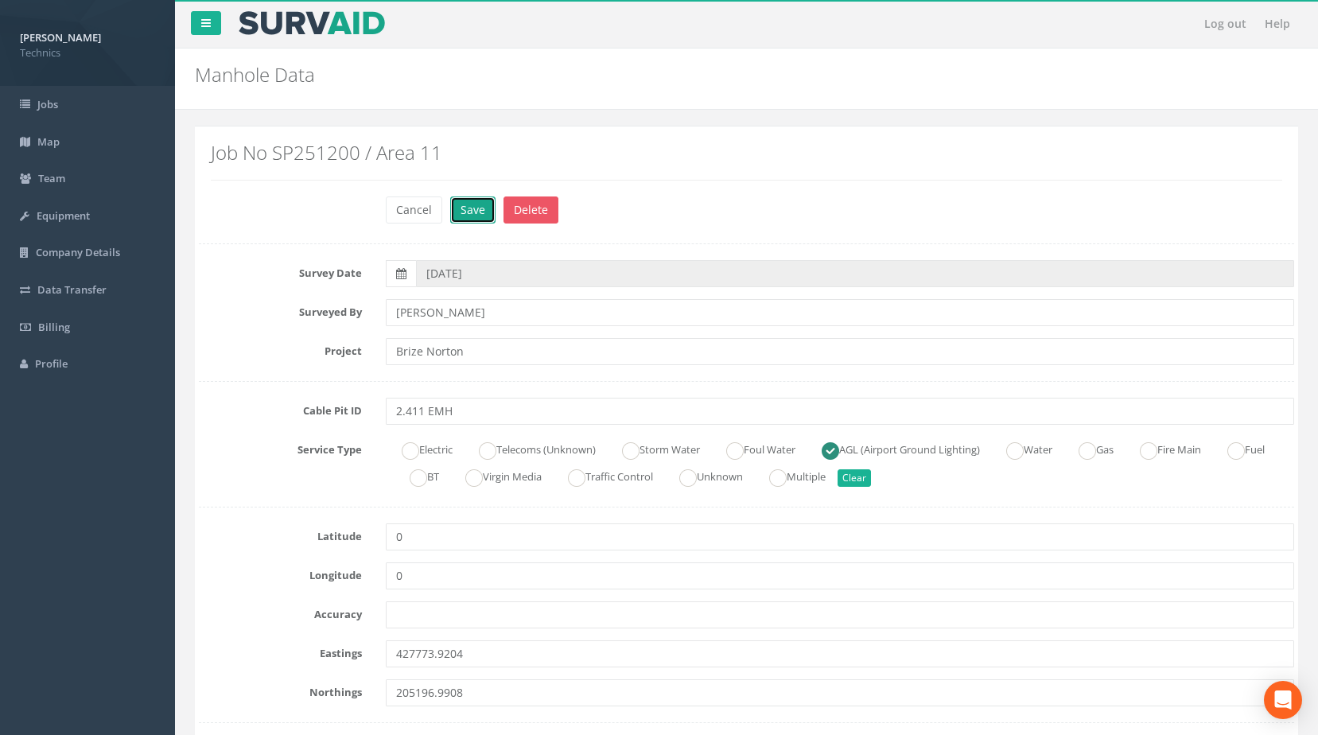
click at [492, 210] on button "Save" at bounding box center [472, 209] width 45 height 27
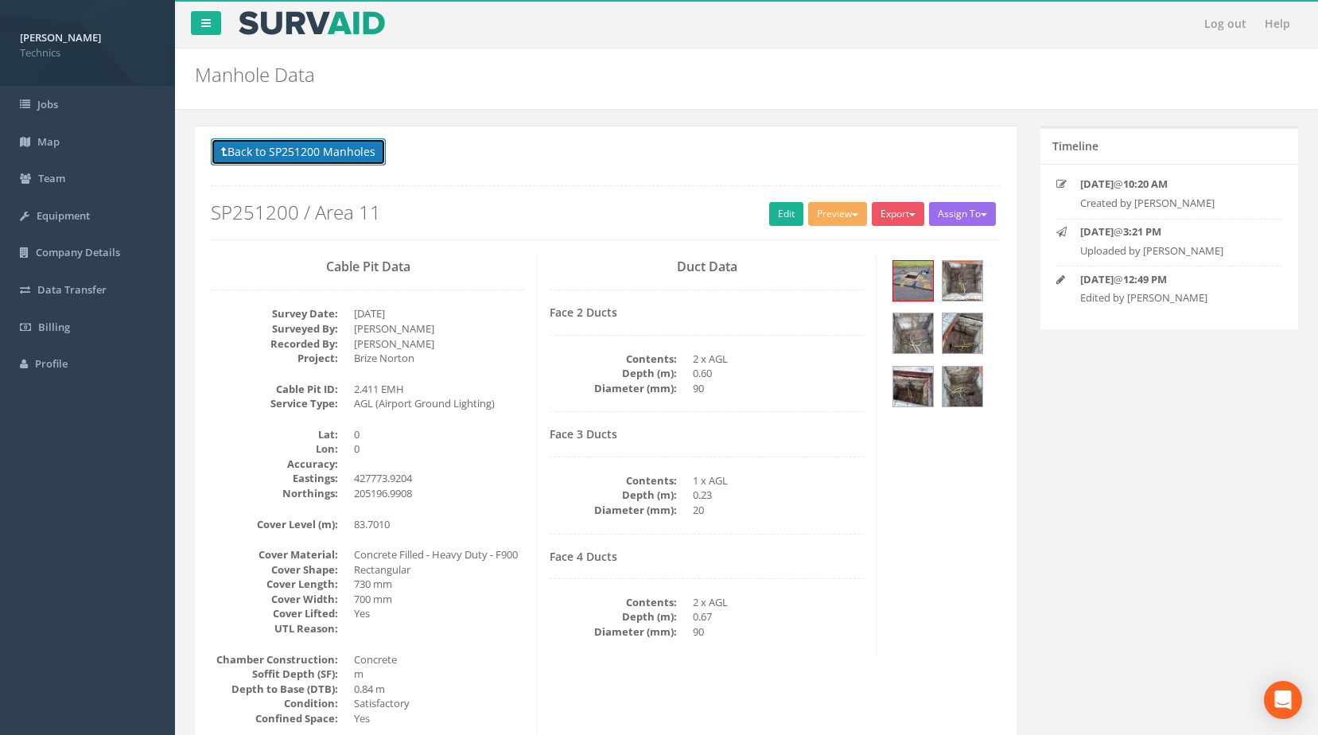
click at [317, 144] on button "Back to SP251200 Manholes" at bounding box center [298, 151] width 175 height 27
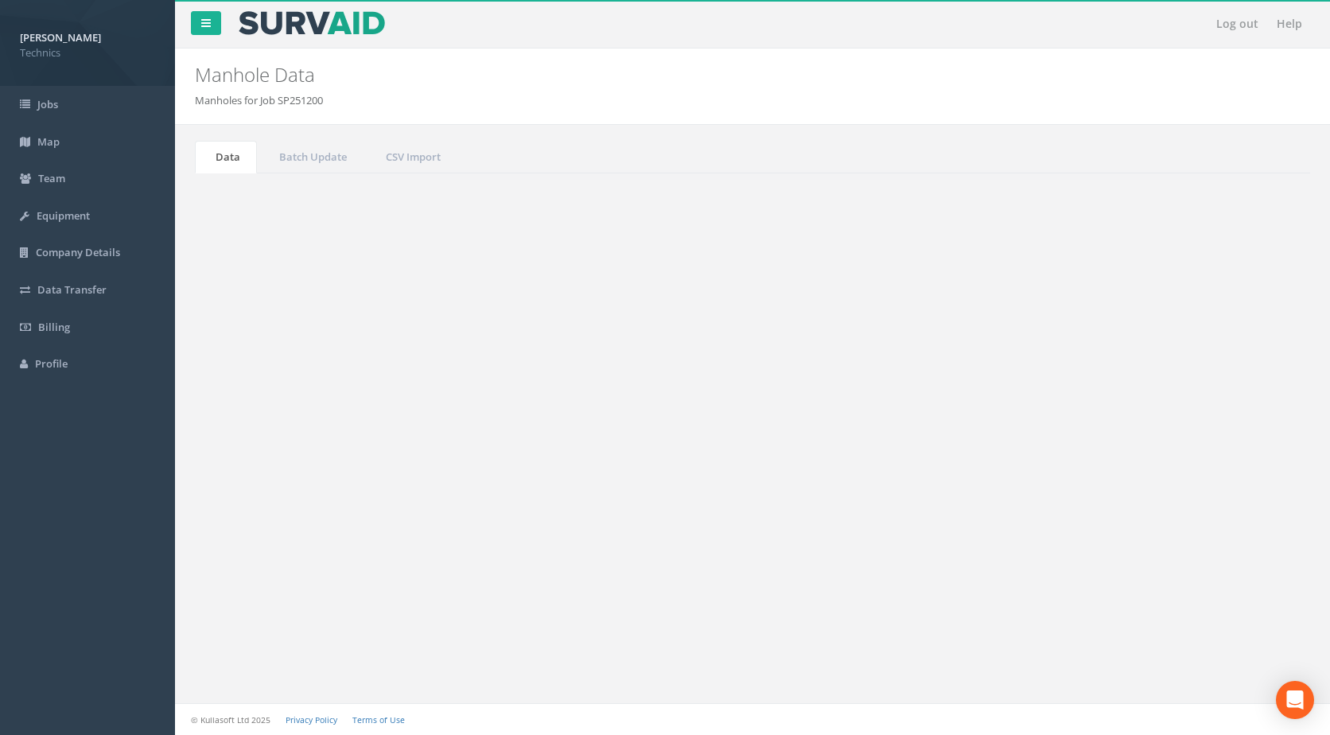
drag, startPoint x: 251, startPoint y: 185, endPoint x: 244, endPoint y: 192, distance: 9.6
click at [245, 192] on button "Refresh" at bounding box center [242, 199] width 62 height 27
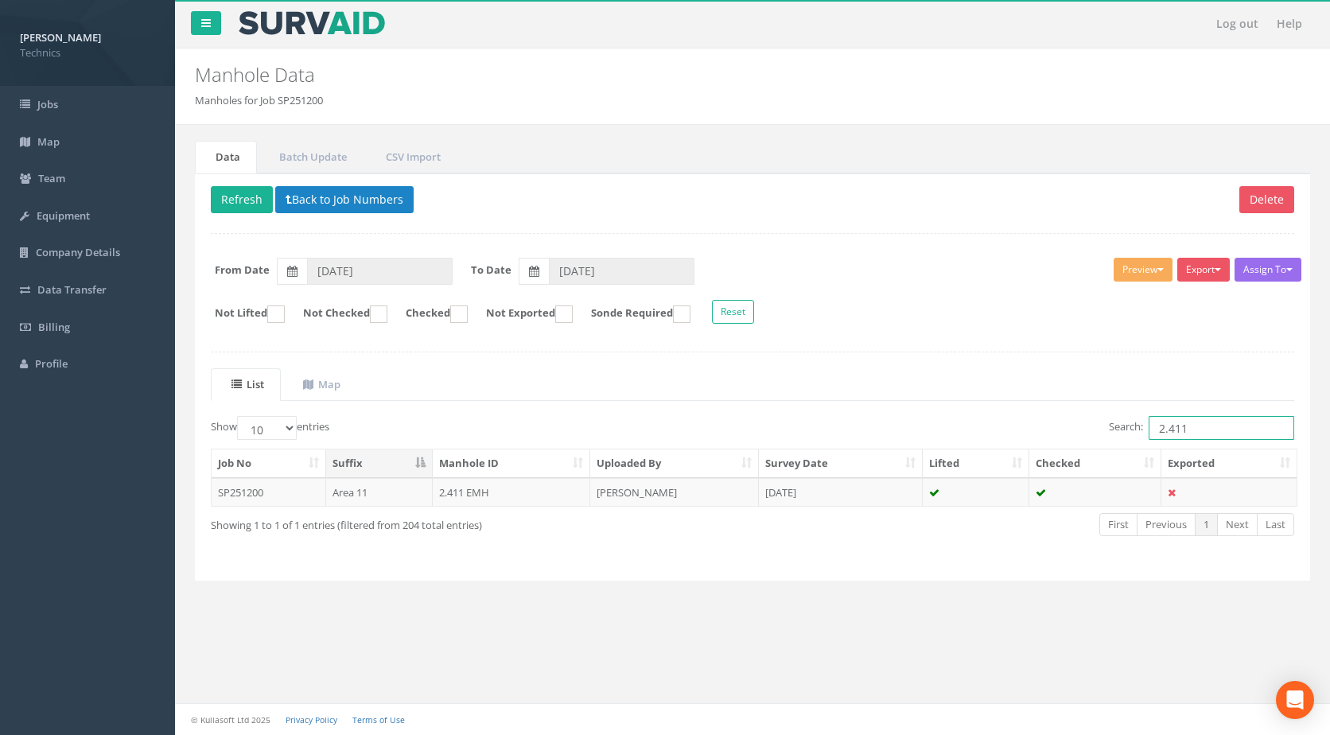
click at [1190, 427] on input "2.411" at bounding box center [1222, 428] width 146 height 24
type input "2.410"
click at [603, 487] on td "[PERSON_NAME]" at bounding box center [674, 492] width 169 height 29
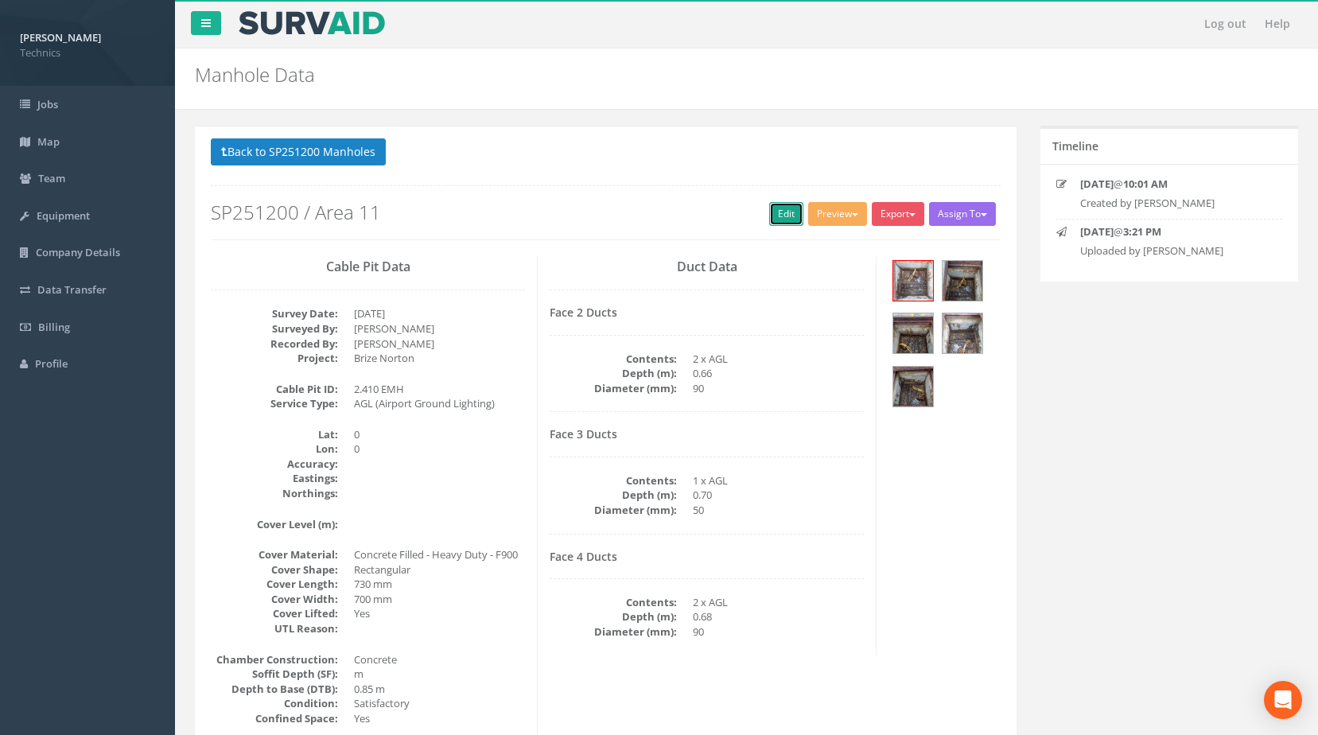
click at [790, 212] on link "Edit" at bounding box center [786, 214] width 34 height 24
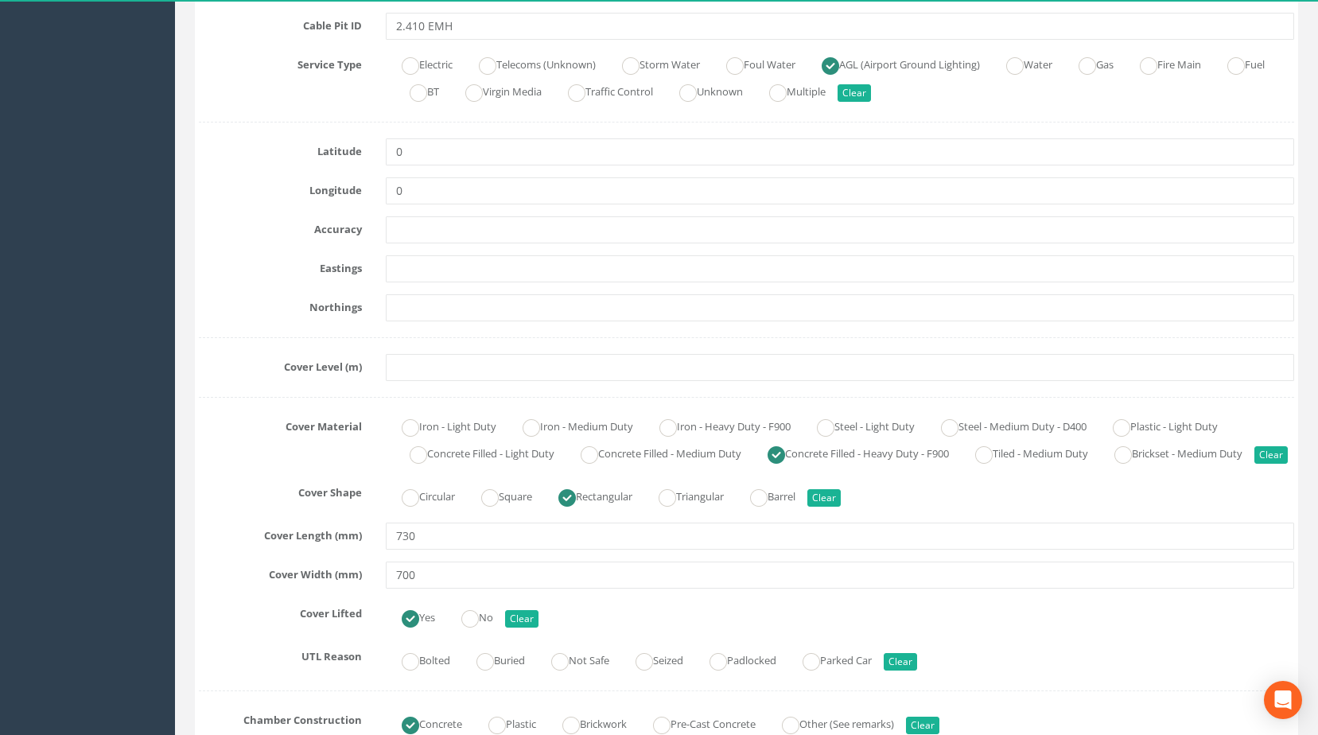
scroll to position [239, 0]
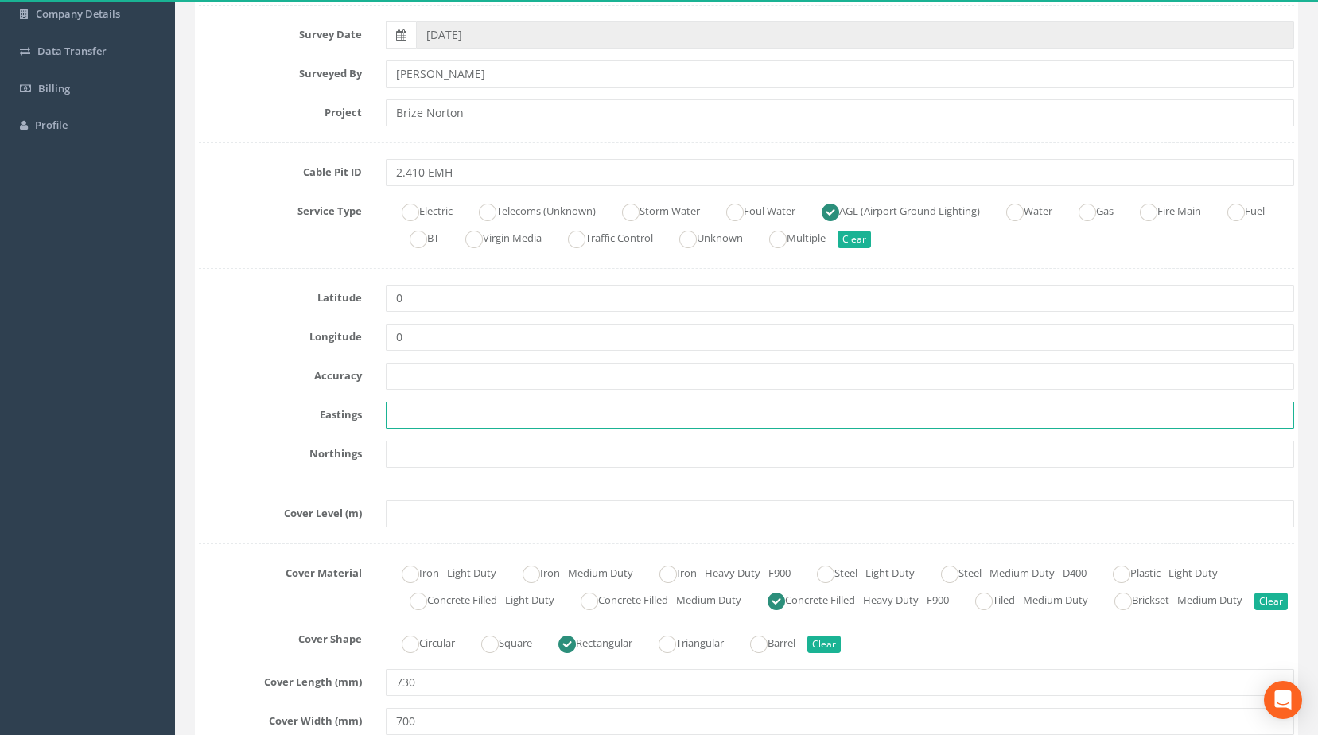
click at [437, 423] on input "text" at bounding box center [840, 415] width 909 height 27
paste input "427788.6708"
type input "427788.6708"
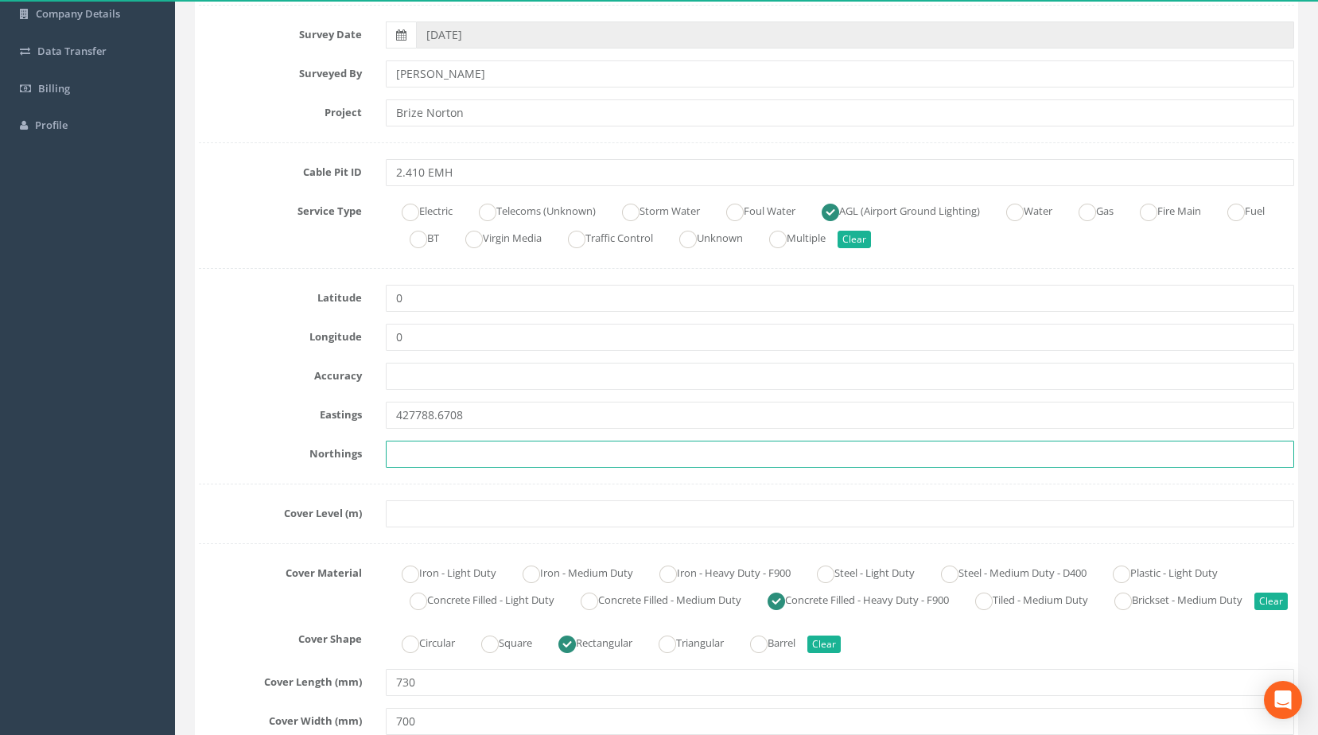
click at [438, 456] on input "text" at bounding box center [840, 454] width 909 height 27
paste input "205181.5131"
type input "205181.5131"
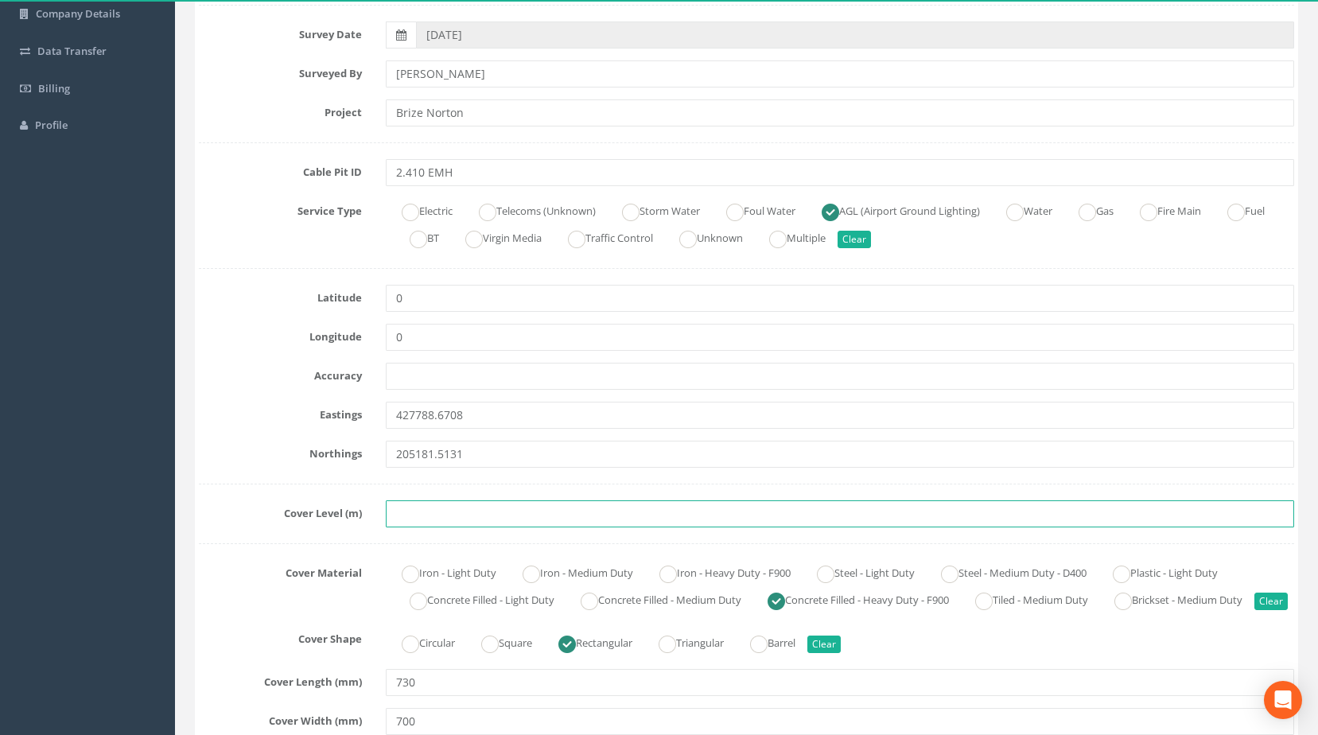
click at [420, 511] on input "text" at bounding box center [840, 513] width 909 height 27
paste input "83.4188"
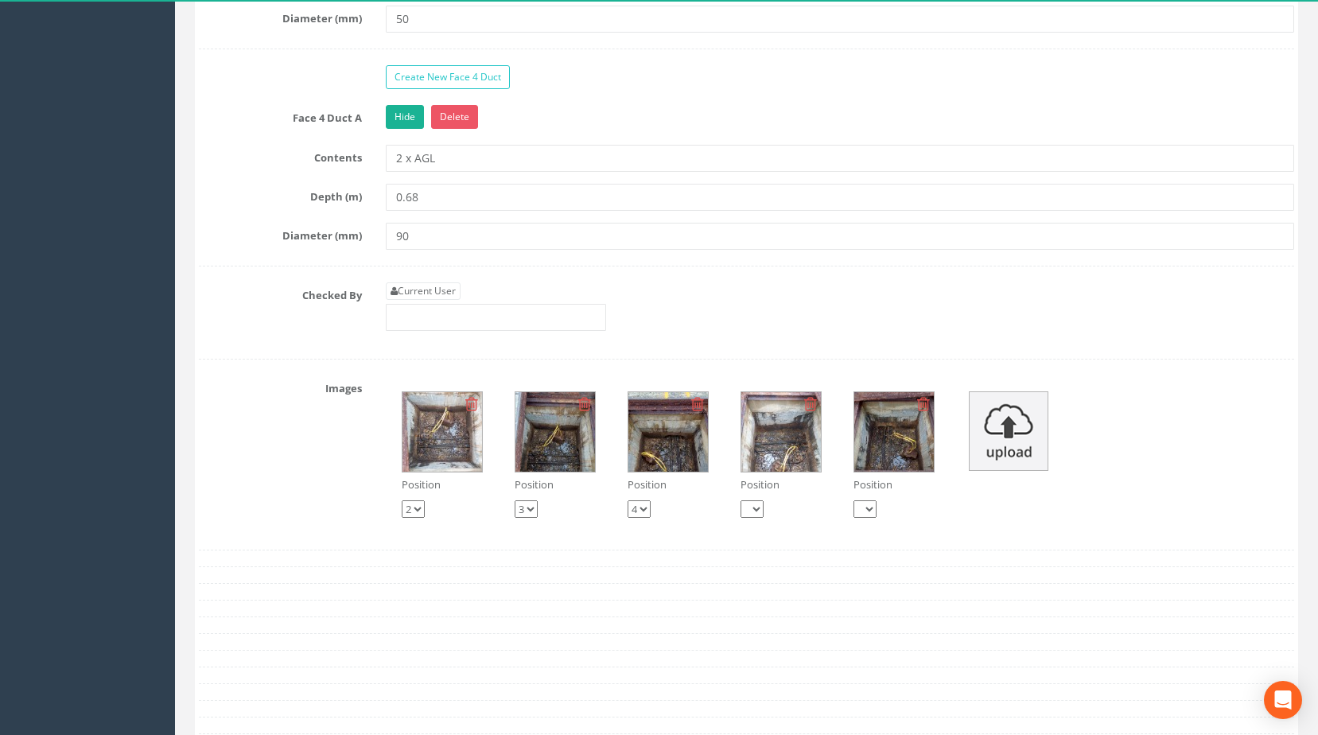
scroll to position [1909, 0]
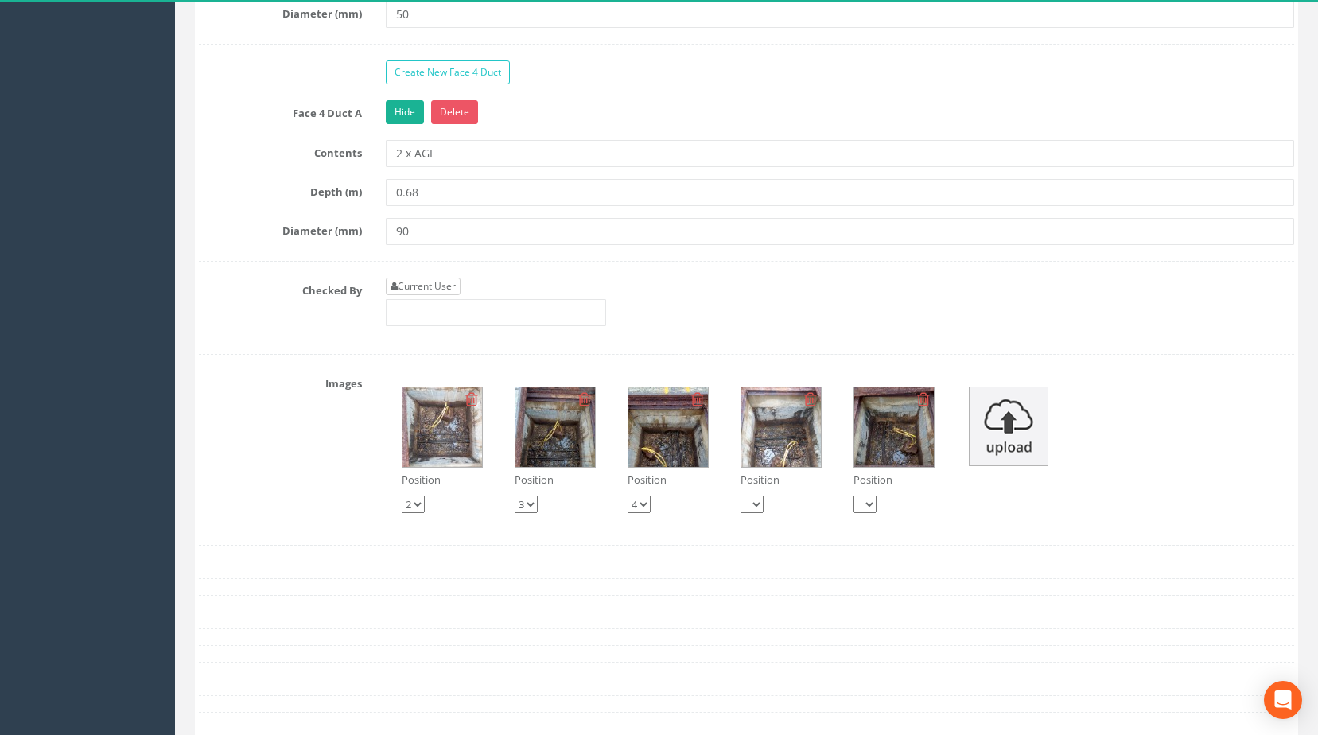
type input "83.4188"
click at [429, 295] on link "Current User" at bounding box center [423, 286] width 75 height 17
type input "[PERSON_NAME]"
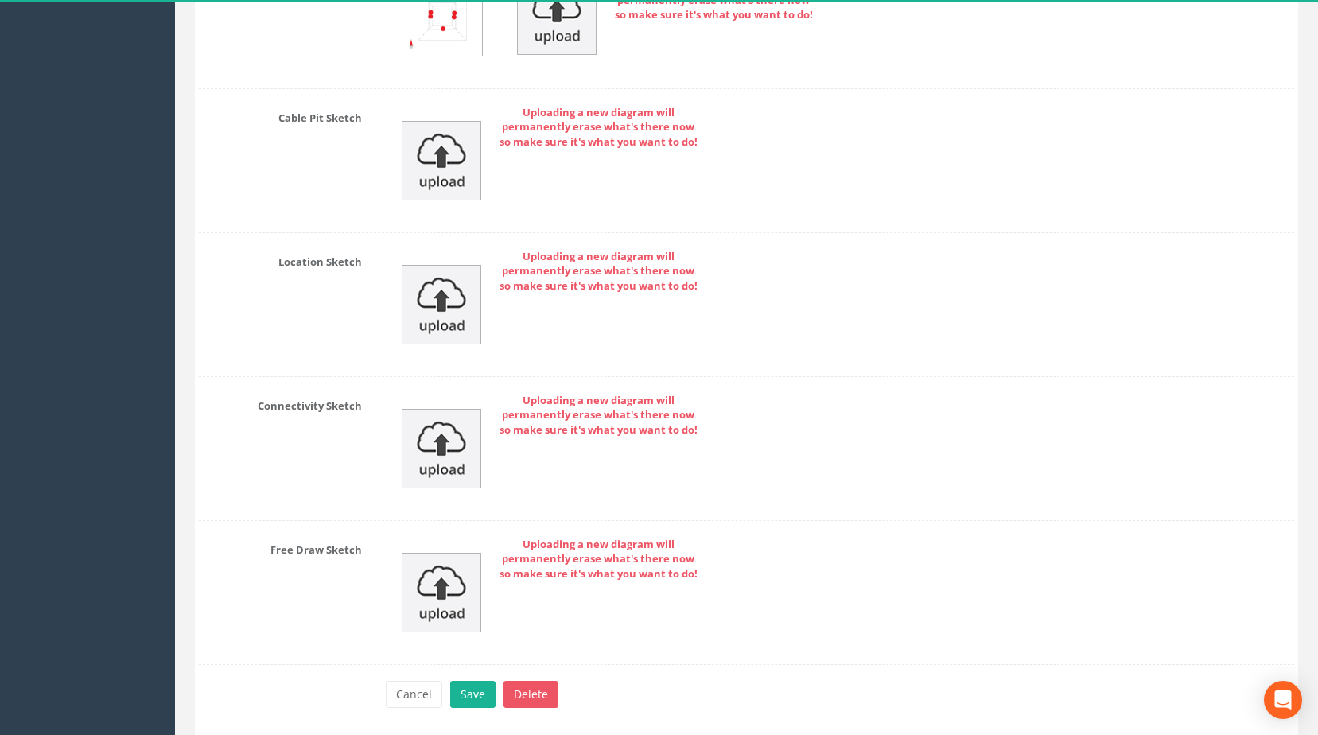
scroll to position [2808, 0]
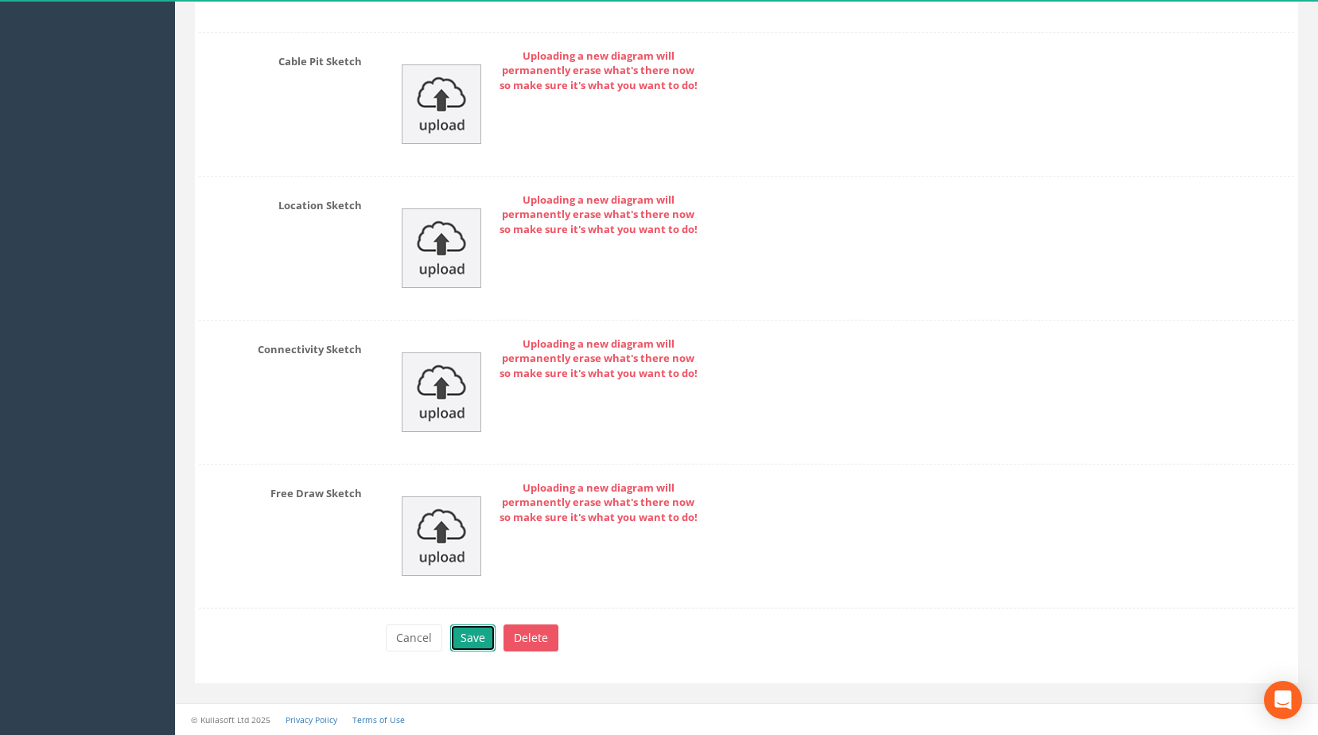
click at [478, 633] on button "Save" at bounding box center [472, 637] width 45 height 27
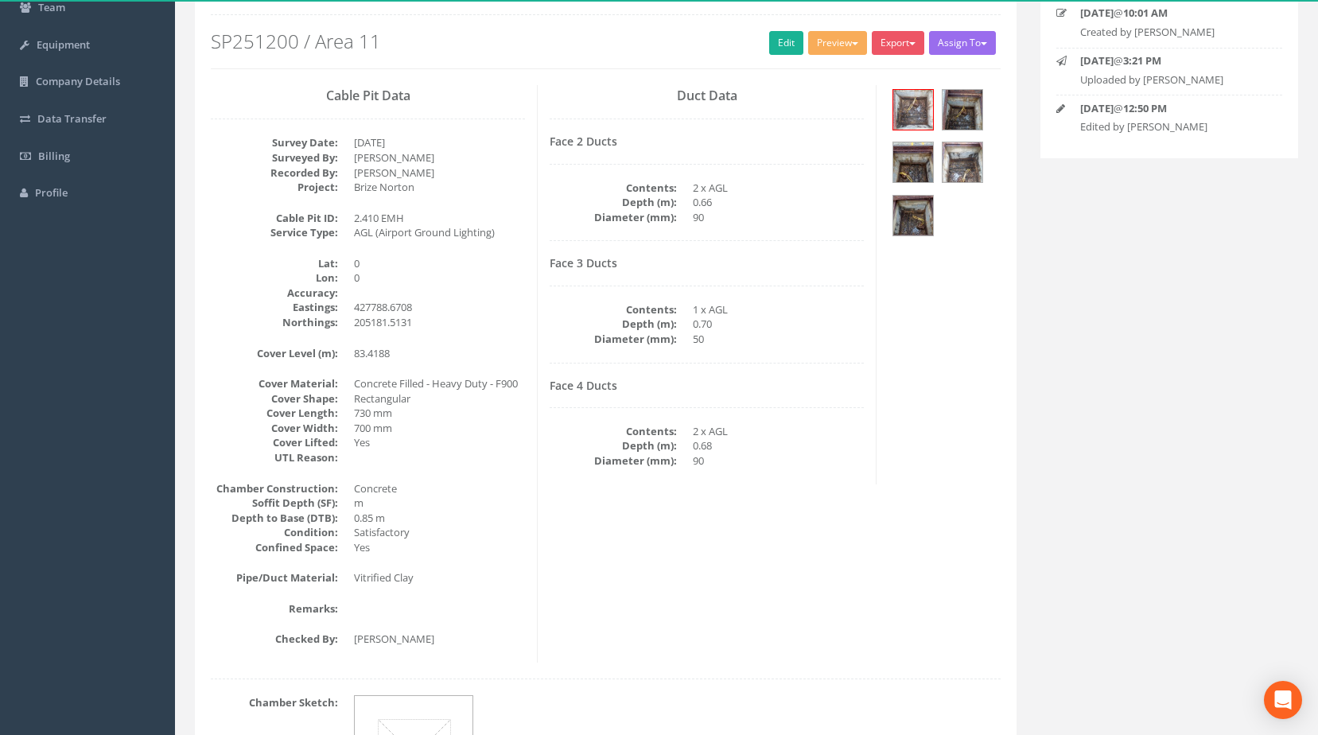
scroll to position [0, 0]
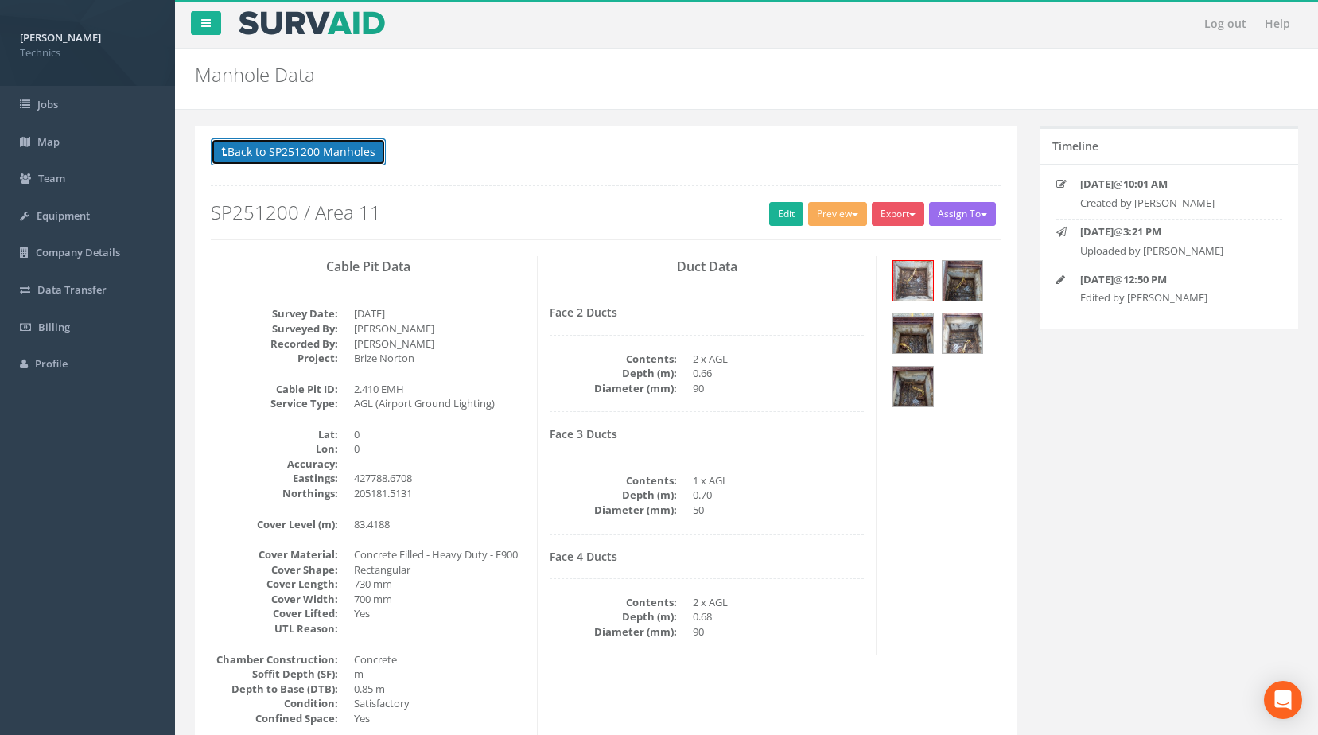
click at [345, 158] on button "Back to SP251200 Manholes" at bounding box center [298, 151] width 175 height 27
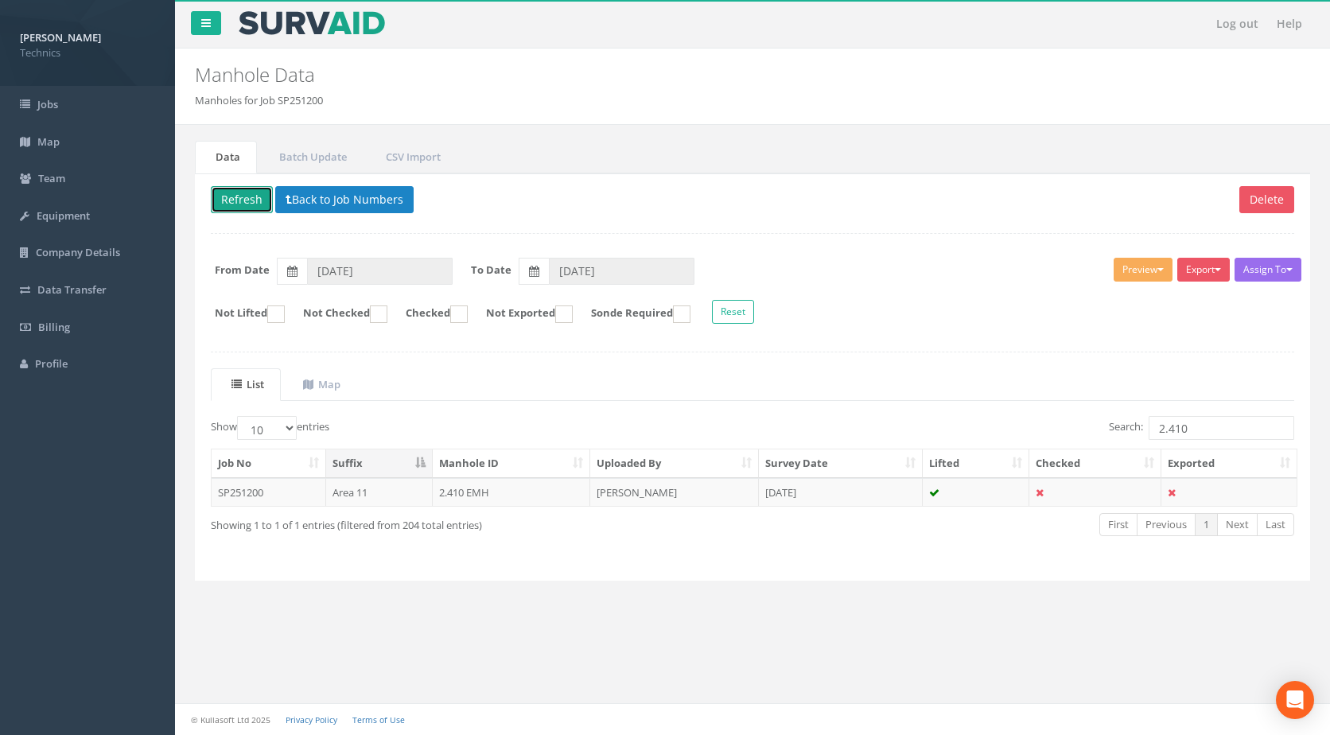
click at [245, 194] on button "Refresh" at bounding box center [242, 199] width 62 height 27
drag, startPoint x: 1167, startPoint y: 423, endPoint x: 936, endPoint y: 437, distance: 231.1
click at [936, 437] on div "Search: 2.410" at bounding box center [1029, 430] width 530 height 28
type input "2.408"
click at [461, 489] on td "2.408 EMH" at bounding box center [512, 492] width 158 height 29
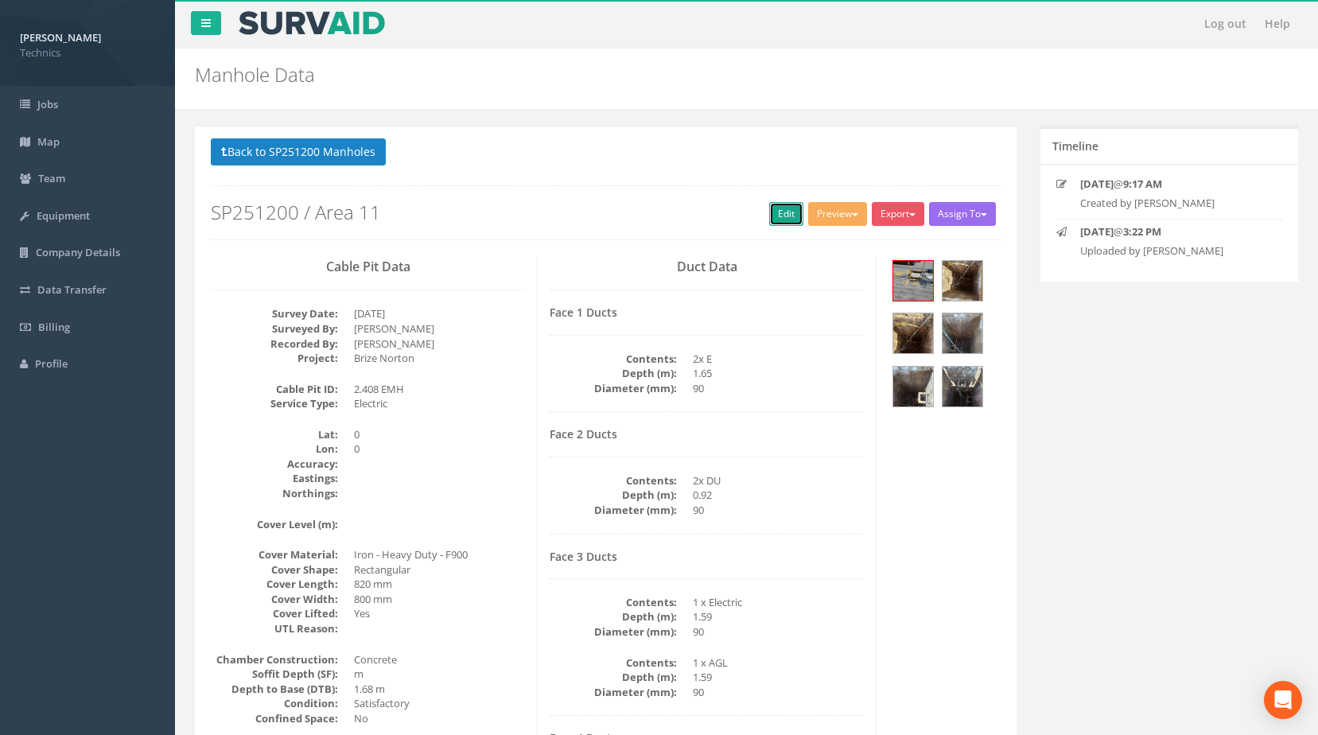
click at [775, 211] on link "Edit" at bounding box center [786, 214] width 34 height 24
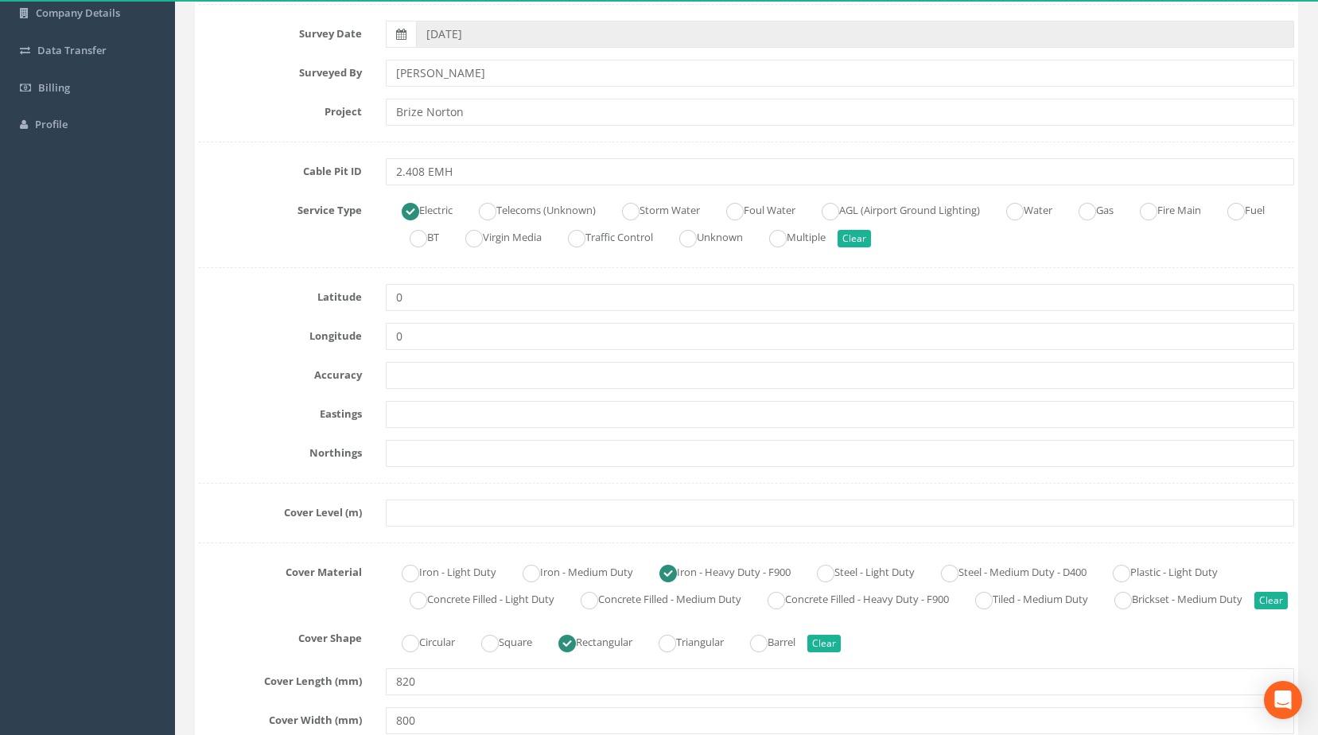
scroll to position [318, 0]
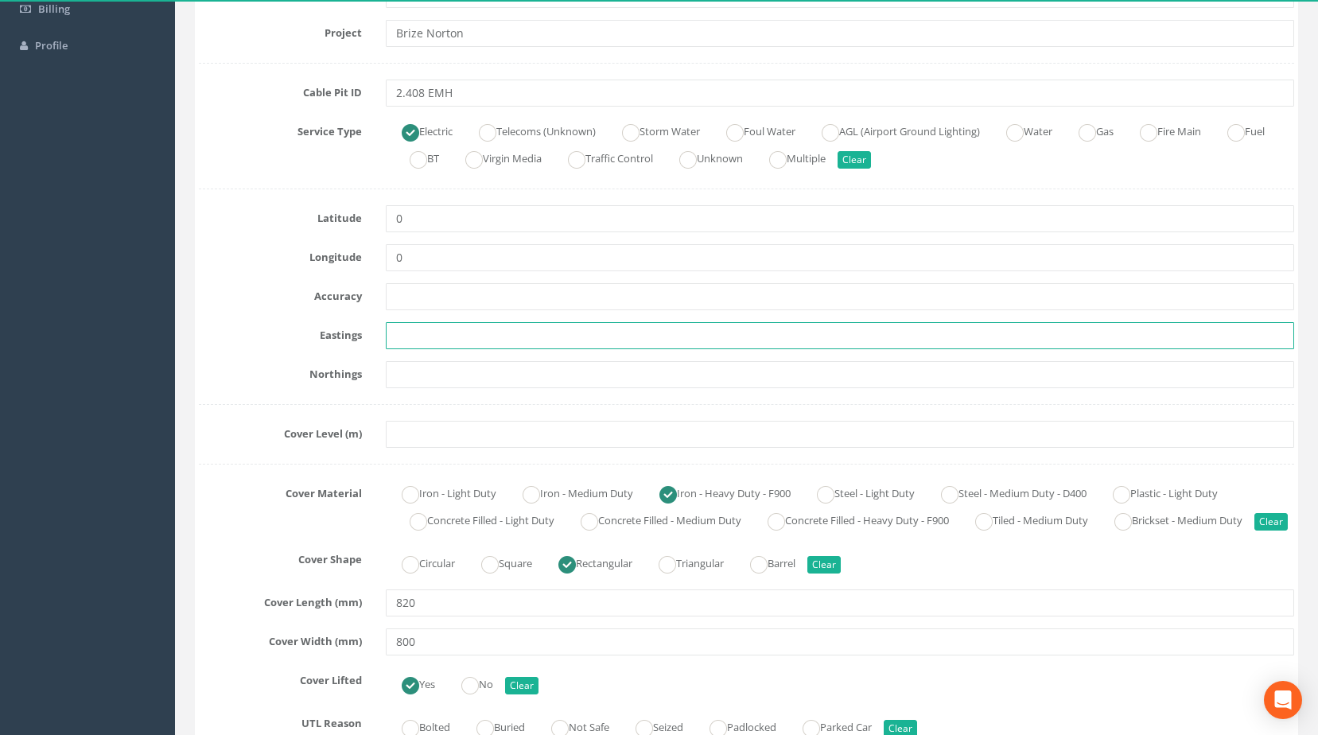
click at [460, 339] on input "text" at bounding box center [840, 335] width 909 height 27
paste input "427812.9979"
type input "427812.9979"
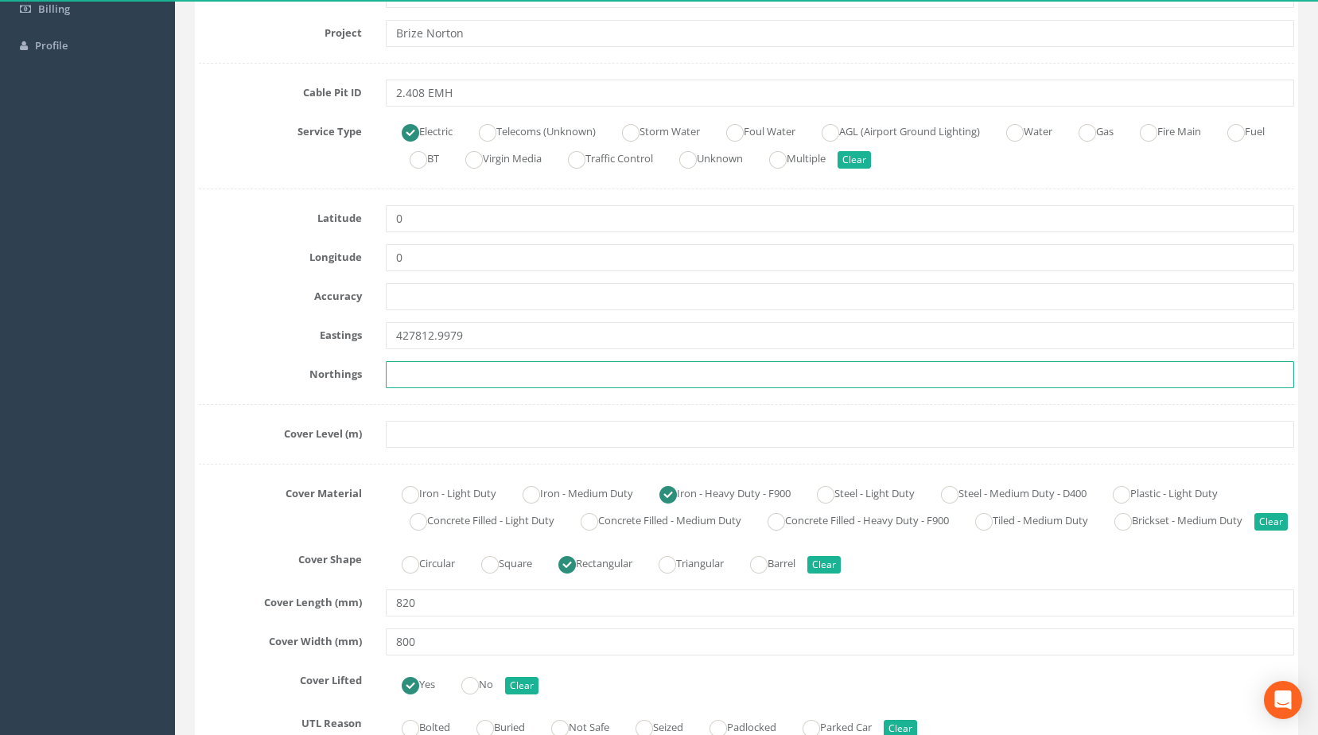
click at [420, 376] on input "text" at bounding box center [840, 374] width 909 height 27
paste input "205164.6005"
type input "205164.6005"
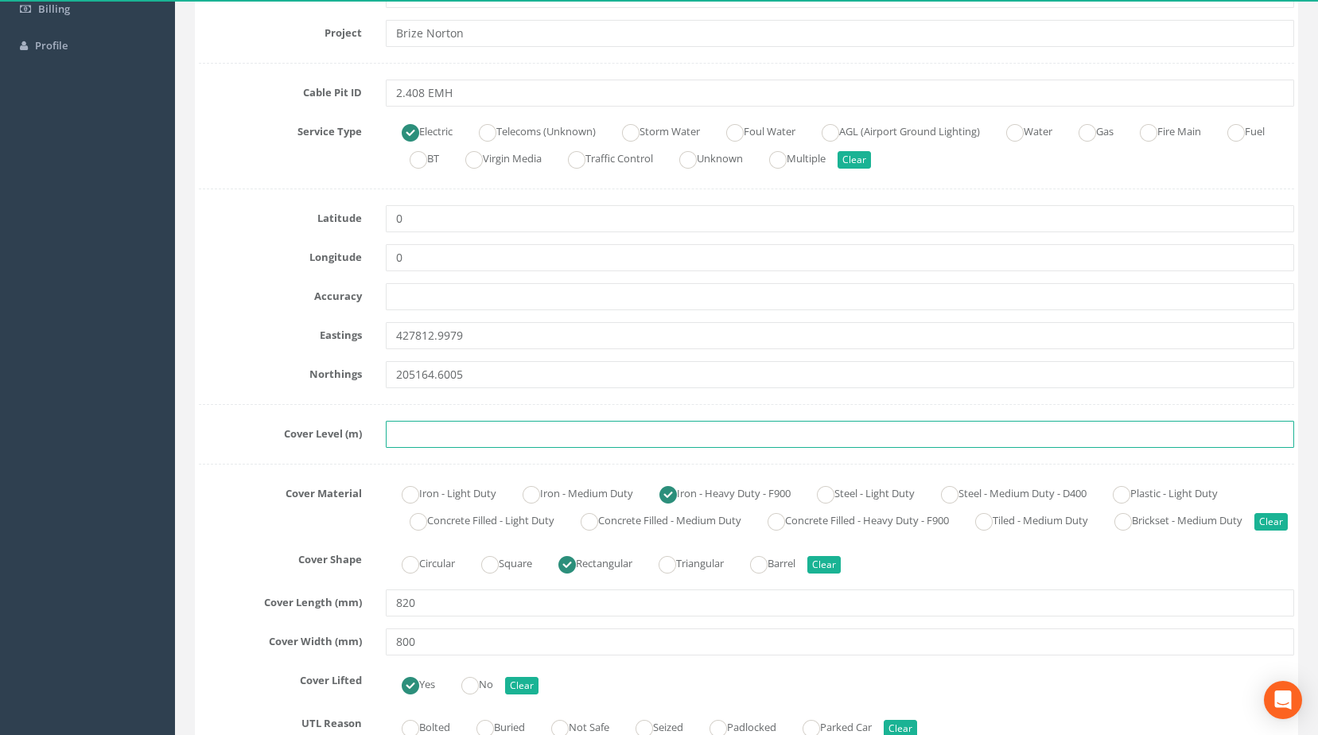
click at [411, 432] on input "text" at bounding box center [840, 434] width 909 height 27
paste input "83.1739"
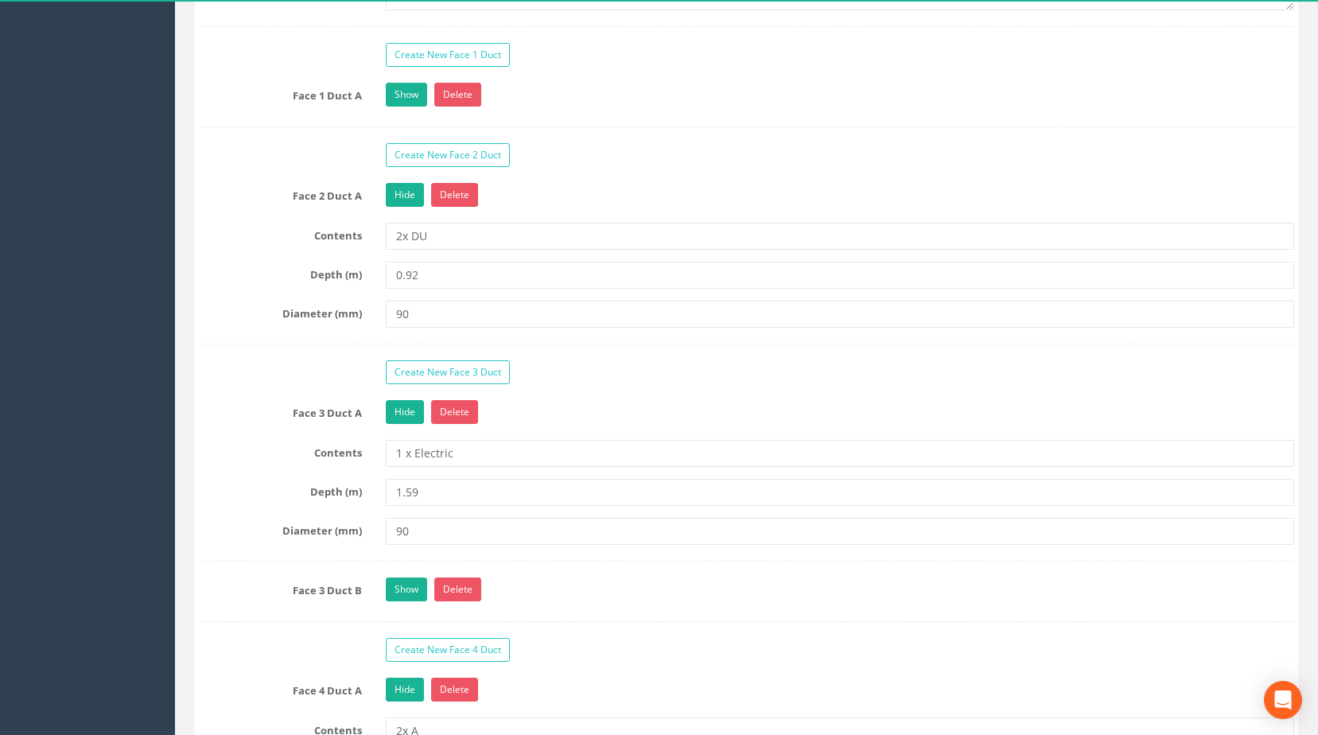
scroll to position [1352, 0]
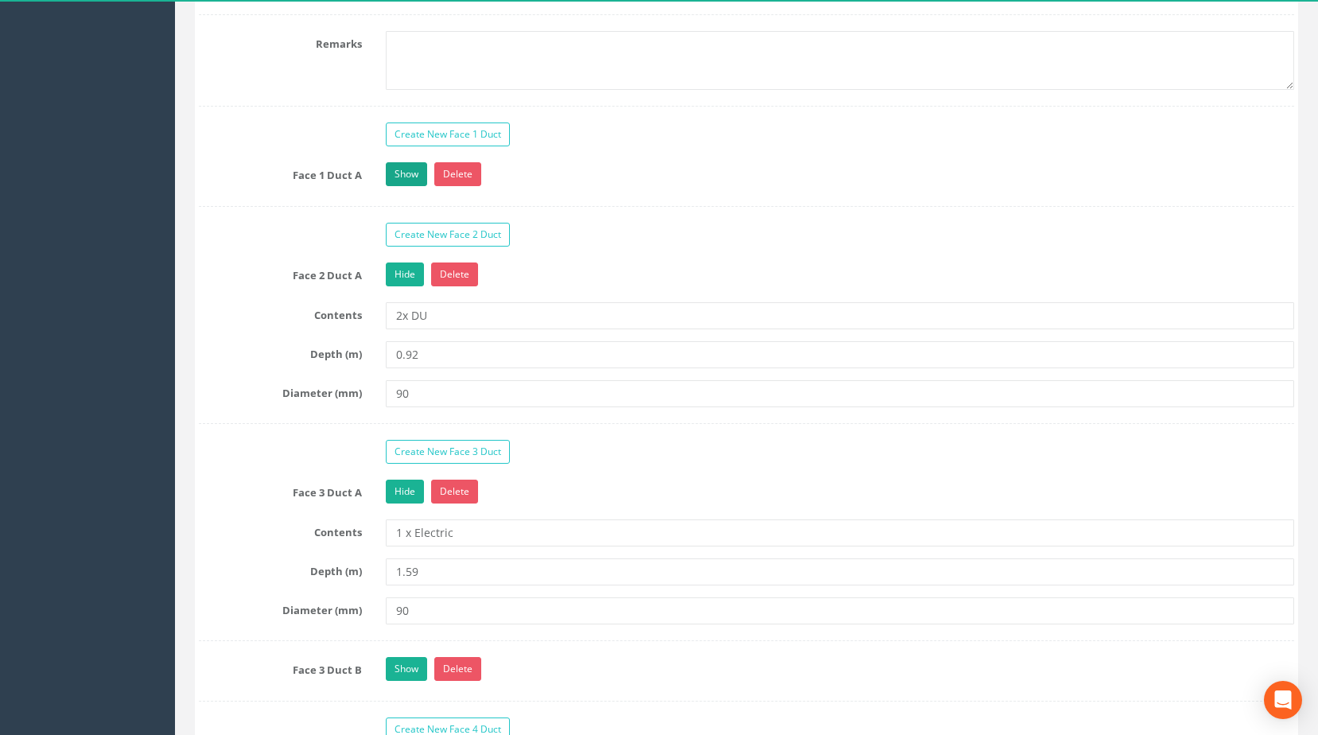
type input "83.1739"
click at [412, 186] on link "Show" at bounding box center [406, 174] width 41 height 24
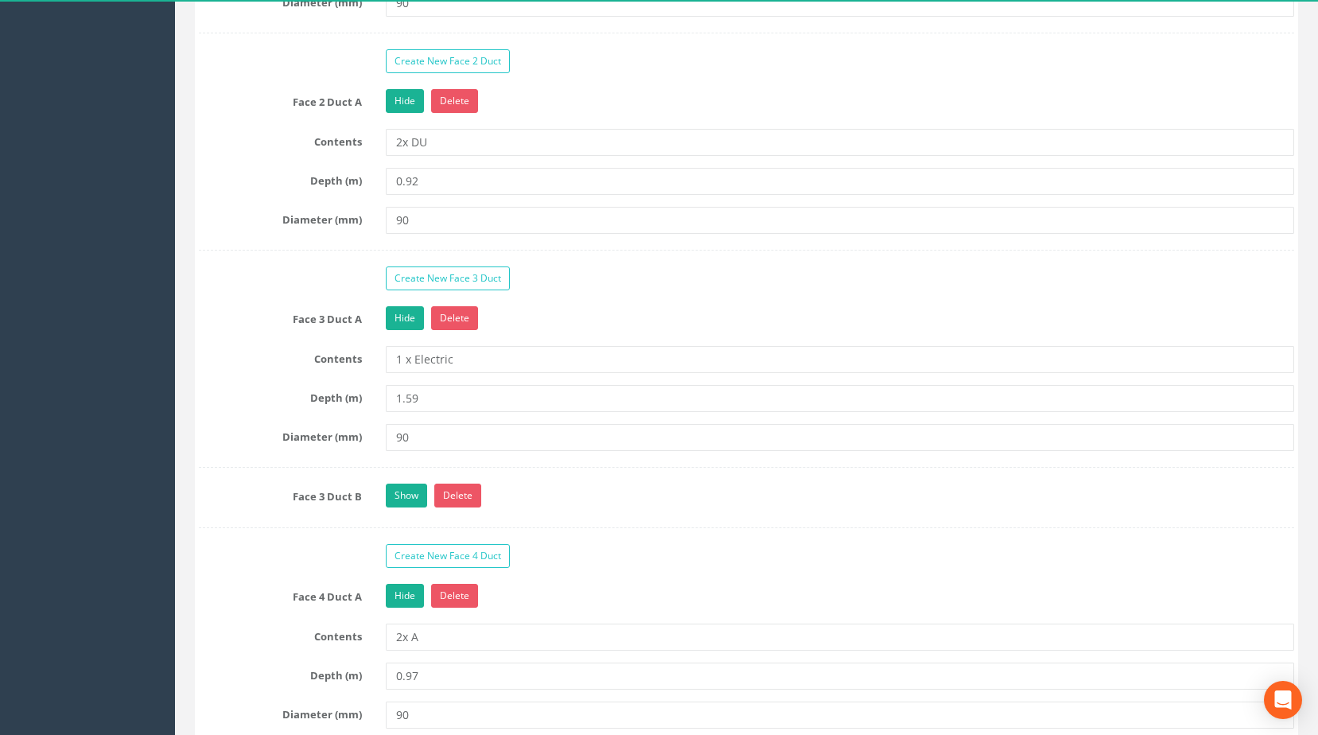
scroll to position [1670, 0]
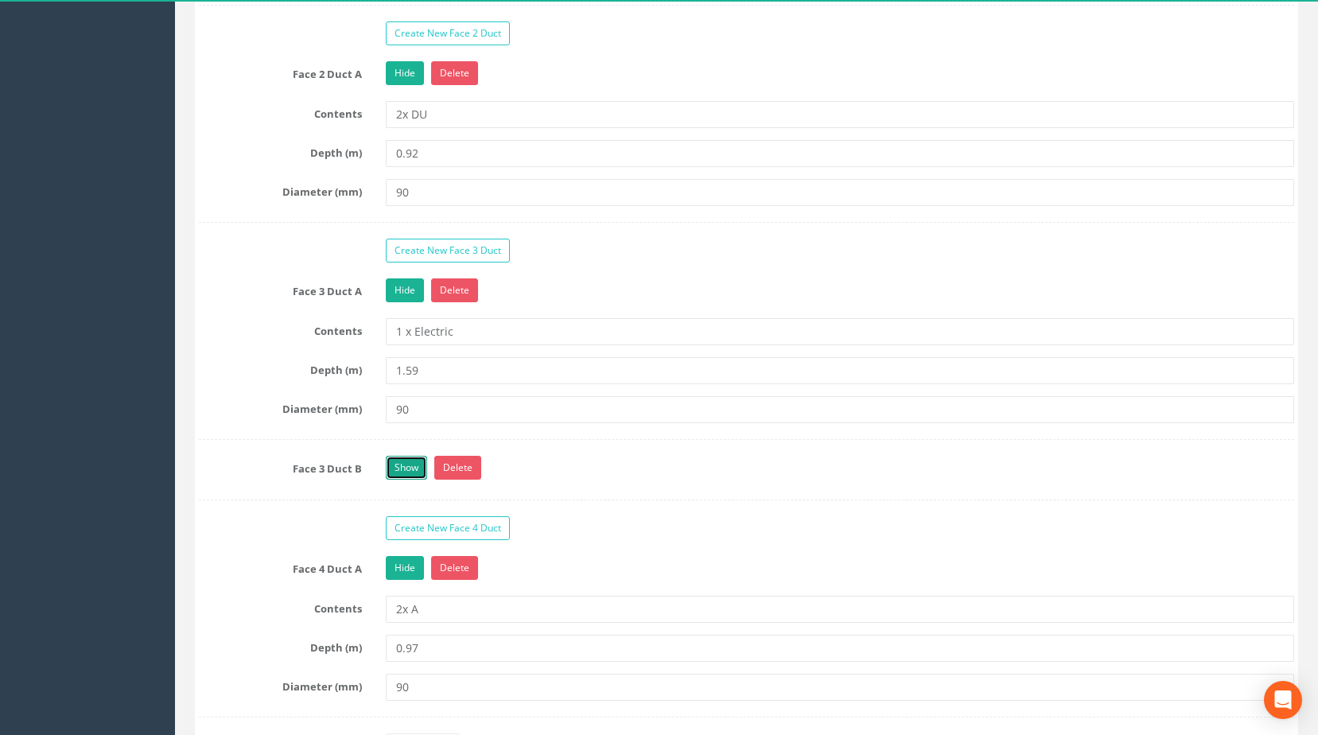
click at [393, 480] on link "Show" at bounding box center [406, 468] width 41 height 24
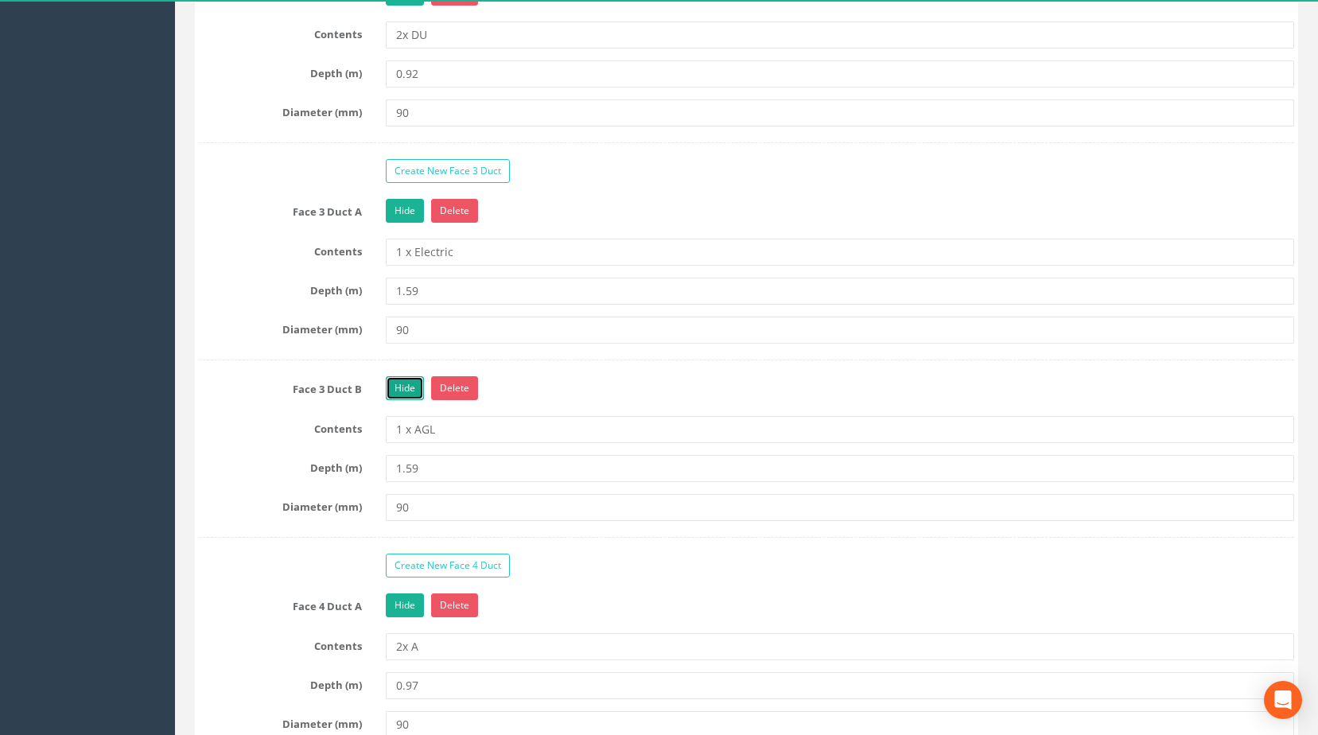
scroll to position [1909, 0]
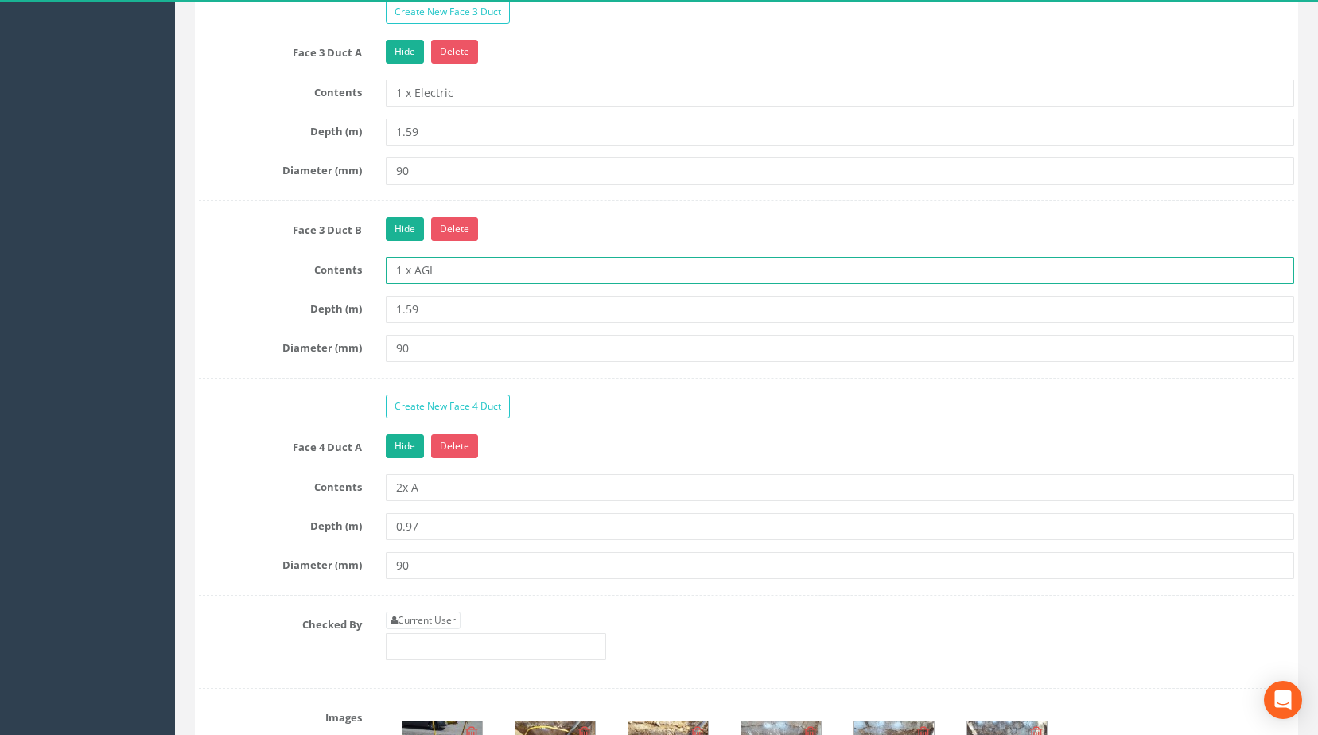
click at [436, 284] on input "1 x AGL" at bounding box center [840, 270] width 909 height 27
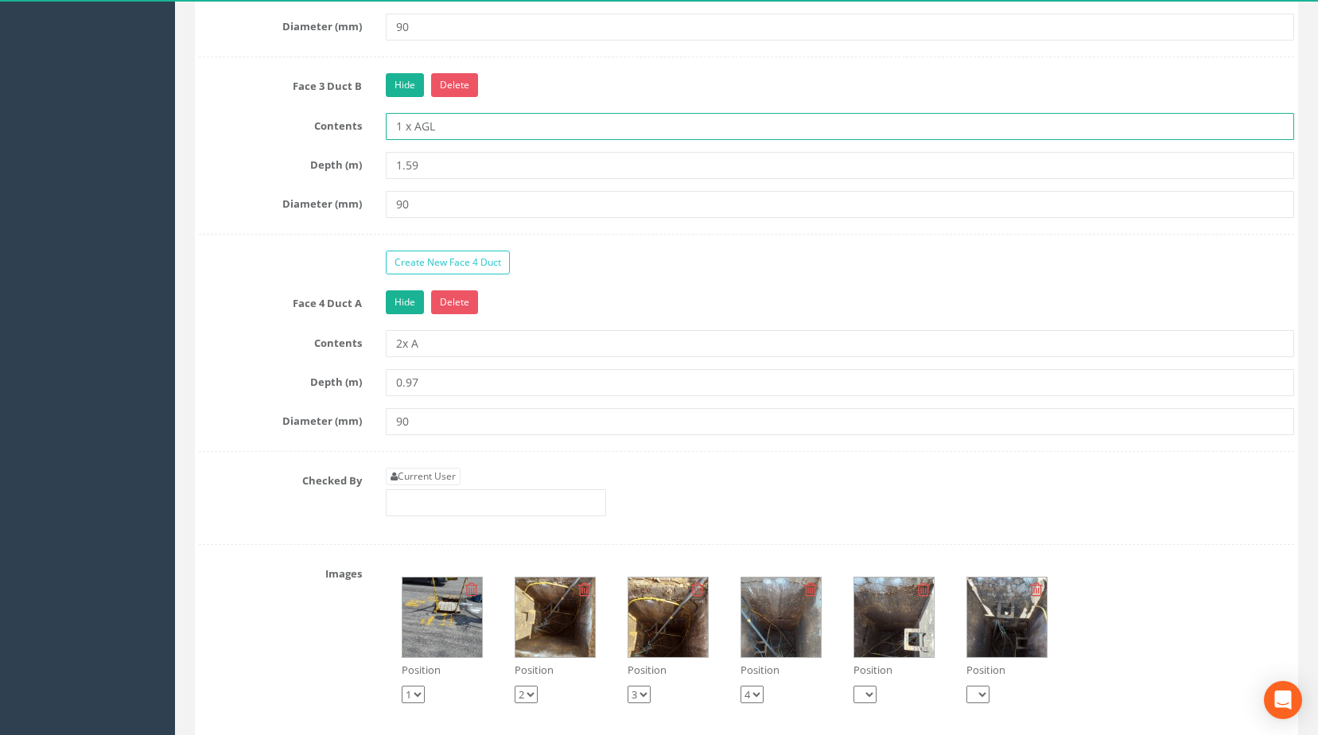
scroll to position [2068, 0]
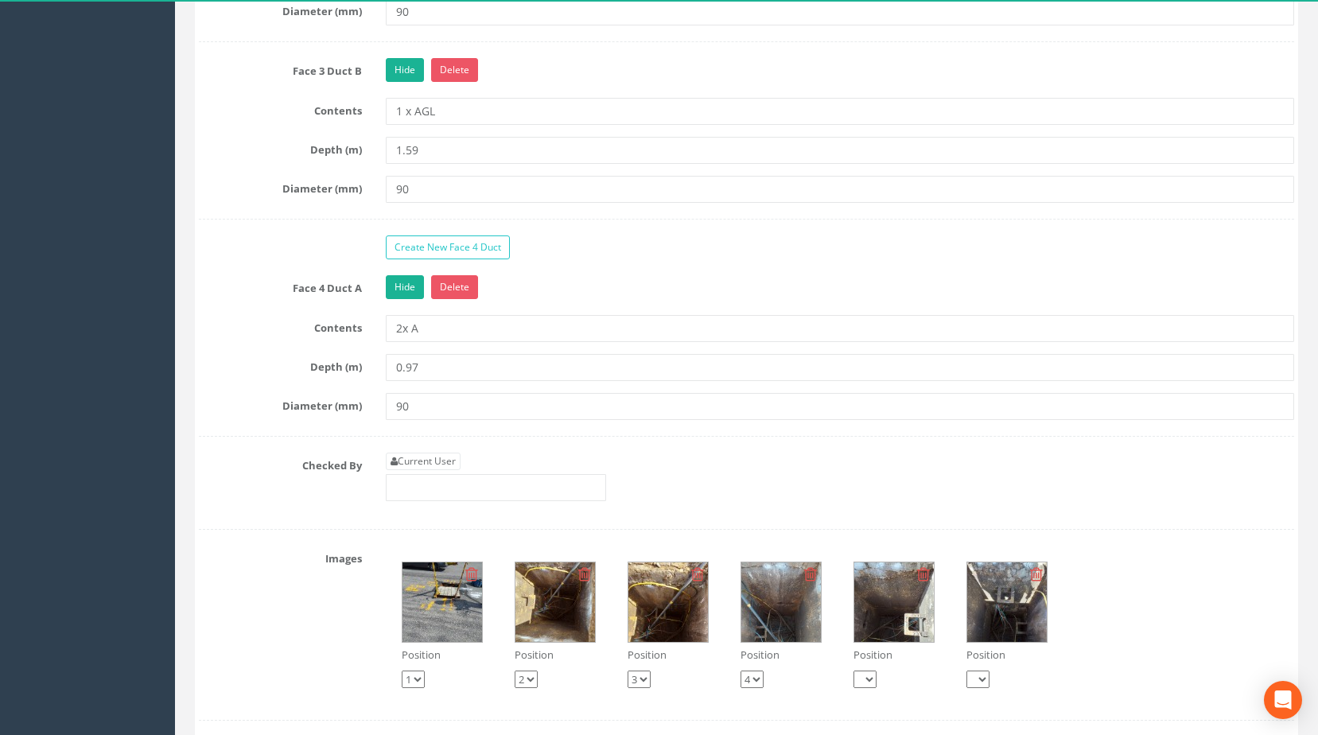
click at [453, 632] on img at bounding box center [442, 602] width 80 height 80
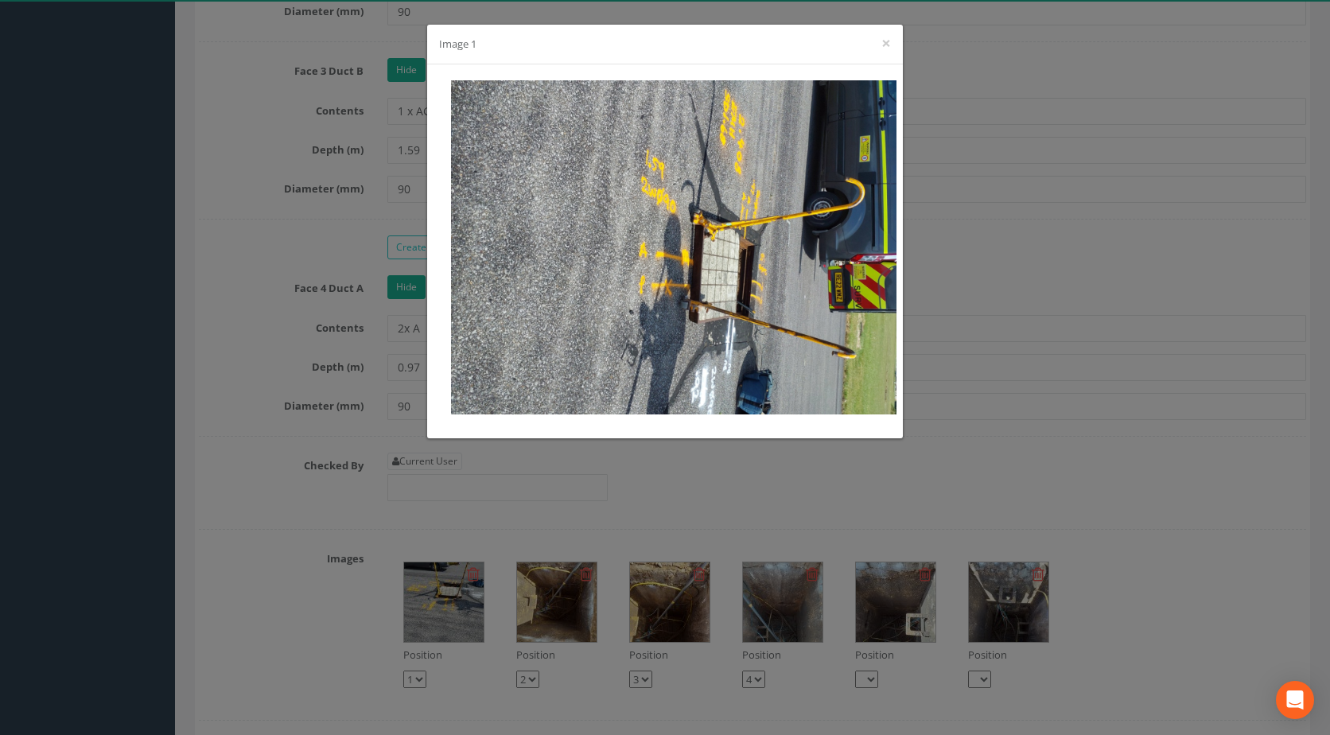
click at [593, 453] on div "Image 1 ×" at bounding box center [665, 367] width 1330 height 735
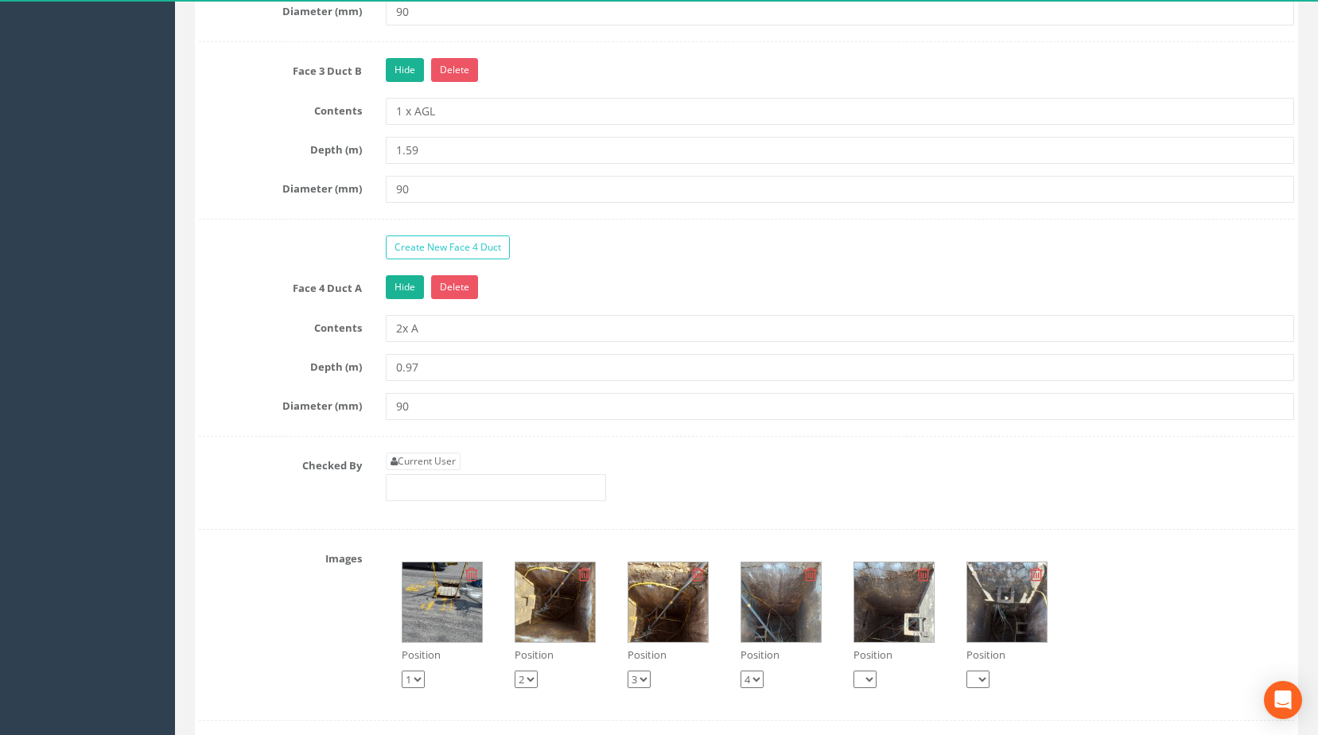
click at [445, 612] on img at bounding box center [442, 602] width 80 height 80
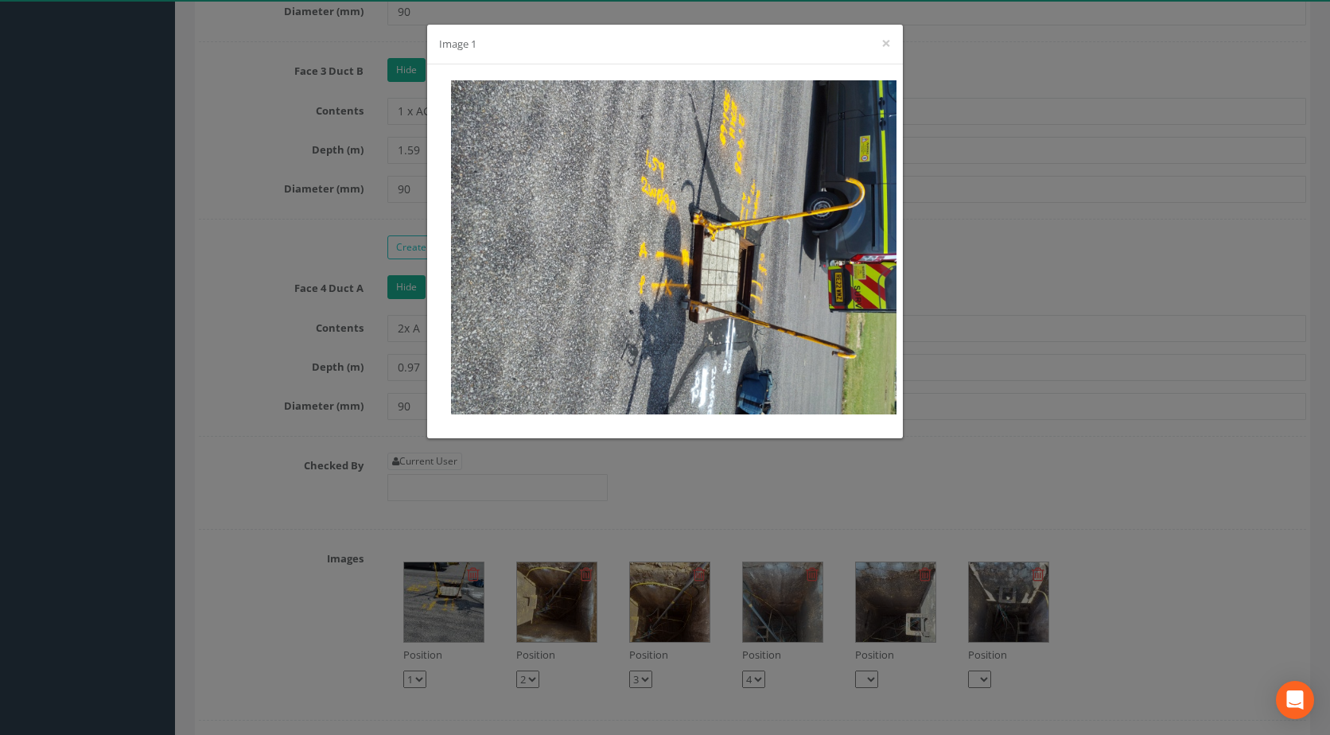
click at [553, 626] on div "Image 1 ×" at bounding box center [665, 367] width 1330 height 735
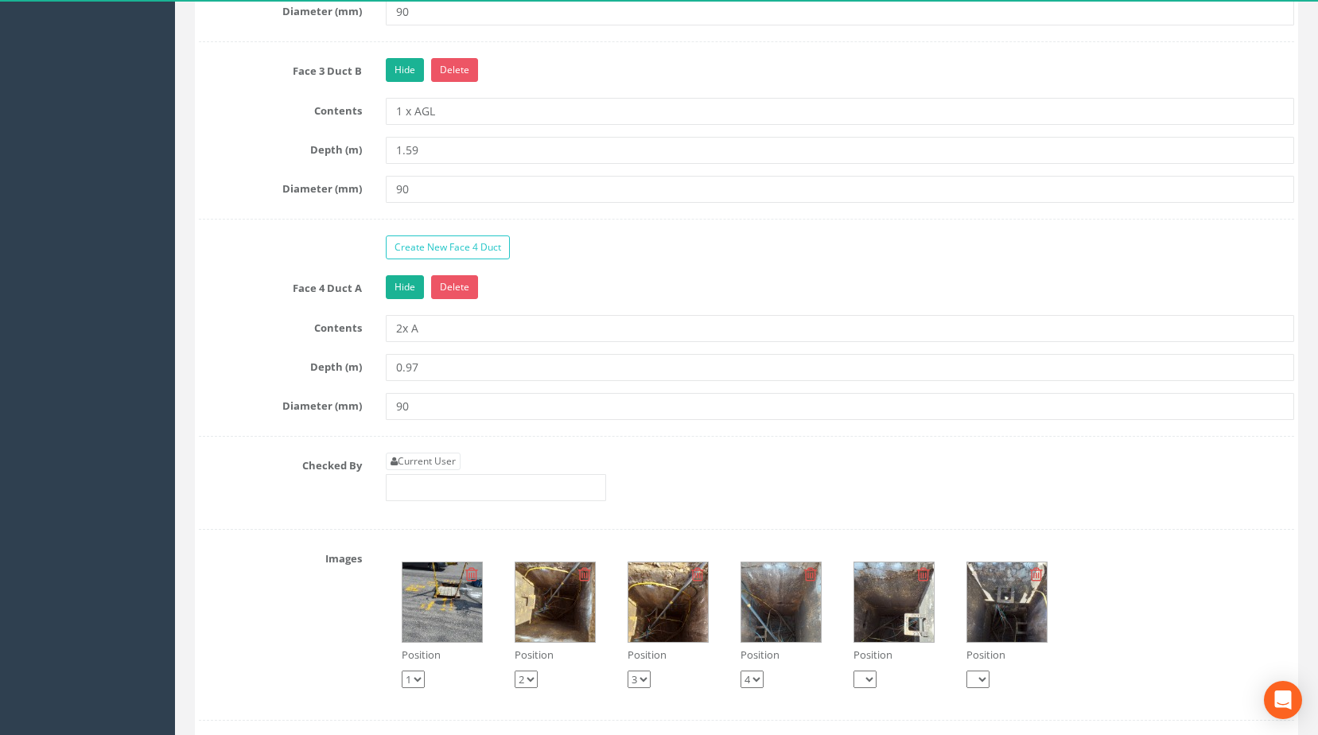
click at [553, 626] on img at bounding box center [555, 602] width 80 height 80
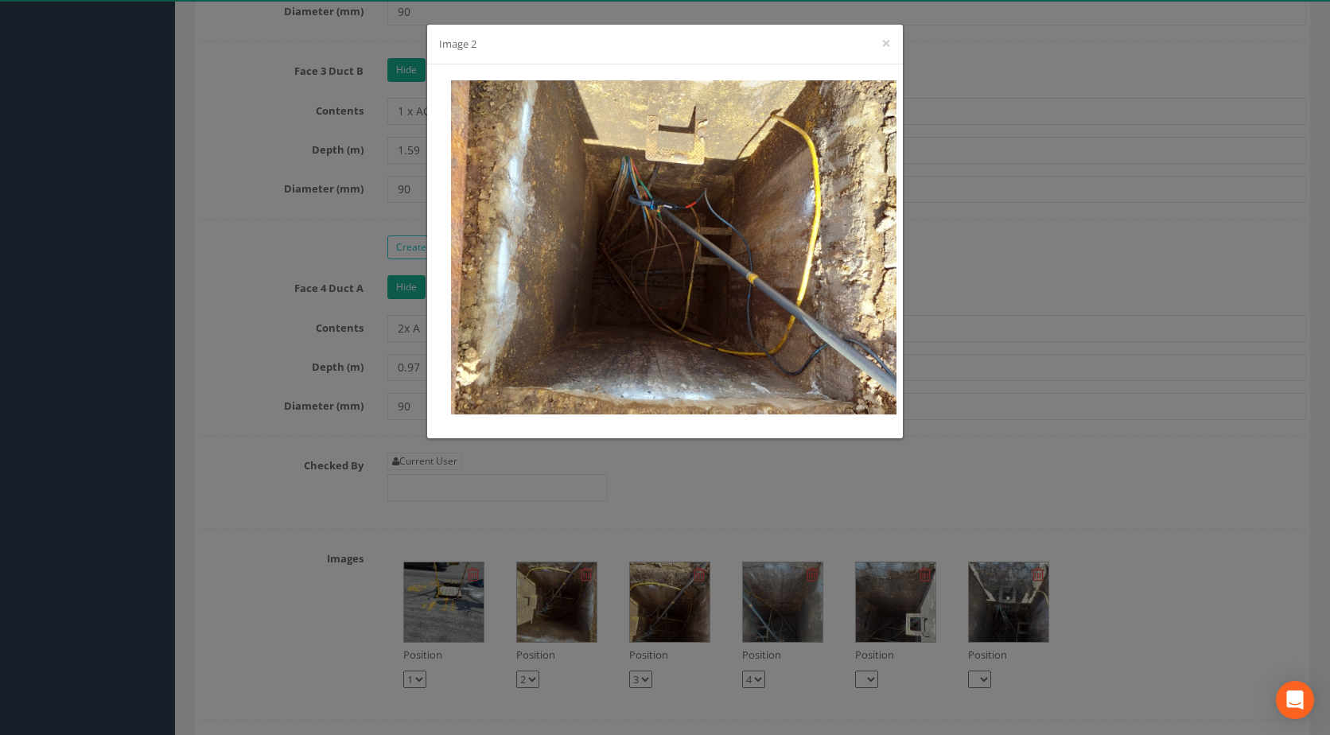
click at [640, 621] on div "Image 2 ×" at bounding box center [665, 367] width 1330 height 735
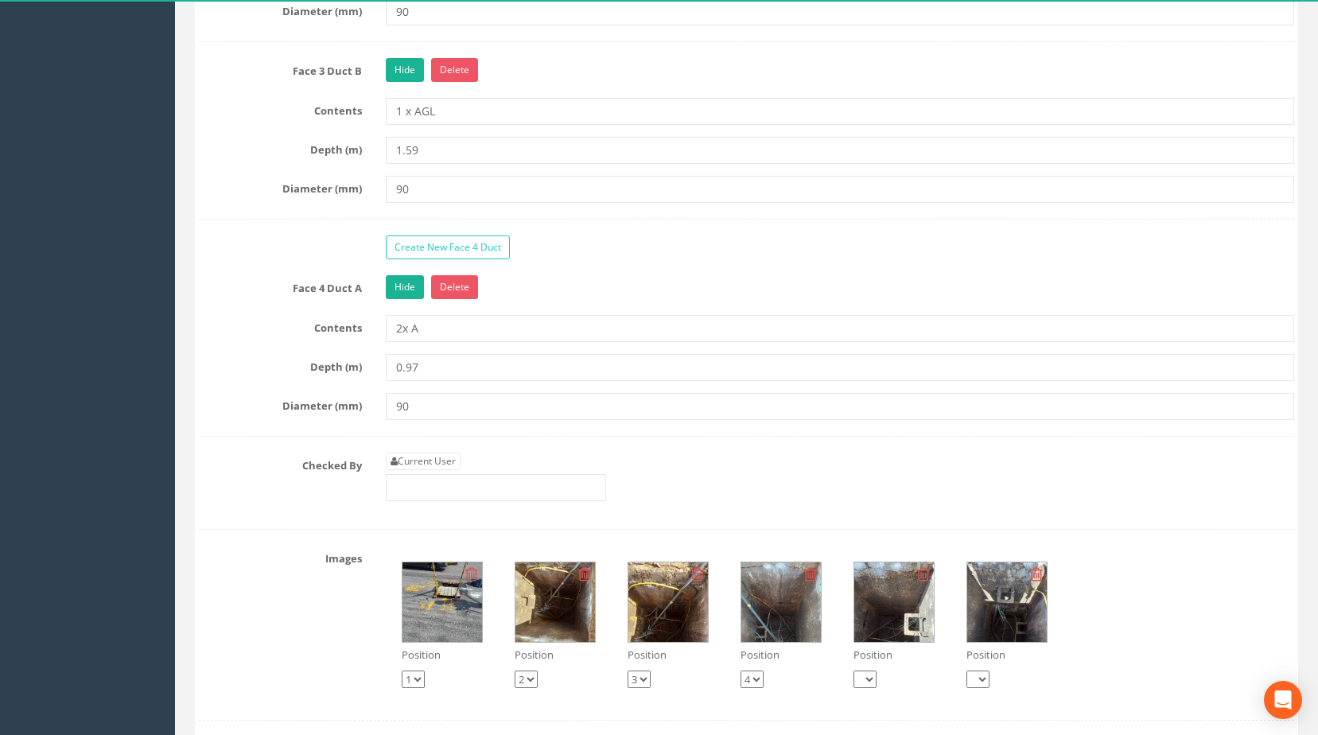
click at [640, 621] on img at bounding box center [668, 602] width 80 height 80
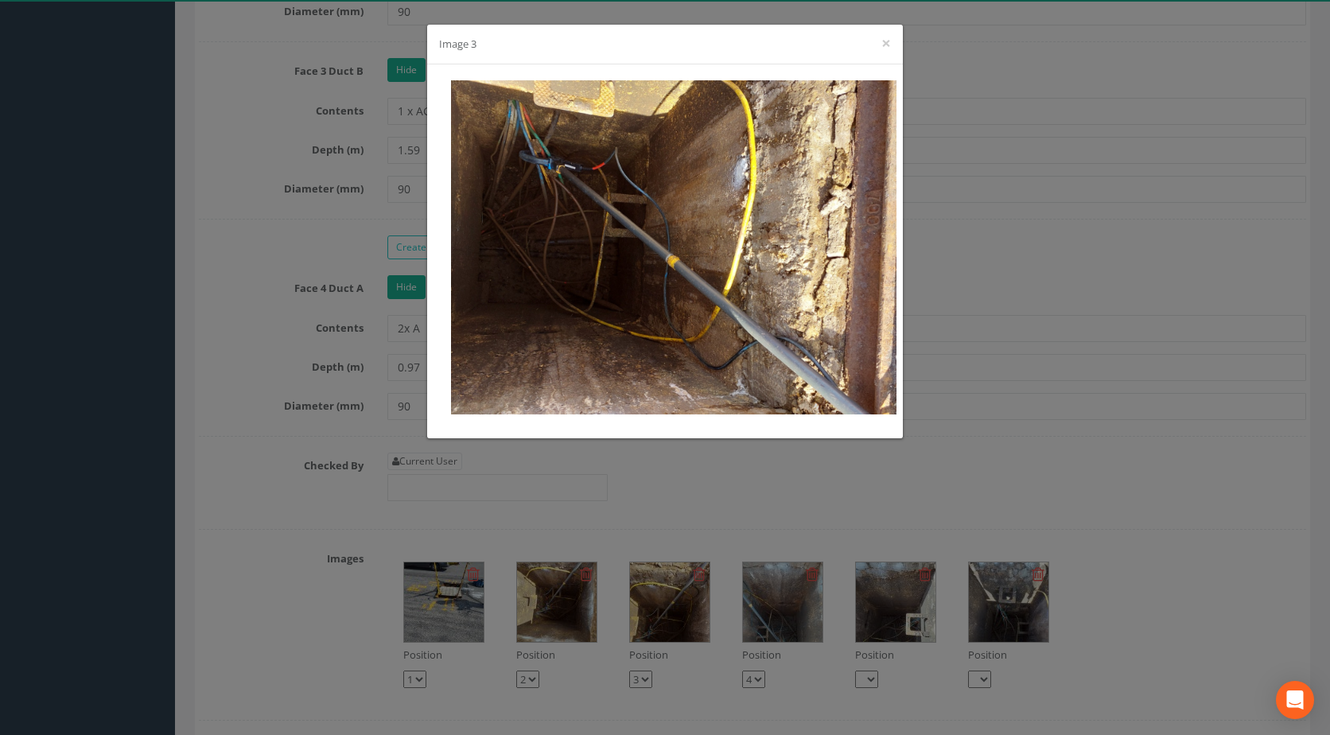
click at [759, 631] on div "Image 3 ×" at bounding box center [665, 367] width 1330 height 735
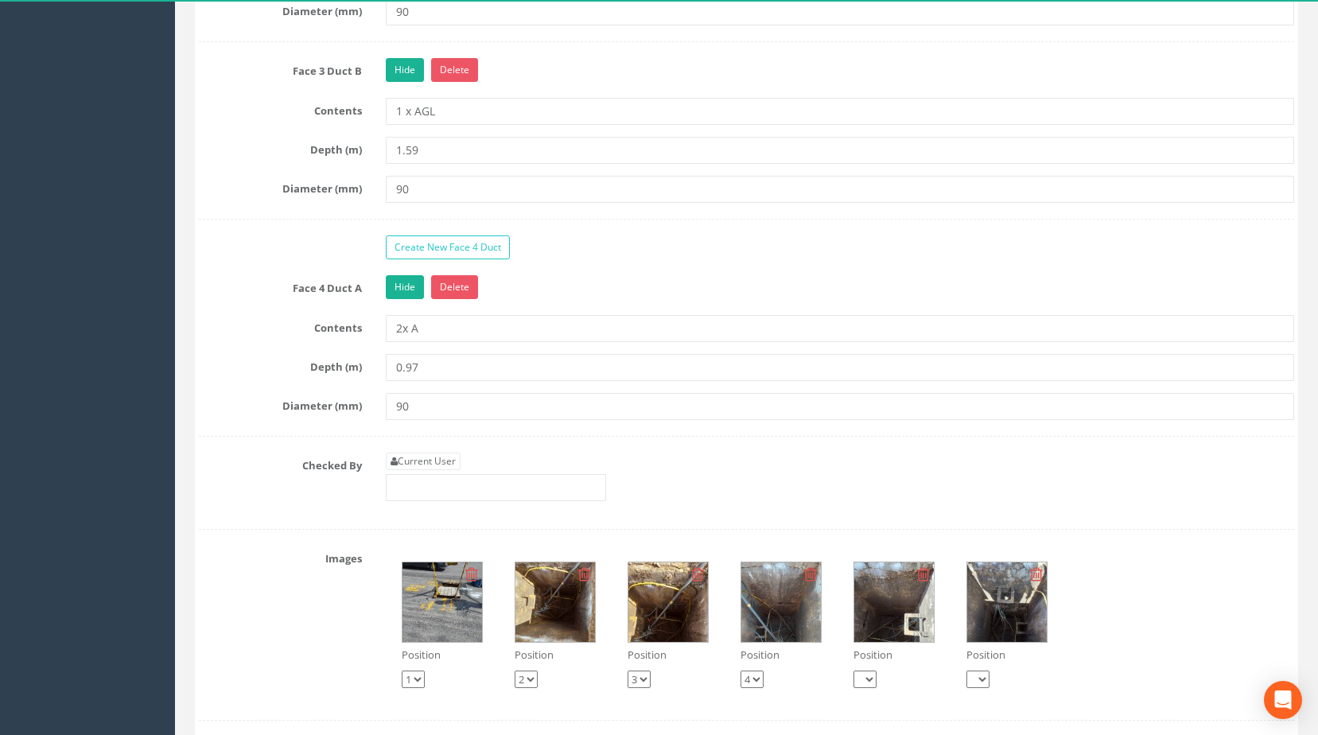
click at [888, 630] on img at bounding box center [894, 602] width 80 height 80
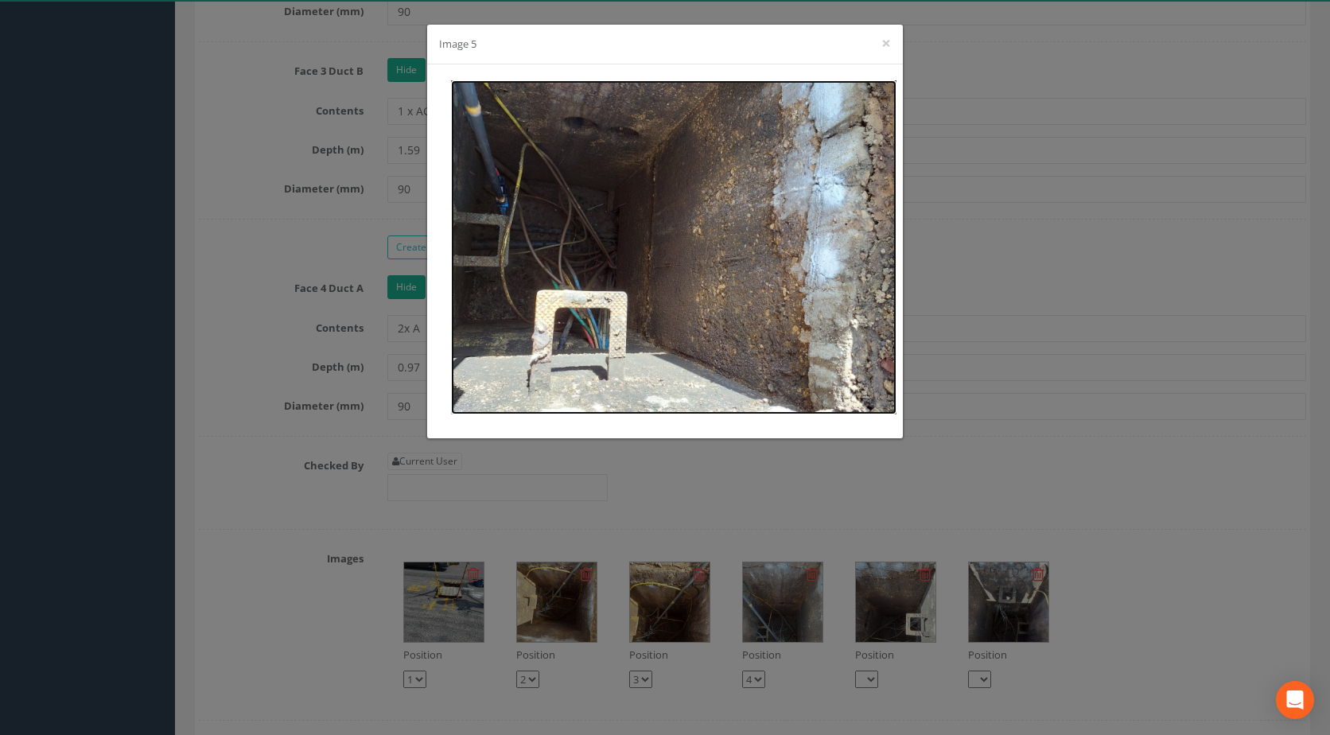
click at [677, 247] on img at bounding box center [673, 247] width 445 height 334
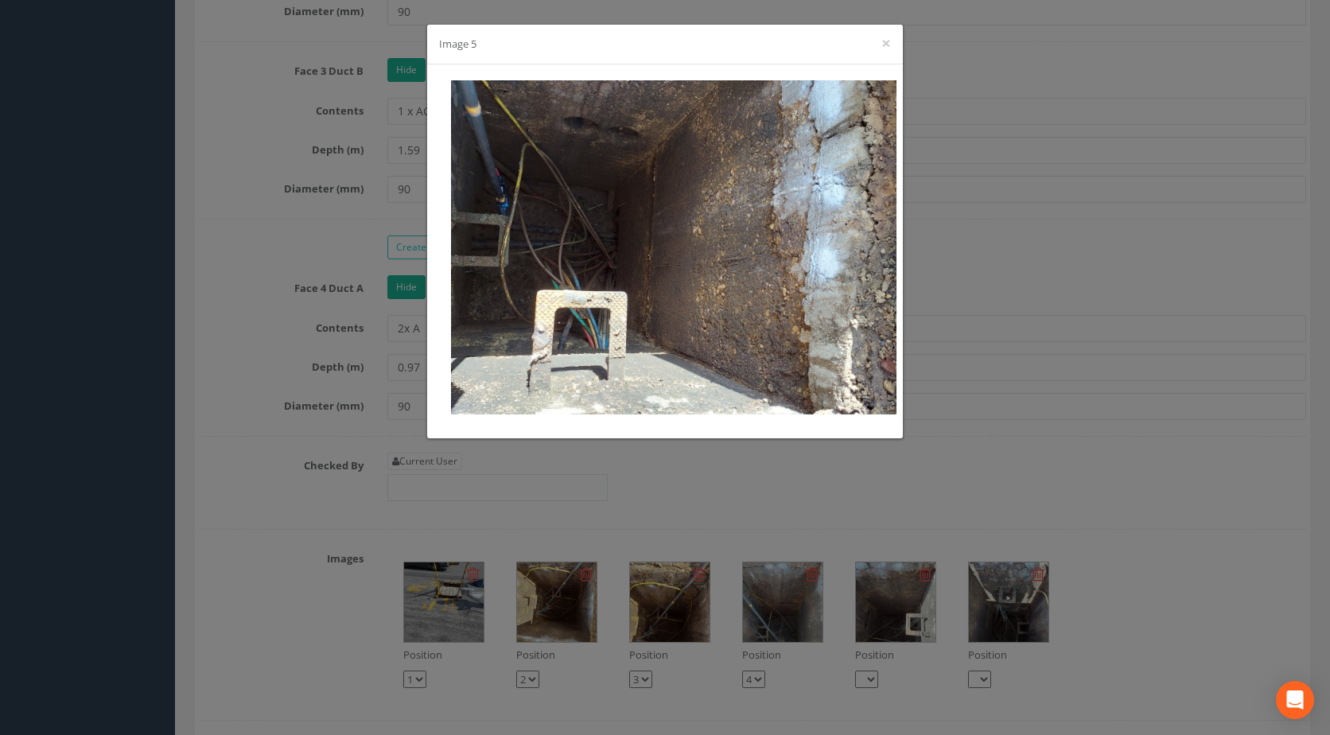
click at [1065, 143] on div "Image 5 ×" at bounding box center [665, 367] width 1330 height 735
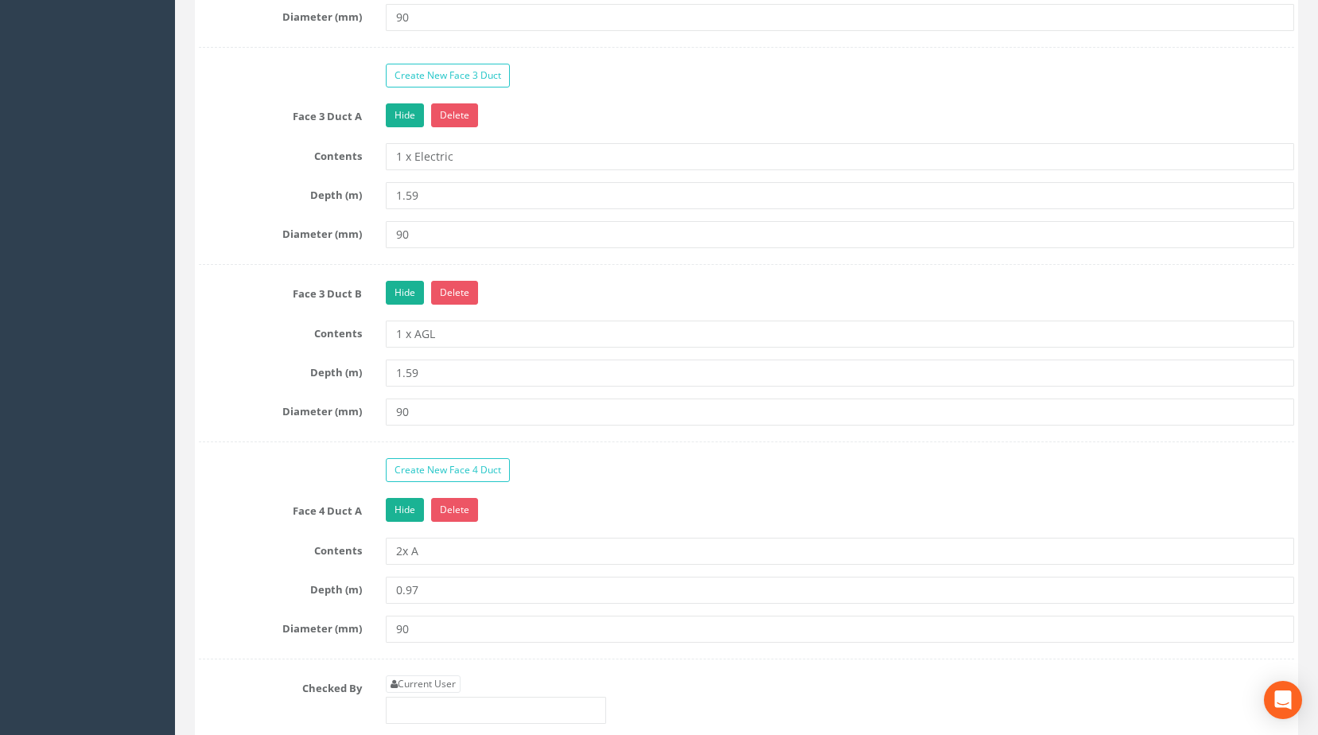
scroll to position [1829, 0]
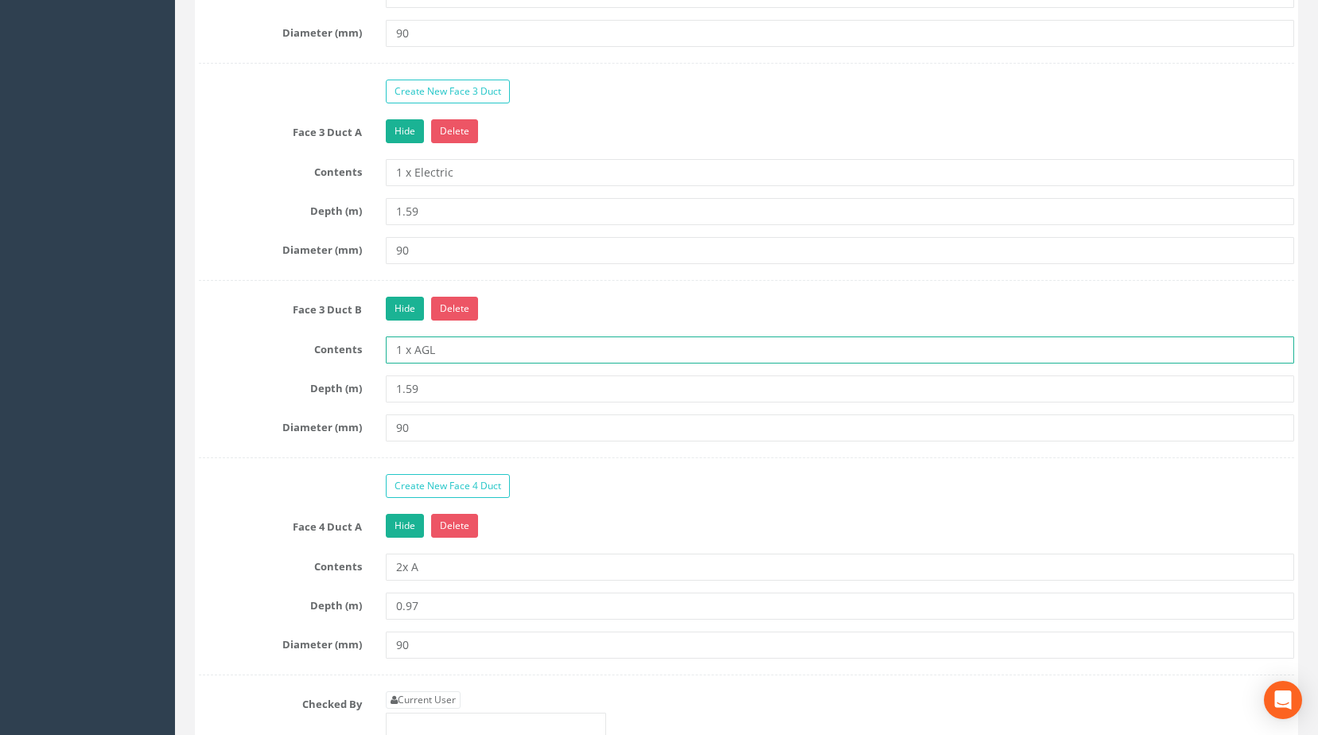
click at [435, 363] on input "1 x AGL" at bounding box center [840, 349] width 909 height 27
type input "1 x DU"
click at [572, 325] on div "Hide Delete" at bounding box center [840, 311] width 933 height 28
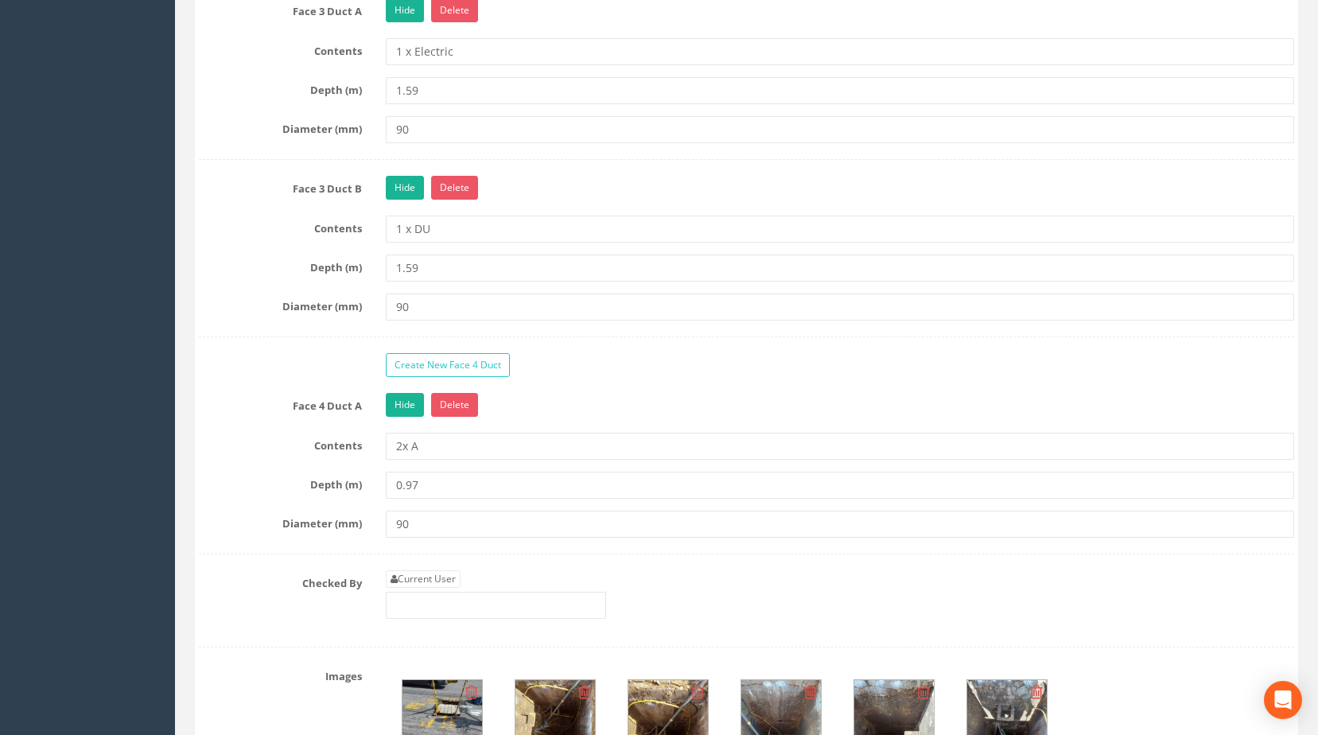
scroll to position [2227, 0]
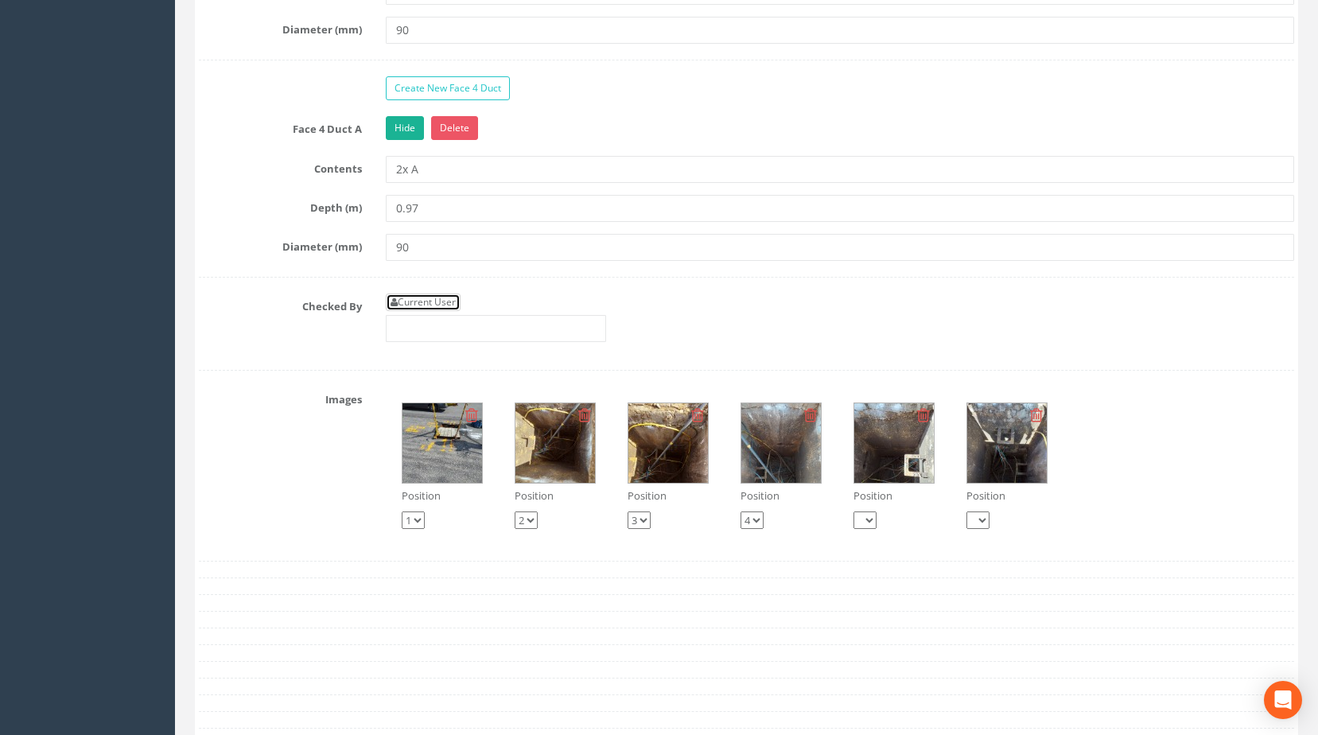
click at [418, 311] on link "Current User" at bounding box center [423, 301] width 75 height 17
type input "[PERSON_NAME]"
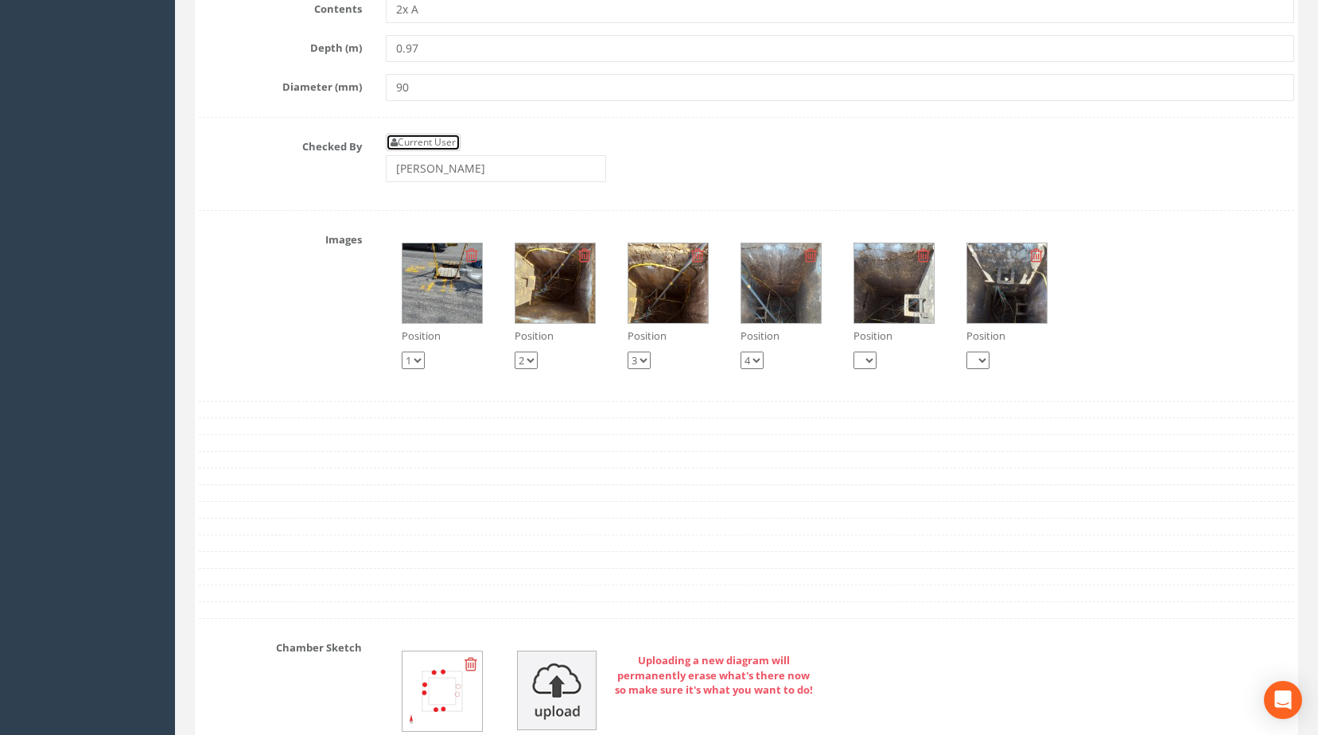
scroll to position [2704, 0]
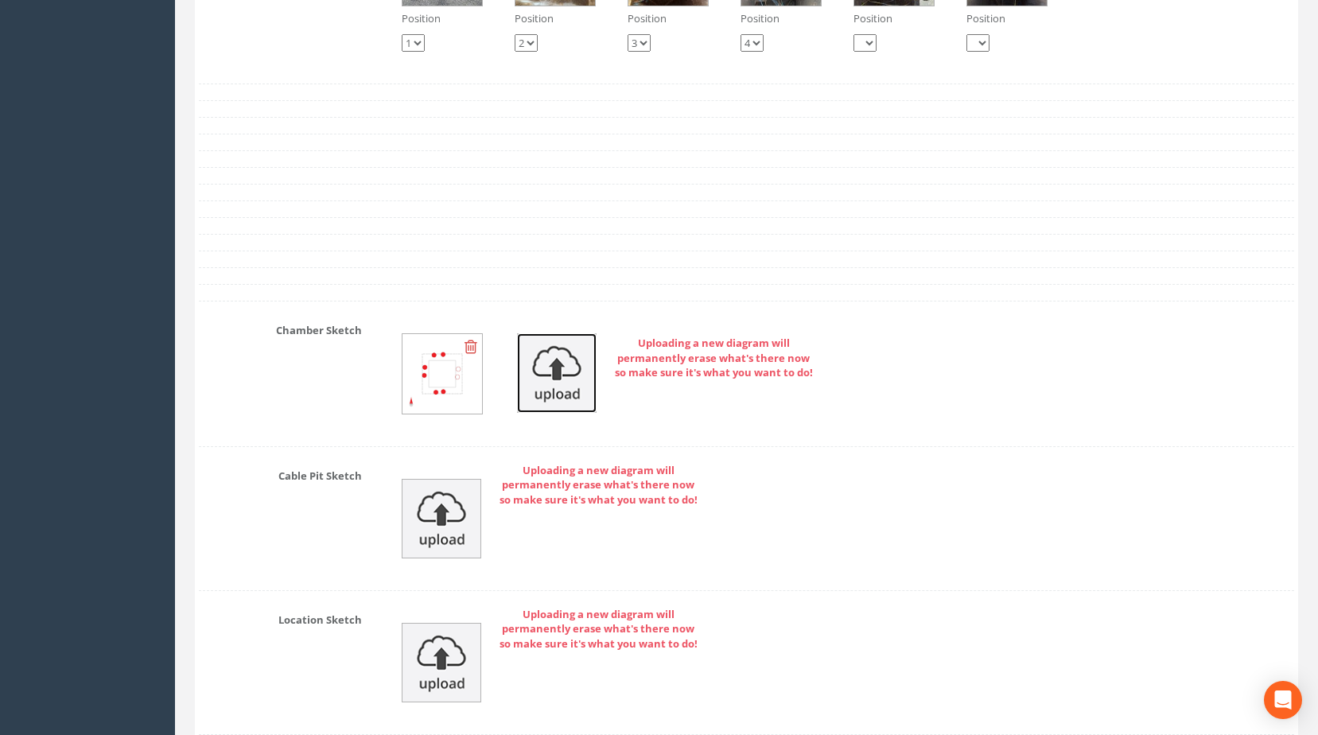
click at [572, 403] on img at bounding box center [557, 373] width 80 height 80
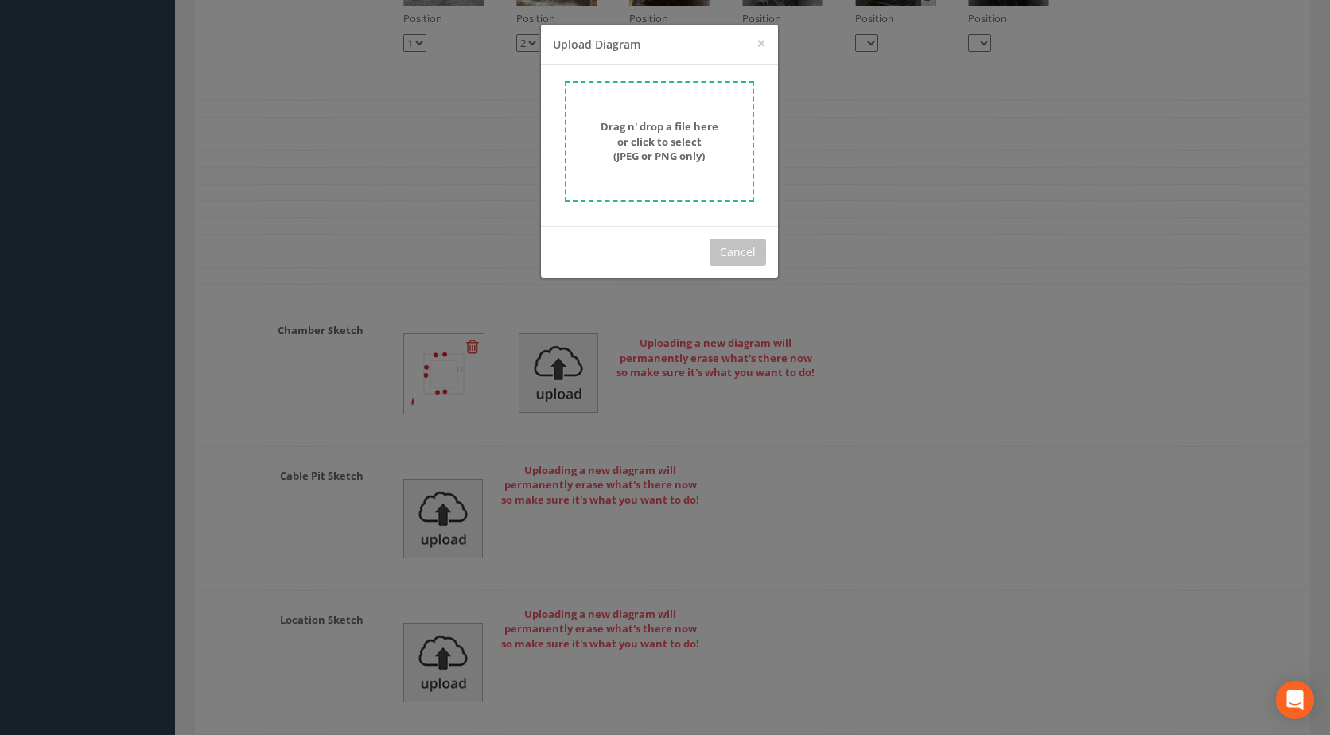
click at [662, 144] on strong "Drag n' drop a file here or click to select (JPEG or PNG only)" at bounding box center [660, 141] width 118 height 44
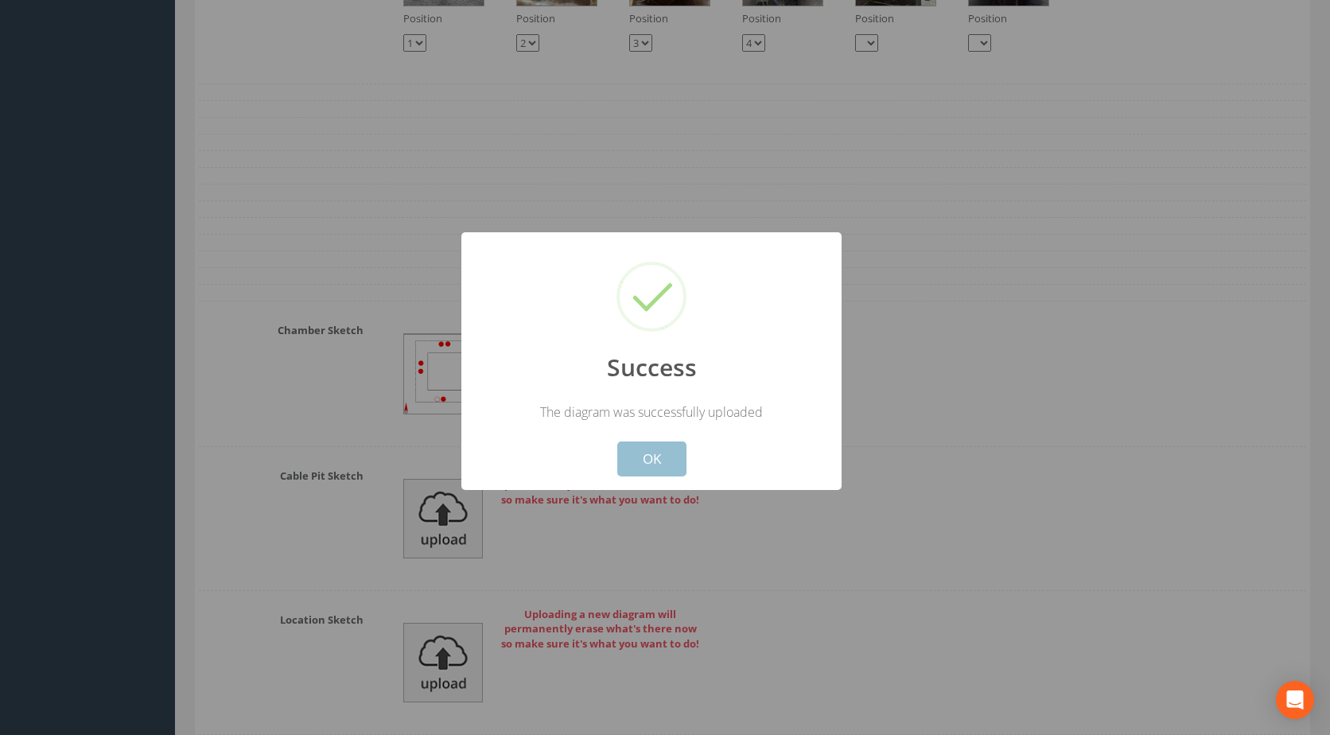
click at [650, 458] on button "OK" at bounding box center [651, 458] width 69 height 35
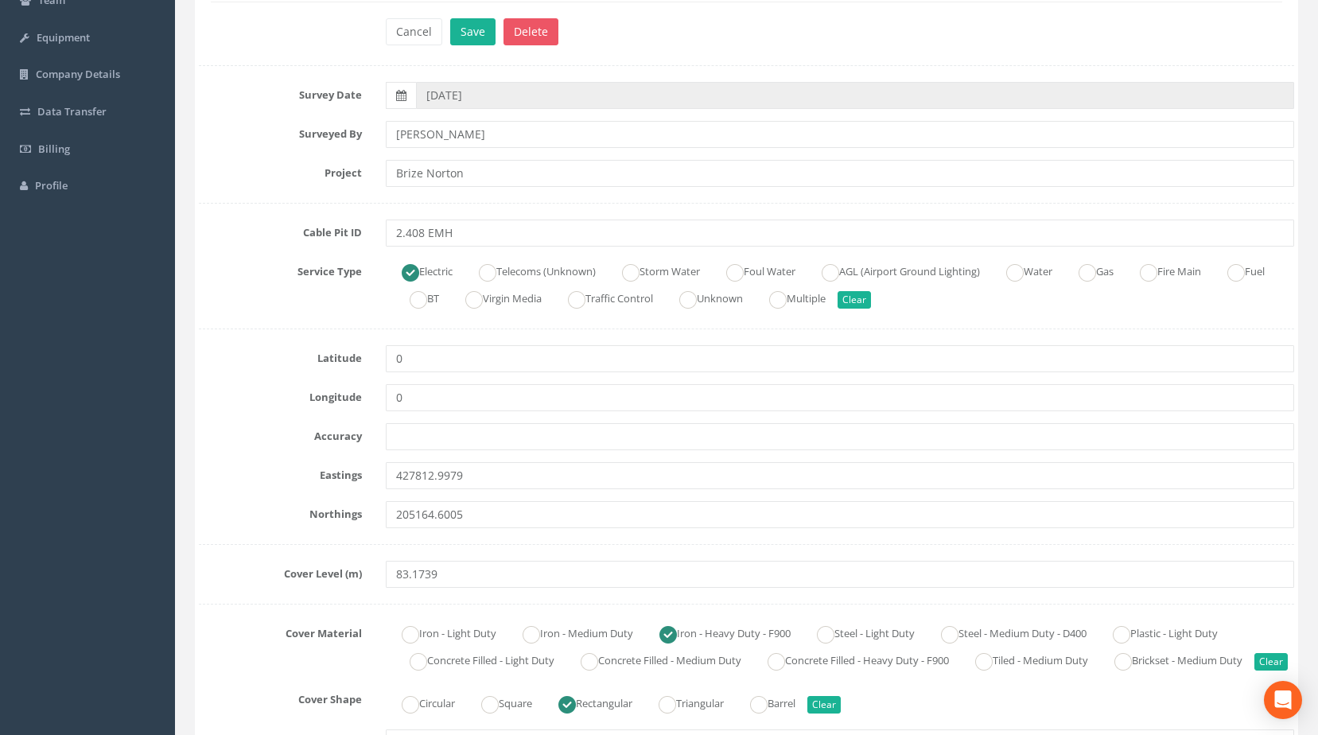
scroll to position [0, 0]
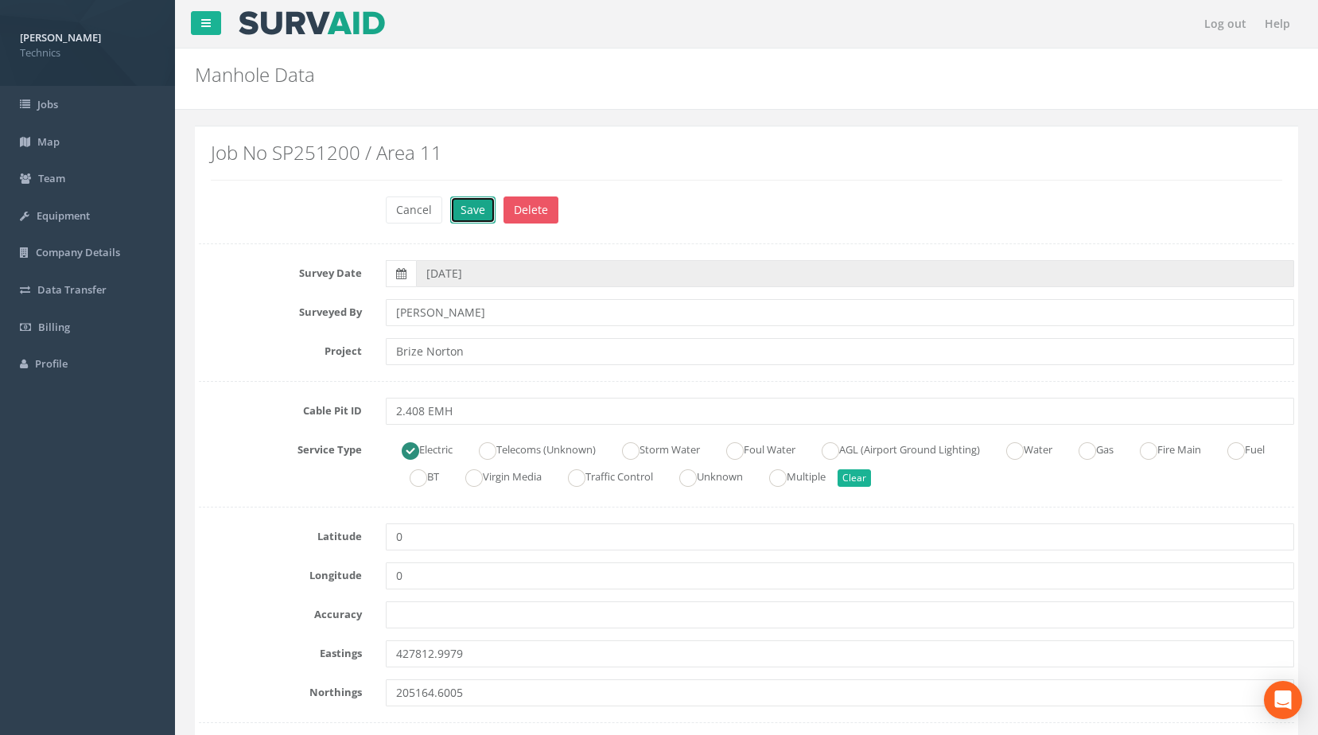
click at [467, 203] on button "Save" at bounding box center [472, 209] width 45 height 27
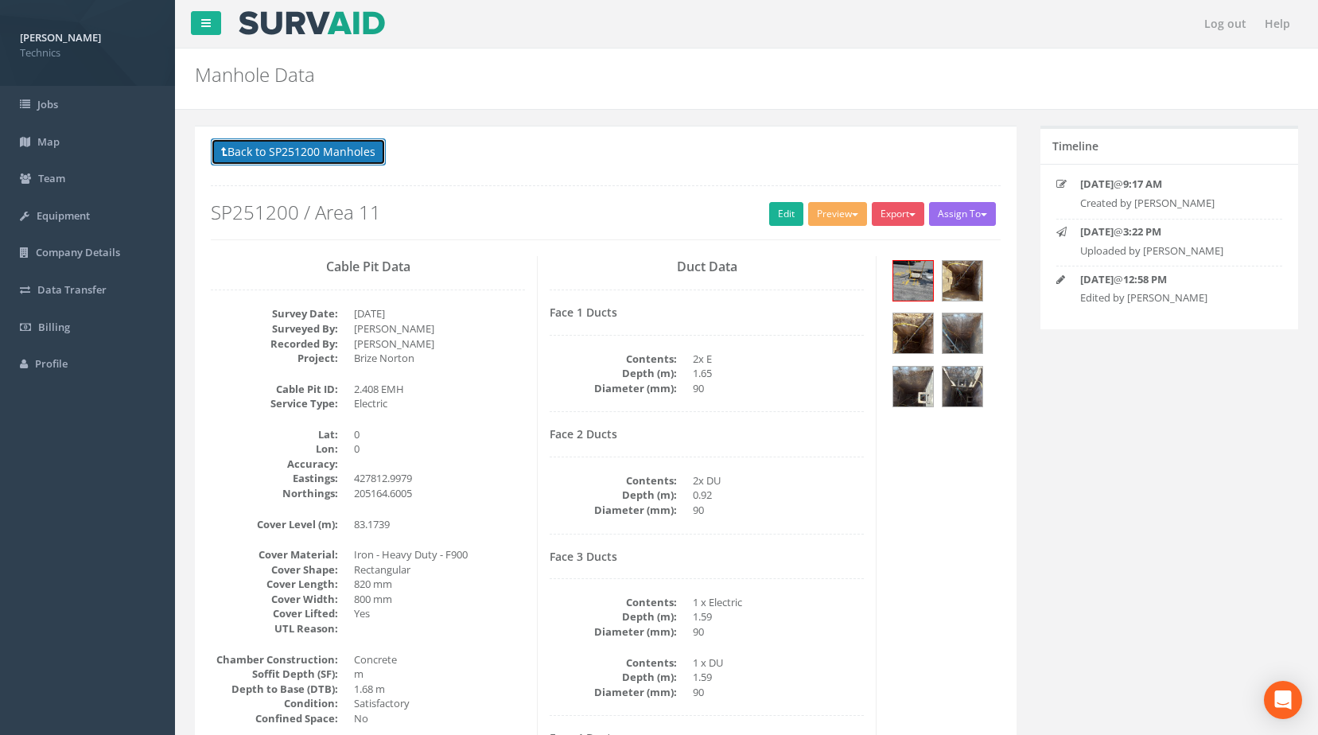
click at [270, 150] on button "Back to SP251200 Manholes" at bounding box center [298, 151] width 175 height 27
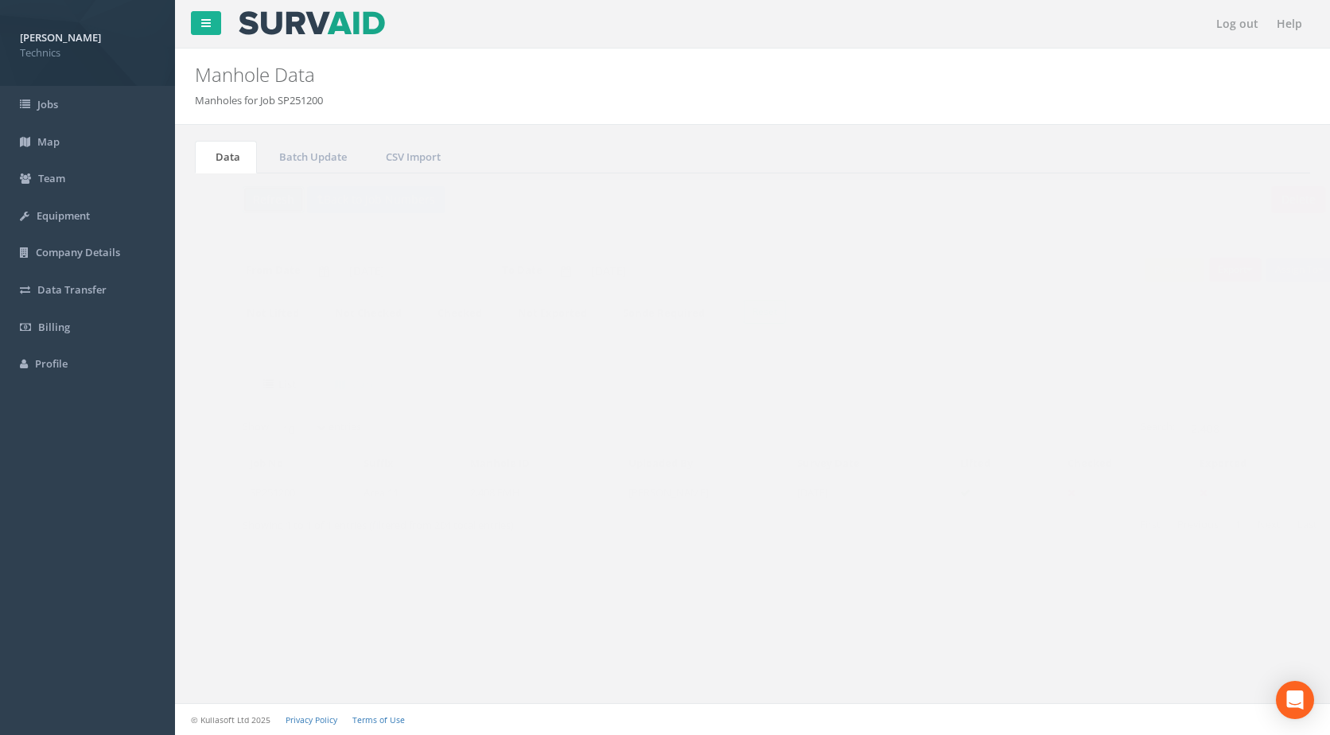
click at [240, 200] on button "Refresh" at bounding box center [242, 199] width 62 height 27
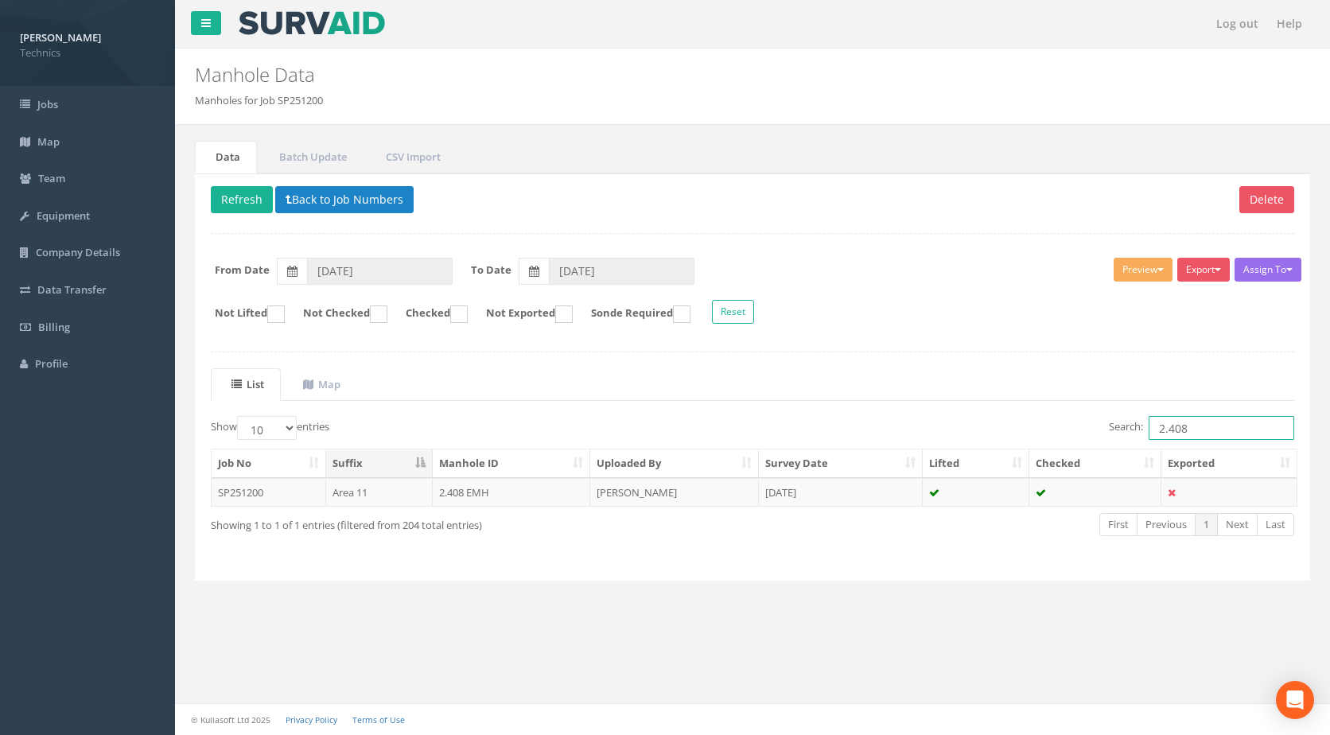
drag, startPoint x: 1193, startPoint y: 427, endPoint x: 1048, endPoint y: 429, distance: 144.8
click at [1048, 429] on div "Search: 2.408" at bounding box center [1029, 430] width 530 height 28
type input "2.407"
click at [594, 488] on td "[PERSON_NAME]" at bounding box center [674, 492] width 169 height 29
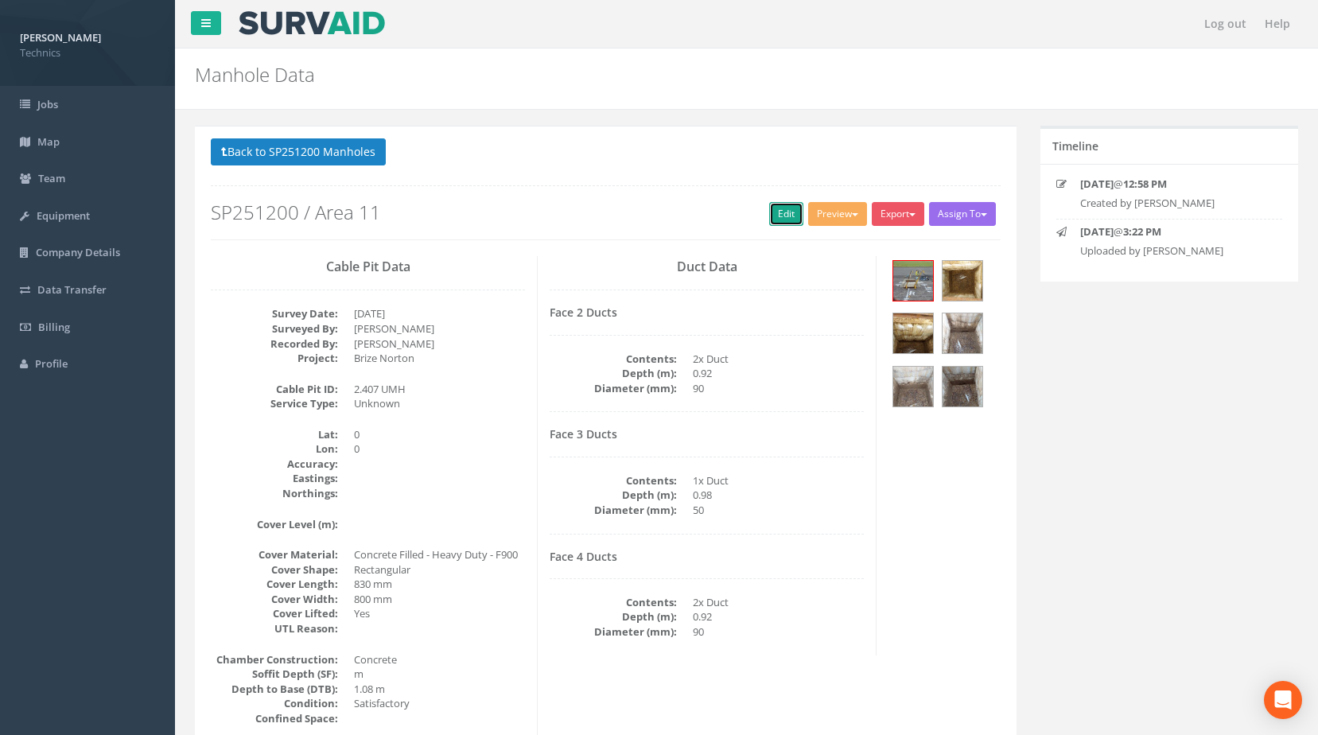
click at [769, 214] on link "Edit" at bounding box center [786, 214] width 34 height 24
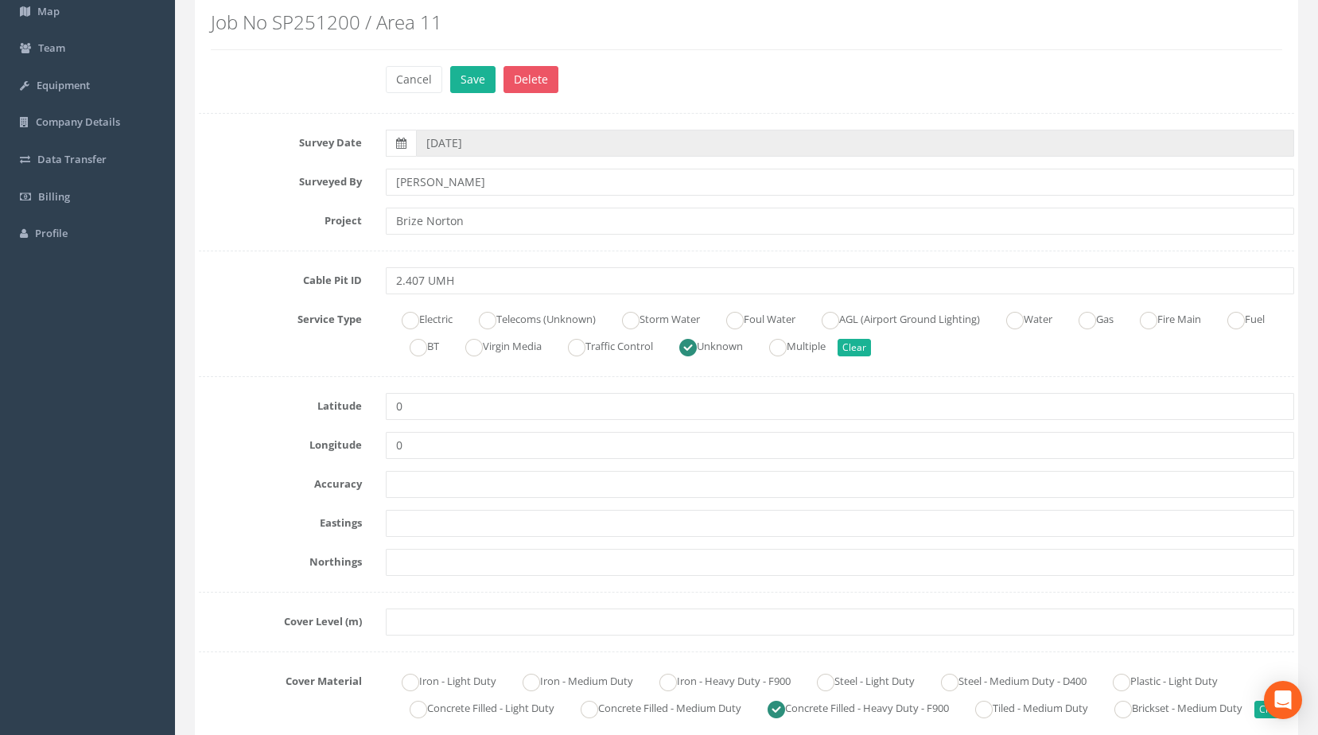
scroll to position [318, 0]
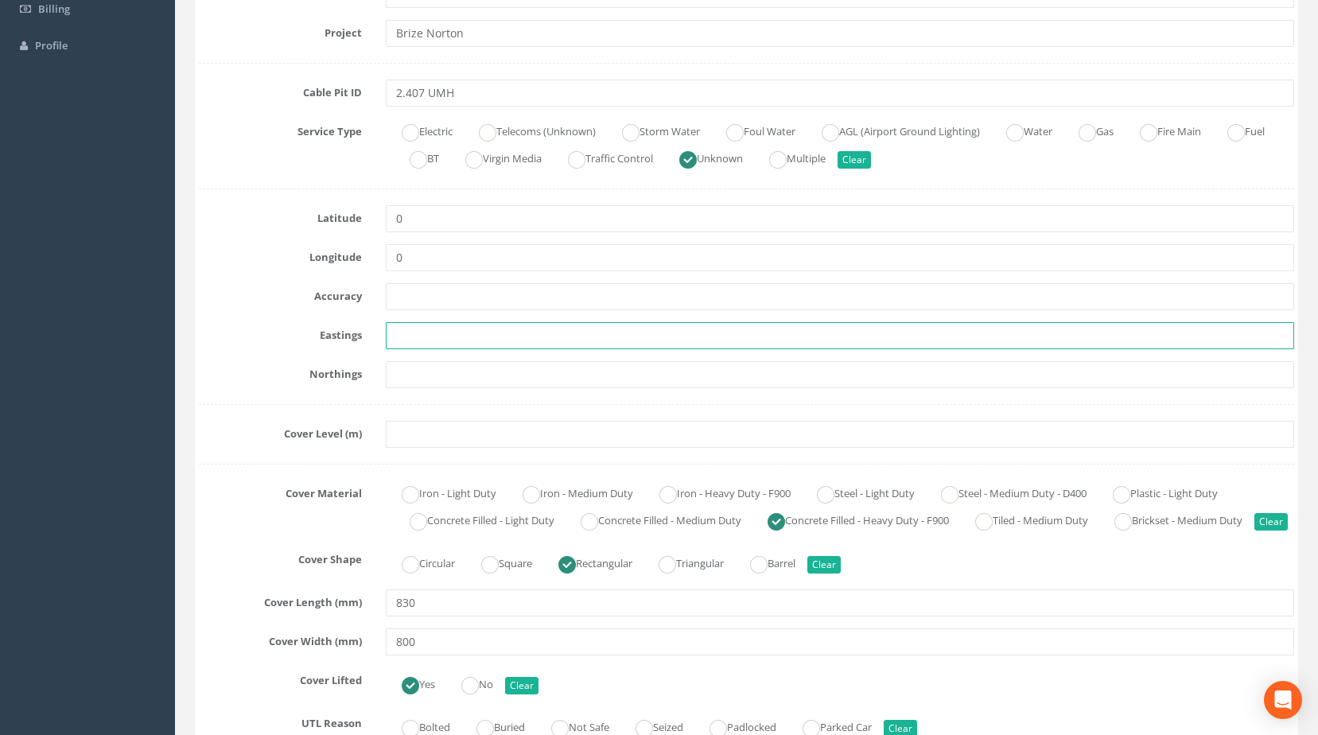
click at [432, 336] on input "text" at bounding box center [840, 335] width 909 height 27
paste input "427824.2307"
type input "427824.2307"
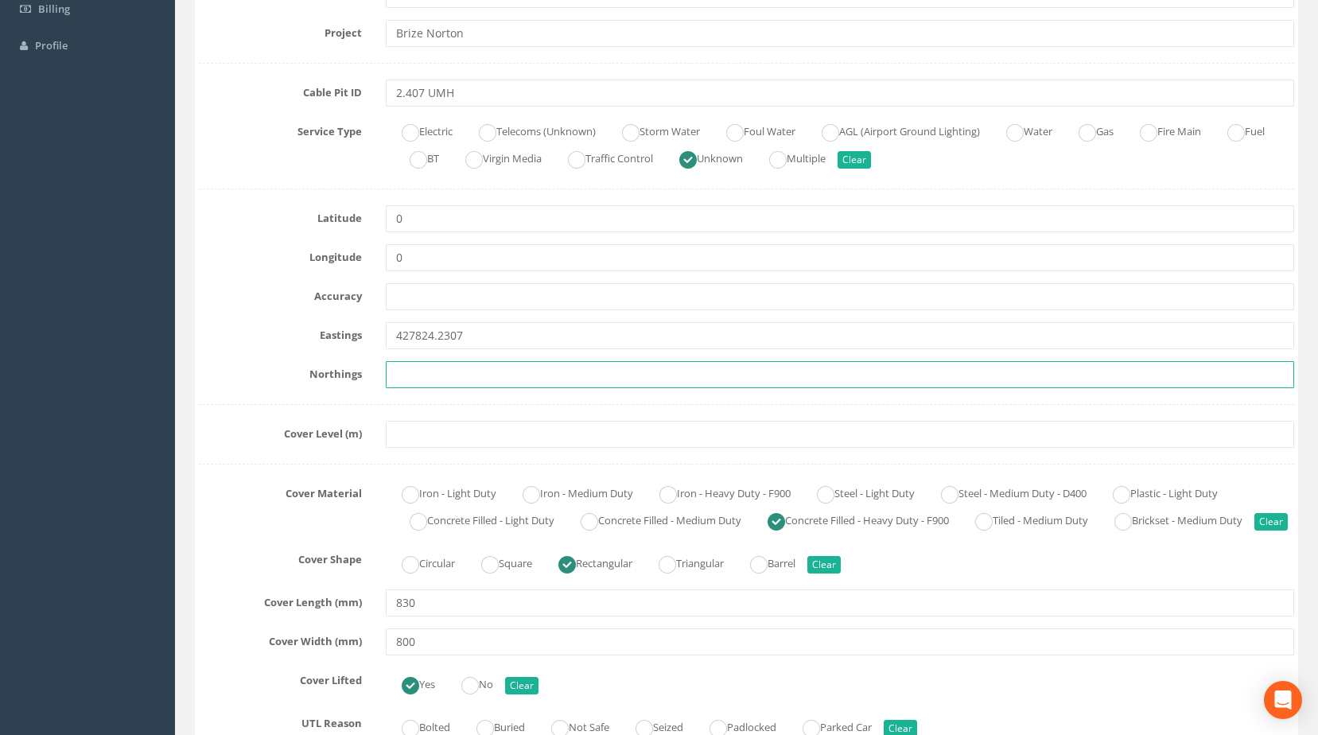
click at [458, 377] on input "text" at bounding box center [840, 374] width 909 height 27
paste input "205159.1297"
type input "205159.1297"
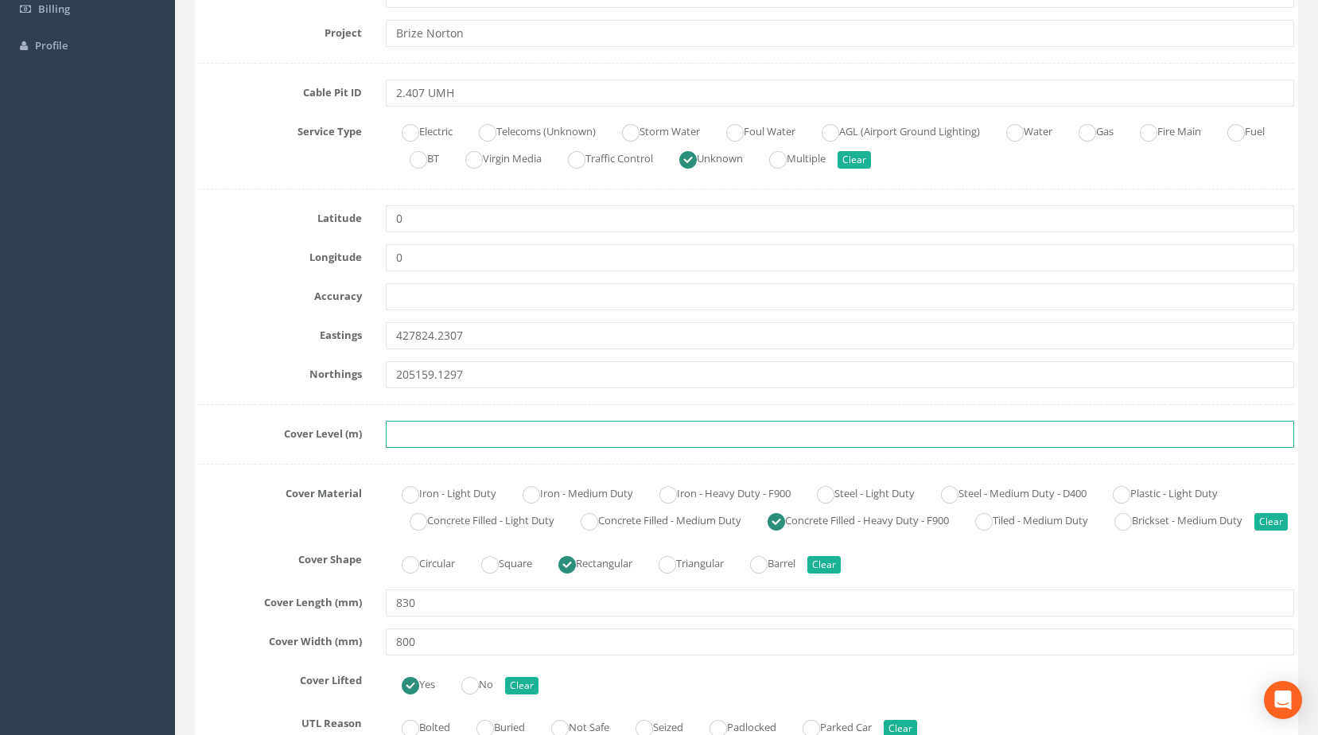
click at [474, 437] on input "text" at bounding box center [840, 434] width 909 height 27
paste input "83.1112"
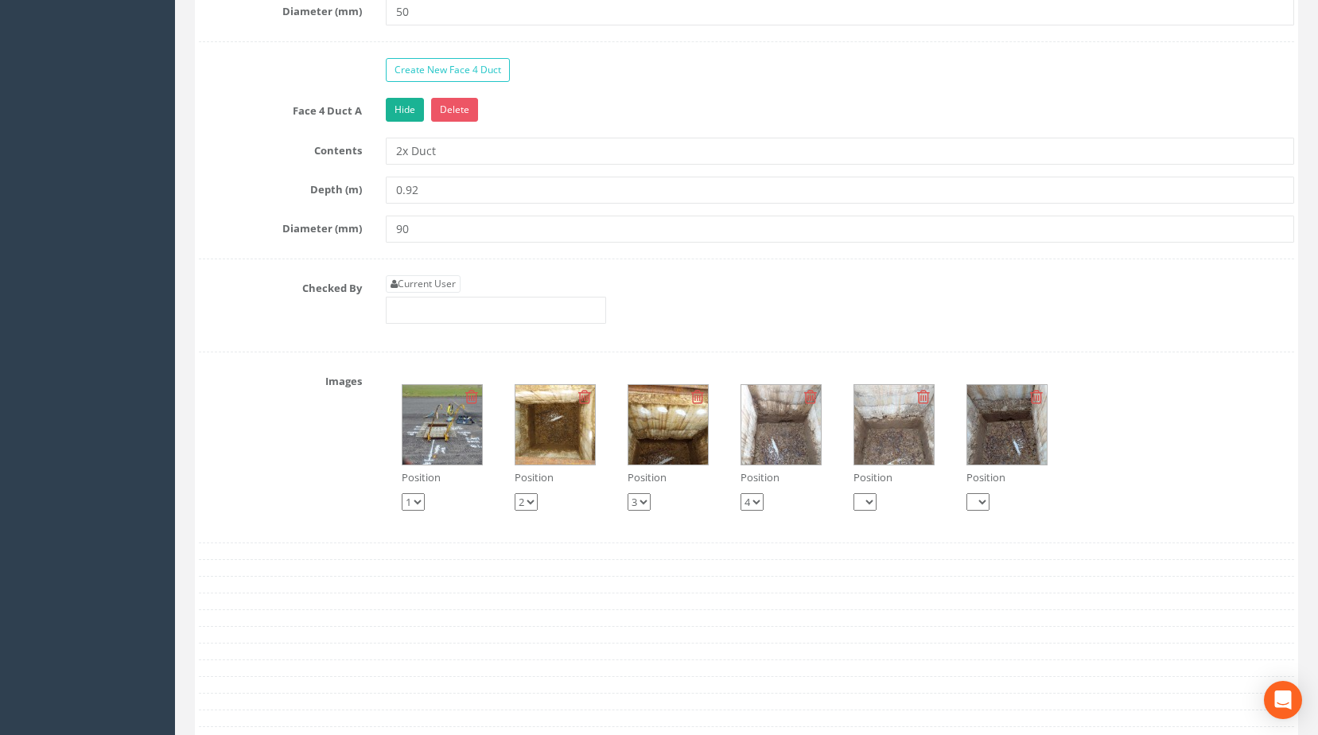
scroll to position [2068, 0]
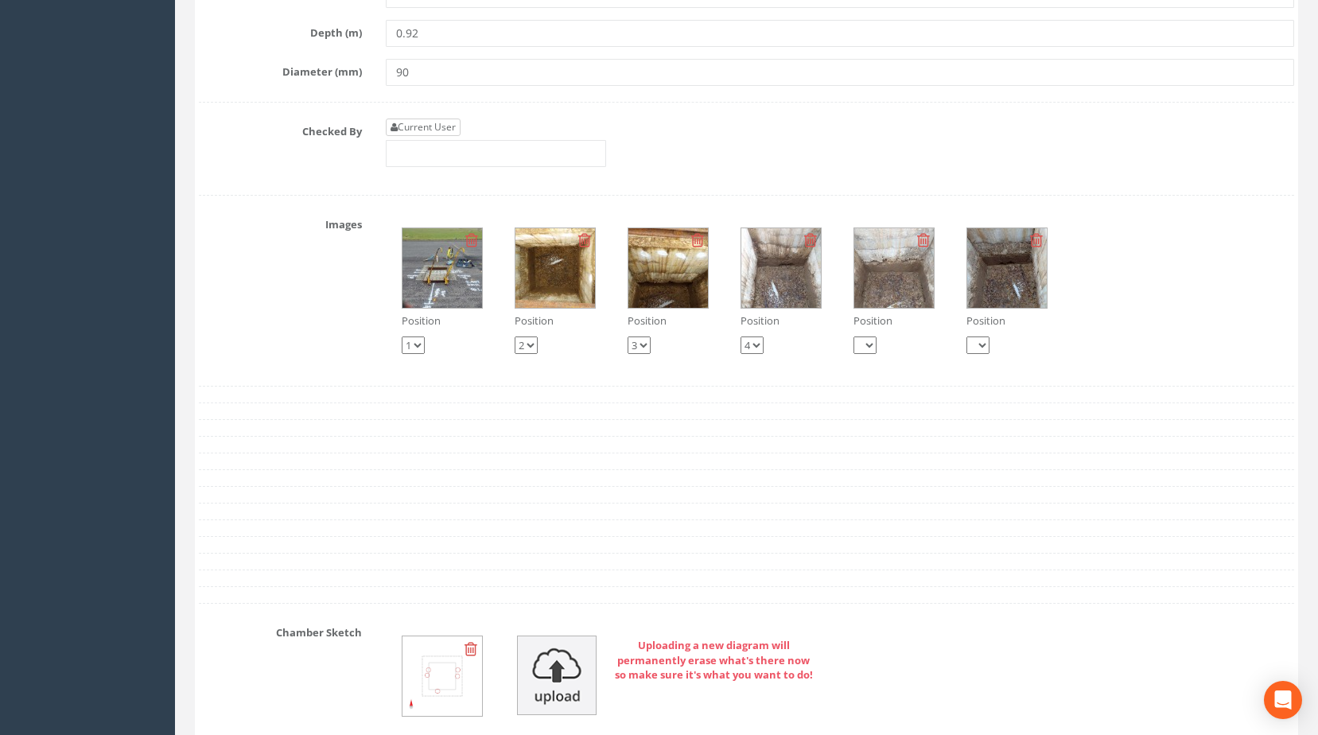
type input "83.1112"
click at [439, 136] on link "Current User" at bounding box center [423, 127] width 75 height 17
type input "[PERSON_NAME]"
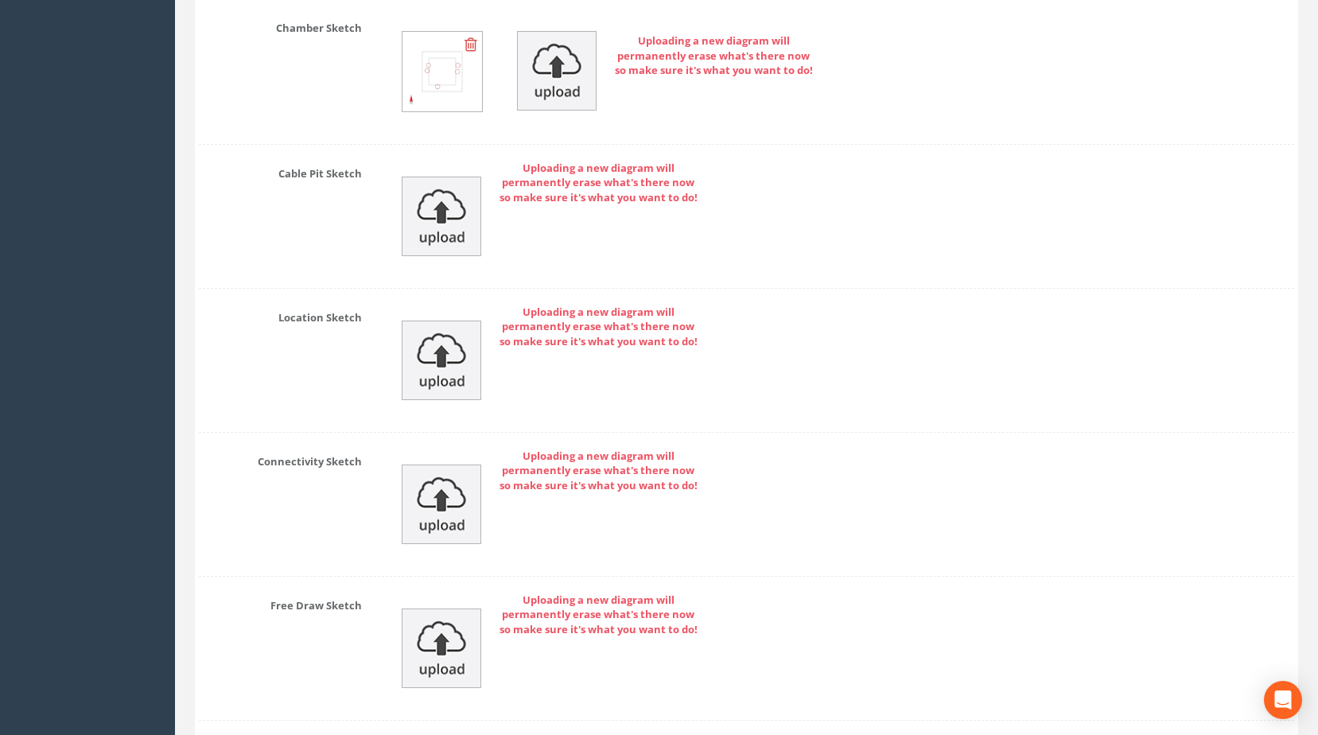
scroll to position [2808, 0]
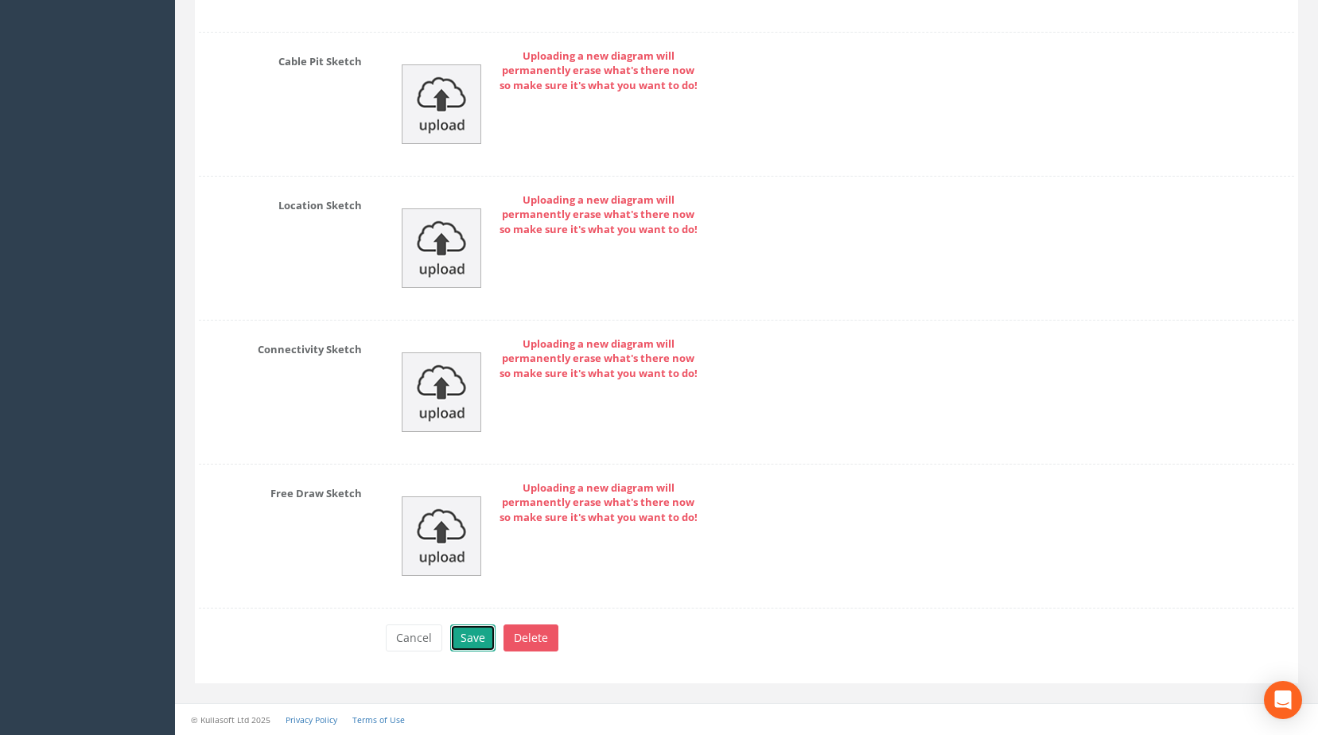
click at [468, 637] on button "Save" at bounding box center [472, 637] width 45 height 27
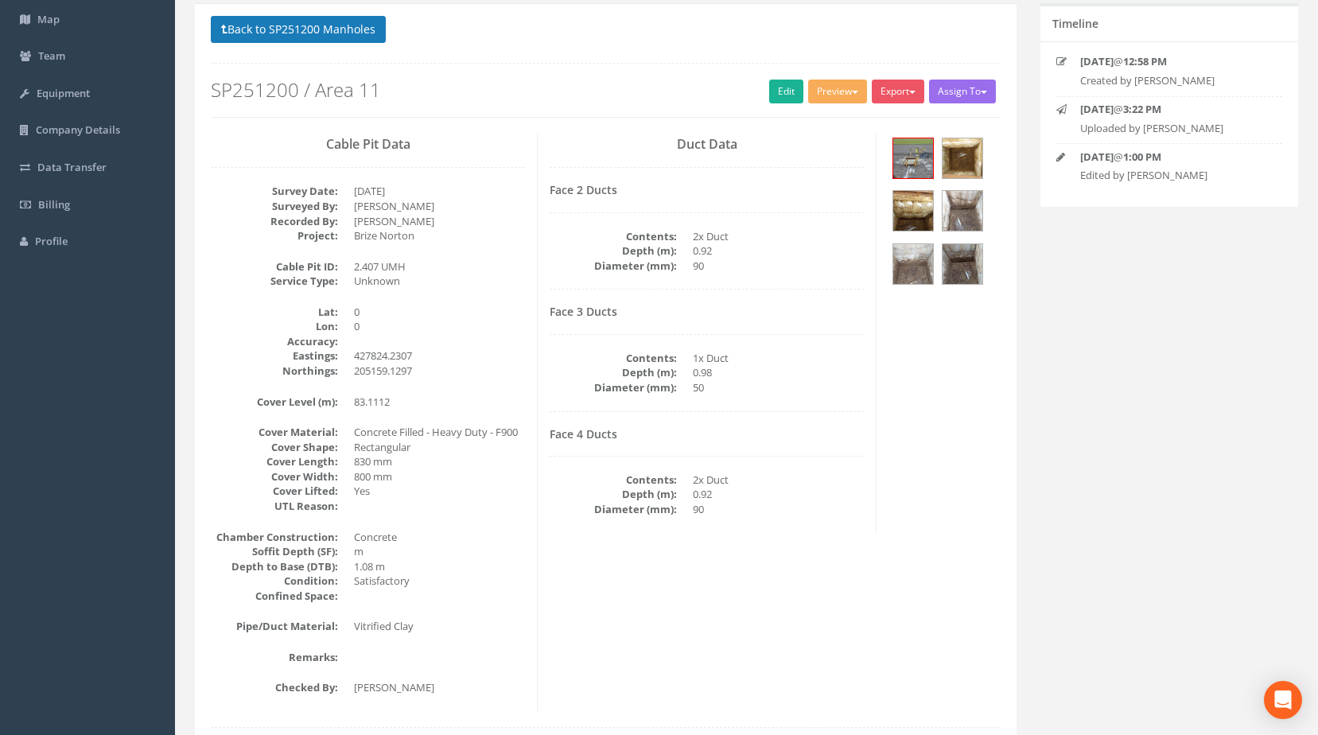
scroll to position [0, 0]
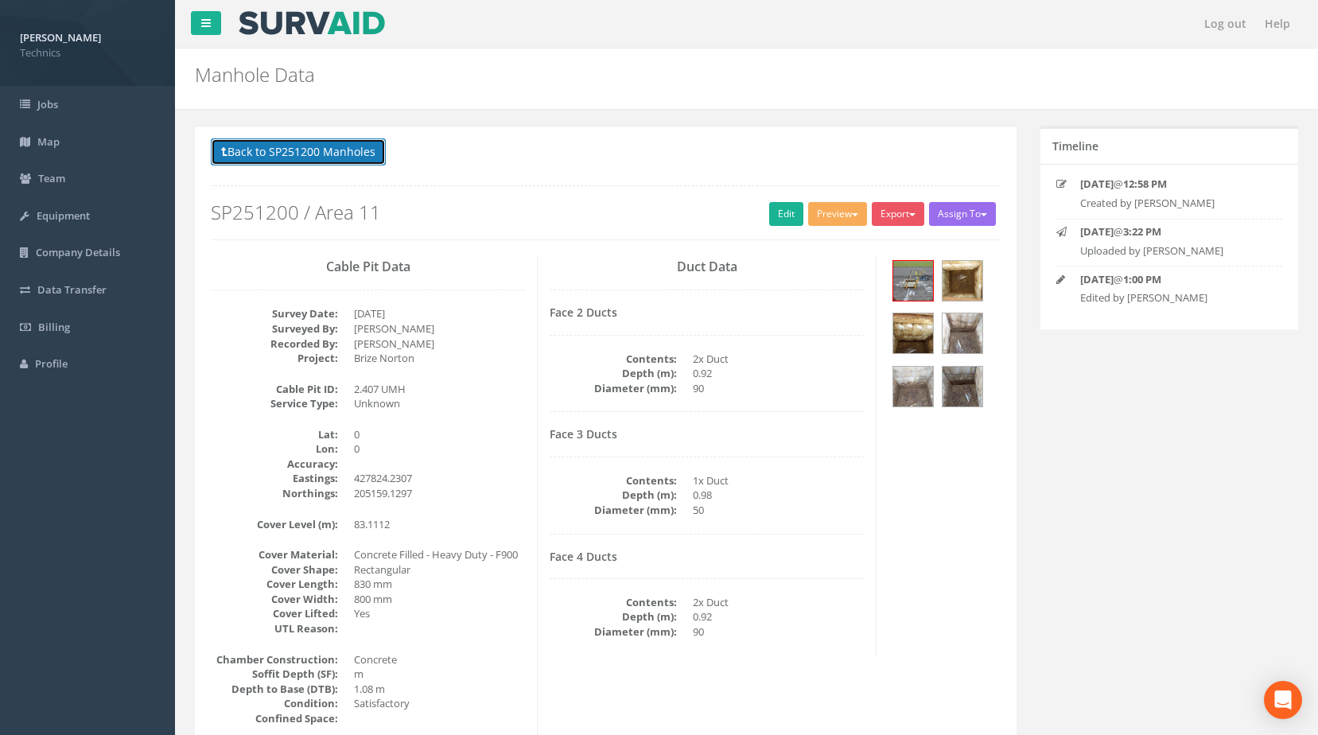
click at [348, 150] on button "Back to SP251200 Manholes" at bounding box center [298, 151] width 175 height 27
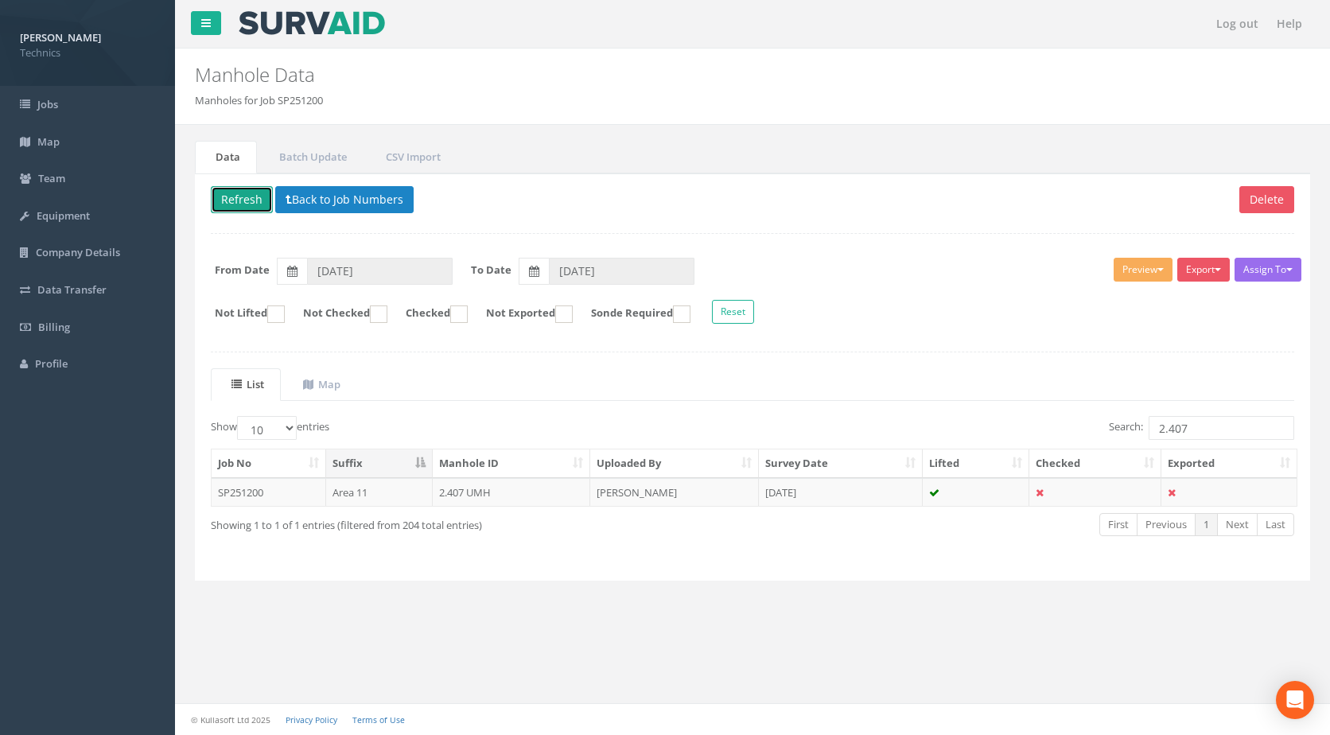
click at [232, 200] on button "Refresh" at bounding box center [242, 199] width 62 height 27
click at [348, 192] on button "Back to Job Numbers" at bounding box center [344, 199] width 138 height 27
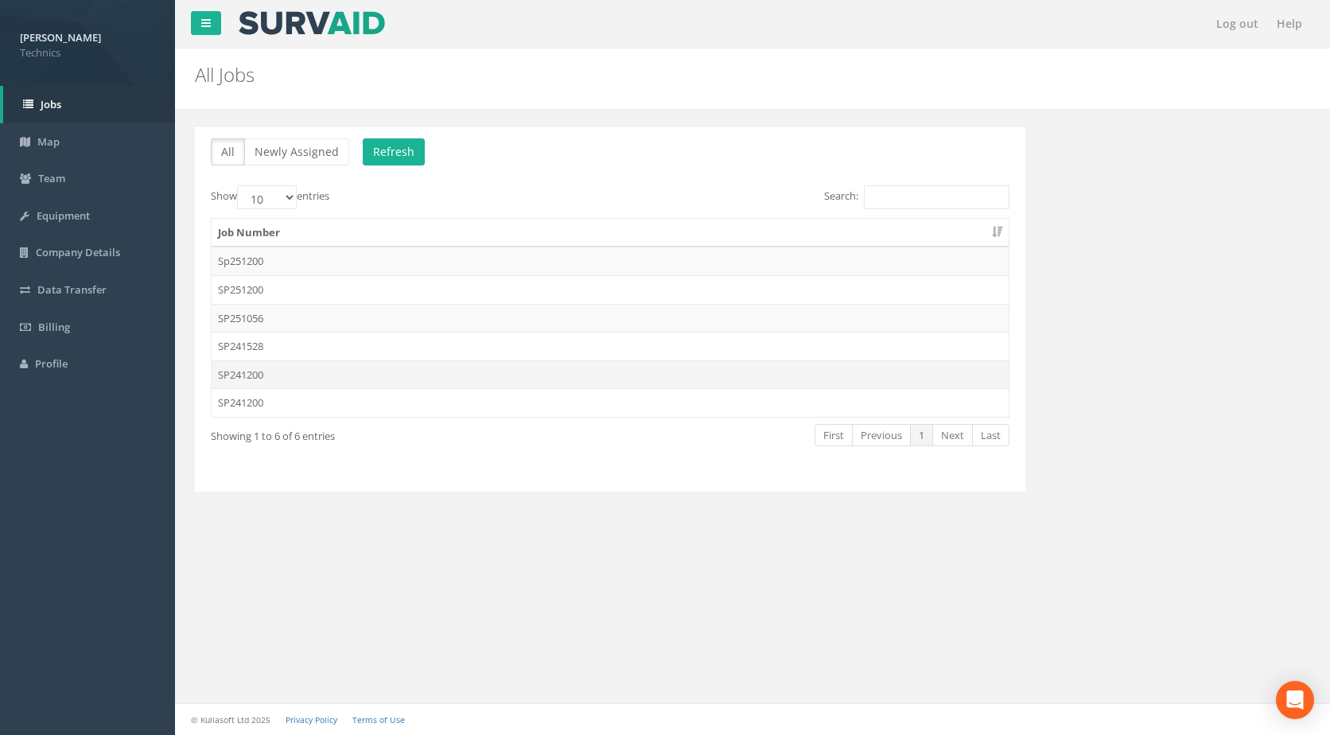
click at [287, 376] on td "SP241200" at bounding box center [610, 374] width 797 height 29
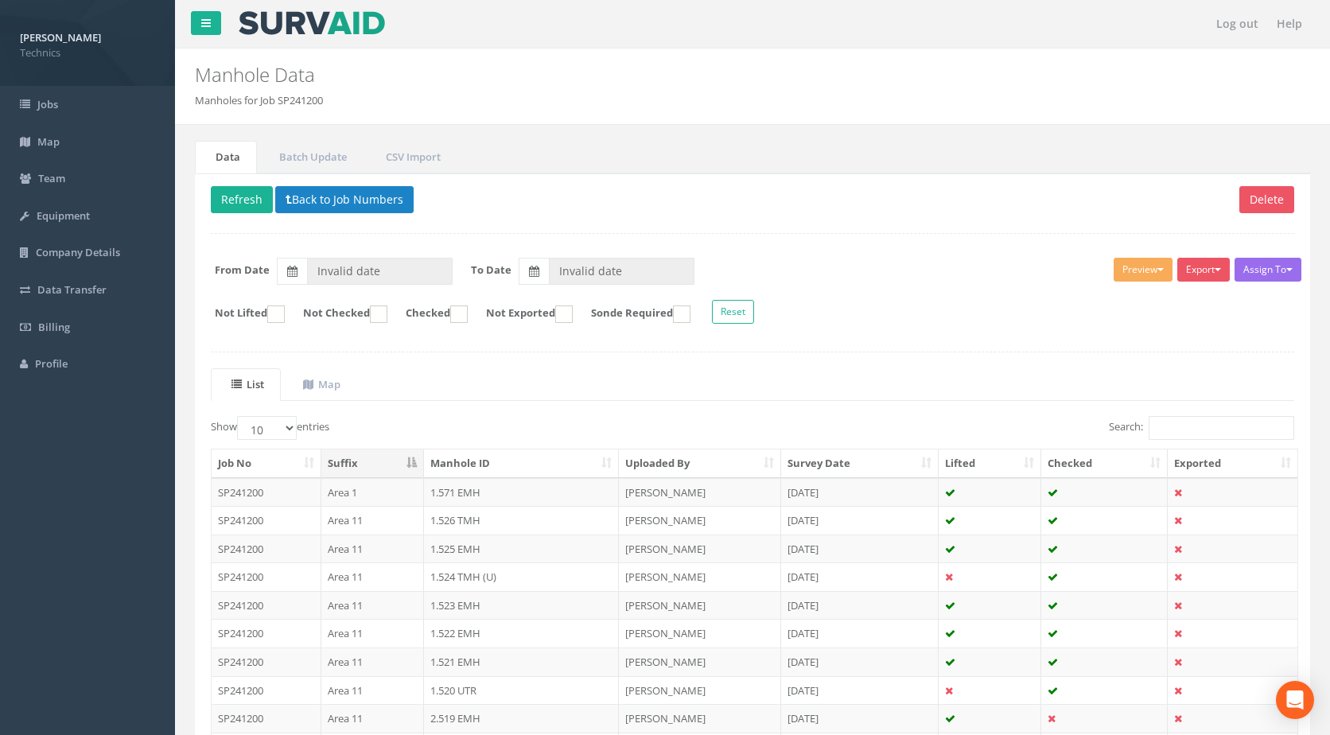
type input "[DATE]"
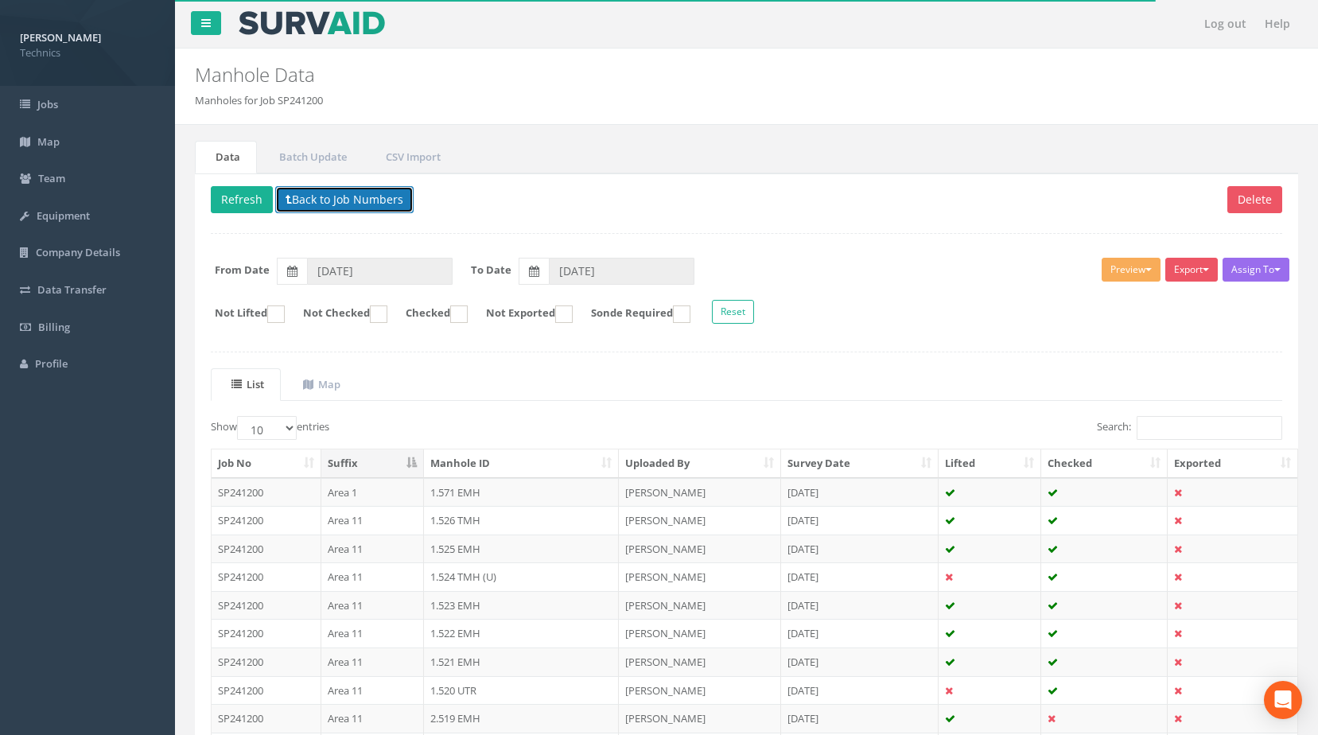
click at [328, 199] on button "Back to Job Numbers" at bounding box center [344, 199] width 138 height 27
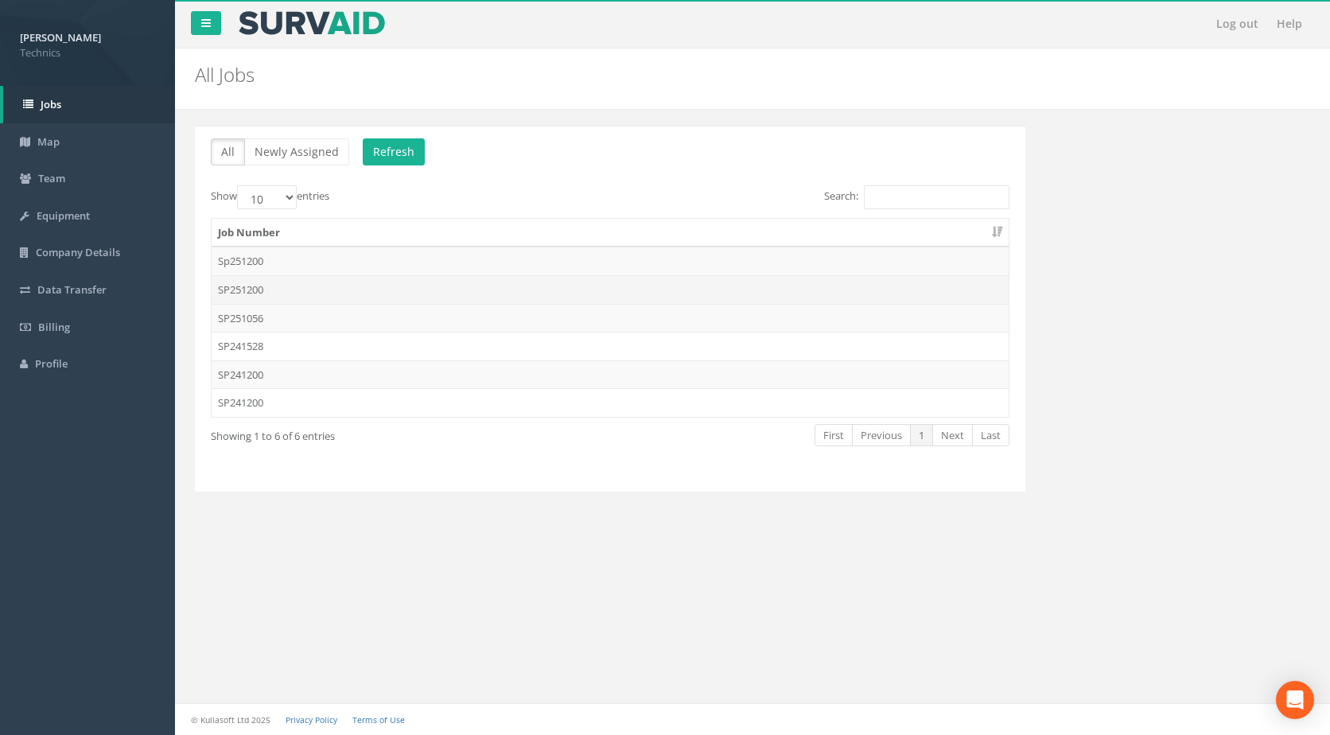
click at [383, 290] on td "SP251200" at bounding box center [610, 289] width 797 height 29
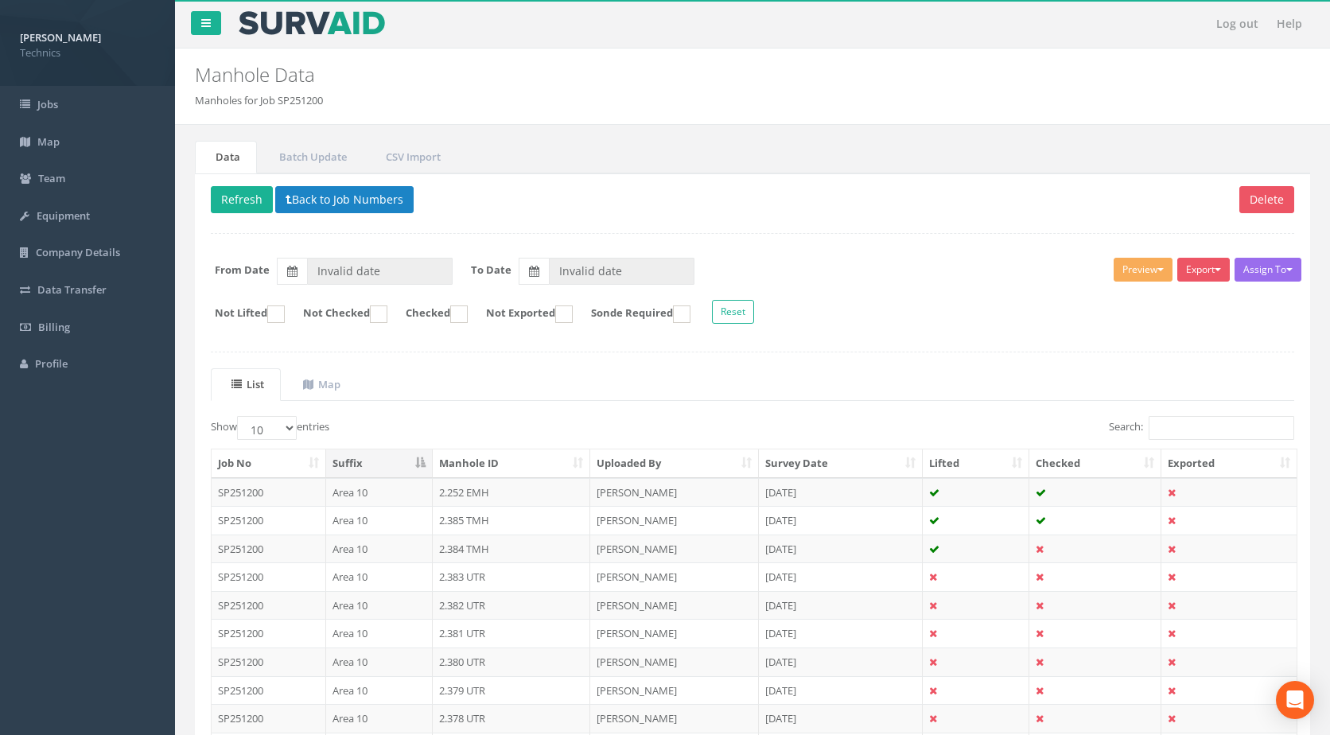
type input "[DATE]"
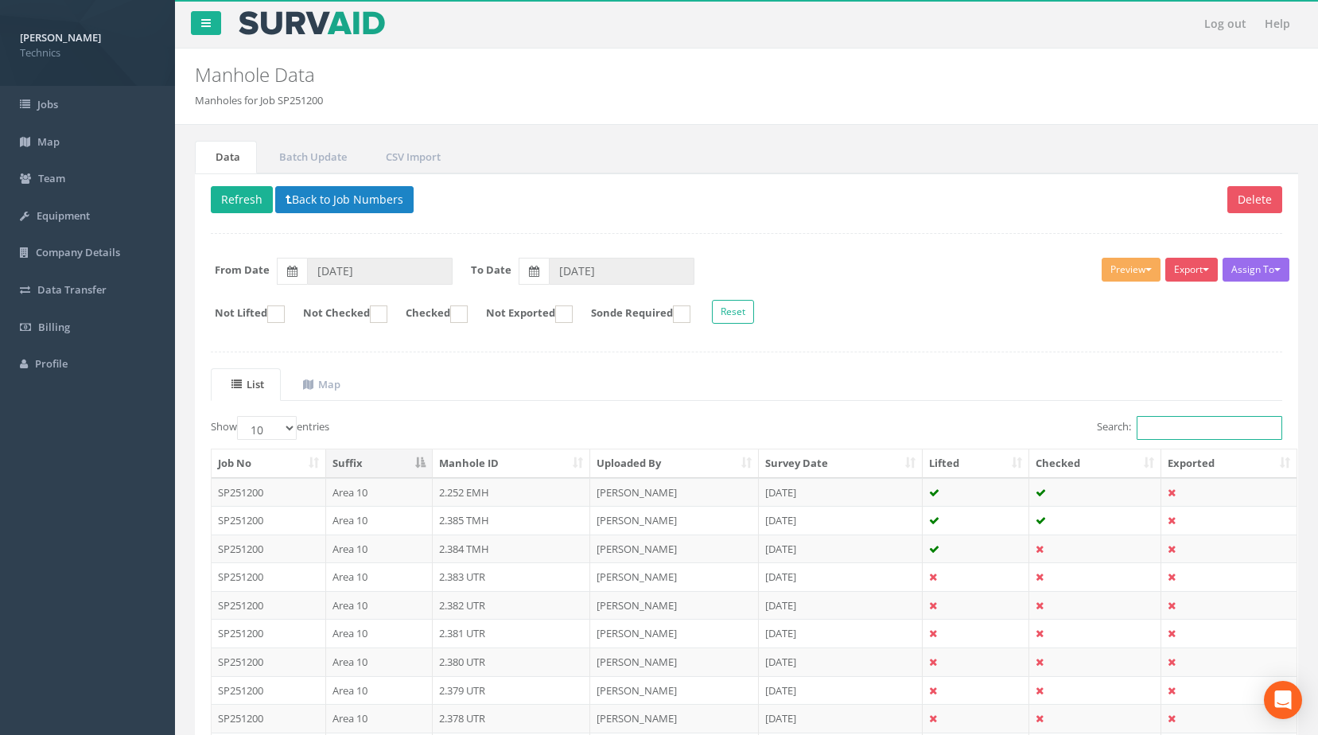
click at [1180, 424] on input "Search:" at bounding box center [1210, 428] width 146 height 24
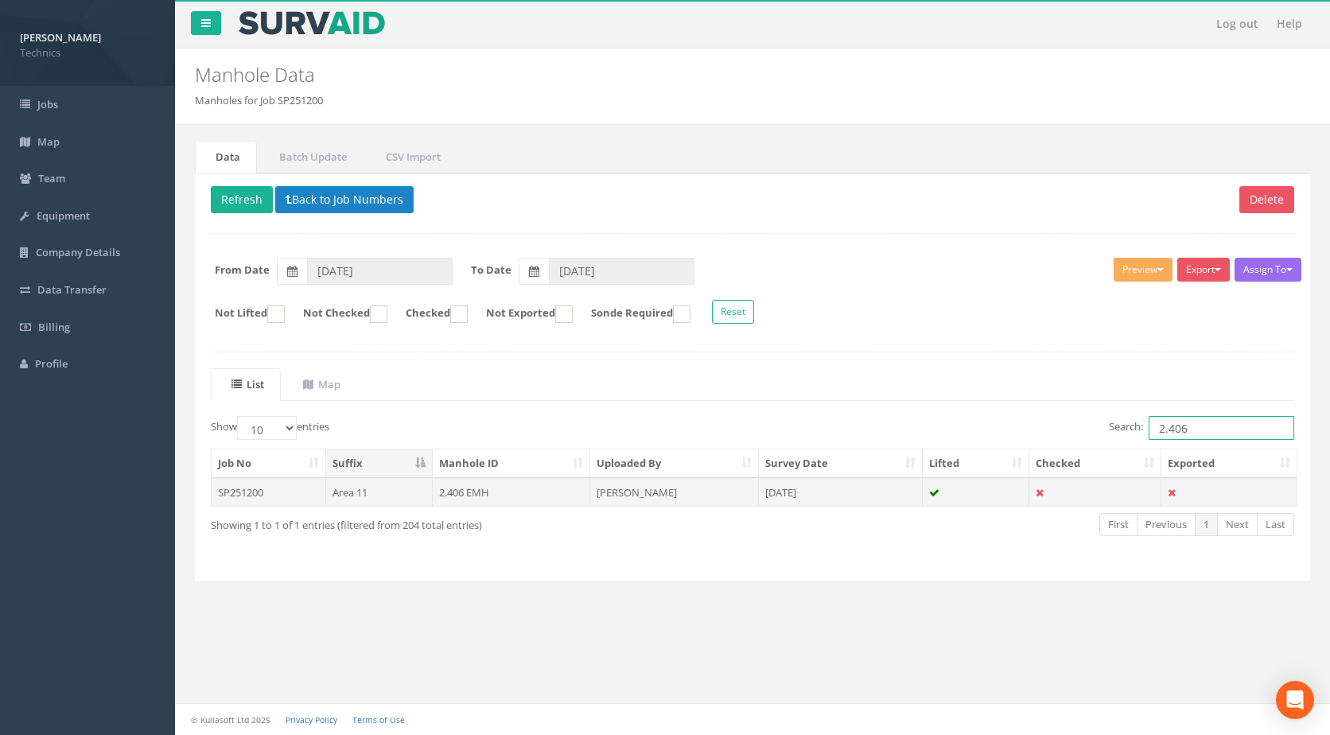
type input "2.406"
click at [516, 488] on td "2.406 EMH" at bounding box center [512, 492] width 158 height 29
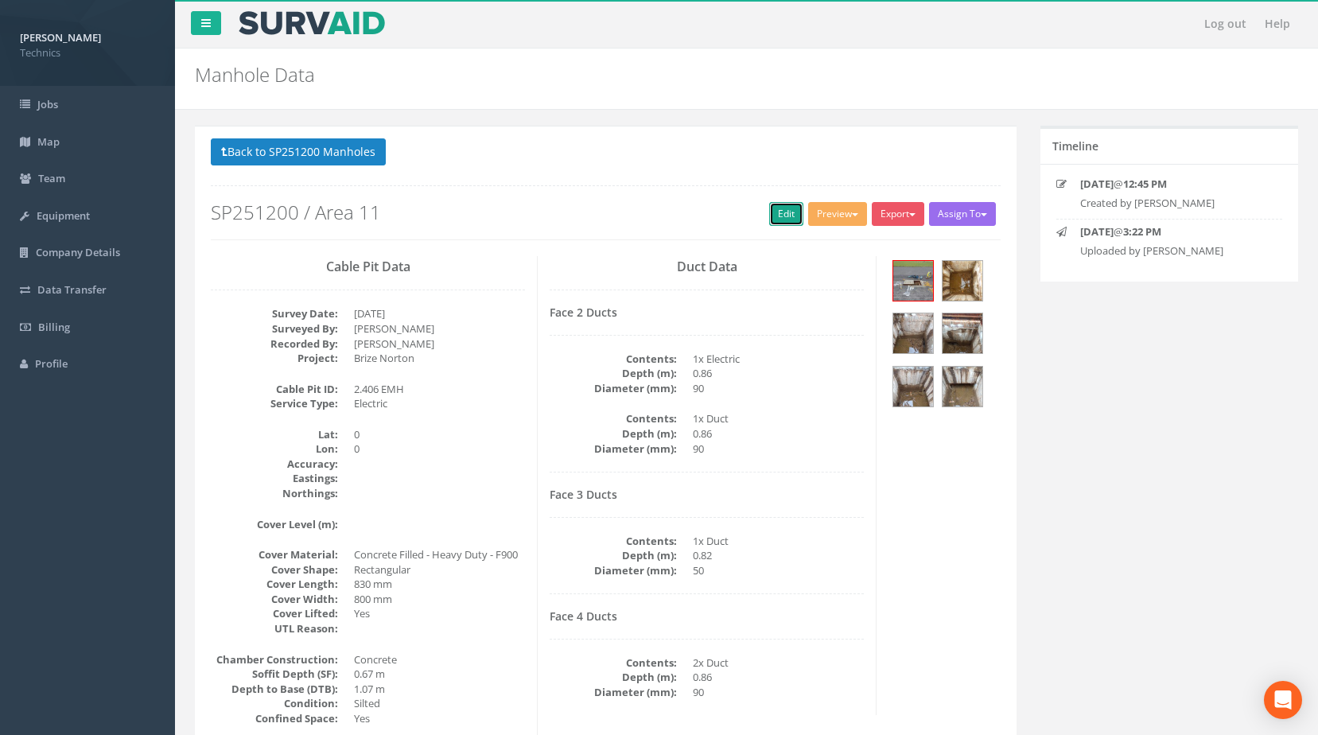
click at [777, 220] on link "Edit" at bounding box center [786, 214] width 34 height 24
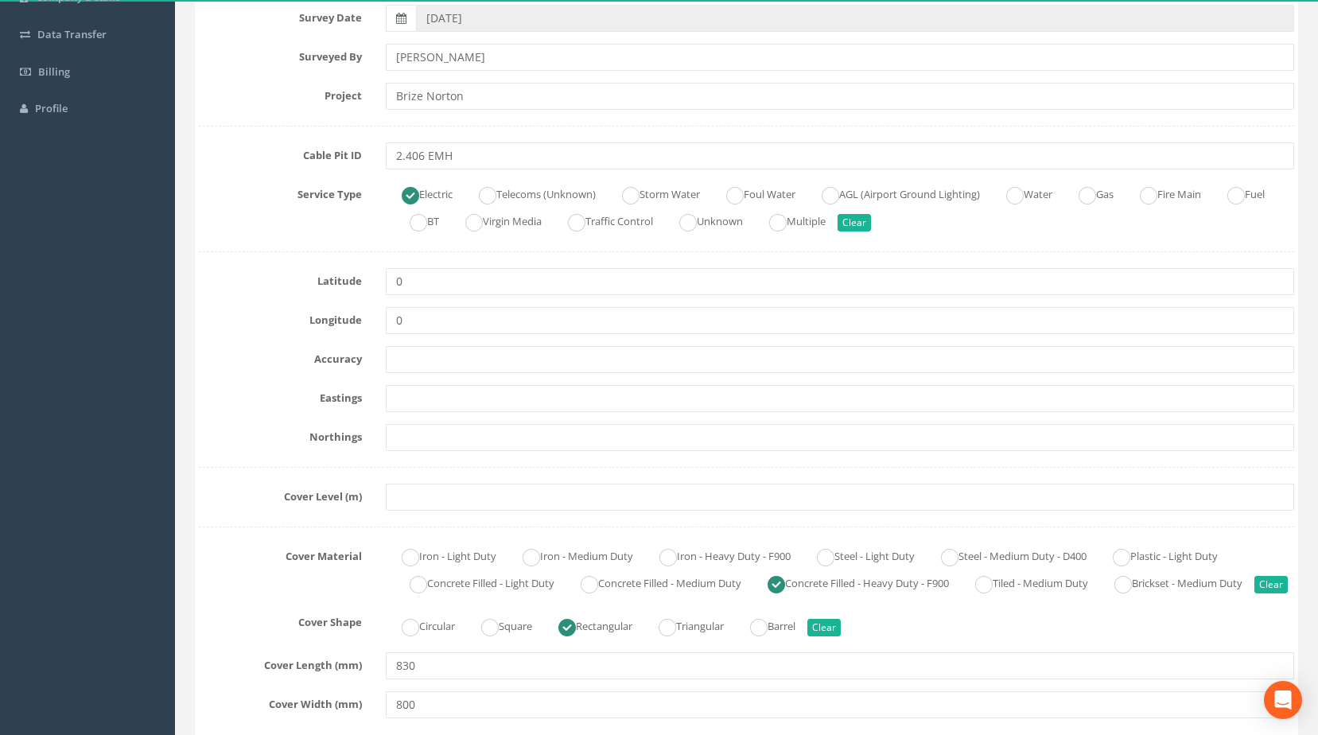
scroll to position [318, 0]
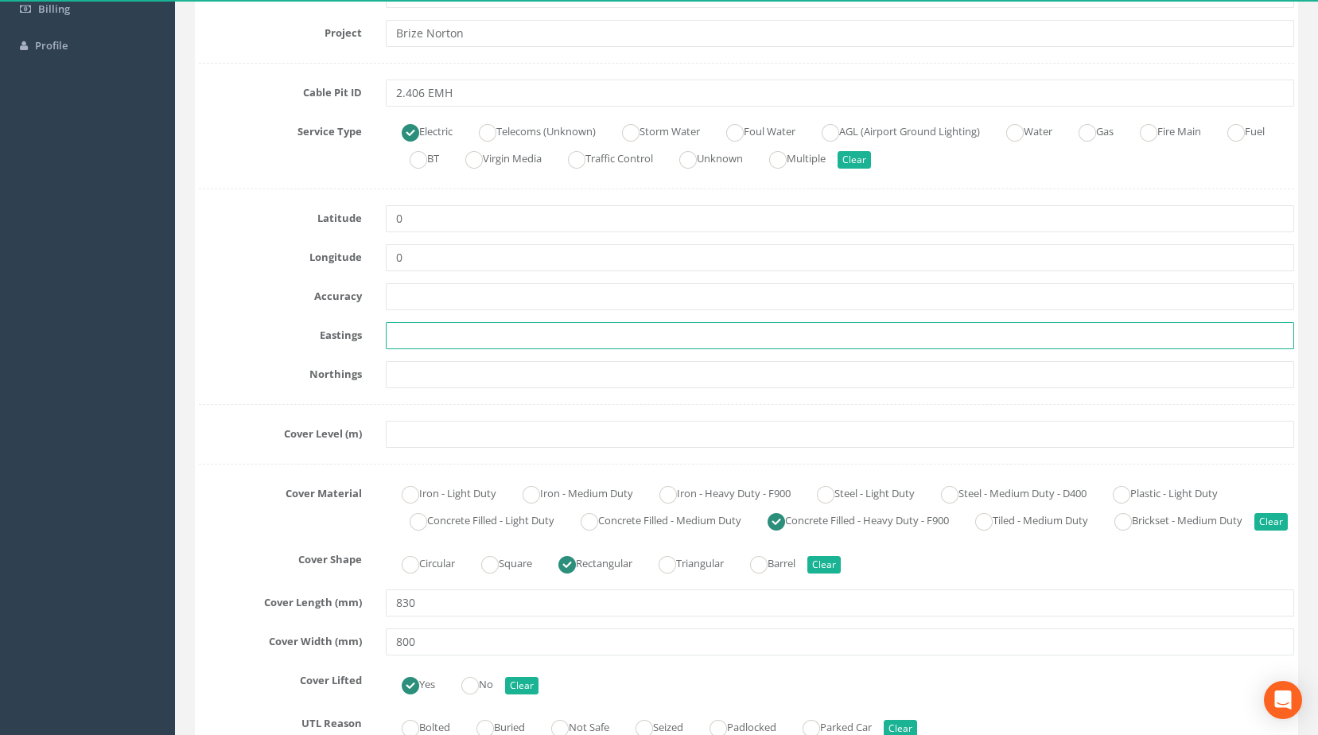
click at [488, 330] on input "text" at bounding box center [840, 335] width 909 height 27
paste input "427844.7500"
type input "427844.7500"
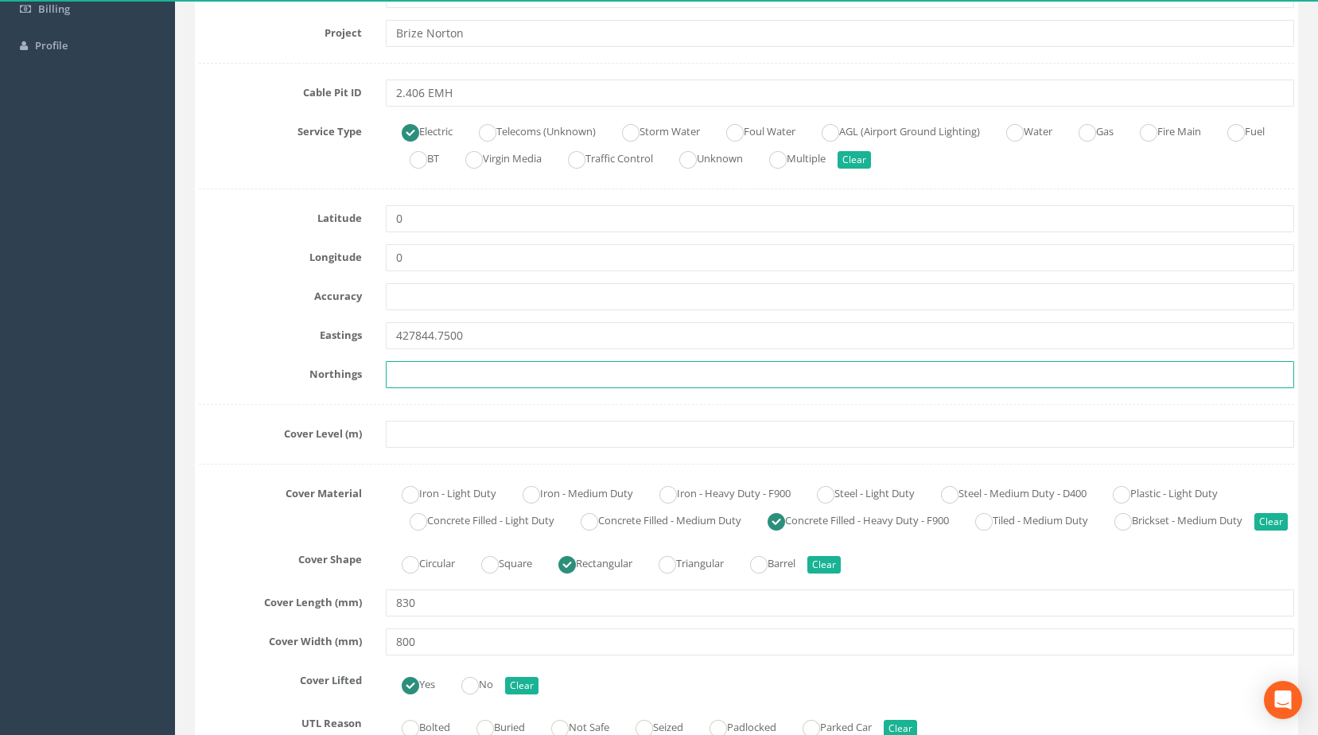
click at [437, 371] on input "text" at bounding box center [840, 374] width 909 height 27
paste input "205152.3972"
type input "205152.3972"
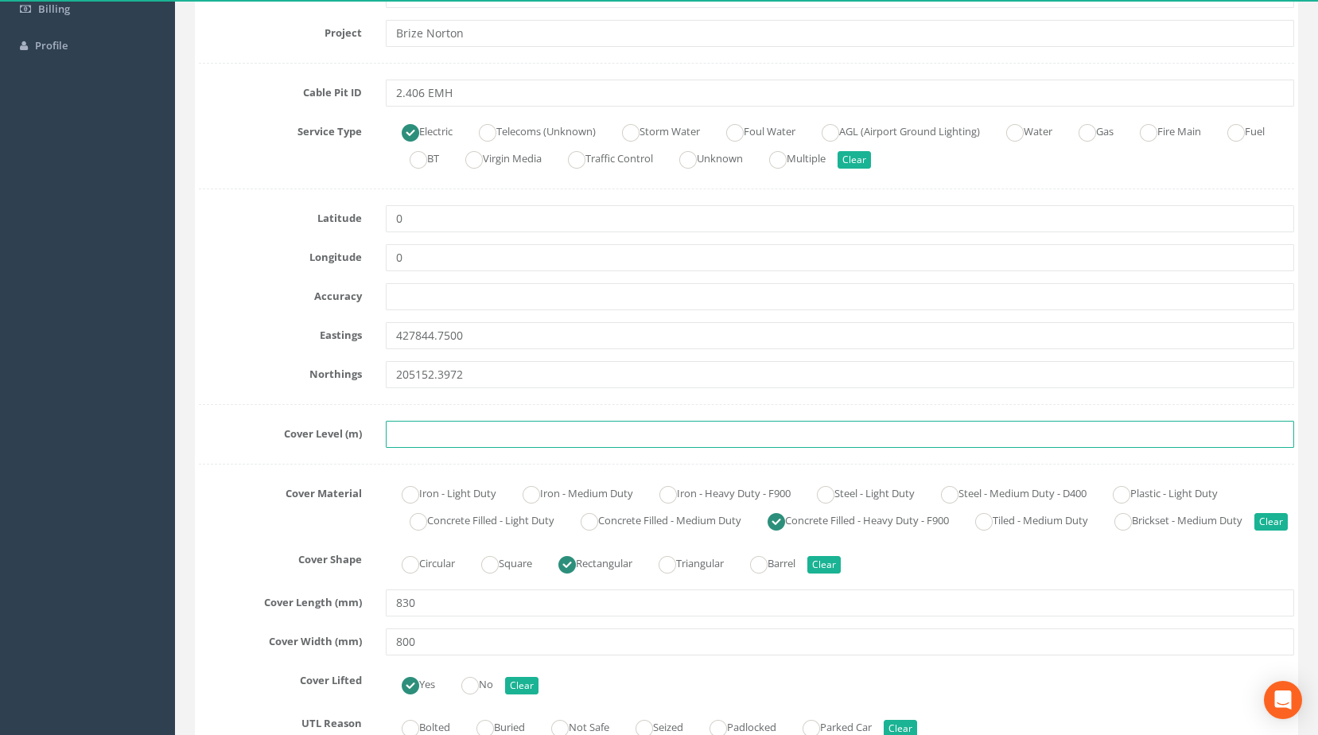
click at [410, 431] on input "text" at bounding box center [840, 434] width 909 height 27
paste input "82.9333"
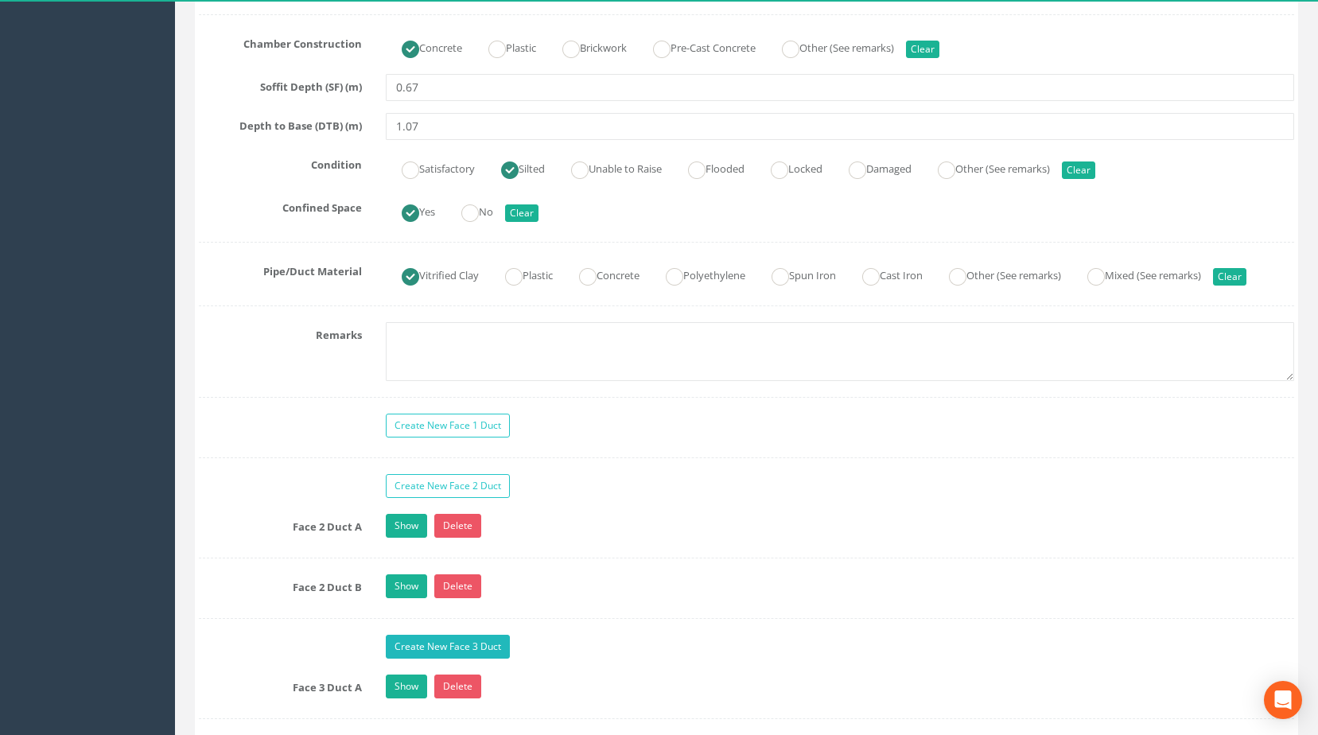
scroll to position [1193, 0]
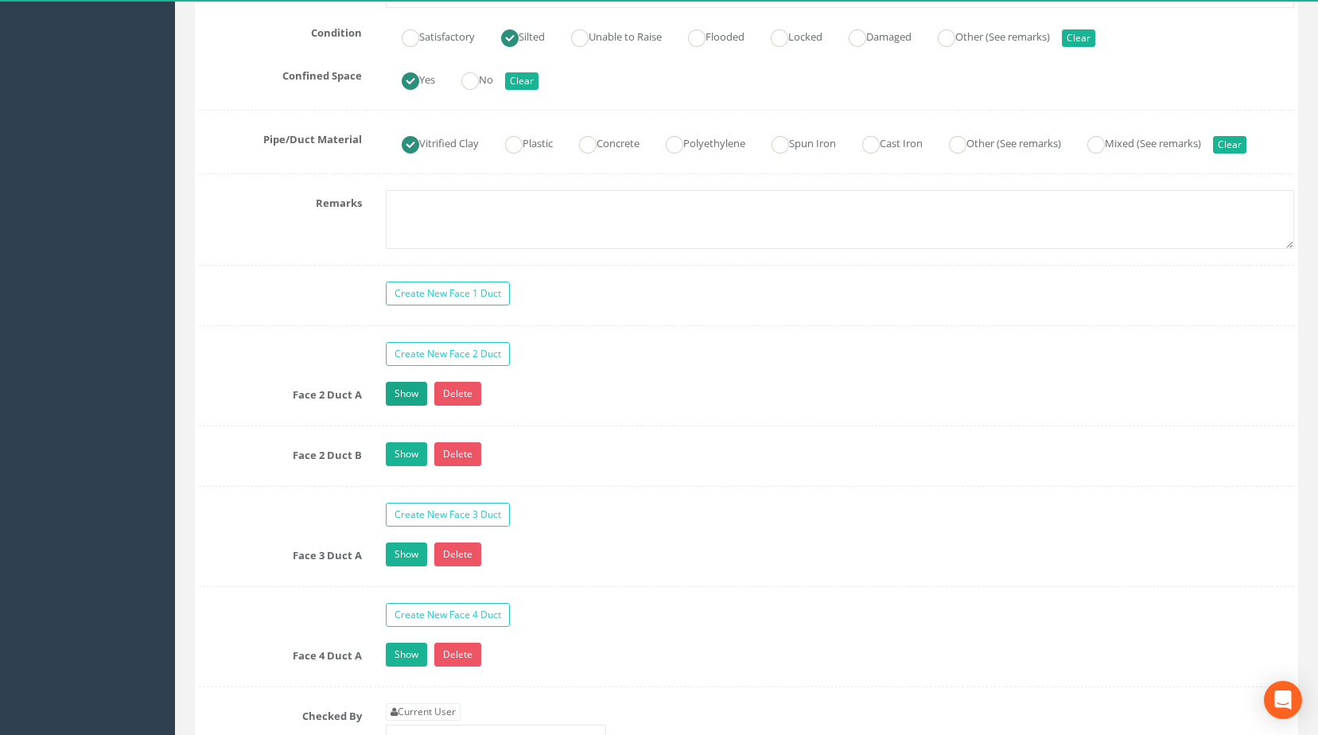
type input "82.9333"
click at [411, 406] on link "Show" at bounding box center [406, 394] width 41 height 24
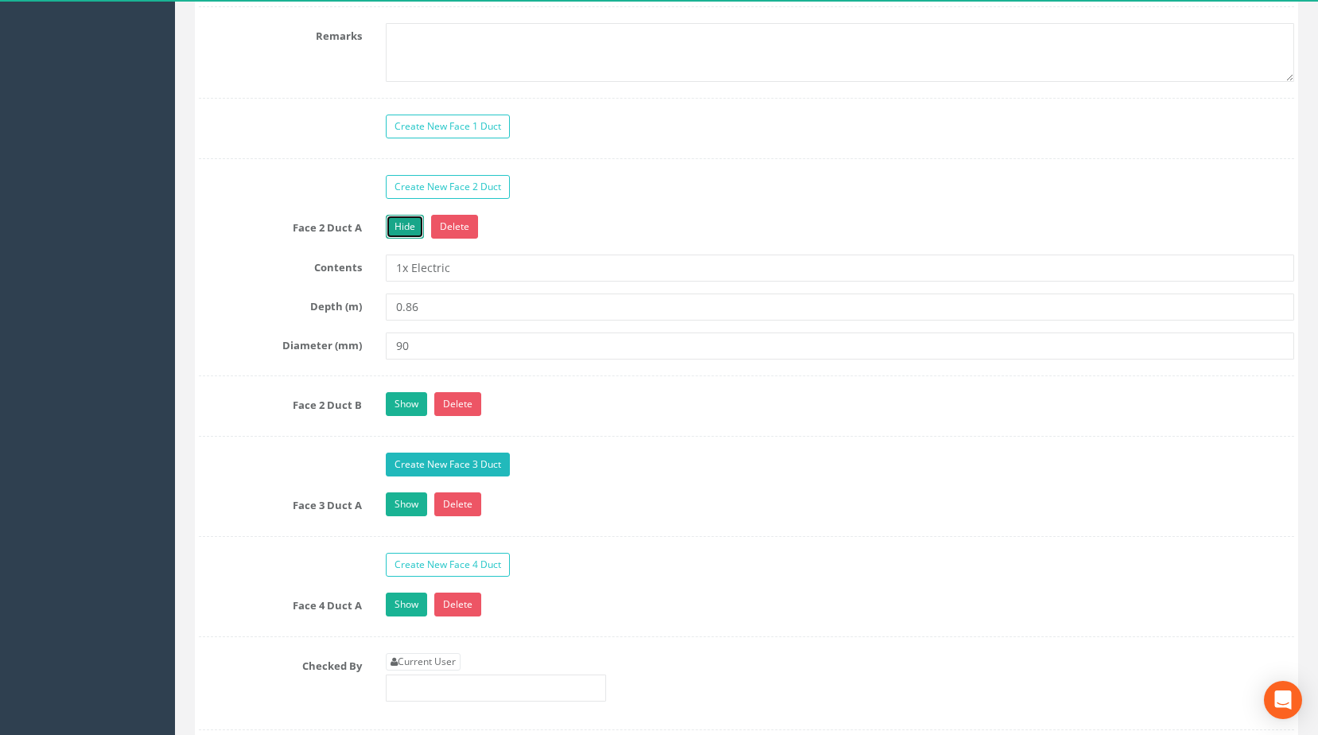
scroll to position [1511, 0]
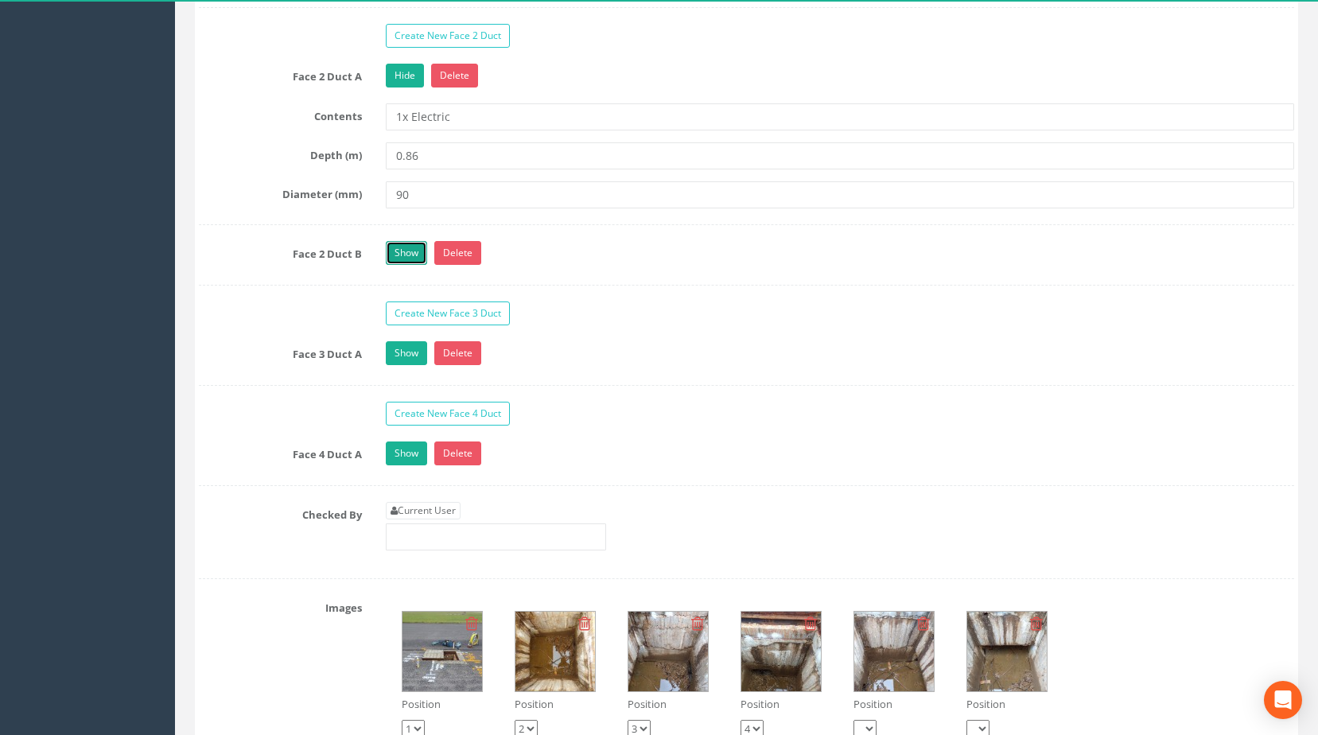
click at [406, 265] on link "Show" at bounding box center [406, 253] width 41 height 24
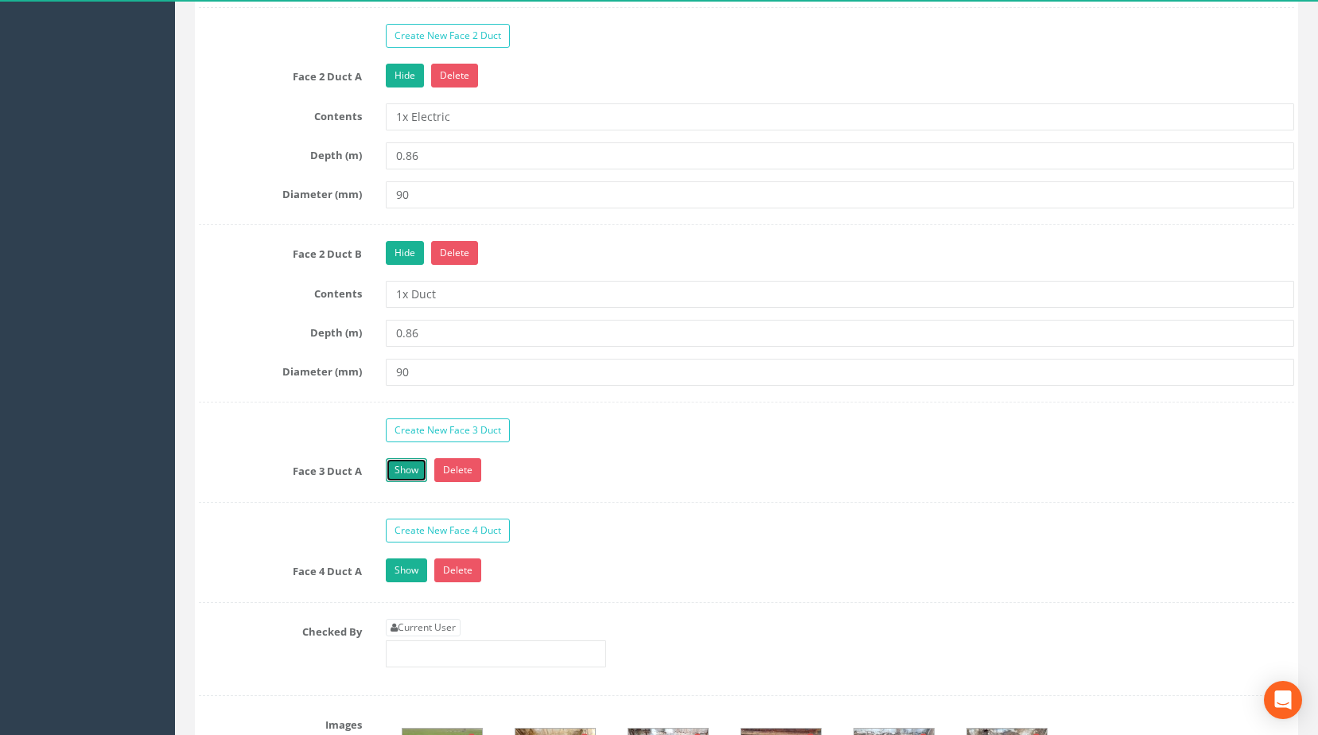
click at [398, 482] on link "Show" at bounding box center [406, 470] width 41 height 24
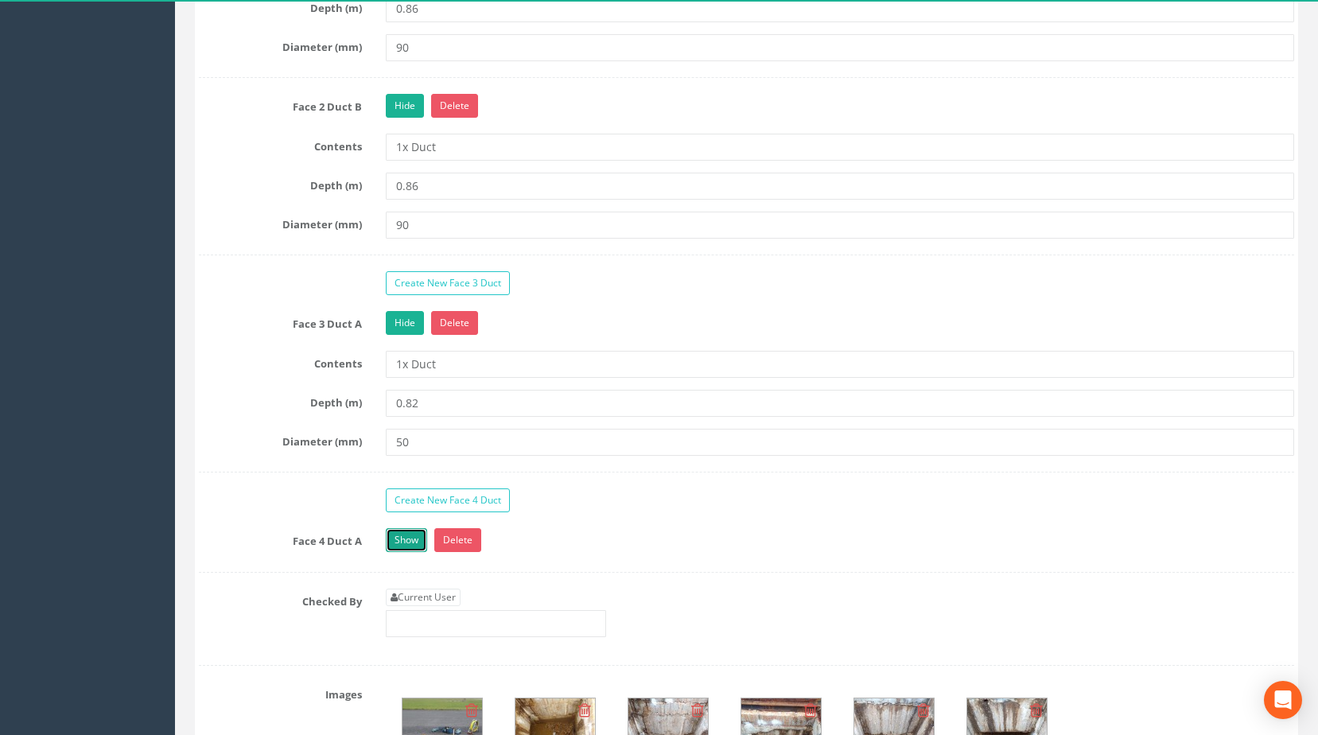
scroll to position [1829, 0]
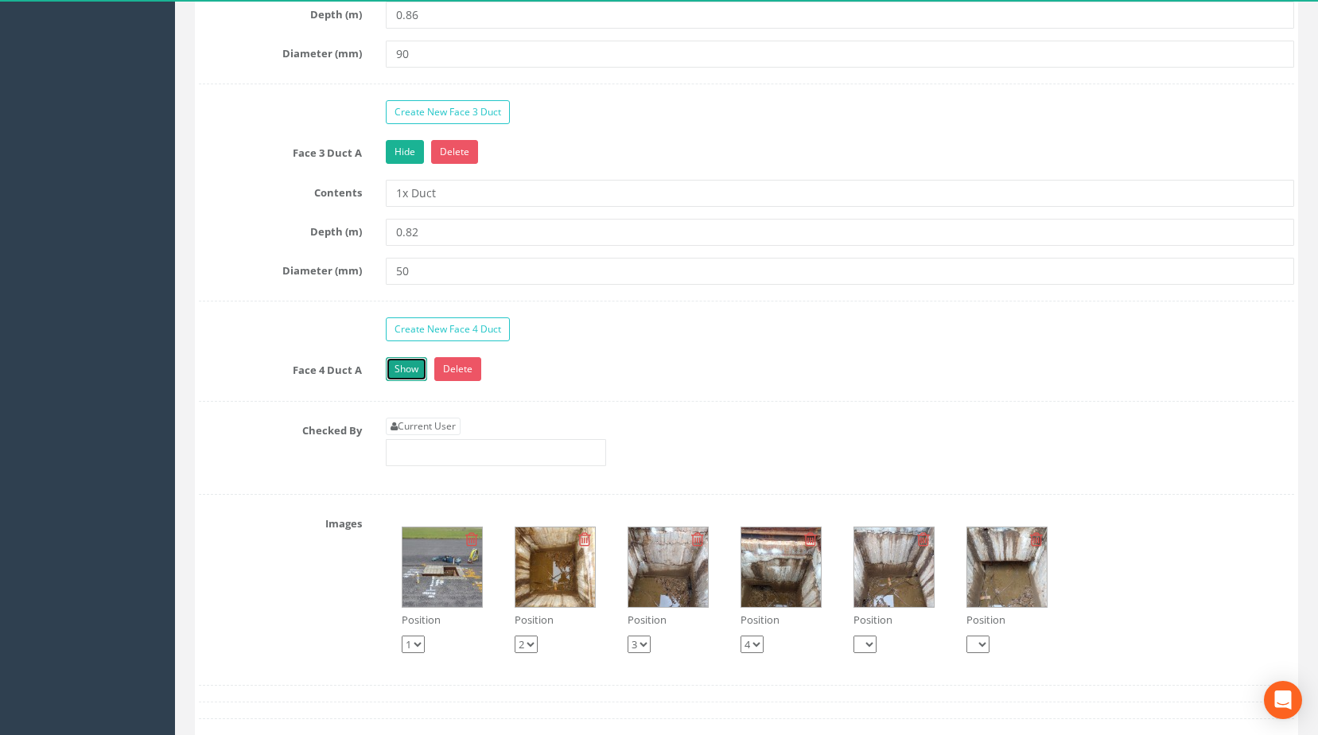
click at [410, 381] on link "Show" at bounding box center [406, 369] width 41 height 24
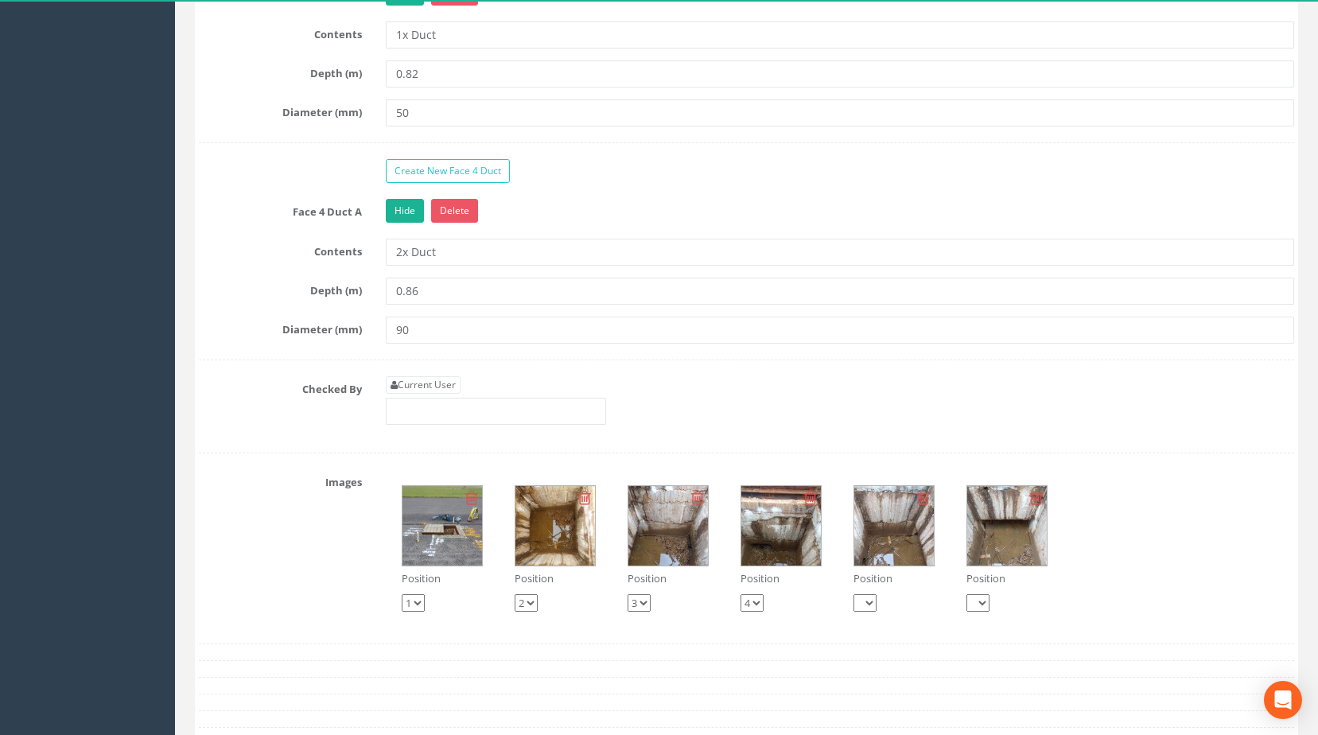
scroll to position [1988, 0]
click at [445, 393] on link "Current User" at bounding box center [423, 383] width 75 height 17
type input "[PERSON_NAME]"
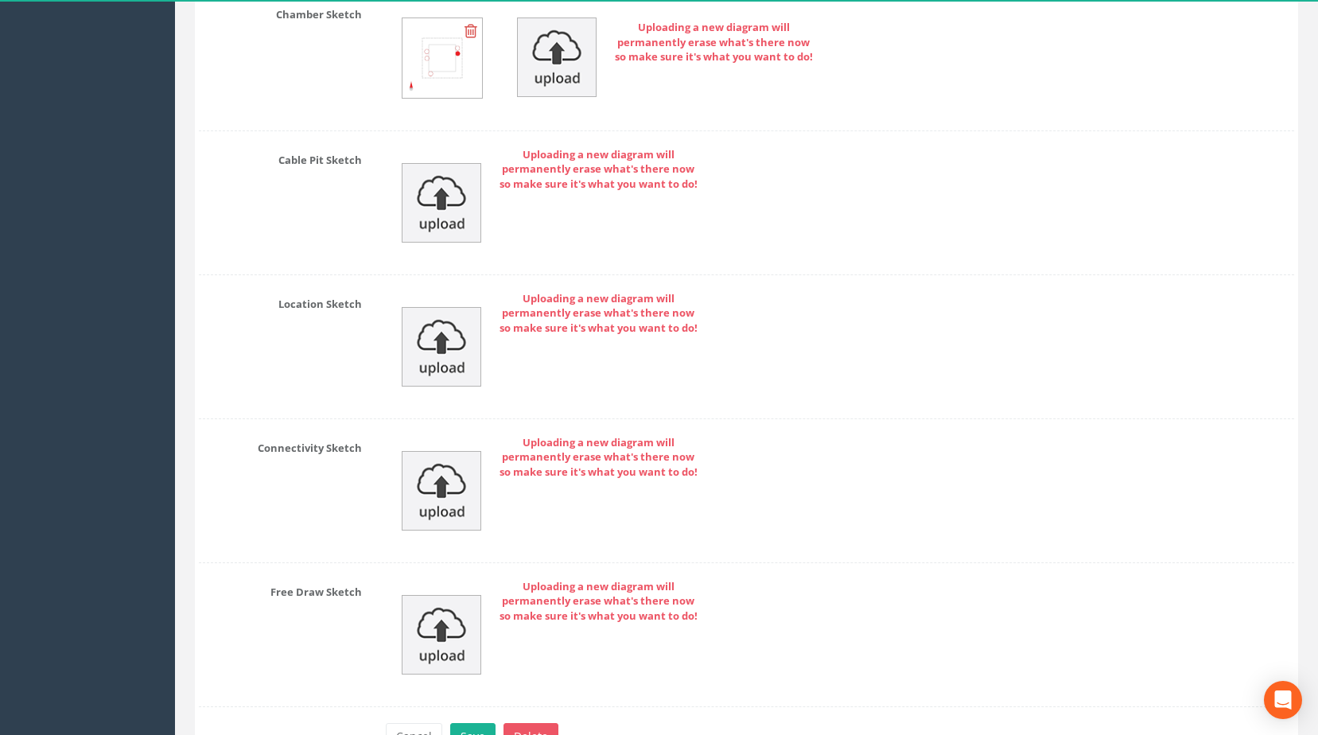
scroll to position [2985, 0]
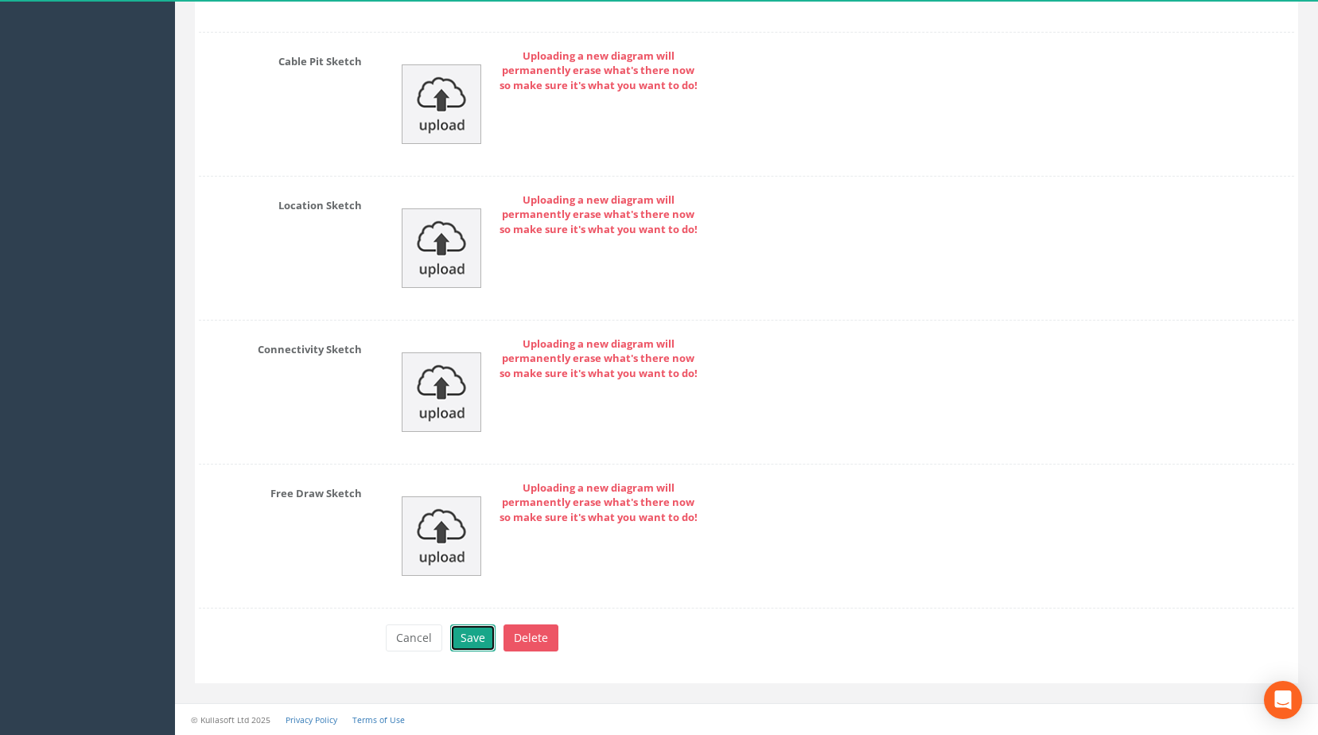
click at [473, 639] on button "Save" at bounding box center [472, 637] width 45 height 27
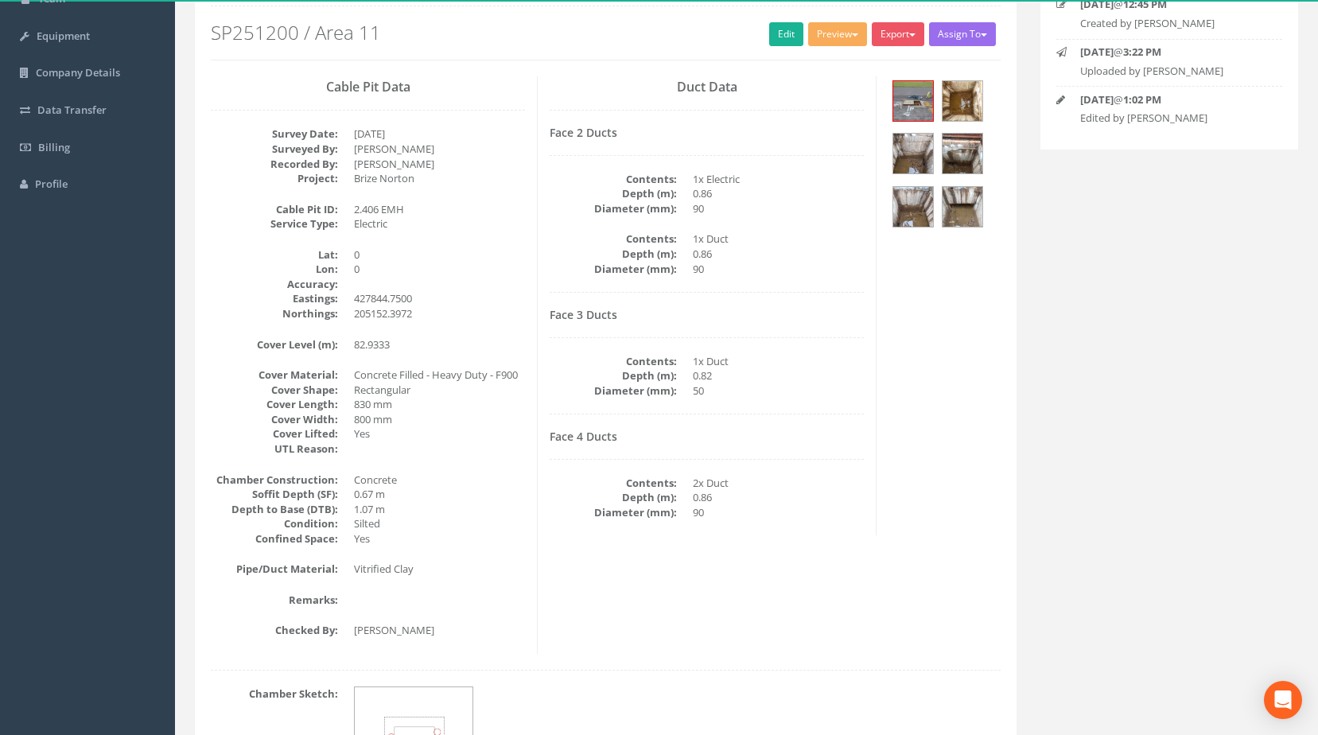
scroll to position [33, 0]
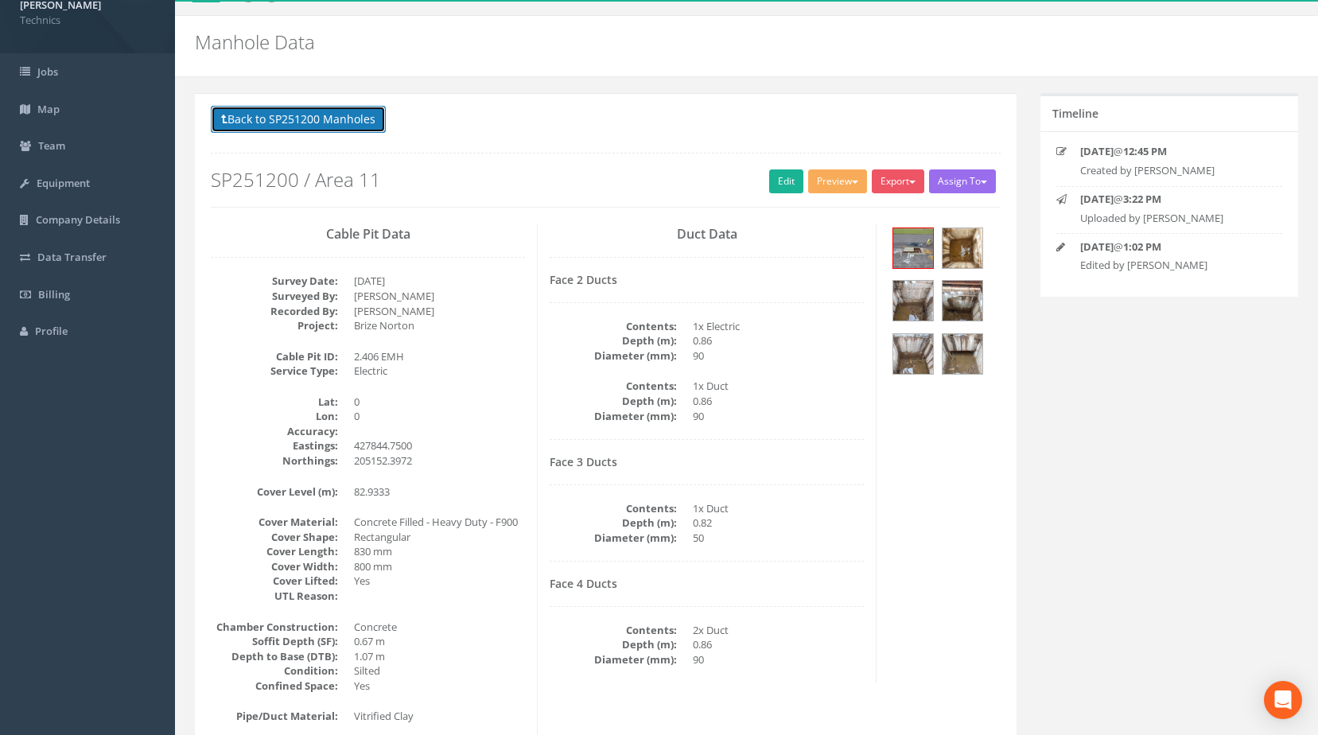
click at [334, 124] on button "Back to SP251200 Manholes" at bounding box center [298, 119] width 175 height 27
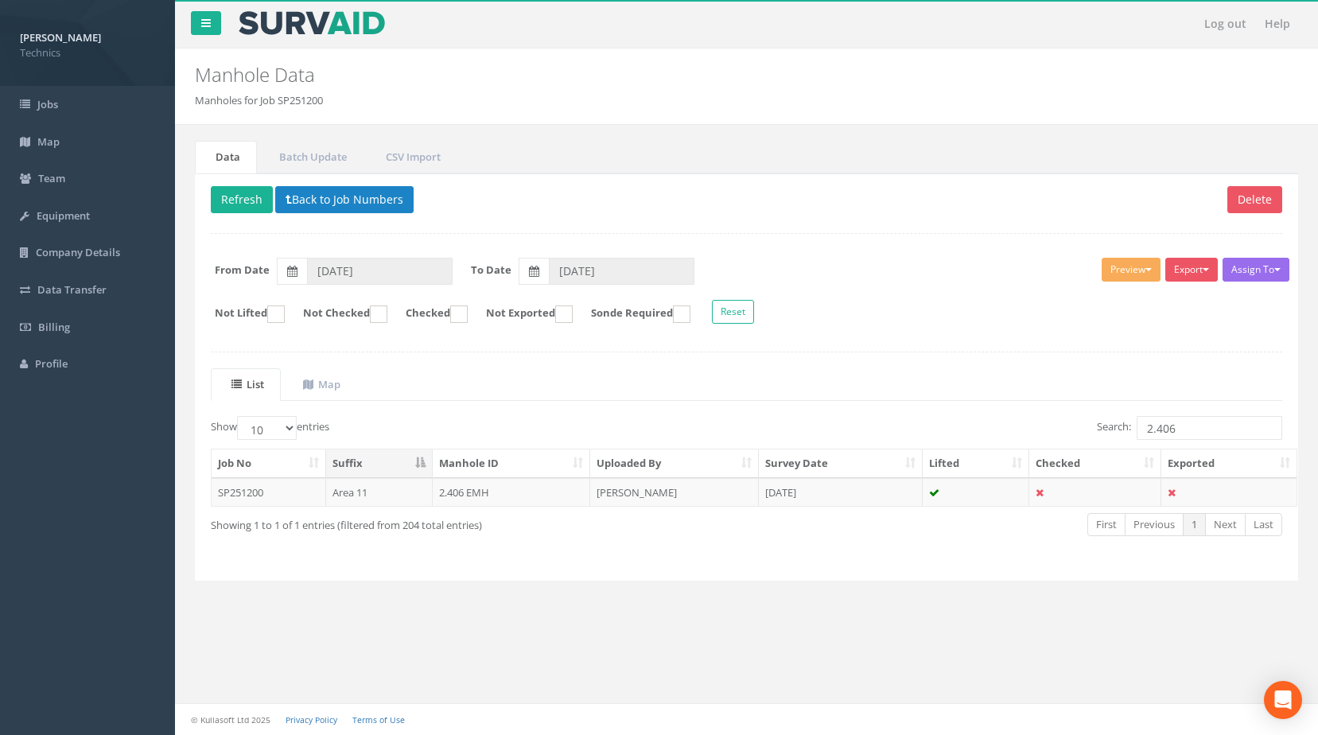
scroll to position [0, 0]
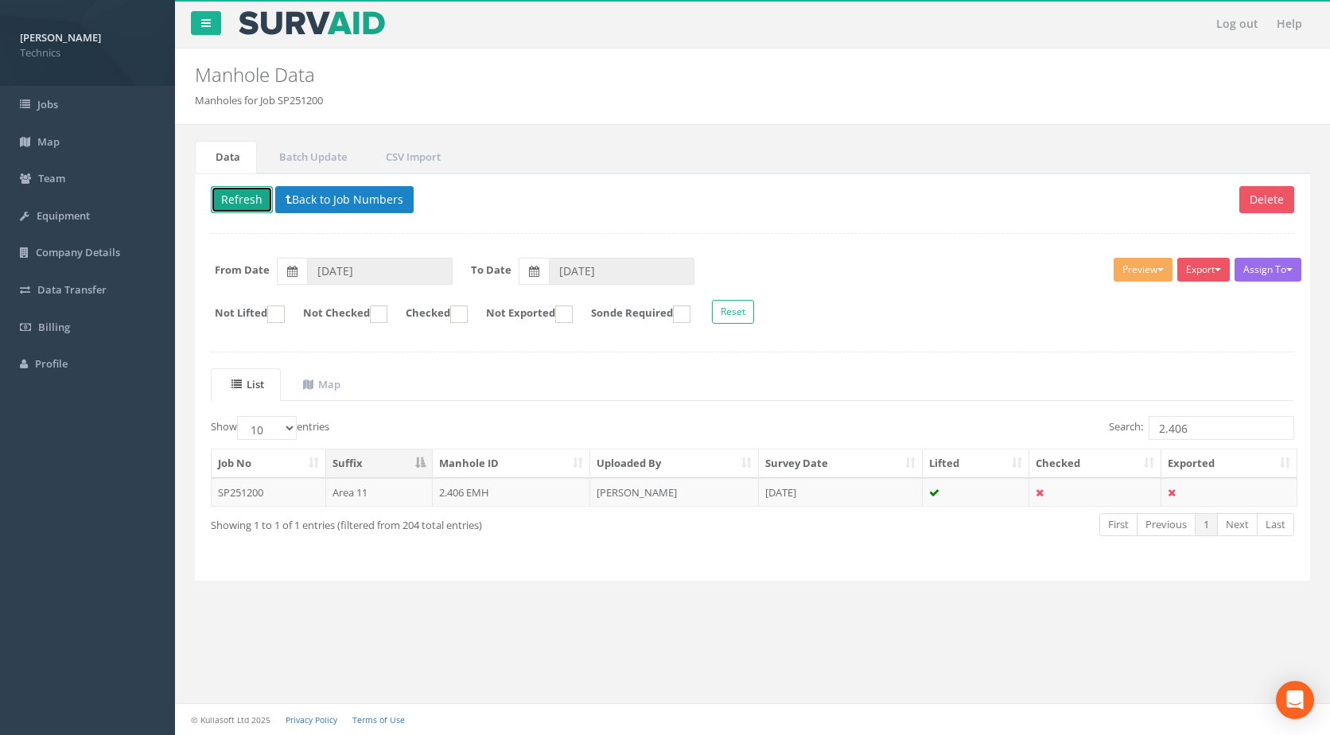
click at [243, 200] on button "Refresh" at bounding box center [242, 199] width 62 height 27
drag, startPoint x: 1196, startPoint y: 429, endPoint x: 1060, endPoint y: 496, distance: 151.2
click at [1063, 496] on div "Show 10 25 50 100 entries Search: 2.406 Job No Suffix Manhole ID Uploaded By Su…" at bounding box center [752, 490] width 1083 height 149
type input "2.437"
click at [465, 488] on td "2.437 UTR" at bounding box center [512, 492] width 158 height 29
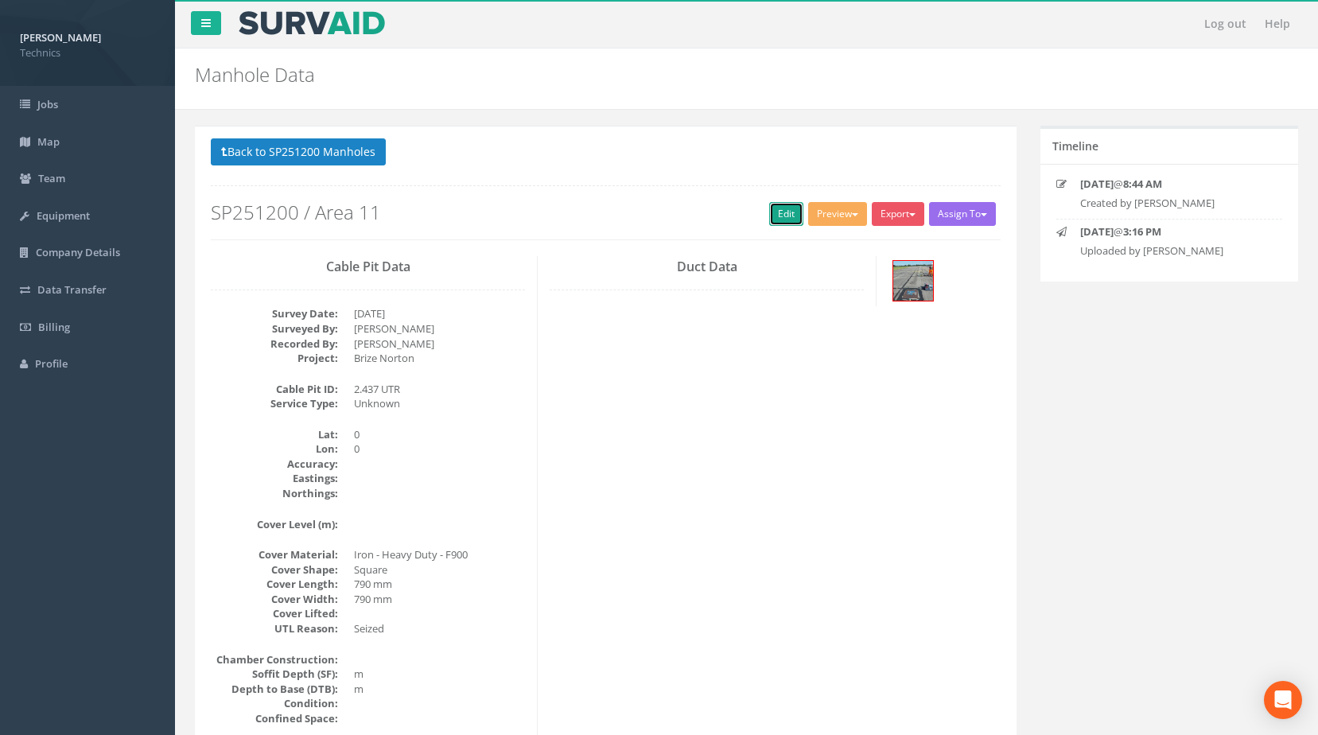
click at [771, 212] on link "Edit" at bounding box center [786, 214] width 34 height 24
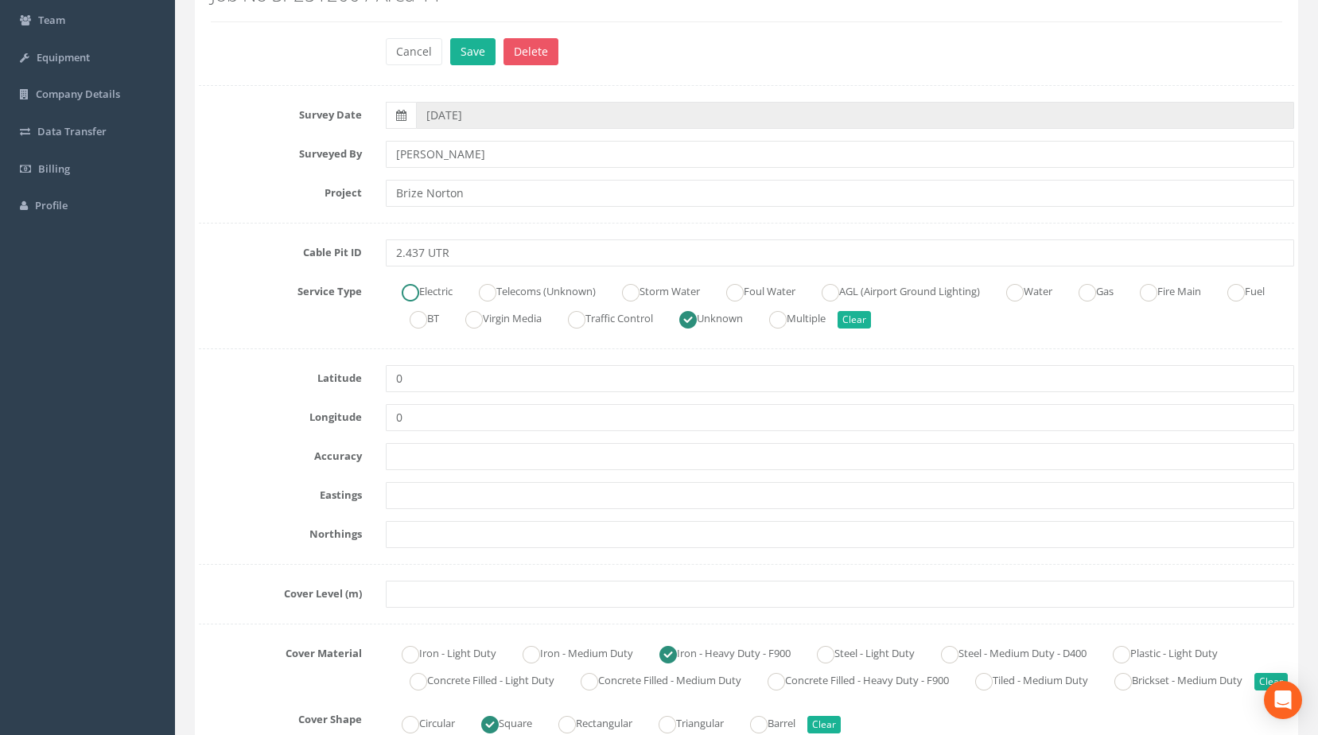
scroll to position [159, 0]
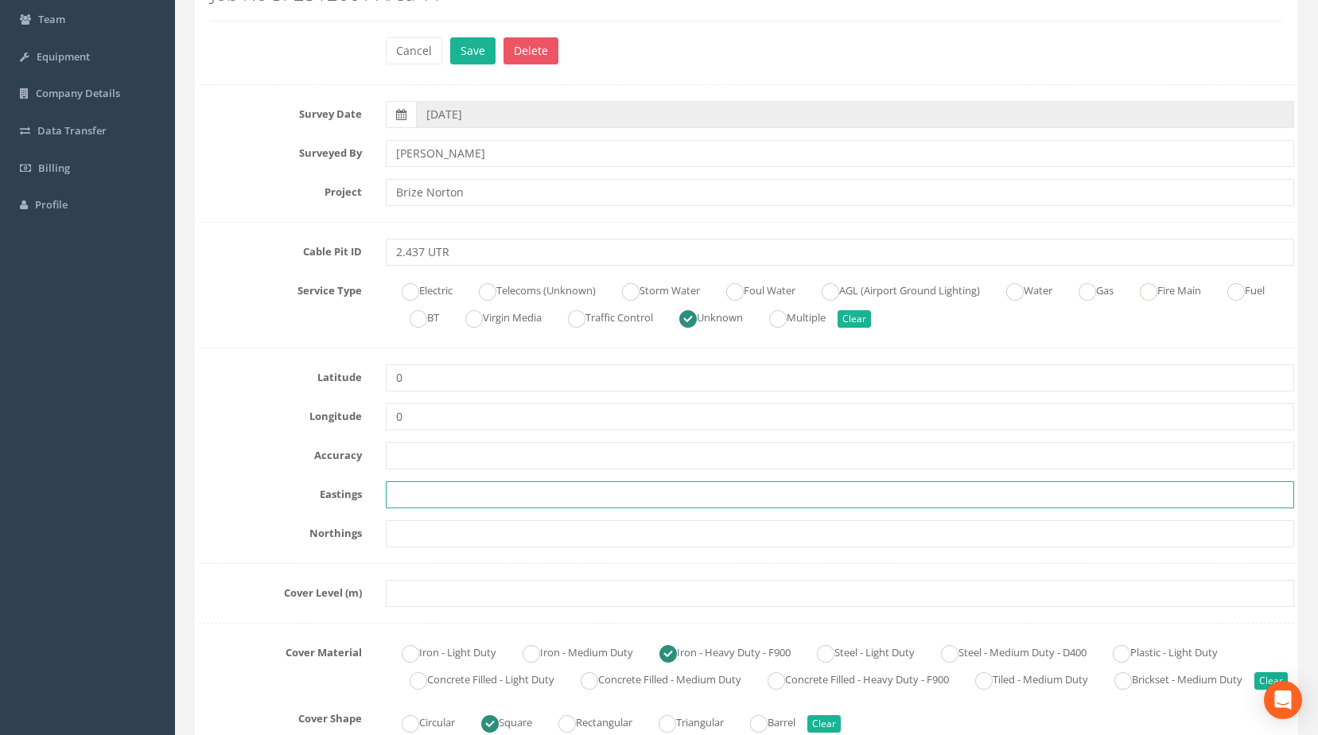
click at [432, 494] on input "text" at bounding box center [840, 494] width 909 height 27
paste input "427642.8428"
type input "427642.8428"
click at [444, 534] on input "text" at bounding box center [840, 533] width 909 height 27
paste input "205297.2478"
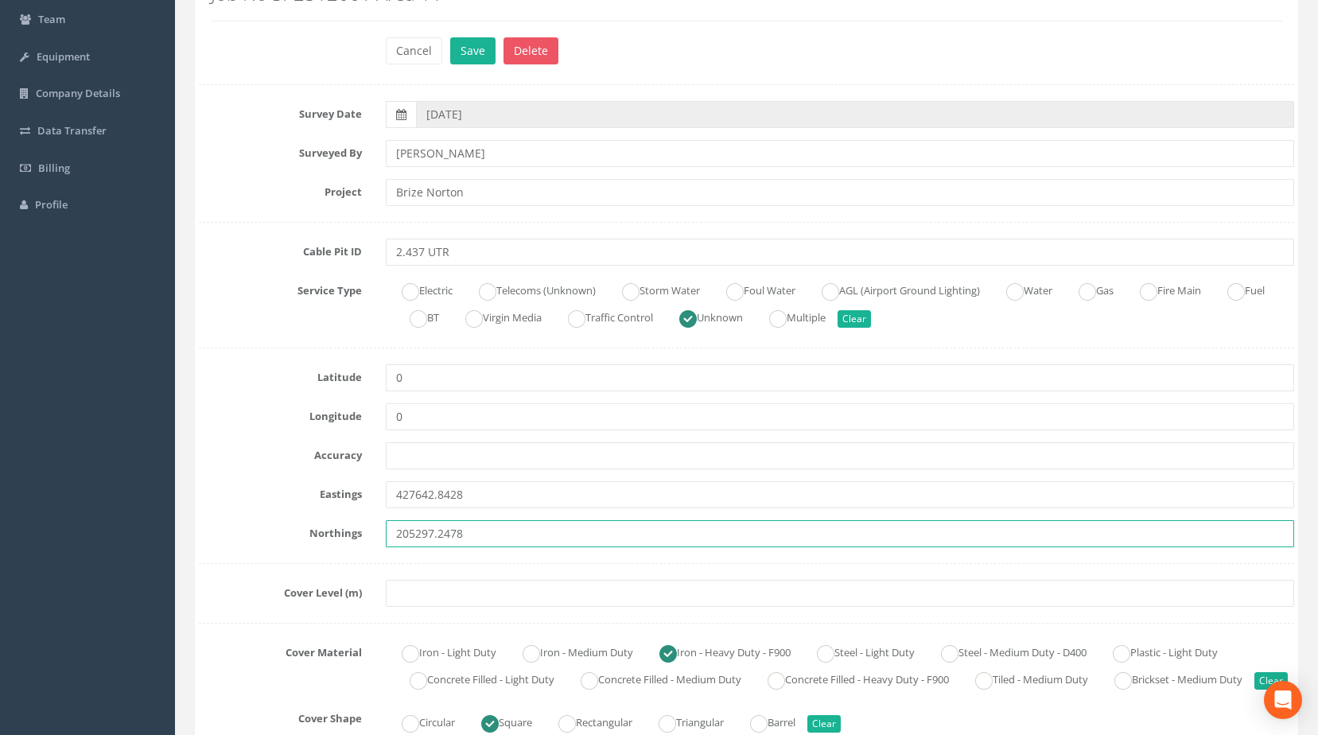
type input "205297.2478"
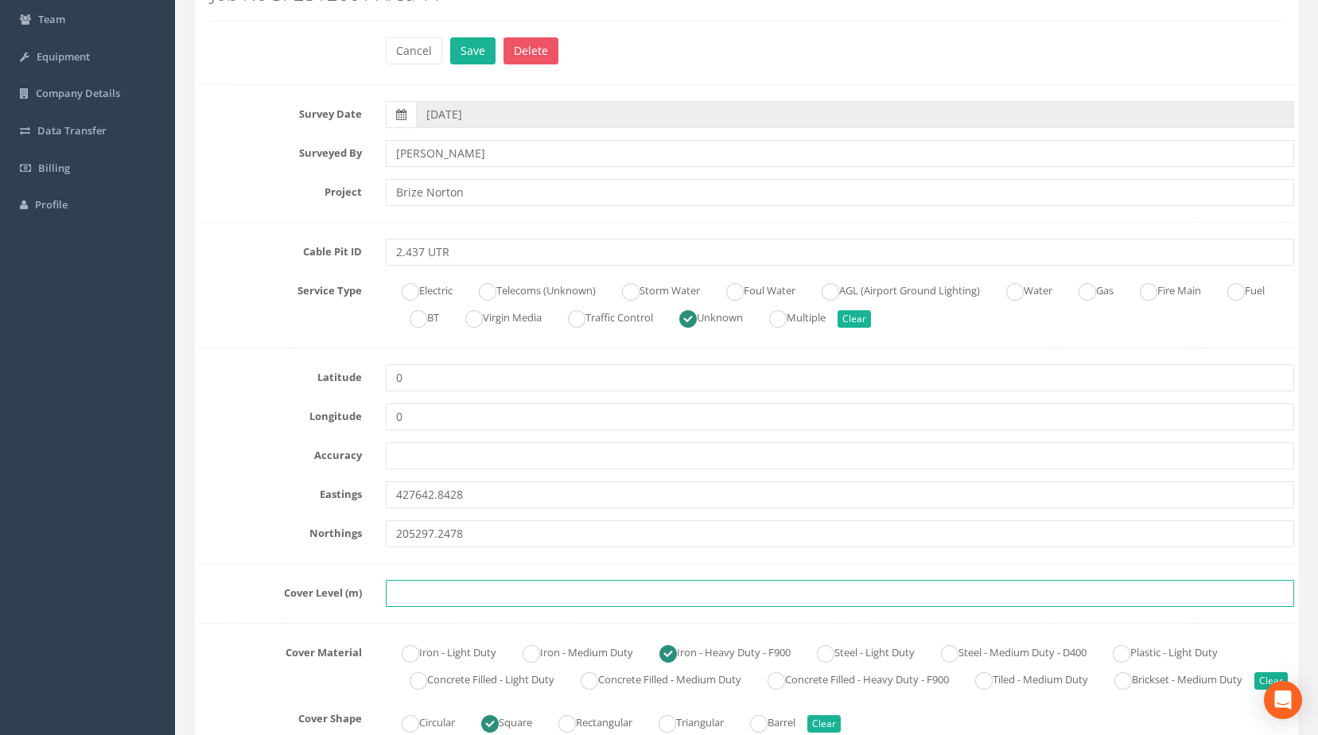
click at [498, 589] on input "text" at bounding box center [840, 593] width 909 height 27
paste input "85.2846"
type input "85.2846"
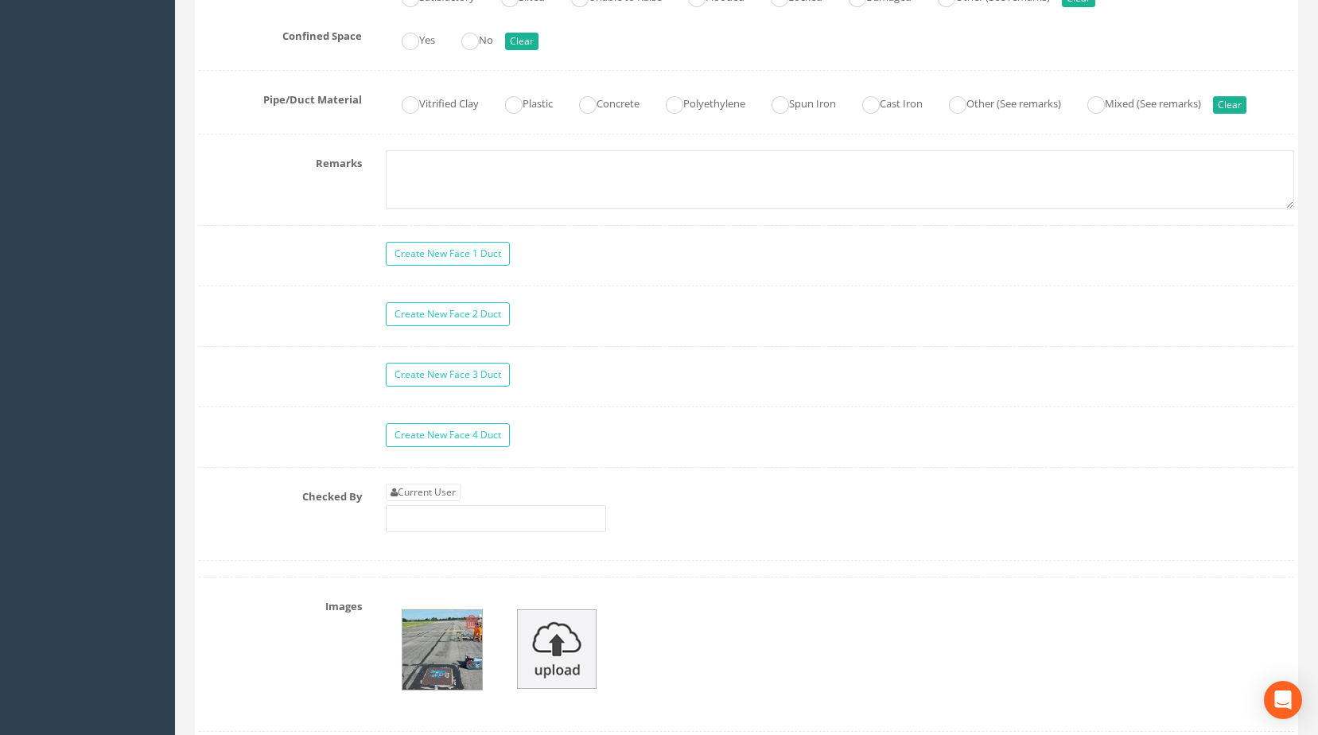
scroll to position [1352, 0]
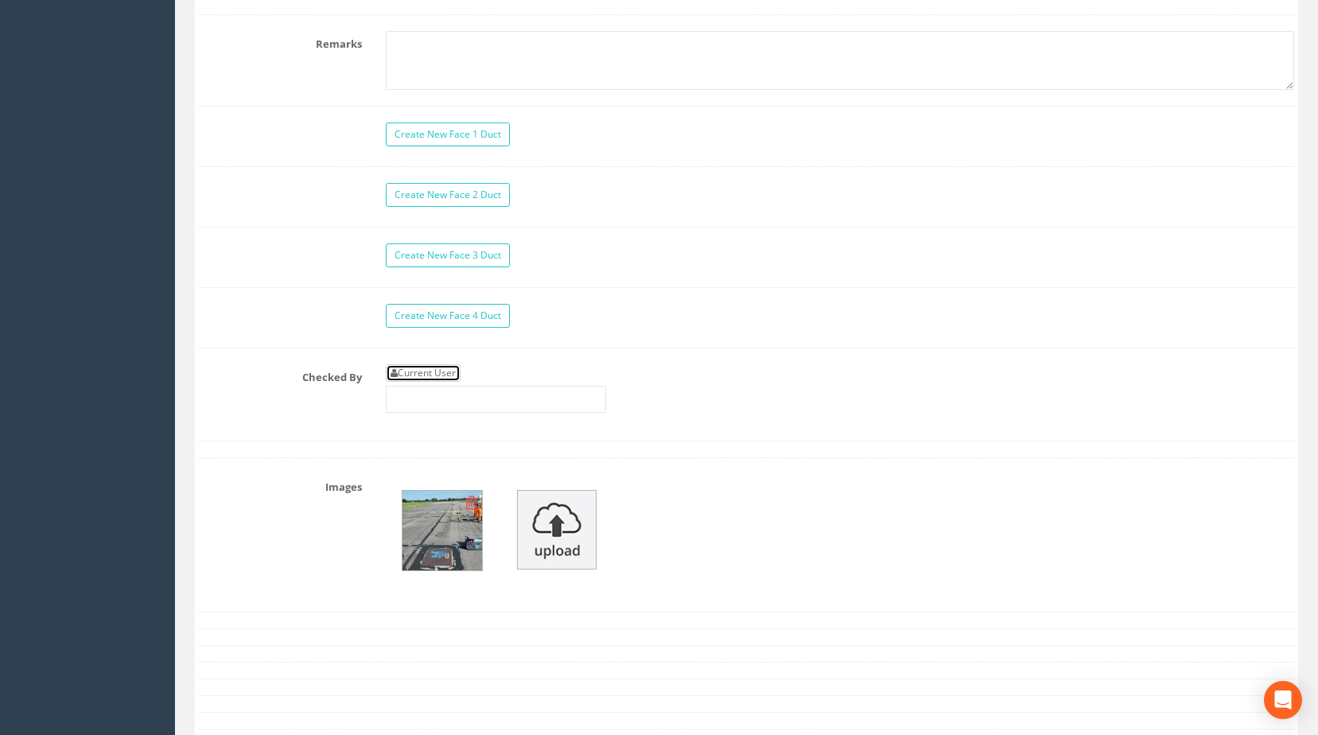
click at [445, 382] on link "Current User" at bounding box center [423, 372] width 75 height 17
type input "[PERSON_NAME]"
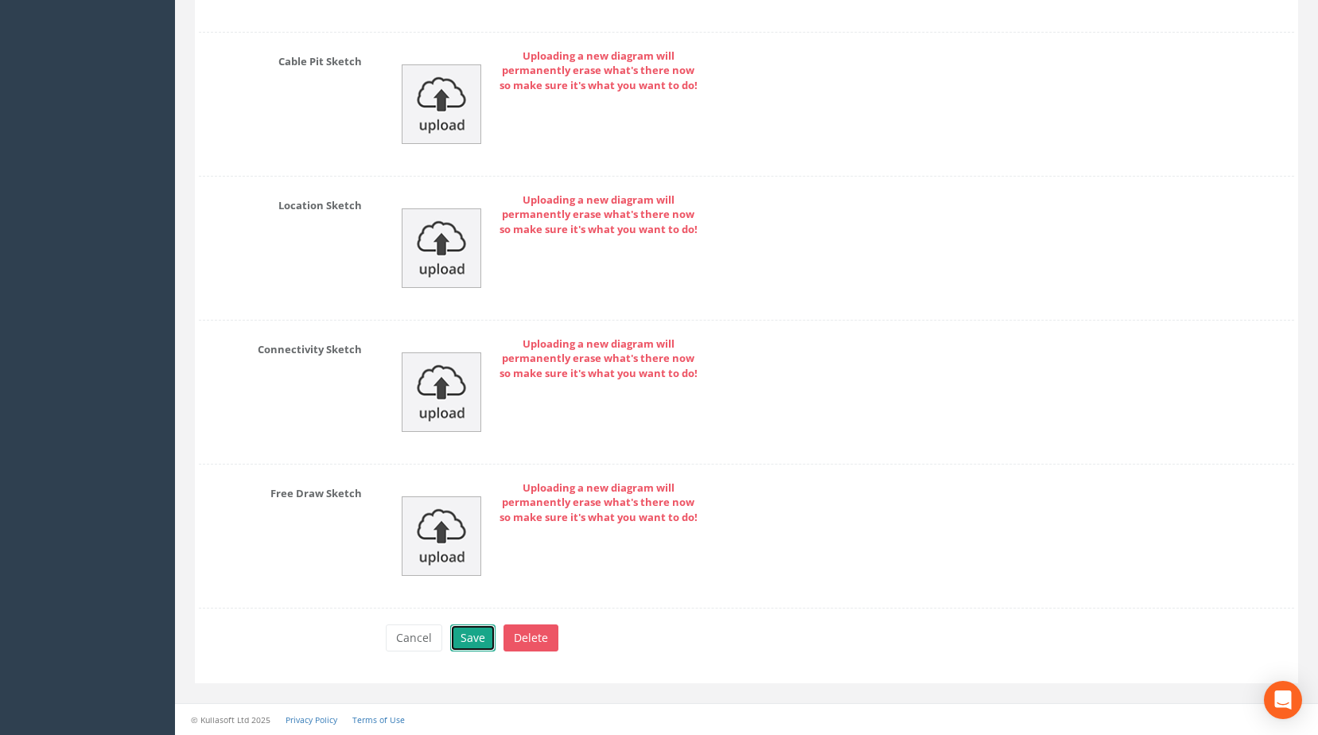
click at [464, 636] on button "Save" at bounding box center [472, 637] width 45 height 27
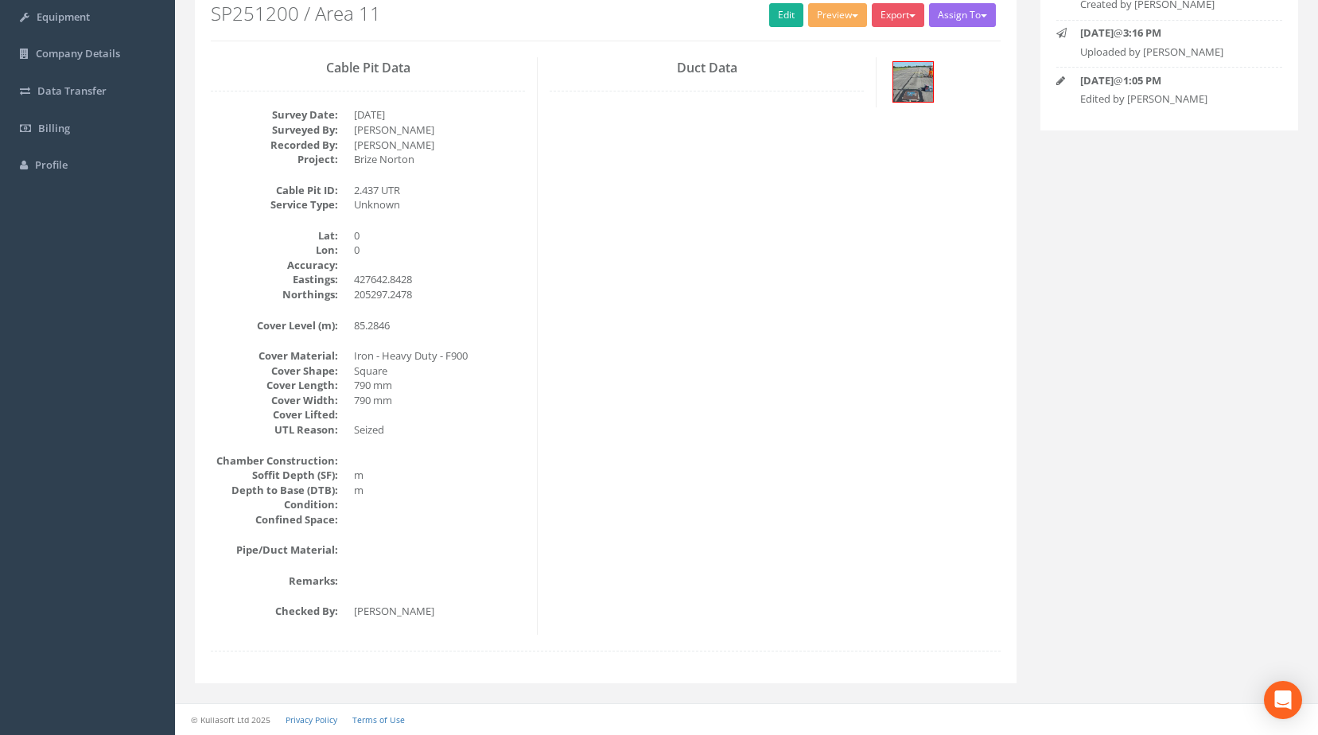
scroll to position [0, 0]
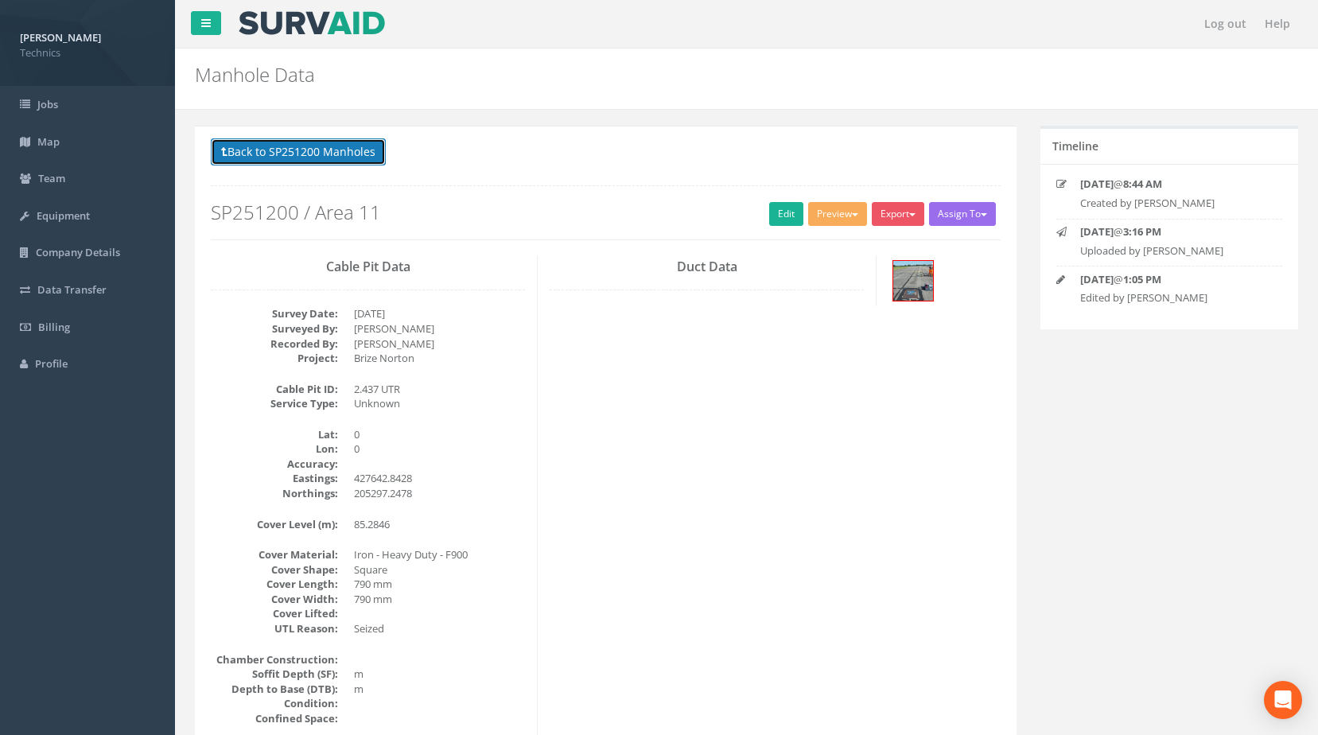
click at [307, 161] on button "Back to SP251200 Manholes" at bounding box center [298, 151] width 175 height 27
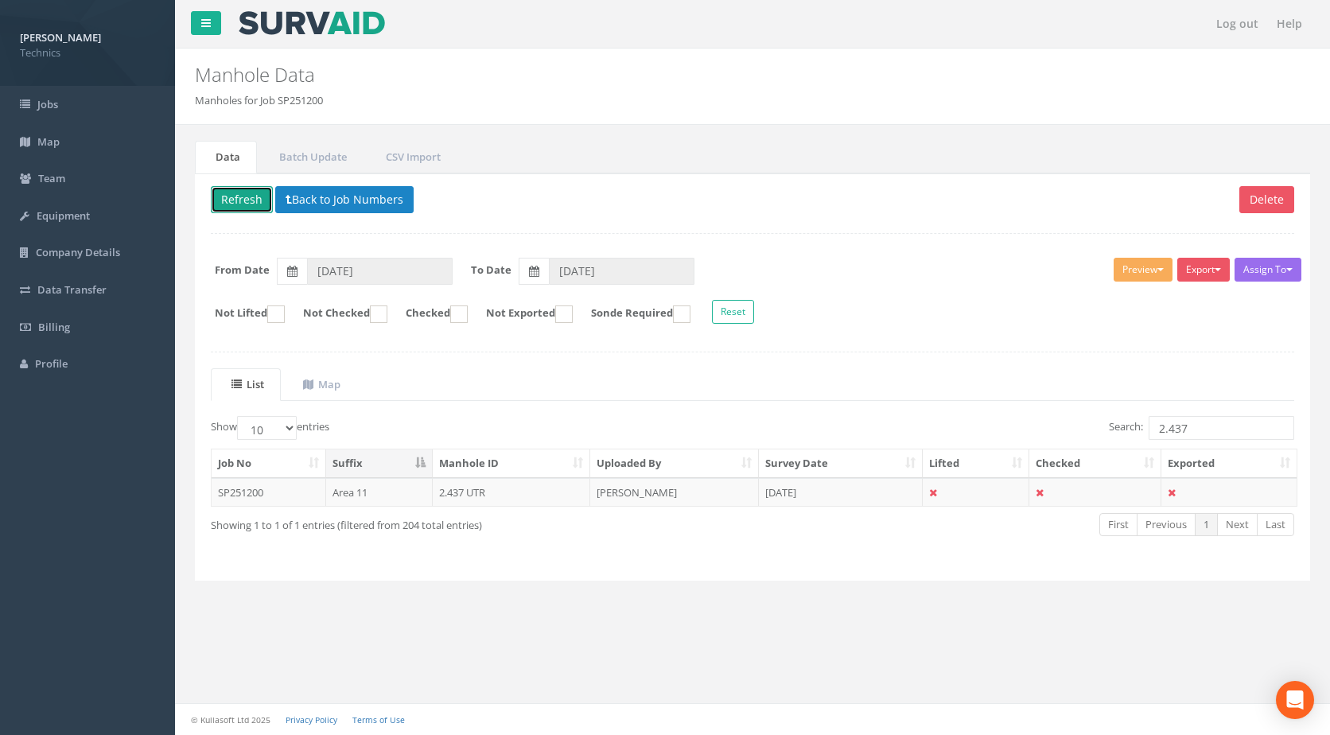
click at [229, 195] on button "Refresh" at bounding box center [242, 199] width 62 height 27
drag, startPoint x: 1211, startPoint y: 429, endPoint x: 922, endPoint y: 401, distance: 290.9
click at [922, 401] on div "List Map Show 10 25 50 100 entries Search: 2.437 Job No Suffix Manhole ID Uploa…" at bounding box center [752, 466] width 1083 height 196
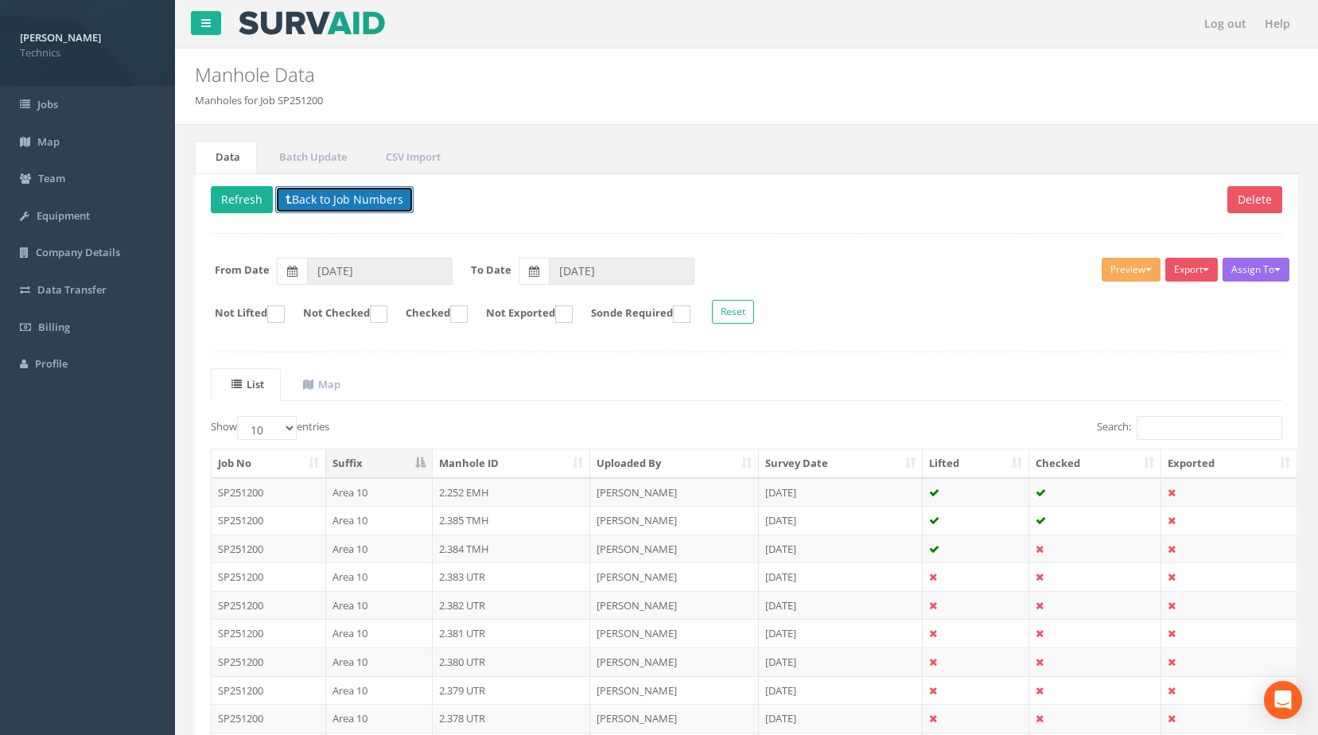
click at [343, 194] on button "Back to Job Numbers" at bounding box center [344, 199] width 138 height 27
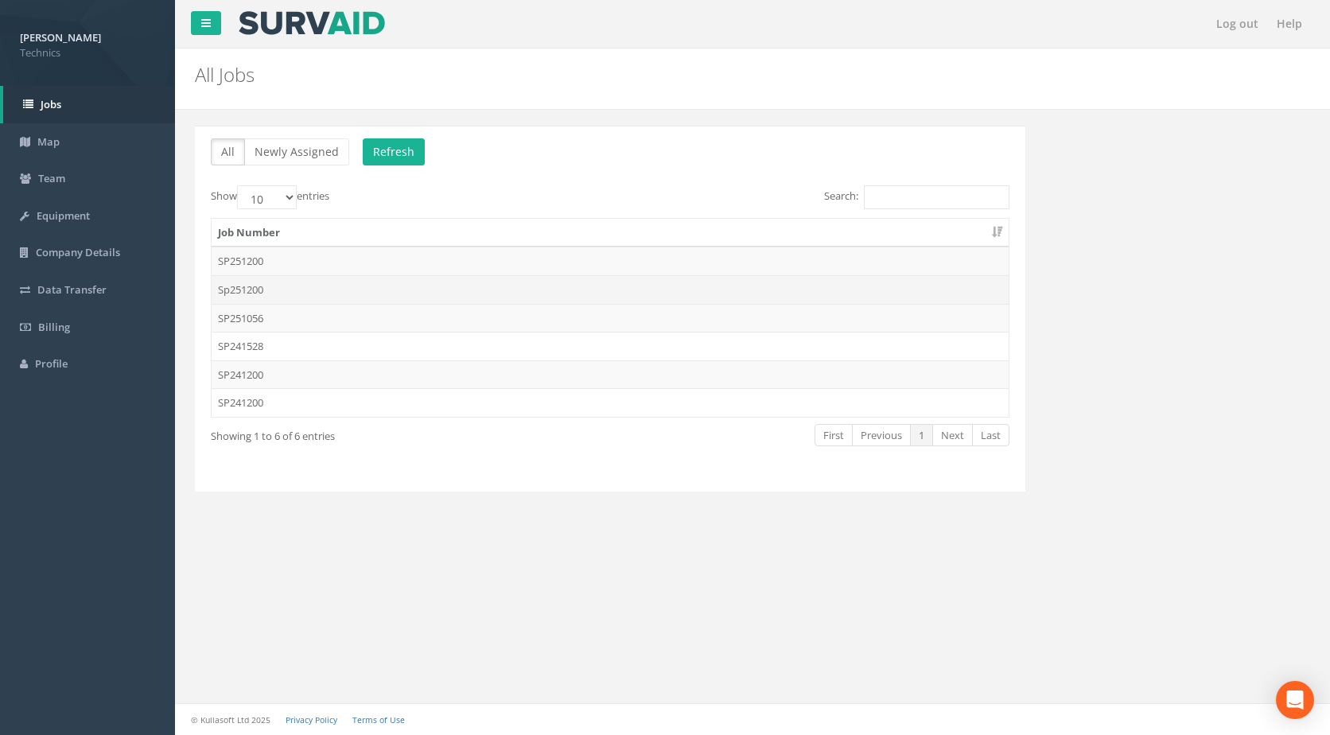
click at [317, 292] on td "Sp251200" at bounding box center [610, 289] width 797 height 29
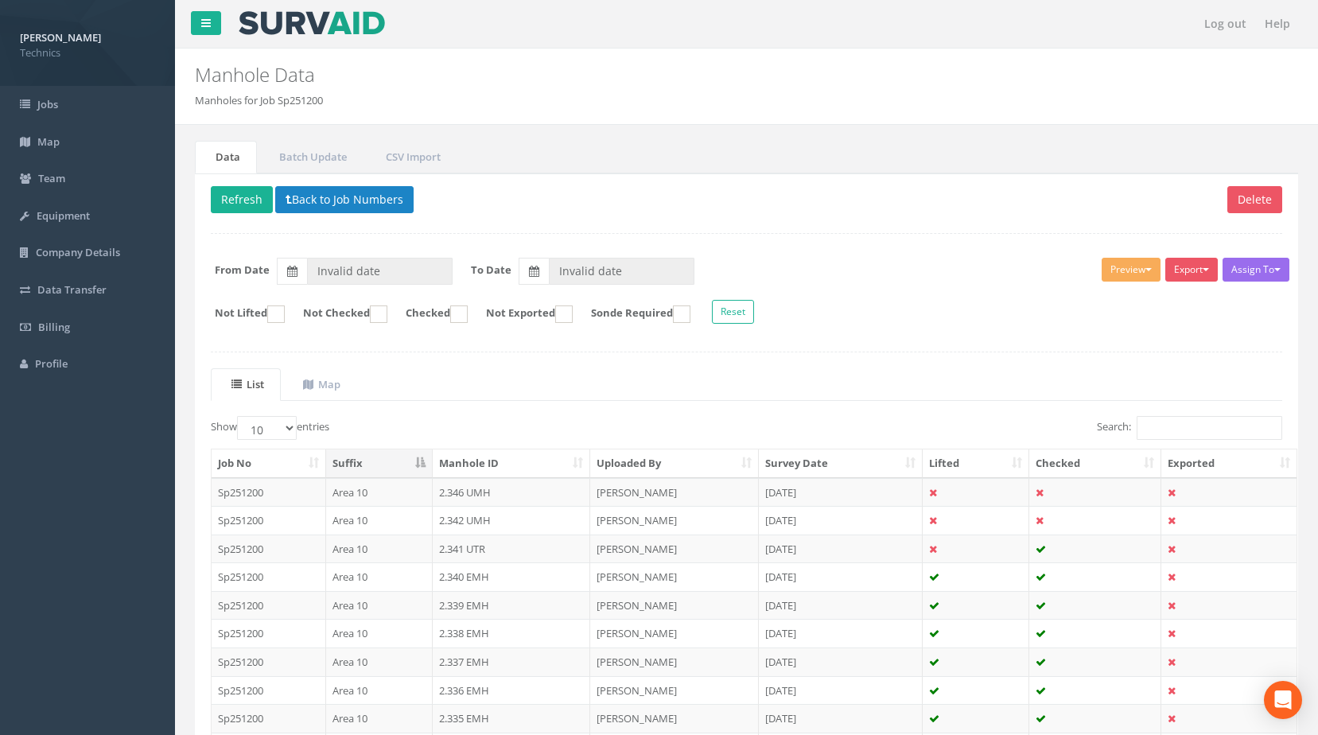
type input "[DATE]"
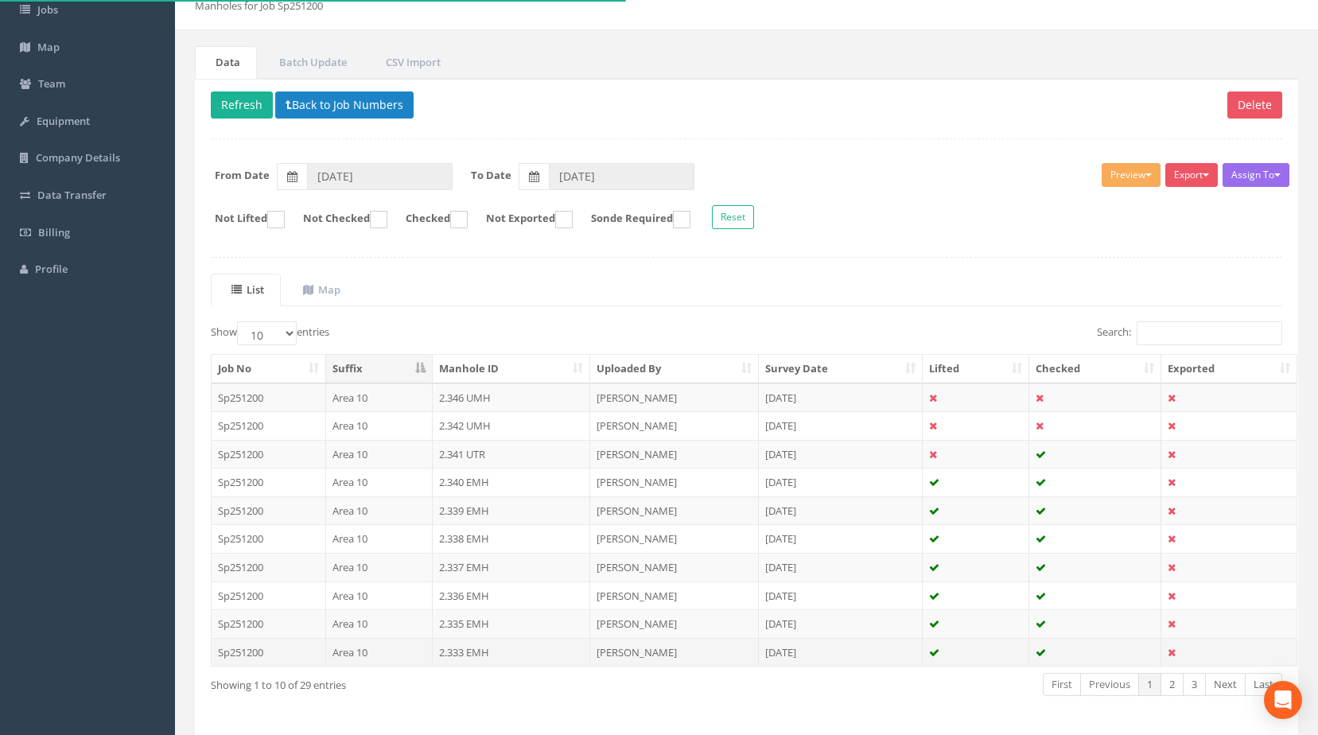
scroll to position [152, 0]
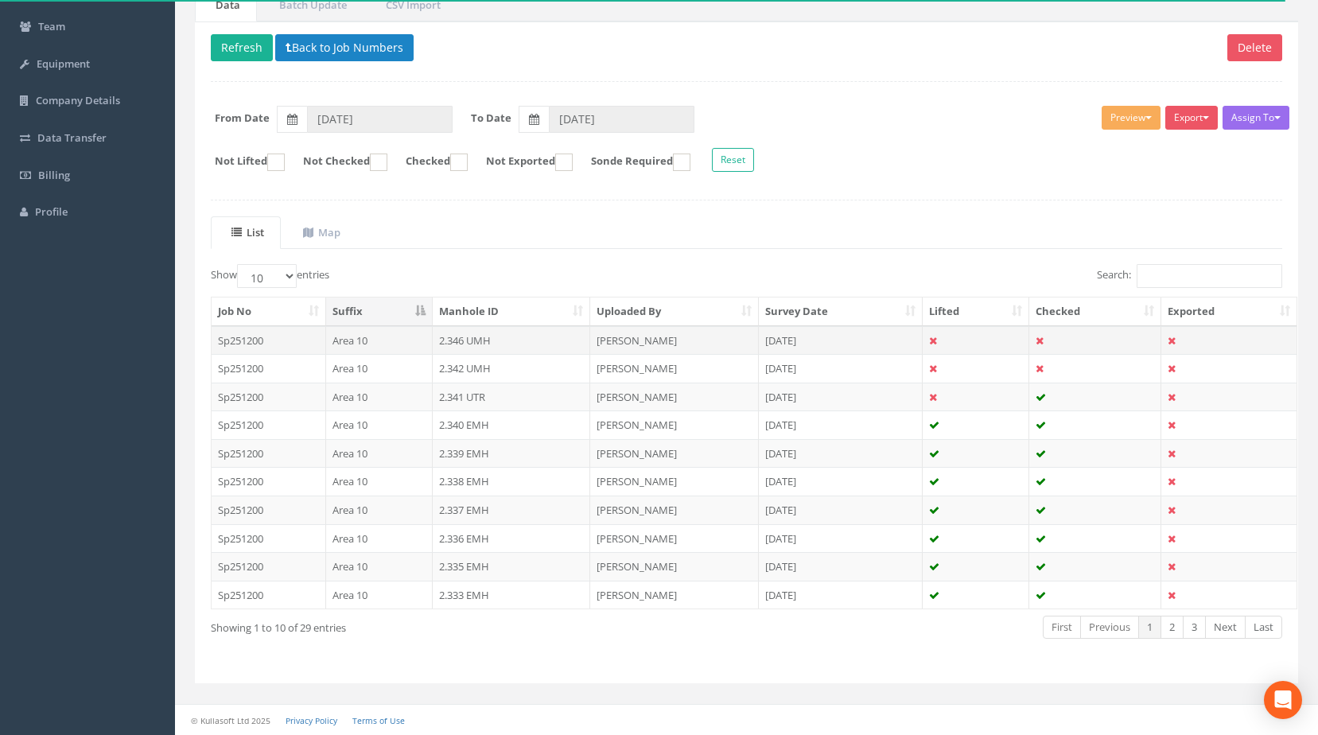
click at [598, 340] on td "[PERSON_NAME]" at bounding box center [674, 340] width 169 height 29
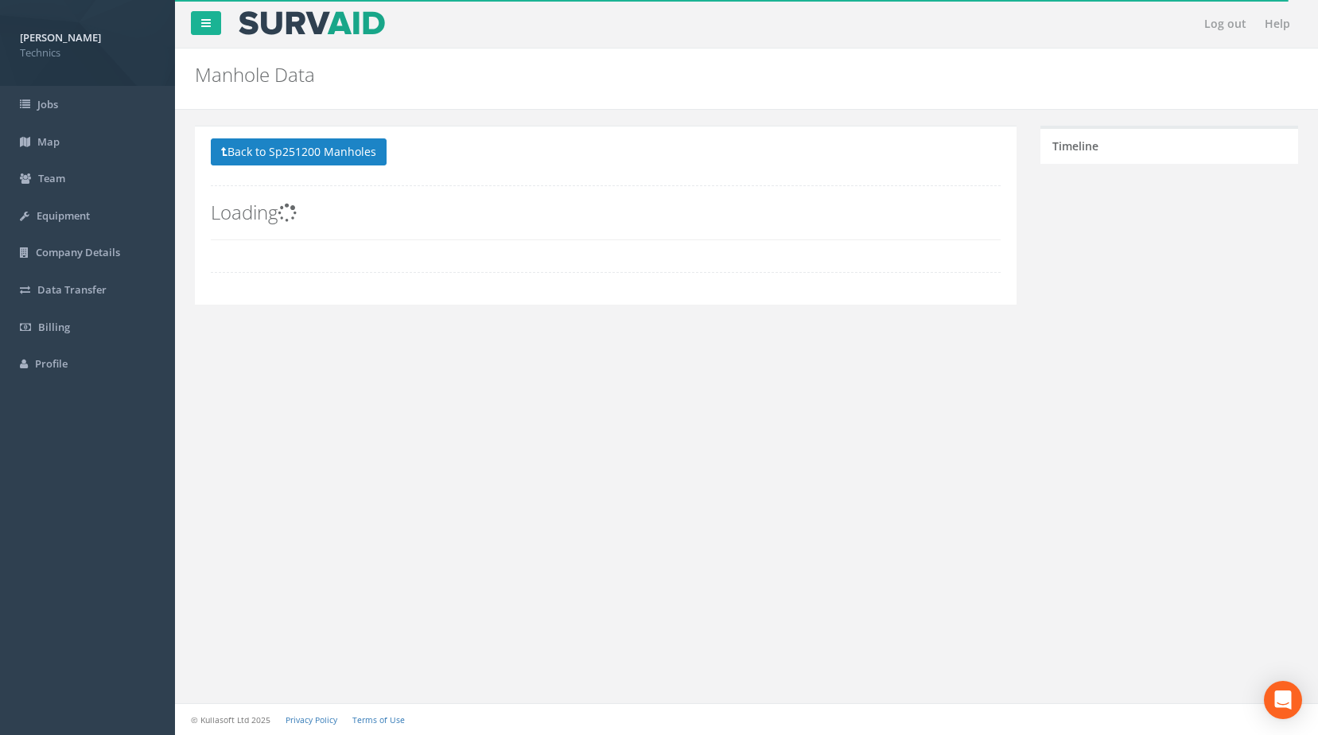
scroll to position [0, 0]
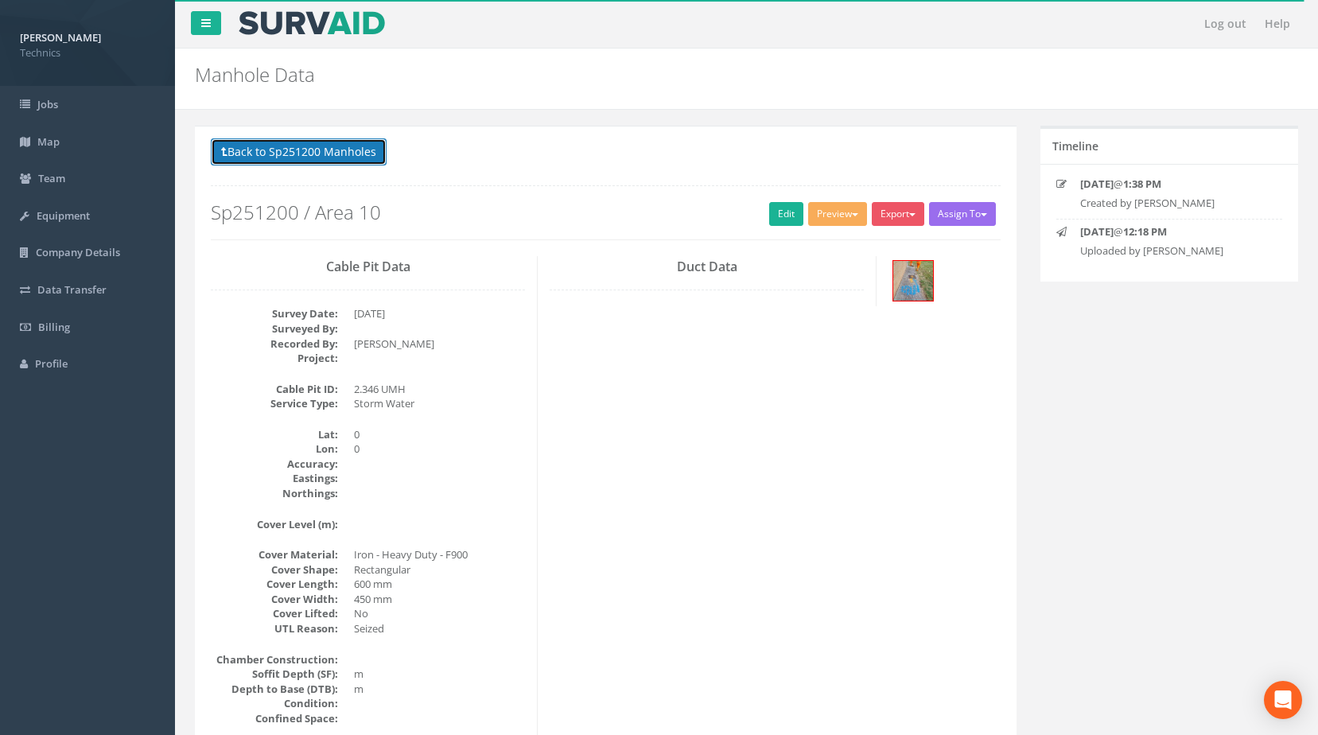
click at [253, 148] on button "Back to Sp251200 Manholes" at bounding box center [299, 151] width 176 height 27
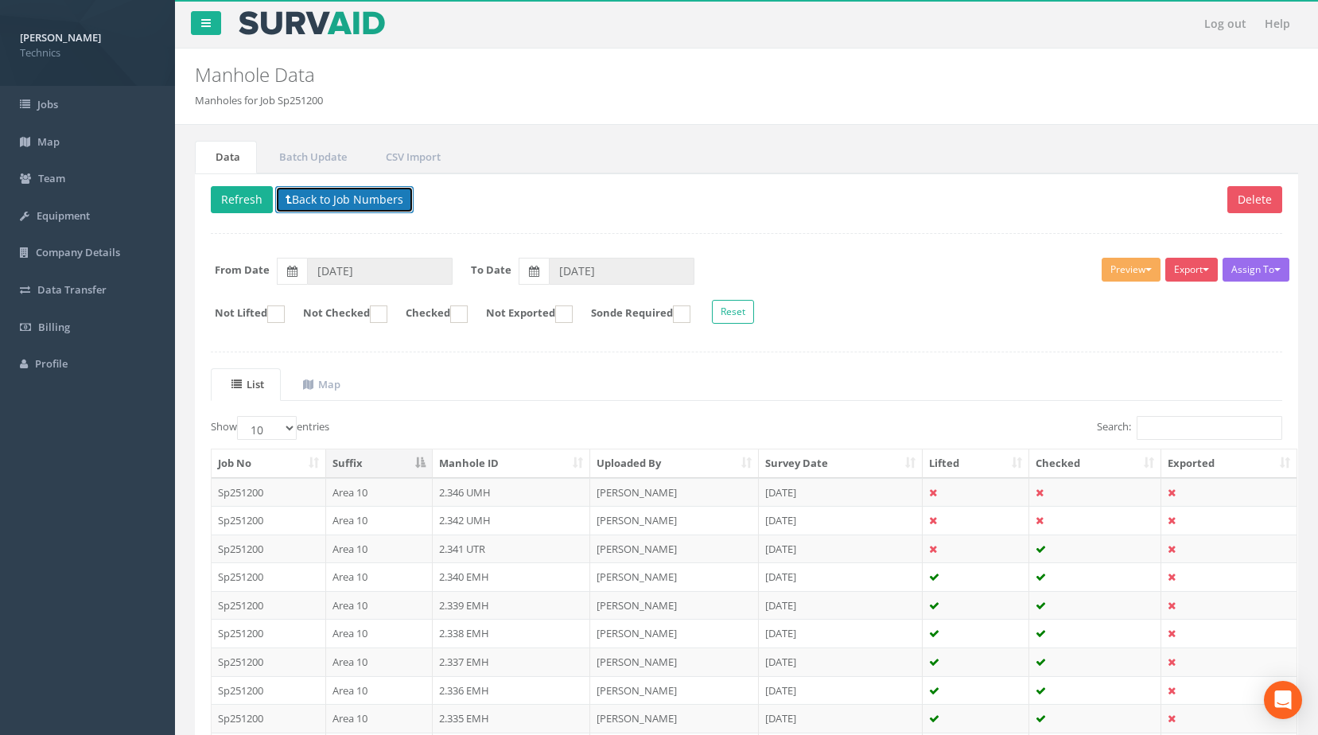
click at [352, 202] on button "Back to Job Numbers" at bounding box center [344, 199] width 138 height 27
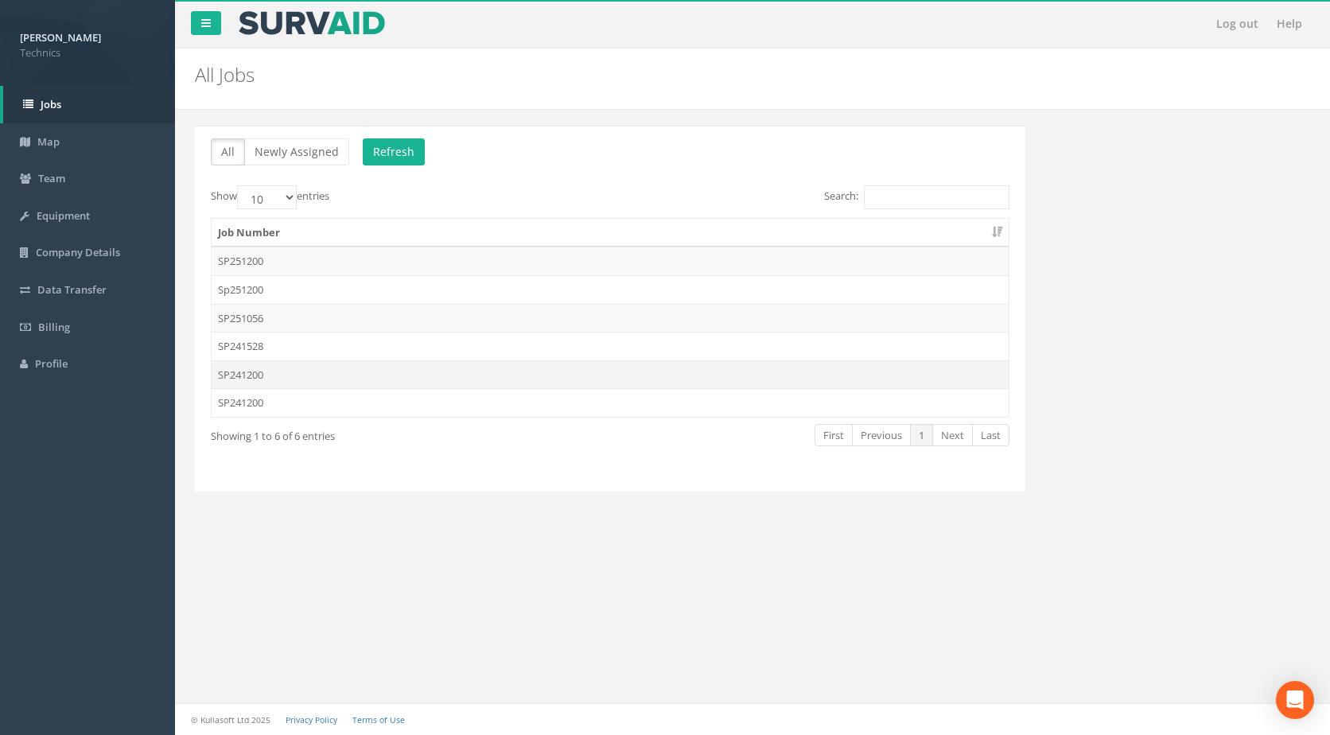
click at [347, 375] on td "SP241200" at bounding box center [610, 374] width 797 height 29
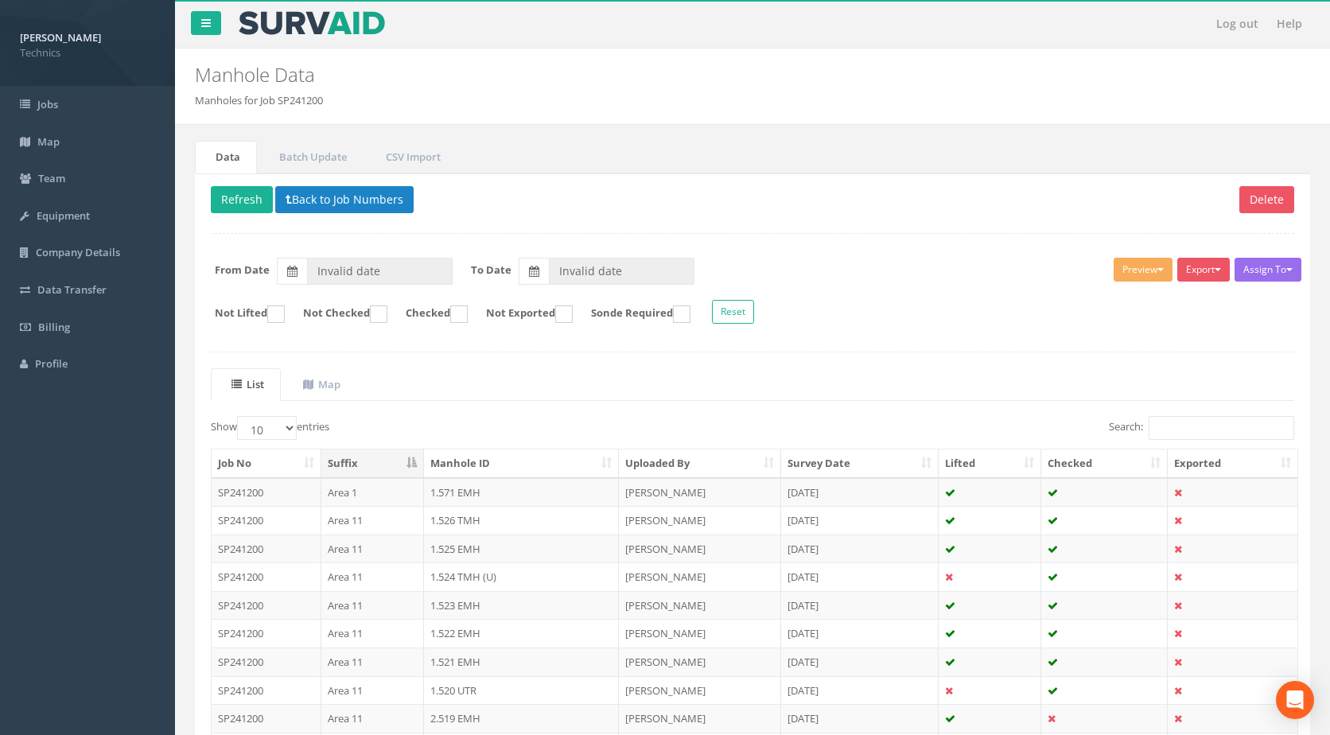
type input "[DATE]"
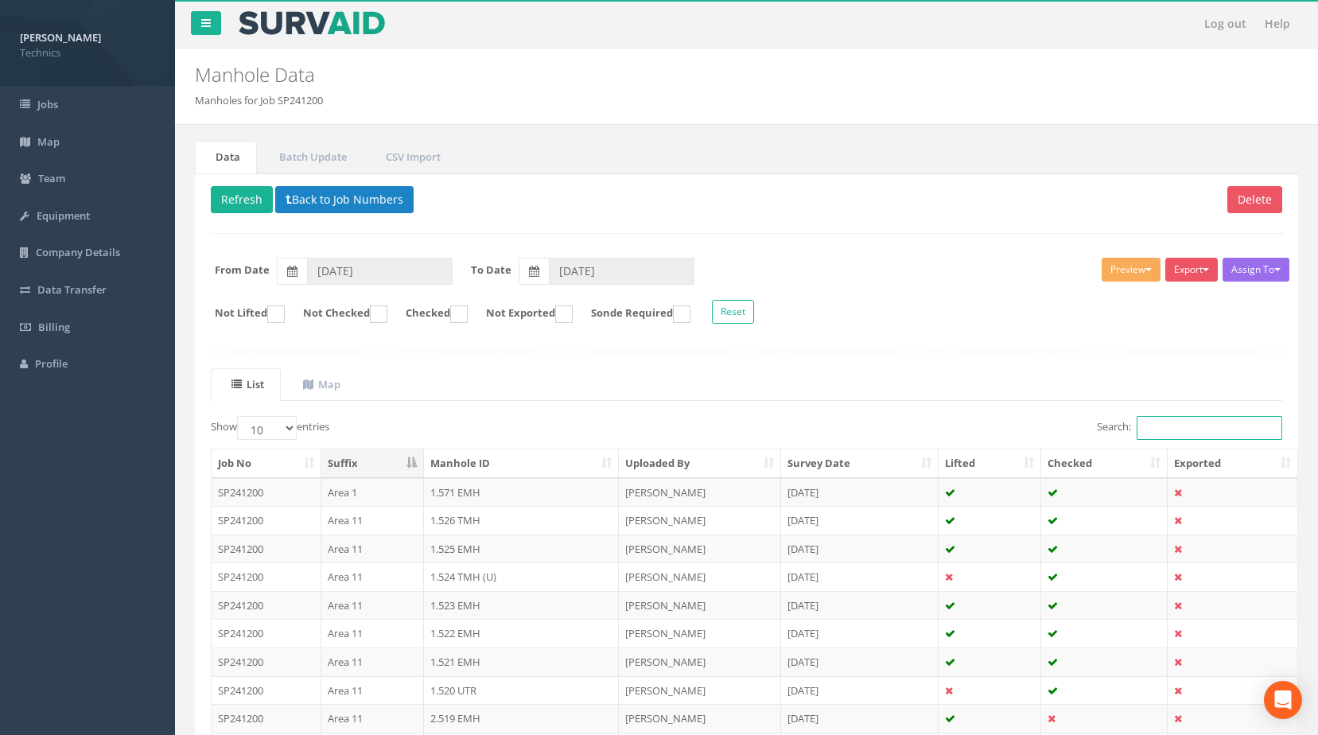
click at [1192, 417] on input "Search:" at bounding box center [1210, 428] width 146 height 24
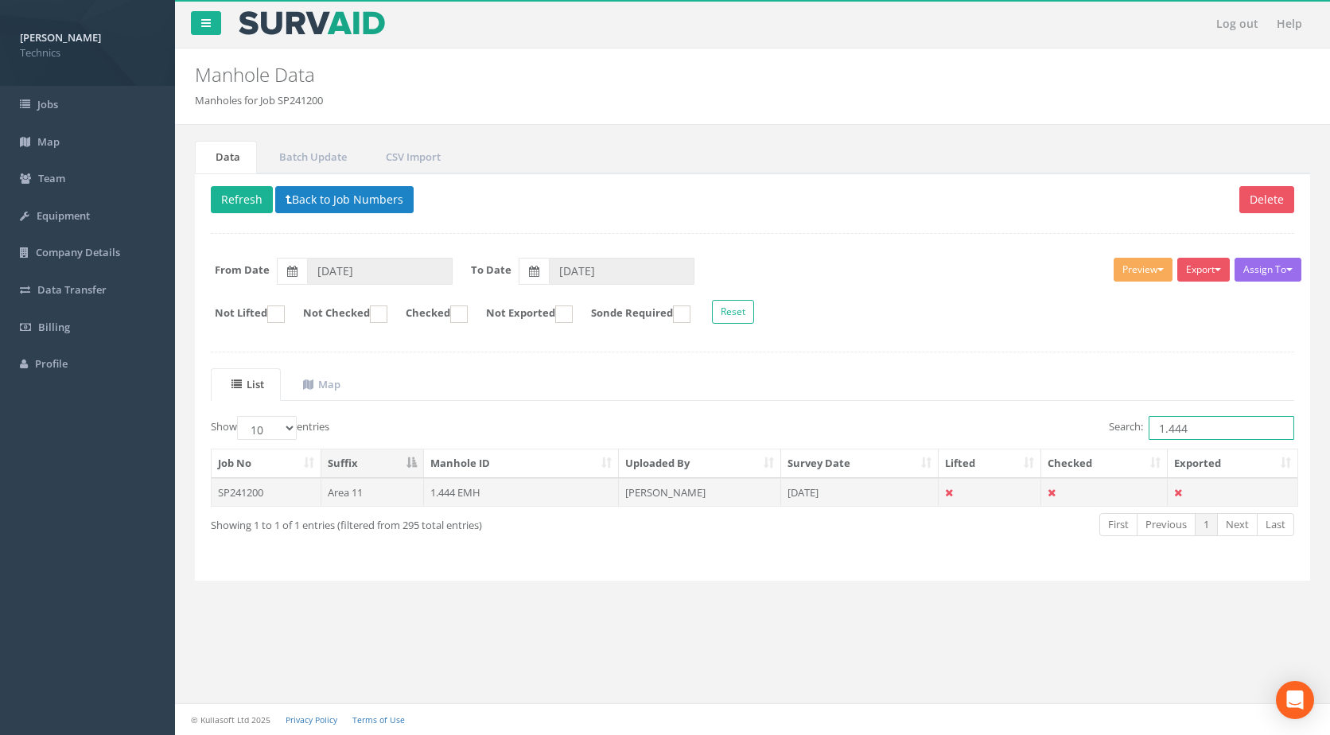
type input "1.444"
click at [512, 497] on td "1.444 EMH" at bounding box center [522, 492] width 196 height 29
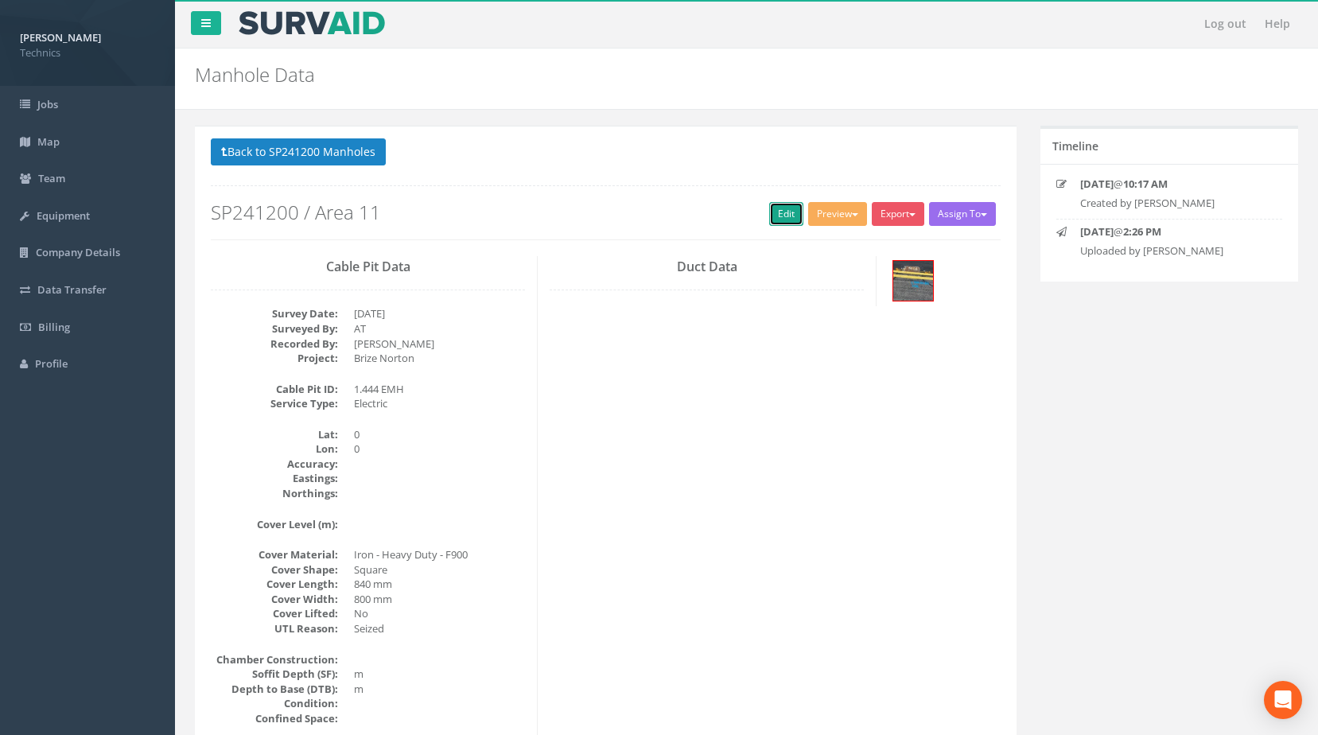
click at [782, 216] on link "Edit" at bounding box center [786, 214] width 34 height 24
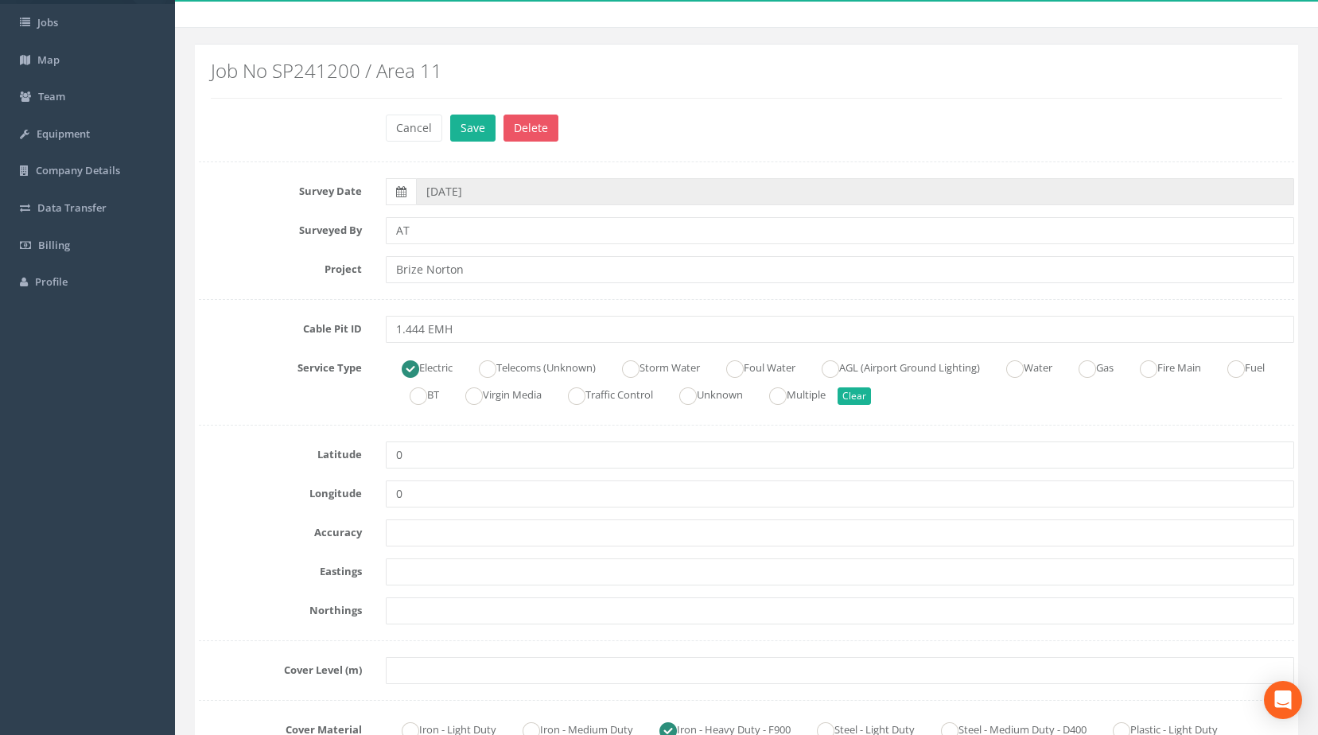
scroll to position [159, 0]
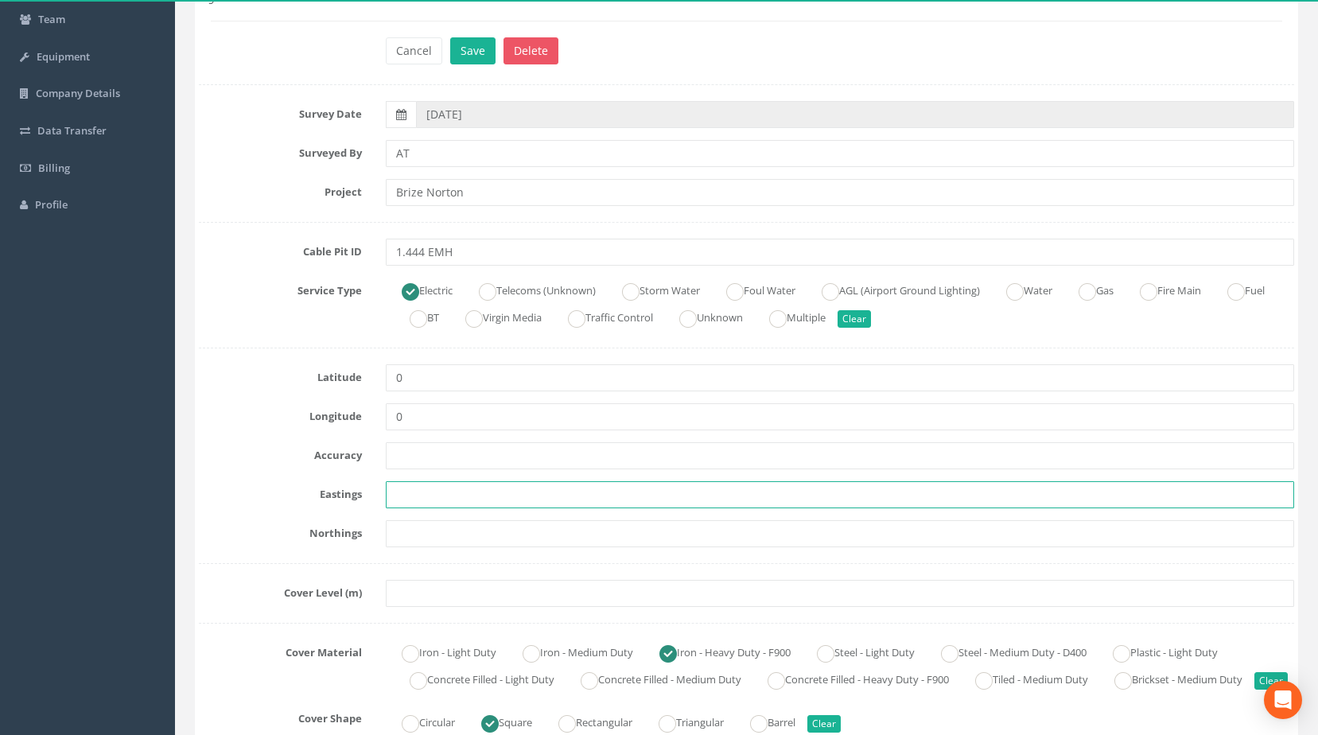
click at [447, 499] on input "text" at bounding box center [840, 494] width 909 height 27
paste input "427913.4306"
type input "427913.4306"
click at [441, 529] on input "text" at bounding box center [840, 533] width 909 height 27
paste input "205129.8104"
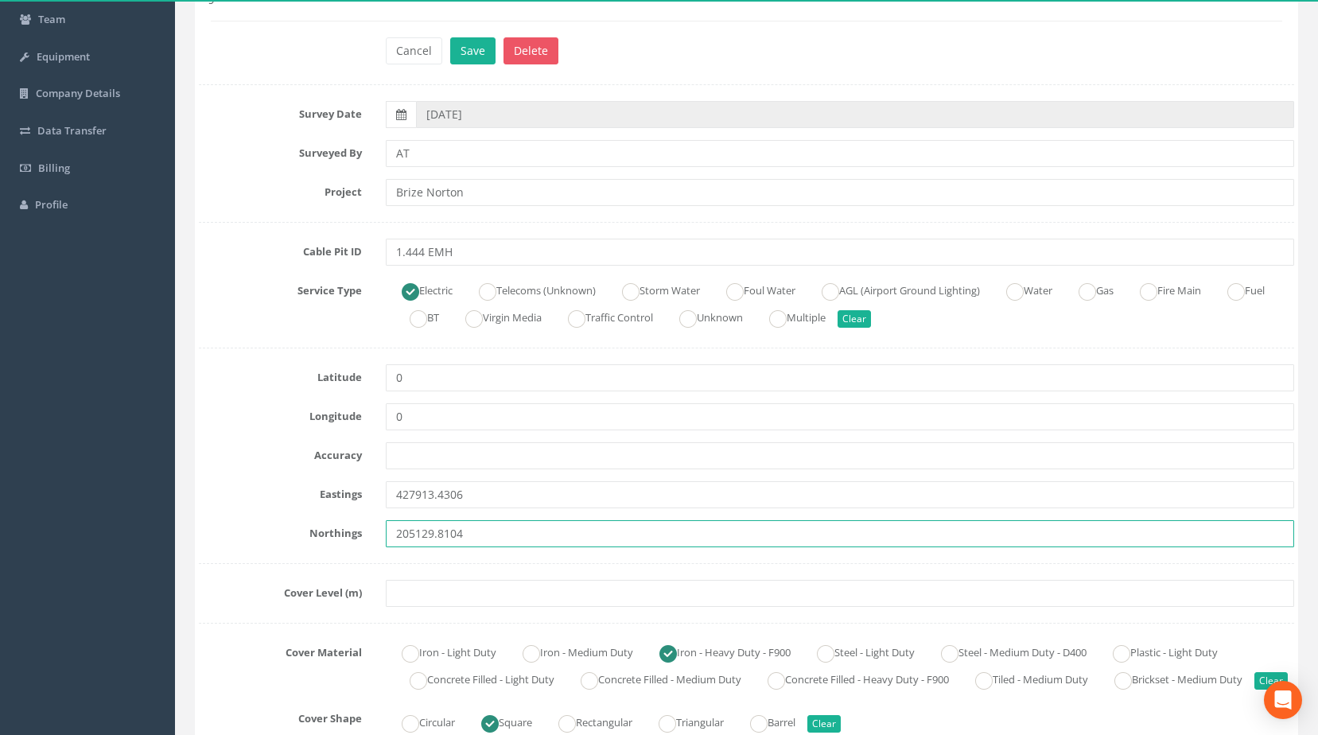
type input "205129.8104"
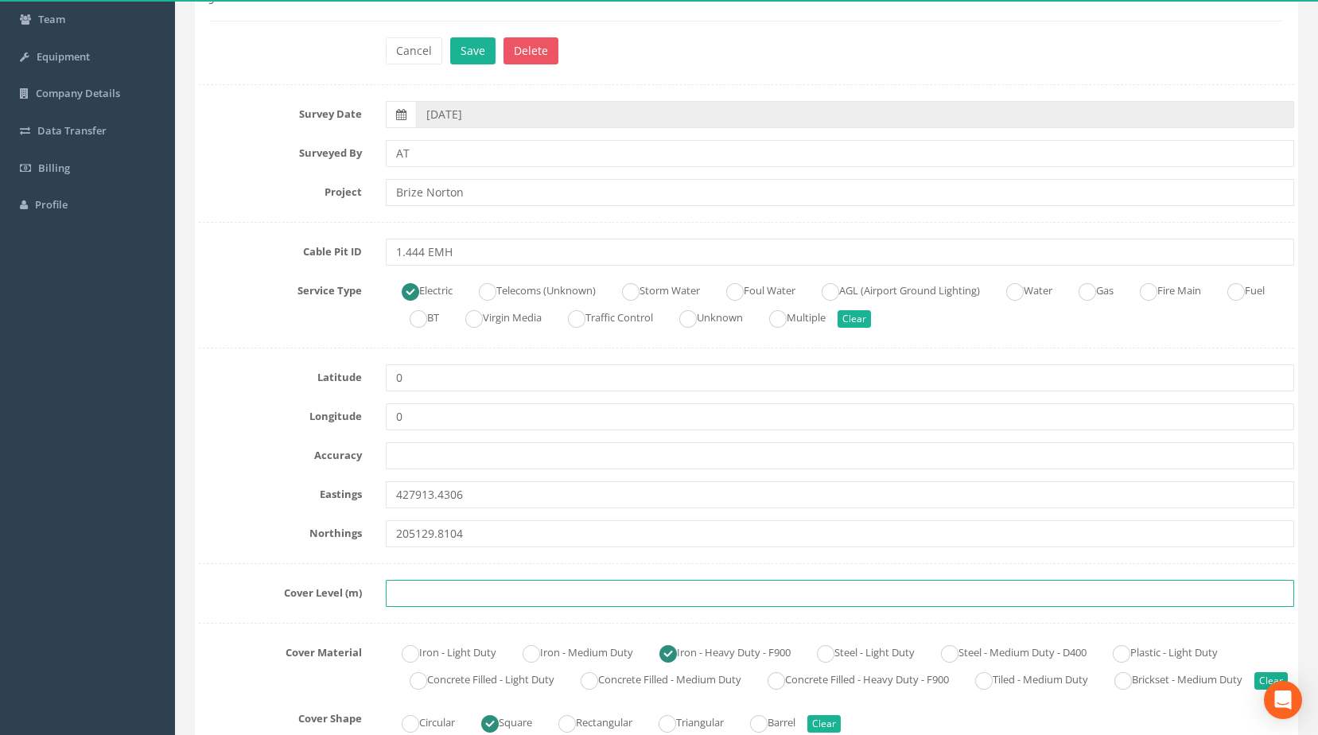
click at [420, 594] on input "text" at bounding box center [840, 593] width 909 height 27
paste input "82.3774"
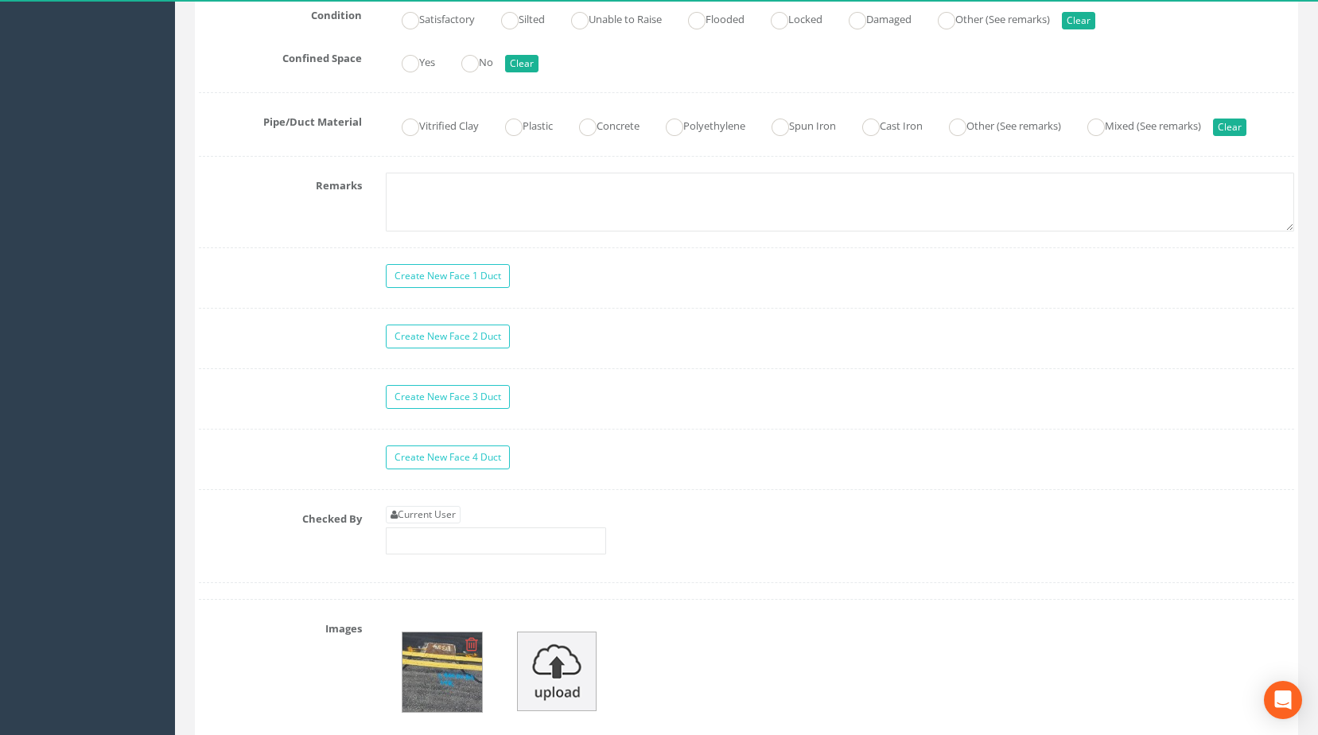
scroll to position [1352, 0]
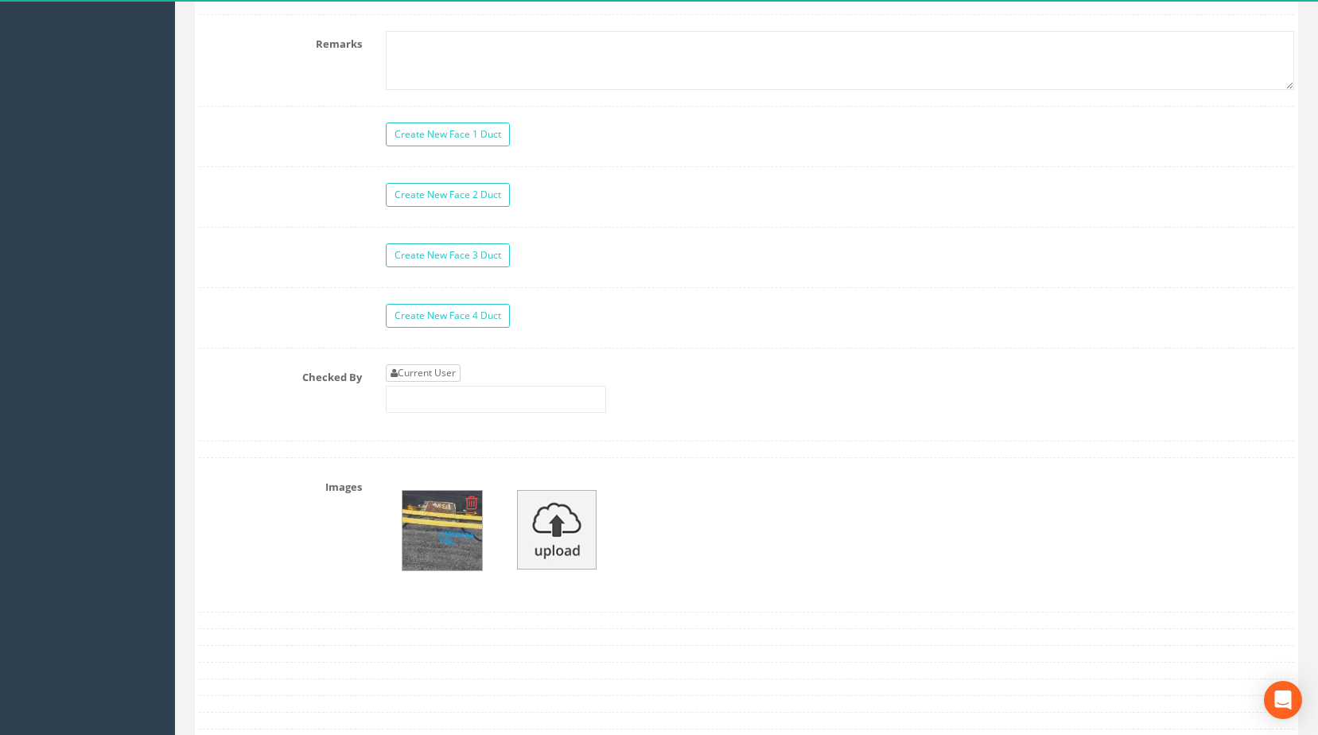
type input "82.3774"
click at [440, 382] on link "Current User" at bounding box center [423, 372] width 75 height 17
type input "[PERSON_NAME]"
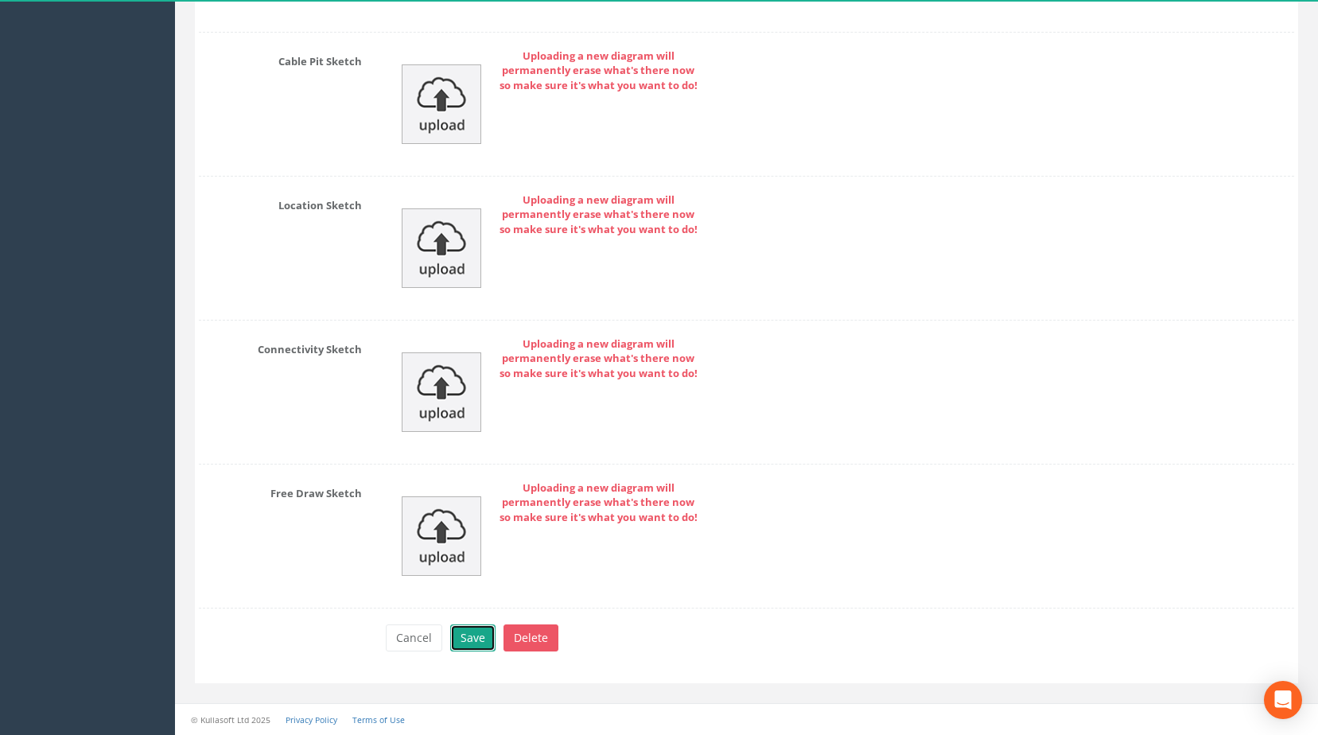
click at [471, 642] on button "Save" at bounding box center [472, 637] width 45 height 27
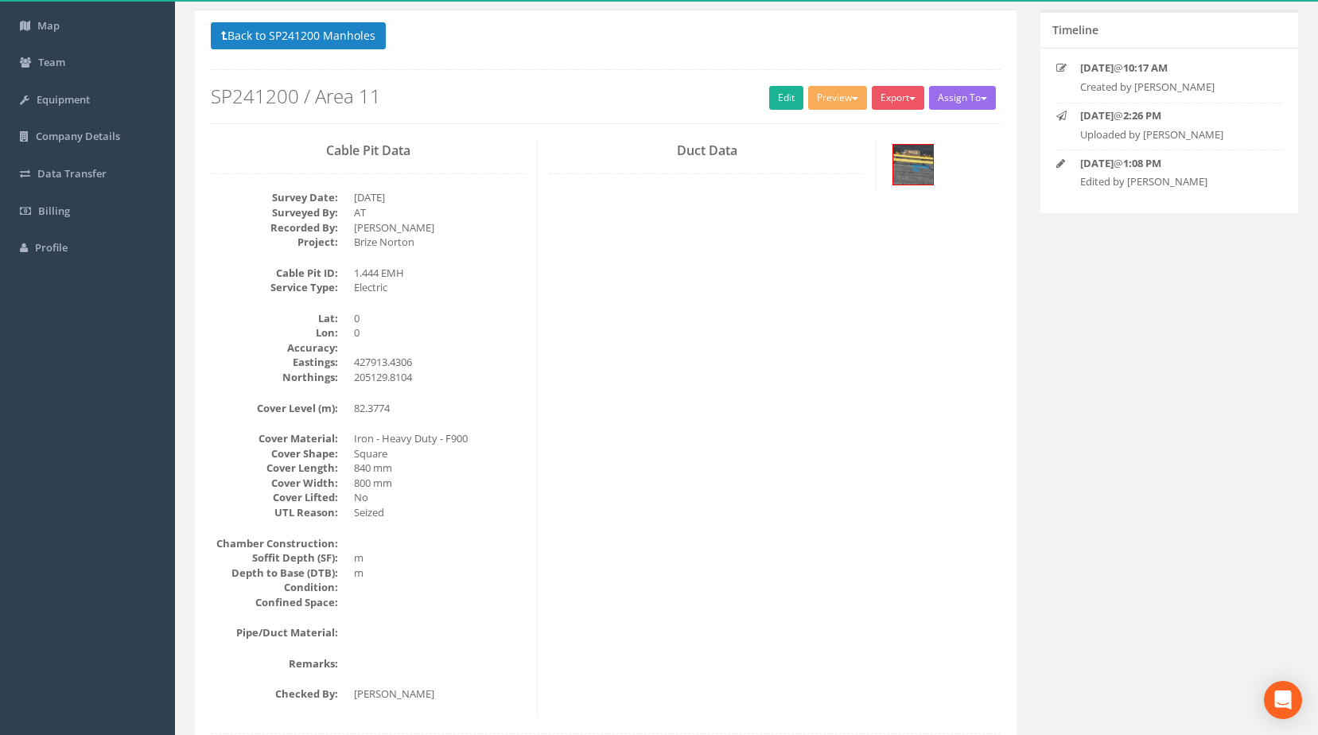
scroll to position [40, 0]
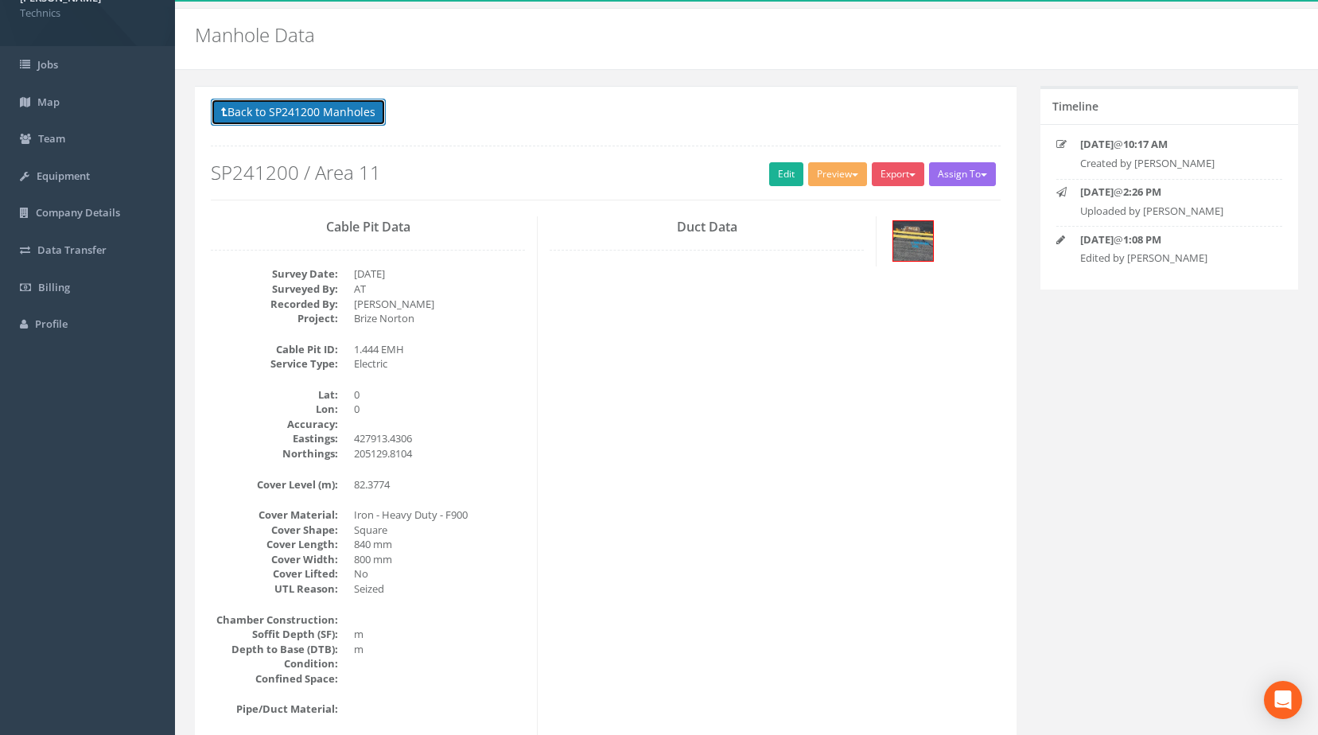
click at [326, 111] on button "Back to SP241200 Manholes" at bounding box center [298, 112] width 175 height 27
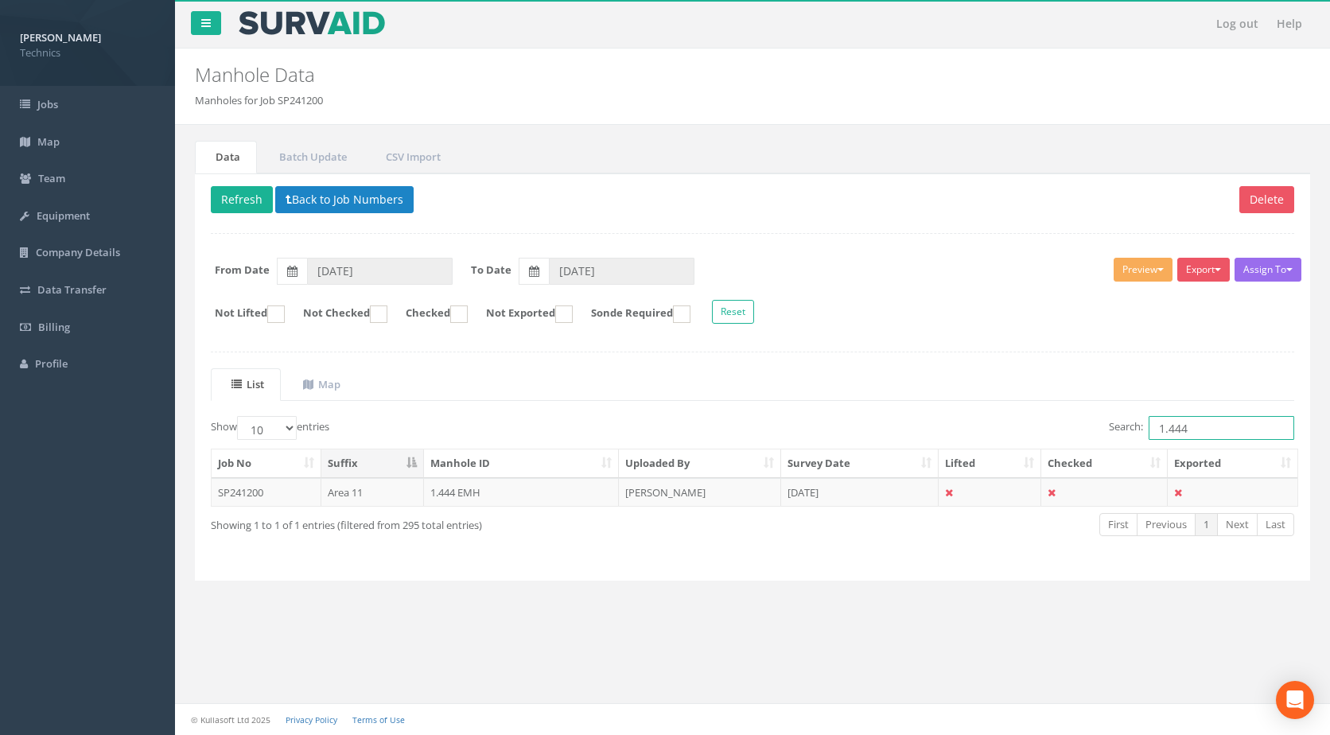
click at [1202, 426] on input "1.444" at bounding box center [1222, 428] width 146 height 24
type input "1.450"
click at [480, 503] on td "1.450 EMH" at bounding box center [522, 492] width 196 height 29
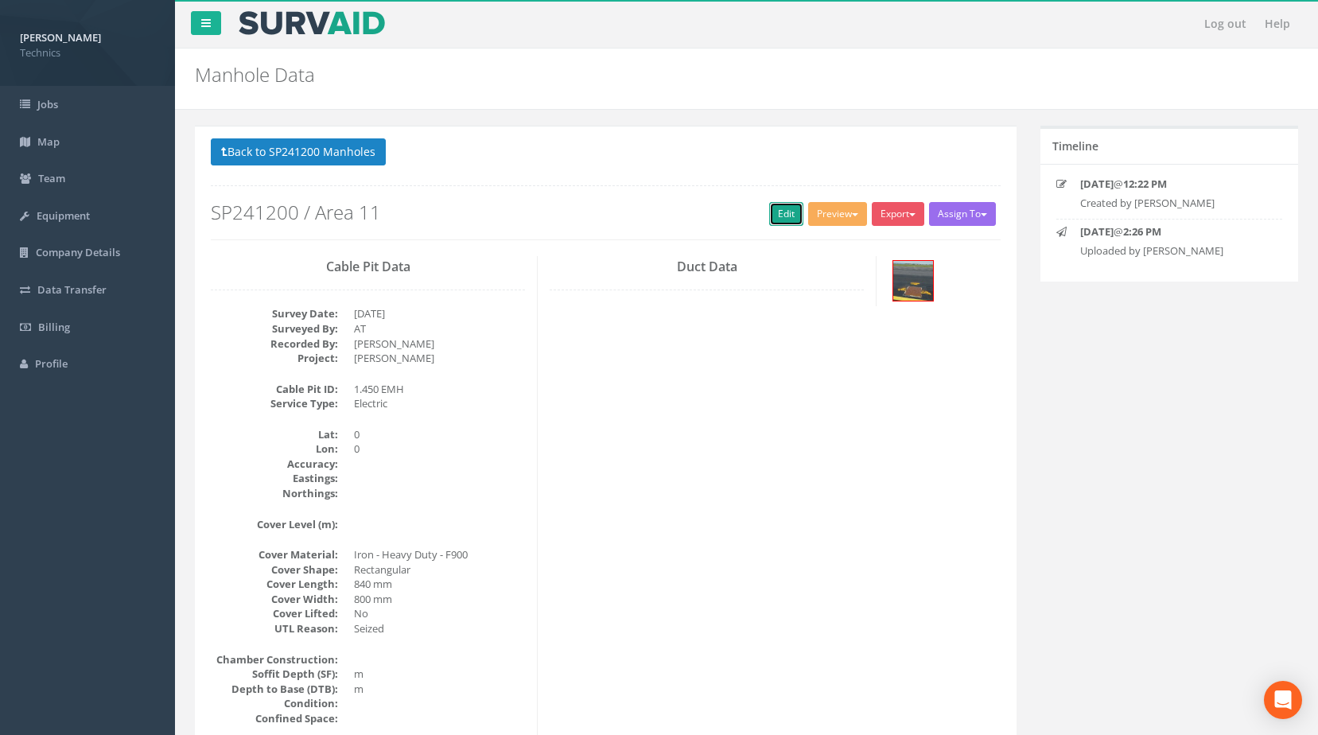
click at [787, 220] on link "Edit" at bounding box center [786, 214] width 34 height 24
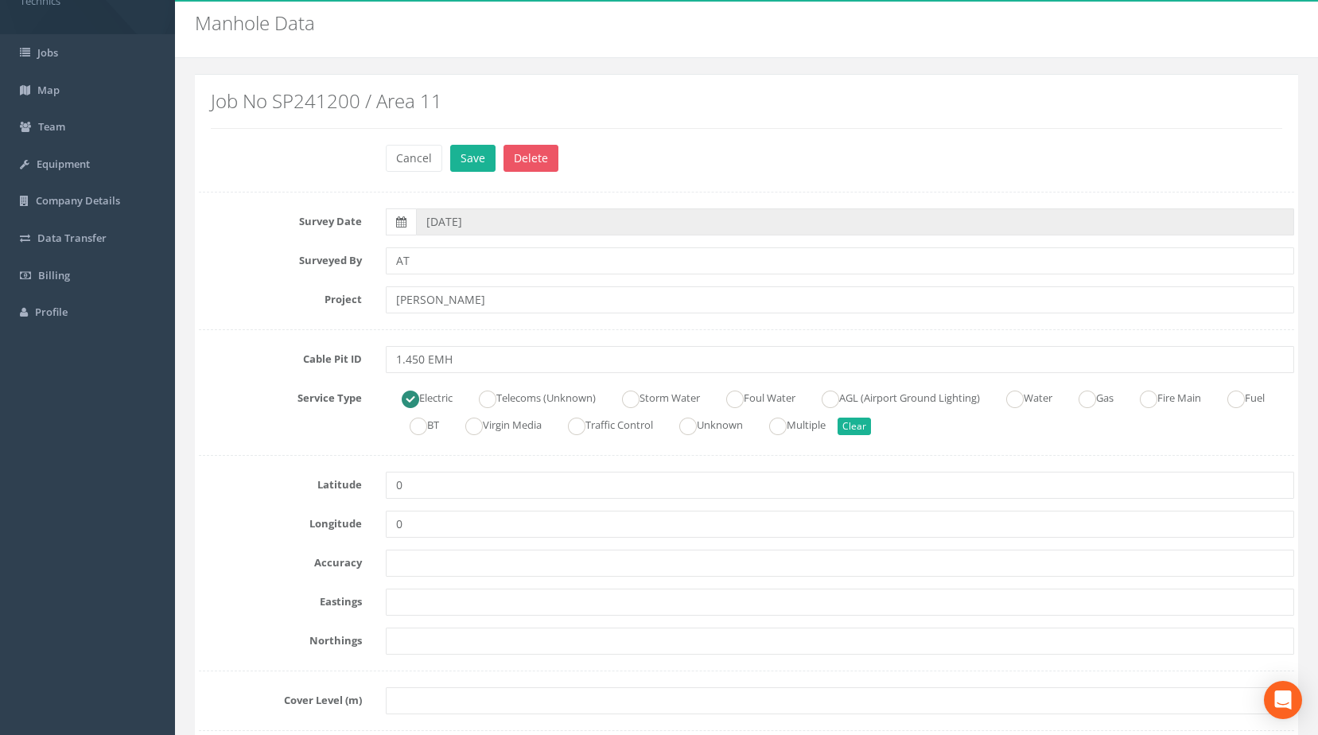
scroll to position [80, 0]
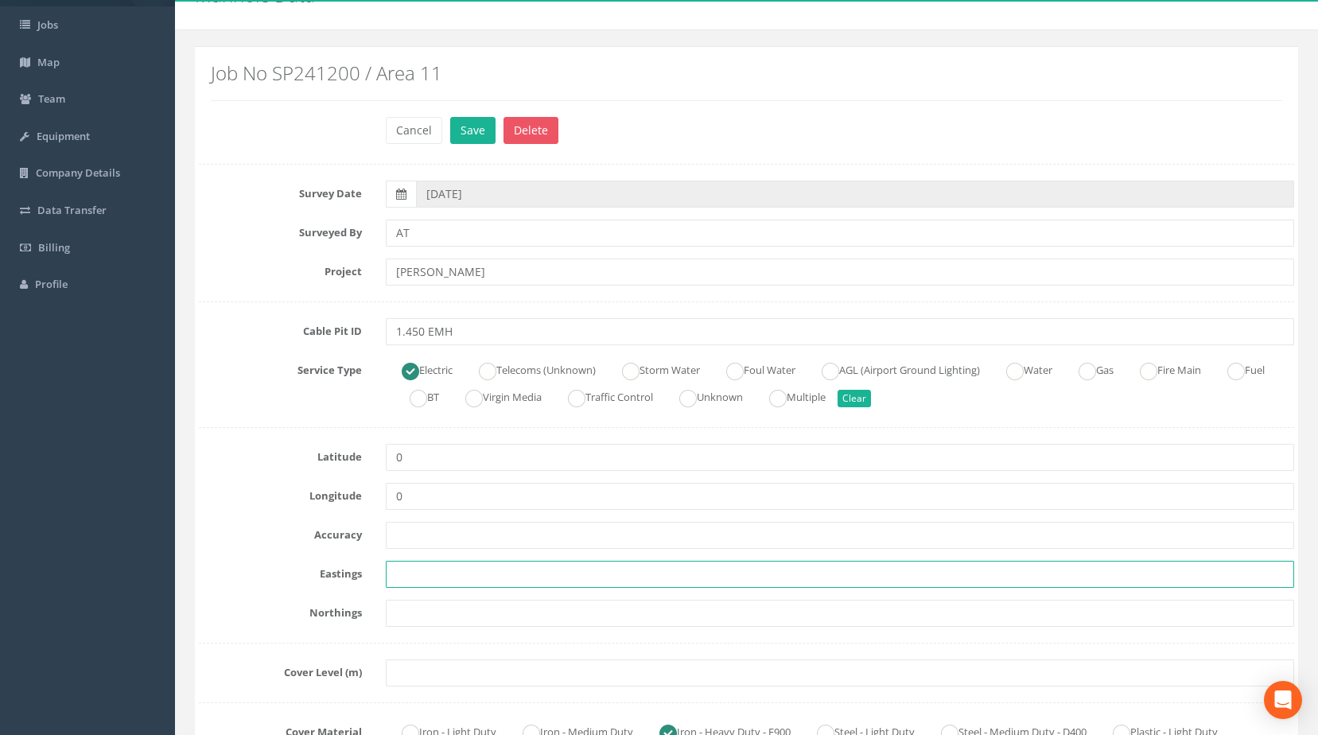
click at [419, 573] on input "text" at bounding box center [840, 574] width 909 height 27
paste input "427791.1778"
type input "427791.1778"
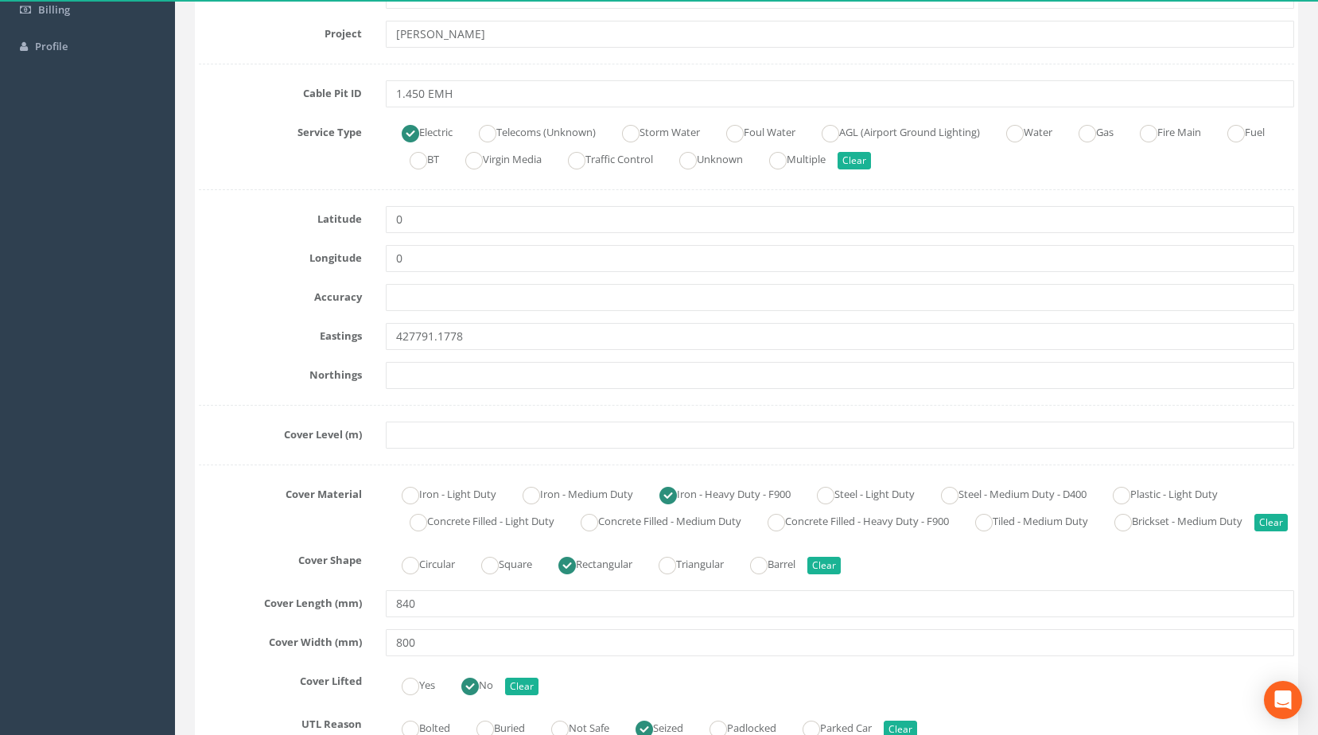
scroll to position [318, 0]
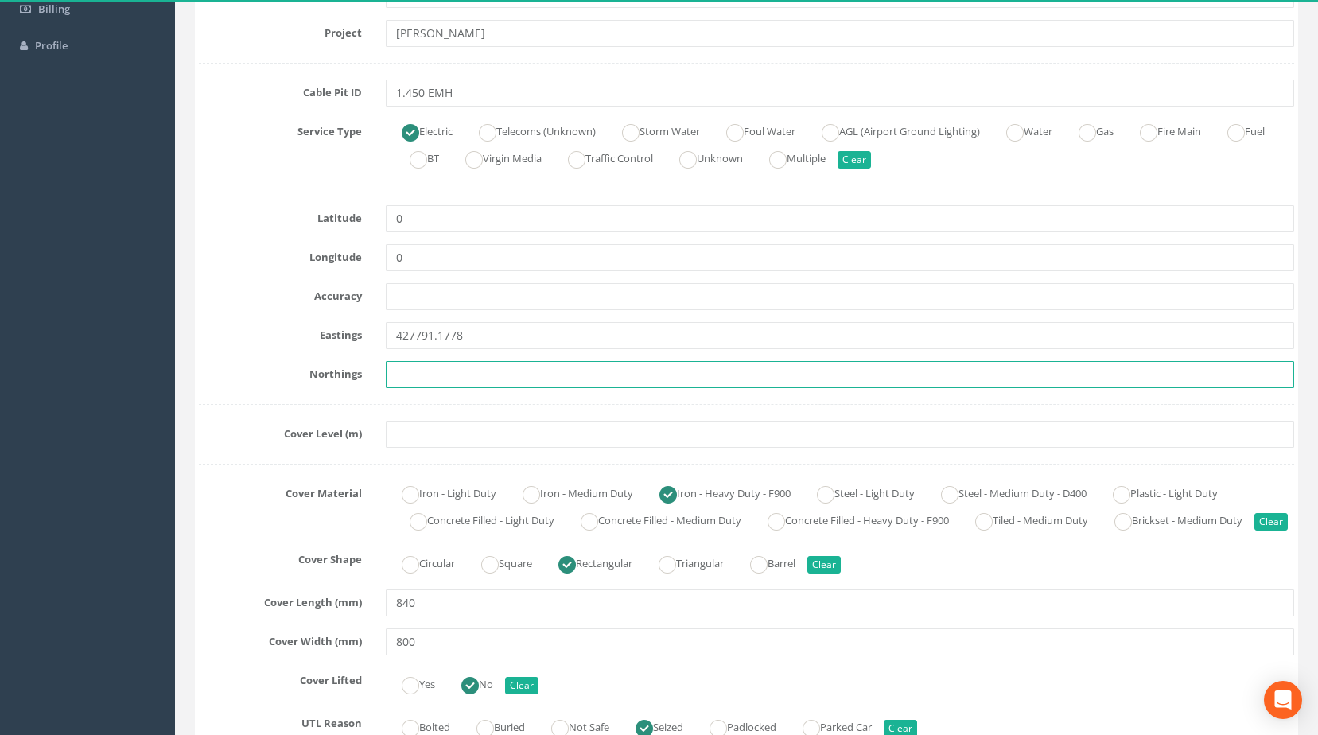
click at [445, 382] on input "text" at bounding box center [840, 374] width 909 height 27
paste input "205147.8354"
type input "205147.8354"
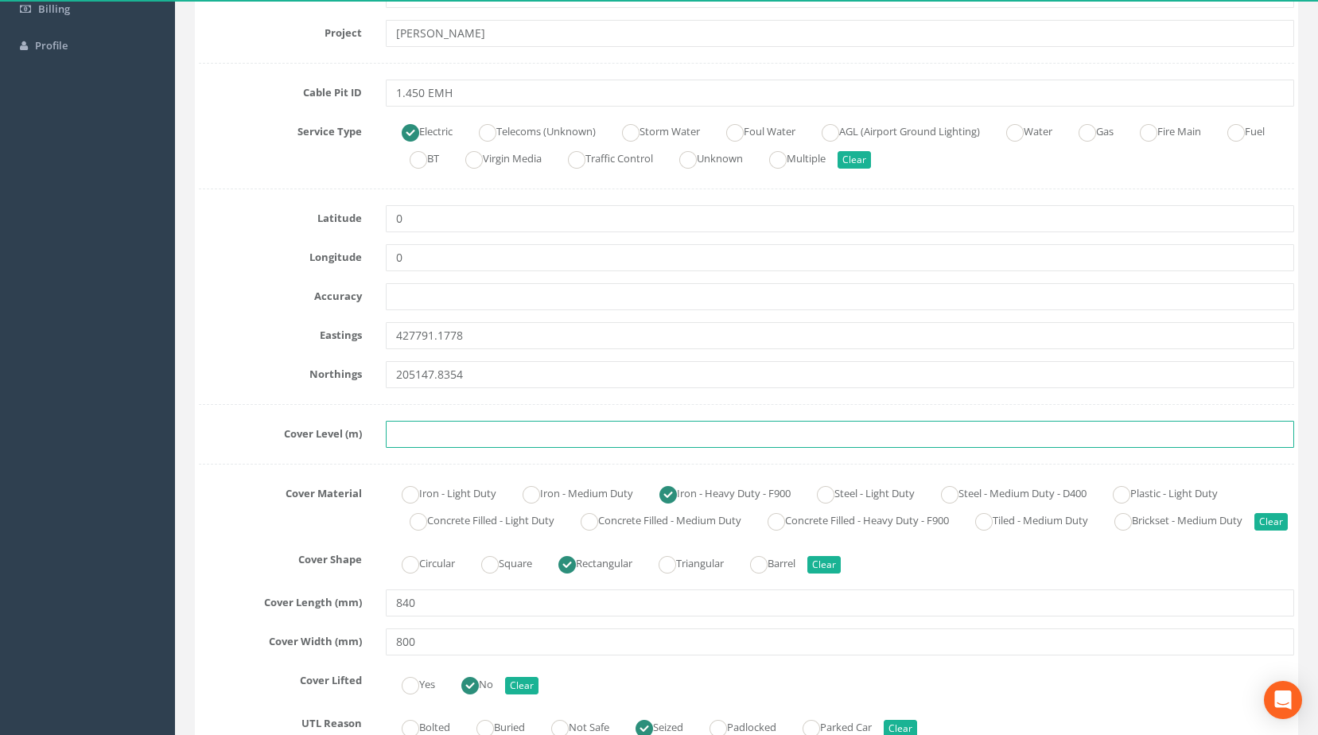
click at [508, 428] on input "text" at bounding box center [840, 434] width 909 height 27
paste input "83.1315"
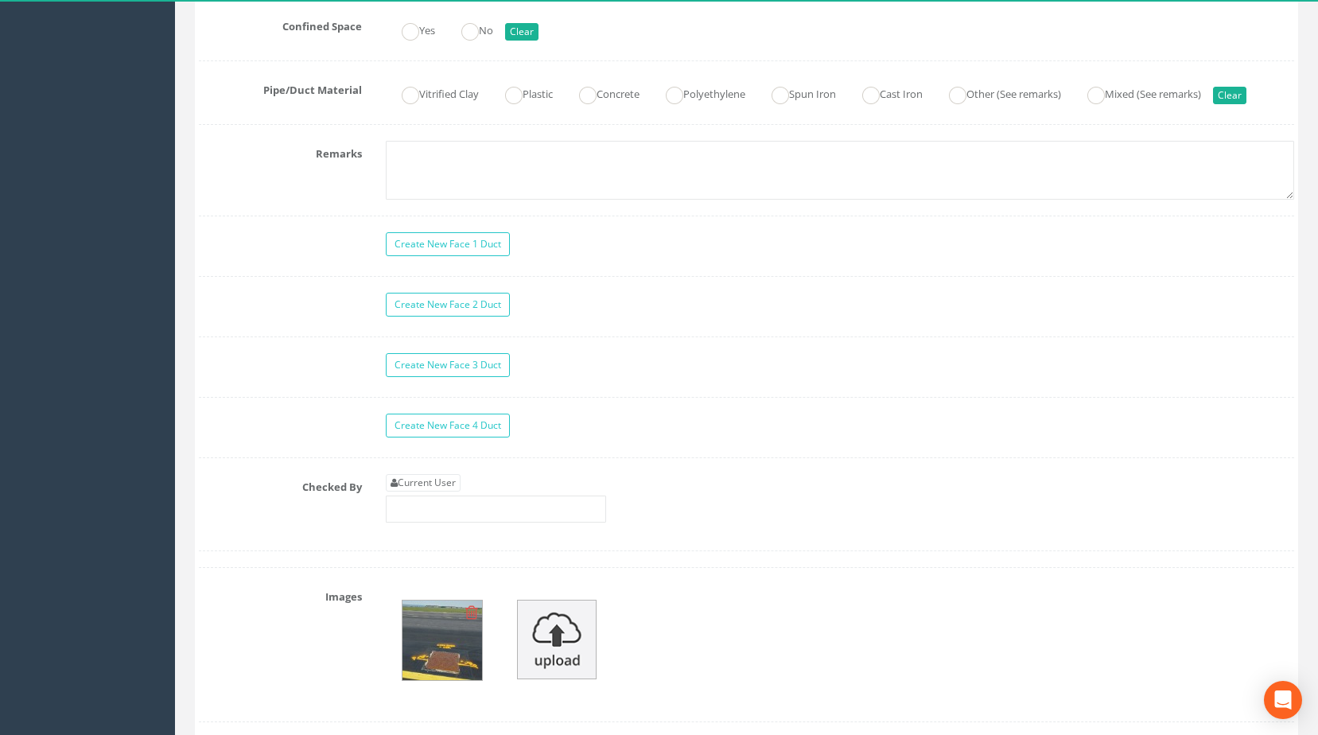
scroll to position [1432, 0]
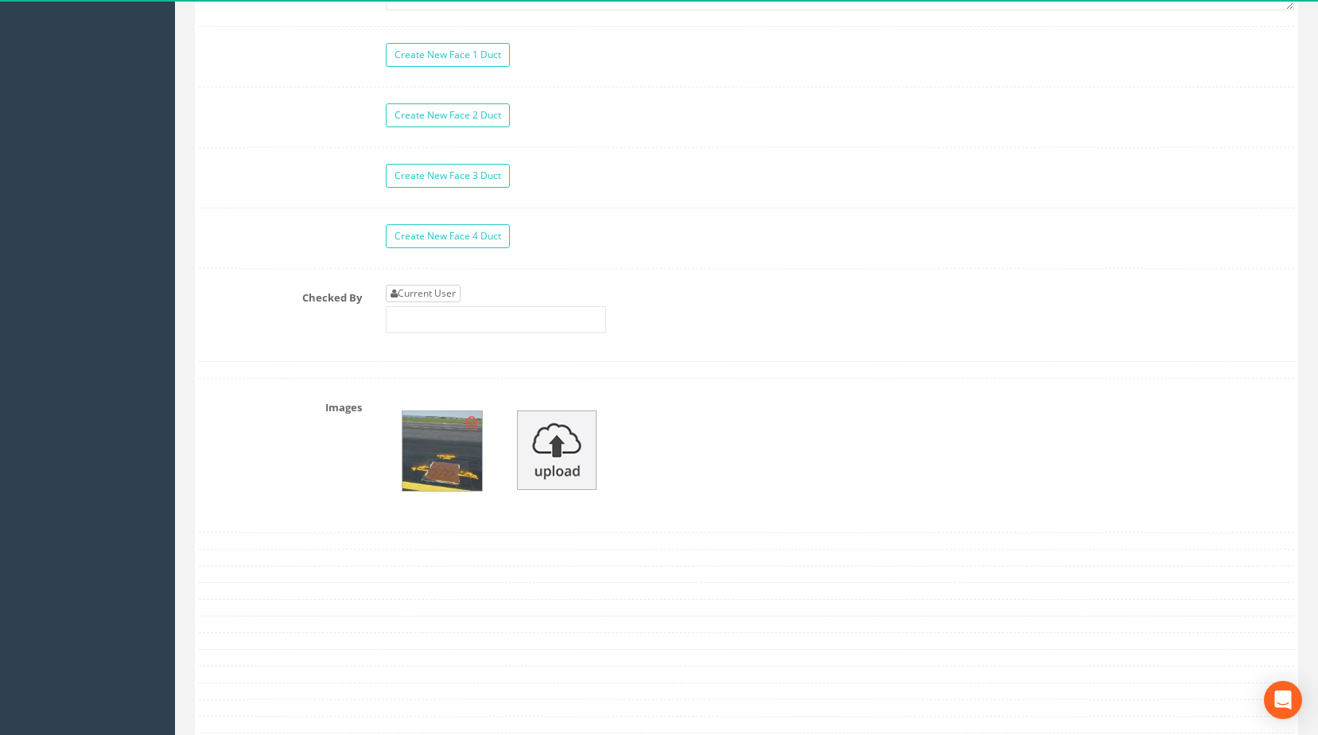
type input "83.1315"
drag, startPoint x: 429, startPoint y: 314, endPoint x: 430, endPoint y: 325, distance: 11.2
click at [429, 302] on link "Current User" at bounding box center [423, 293] width 75 height 17
type input "[PERSON_NAME]"
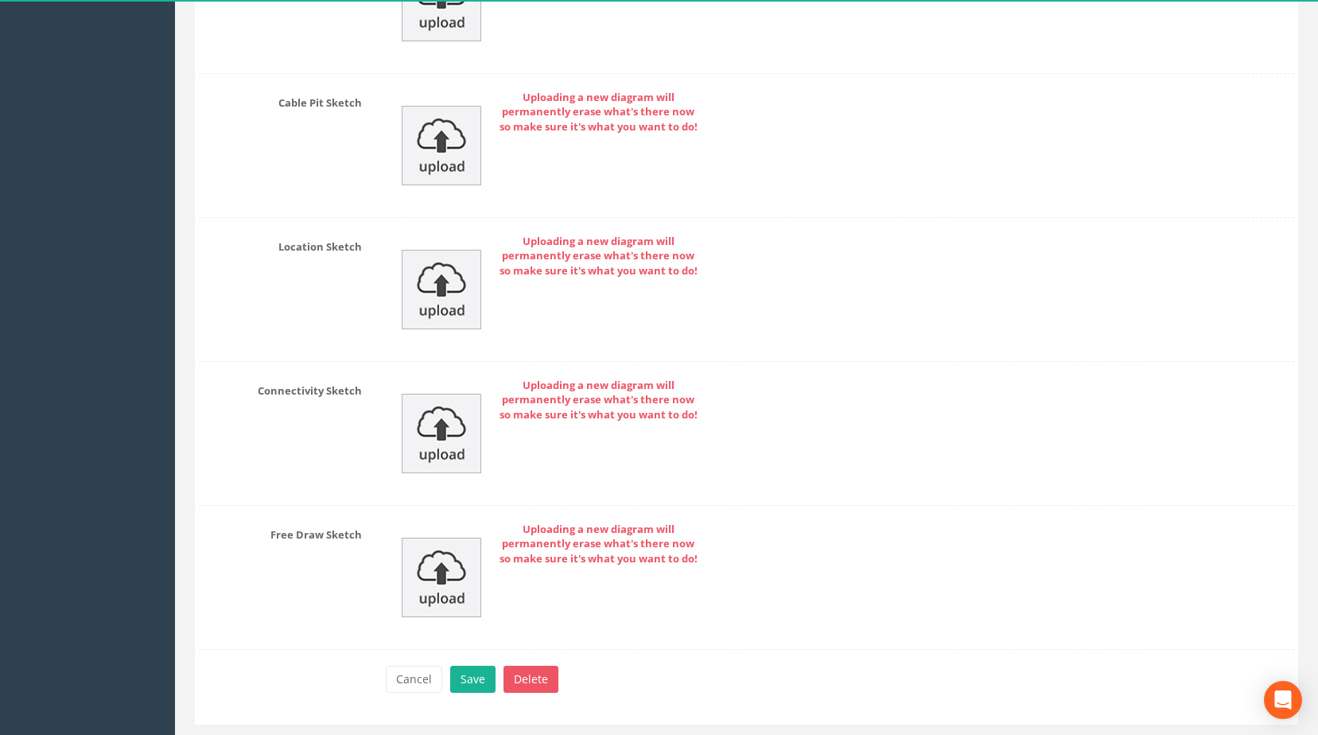
scroll to position [2316, 0]
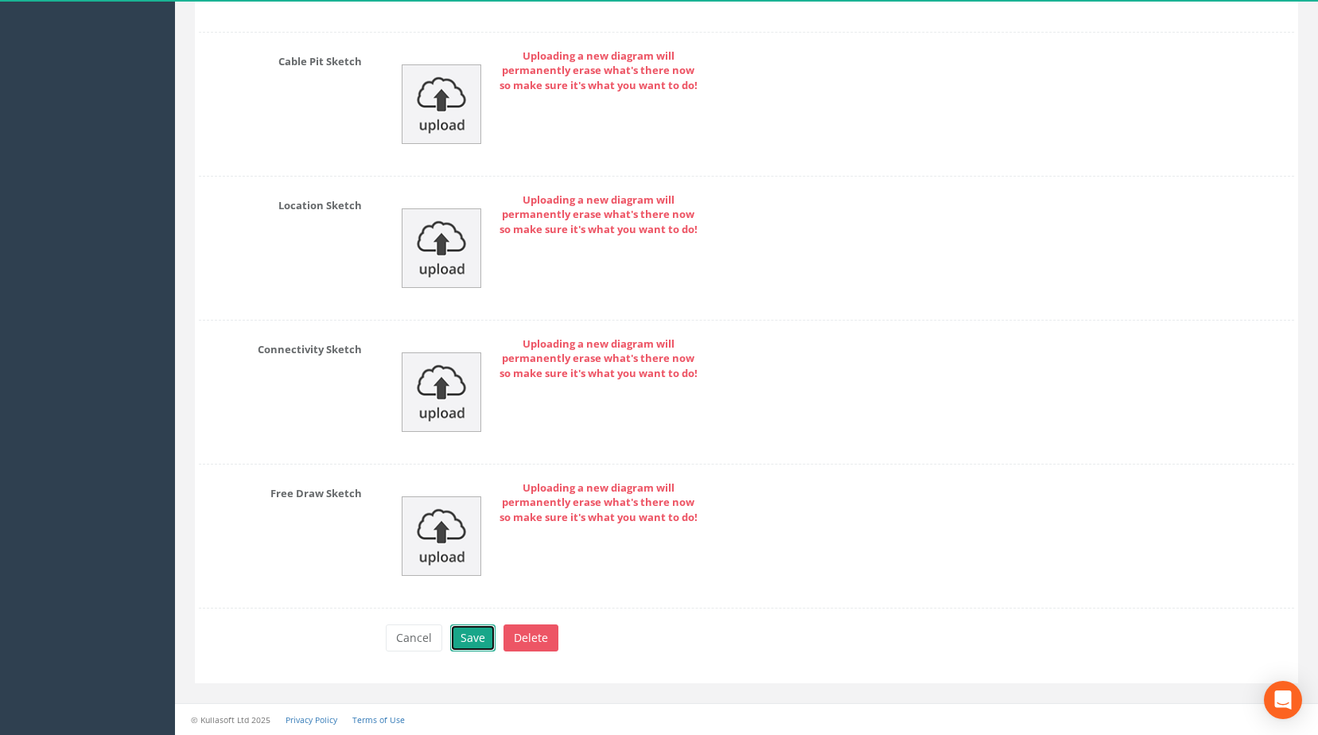
click at [470, 631] on button "Save" at bounding box center [472, 637] width 45 height 27
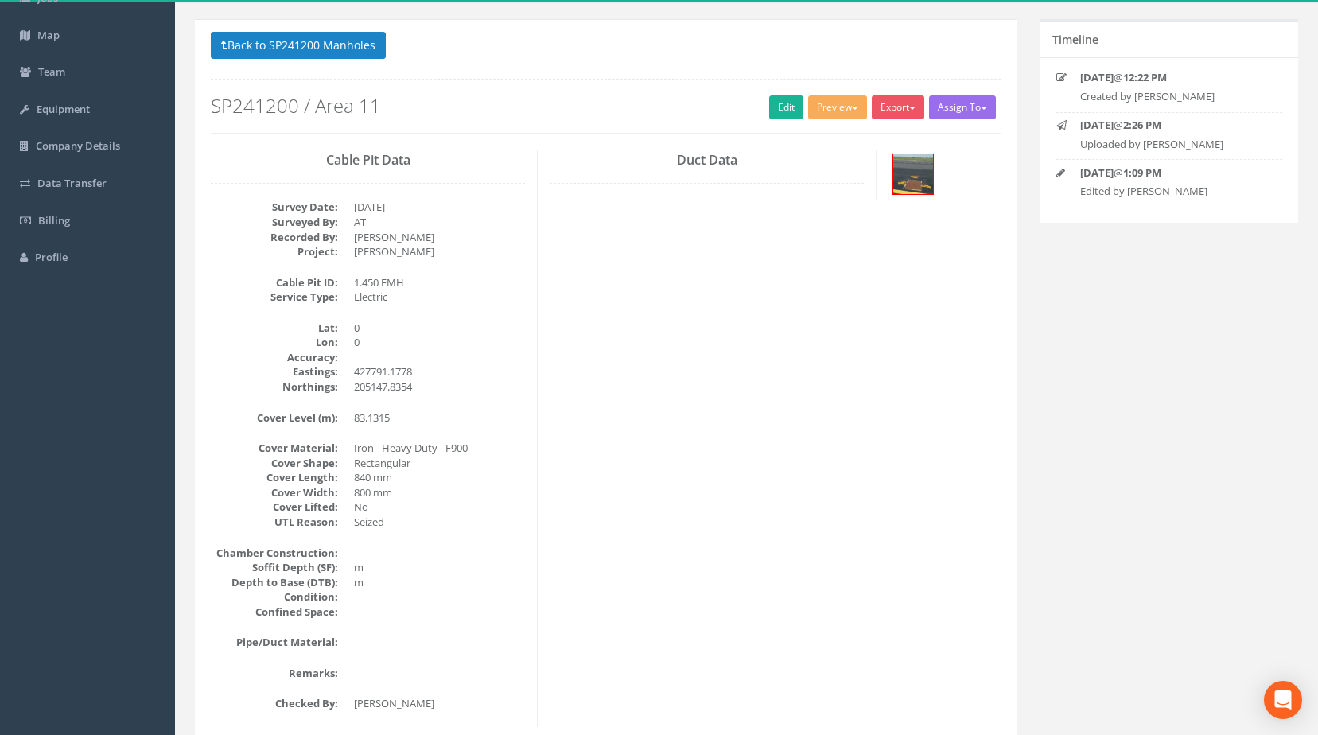
scroll to position [0, 0]
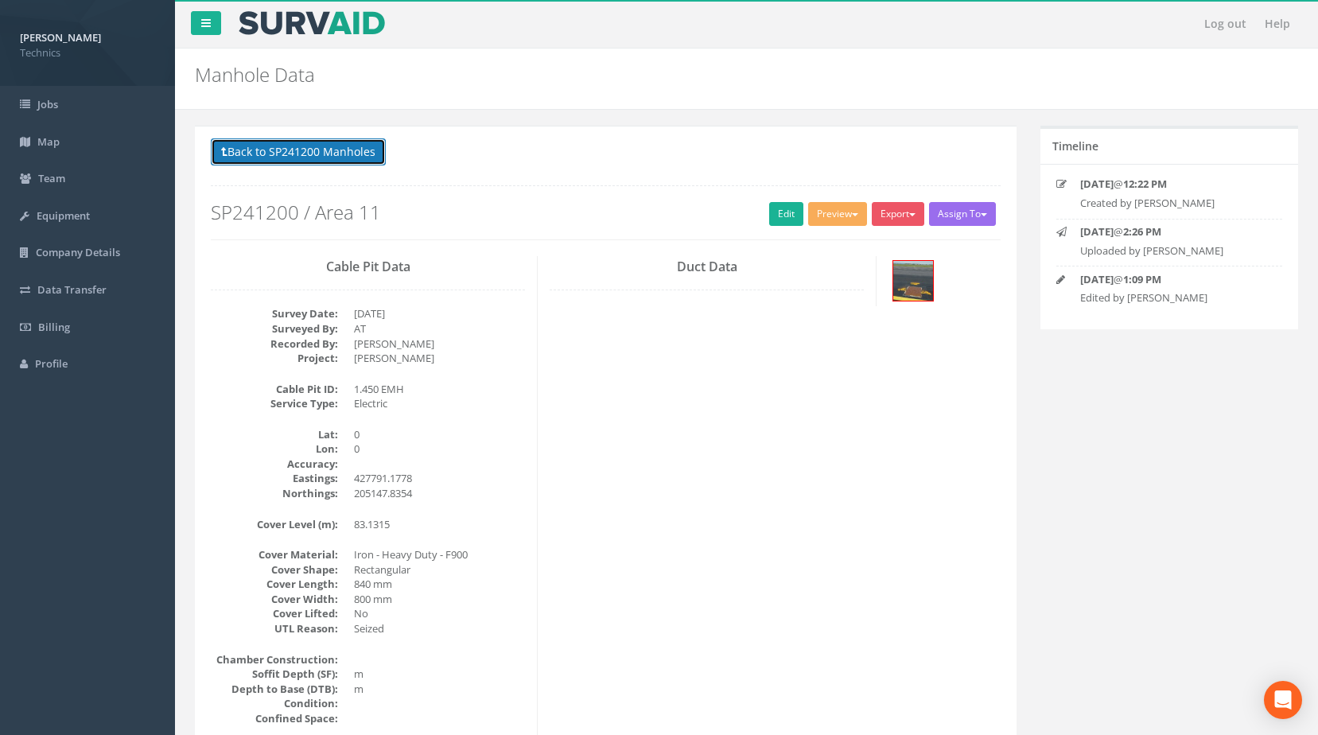
click at [323, 149] on button "Back to SP241200 Manholes" at bounding box center [298, 151] width 175 height 27
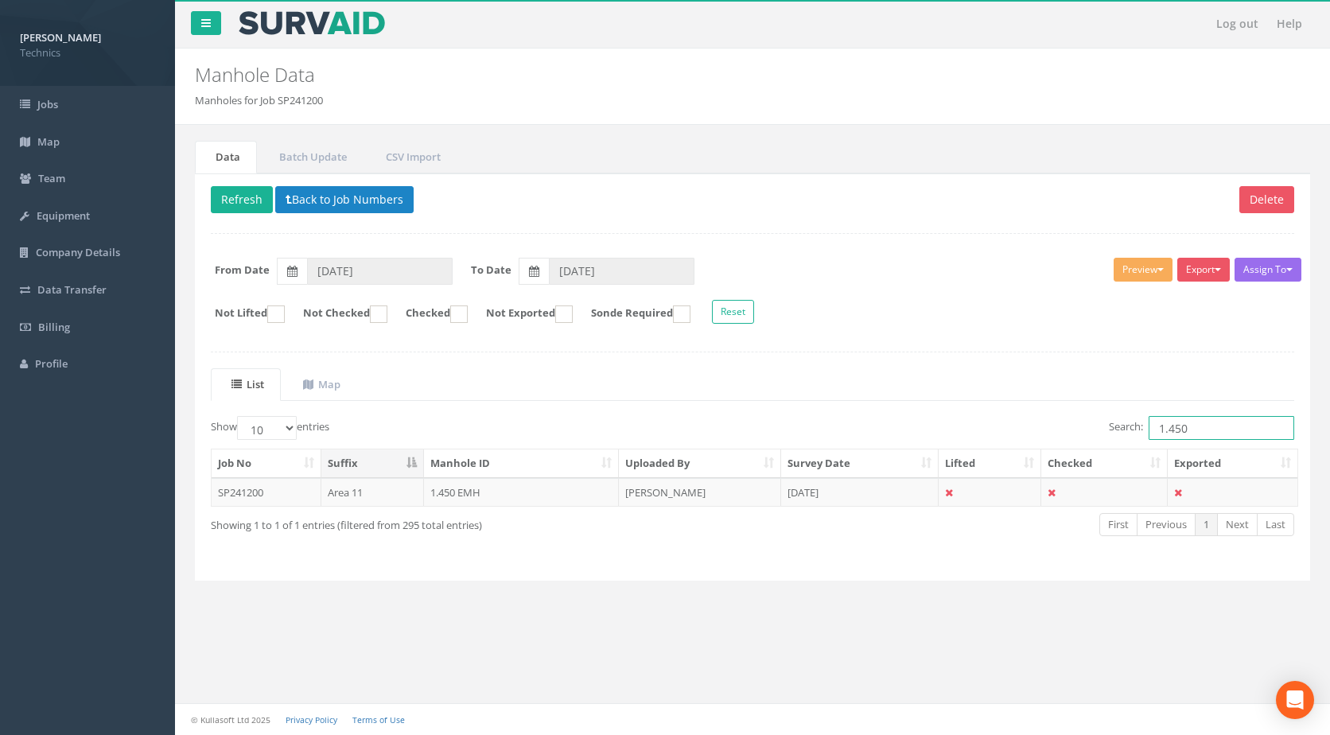
click at [1204, 427] on input "1.450" at bounding box center [1222, 428] width 146 height 24
click at [237, 190] on button "Refresh" at bounding box center [242, 199] width 62 height 27
click at [1211, 429] on input "1.450" at bounding box center [1222, 428] width 146 height 24
type input "1.451"
click at [723, 502] on td "[PERSON_NAME]" at bounding box center [700, 492] width 162 height 29
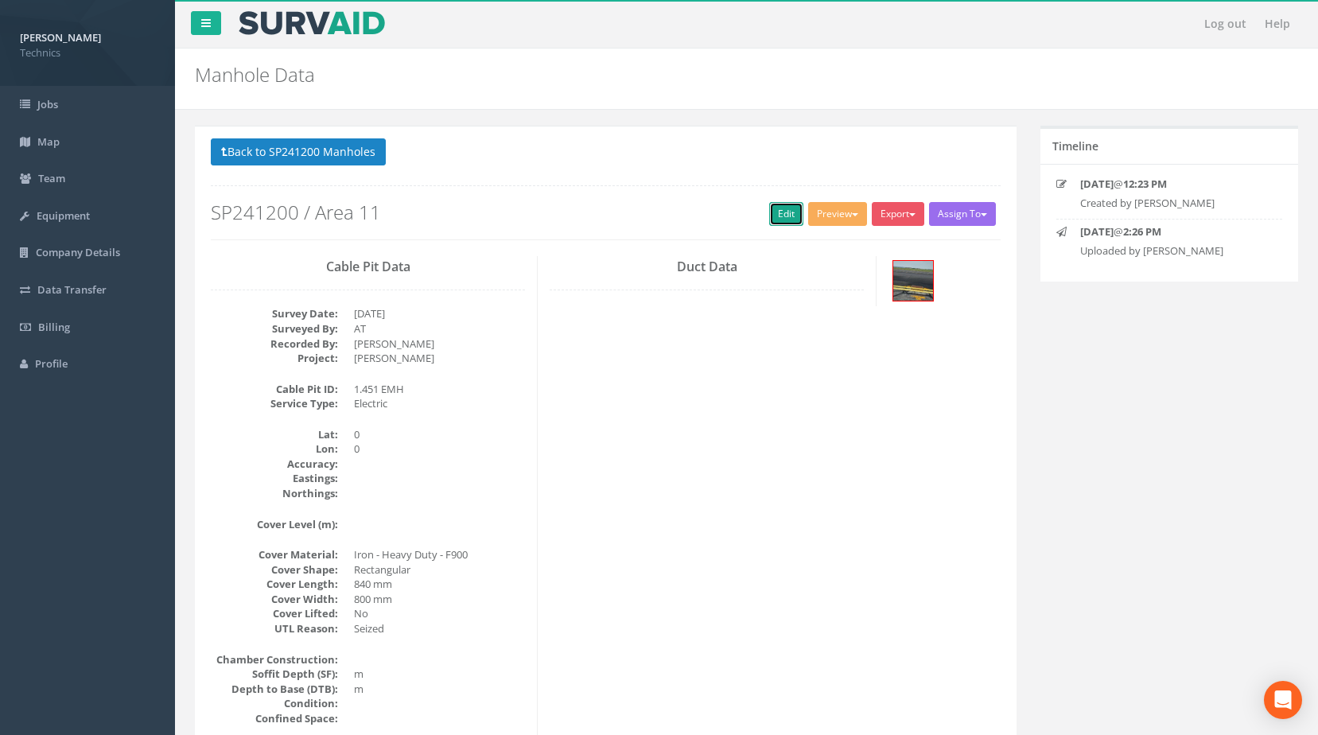
click at [775, 217] on link "Edit" at bounding box center [786, 214] width 34 height 24
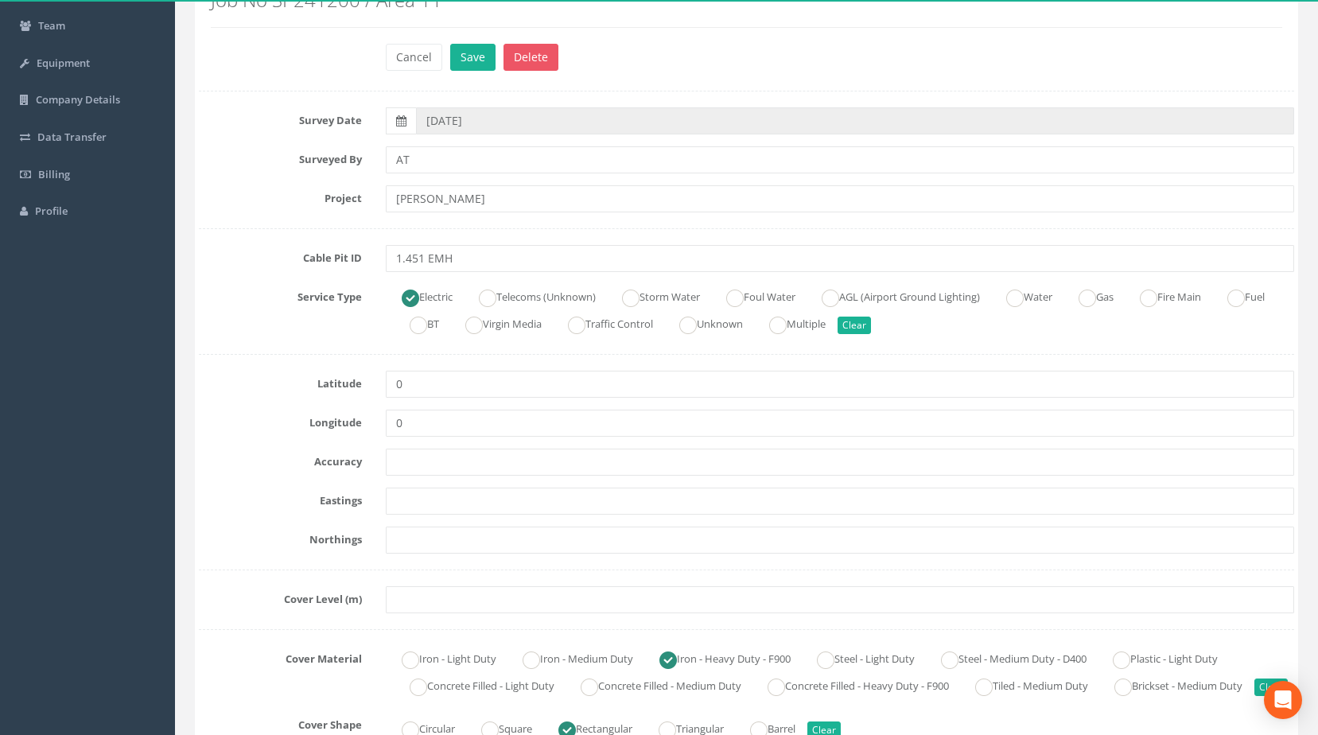
scroll to position [159, 0]
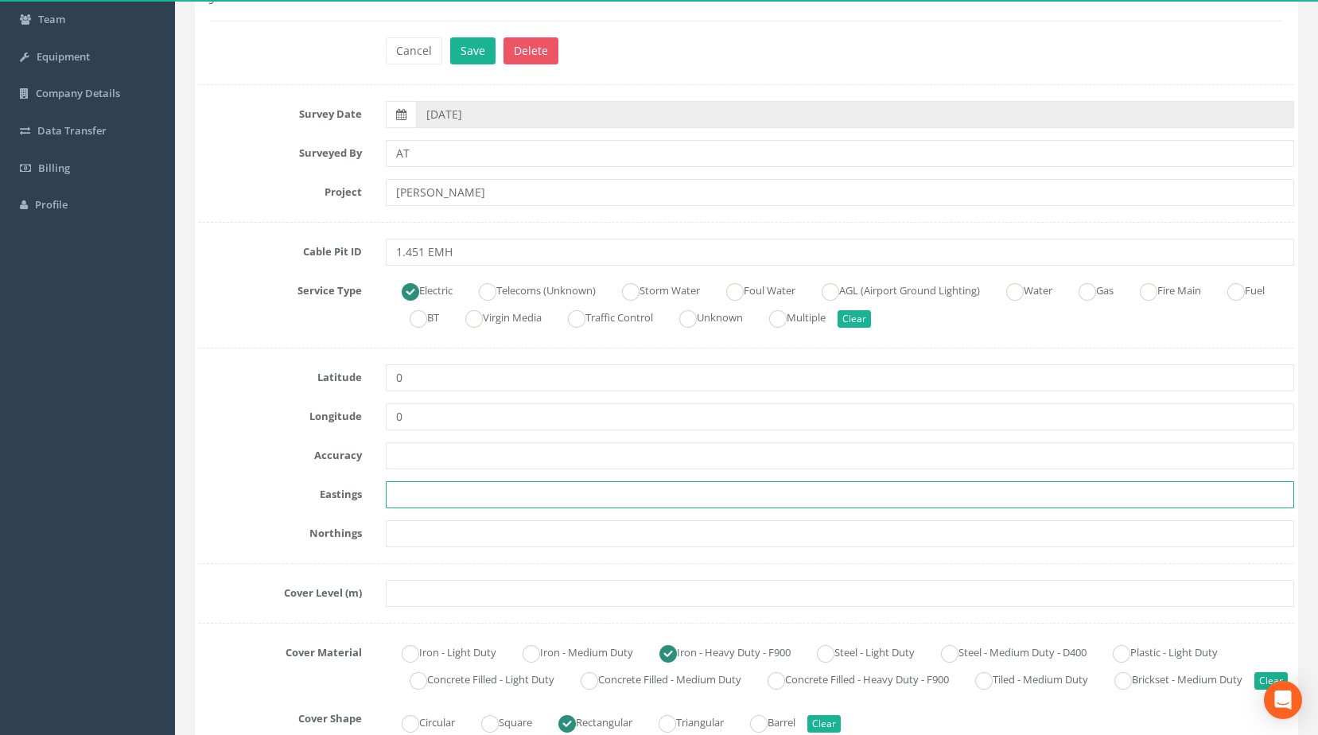
click at [431, 489] on input "text" at bounding box center [840, 494] width 909 height 27
paste input "427770.7986"
type input "427770.7986"
click at [428, 541] on input "text" at bounding box center [840, 533] width 909 height 27
paste input "205158.0694"
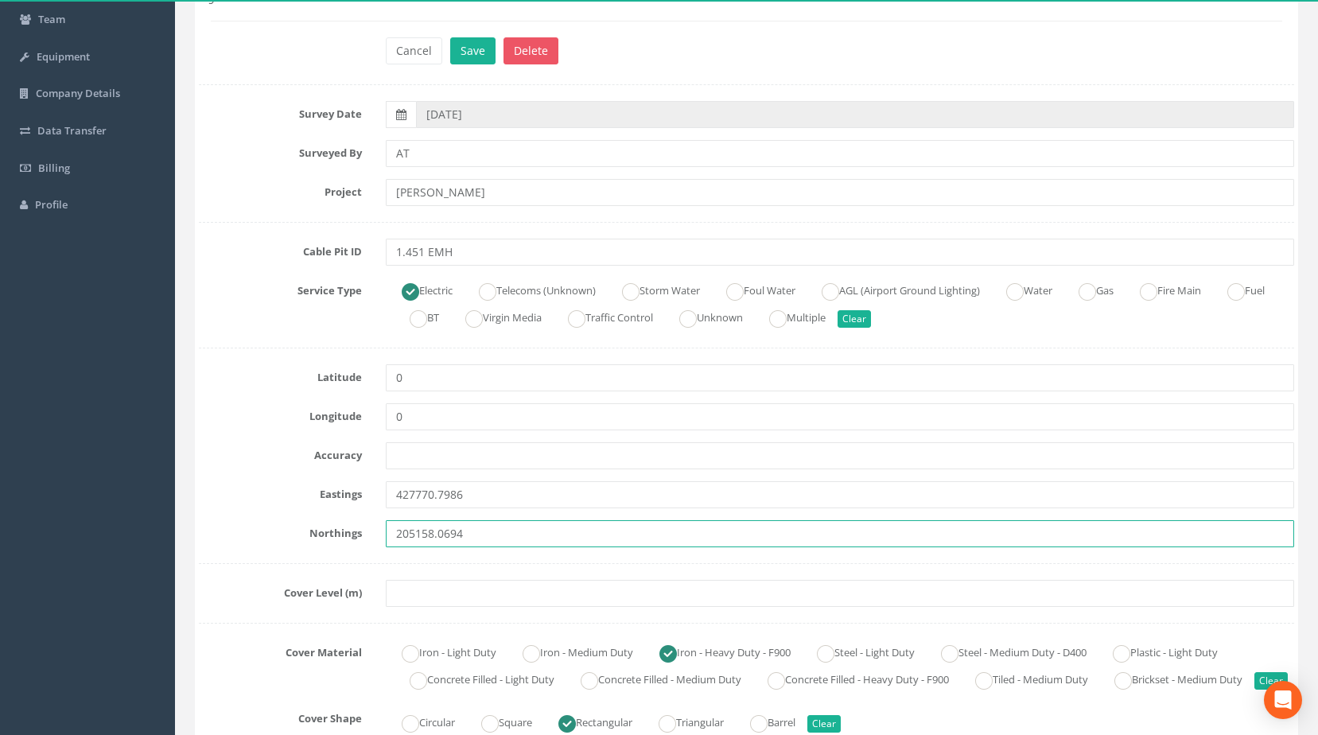
type input "205158.0694"
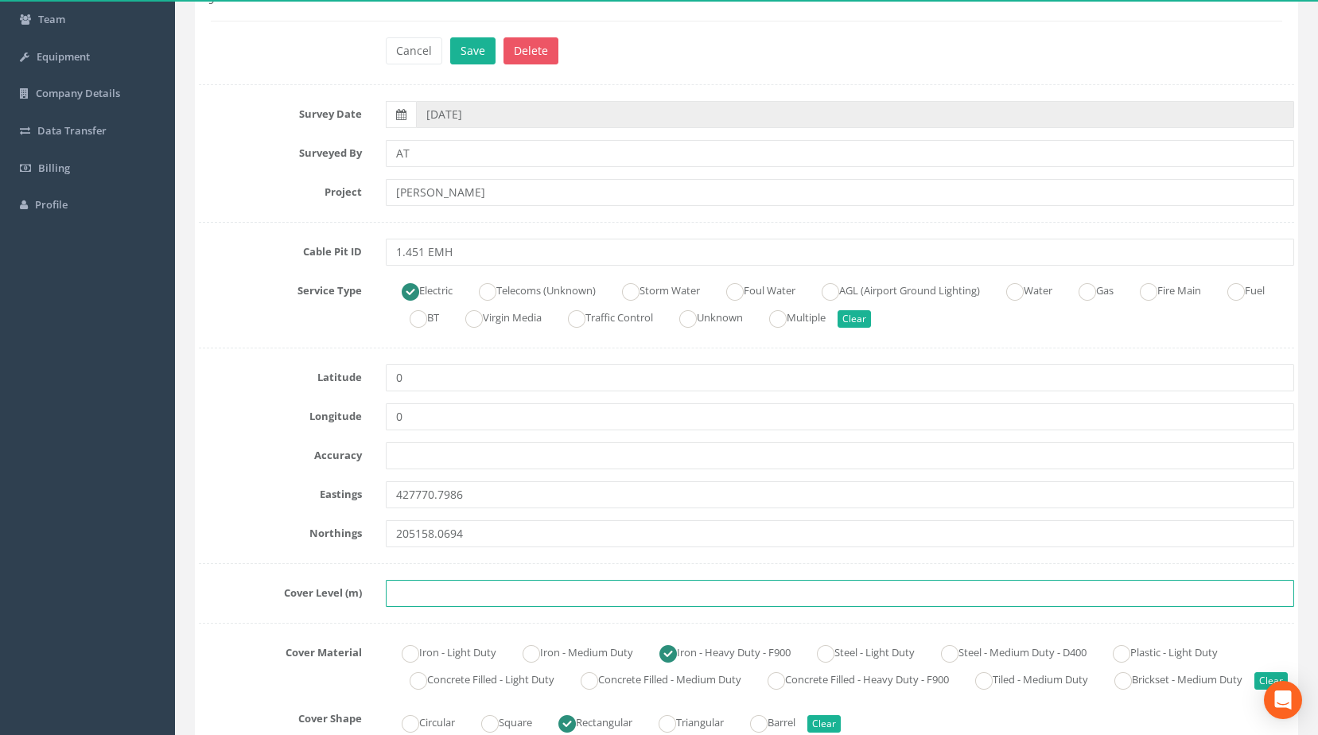
click at [471, 590] on input "text" at bounding box center [840, 593] width 909 height 27
paste input "83.3300"
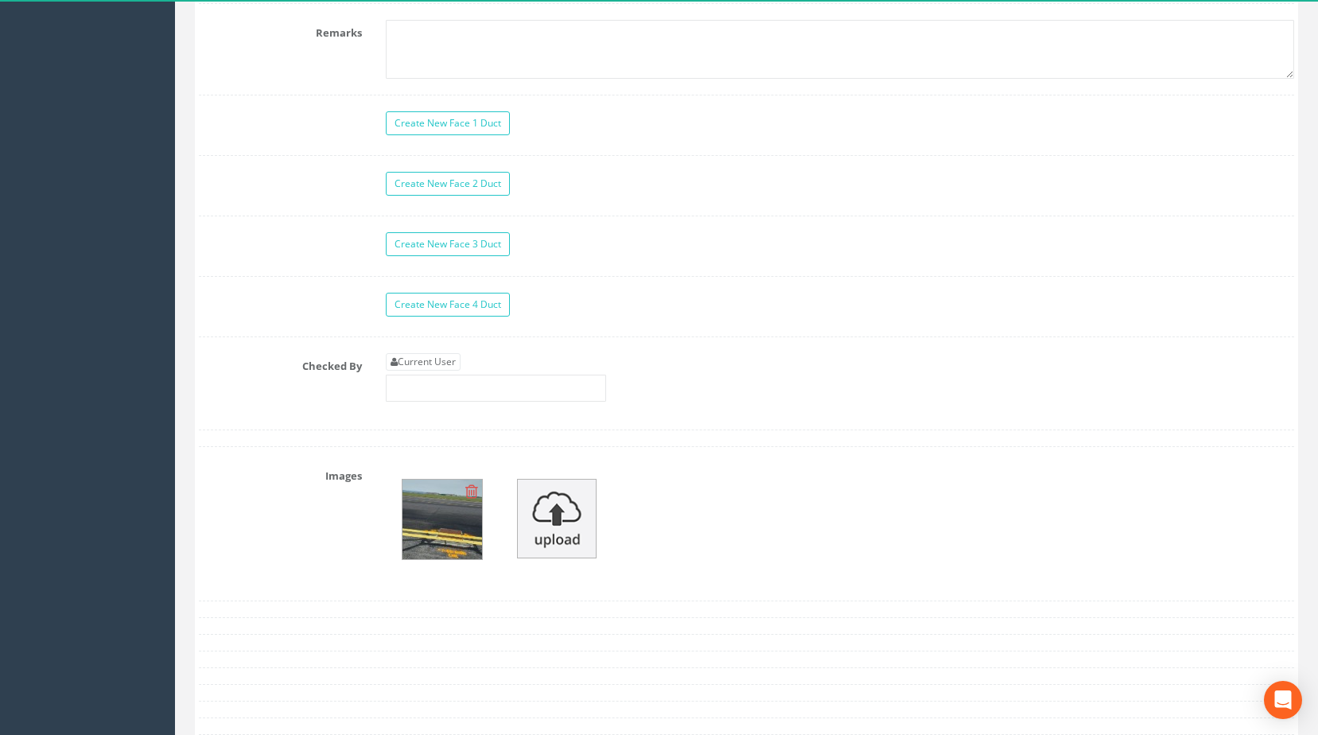
scroll to position [1432, 0]
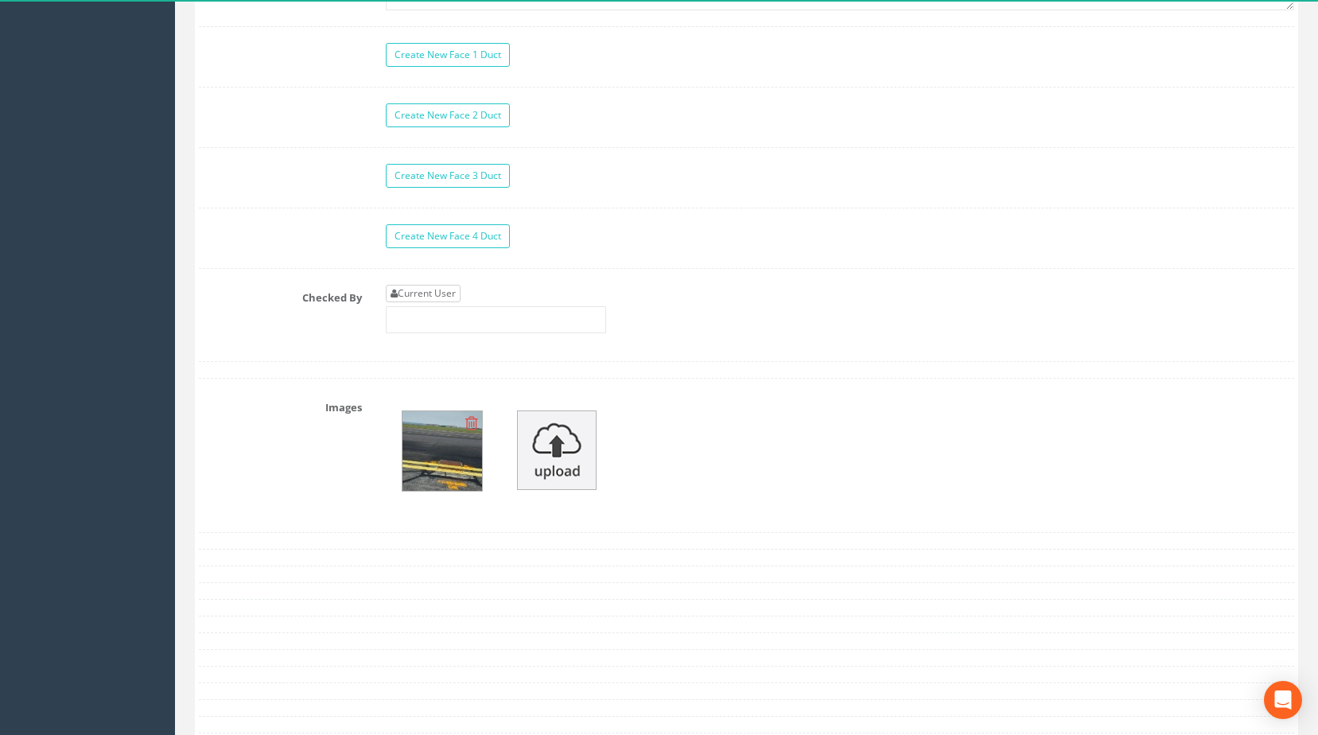
type input "83.3300"
click at [425, 302] on link "Current User" at bounding box center [423, 293] width 75 height 17
type input "[PERSON_NAME]"
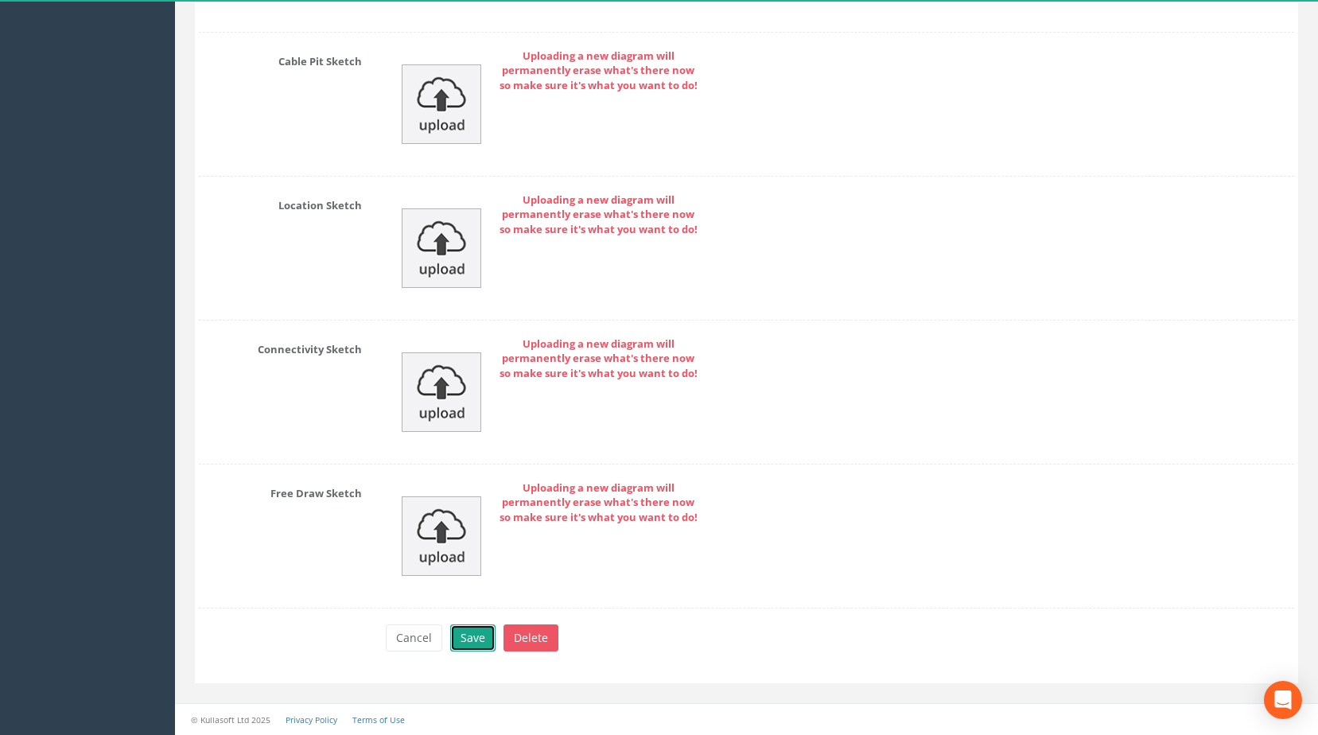
click at [475, 632] on button "Save" at bounding box center [472, 637] width 45 height 27
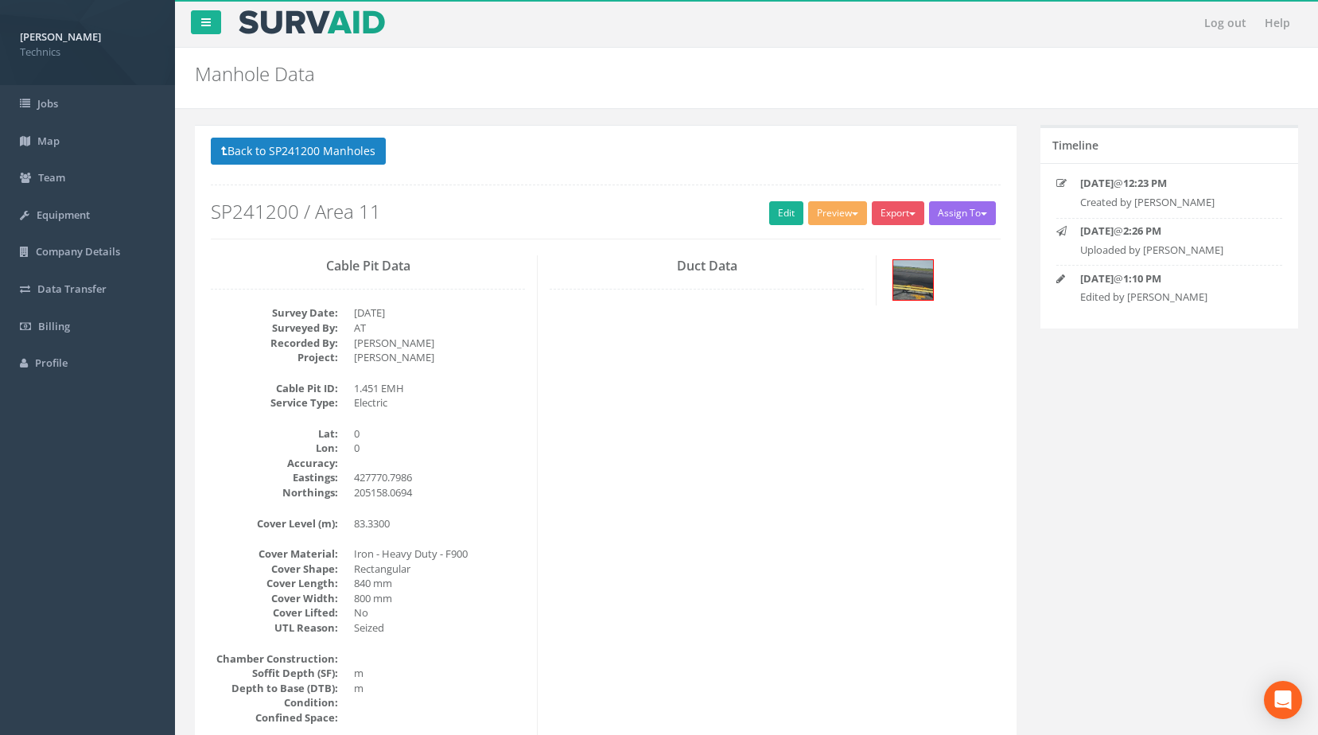
scroll to position [0, 0]
click at [321, 142] on button "Back to SP241200 Manholes" at bounding box center [298, 151] width 175 height 27
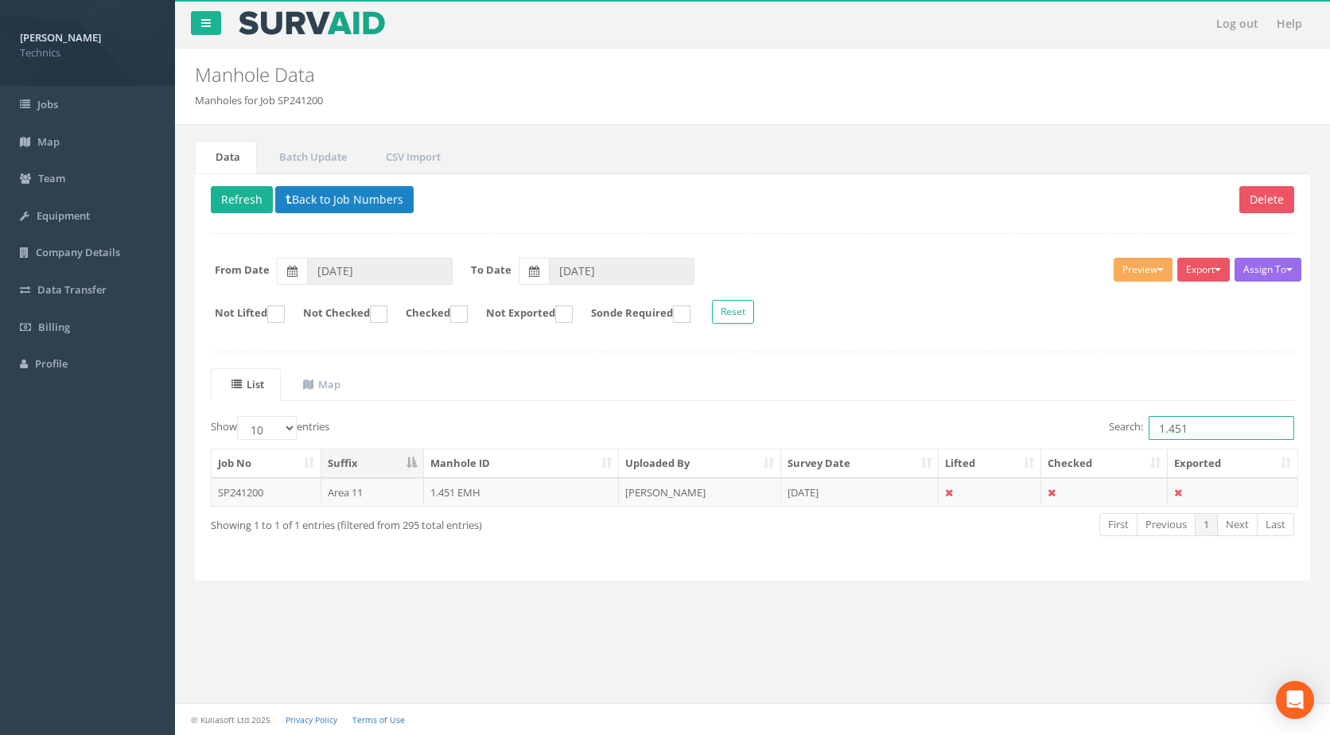
click at [1215, 432] on input "1.451" at bounding box center [1222, 428] width 146 height 24
type input "1.452"
click at [527, 498] on td "1.452 EMH" at bounding box center [522, 492] width 196 height 29
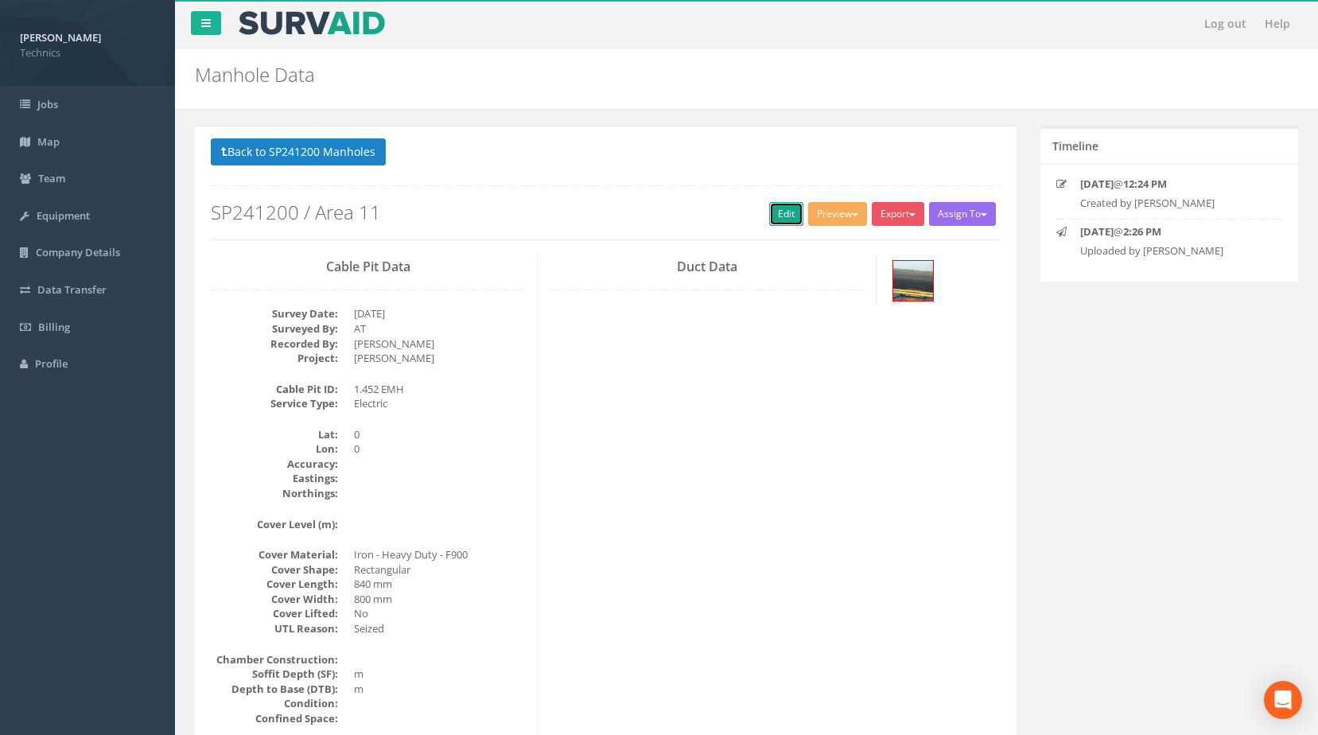
click at [779, 226] on link "Edit" at bounding box center [786, 214] width 34 height 24
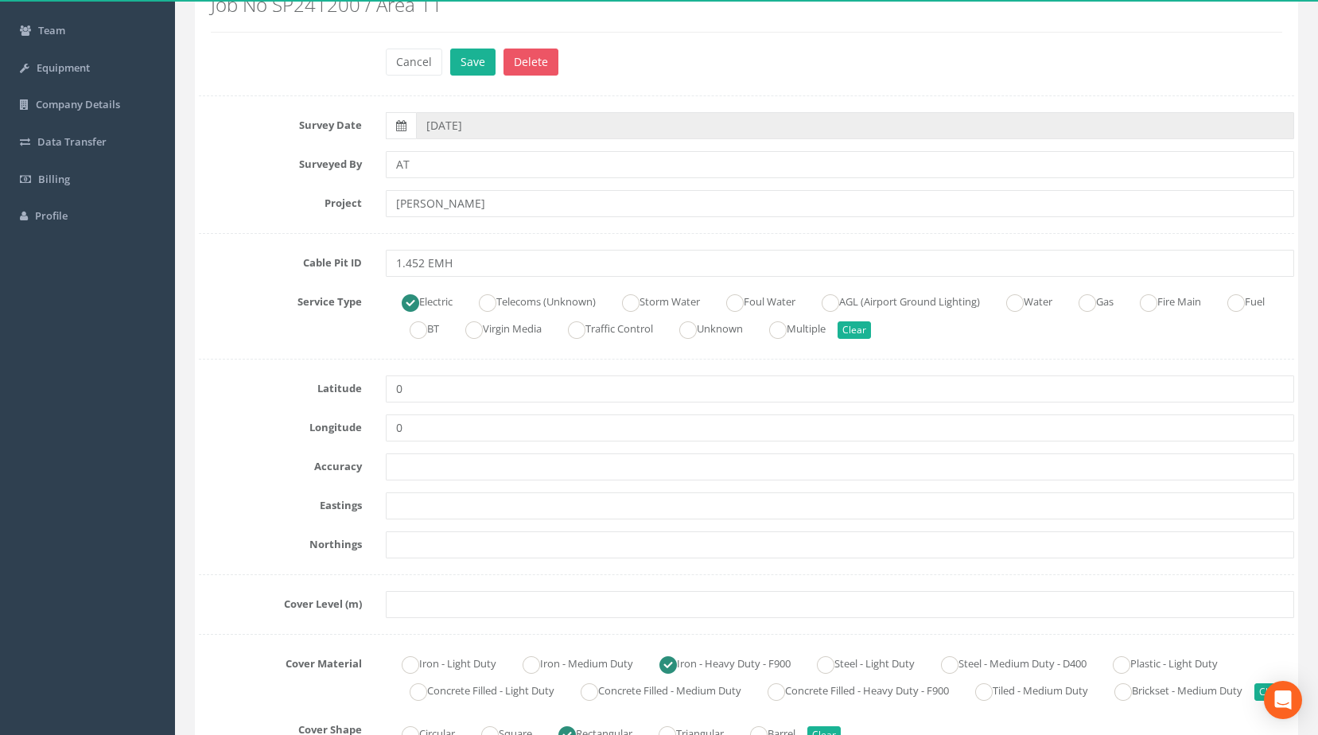
scroll to position [159, 0]
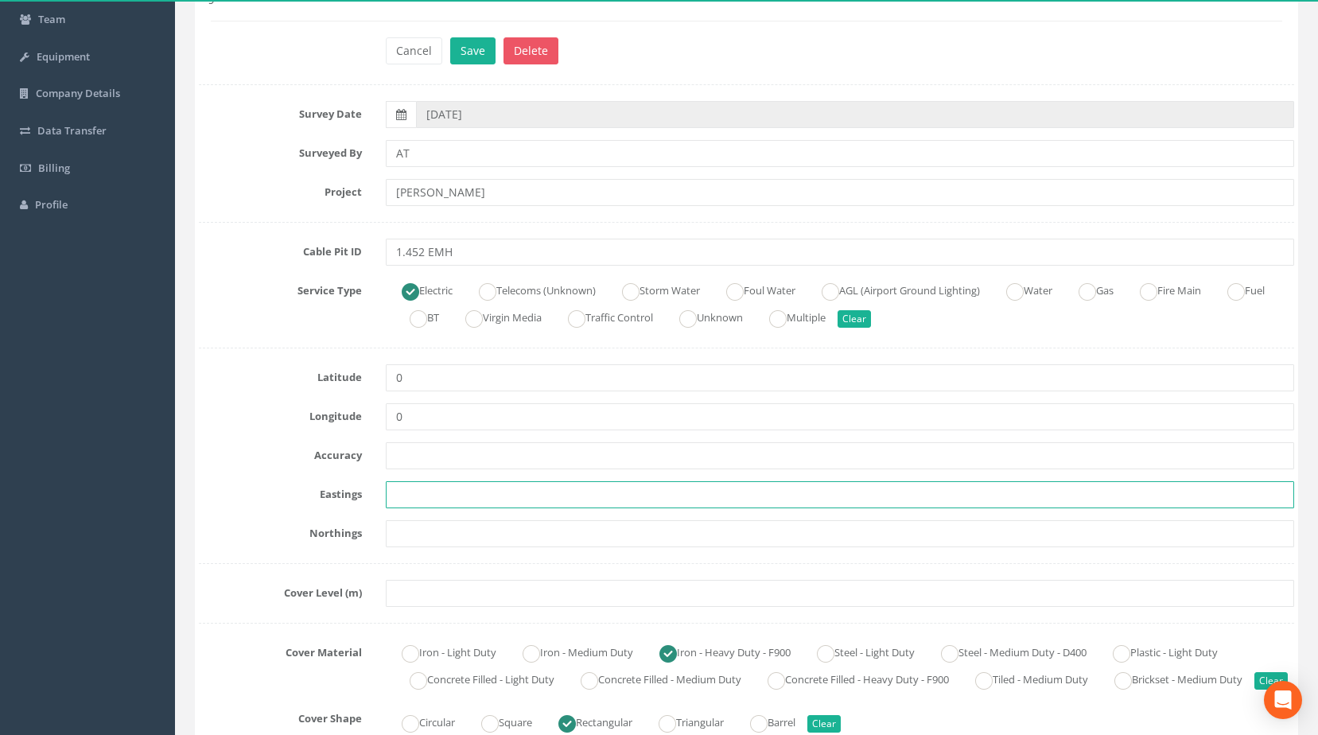
click at [437, 499] on input "text" at bounding box center [840, 494] width 909 height 27
paste input "427754.0838"
type input "427754.0838"
drag, startPoint x: 452, startPoint y: 536, endPoint x: 438, endPoint y: 536, distance: 13.5
click at [452, 536] on input "text" at bounding box center [840, 533] width 909 height 27
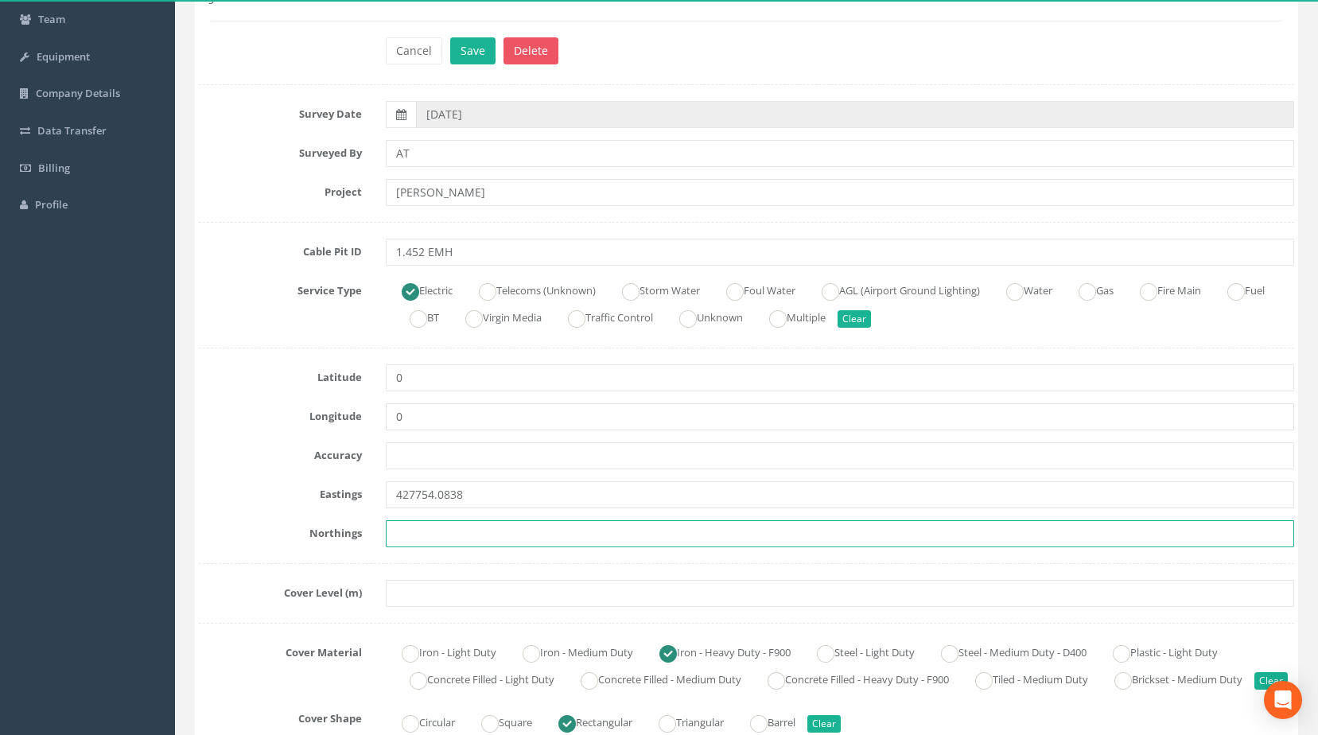
paste input "205166.8229"
type input "205166.8229"
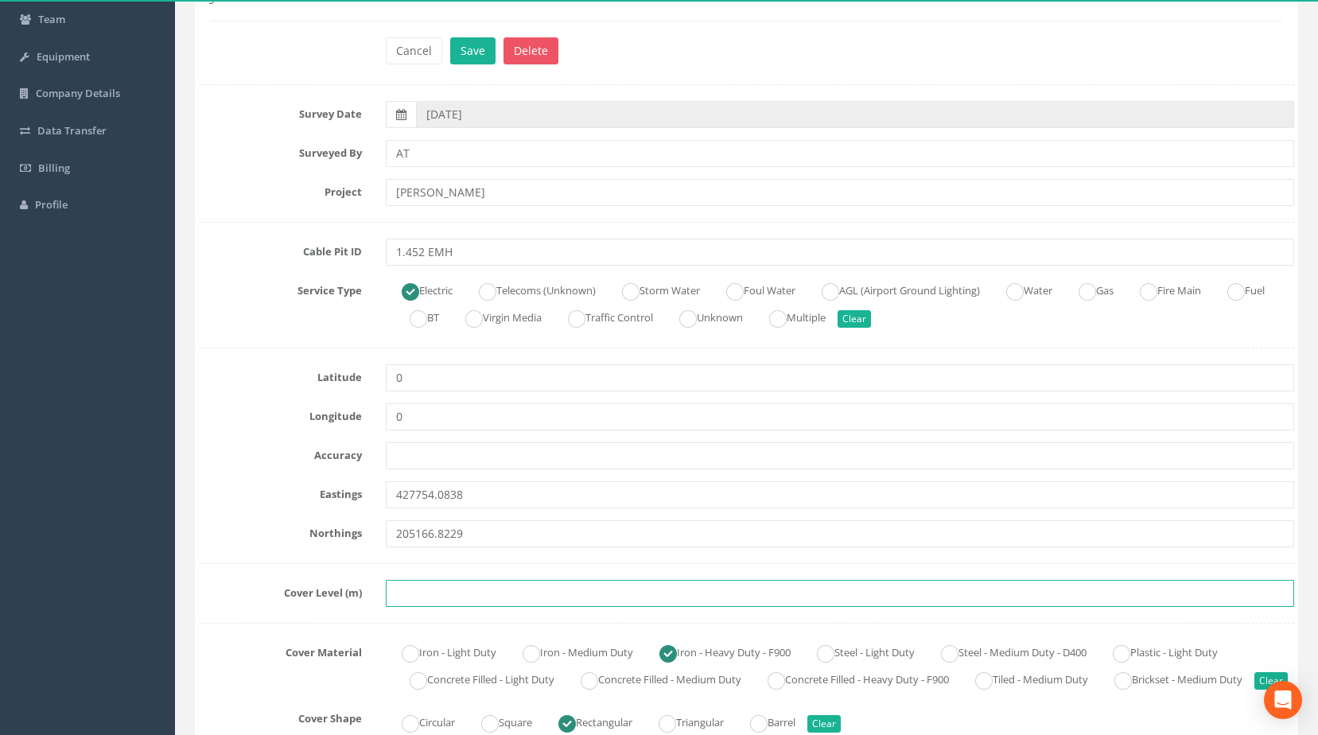
click at [479, 592] on input "text" at bounding box center [840, 593] width 909 height 27
paste input "83.5150"
type input "83.5150"
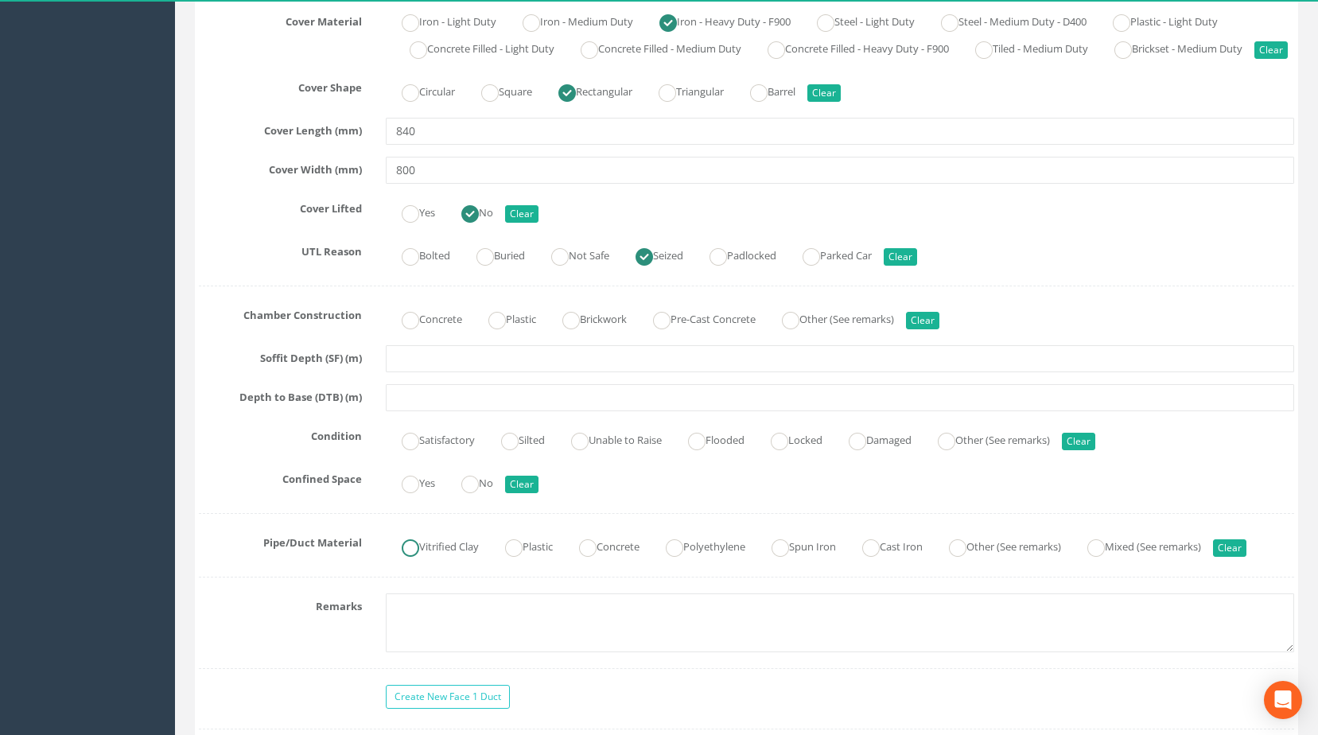
scroll to position [1193, 0]
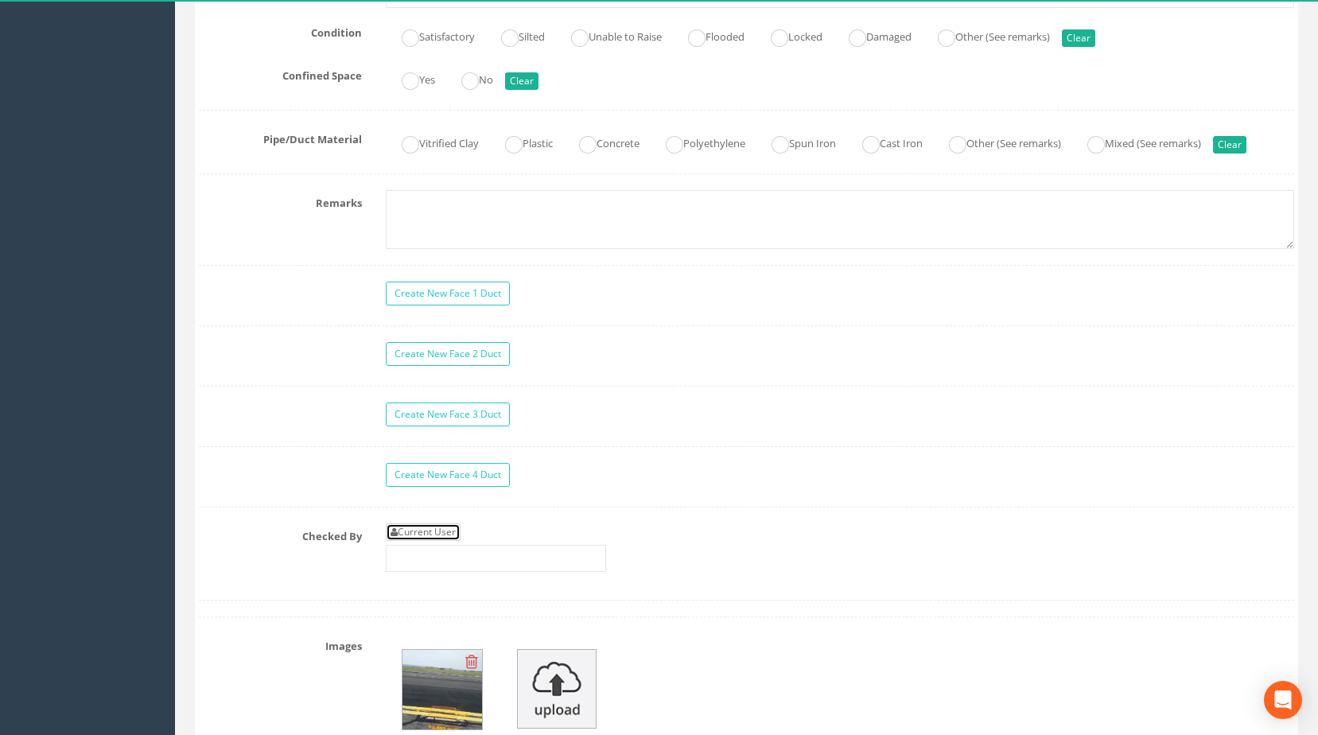
click at [441, 541] on link "Current User" at bounding box center [423, 531] width 75 height 17
type input "[PERSON_NAME]"
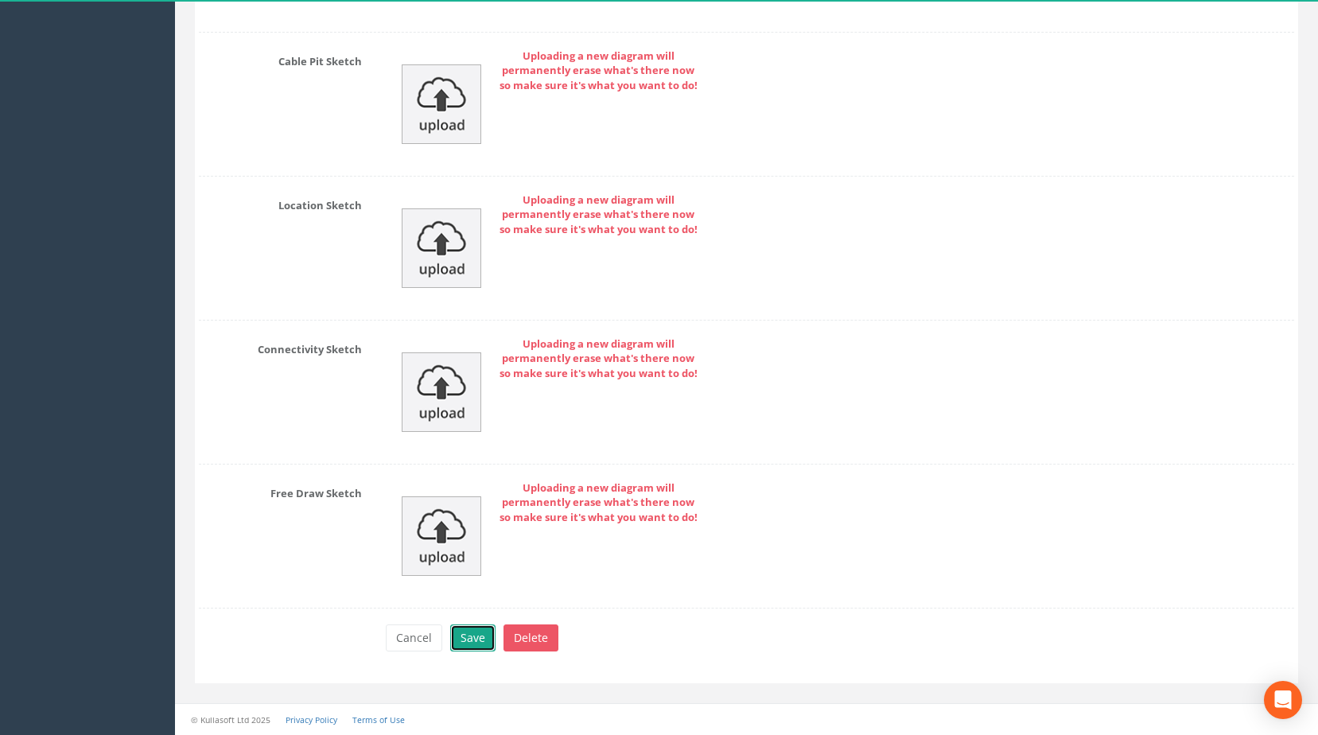
click at [468, 642] on button "Save" at bounding box center [472, 637] width 45 height 27
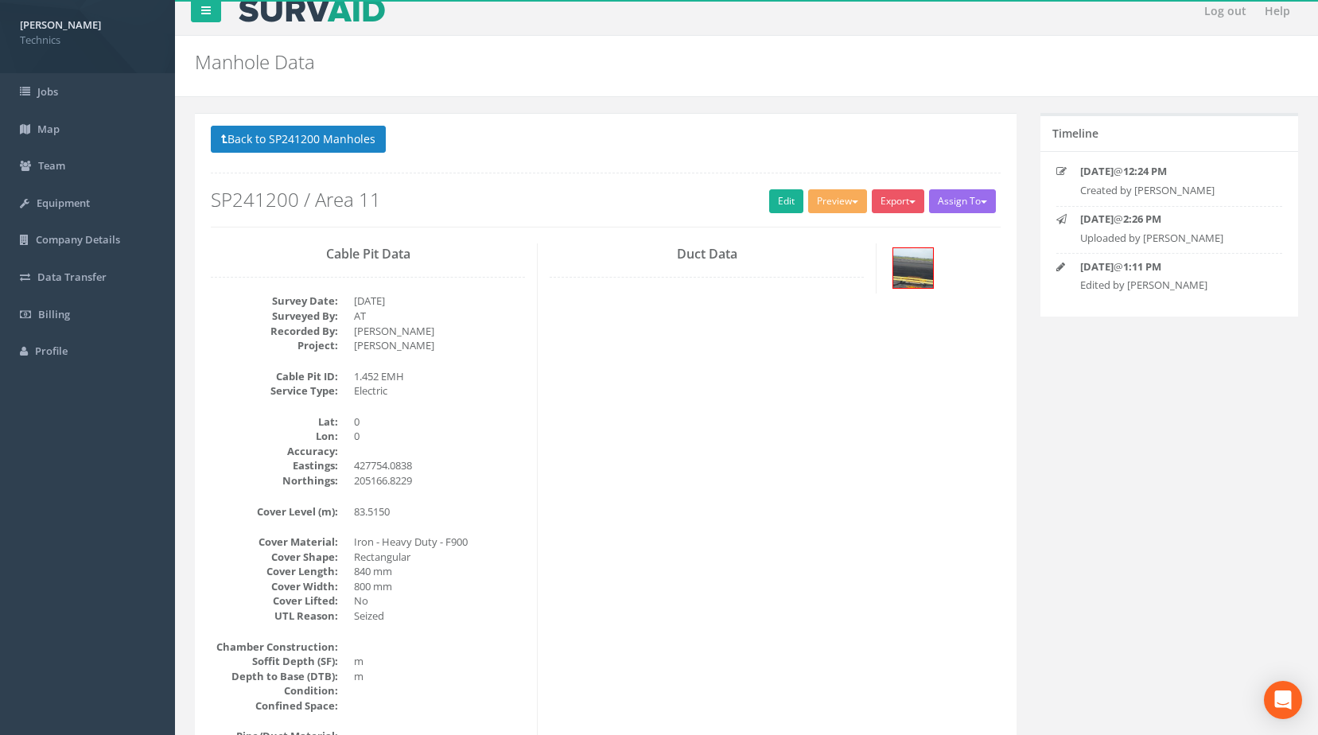
scroll to position [0, 0]
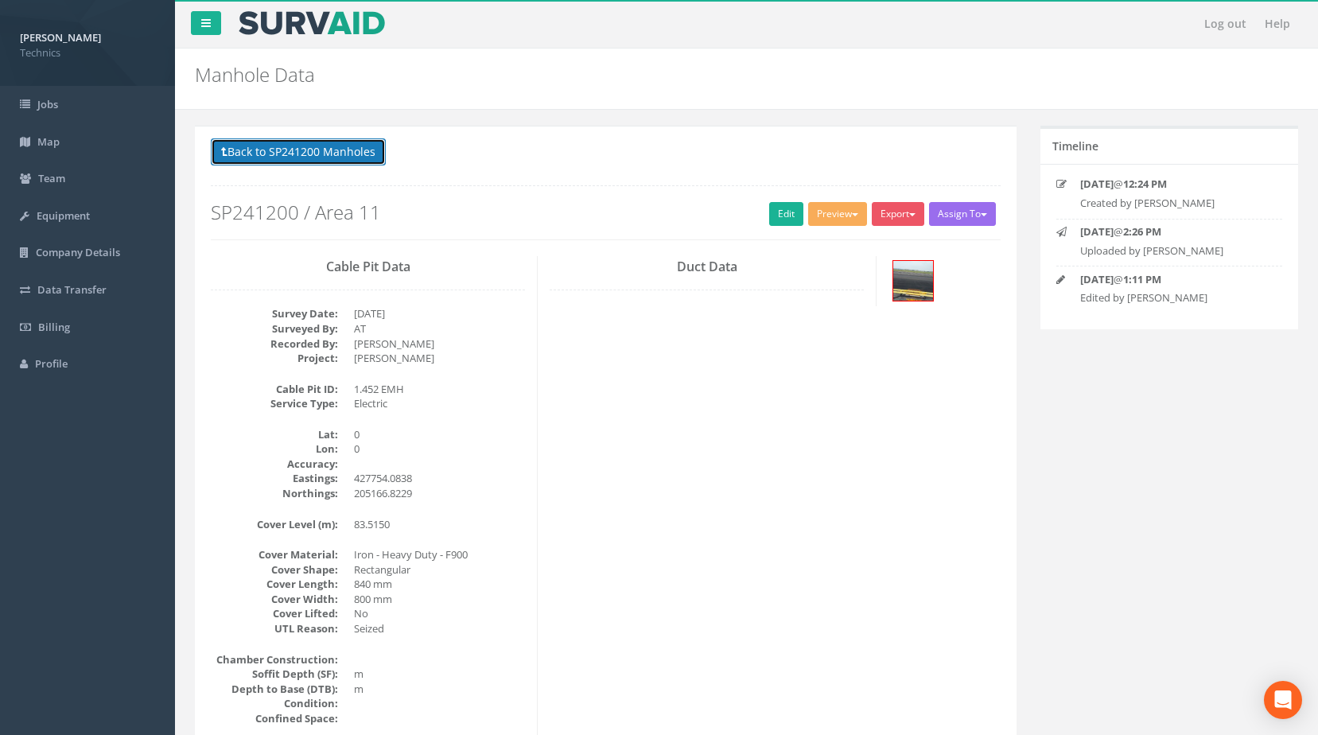
click at [317, 163] on button "Back to SP241200 Manholes" at bounding box center [298, 151] width 175 height 27
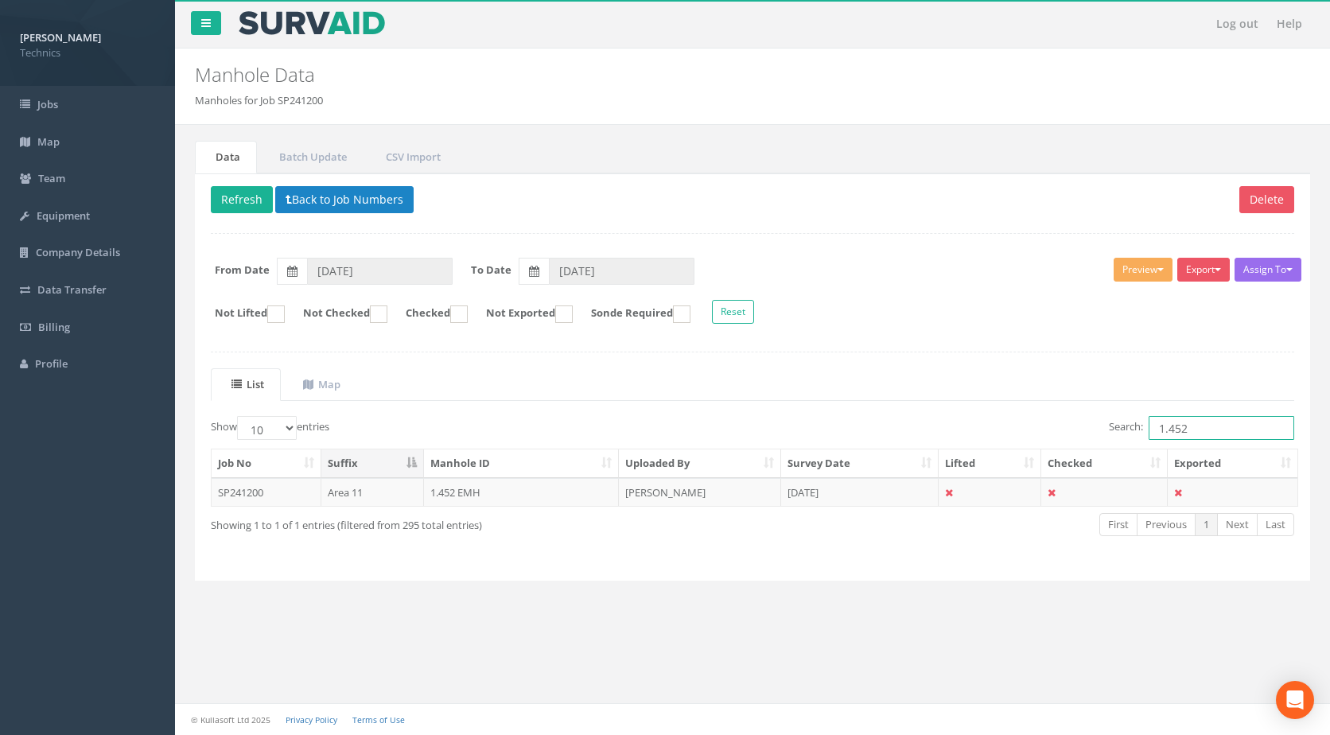
click at [1199, 430] on input "1.452" at bounding box center [1222, 428] width 146 height 24
type input "1.453"
click at [455, 488] on td "1.453 EMH" at bounding box center [522, 492] width 196 height 29
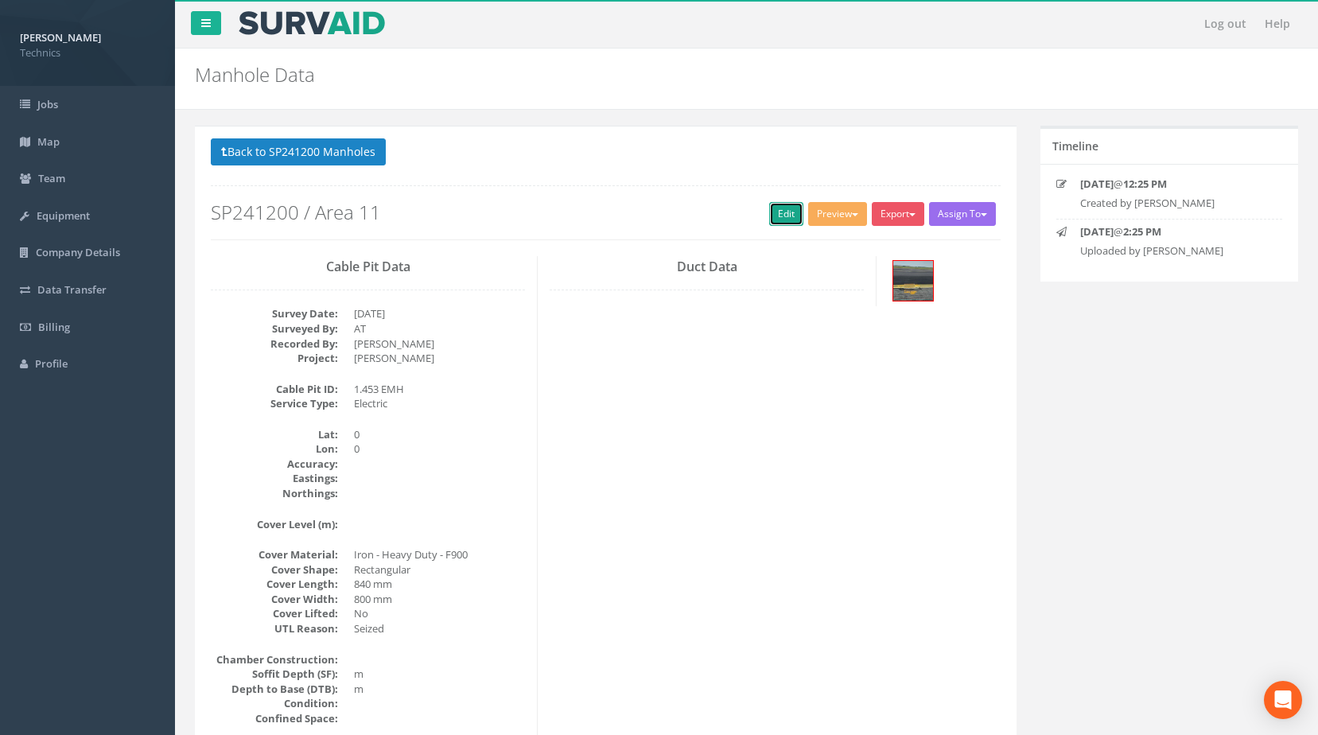
click at [787, 211] on link "Edit" at bounding box center [786, 214] width 34 height 24
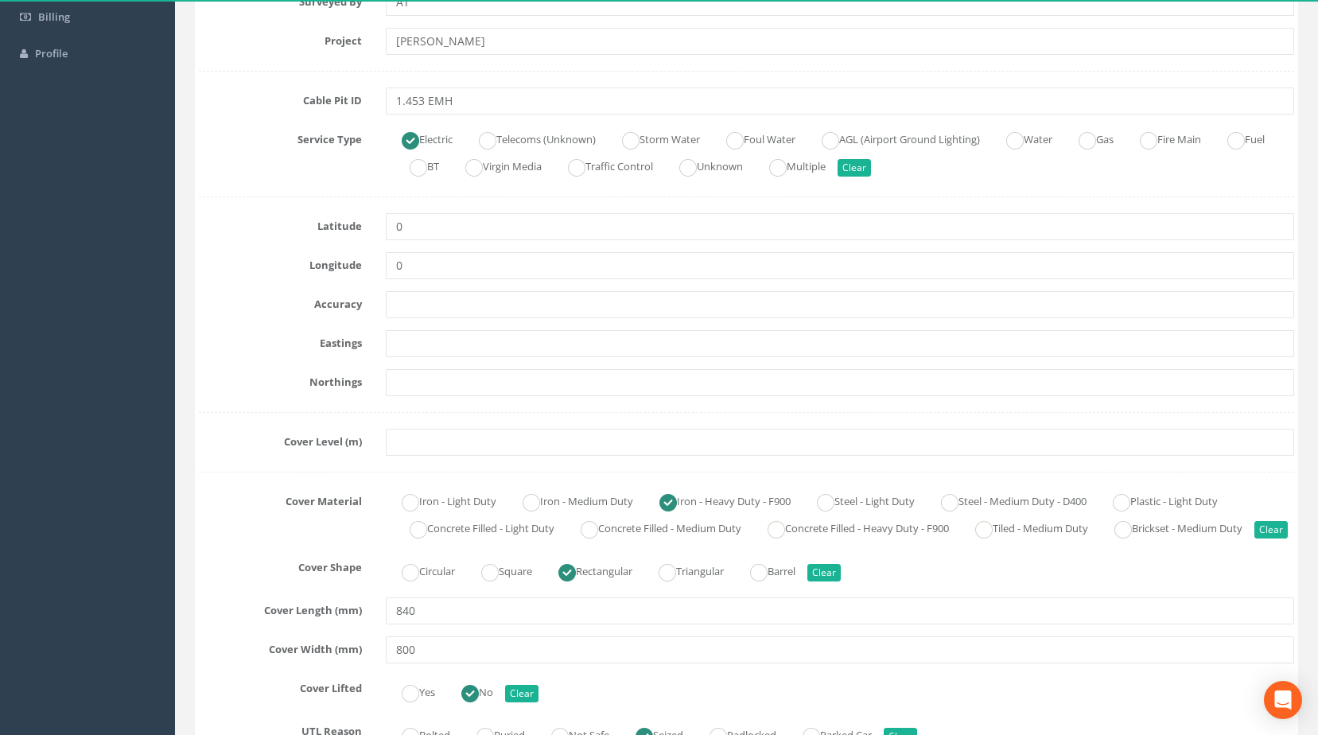
scroll to position [477, 0]
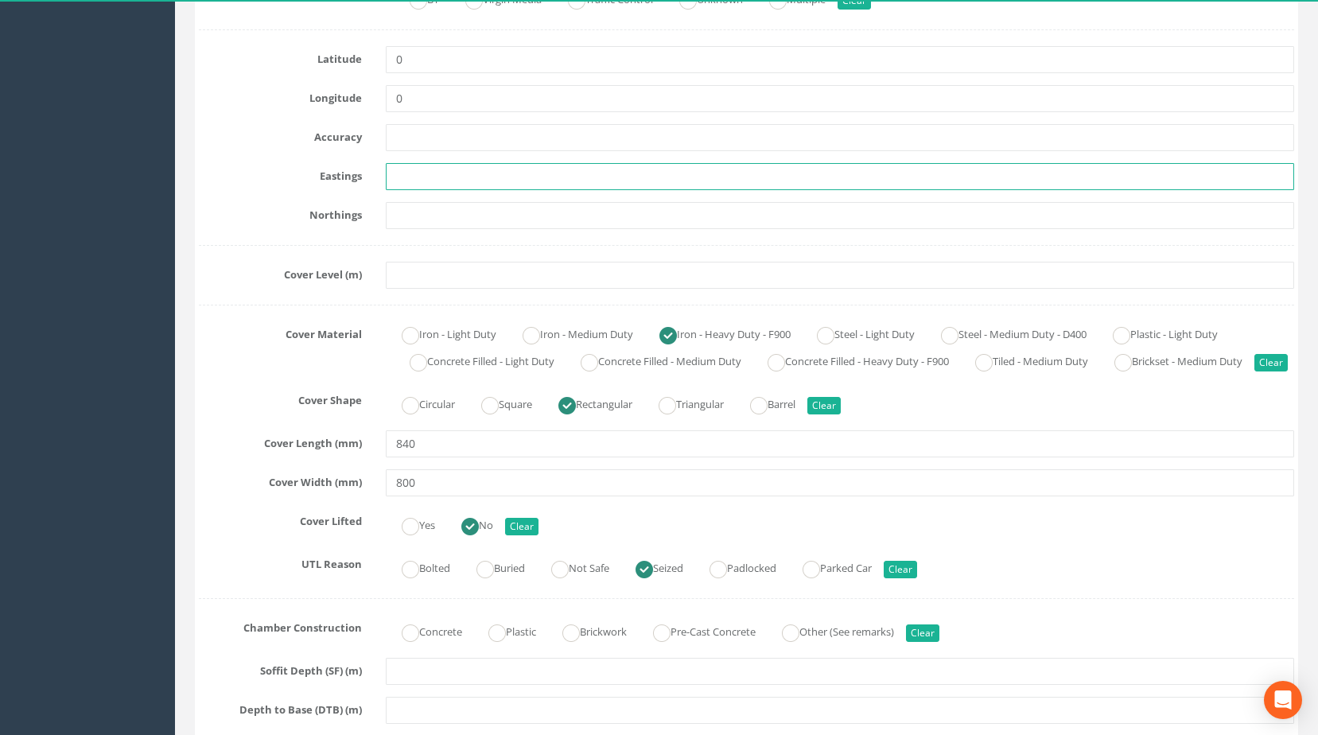
click at [434, 173] on input "text" at bounding box center [840, 176] width 909 height 27
paste input "427747.1246"
type input "427747.1246"
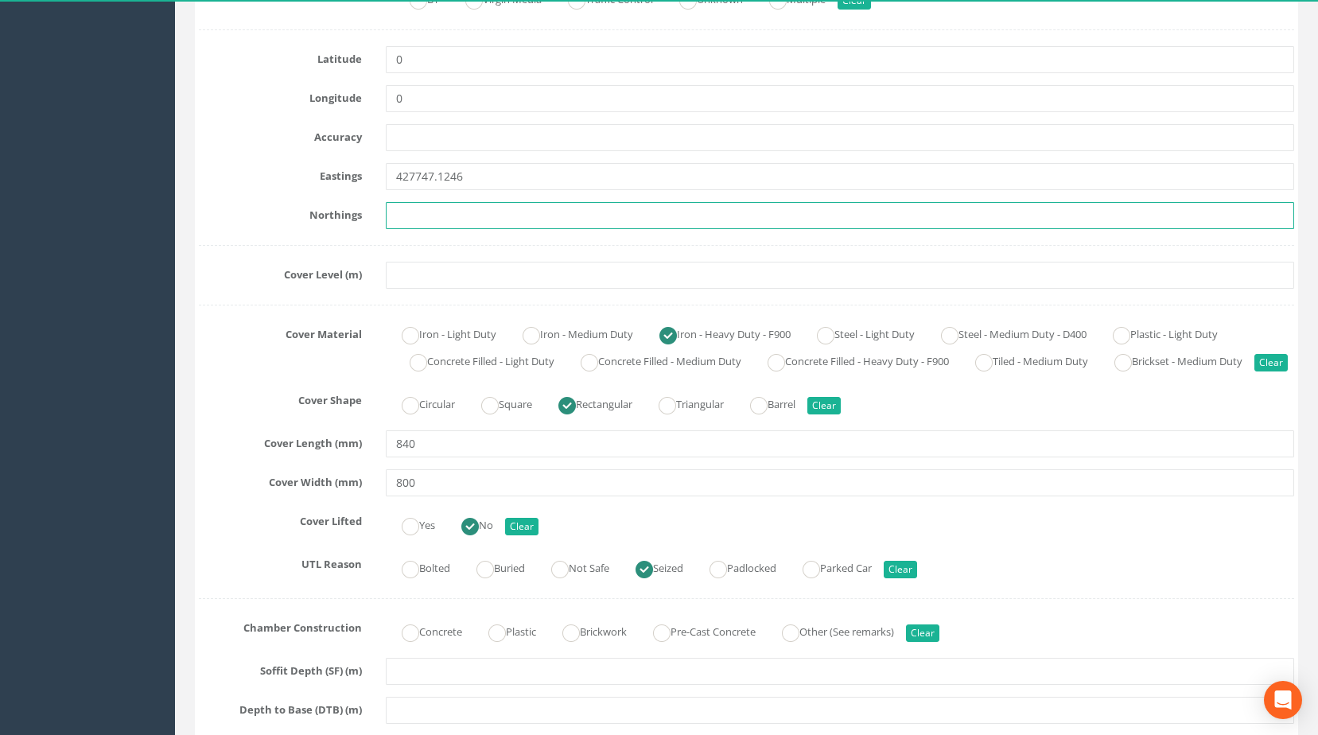
click at [525, 216] on input "text" at bounding box center [840, 215] width 909 height 27
paste input "205170.5813"
type input "205170.5813"
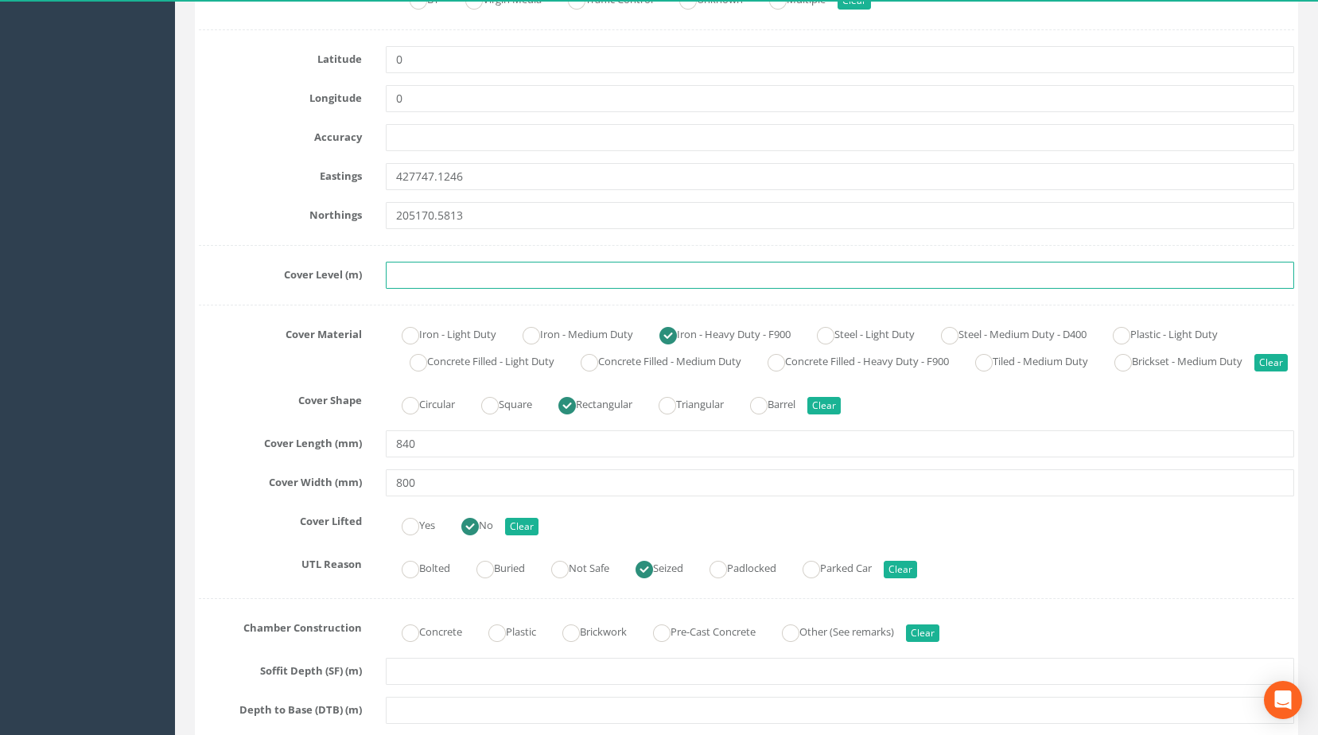
click at [427, 276] on input "text" at bounding box center [840, 275] width 909 height 27
paste input "83.5495"
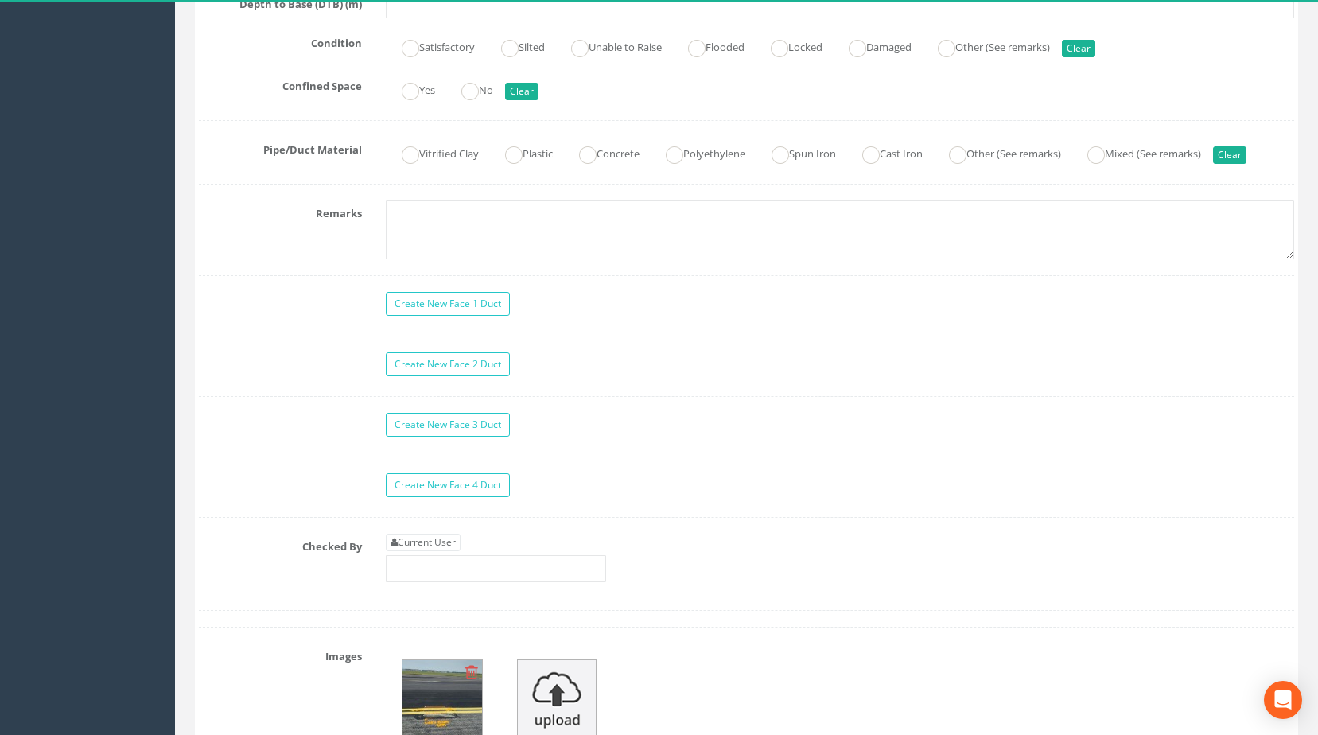
scroll to position [1432, 0]
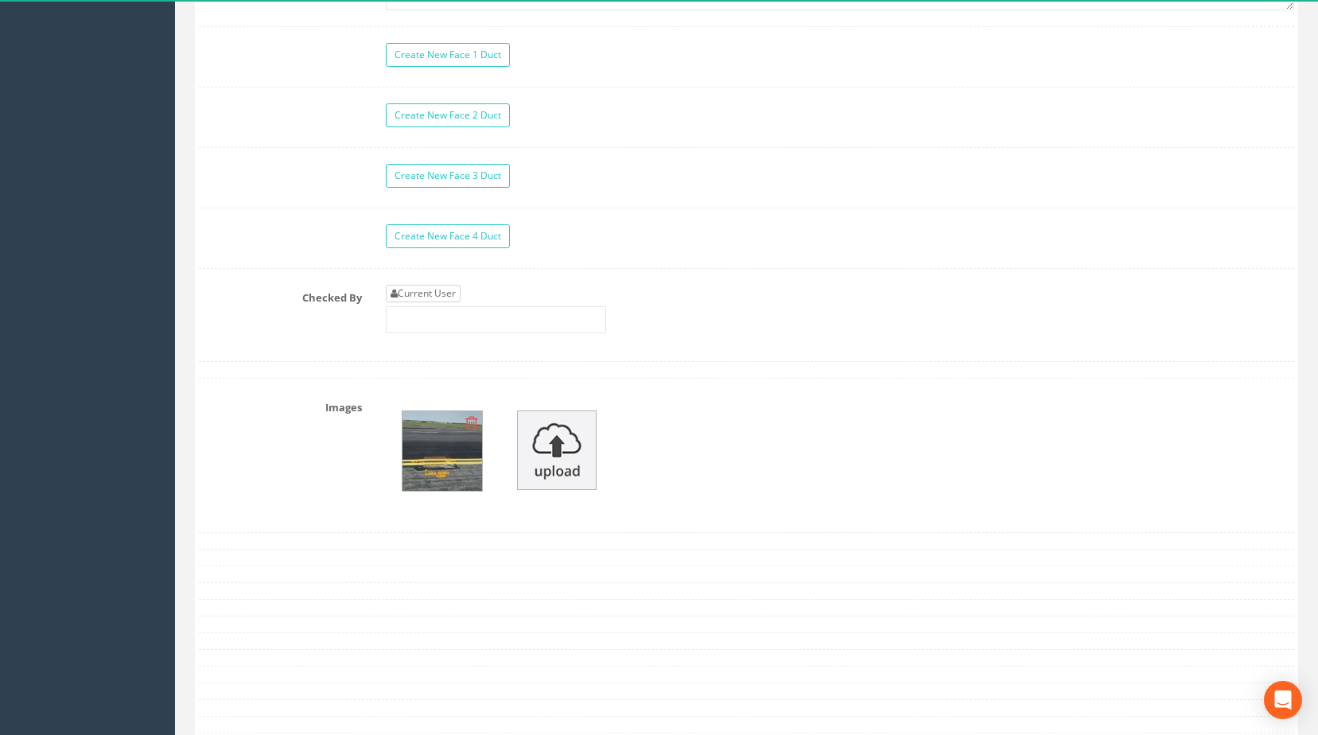
type input "83.5495"
drag, startPoint x: 449, startPoint y: 313, endPoint x: 412, endPoint y: 317, distance: 36.8
click at [449, 302] on link "Current User" at bounding box center [423, 293] width 75 height 17
type input "[PERSON_NAME]"
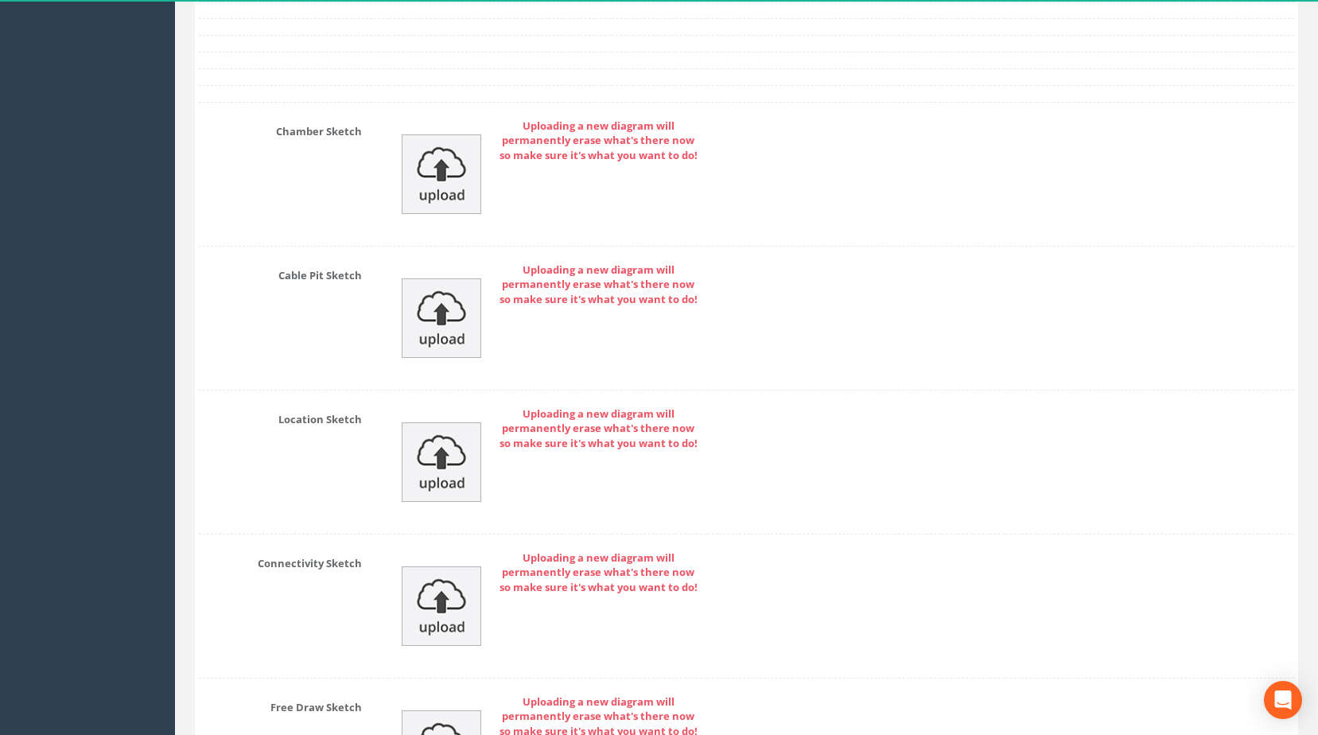
scroll to position [2316, 0]
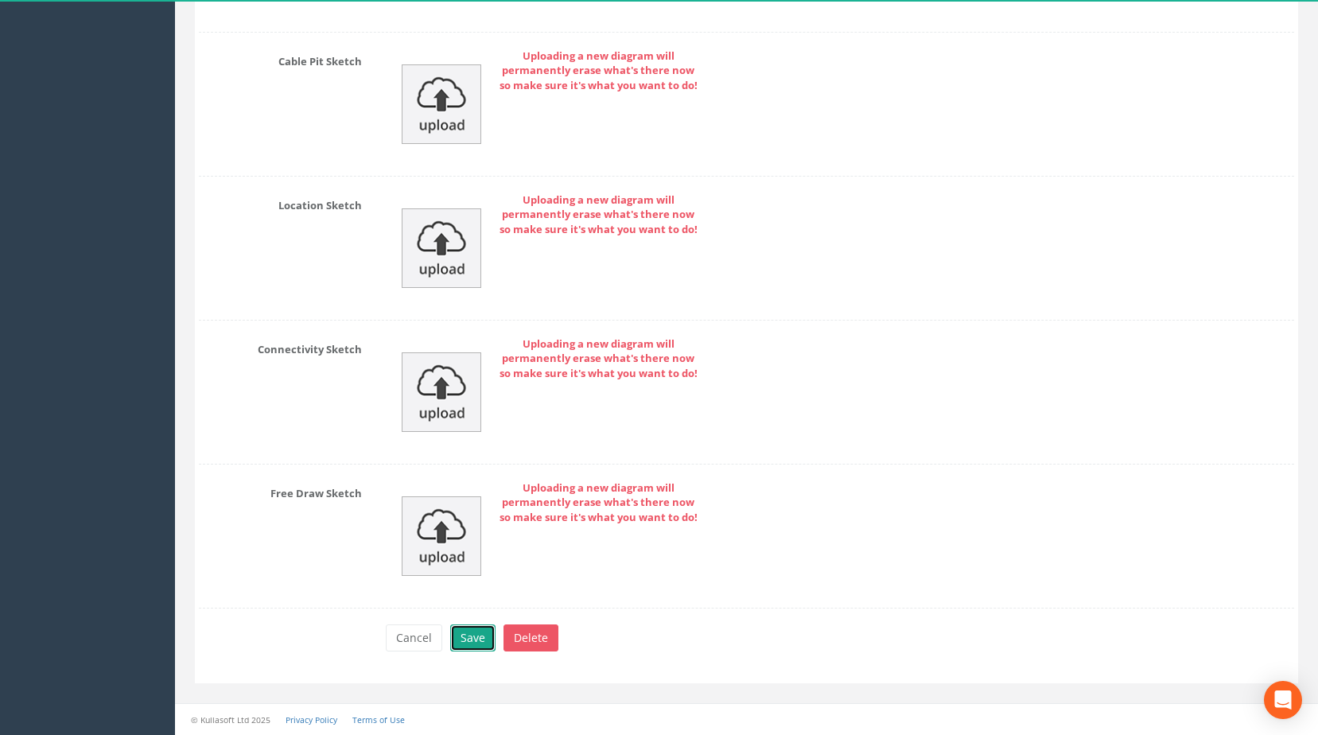
click at [472, 634] on button "Save" at bounding box center [472, 637] width 45 height 27
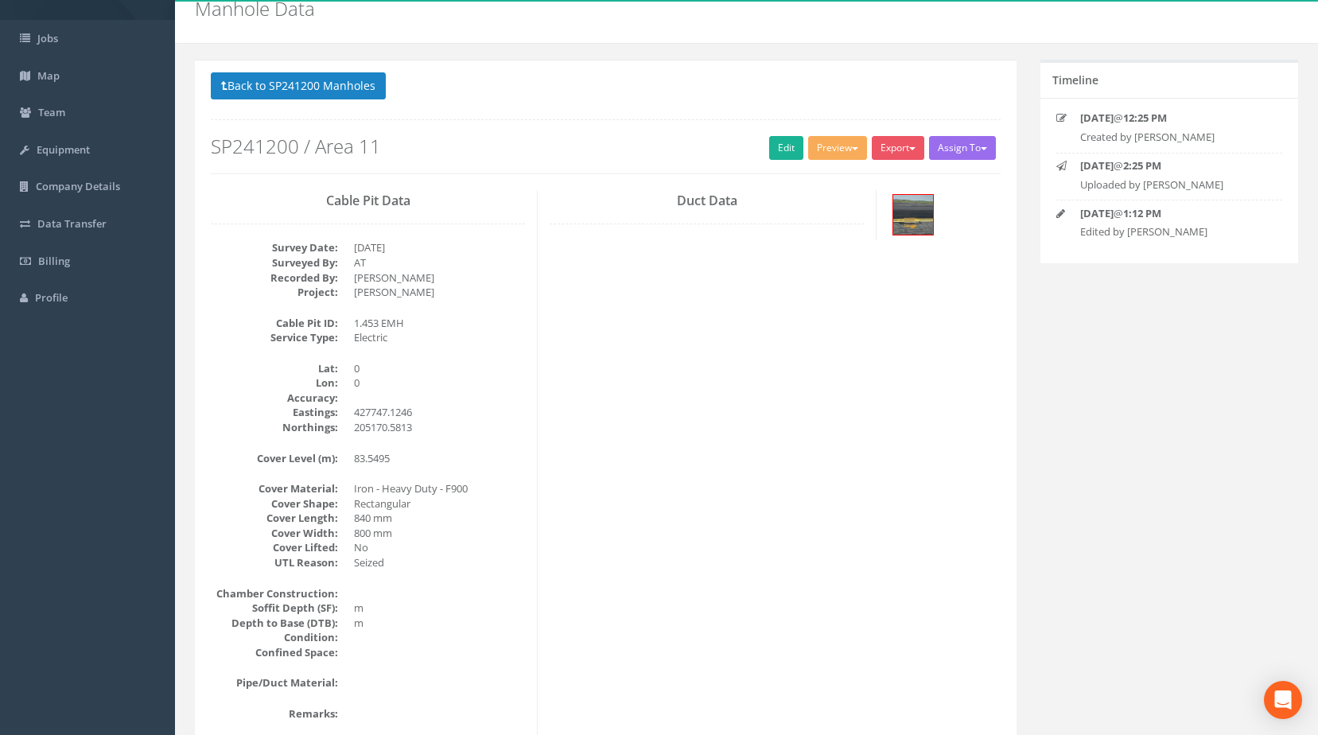
scroll to position [0, 0]
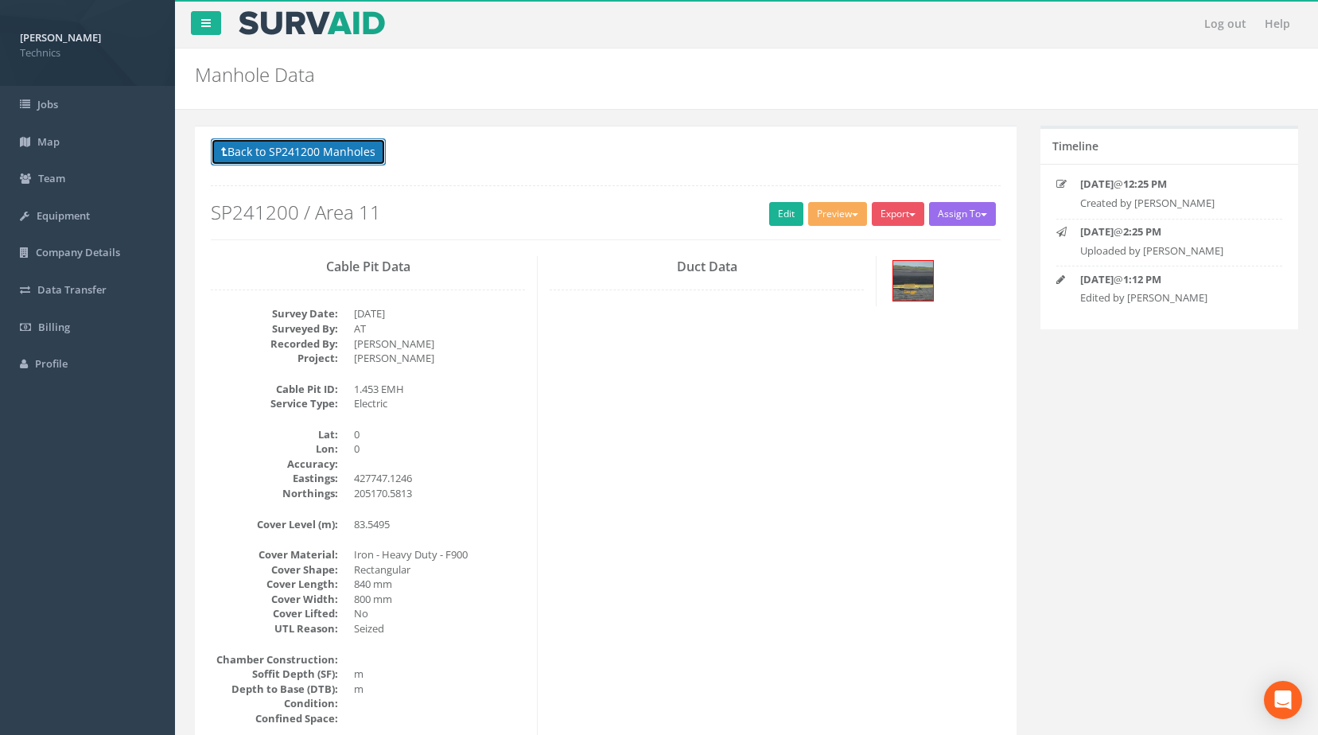
click at [360, 150] on button "Back to SP241200 Manholes" at bounding box center [298, 151] width 175 height 27
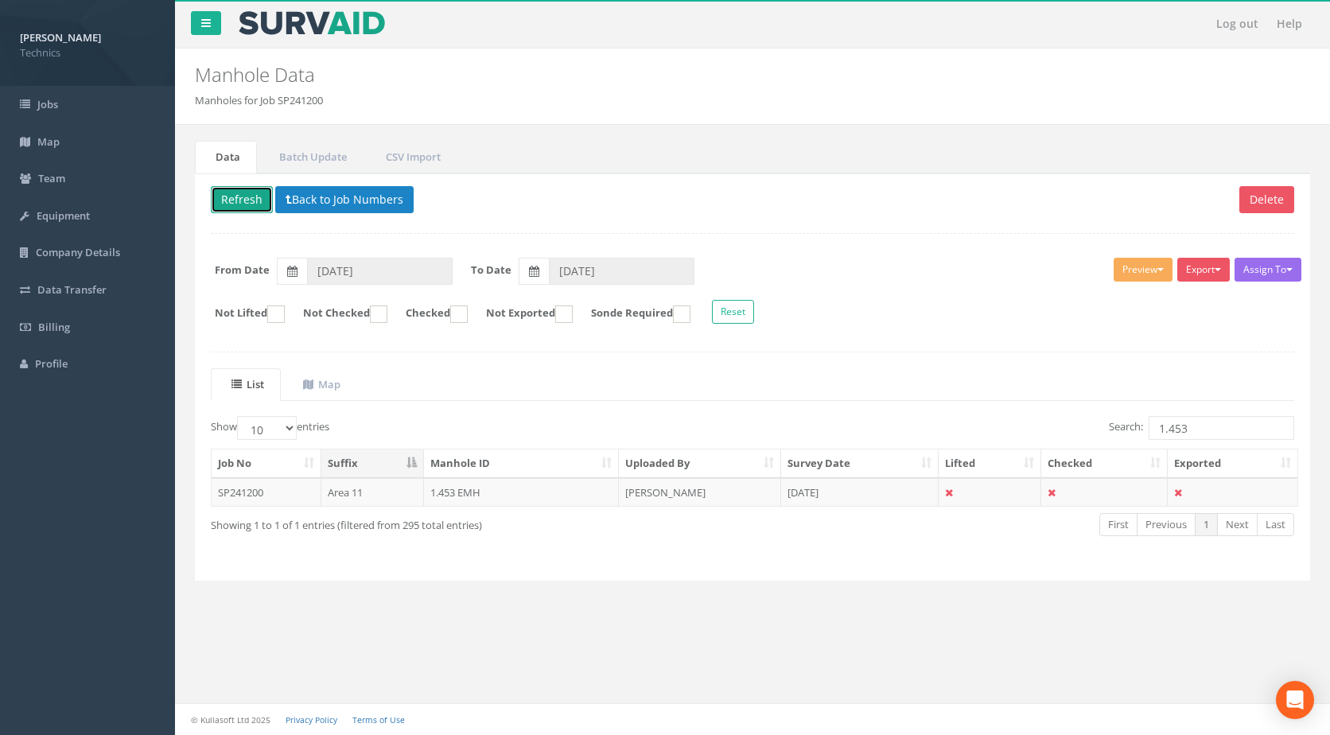
click at [231, 189] on button "Refresh" at bounding box center [242, 199] width 62 height 27
click at [239, 190] on button "Refresh" at bounding box center [242, 199] width 62 height 27
click at [308, 197] on button "Back to Job Numbers" at bounding box center [344, 199] width 138 height 27
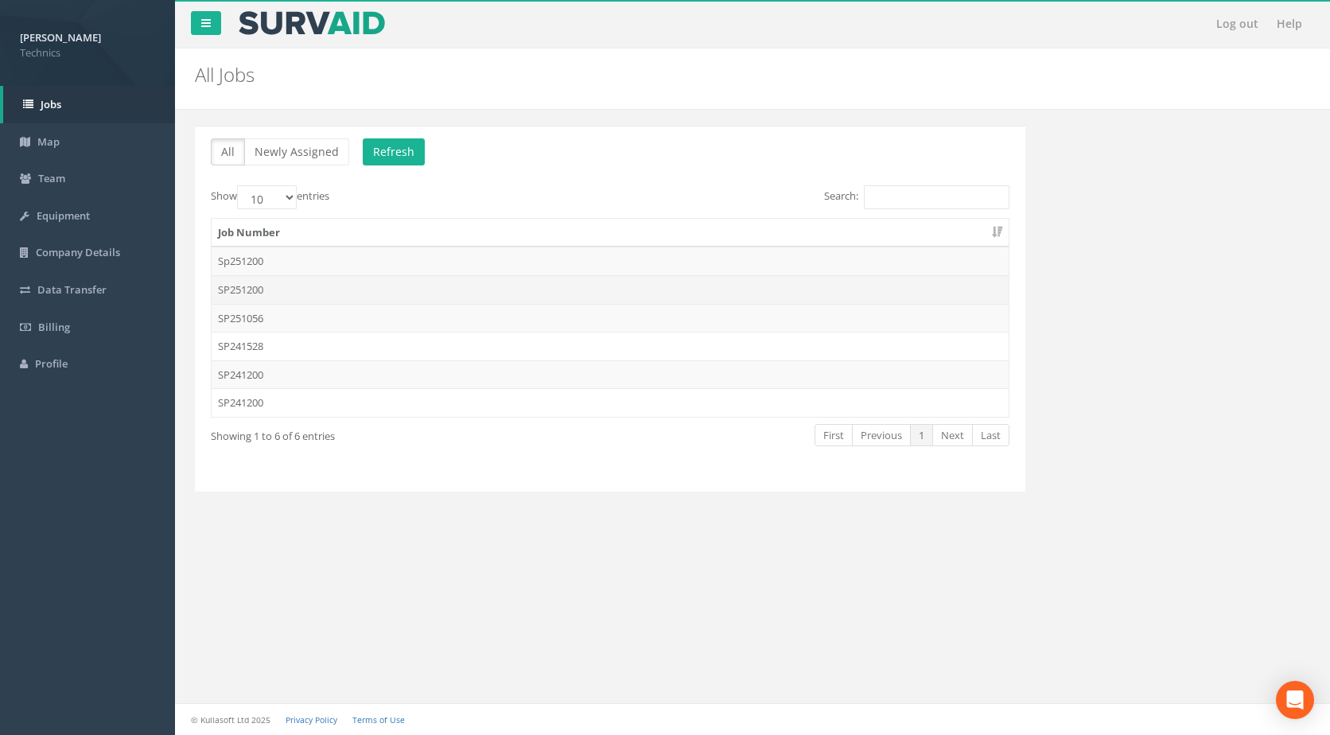
click at [318, 286] on td "SP251200" at bounding box center [610, 289] width 797 height 29
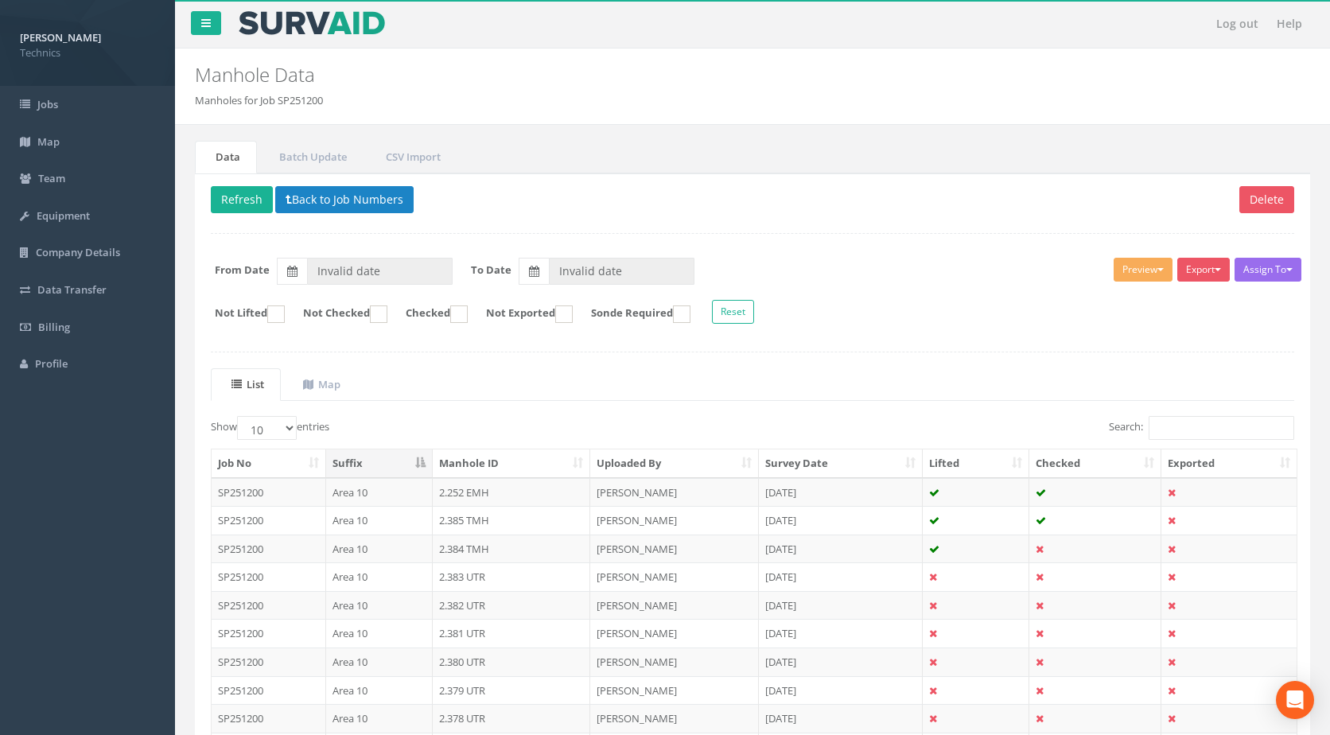
type input "[DATE]"
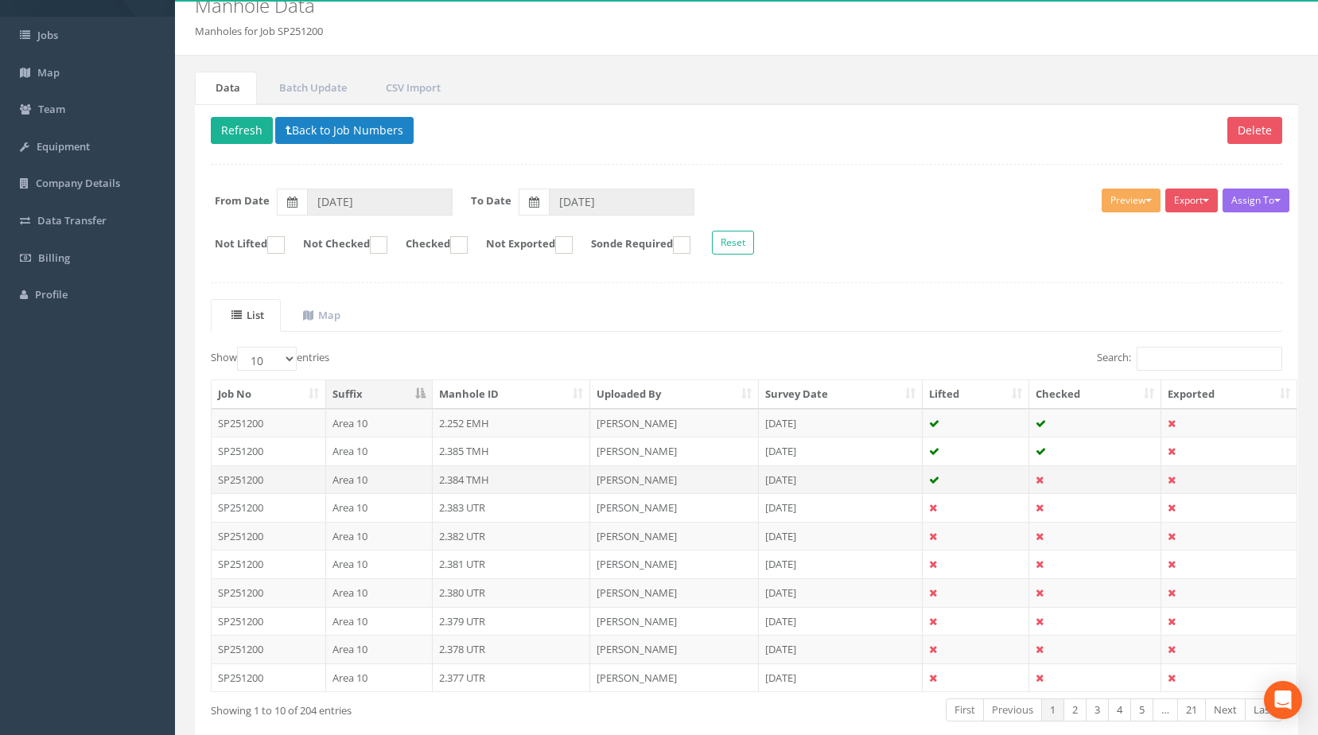
scroll to position [152, 0]
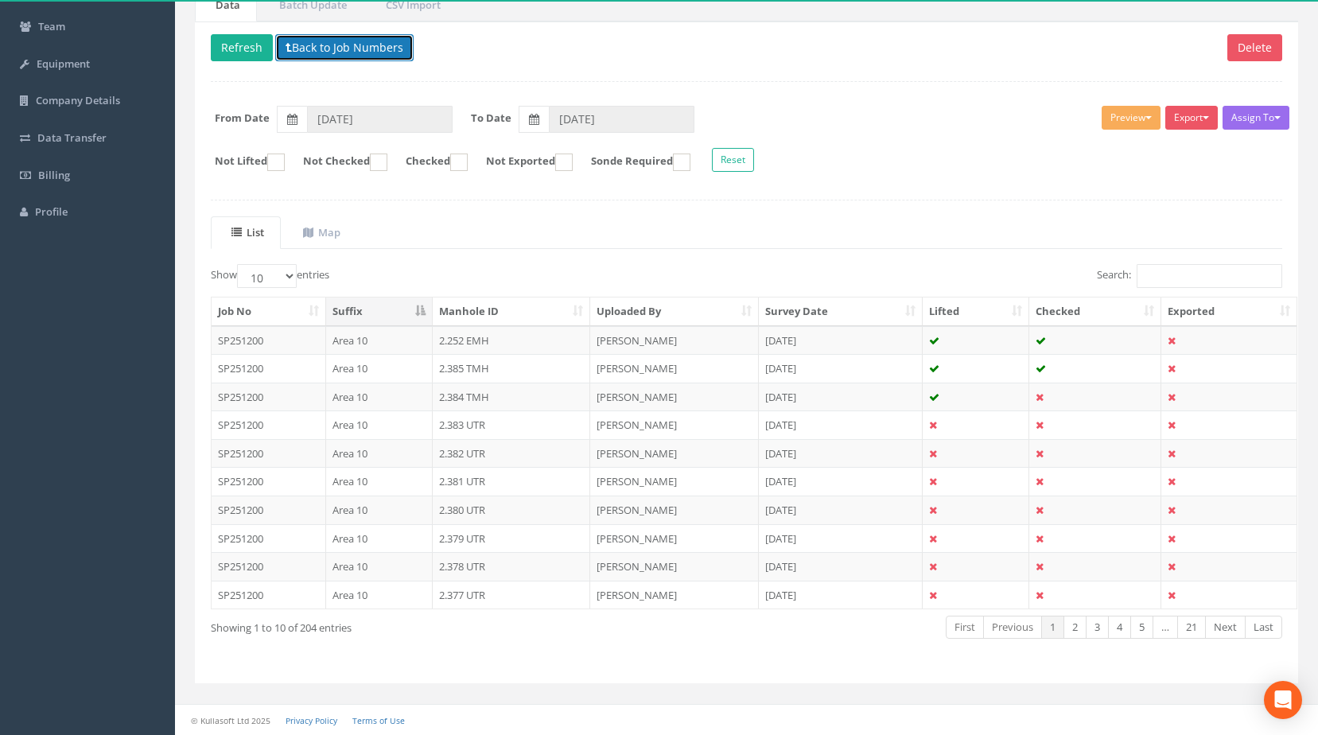
click at [346, 51] on button "Back to Job Numbers" at bounding box center [344, 47] width 138 height 27
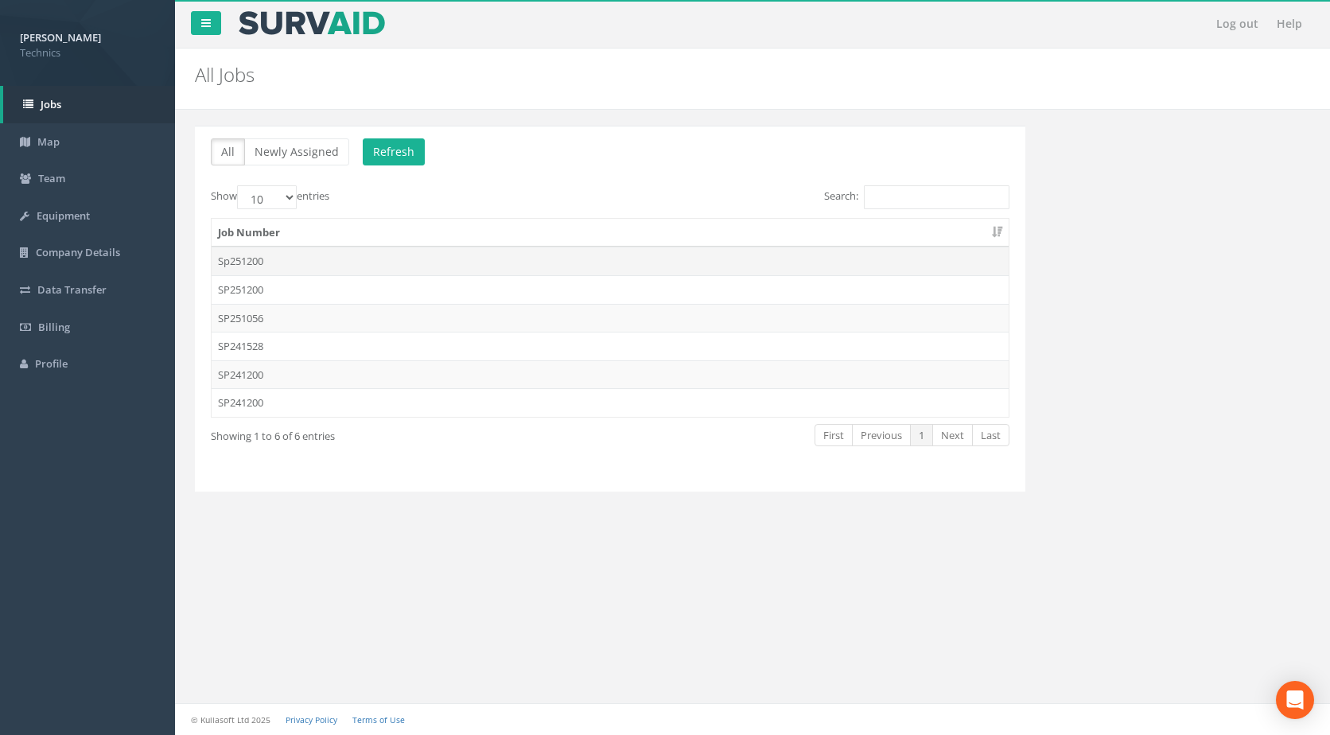
click at [263, 266] on td "Sp251200" at bounding box center [610, 261] width 797 height 29
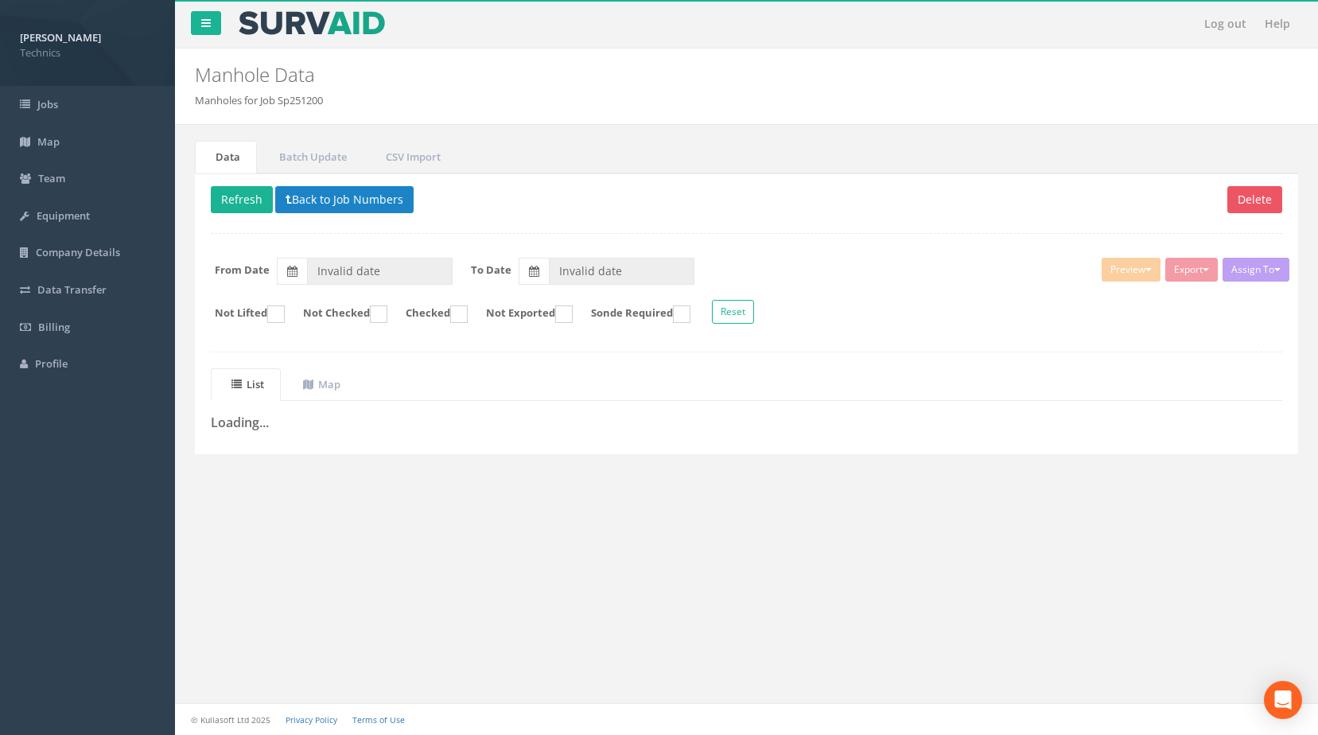
type input "[DATE]"
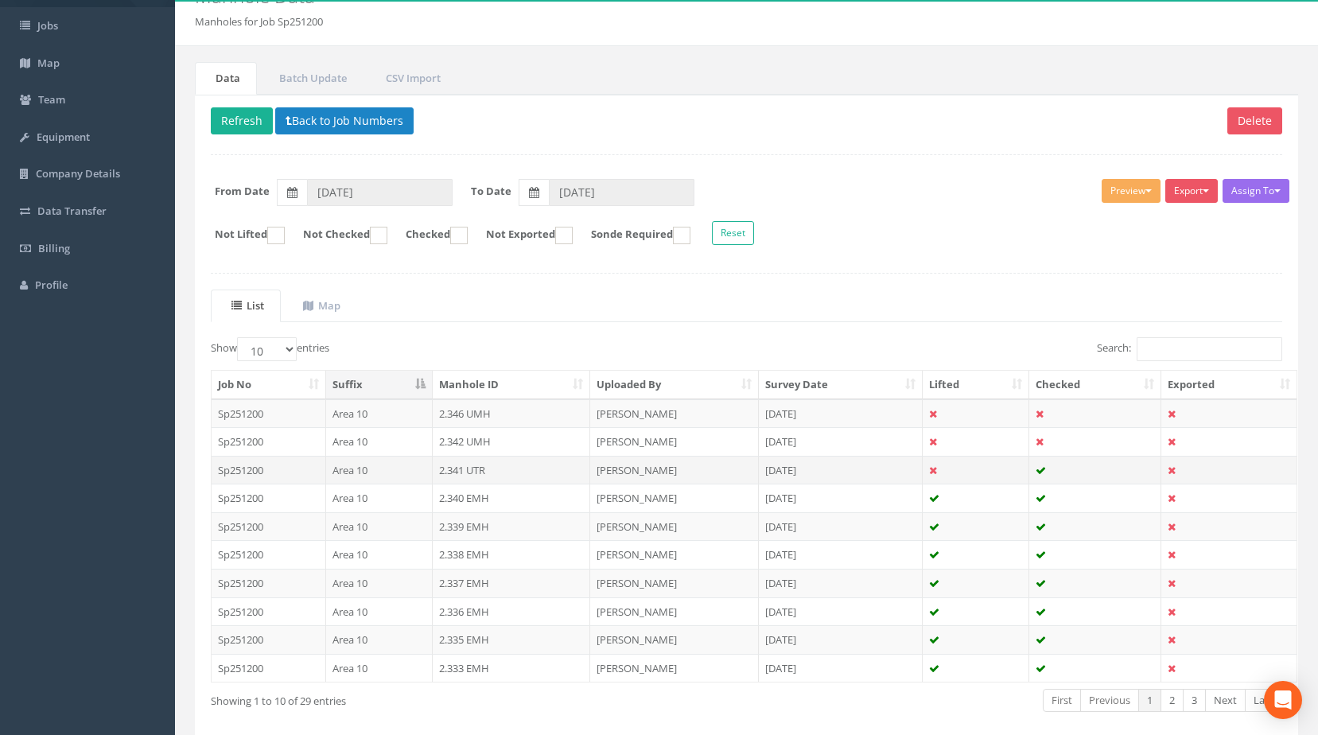
scroll to position [152, 0]
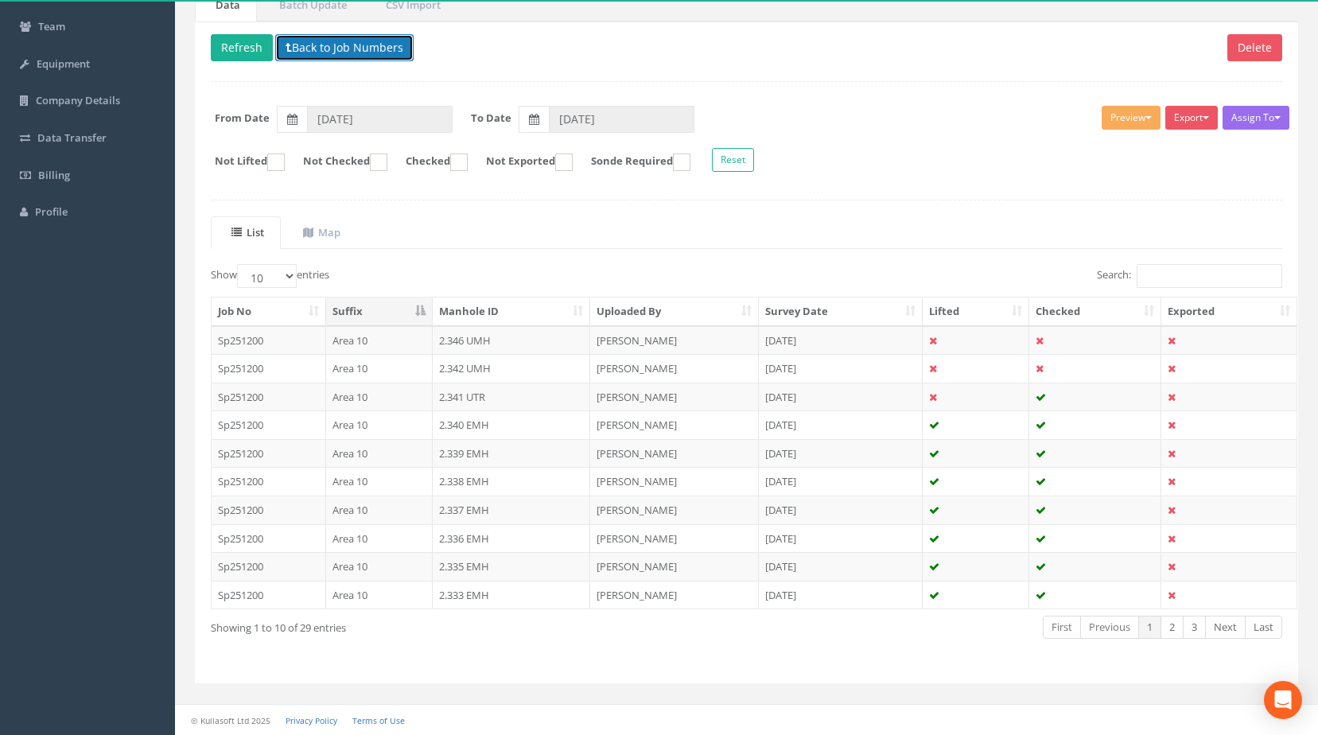
click at [340, 46] on button "Back to Job Numbers" at bounding box center [344, 47] width 138 height 27
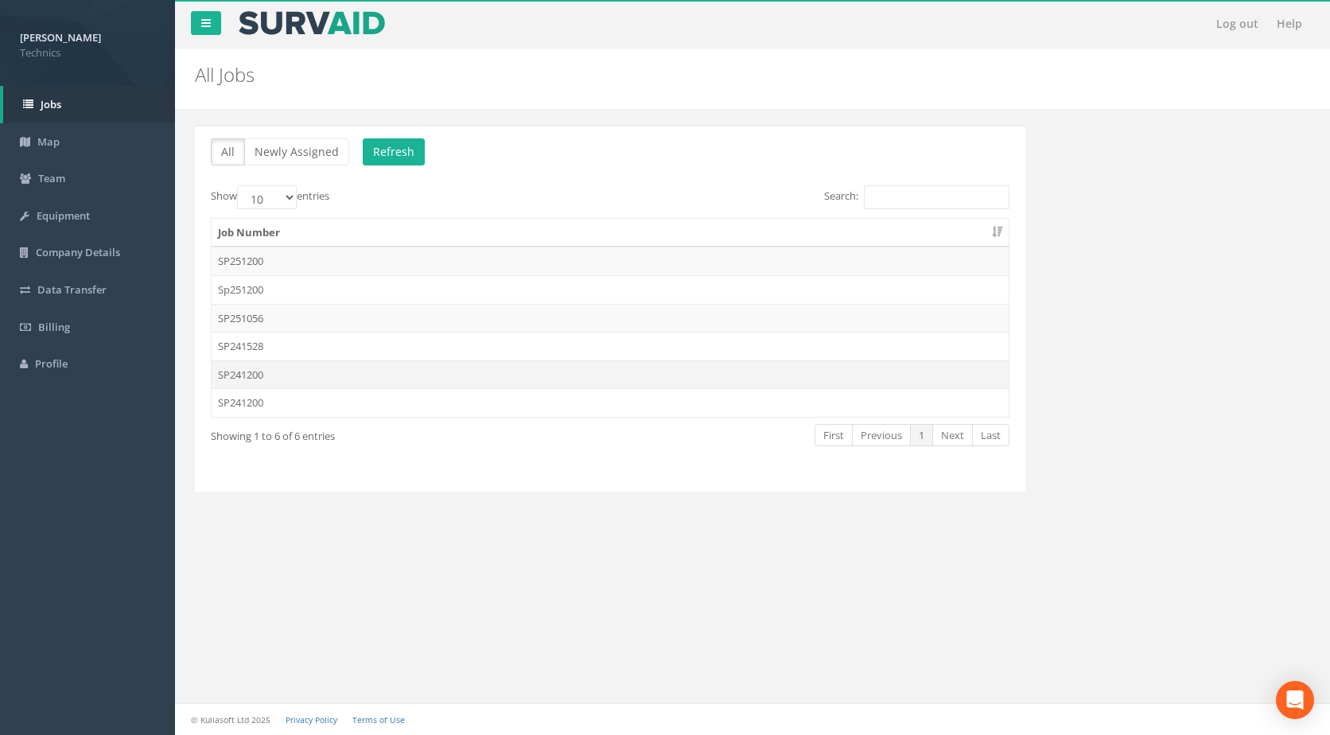
click at [340, 375] on td "SP241200" at bounding box center [610, 374] width 797 height 29
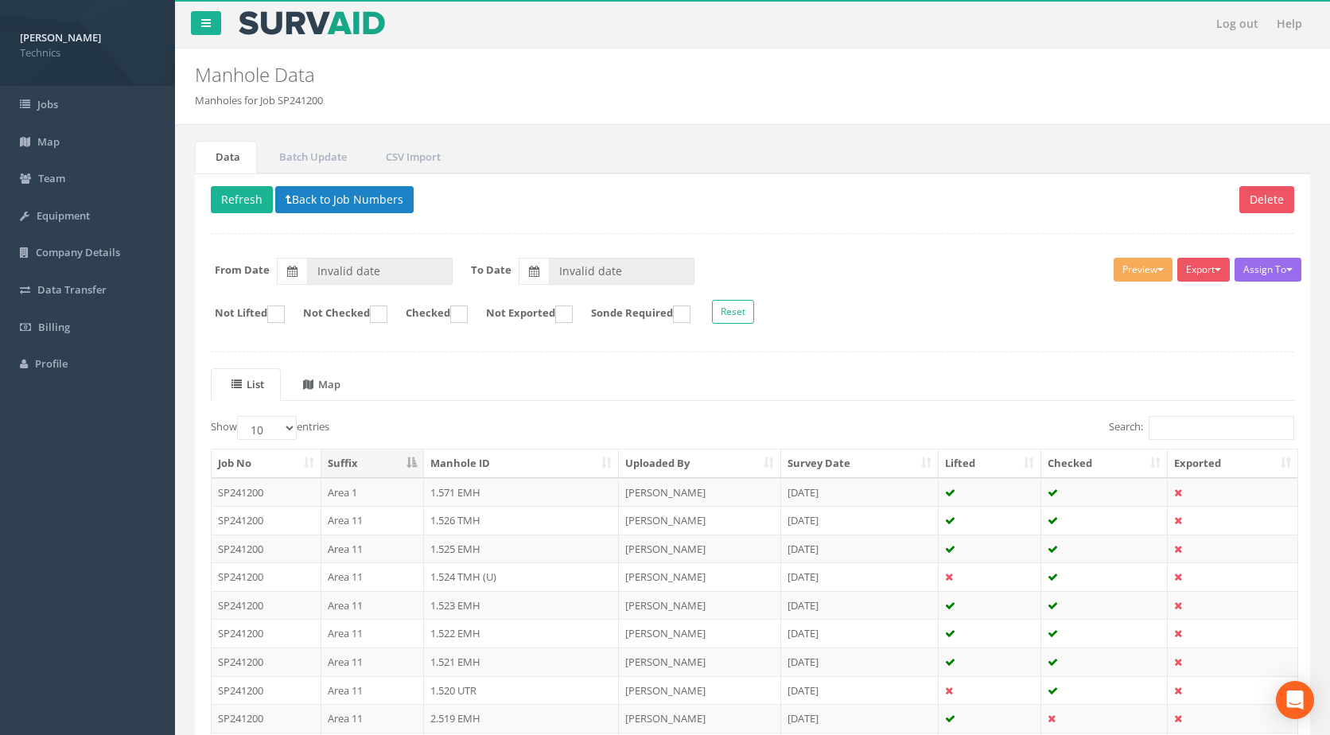
type input "[DATE]"
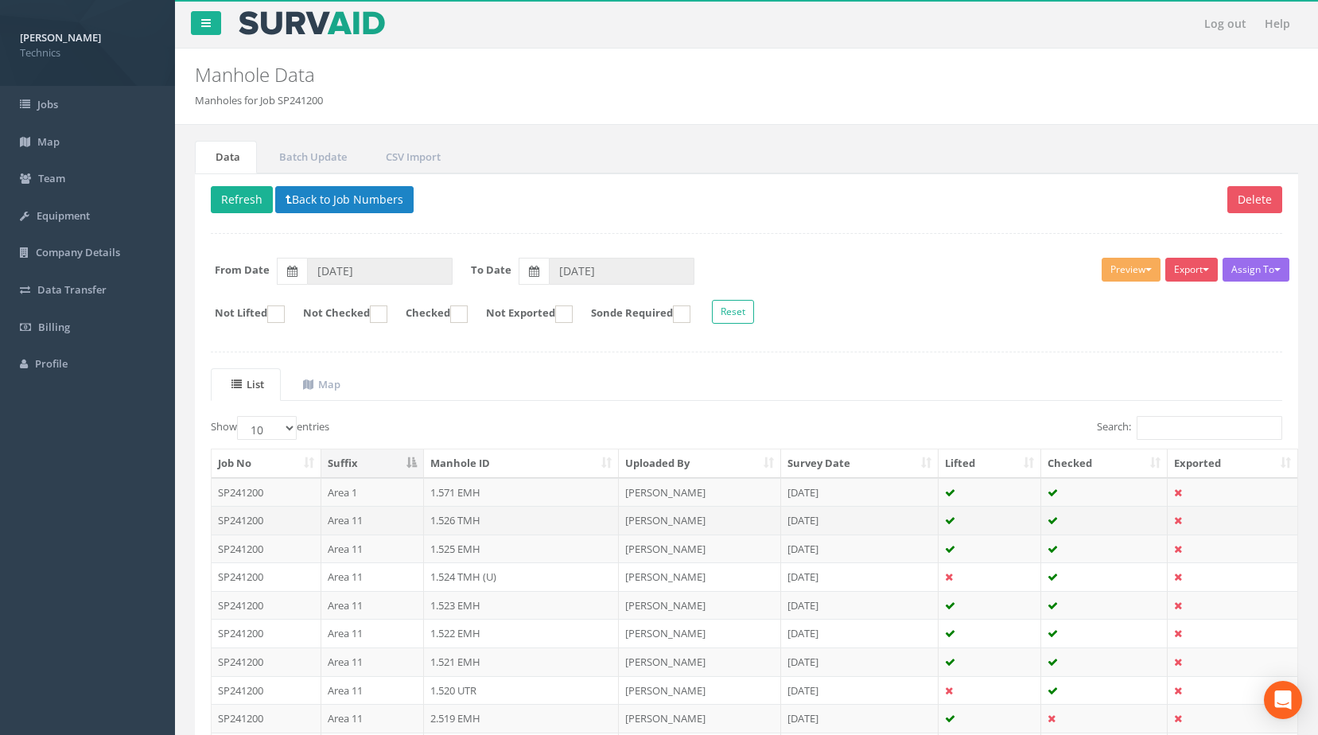
scroll to position [152, 0]
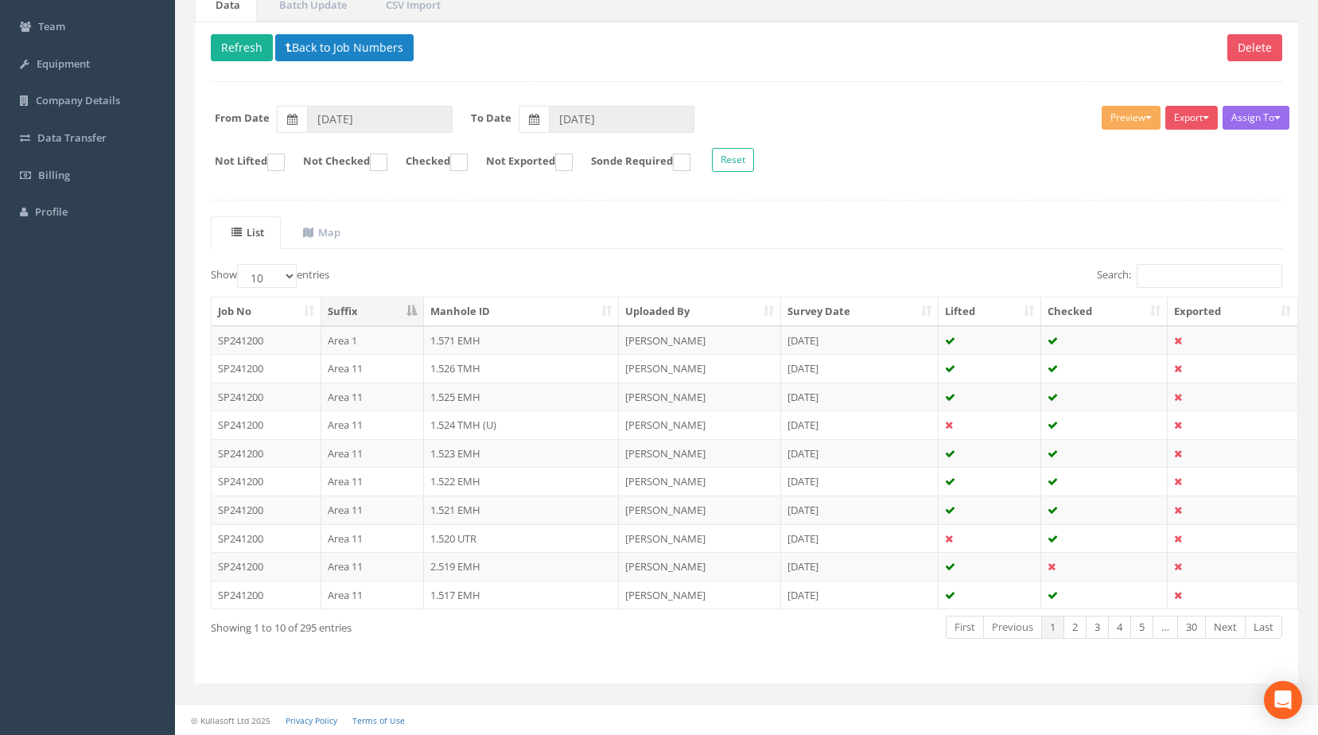
click at [507, 567] on td "2.519 EMH" at bounding box center [522, 566] width 196 height 29
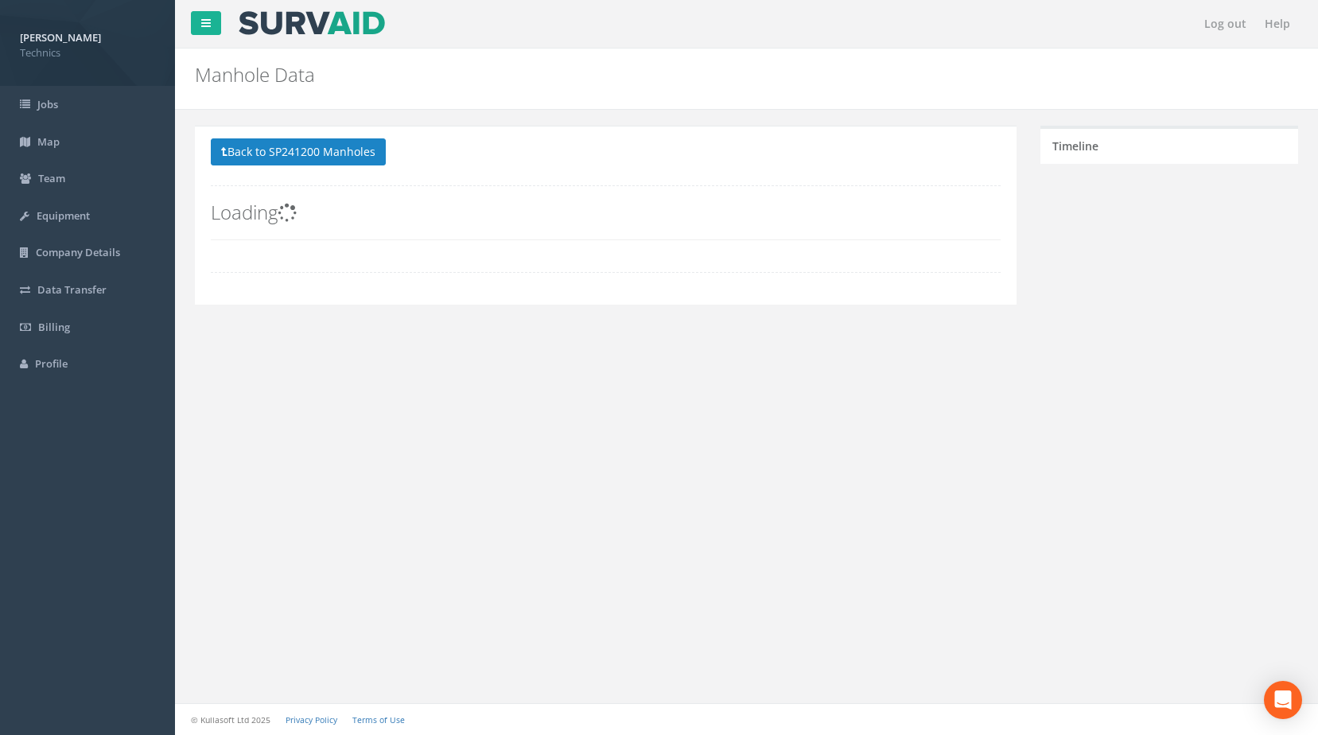
scroll to position [0, 0]
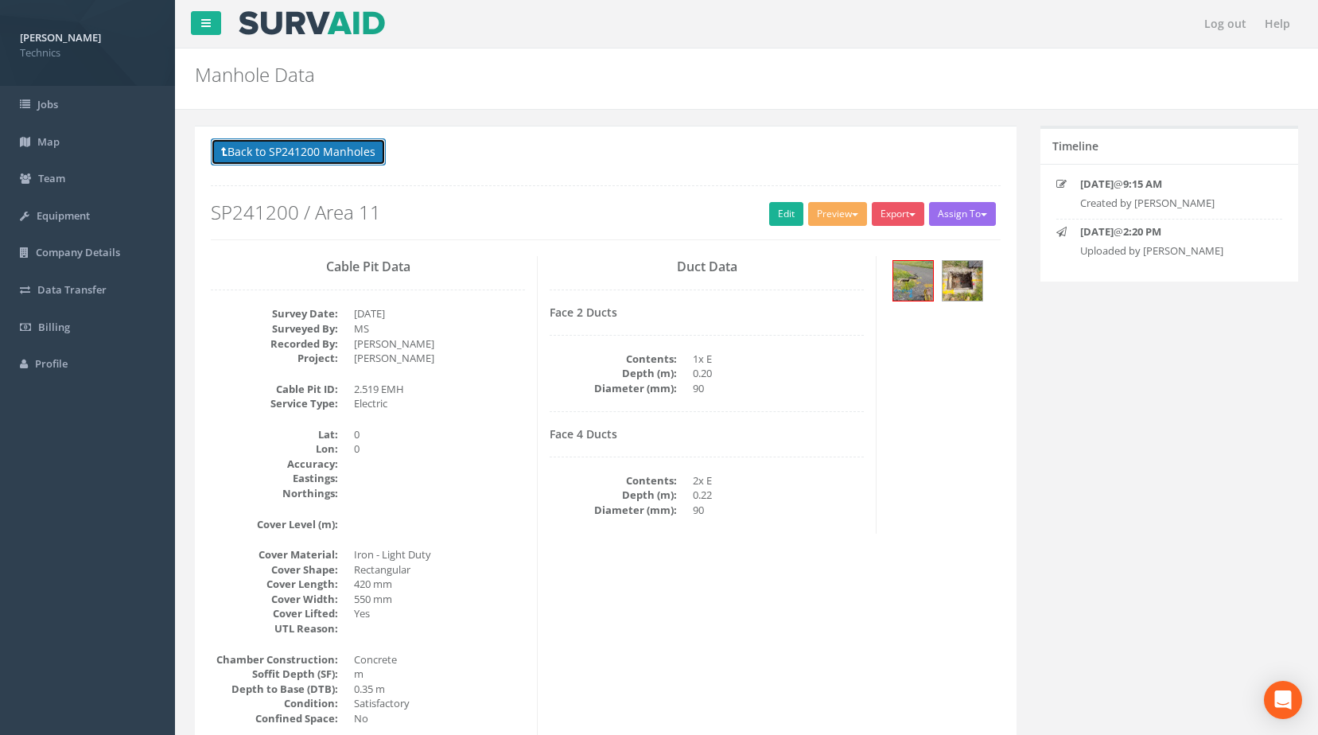
click at [309, 157] on button "Back to SP241200 Manholes" at bounding box center [298, 151] width 175 height 27
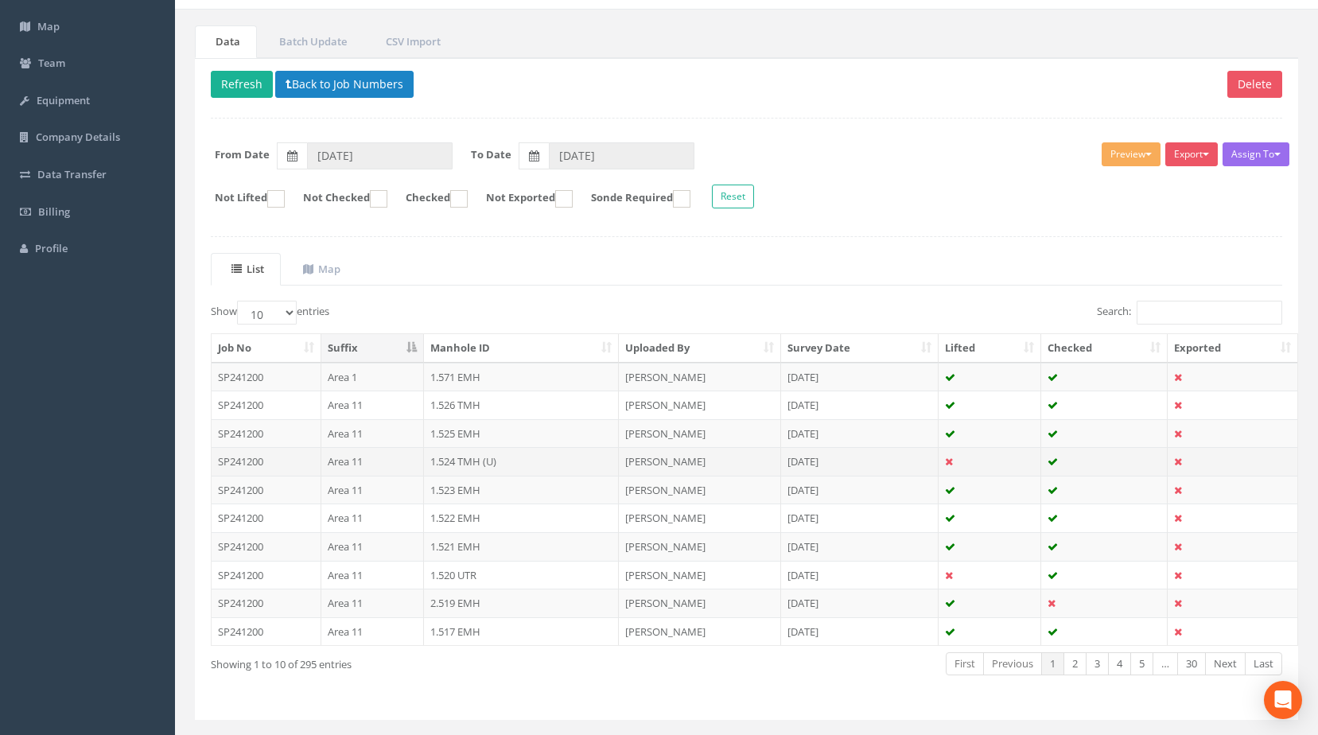
scroll to position [152, 0]
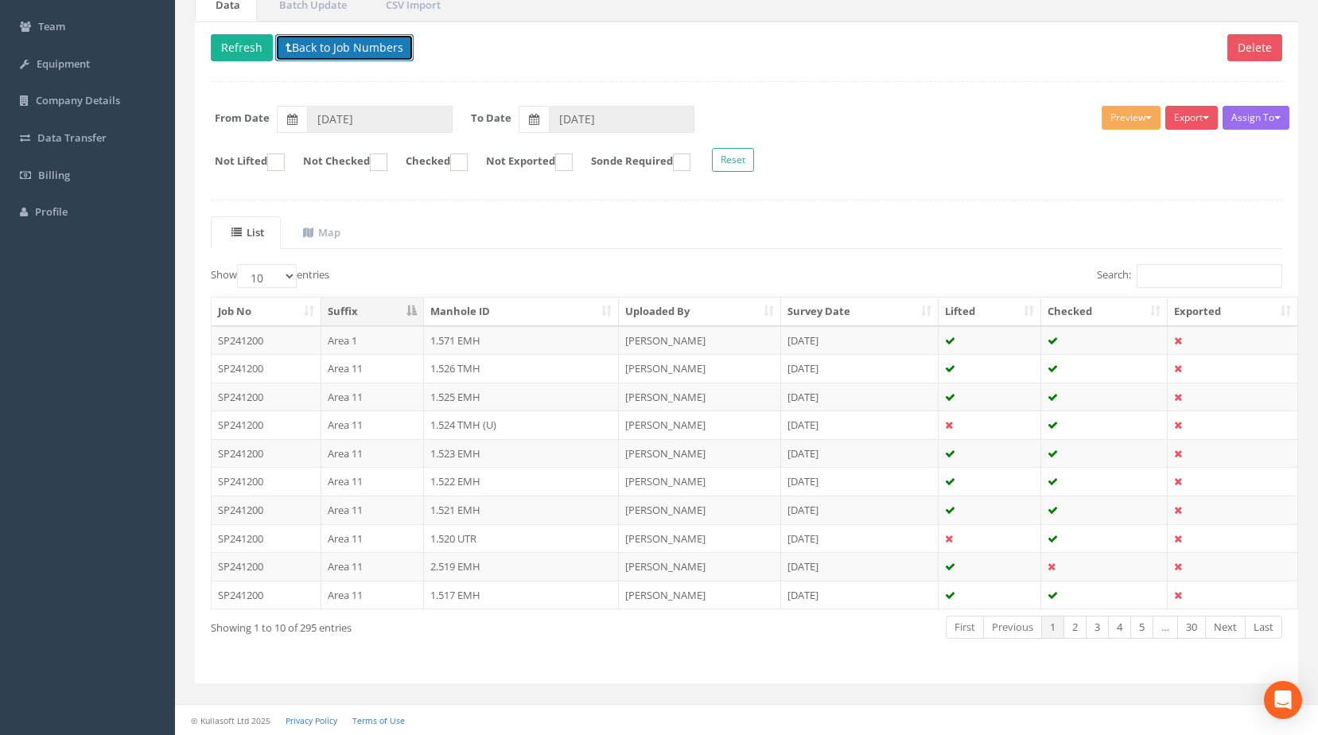
click at [379, 43] on button "Back to Job Numbers" at bounding box center [344, 47] width 138 height 27
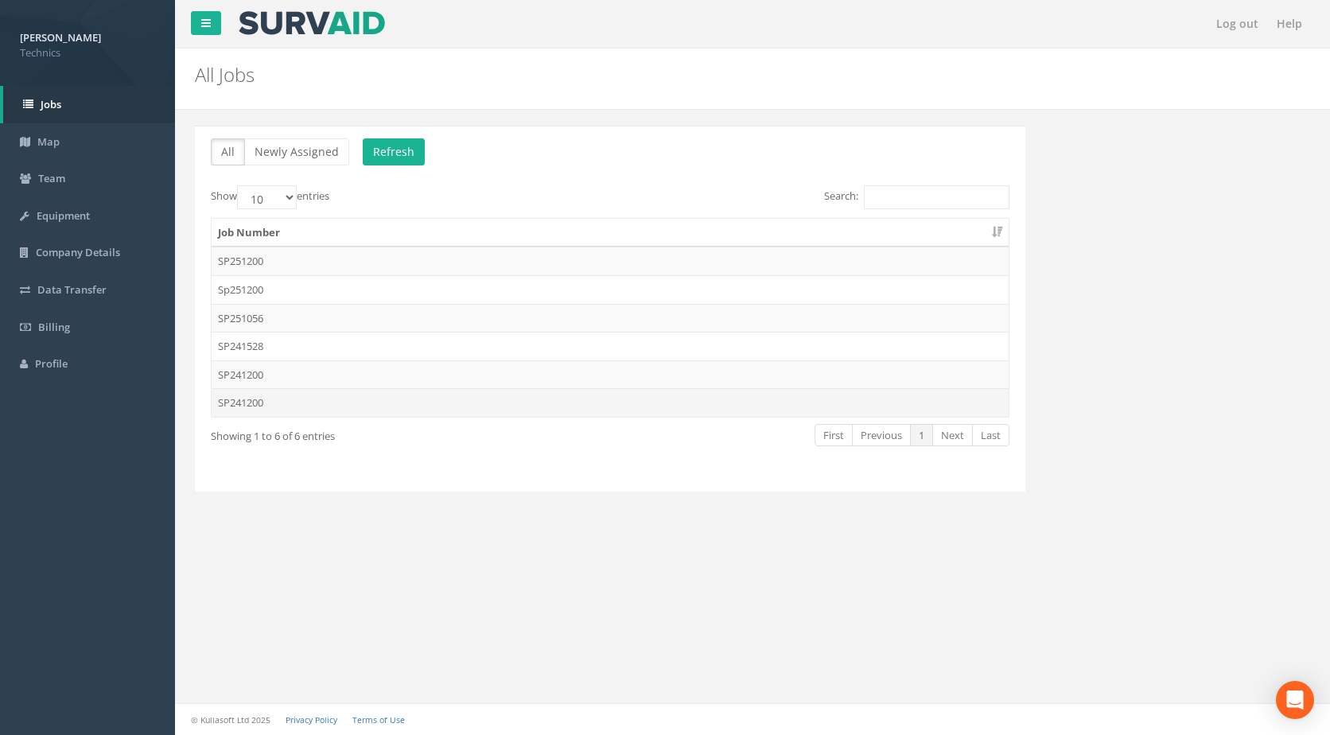
click at [351, 405] on td "SP241200" at bounding box center [610, 402] width 797 height 29
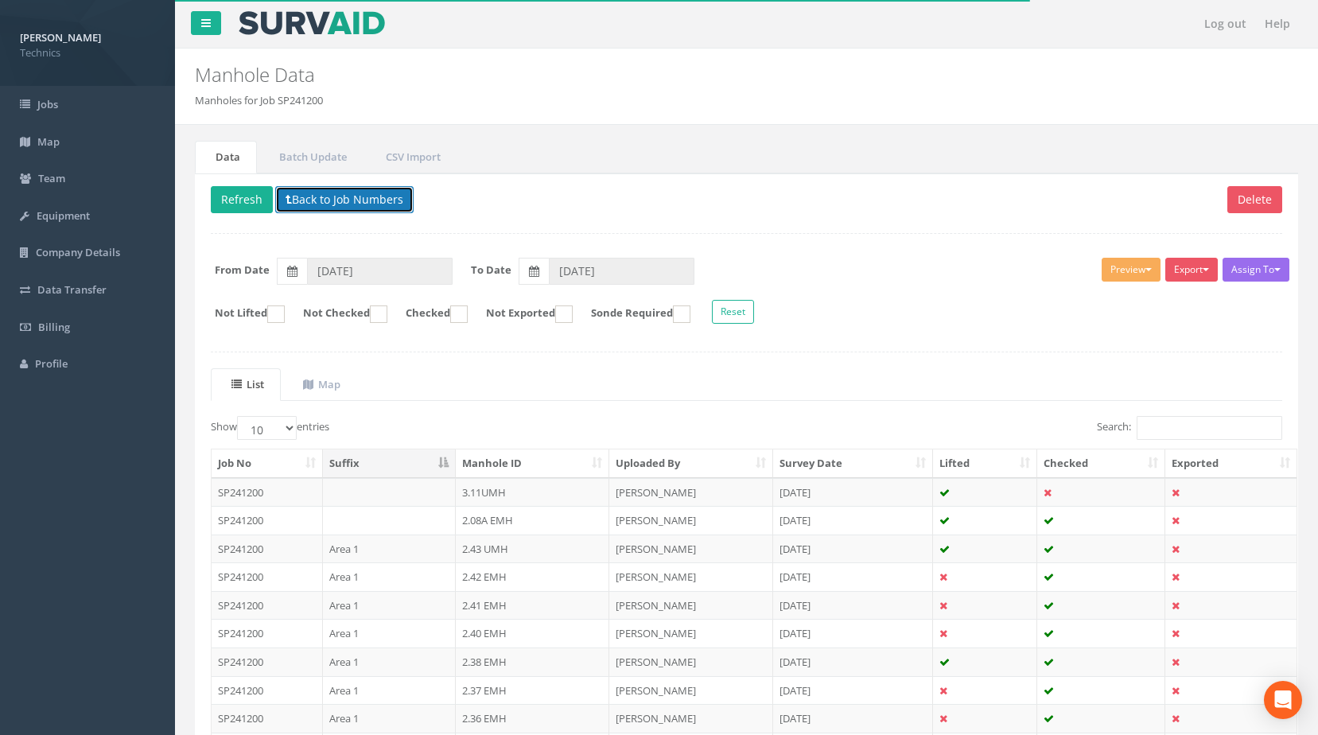
click at [382, 199] on button "Back to Job Numbers" at bounding box center [344, 199] width 138 height 27
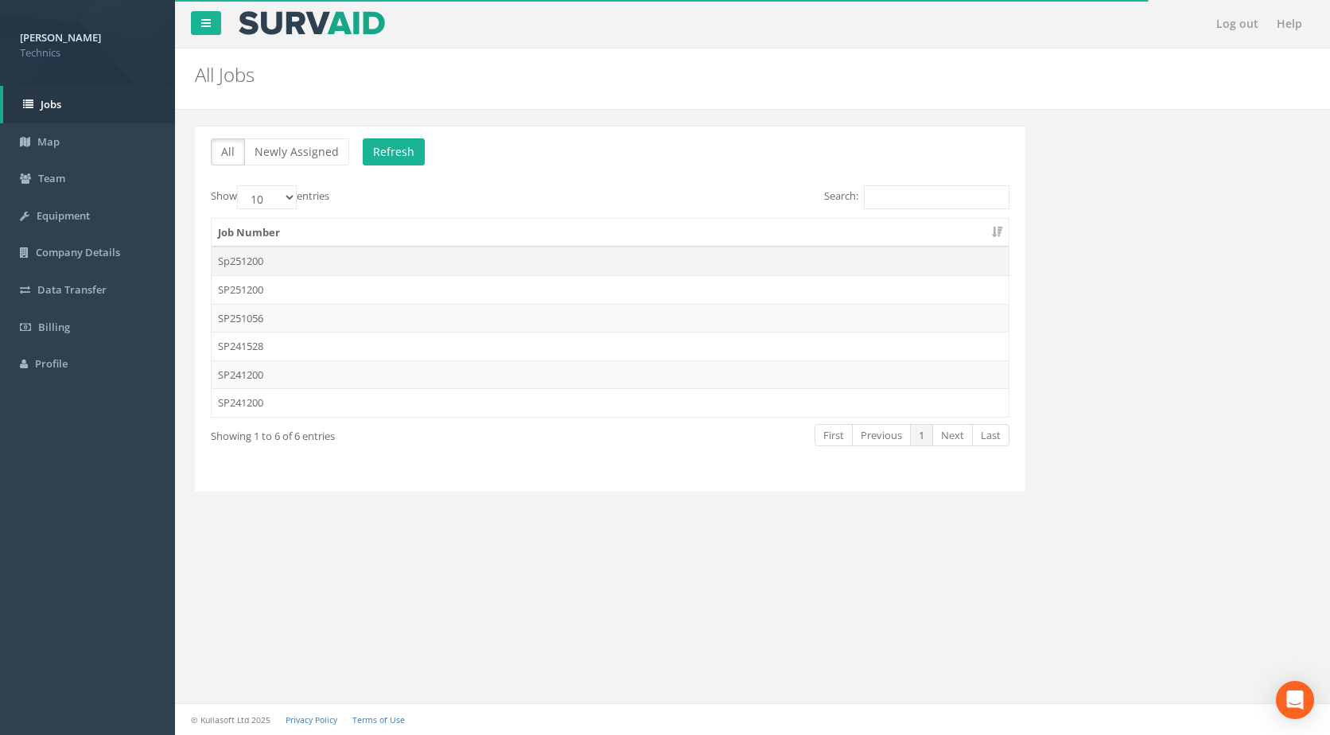
click at [309, 256] on td "Sp251200" at bounding box center [610, 261] width 797 height 29
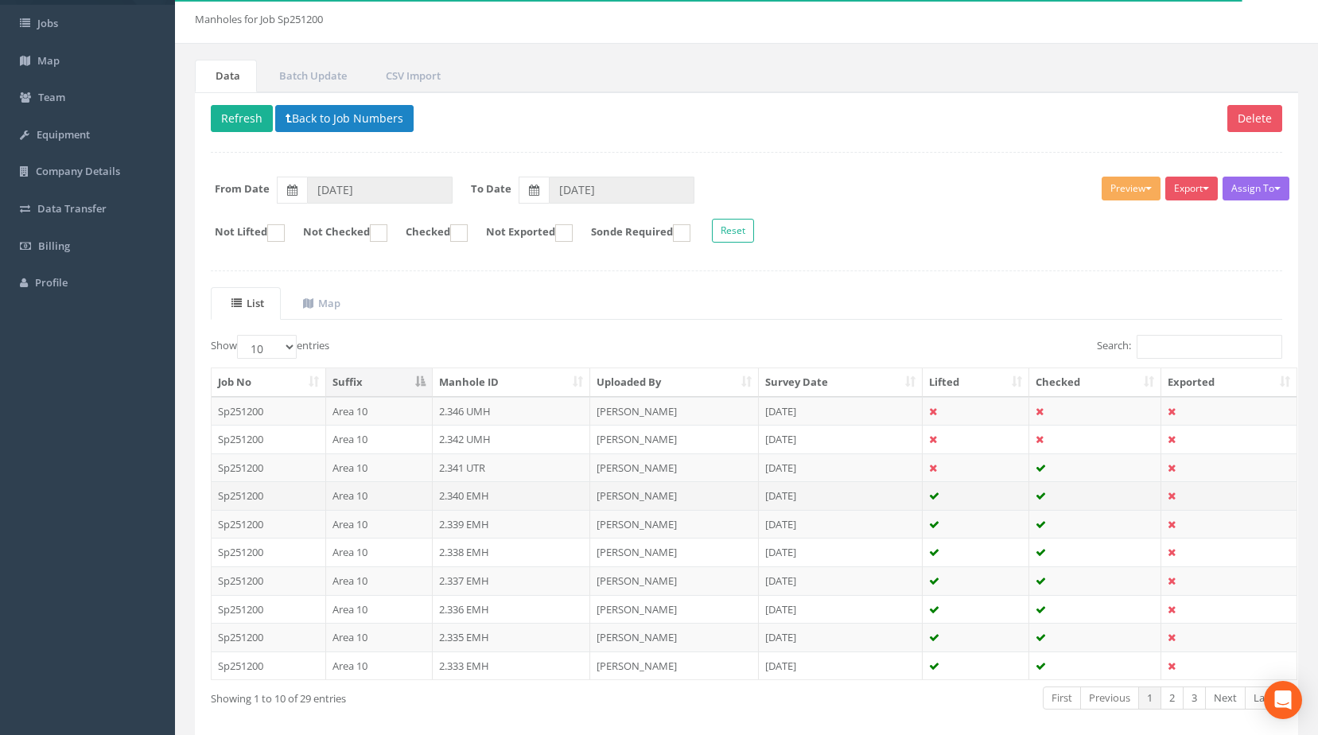
scroll to position [152, 0]
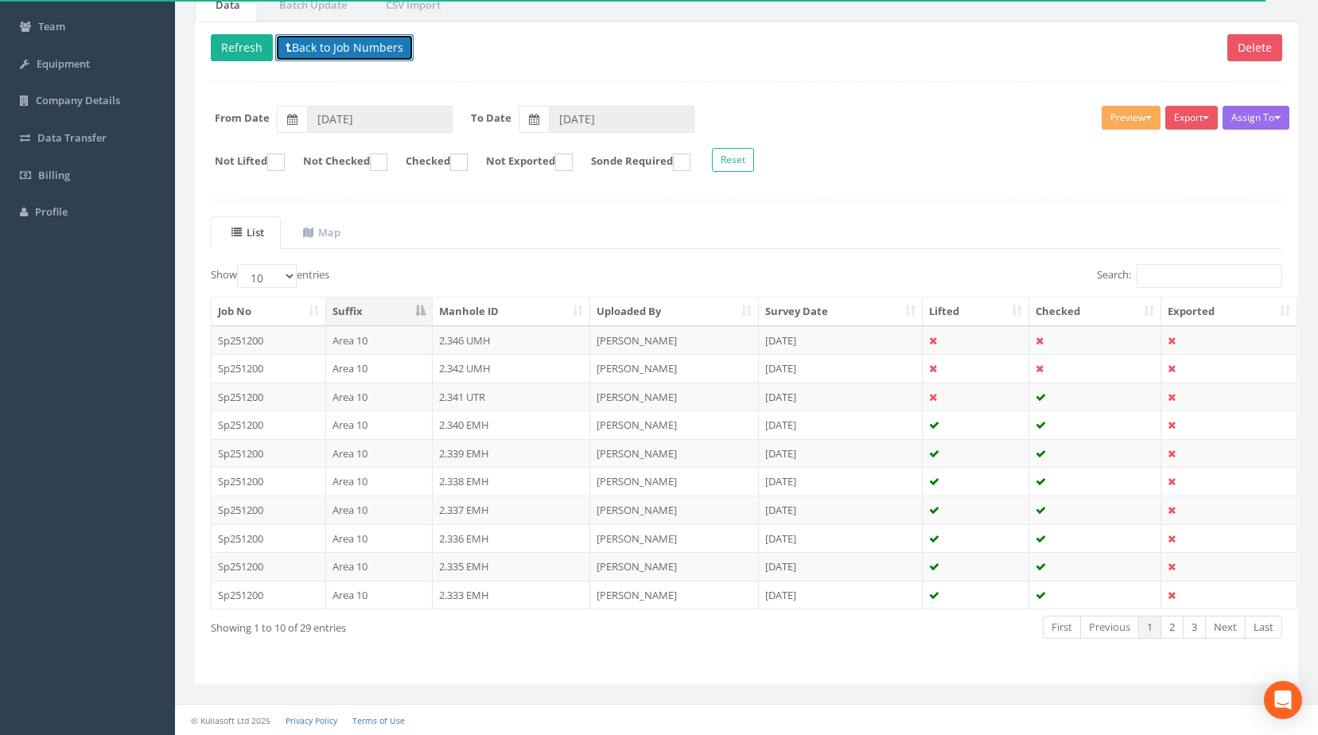
click at [337, 49] on button "Back to Job Numbers" at bounding box center [344, 47] width 138 height 27
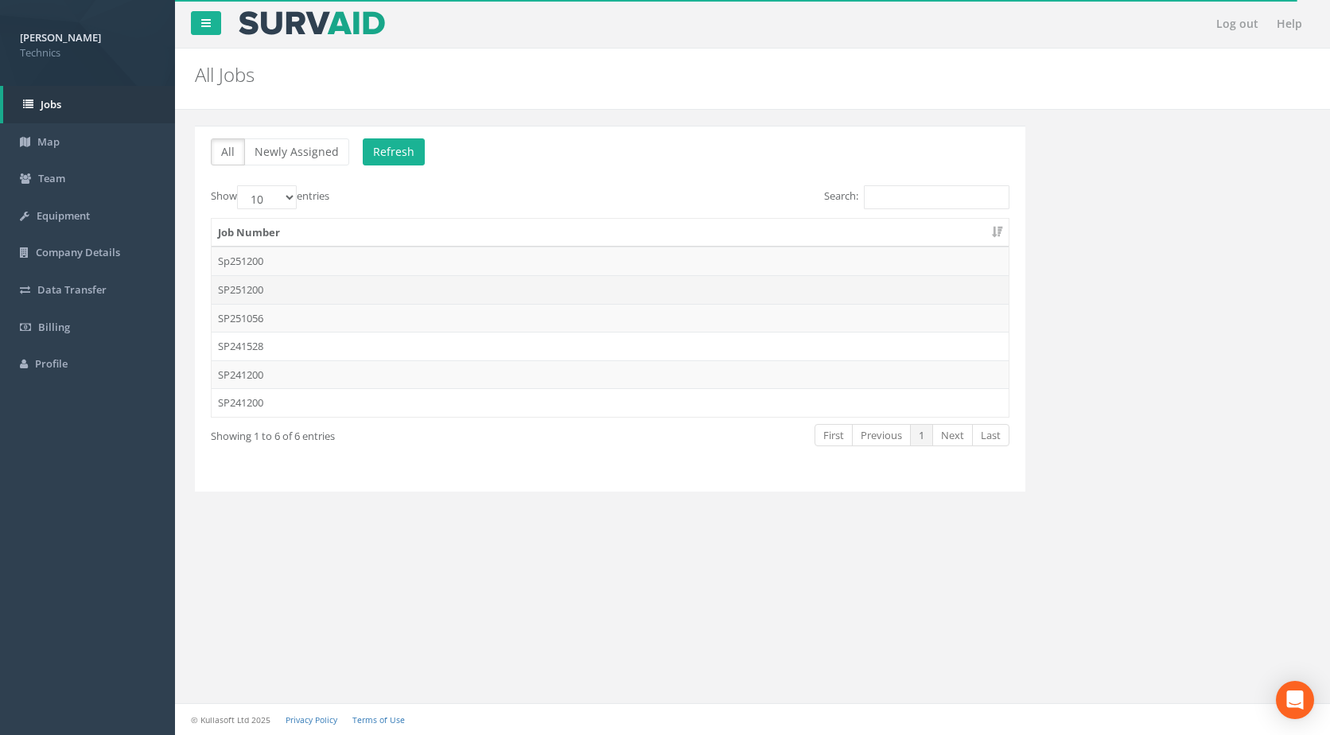
click at [271, 283] on td "SP251200" at bounding box center [610, 289] width 797 height 29
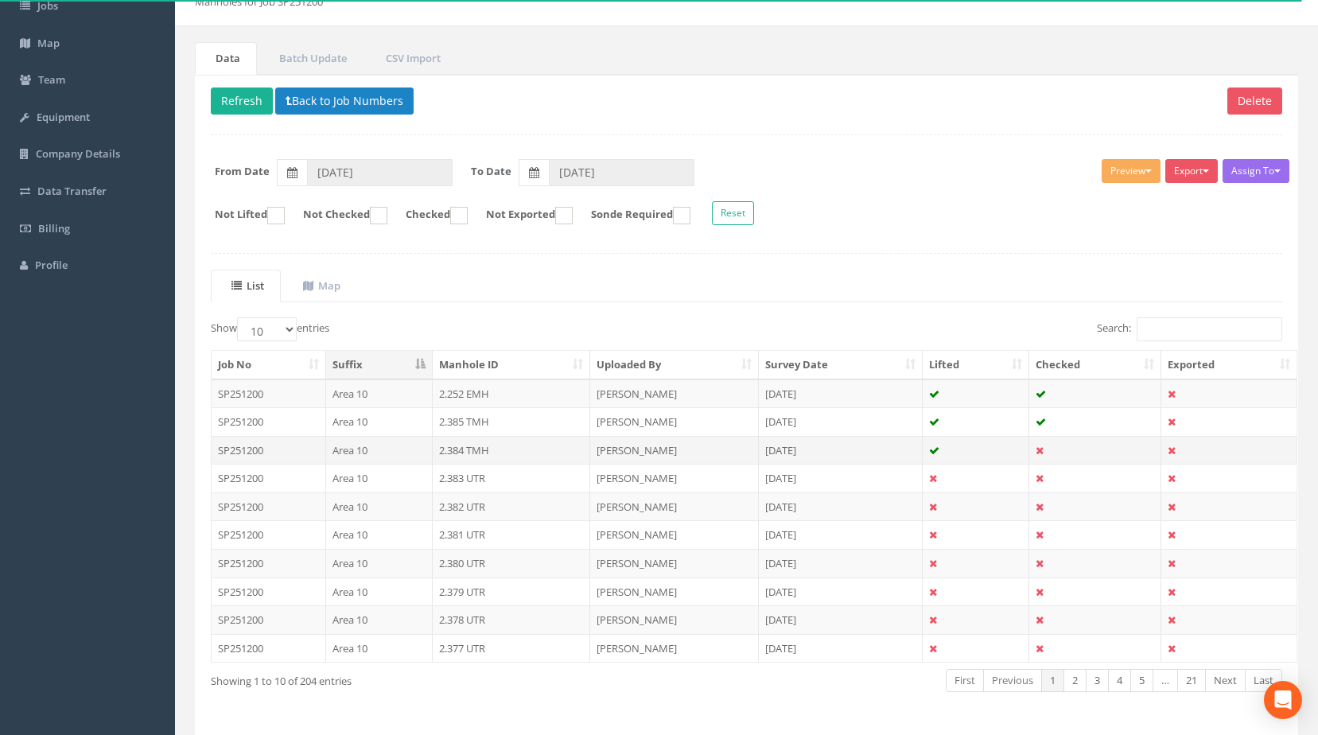
scroll to position [152, 0]
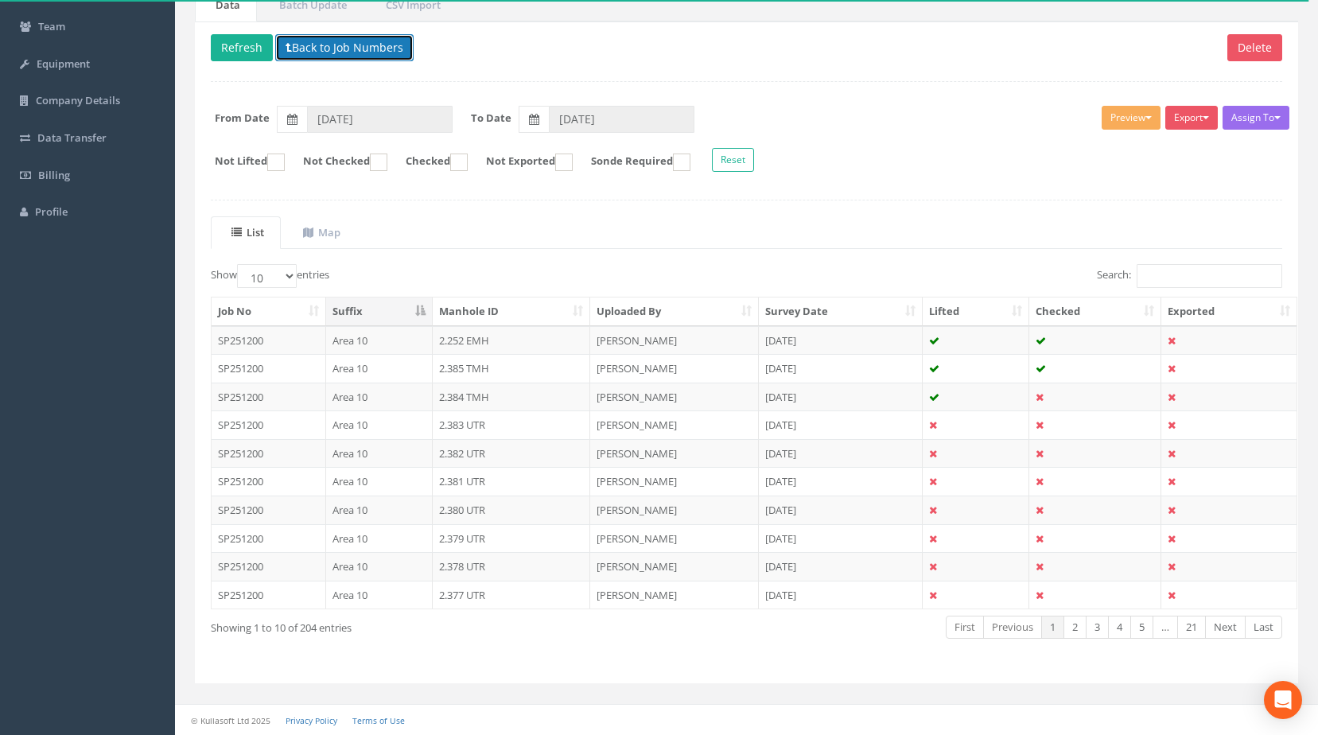
click at [346, 38] on button "Back to Job Numbers" at bounding box center [344, 47] width 138 height 27
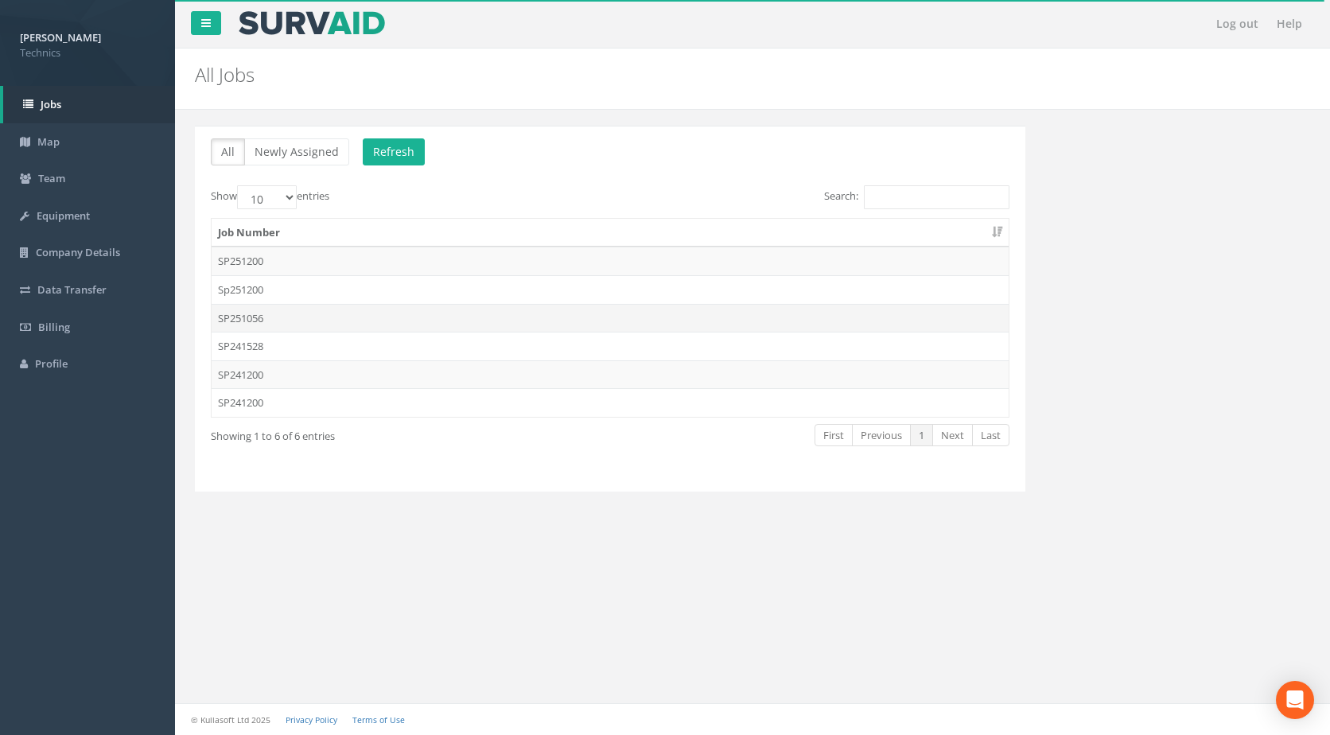
click at [290, 321] on td "SP251056" at bounding box center [610, 318] width 797 height 29
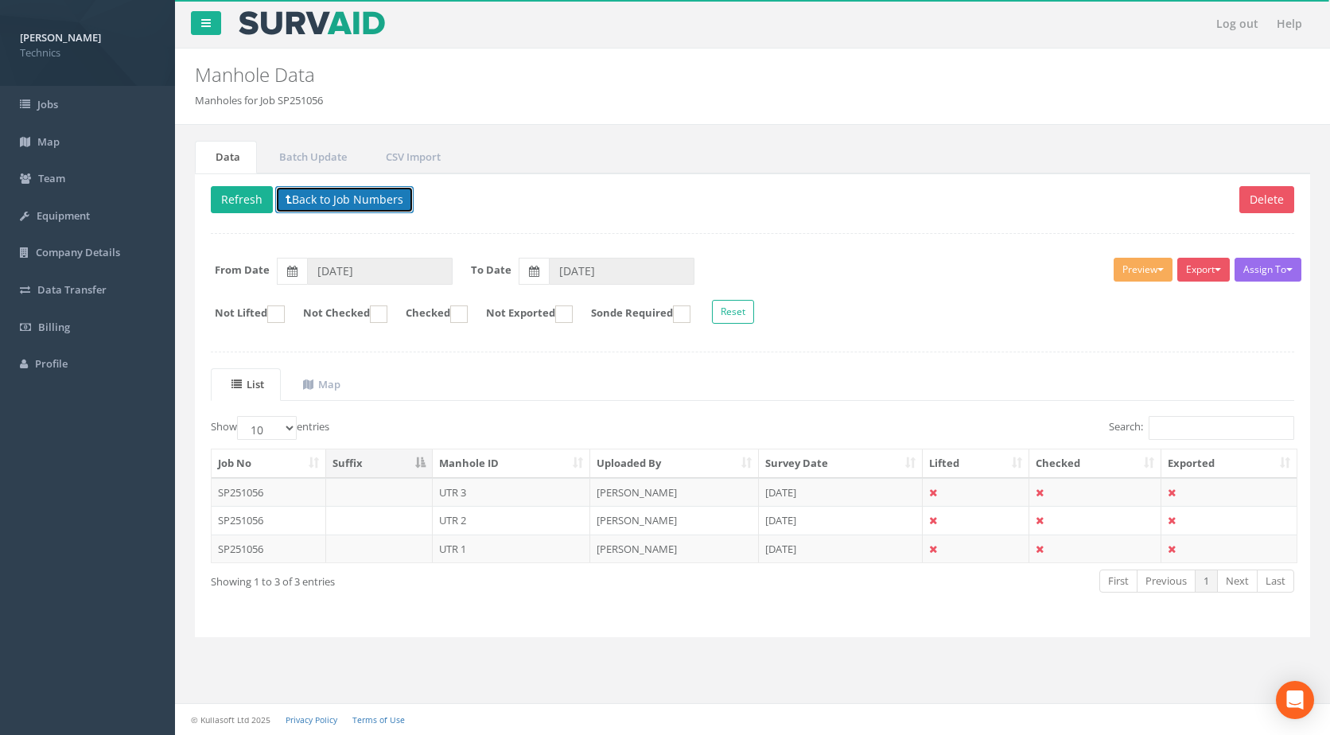
click at [352, 198] on button "Back to Job Numbers" at bounding box center [344, 199] width 138 height 27
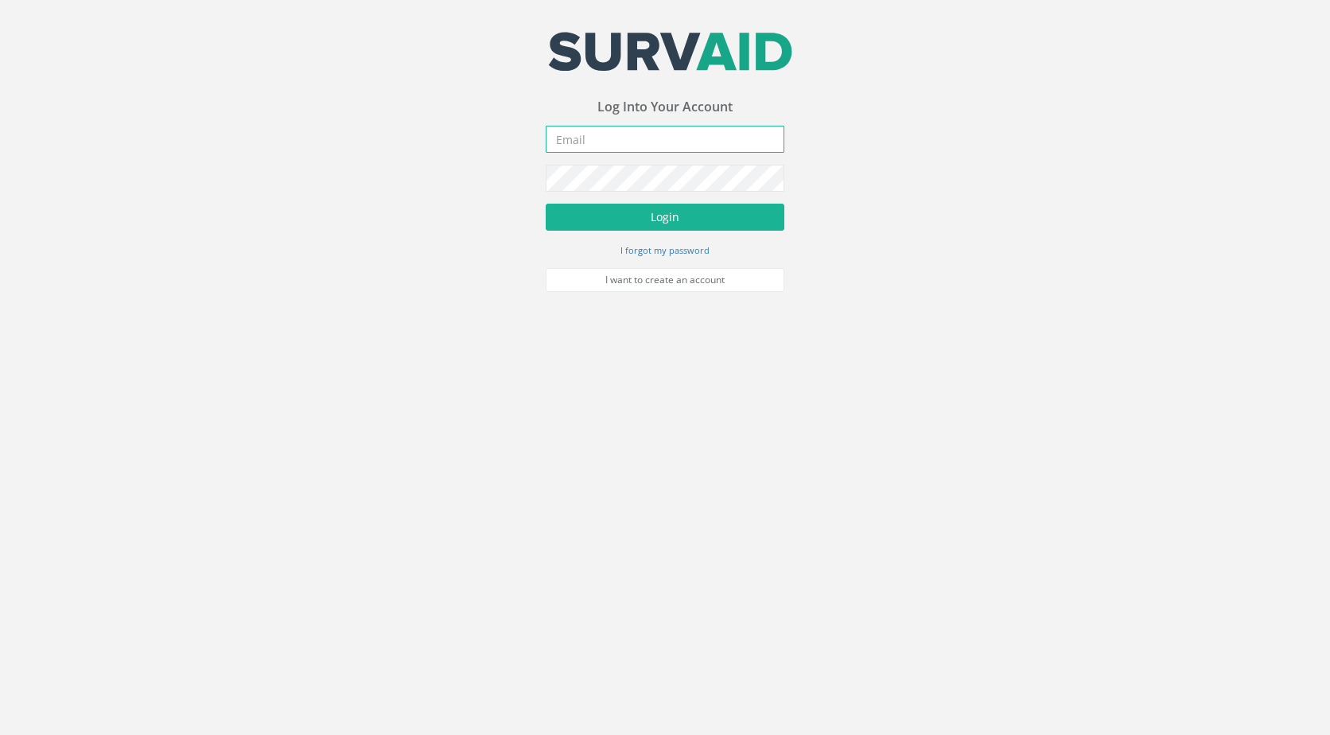
type input "tim.pullen@technicsgroup.com"
click at [495, 50] on div "Your email address was sucessfully verified - please login below to continue Yo…" at bounding box center [665, 146] width 1330 height 292
